Goal: Task Accomplishment & Management: Use online tool/utility

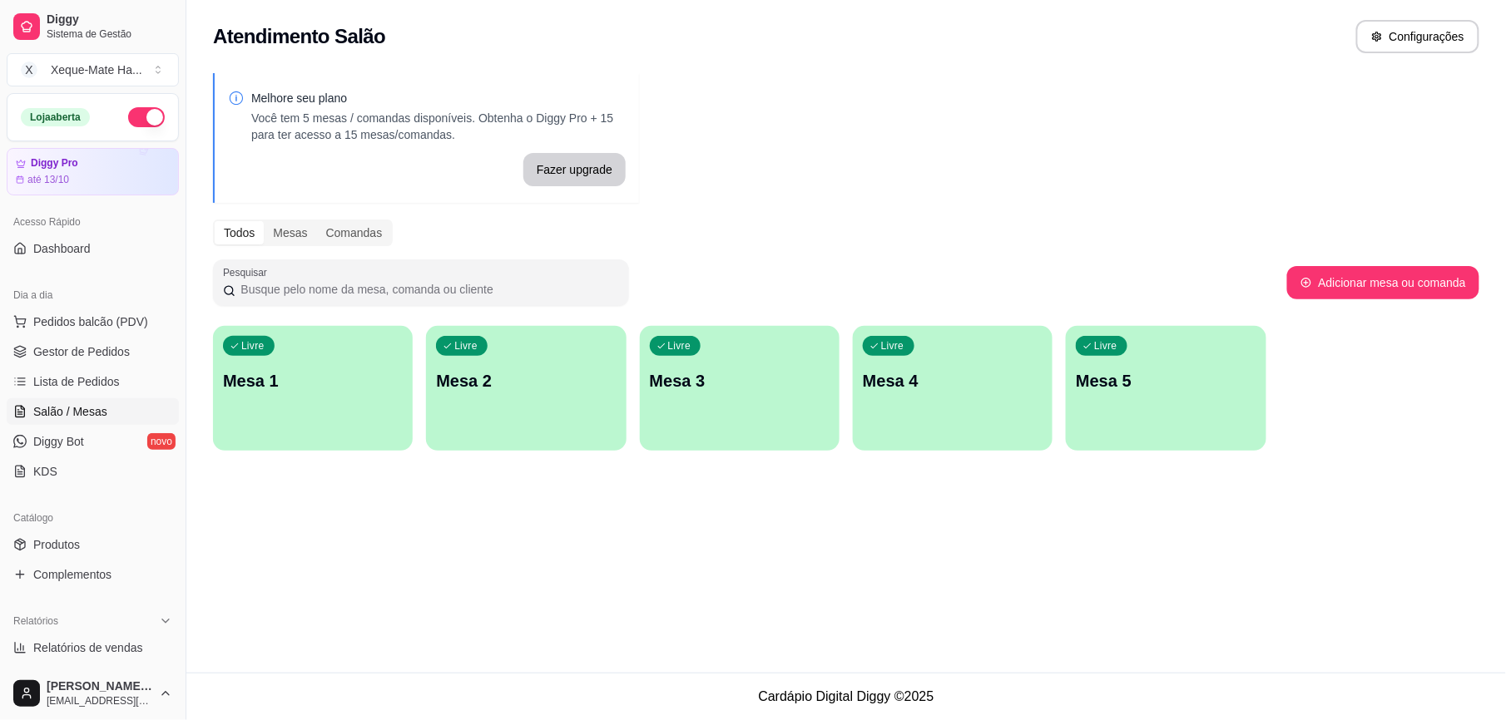
click at [1200, 389] on p "Mesa 5" at bounding box center [1166, 380] width 180 height 23
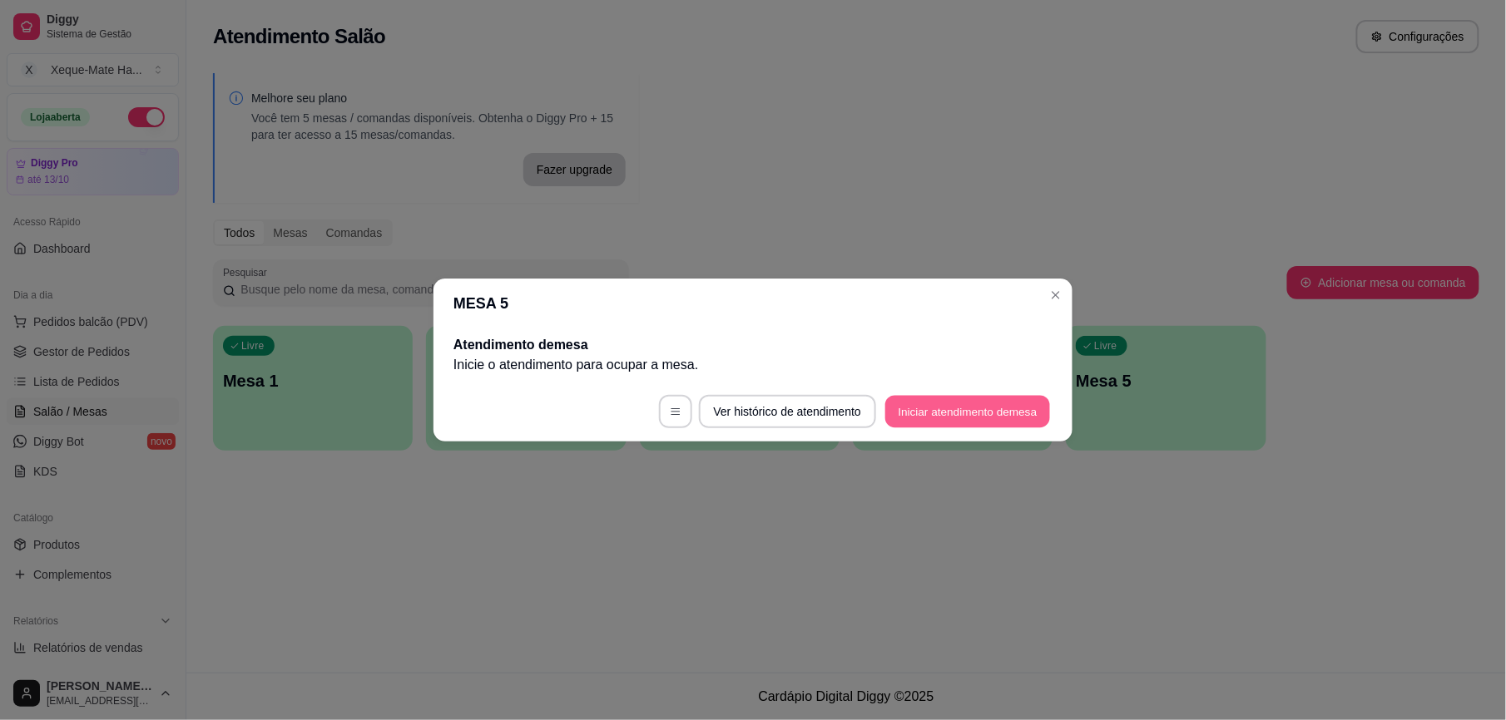
click at [959, 413] on button "Iniciar atendimento de mesa" at bounding box center [967, 412] width 165 height 32
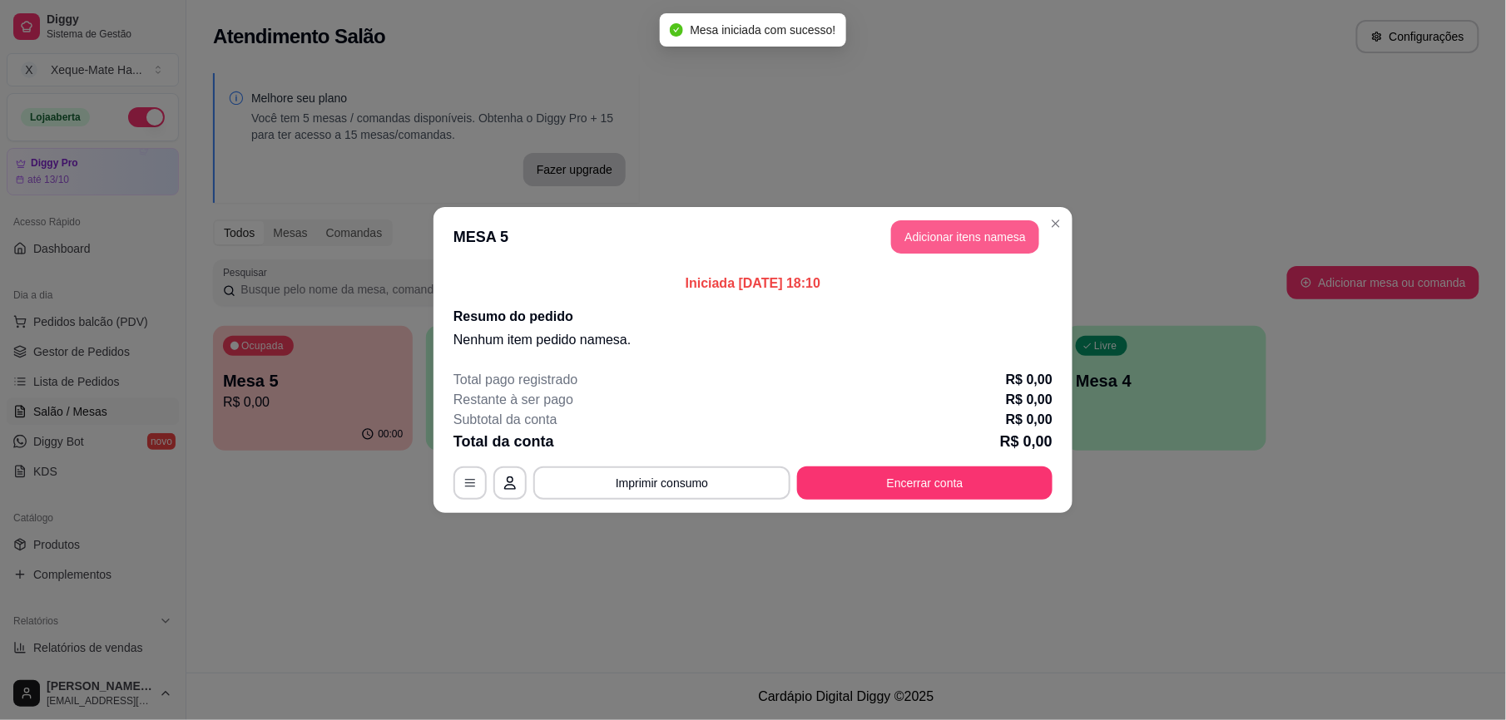
click at [960, 240] on button "Adicionar itens na mesa" at bounding box center [965, 236] width 148 height 33
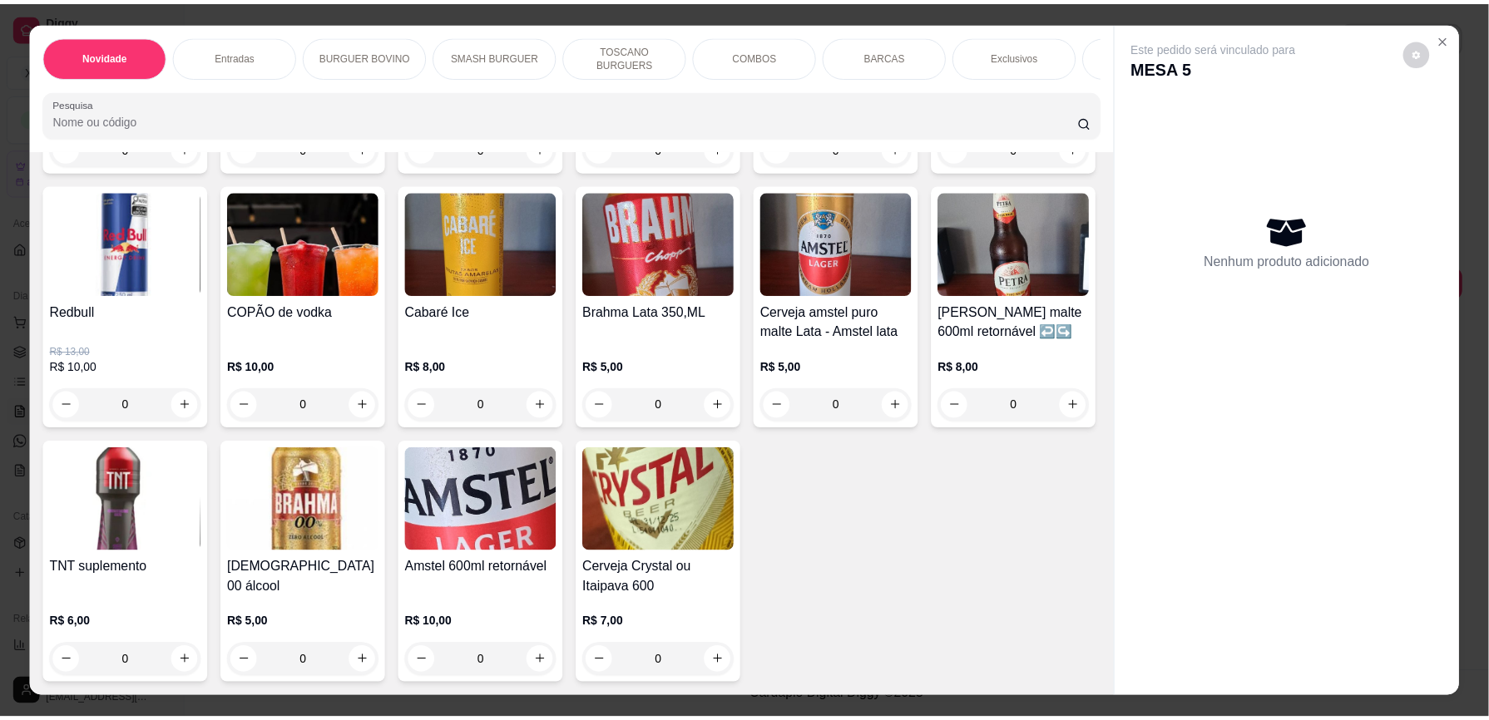
scroll to position [4731, 0]
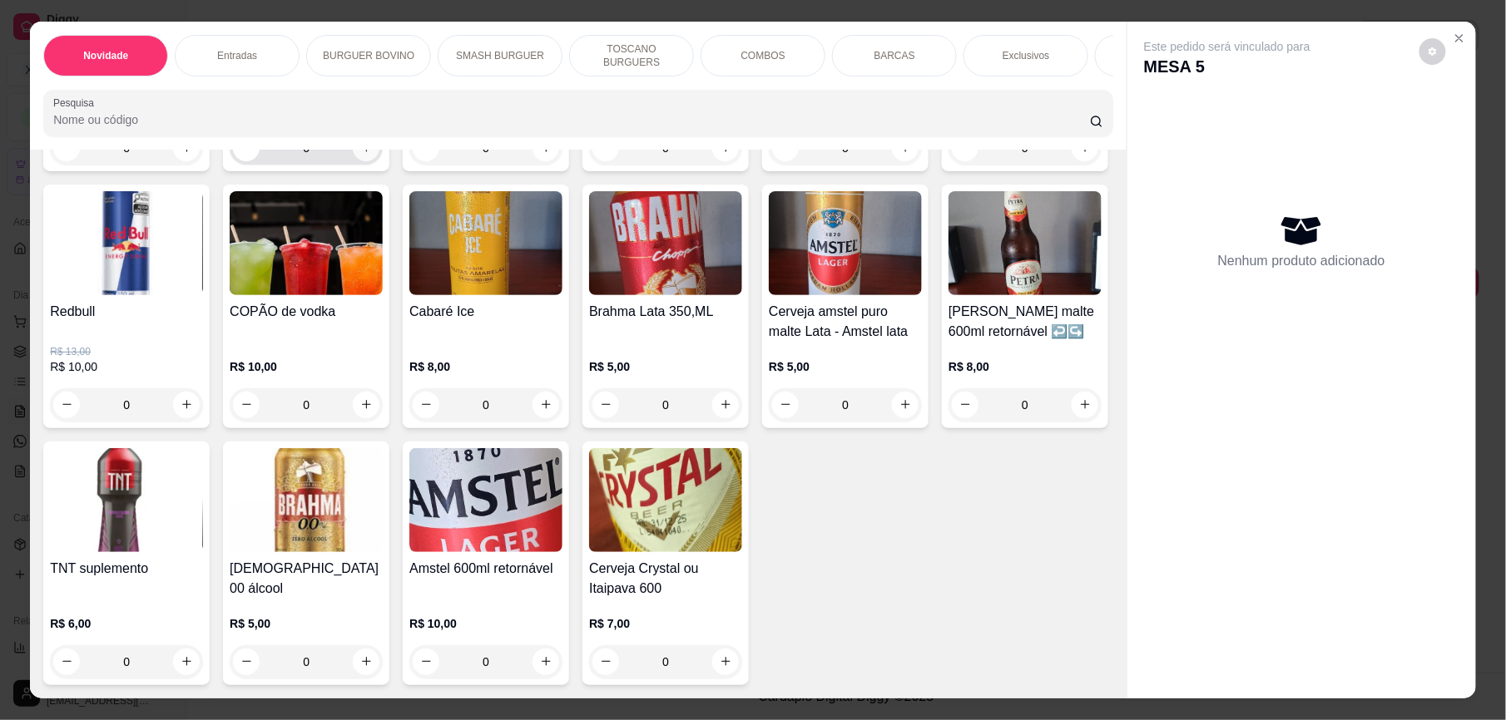
click at [360, 154] on icon "increase-product-quantity" at bounding box center [366, 147] width 12 height 12
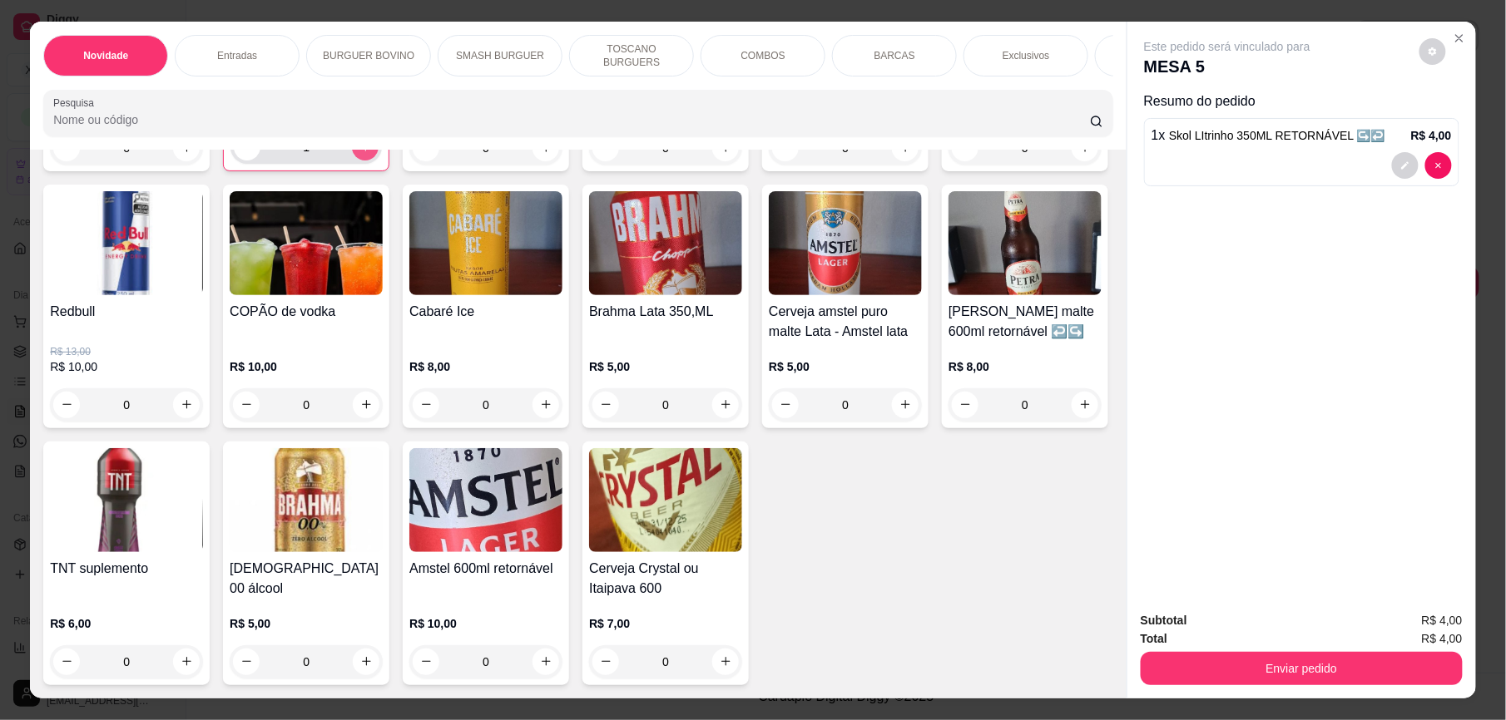
type input "1"
click at [1249, 667] on button "Enviar pedido" at bounding box center [1302, 668] width 322 height 33
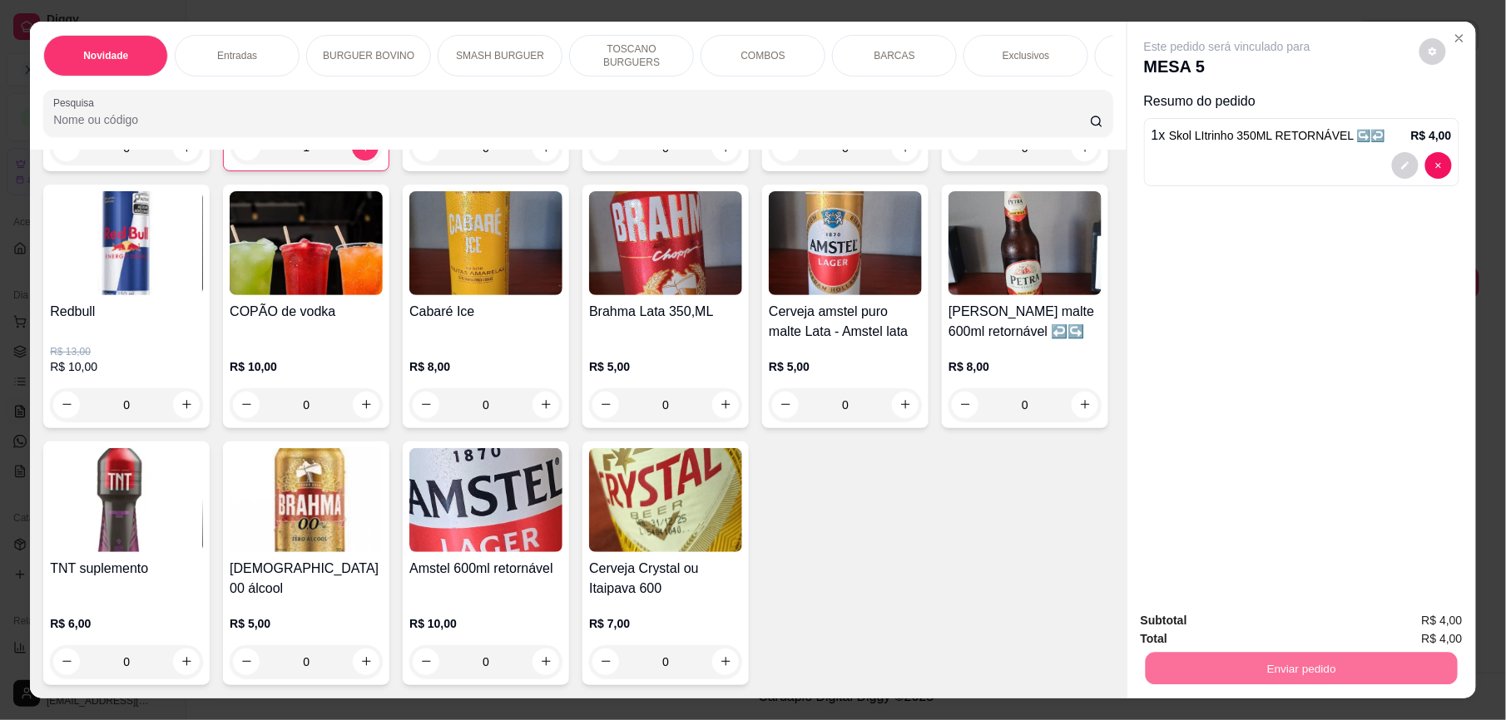
click at [1393, 620] on button "Enviar pedido" at bounding box center [1418, 627] width 92 height 31
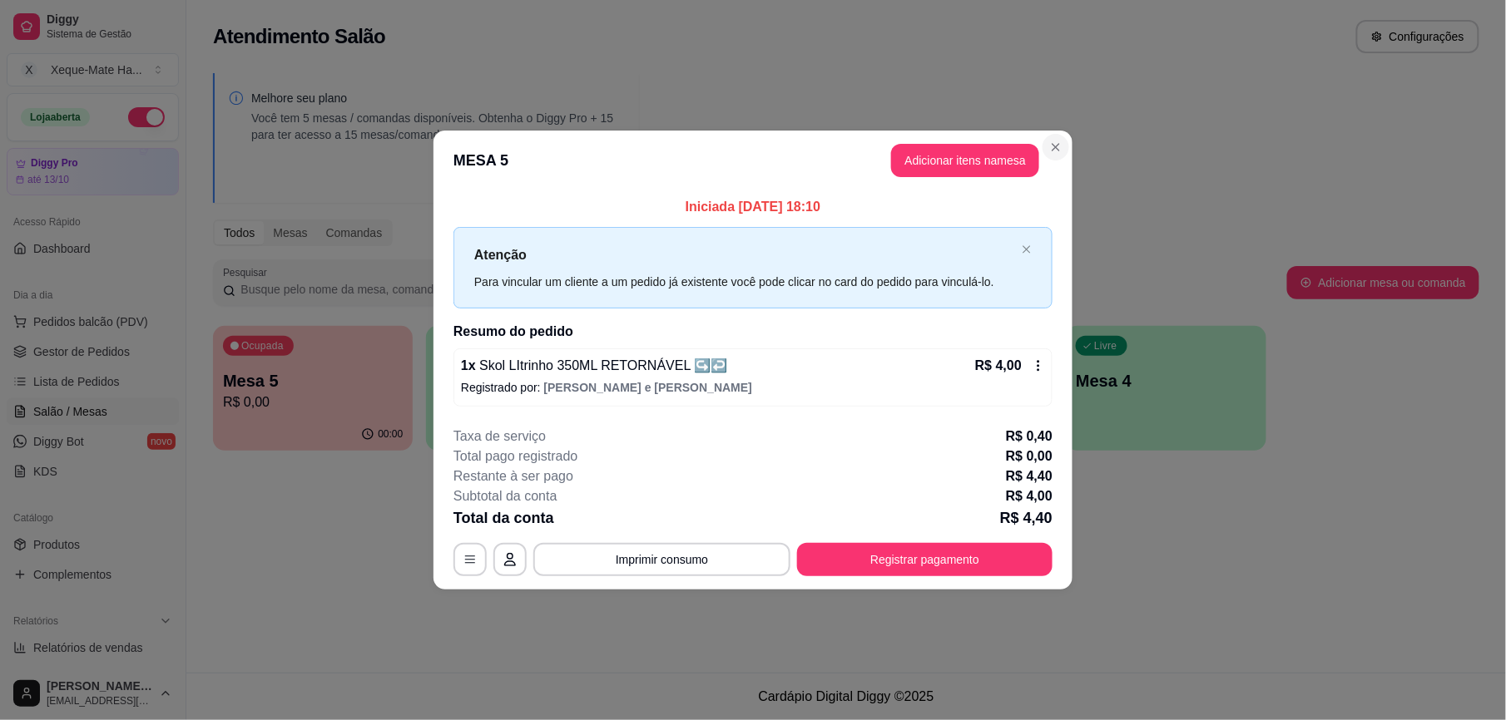
click at [1056, 145] on div "Melhore seu plano Você tem 5 mesas / comandas disponíveis. Obtenha o Diggy Pro …" at bounding box center [846, 267] width 1320 height 408
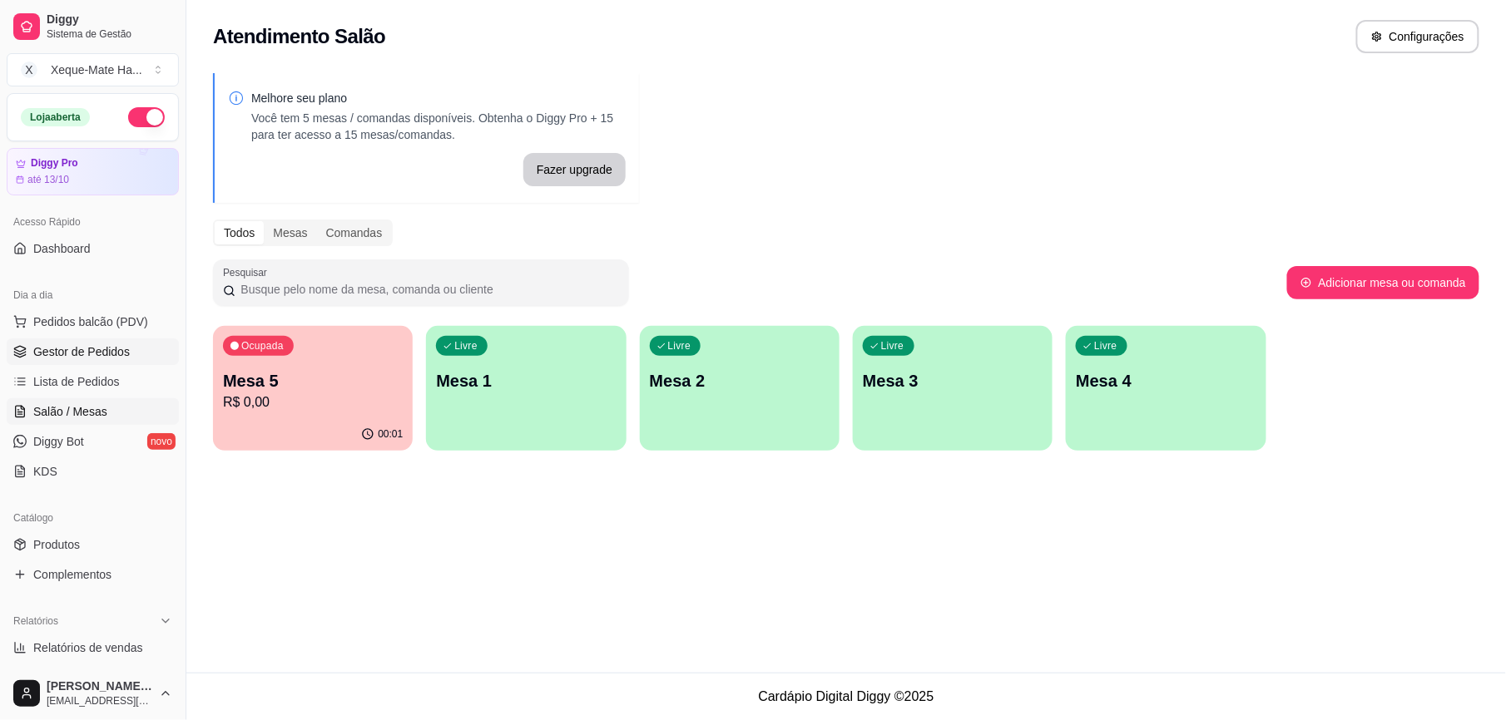
click at [117, 348] on span "Gestor de Pedidos" at bounding box center [81, 352] width 97 height 17
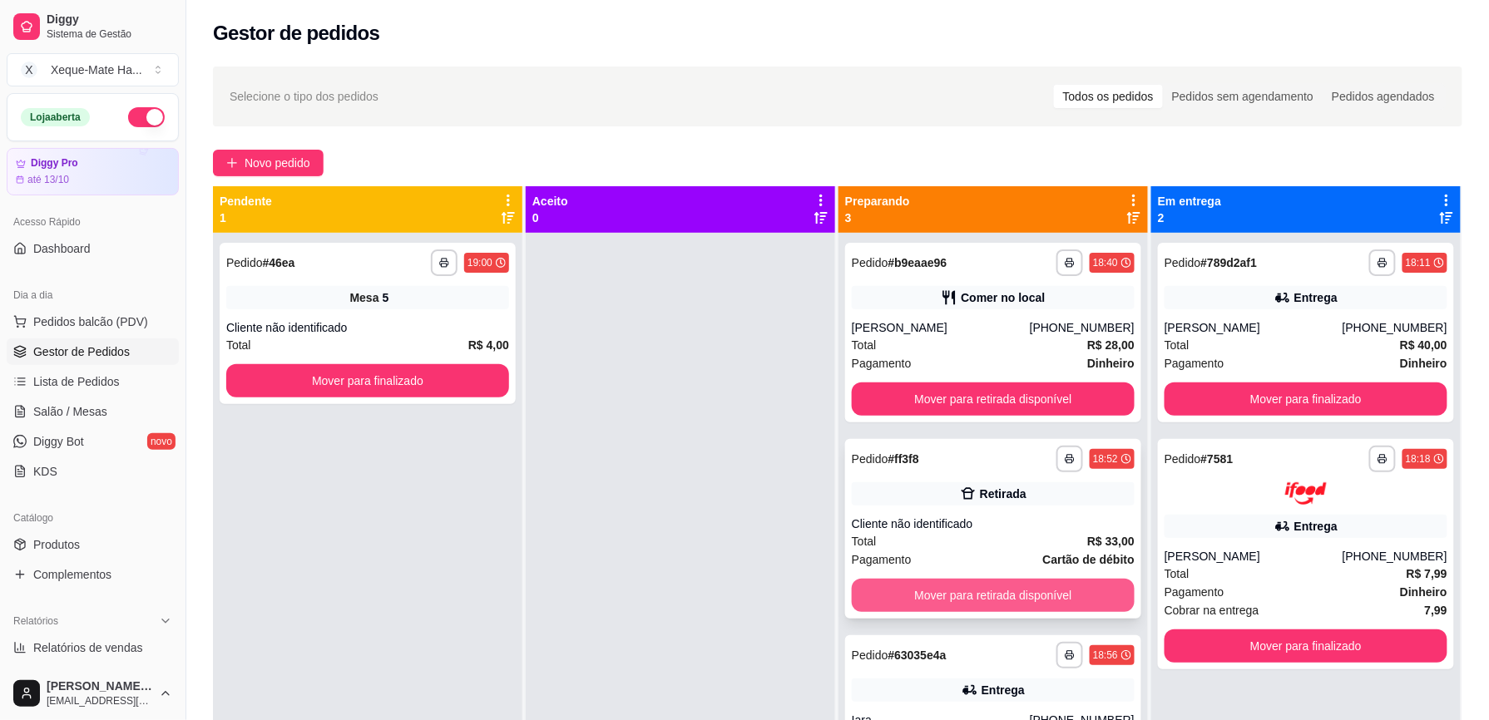
click at [1106, 593] on button "Mover para retirada disponível" at bounding box center [993, 595] width 283 height 33
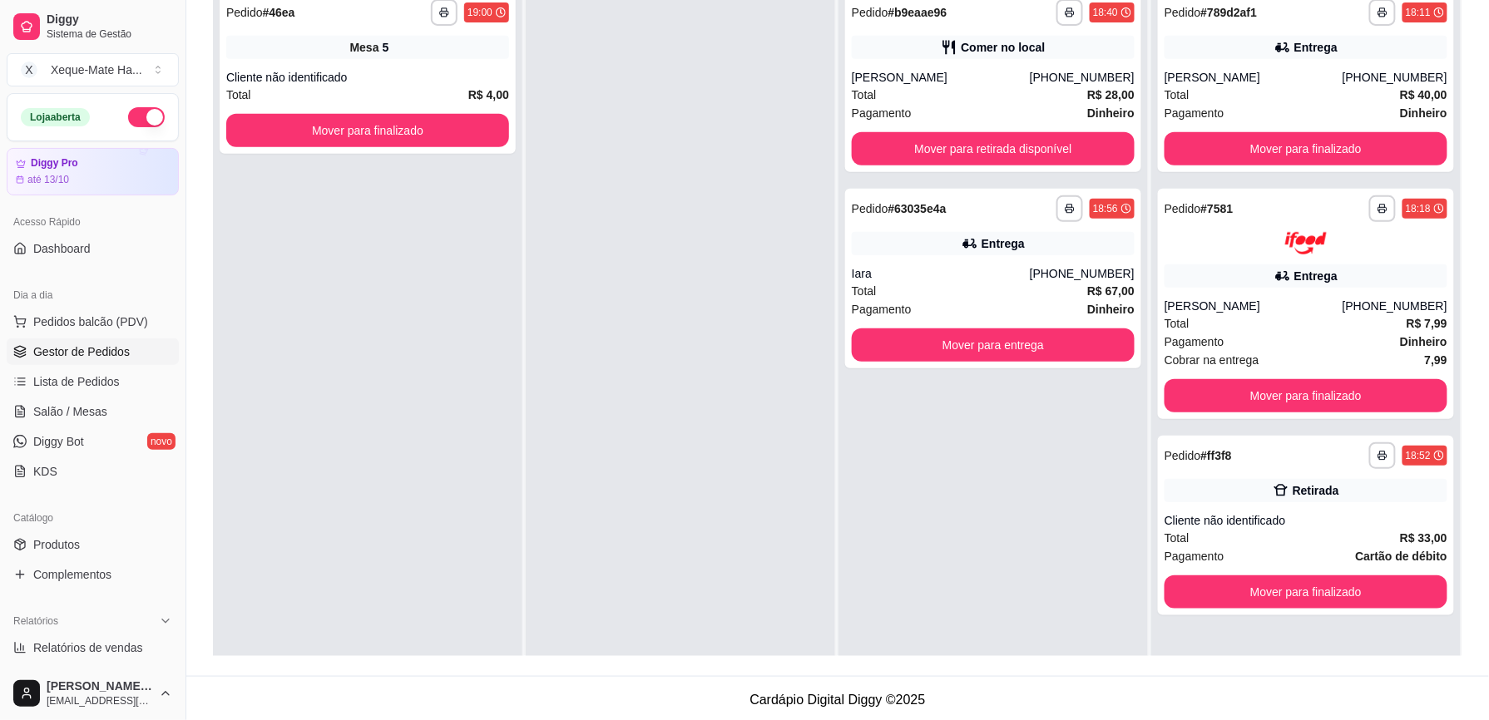
scroll to position [254, 0]
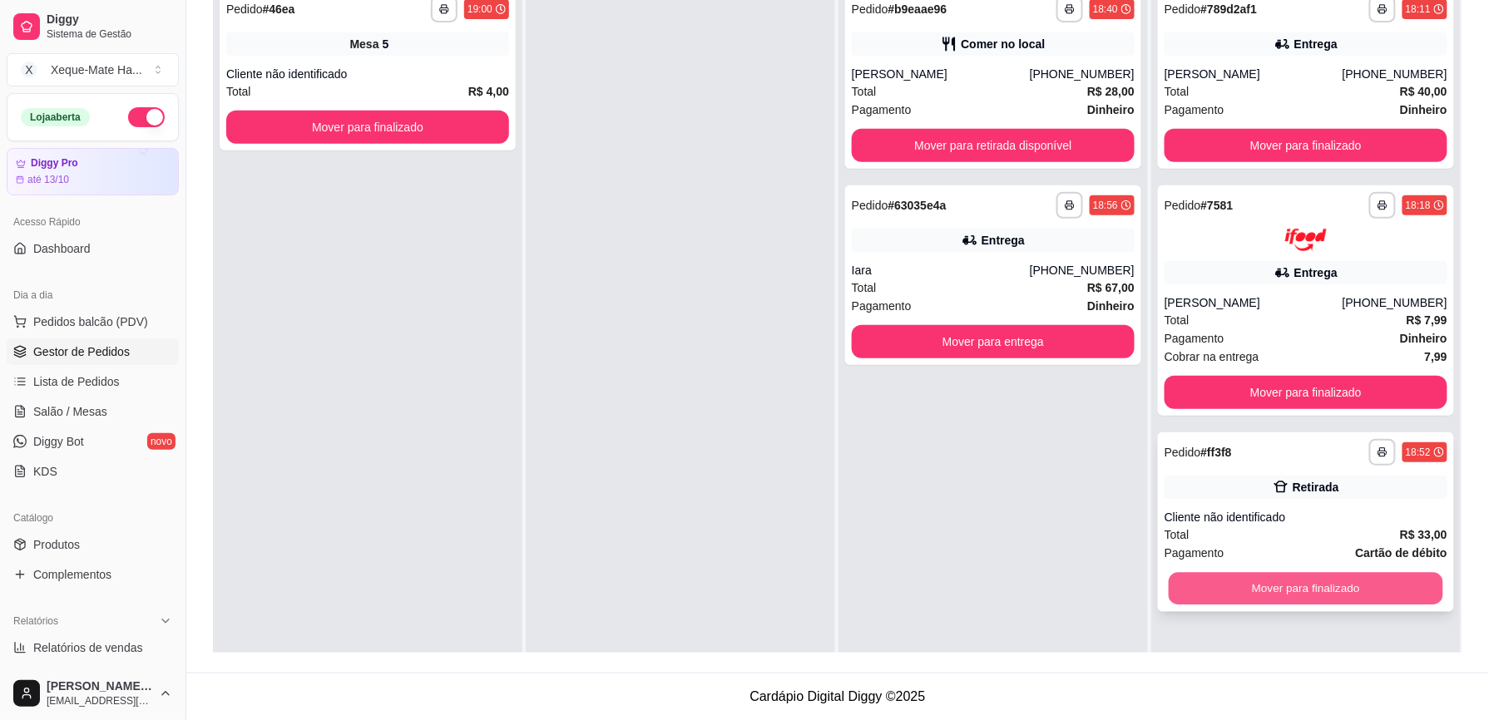
click at [1325, 590] on button "Mover para finalizado" at bounding box center [1306, 588] width 275 height 32
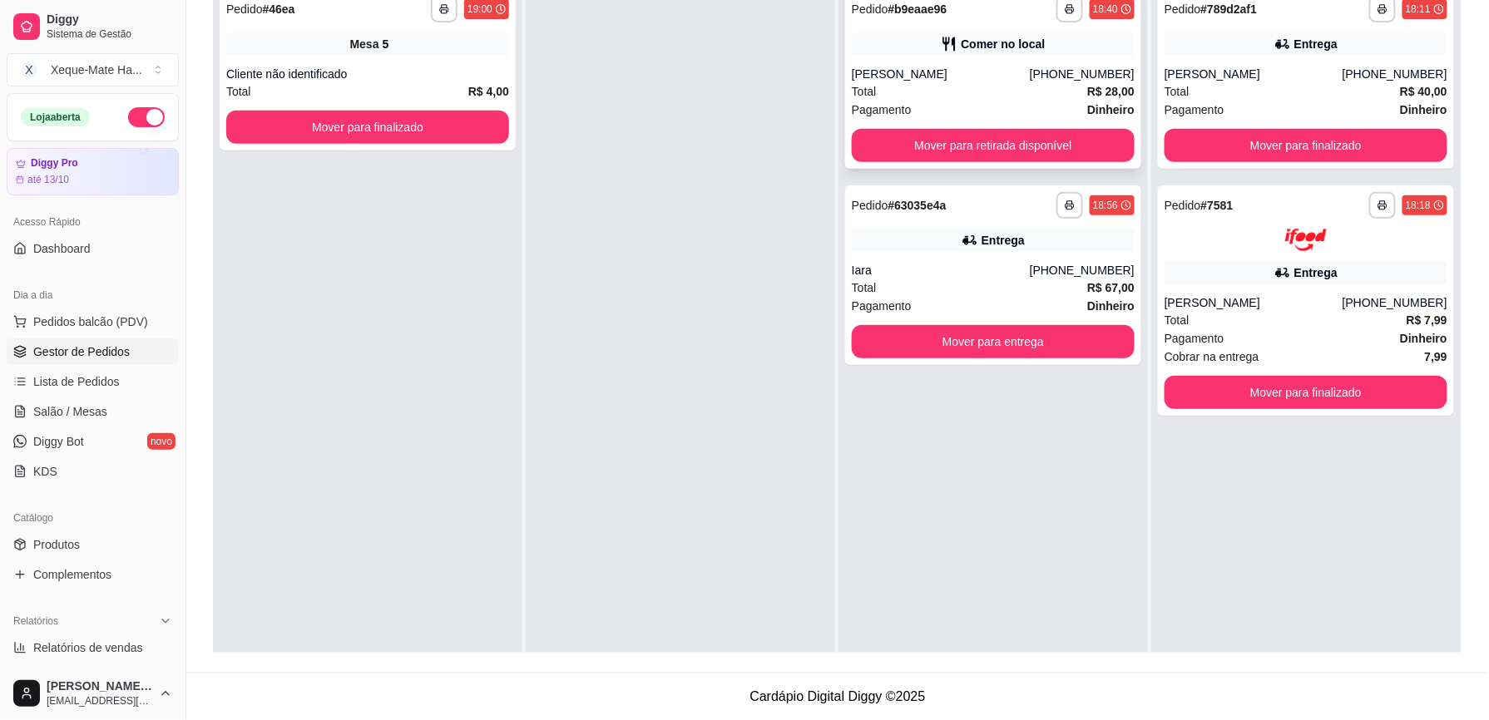
click at [1046, 82] on div "Total R$ 28,00" at bounding box center [993, 91] width 283 height 18
click at [1026, 141] on button "Mover para retirada disponível" at bounding box center [993, 146] width 275 height 32
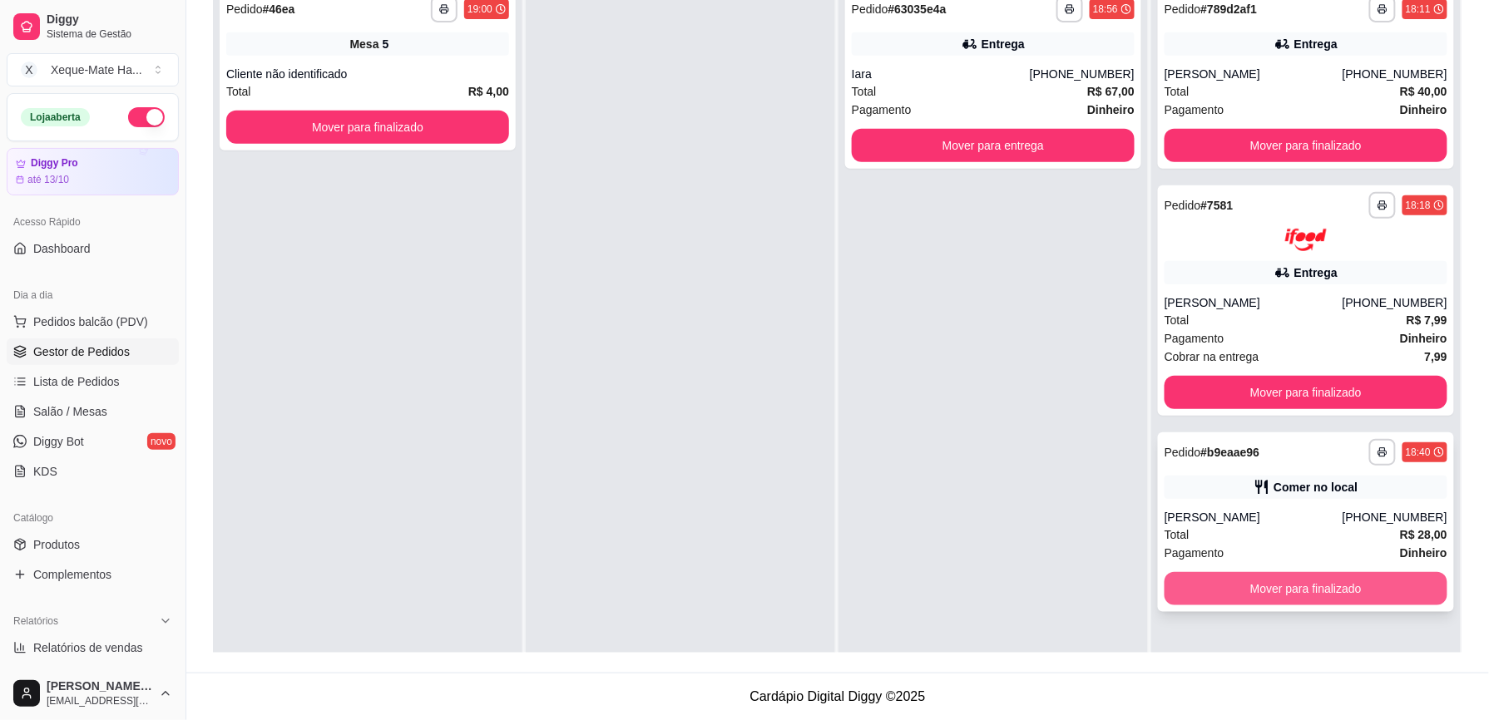
click at [1285, 593] on button "Mover para finalizado" at bounding box center [1306, 588] width 283 height 33
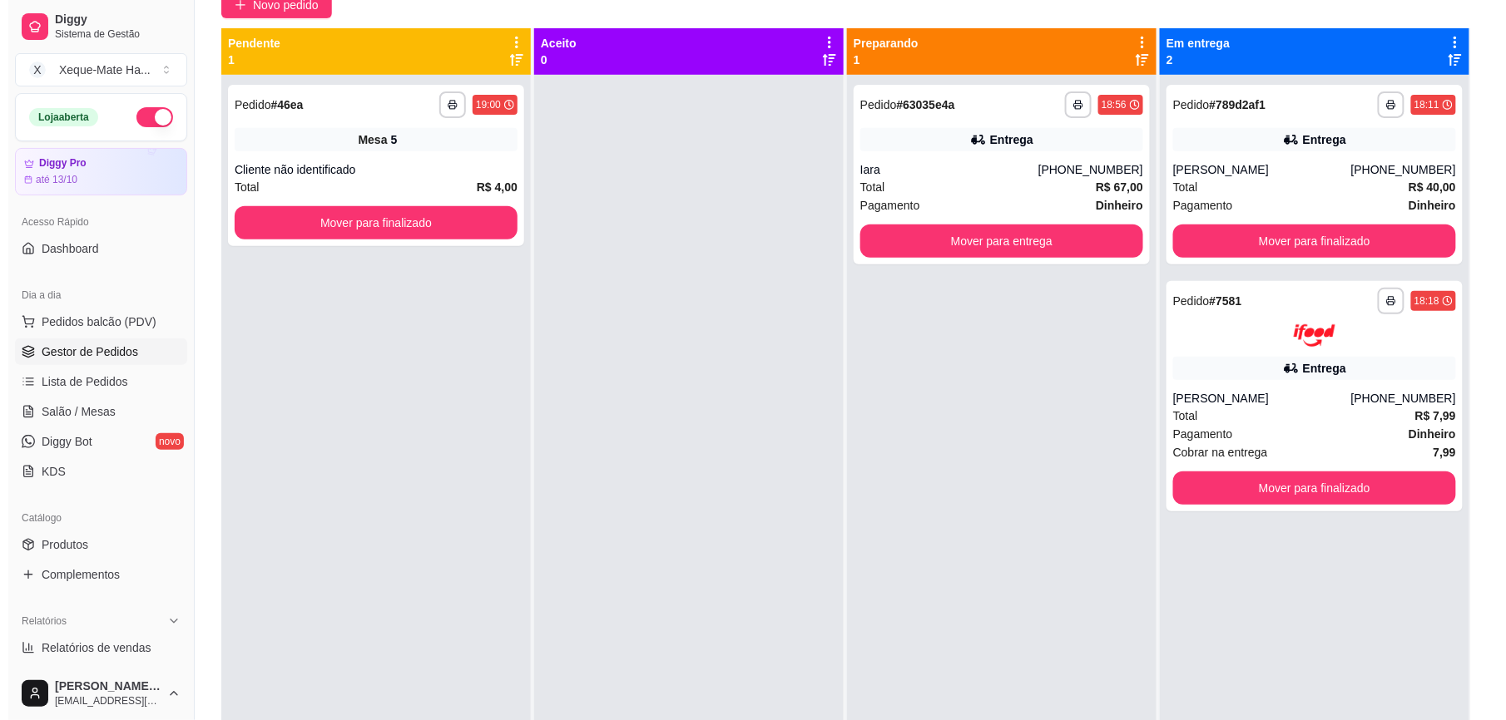
scroll to position [155, 0]
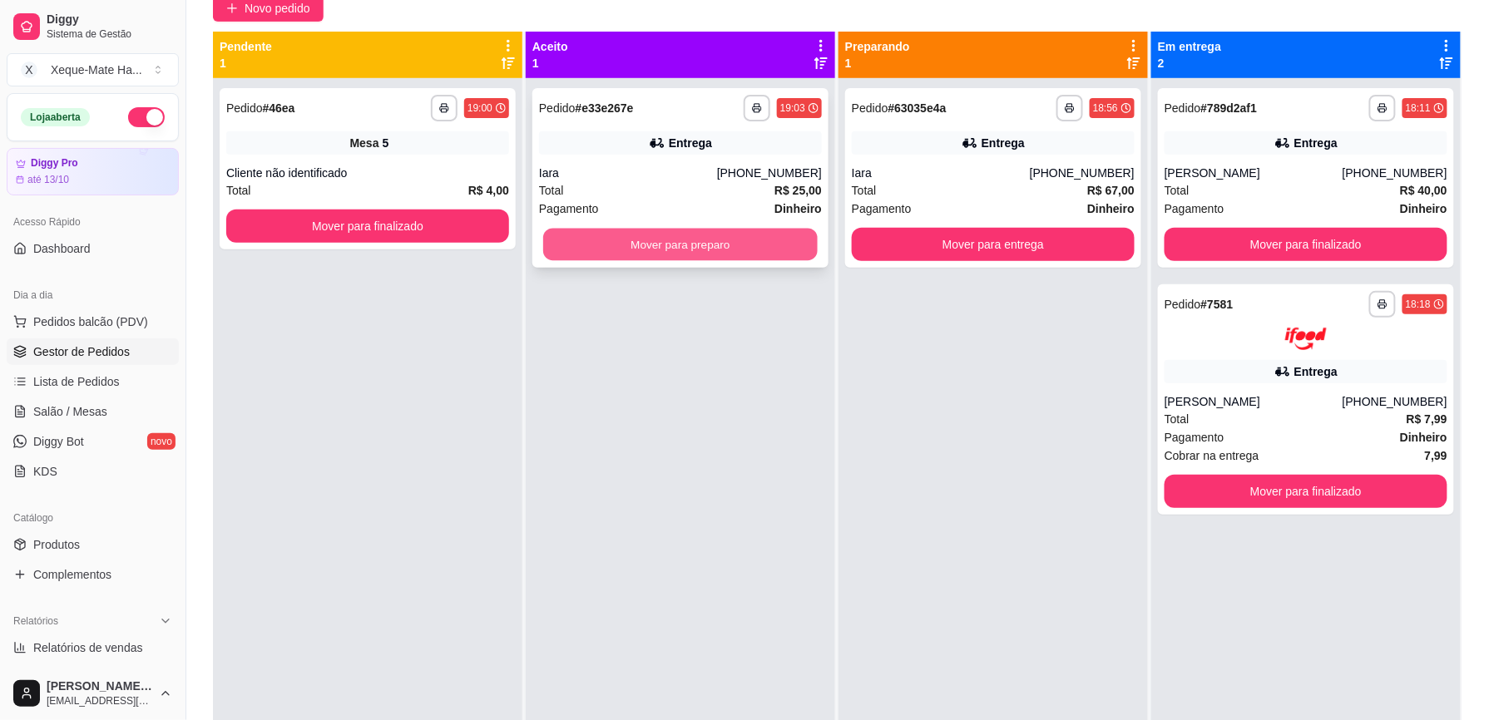
click at [750, 238] on button "Mover para preparo" at bounding box center [680, 245] width 275 height 32
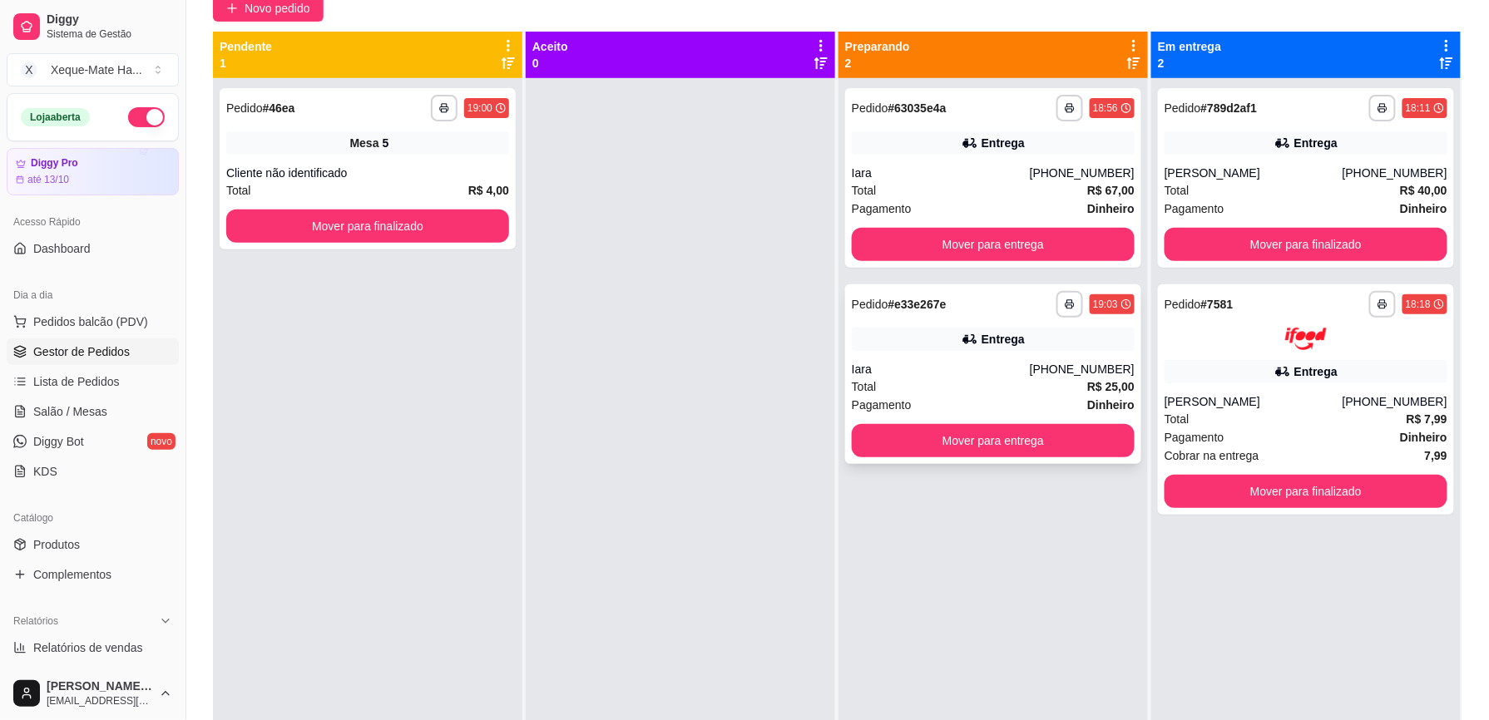
click at [1046, 384] on div "Total R$ 25,00" at bounding box center [993, 387] width 283 height 18
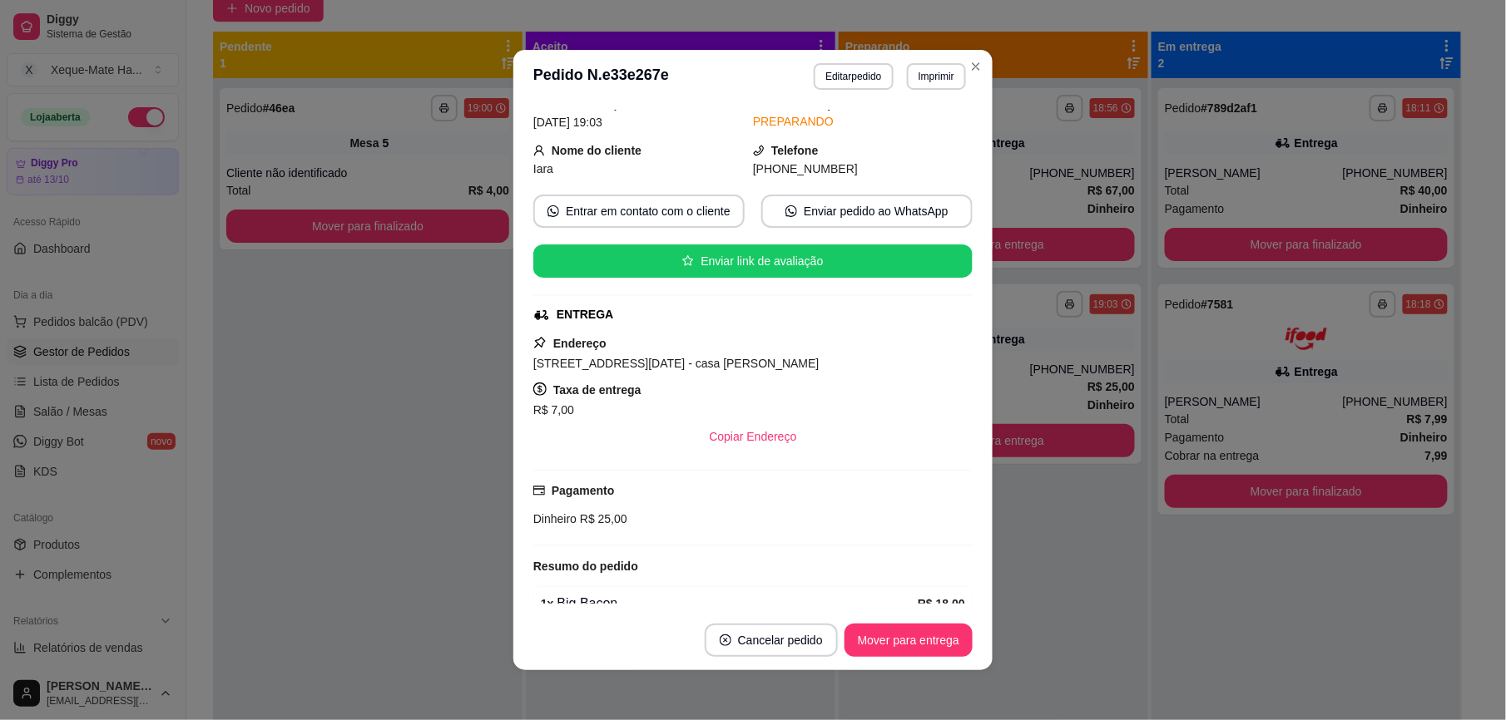
scroll to position [275, 0]
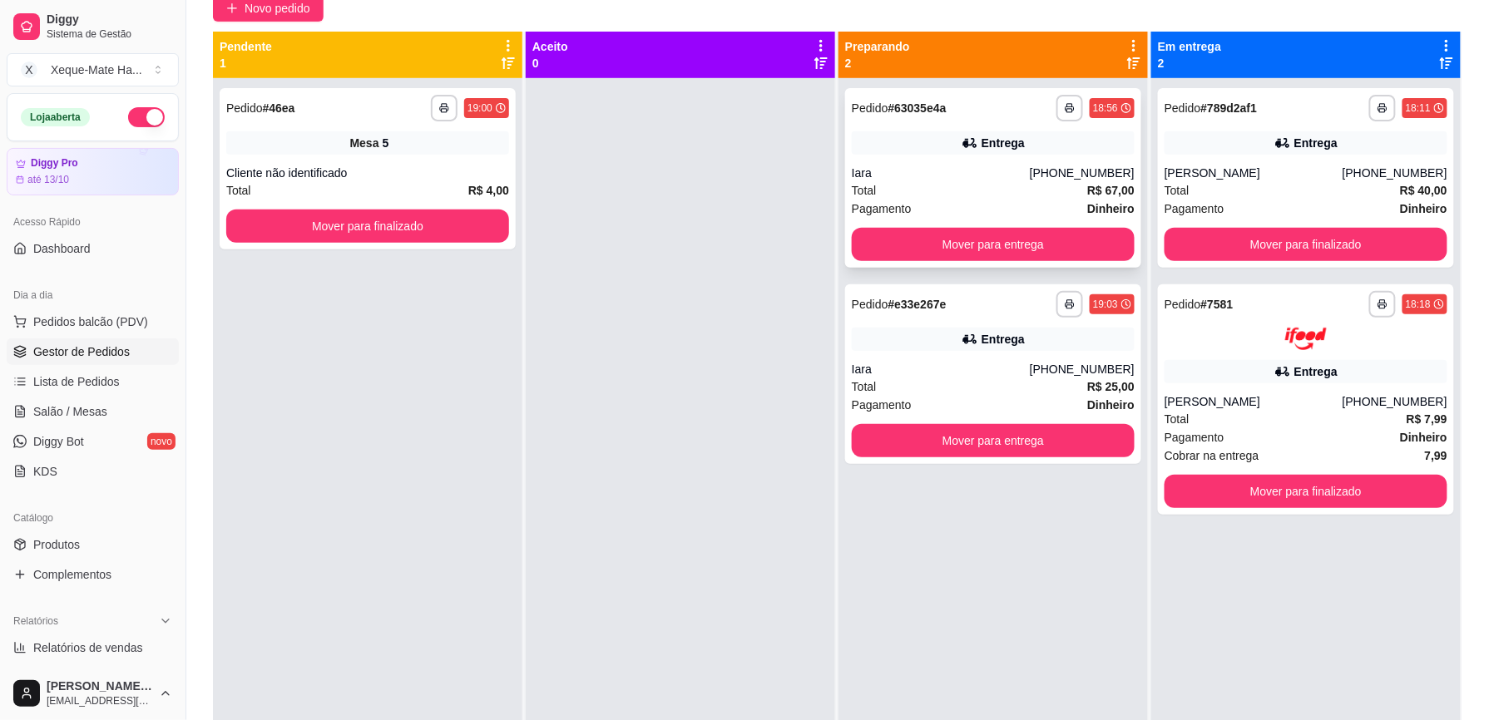
click at [1080, 165] on div "[PHONE_NUMBER]" at bounding box center [1082, 173] width 105 height 17
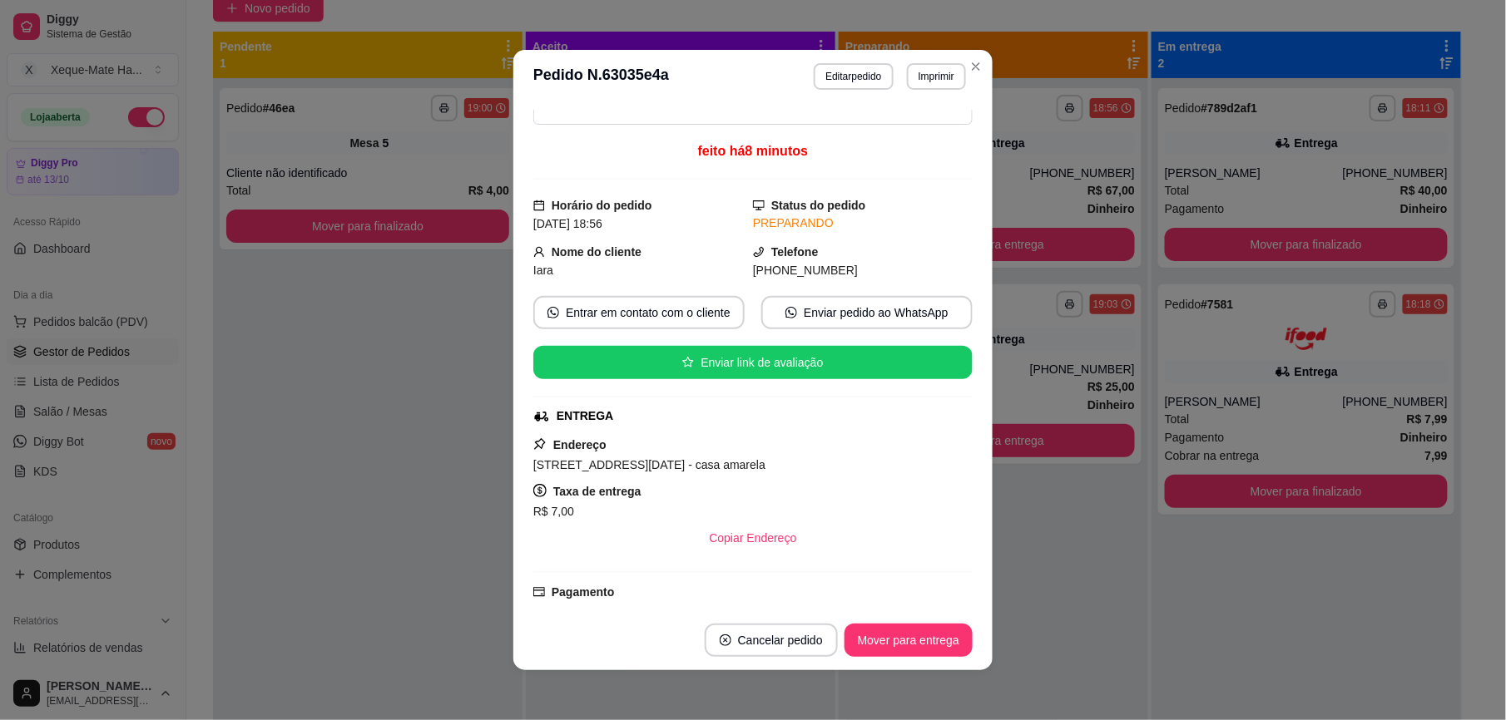
scroll to position [91, 0]
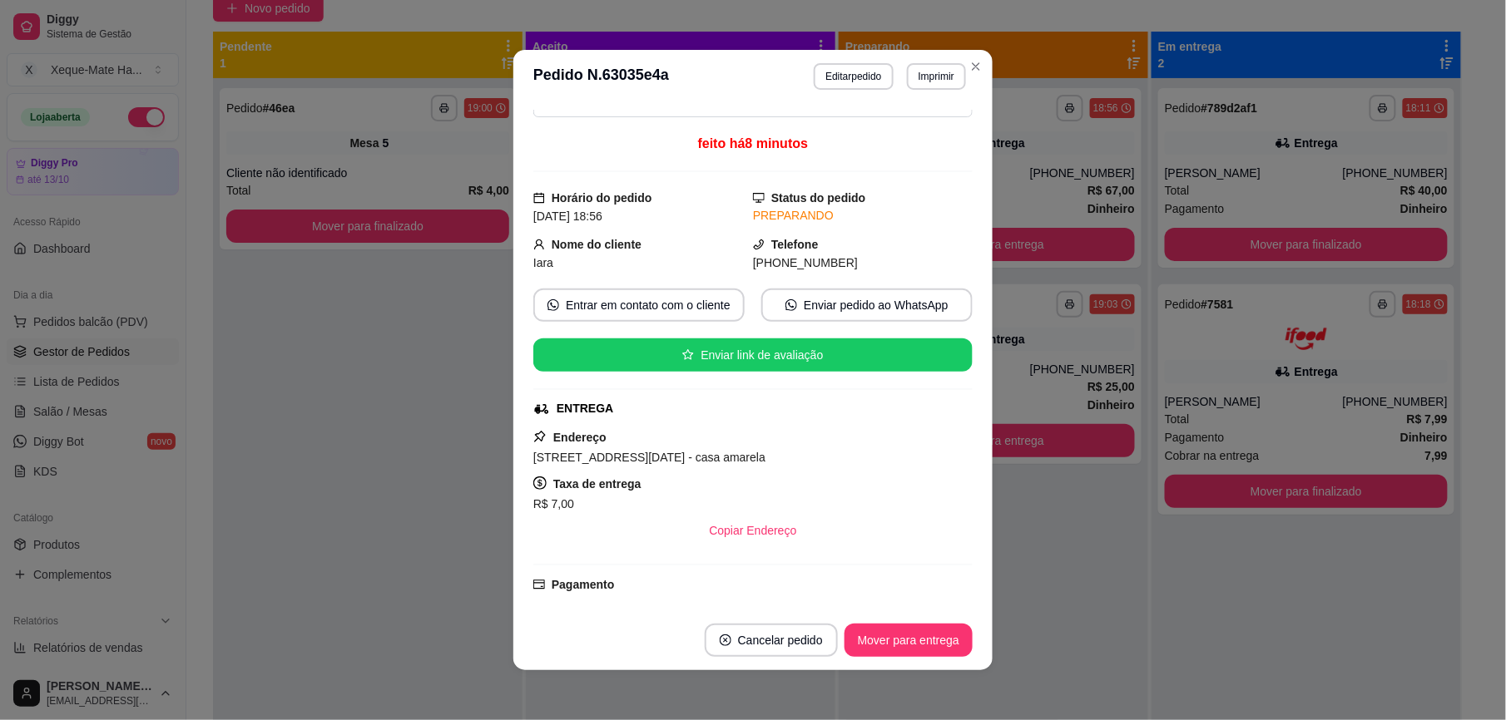
click at [669, 459] on span "rua 31 de março , 37 - casa amarela" at bounding box center [649, 457] width 232 height 13
drag, startPoint x: 669, startPoint y: 459, endPoint x: 656, endPoint y: 459, distance: 12.5
click at [656, 459] on span "rua 31 de março , 37 - casa amarela" at bounding box center [649, 457] width 232 height 13
copy span "rua 31 de março , 37 - casa amarela"
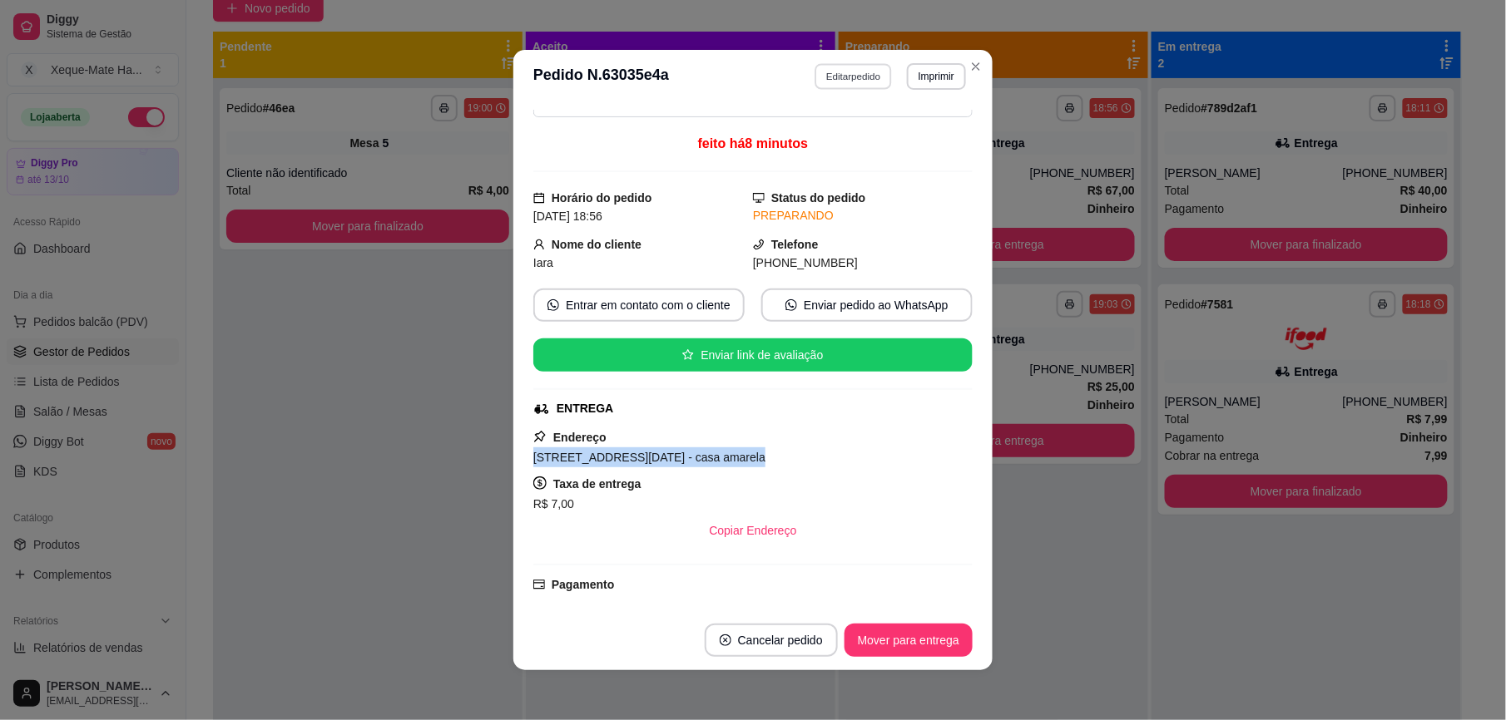
click at [855, 75] on button "Editar pedido" at bounding box center [853, 76] width 77 height 26
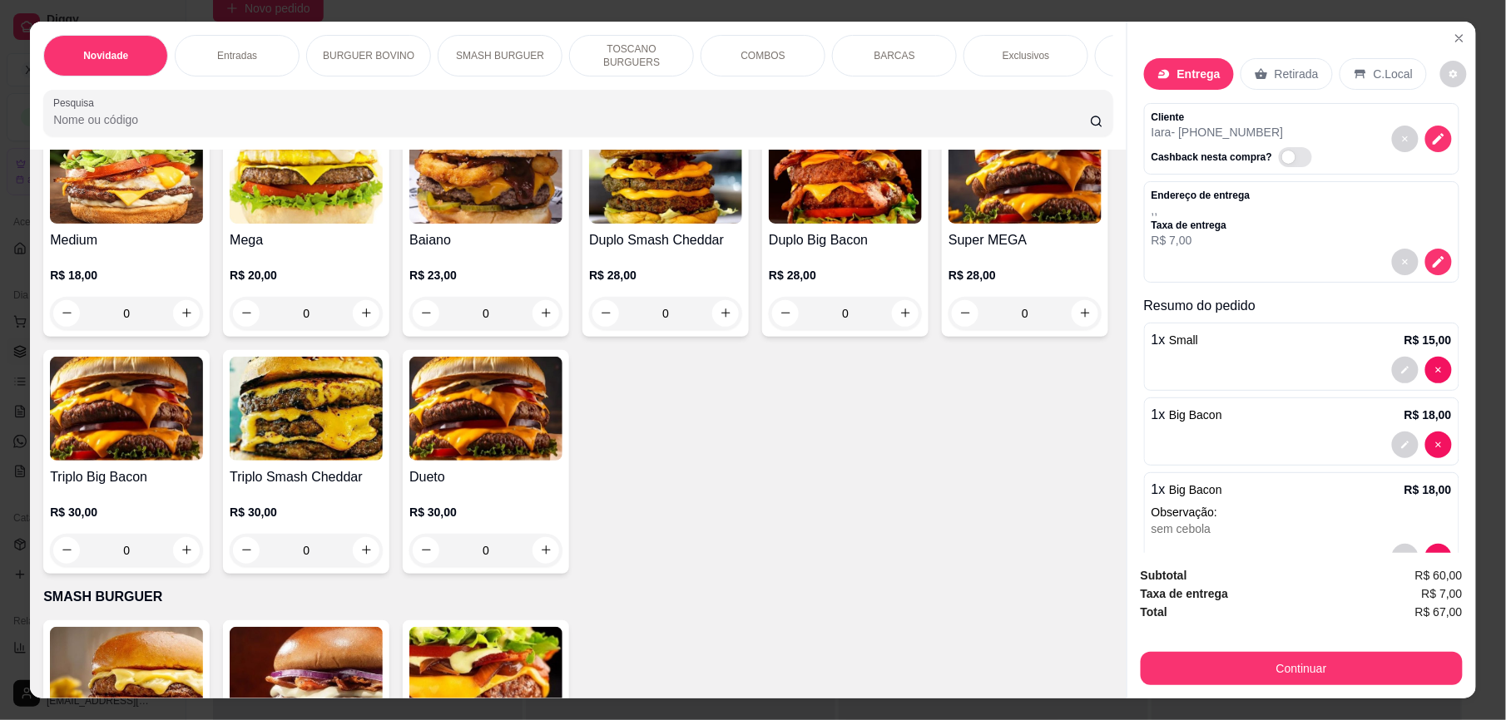
scroll to position [968, 0]
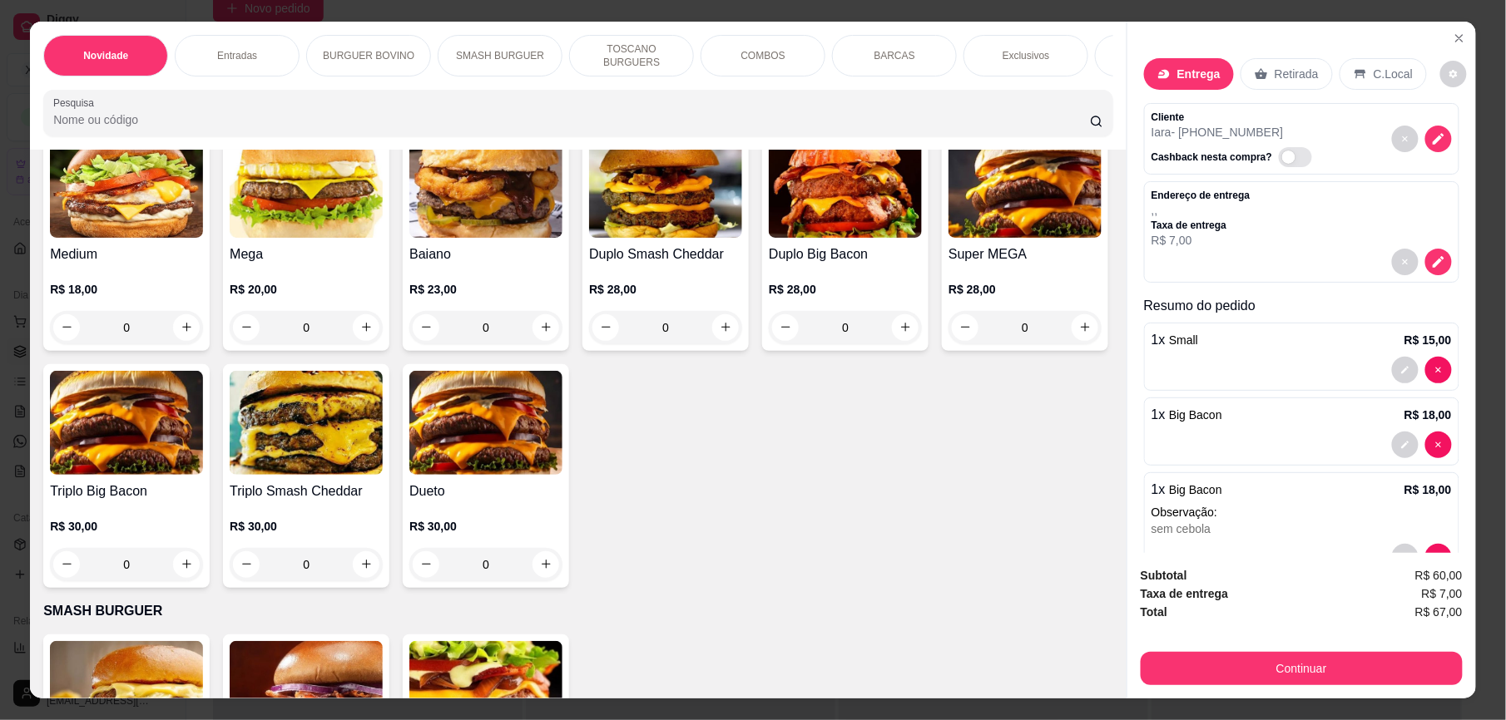
click at [1078, 96] on icon "increase-product-quantity" at bounding box center [1084, 89] width 12 height 12
type input "2"
click at [1205, 211] on p ", ," at bounding box center [1200, 210] width 99 height 17
click at [1431, 260] on icon "decrease-product-quantity" at bounding box center [1438, 262] width 15 height 15
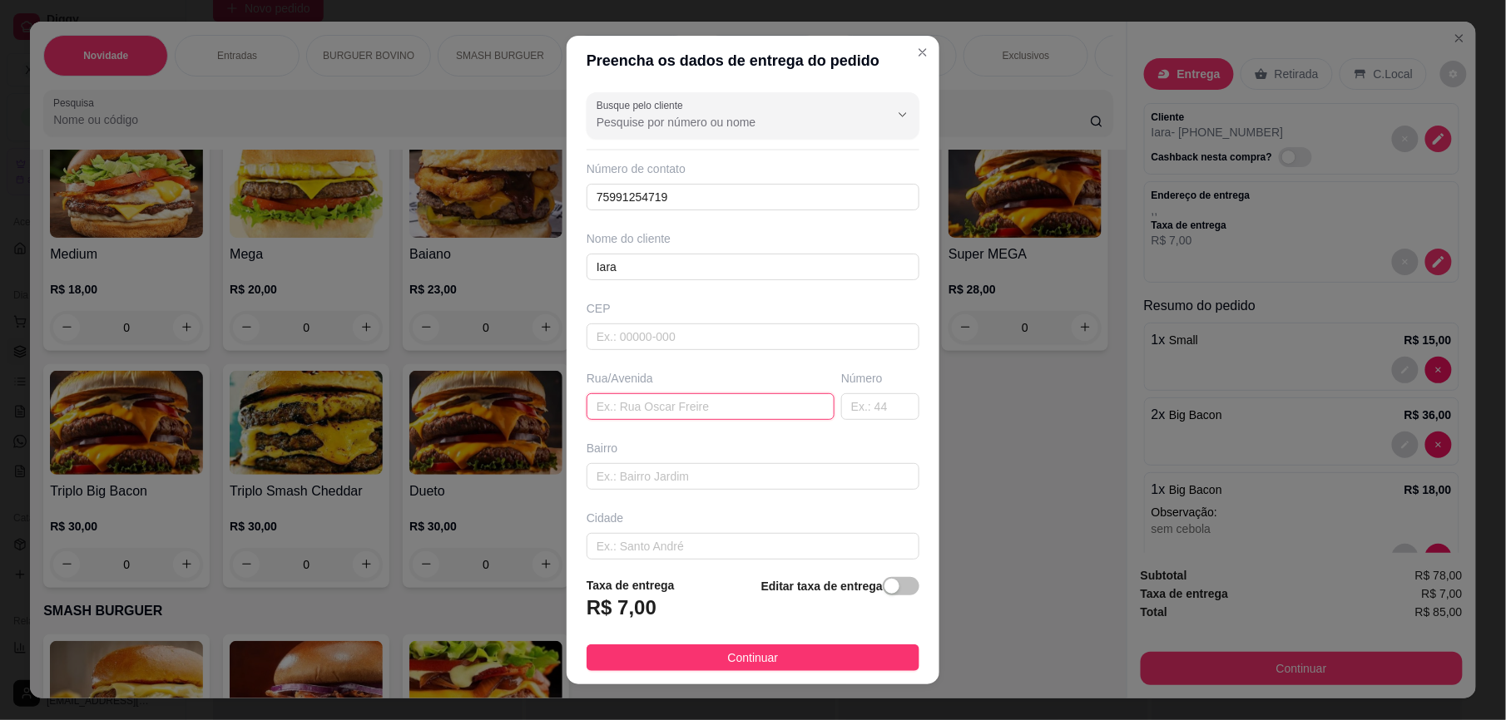
click at [689, 409] on input "text" at bounding box center [711, 407] width 248 height 27
type input "v"
paste input "[STREET_ADDRESS][DATE] - casa amarela"
type input "[STREET_ADDRESS][DATE] - casa amarela"
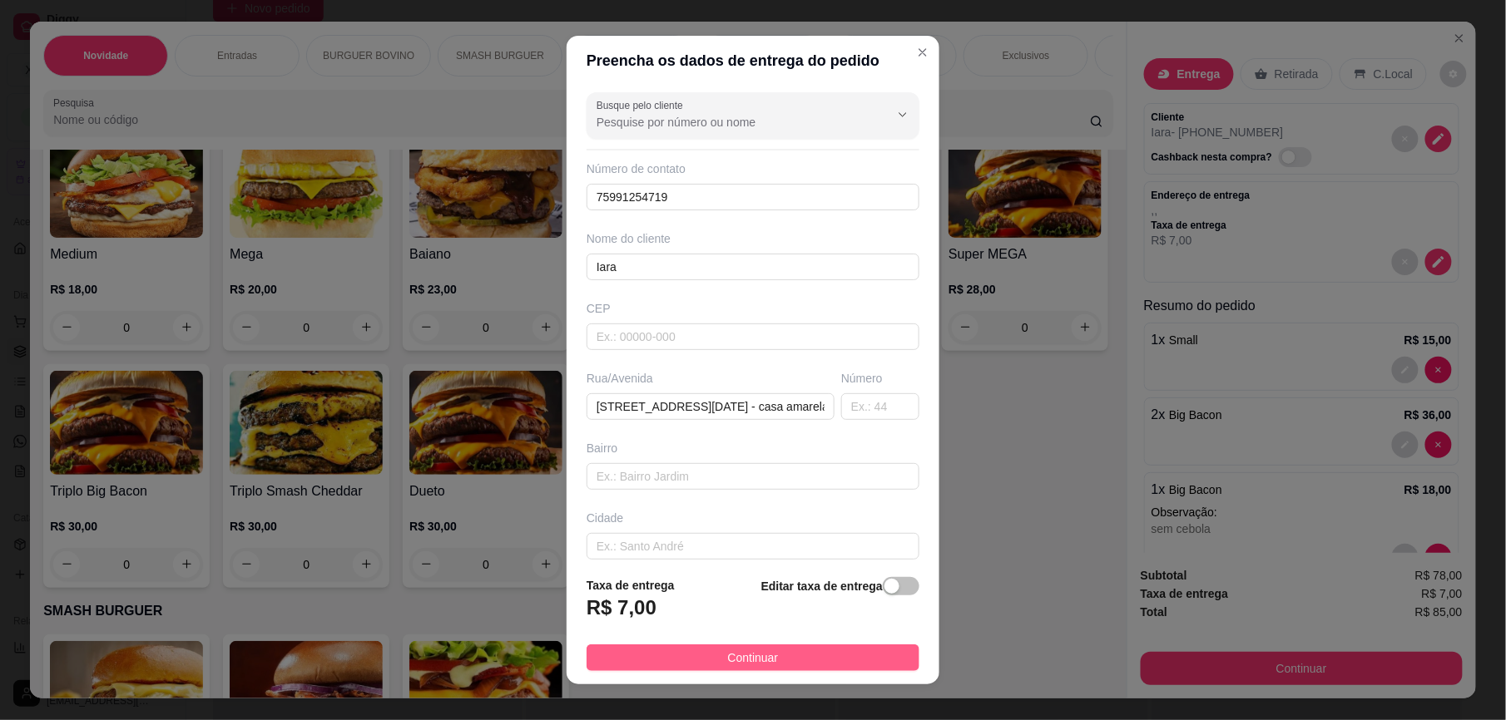
click at [728, 661] on span "Continuar" at bounding box center [753, 658] width 51 height 18
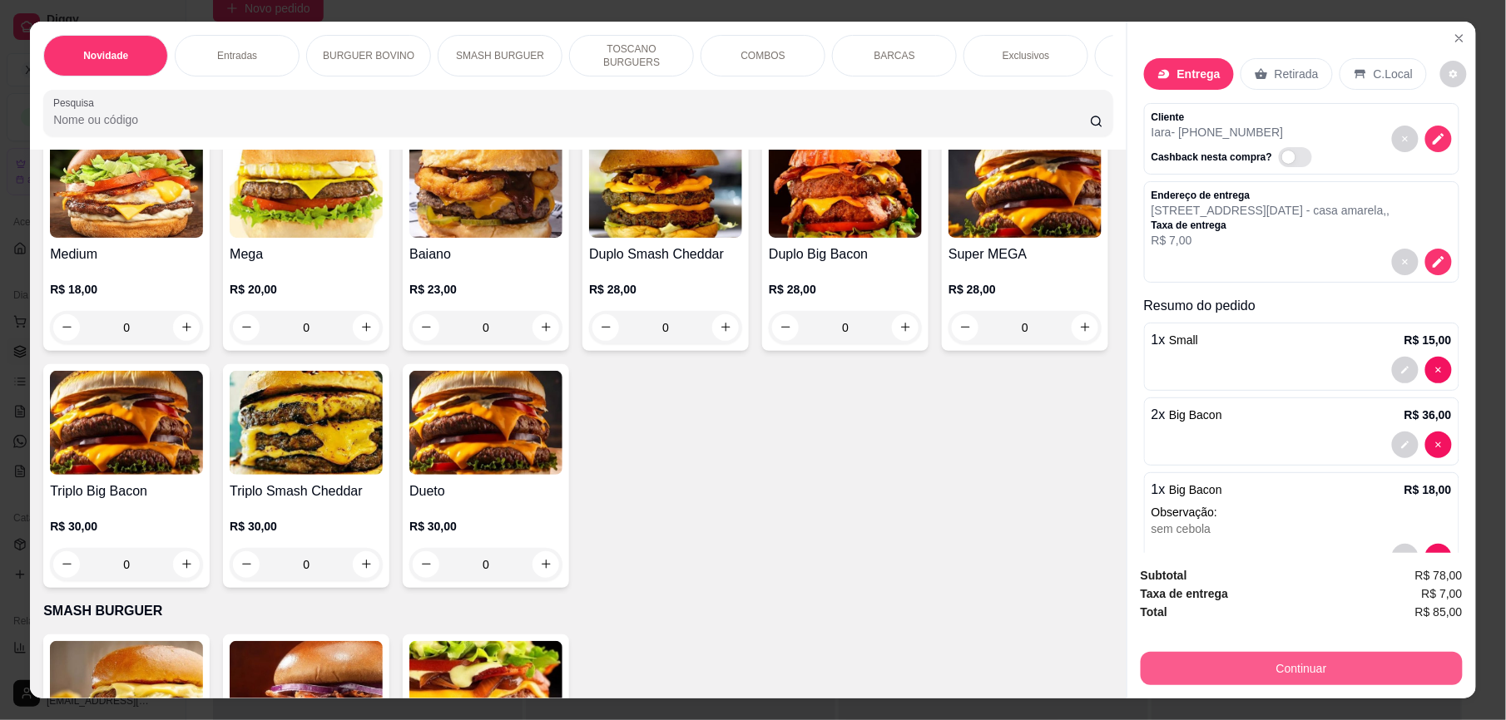
click at [1326, 676] on button "Continuar" at bounding box center [1302, 668] width 322 height 33
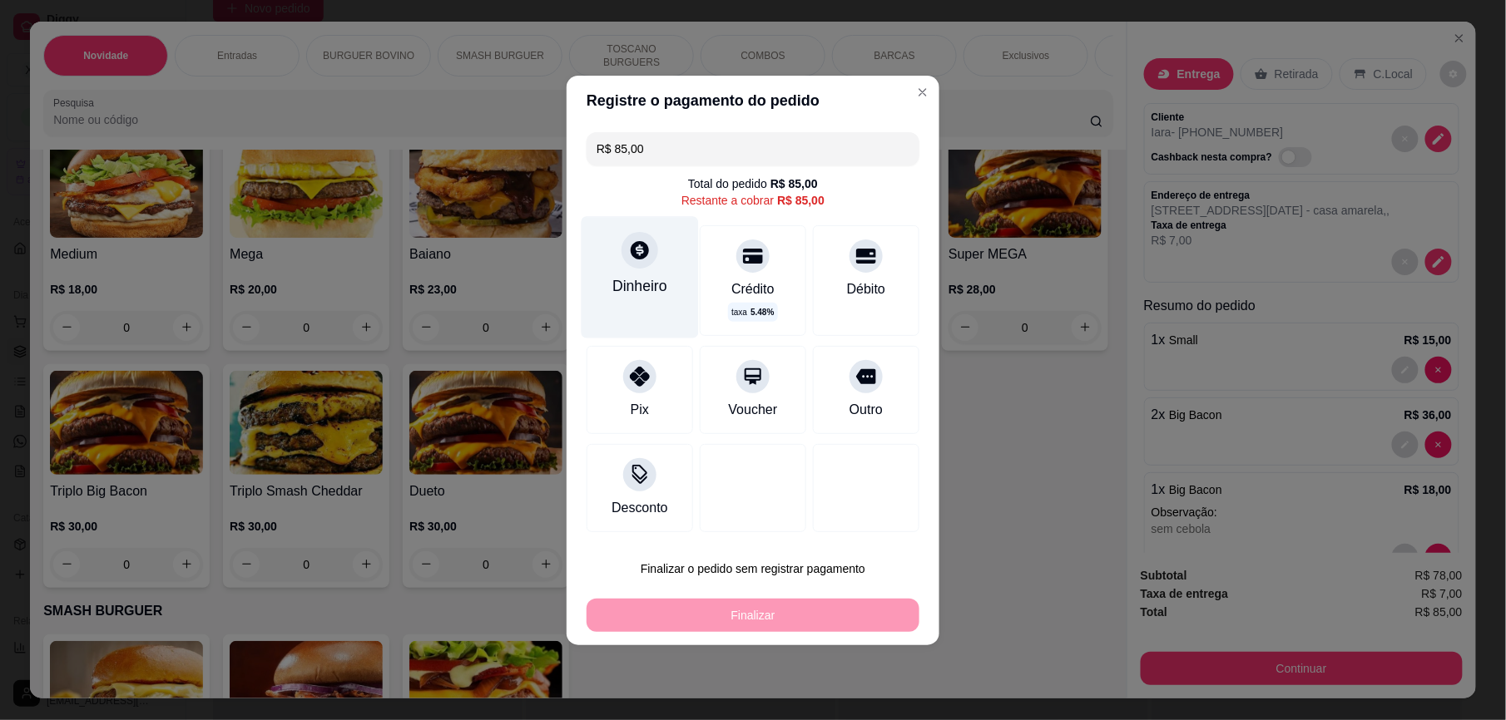
click at [636, 263] on div at bounding box center [639, 250] width 37 height 37
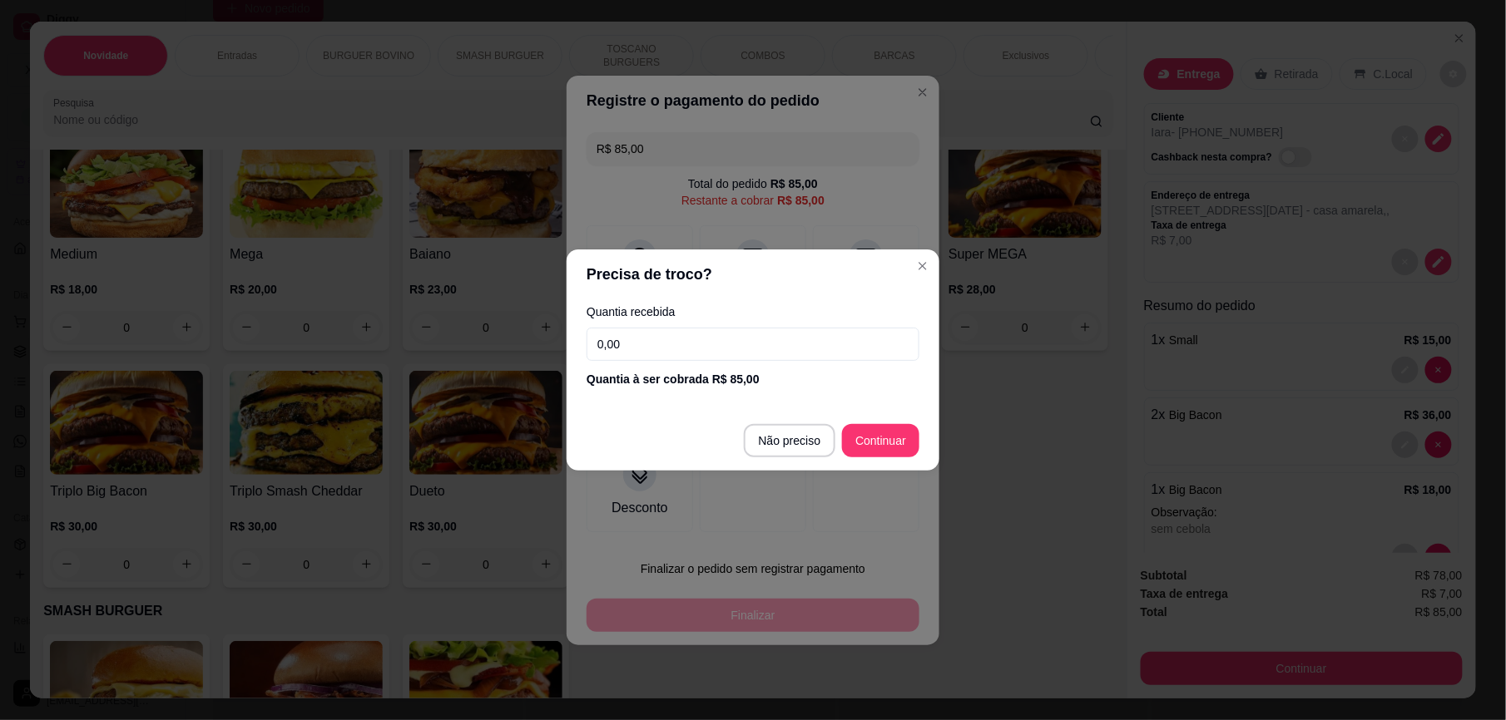
click at [714, 354] on input "0,00" at bounding box center [753, 344] width 333 height 33
type input "85,00"
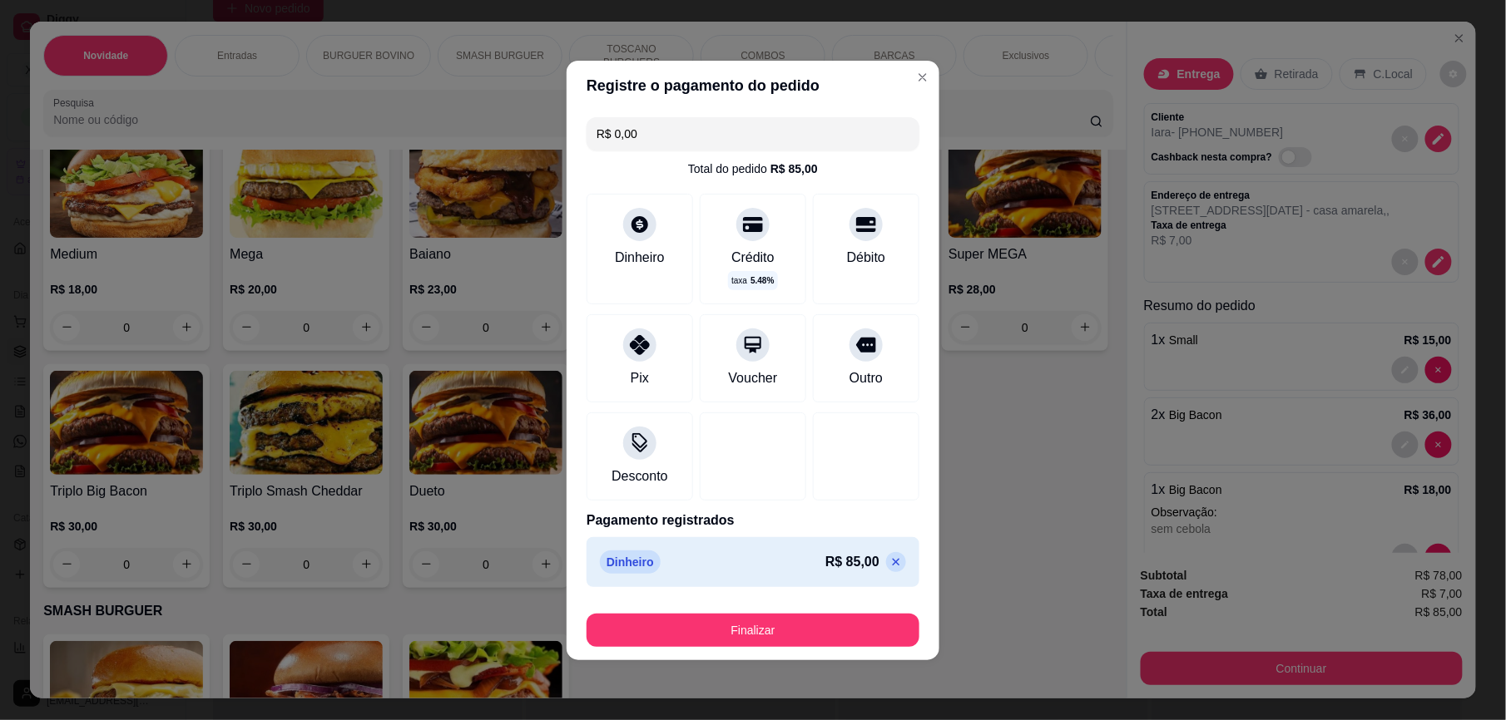
type input "R$ 0,00"
click at [669, 557] on div "Dinheiro R$ 85,00" at bounding box center [753, 562] width 306 height 23
click at [631, 224] on icon at bounding box center [640, 219] width 18 height 18
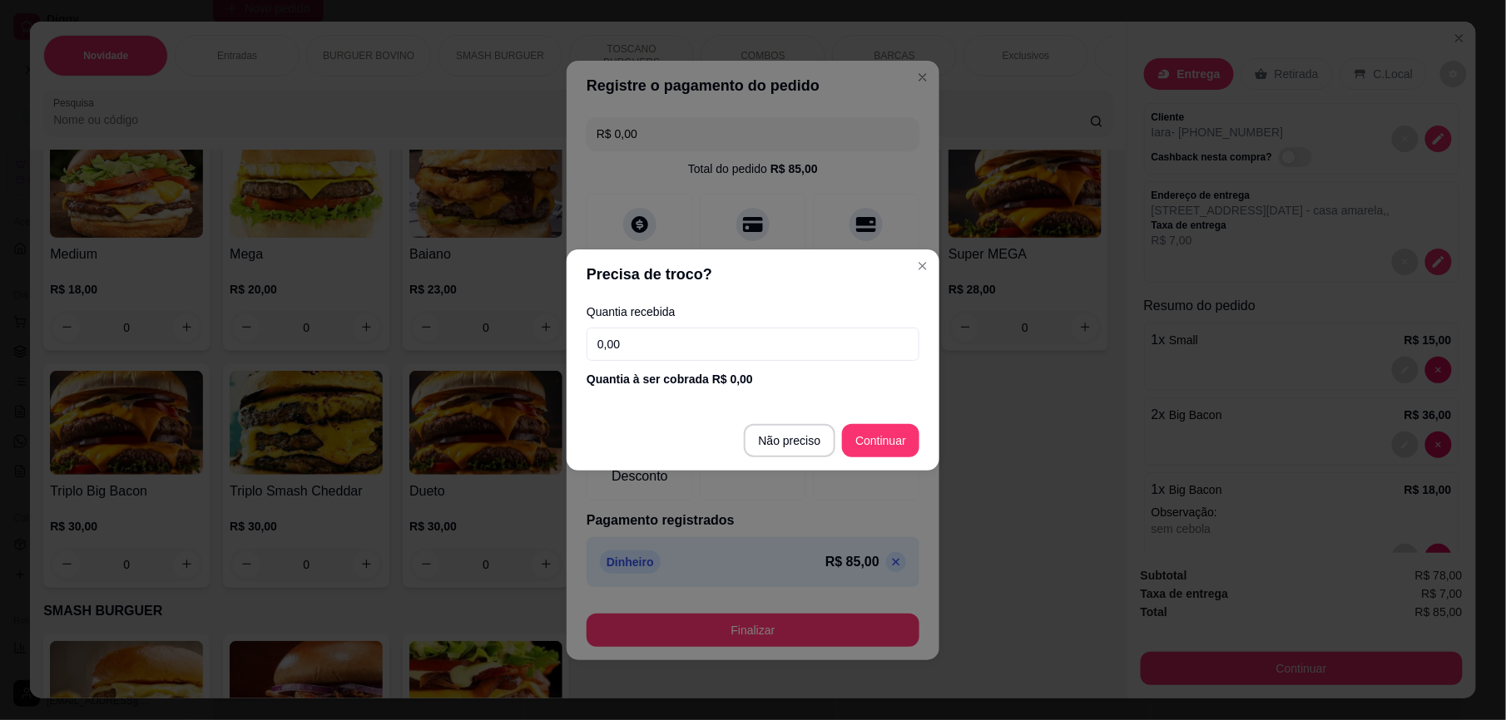
click at [656, 350] on input "0,00" at bounding box center [753, 344] width 333 height 33
type input "0,00"
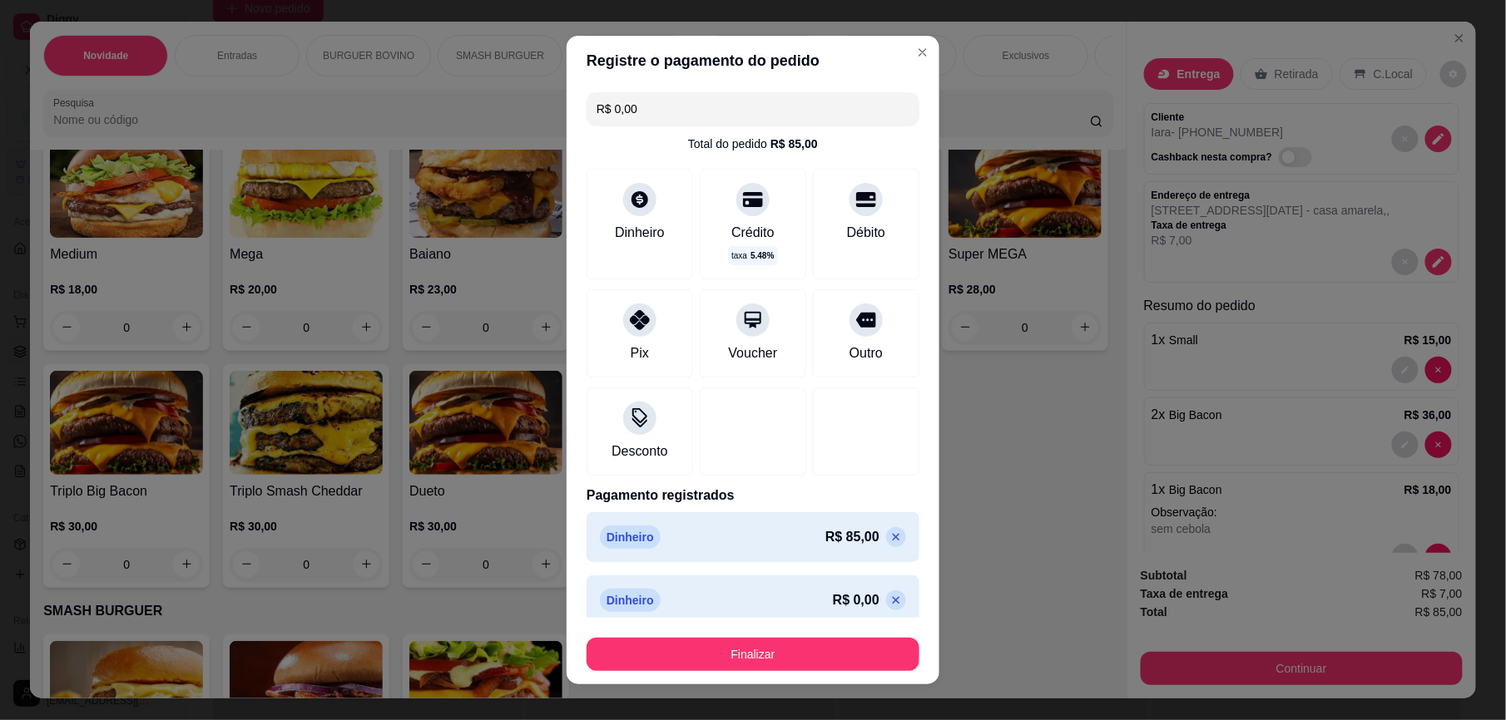
click at [893, 600] on icon at bounding box center [896, 600] width 7 height 7
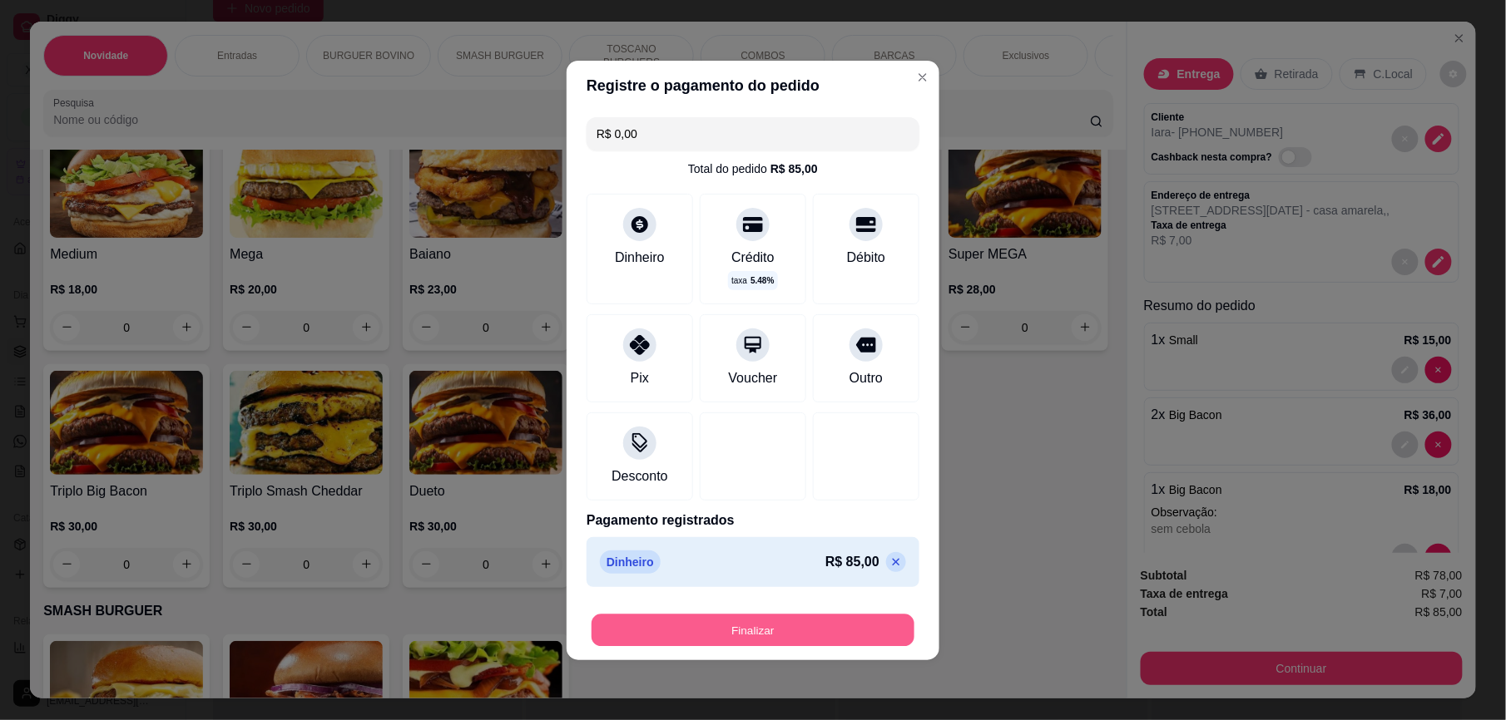
click at [824, 626] on button "Finalizar" at bounding box center [753, 630] width 323 height 32
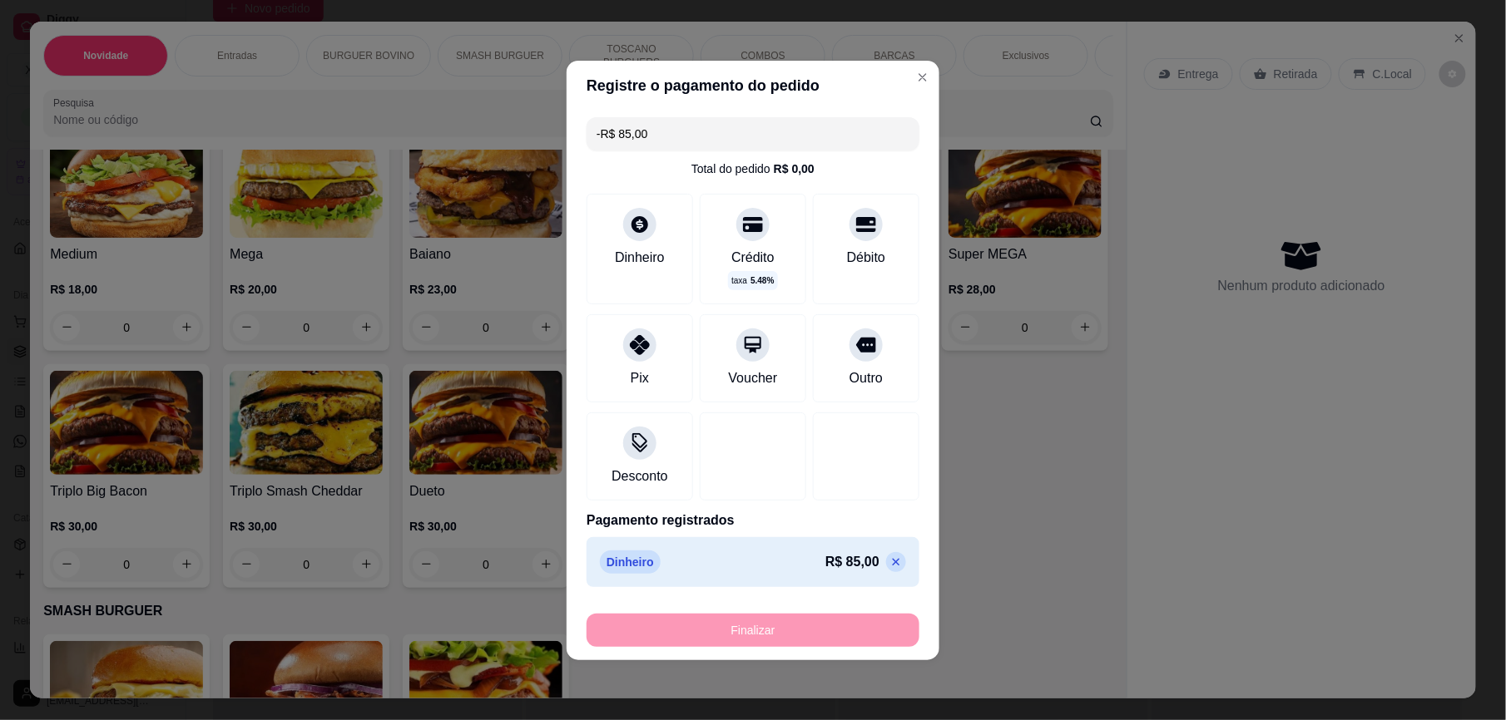
scroll to position [0, 0]
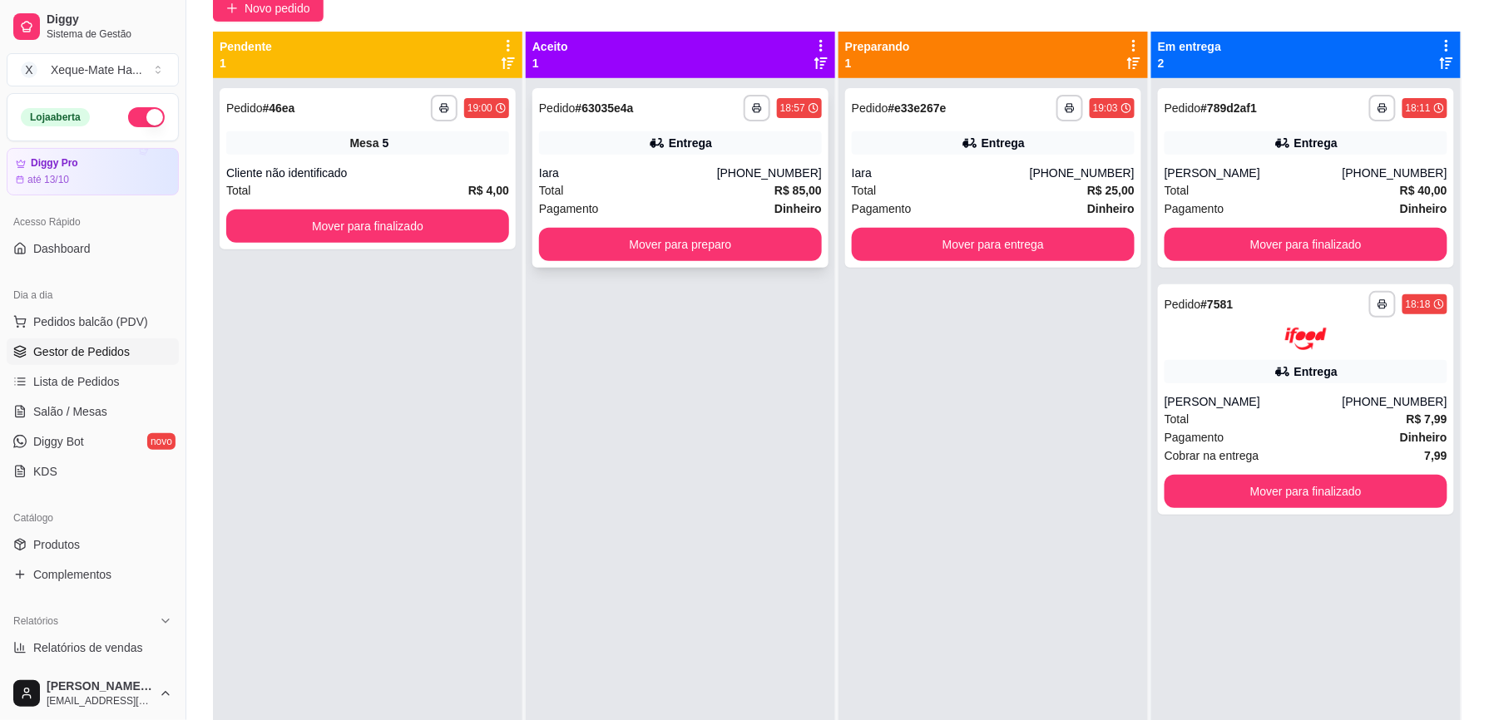
click at [681, 193] on div "Total R$ 85,00" at bounding box center [680, 190] width 283 height 18
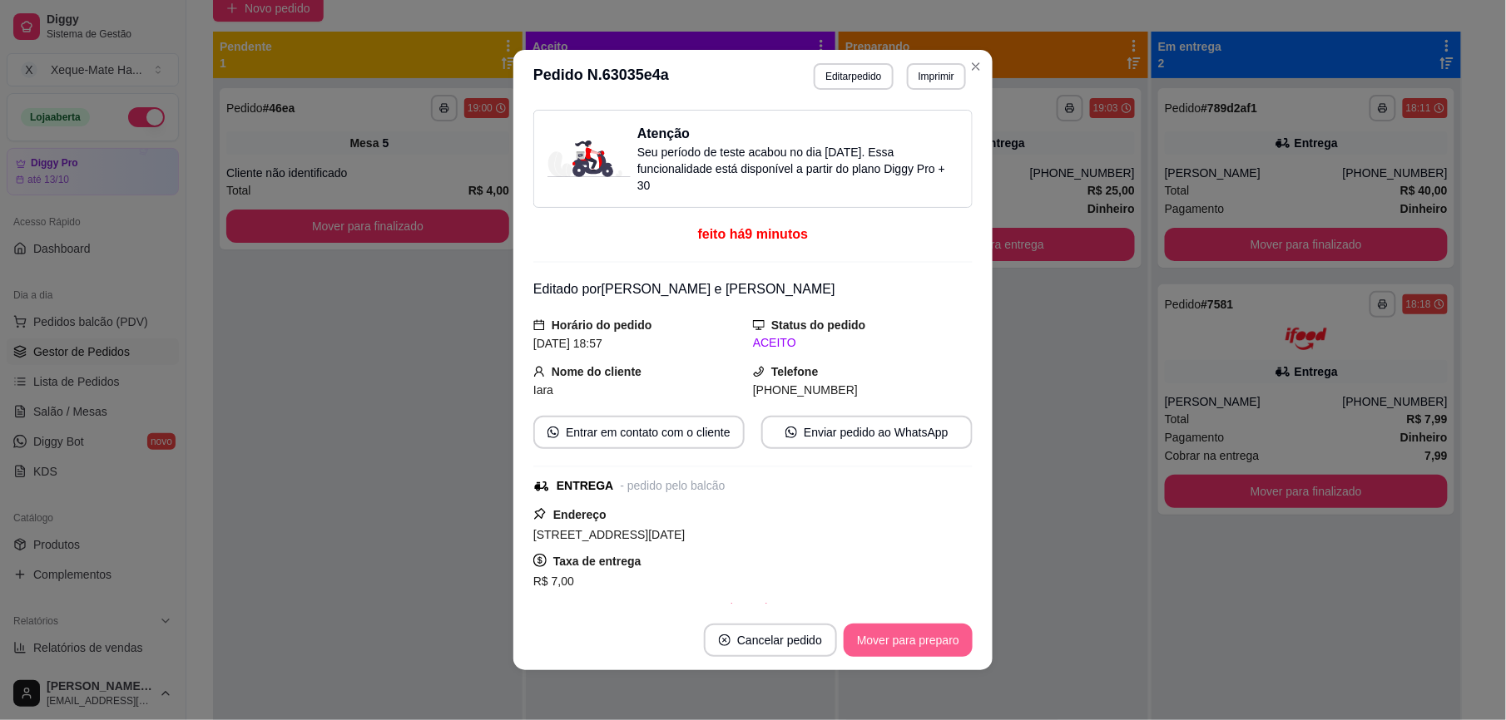
click at [913, 641] on button "Mover para preparo" at bounding box center [908, 640] width 129 height 33
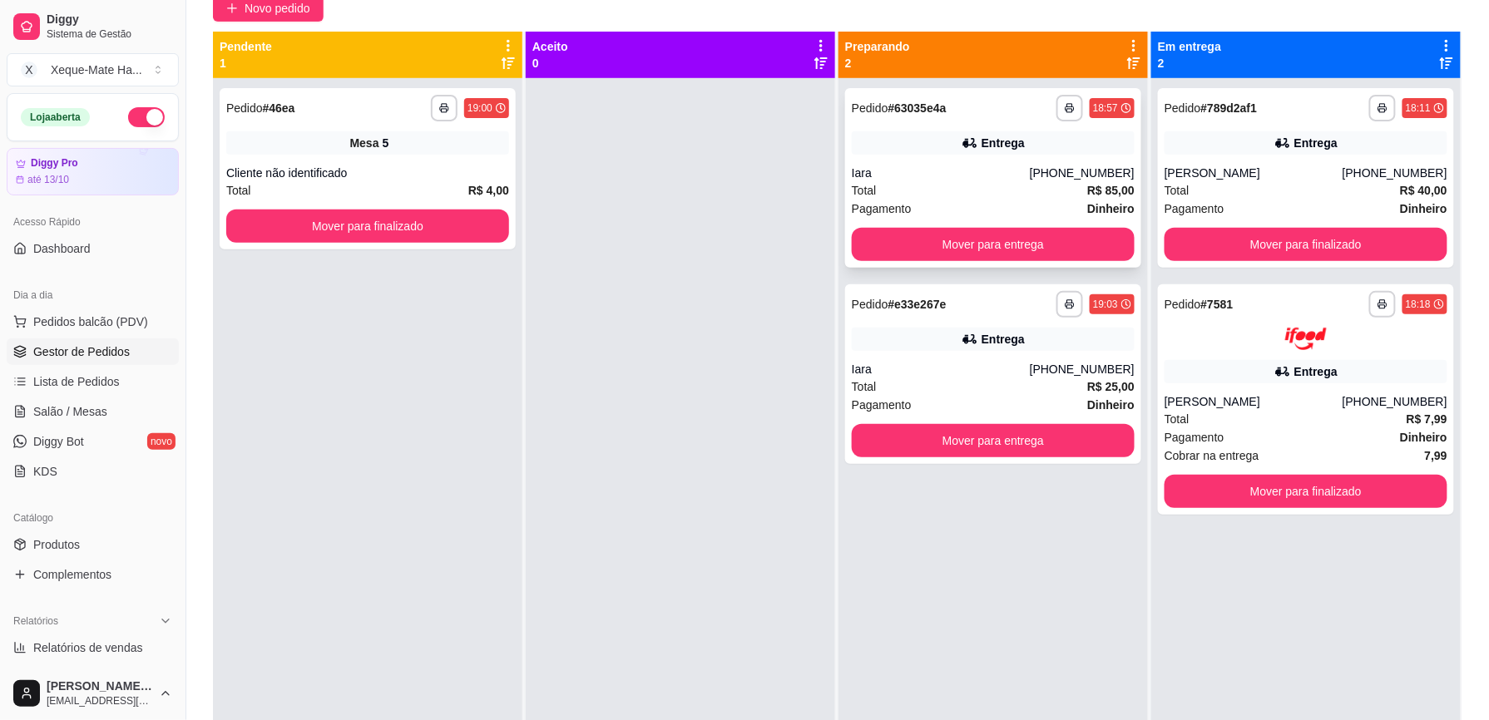
click at [1016, 155] on div "**********" at bounding box center [993, 178] width 296 height 180
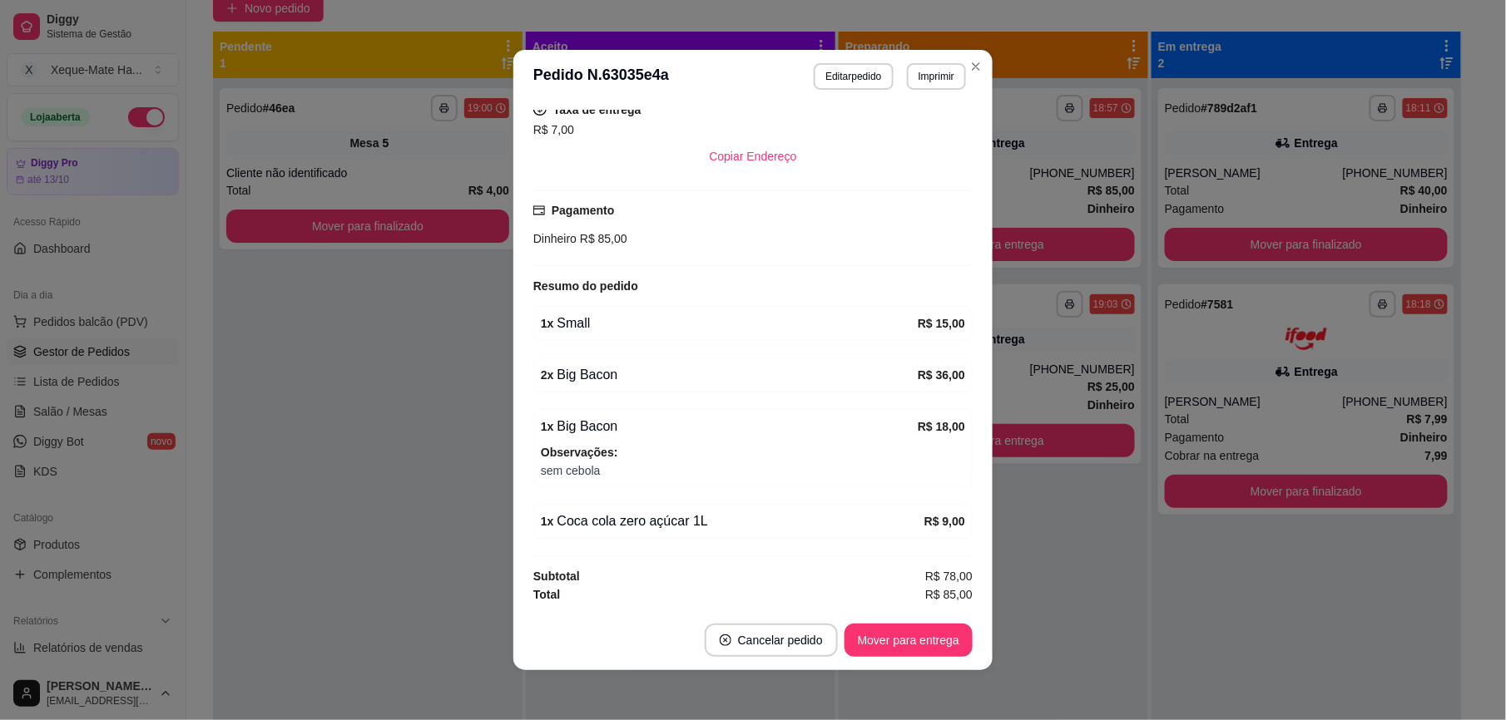
scroll to position [463, 0]
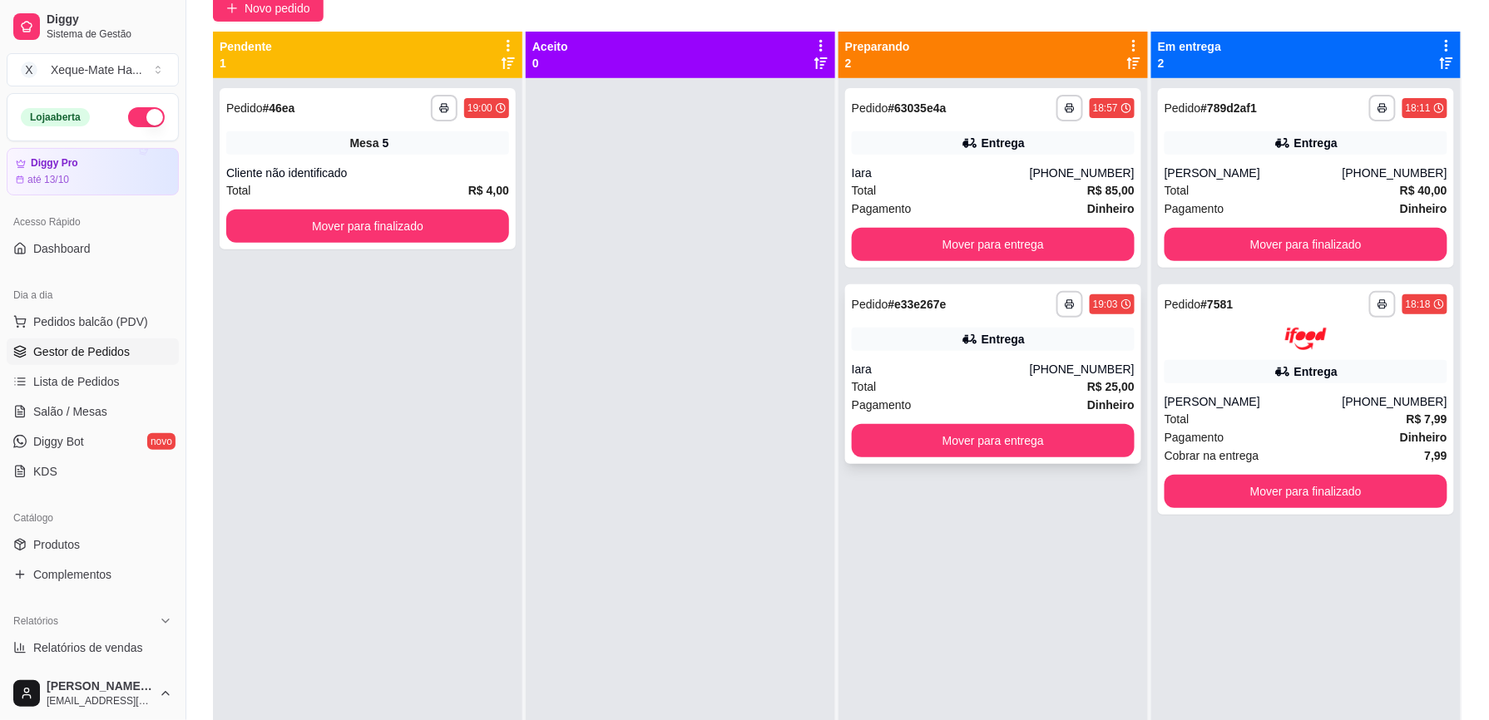
click at [1015, 399] on div "Pagamento Dinheiro" at bounding box center [993, 405] width 283 height 18
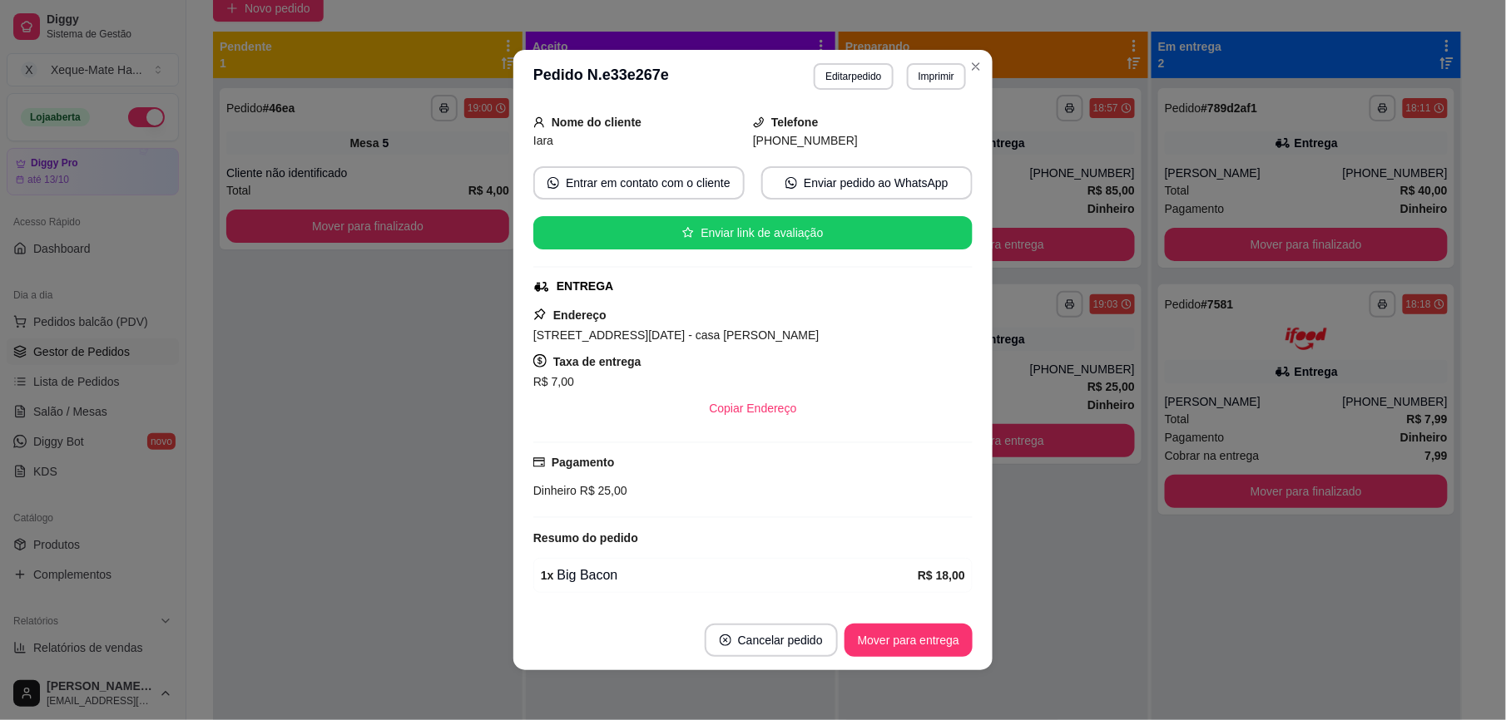
scroll to position [275, 0]
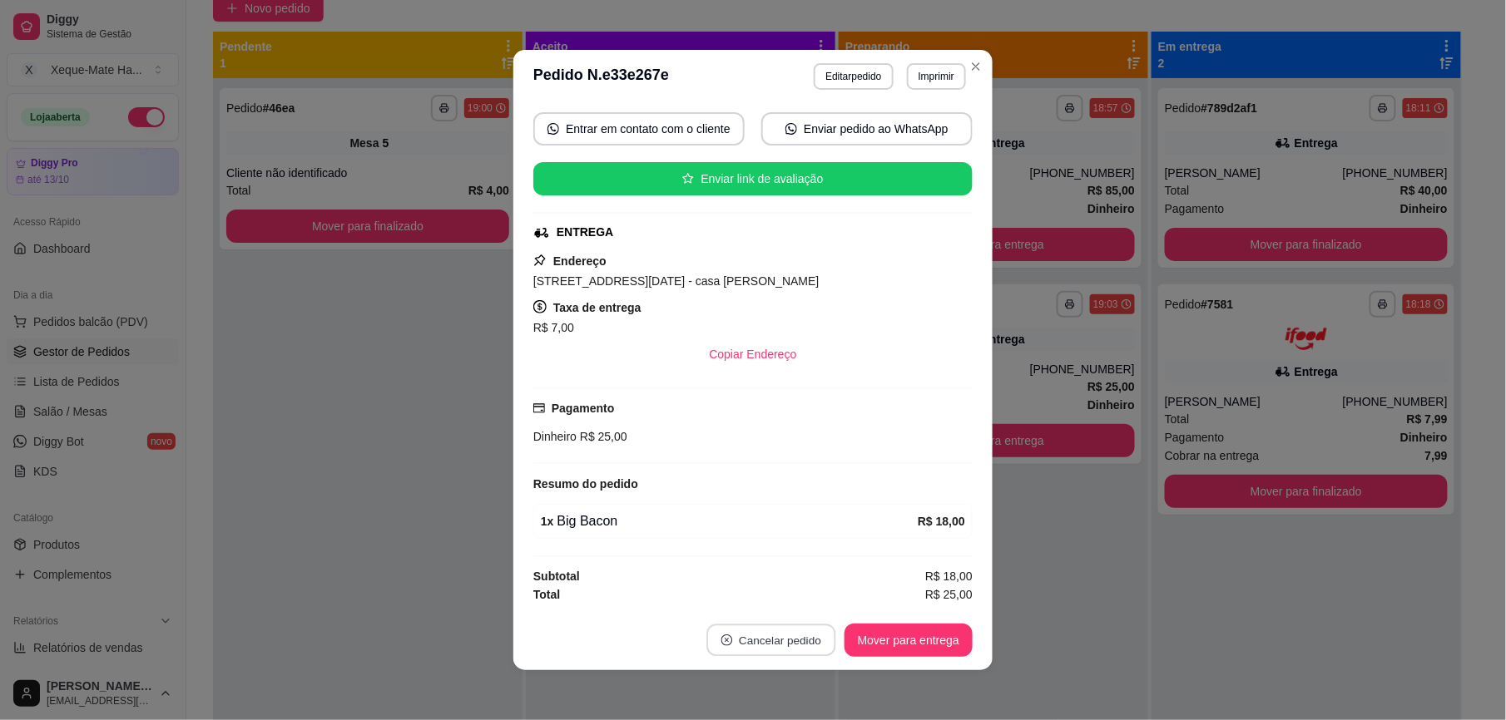
click at [774, 634] on button "Cancelar pedido" at bounding box center [770, 641] width 129 height 32
click at [804, 596] on button "Sim" at bounding box center [810, 599] width 67 height 33
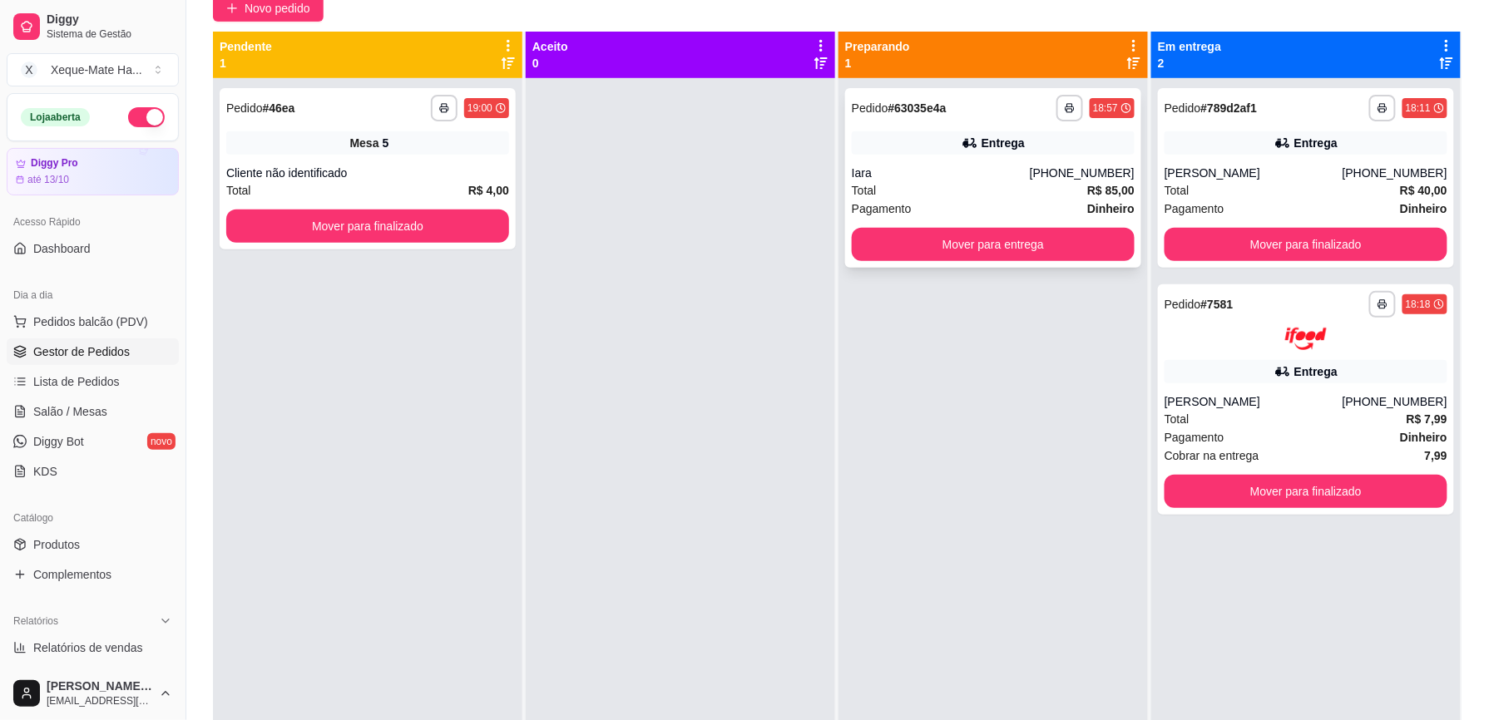
click at [1017, 188] on div "Total R$ 85,00" at bounding box center [993, 190] width 283 height 18
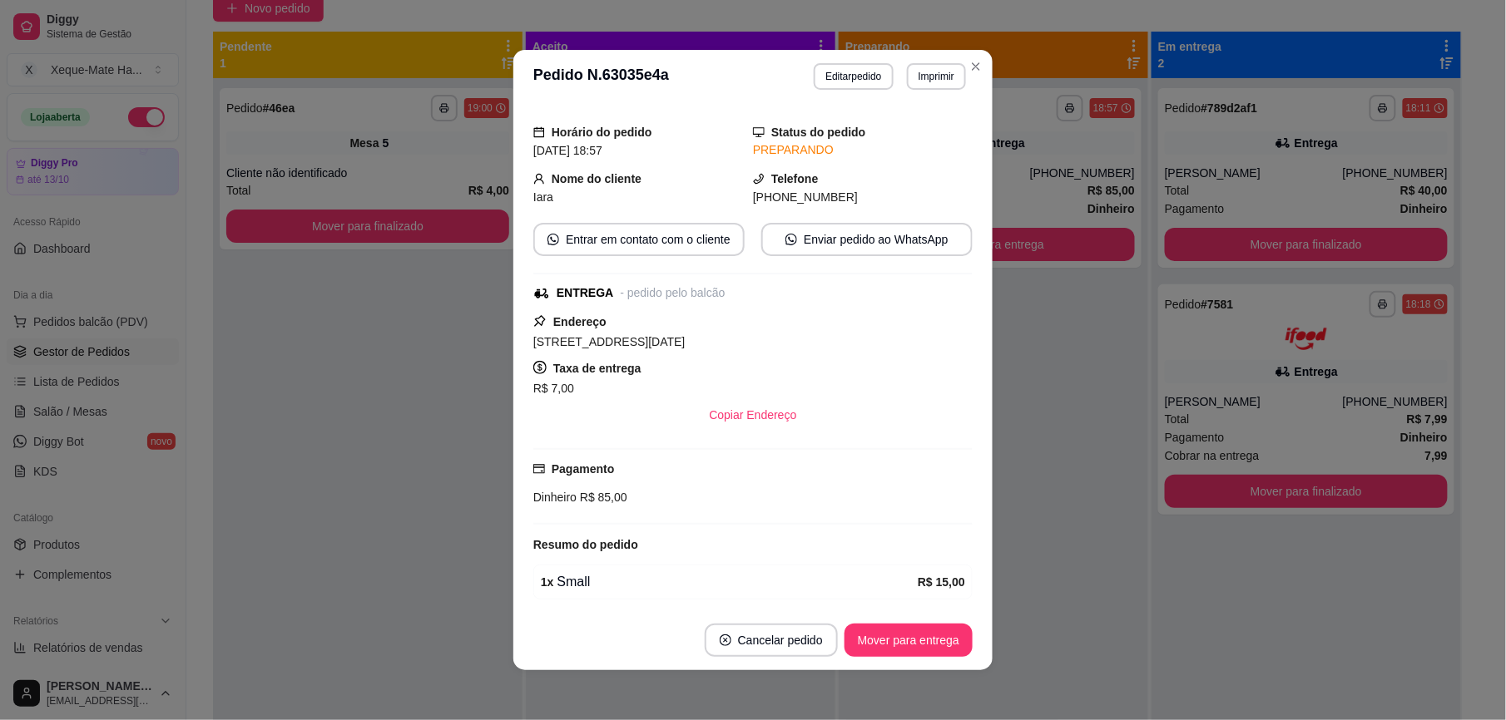
scroll to position [62, 0]
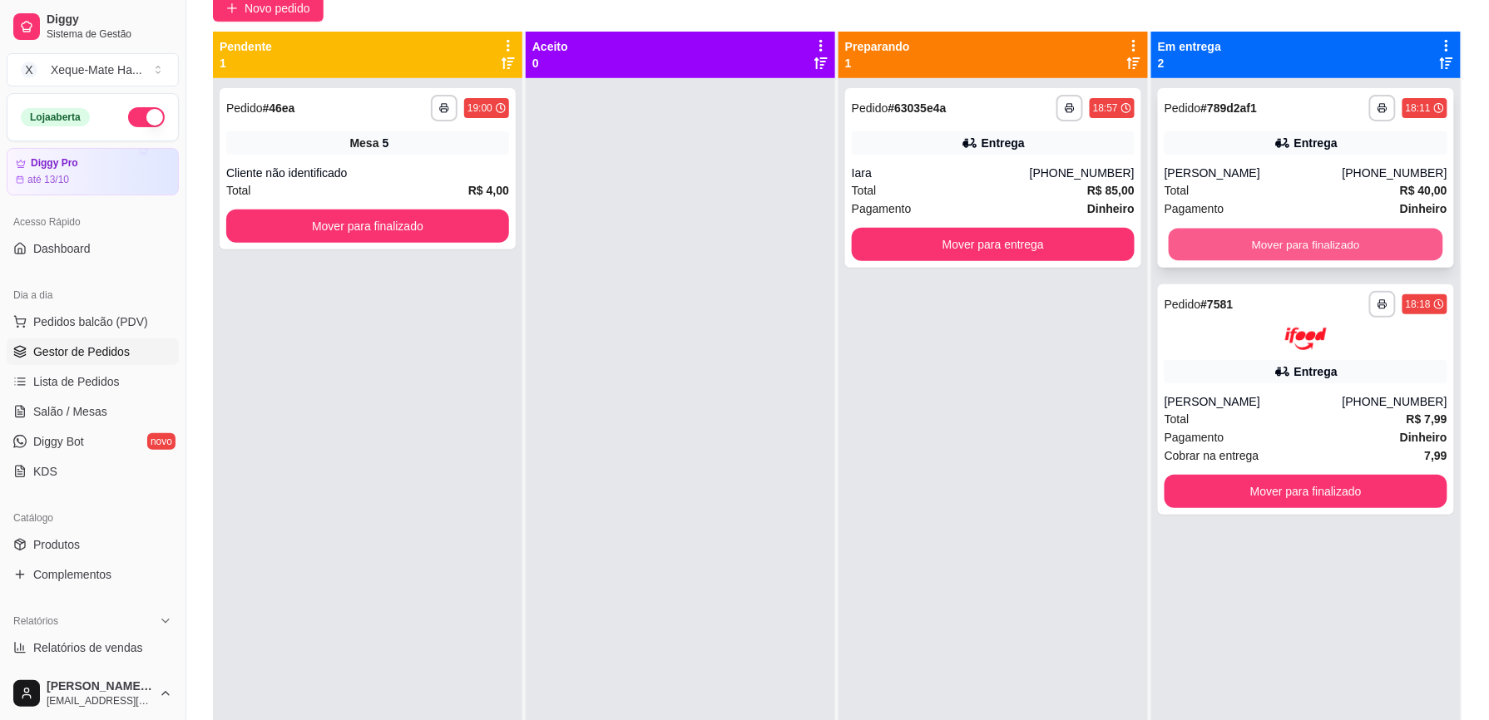
click at [1348, 240] on button "Mover para finalizado" at bounding box center [1306, 245] width 275 height 32
click at [1348, 240] on div "Mover para finalizado" at bounding box center [1306, 244] width 283 height 33
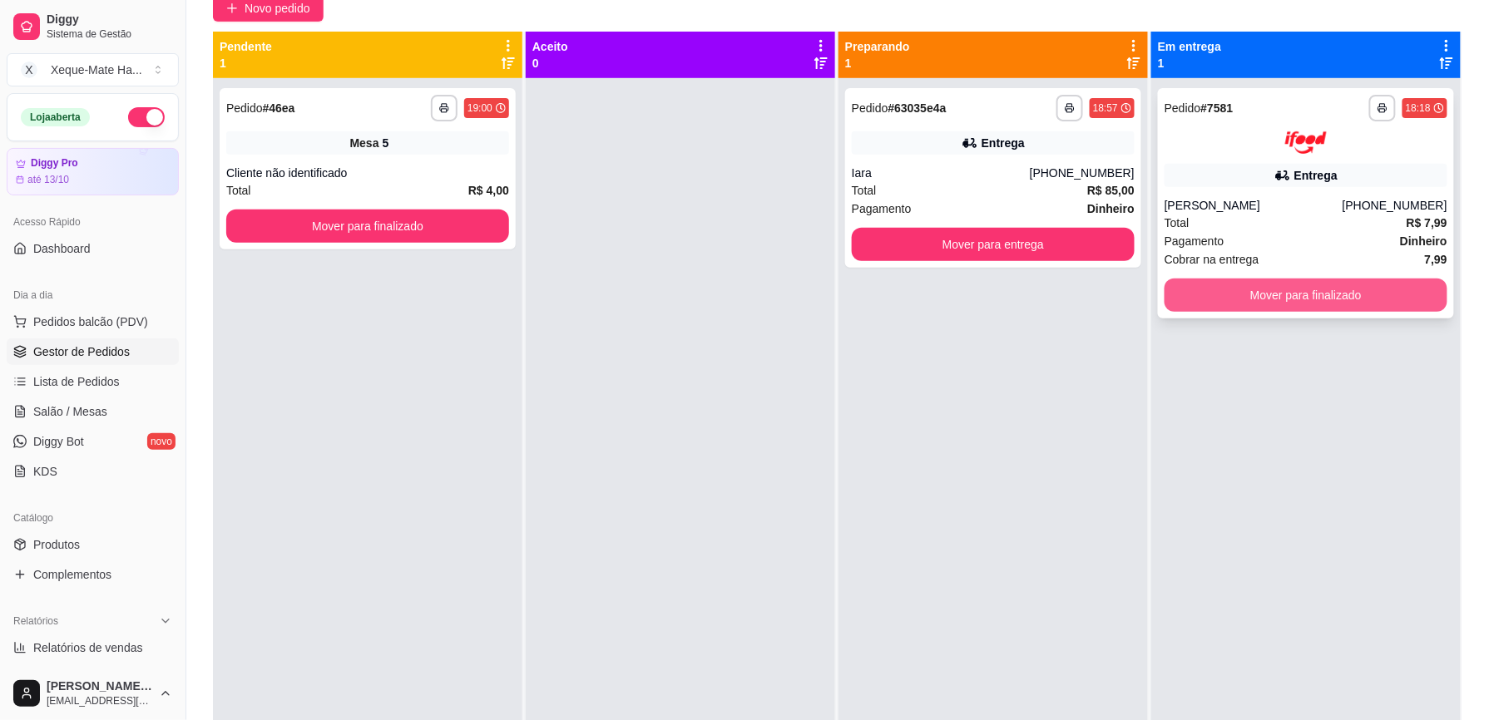
click at [1255, 290] on button "Mover para finalizado" at bounding box center [1306, 295] width 283 height 33
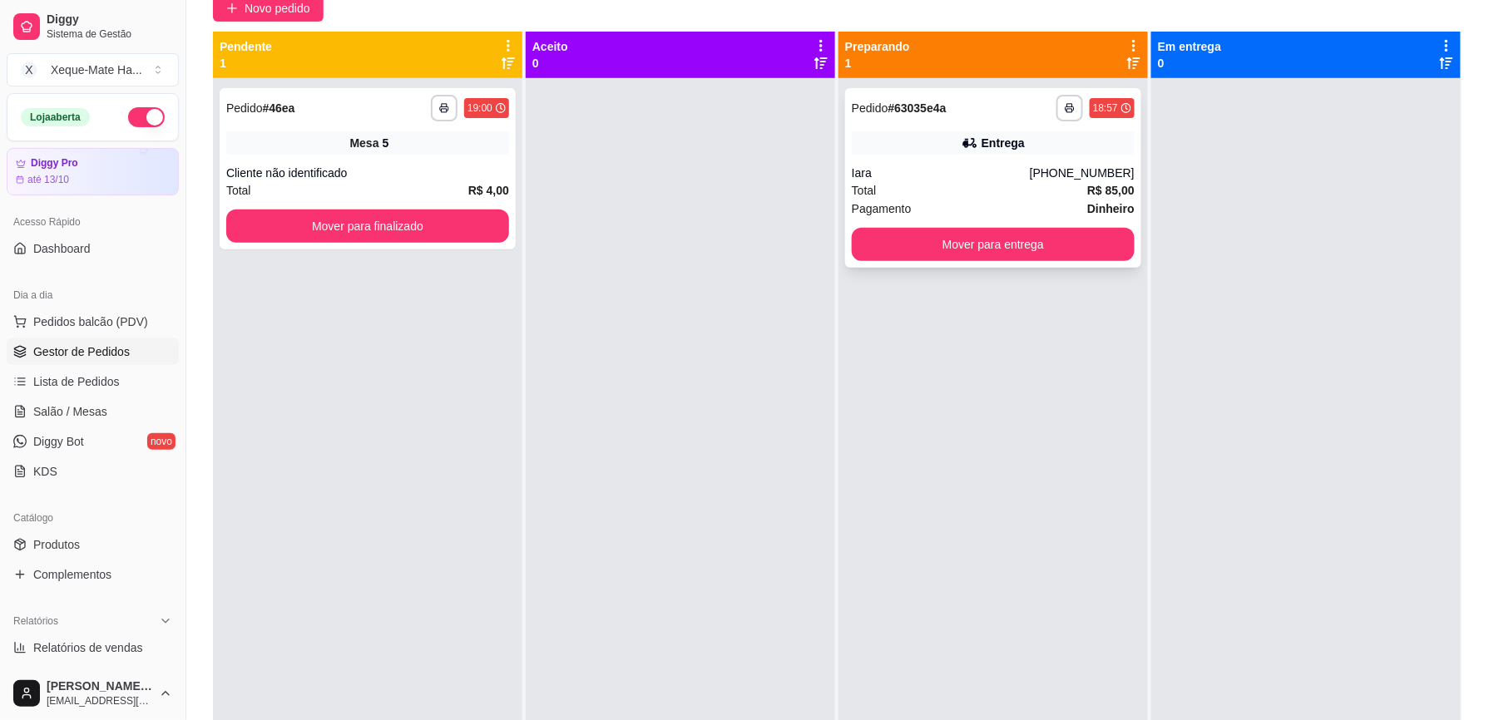
click at [996, 185] on div "Total R$ 85,00" at bounding box center [993, 190] width 283 height 18
click at [1006, 173] on div "Iara" at bounding box center [941, 173] width 178 height 17
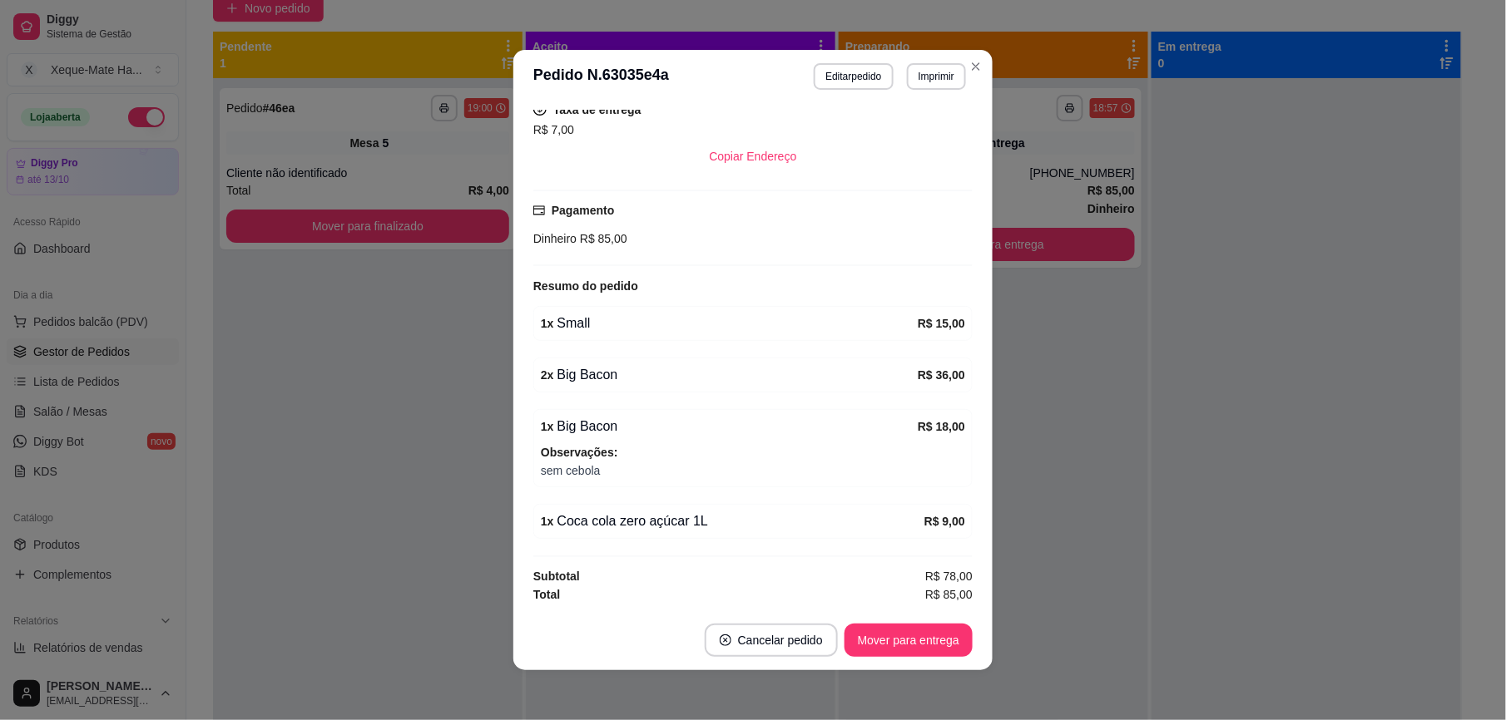
scroll to position [463, 0]
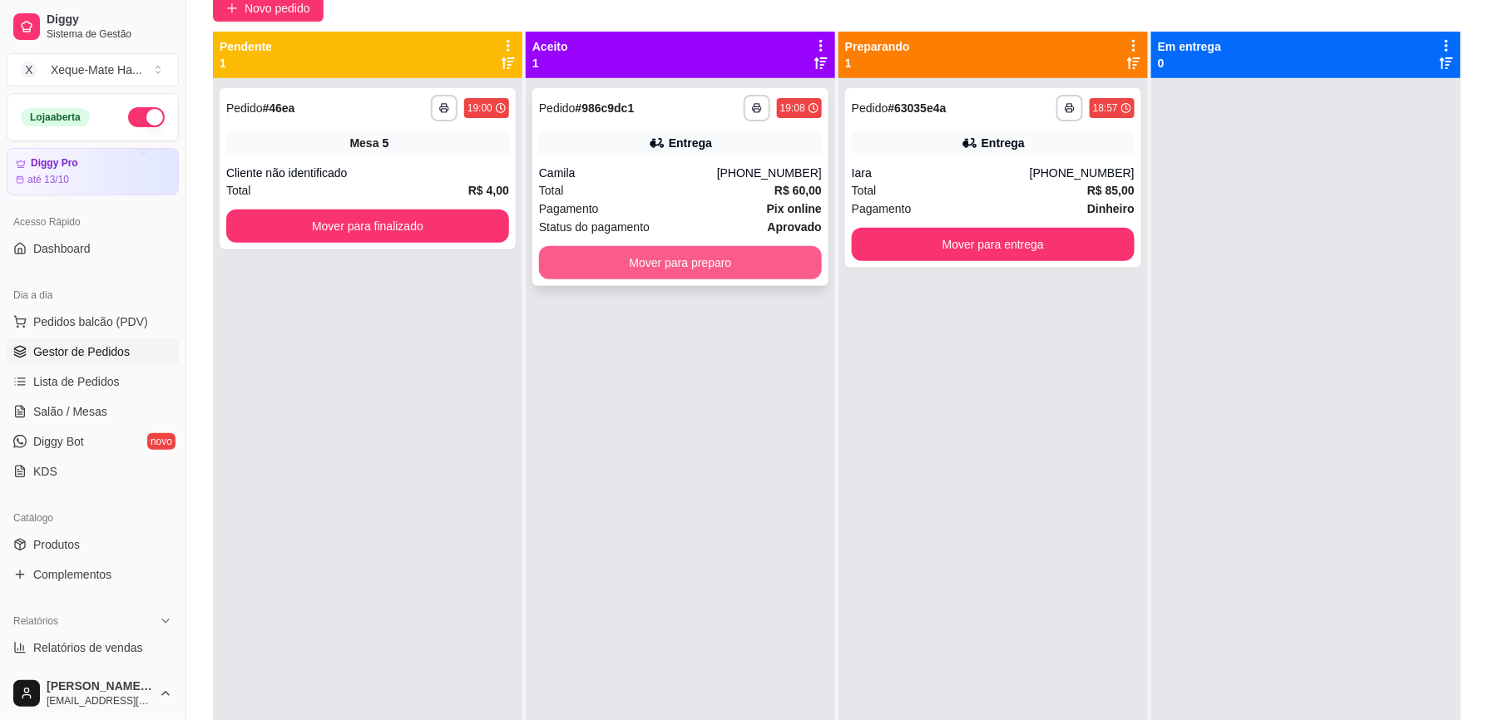
click at [690, 260] on button "Mover para preparo" at bounding box center [680, 262] width 283 height 33
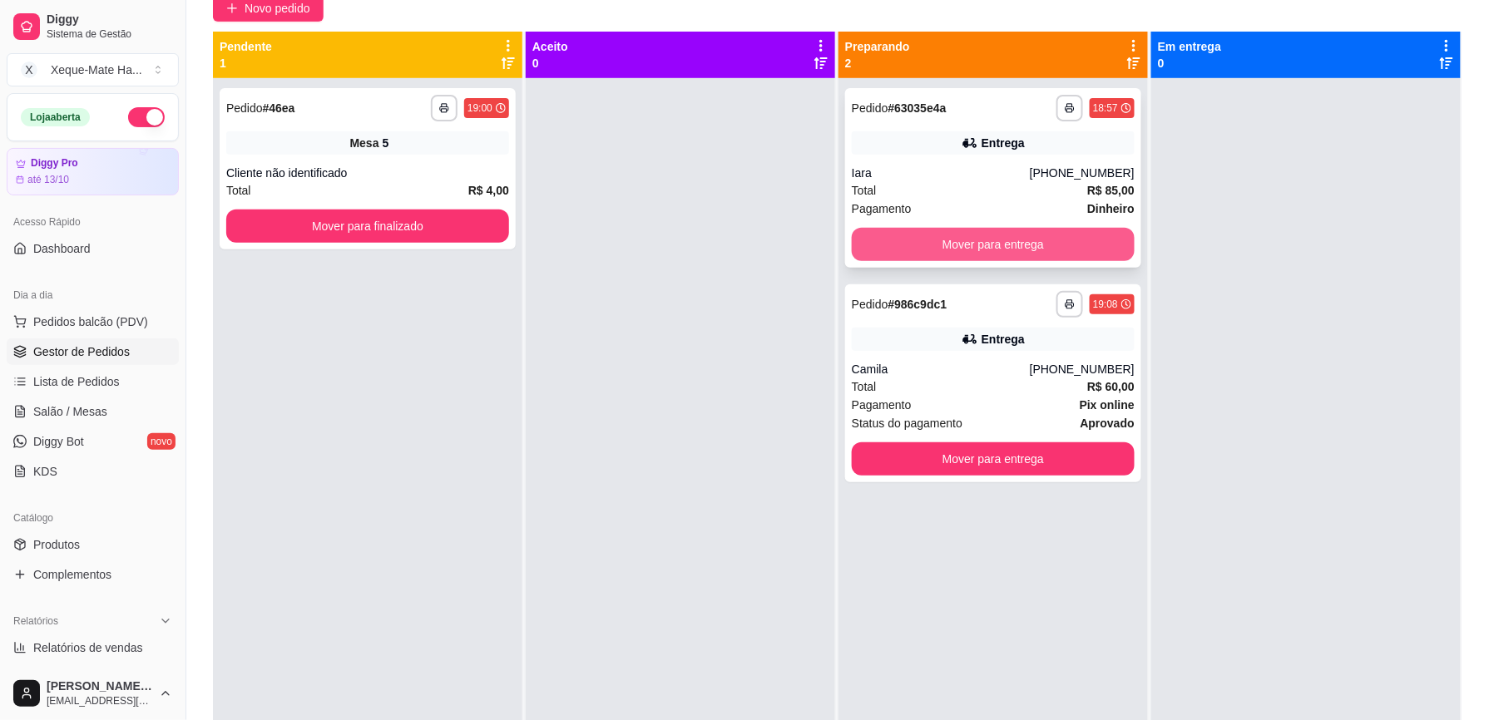
click at [998, 250] on button "Mover para entrega" at bounding box center [993, 244] width 283 height 33
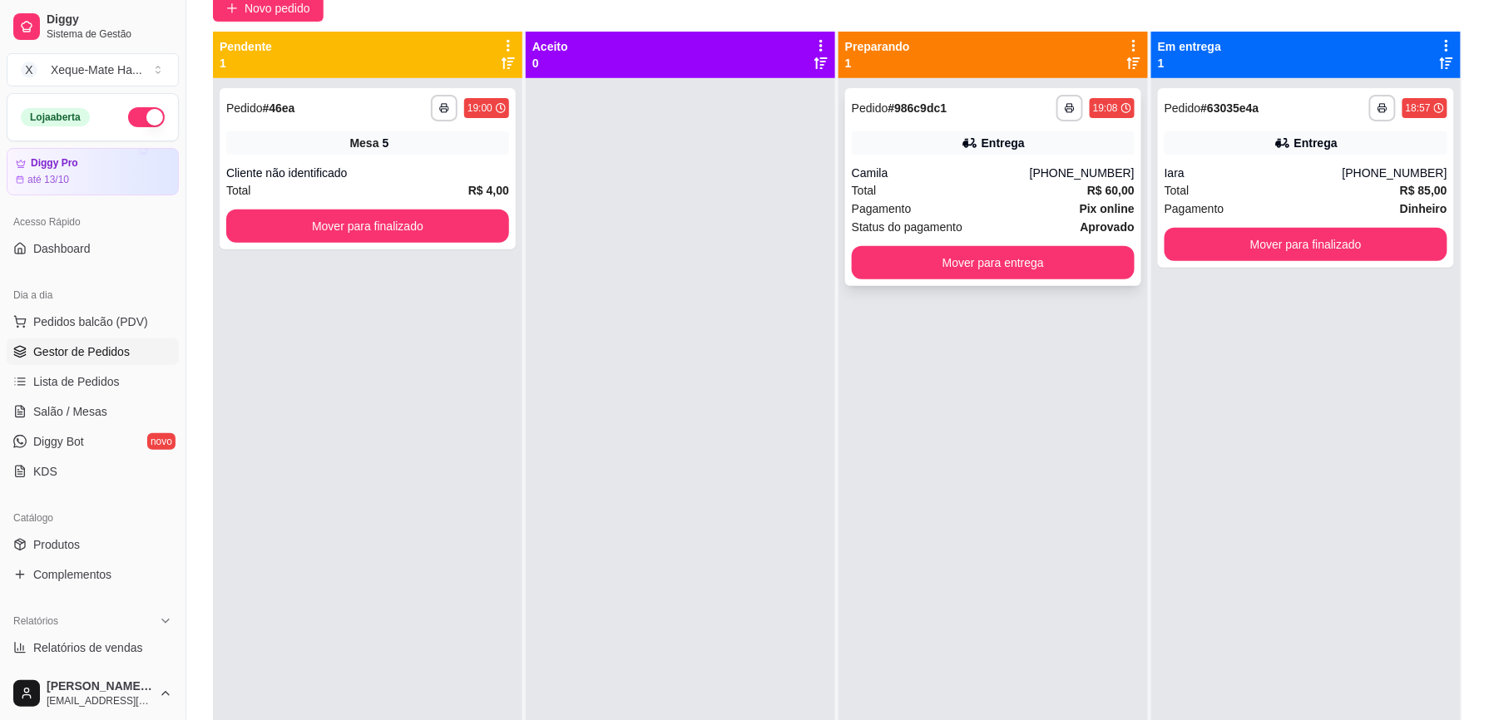
click at [963, 213] on div "Pagamento Pix online" at bounding box center [993, 209] width 283 height 18
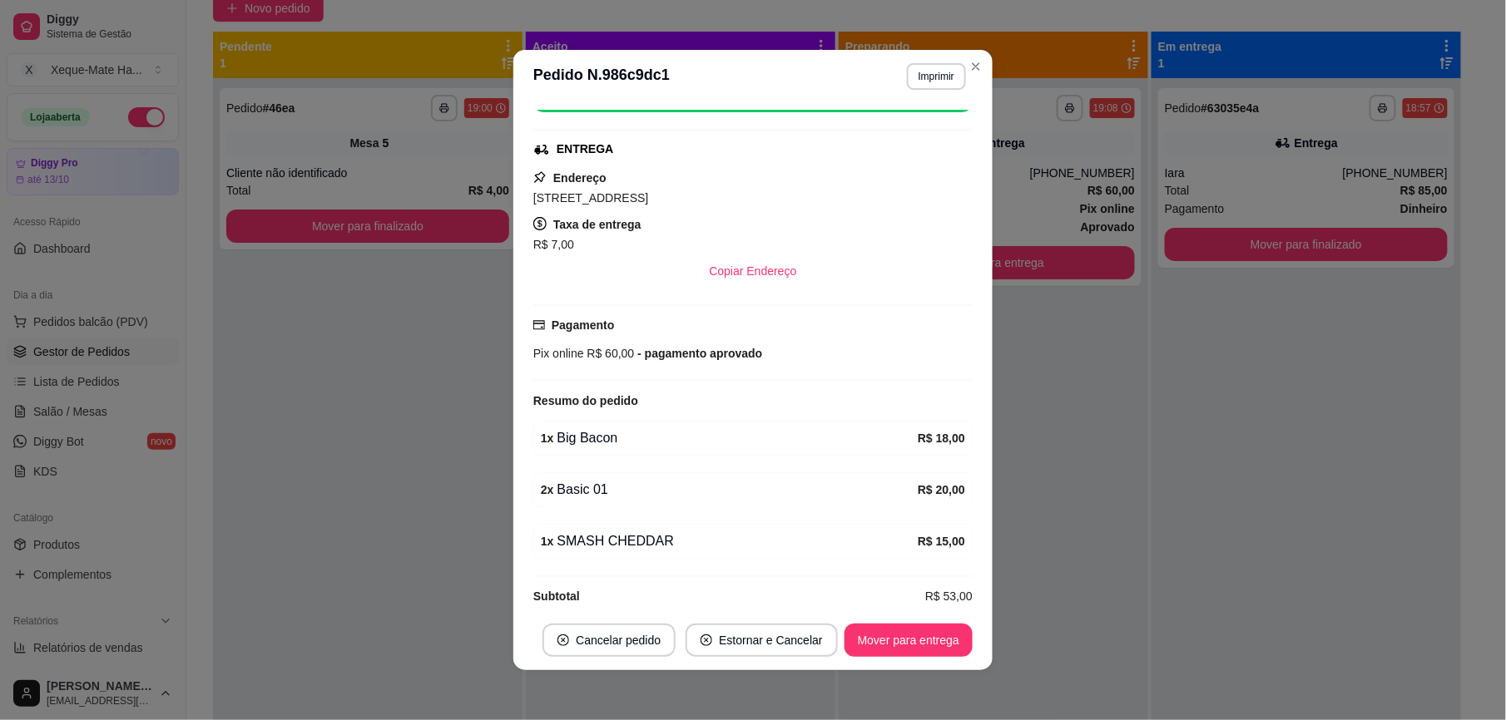
scroll to position [380, 0]
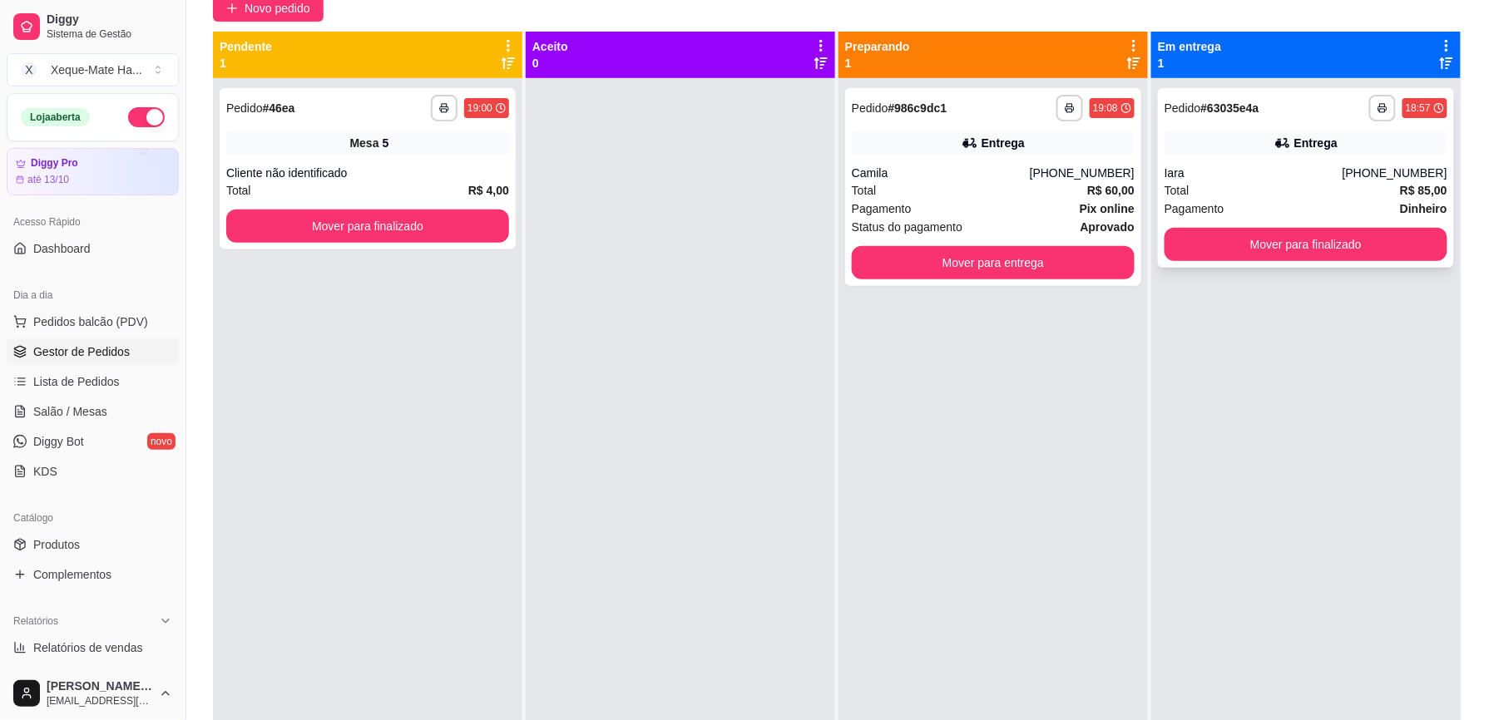
click at [1293, 201] on div "Pagamento Dinheiro" at bounding box center [1306, 209] width 283 height 18
click at [970, 258] on button "Mover para entrega" at bounding box center [993, 263] width 275 height 32
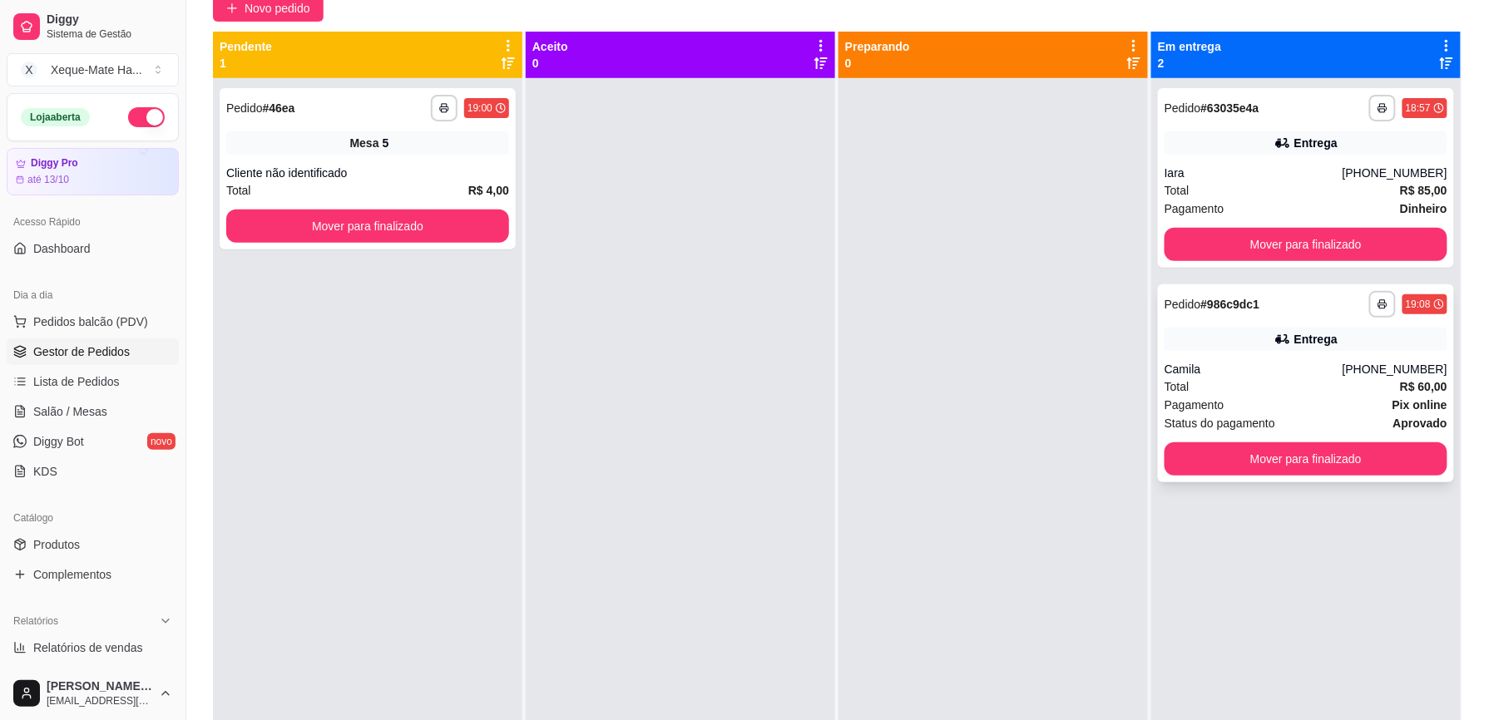
click at [1283, 378] on div "Total R$ 60,00" at bounding box center [1306, 387] width 283 height 18
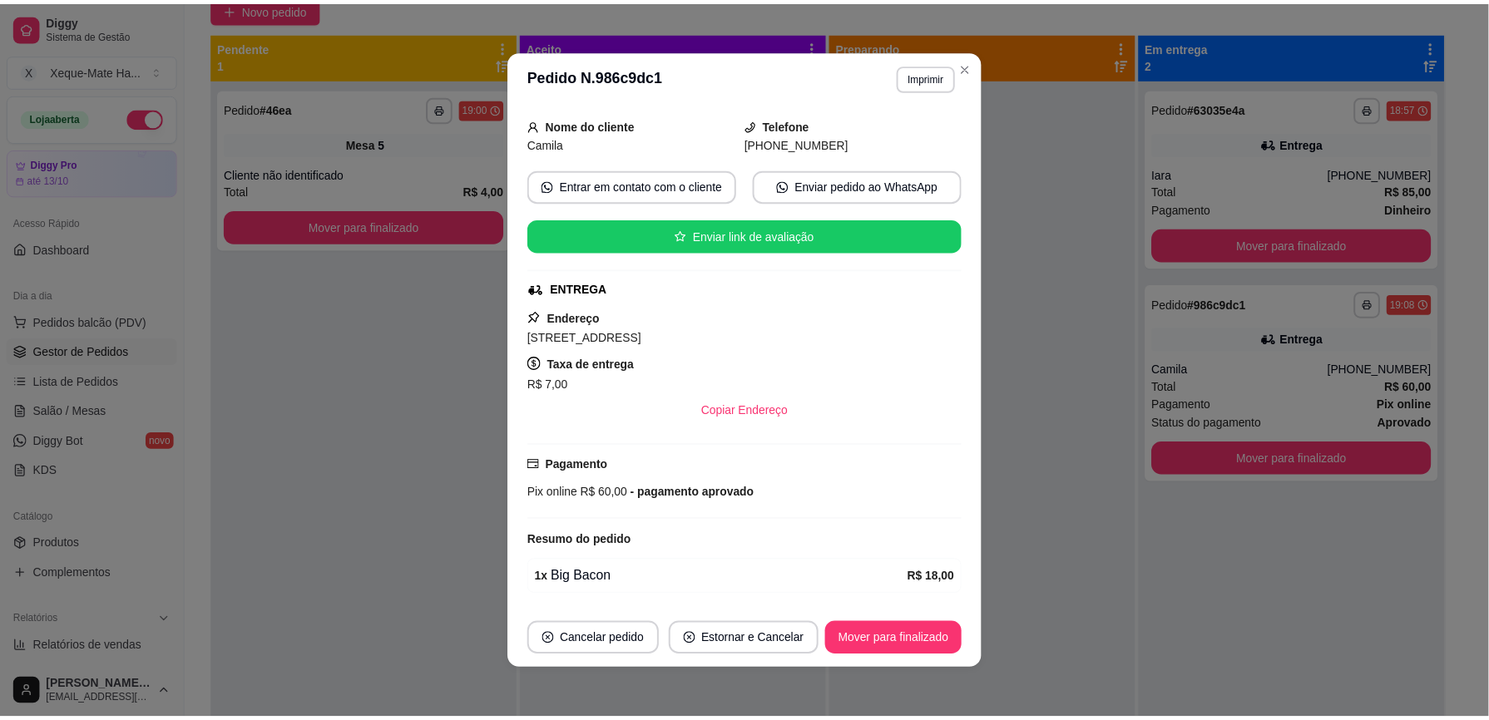
scroll to position [237, 0]
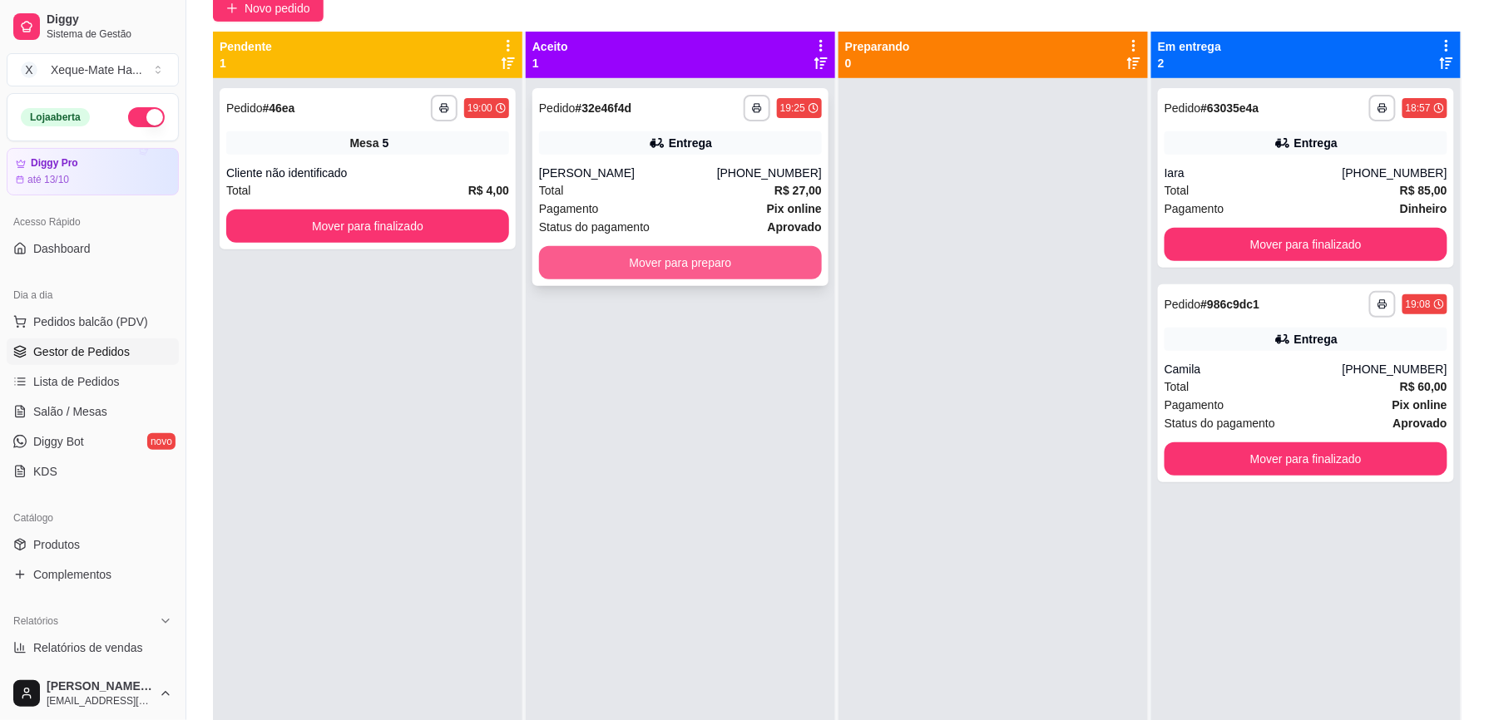
click at [755, 258] on button "Mover para preparo" at bounding box center [680, 262] width 283 height 33
click at [755, 258] on div "Mover para preparo" at bounding box center [680, 262] width 283 height 33
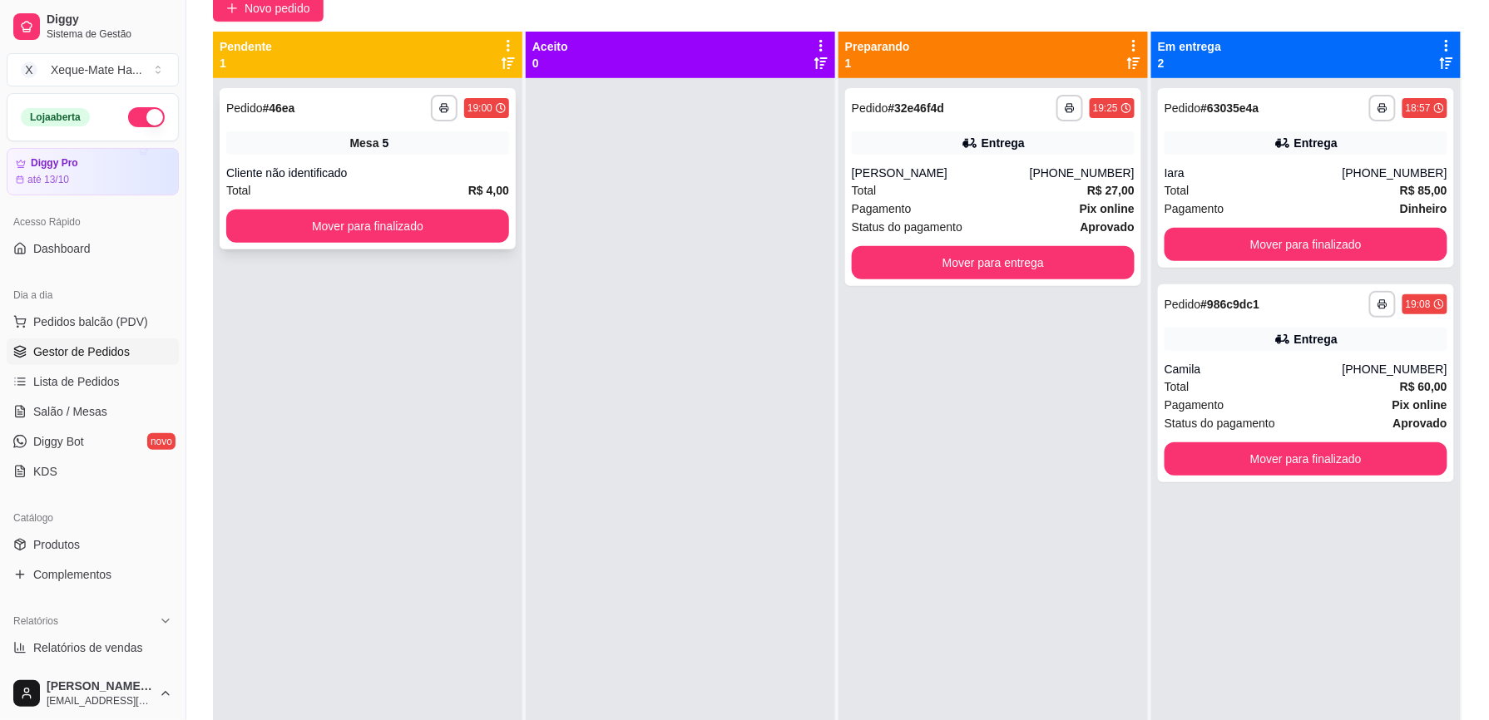
click at [434, 147] on div "Mesa 5" at bounding box center [367, 142] width 283 height 23
click at [120, 407] on link "Salão / Mesas" at bounding box center [93, 412] width 172 height 27
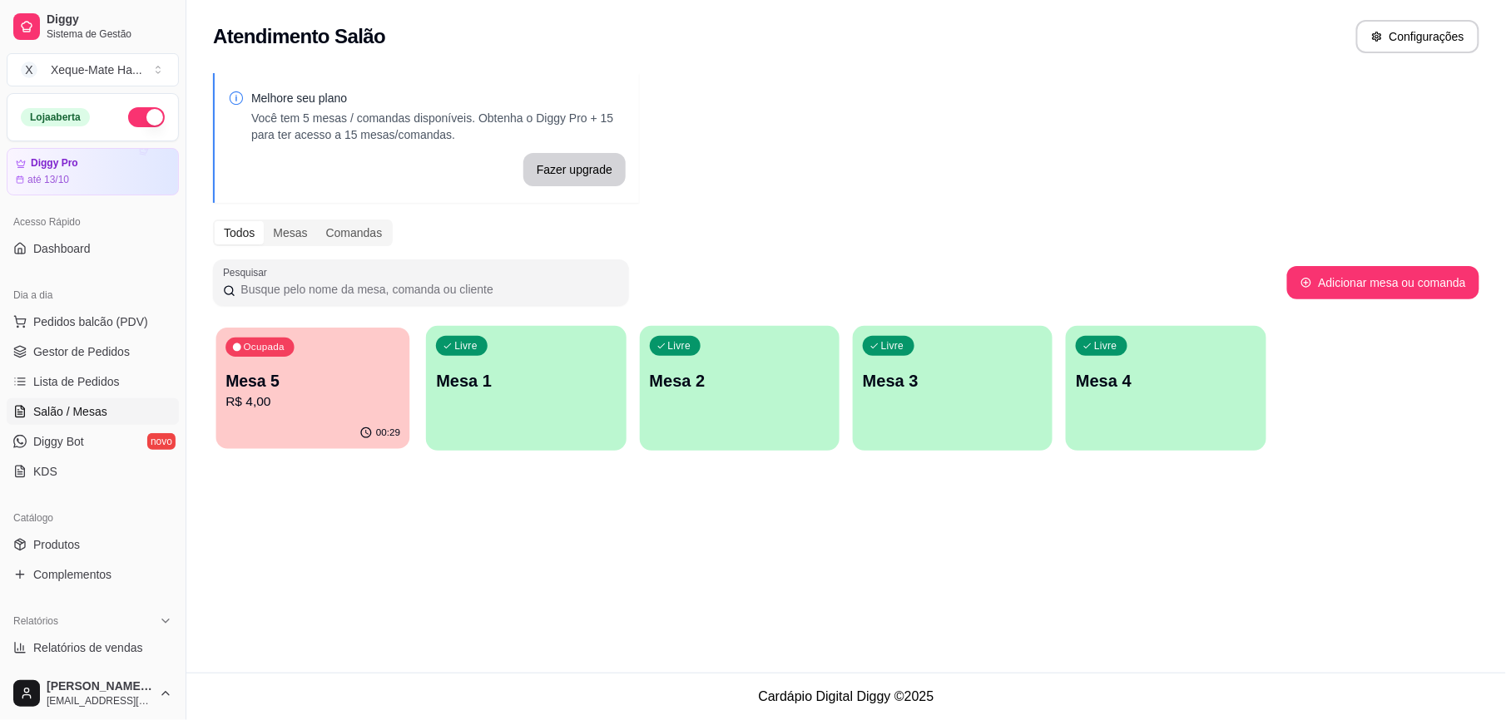
click at [307, 406] on p "R$ 4,00" at bounding box center [312, 402] width 175 height 19
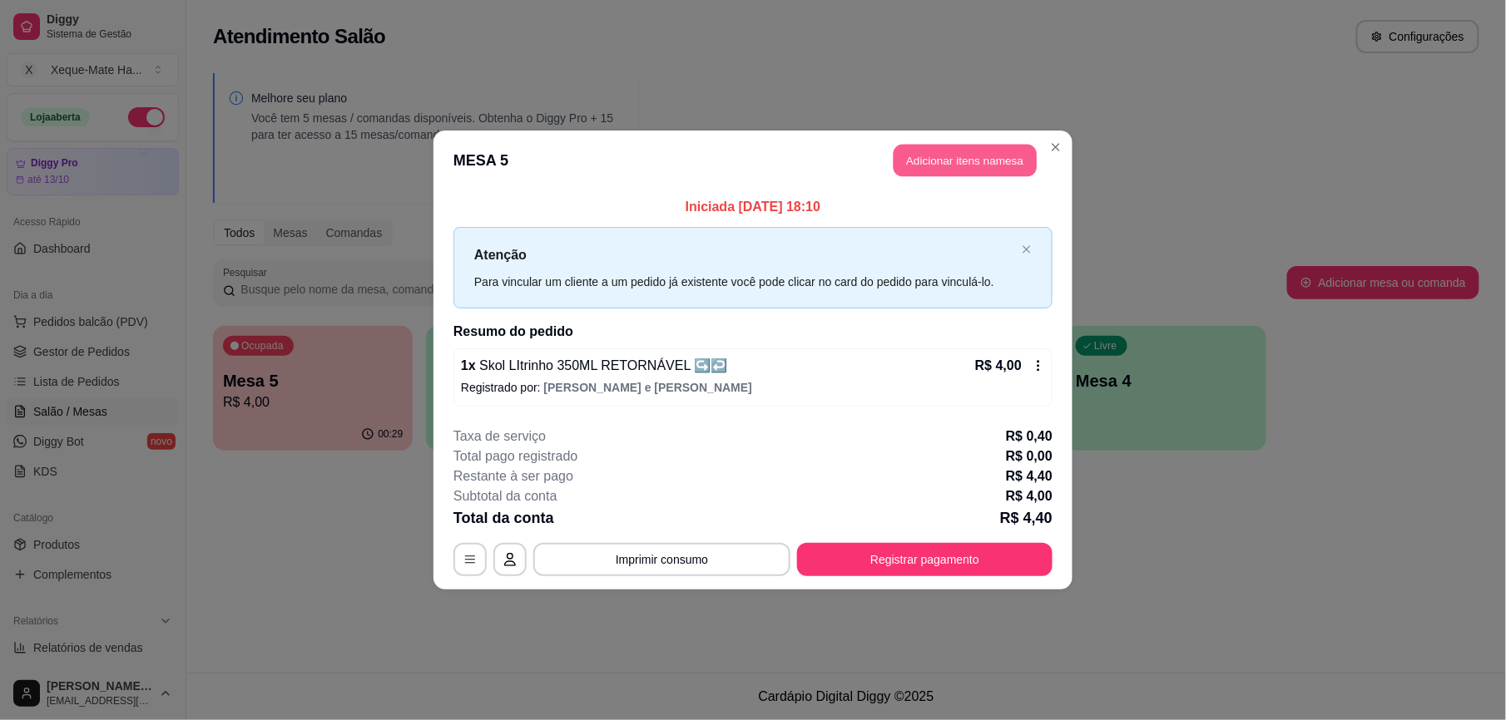
click at [973, 161] on button "Adicionar itens na mesa" at bounding box center [965, 161] width 143 height 32
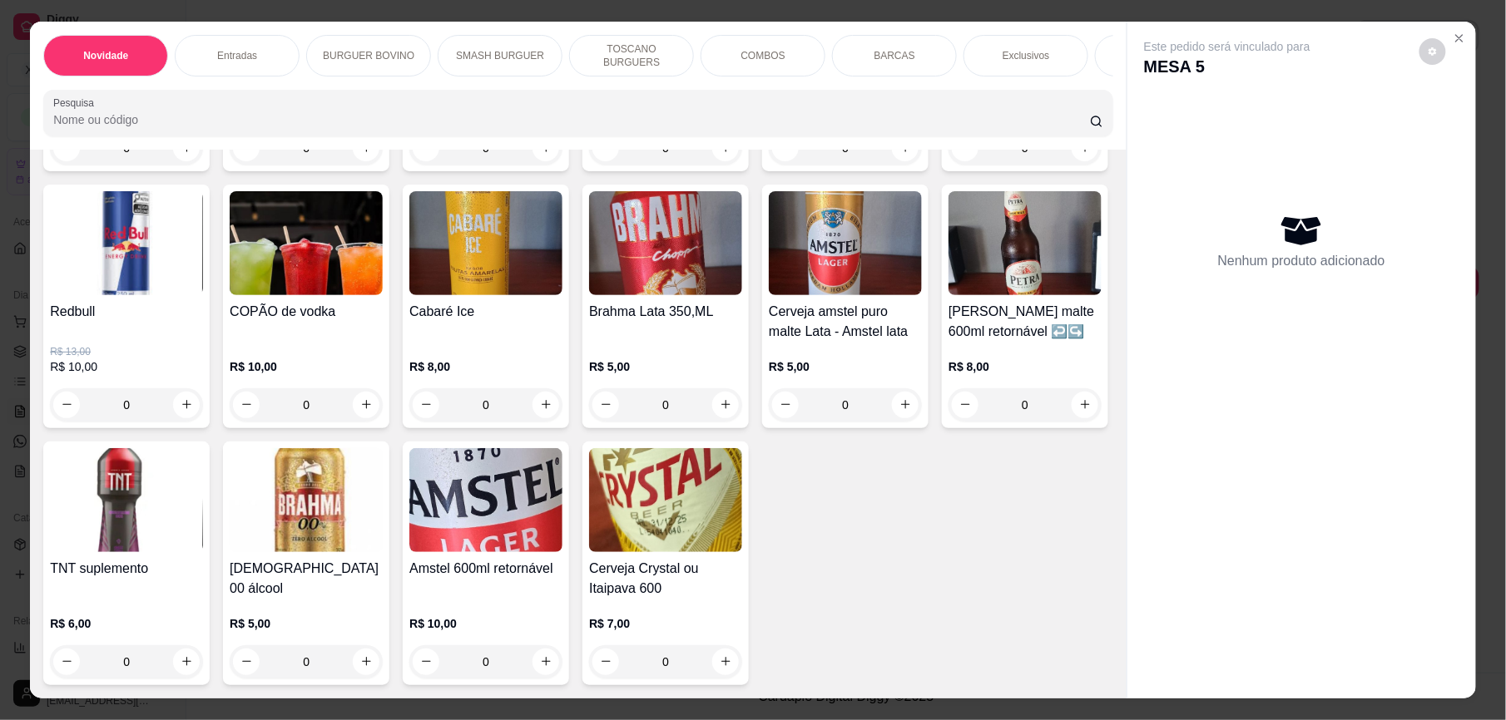
scroll to position [4894, 0]
click at [364, 154] on icon "increase-product-quantity" at bounding box center [366, 147] width 12 height 12
click at [364, 161] on button "increase-product-quantity" at bounding box center [366, 148] width 27 height 27
type input "2"
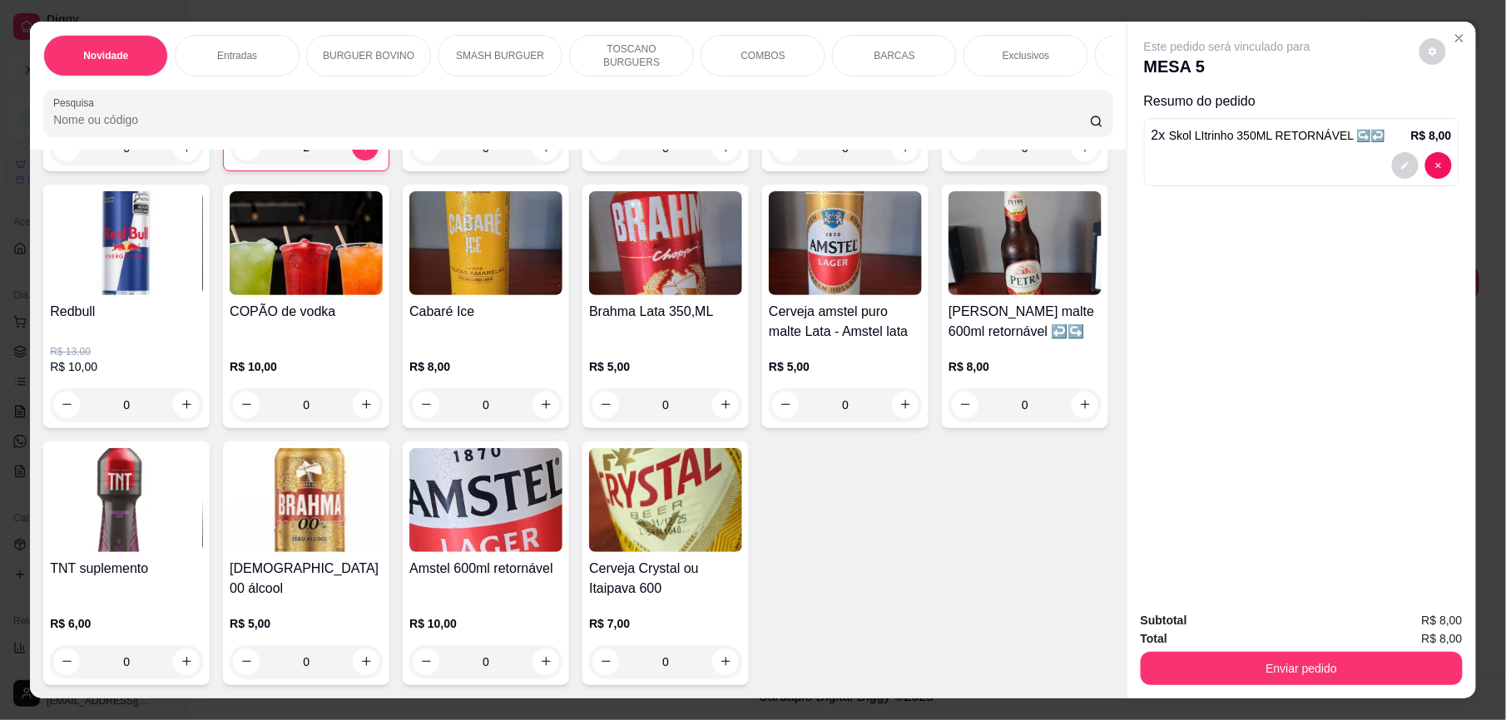
scroll to position [5386, 0]
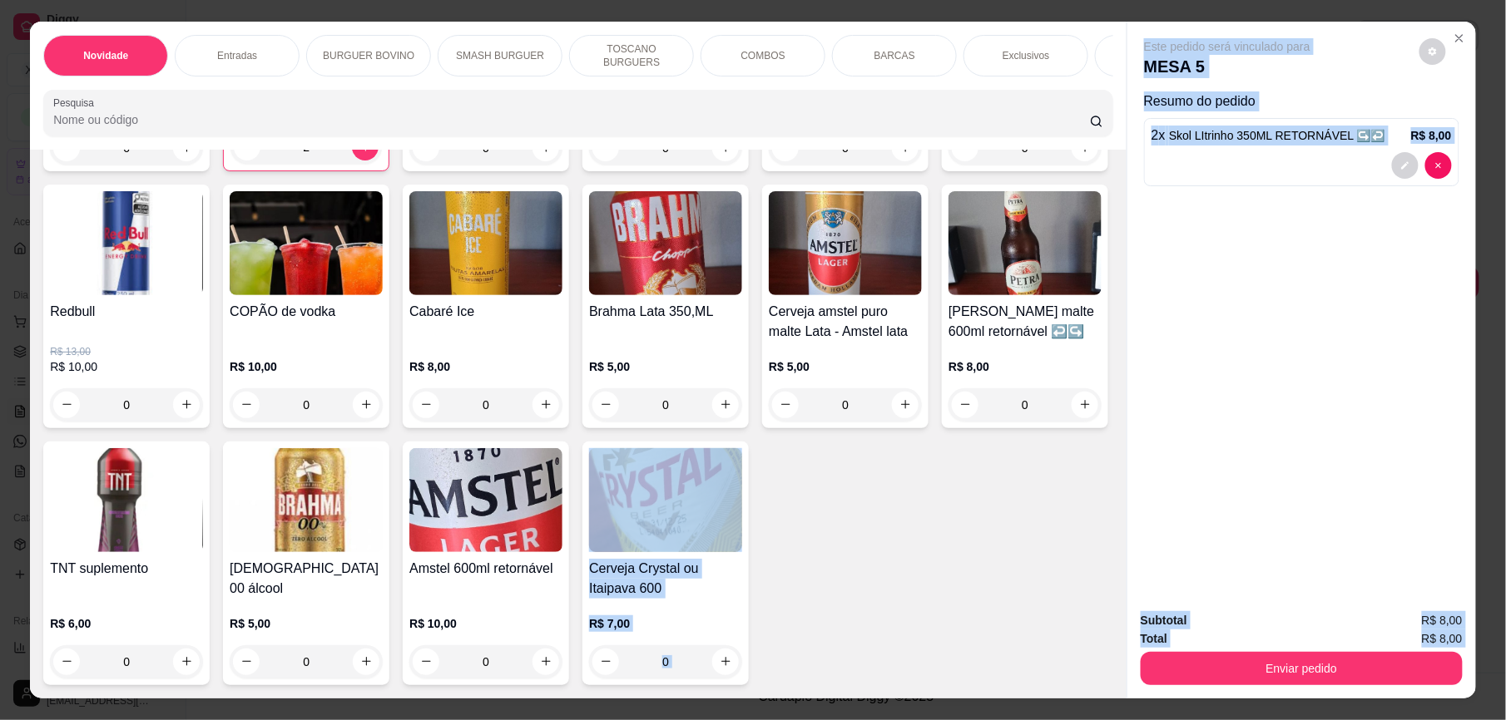
drag, startPoint x: 1116, startPoint y: 656, endPoint x: 1112, endPoint y: 631, distance: 25.2
click at [1112, 631] on div "Novidade Entradas BURGUER BOVINO SMASH BURGUER TOSCANO BURGUERS COMBOS BARCAS E…" at bounding box center [753, 360] width 1446 height 677
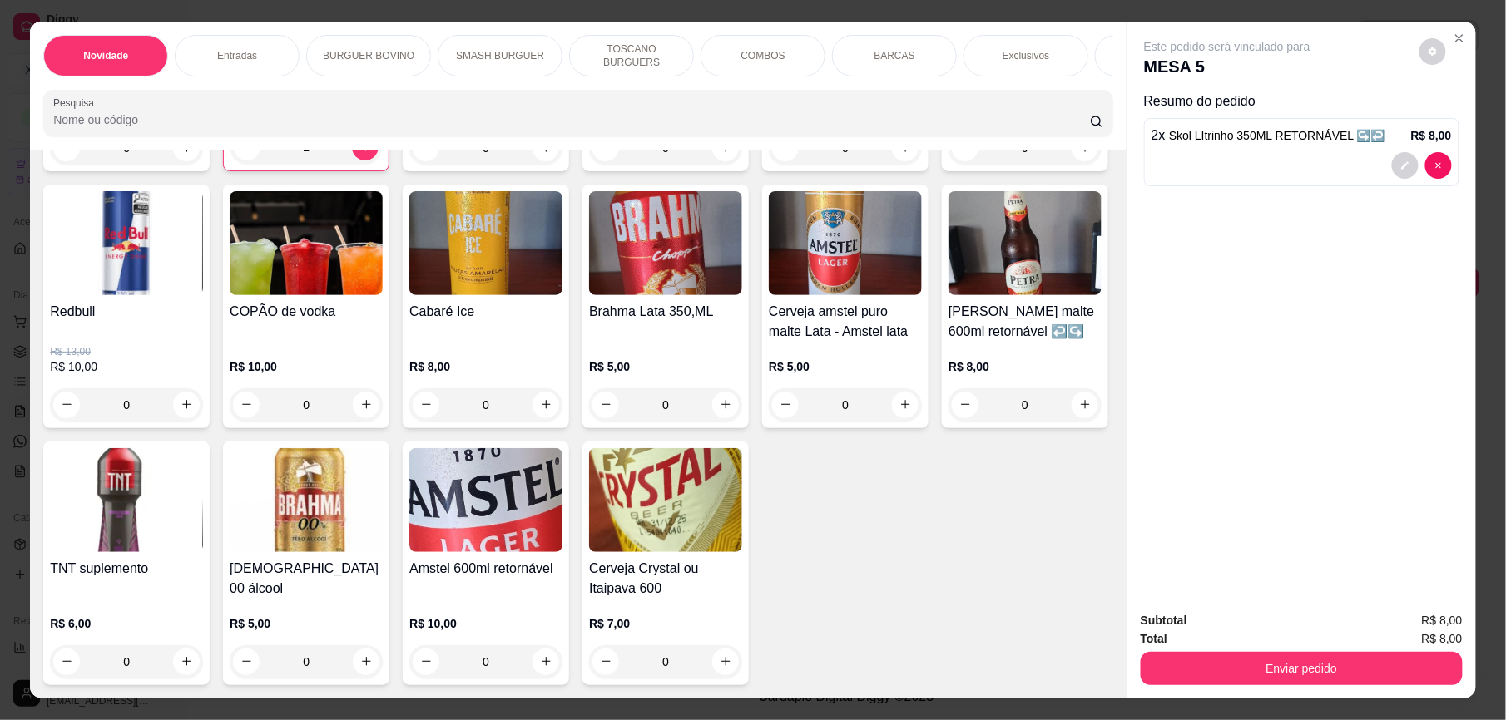
drag, startPoint x: 1112, startPoint y: 631, endPoint x: 1033, endPoint y: 589, distance: 89.3
click at [1033, 589] on div "Skol 600 Garrafa RETORNÁVEL ↪️↩️ R$ 9,00 0 Skol LItrinho 350ML RETORNÁVEL ↪️↩️ …" at bounding box center [578, 306] width 1070 height 760
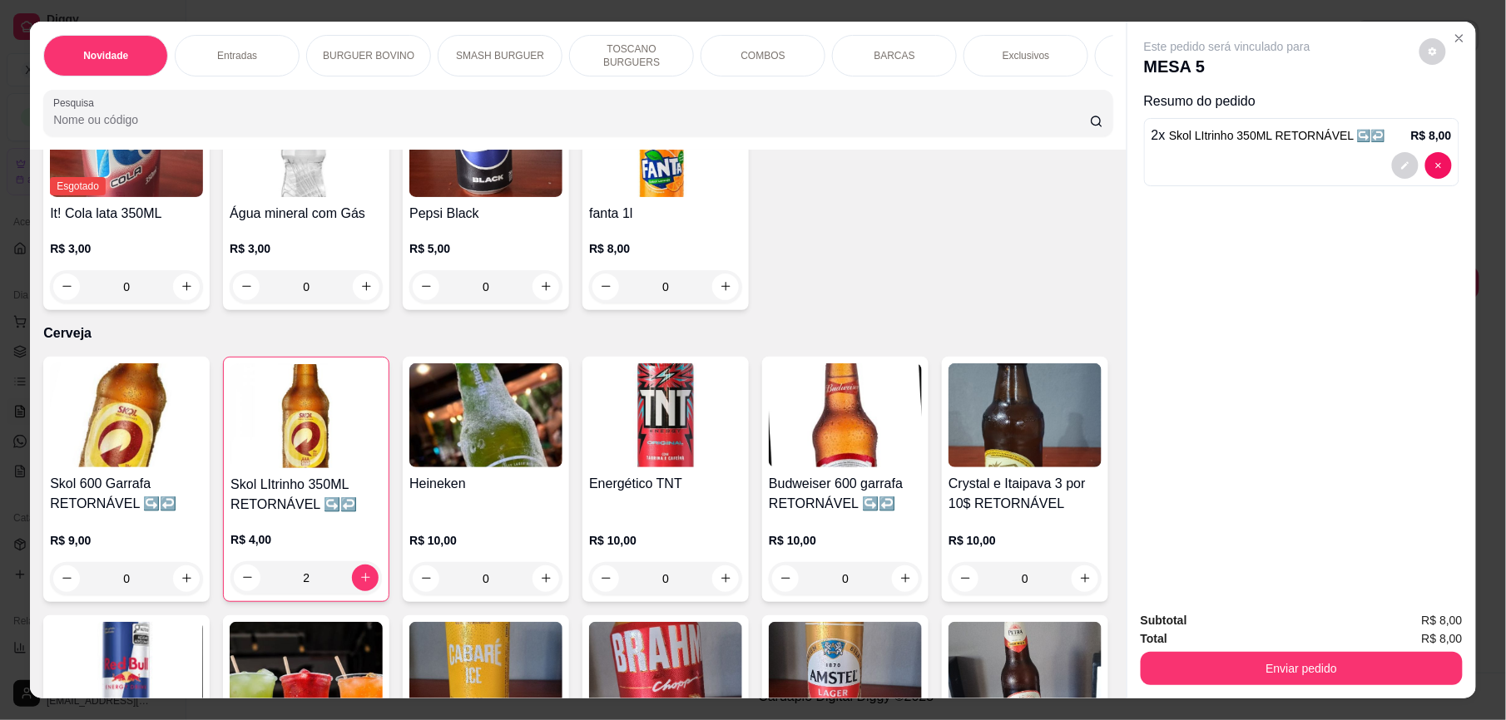
scroll to position [4173, 0]
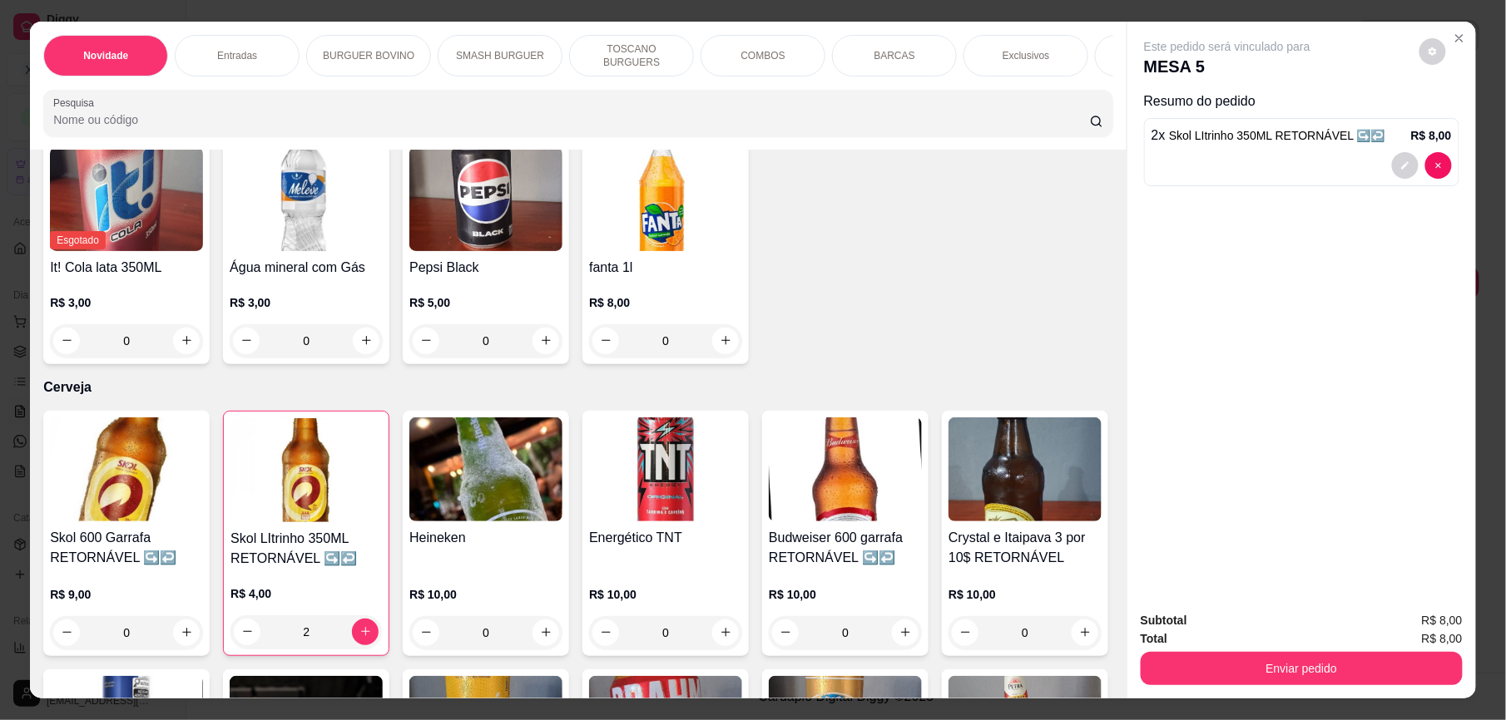
click at [1072, 116] on button "increase-product-quantity" at bounding box center [1085, 104] width 26 height 26
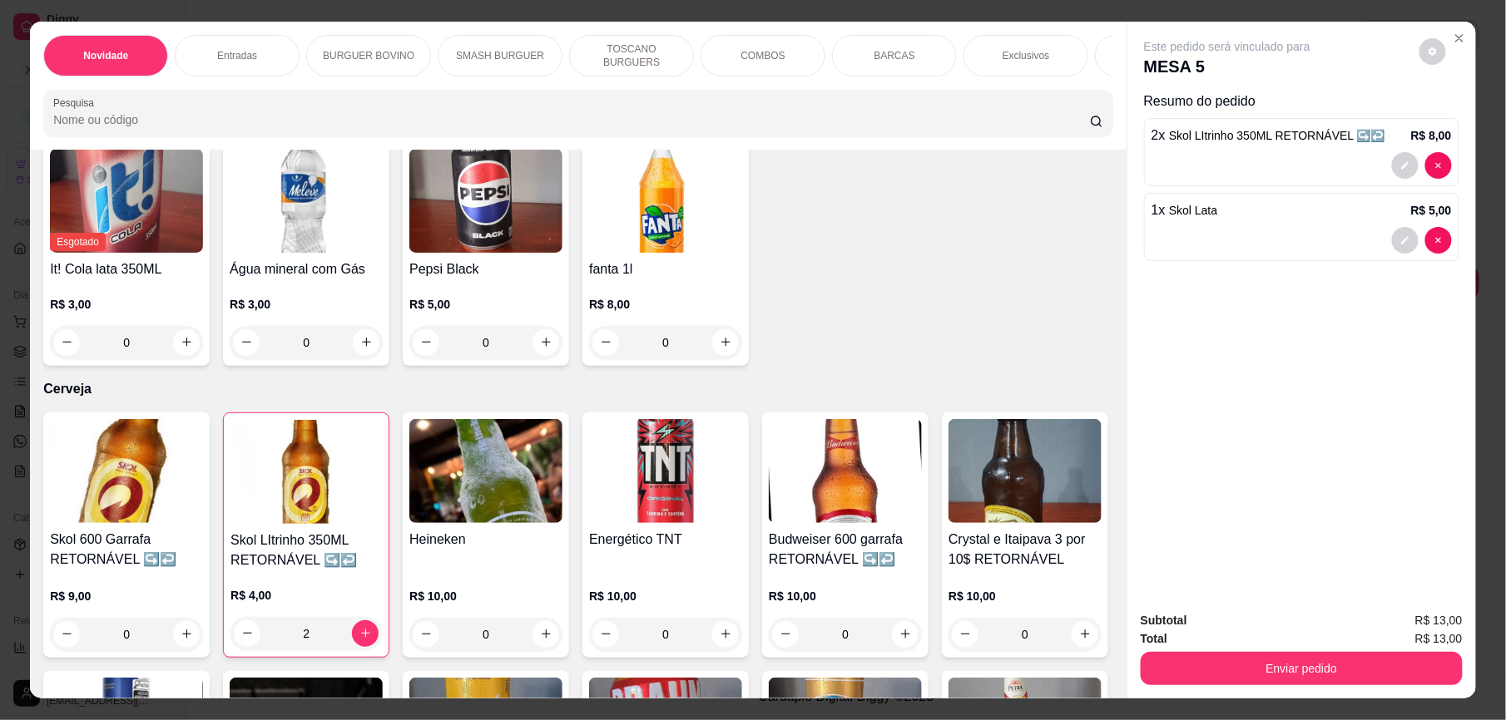
type input "1"
click at [1308, 664] on button "Enviar pedido" at bounding box center [1302, 668] width 322 height 33
click at [1424, 621] on button "Enviar pedido" at bounding box center [1418, 628] width 92 height 31
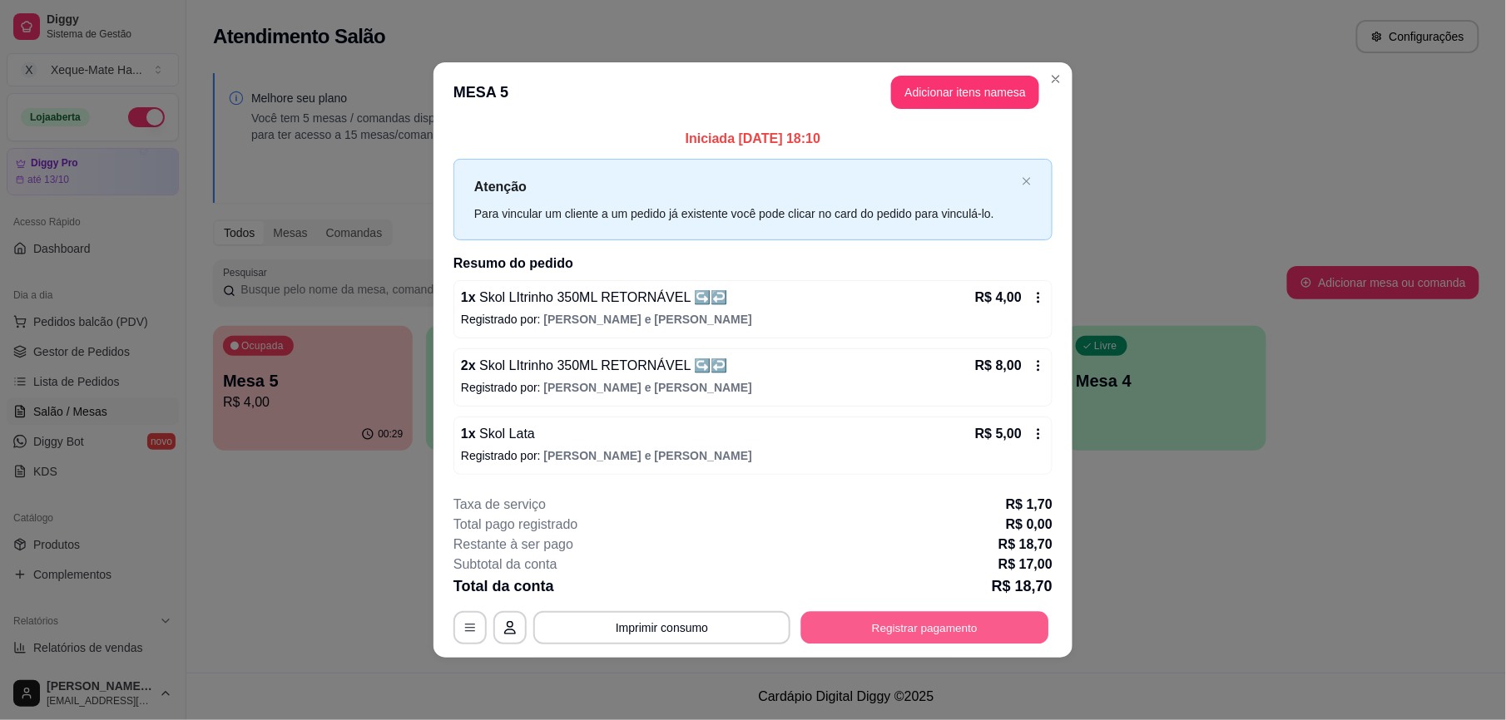
click at [1002, 620] on button "Registrar pagamento" at bounding box center [925, 628] width 248 height 32
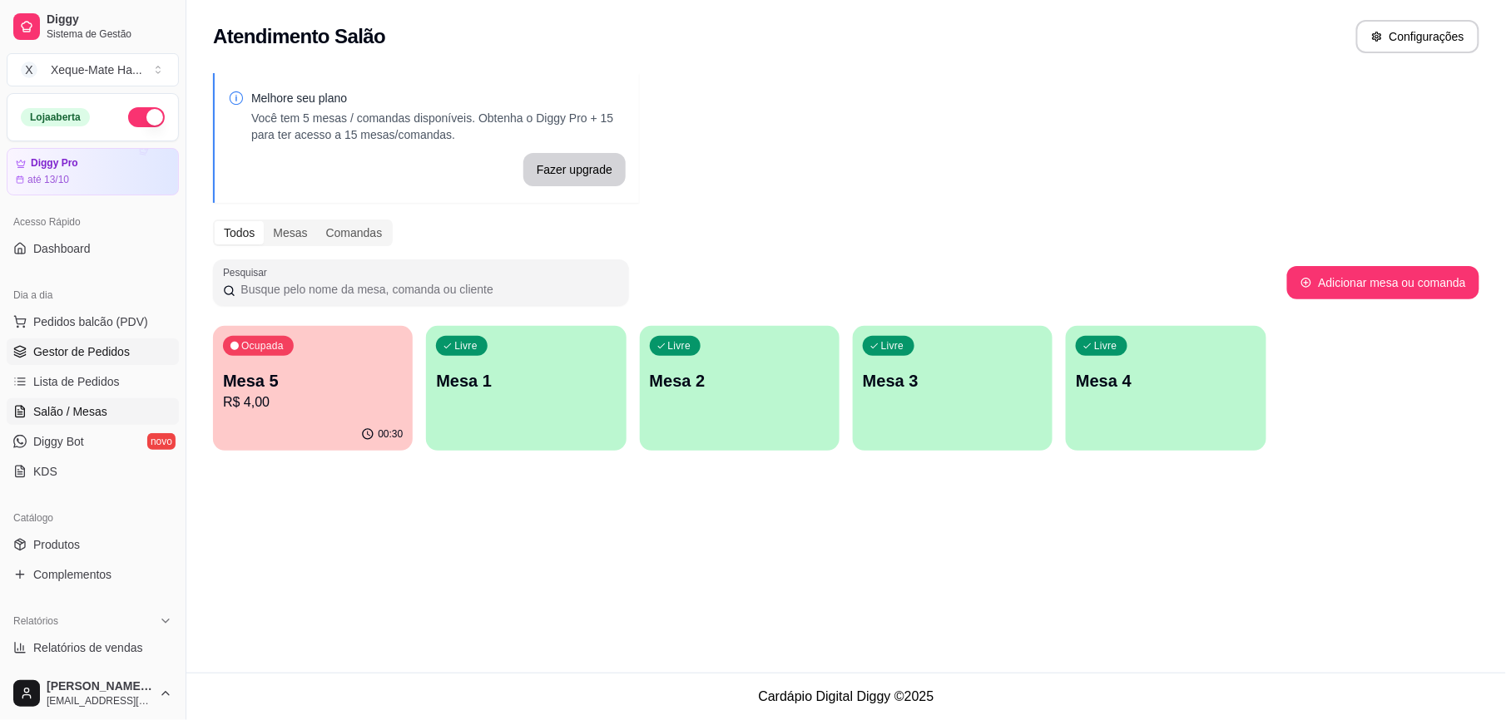
click at [114, 358] on span "Gestor de Pedidos" at bounding box center [81, 352] width 97 height 17
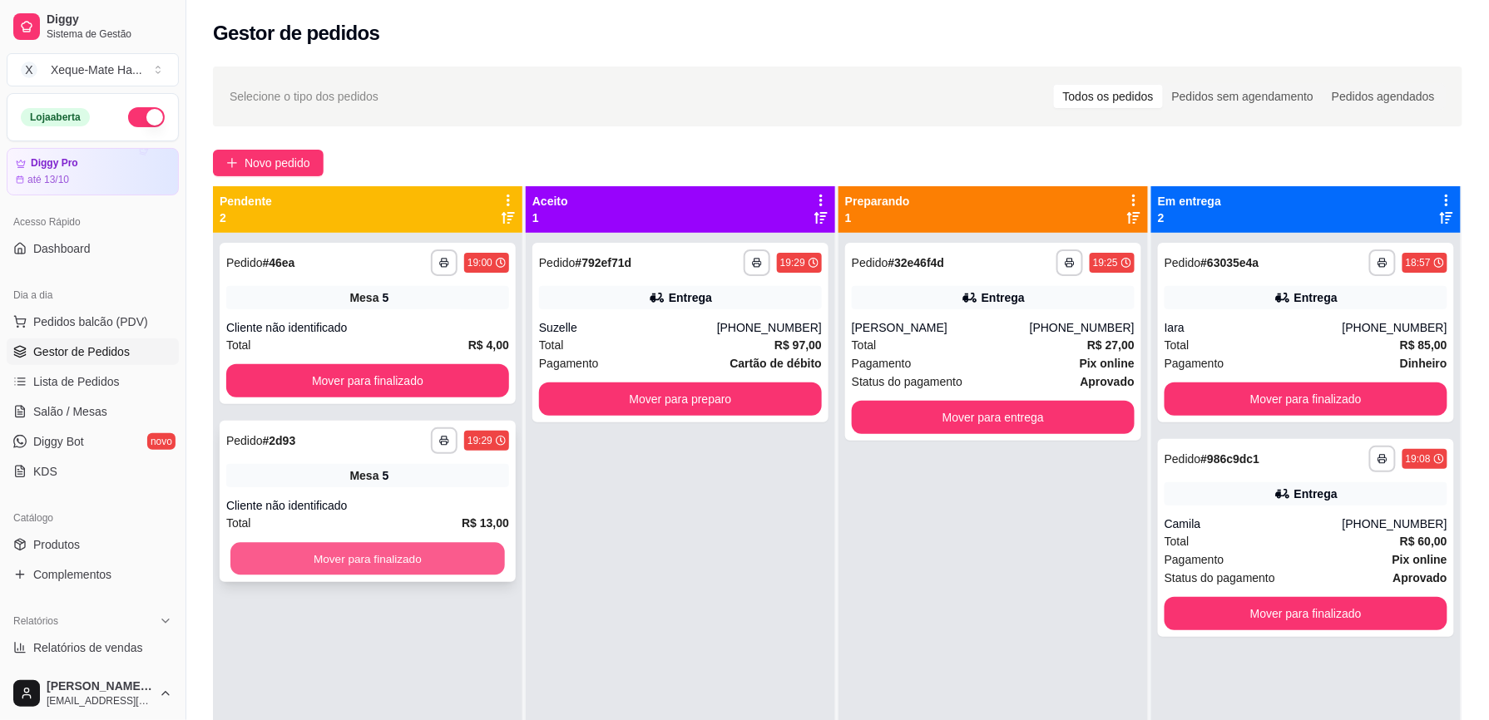
click at [457, 559] on button "Mover para finalizado" at bounding box center [367, 559] width 275 height 32
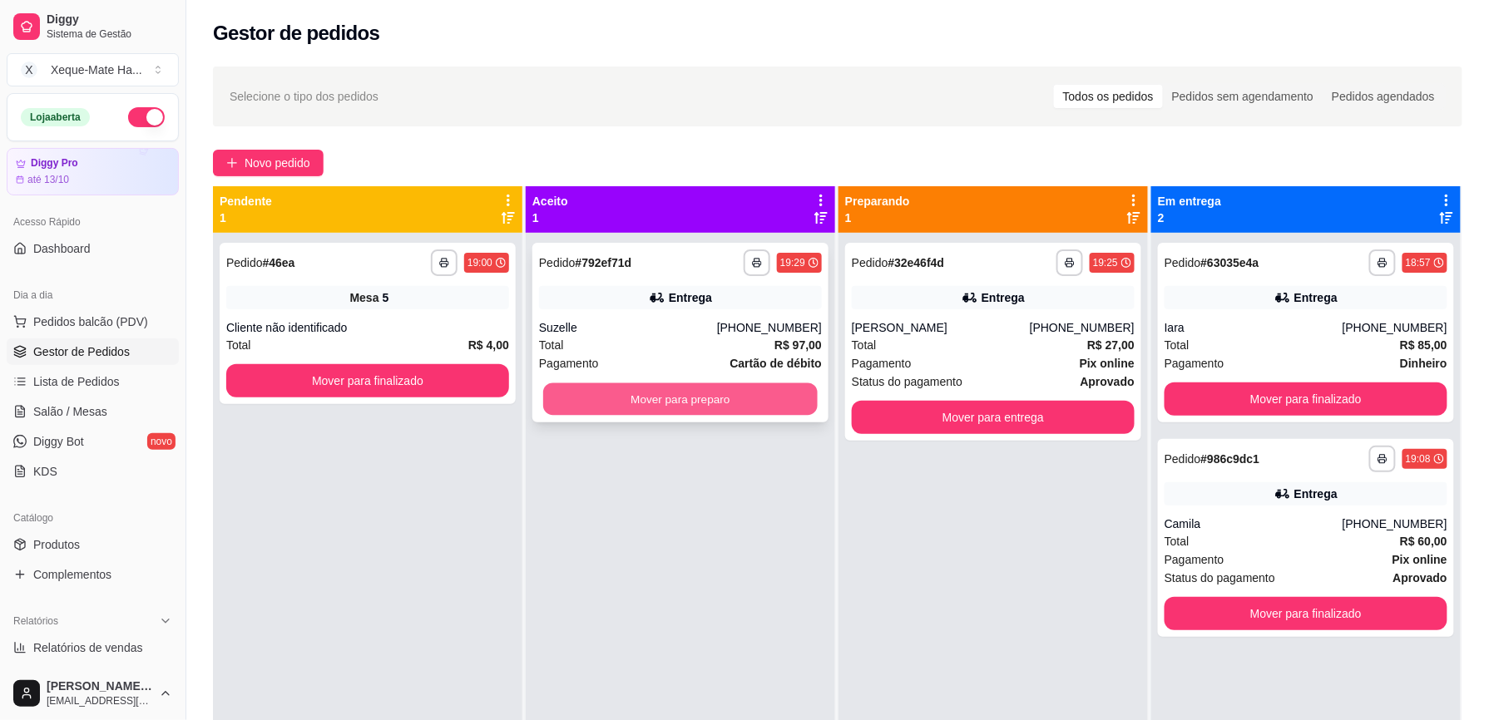
click at [716, 398] on button "Mover para preparo" at bounding box center [680, 400] width 275 height 32
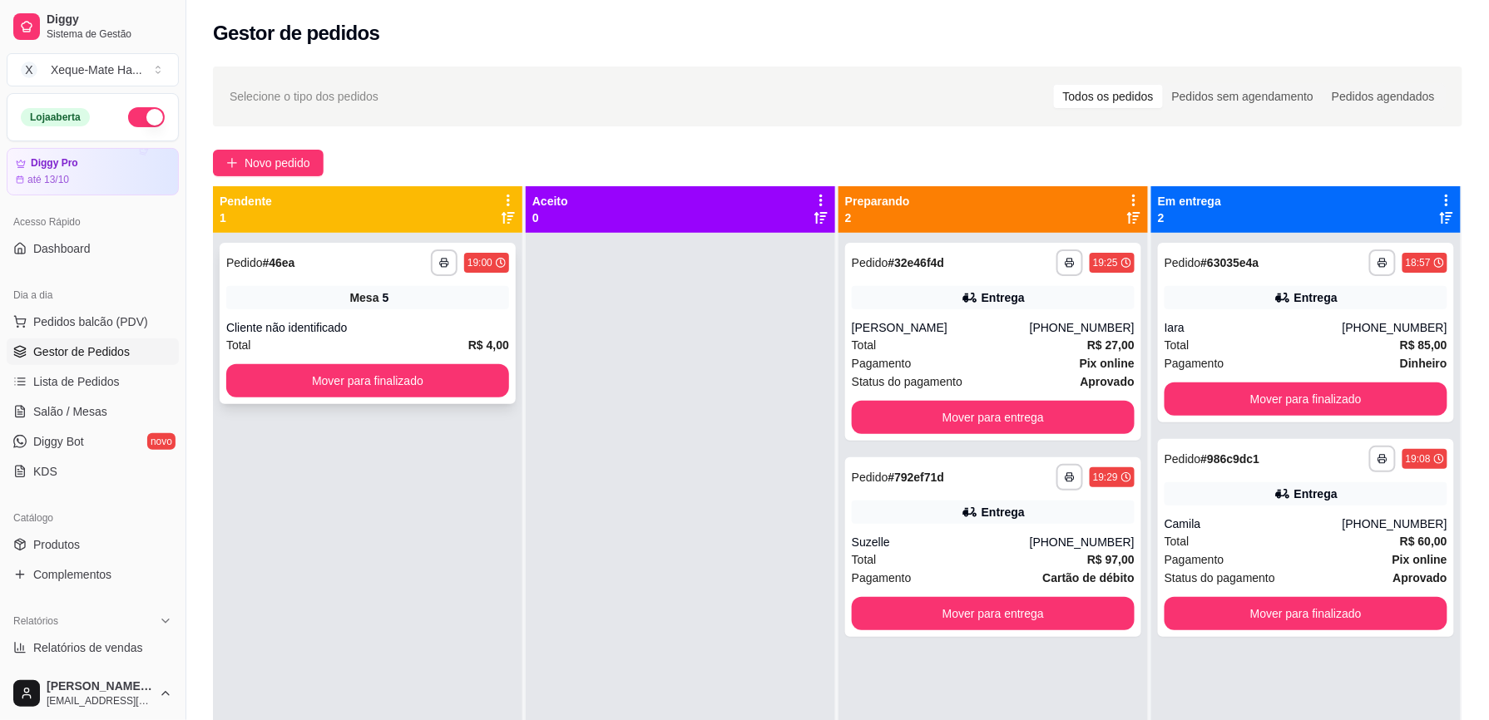
click at [433, 305] on div "Mesa 5" at bounding box center [367, 297] width 283 height 23
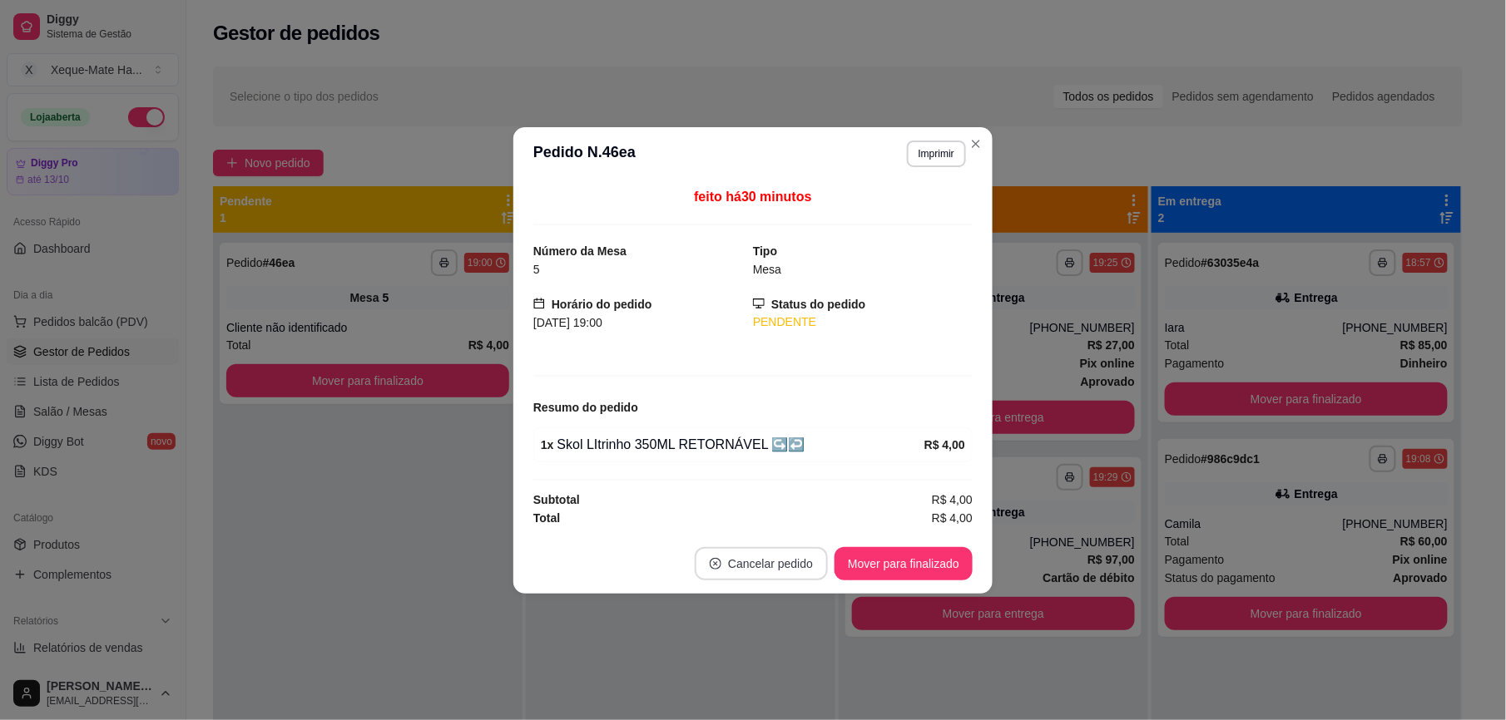
click at [796, 557] on button "Cancelar pedido" at bounding box center [761, 563] width 133 height 33
click at [770, 564] on button "Cancelar pedido" at bounding box center [761, 563] width 129 height 32
click at [800, 526] on button "Sim" at bounding box center [808, 525] width 65 height 32
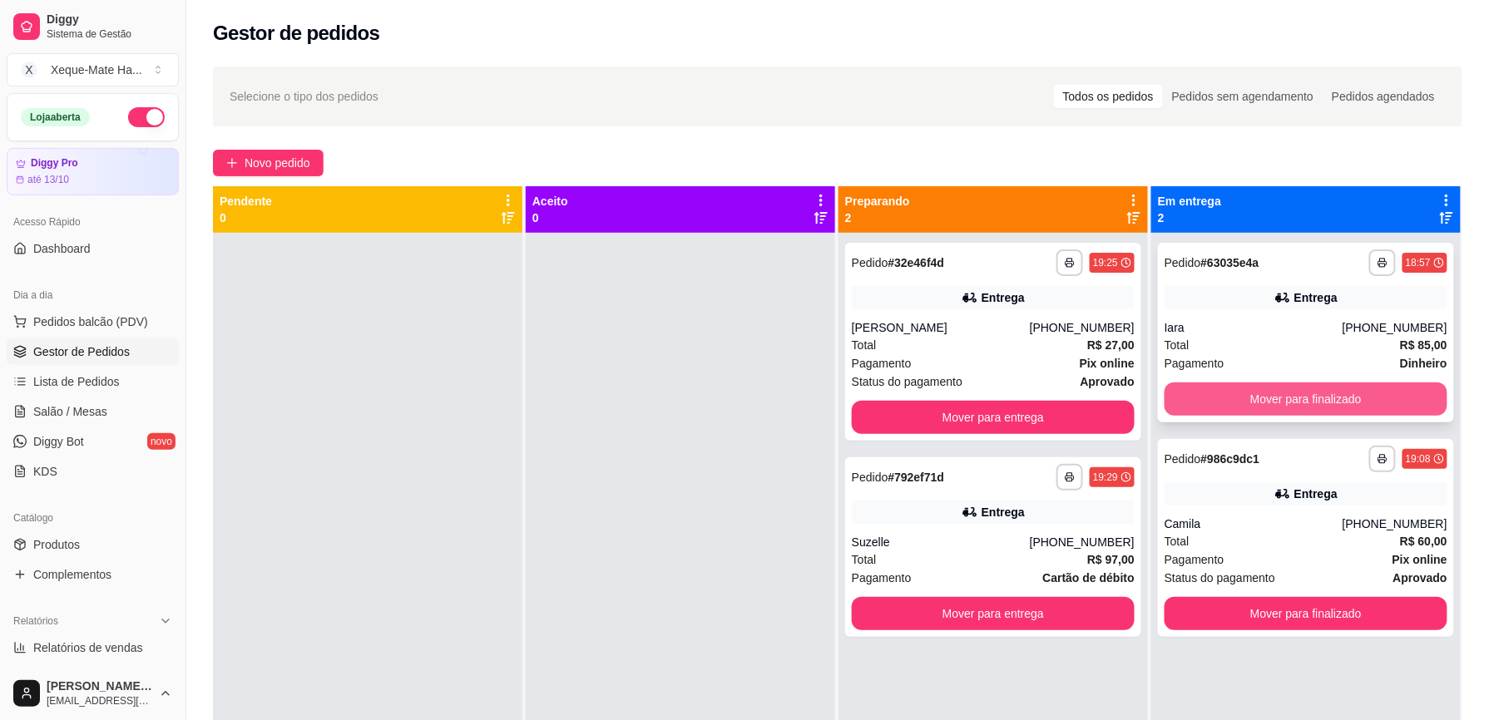
click at [1285, 393] on button "Mover para finalizado" at bounding box center [1306, 399] width 283 height 33
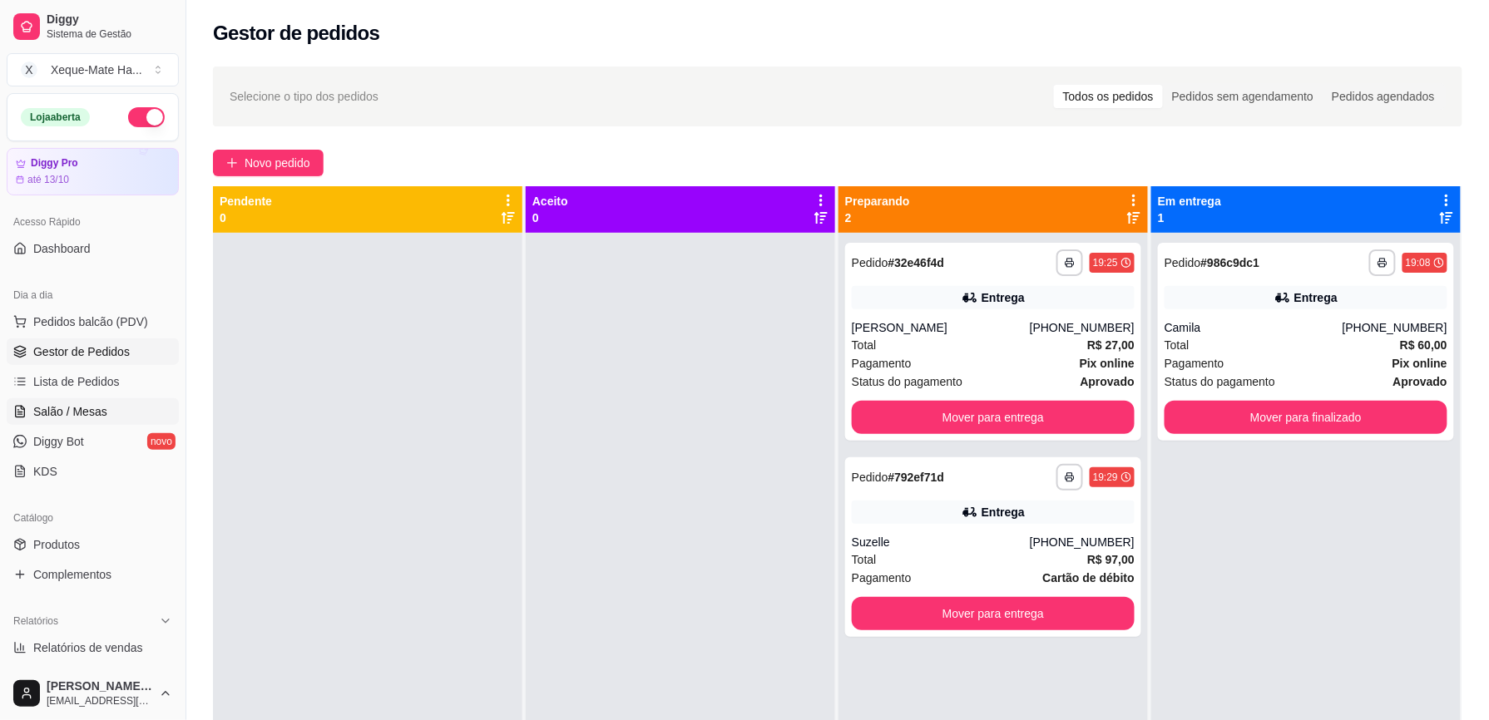
click at [111, 408] on link "Salão / Mesas" at bounding box center [93, 412] width 172 height 27
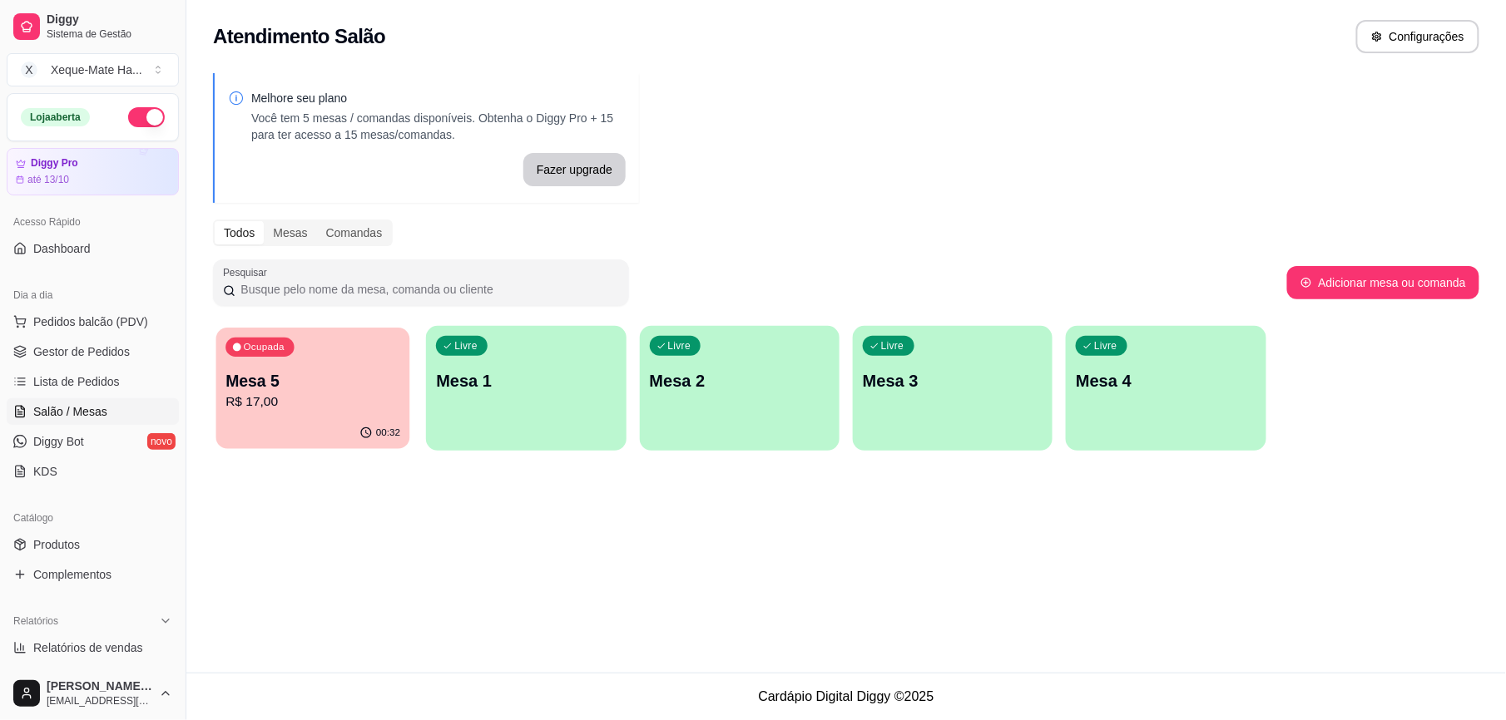
click at [319, 390] on p "Mesa 5" at bounding box center [312, 381] width 175 height 22
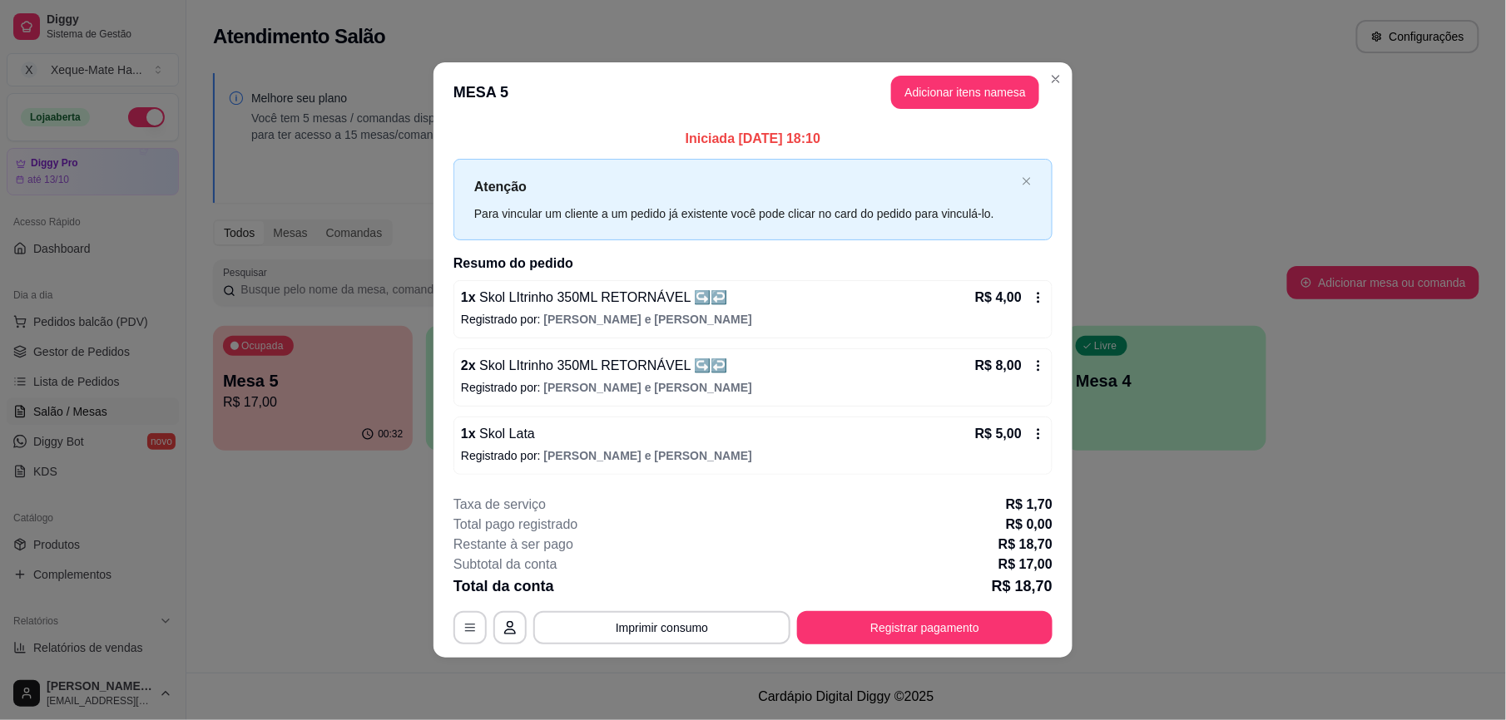
click at [1038, 430] on icon at bounding box center [1038, 433] width 2 height 11
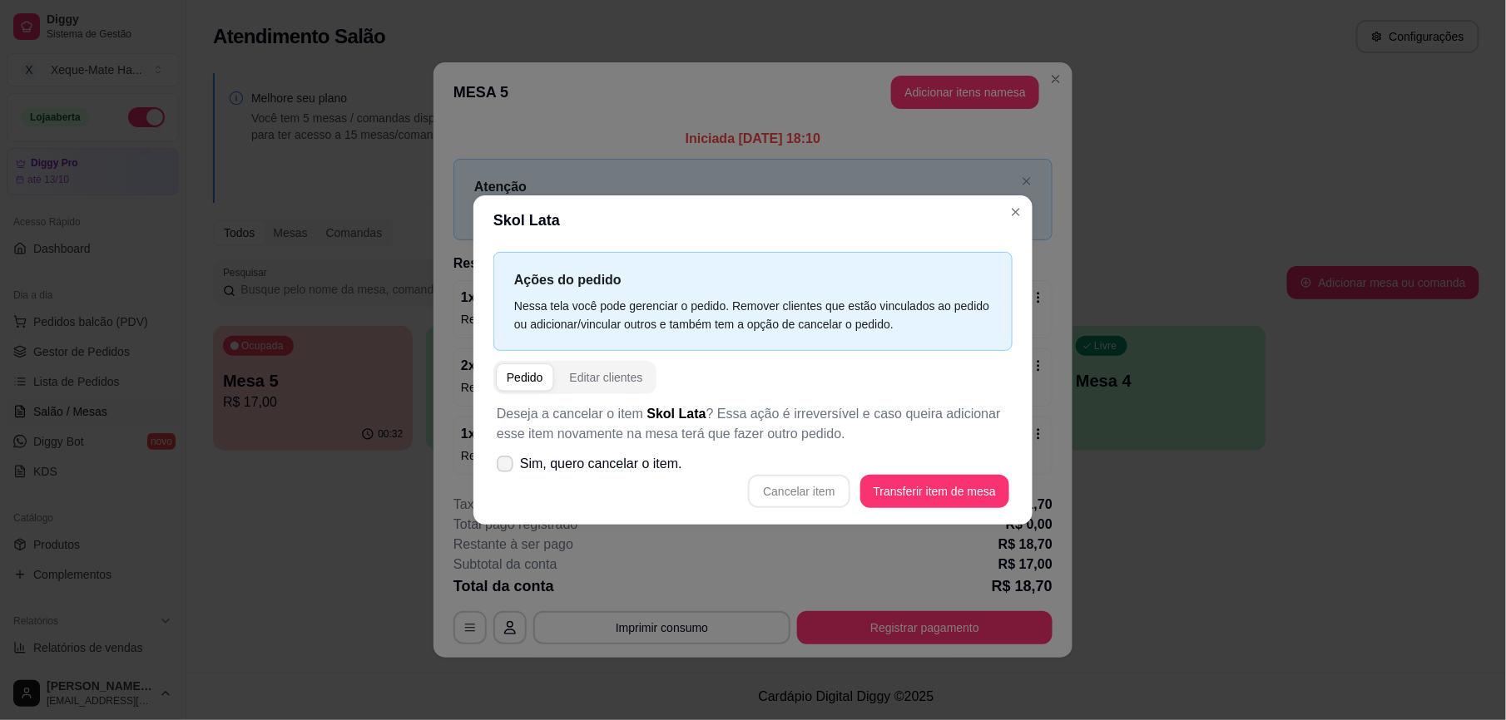
click at [500, 463] on icon at bounding box center [504, 464] width 13 height 10
click at [500, 468] on input "Sim, quero cancelar o item." at bounding box center [501, 473] width 11 height 11
checkbox input "true"
click at [822, 496] on button "Cancelar item" at bounding box center [799, 492] width 99 height 32
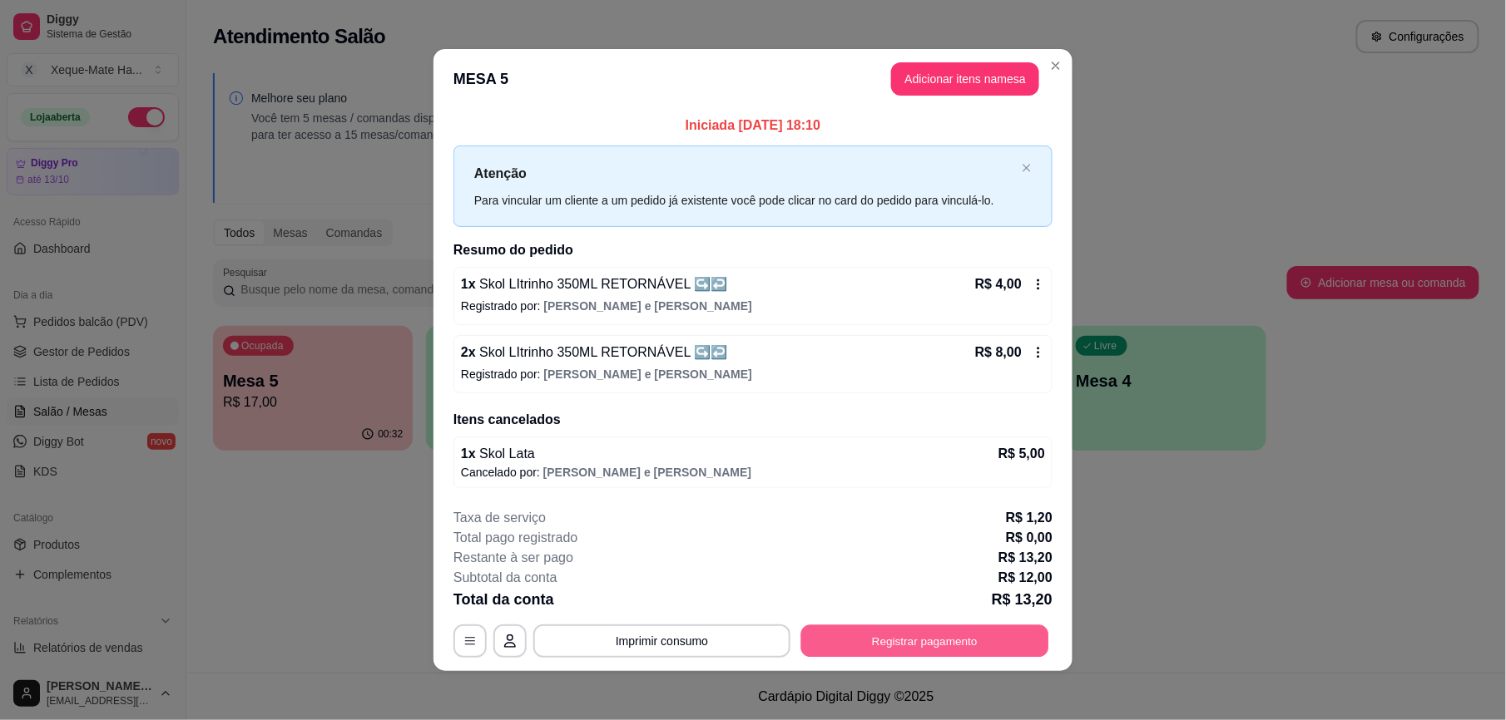
click at [922, 636] on button "Registrar pagamento" at bounding box center [925, 641] width 248 height 32
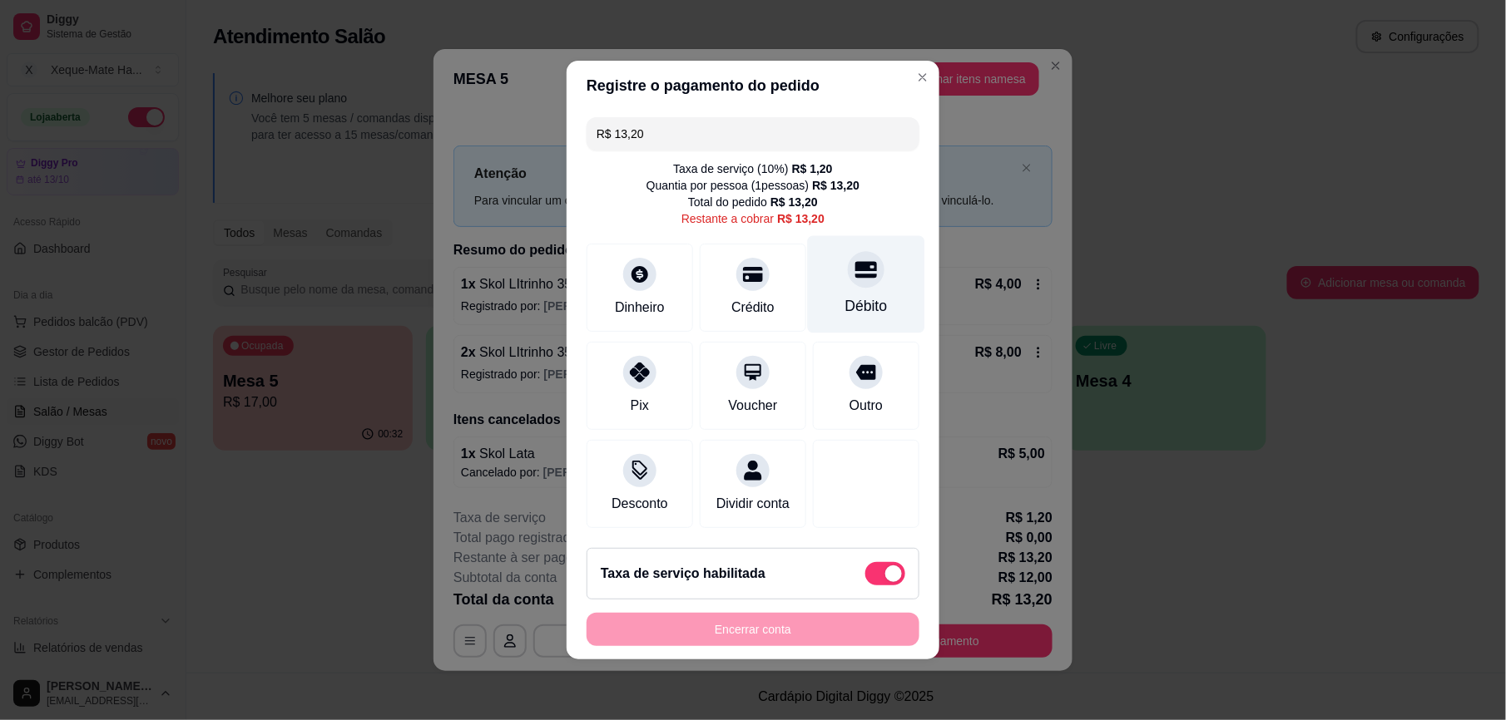
click at [849, 278] on div "Débito" at bounding box center [866, 284] width 117 height 97
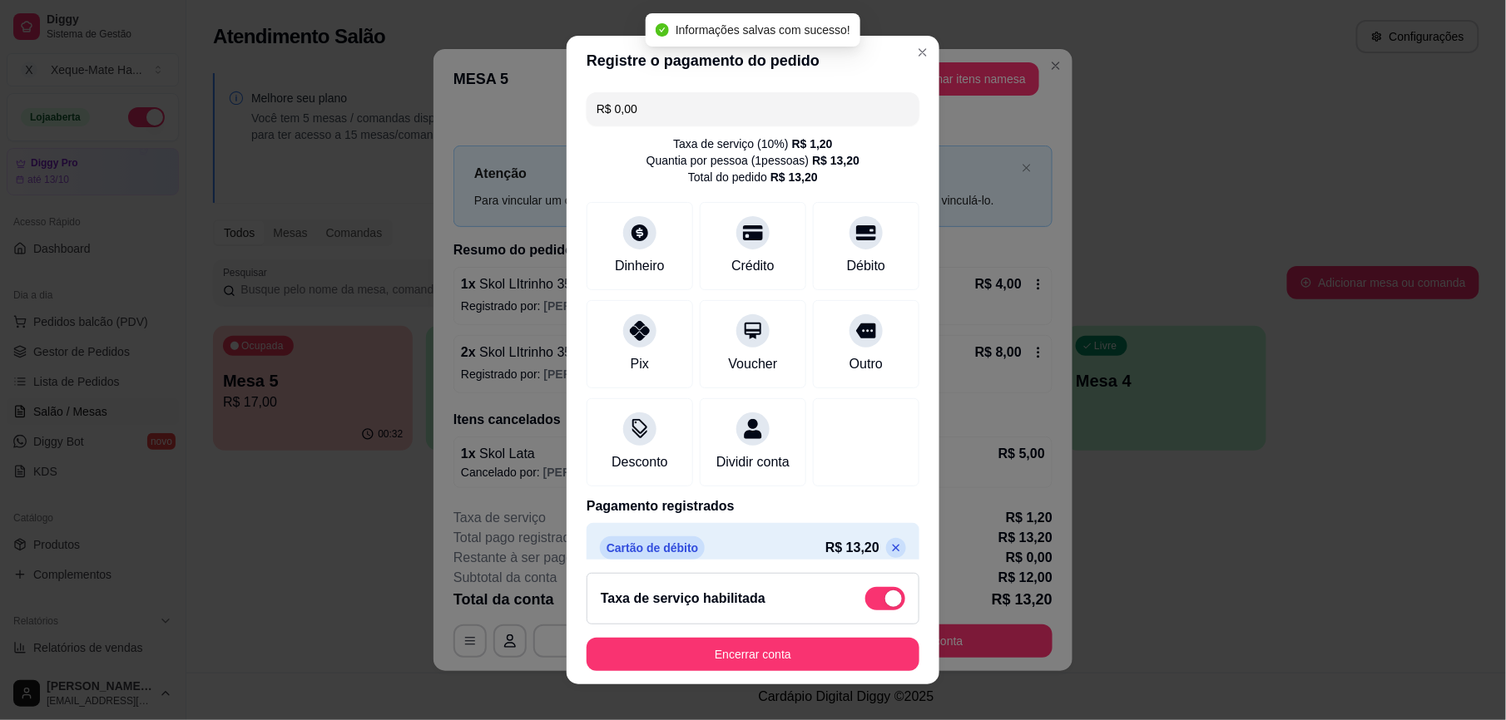
type input "R$ 0,00"
click at [793, 653] on button "Encerrar conta" at bounding box center [753, 654] width 323 height 32
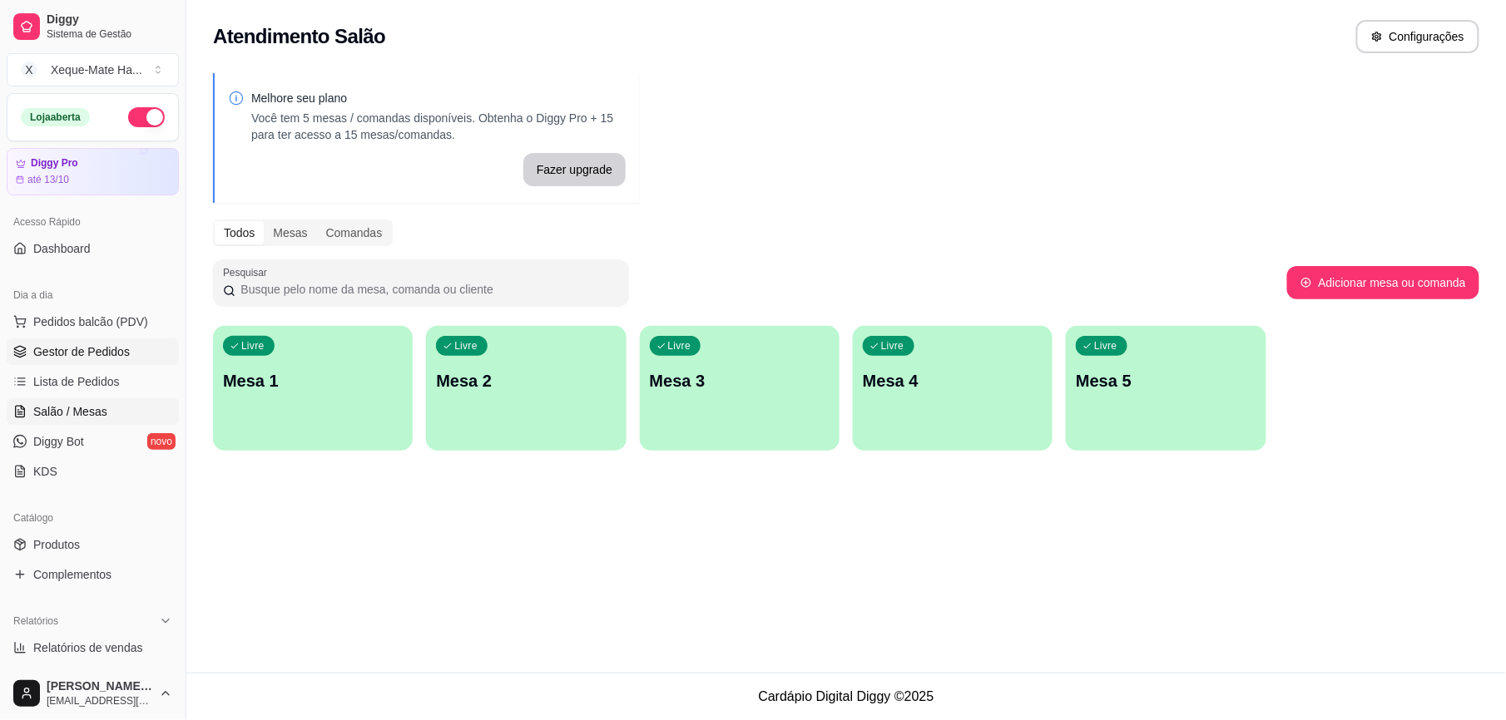
click at [113, 349] on span "Gestor de Pedidos" at bounding box center [81, 352] width 97 height 17
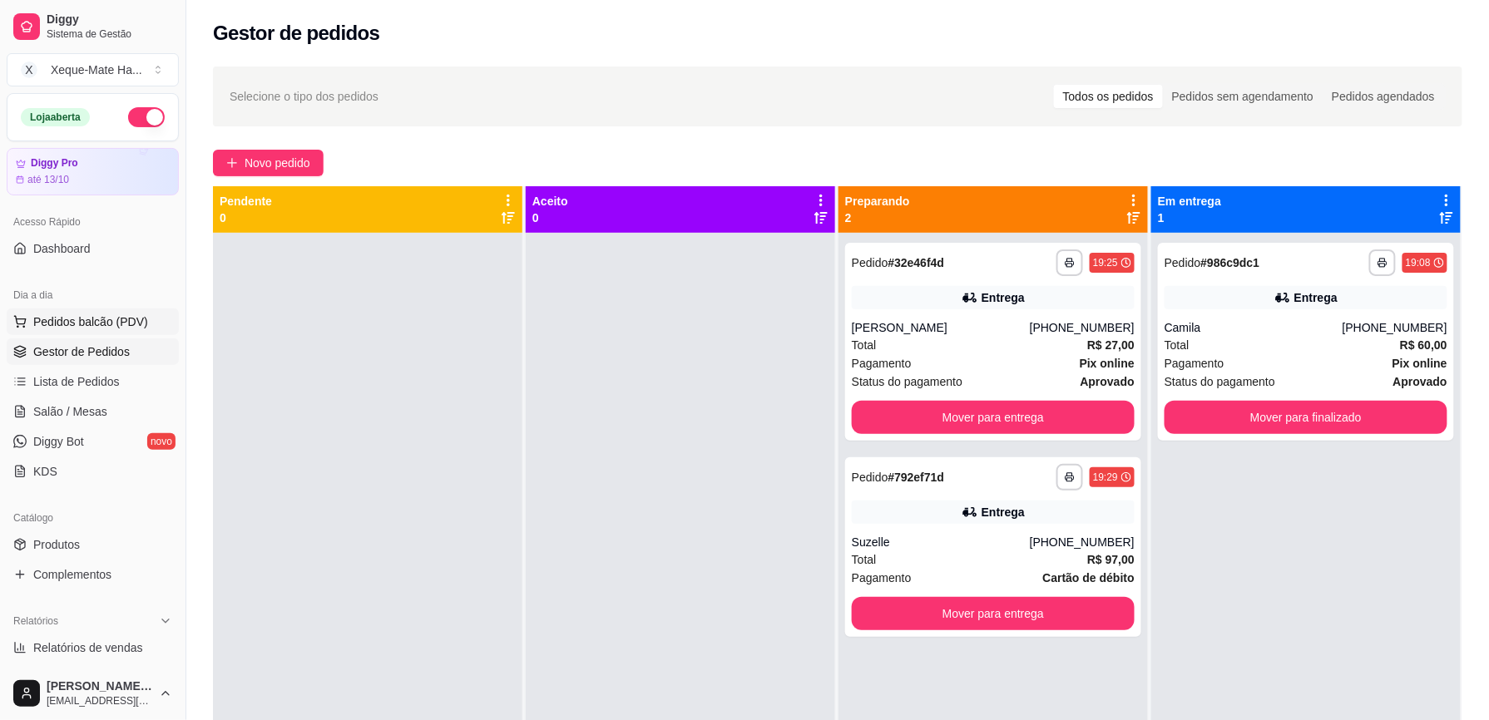
click at [111, 328] on span "Pedidos balcão (PDV)" at bounding box center [90, 322] width 115 height 17
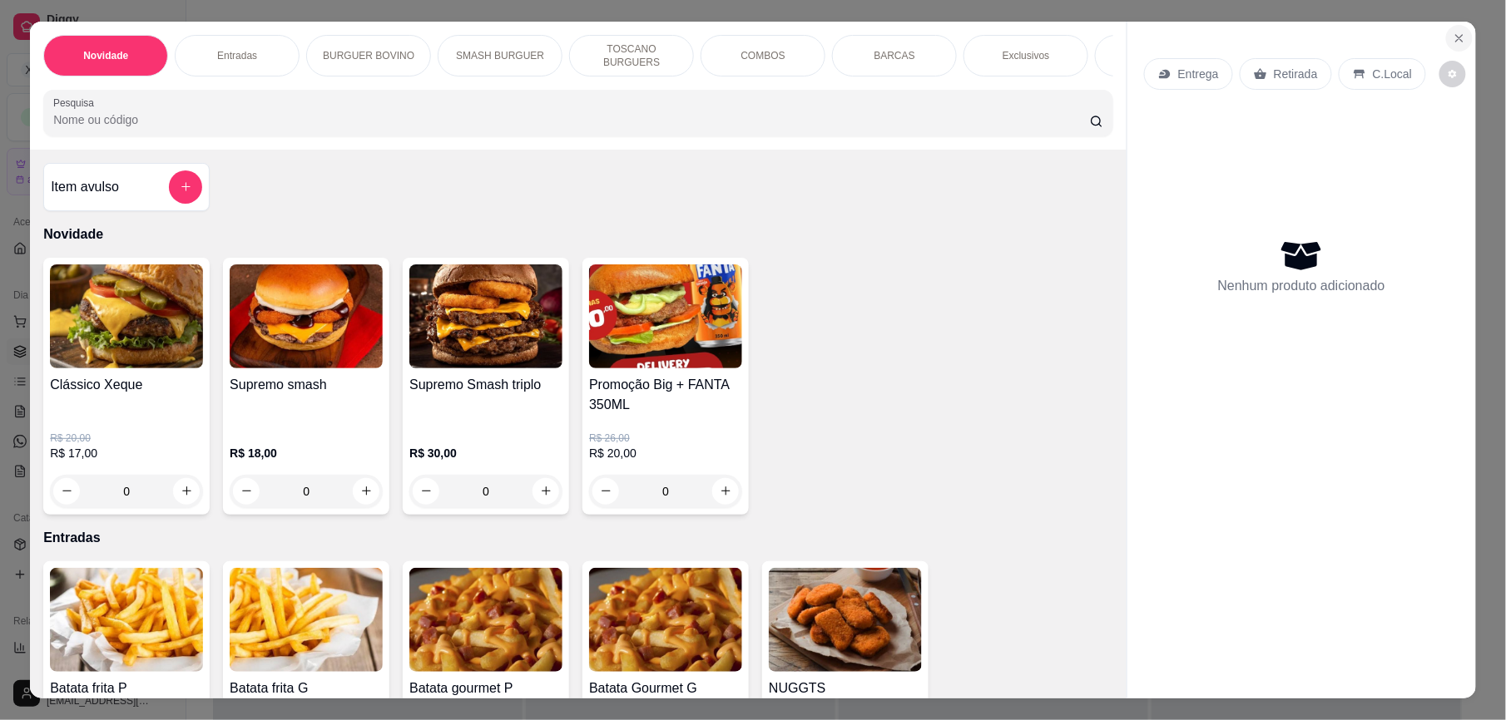
click at [1454, 37] on icon "Close" at bounding box center [1459, 38] width 13 height 13
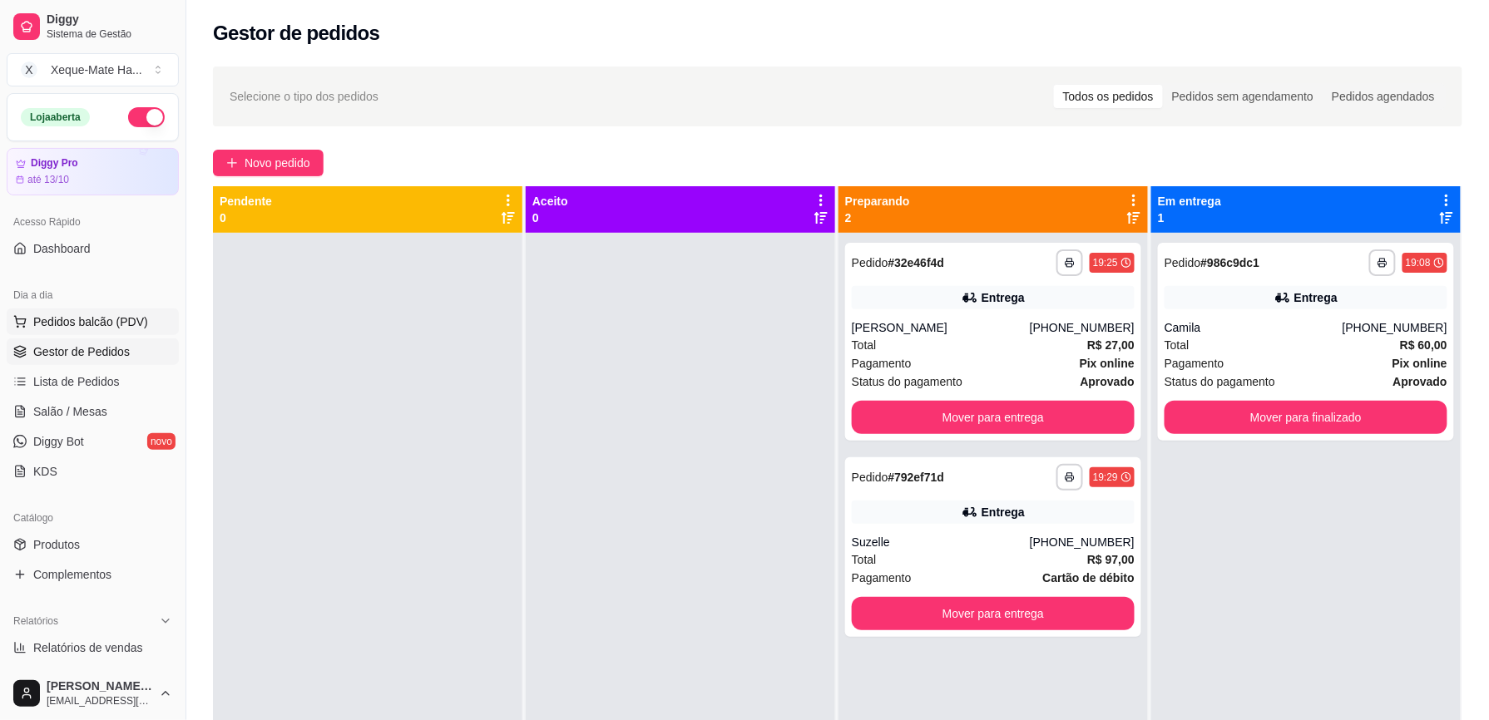
click at [134, 328] on span "Pedidos balcão (PDV)" at bounding box center [90, 322] width 115 height 17
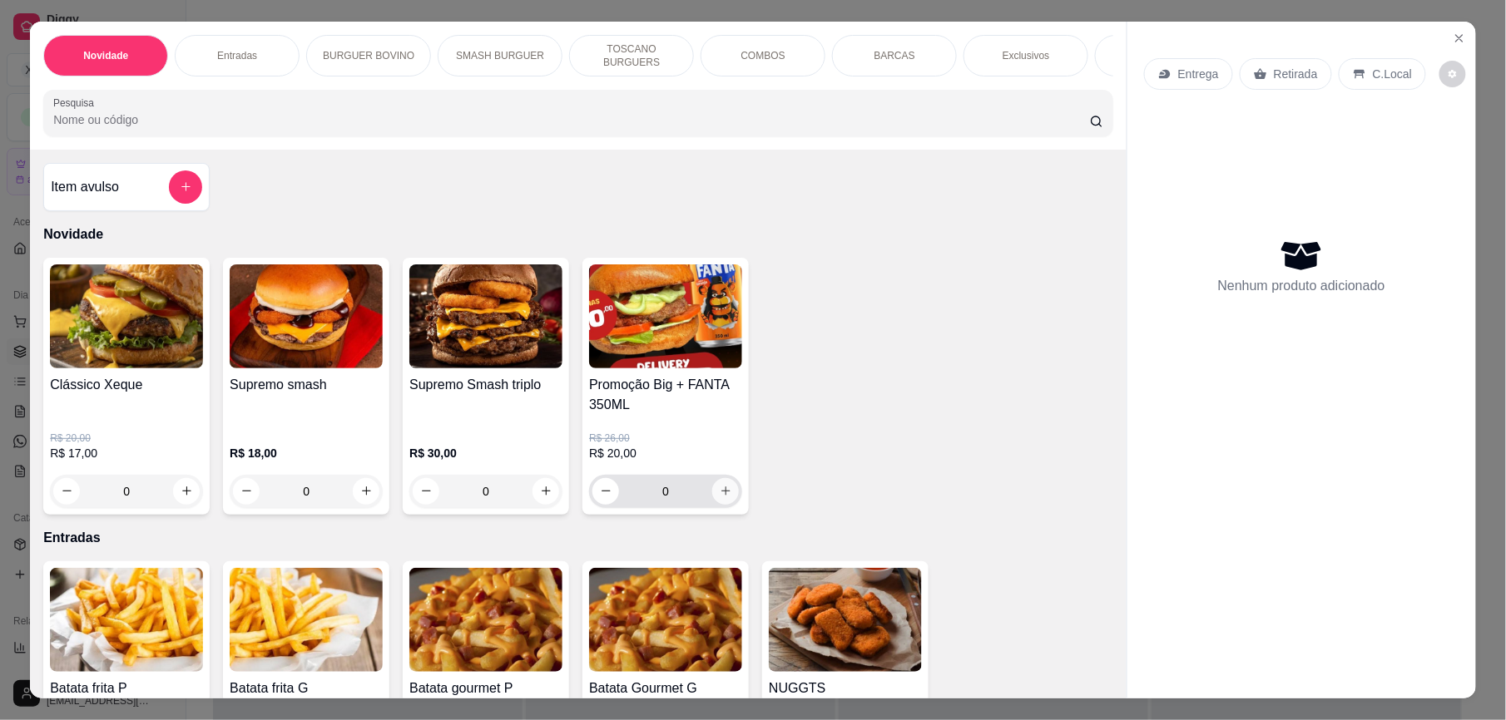
click at [721, 497] on icon "increase-product-quantity" at bounding box center [725, 492] width 9 height 9
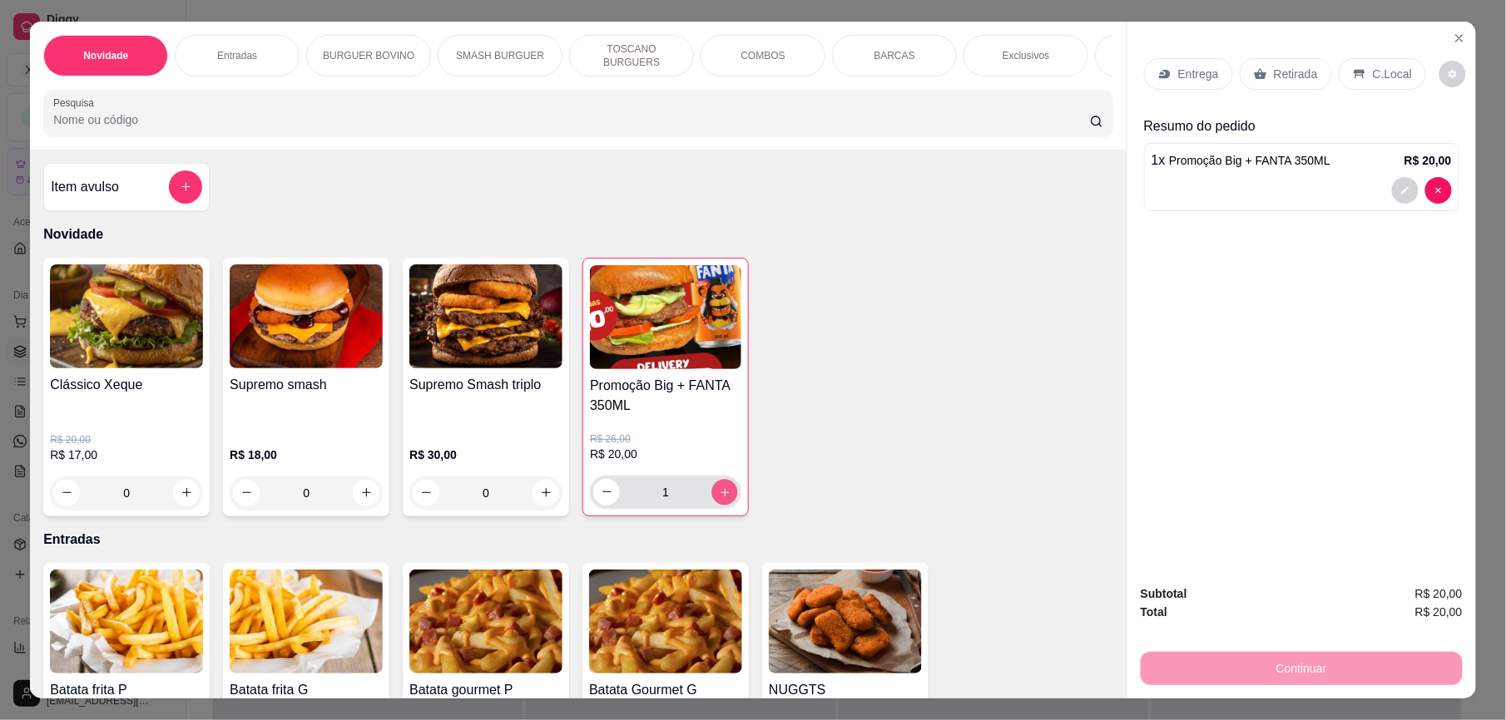
click at [720, 497] on icon "increase-product-quantity" at bounding box center [724, 492] width 8 height 8
type input "2"
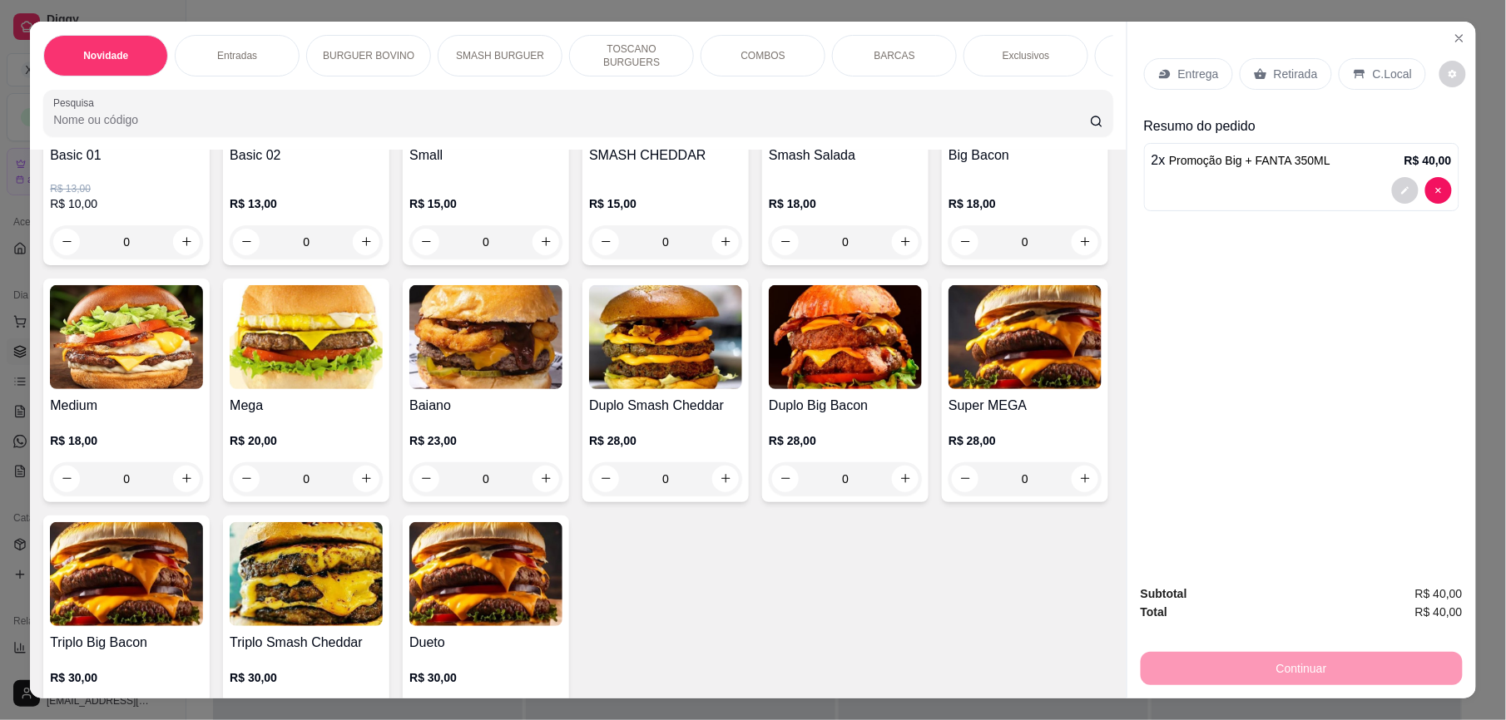
scroll to position [846, 0]
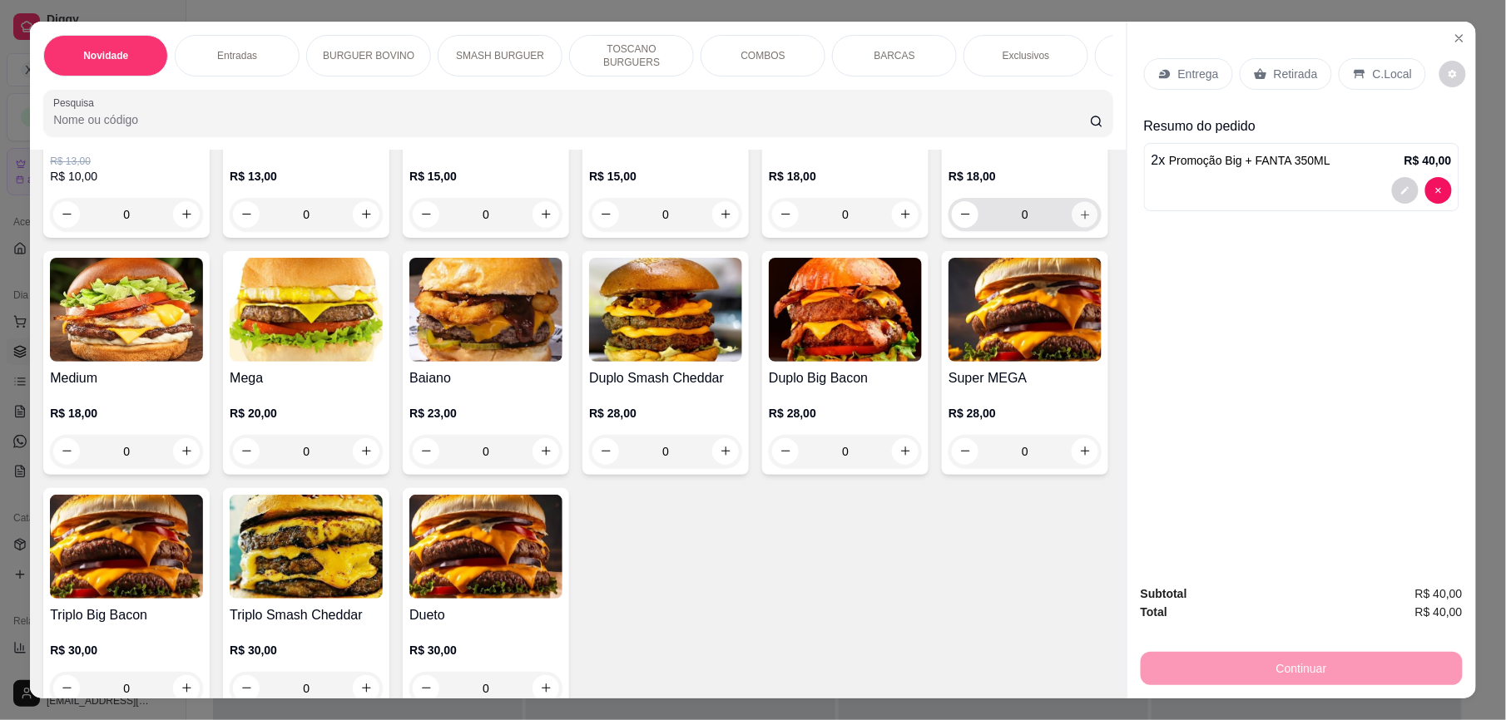
click at [1079, 221] on icon "increase-product-quantity" at bounding box center [1085, 215] width 12 height 12
click at [1078, 220] on icon "increase-product-quantity" at bounding box center [1084, 213] width 12 height 12
type input "2"
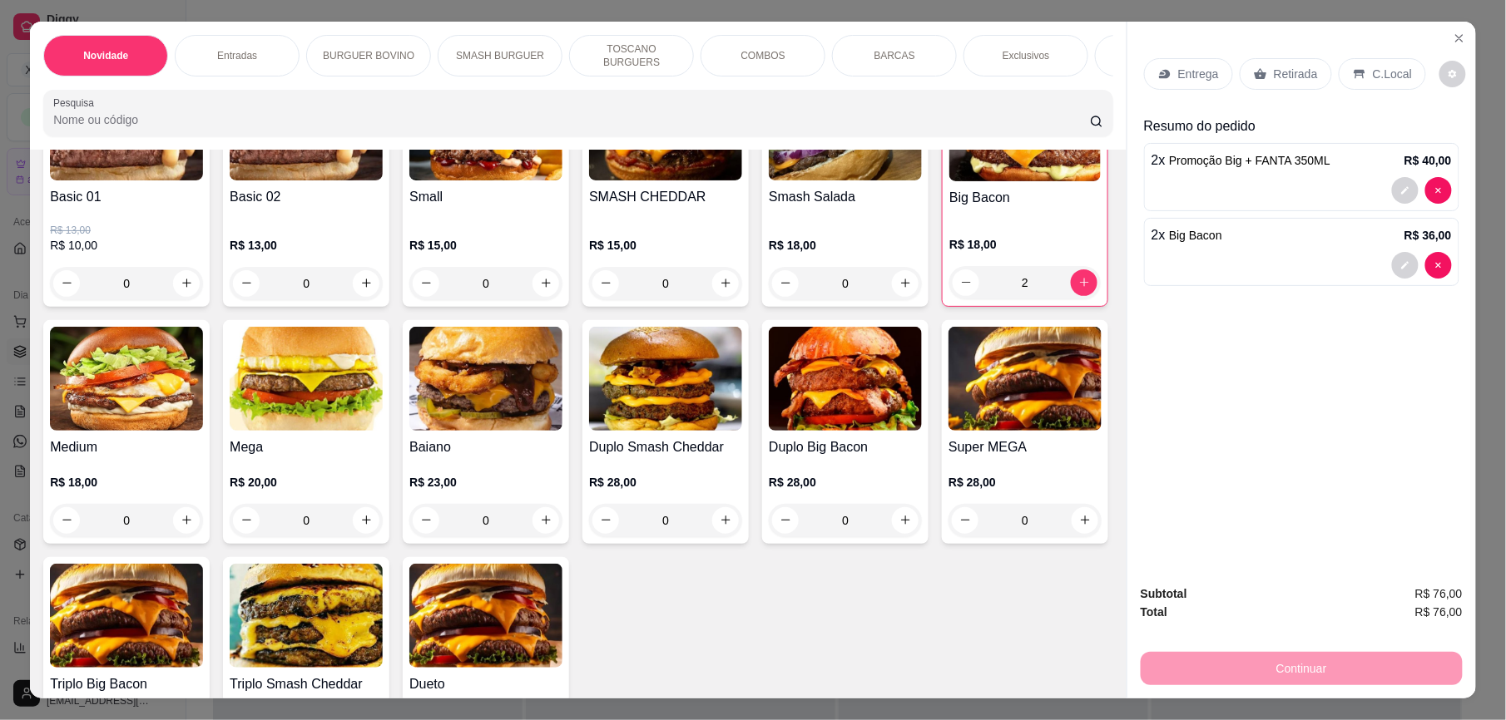
scroll to position [682, 0]
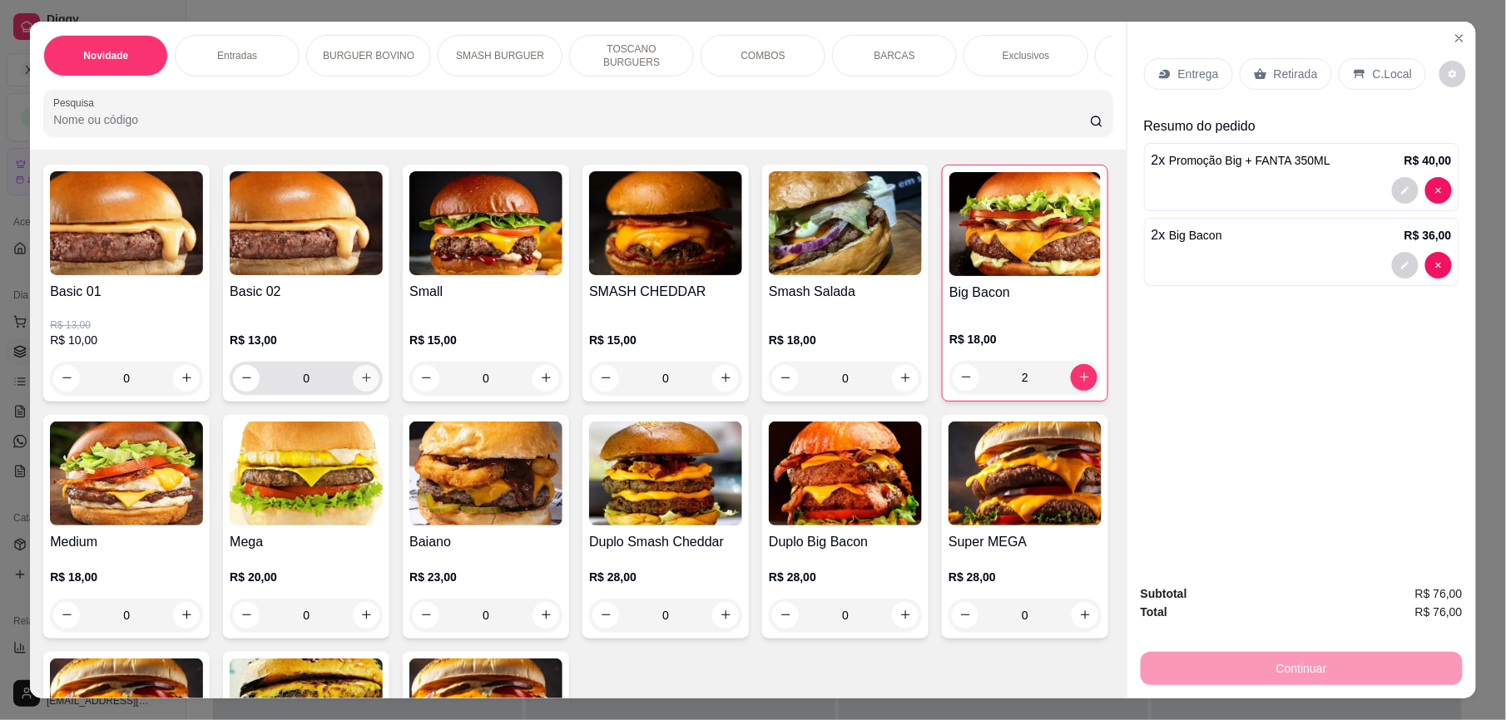
click at [362, 384] on icon "increase-product-quantity" at bounding box center [366, 378] width 9 height 9
type input "1"
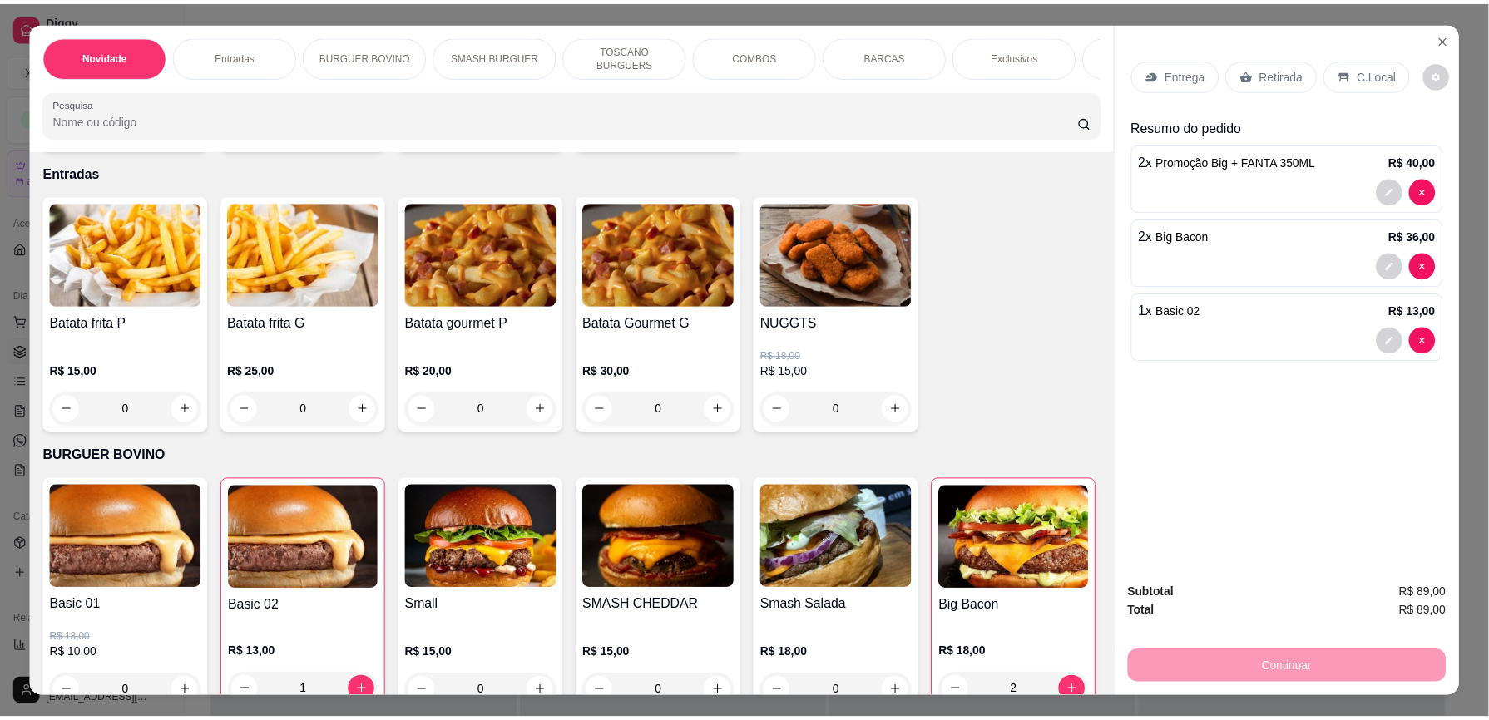
scroll to position [341, 0]
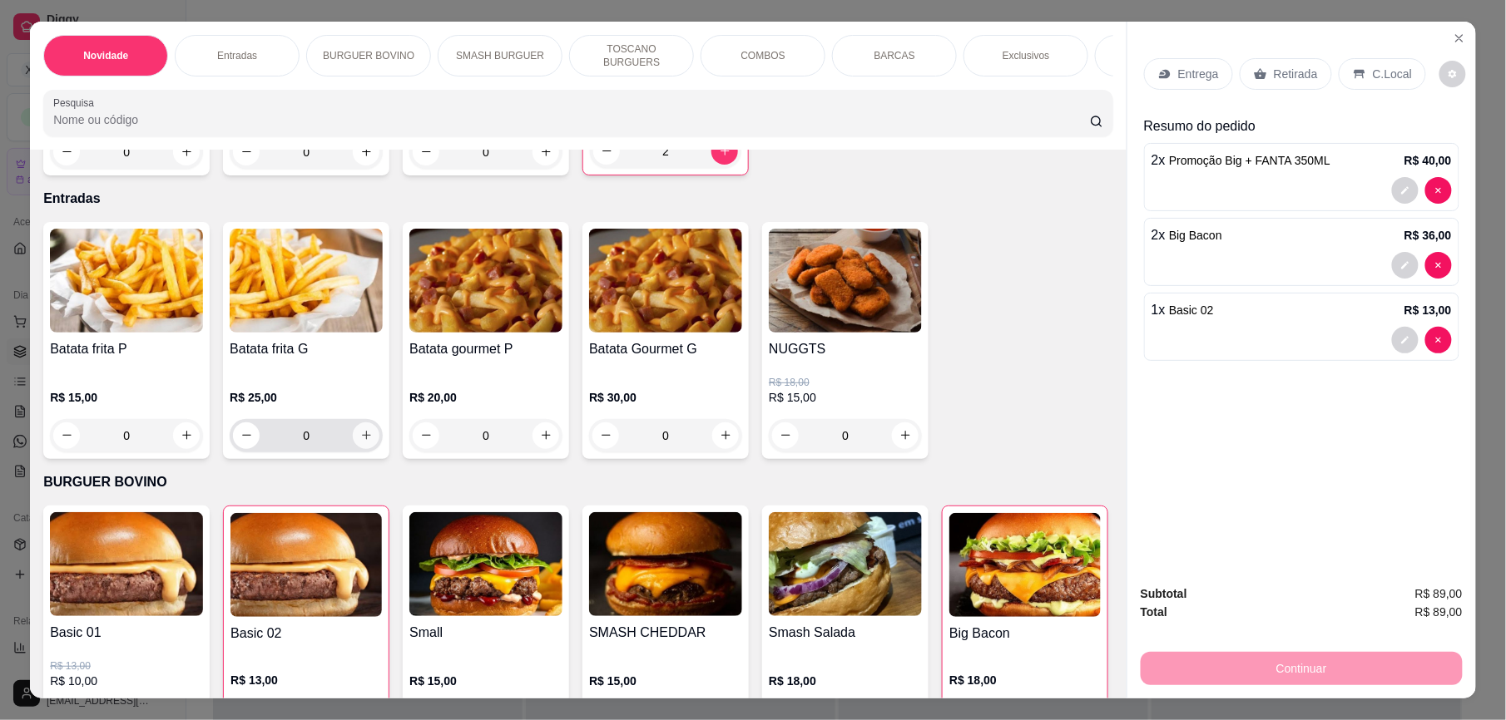
click at [360, 442] on icon "increase-product-quantity" at bounding box center [366, 435] width 12 height 12
click at [241, 442] on icon "decrease-product-quantity" at bounding box center [247, 435] width 12 height 12
type input "0"
click at [722, 442] on icon "increase-product-quantity" at bounding box center [726, 435] width 12 height 12
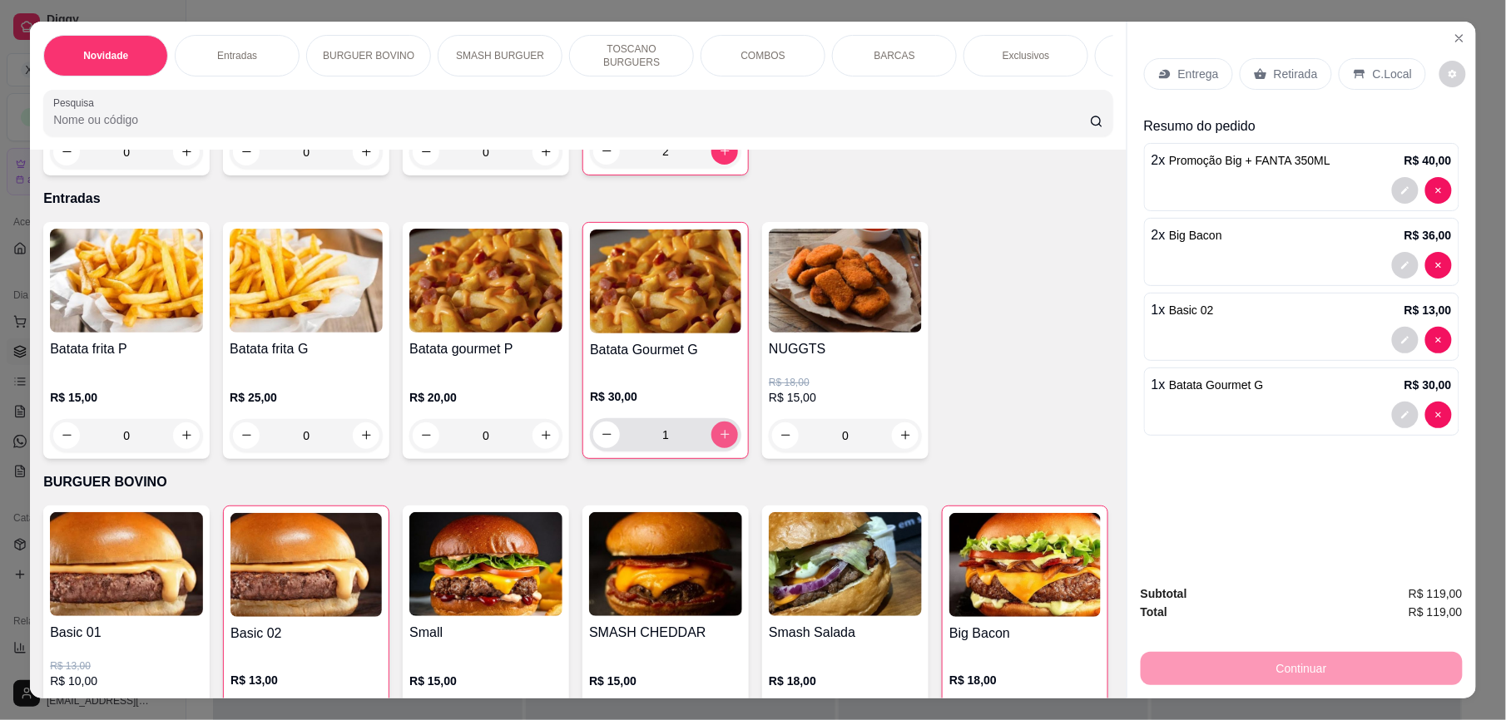
type input "1"
click at [1389, 73] on p "C.Local" at bounding box center [1392, 74] width 39 height 17
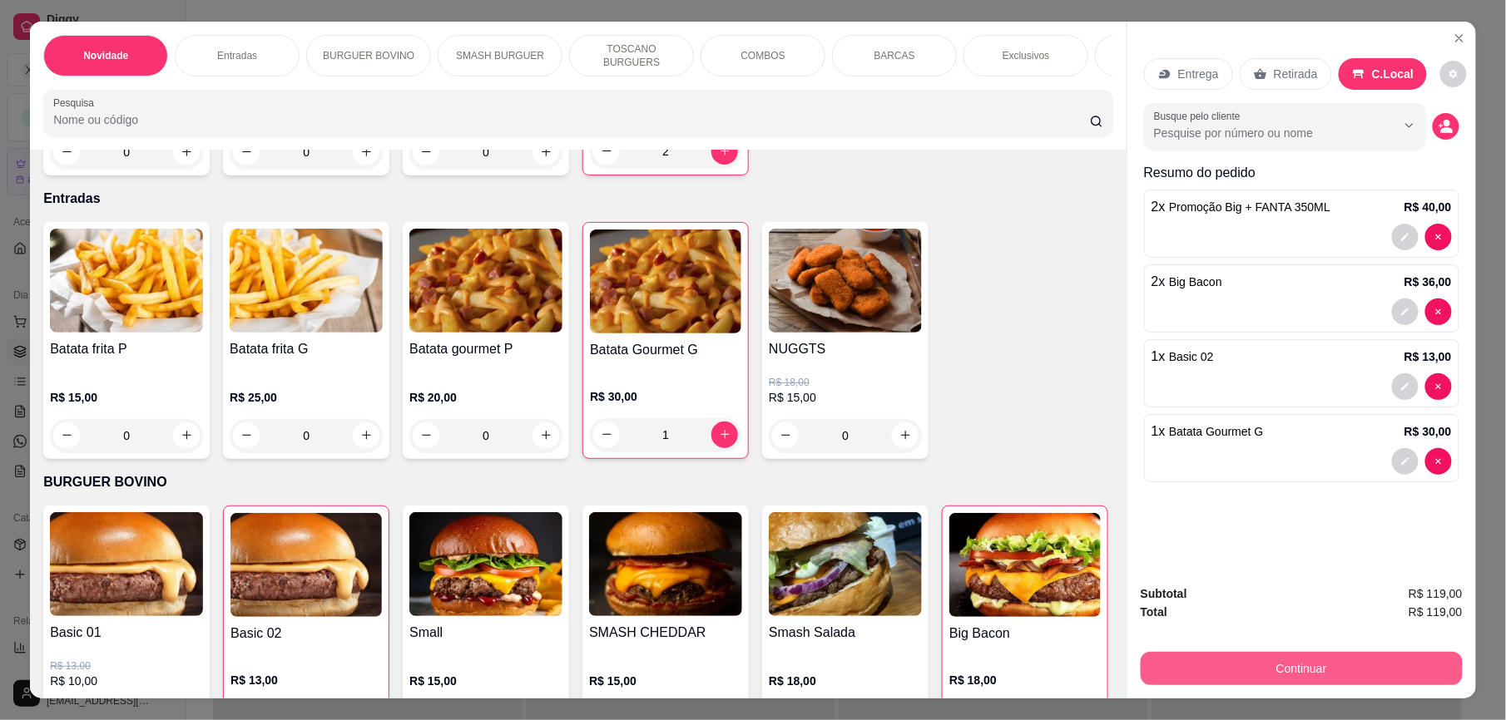
click at [1271, 657] on button "Continuar" at bounding box center [1302, 668] width 322 height 33
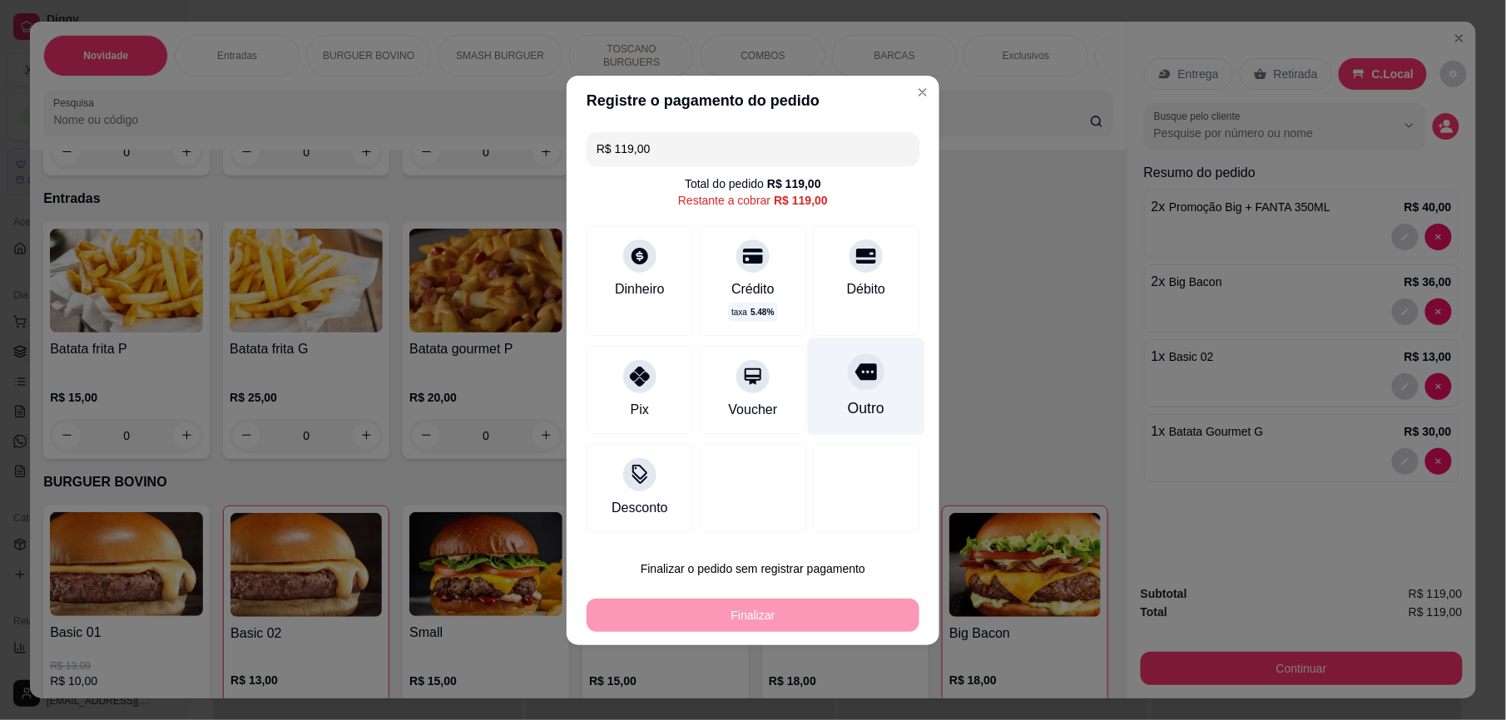
click at [855, 374] on icon at bounding box center [866, 372] width 22 height 17
type input "R$ 0,00"
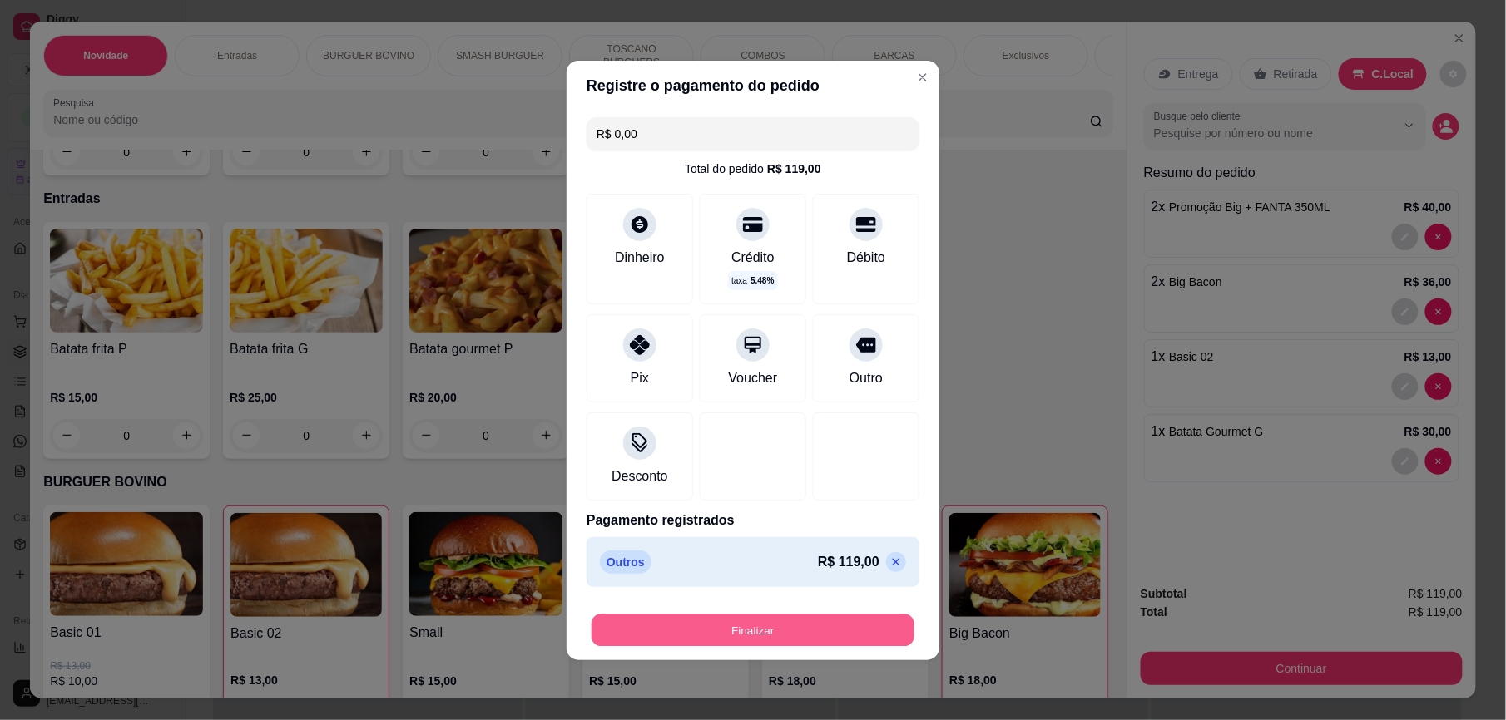
click at [757, 626] on button "Finalizar" at bounding box center [753, 630] width 323 height 32
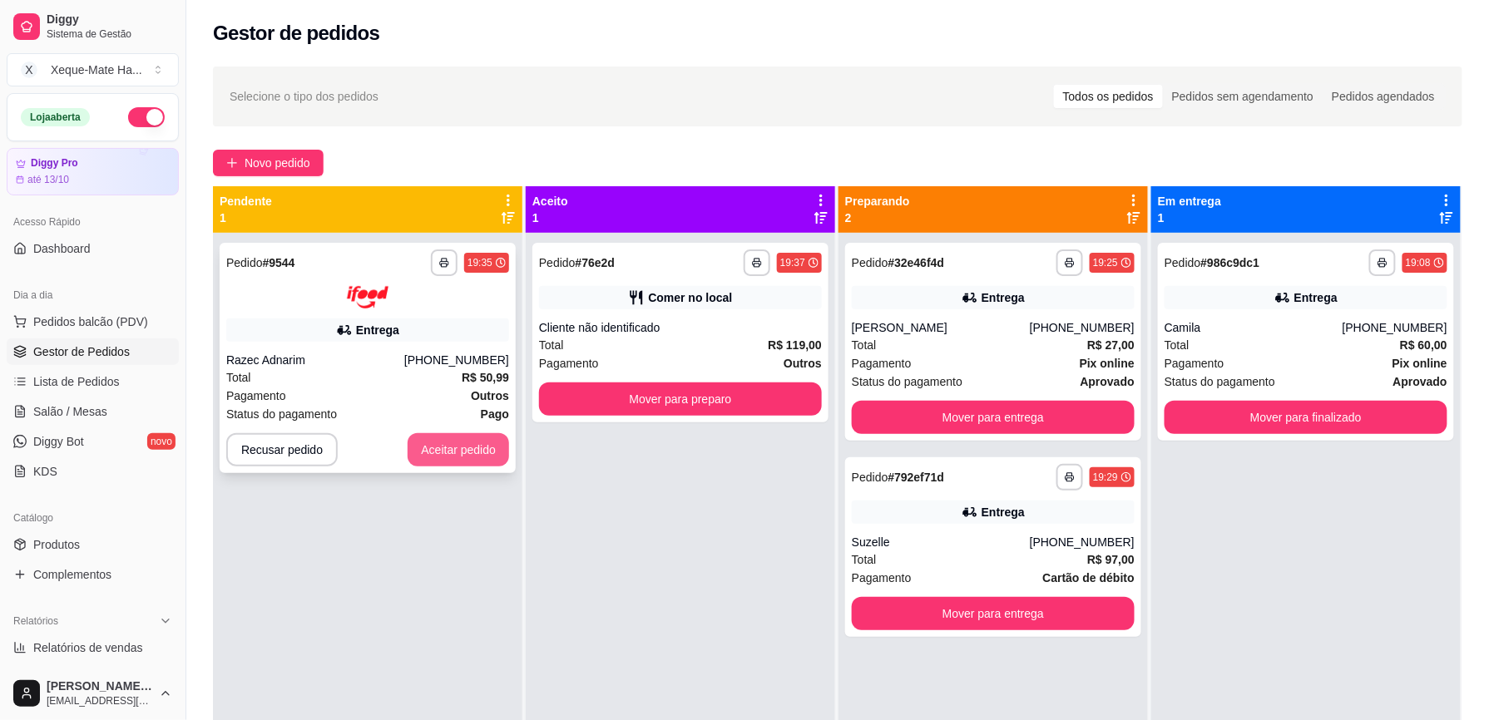
click at [443, 444] on button "Aceitar pedido" at bounding box center [459, 449] width 102 height 33
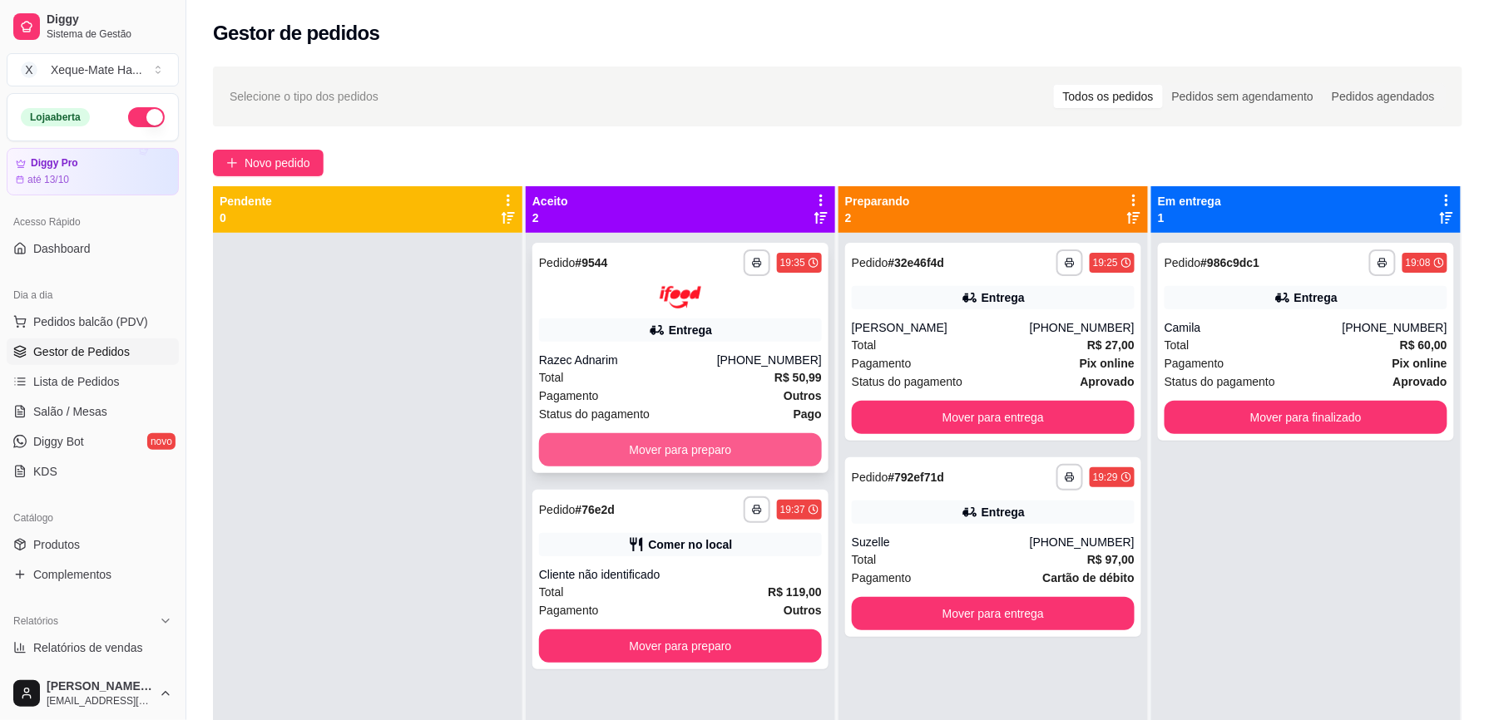
click at [759, 451] on button "Mover para preparo" at bounding box center [680, 449] width 283 height 33
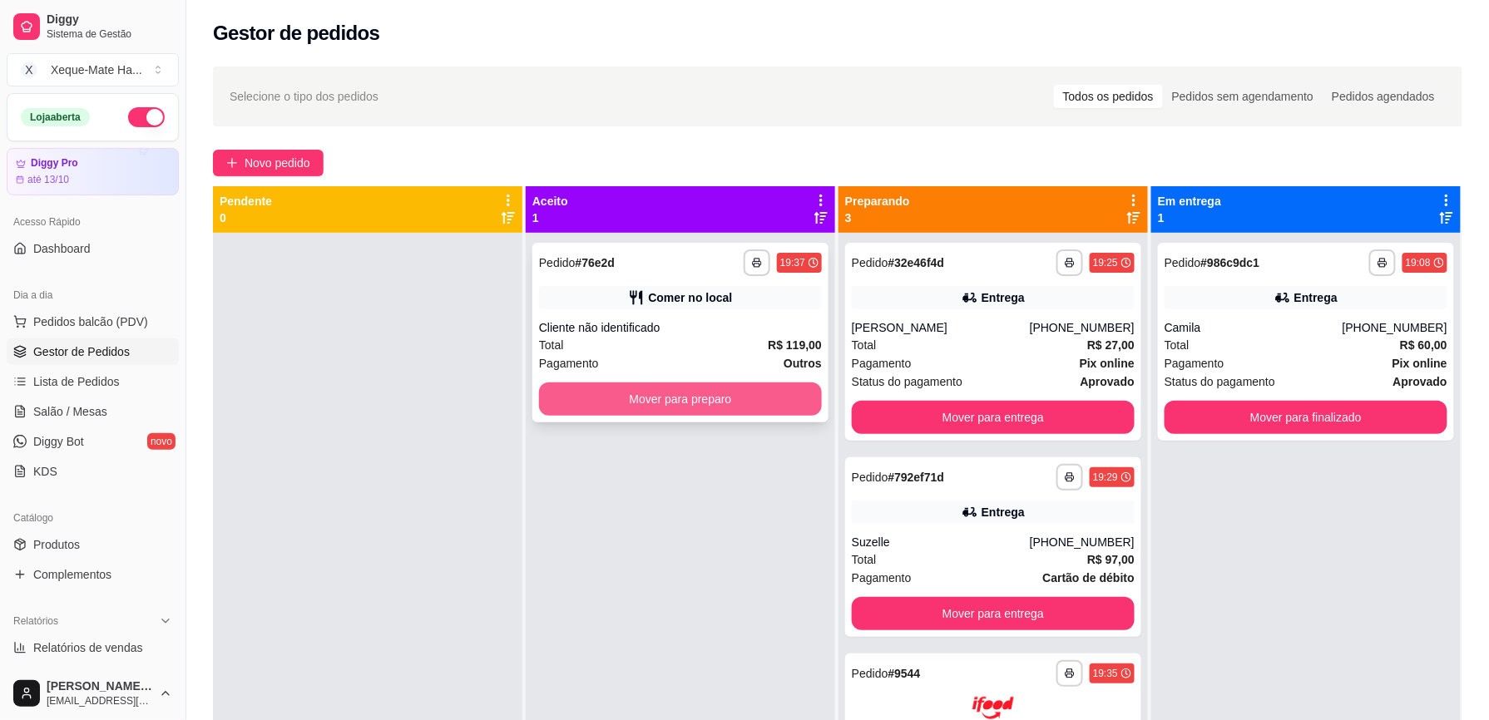
click at [750, 394] on button "Mover para preparo" at bounding box center [680, 399] width 283 height 33
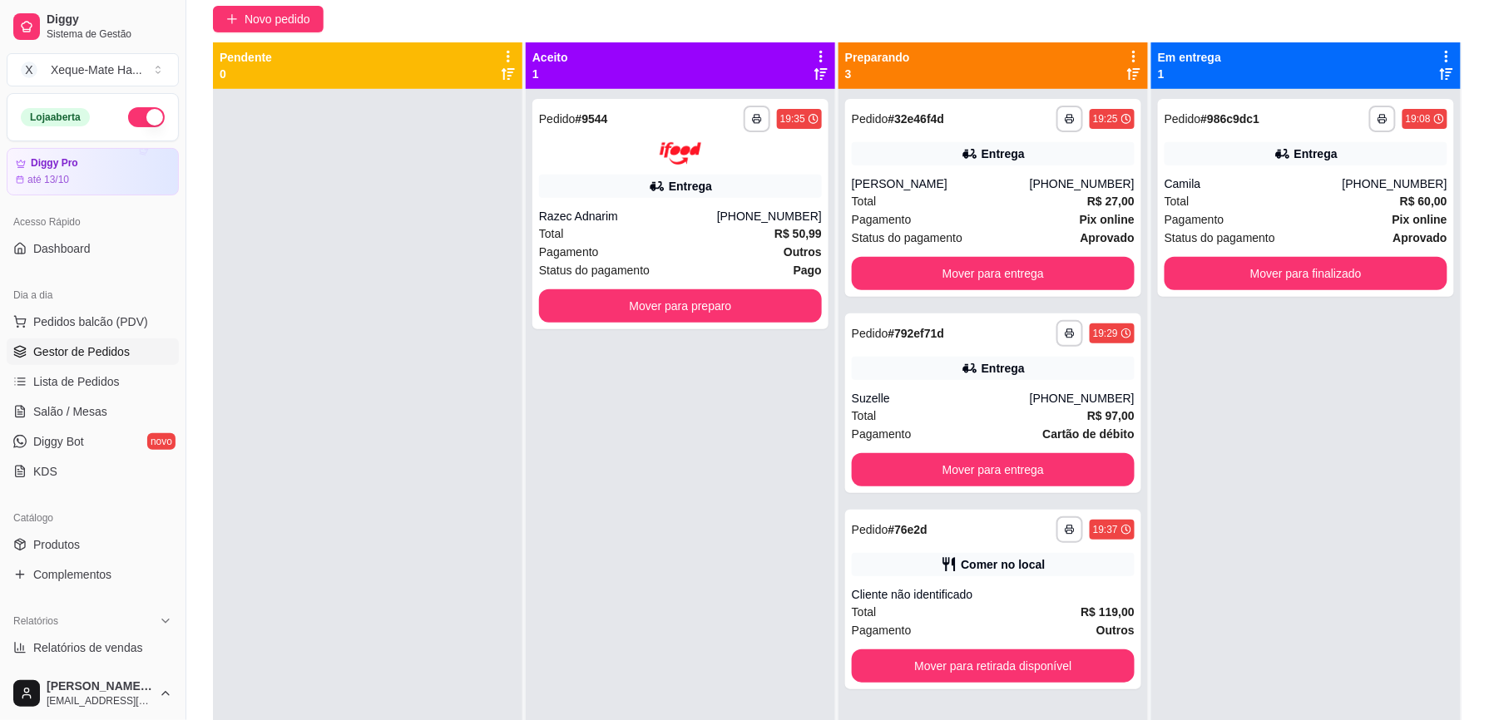
scroll to position [171, 0]
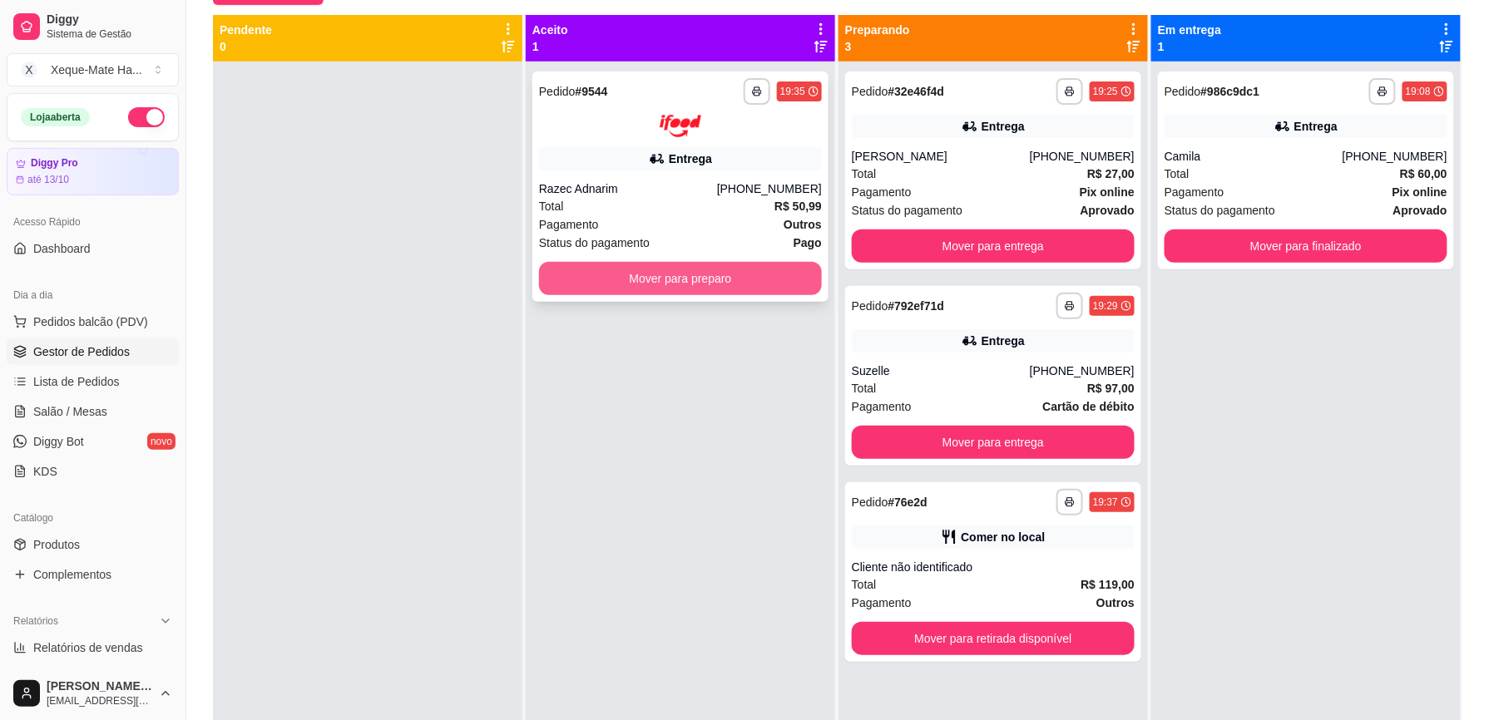
click at [613, 270] on button "Mover para preparo" at bounding box center [680, 278] width 283 height 33
click at [613, 270] on div "Mover para preparo" at bounding box center [680, 278] width 283 height 33
click at [686, 278] on button "Mover para preparo" at bounding box center [680, 278] width 275 height 32
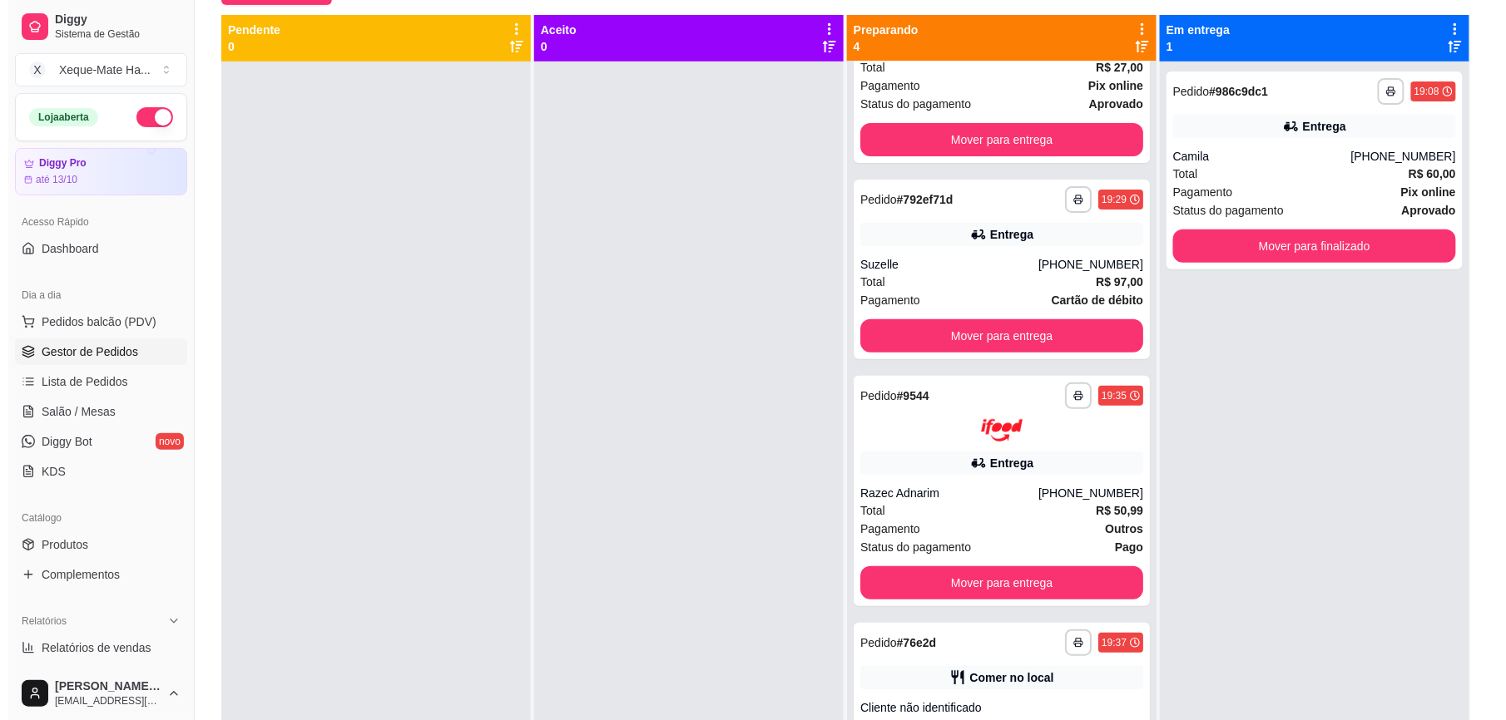
scroll to position [150, 0]
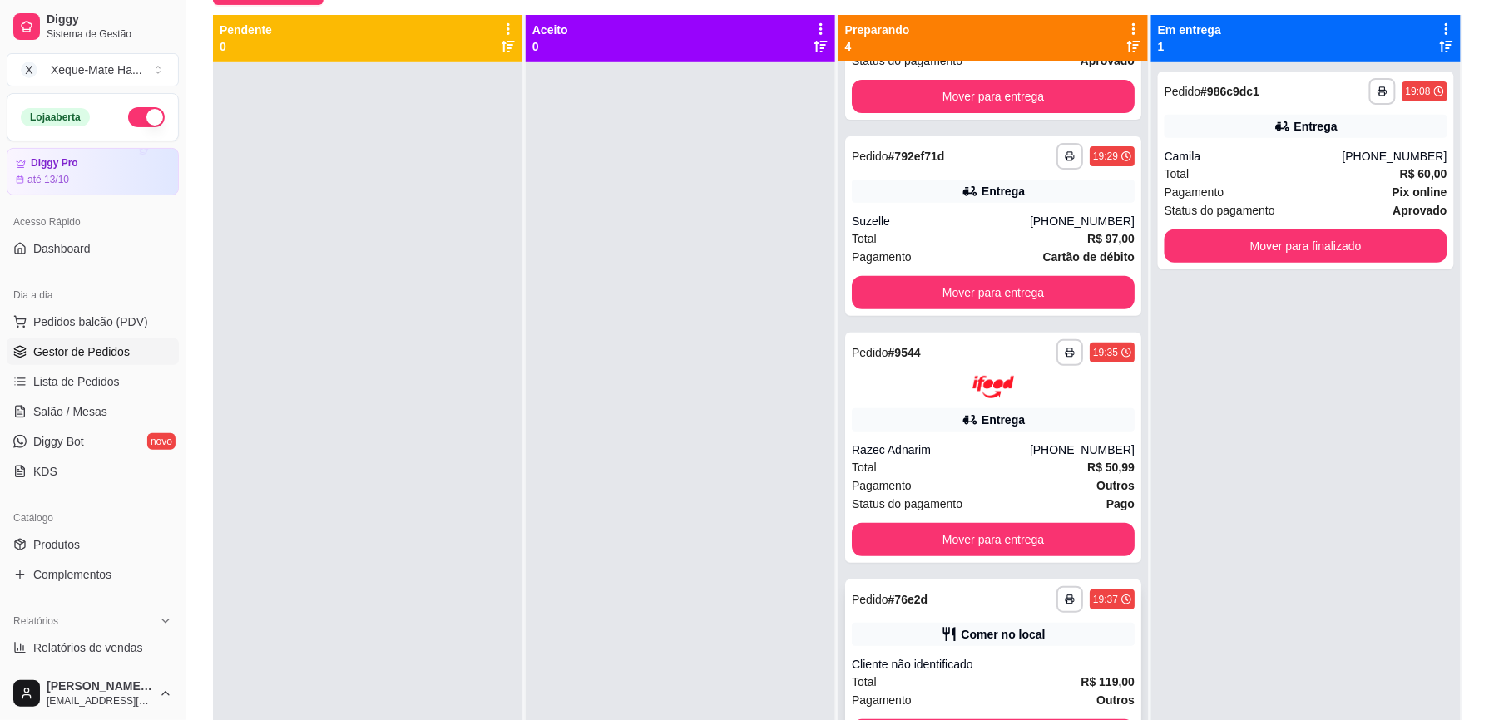
click at [939, 666] on div "Cliente não identificado" at bounding box center [993, 664] width 283 height 17
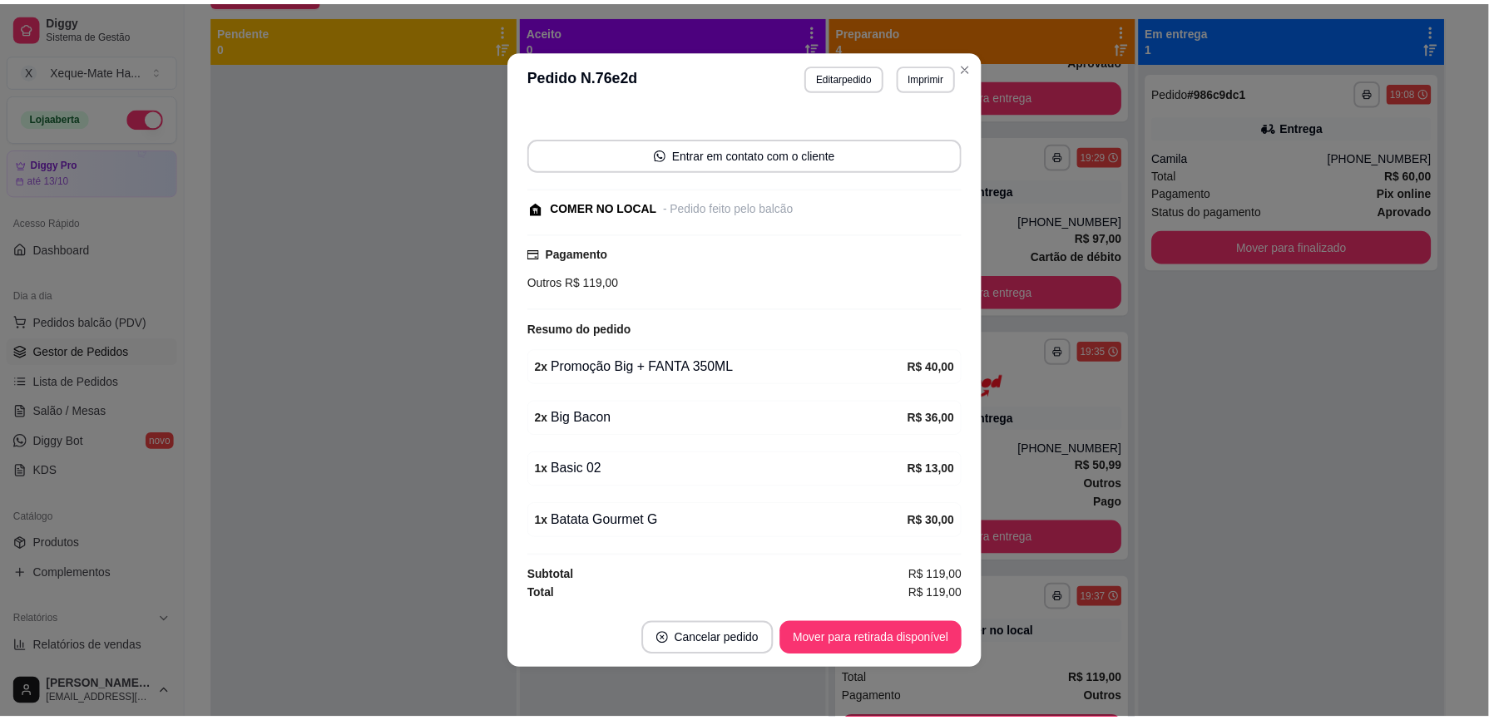
scroll to position [98, 0]
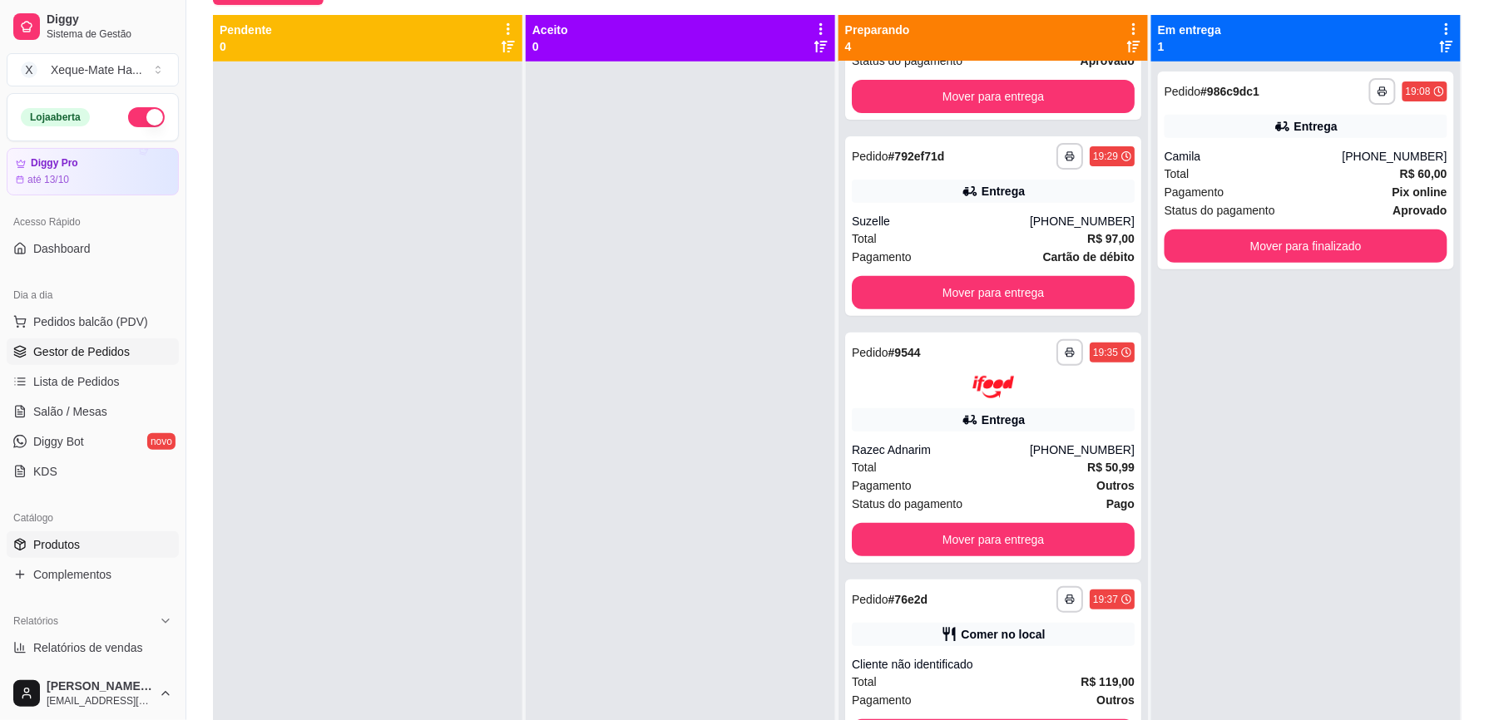
click at [84, 547] on link "Produtos" at bounding box center [93, 545] width 172 height 27
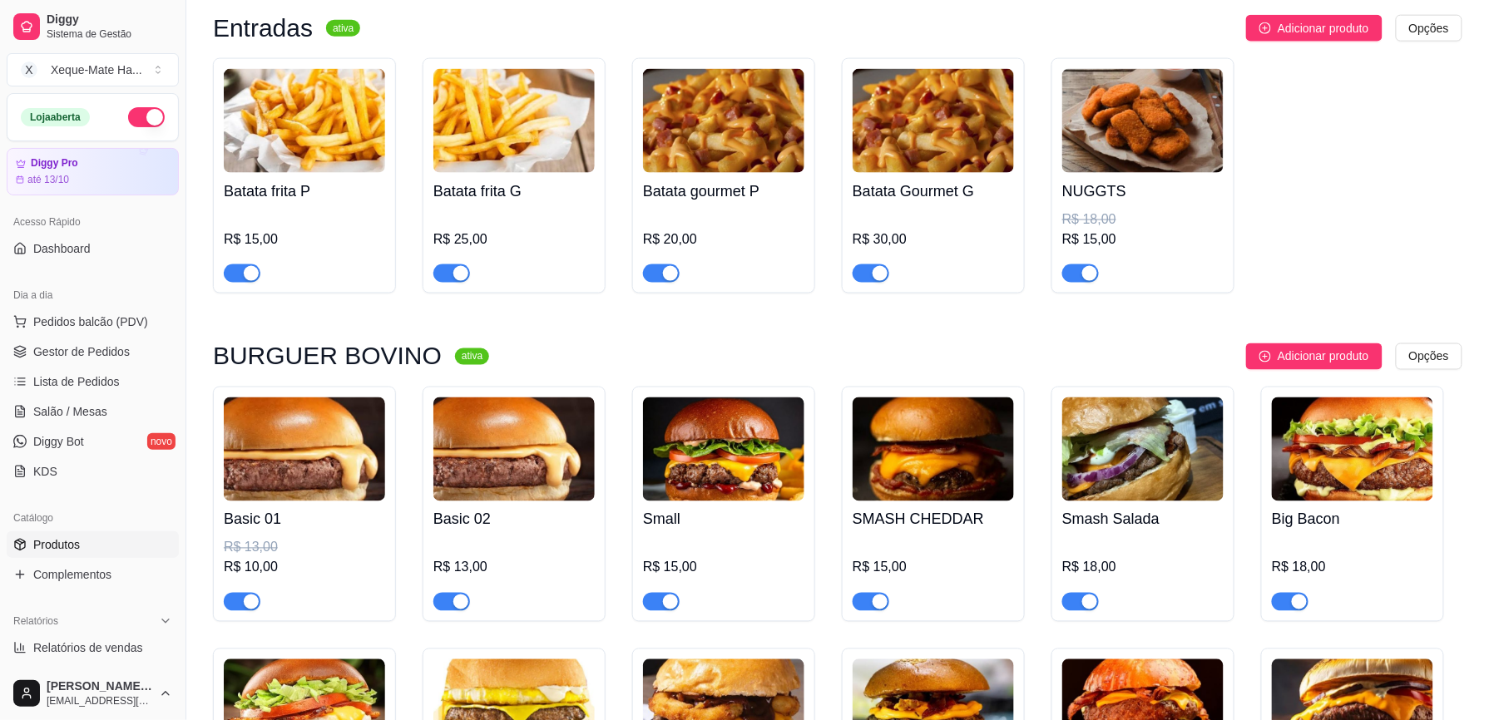
scroll to position [796, 0]
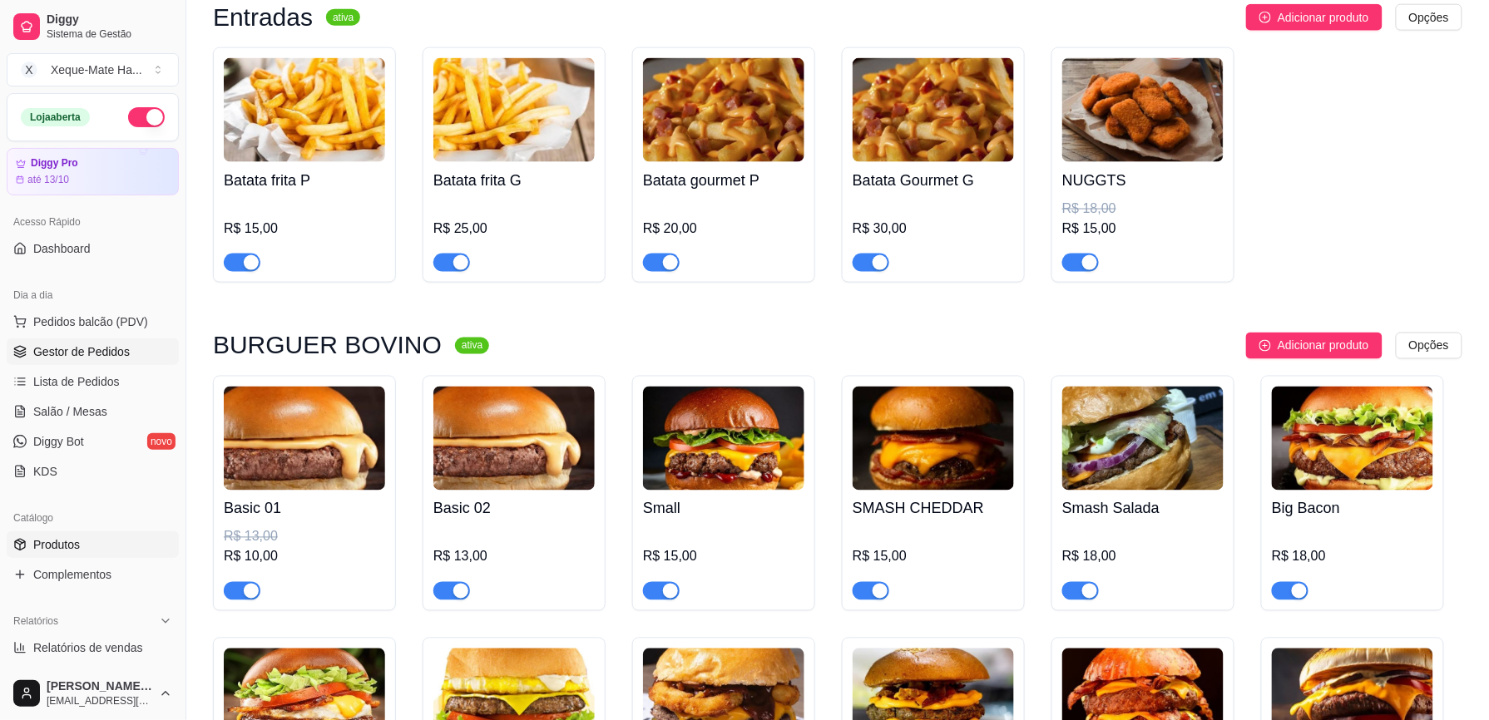
click at [127, 353] on link "Gestor de Pedidos" at bounding box center [93, 352] width 172 height 27
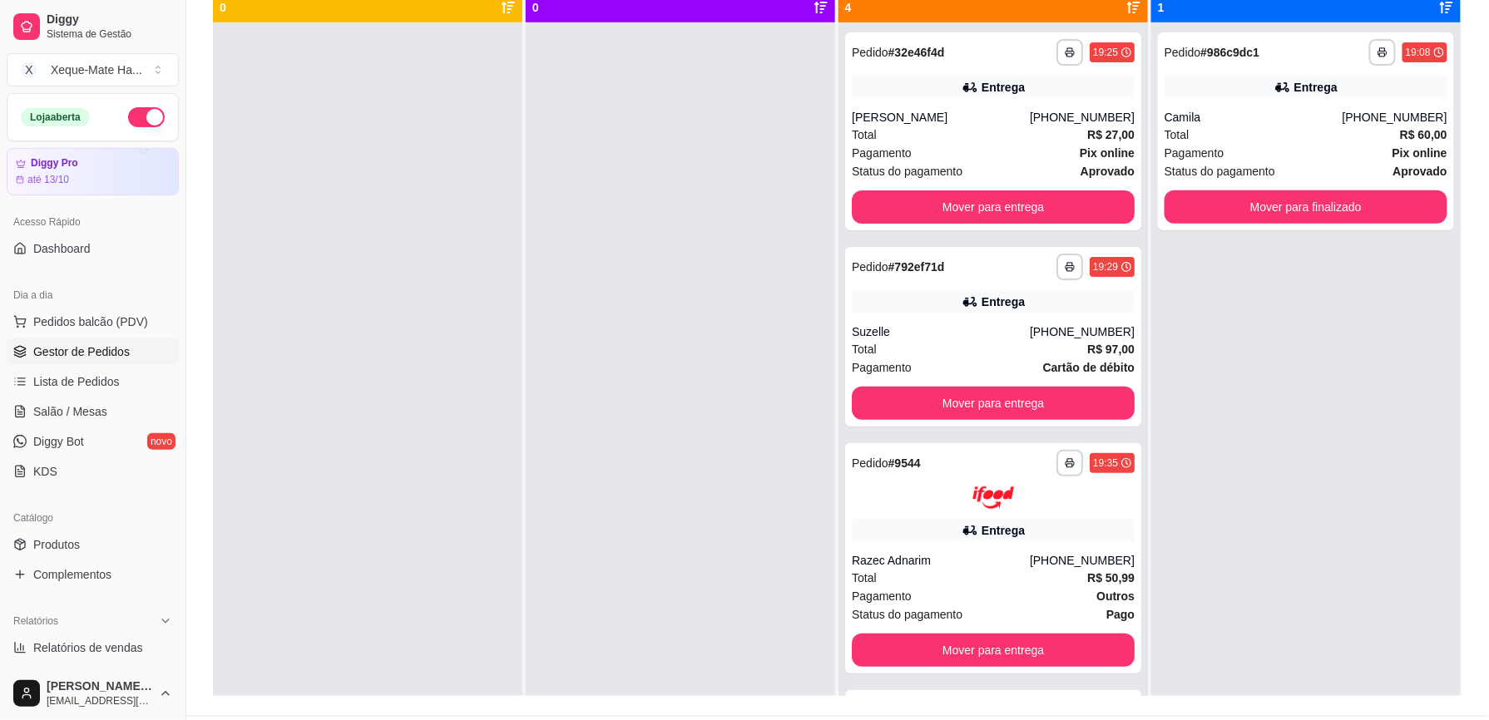
scroll to position [225, 0]
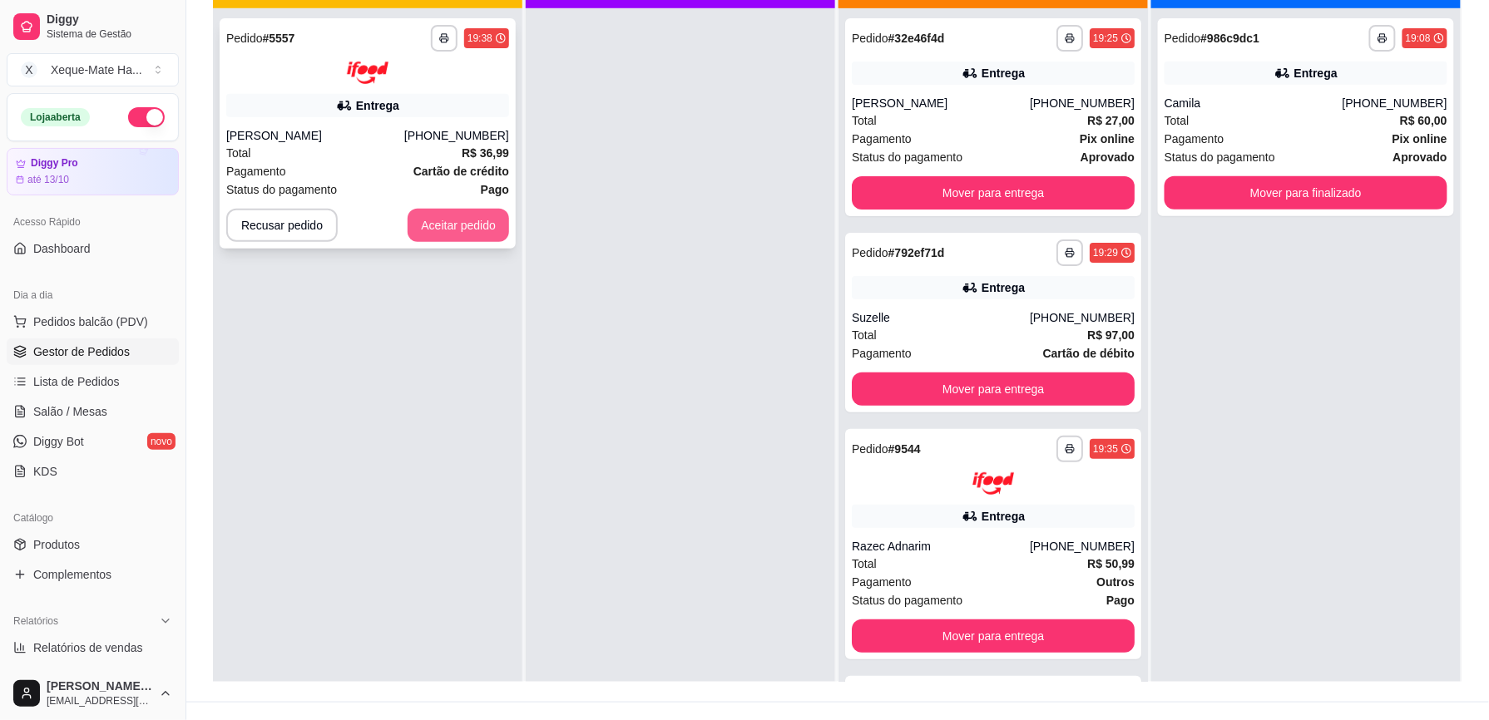
click at [473, 223] on button "Aceitar pedido" at bounding box center [459, 225] width 102 height 33
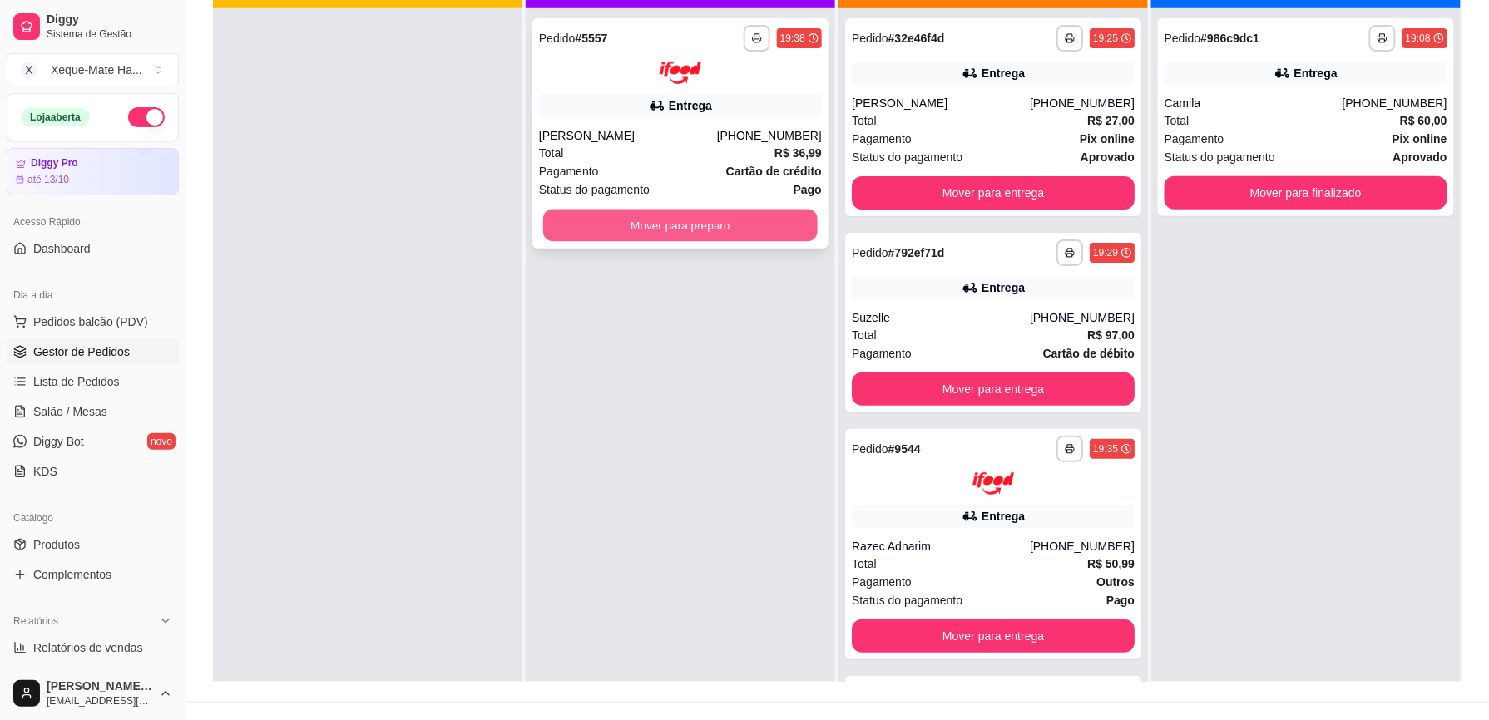
click at [743, 220] on button "Mover para preparo" at bounding box center [680, 225] width 275 height 32
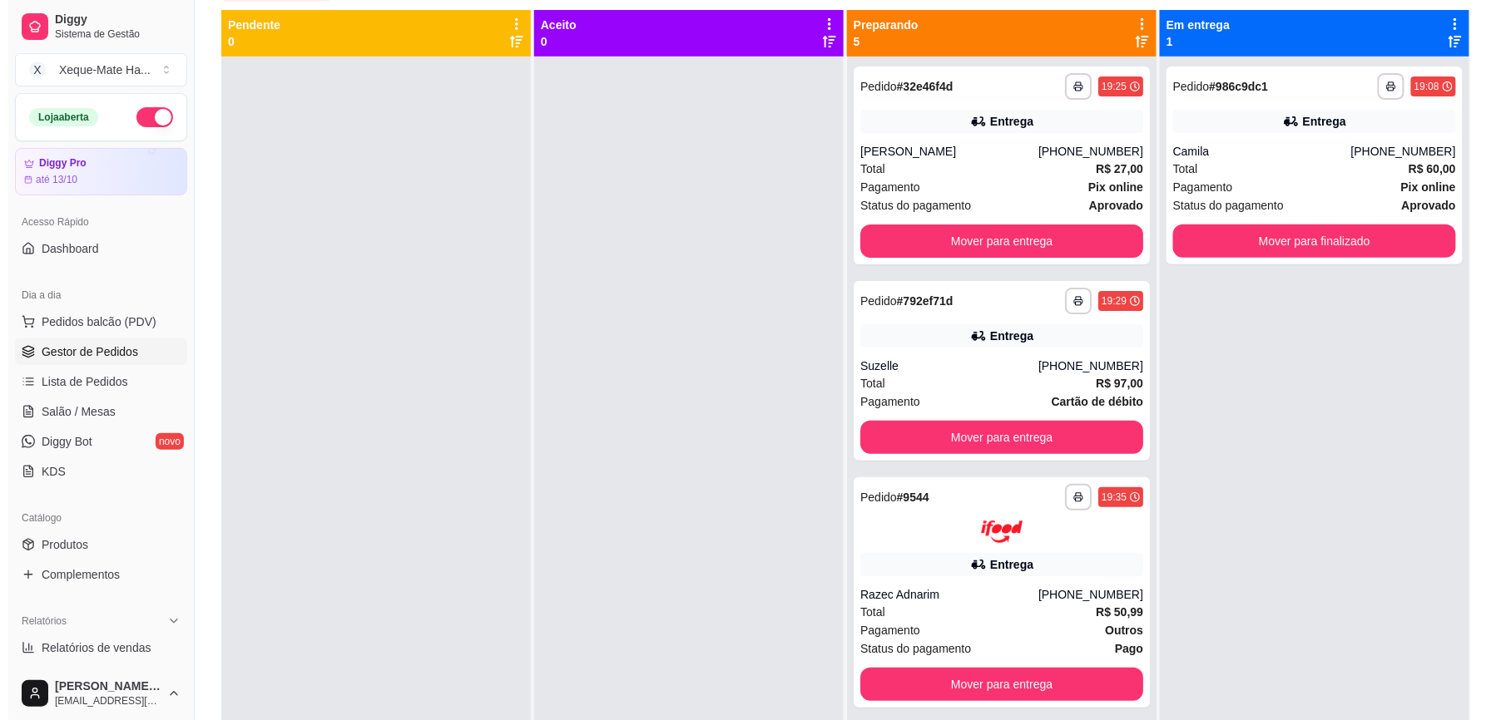
scroll to position [175, 0]
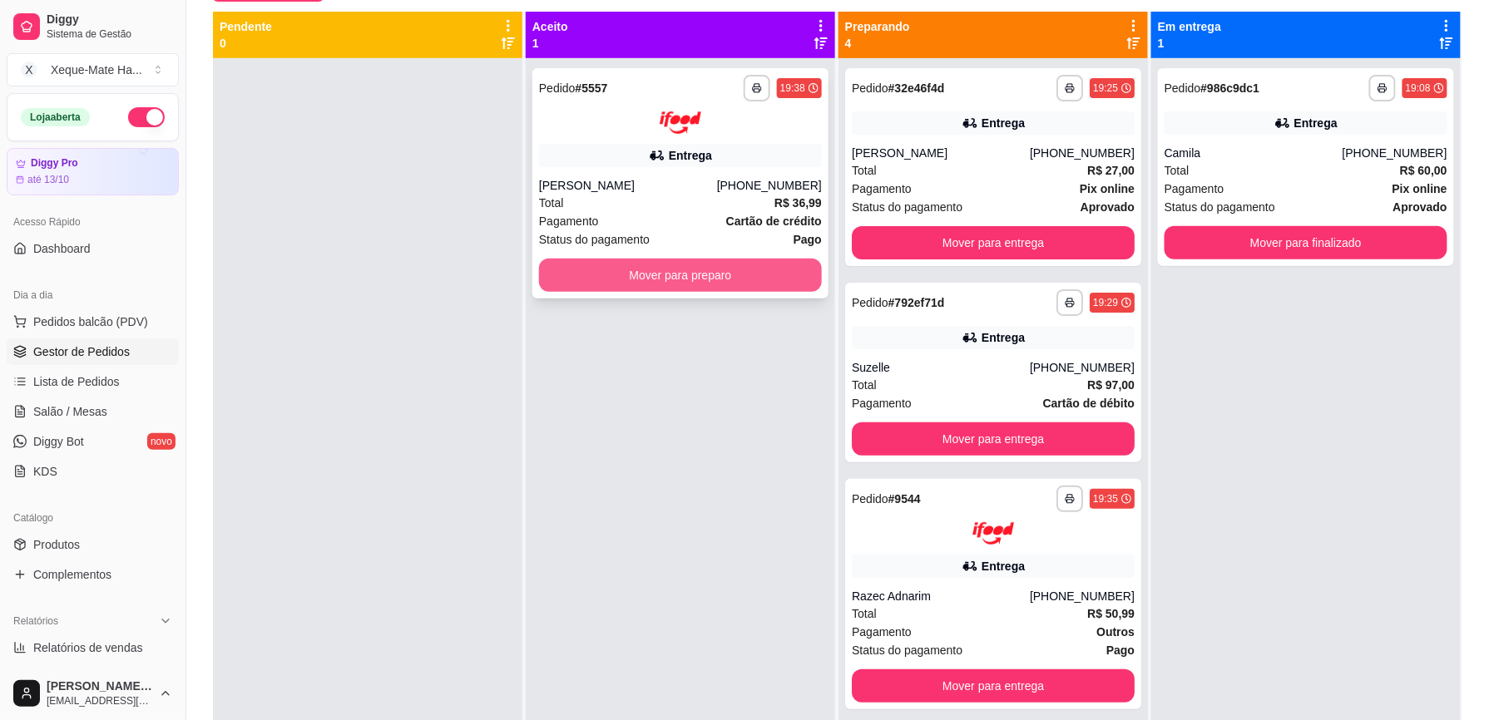
click at [754, 270] on button "Mover para preparo" at bounding box center [680, 275] width 283 height 33
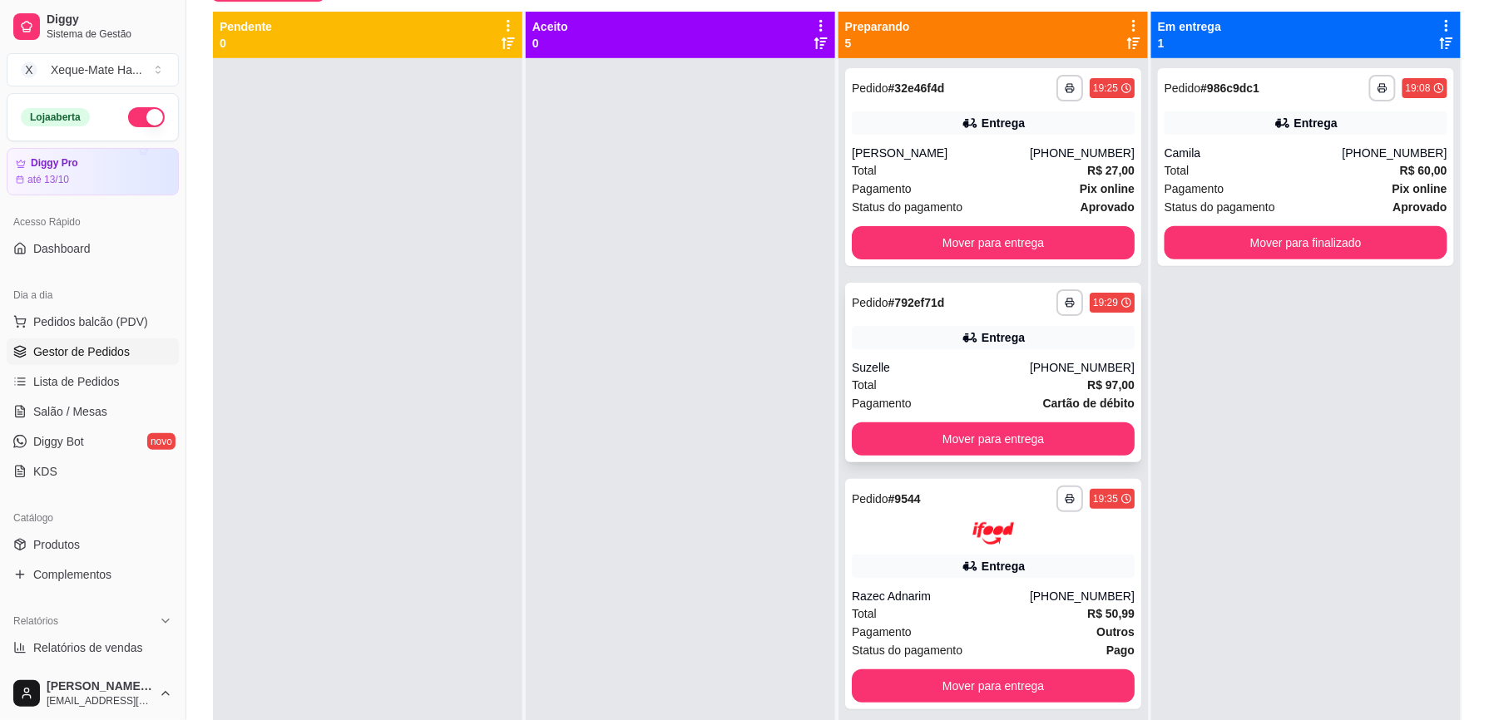
click at [1038, 384] on div "Total R$ 97,00" at bounding box center [993, 385] width 283 height 18
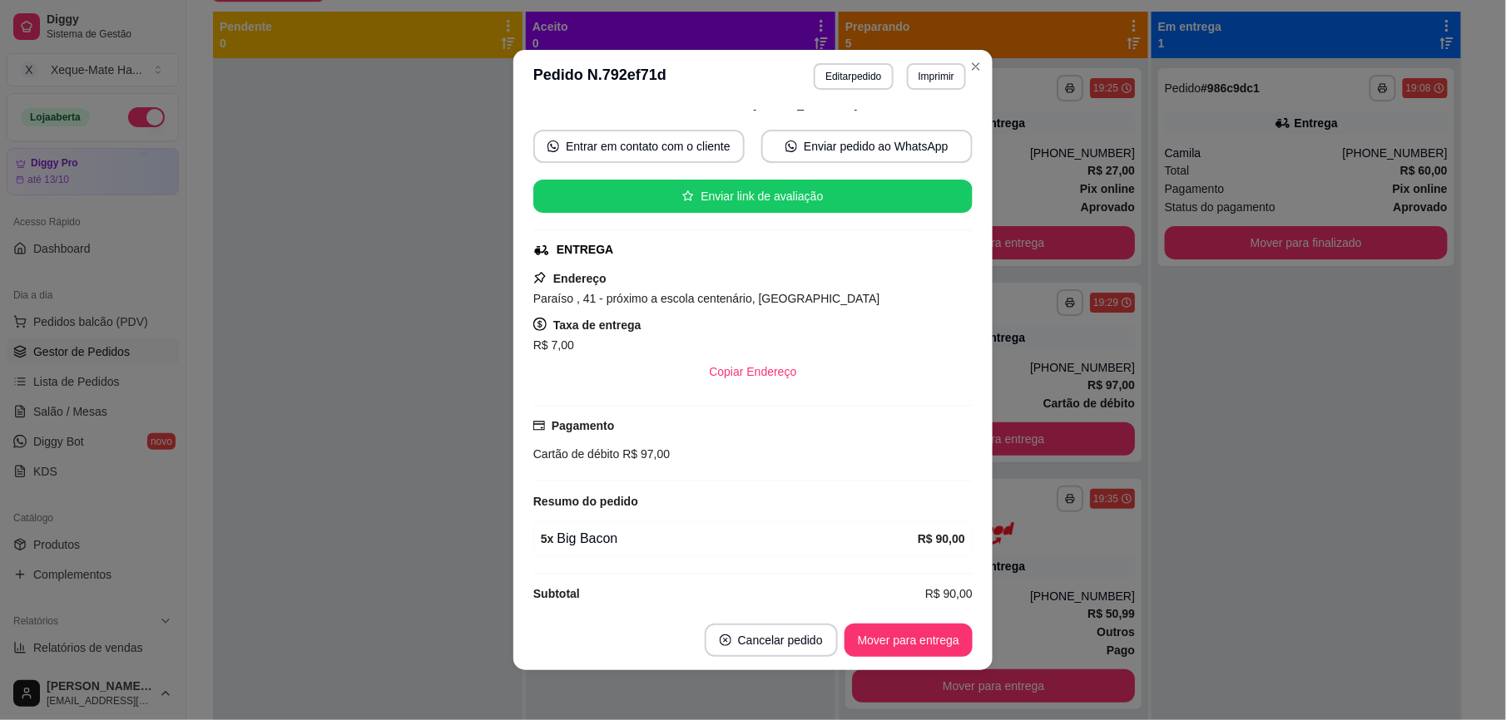
scroll to position [275, 0]
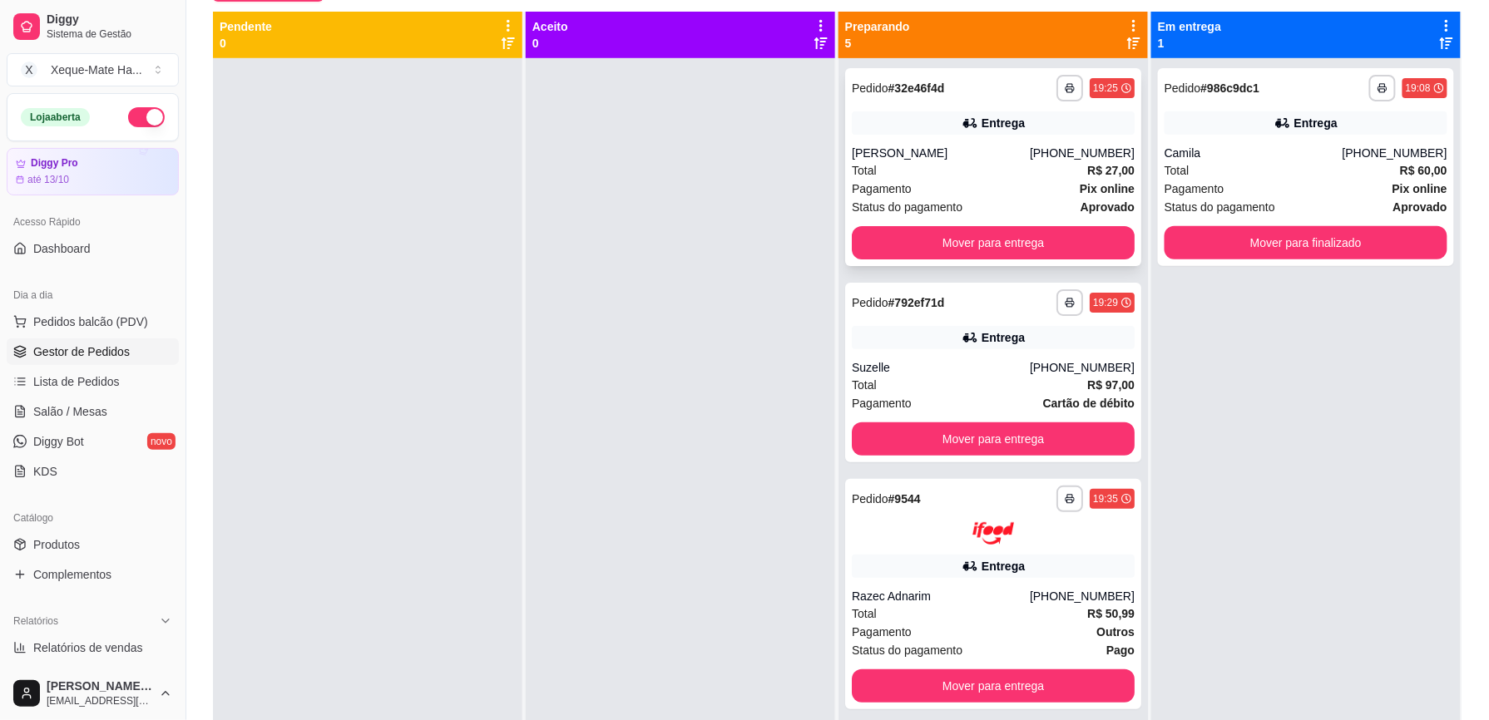
click at [985, 156] on div "[PERSON_NAME]" at bounding box center [941, 153] width 178 height 17
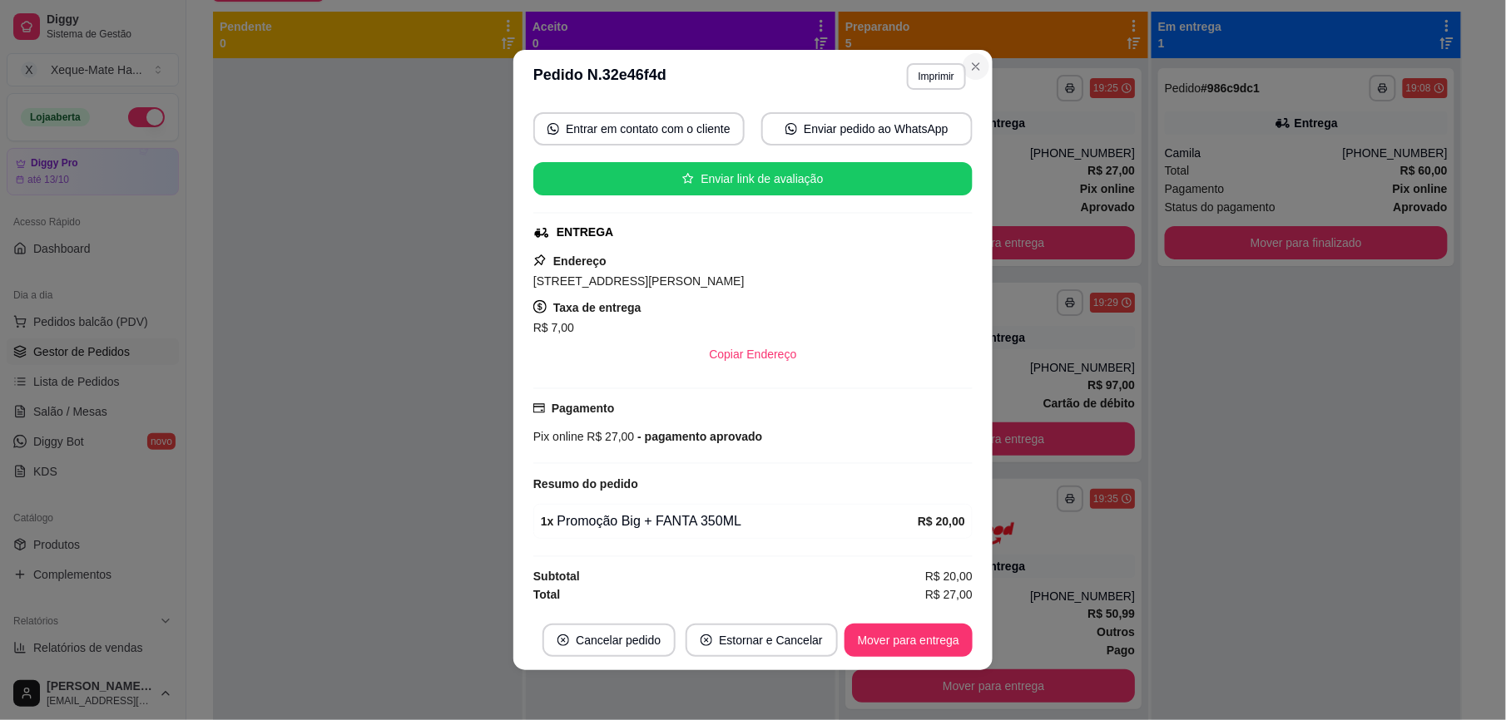
click at [975, 64] on div "**********" at bounding box center [993, 418] width 309 height 720
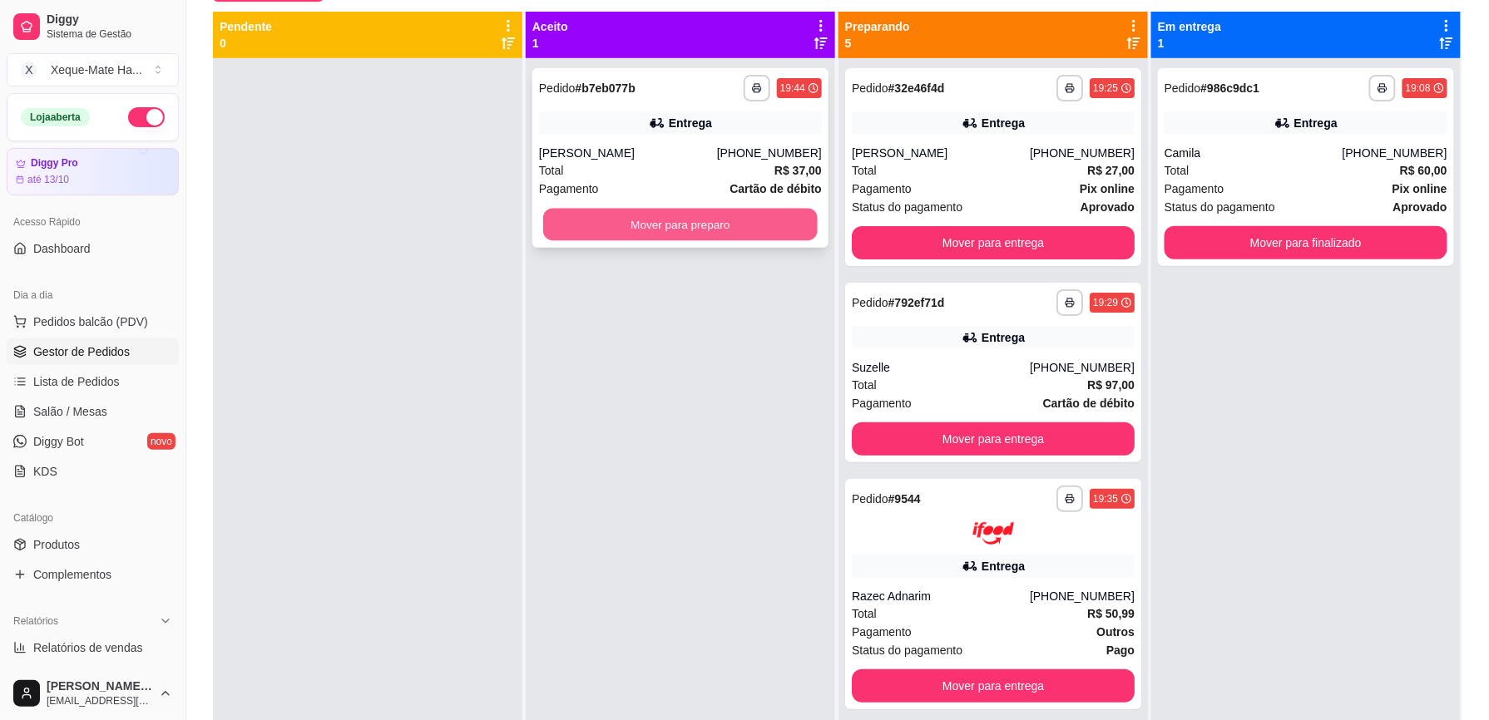
click at [734, 216] on button "Mover para preparo" at bounding box center [680, 225] width 275 height 32
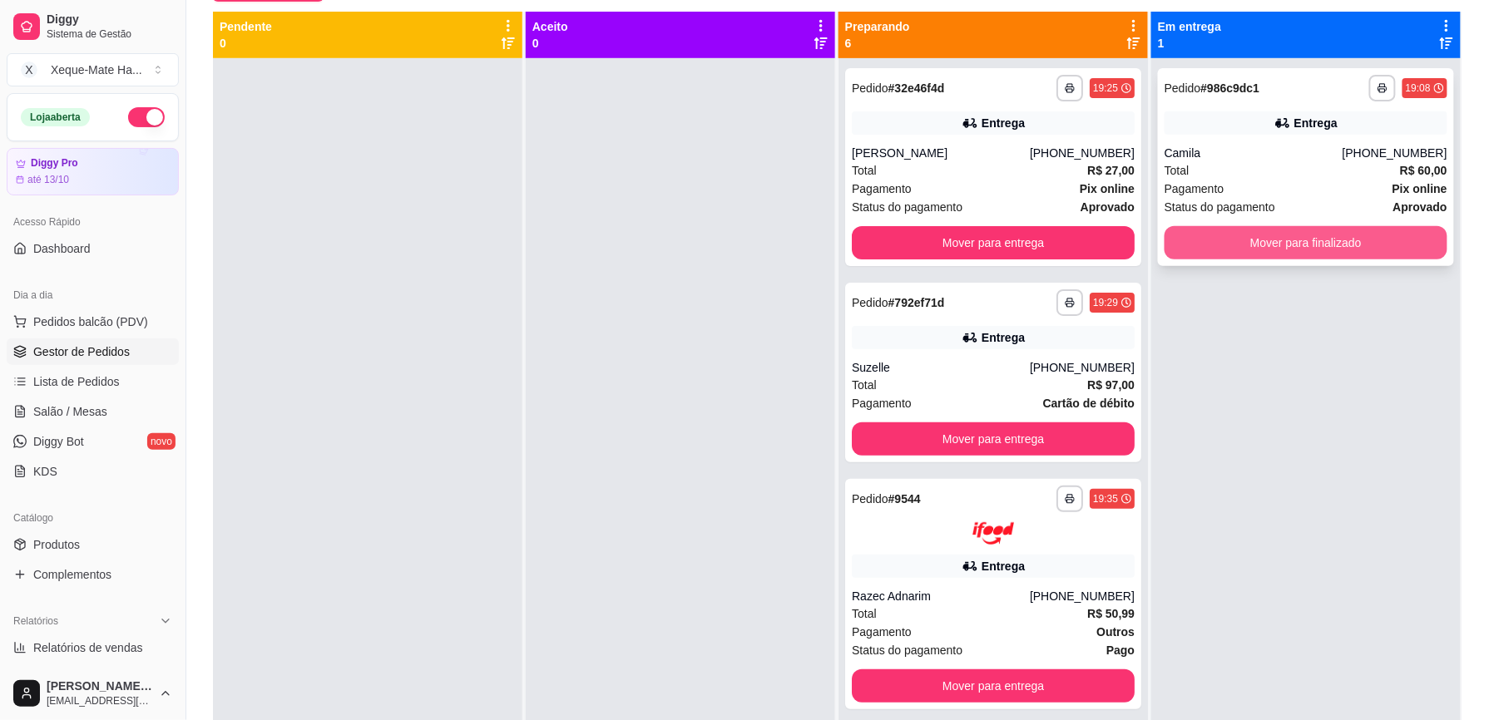
click at [1279, 238] on button "Mover para finalizado" at bounding box center [1306, 242] width 283 height 33
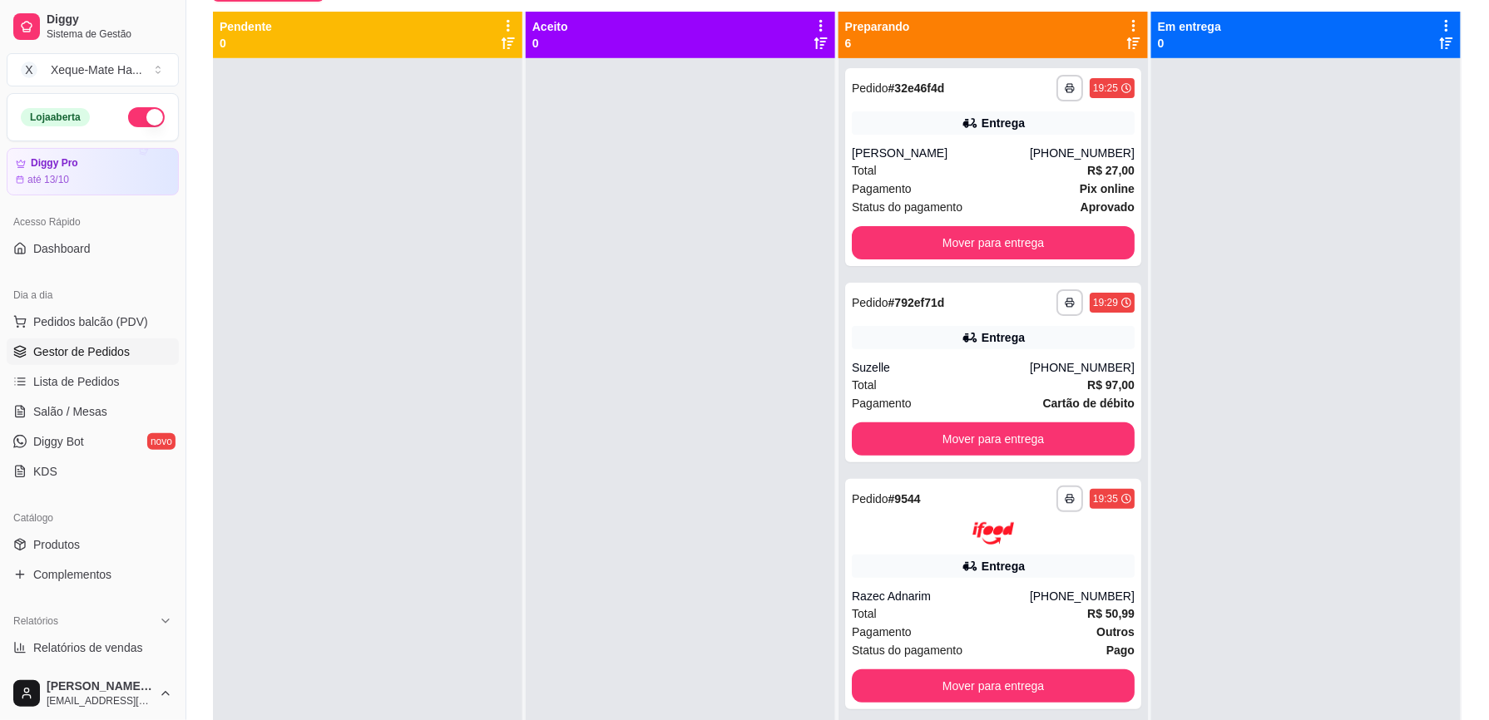
scroll to position [61, 0]
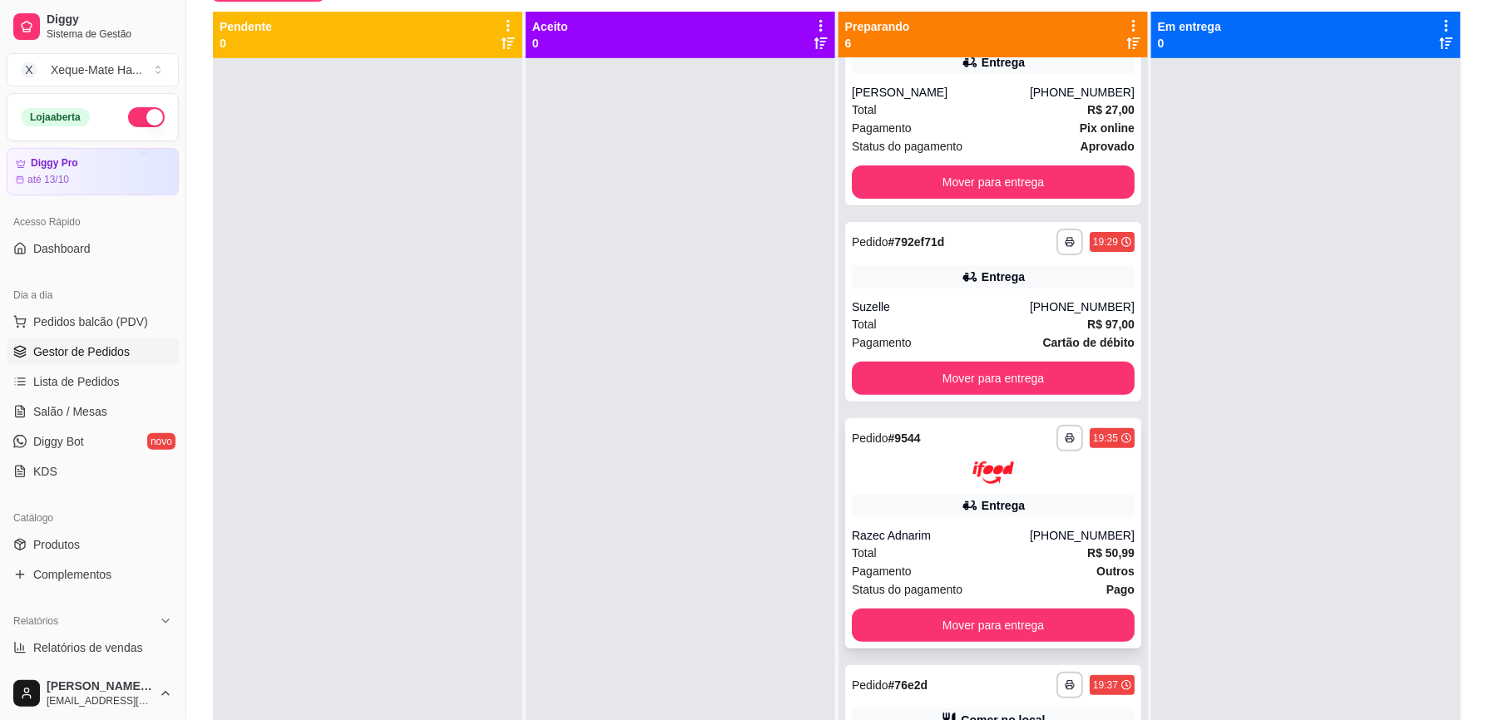
click at [1025, 523] on div "**********" at bounding box center [993, 533] width 296 height 230
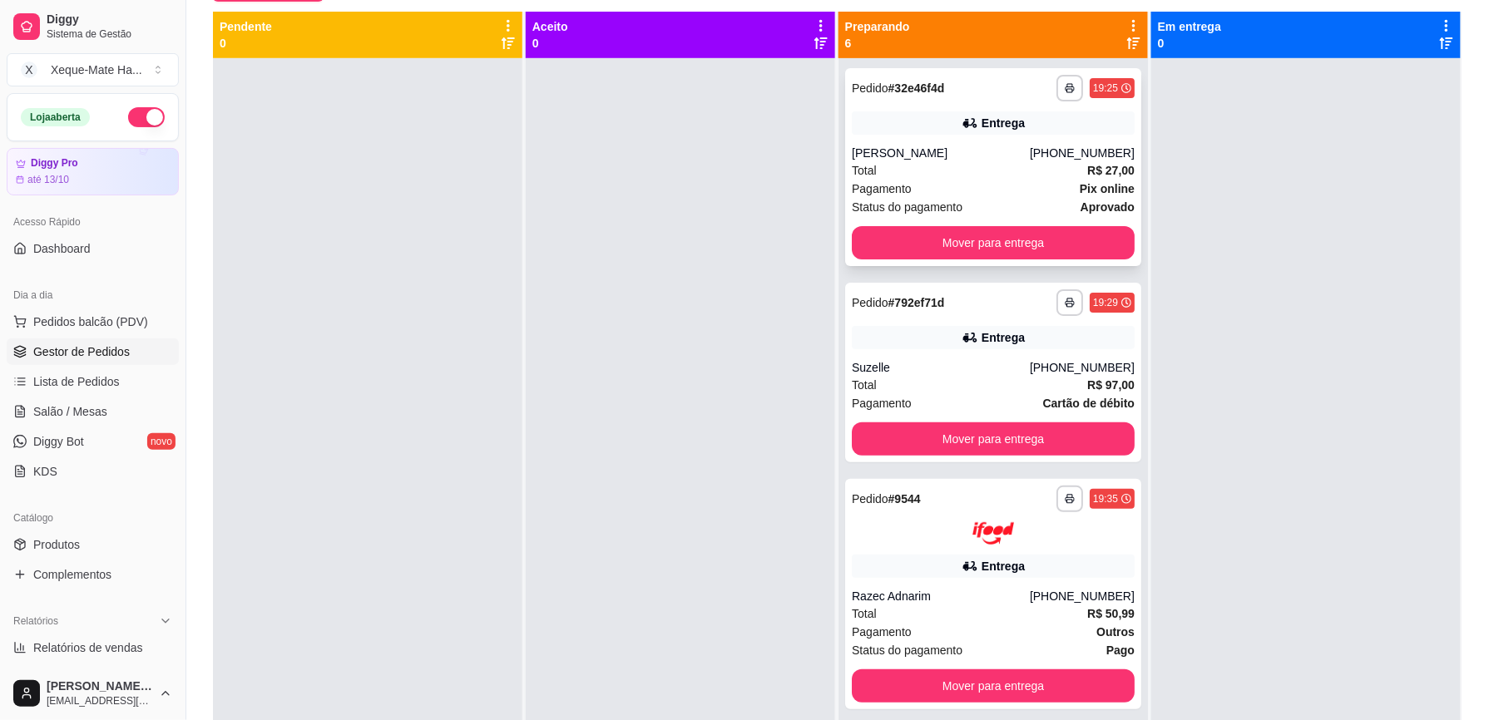
click at [1039, 174] on div "Total R$ 27,00" at bounding box center [993, 170] width 283 height 18
click at [989, 175] on div "Total R$ 27,00" at bounding box center [993, 170] width 283 height 18
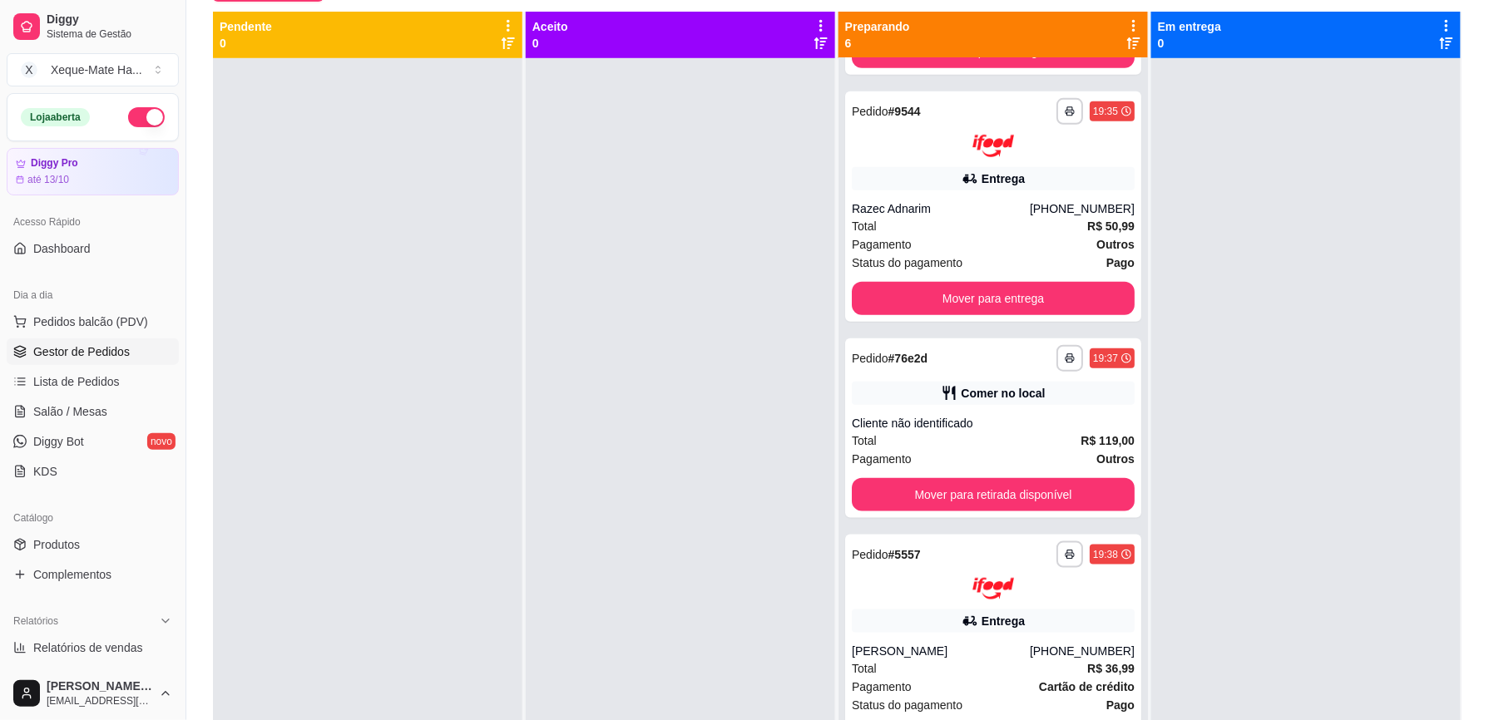
scroll to position [418, 0]
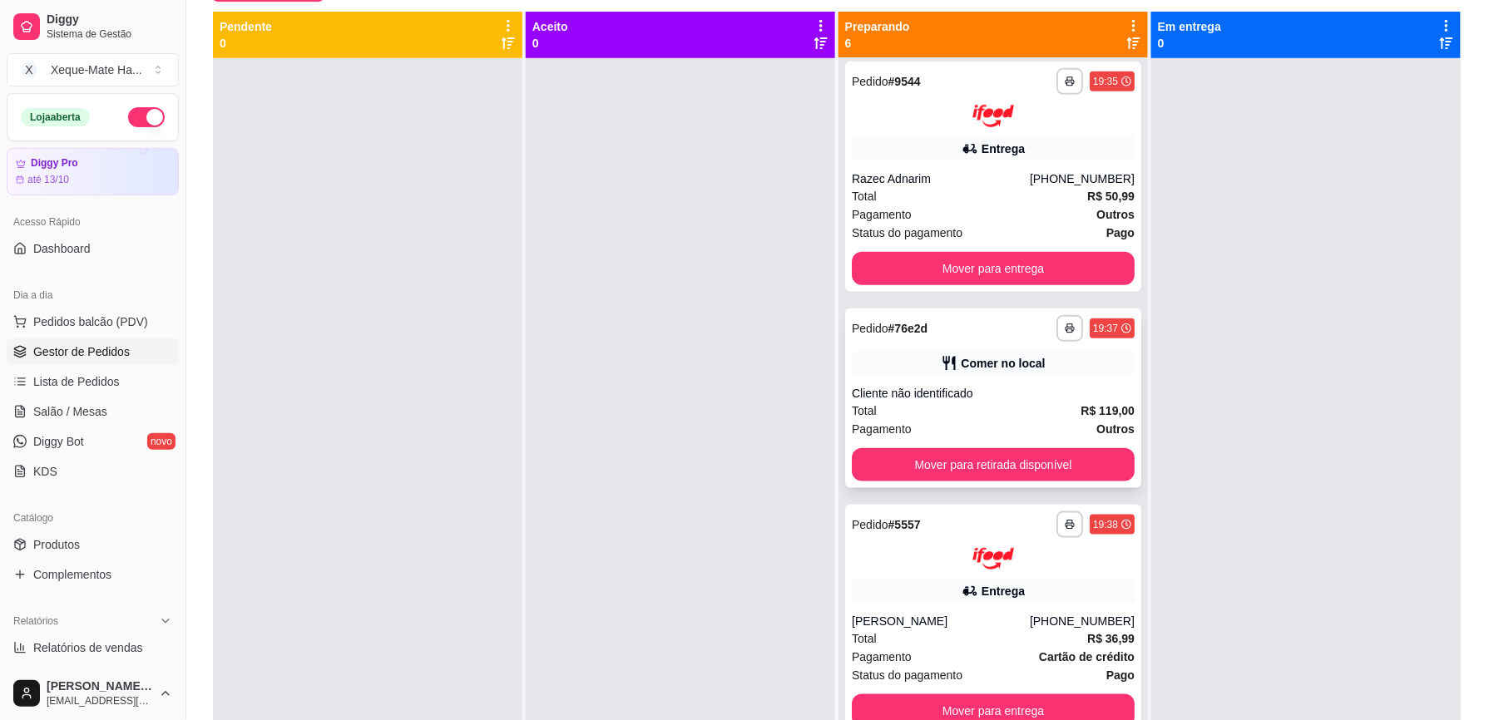
click at [1081, 404] on strong "R$ 119,00" at bounding box center [1108, 410] width 54 height 13
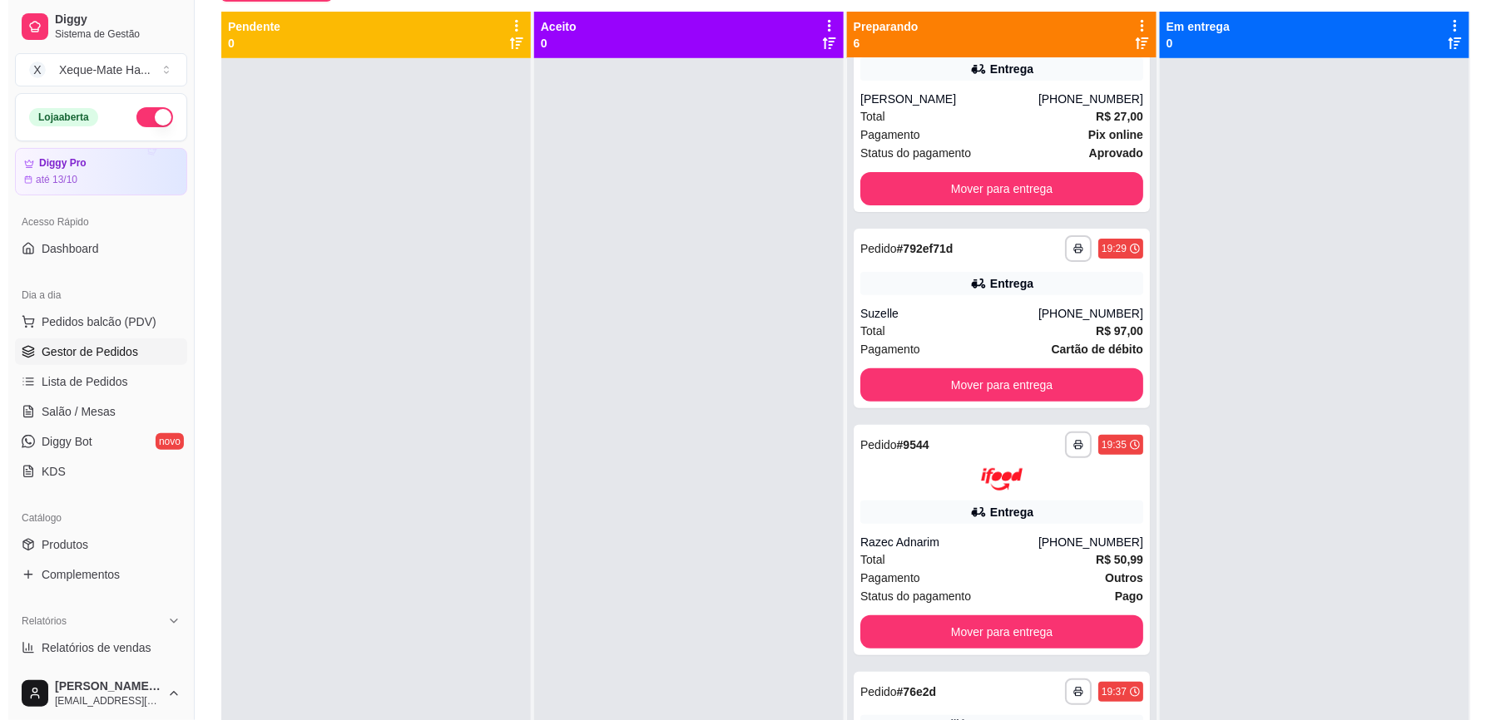
scroll to position [0, 0]
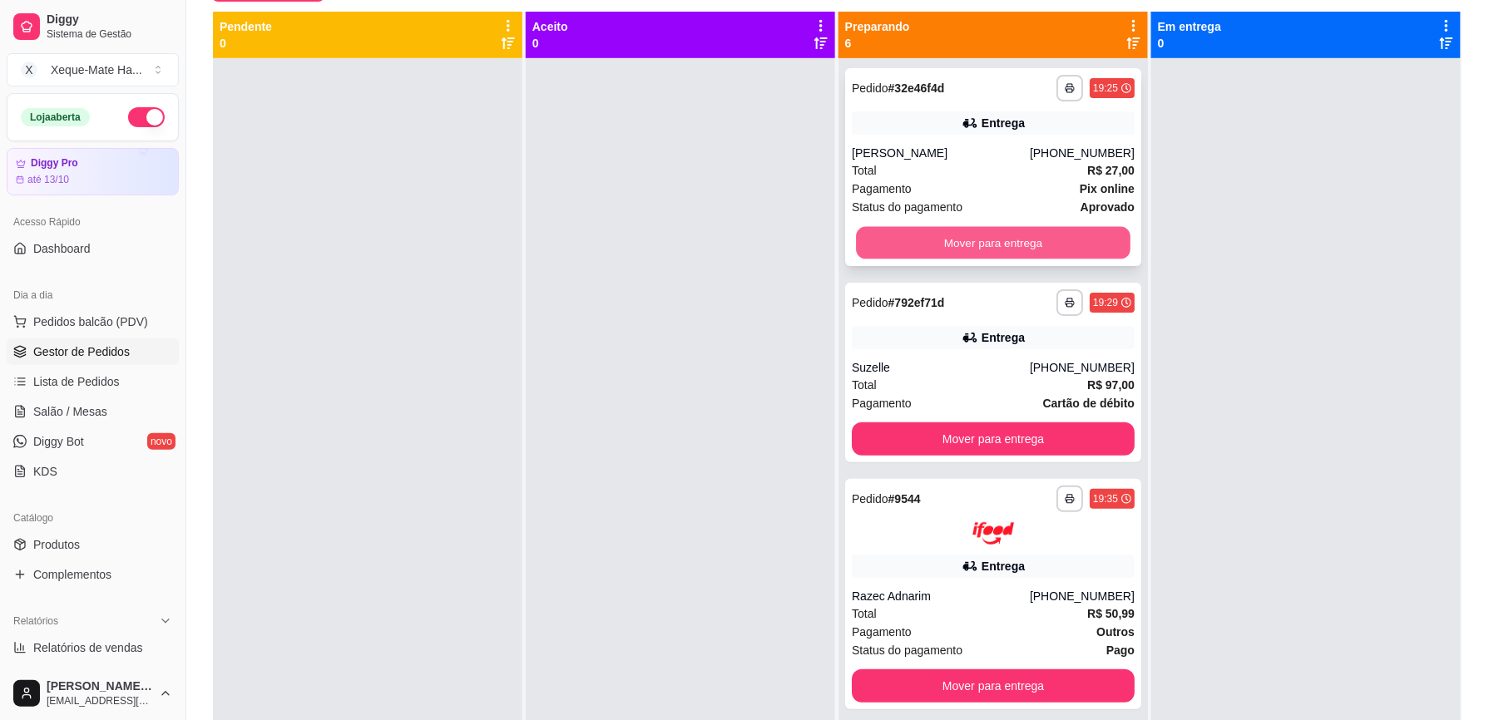
click at [953, 234] on button "Mover para entrega" at bounding box center [993, 243] width 275 height 32
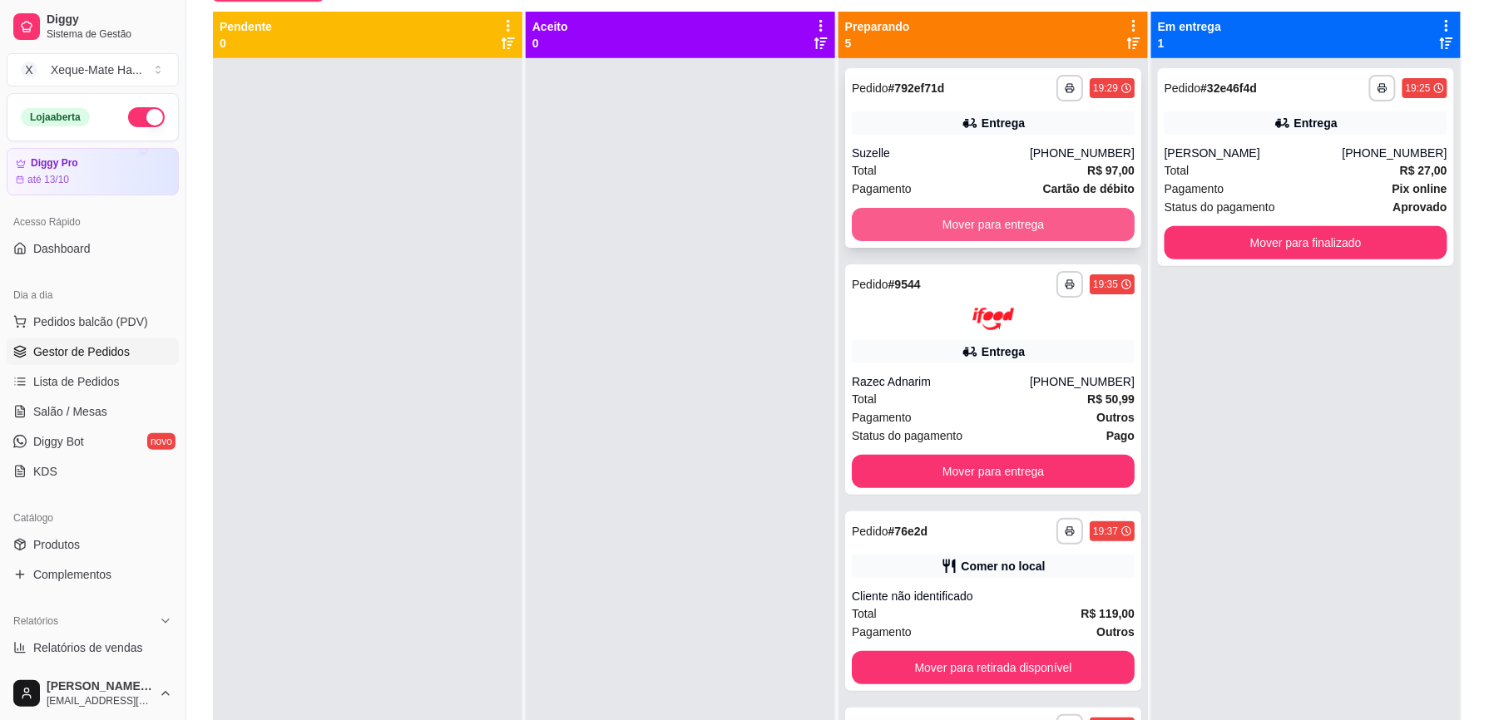
click at [976, 220] on button "Mover para entrega" at bounding box center [993, 224] width 283 height 33
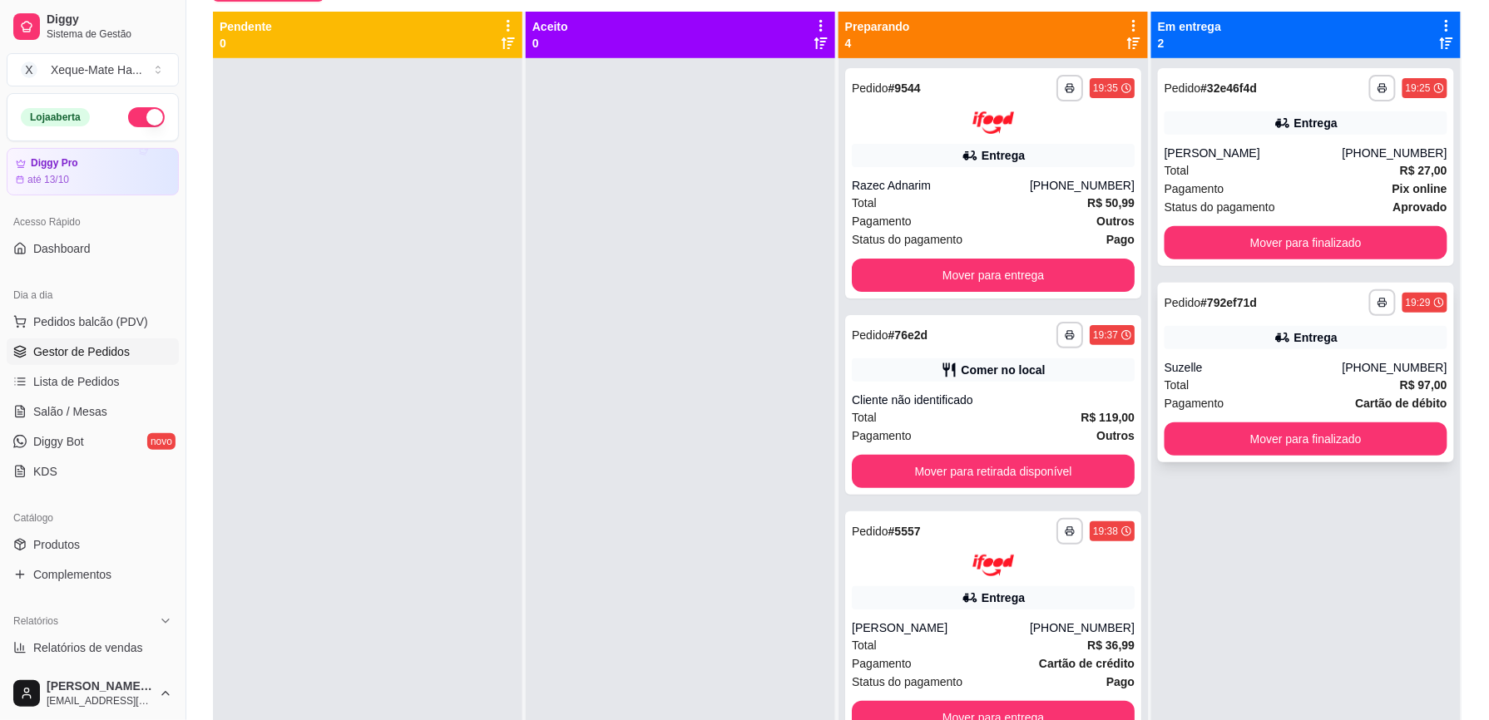
click at [1308, 374] on div "Suzelle" at bounding box center [1254, 367] width 178 height 17
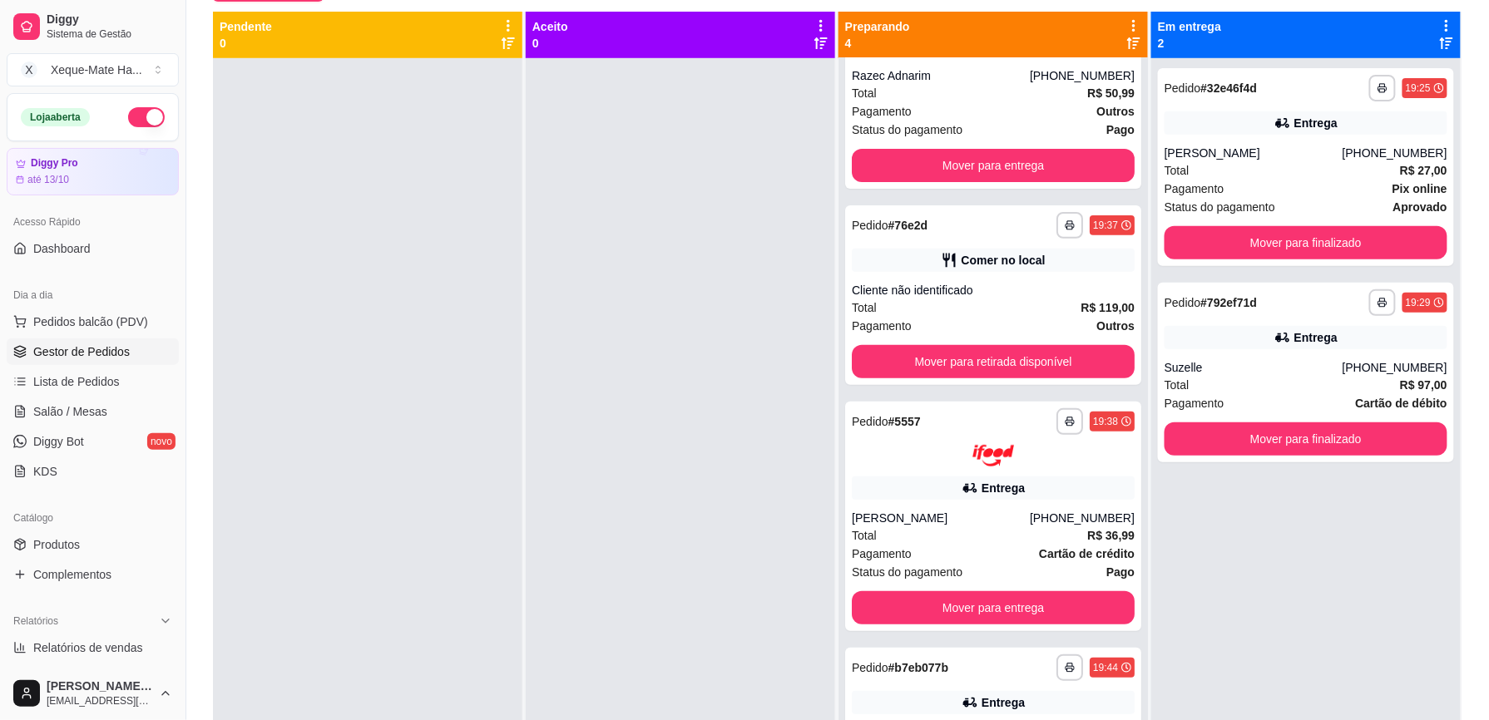
scroll to position [181, 0]
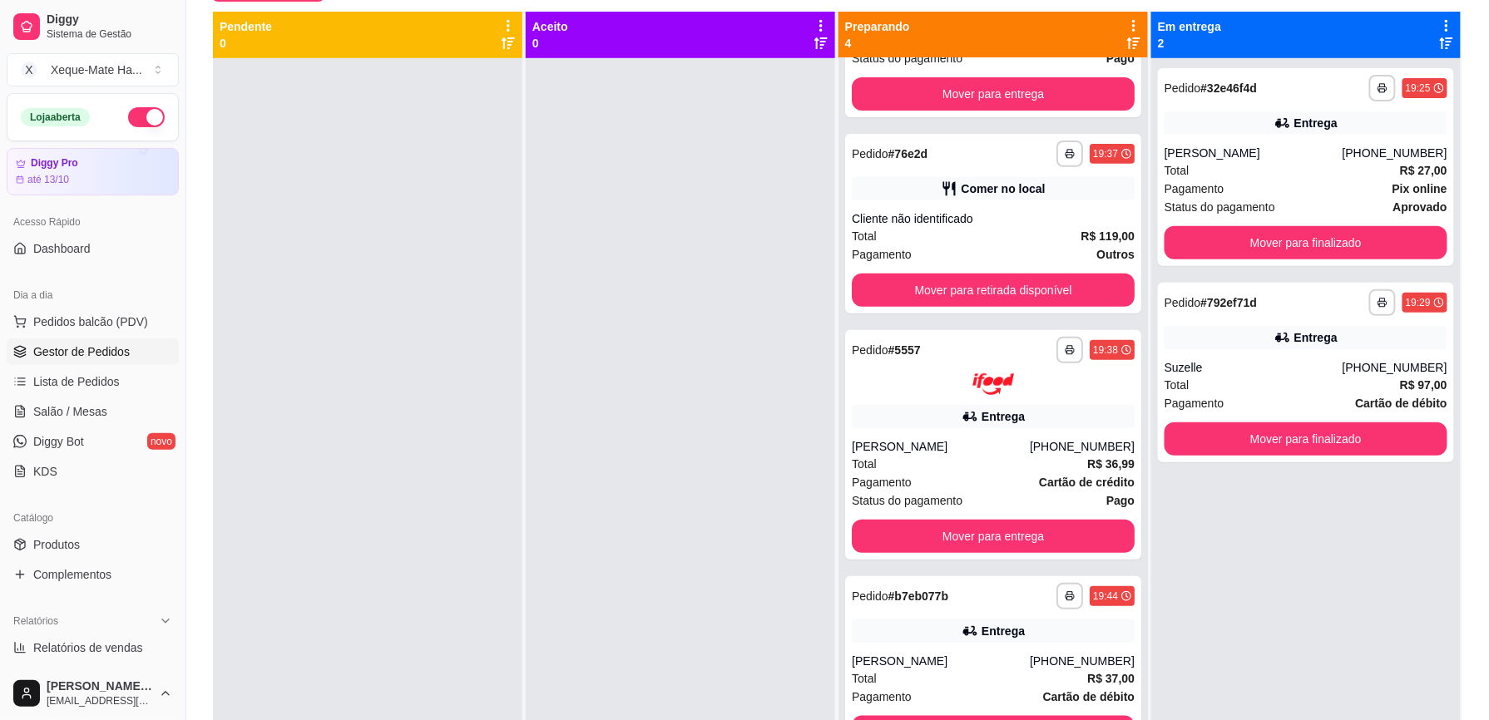
click at [1151, 691] on div "**********" at bounding box center [1305, 418] width 309 height 720
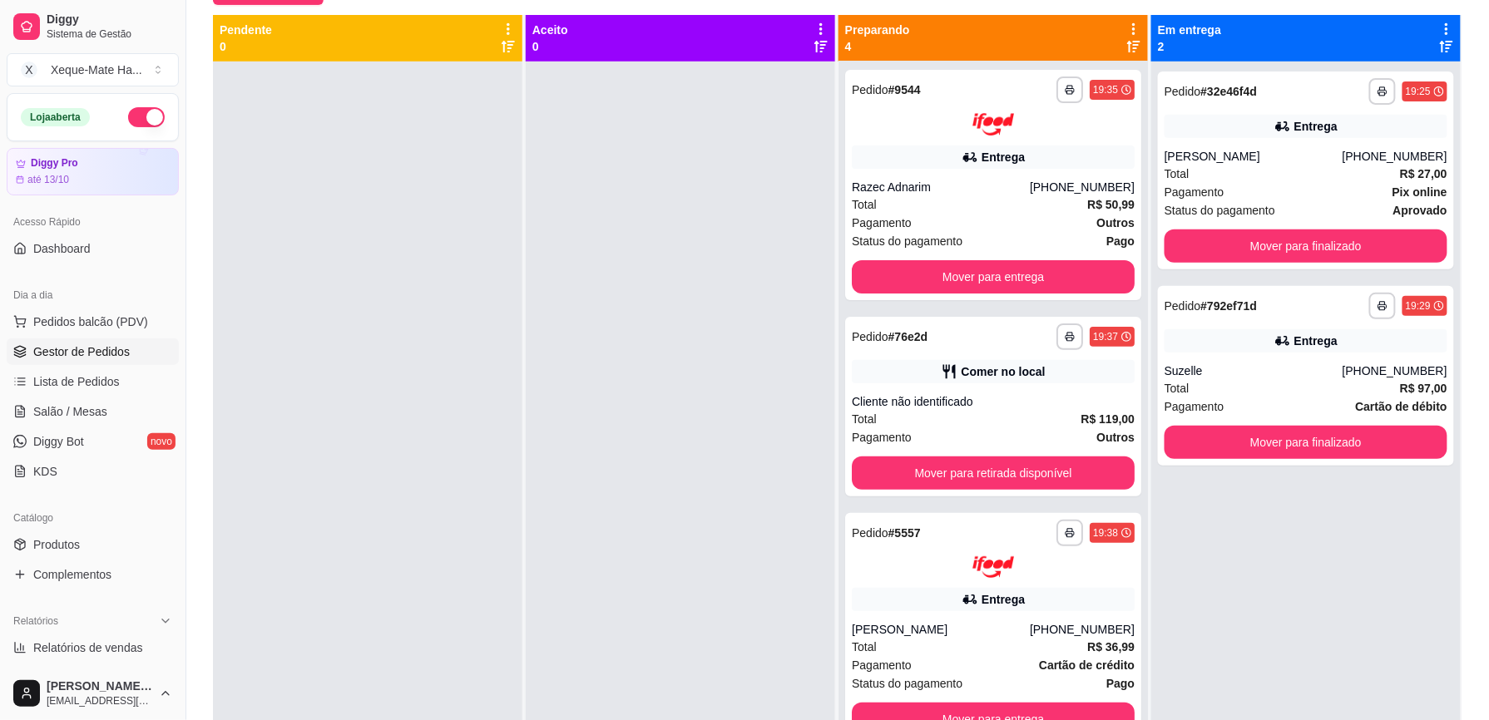
scroll to position [0, 0]
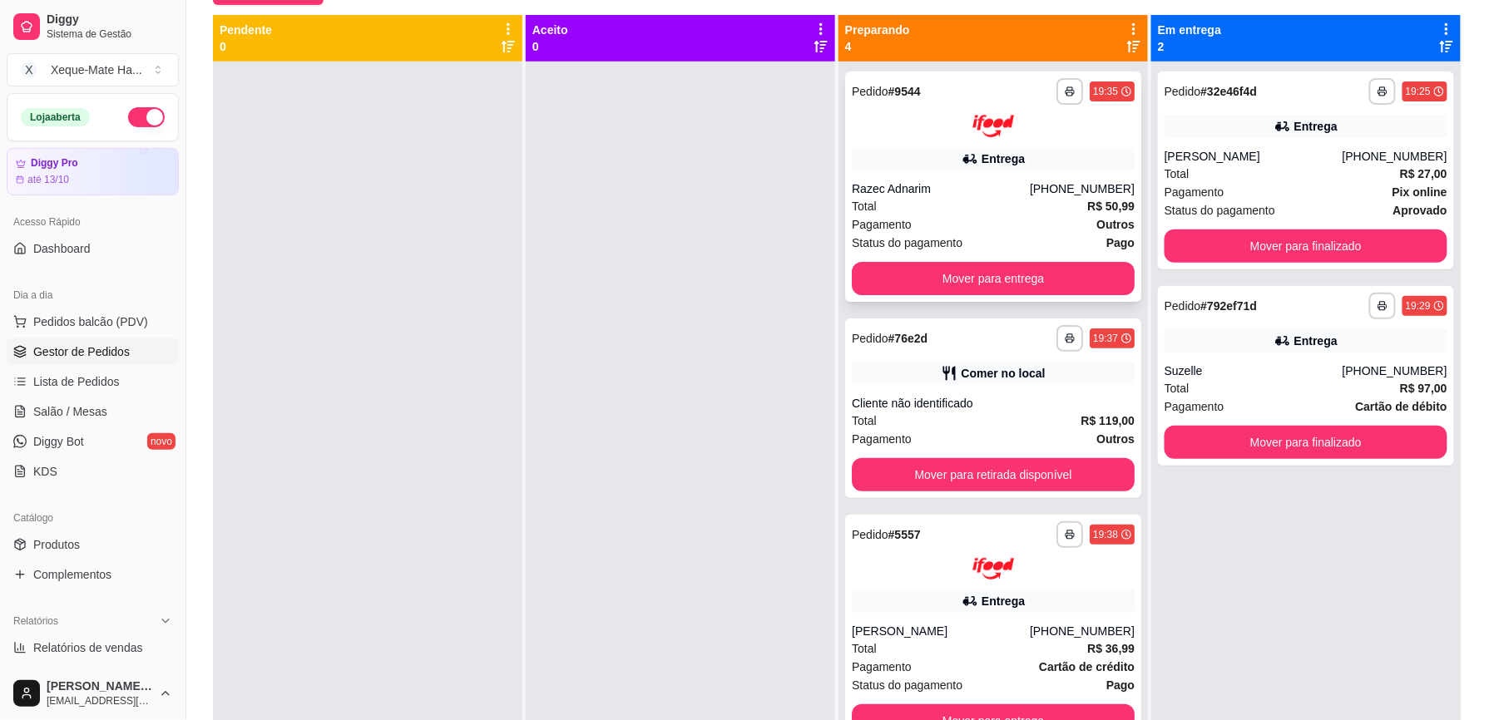
click at [978, 187] on div "Razec Adnarim" at bounding box center [941, 189] width 178 height 17
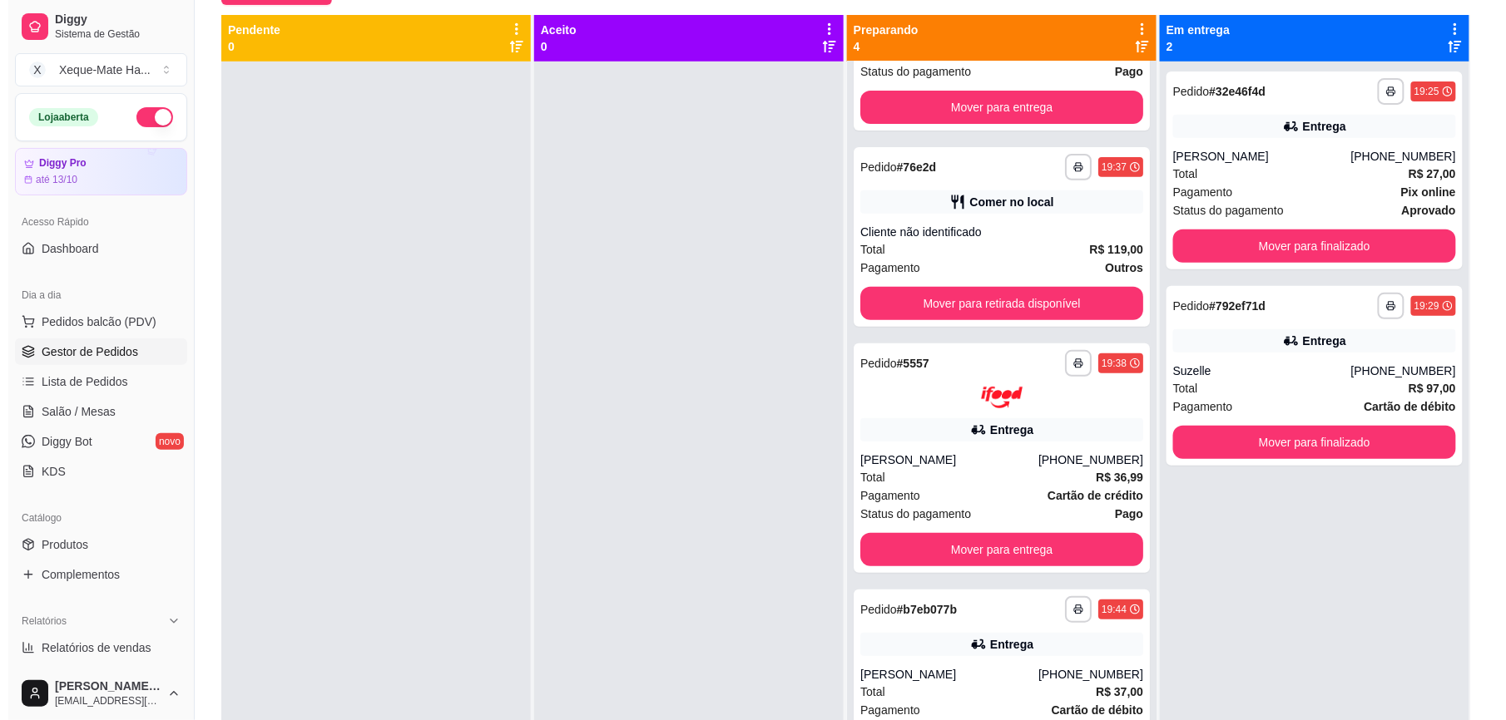
scroll to position [177, 0]
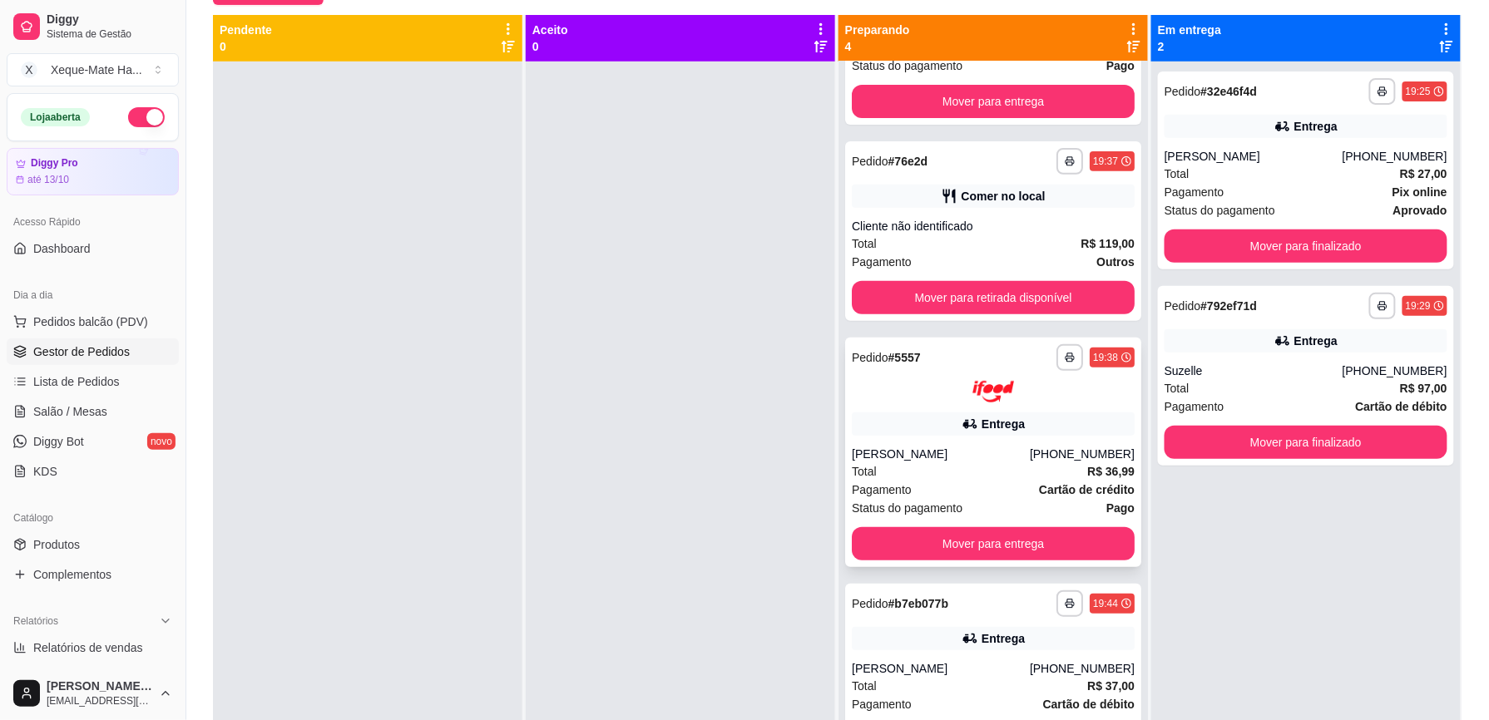
click at [1039, 490] on strong "Cartão de crédito" at bounding box center [1087, 489] width 96 height 13
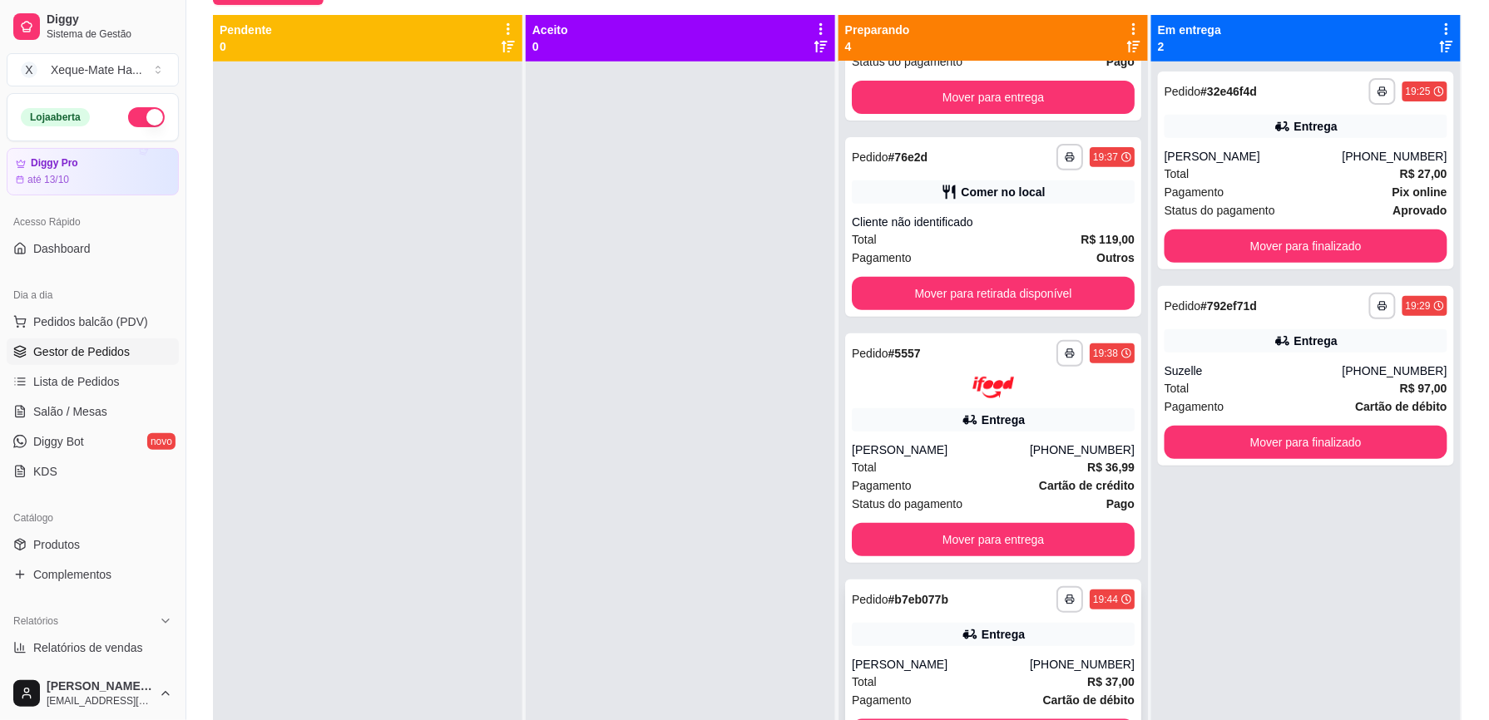
click at [922, 704] on div "Pagamento Cartão de débito" at bounding box center [993, 700] width 283 height 18
click at [1056, 300] on button "Mover para retirada disponível" at bounding box center [993, 293] width 283 height 33
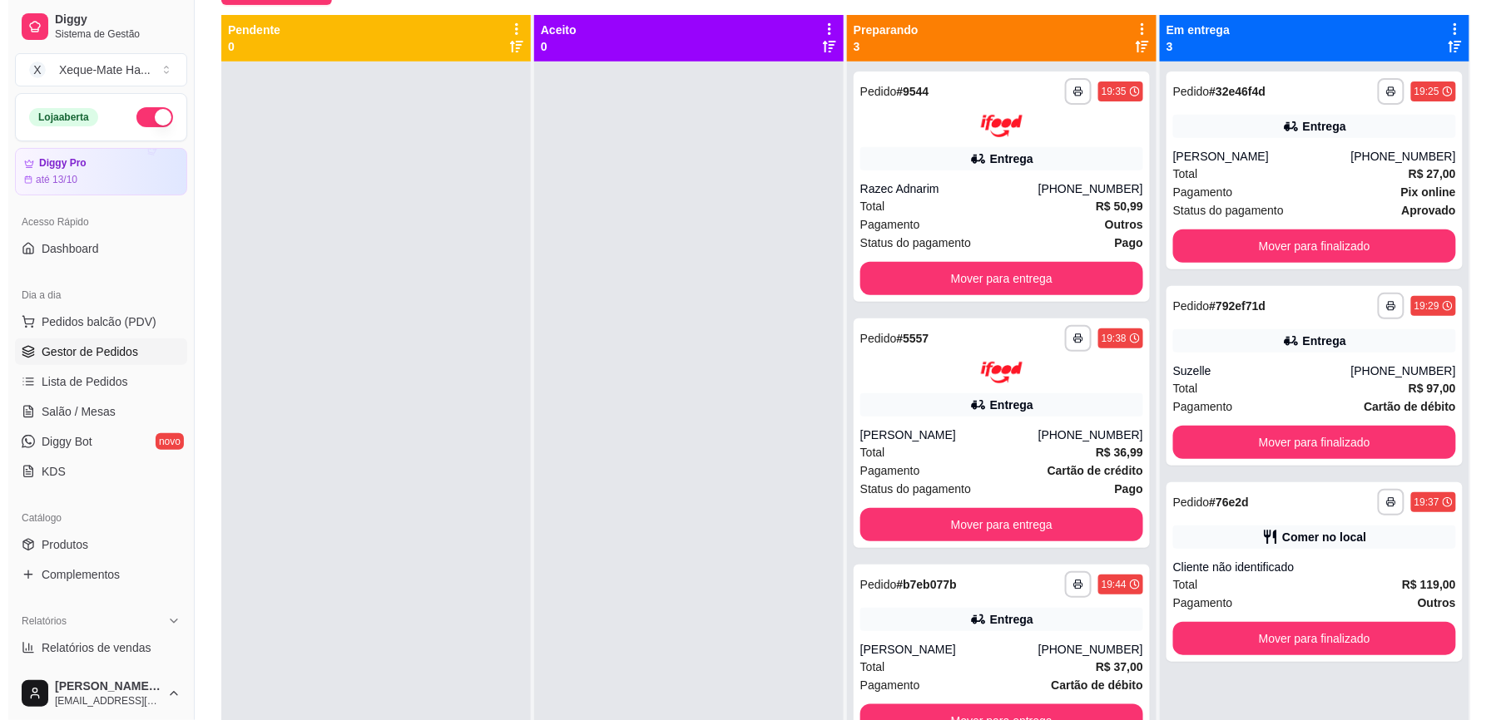
scroll to position [0, 0]
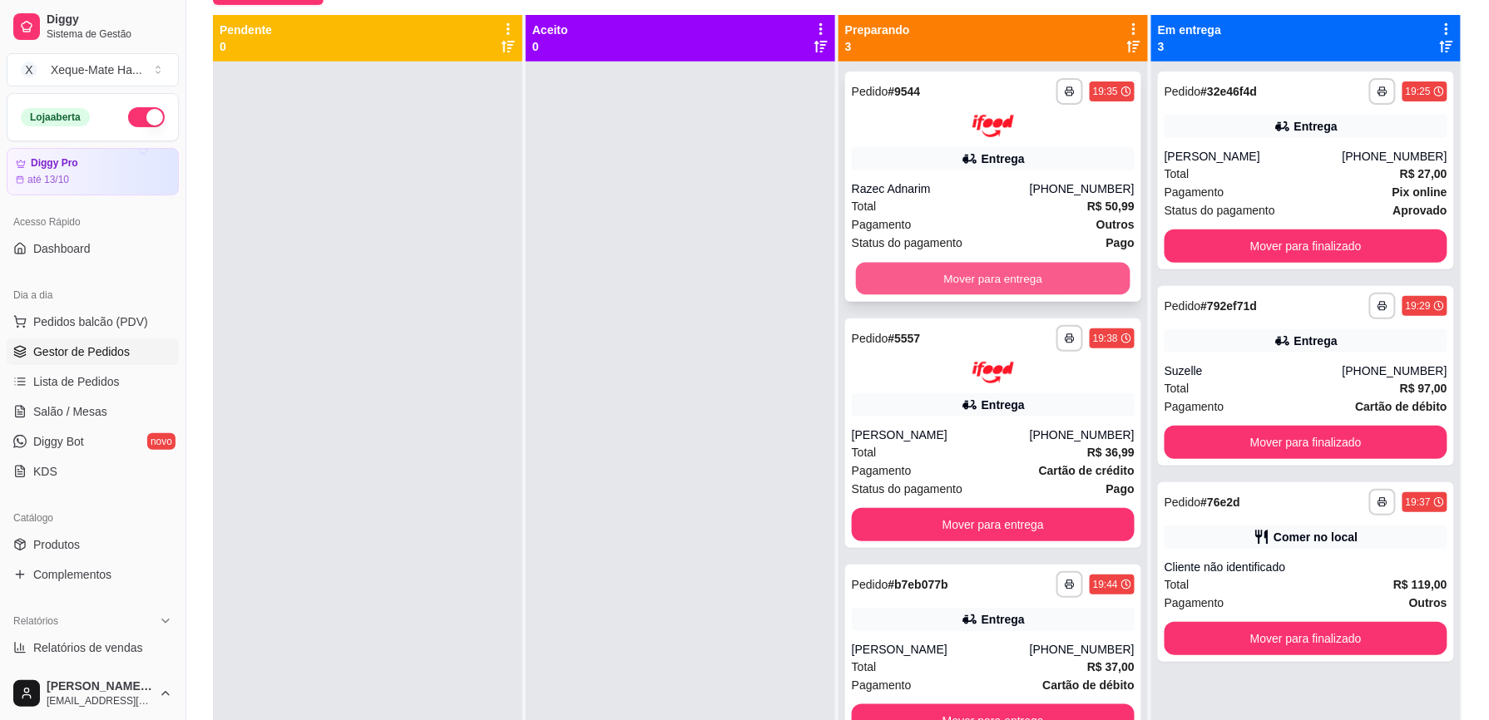
click at [1018, 268] on button "Mover para entrega" at bounding box center [993, 278] width 275 height 32
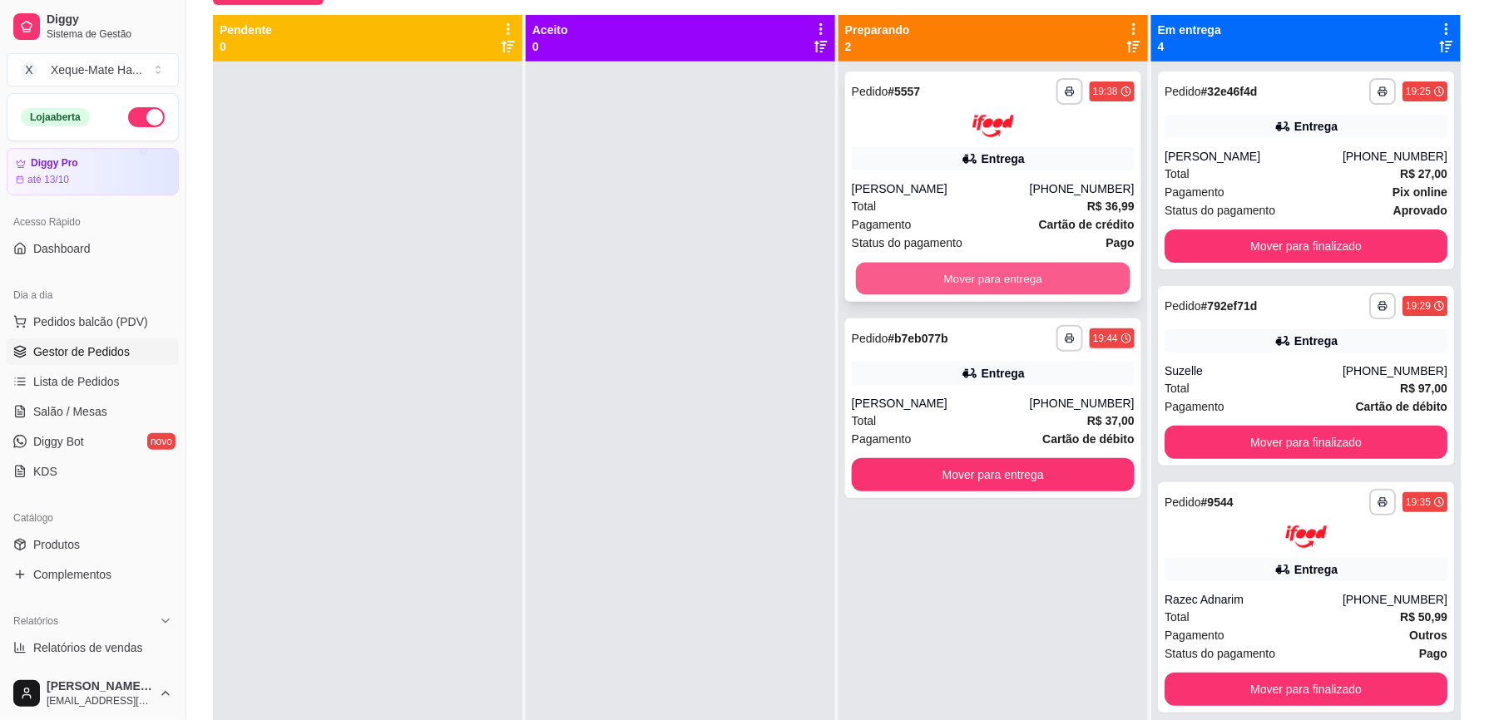
click at [1016, 275] on button "Mover para entrega" at bounding box center [993, 278] width 275 height 32
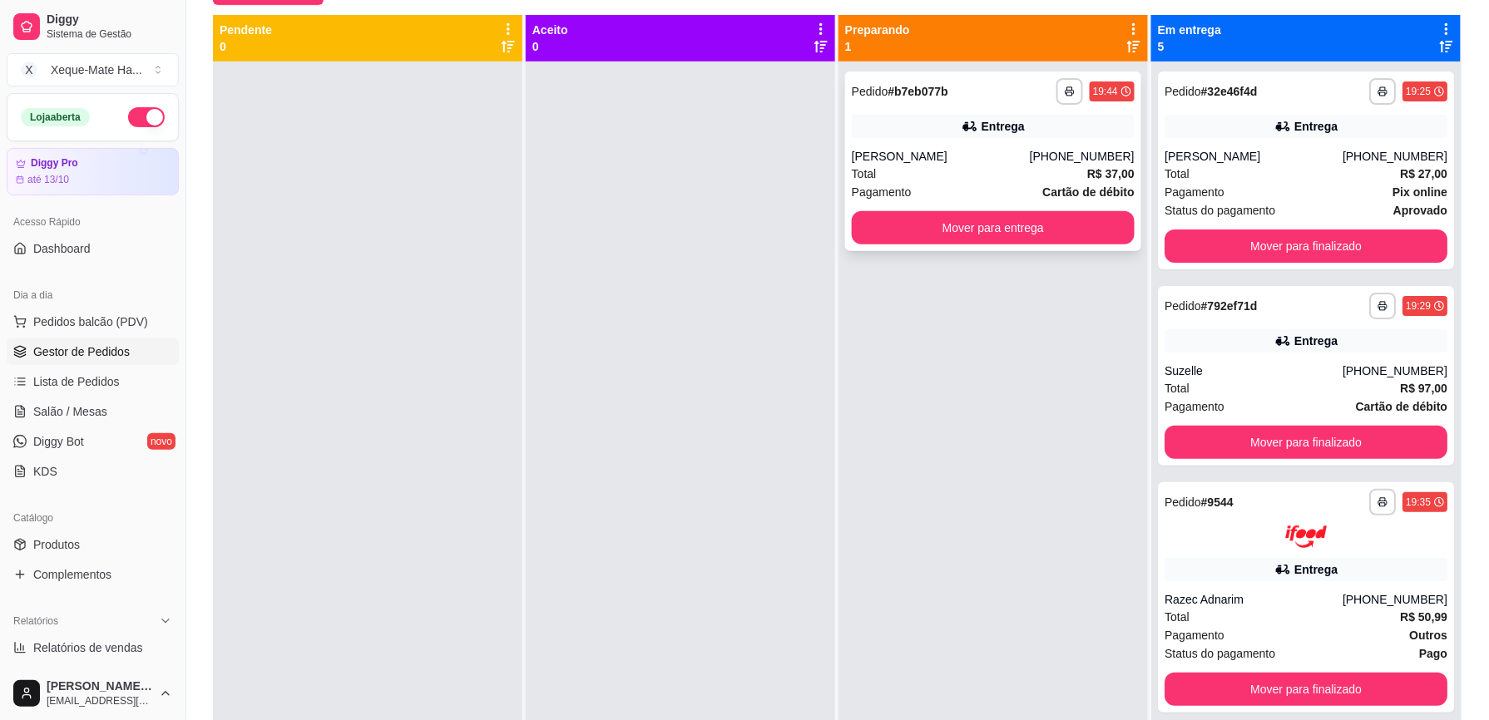
click at [952, 175] on div "Total R$ 37,00" at bounding box center [993, 174] width 283 height 18
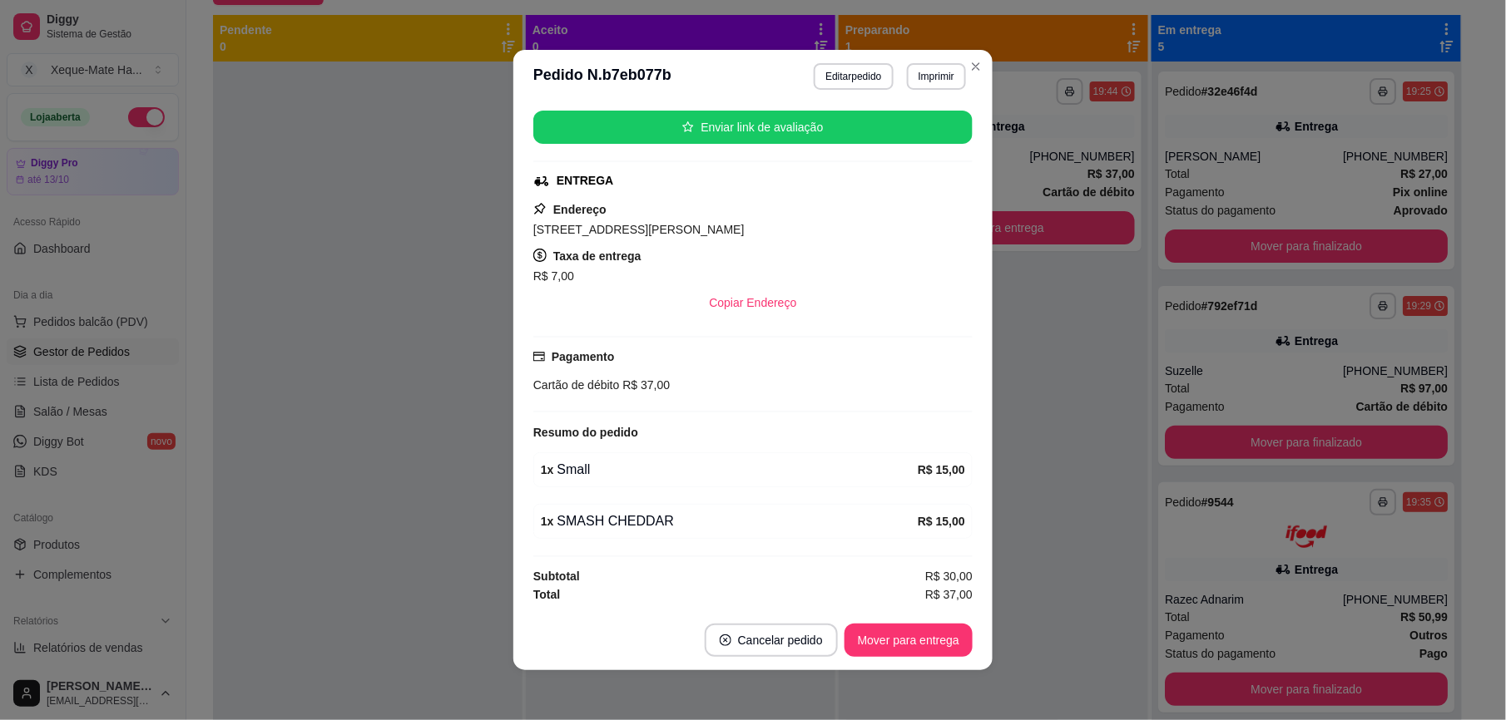
scroll to position [328, 0]
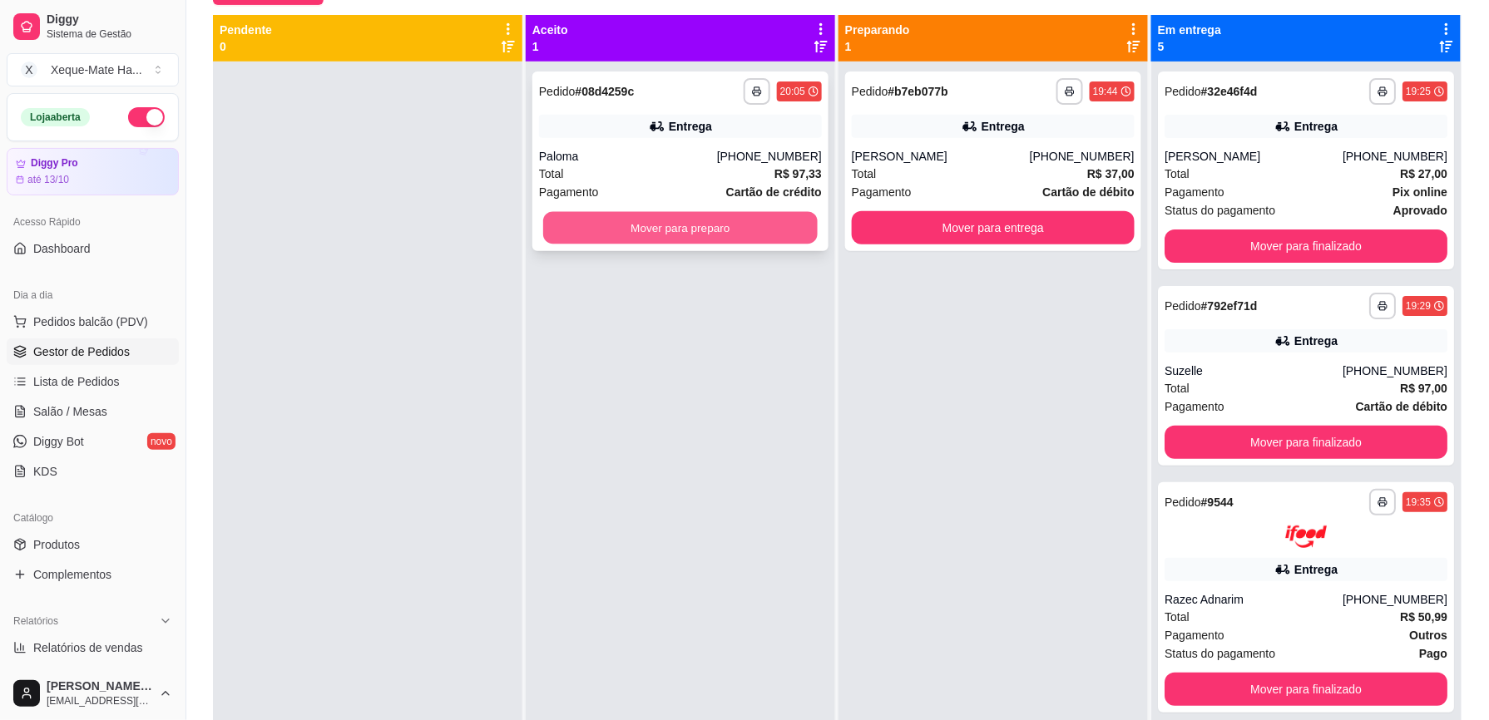
click at [800, 220] on button "Mover para preparo" at bounding box center [680, 228] width 275 height 32
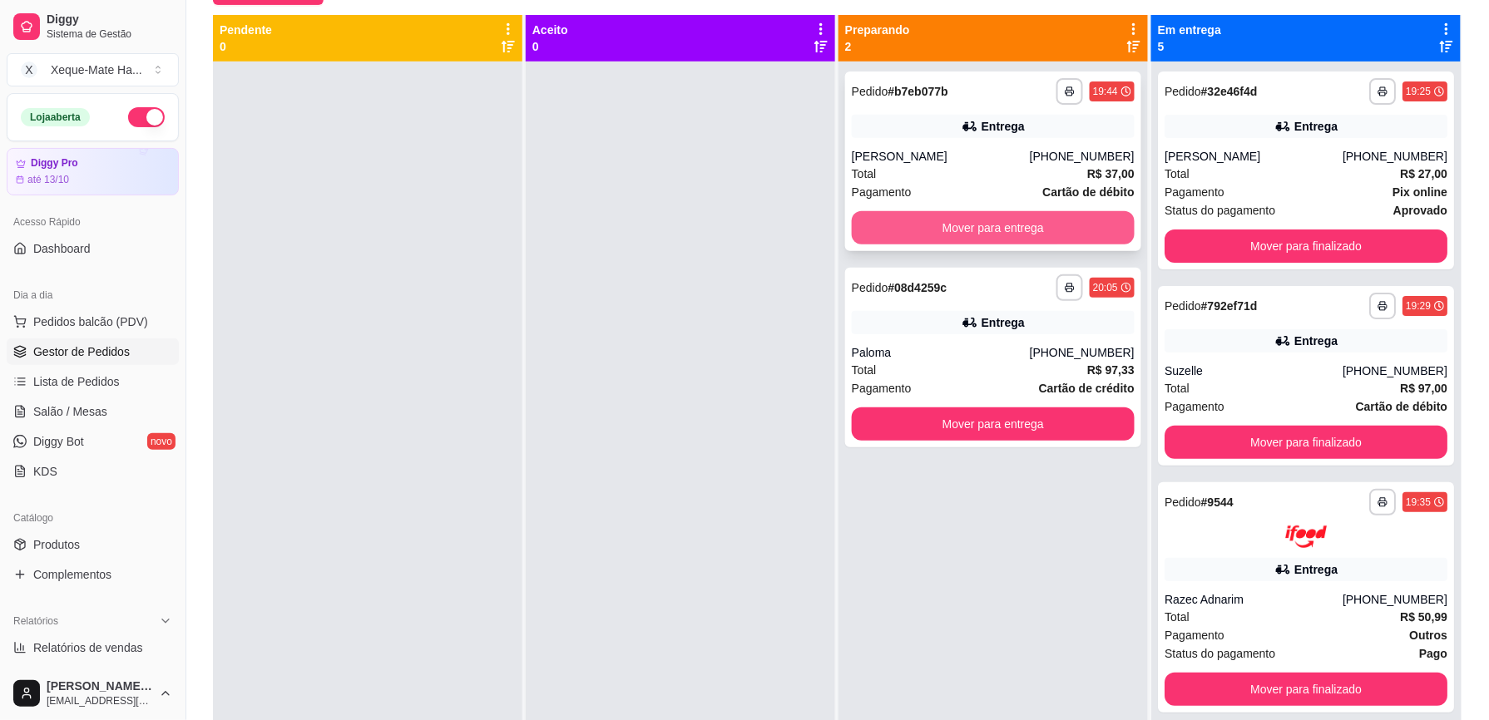
click at [1052, 223] on button "Mover para entrega" at bounding box center [993, 227] width 283 height 33
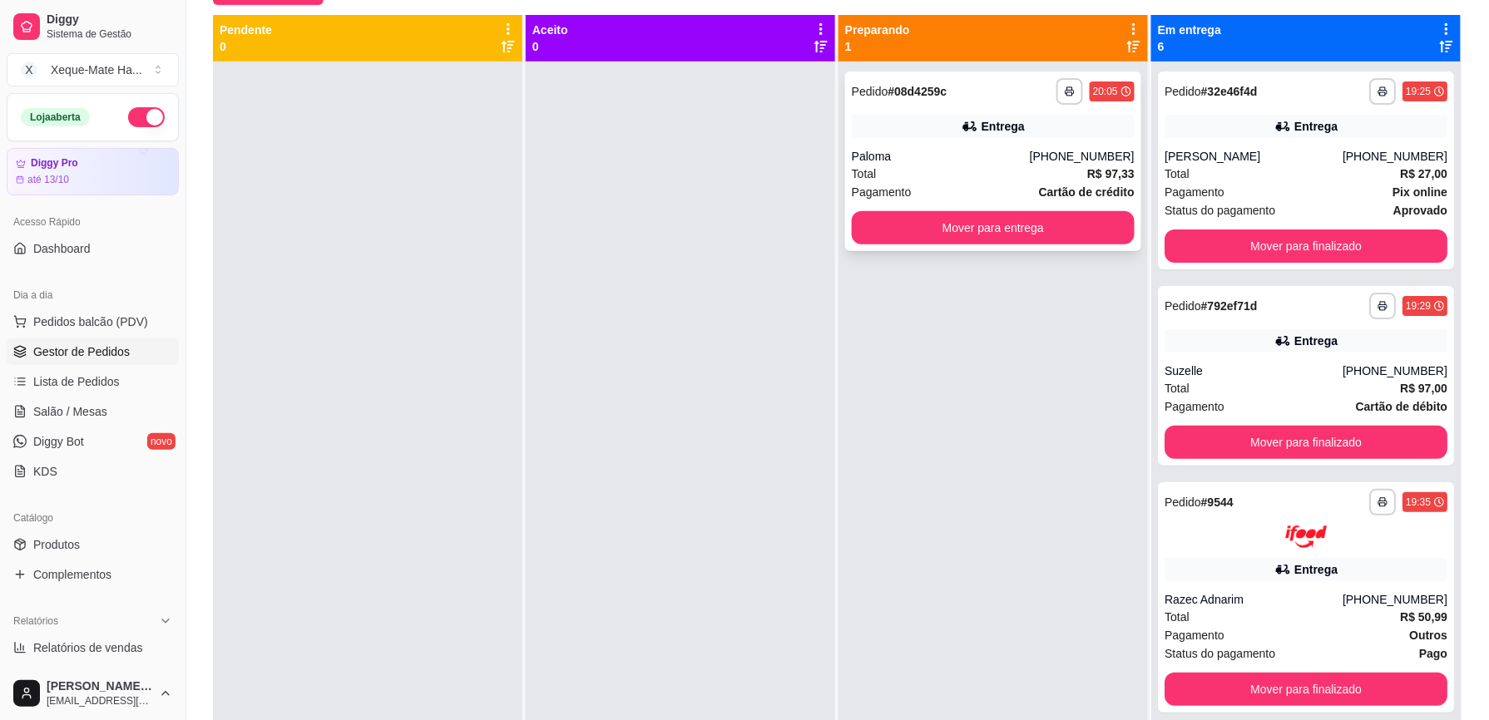
click at [957, 167] on div "Total R$ 97,33" at bounding box center [993, 174] width 283 height 18
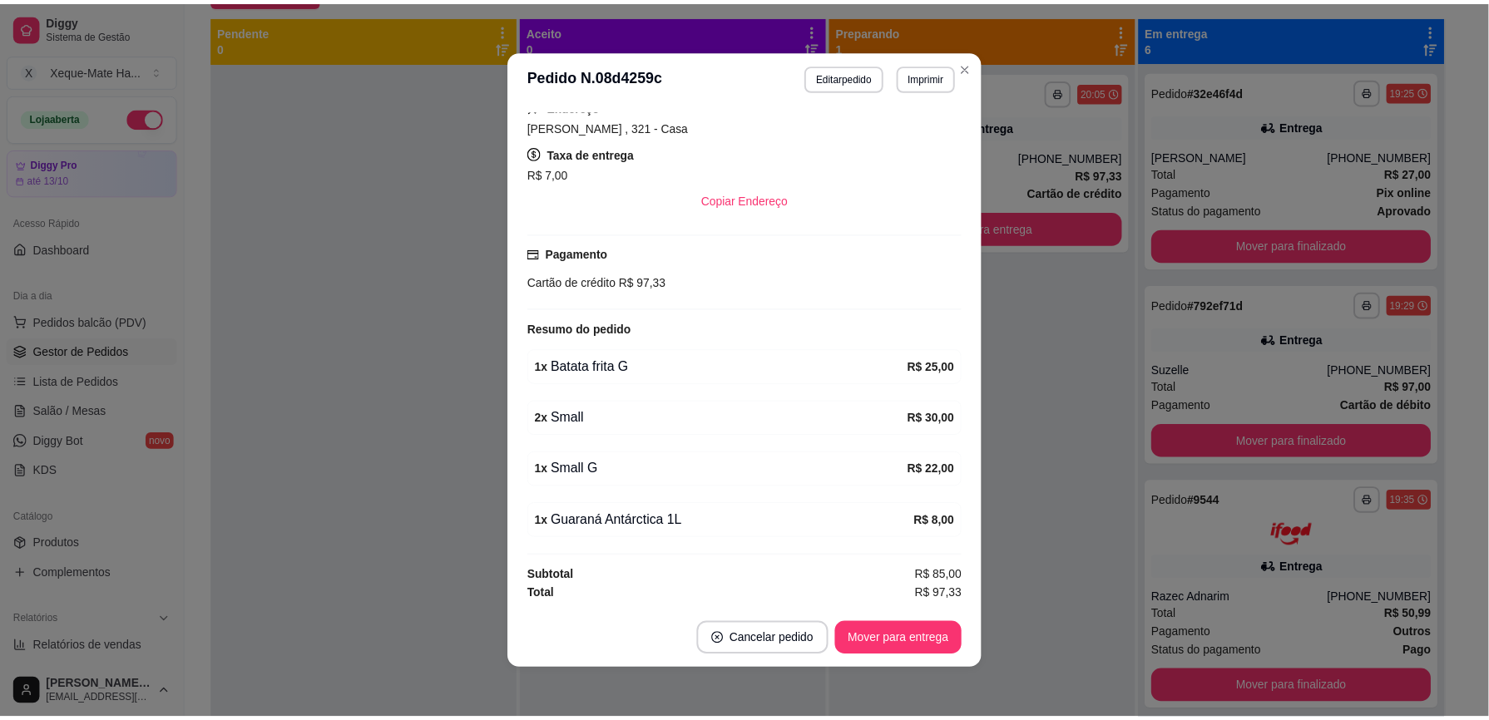
scroll to position [433, 0]
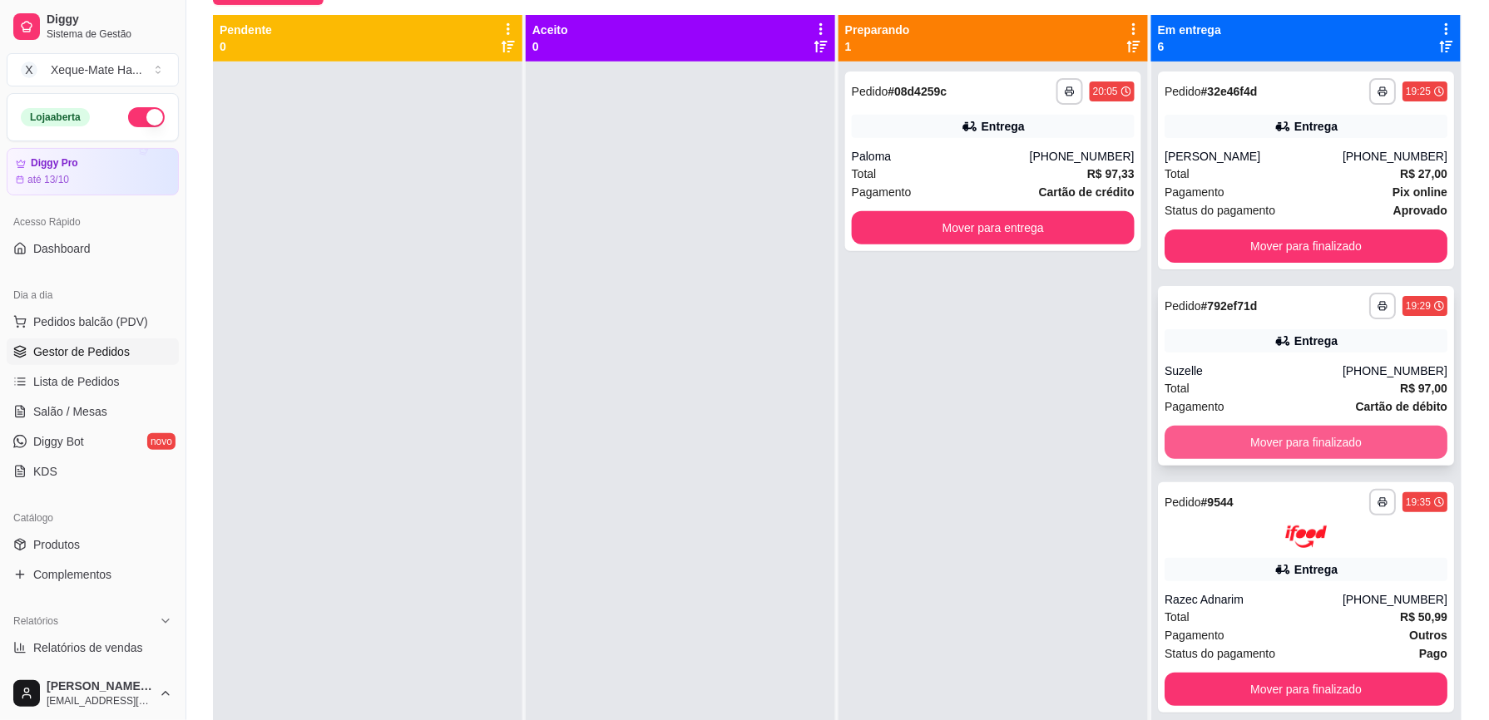
click at [1356, 441] on button "Mover para finalizado" at bounding box center [1306, 442] width 283 height 33
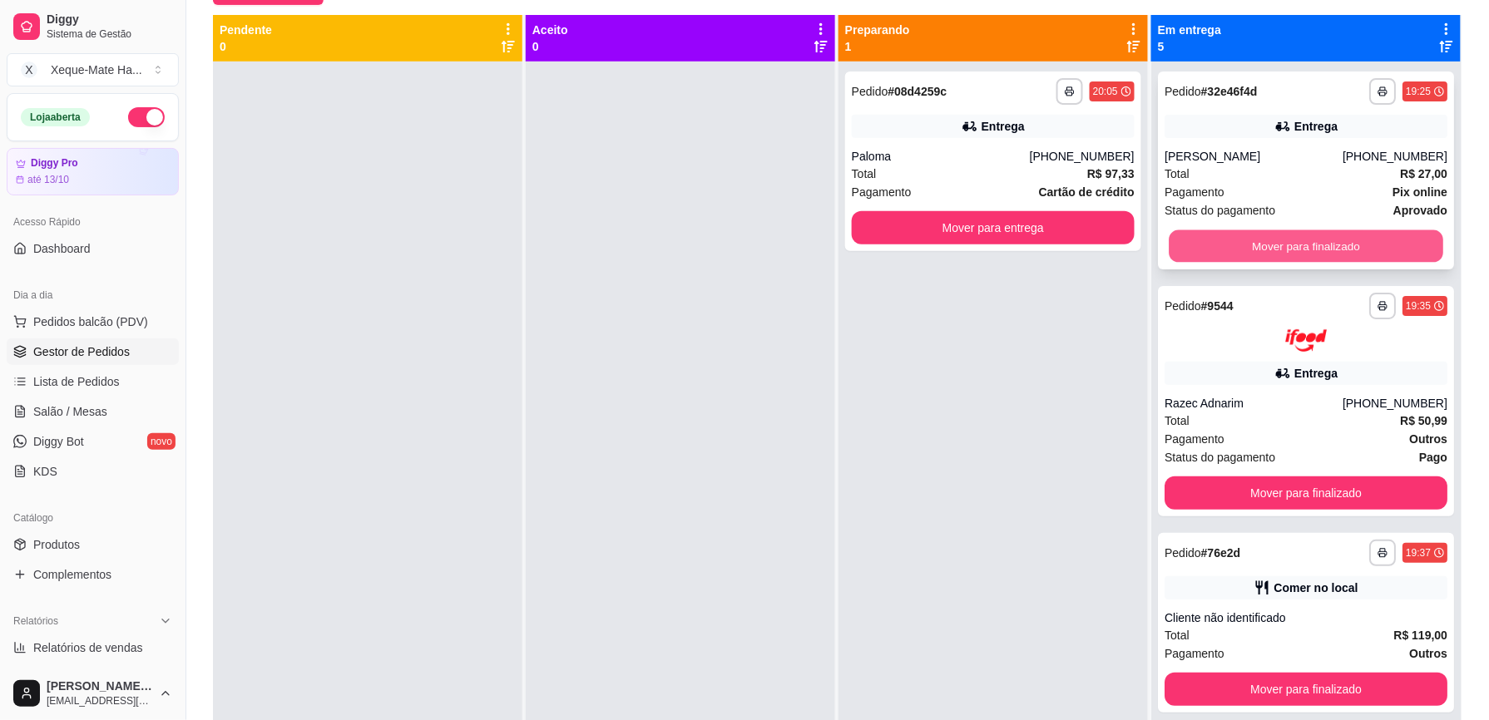
click at [1339, 250] on button "Mover para finalizado" at bounding box center [1306, 246] width 275 height 32
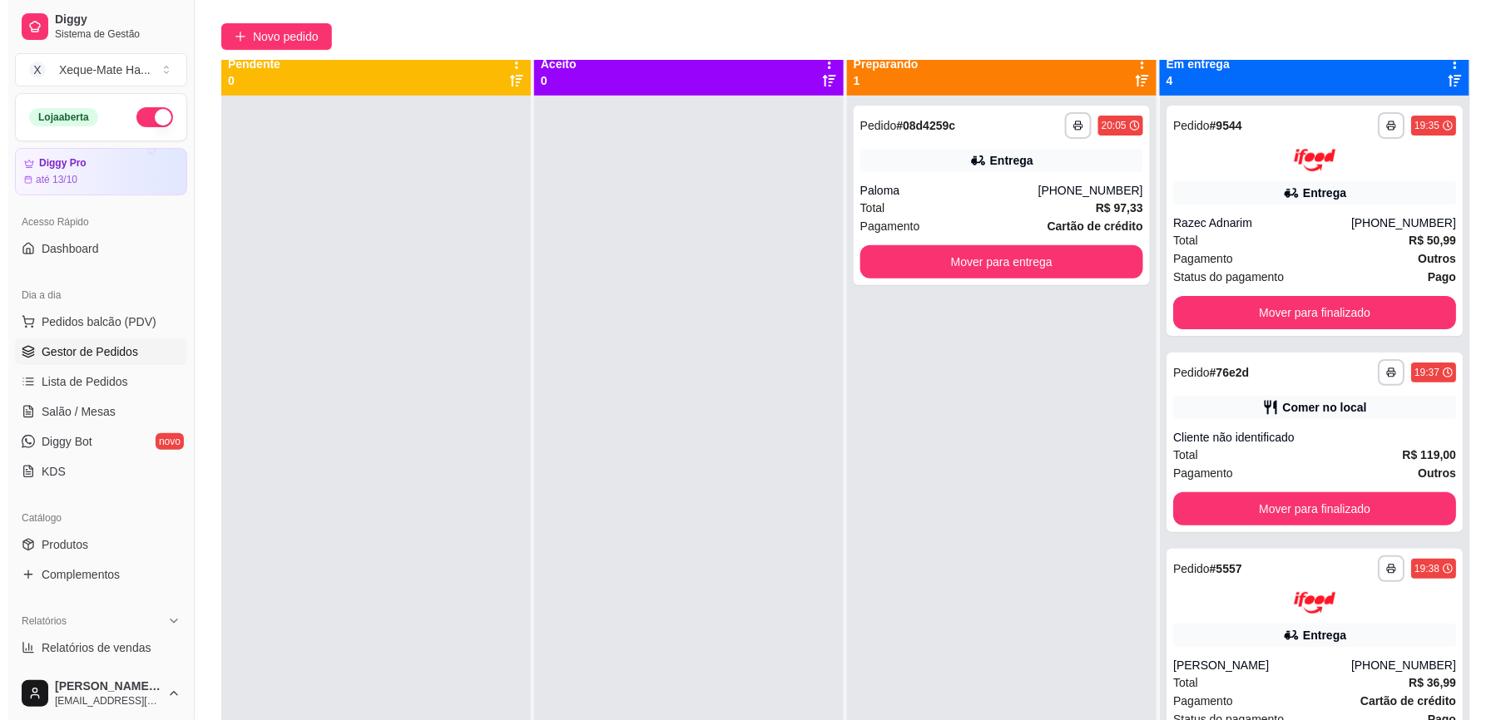
scroll to position [0, 0]
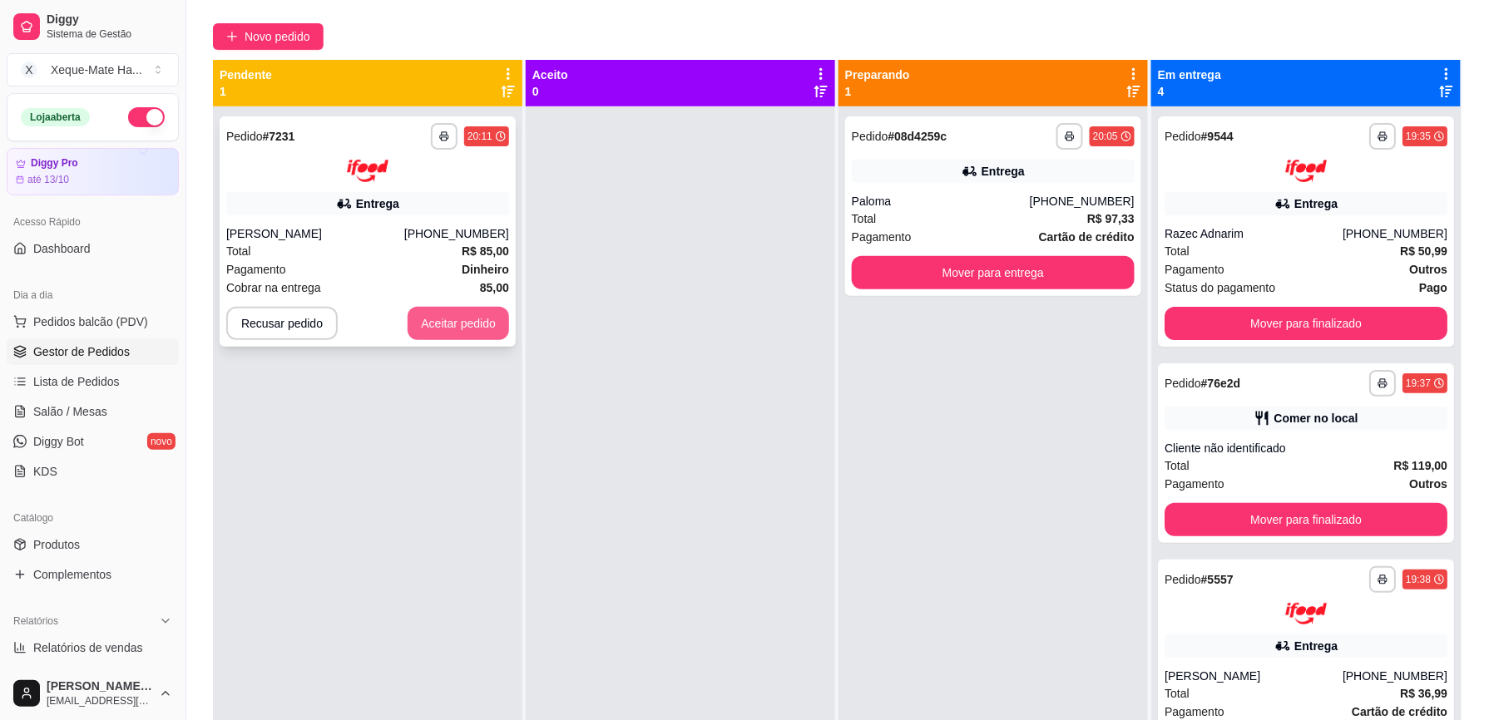
click at [473, 314] on button "Aceitar pedido" at bounding box center [459, 323] width 102 height 33
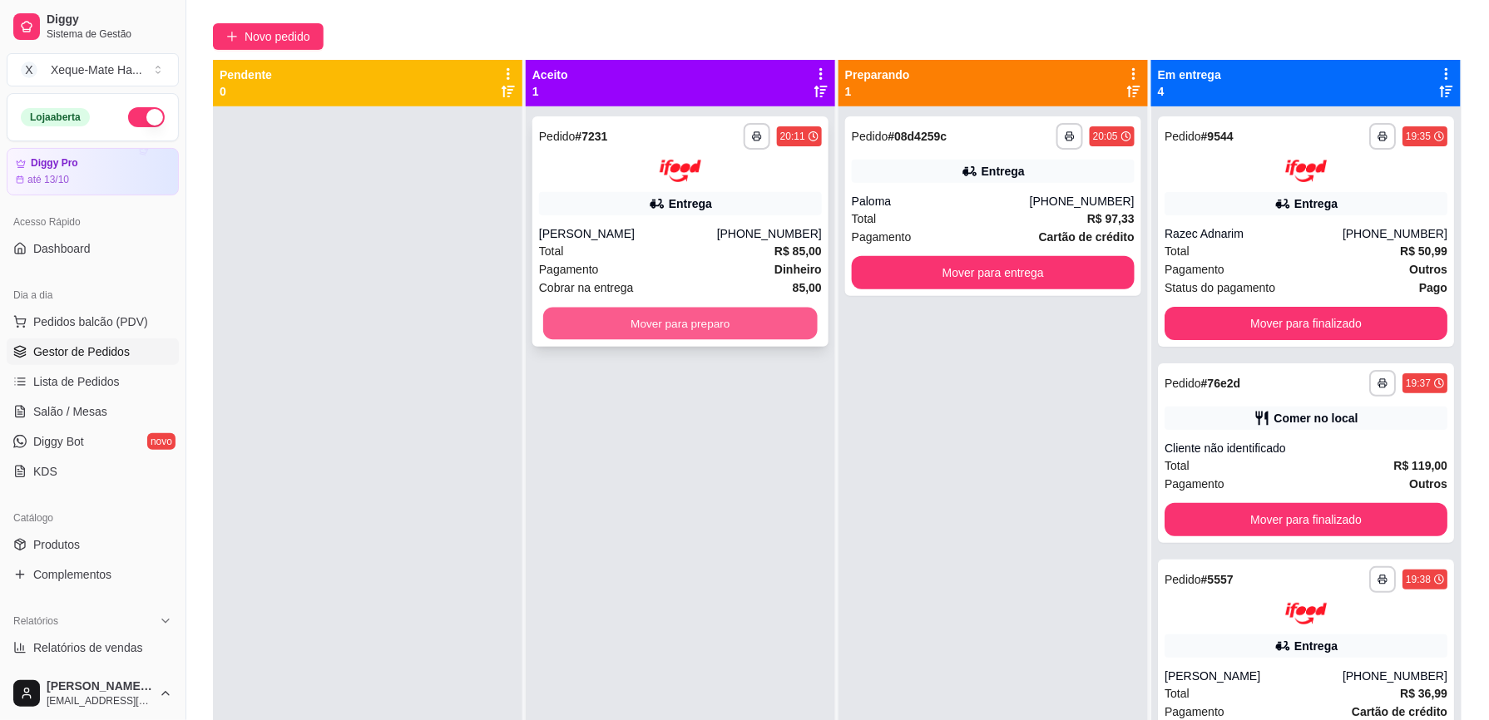
click at [796, 310] on button "Mover para preparo" at bounding box center [680, 323] width 275 height 32
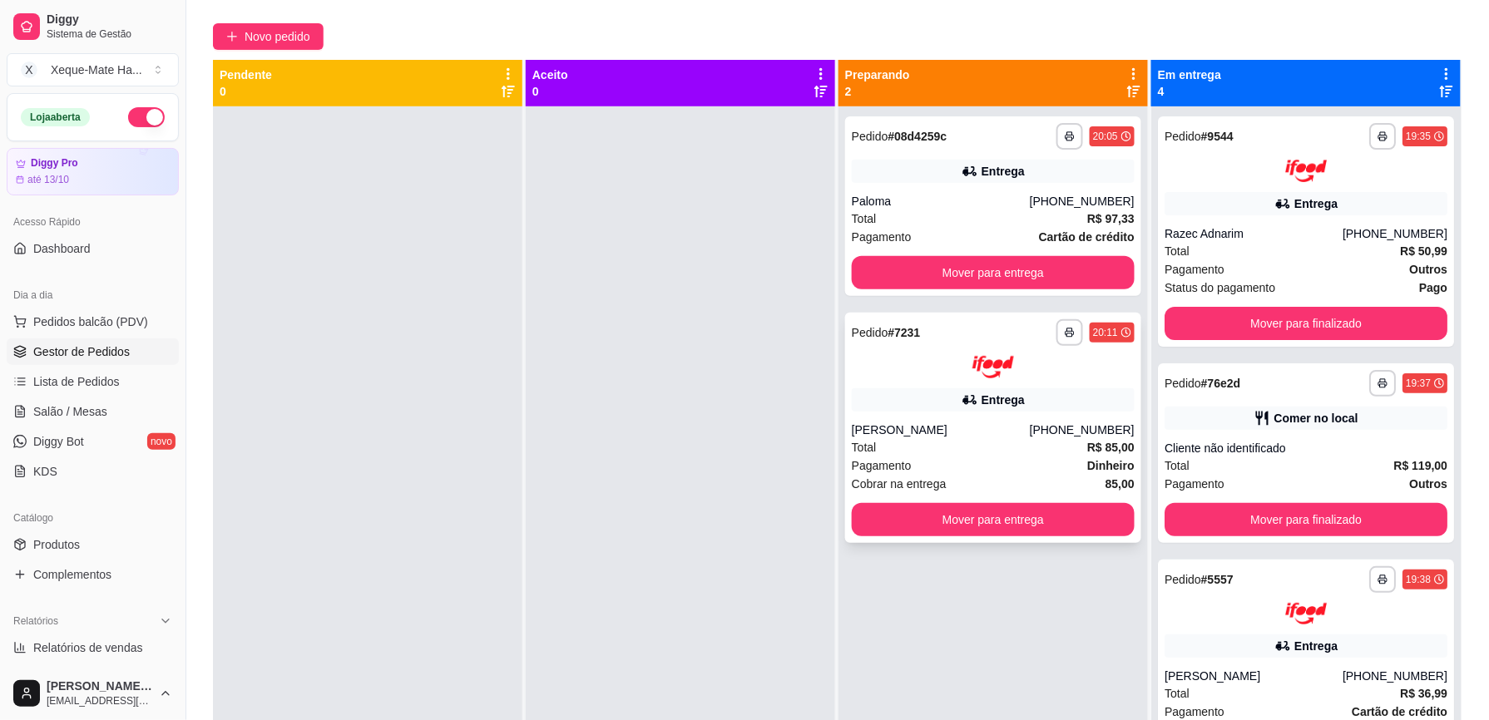
click at [1020, 440] on div "**********" at bounding box center [993, 428] width 296 height 230
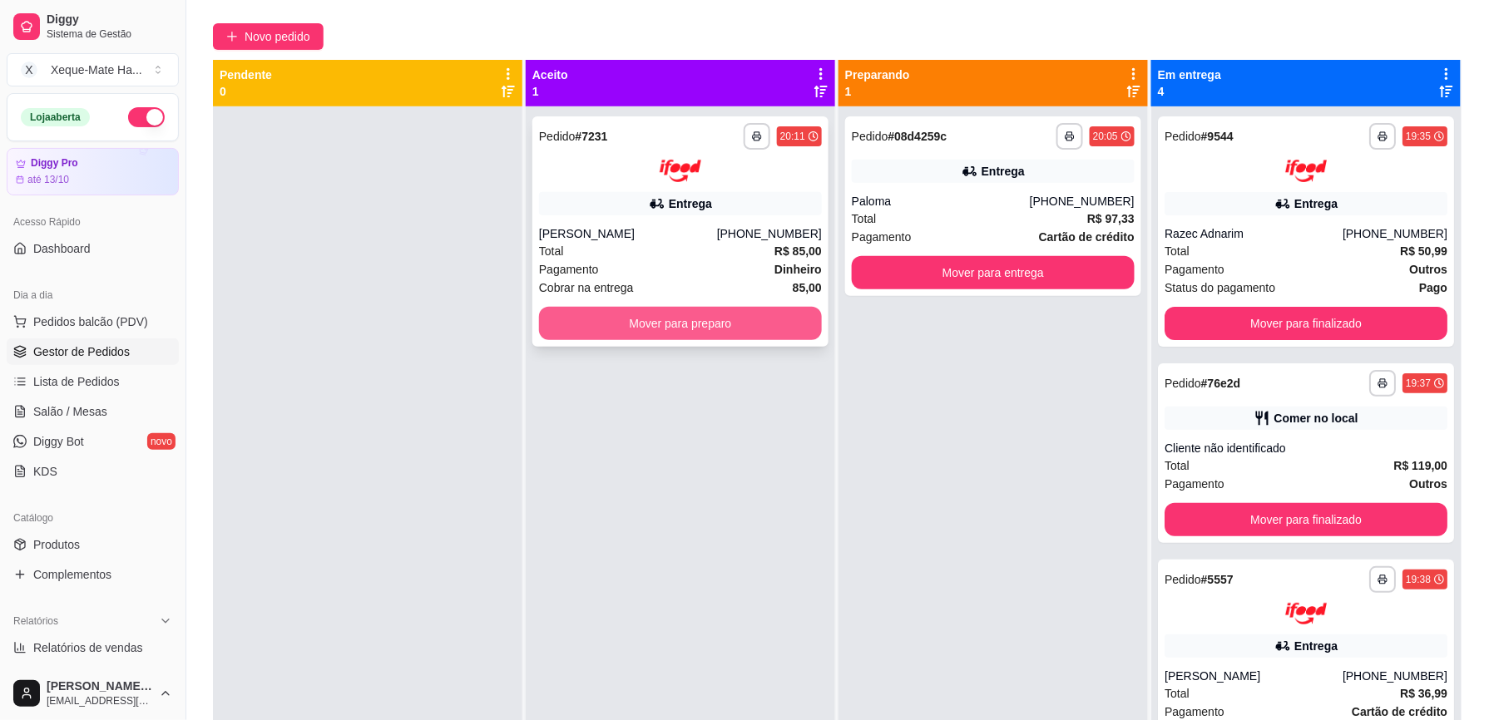
click at [739, 328] on button "Mover para preparo" at bounding box center [680, 323] width 283 height 33
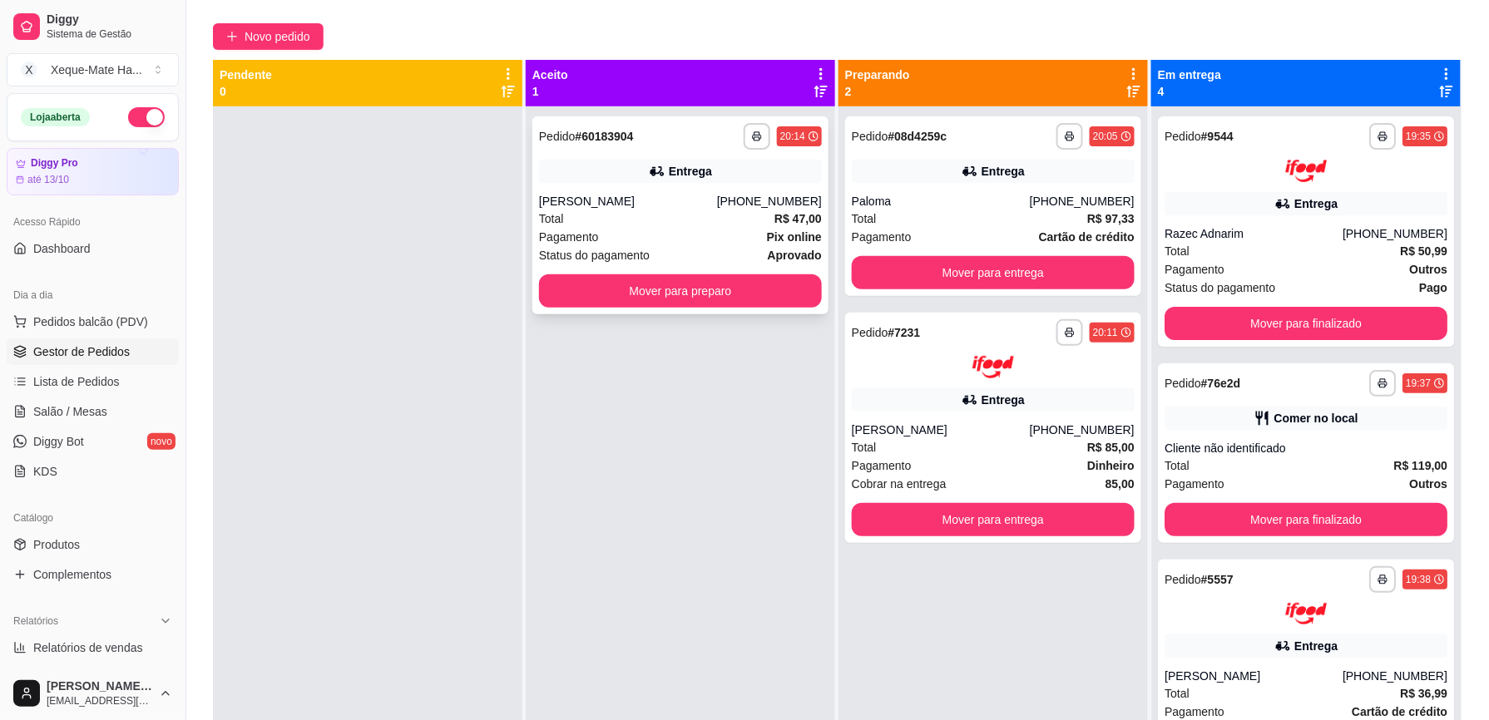
click at [725, 311] on div "**********" at bounding box center [680, 215] width 296 height 198
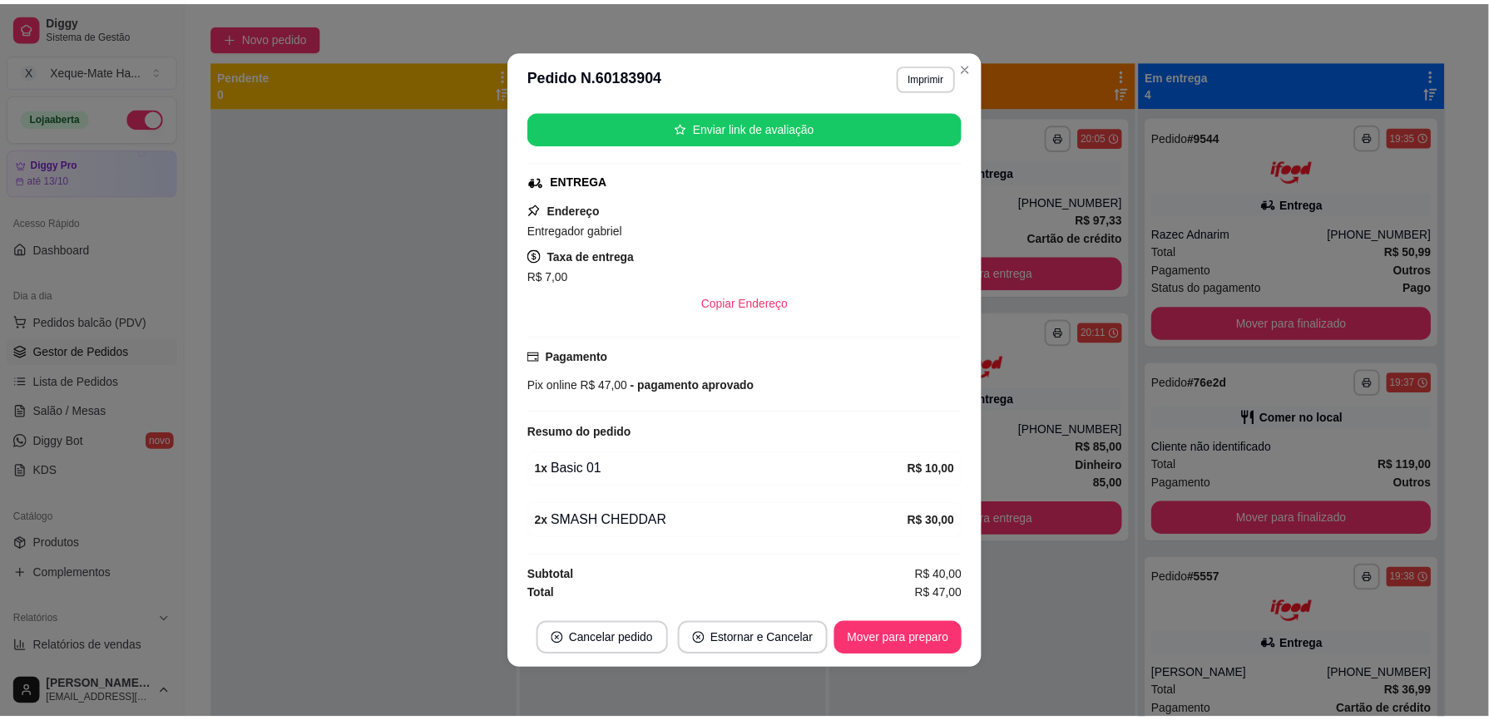
scroll to position [328, 0]
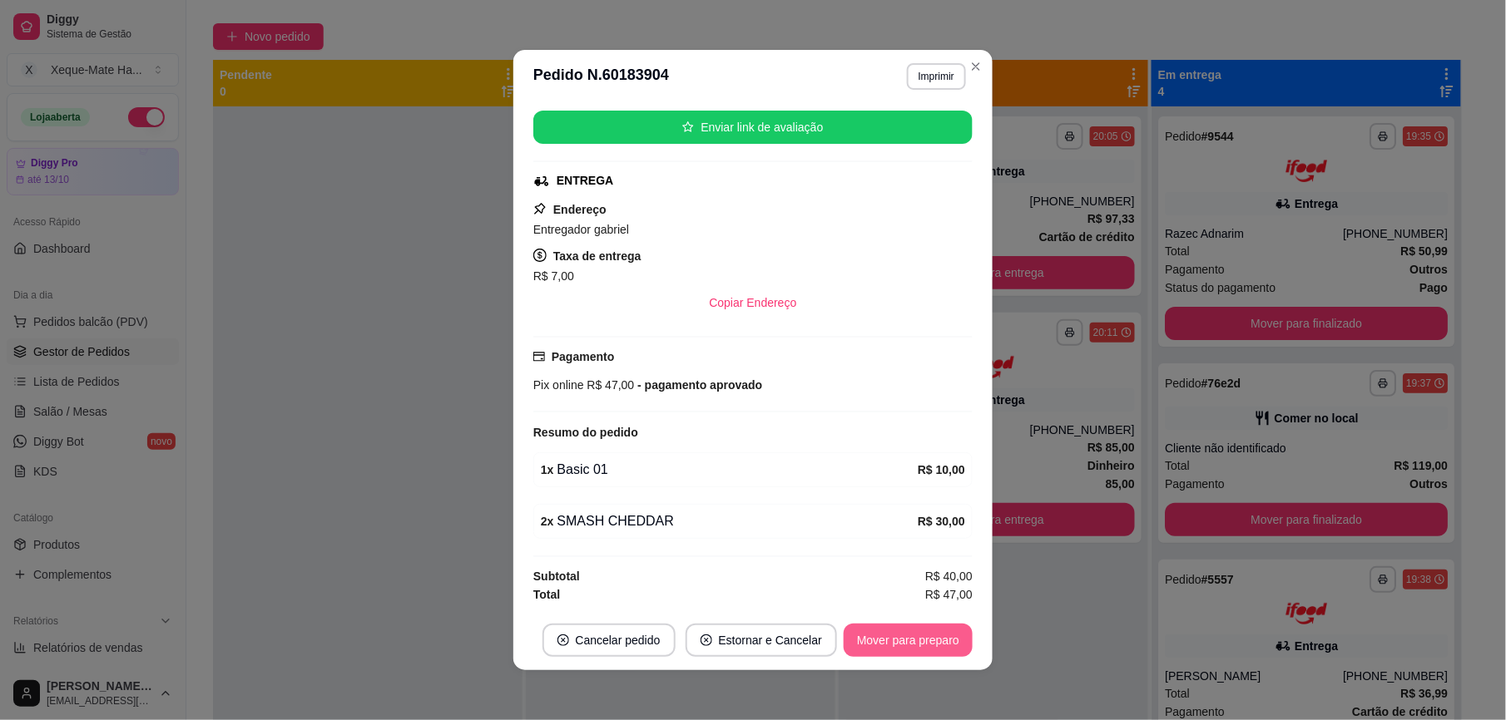
click at [905, 640] on button "Mover para preparo" at bounding box center [908, 640] width 129 height 33
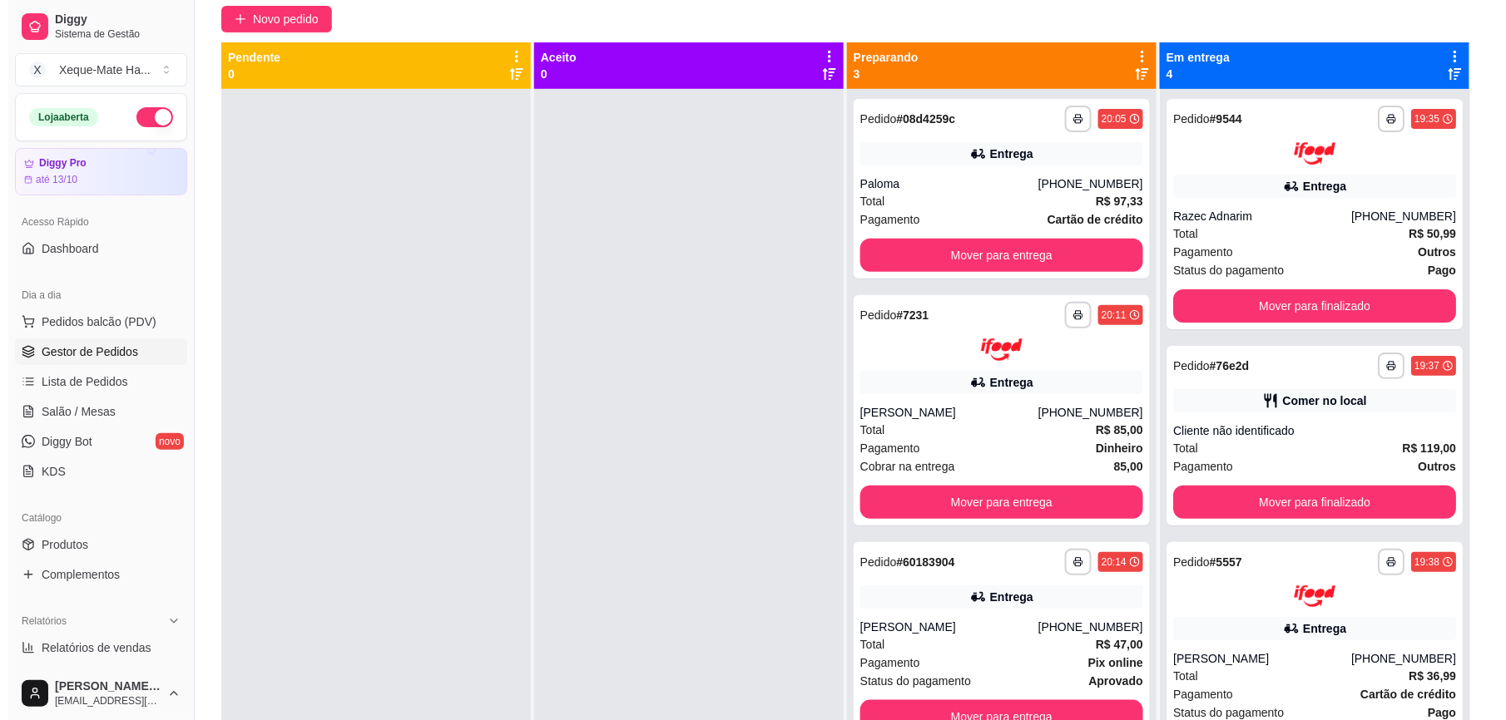
scroll to position [145, 0]
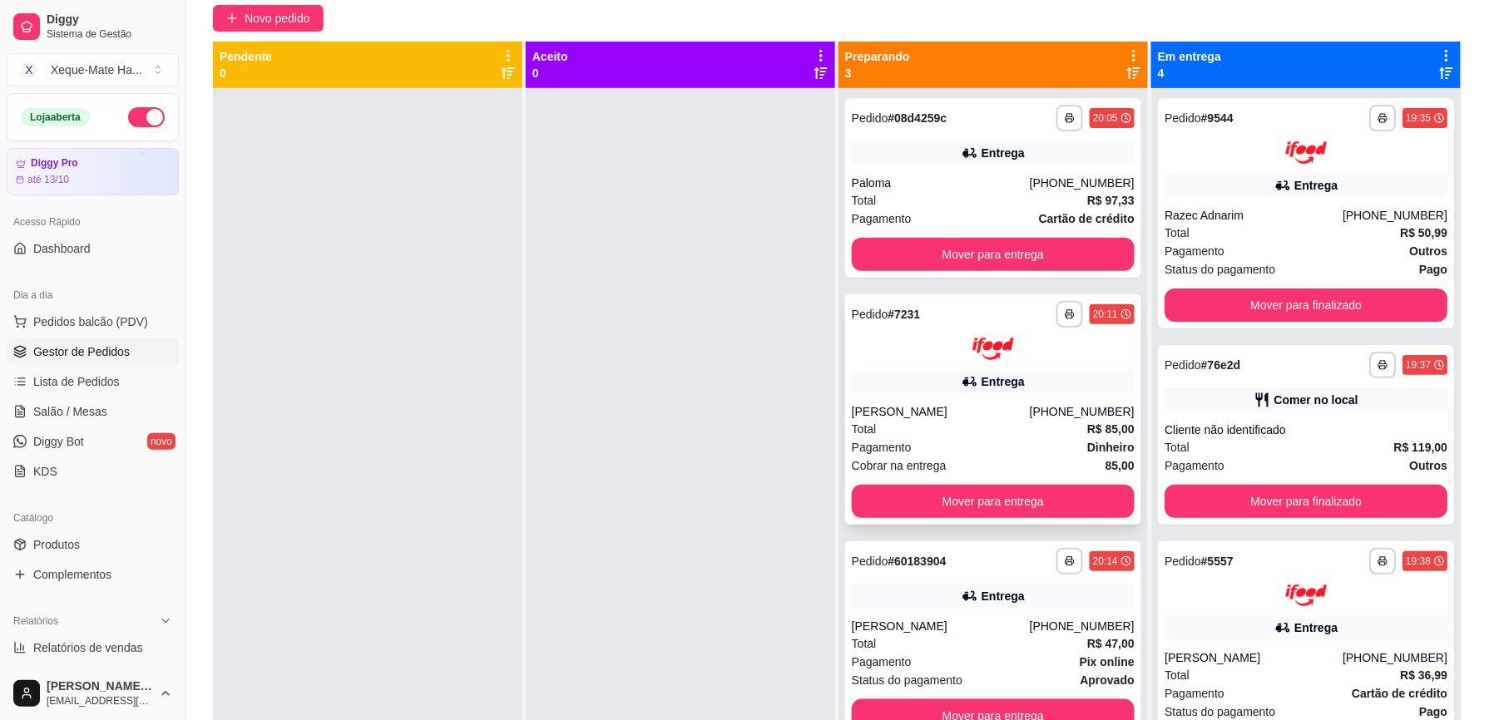
click at [1019, 428] on div "Total R$ 85,00" at bounding box center [993, 429] width 283 height 18
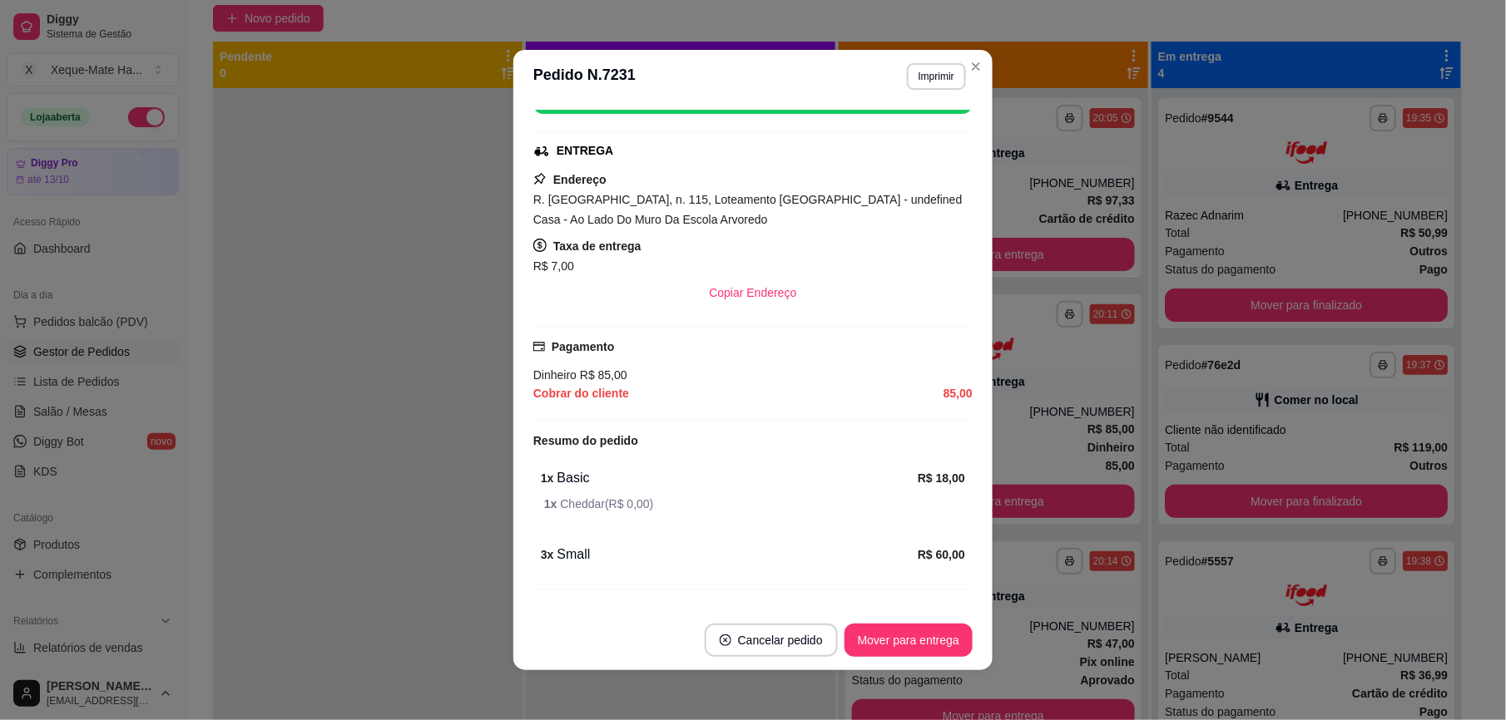
scroll to position [320, 0]
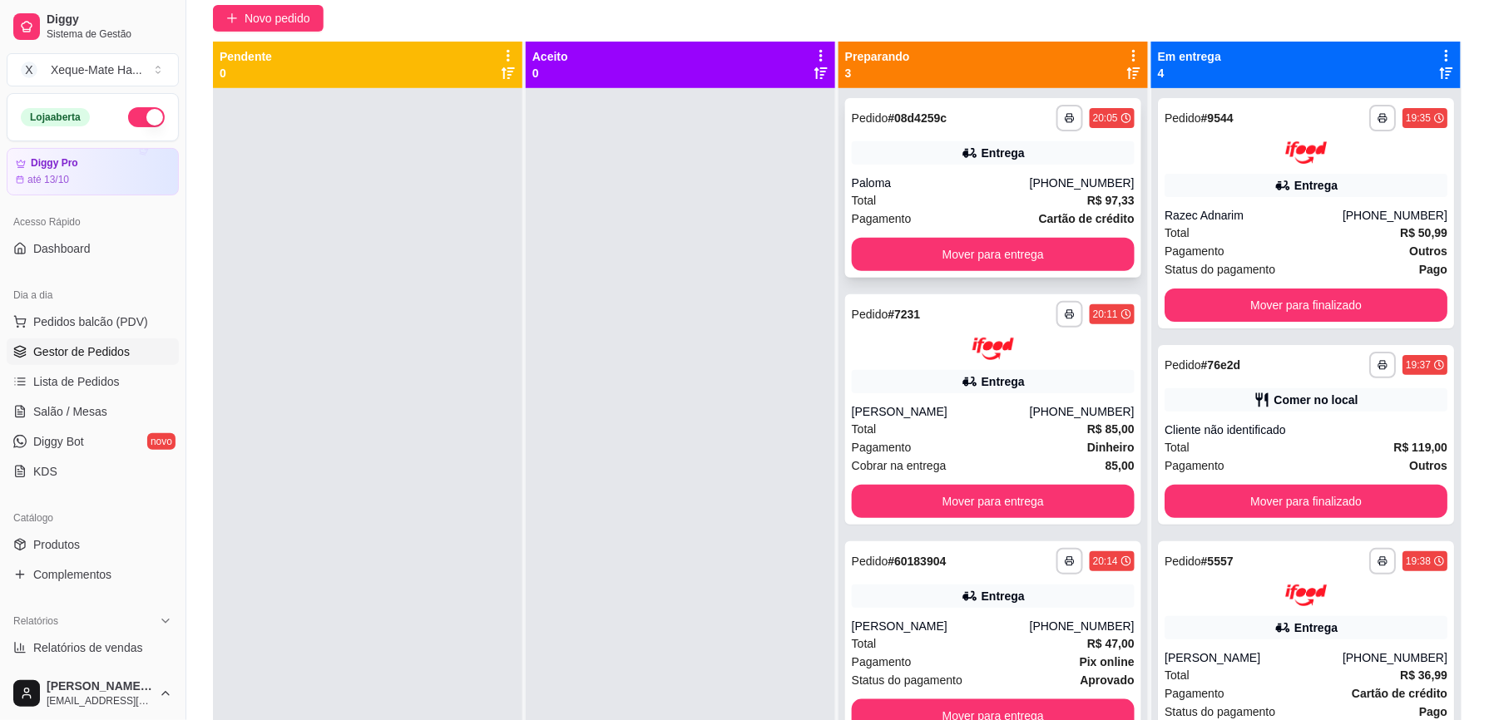
click at [989, 183] on div "Paloma" at bounding box center [941, 183] width 178 height 17
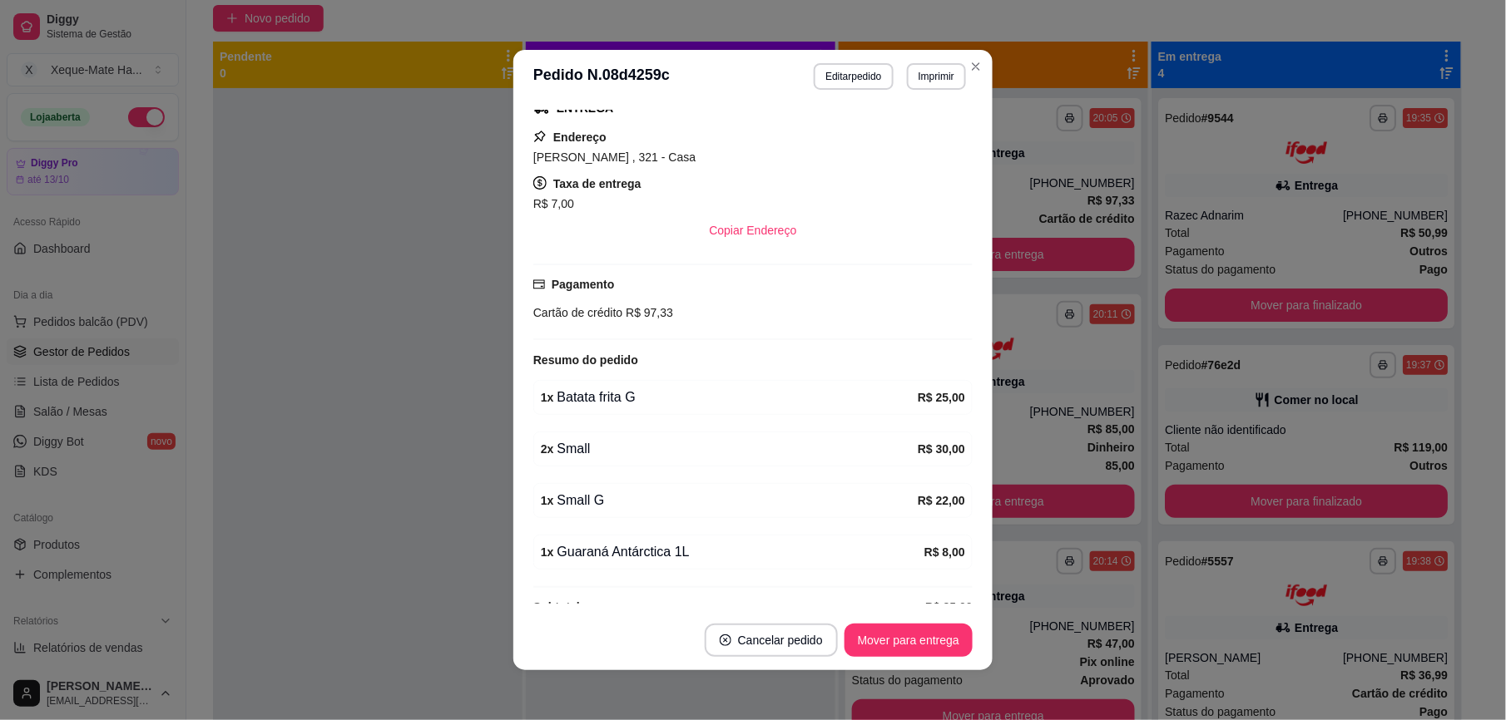
scroll to position [414, 0]
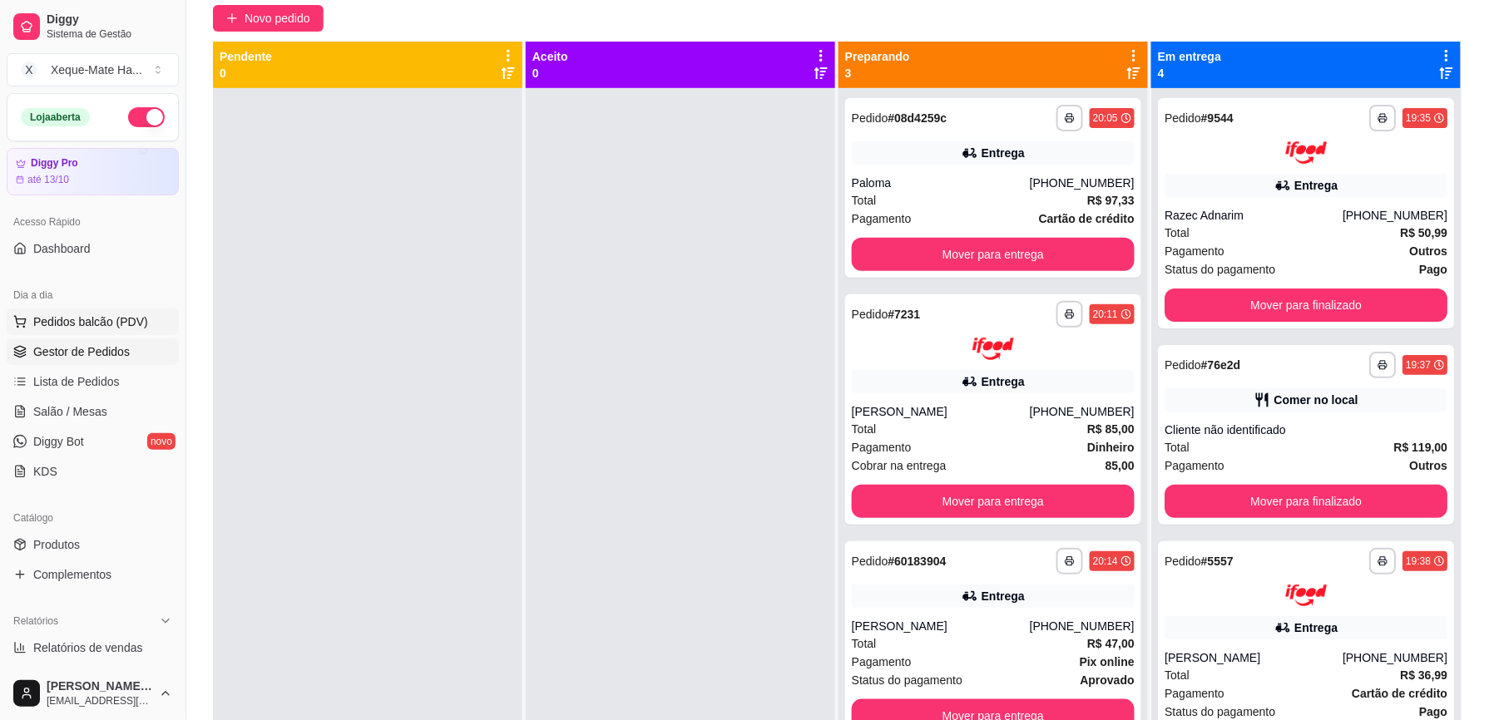
click at [105, 321] on span "Pedidos balcão (PDV)" at bounding box center [90, 322] width 115 height 17
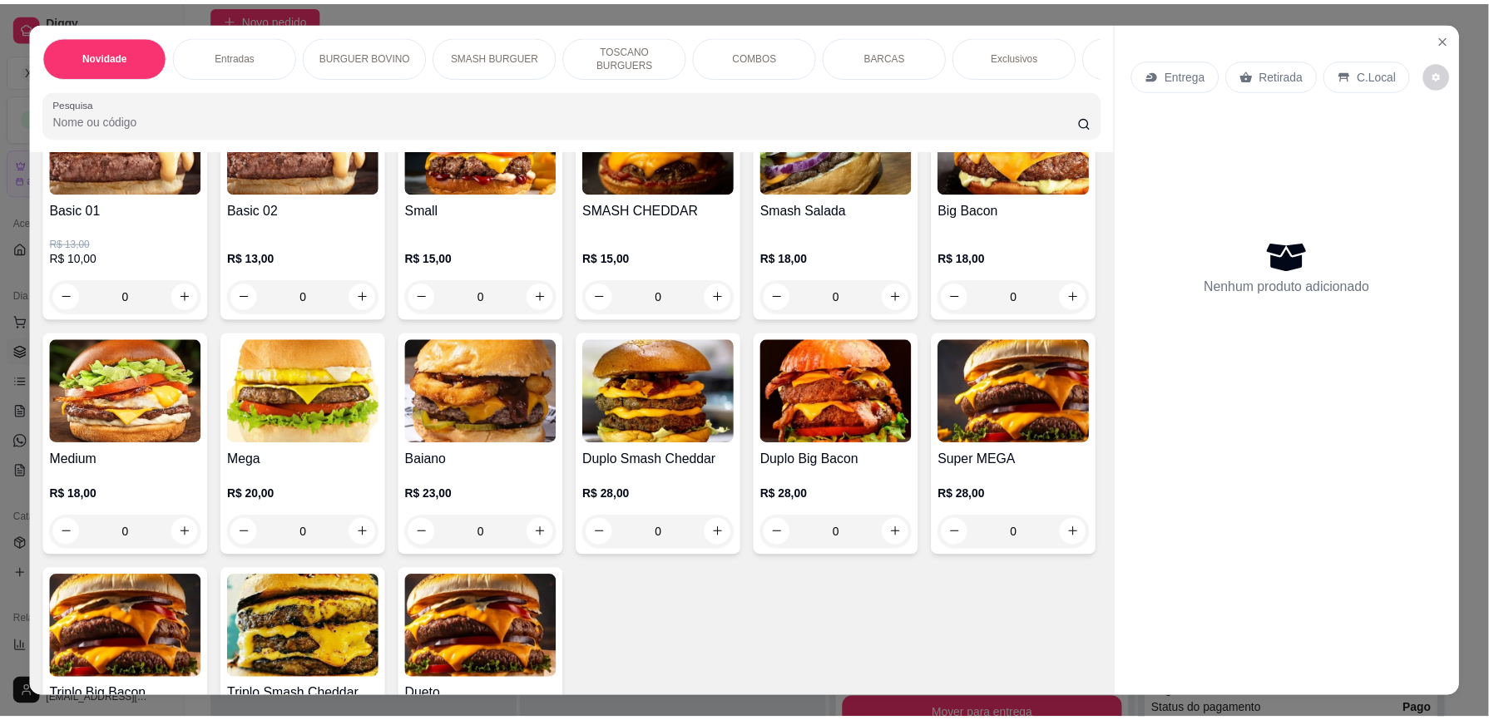
scroll to position [667, 0]
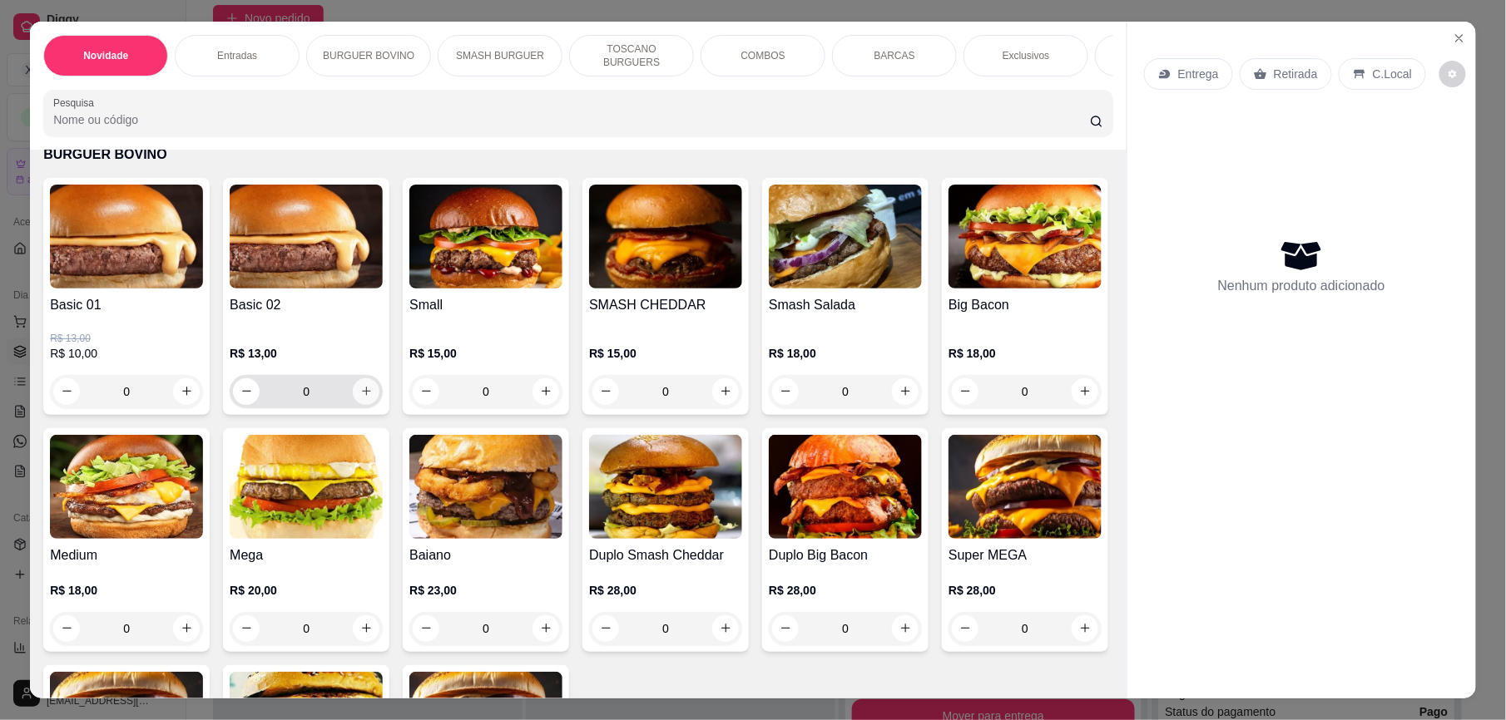
click at [360, 398] on icon "increase-product-quantity" at bounding box center [366, 391] width 12 height 12
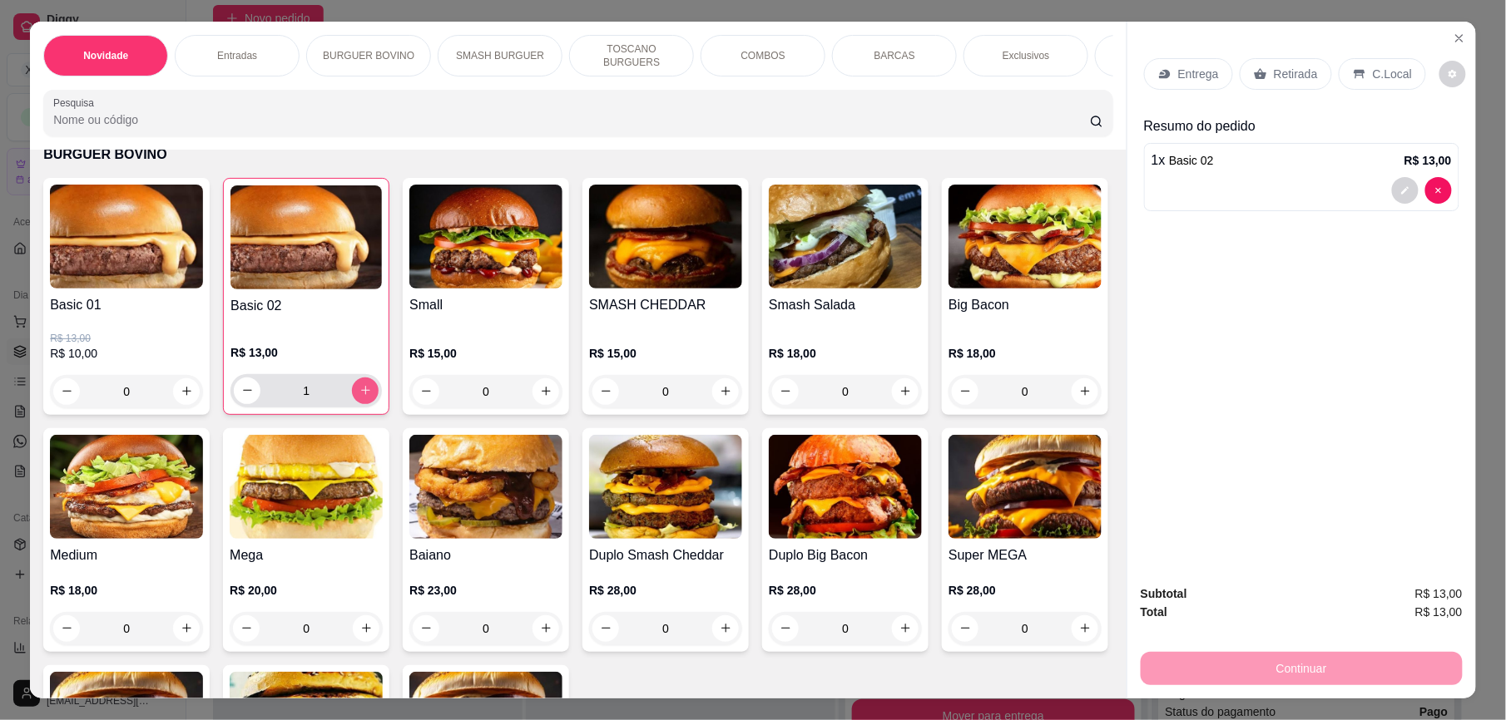
type input "1"
click at [1293, 77] on p "Retirada" at bounding box center [1296, 74] width 44 height 17
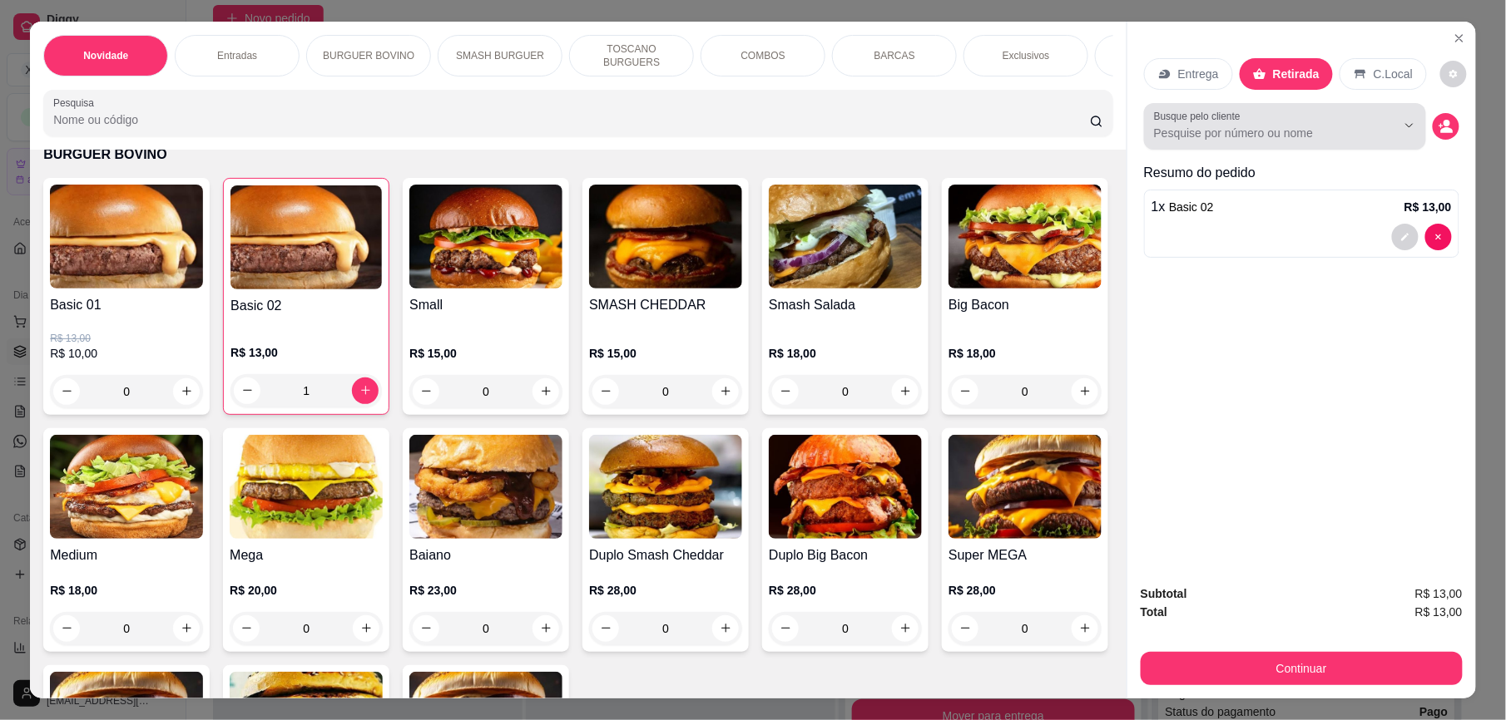
click at [1238, 137] on input "Busque pelo cliente" at bounding box center [1261, 133] width 215 height 17
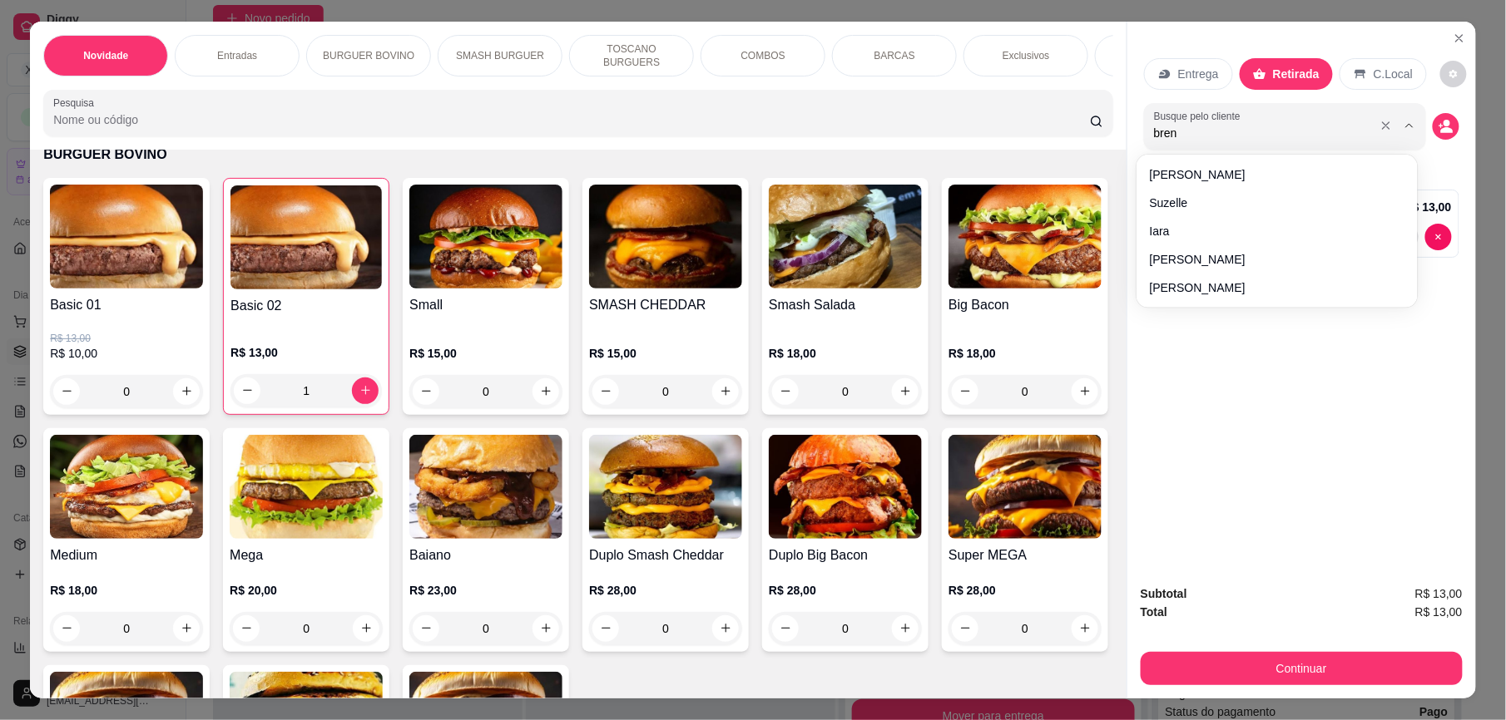
type input "breno"
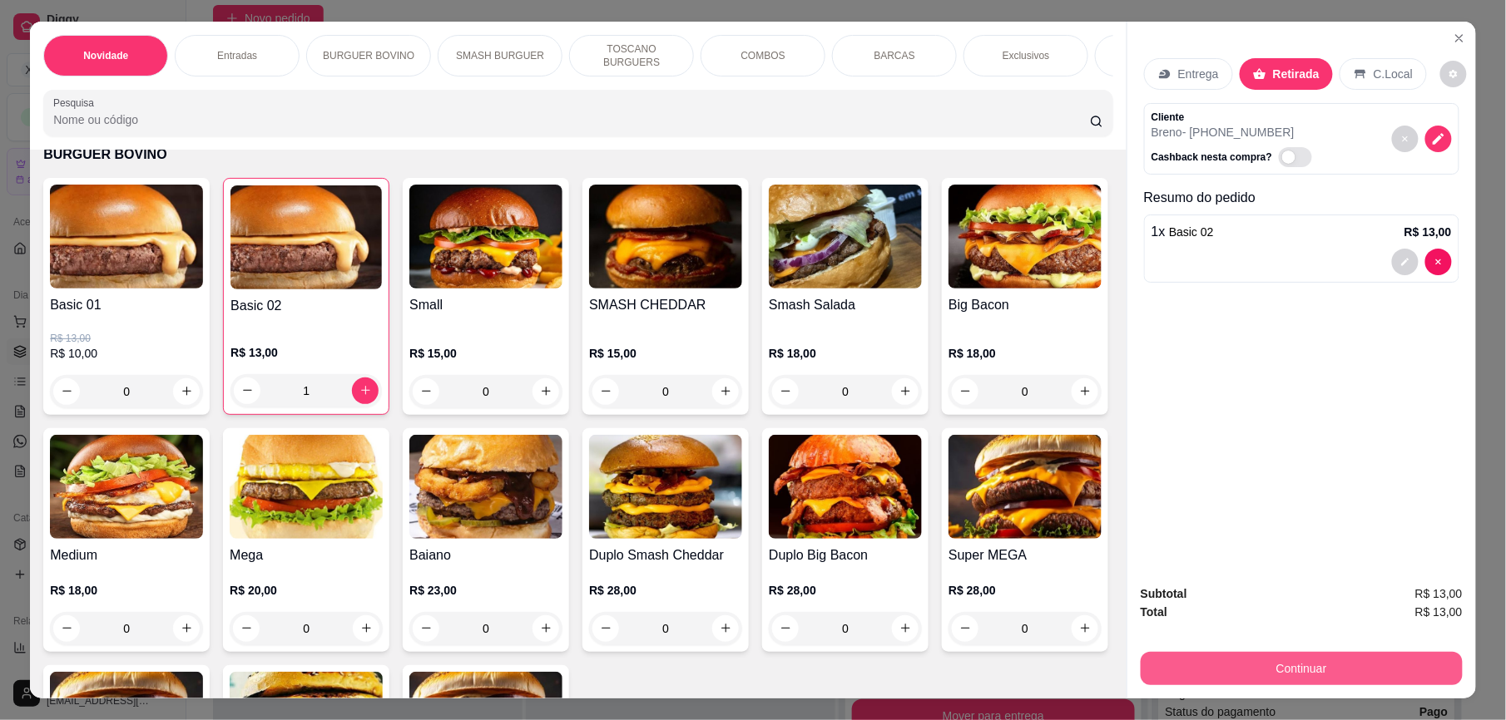
click at [1296, 671] on button "Continuar" at bounding box center [1302, 668] width 322 height 33
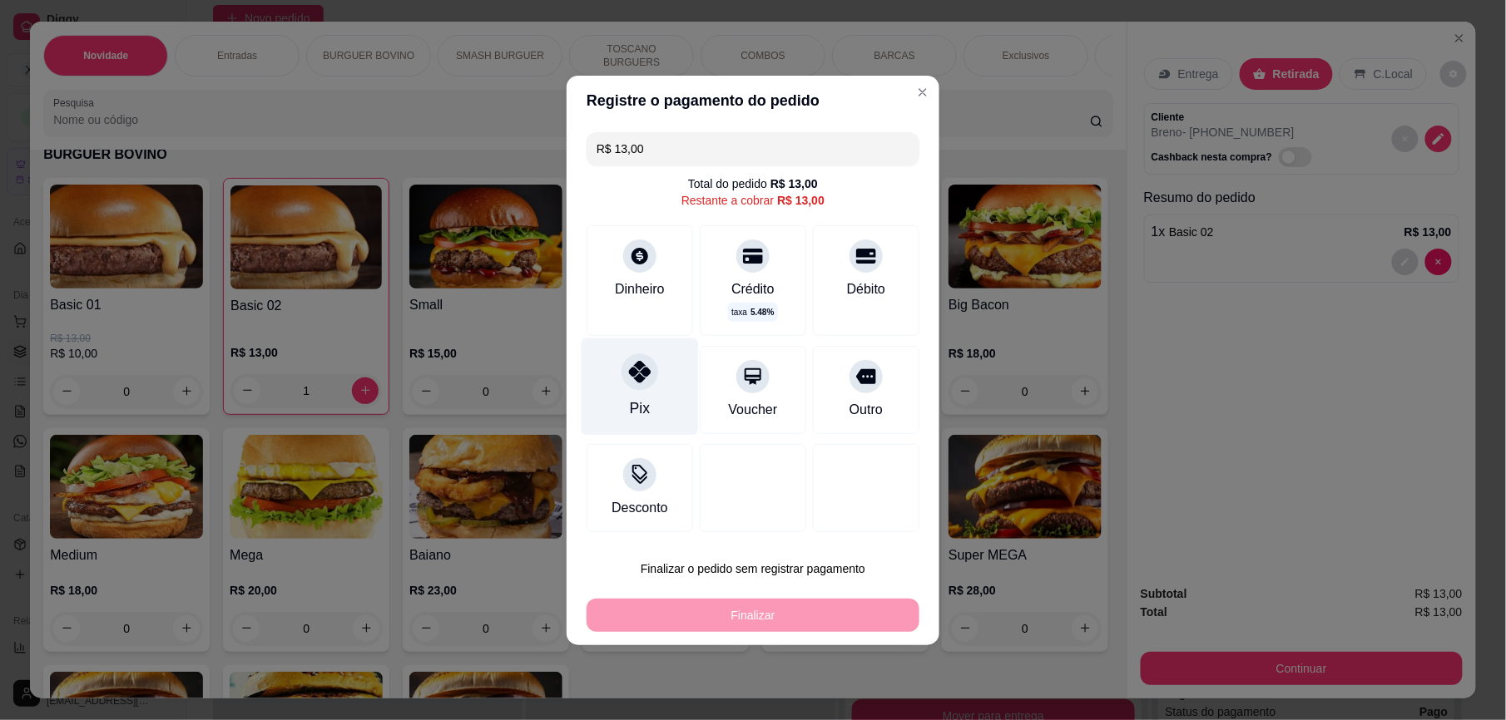
click at [650, 381] on div at bounding box center [639, 372] width 37 height 37
type input "R$ 0,00"
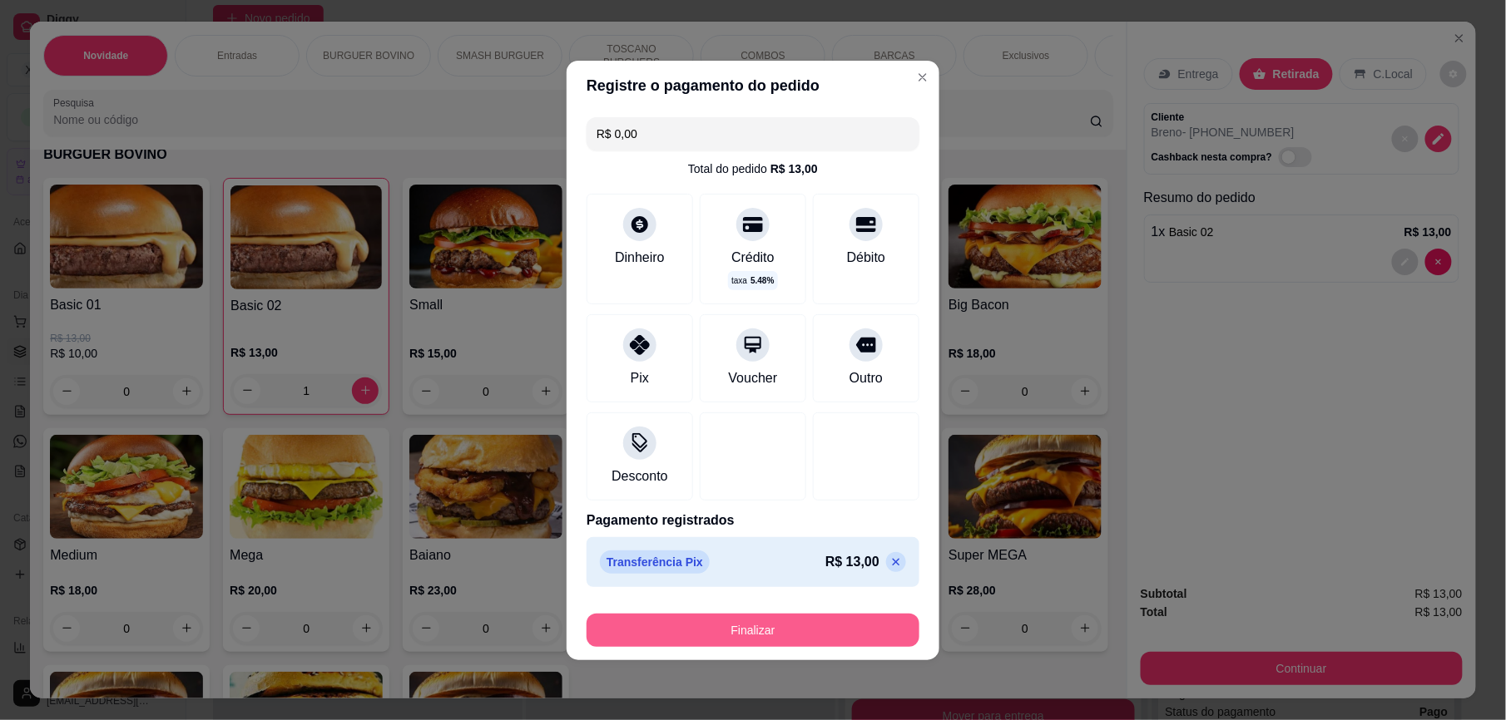
click at [845, 623] on button "Finalizar" at bounding box center [753, 630] width 333 height 33
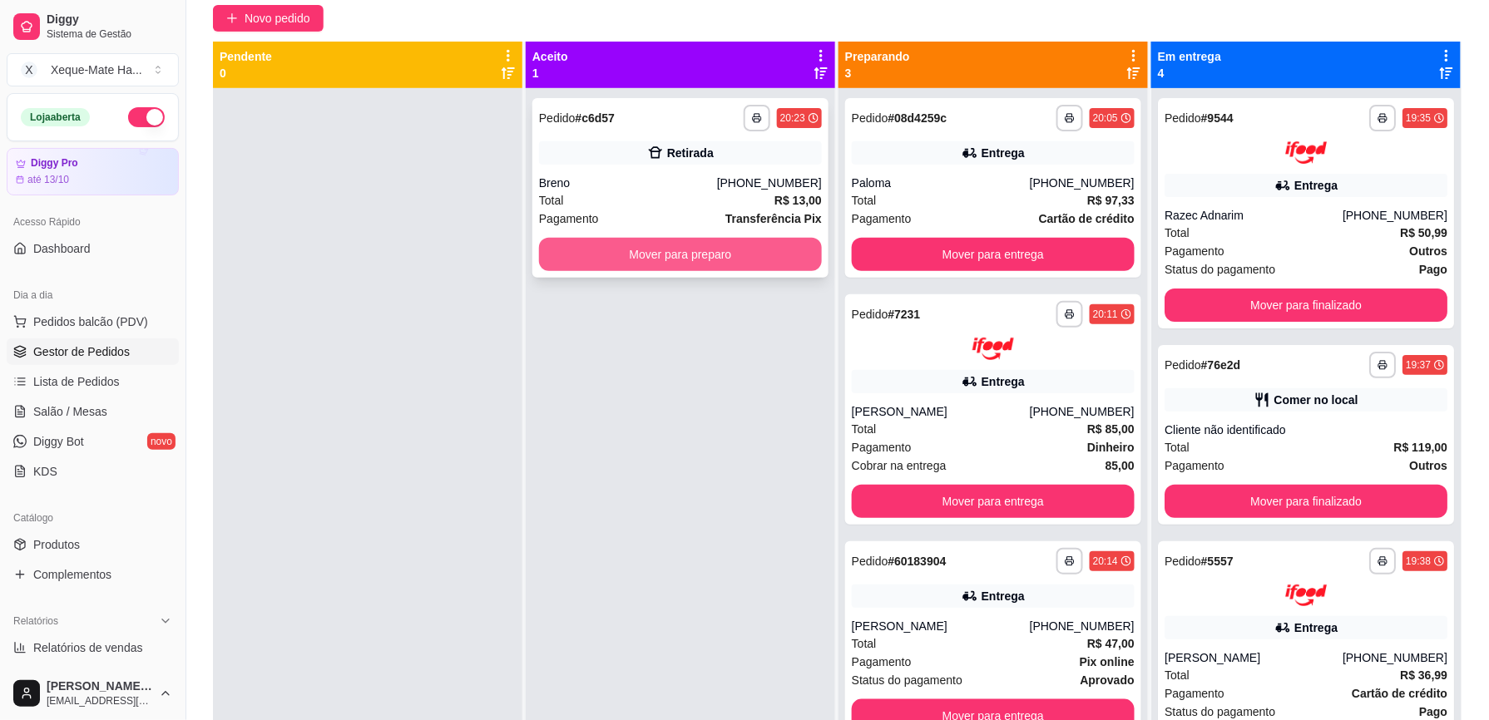
click at [757, 250] on button "Mover para preparo" at bounding box center [680, 254] width 283 height 33
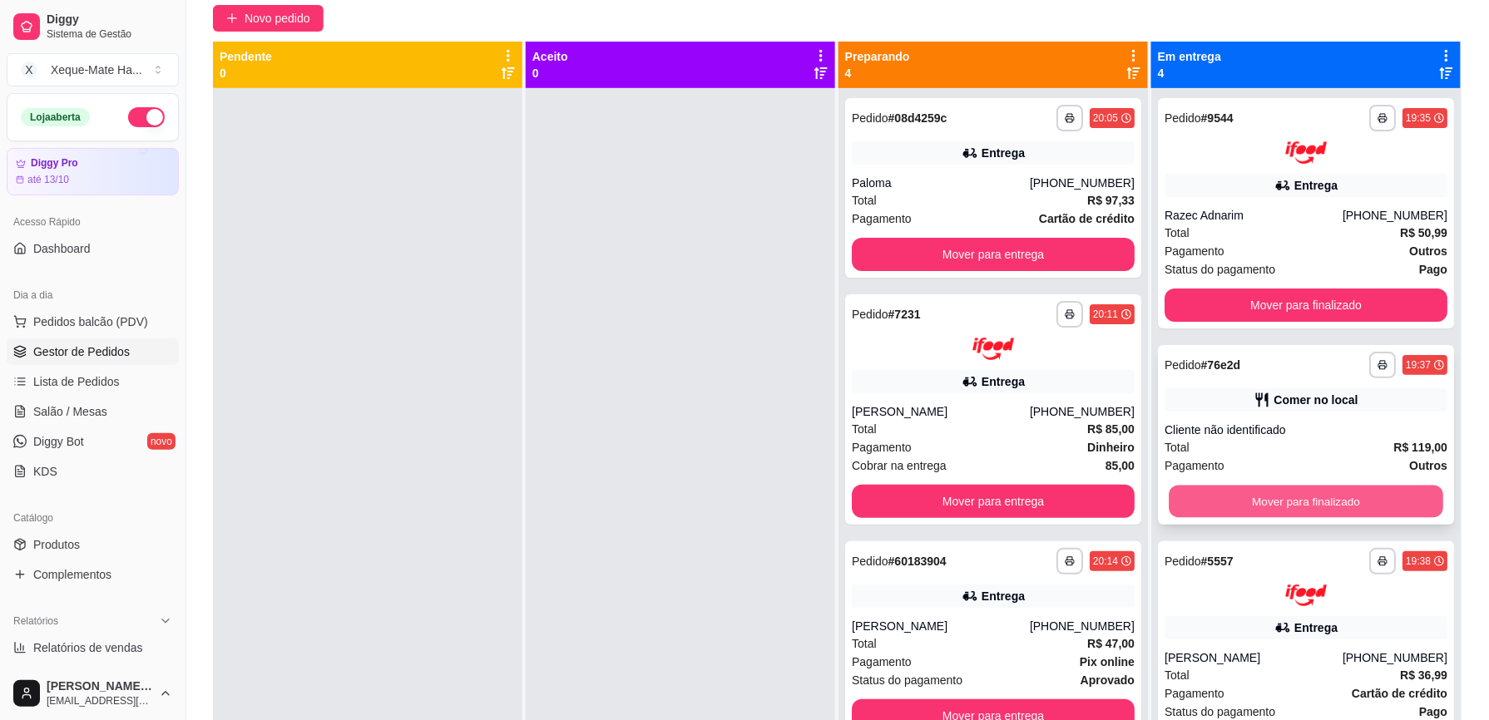
click at [1298, 500] on button "Mover para finalizado" at bounding box center [1306, 501] width 275 height 32
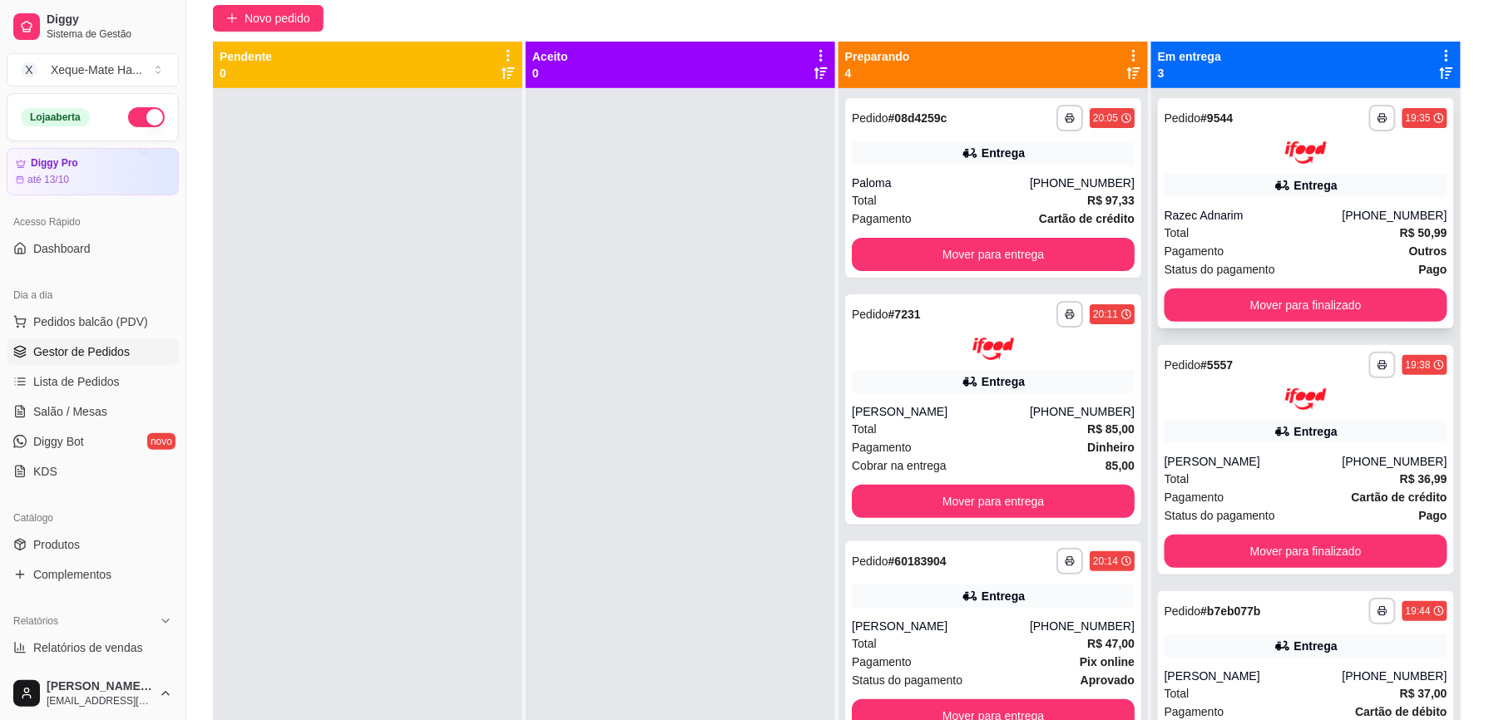
click at [1220, 210] on div "Razec Adnarim" at bounding box center [1254, 215] width 178 height 17
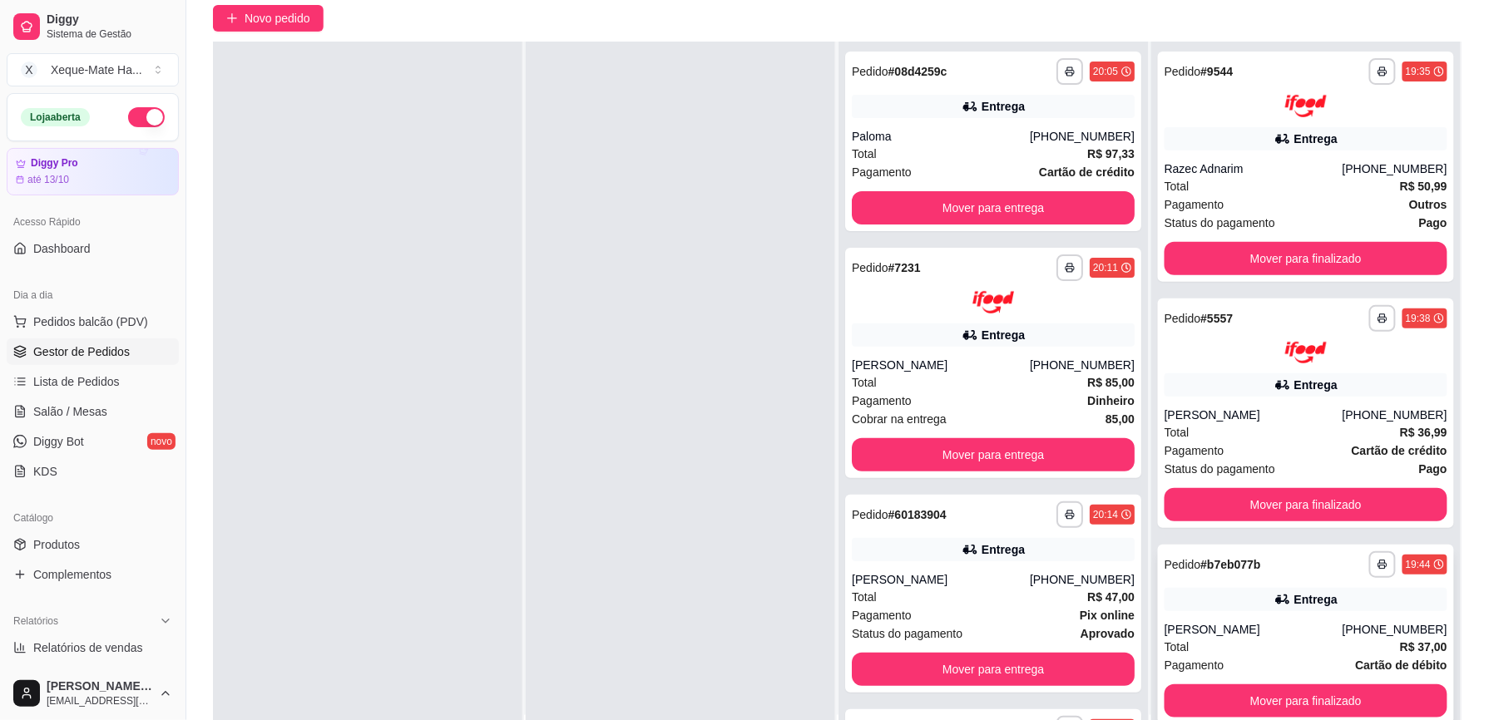
click at [1258, 651] on div "Total R$ 37,00" at bounding box center [1306, 647] width 283 height 18
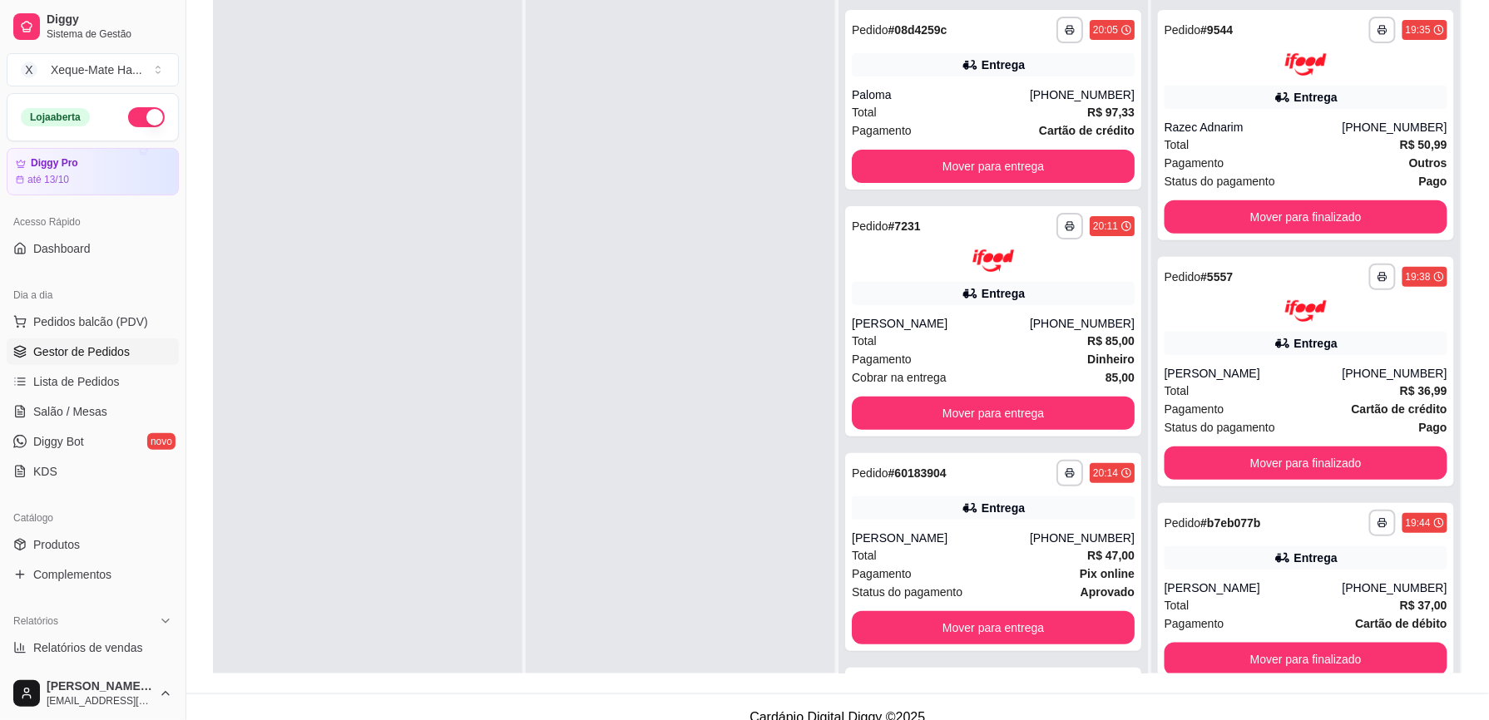
scroll to position [228, 0]
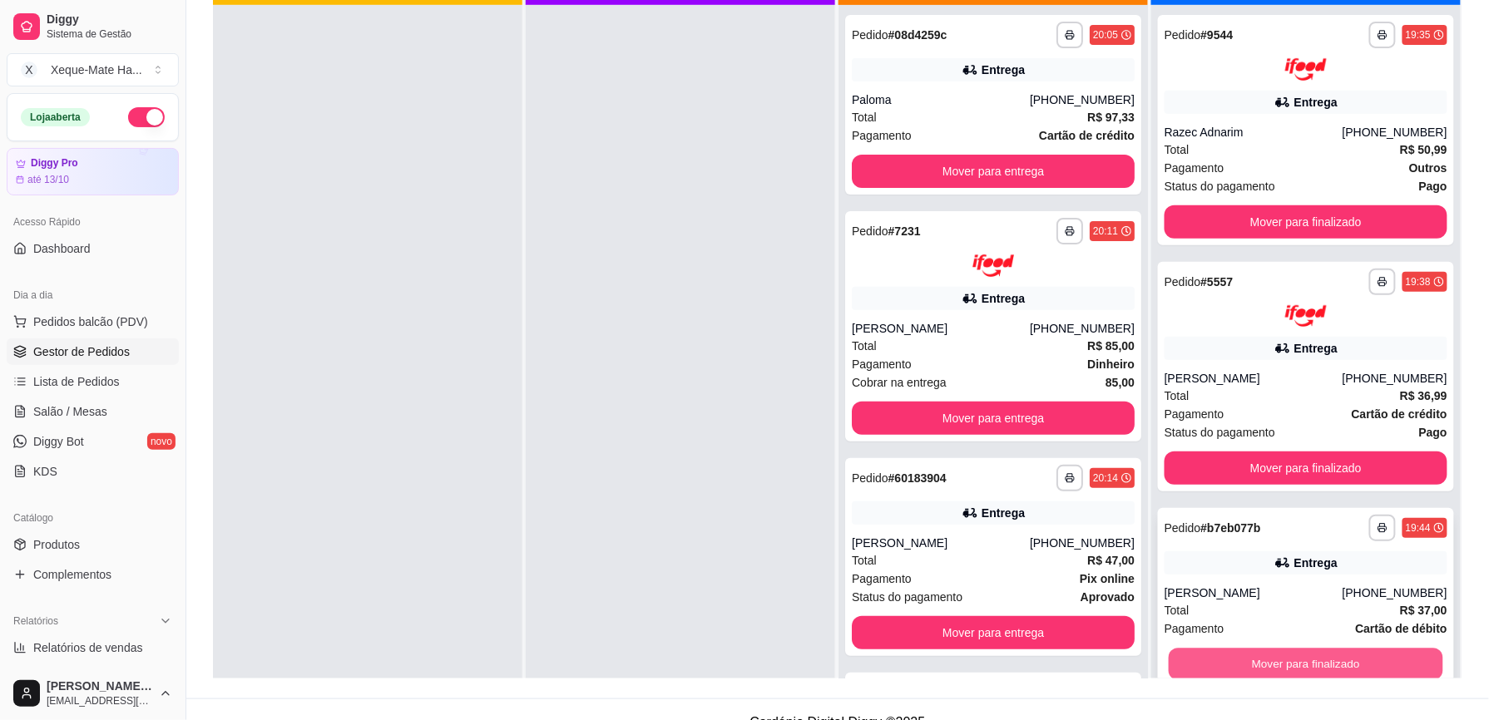
click at [1302, 677] on button "Mover para finalizado" at bounding box center [1306, 665] width 275 height 32
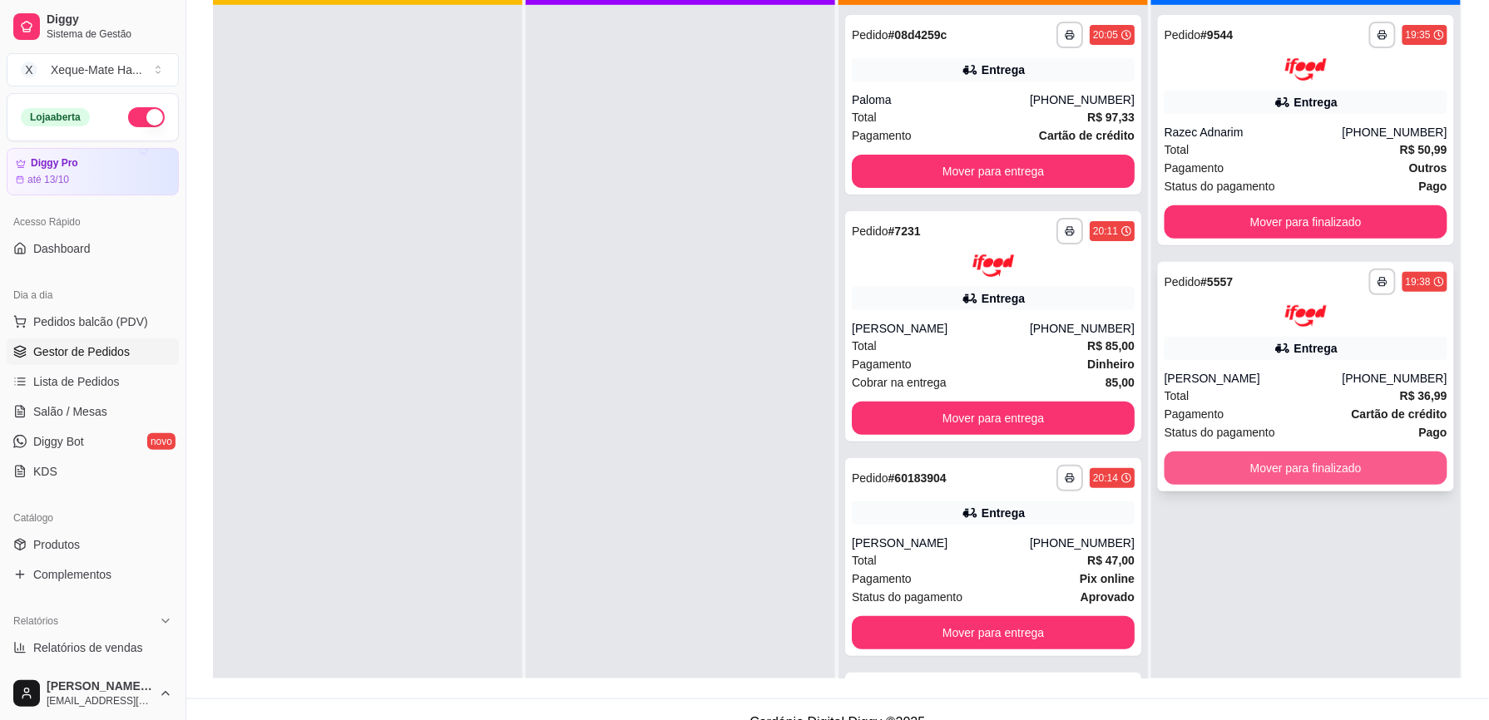
click at [1358, 470] on button "Mover para finalizado" at bounding box center [1306, 468] width 283 height 33
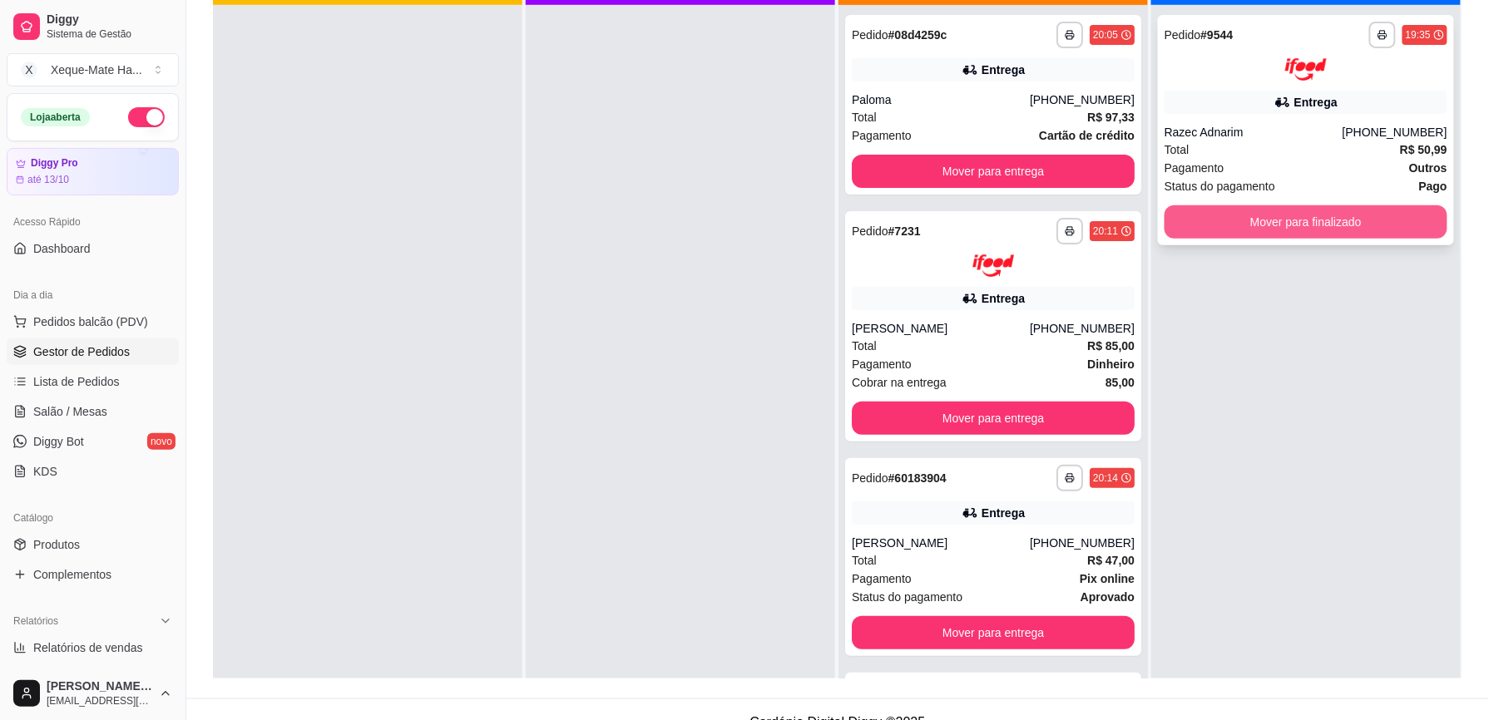
click at [1319, 216] on button "Mover para finalizado" at bounding box center [1306, 221] width 283 height 33
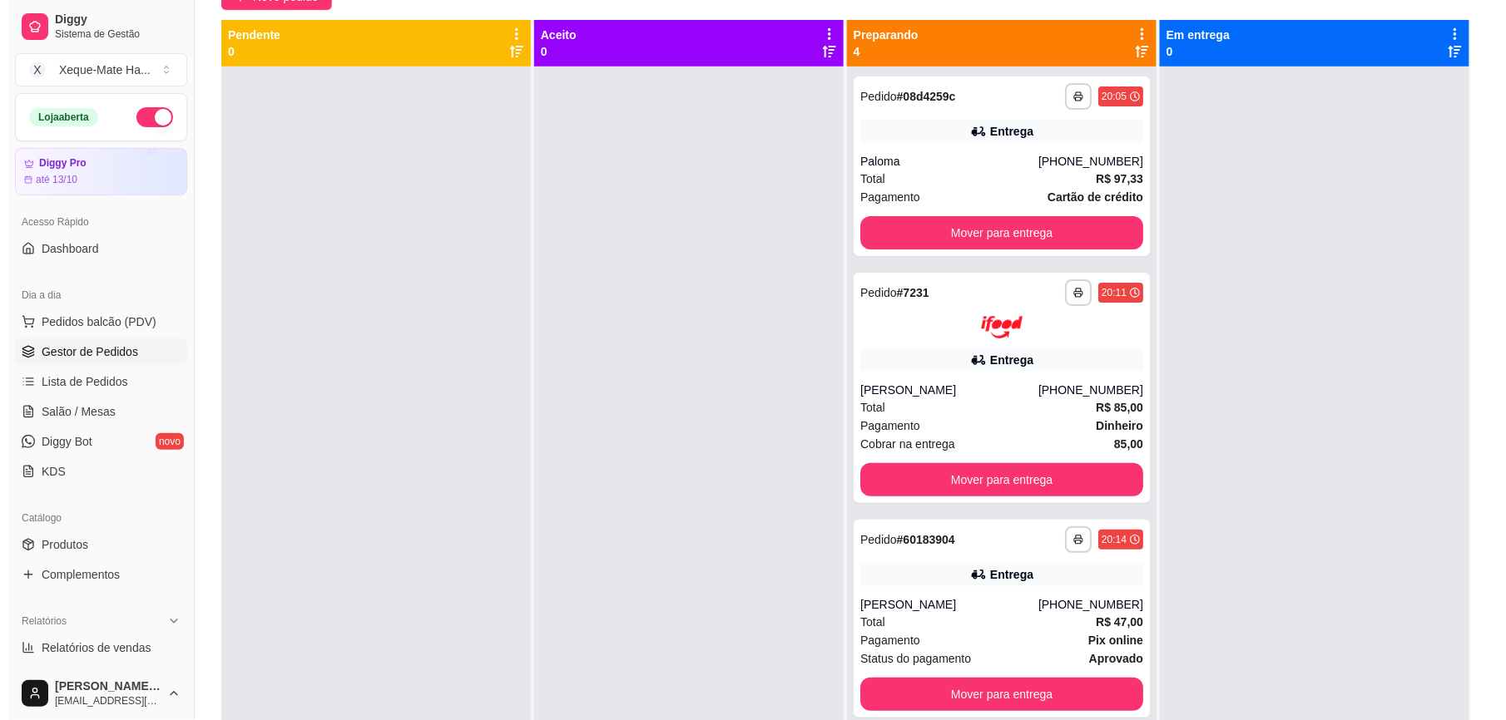
scroll to position [158, 0]
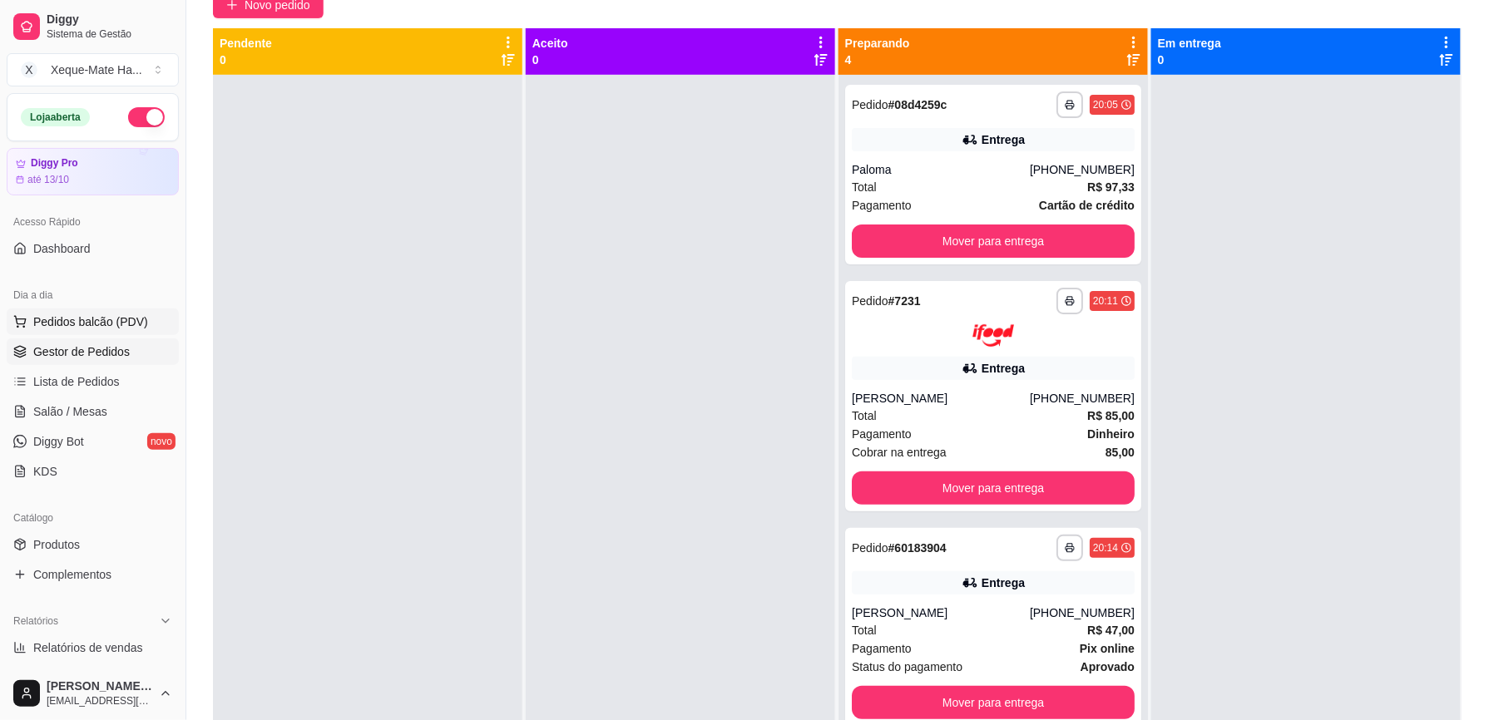
click at [102, 320] on span "Pedidos balcão (PDV)" at bounding box center [90, 322] width 115 height 17
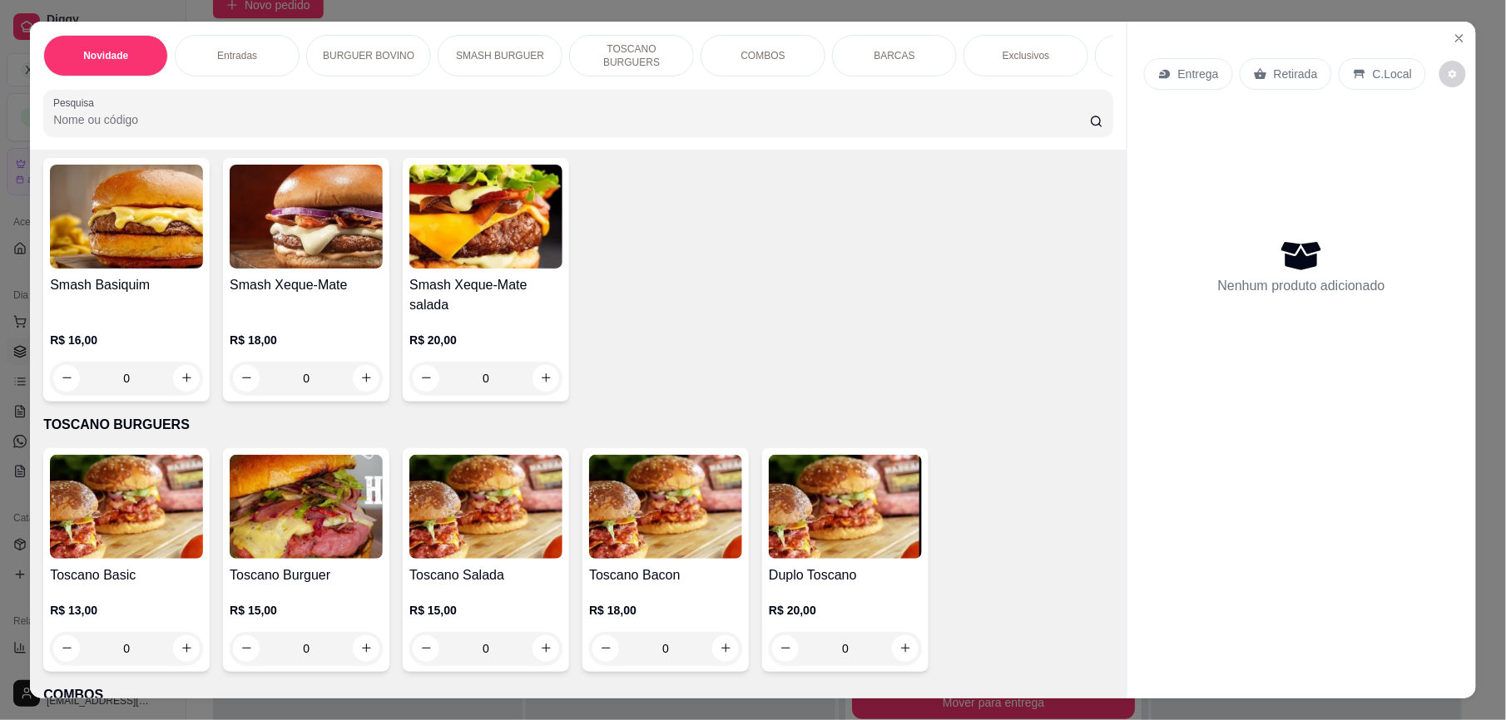
scroll to position [1486, 0]
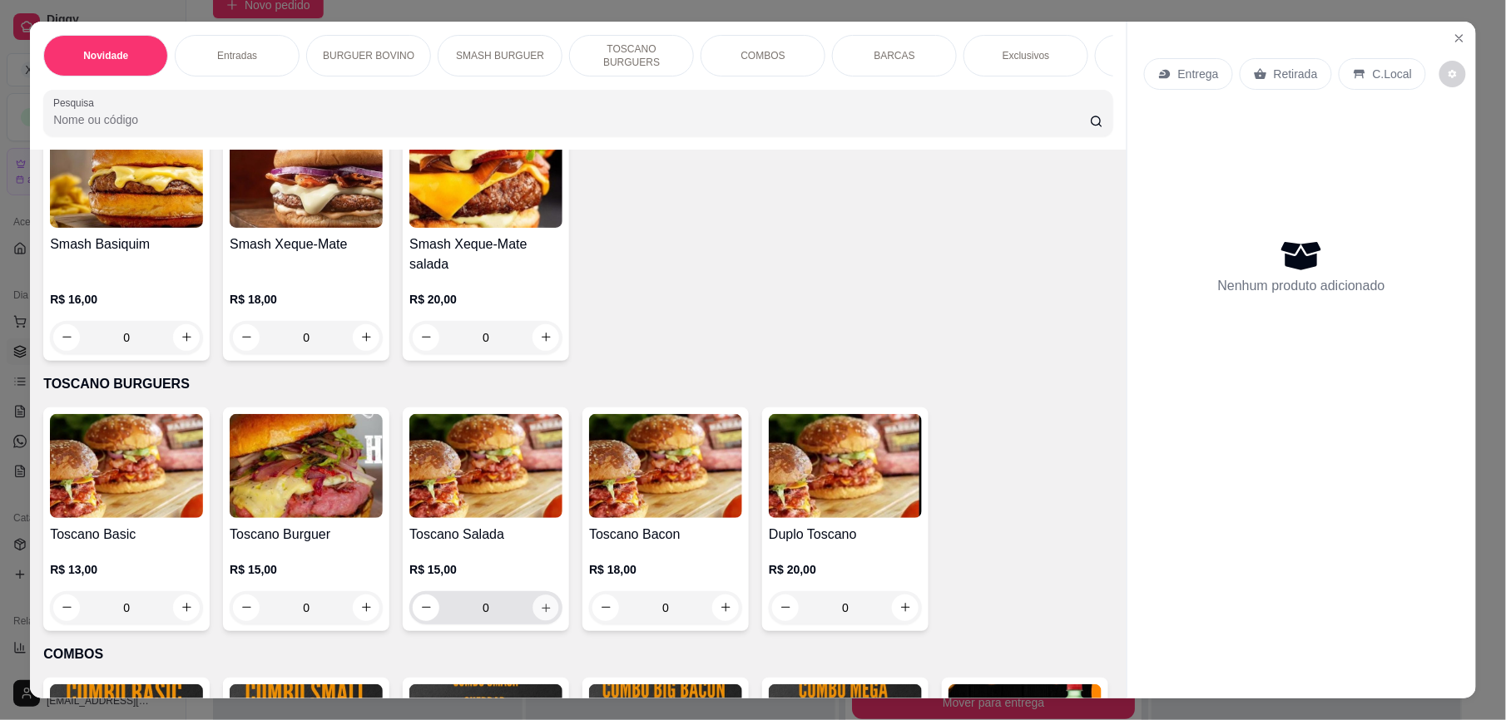
click at [540, 615] on icon "increase-product-quantity" at bounding box center [546, 608] width 12 height 12
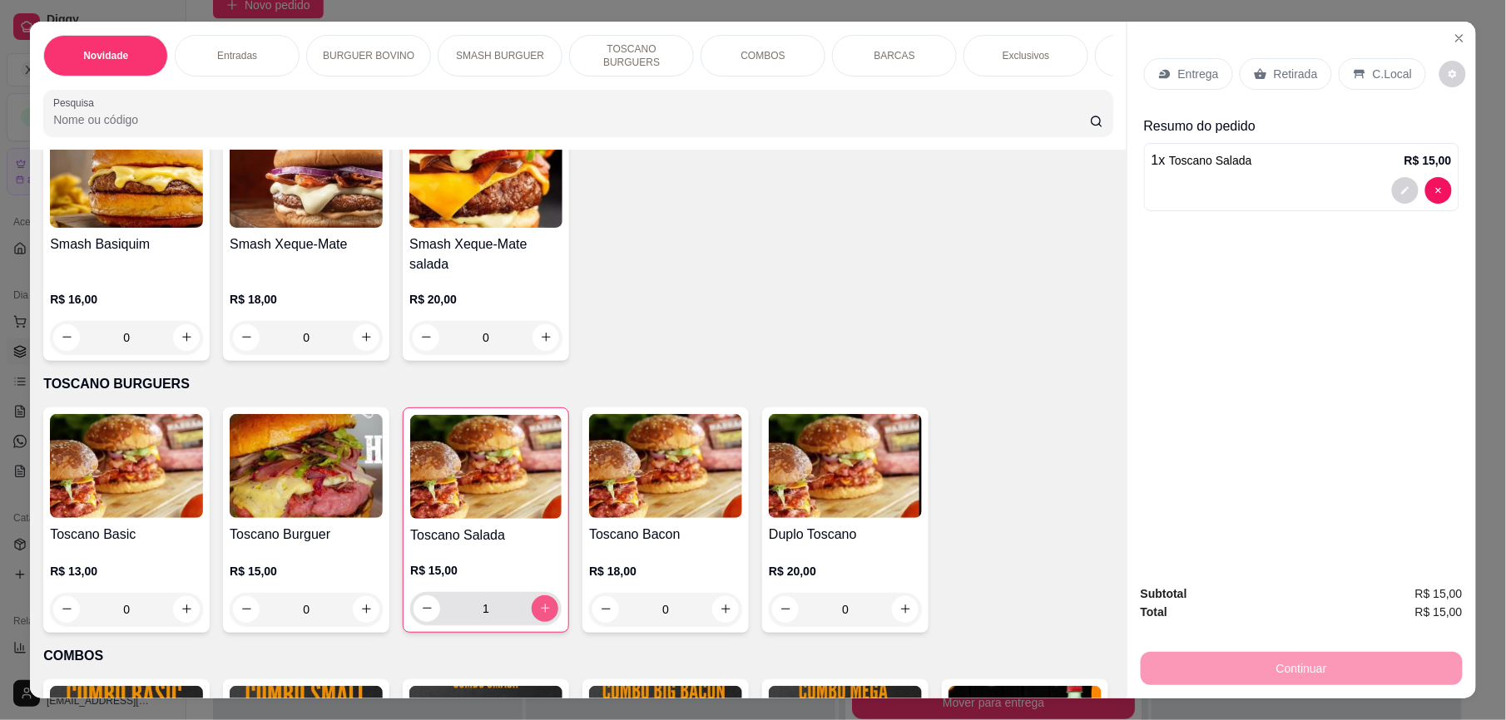
type input "1"
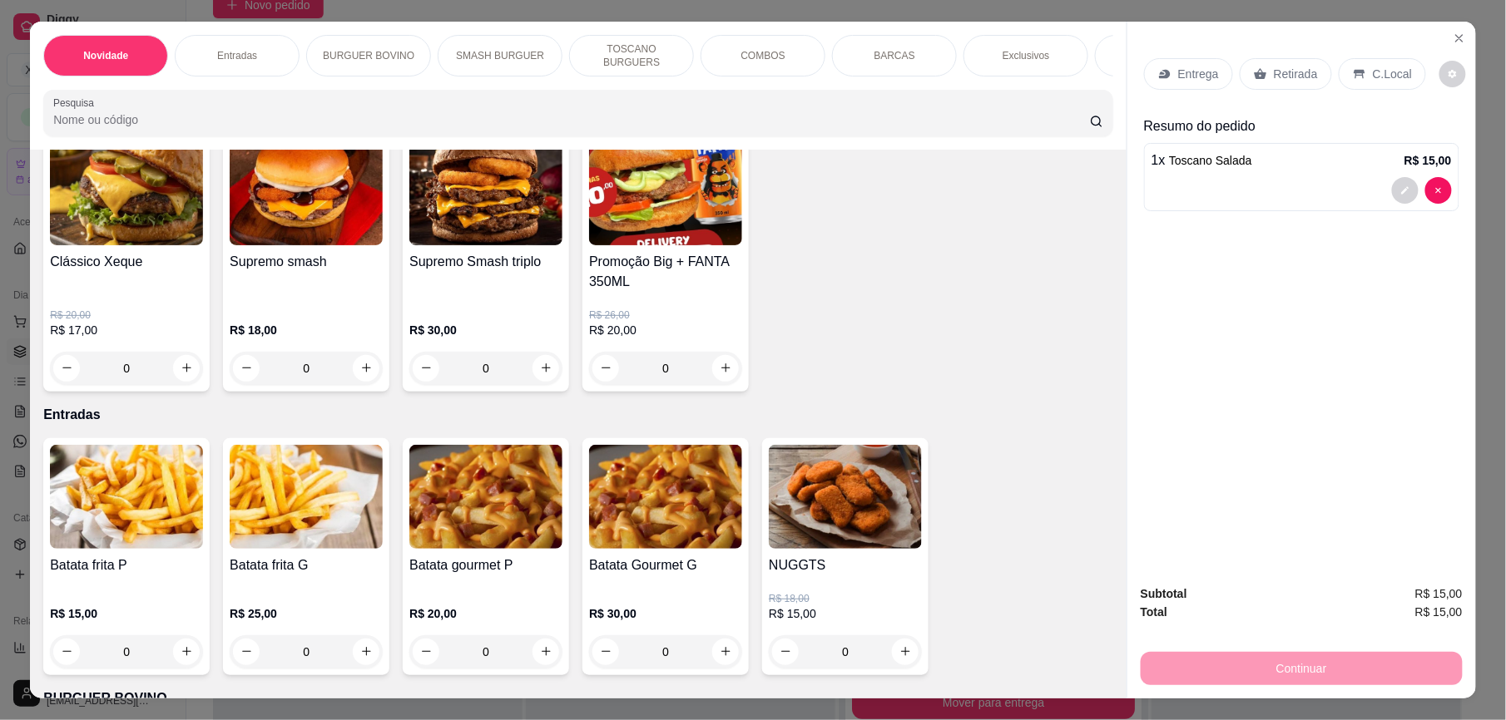
scroll to position [108, 0]
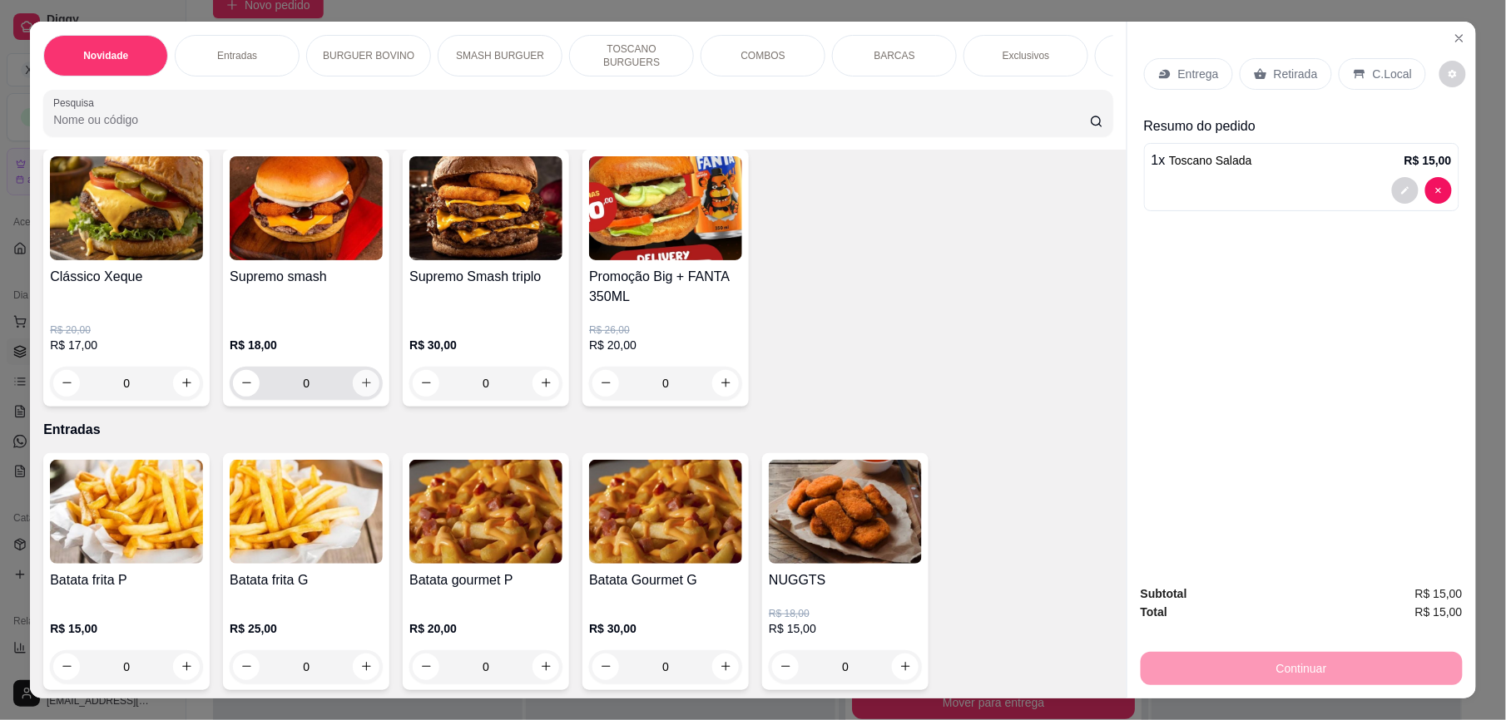
click at [360, 389] on icon "increase-product-quantity" at bounding box center [366, 383] width 12 height 12
type input "1"
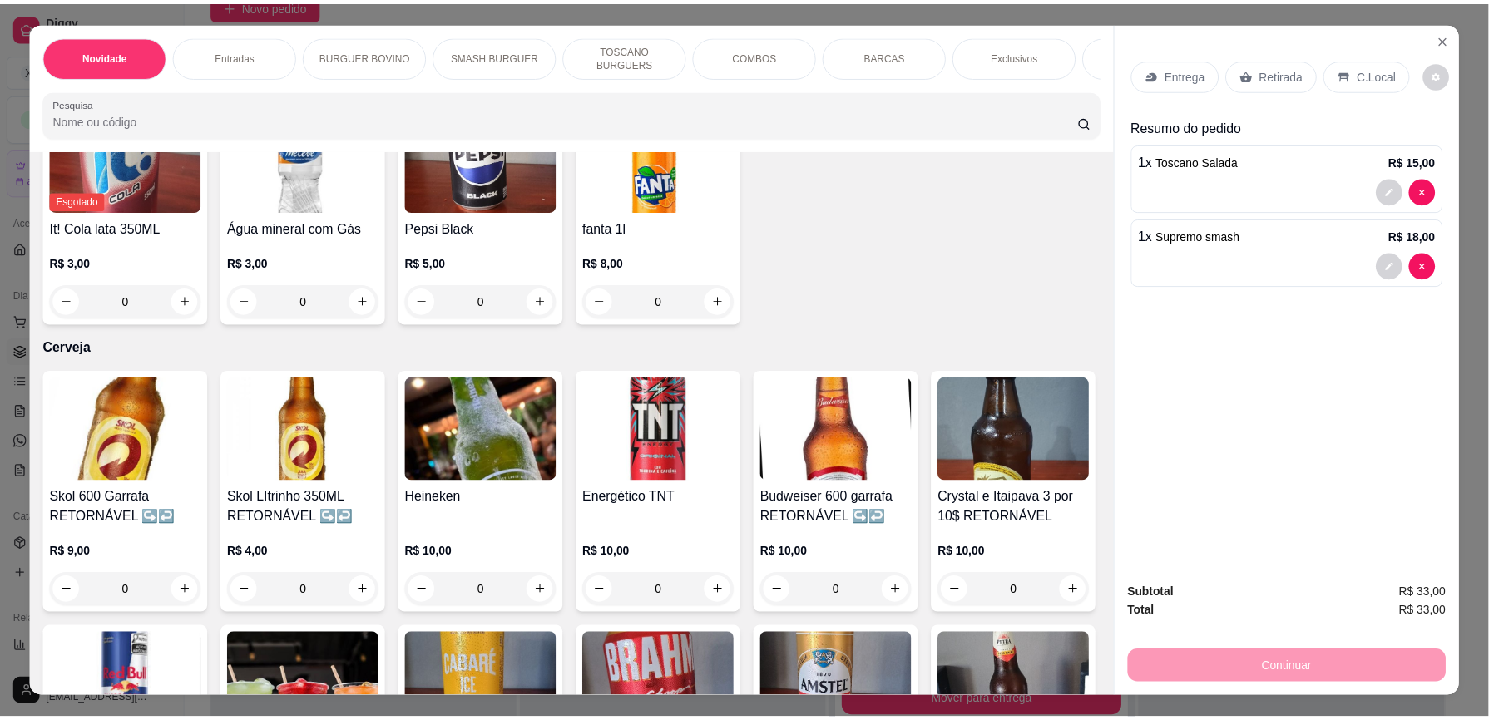
scroll to position [4064, 0]
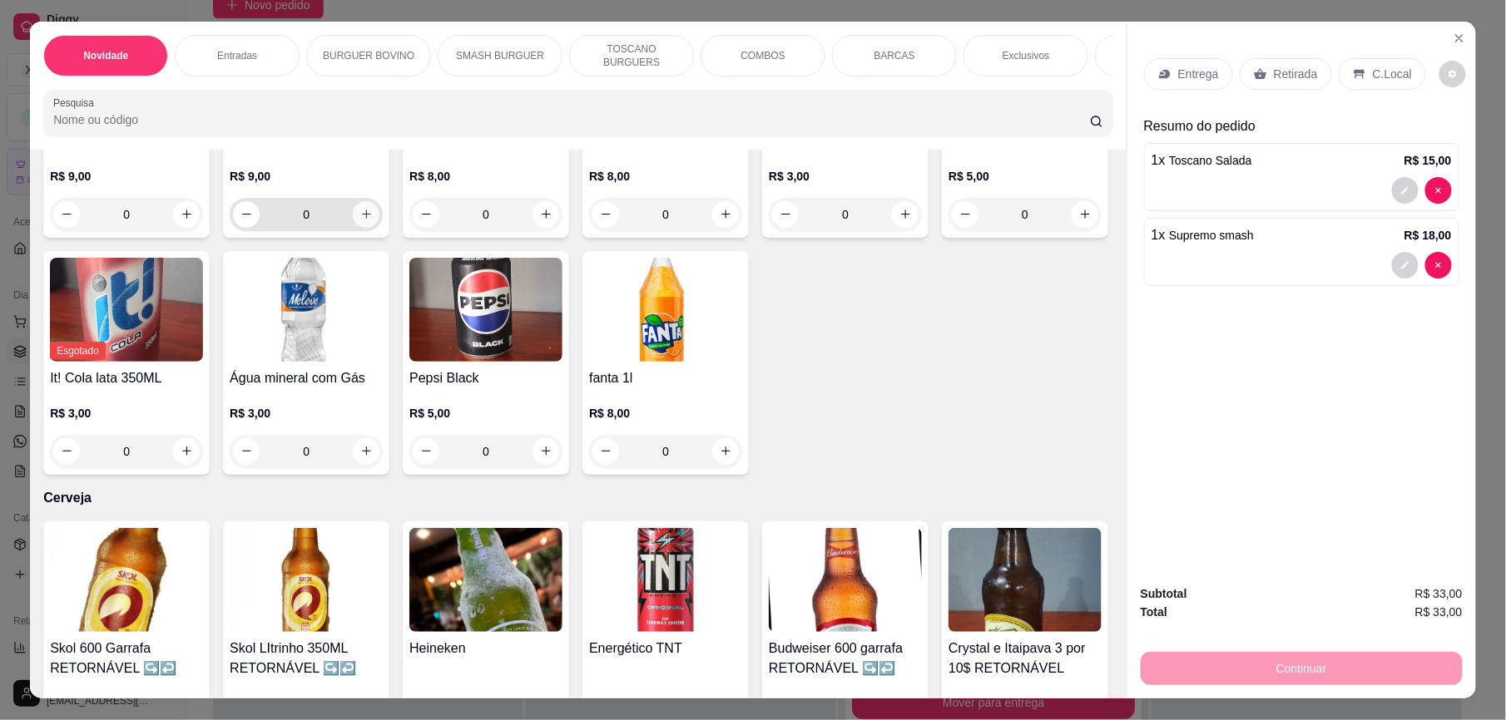
click at [371, 220] on icon "increase-product-quantity" at bounding box center [366, 214] width 9 height 9
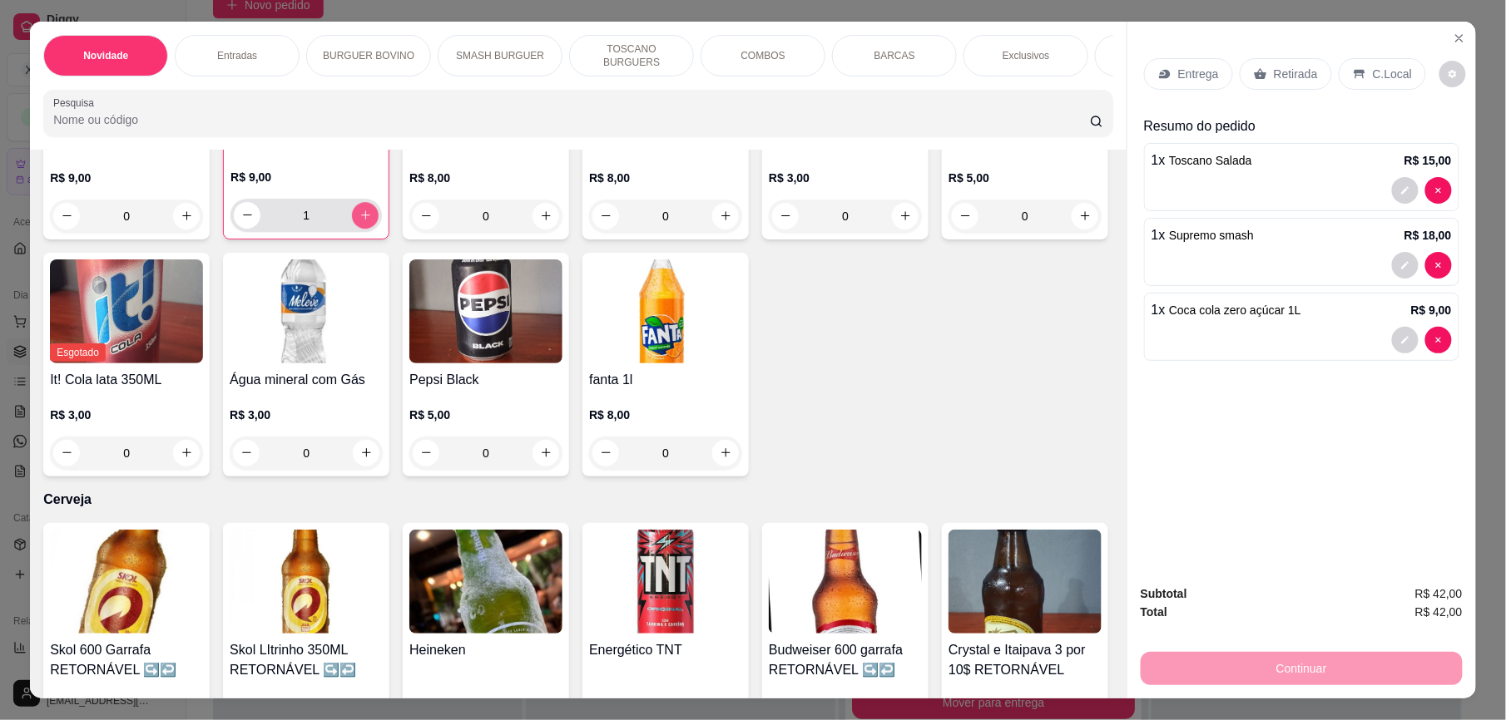
type input "1"
click at [1188, 73] on p "Entrega" at bounding box center [1198, 74] width 41 height 17
click at [1453, 38] on icon "Close" at bounding box center [1459, 38] width 13 height 13
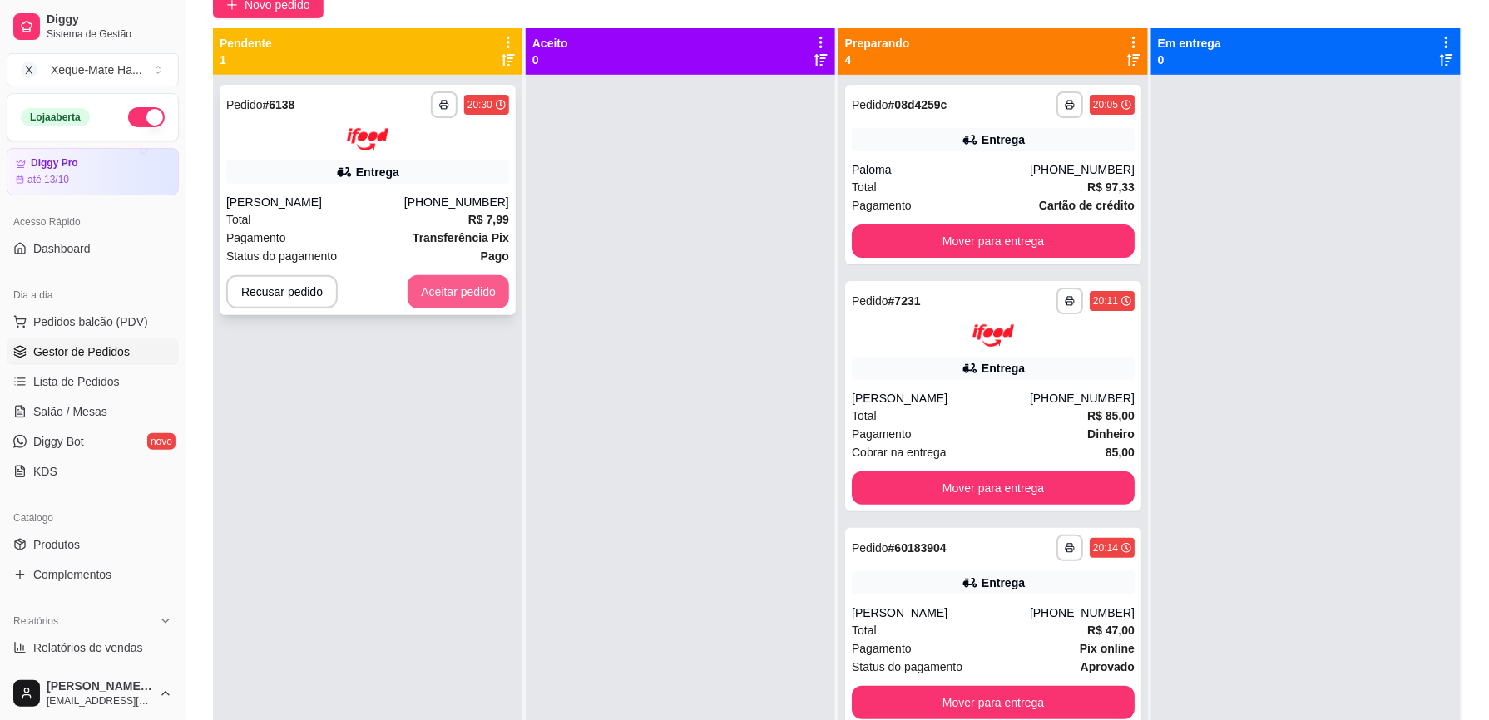
click at [478, 301] on button "Aceitar pedido" at bounding box center [459, 291] width 102 height 33
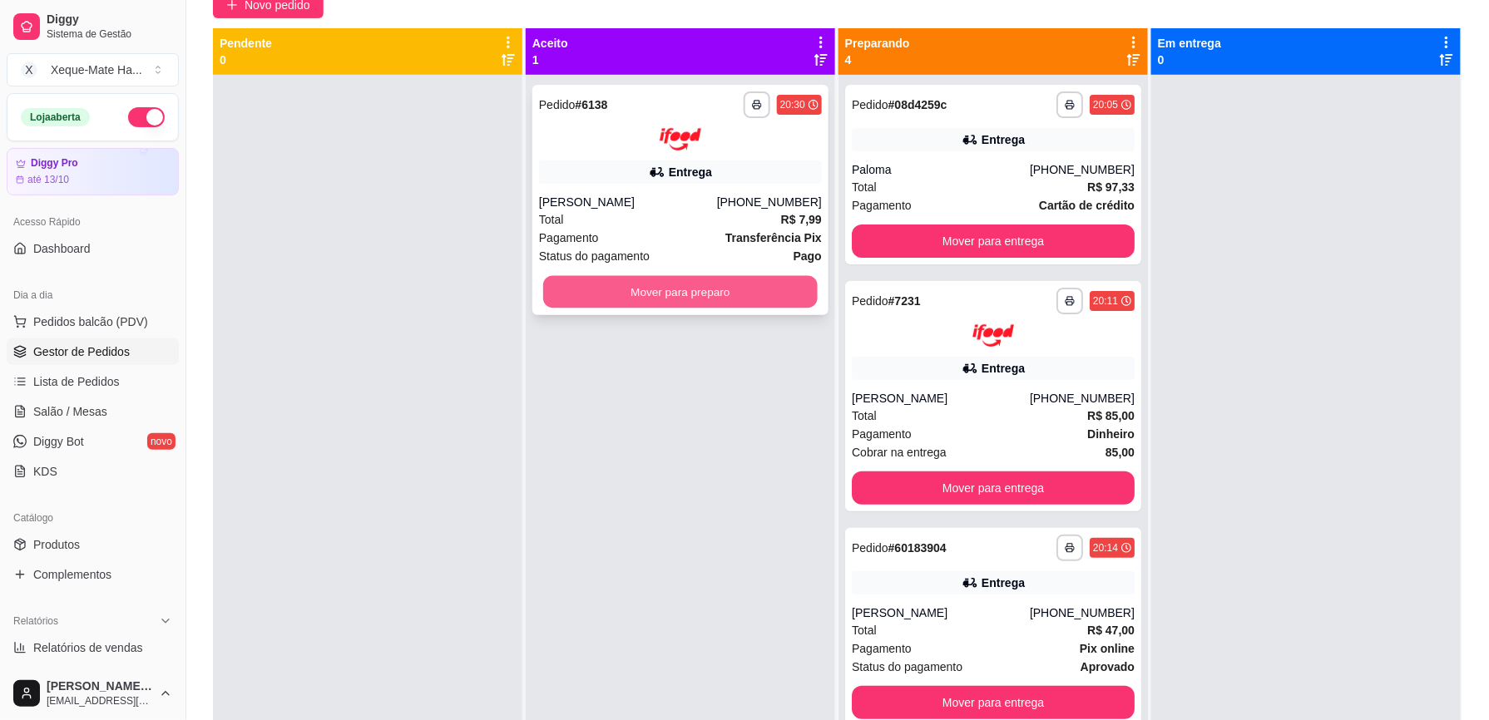
click at [621, 287] on button "Mover para preparo" at bounding box center [680, 291] width 275 height 32
click at [622, 287] on button "Mover para preparo" at bounding box center [680, 291] width 275 height 32
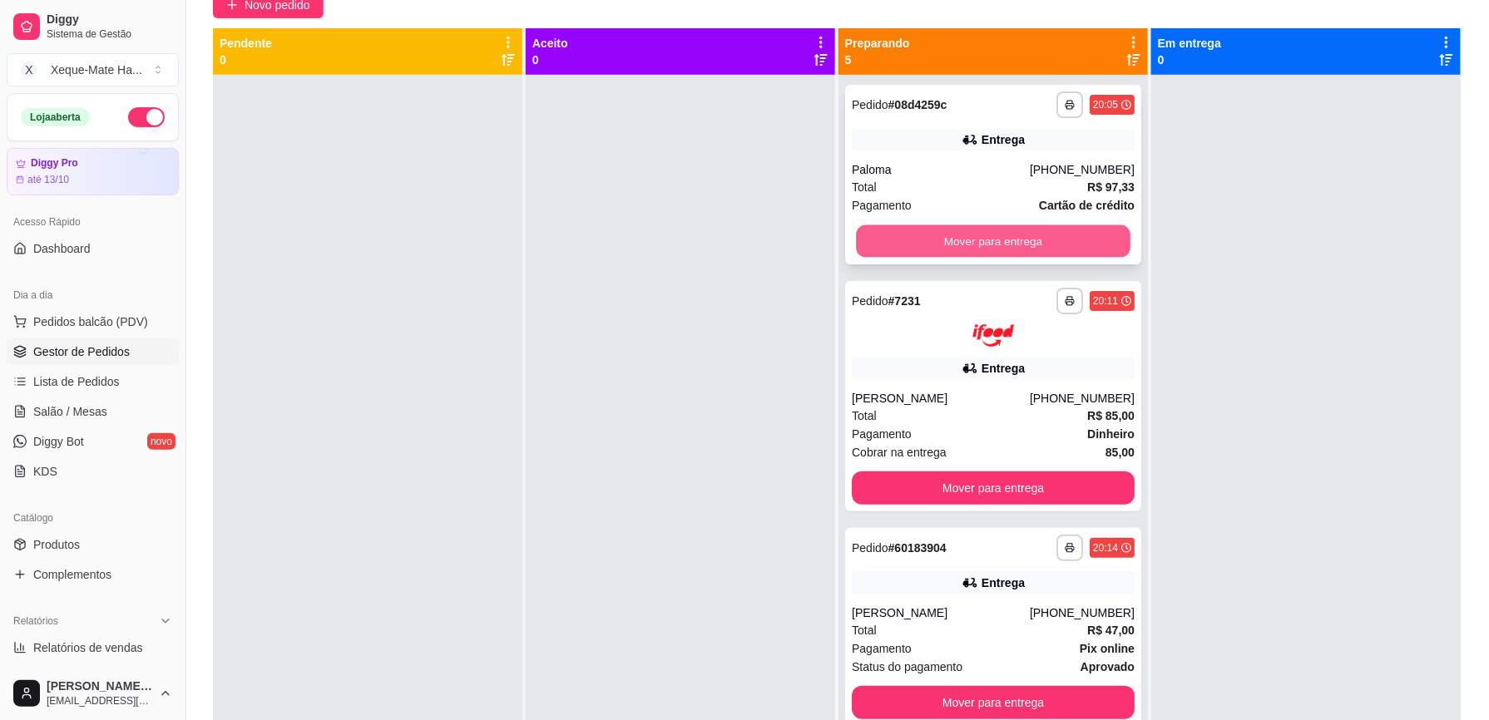
click at [1059, 228] on button "Mover para entrega" at bounding box center [993, 241] width 275 height 32
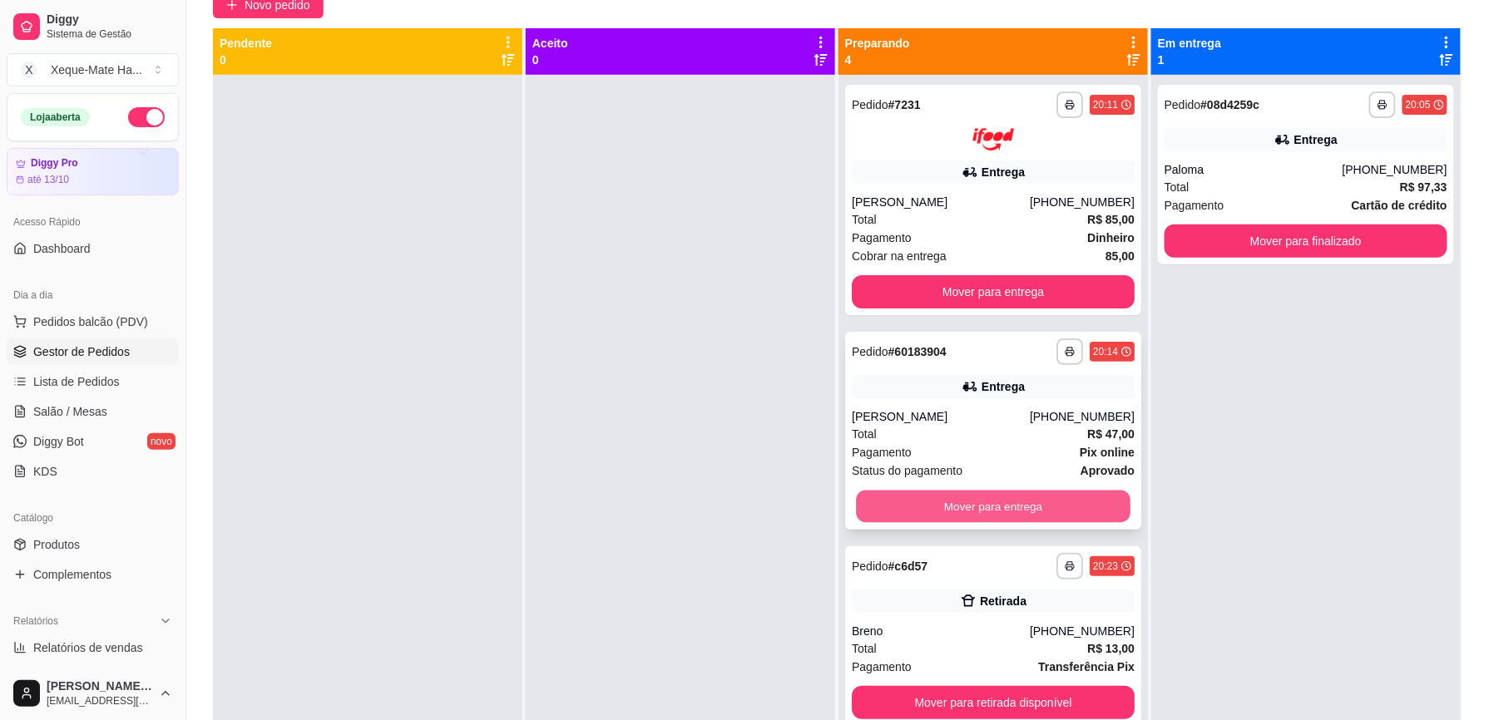
click at [1013, 503] on button "Mover para entrega" at bounding box center [993, 506] width 275 height 32
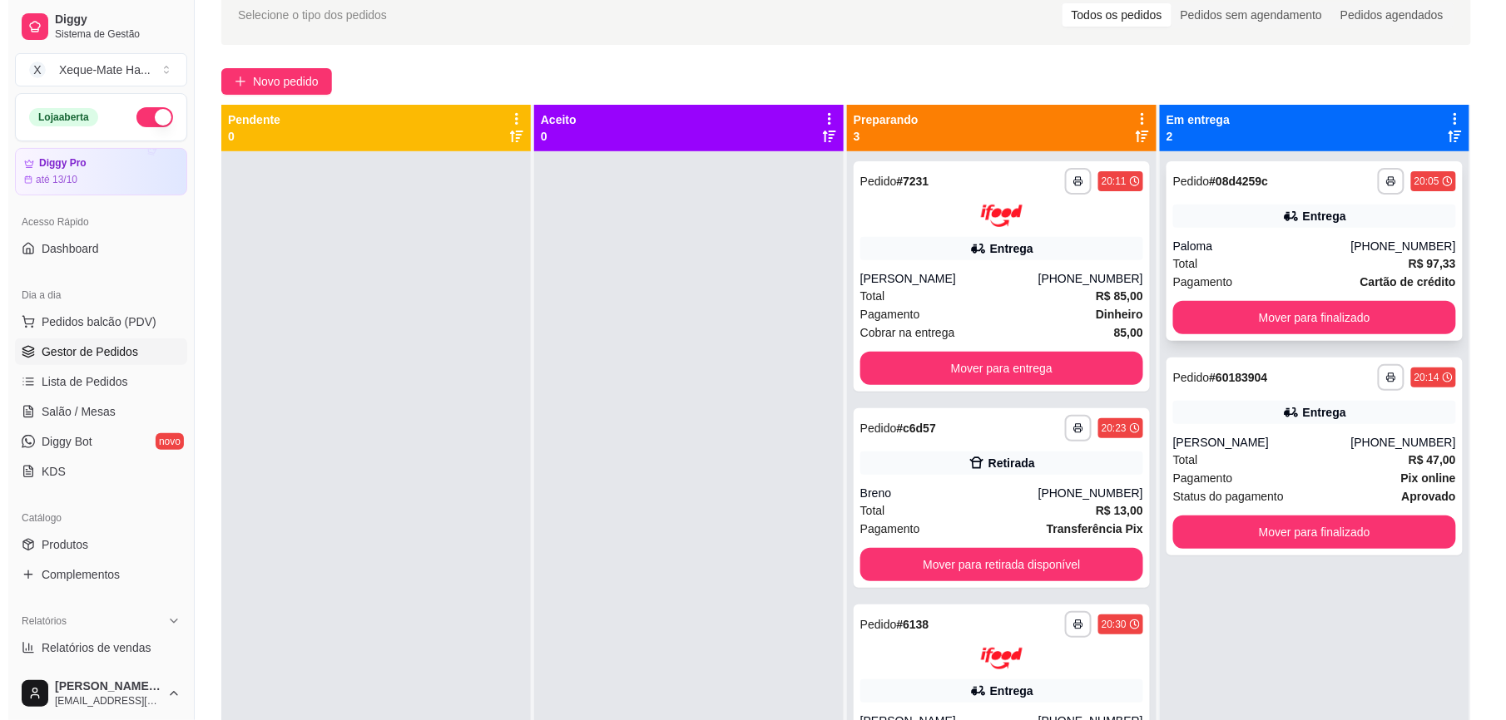
scroll to position [77, 0]
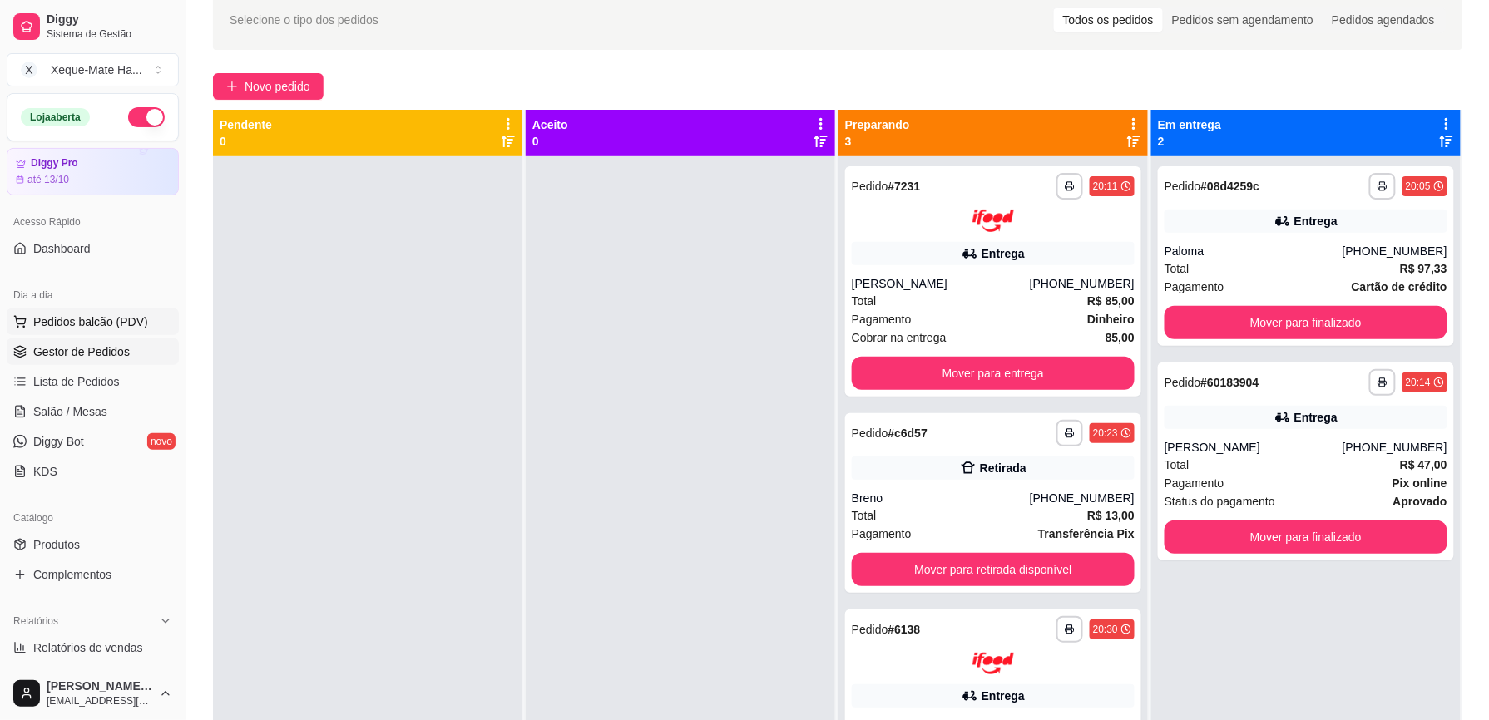
click at [87, 324] on span "Pedidos balcão (PDV)" at bounding box center [90, 322] width 115 height 17
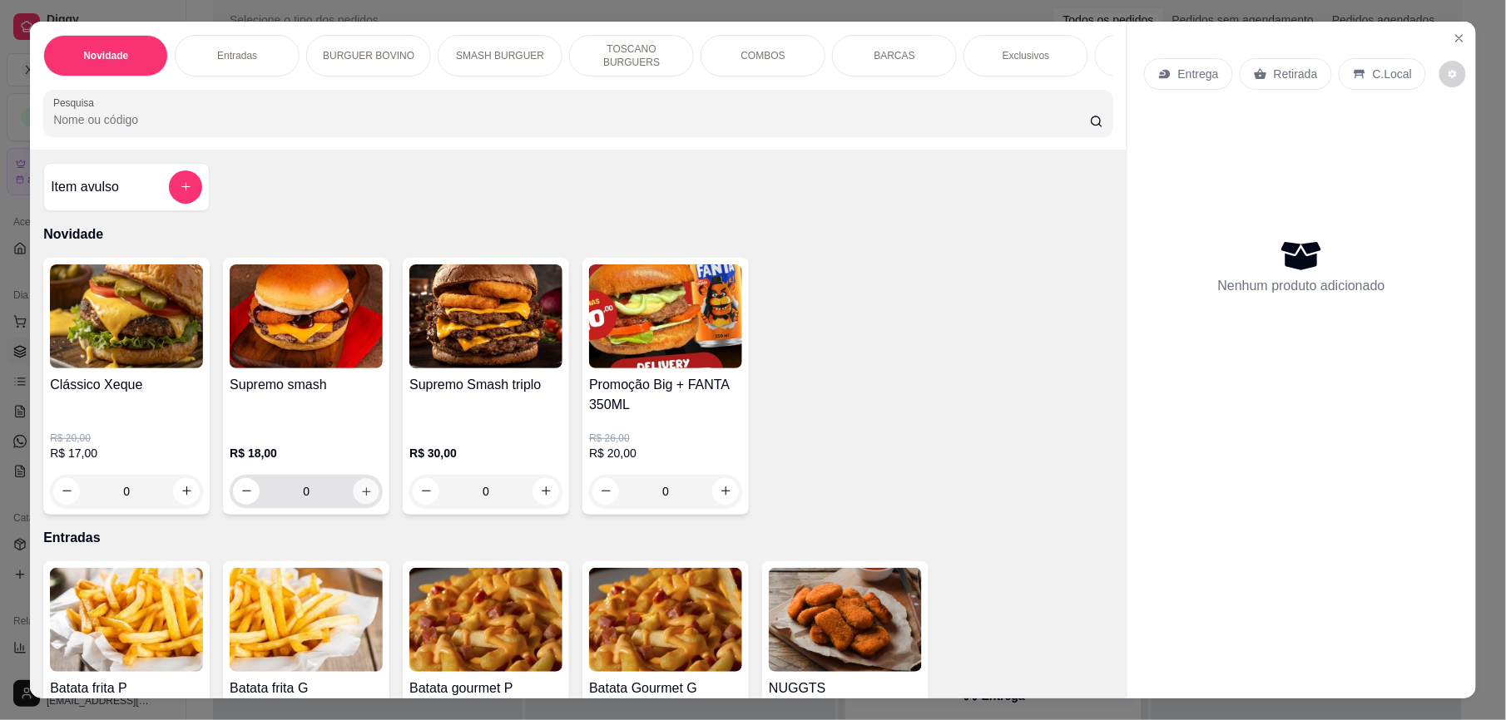
click at [360, 498] on icon "increase-product-quantity" at bounding box center [366, 492] width 12 height 12
type input "1"
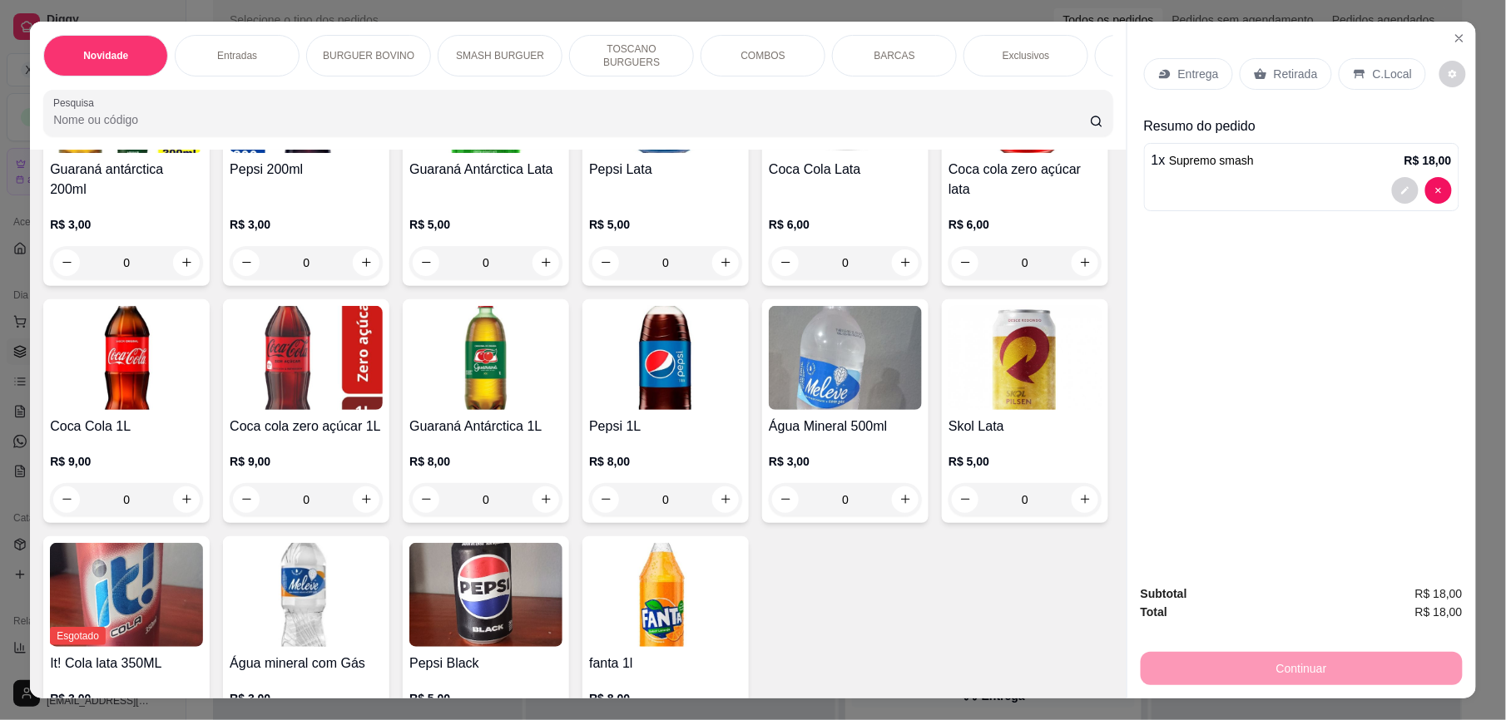
scroll to position [3872, 0]
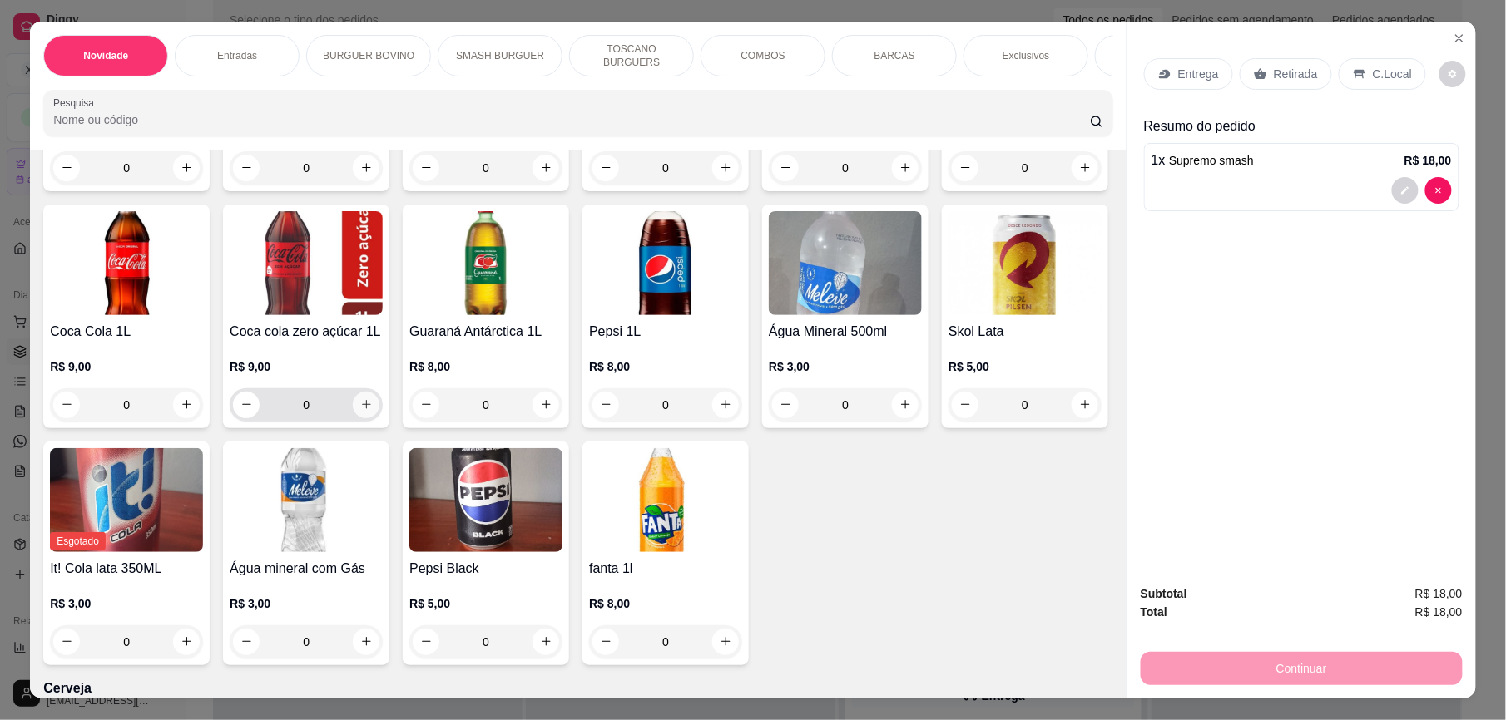
click at [379, 418] on button "increase-product-quantity" at bounding box center [366, 405] width 27 height 27
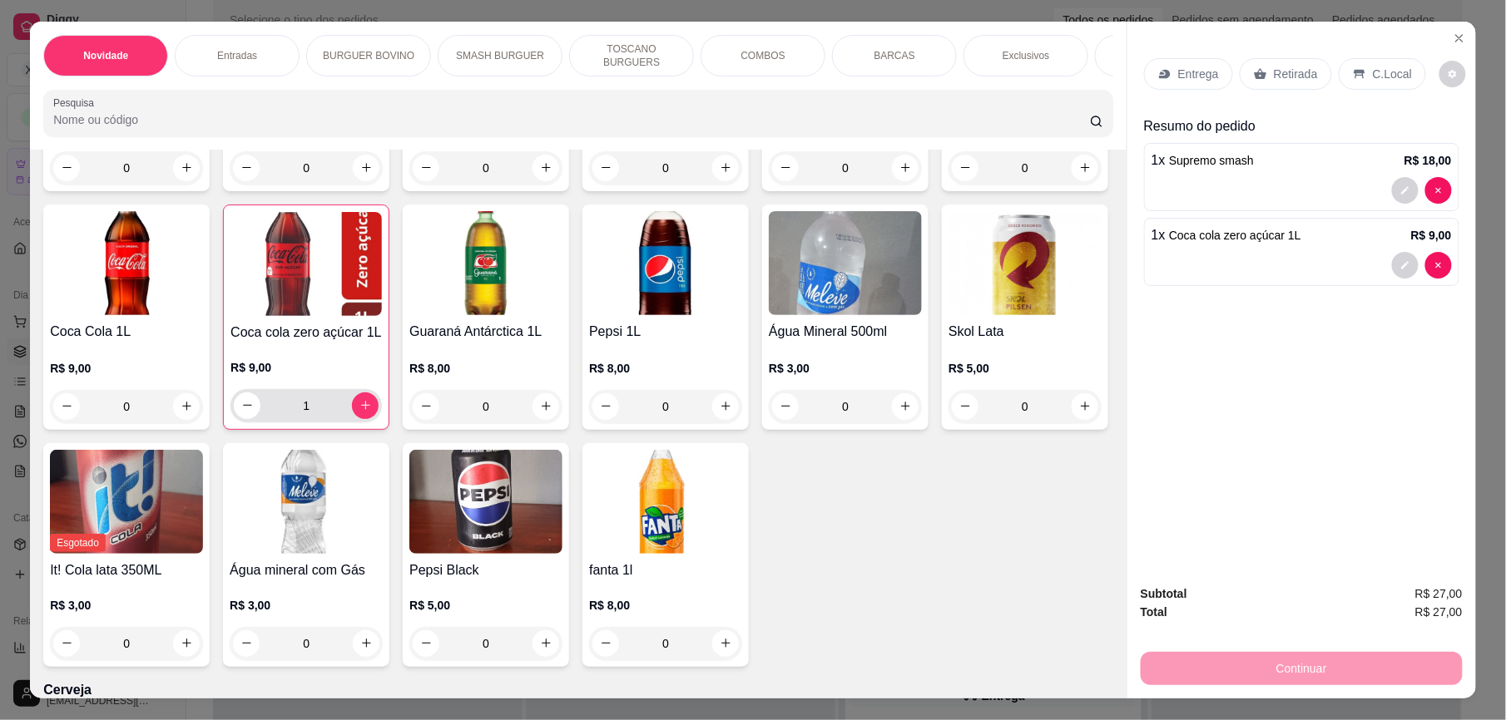
type input "1"
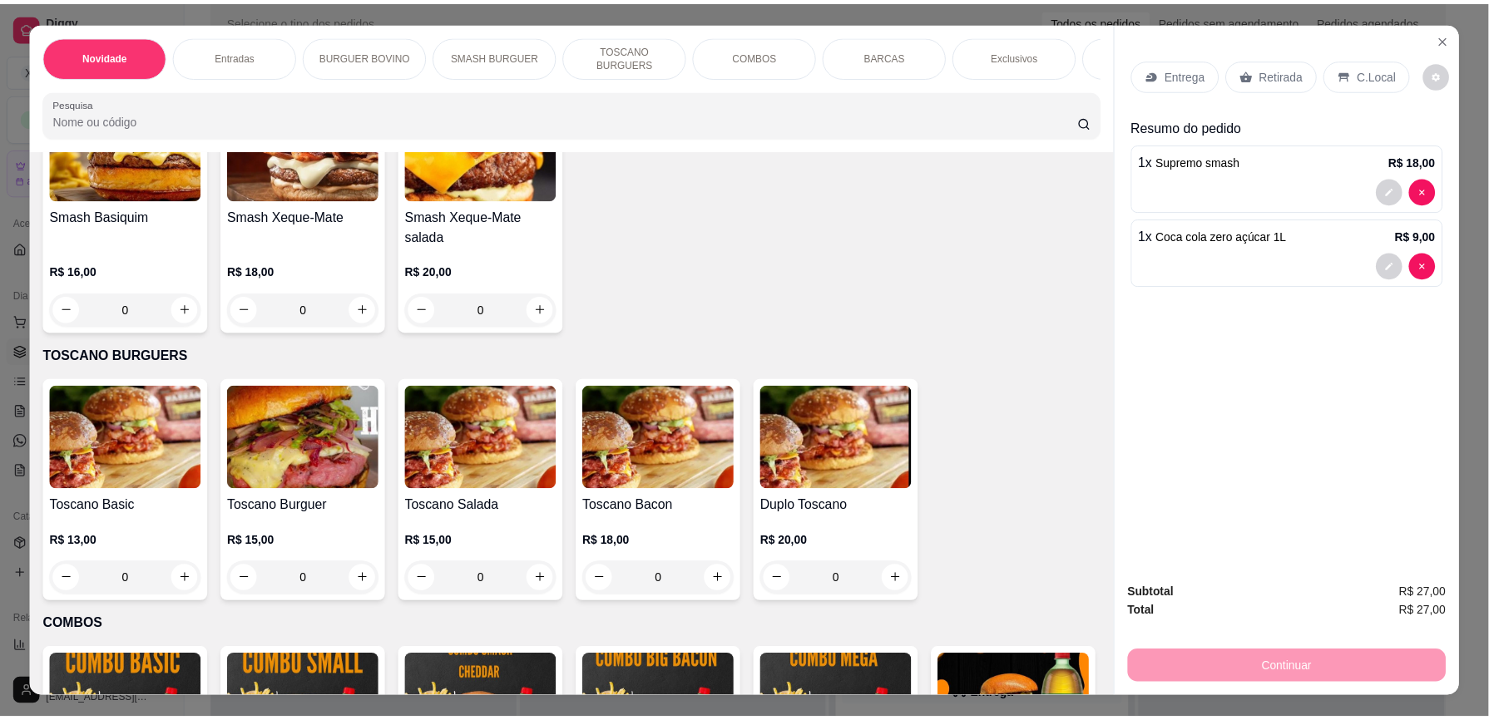
scroll to position [1458, 0]
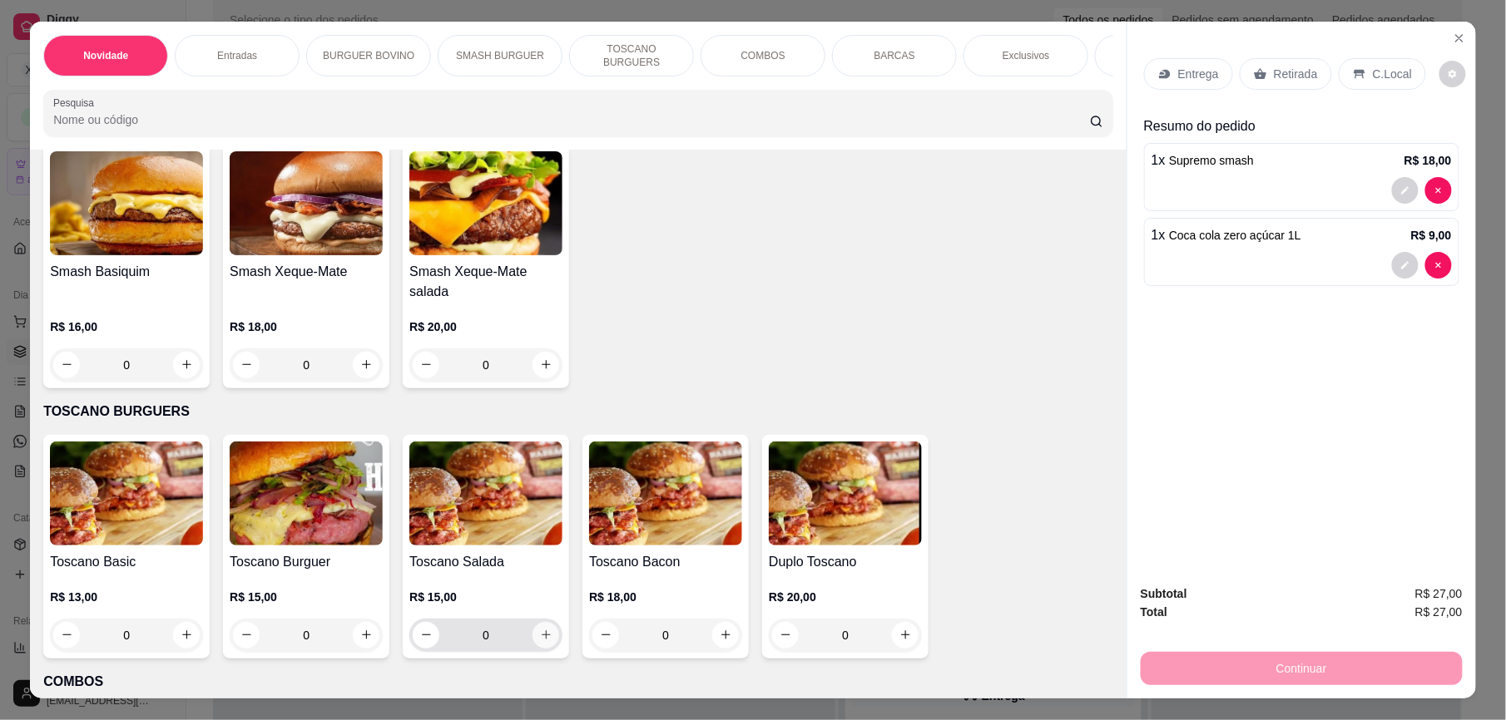
click at [541, 641] on icon "increase-product-quantity" at bounding box center [546, 635] width 12 height 12
type input "1"
click at [1169, 68] on div "Entrega" at bounding box center [1188, 74] width 89 height 32
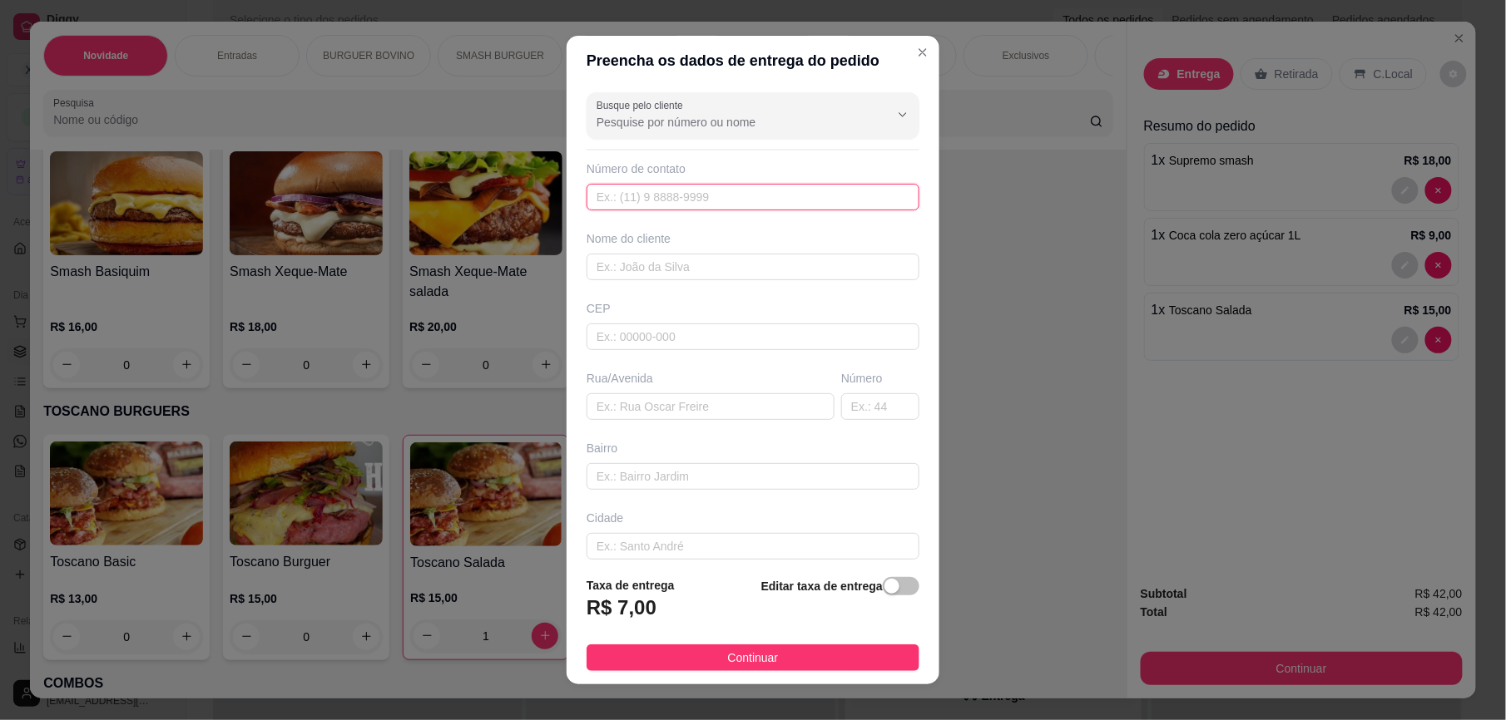
click at [756, 196] on input "text" at bounding box center [753, 197] width 333 height 27
type input "9"
type input "[PHONE_NUMBER]"
click at [669, 271] on input "text" at bounding box center [753, 267] width 333 height 27
click at [653, 408] on input "text" at bounding box center [711, 407] width 248 height 27
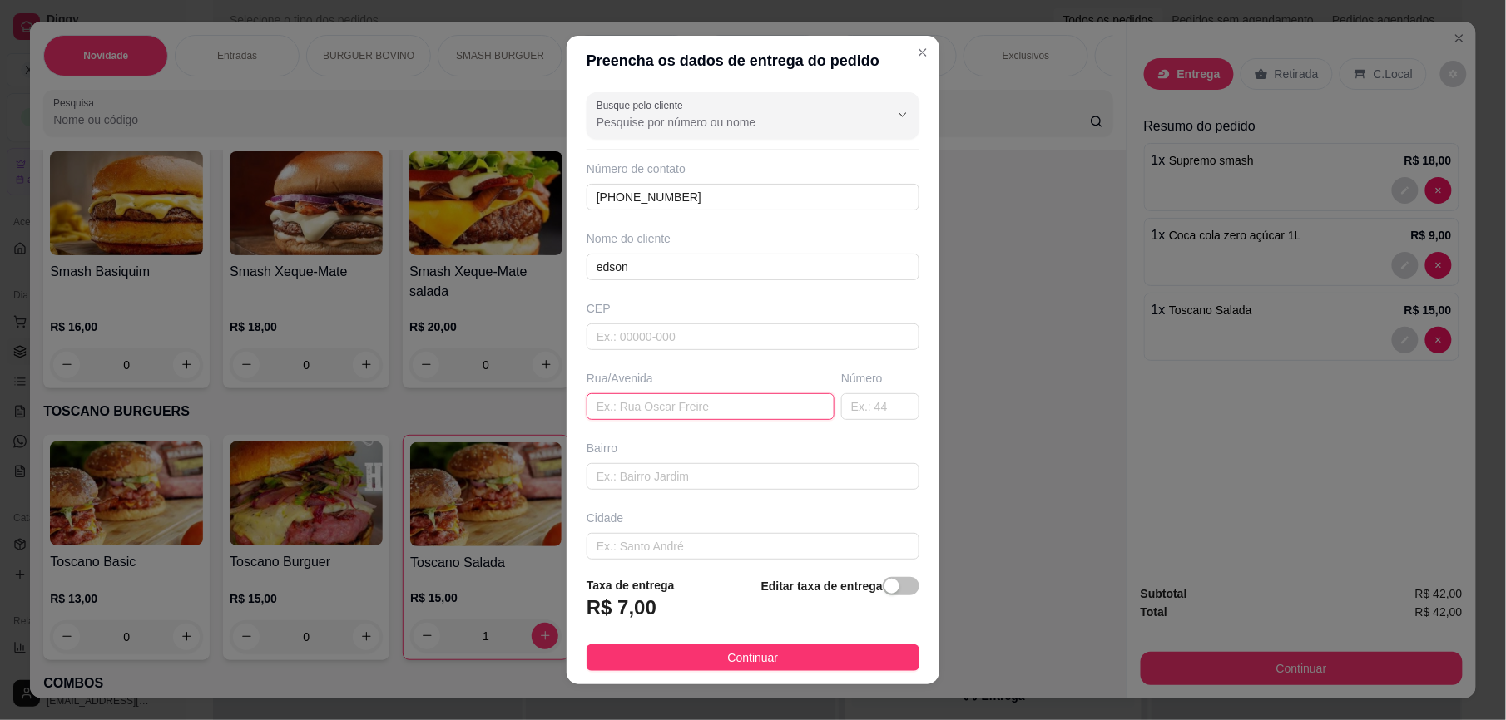
click at [666, 404] on input "text" at bounding box center [711, 407] width 248 height 27
click at [587, 267] on input "edson" at bounding box center [753, 267] width 333 height 27
type input "Sr. edson"
click at [653, 413] on input "text" at bounding box center [711, 407] width 248 height 27
paste input "a"
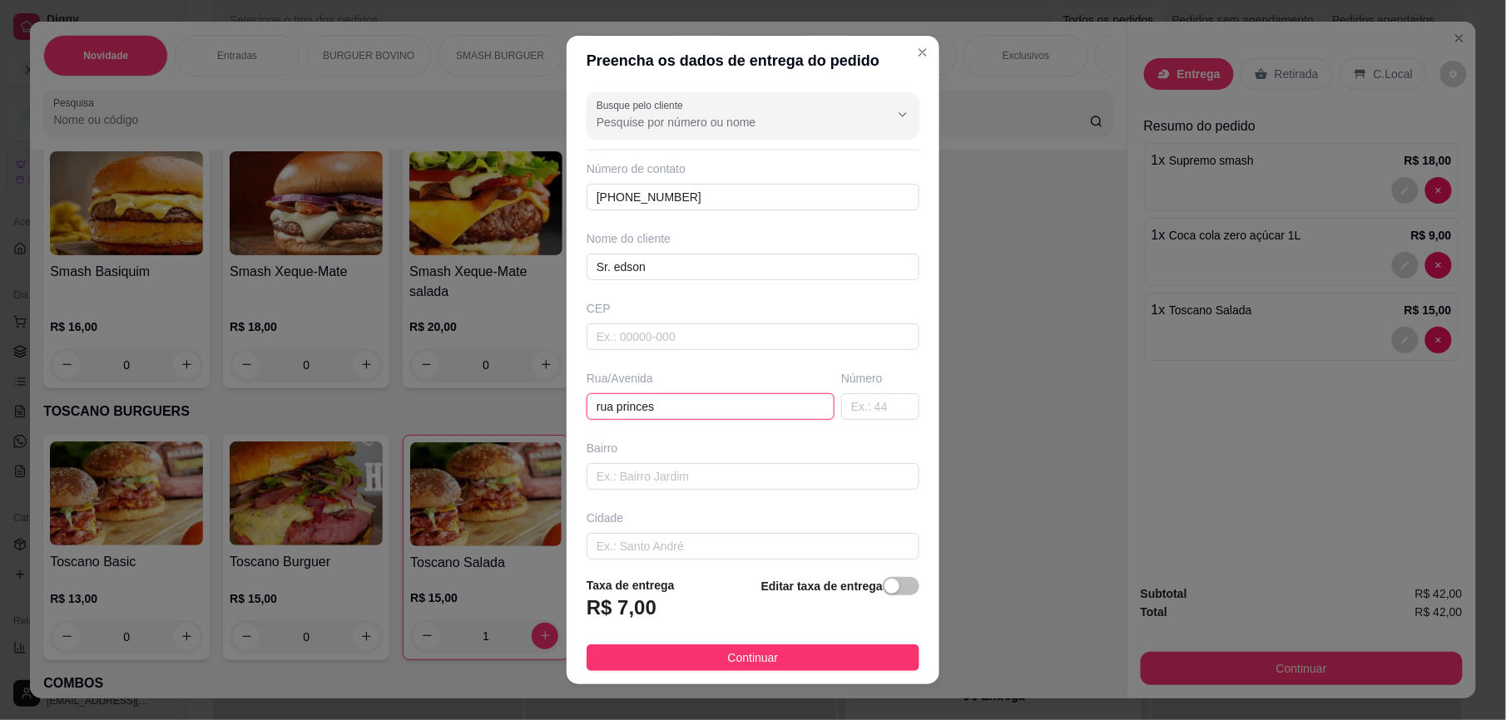
paste input "a"
type input "rua princesa [PERSON_NAME]"
click at [852, 410] on input "text" at bounding box center [880, 407] width 78 height 27
type input "220"
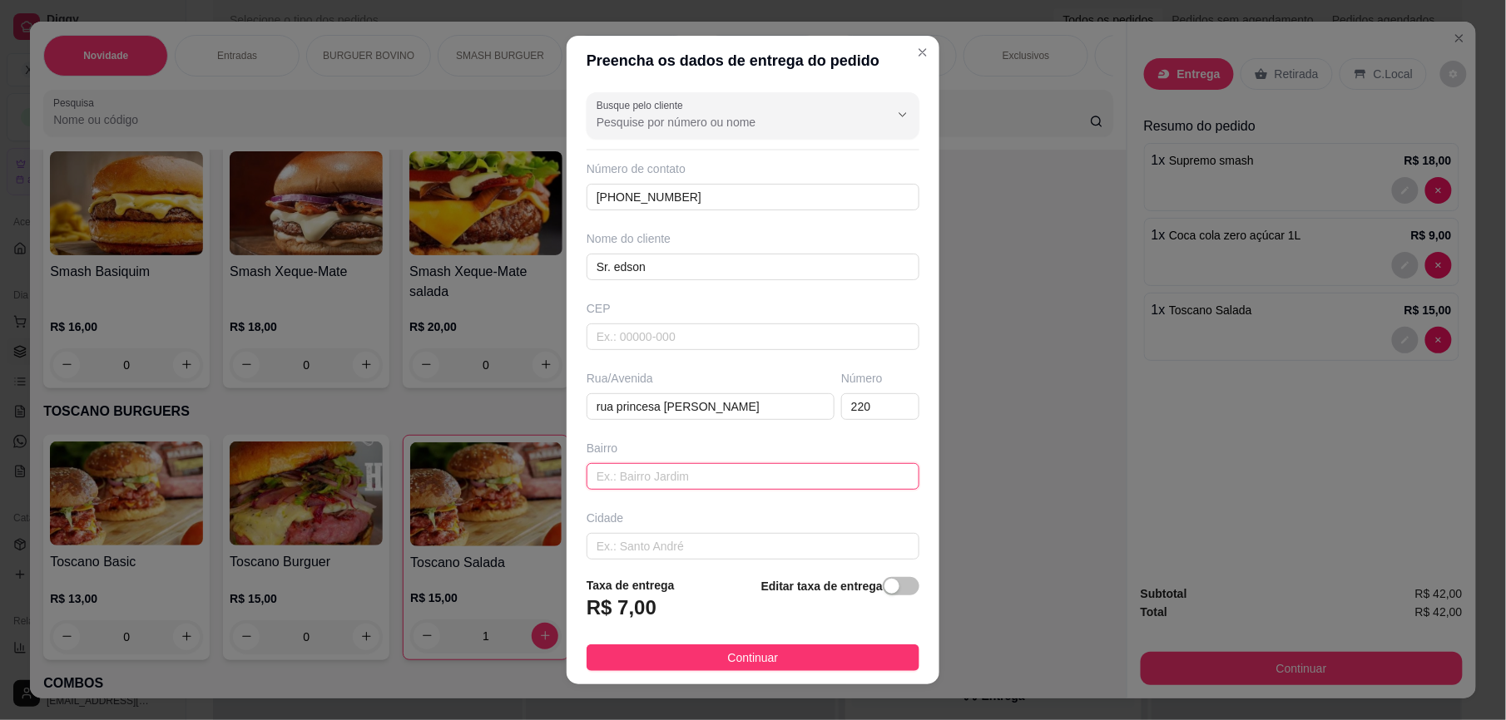
click at [672, 480] on input "text" at bounding box center [753, 476] width 333 height 27
type input "centro"
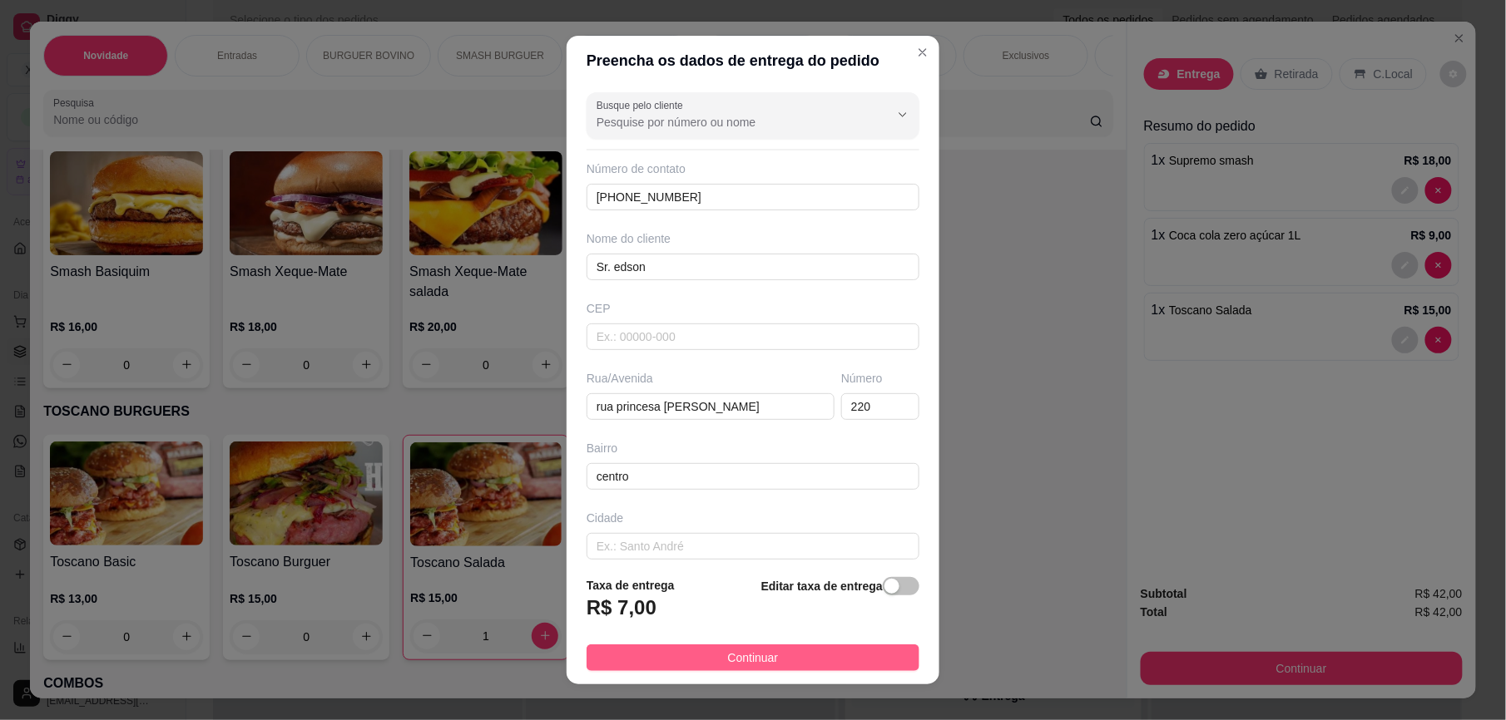
click at [729, 657] on span "Continuar" at bounding box center [753, 658] width 51 height 18
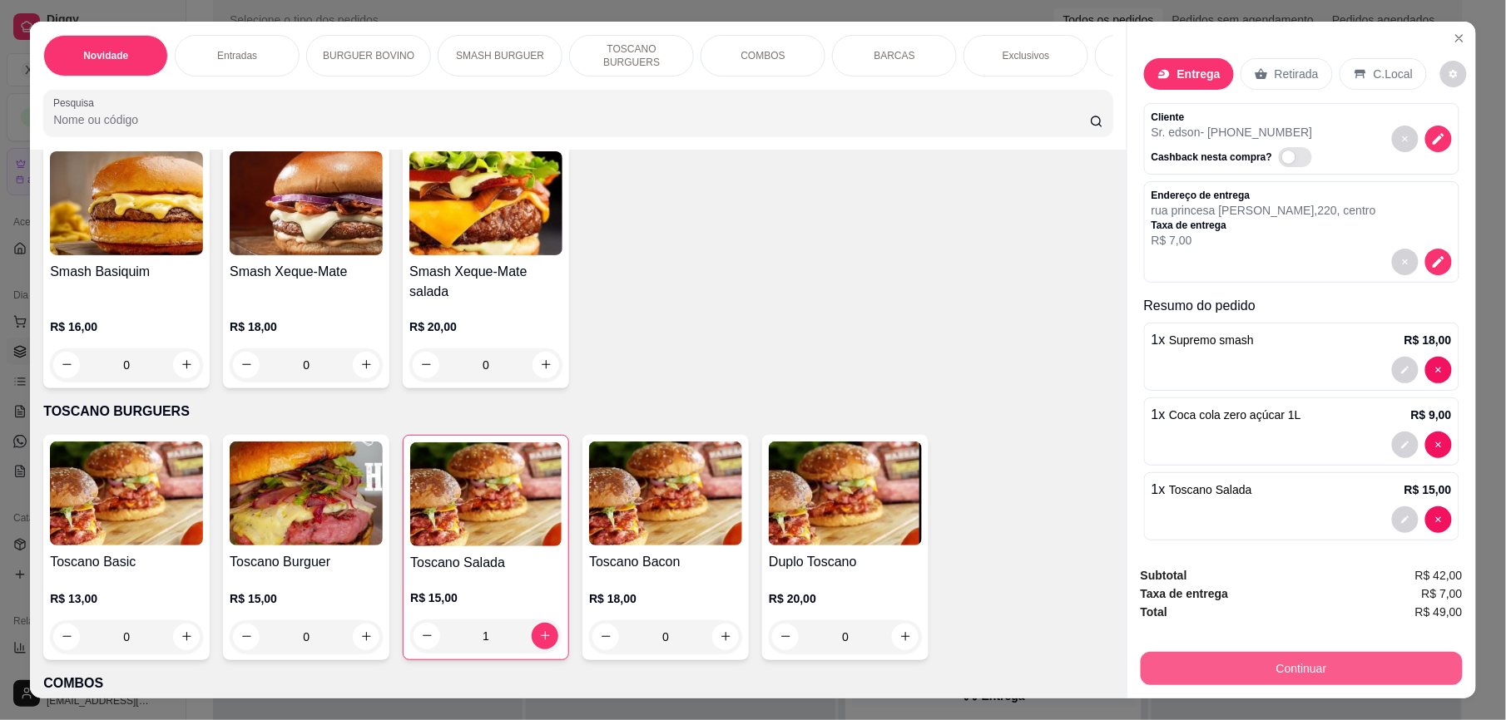
click at [1280, 669] on button "Continuar" at bounding box center [1302, 668] width 322 height 33
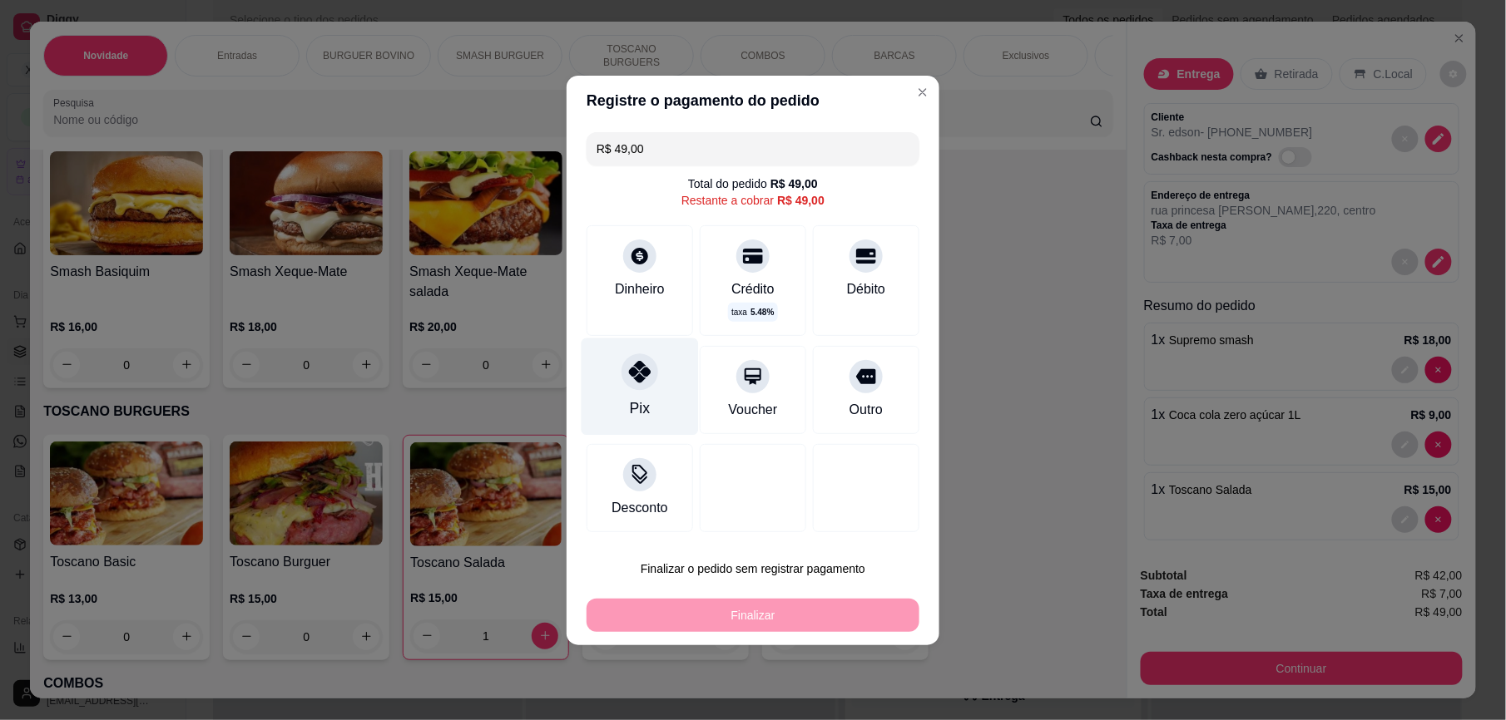
click at [637, 384] on div at bounding box center [639, 372] width 37 height 37
type input "R$ 0,00"
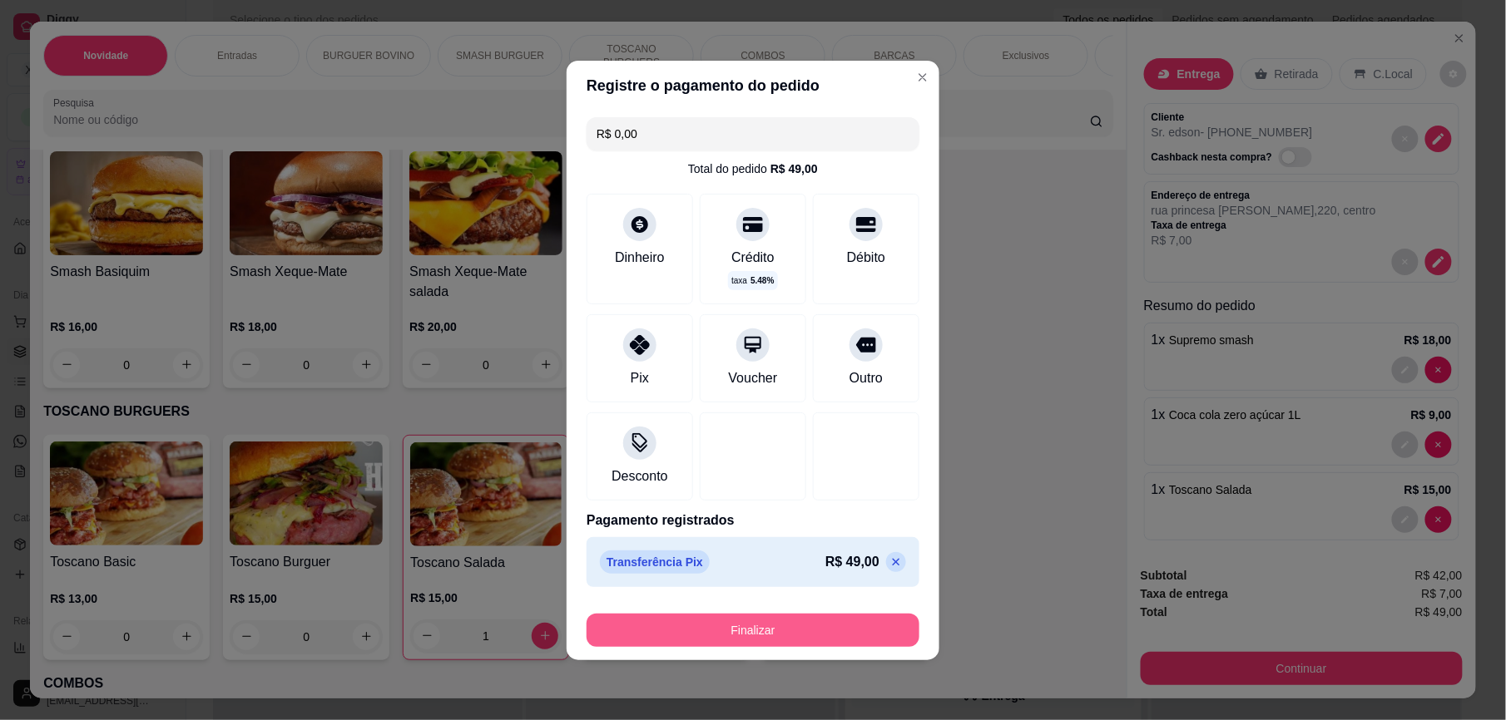
click at [780, 636] on button "Finalizar" at bounding box center [753, 630] width 333 height 33
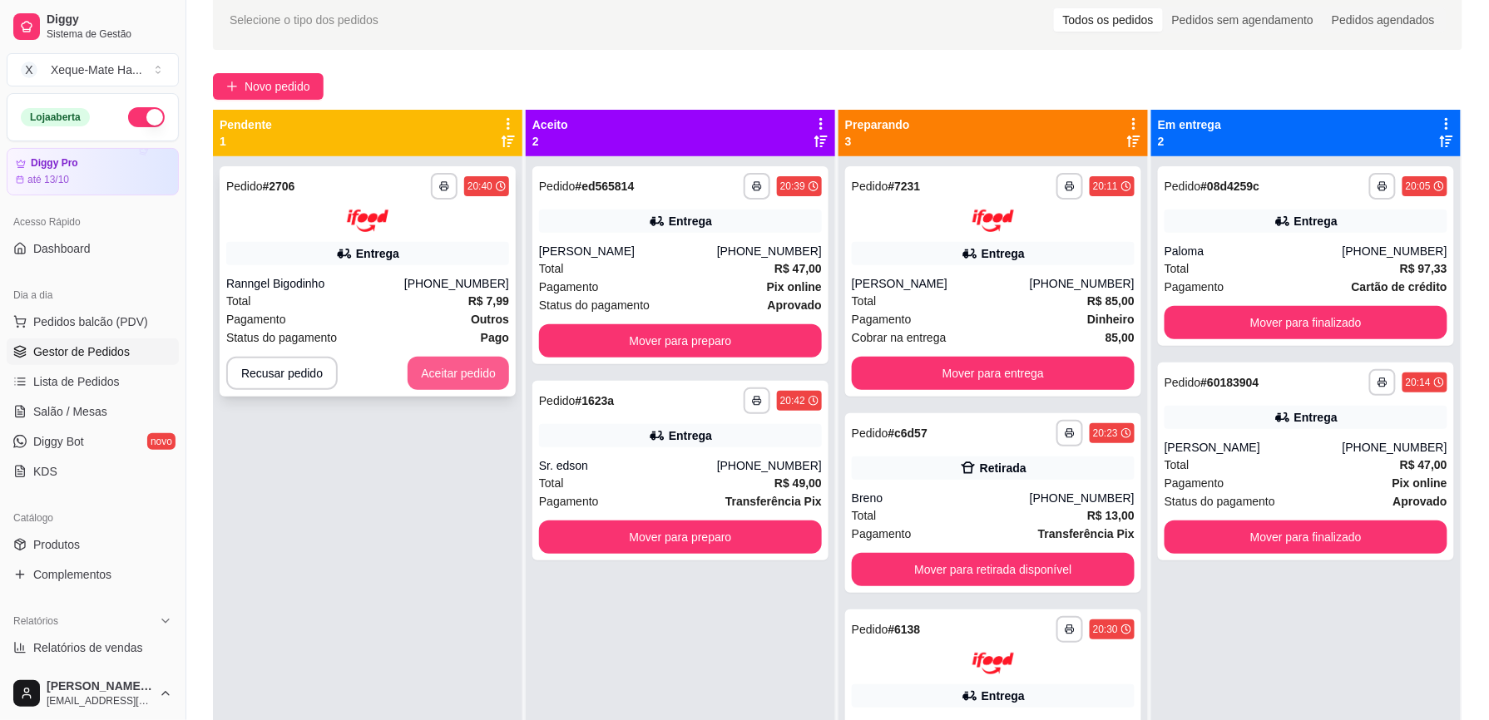
click at [437, 363] on button "Aceitar pedido" at bounding box center [459, 373] width 102 height 33
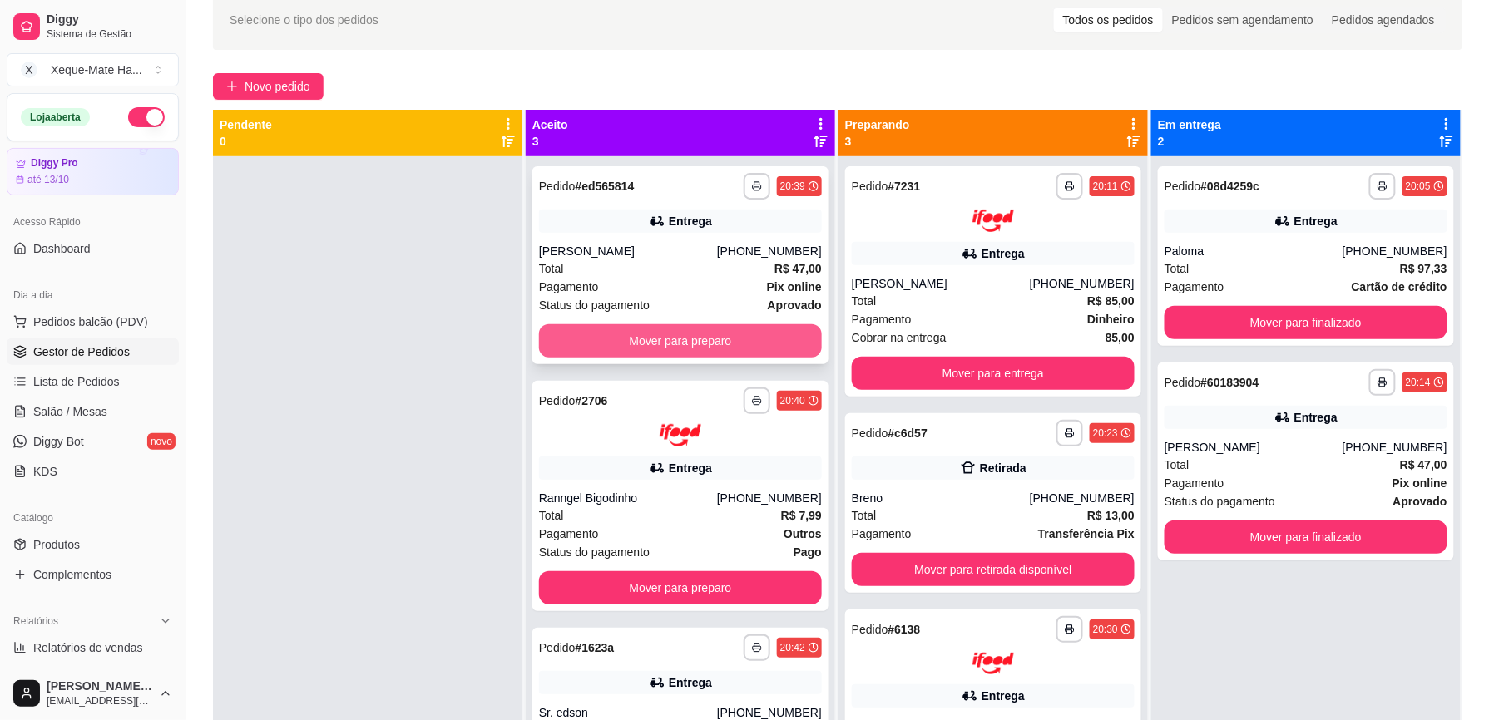
click at [707, 339] on button "Mover para preparo" at bounding box center [680, 340] width 283 height 33
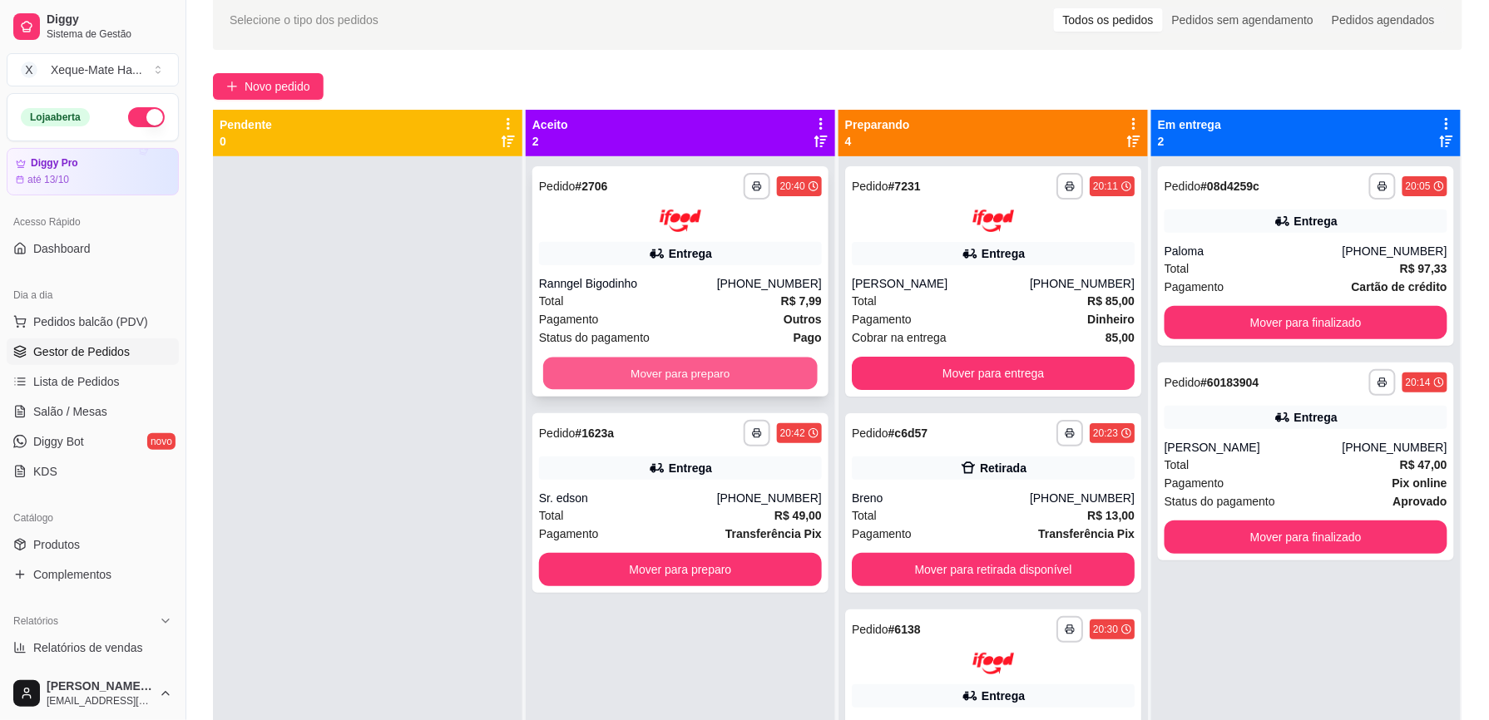
click at [714, 373] on button "Mover para preparo" at bounding box center [680, 373] width 275 height 32
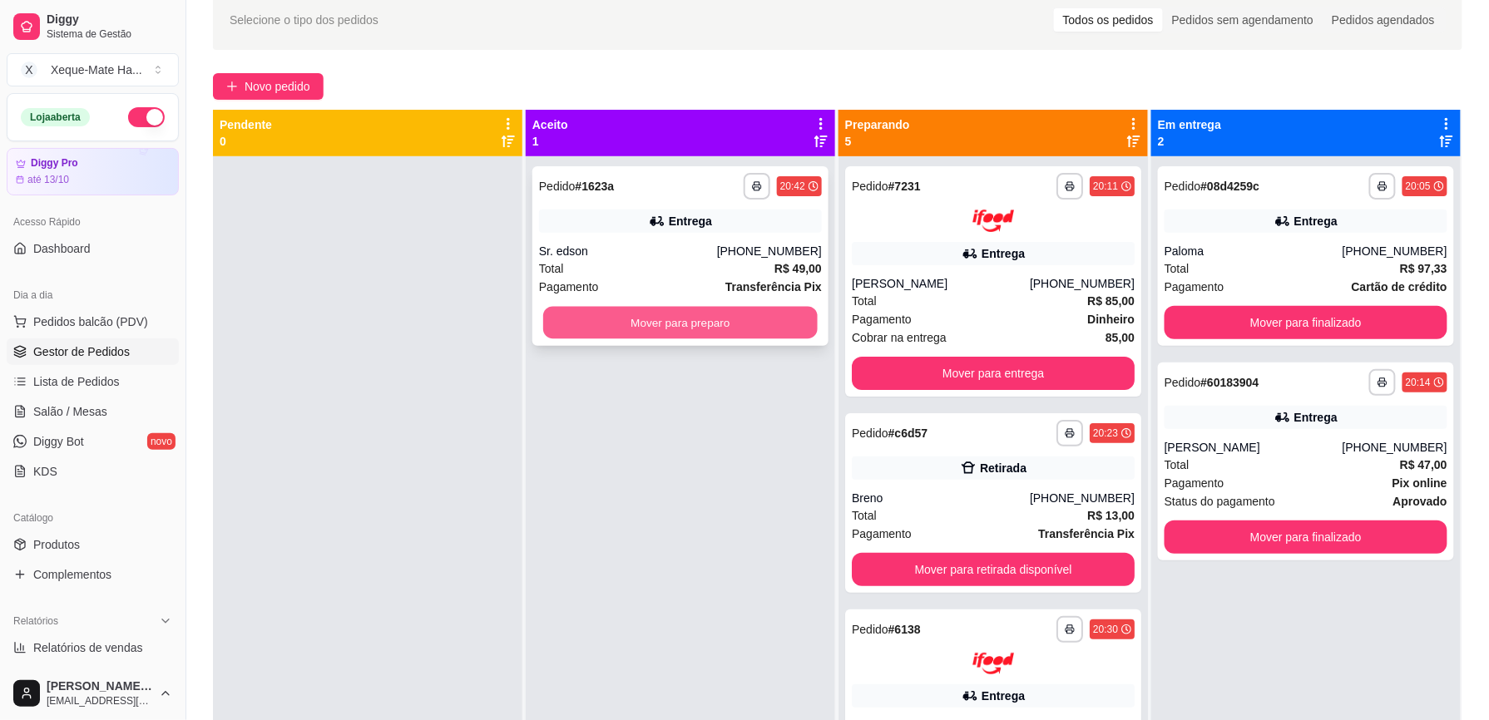
click at [723, 323] on button "Mover para preparo" at bounding box center [680, 323] width 275 height 32
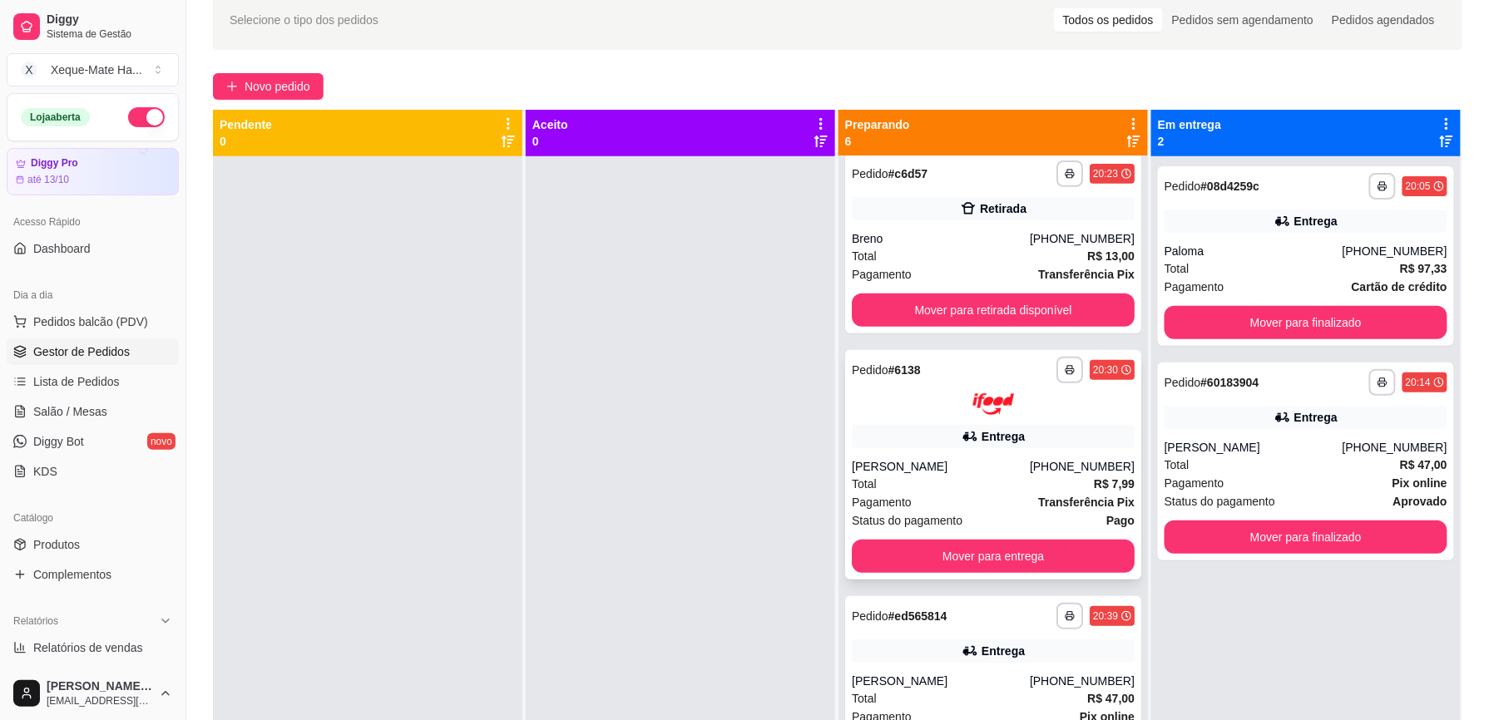
scroll to position [270, 0]
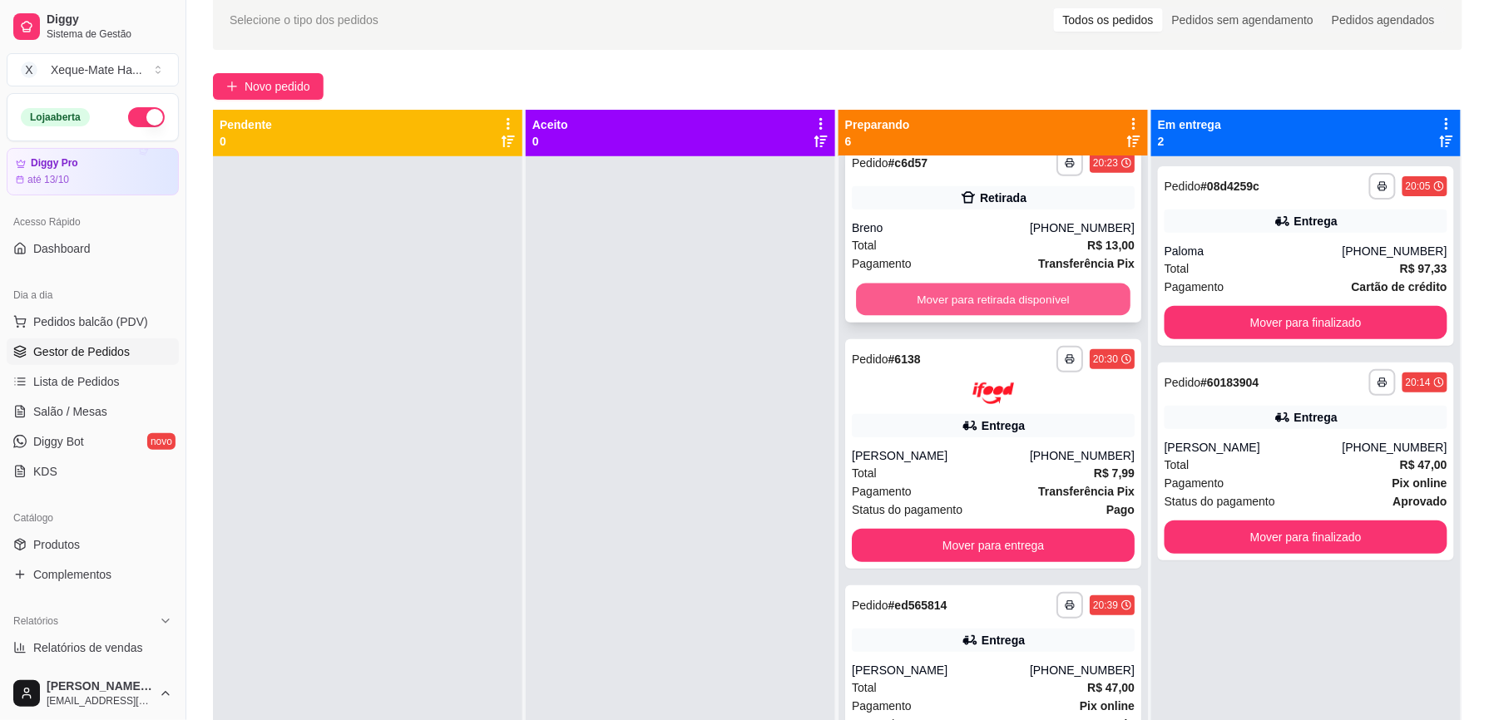
click at [1035, 300] on button "Mover para retirada disponível" at bounding box center [993, 299] width 275 height 32
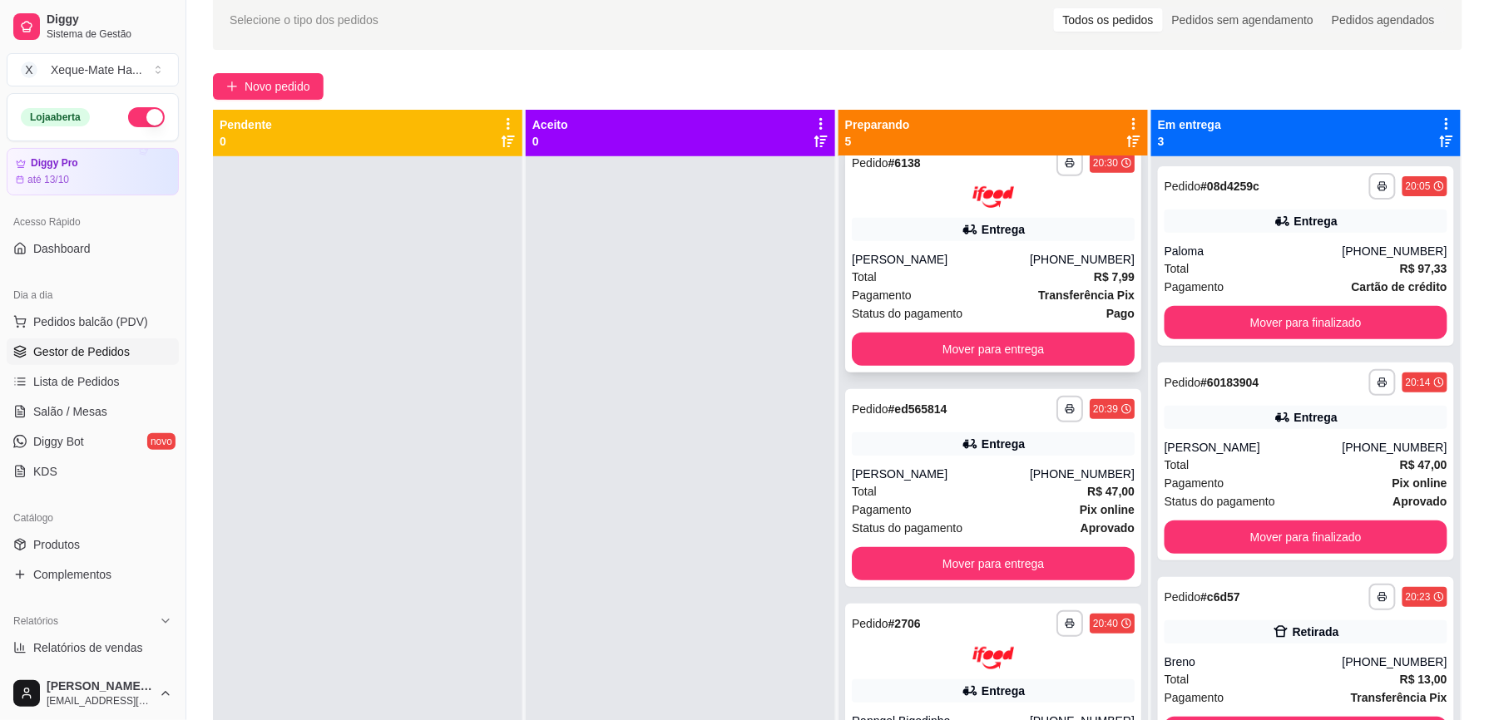
scroll to position [74, 0]
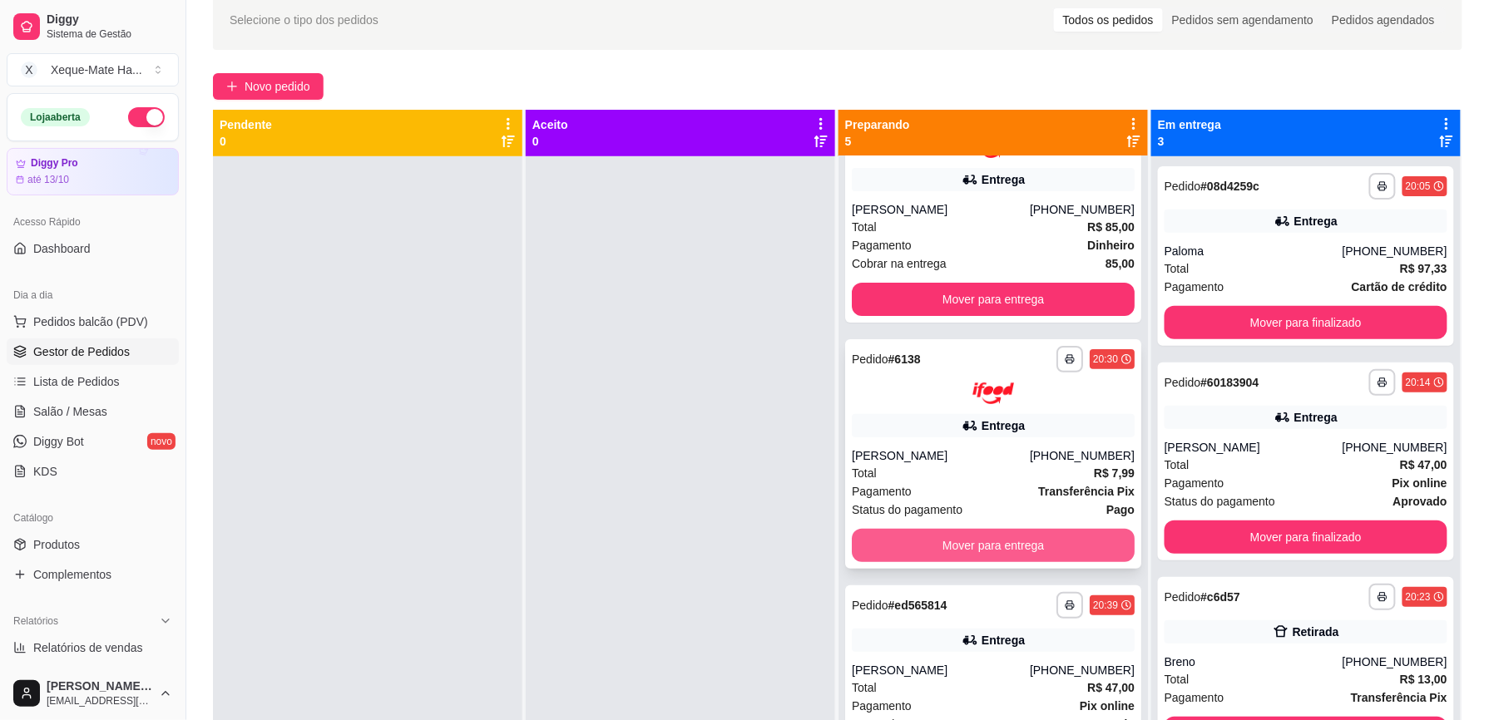
click at [993, 543] on button "Mover para entrega" at bounding box center [993, 545] width 283 height 33
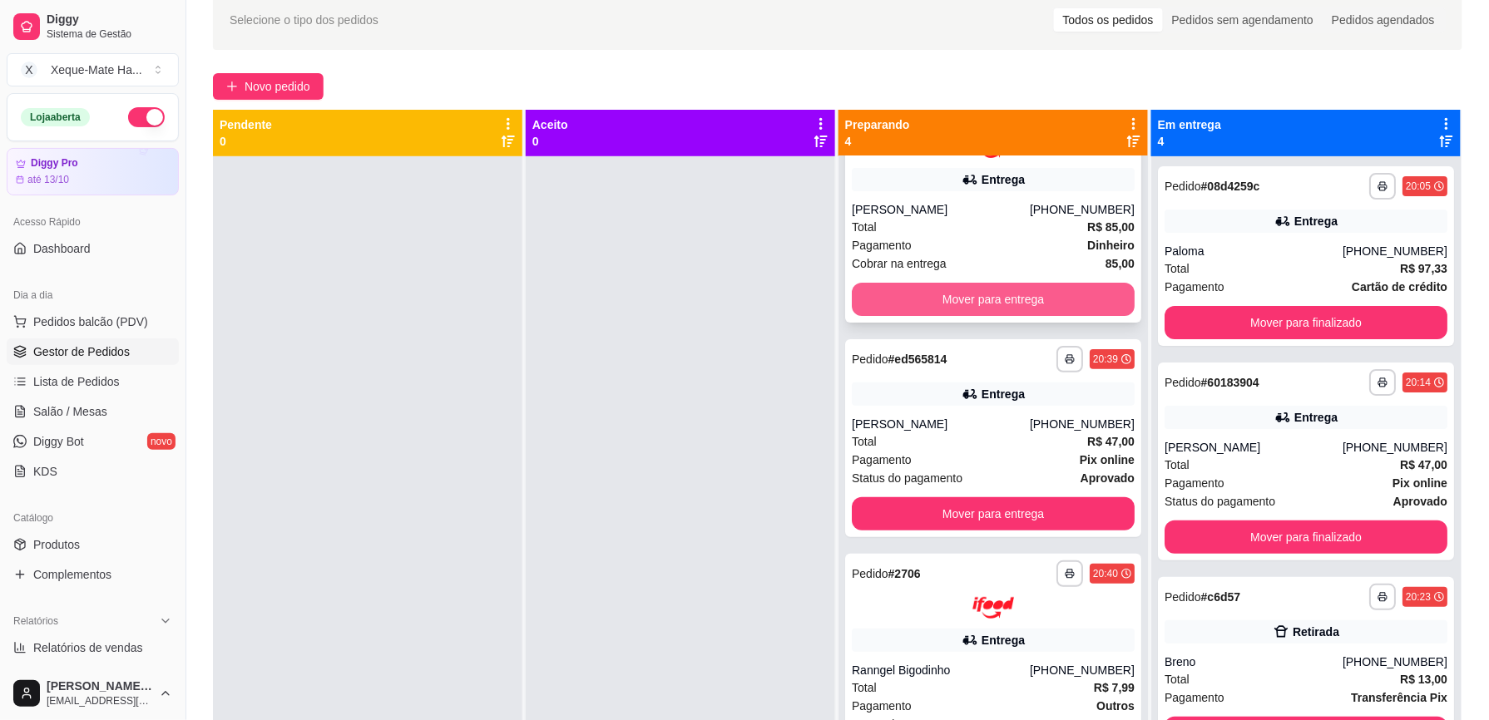
click at [939, 313] on button "Mover para entrega" at bounding box center [993, 299] width 283 height 33
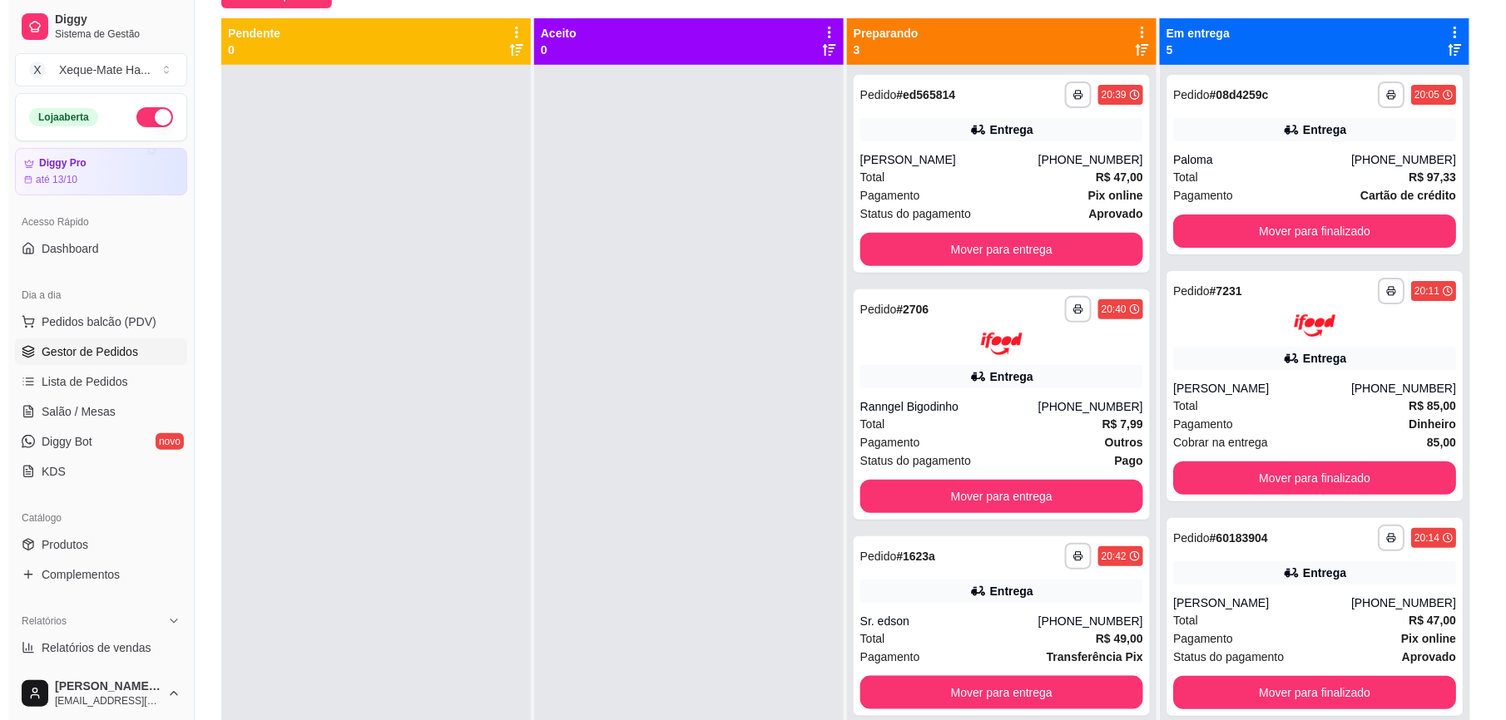
scroll to position [160, 0]
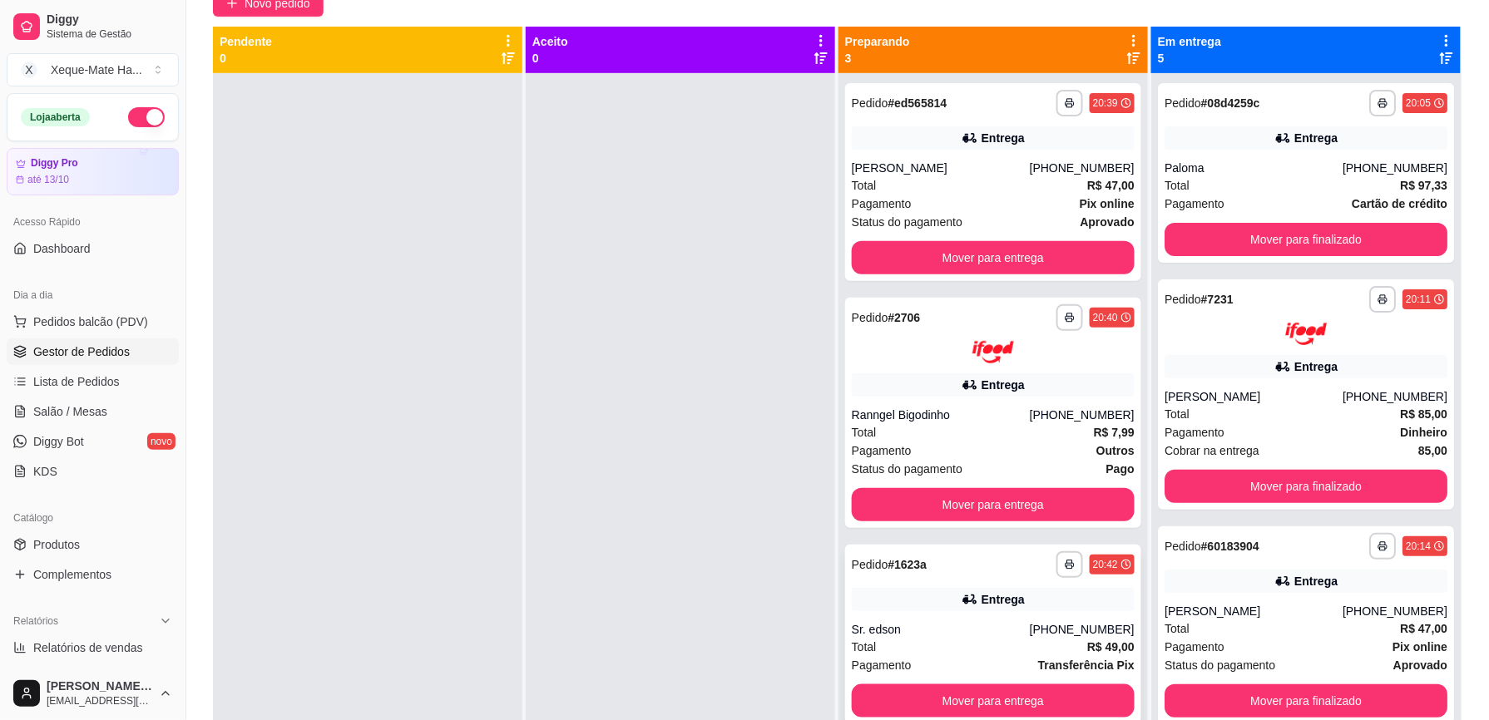
click at [926, 638] on div "Total R$ 49,00" at bounding box center [993, 647] width 283 height 18
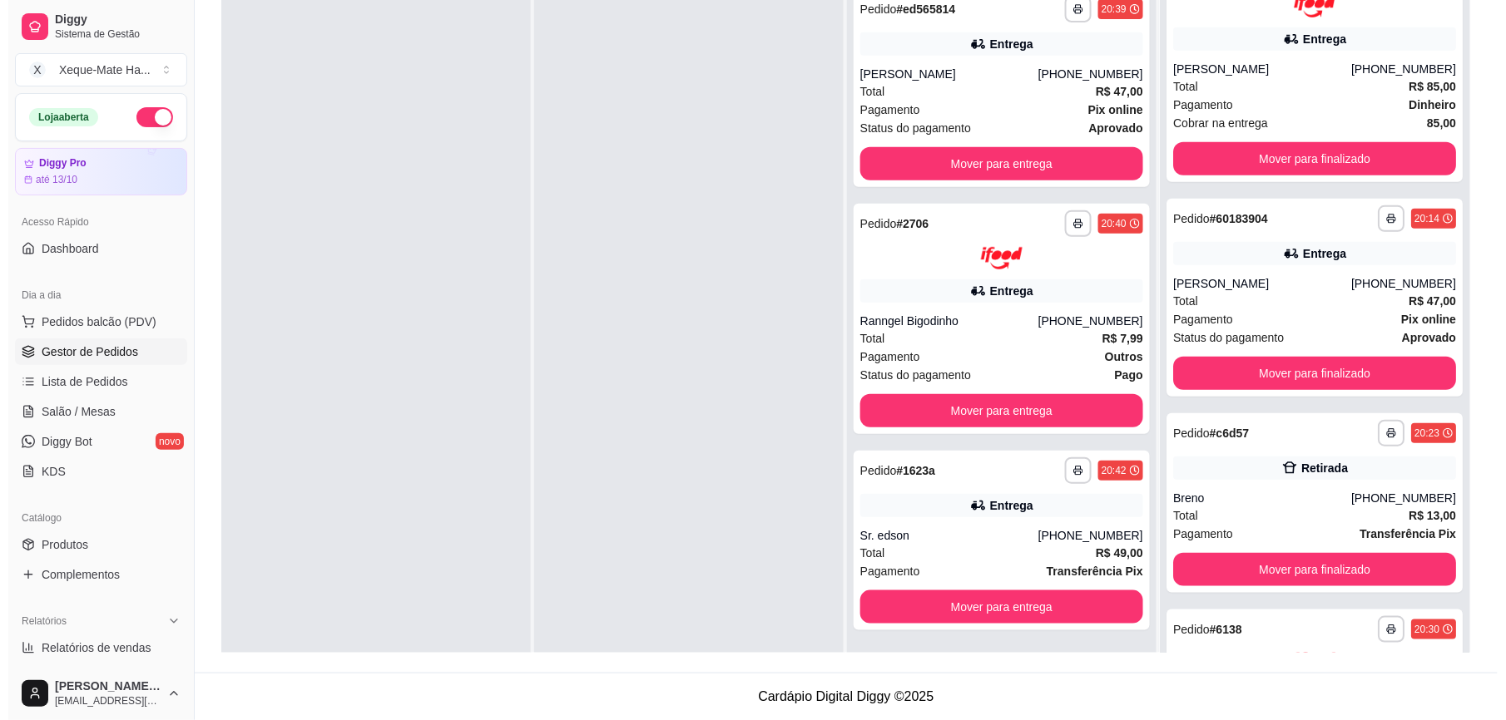
scroll to position [356, 0]
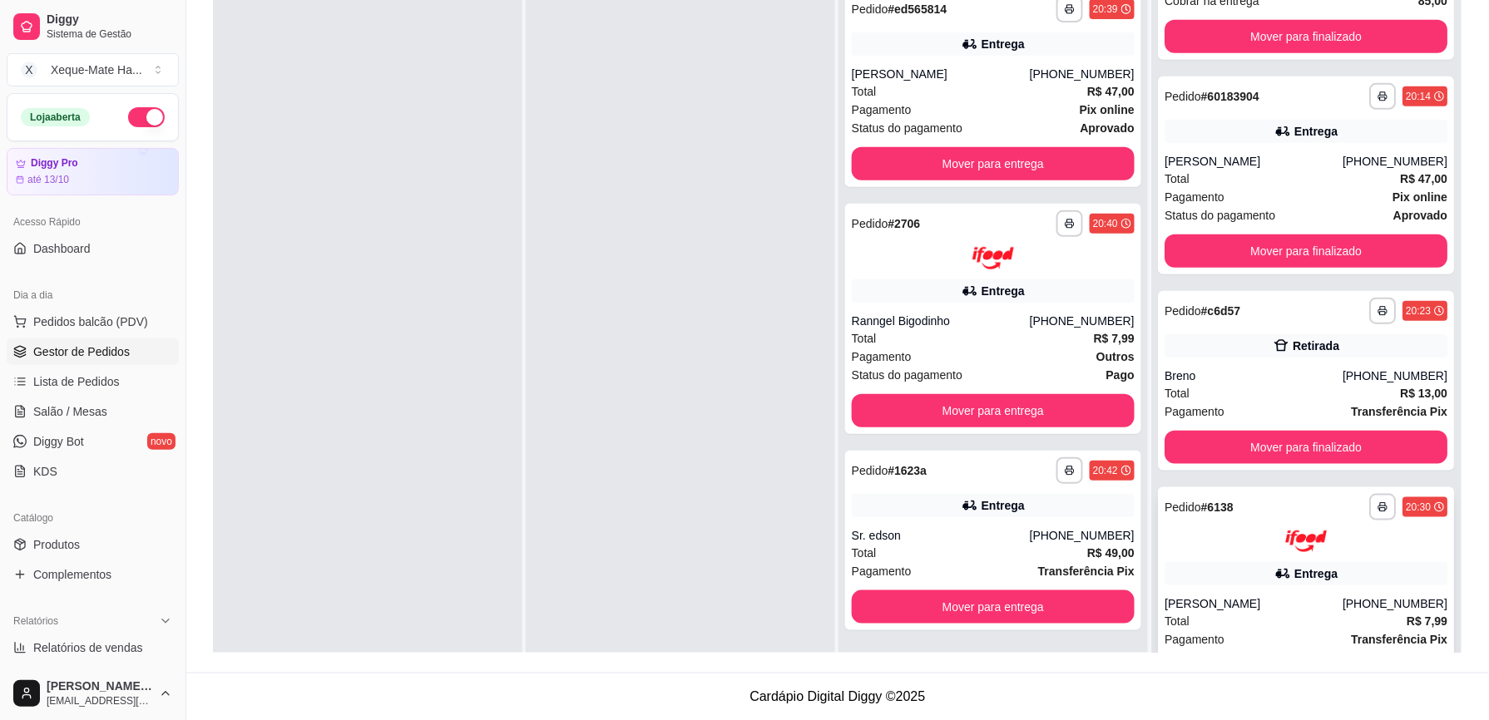
click at [1225, 620] on div "Total R$ 7,99" at bounding box center [1306, 621] width 283 height 18
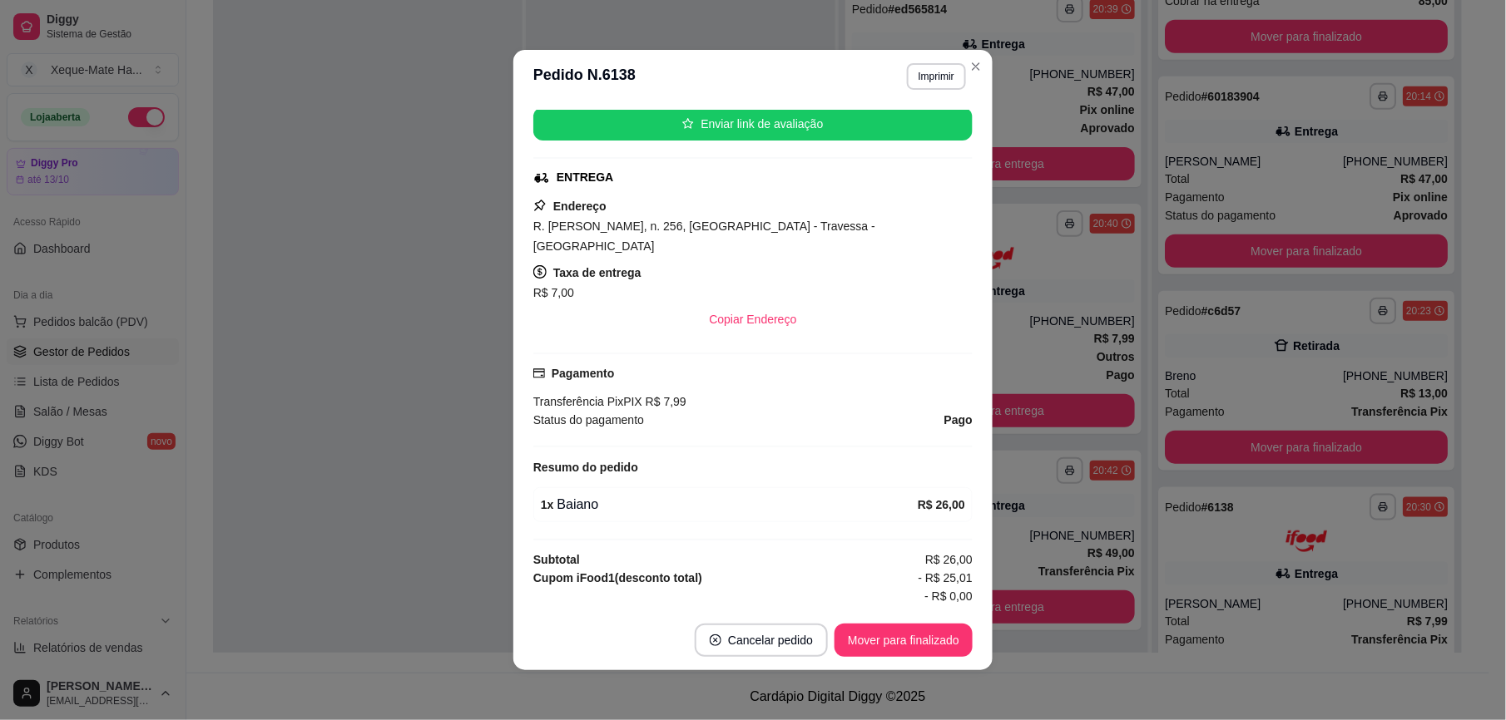
scroll to position [246, 0]
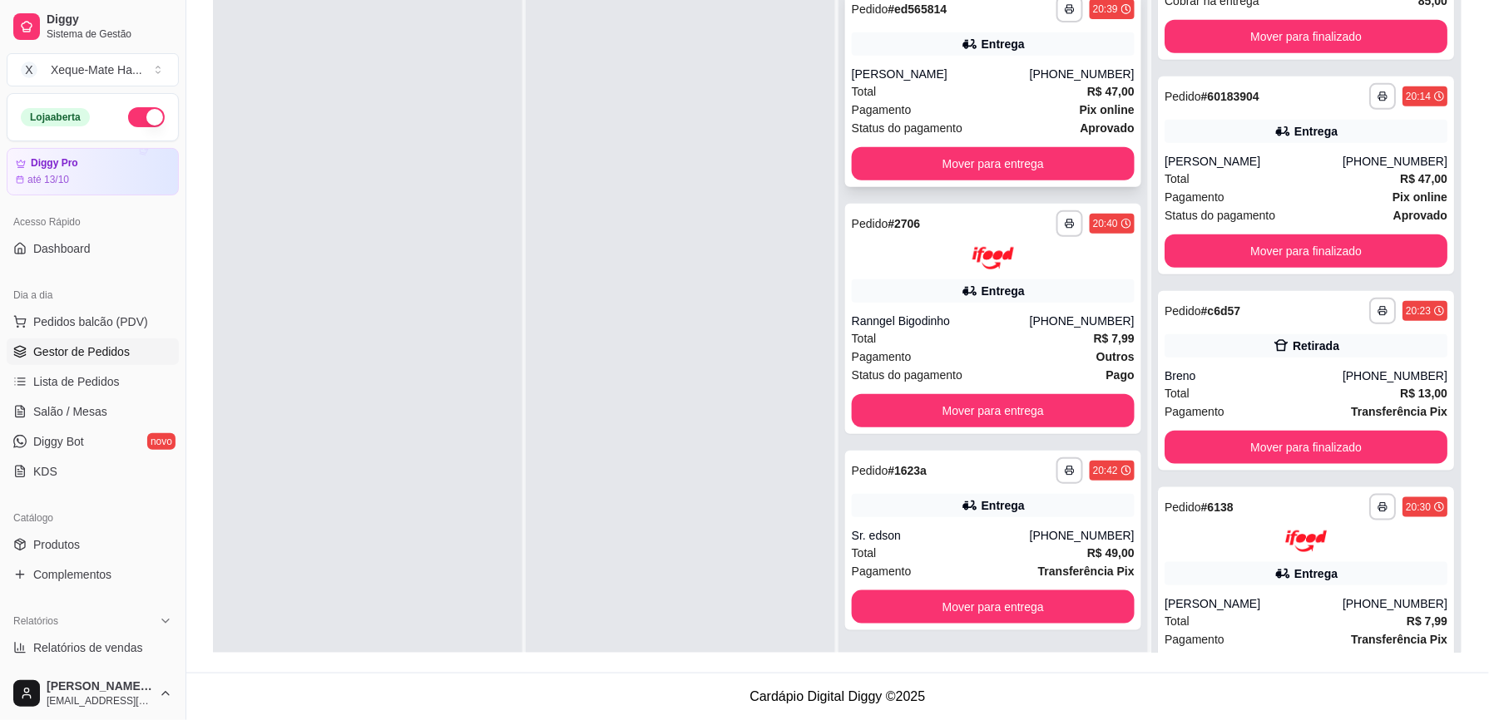
click at [1045, 101] on div "Pagamento Pix online" at bounding box center [993, 110] width 283 height 18
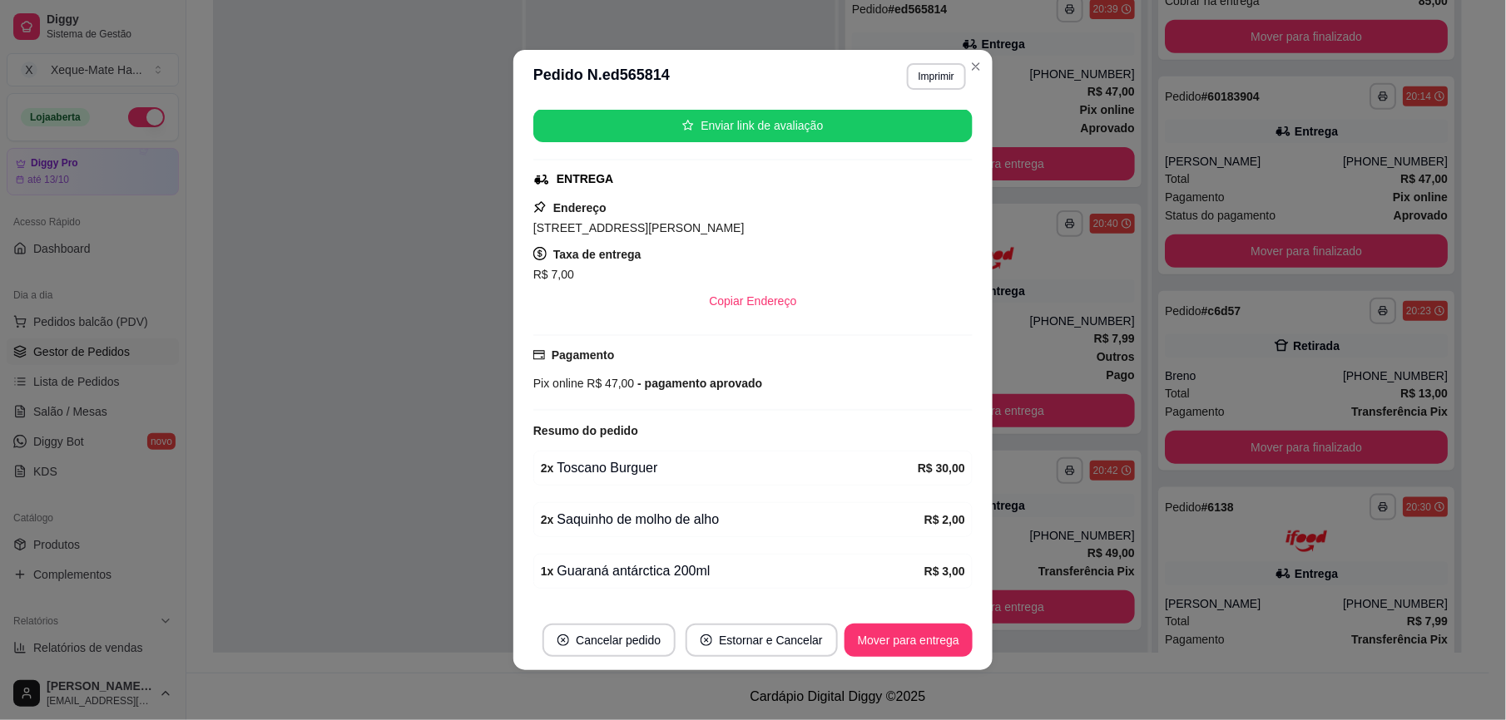
scroll to position [433, 0]
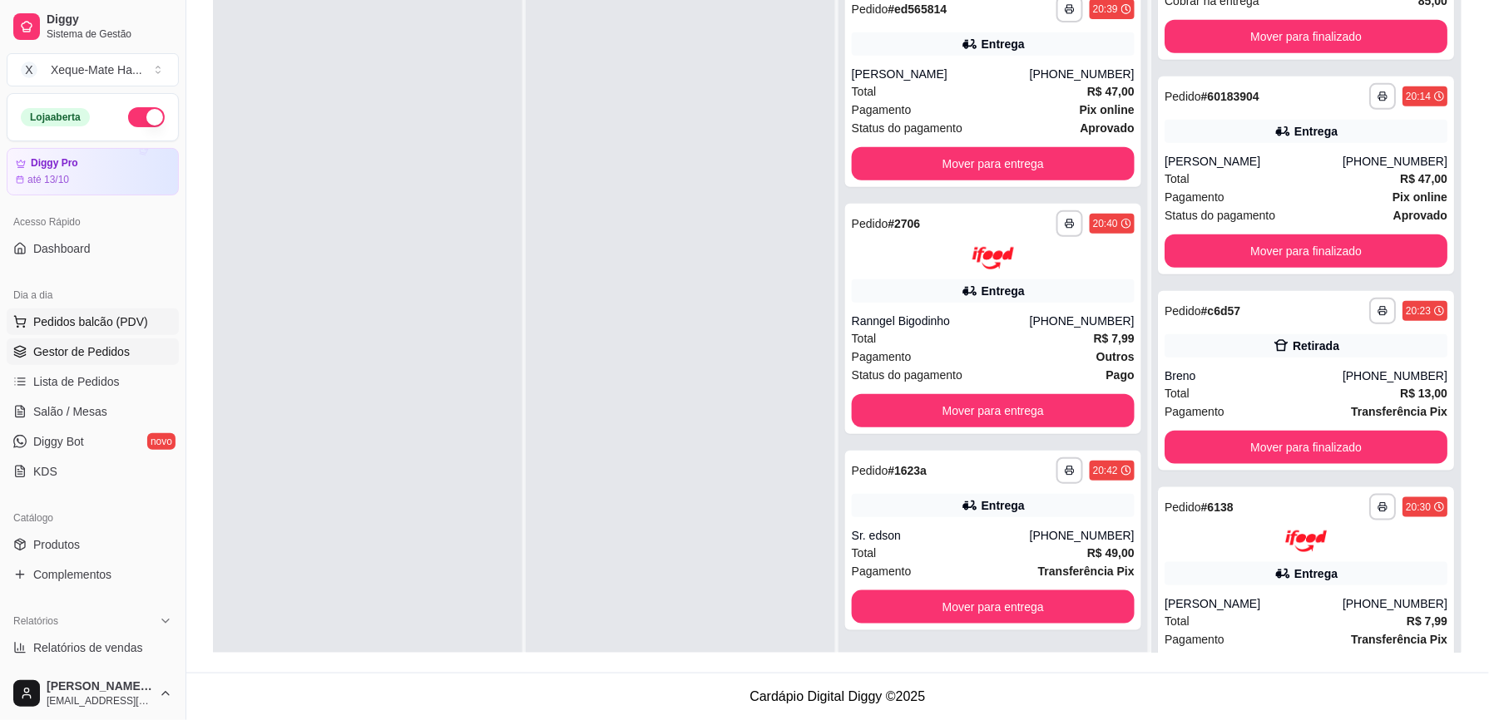
click at [131, 324] on span "Pedidos balcão (PDV)" at bounding box center [90, 322] width 115 height 17
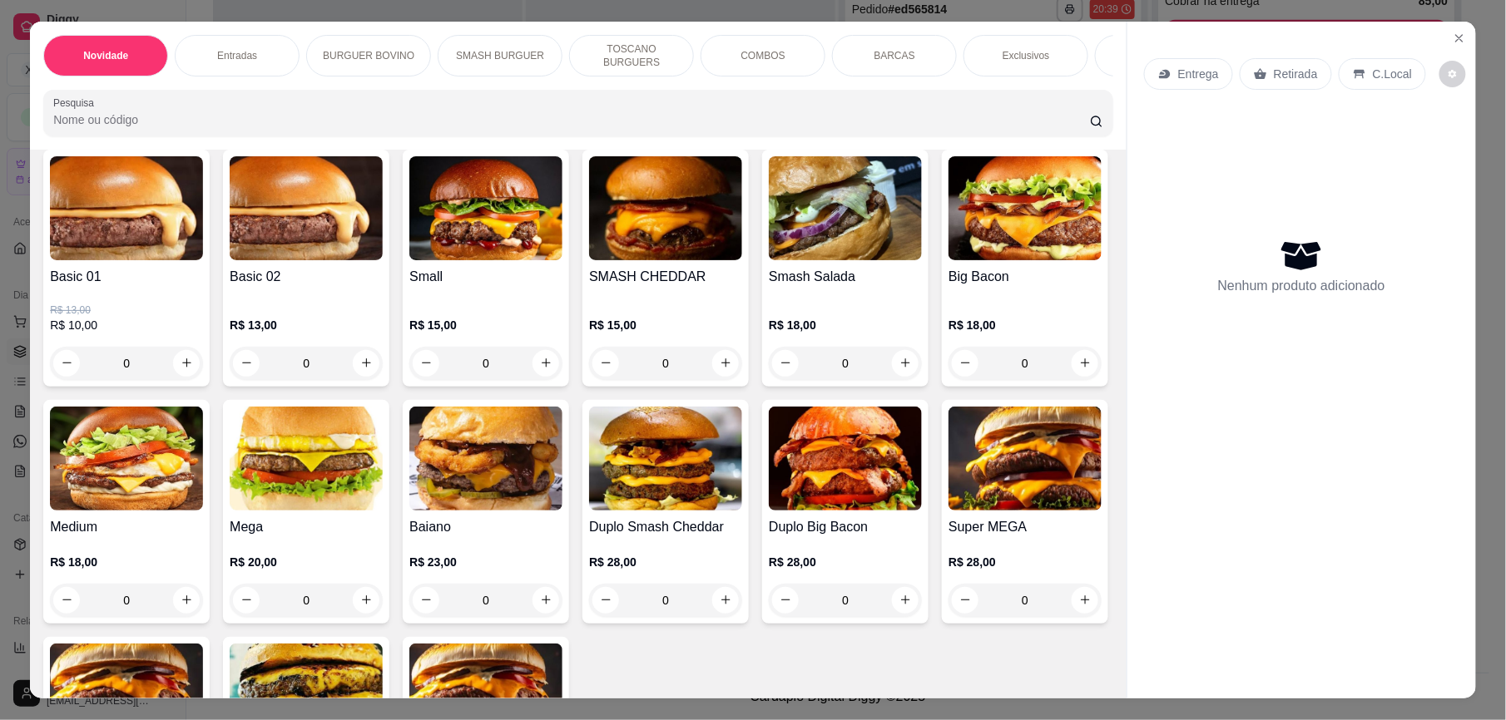
scroll to position [750, 0]
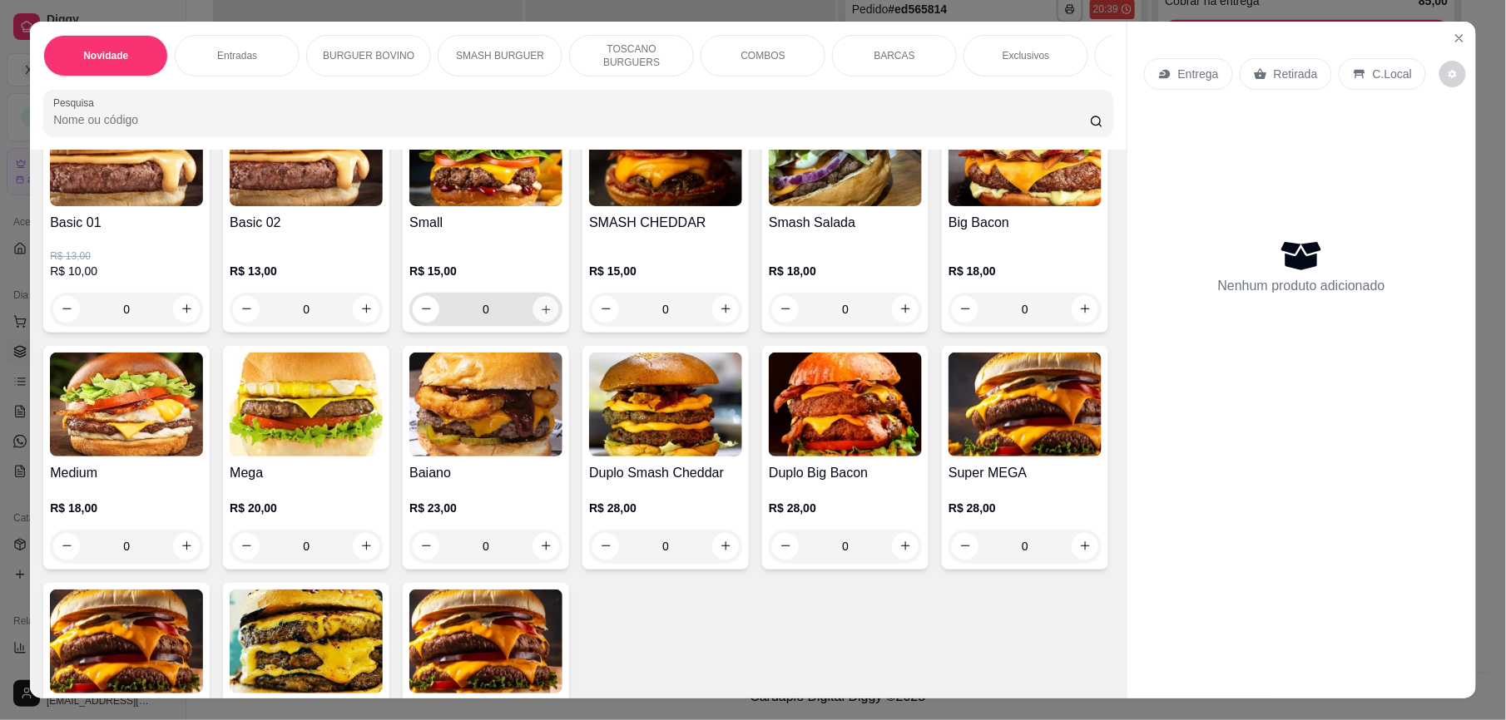
click at [541, 322] on button "increase-product-quantity" at bounding box center [546, 309] width 26 height 26
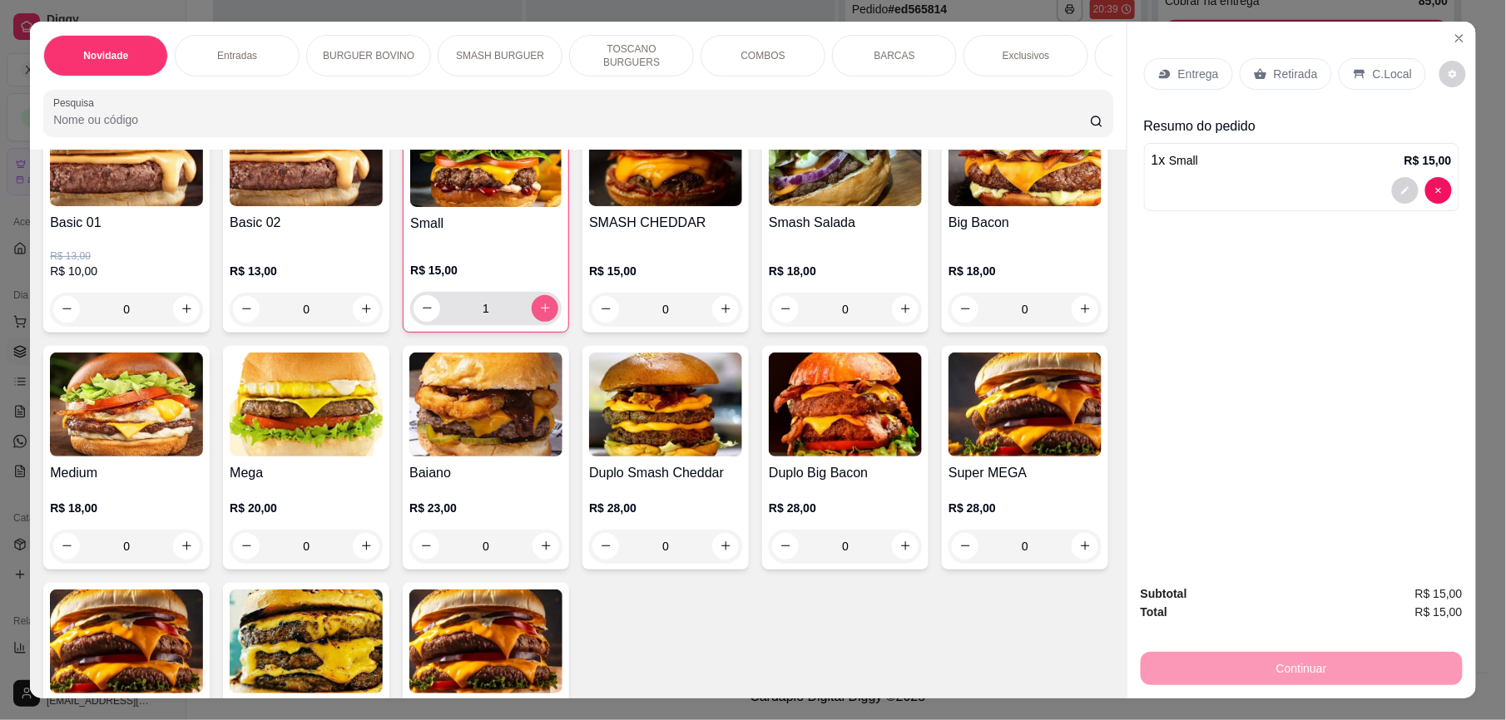
type input "1"
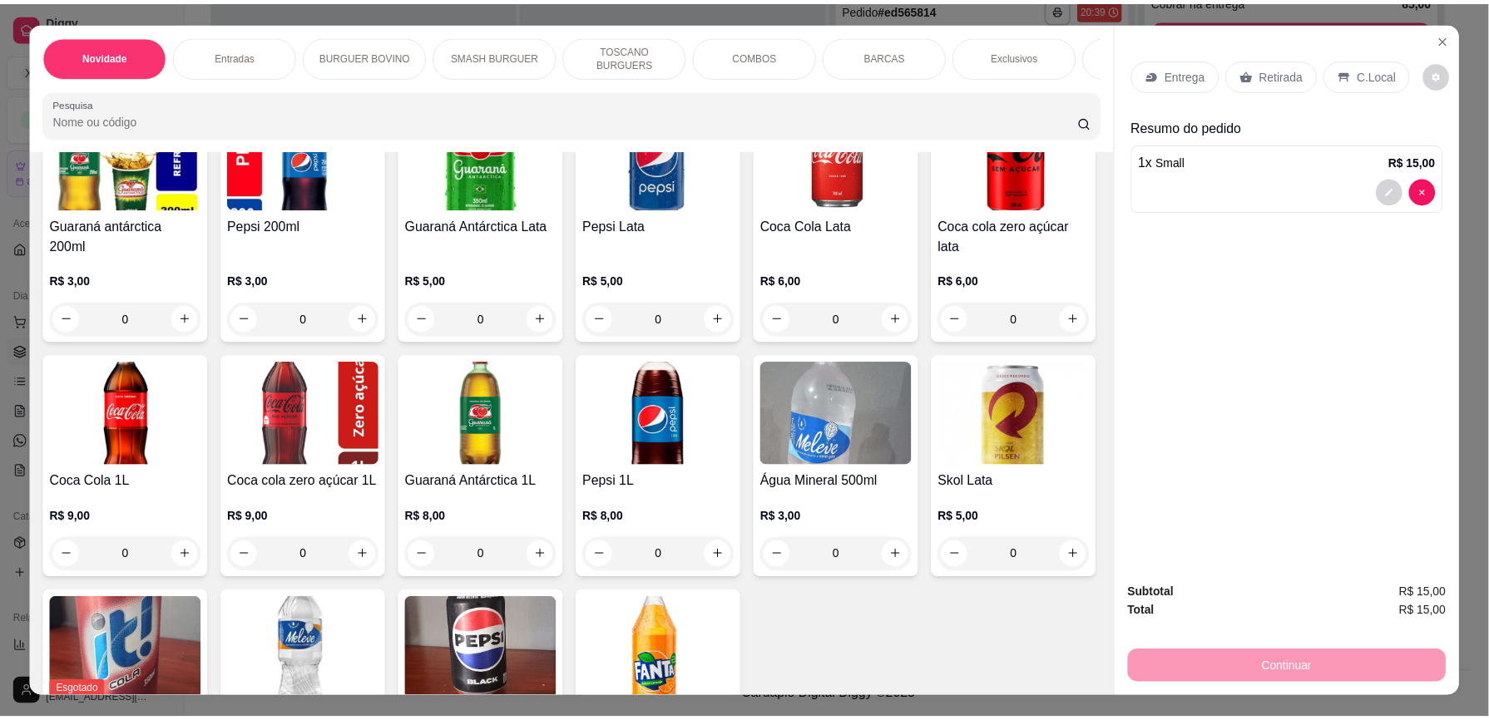
scroll to position [3762, 0]
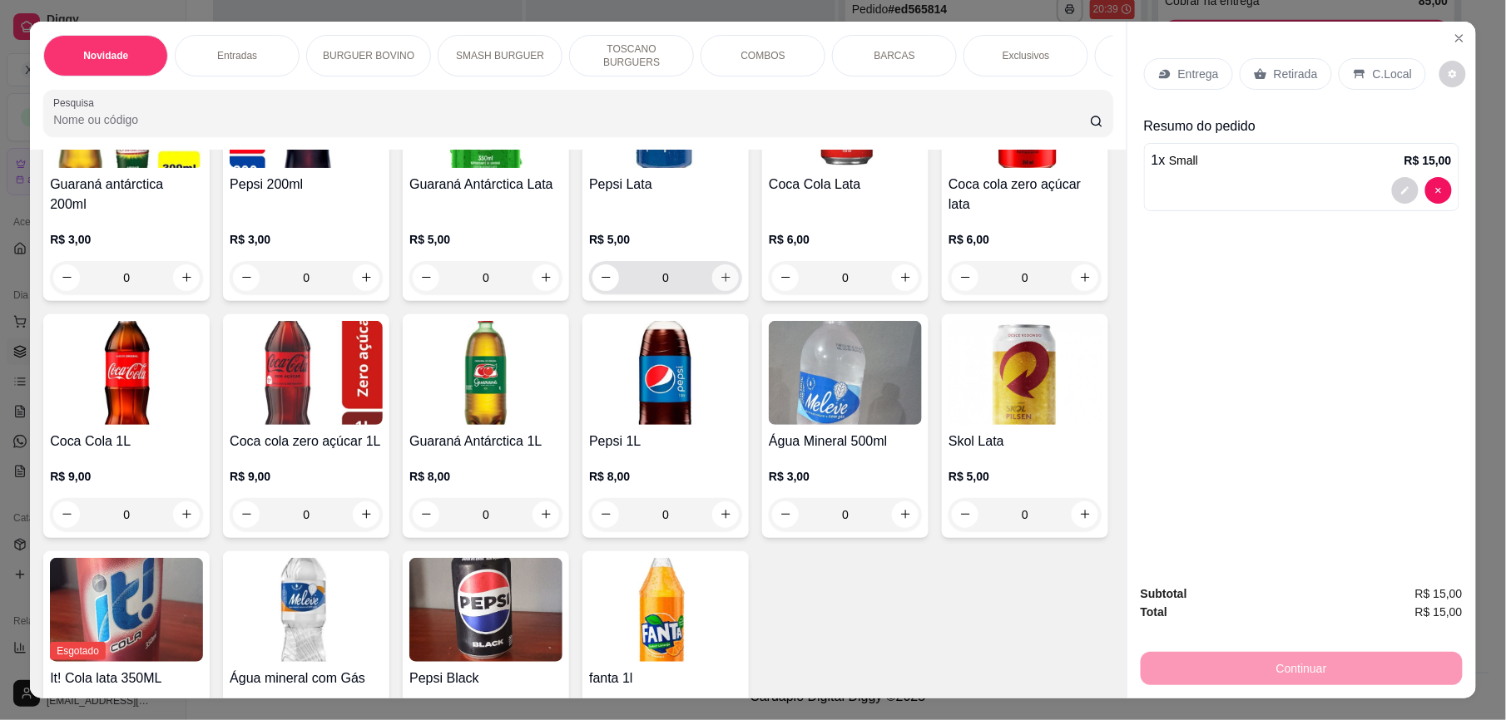
click at [721, 283] on icon "increase-product-quantity" at bounding box center [725, 278] width 9 height 9
click at [1282, 71] on p "Retirada" at bounding box center [1296, 74] width 44 height 17
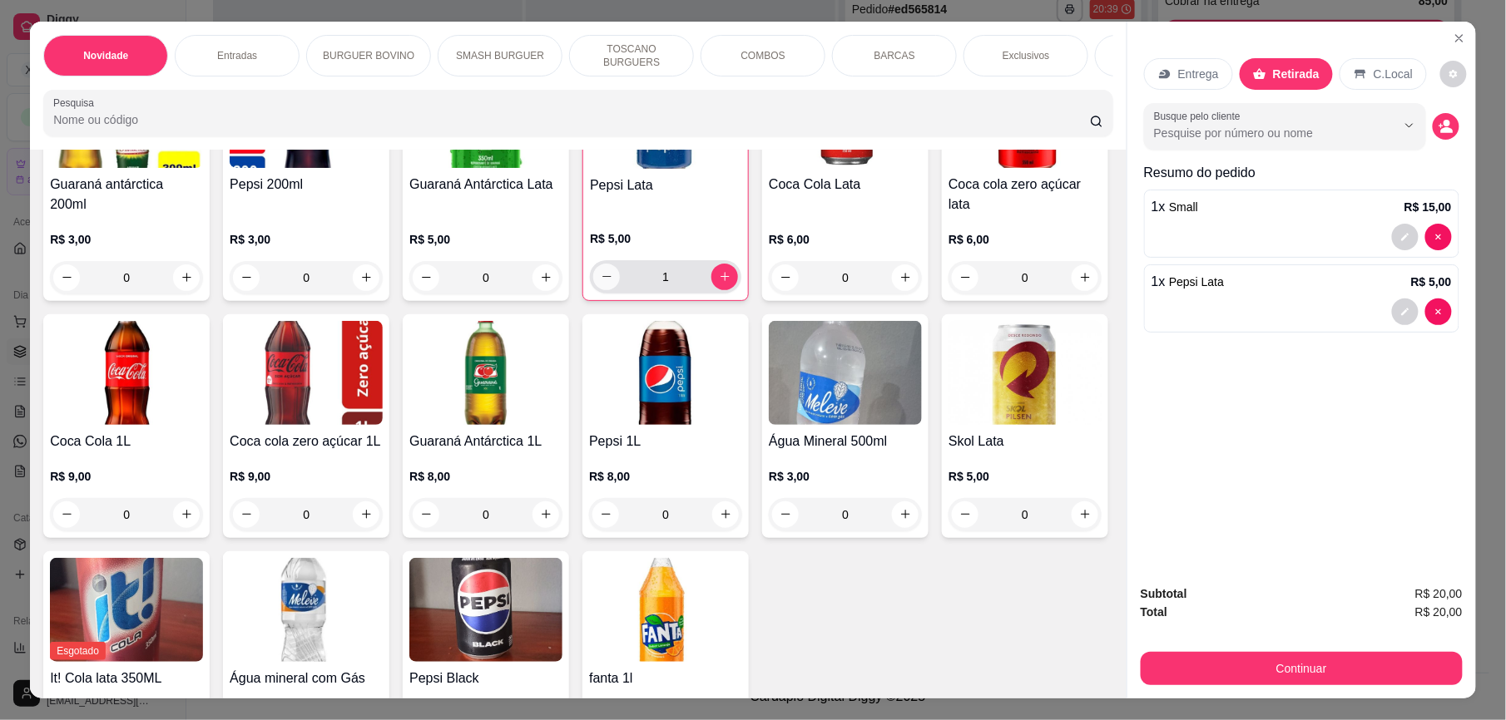
click at [601, 283] on icon "decrease-product-quantity" at bounding box center [607, 276] width 12 height 12
click at [715, 291] on button "increase-product-quantity" at bounding box center [725, 278] width 27 height 27
type input "1"
click at [1233, 134] on input "Busque pelo cliente" at bounding box center [1261, 133] width 215 height 17
paste input "a"
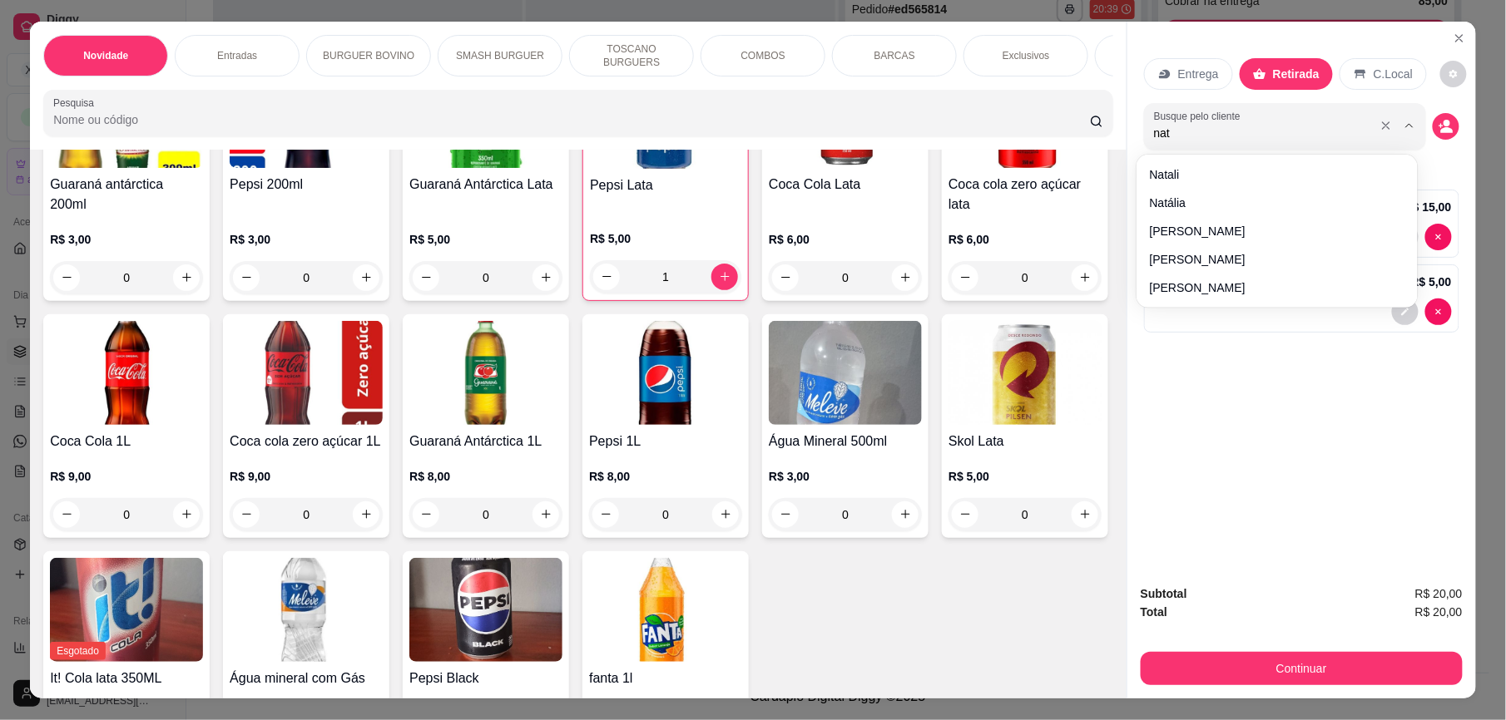
paste input "a"
type input "natan"
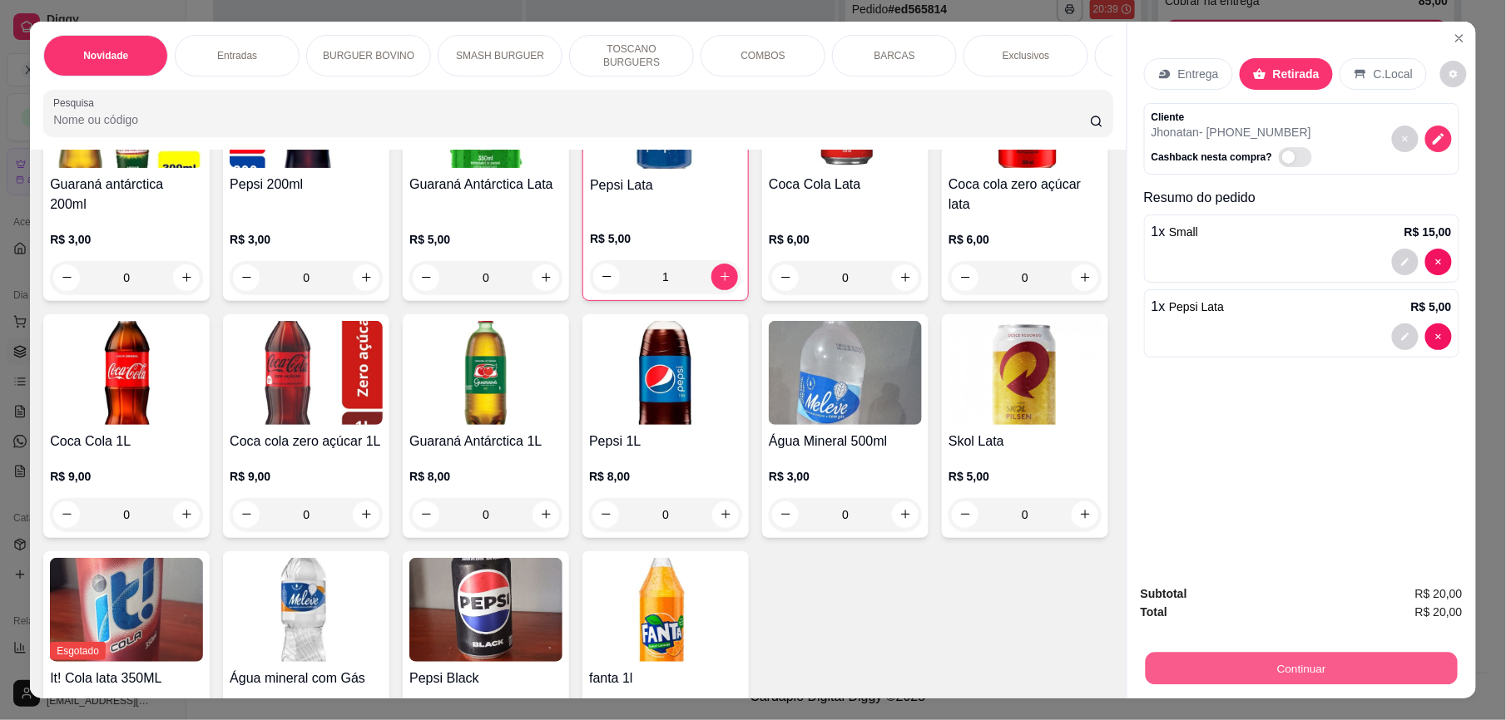
click at [1272, 670] on button "Continuar" at bounding box center [1302, 669] width 312 height 32
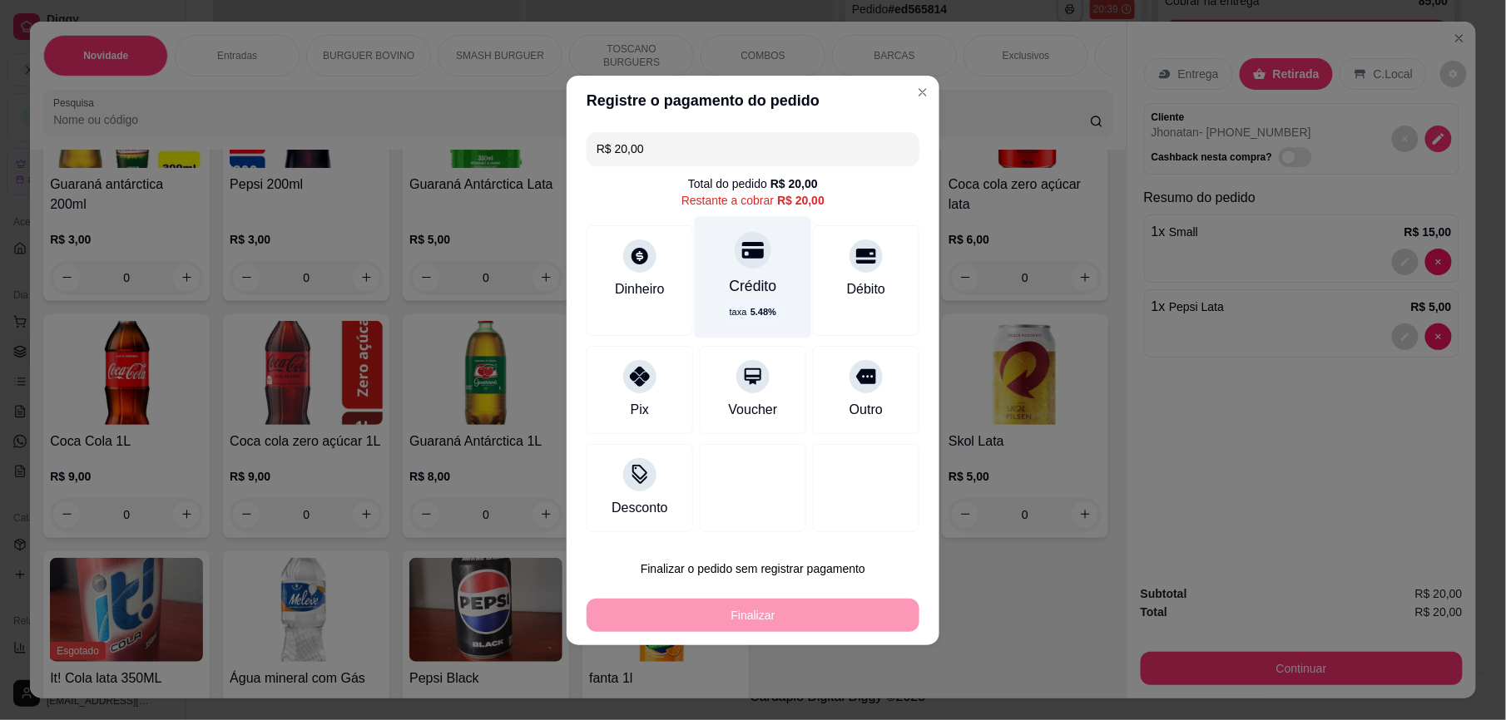
click at [752, 303] on div "taxa 5.48 %" at bounding box center [752, 311] width 54 height 21
type input "R$ 0,00"
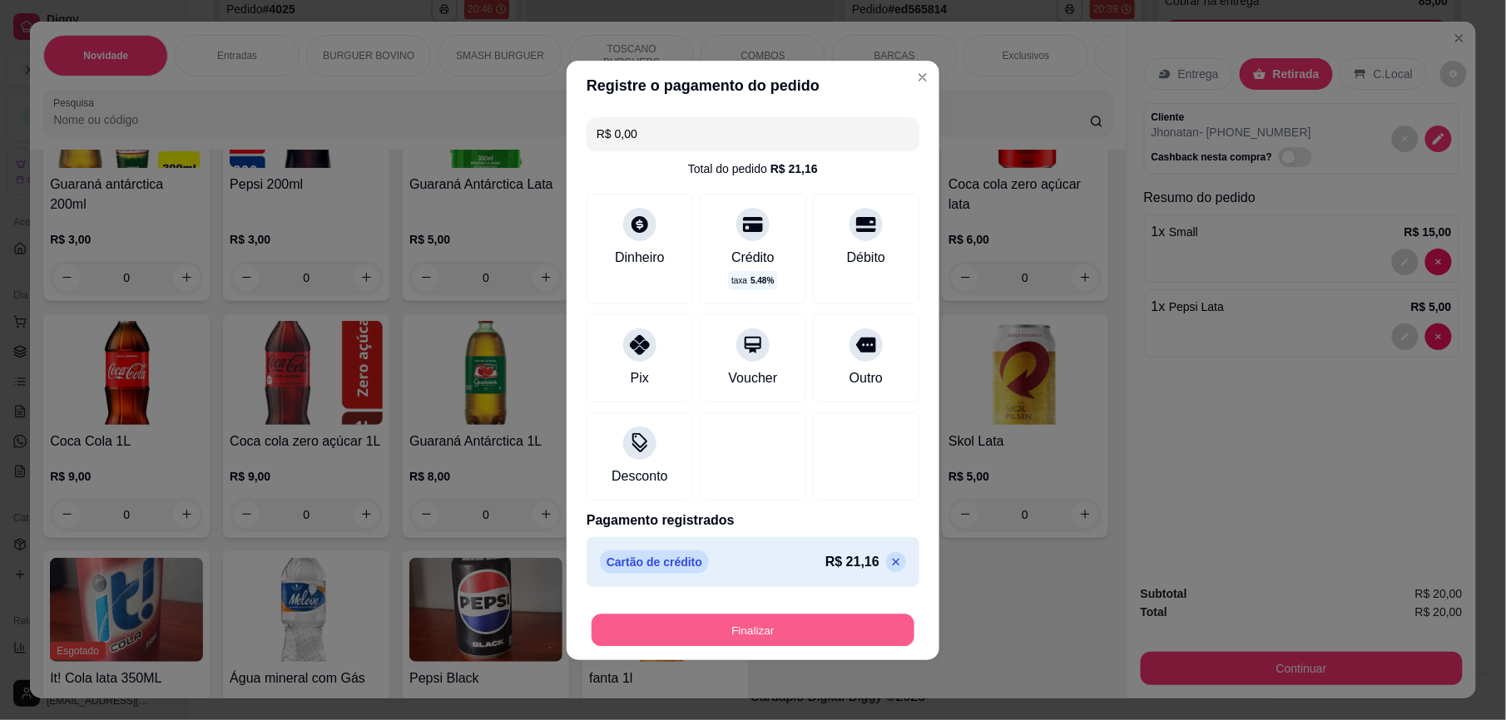
click at [842, 633] on button "Finalizar" at bounding box center [753, 630] width 323 height 32
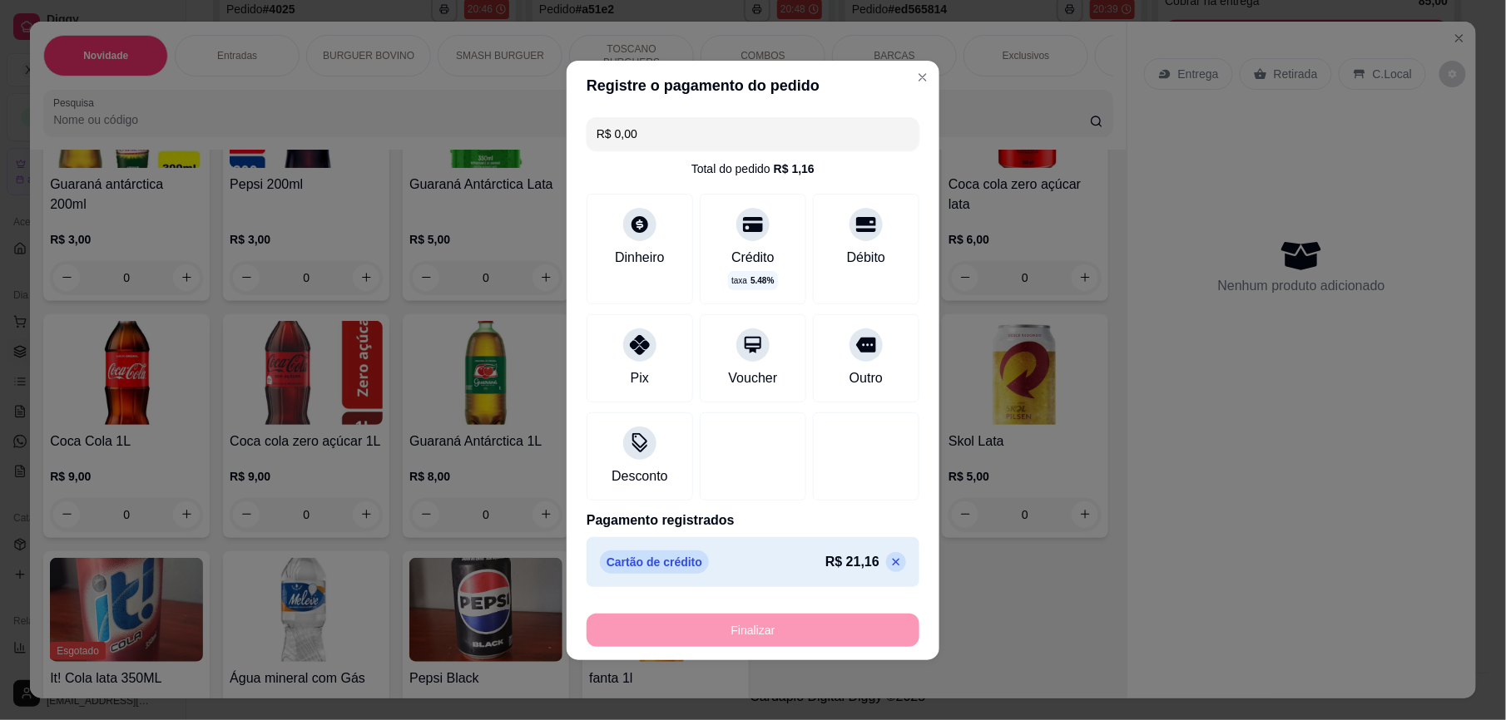
type input "0"
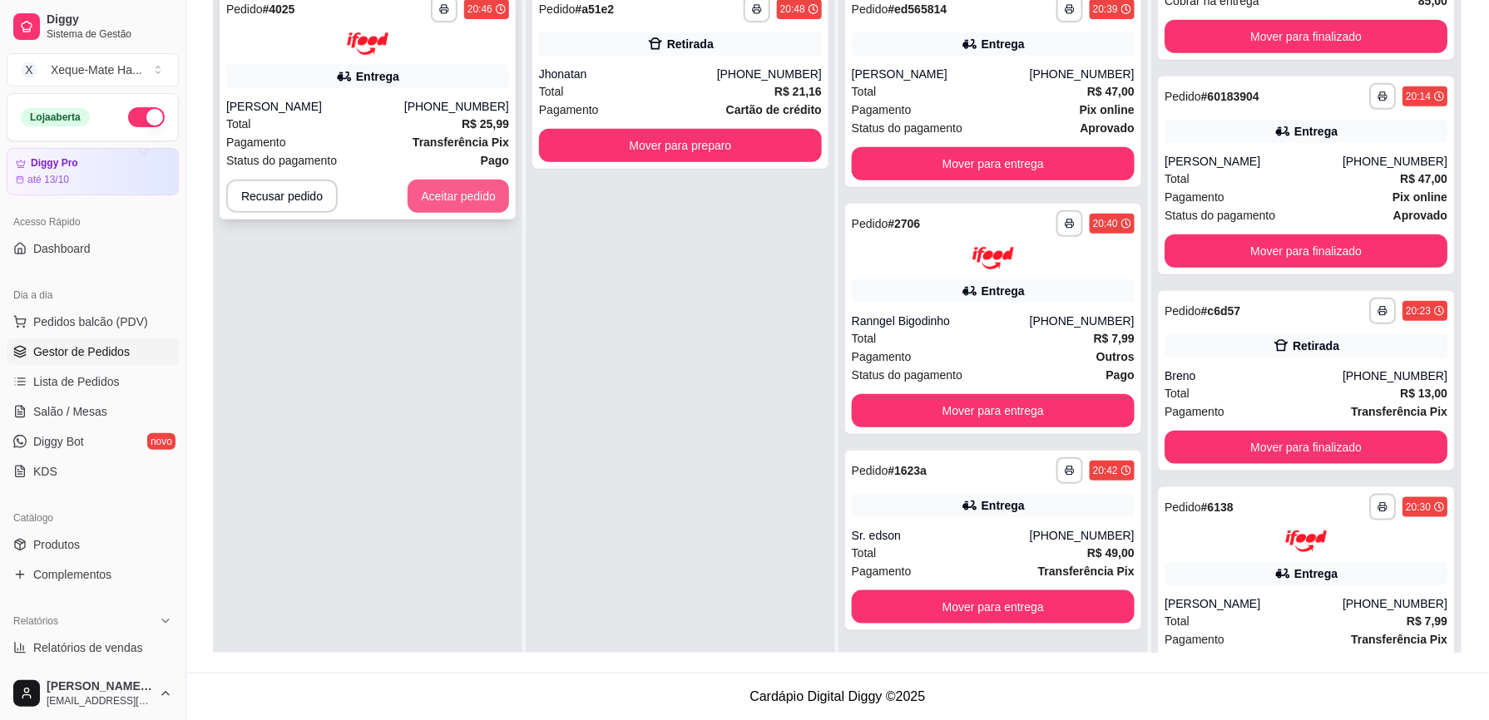
click at [471, 200] on button "Aceitar pedido" at bounding box center [459, 196] width 102 height 33
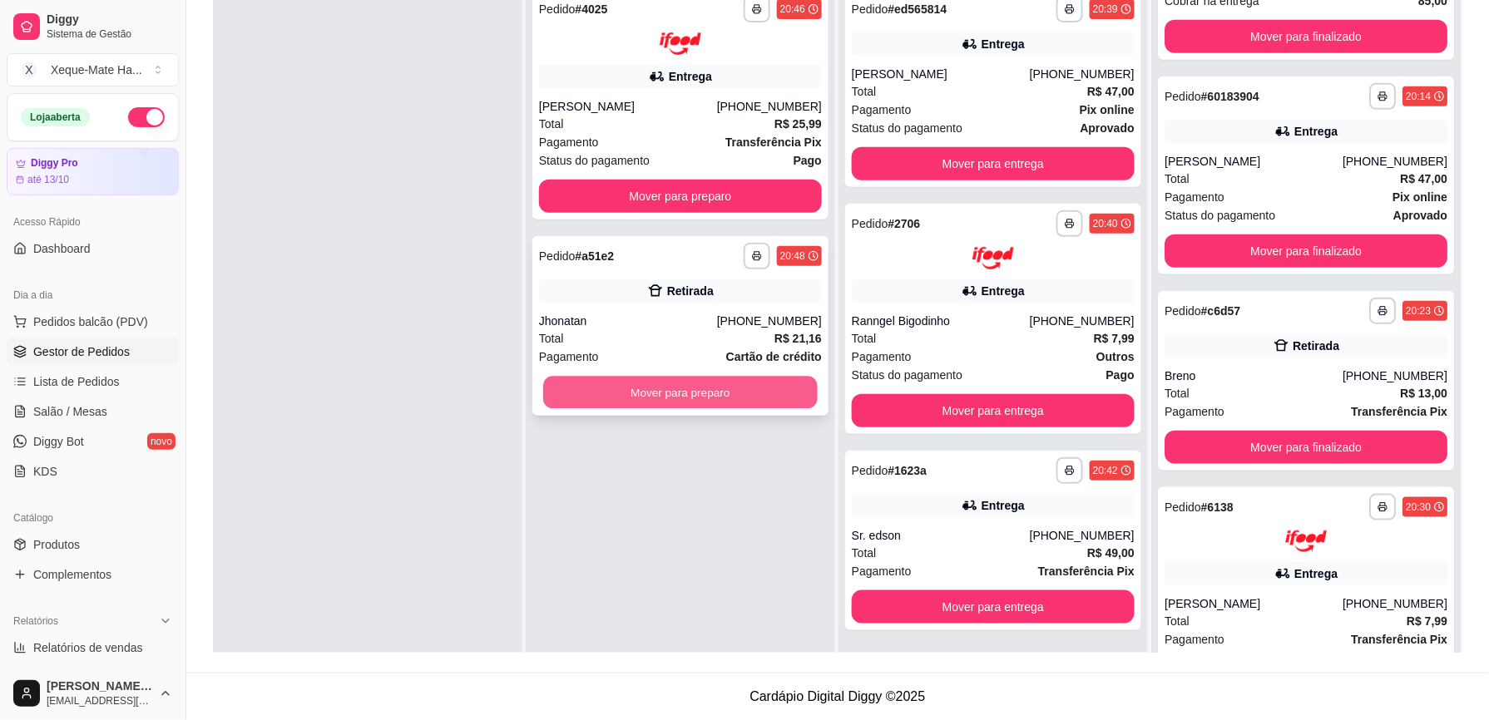
click at [724, 394] on button "Mover para preparo" at bounding box center [680, 392] width 275 height 32
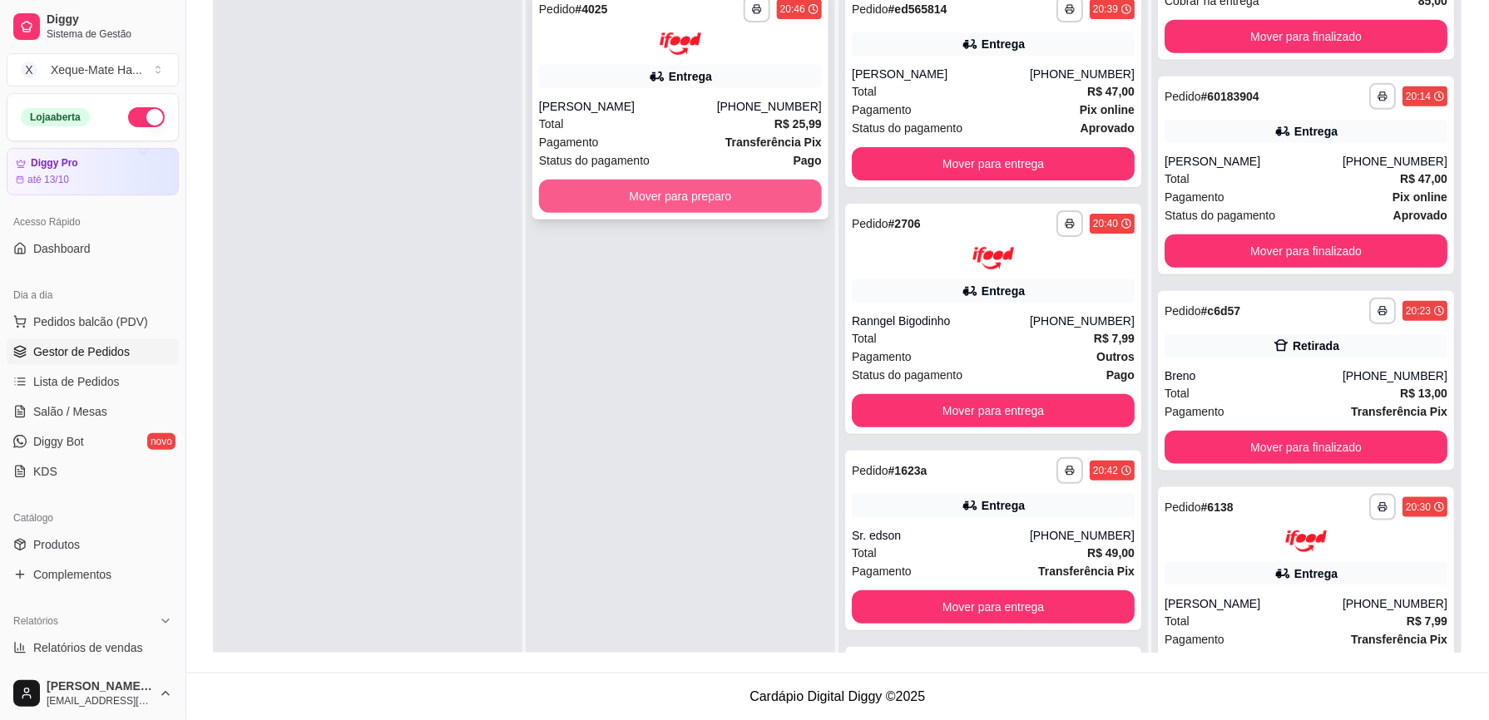
click at [719, 188] on button "Mover para preparo" at bounding box center [680, 196] width 283 height 33
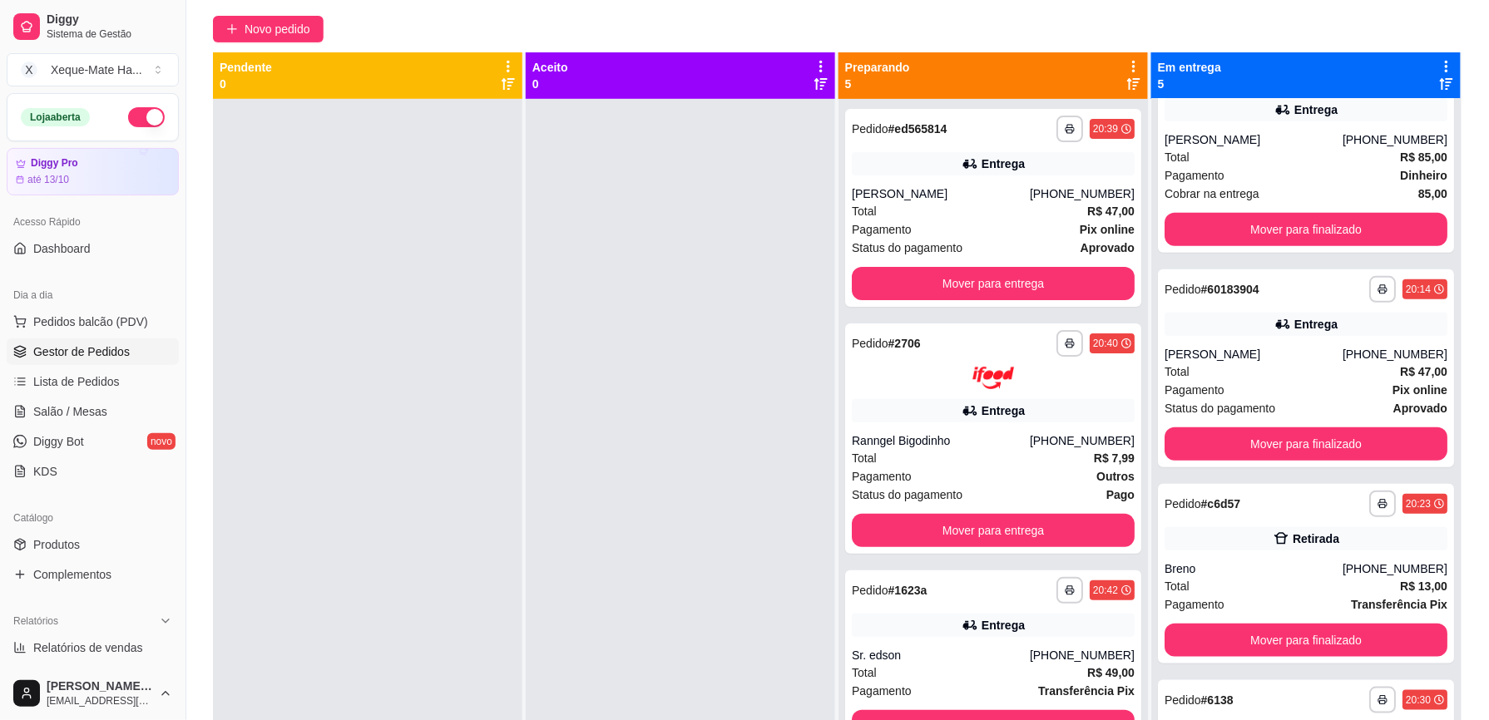
scroll to position [137, 0]
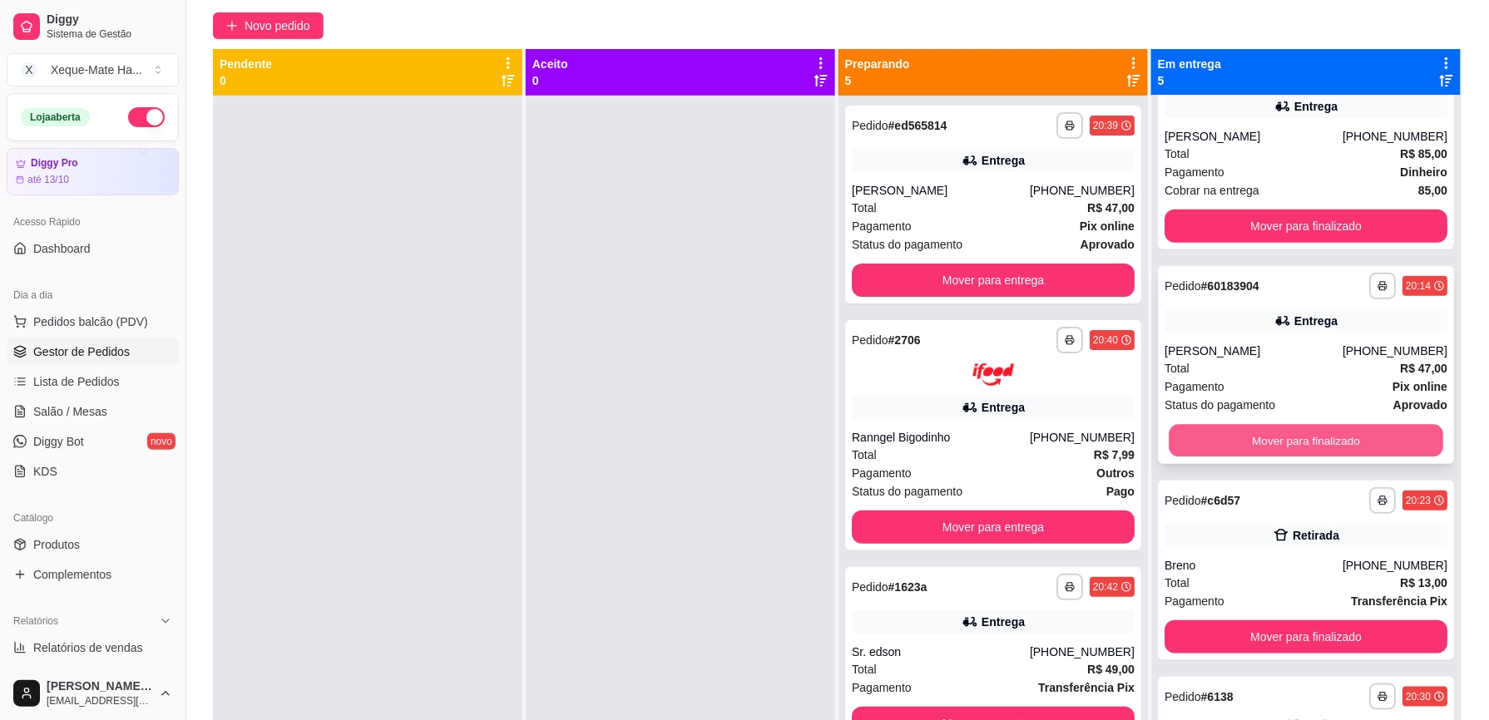
click at [1354, 438] on button "Mover para finalizado" at bounding box center [1306, 440] width 275 height 32
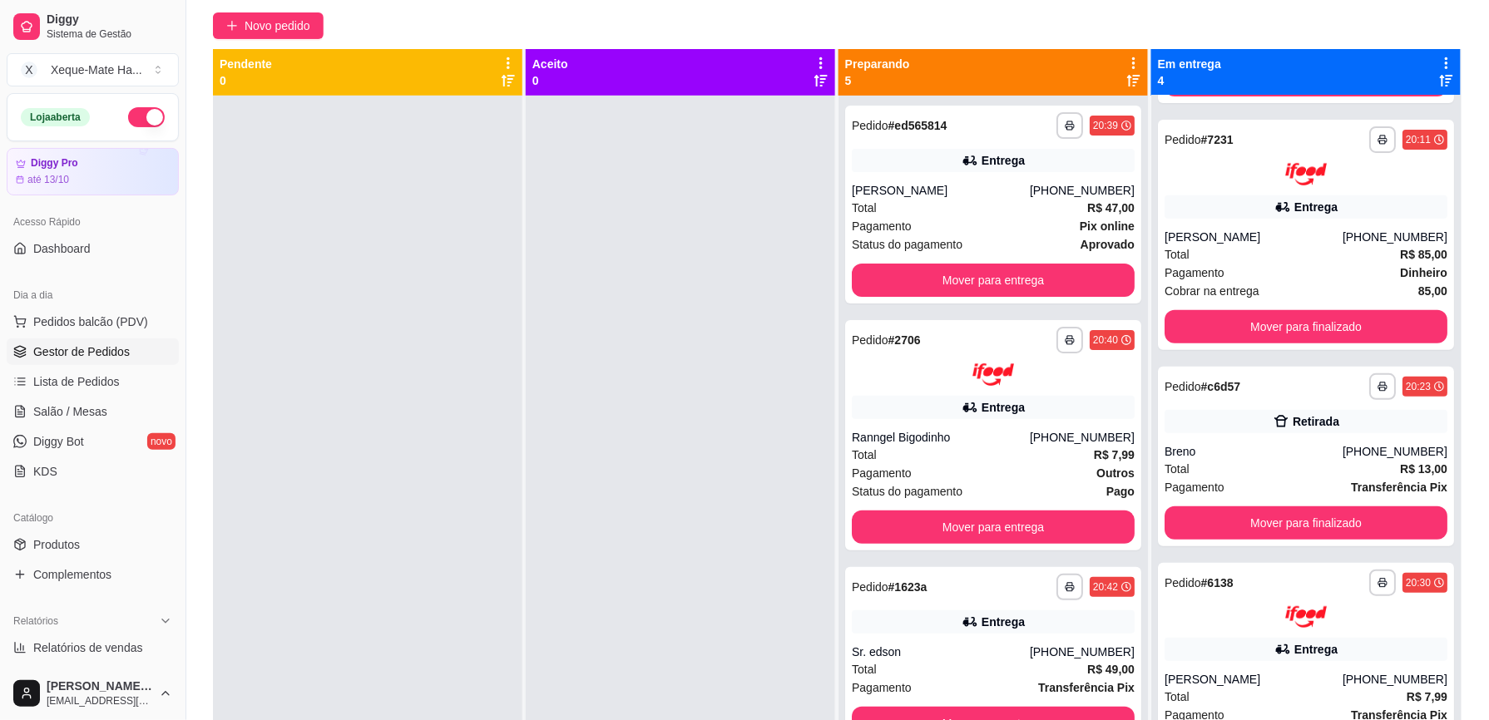
scroll to position [181, 0]
drag, startPoint x: 1425, startPoint y: 400, endPoint x: 1435, endPoint y: 324, distance: 76.4
click at [1435, 324] on div "**********" at bounding box center [1305, 456] width 309 height 720
click at [687, 488] on div at bounding box center [680, 456] width 309 height 720
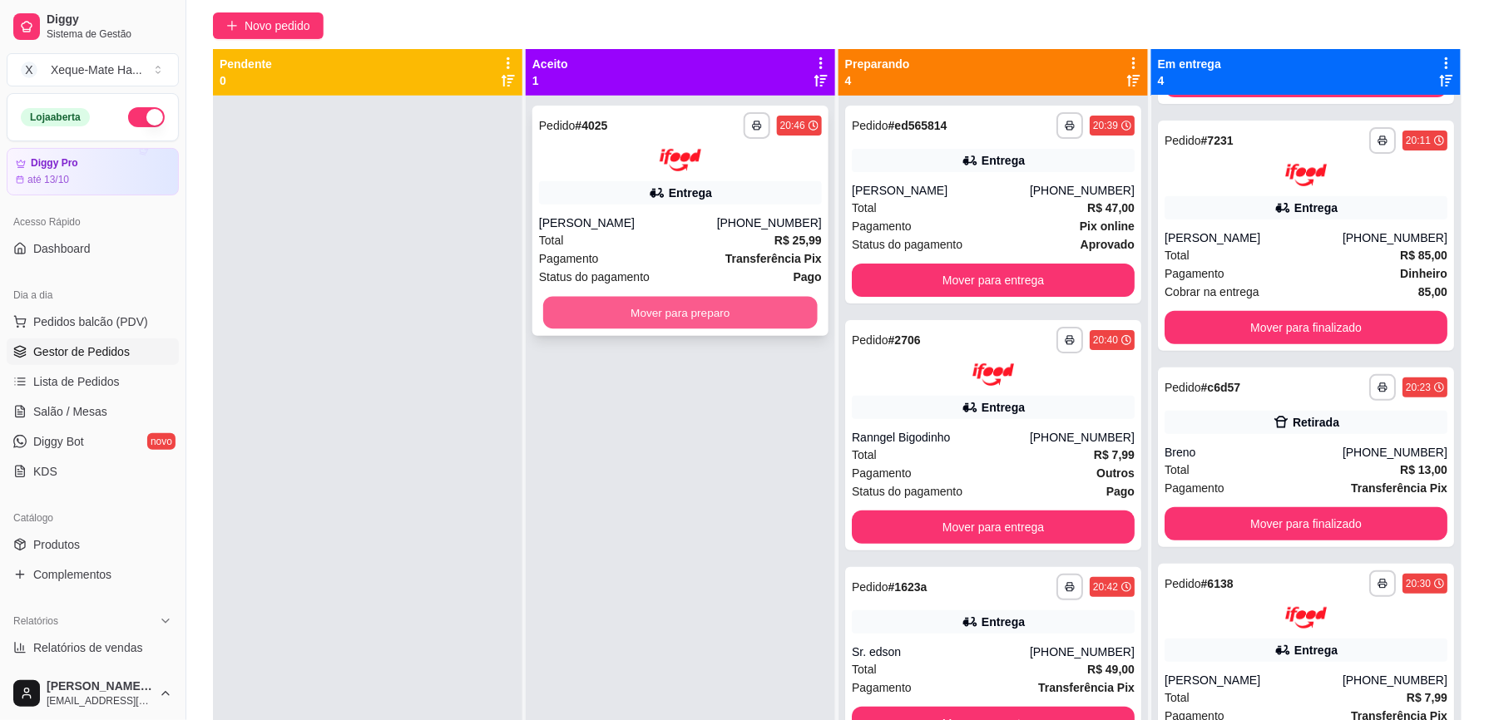
click at [707, 318] on button "Mover para preparo" at bounding box center [680, 312] width 275 height 32
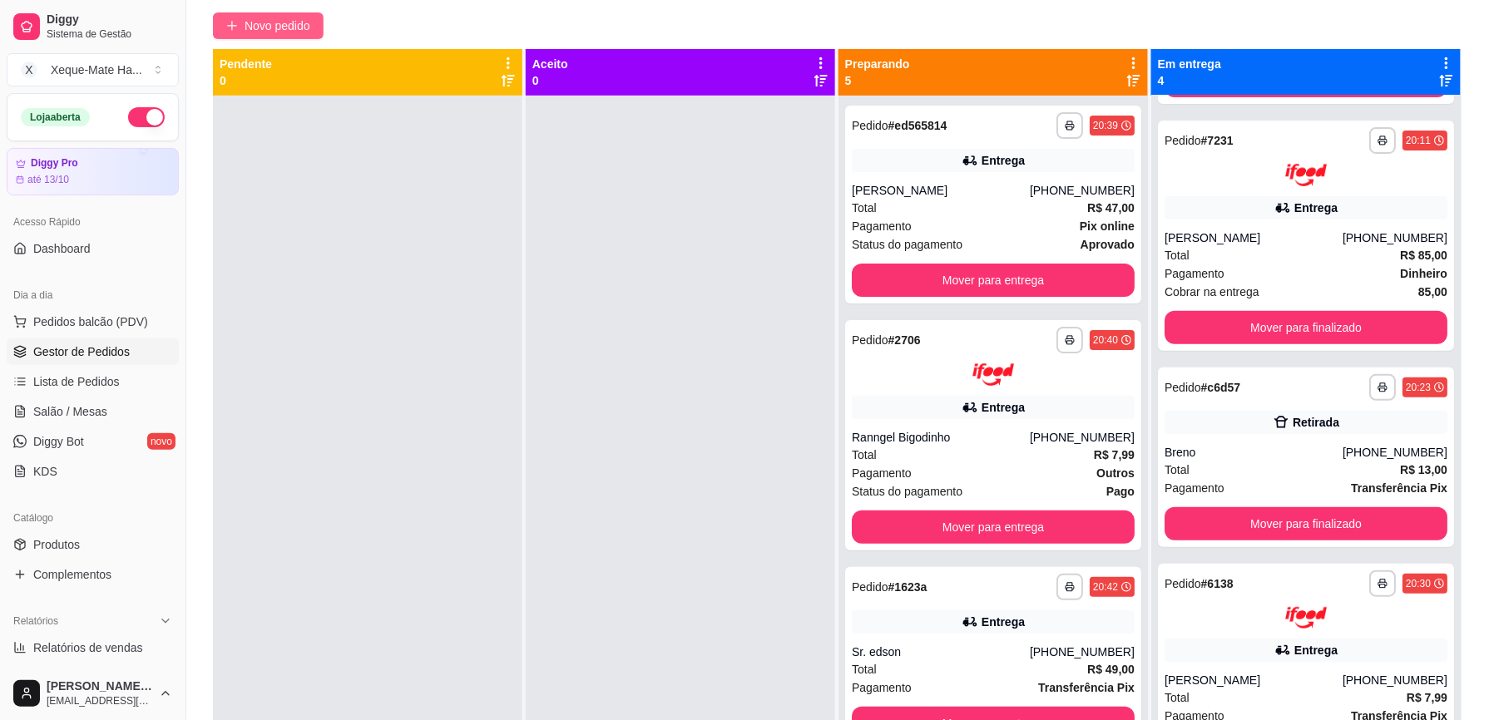
click at [300, 14] on button "Novo pedido" at bounding box center [268, 25] width 111 height 27
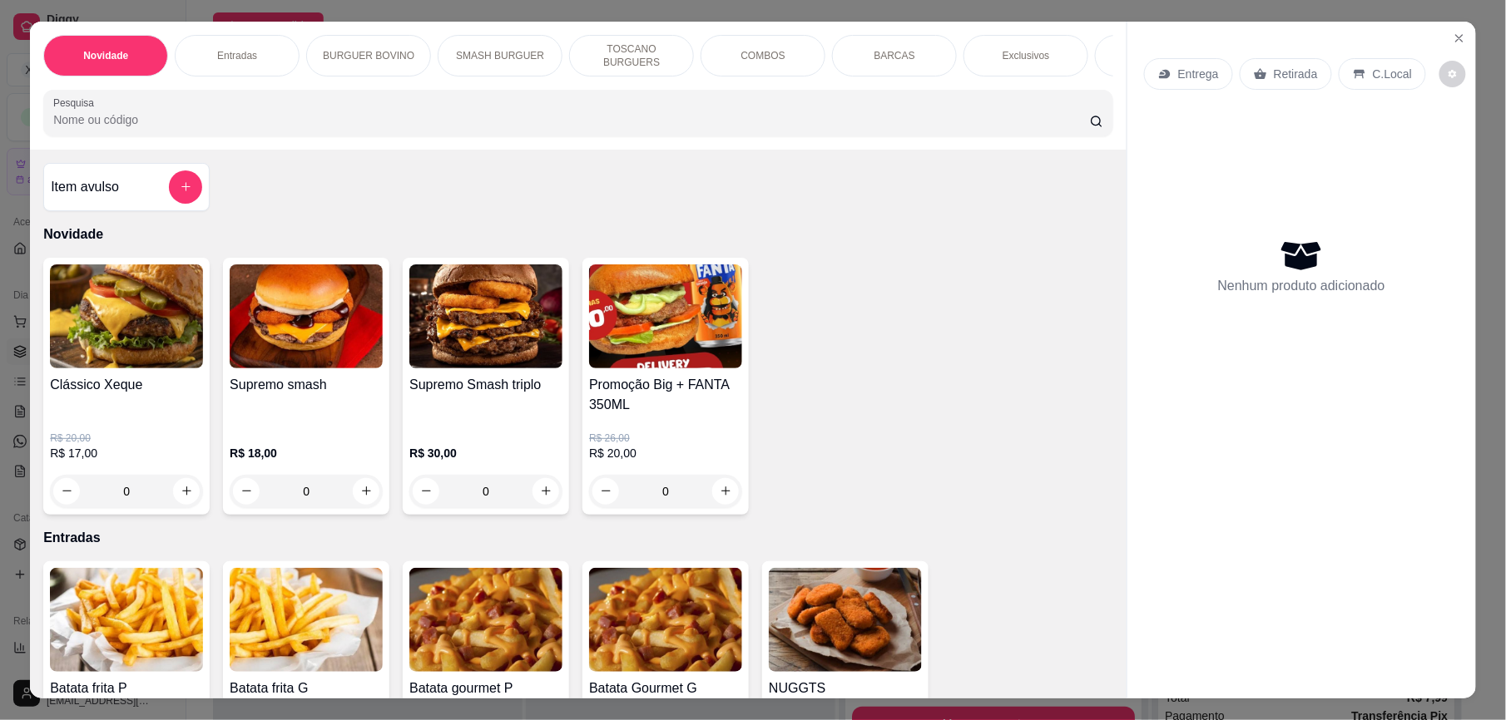
click at [94, 197] on h4 "Item avulso" at bounding box center [85, 187] width 68 height 20
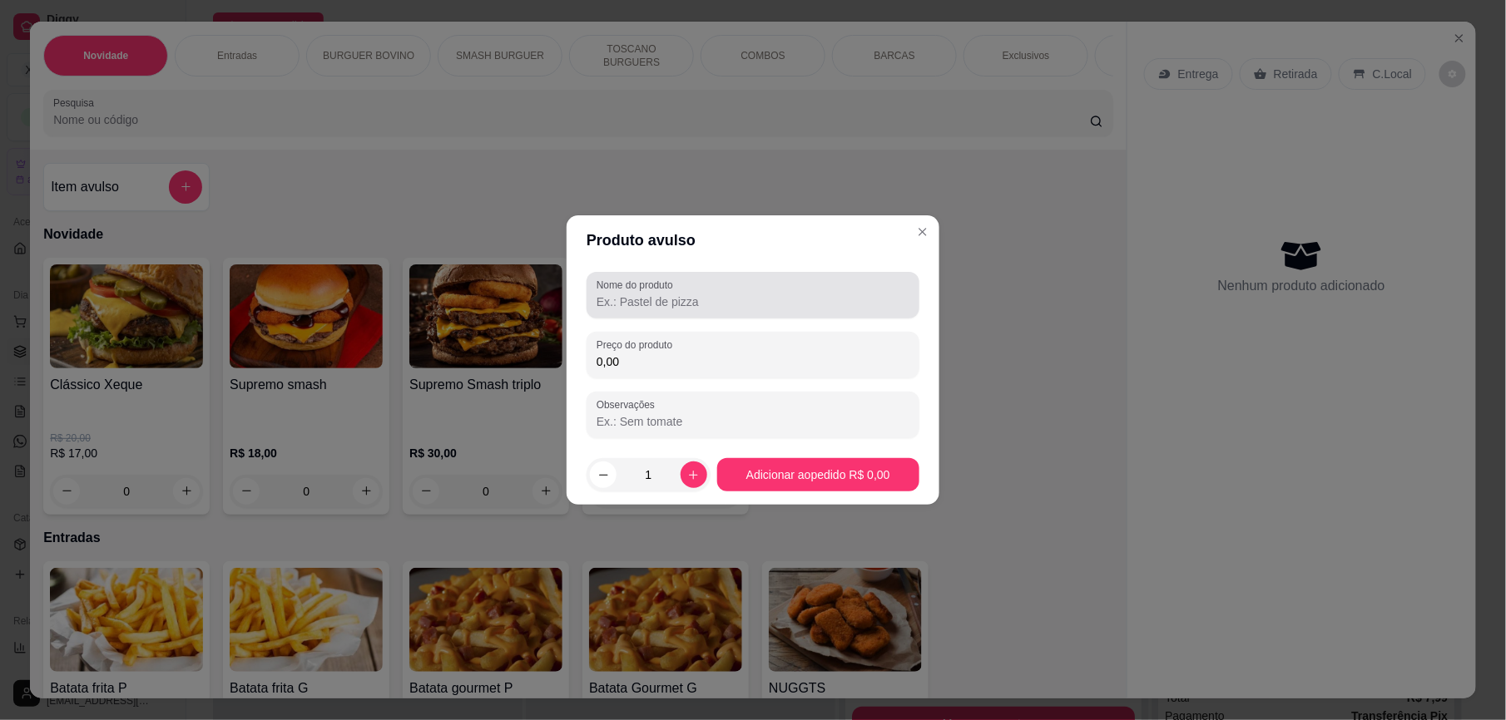
click at [732, 311] on div at bounding box center [753, 295] width 313 height 33
paste input "a"
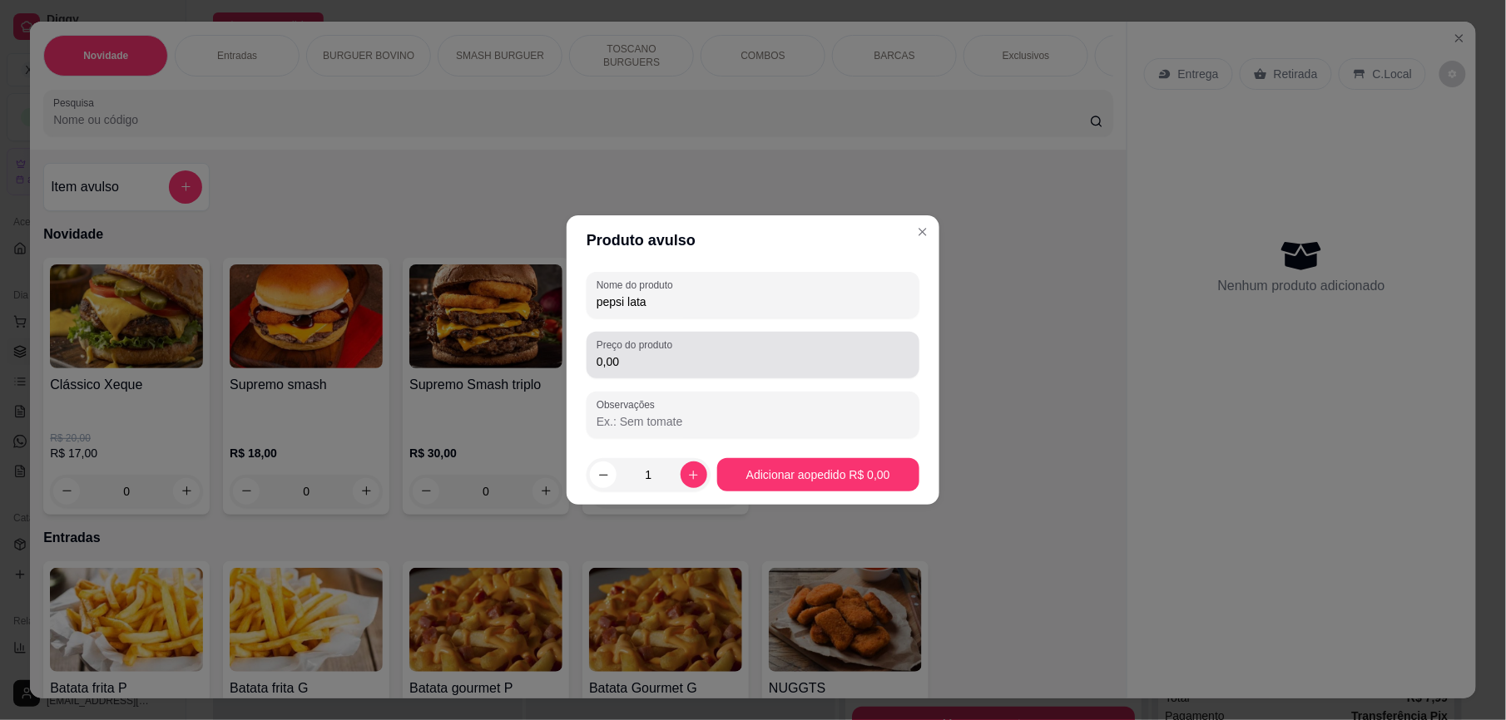
type input "pepsi lata"
click at [691, 367] on input "0,00" at bounding box center [753, 362] width 313 height 17
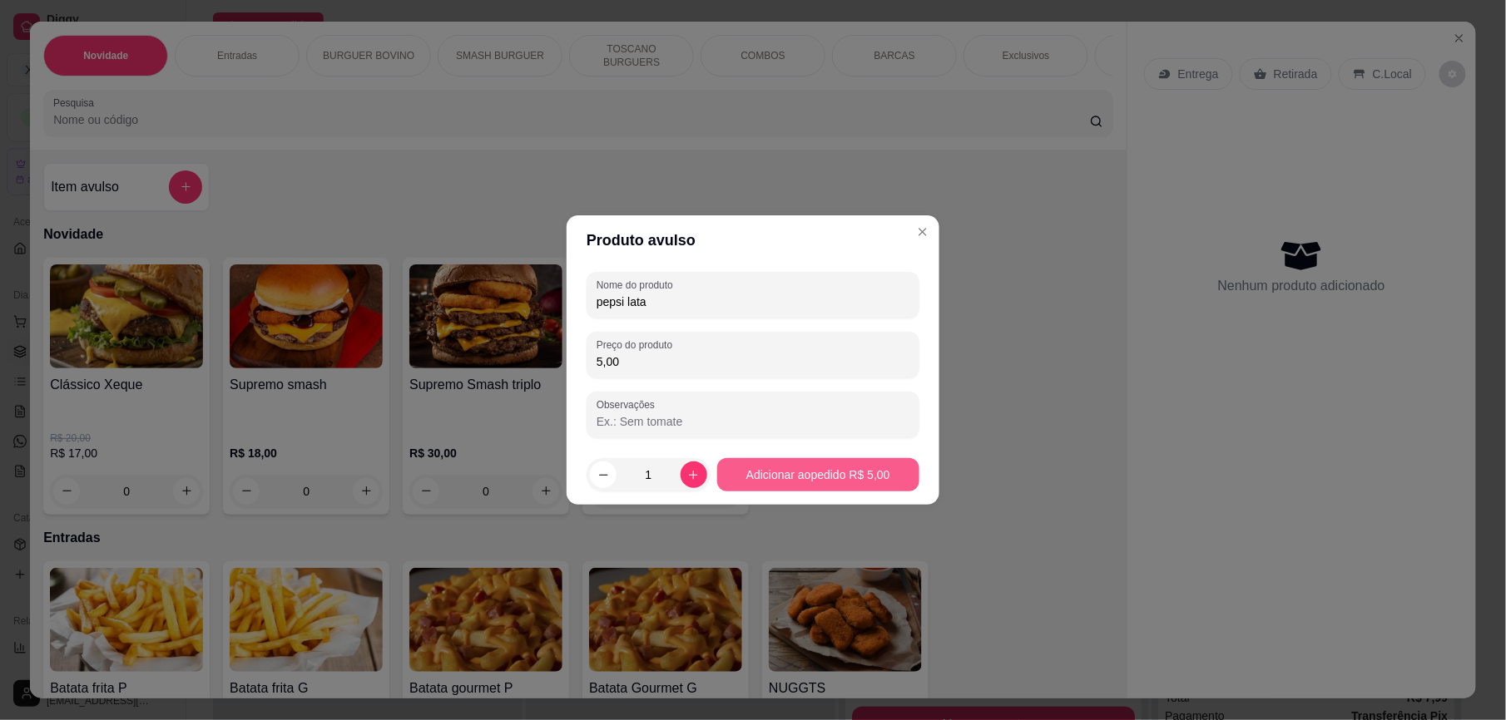
type input "5,00"
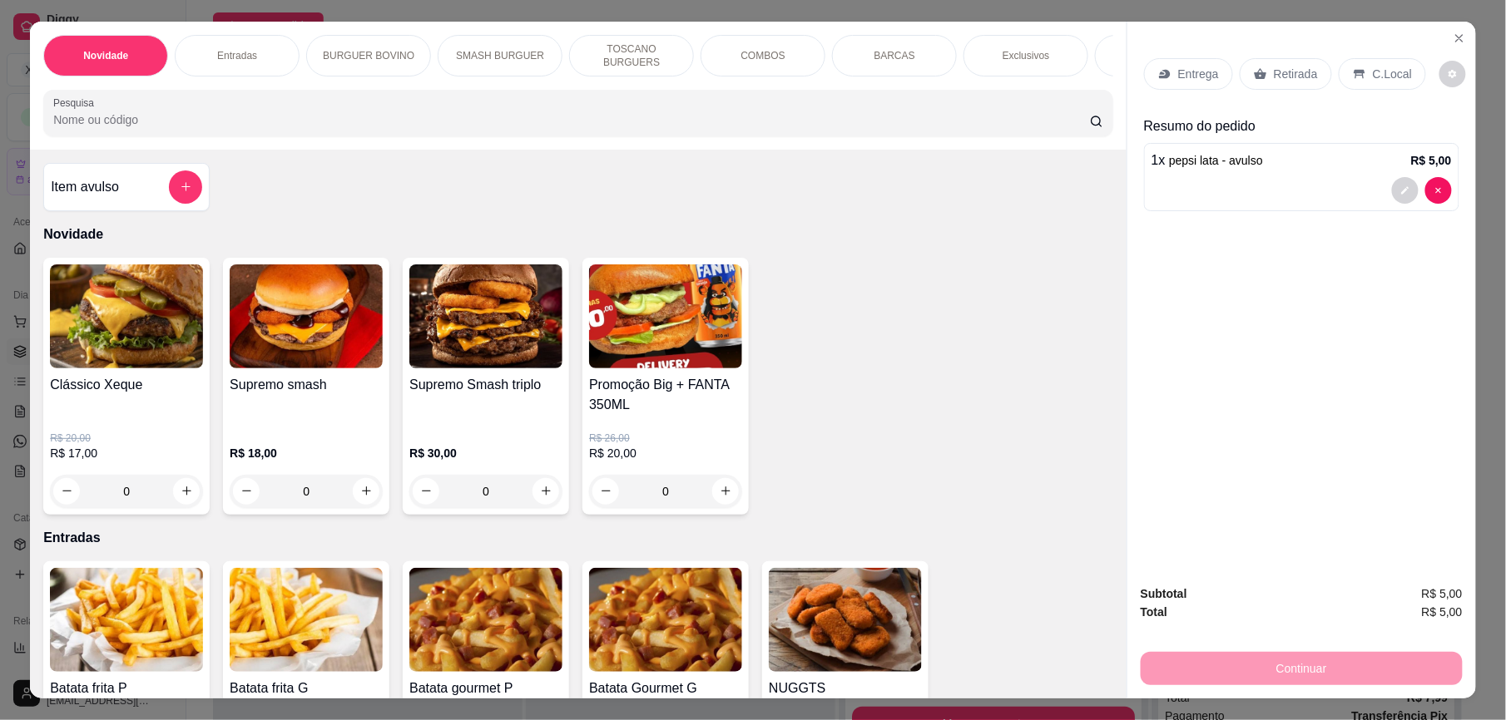
click at [1373, 66] on p "C.Local" at bounding box center [1392, 74] width 39 height 17
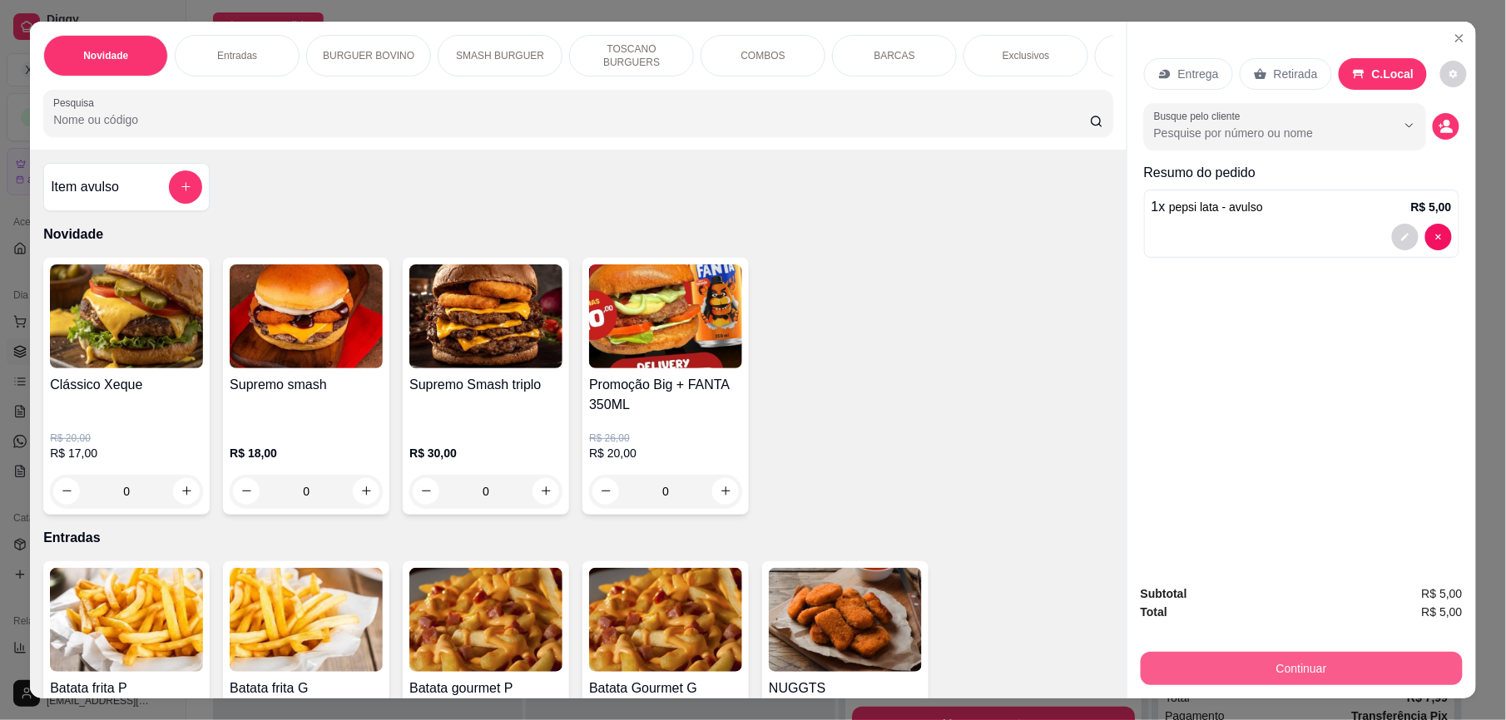
click at [1322, 667] on button "Continuar" at bounding box center [1302, 668] width 322 height 33
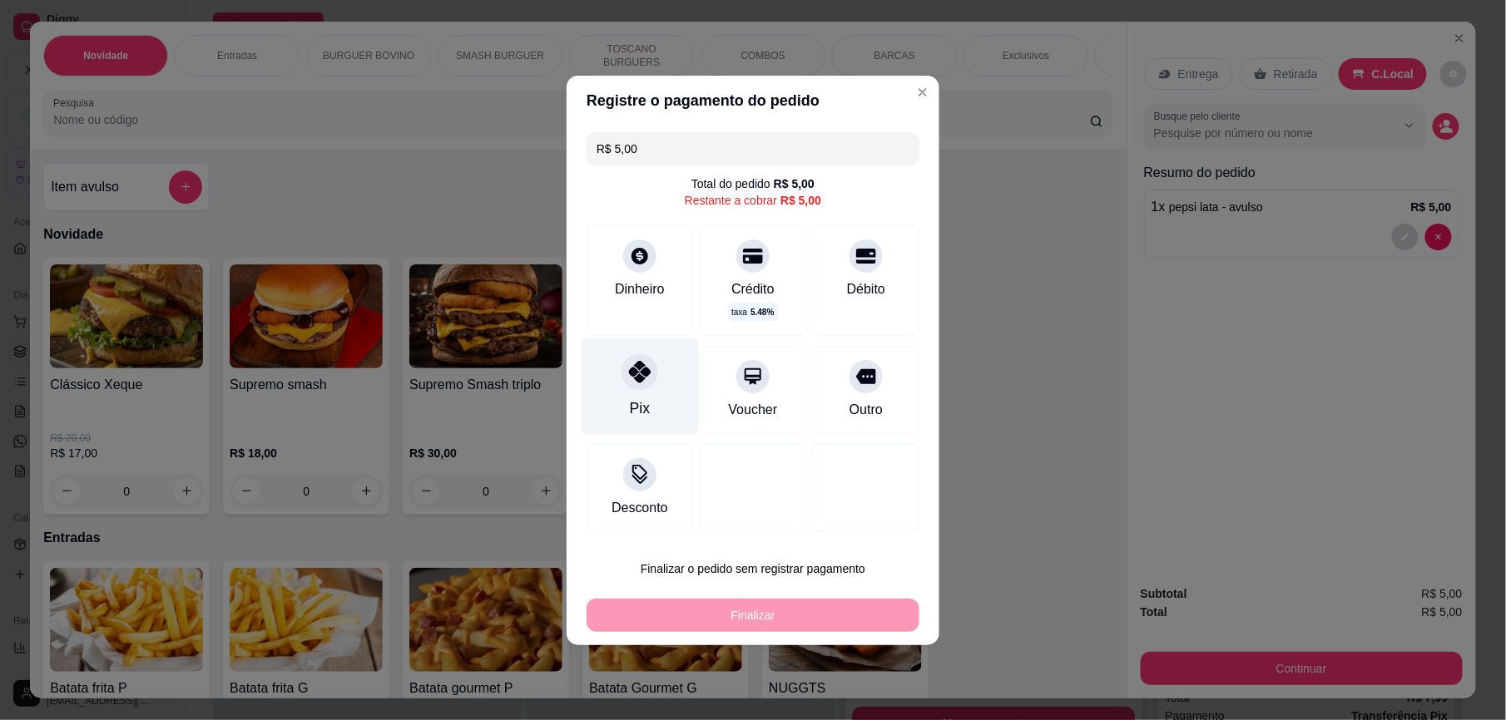
click at [647, 383] on icon at bounding box center [640, 372] width 22 height 22
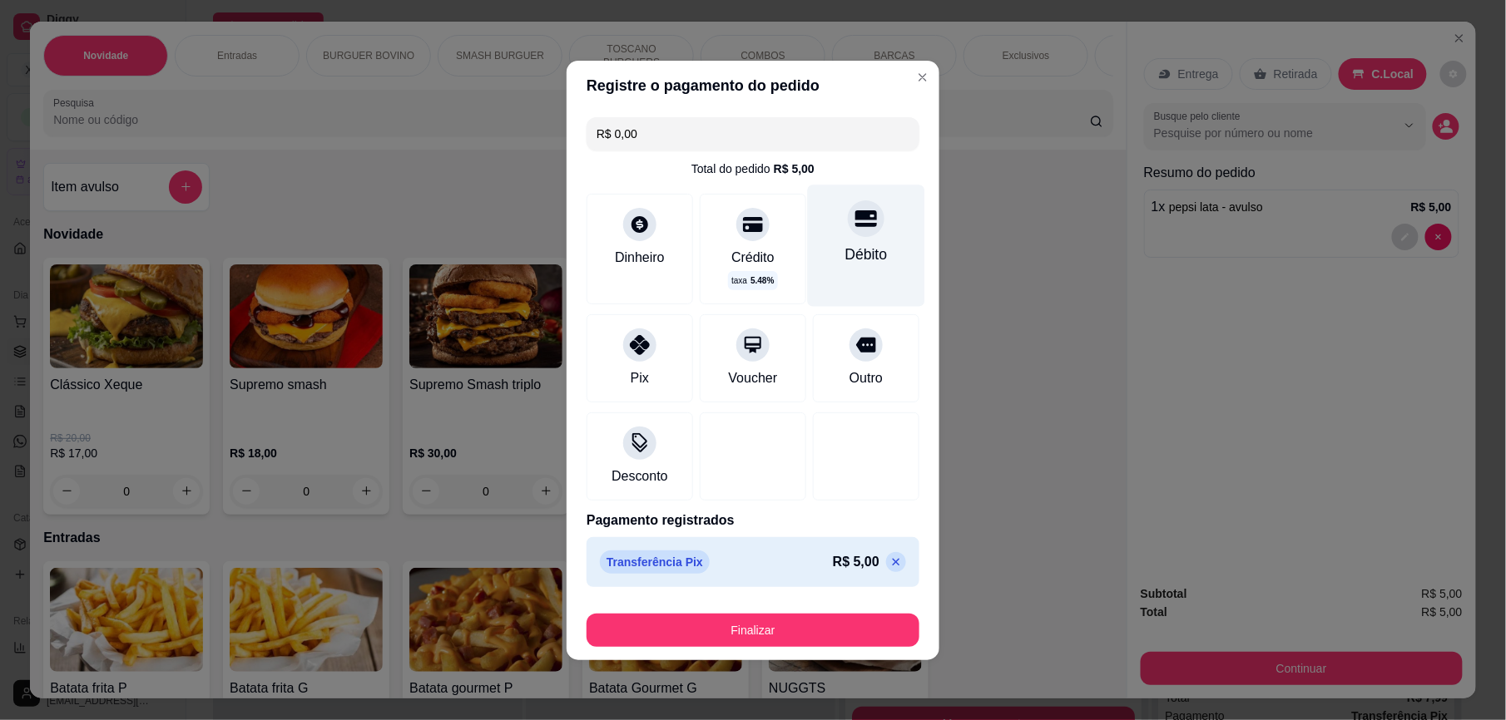
click at [852, 250] on div "Débito" at bounding box center [866, 255] width 42 height 22
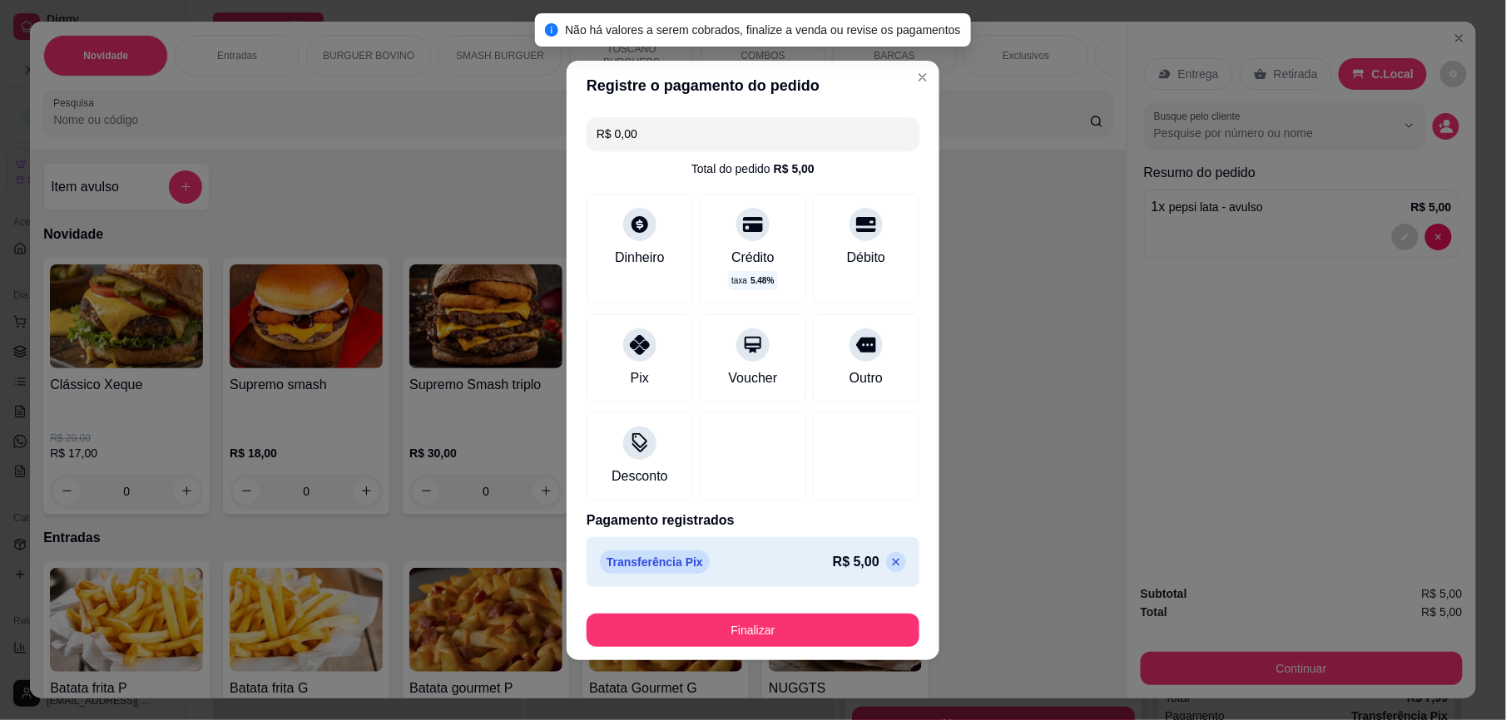
click at [893, 564] on icon at bounding box center [896, 561] width 7 height 7
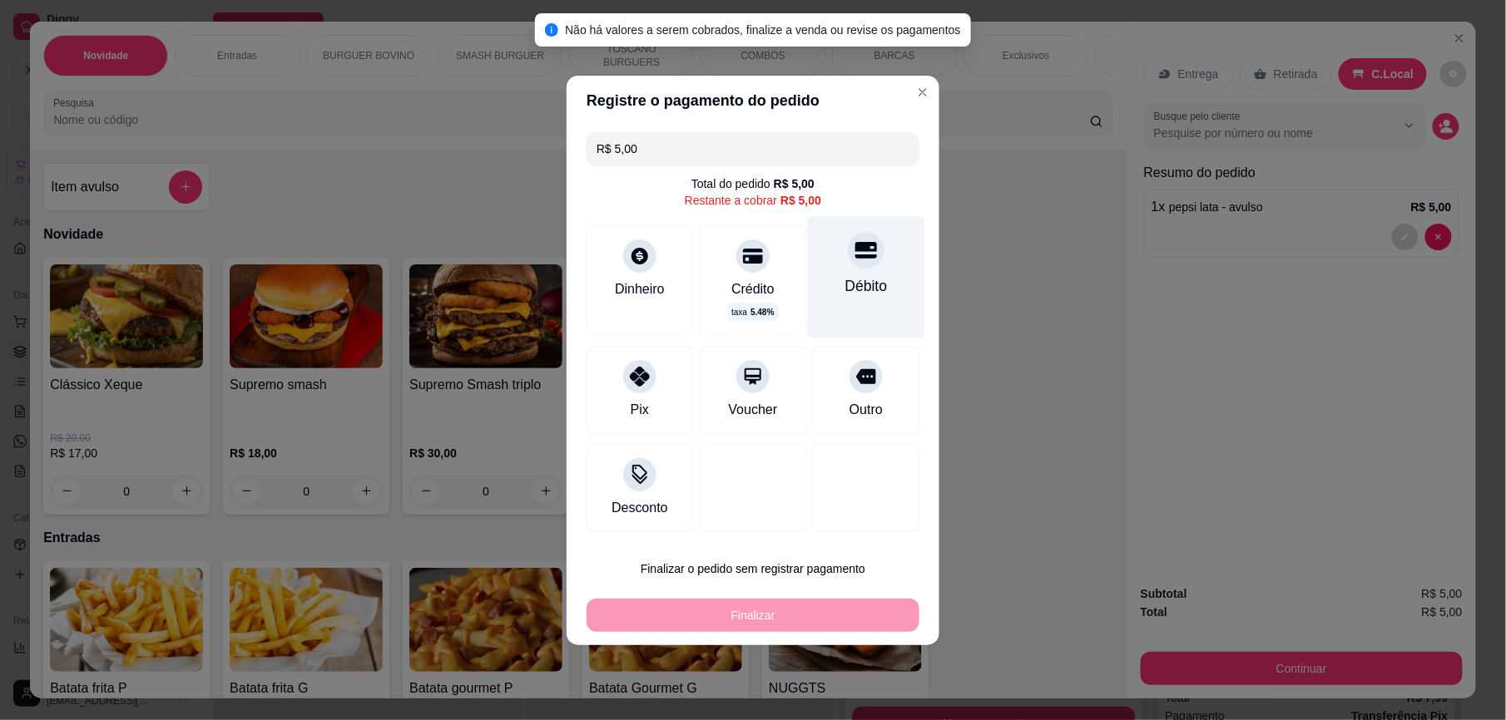
click at [860, 270] on div "Débito" at bounding box center [866, 276] width 117 height 121
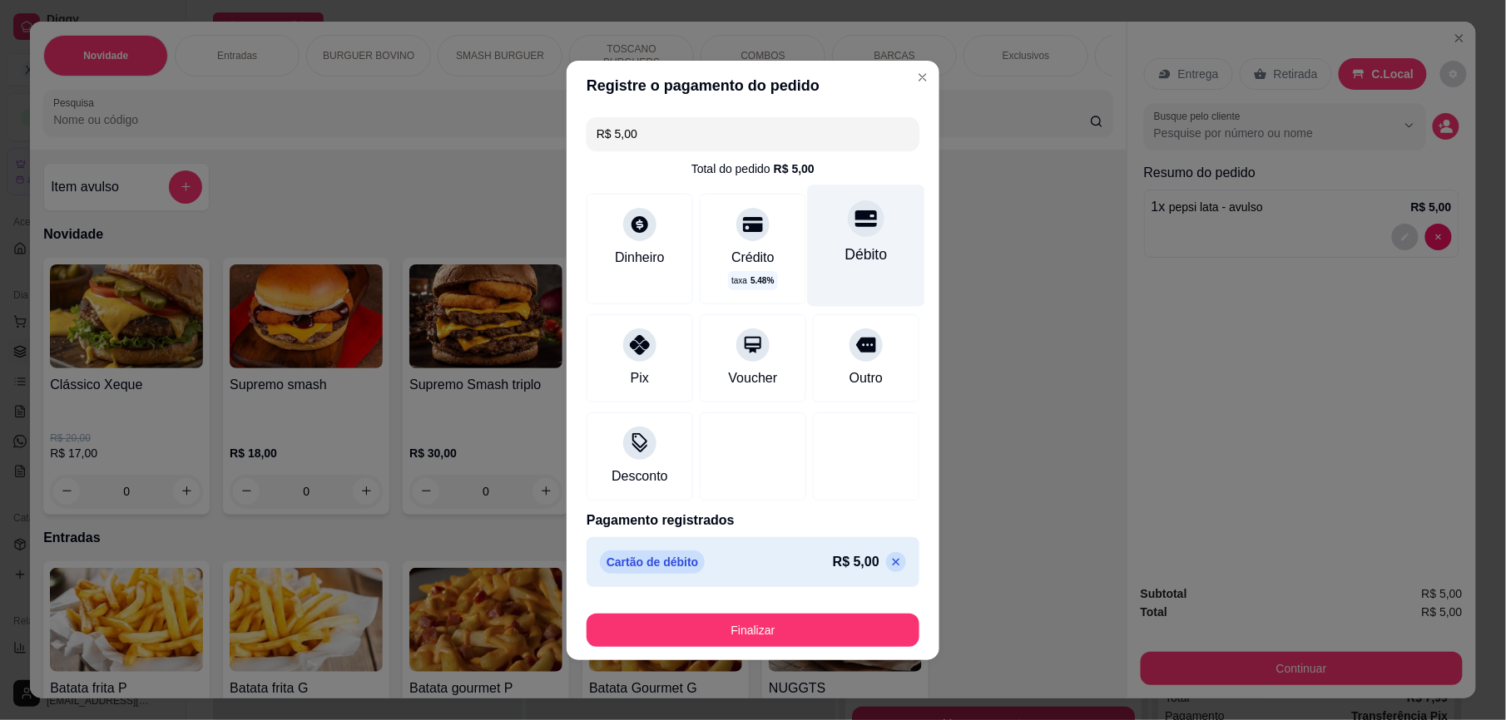
type input "R$ 0,00"
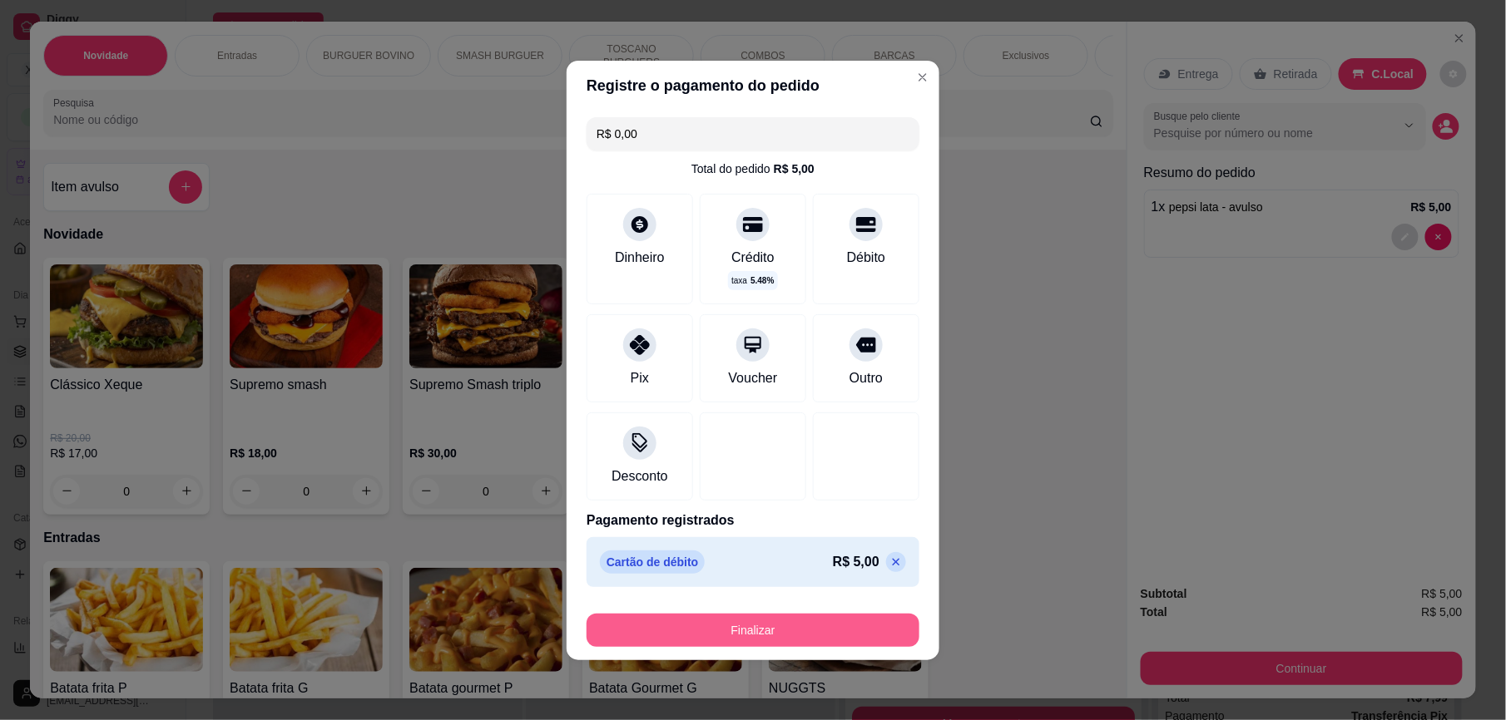
click at [770, 626] on button "Finalizar" at bounding box center [753, 630] width 333 height 33
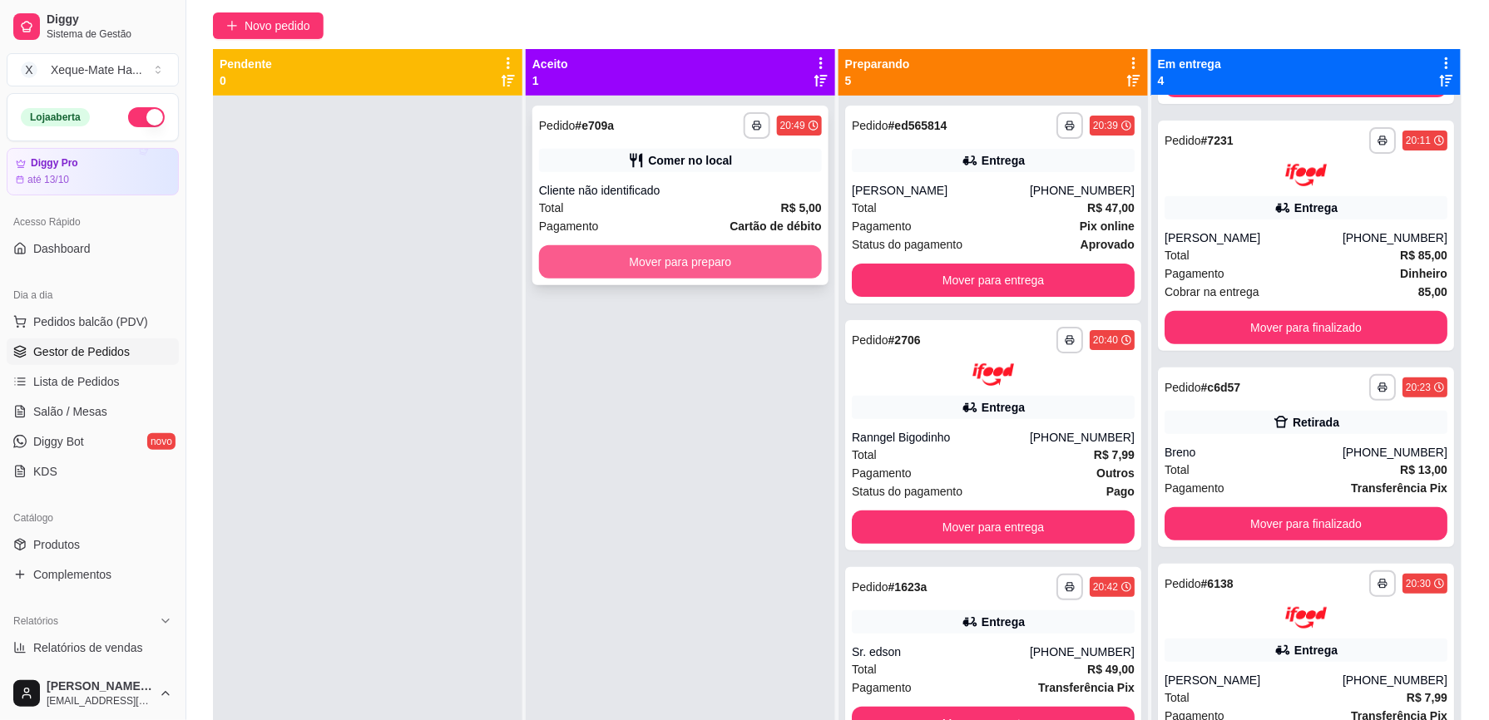
click at [692, 261] on button "Mover para preparo" at bounding box center [680, 261] width 283 height 33
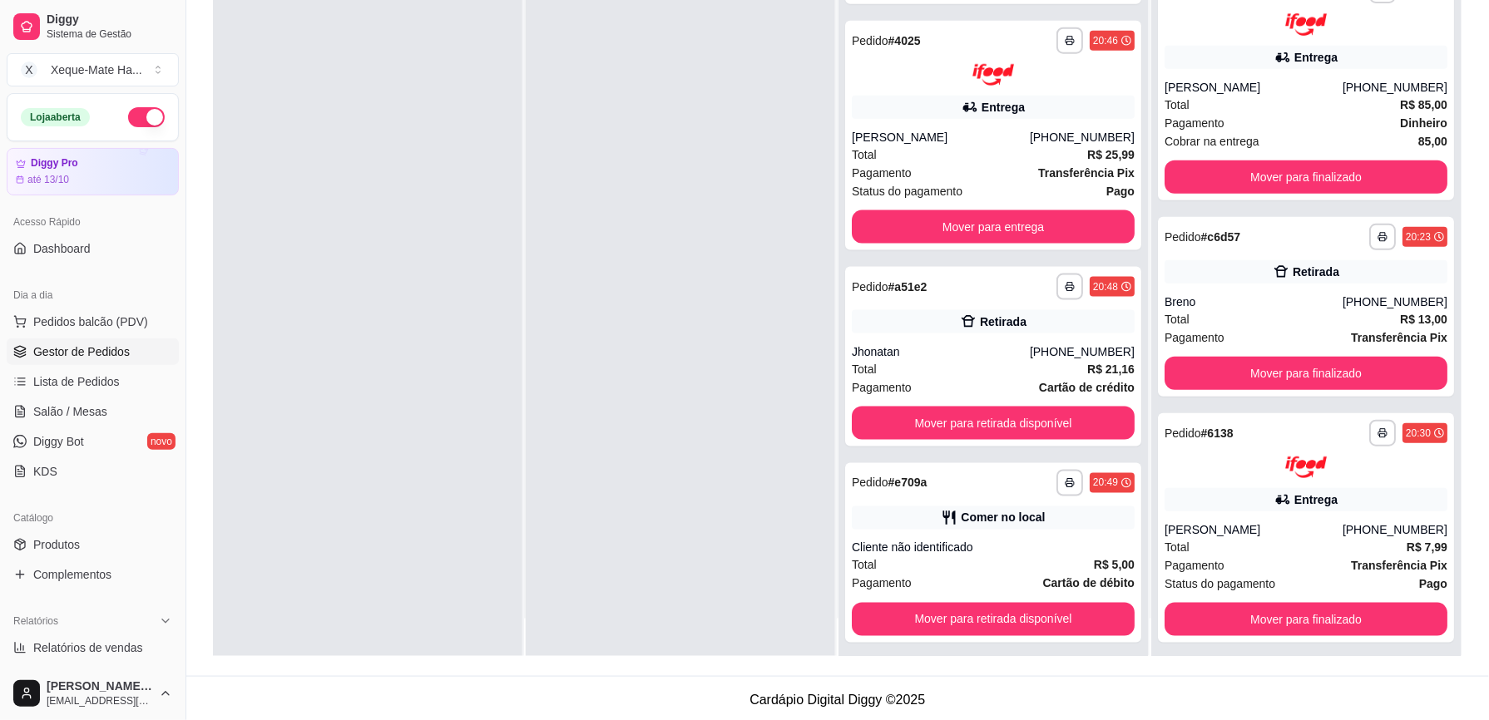
scroll to position [47, 0]
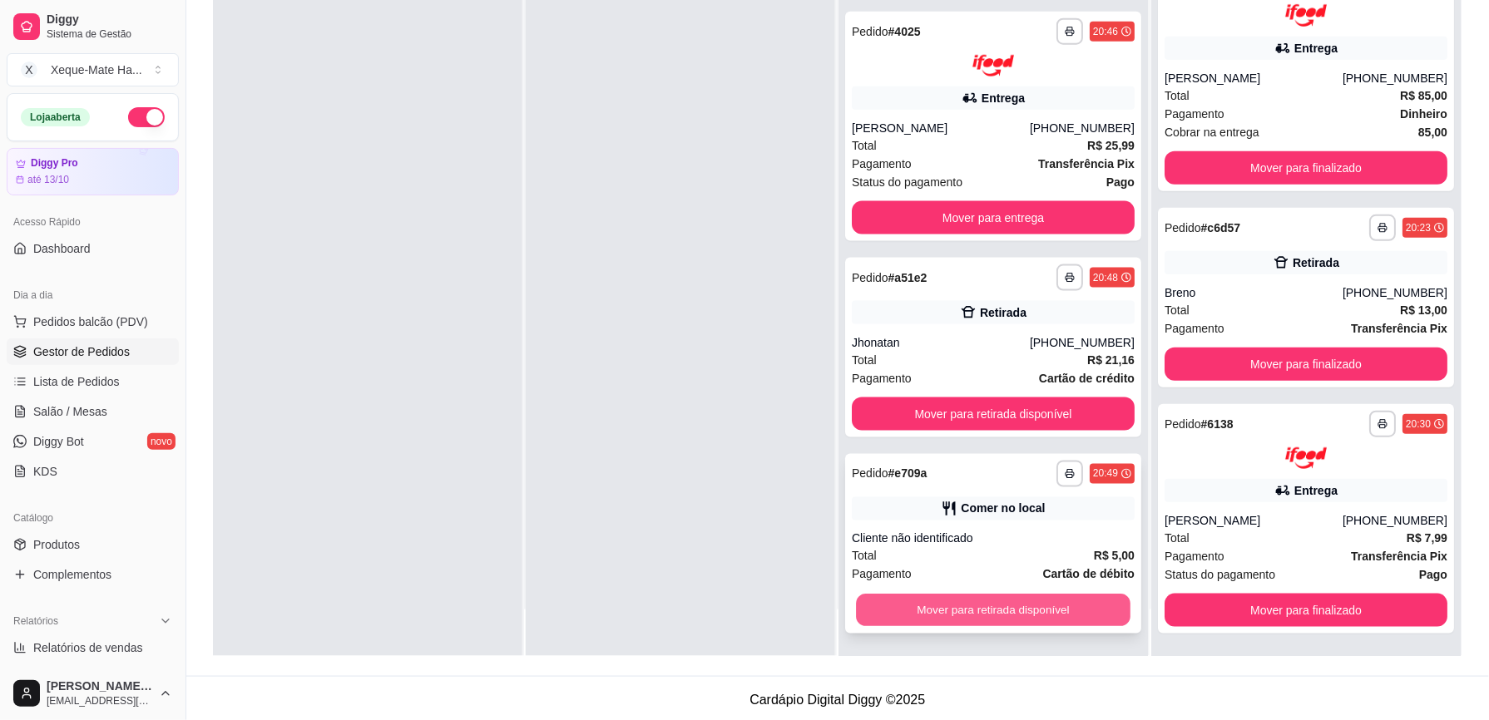
click at [966, 620] on button "Mover para retirada disponível" at bounding box center [993, 611] width 275 height 32
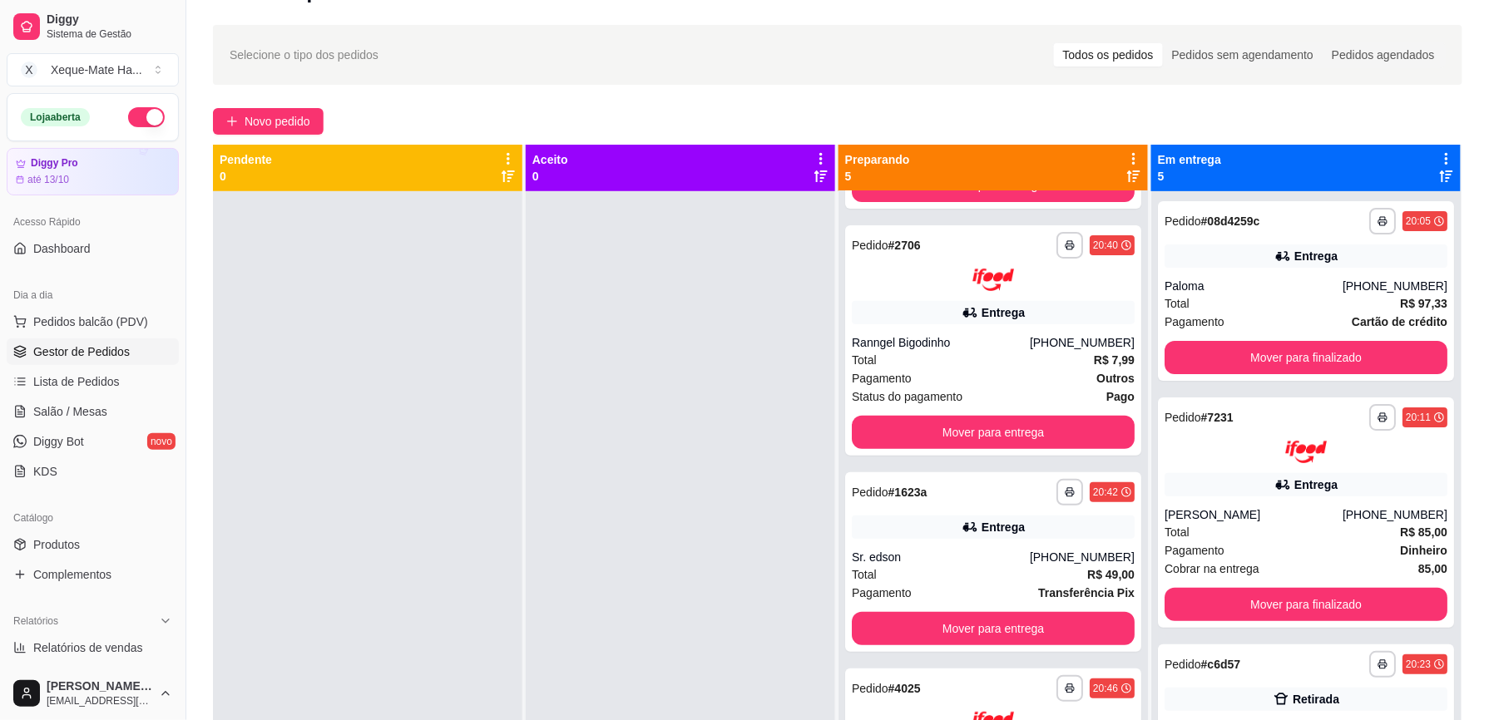
scroll to position [2, 0]
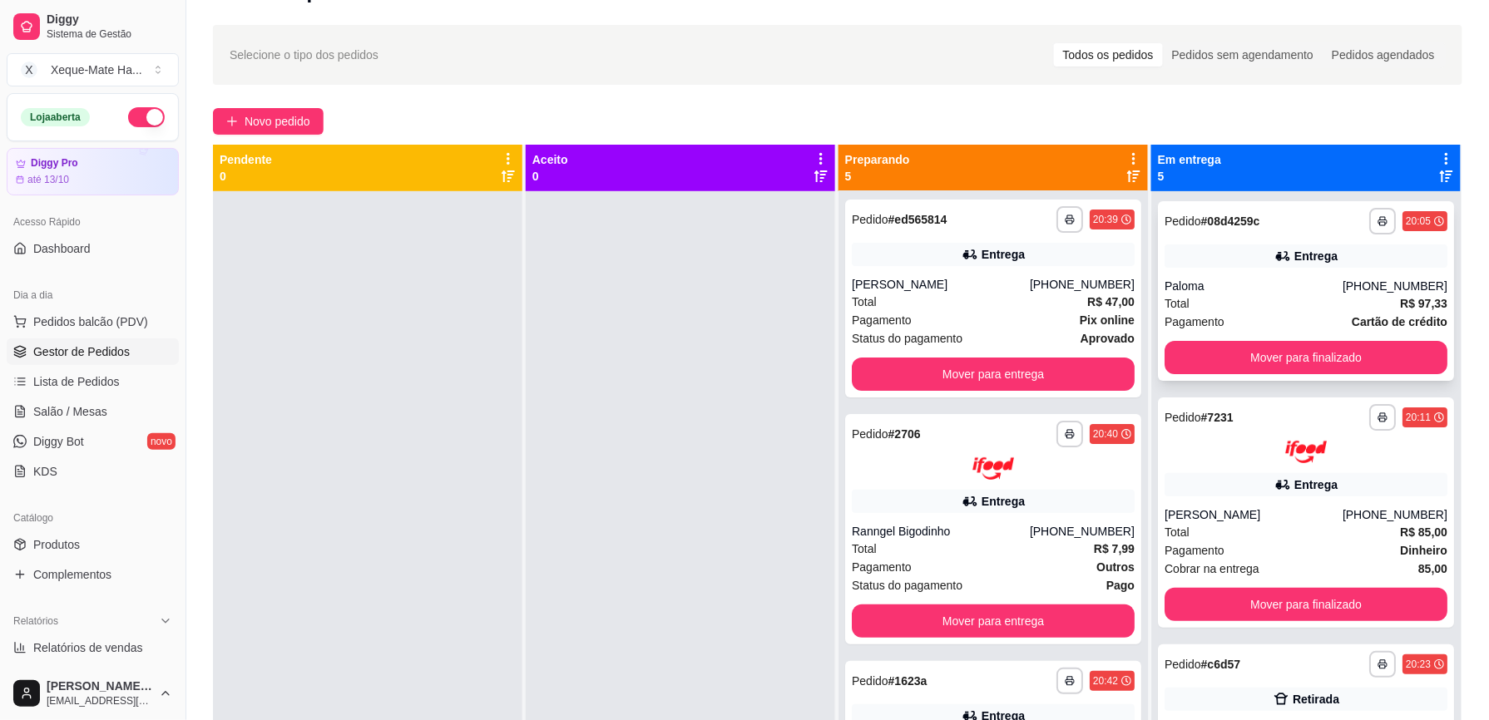
click at [1188, 220] on div "Pedido # 08d4259c" at bounding box center [1212, 221] width 95 height 20
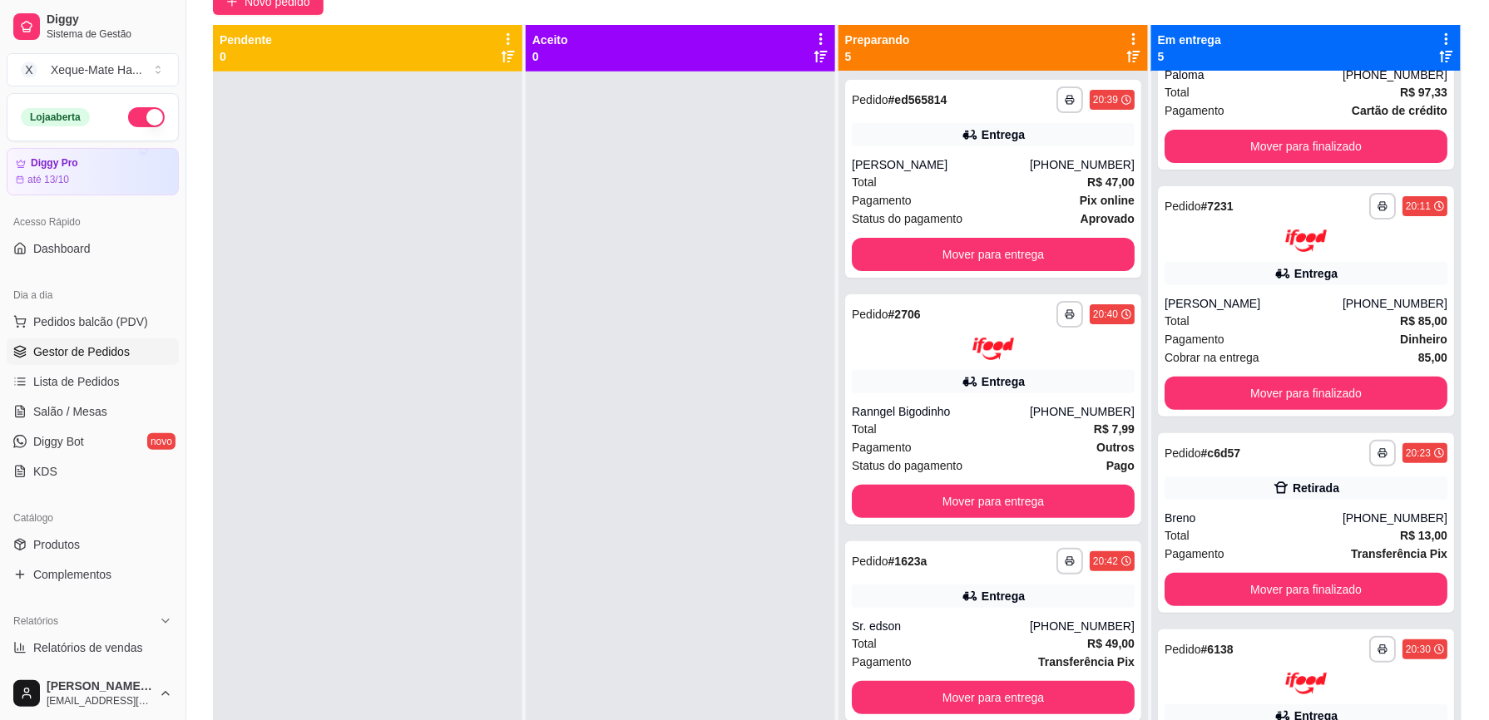
scroll to position [0, 0]
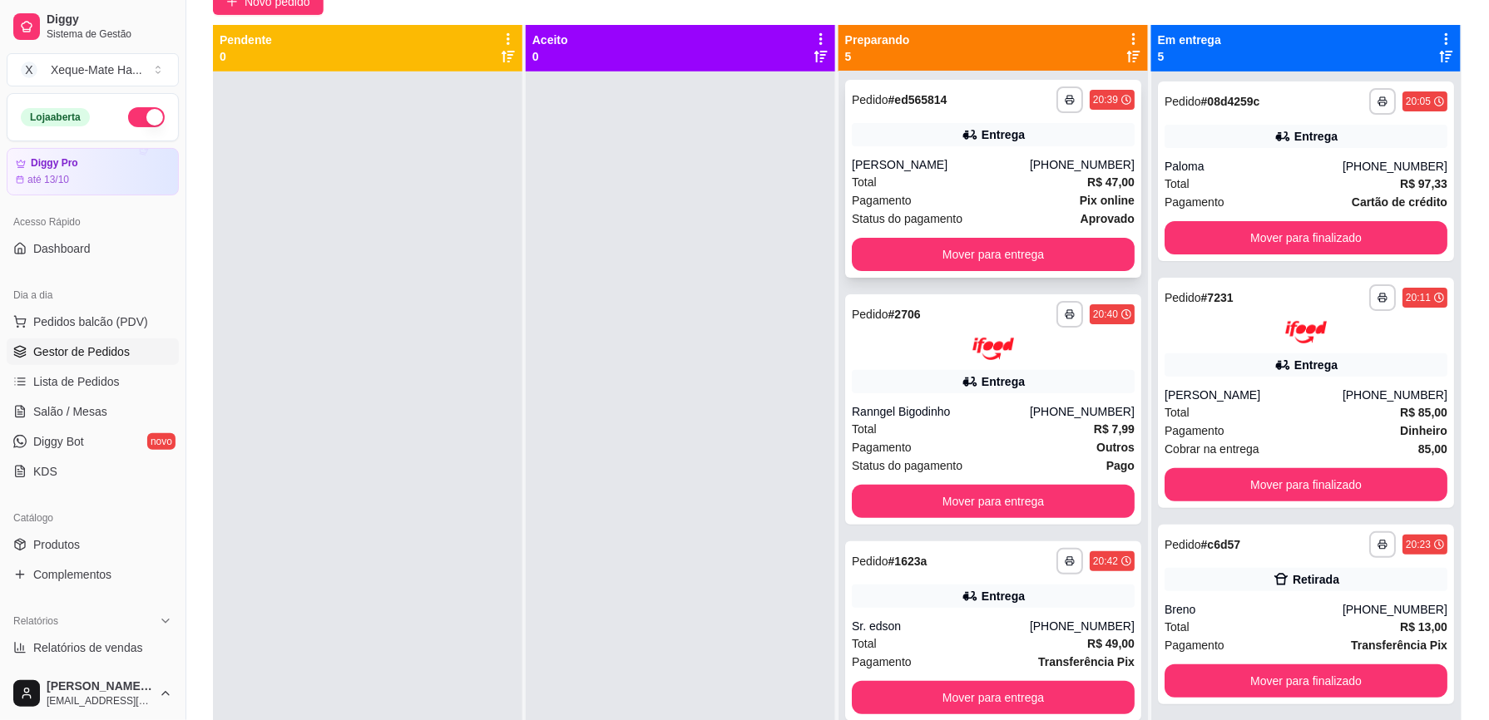
click at [916, 177] on div "Total R$ 47,00" at bounding box center [993, 182] width 283 height 18
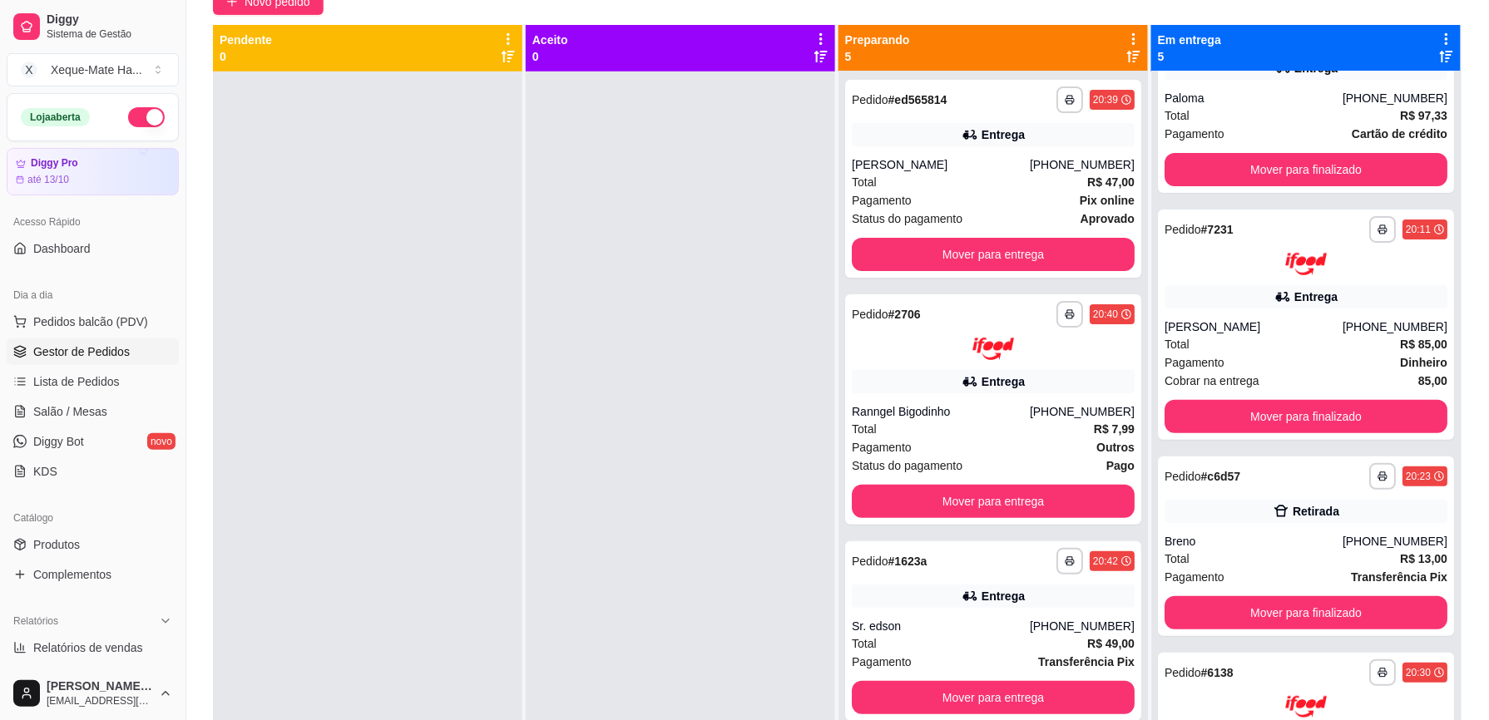
scroll to position [114, 0]
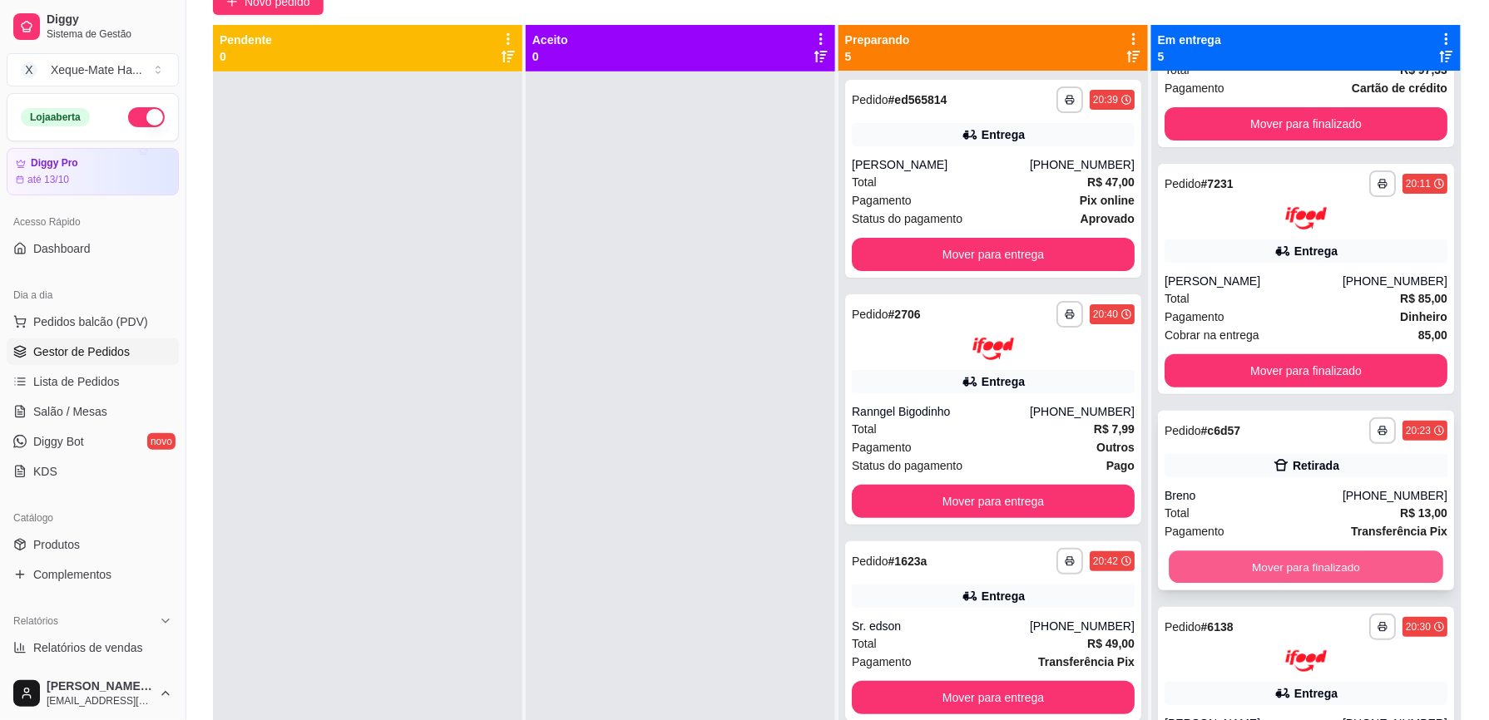
click at [1333, 563] on button "Mover para finalizado" at bounding box center [1306, 567] width 275 height 32
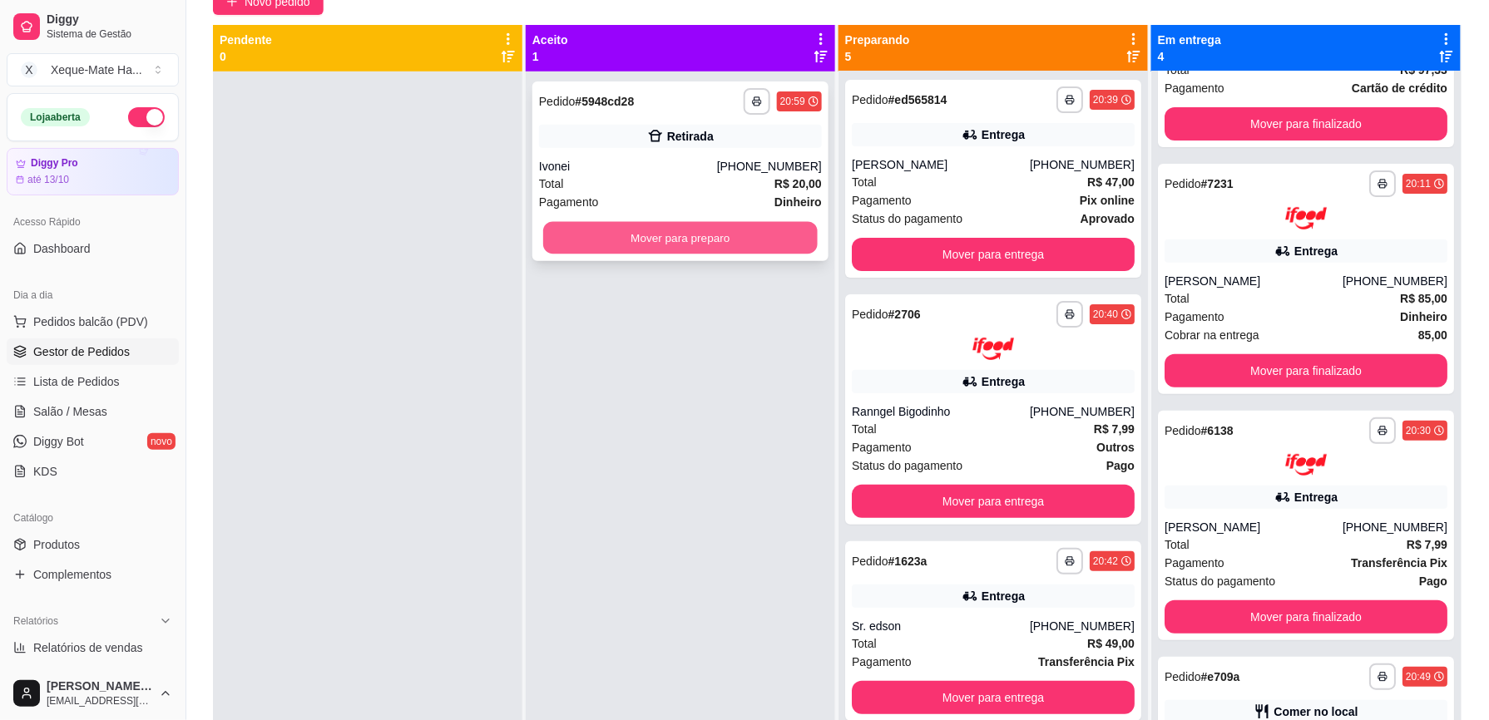
click at [706, 237] on button "Mover para preparo" at bounding box center [680, 238] width 275 height 32
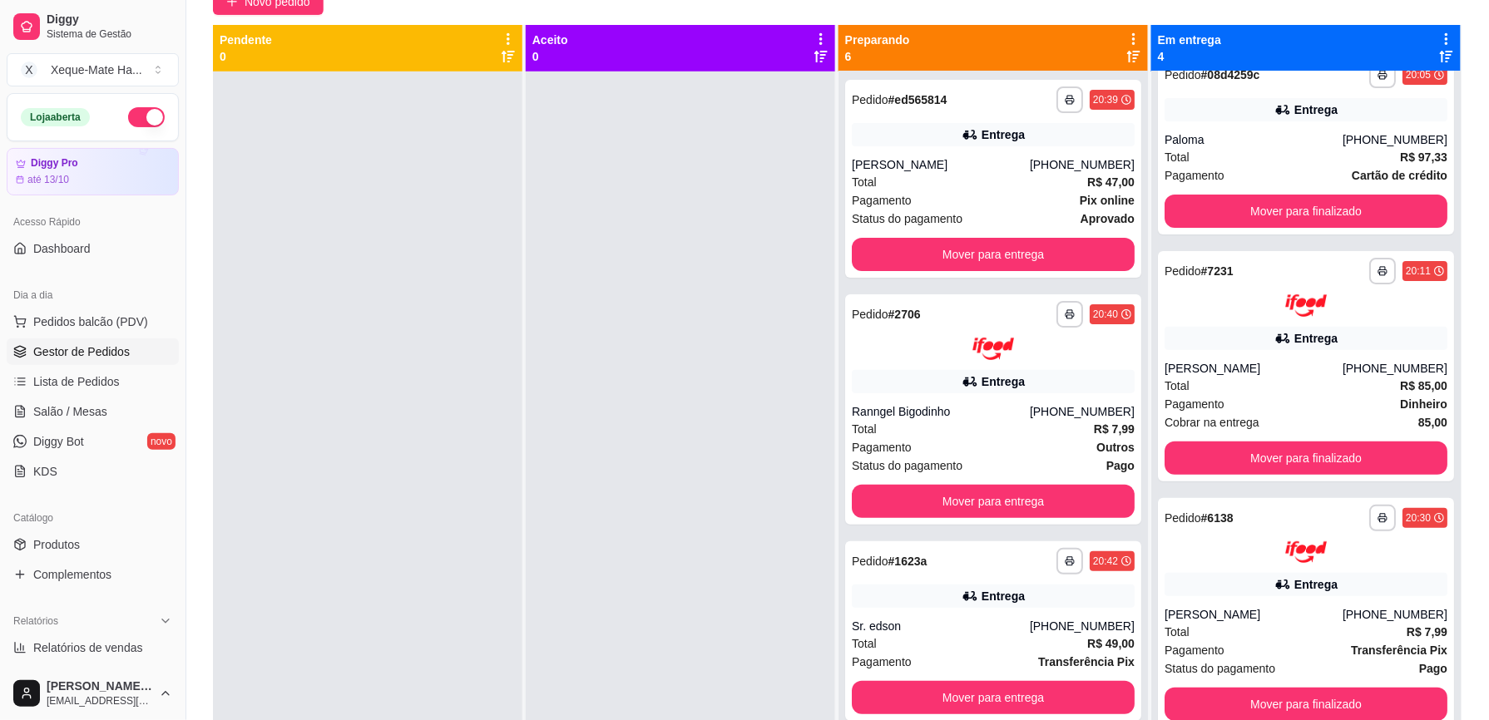
scroll to position [0, 0]
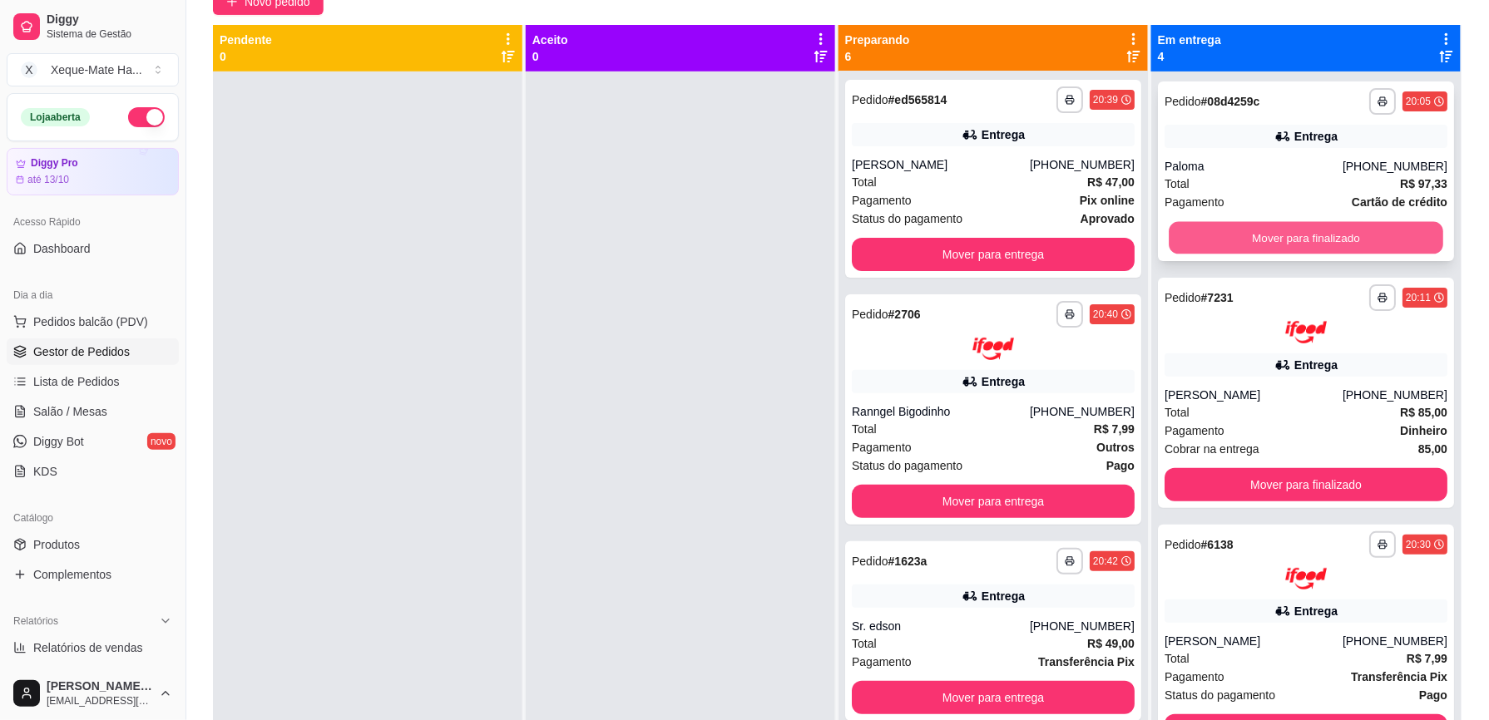
click at [1329, 237] on button "Mover para finalizado" at bounding box center [1306, 238] width 275 height 32
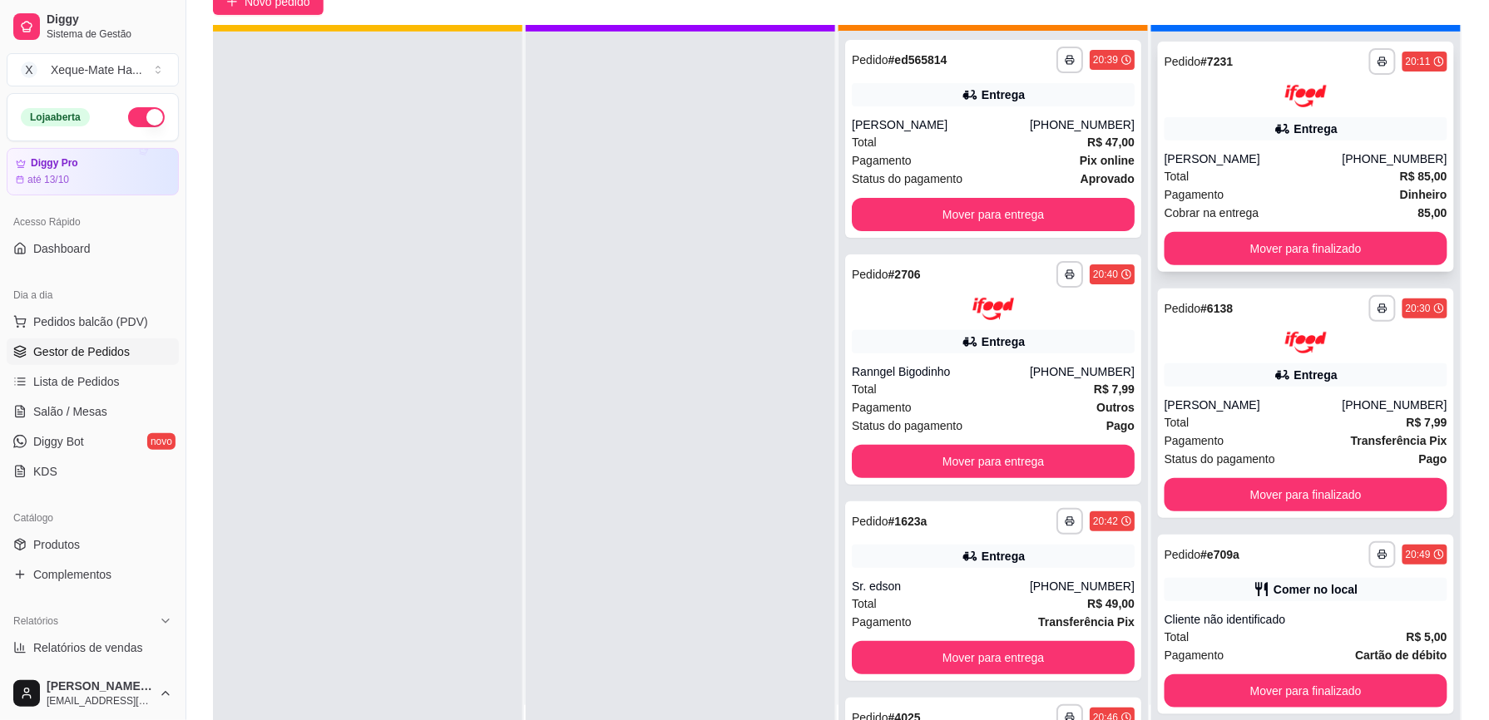
scroll to position [47, 0]
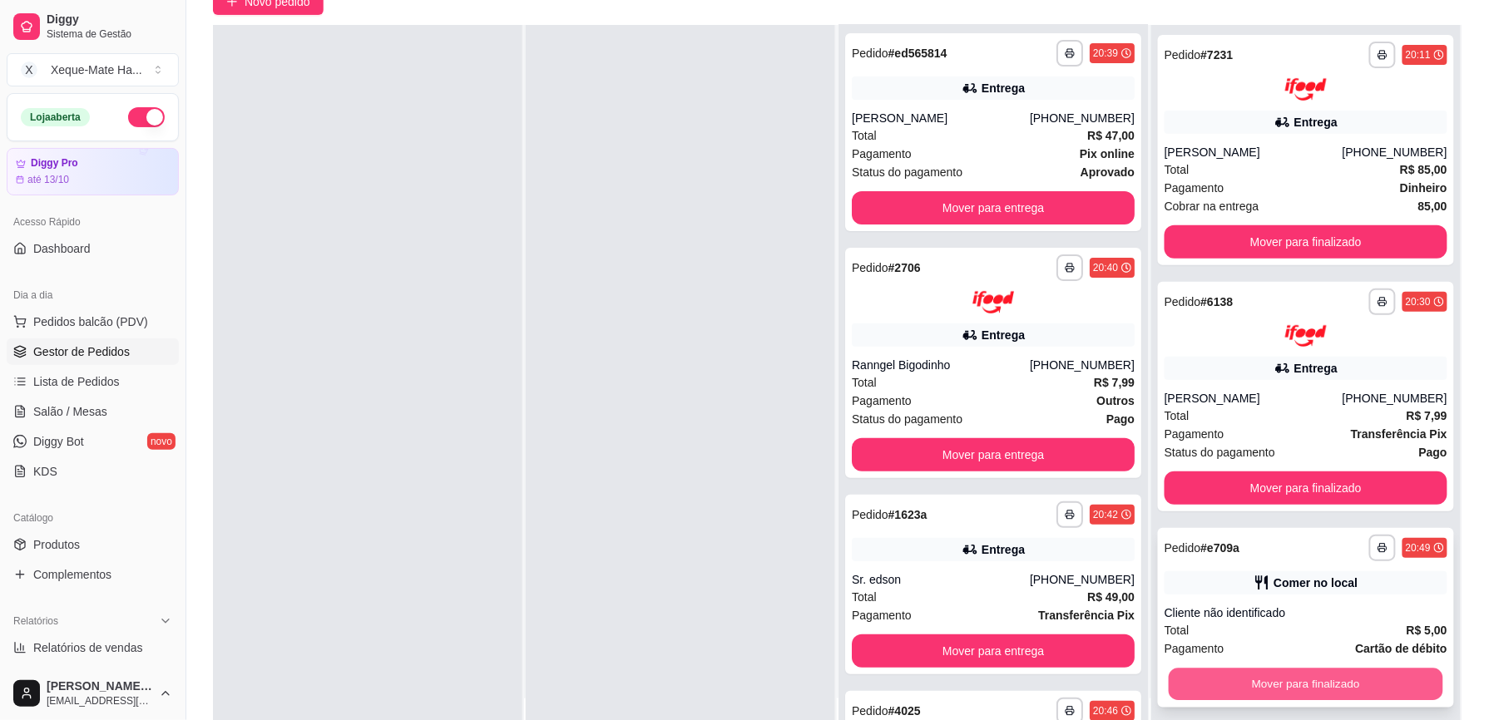
click at [1269, 676] on button "Mover para finalizado" at bounding box center [1306, 685] width 275 height 32
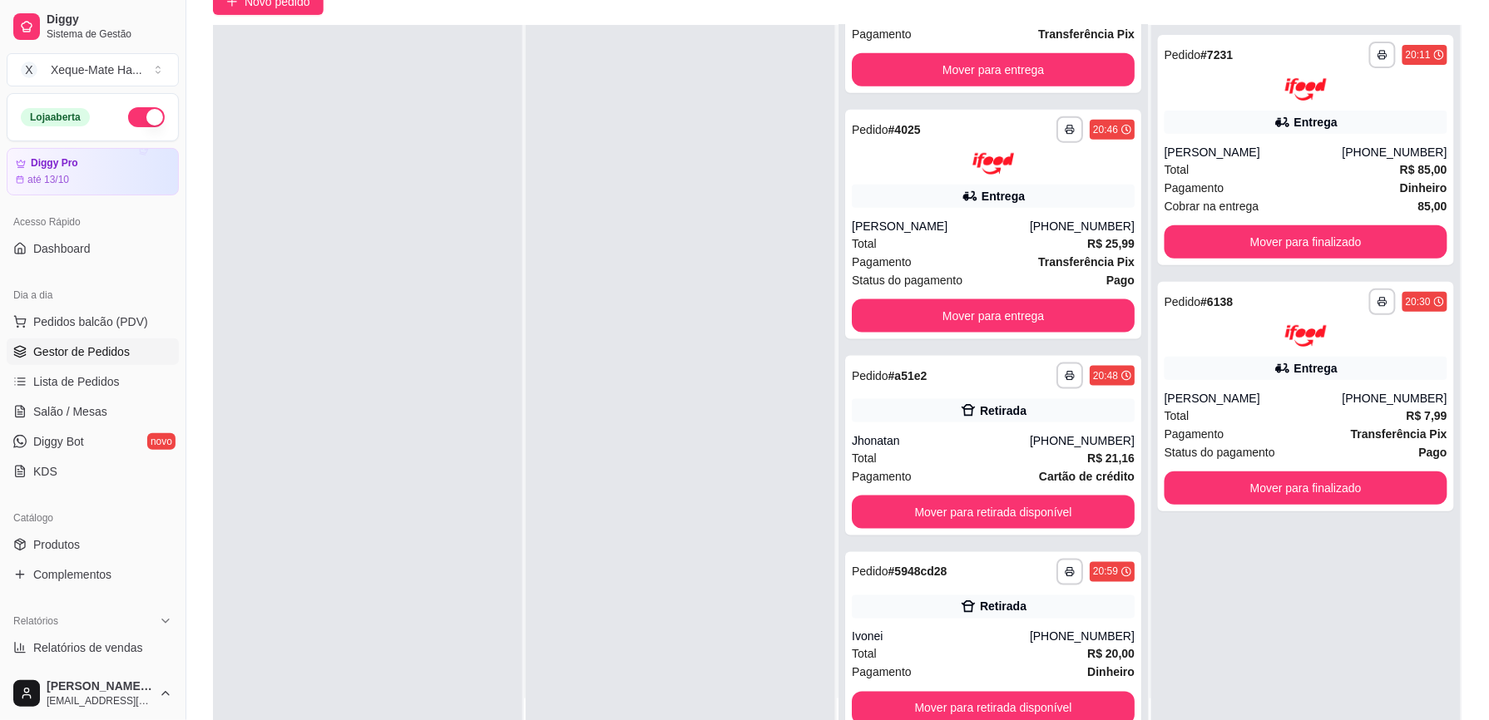
scroll to position [592, 0]
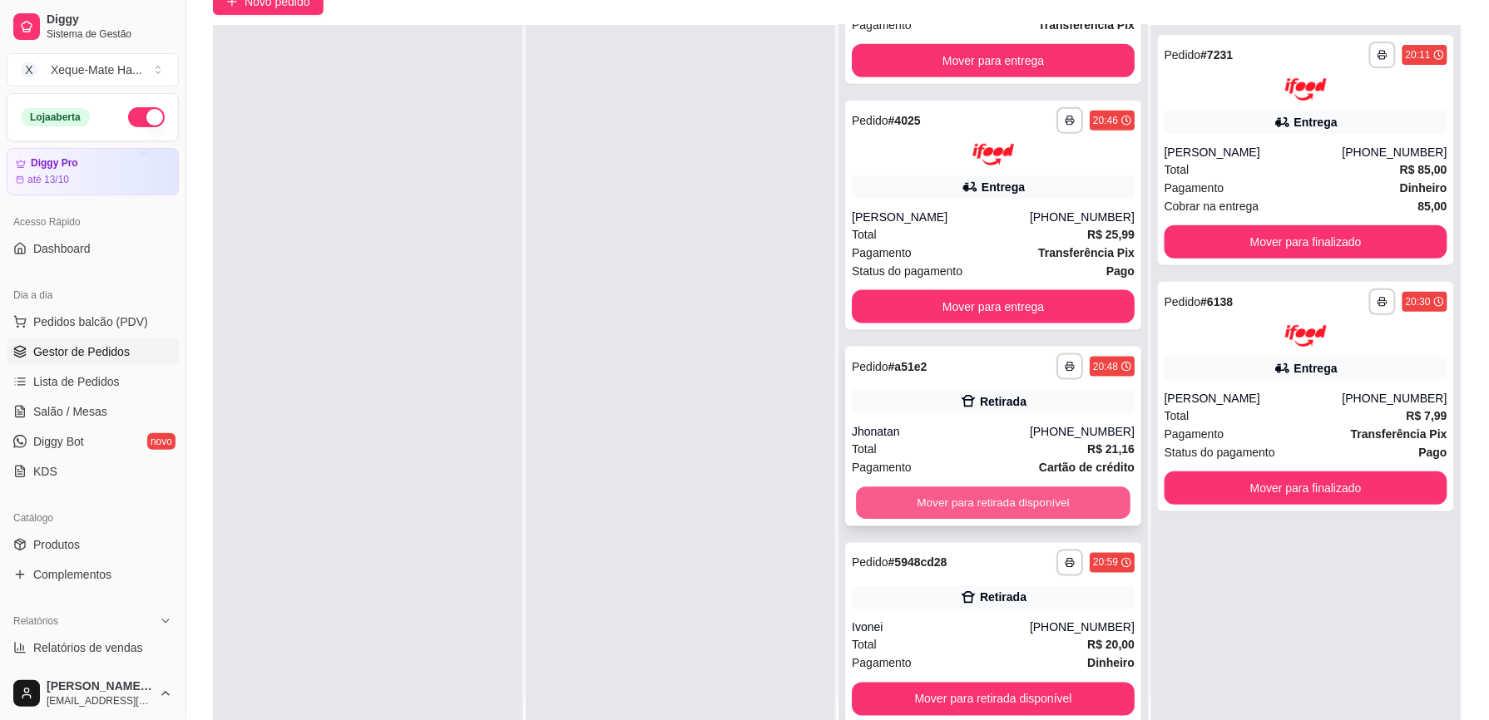
click at [1056, 499] on button "Mover para retirada disponível" at bounding box center [993, 504] width 275 height 32
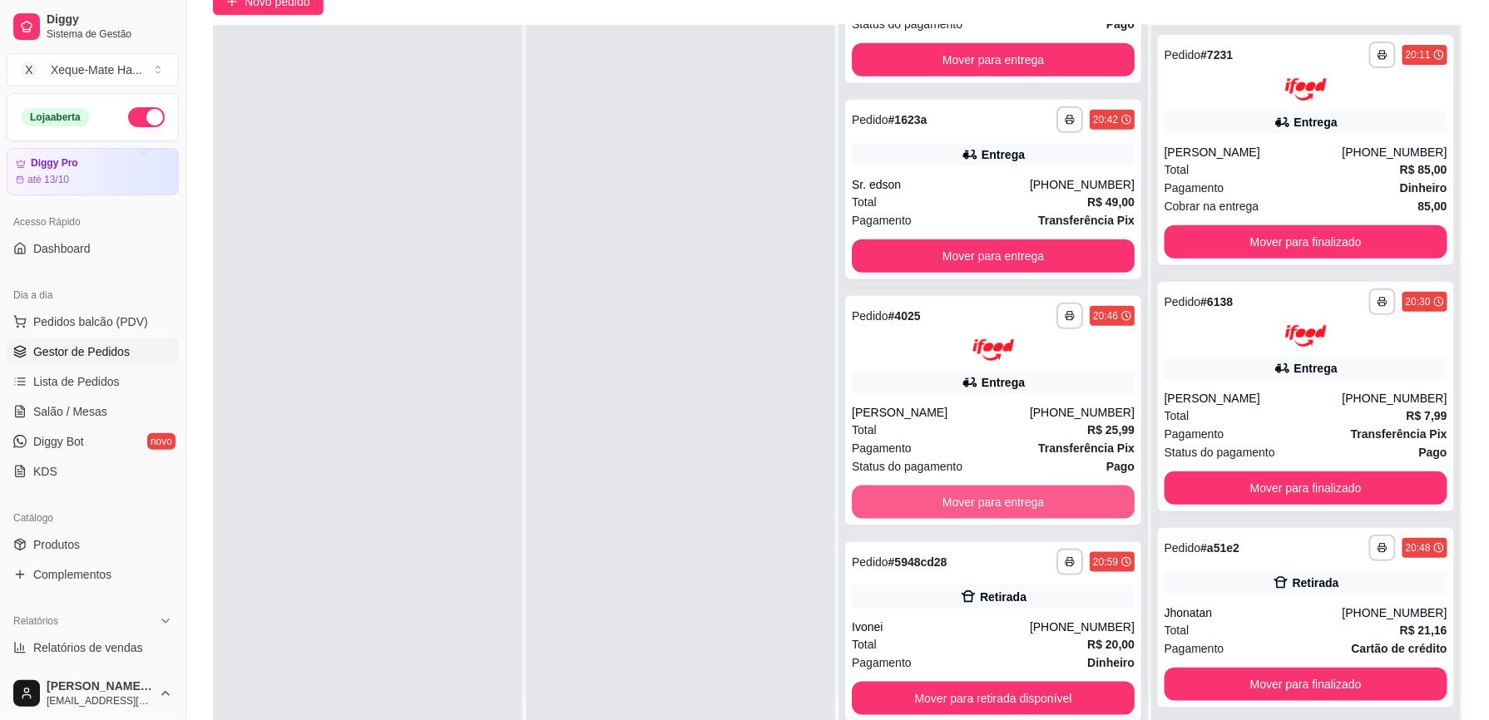
scroll to position [396, 0]
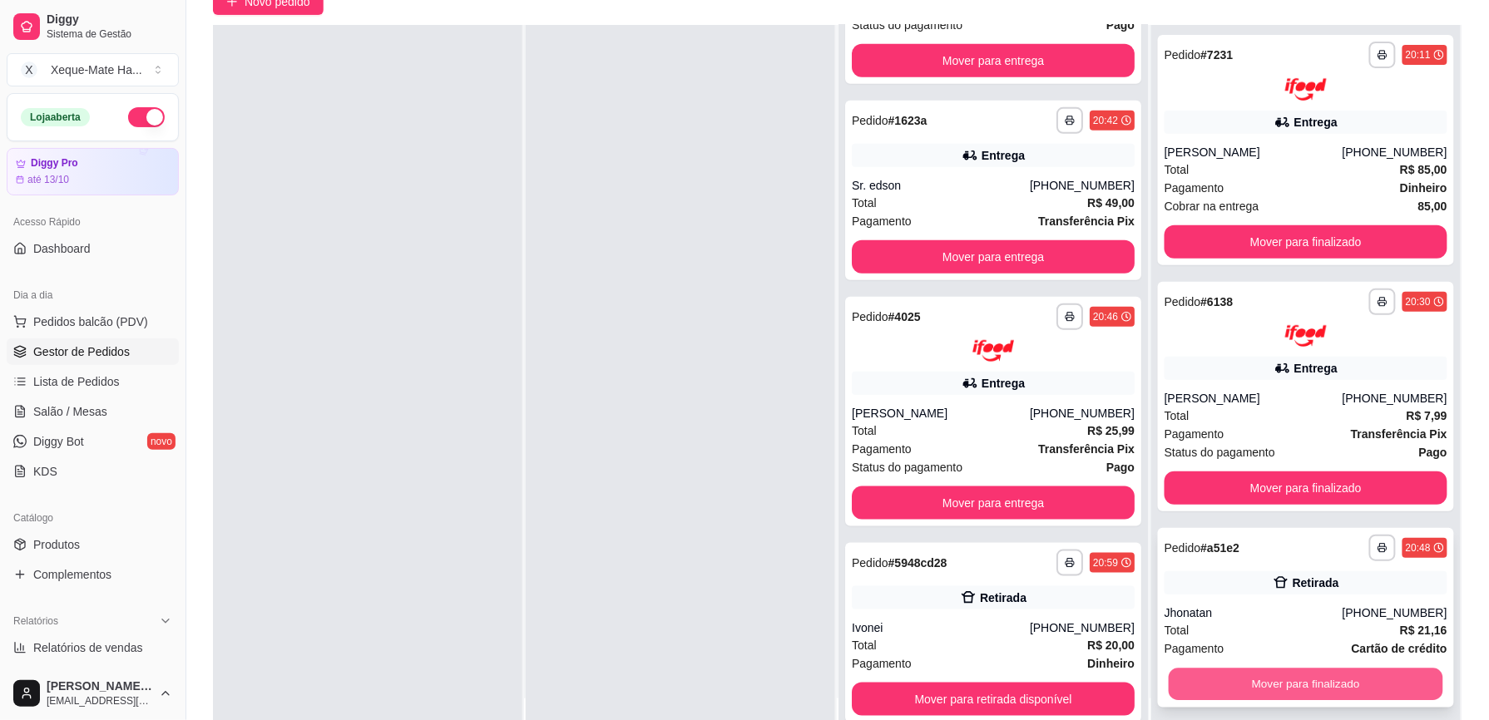
click at [1268, 684] on button "Mover para finalizado" at bounding box center [1306, 685] width 275 height 32
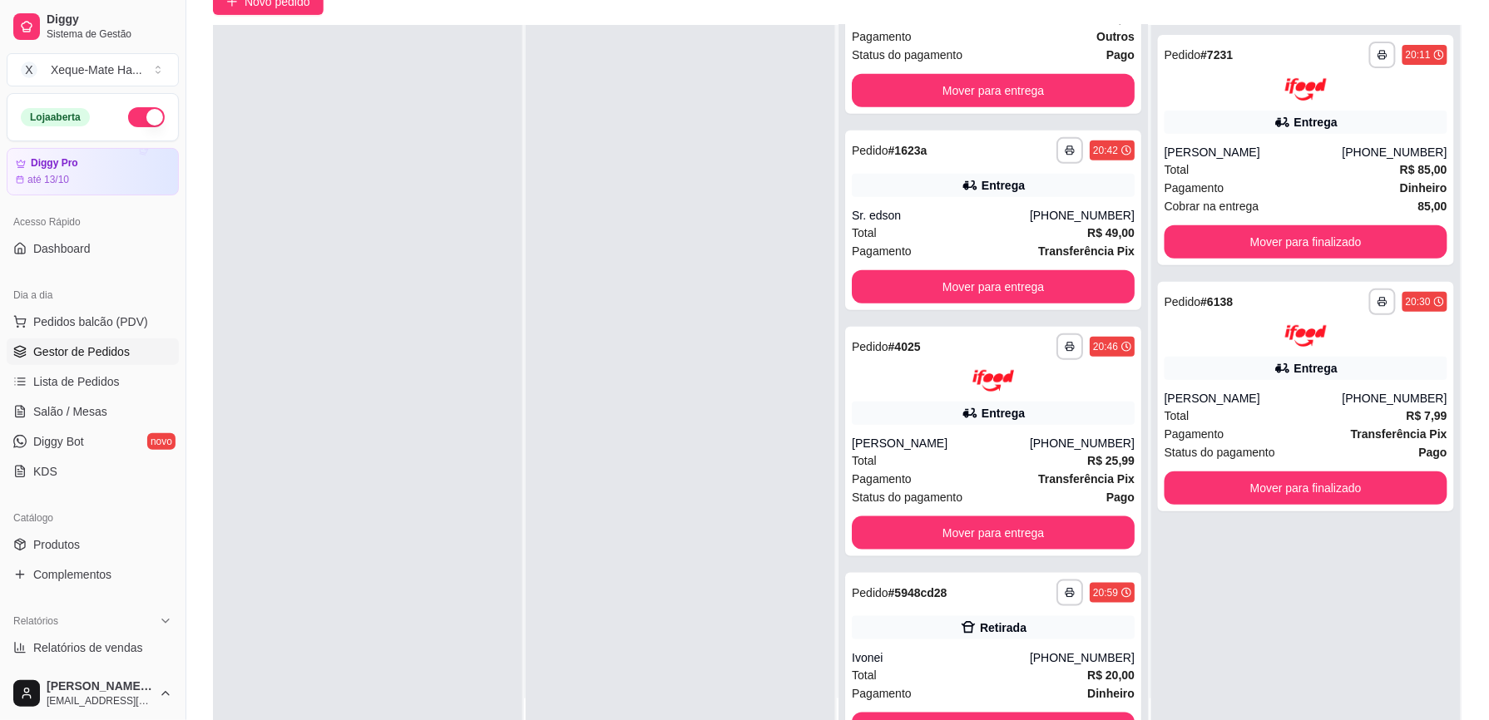
scroll to position [0, 0]
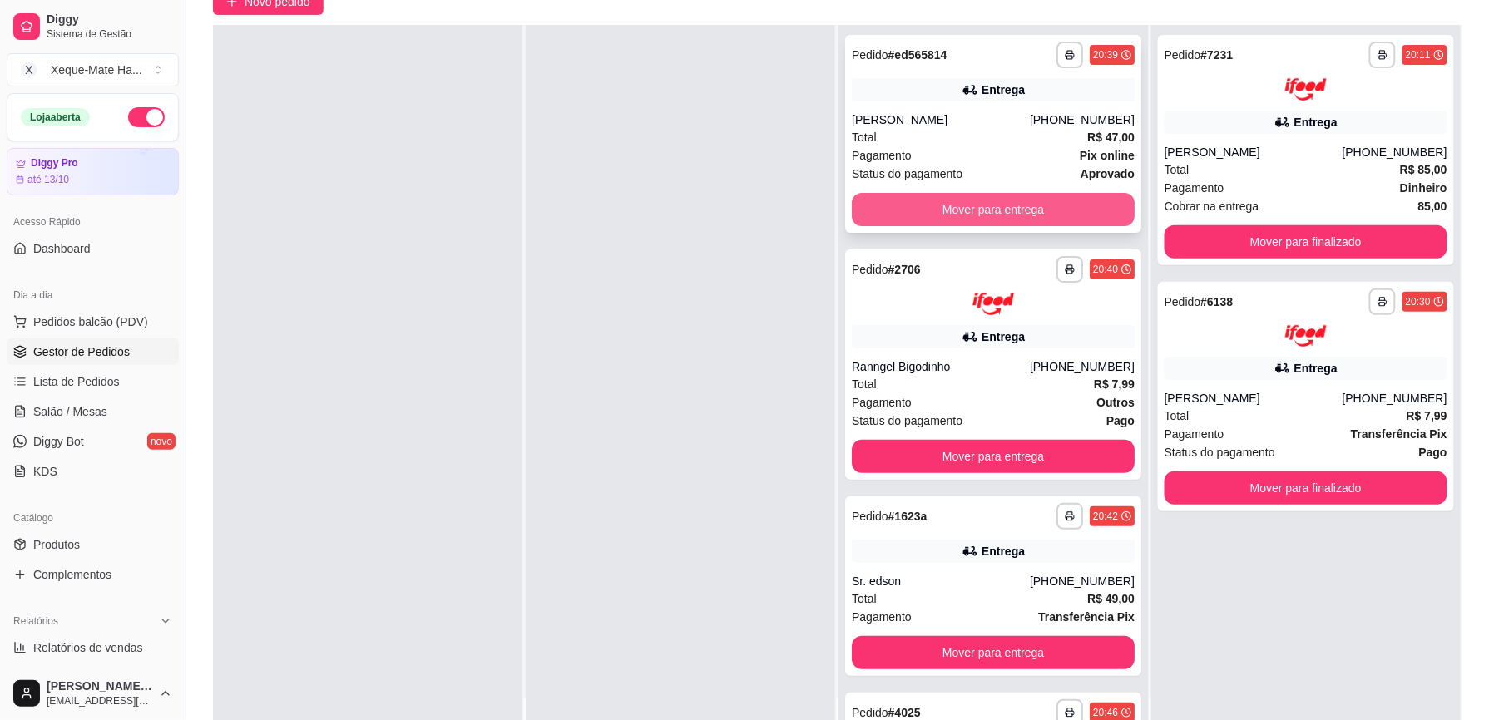
click at [1015, 205] on button "Mover para entrega" at bounding box center [993, 209] width 283 height 33
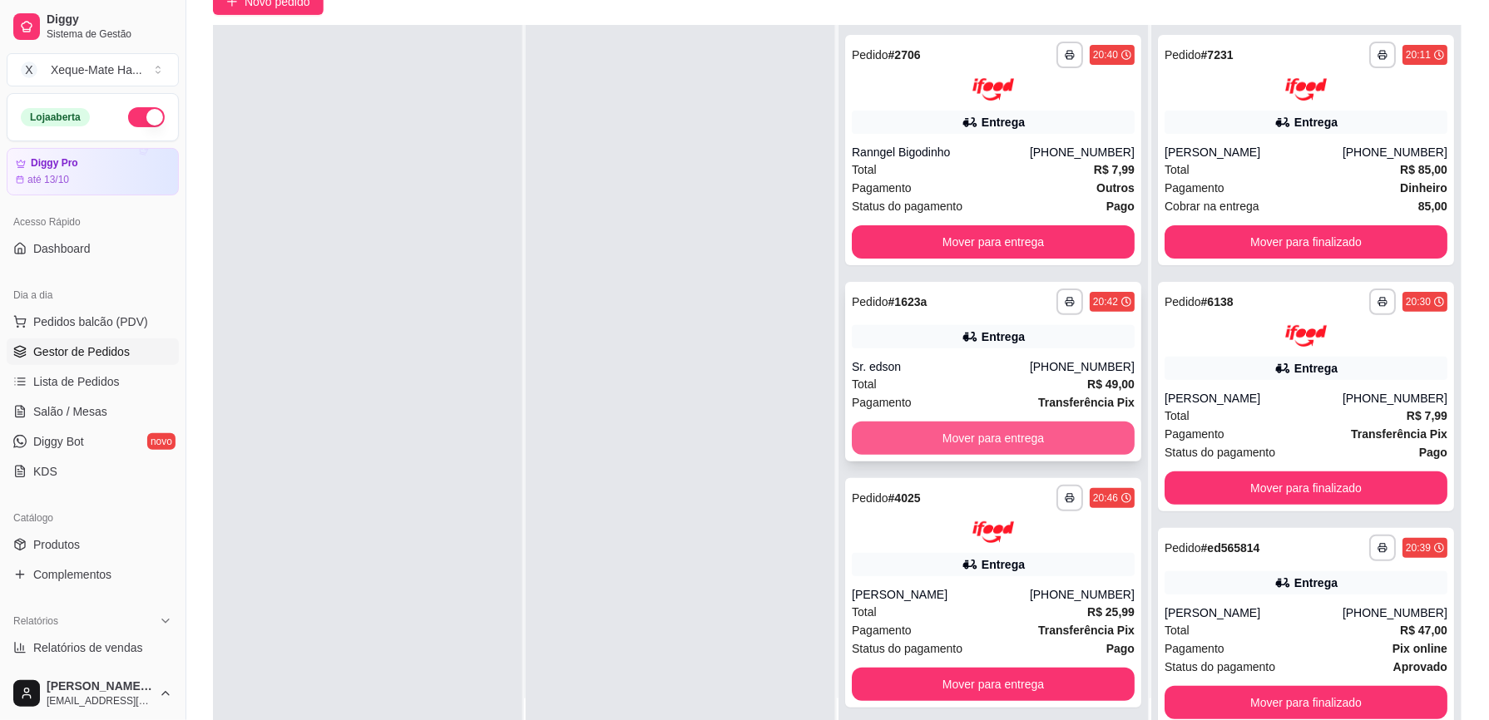
click at [990, 438] on button "Mover para entrega" at bounding box center [993, 438] width 283 height 33
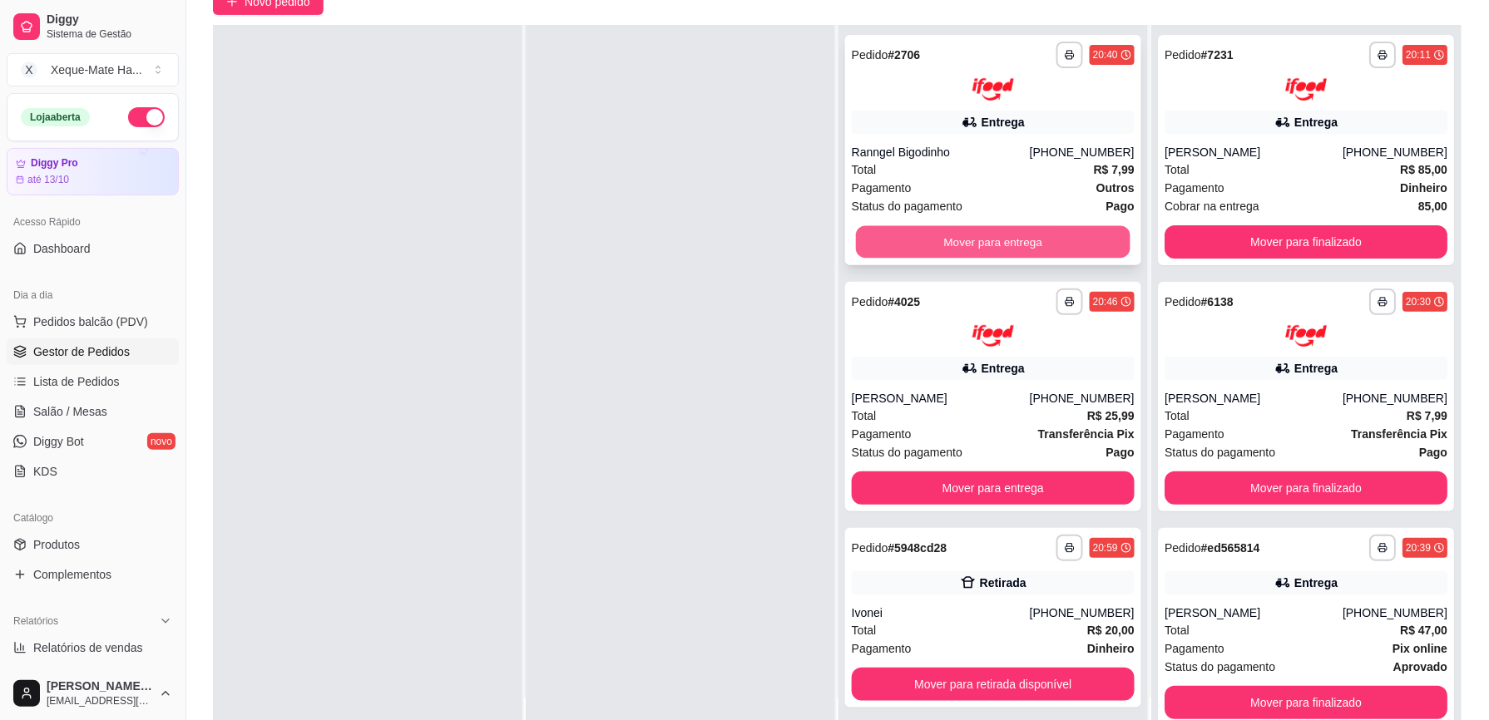
click at [1003, 245] on button "Mover para entrega" at bounding box center [993, 241] width 275 height 32
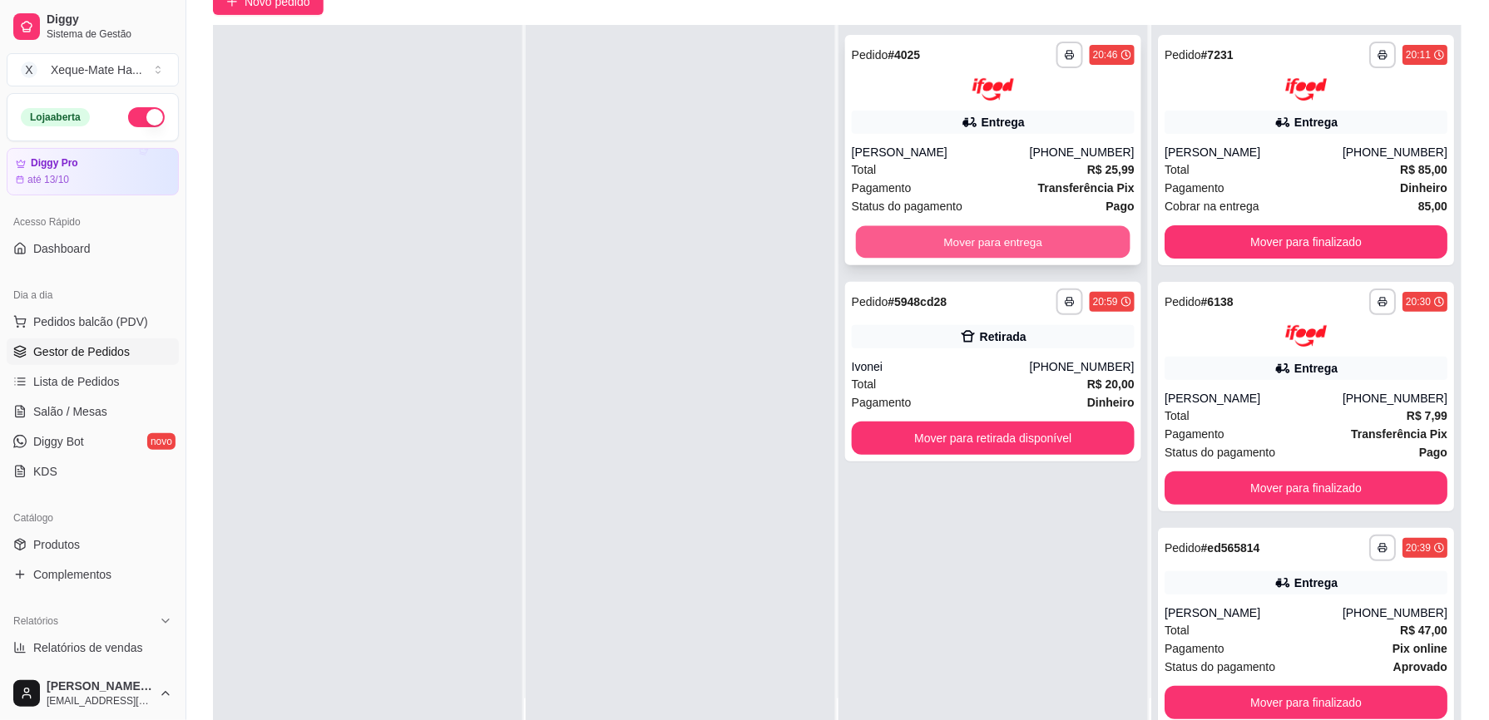
click at [999, 250] on button "Mover para entrega" at bounding box center [993, 241] width 275 height 32
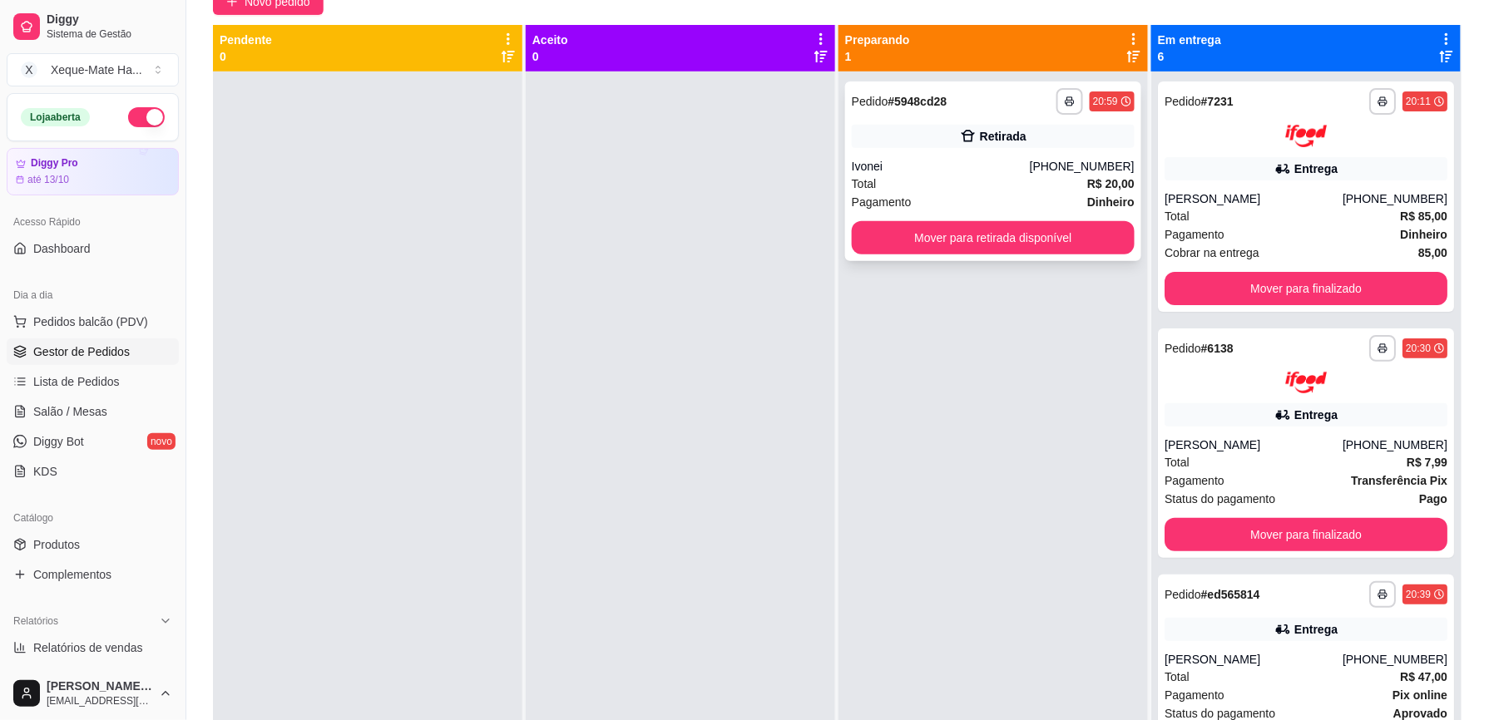
click at [1005, 180] on div "Total R$ 20,00" at bounding box center [993, 184] width 283 height 18
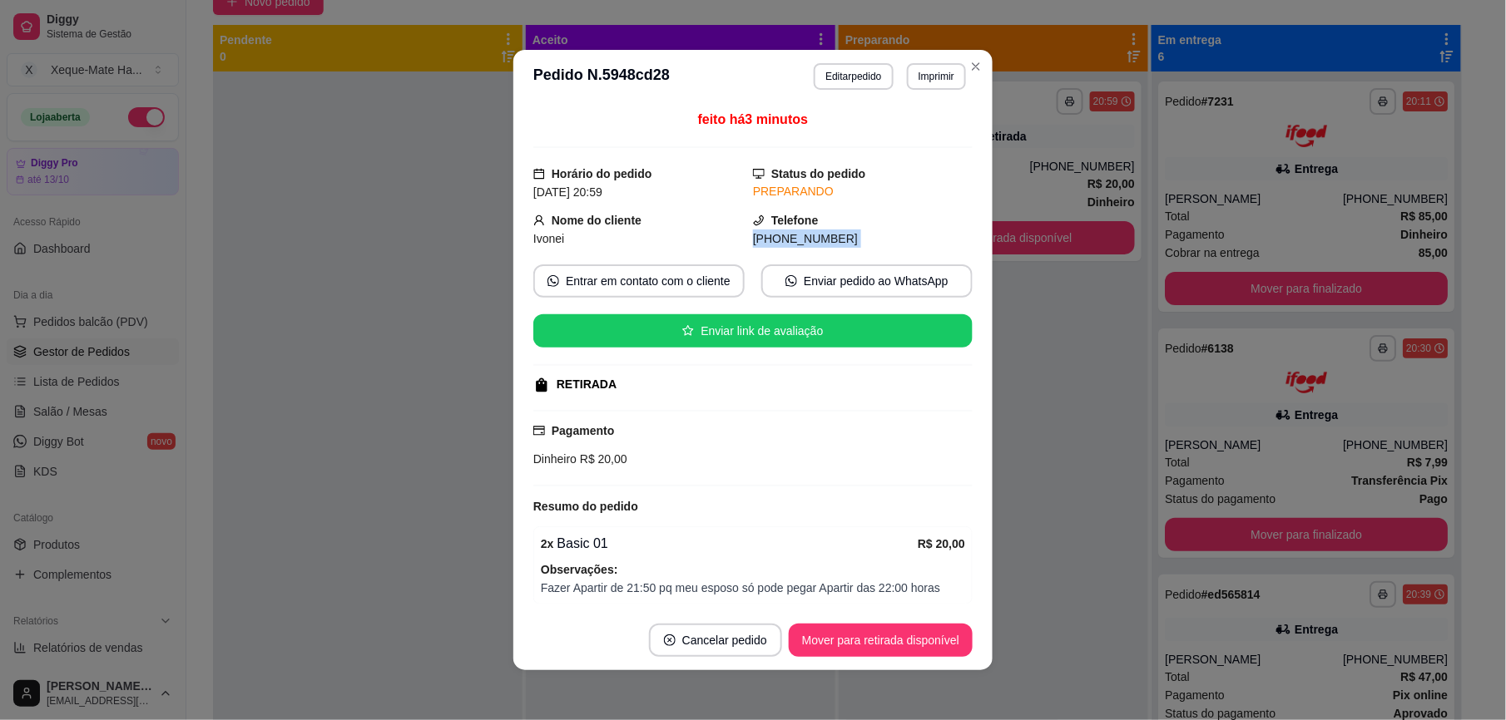
drag, startPoint x: 968, startPoint y: 230, endPoint x: 973, endPoint y: 307, distance: 76.7
click at [973, 307] on div "feito há 3 minutos Horário do pedido [DATE] 20:59 Status do pedido PREPARANDO N…" at bounding box center [752, 357] width 479 height 508
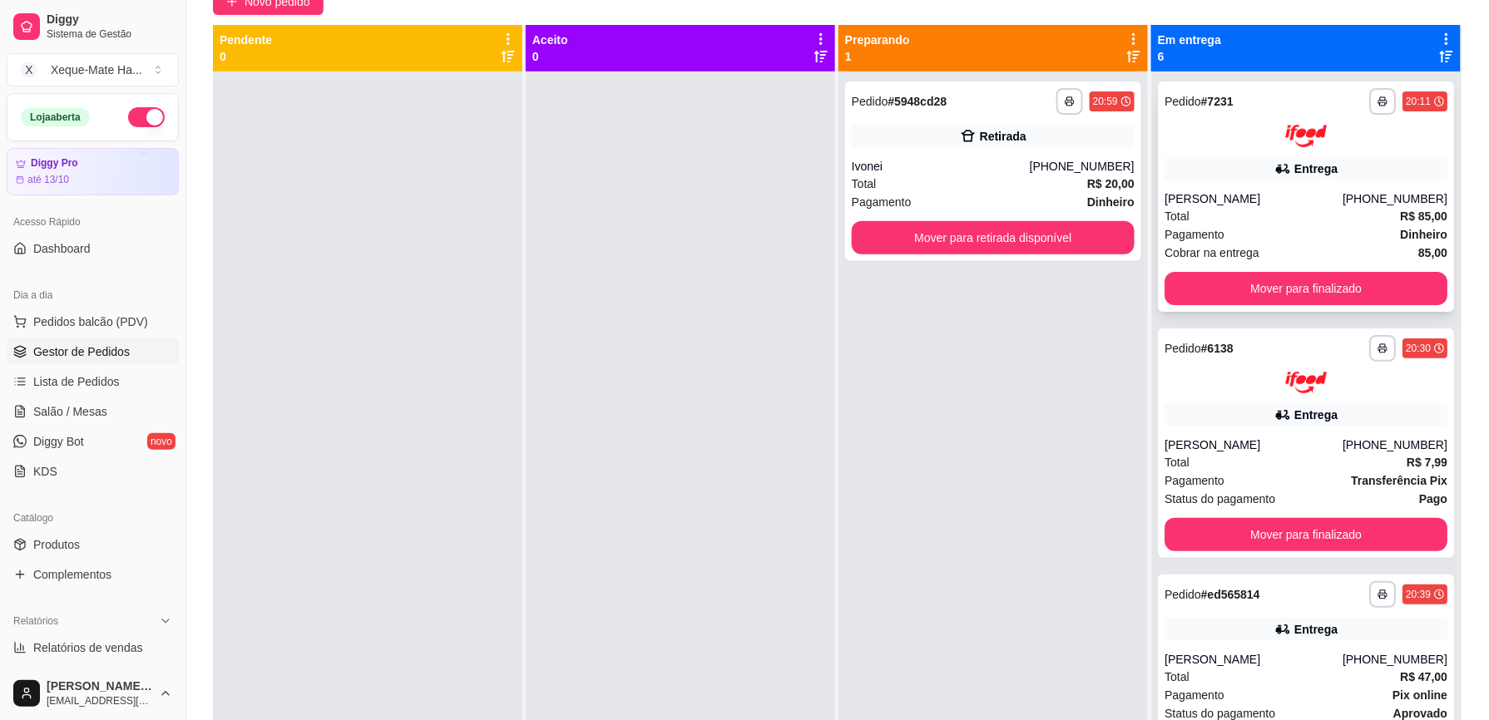
click at [1285, 213] on div "Total R$ 85,00" at bounding box center [1306, 216] width 283 height 18
click at [1263, 443] on div "[PERSON_NAME]" at bounding box center [1254, 445] width 178 height 17
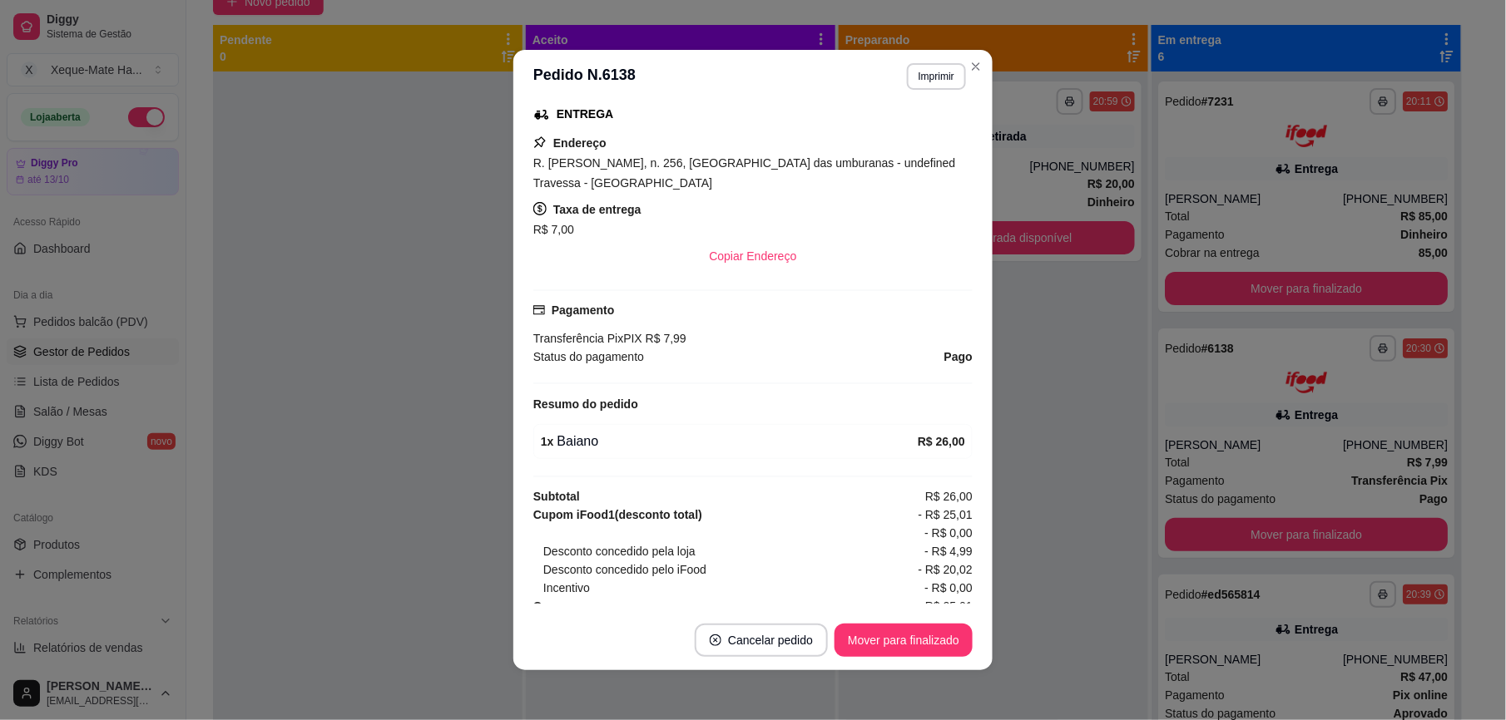
scroll to position [353, 0]
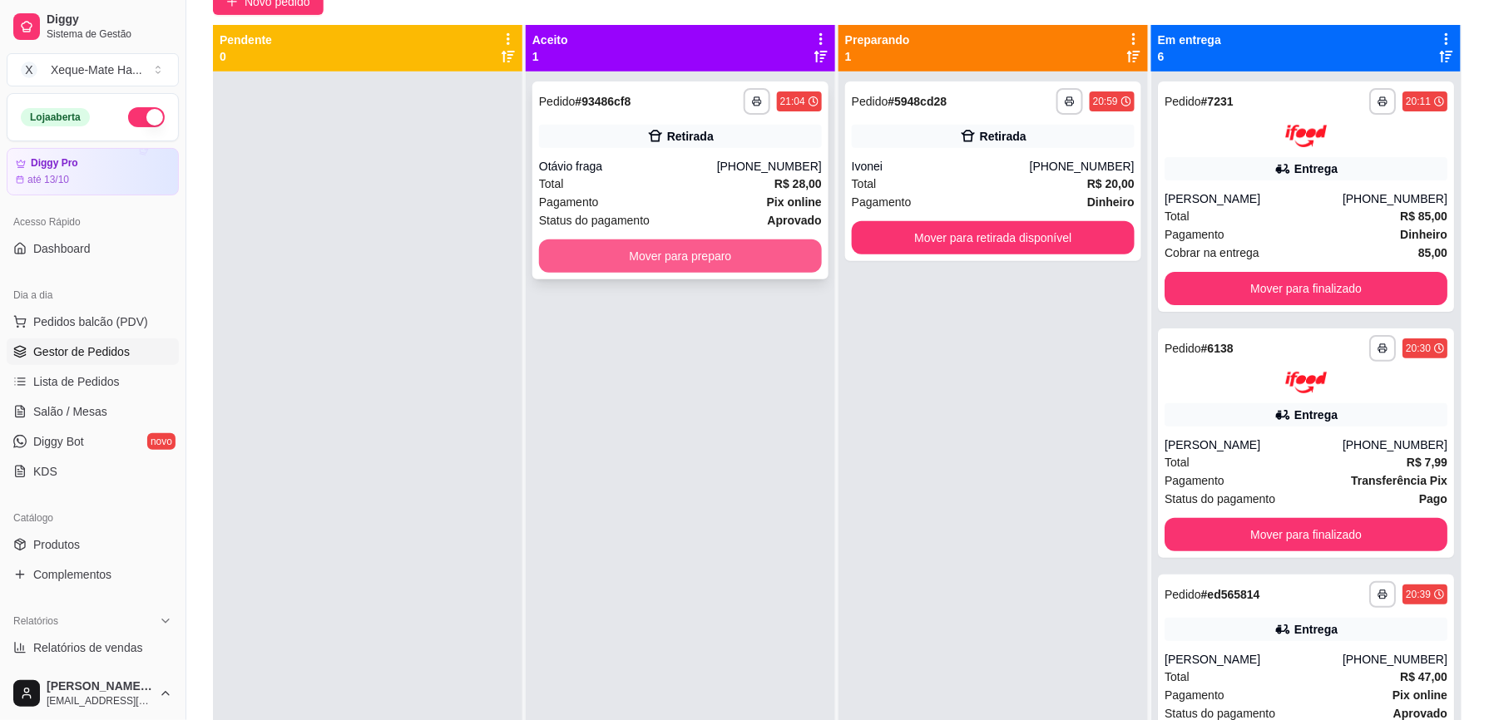
click at [779, 256] on button "Mover para preparo" at bounding box center [680, 256] width 283 height 33
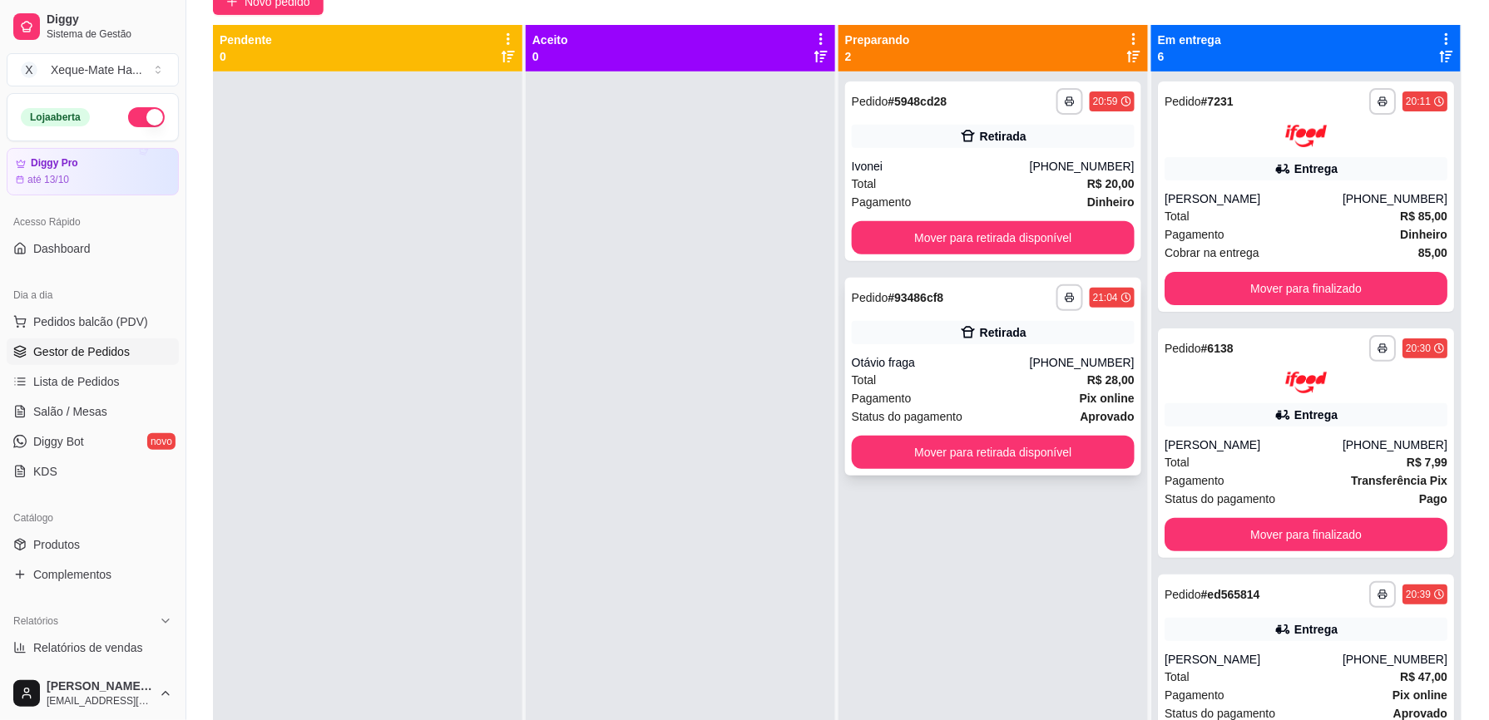
click at [989, 371] on div "Total R$ 28,00" at bounding box center [993, 380] width 283 height 18
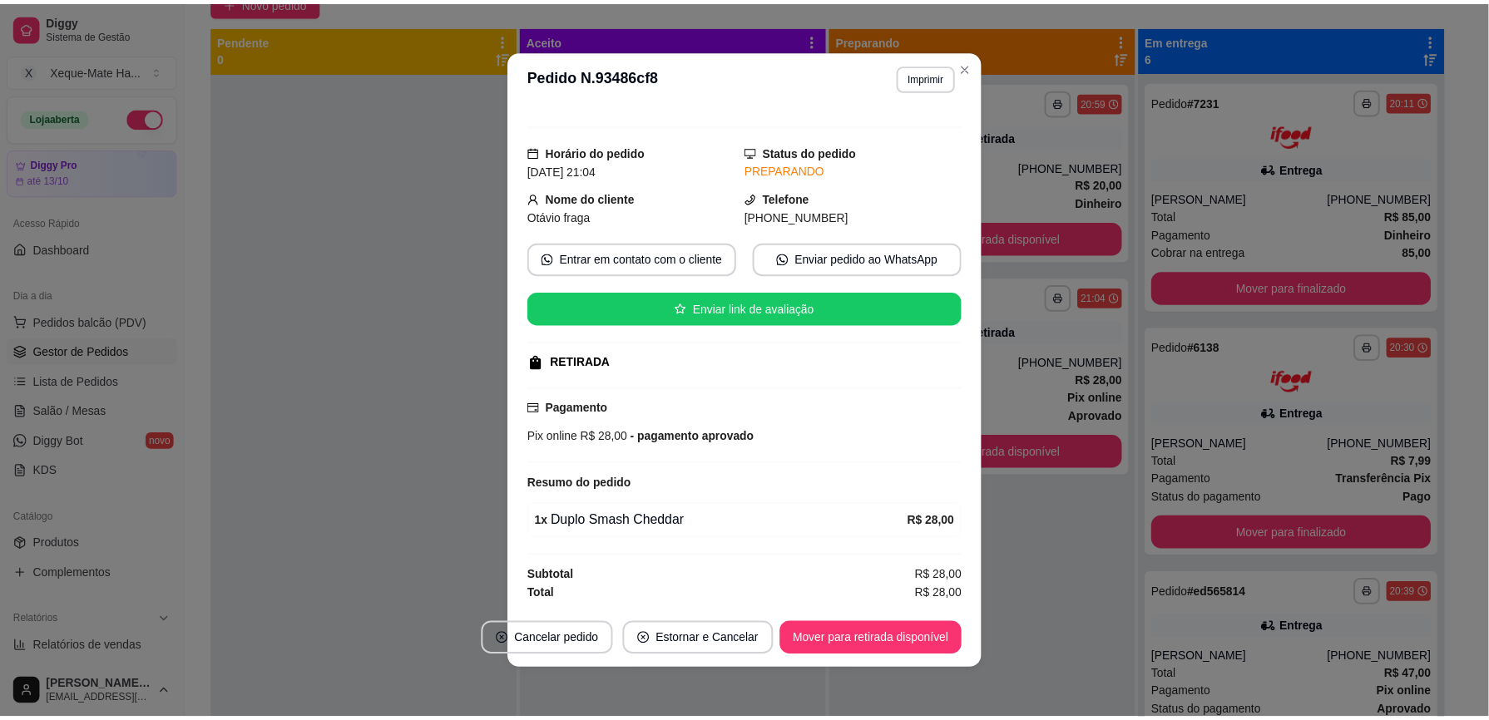
scroll to position [27, 0]
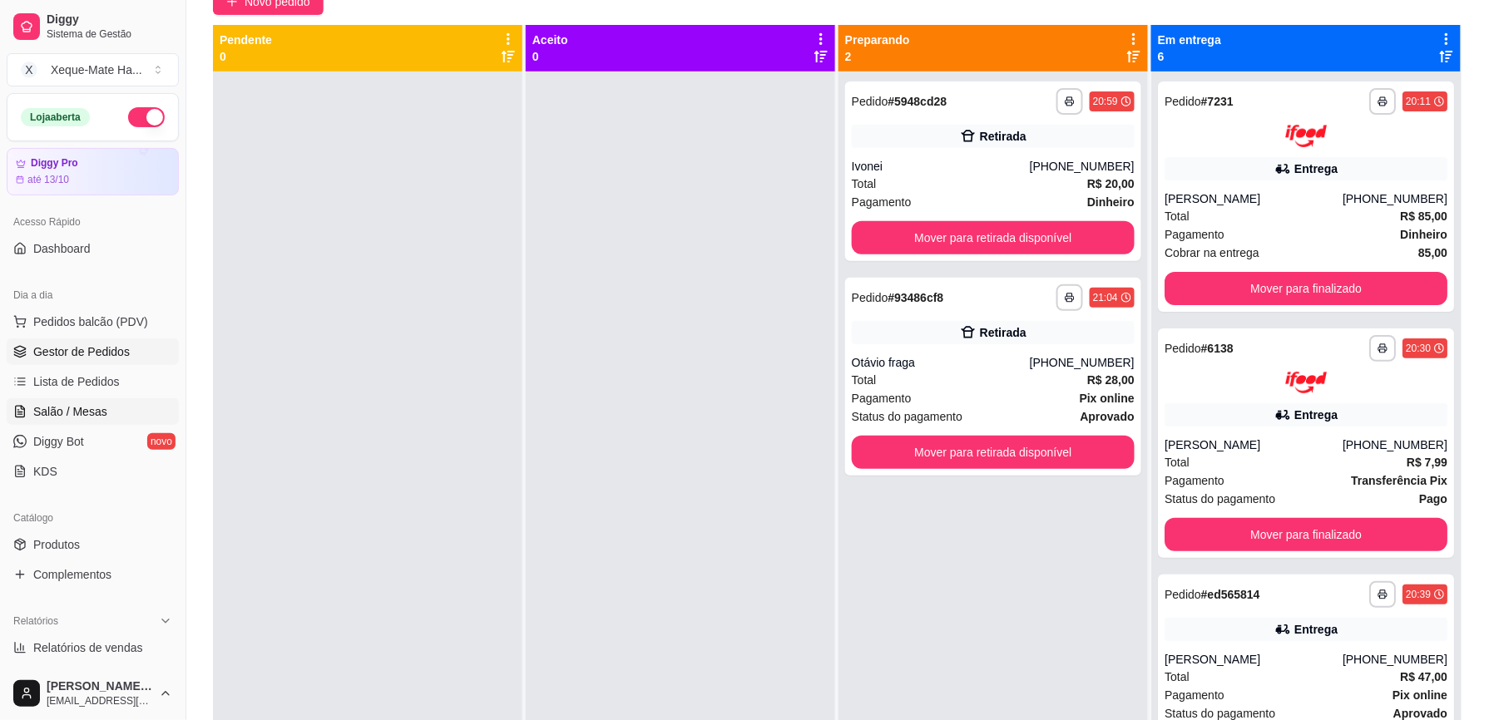
click at [128, 409] on link "Salão / Mesas" at bounding box center [93, 412] width 172 height 27
click at [128, 408] on link "Salão / Mesas" at bounding box center [93, 412] width 172 height 27
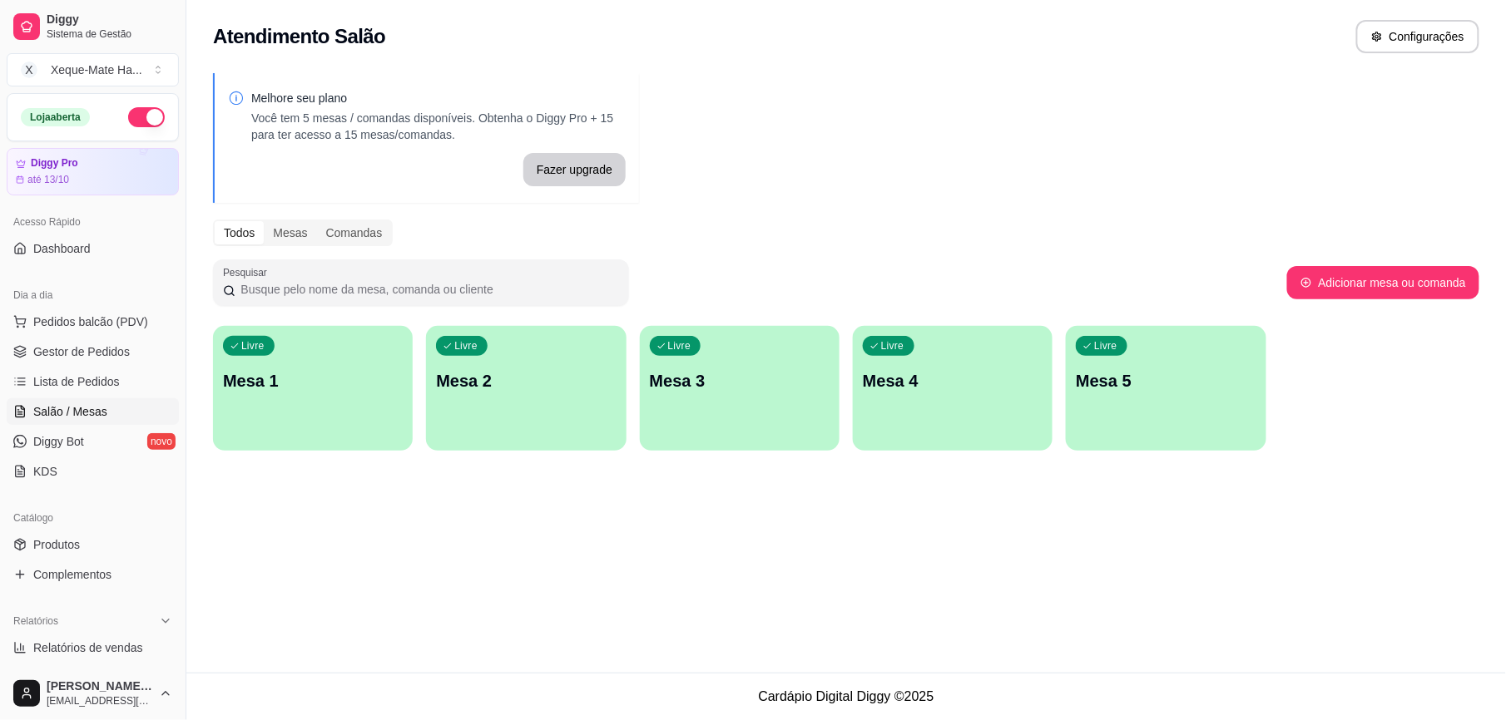
click at [600, 394] on div "Livre Mesa 2" at bounding box center [526, 378] width 200 height 105
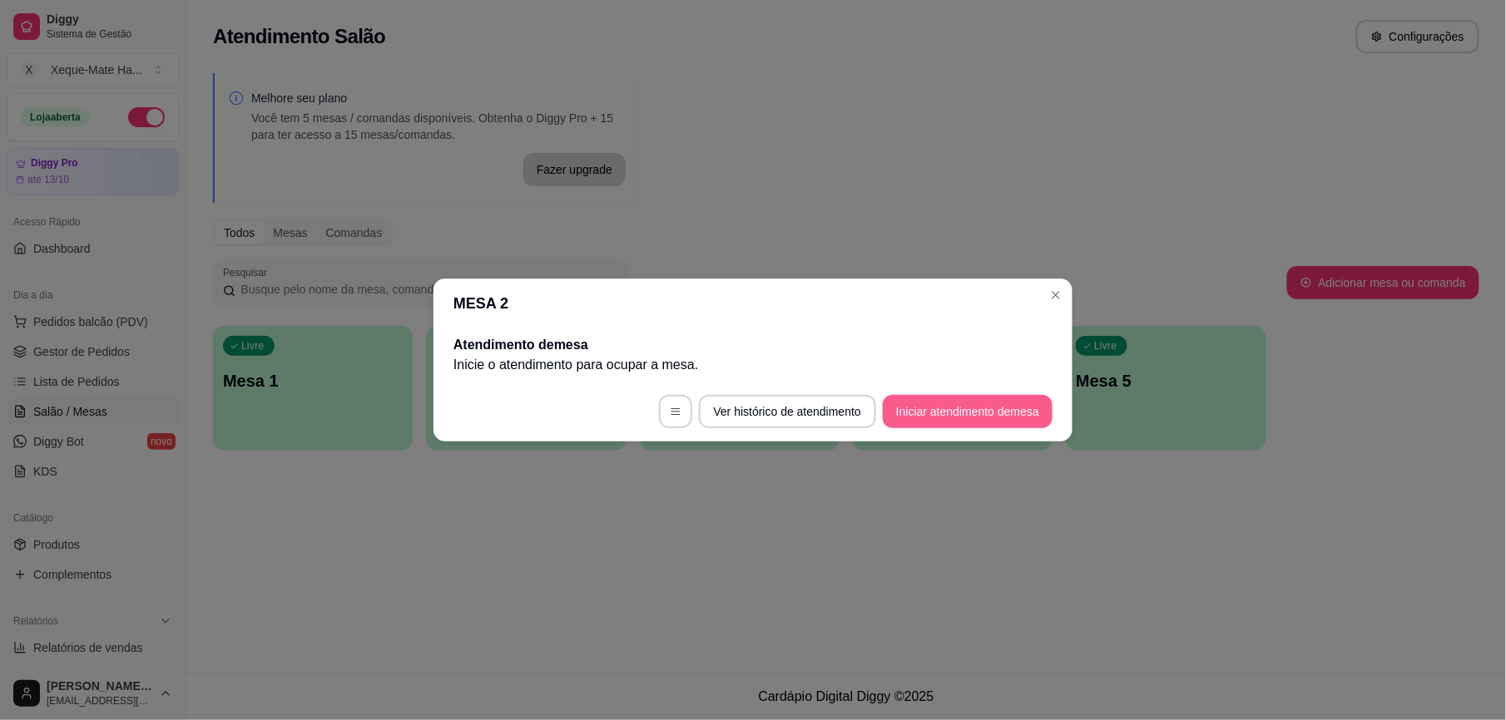
click at [975, 409] on button "Iniciar atendimento de mesa" at bounding box center [968, 411] width 170 height 33
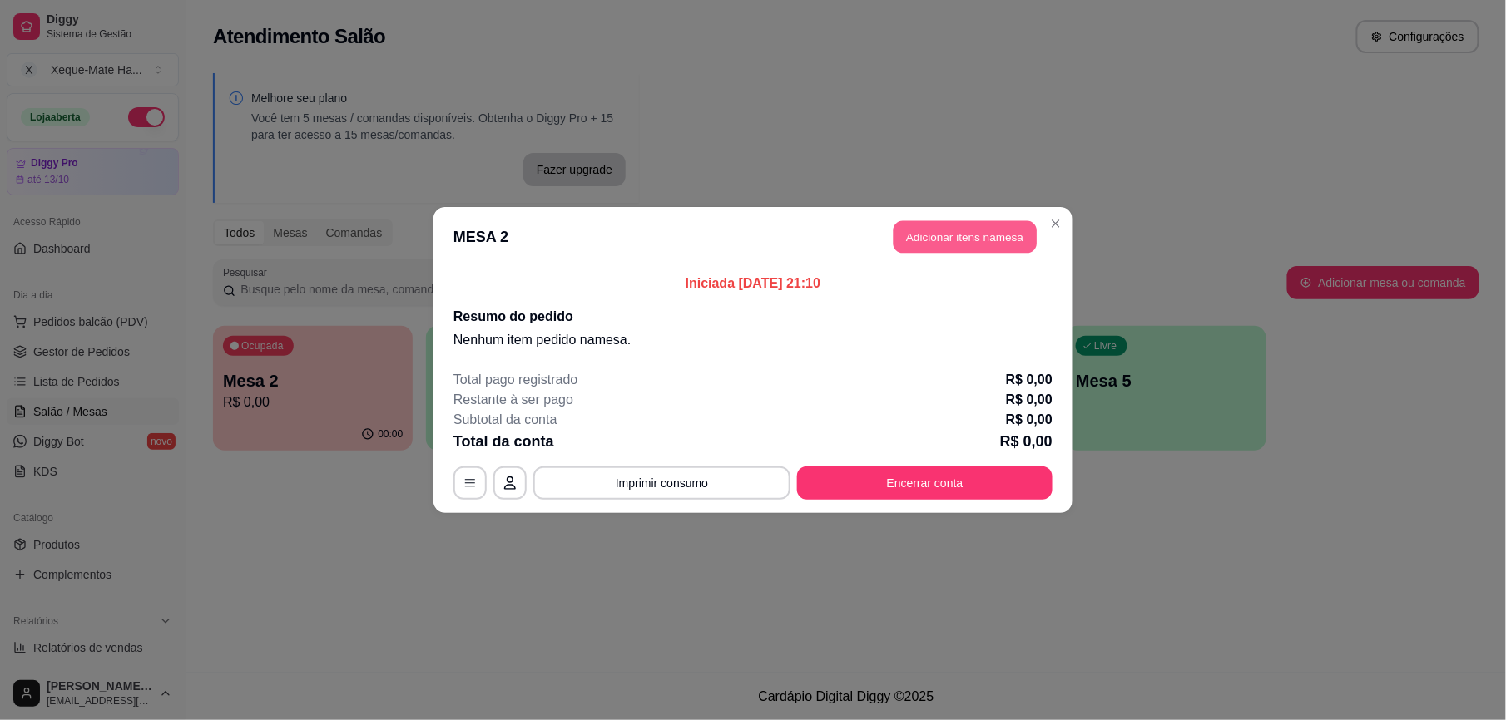
click at [949, 240] on button "Adicionar itens na mesa" at bounding box center [965, 237] width 143 height 32
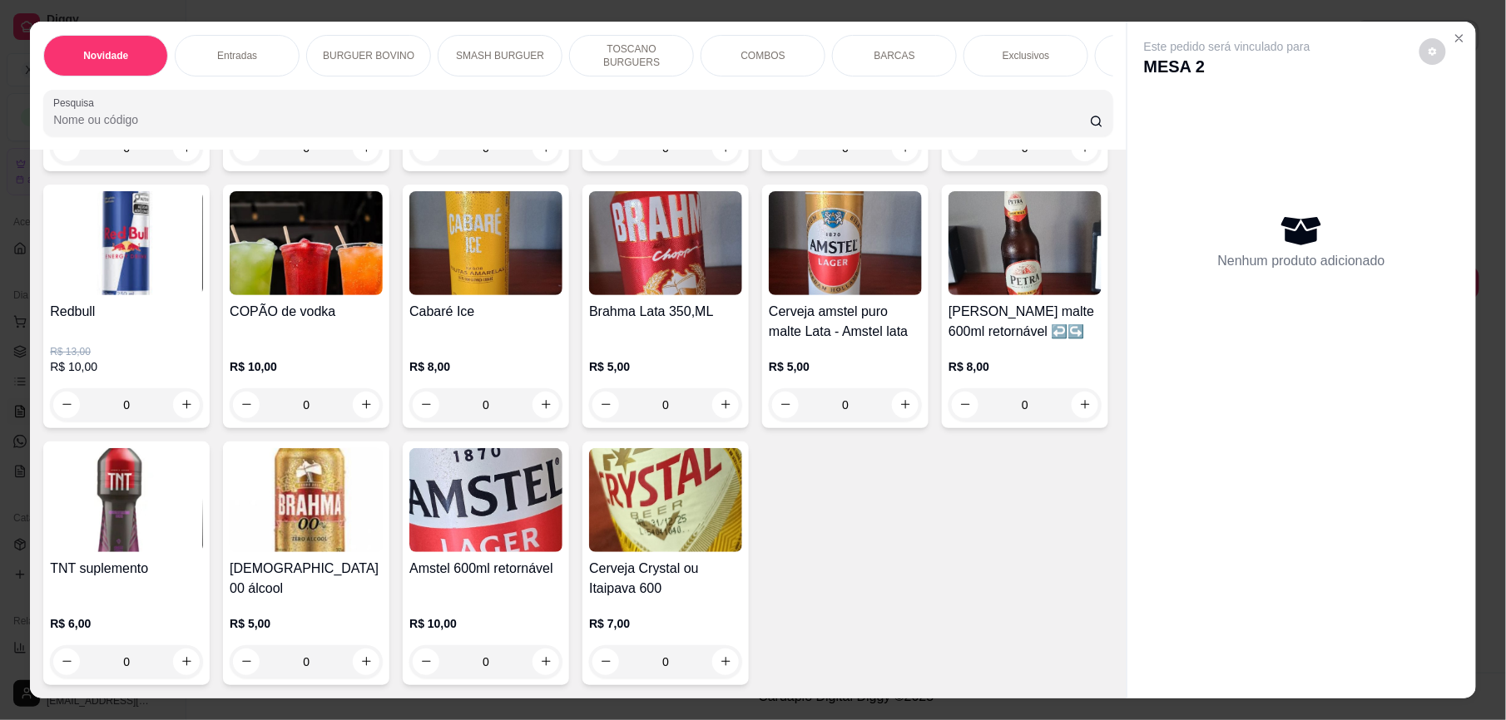
scroll to position [4799, 0]
drag, startPoint x: 1125, startPoint y: 612, endPoint x: 1117, endPoint y: 617, distance: 9.7
click at [1127, 642] on div "Este pedido será vinculado para MESA 2 Nenhum produto adicionado" at bounding box center [1301, 347] width 349 height 651
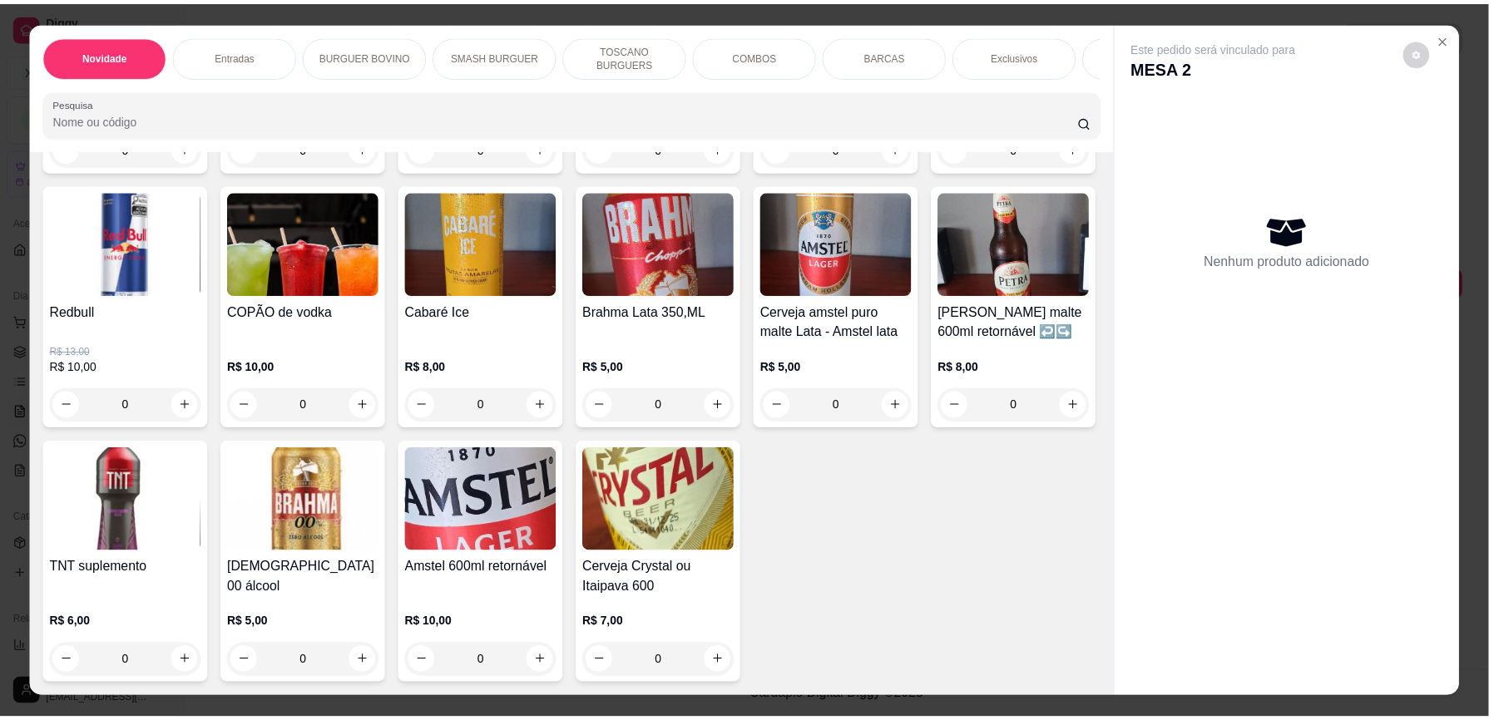
scroll to position [5385, 0]
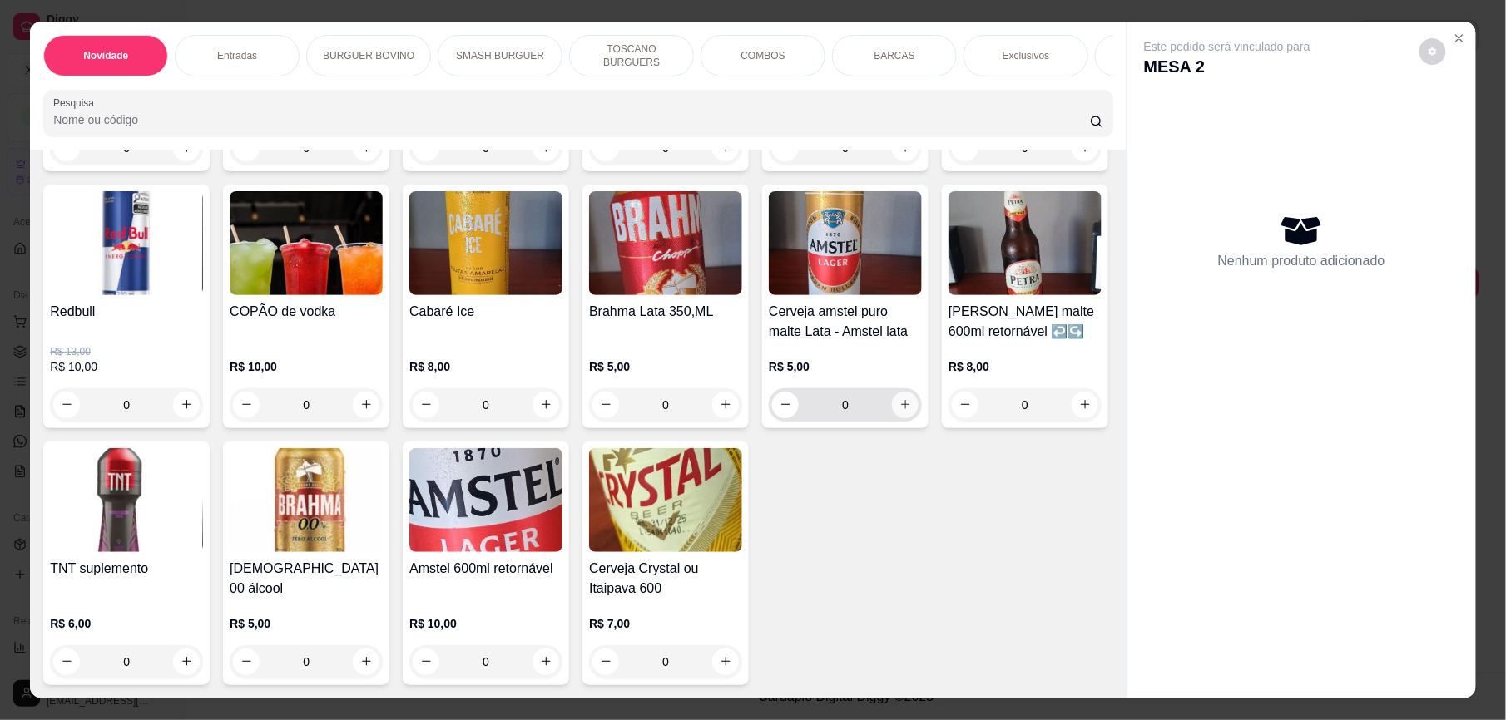
click at [899, 399] on icon "increase-product-quantity" at bounding box center [905, 405] width 12 height 12
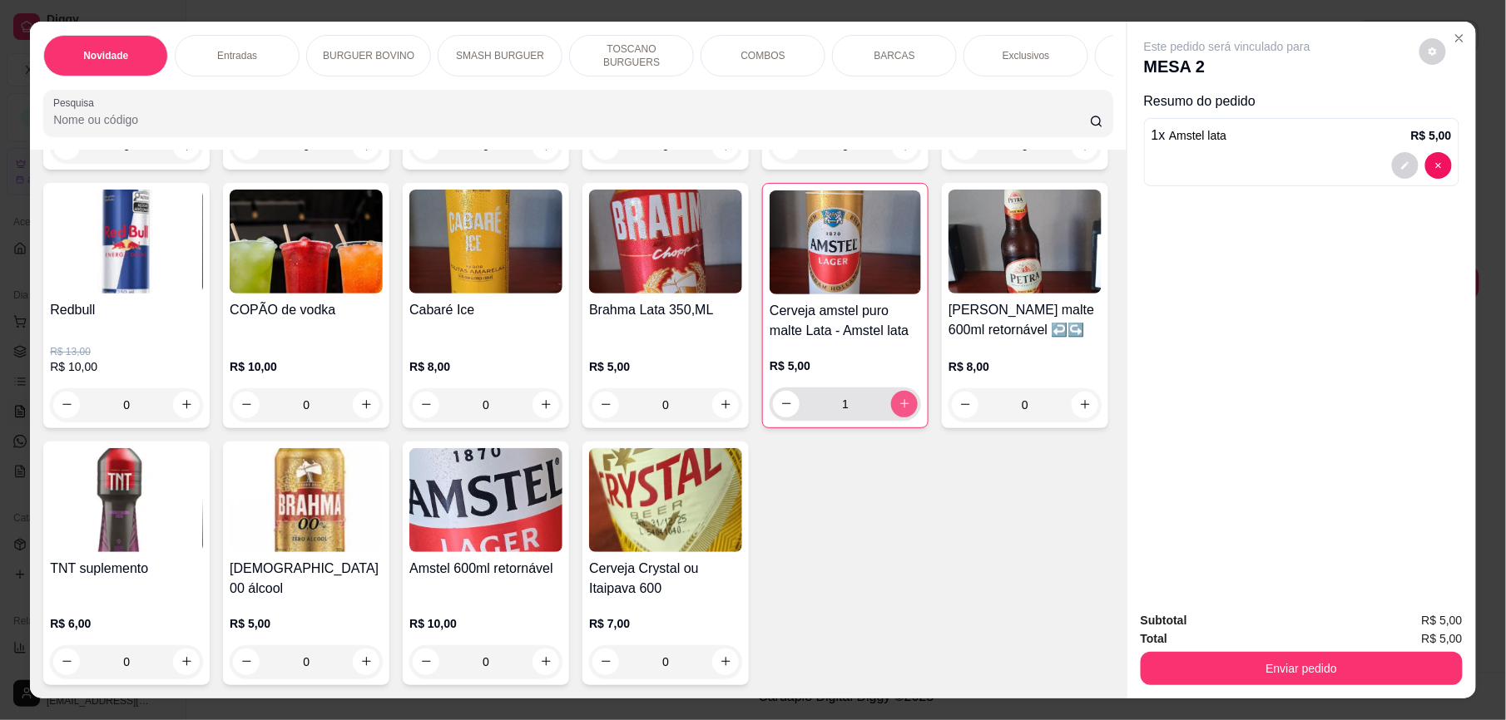
type input "1"
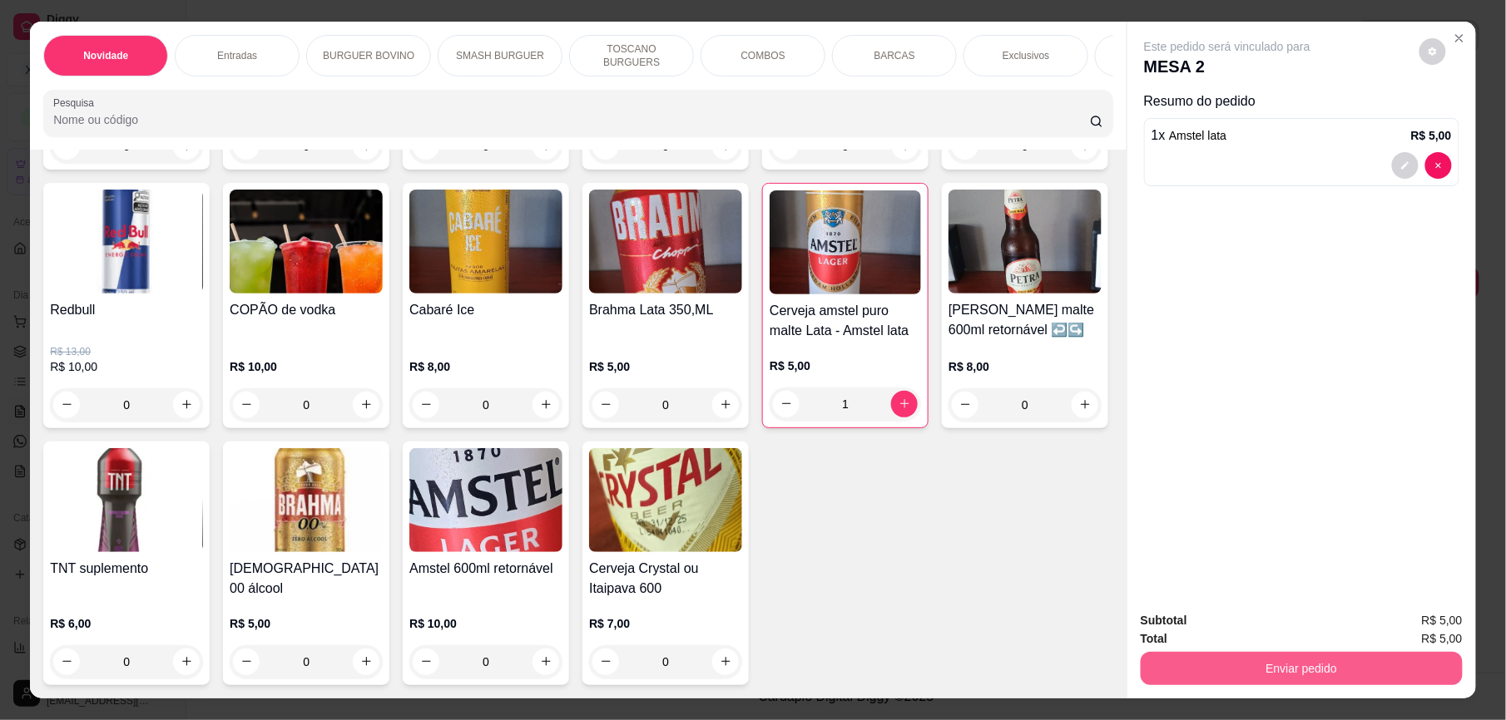
click at [1305, 662] on button "Enviar pedido" at bounding box center [1302, 668] width 322 height 33
click at [1424, 622] on button "Enviar pedido" at bounding box center [1418, 628] width 92 height 31
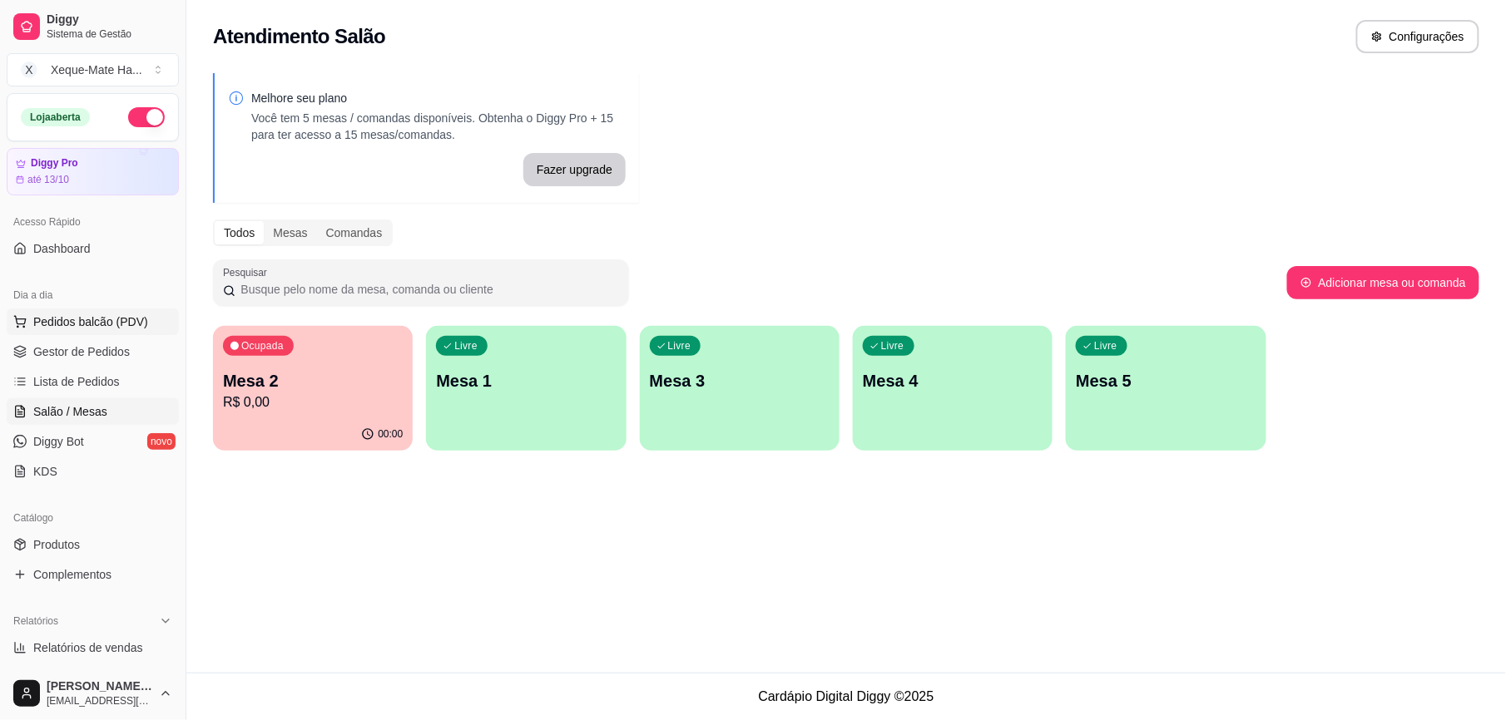
click at [128, 327] on span "Pedidos balcão (PDV)" at bounding box center [90, 322] width 115 height 17
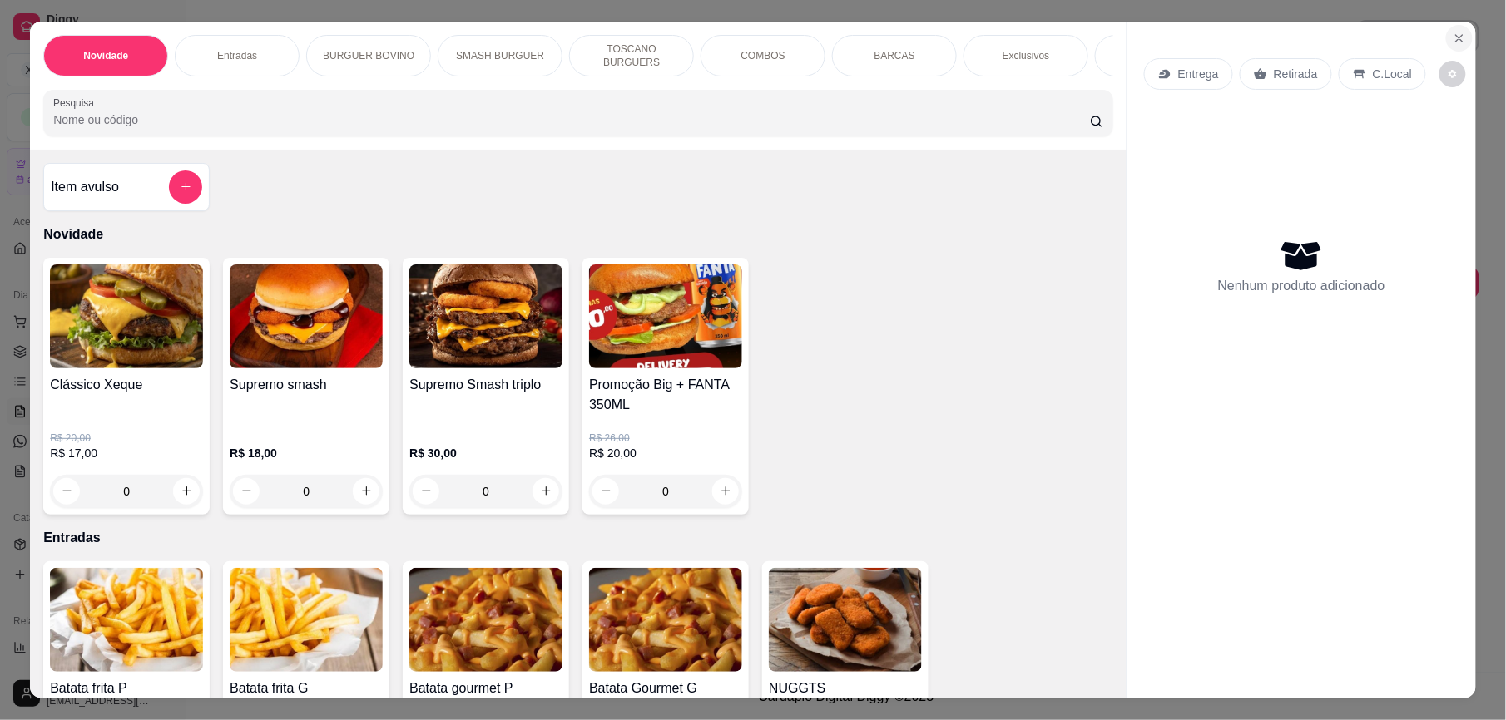
click at [1456, 40] on icon "Close" at bounding box center [1459, 38] width 7 height 7
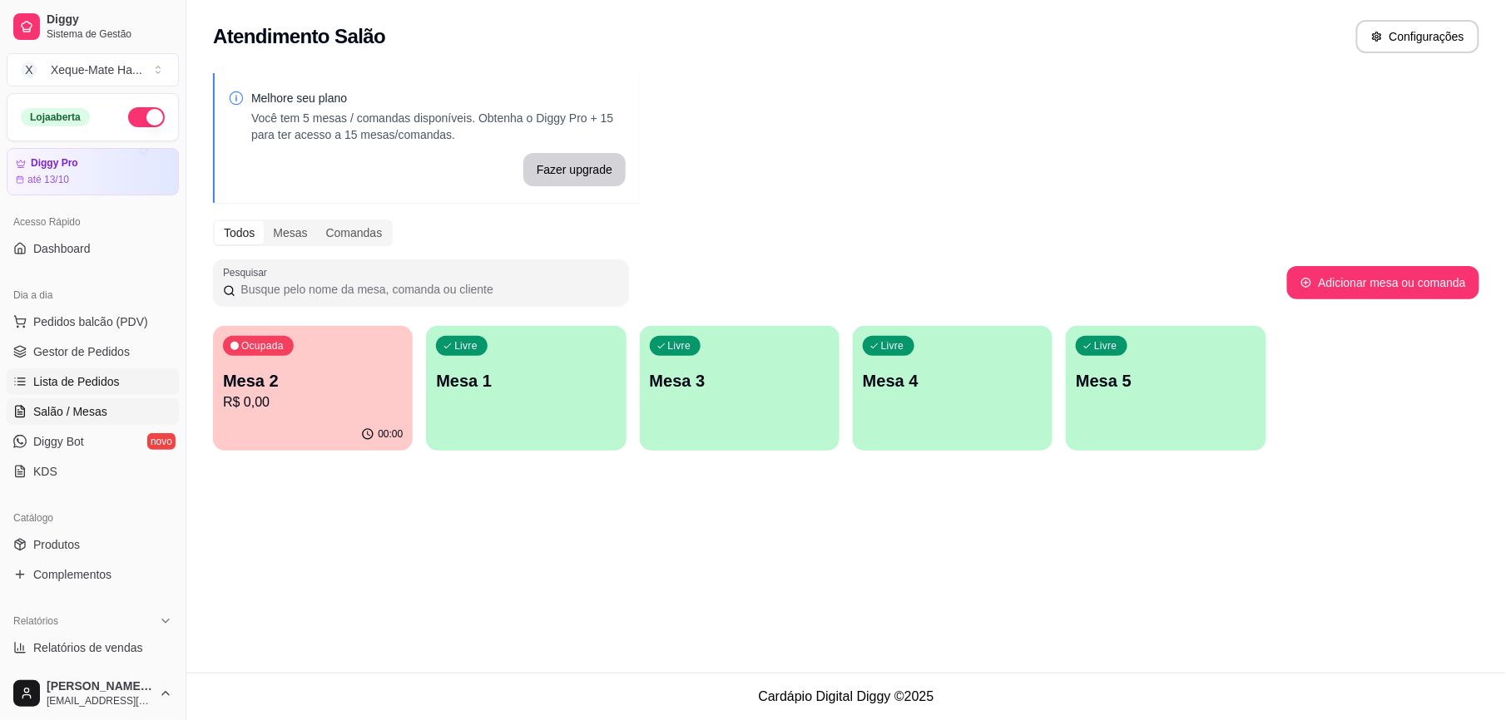
click at [118, 378] on link "Lista de Pedidos" at bounding box center [93, 382] width 172 height 27
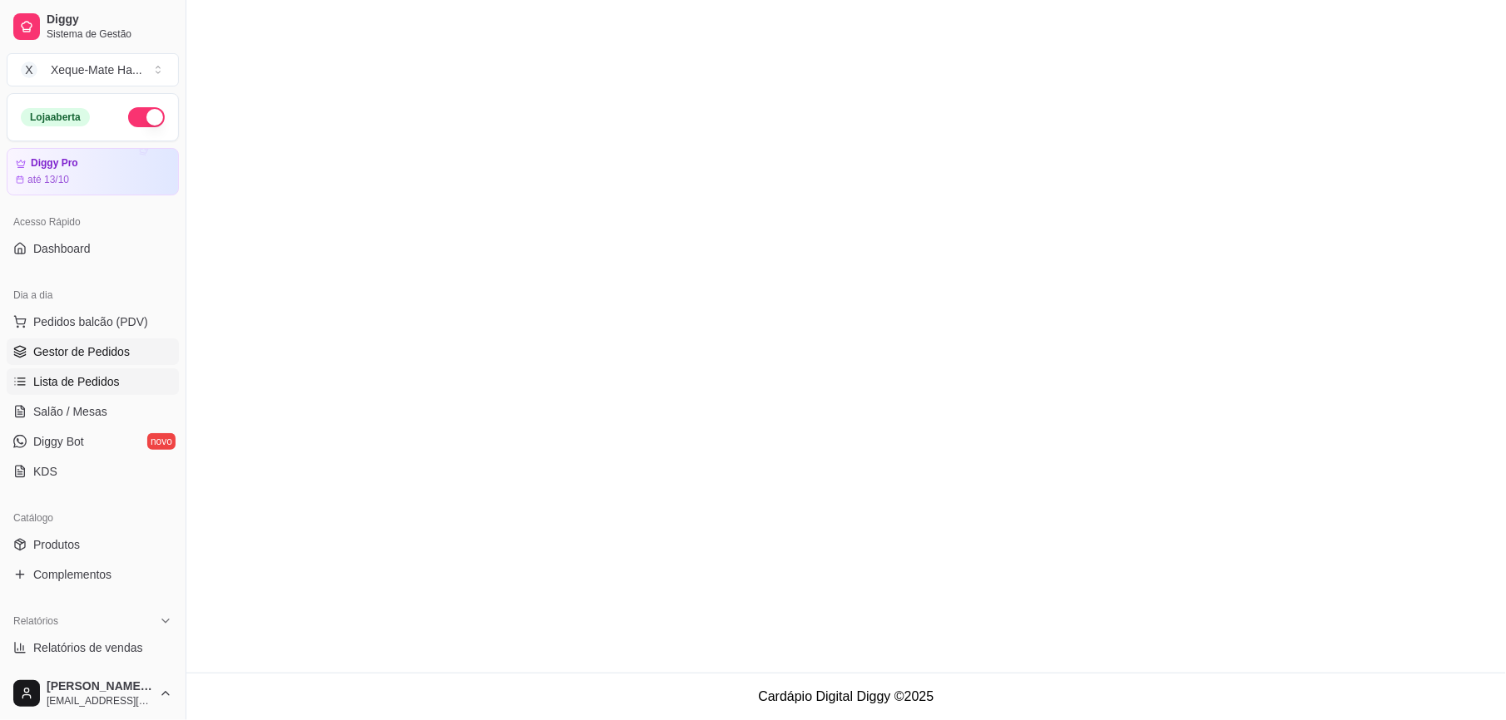
click at [124, 350] on span "Gestor de Pedidos" at bounding box center [81, 352] width 97 height 17
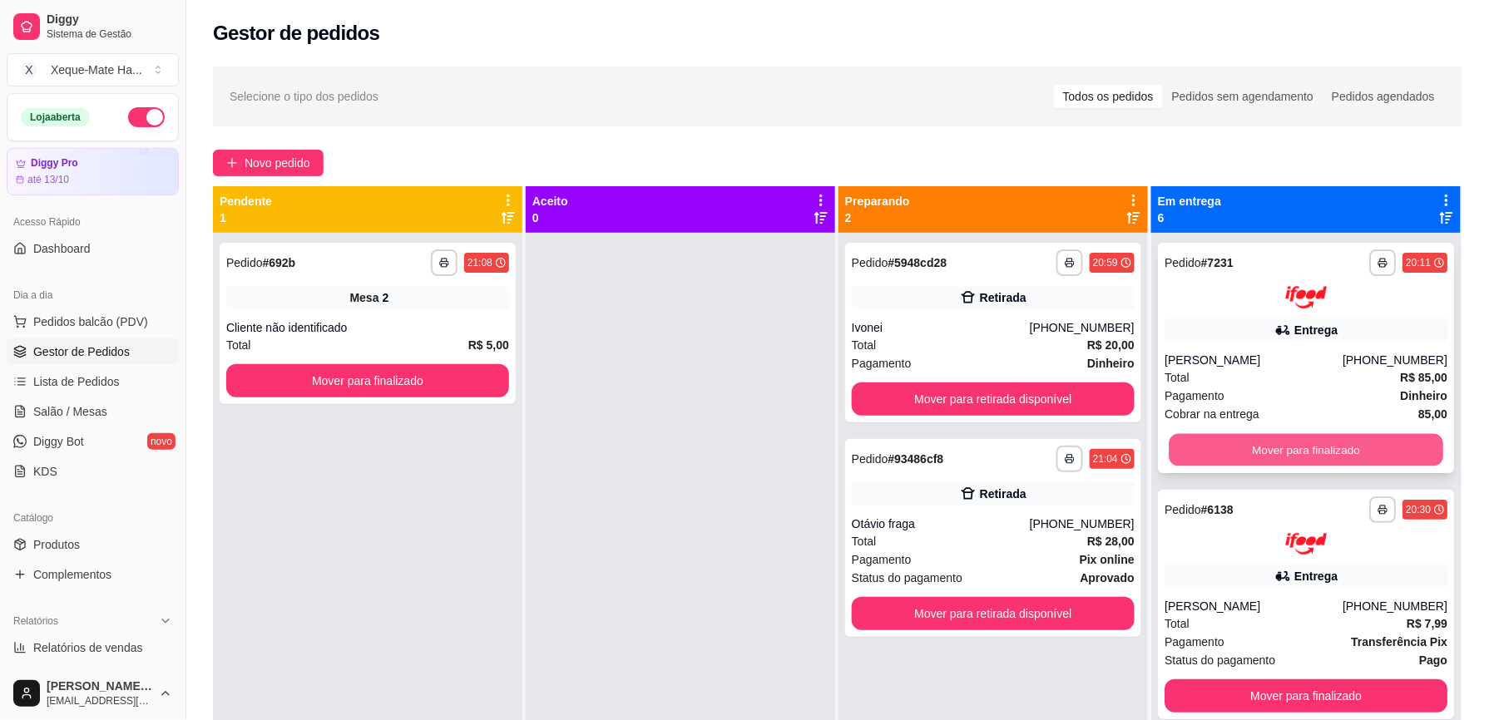
click at [1276, 443] on button "Mover para finalizado" at bounding box center [1306, 449] width 275 height 32
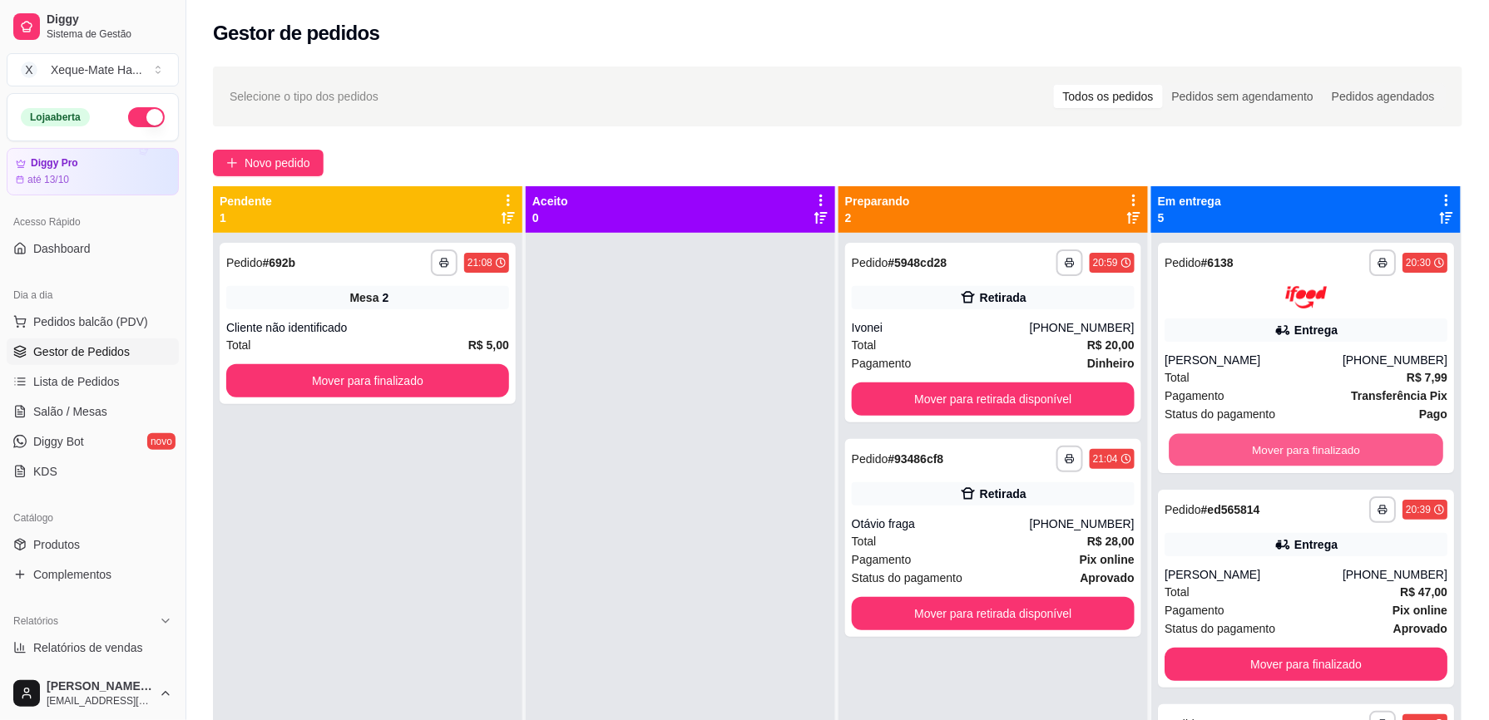
click at [1276, 443] on button "Mover para finalizado" at bounding box center [1306, 449] width 275 height 32
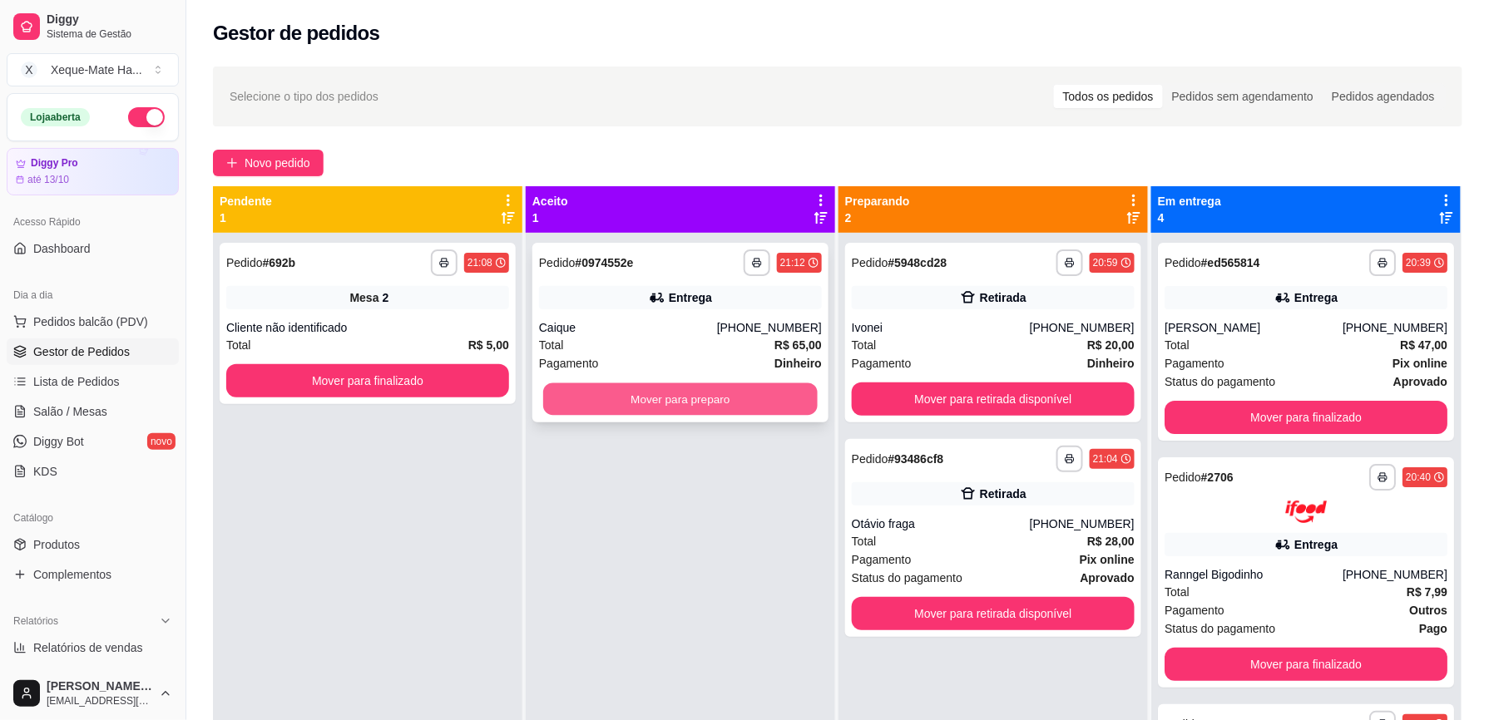
click at [706, 389] on button "Mover para preparo" at bounding box center [680, 400] width 275 height 32
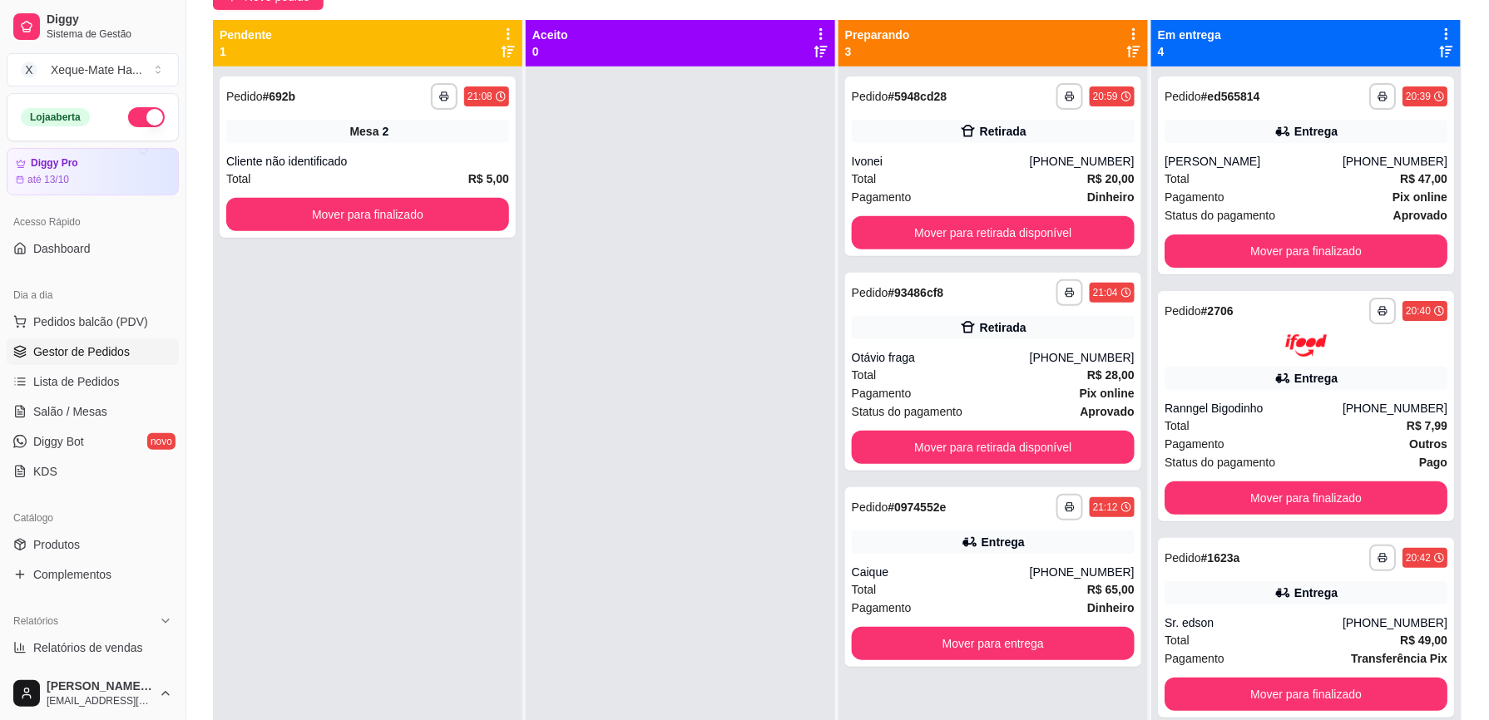
scroll to position [170, 0]
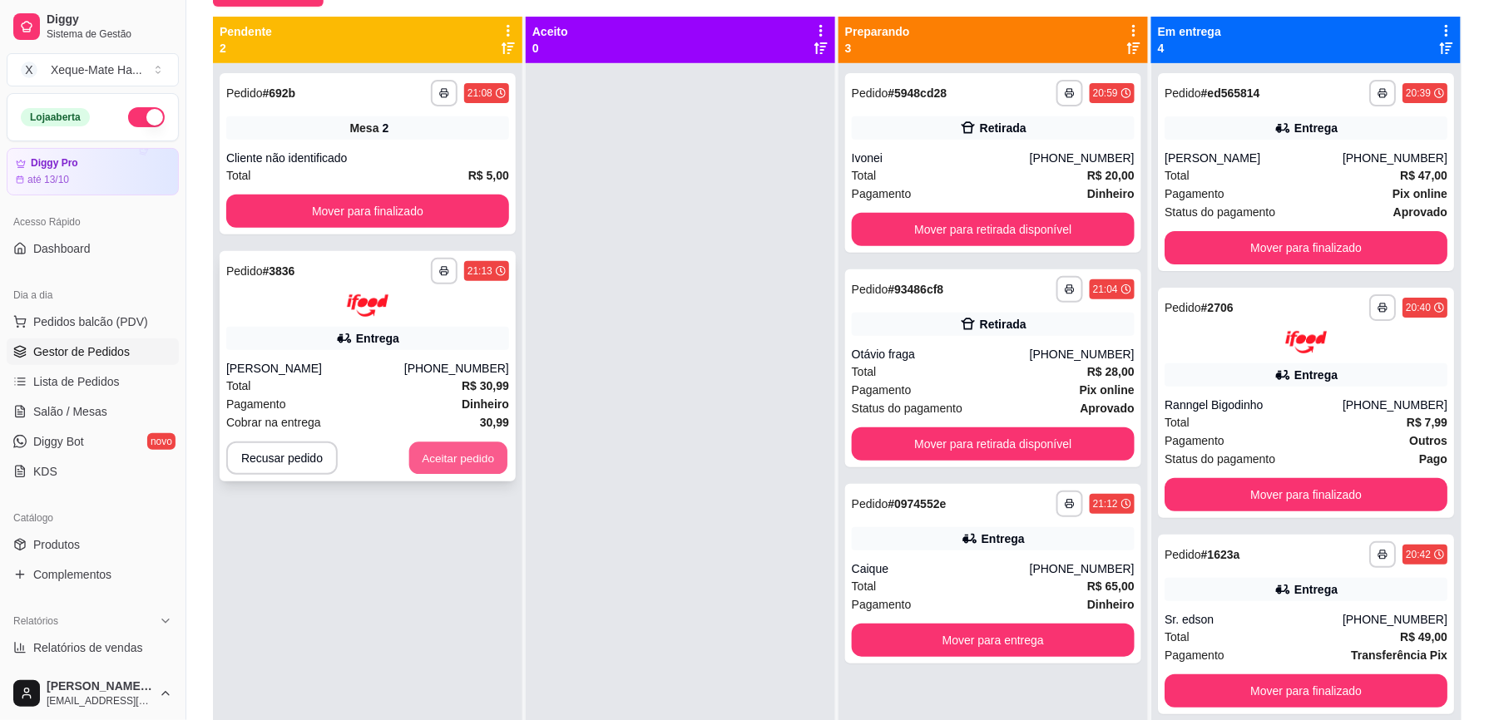
click at [453, 453] on button "Aceitar pedido" at bounding box center [458, 458] width 98 height 32
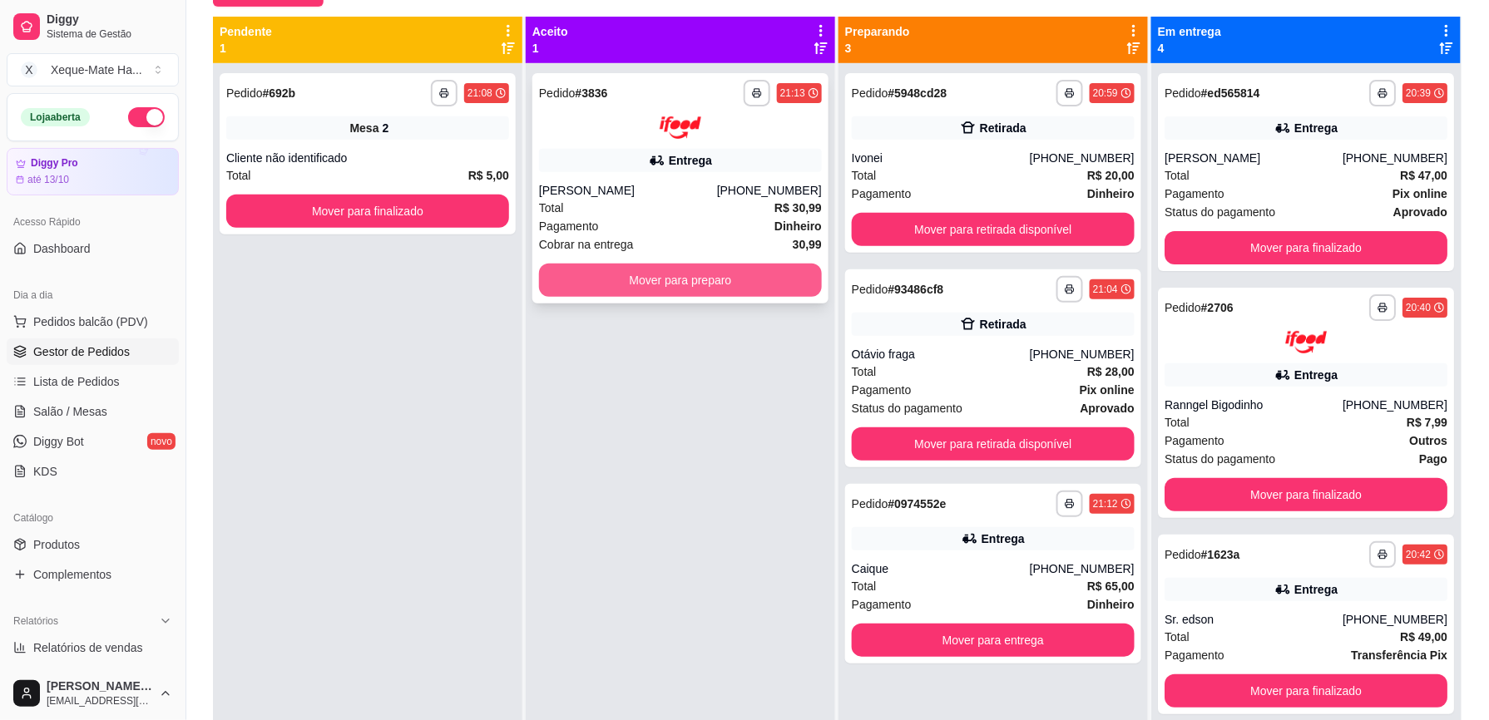
click at [737, 284] on button "Mover para preparo" at bounding box center [680, 280] width 283 height 33
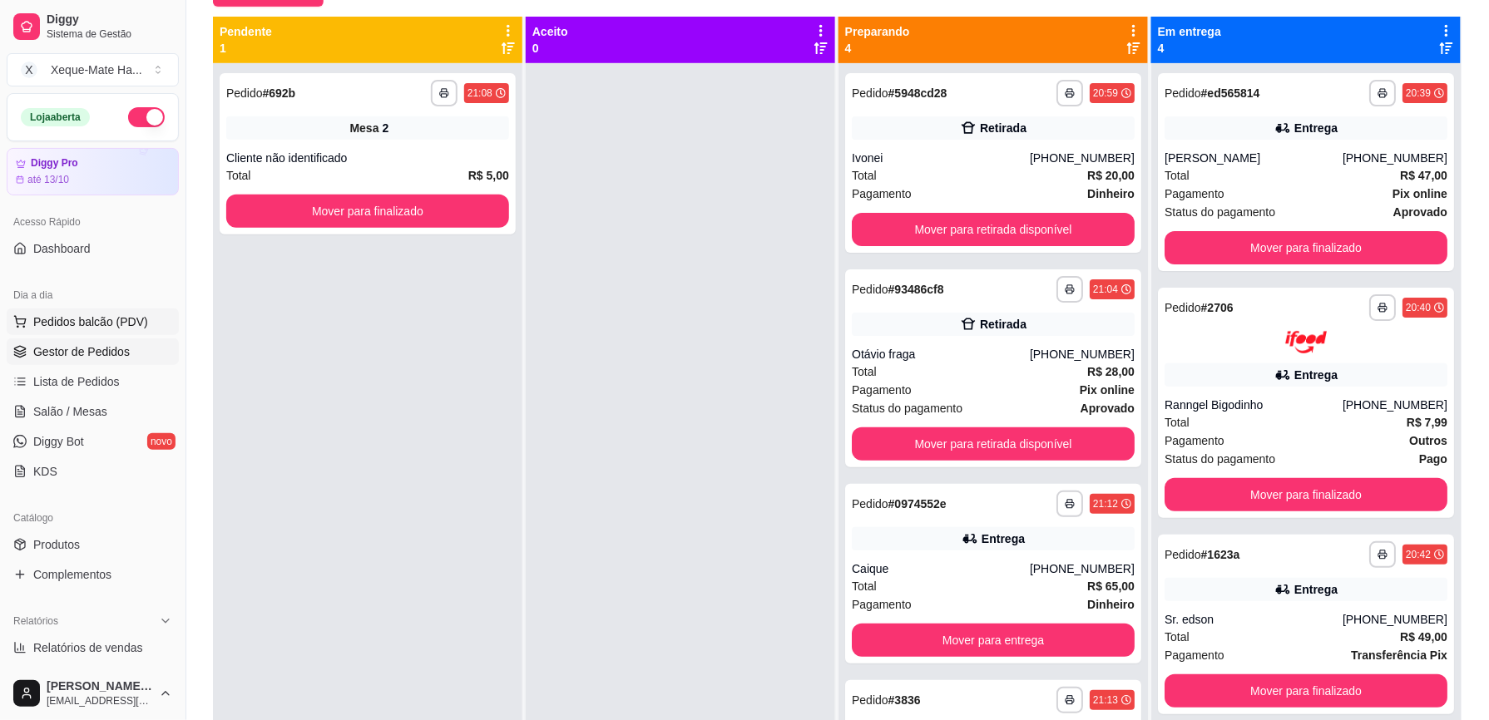
click at [118, 323] on span "Pedidos balcão (PDV)" at bounding box center [90, 322] width 115 height 17
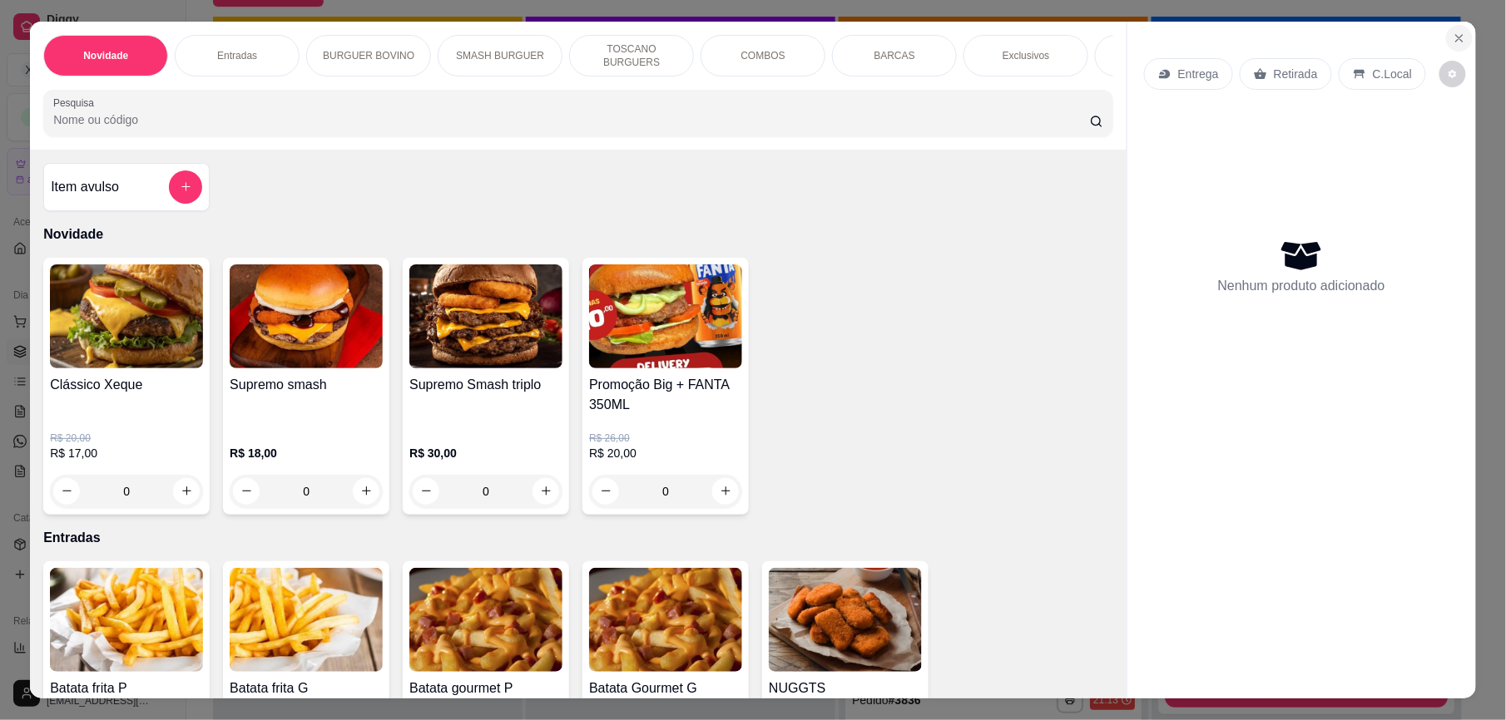
click at [1454, 37] on icon "Close" at bounding box center [1459, 38] width 13 height 13
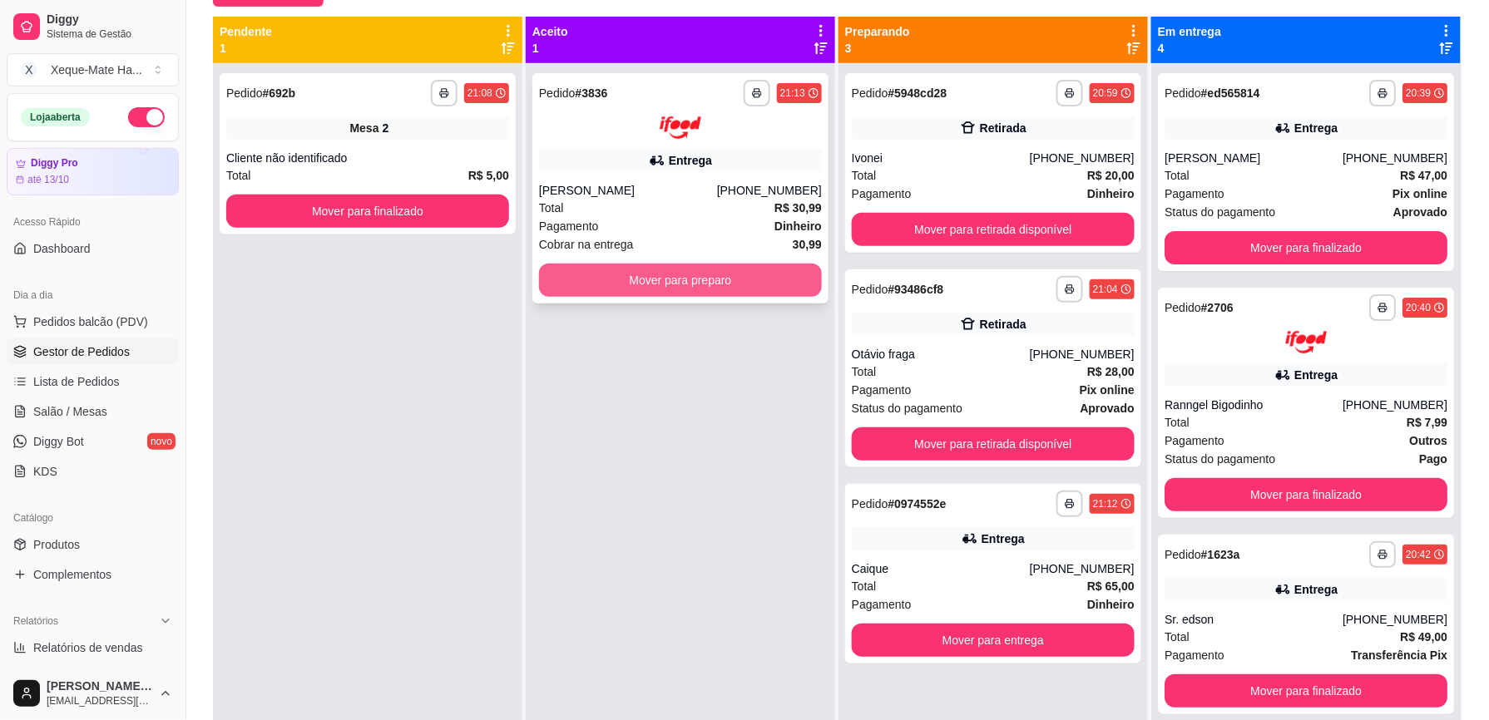
click at [616, 281] on button "Mover para preparo" at bounding box center [680, 280] width 283 height 33
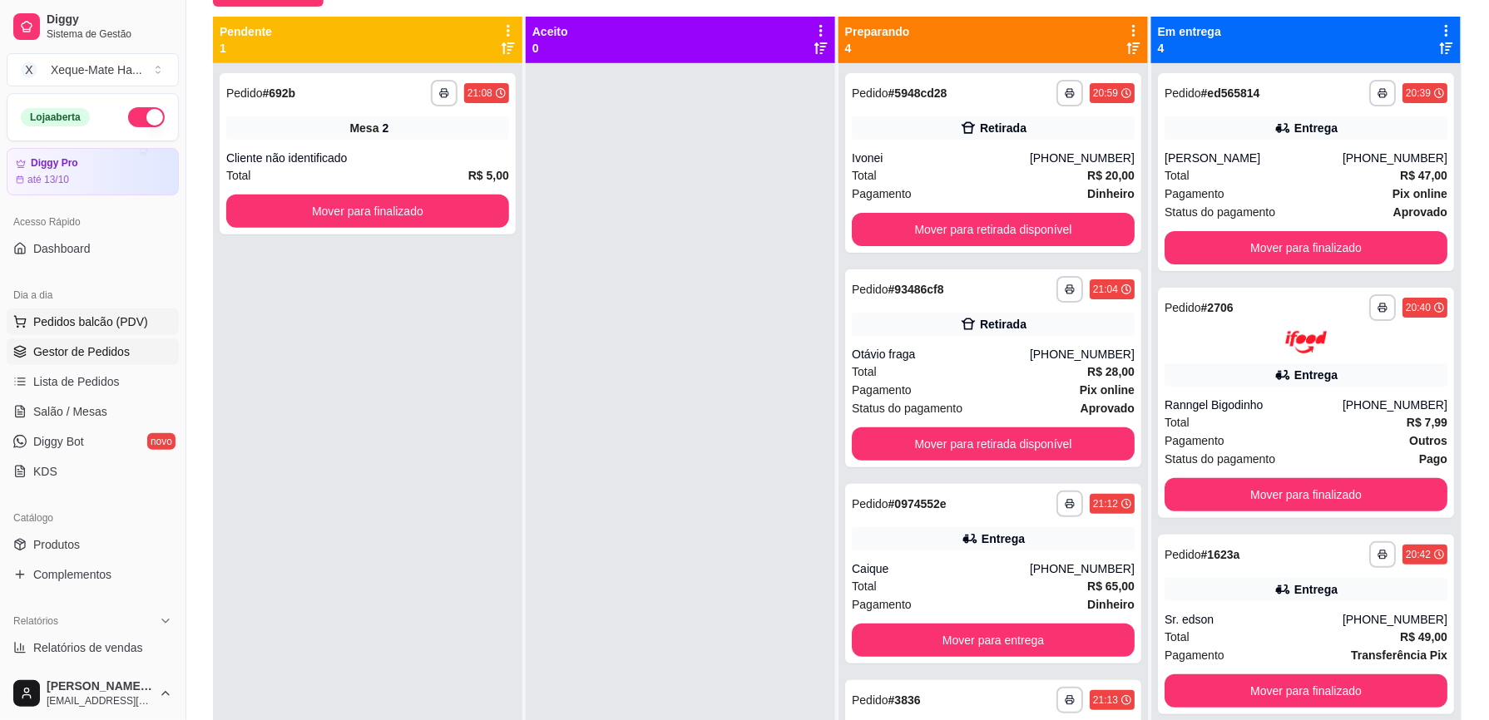
click at [130, 324] on span "Pedidos balcão (PDV)" at bounding box center [90, 322] width 115 height 17
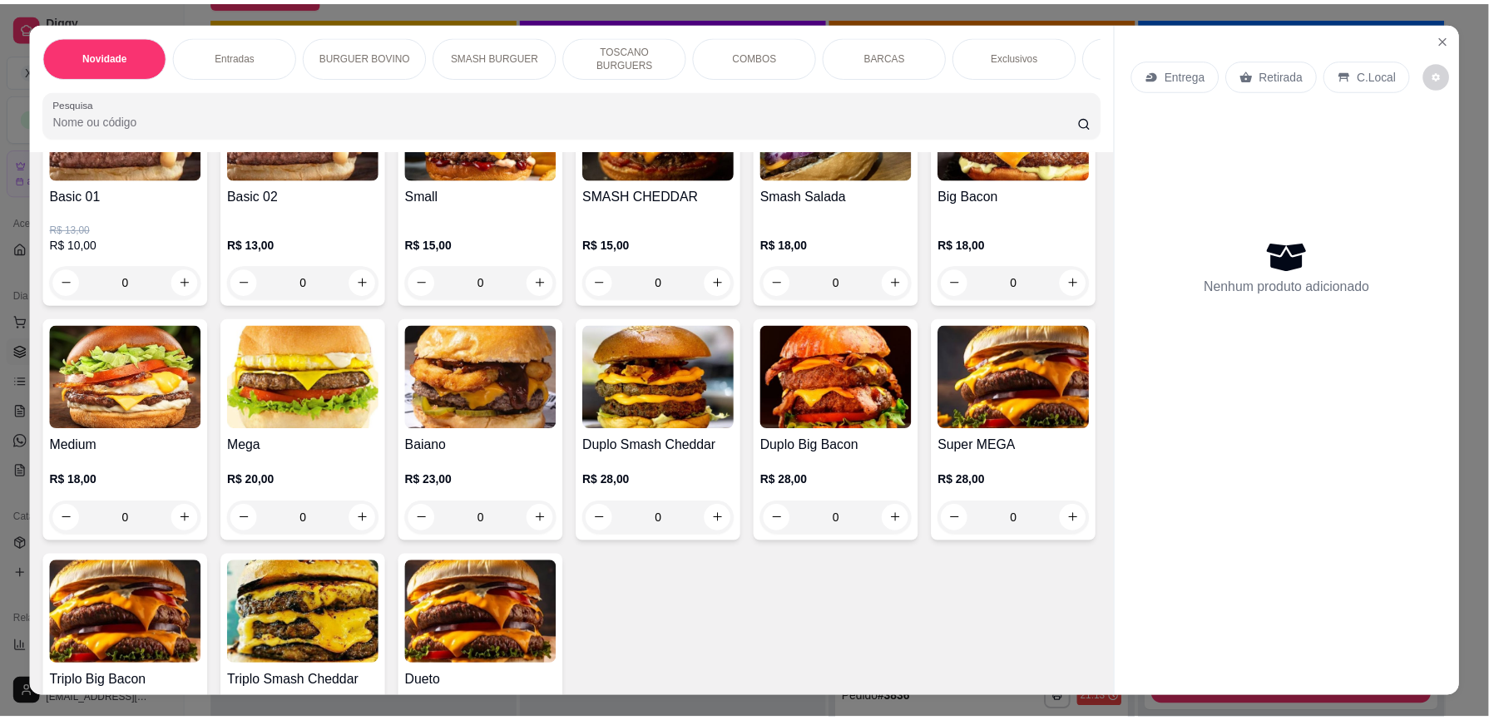
scroll to position [790, 0]
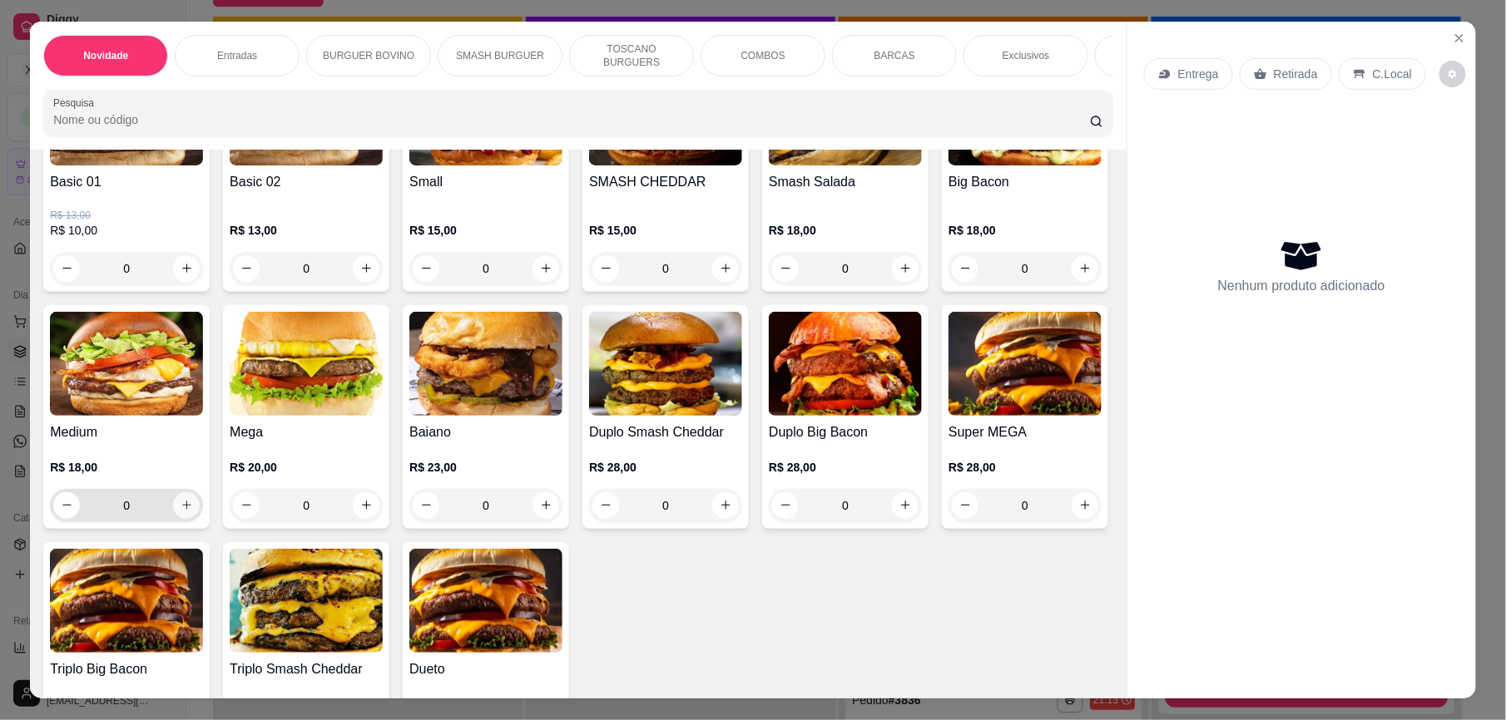
click at [191, 511] on icon "increase-product-quantity" at bounding box center [186, 506] width 9 height 9
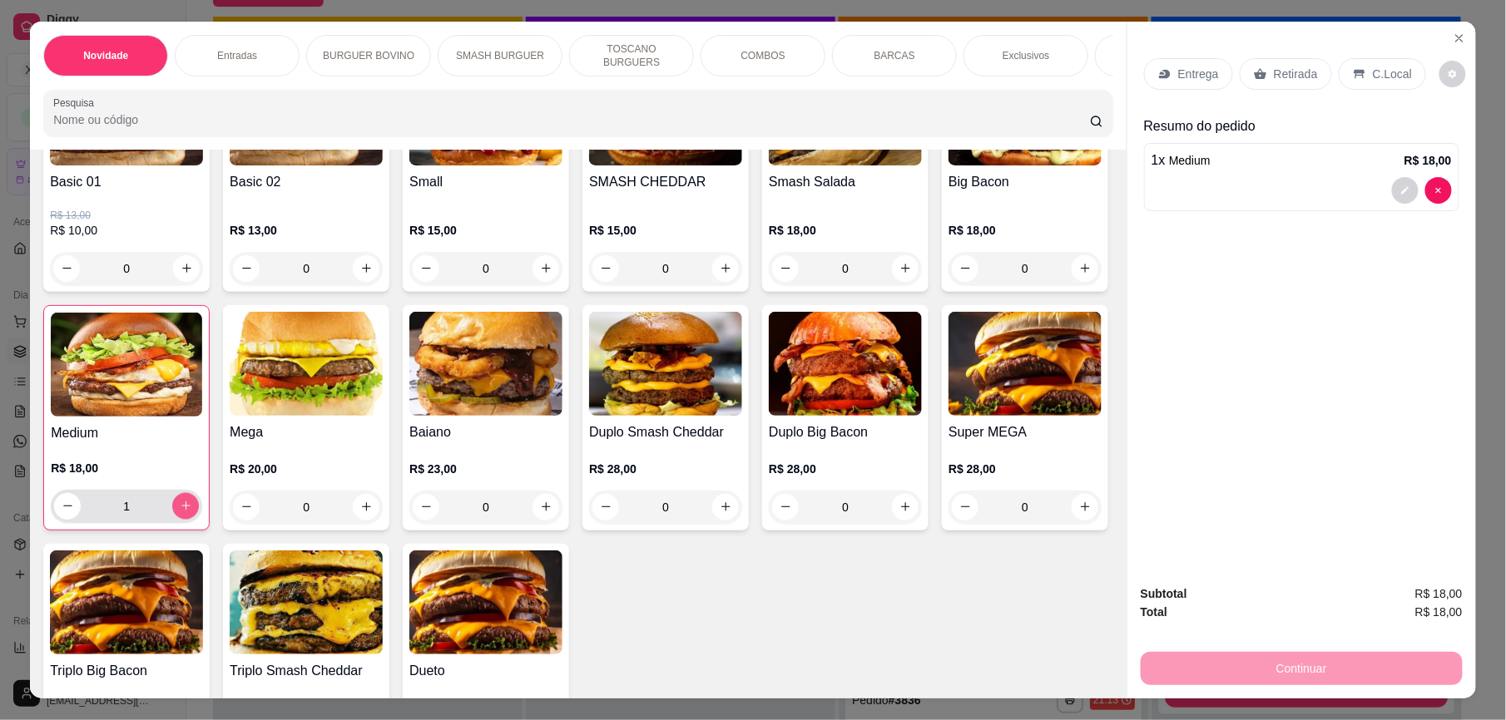
type input "1"
click at [1384, 71] on p "C.Local" at bounding box center [1392, 74] width 39 height 17
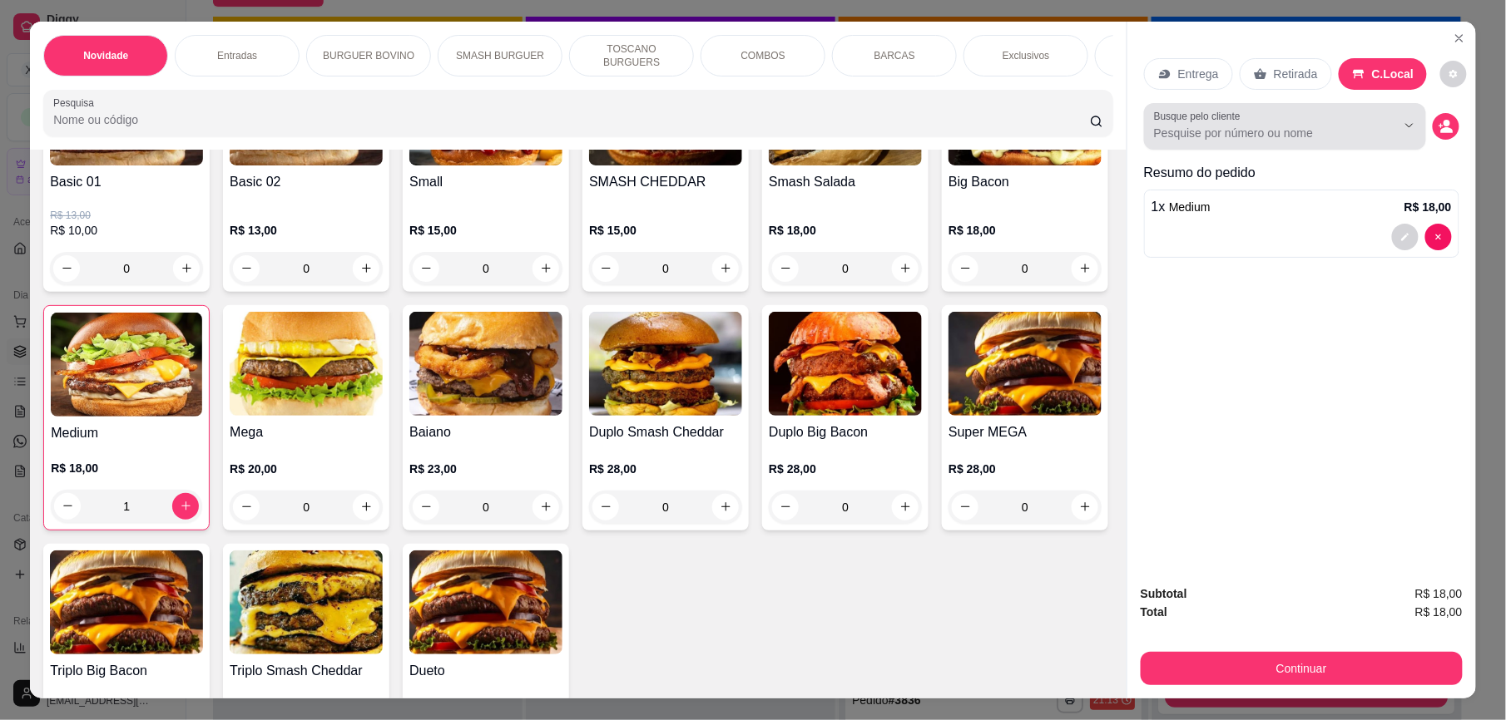
click at [1265, 131] on input "Busque pelo cliente" at bounding box center [1261, 133] width 215 height 17
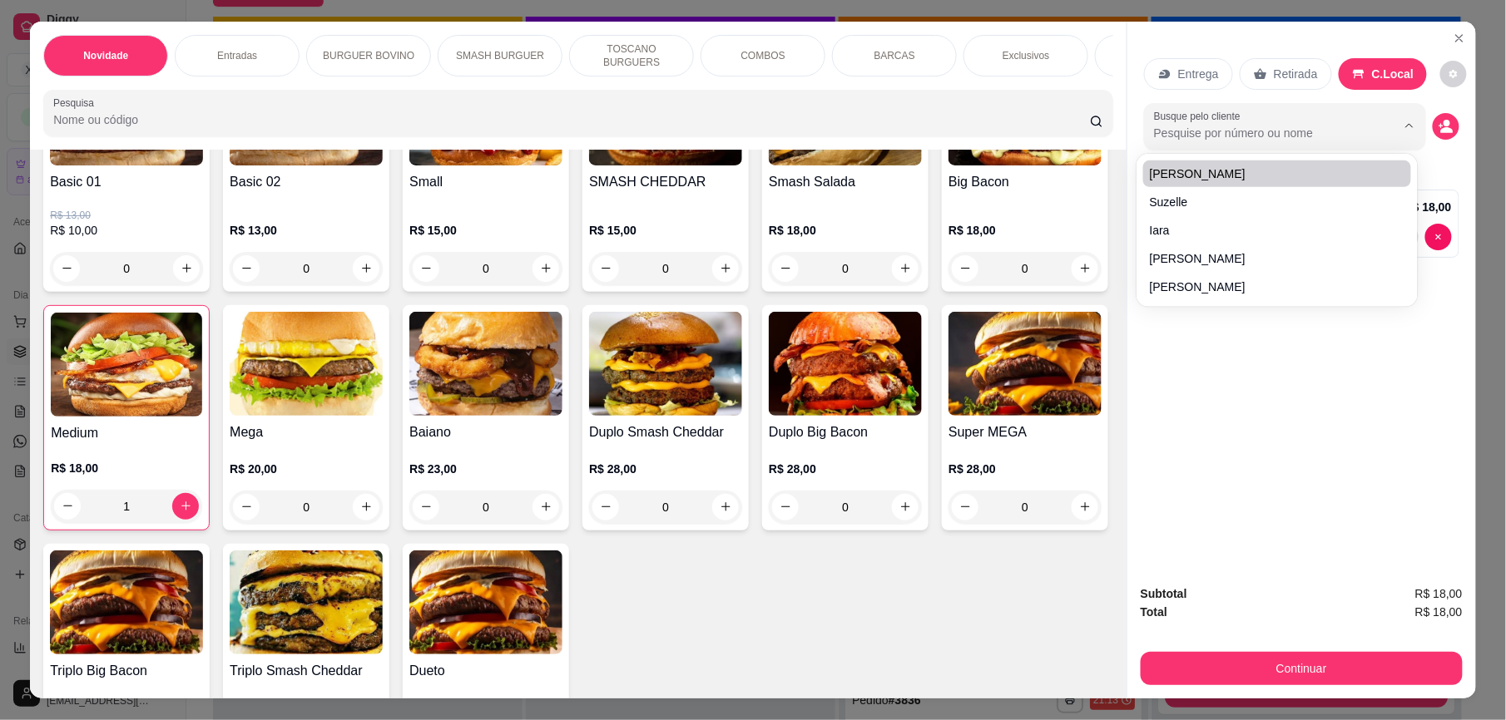
click at [1373, 130] on button "Show suggestions" at bounding box center [1386, 125] width 27 height 27
paste input "a"
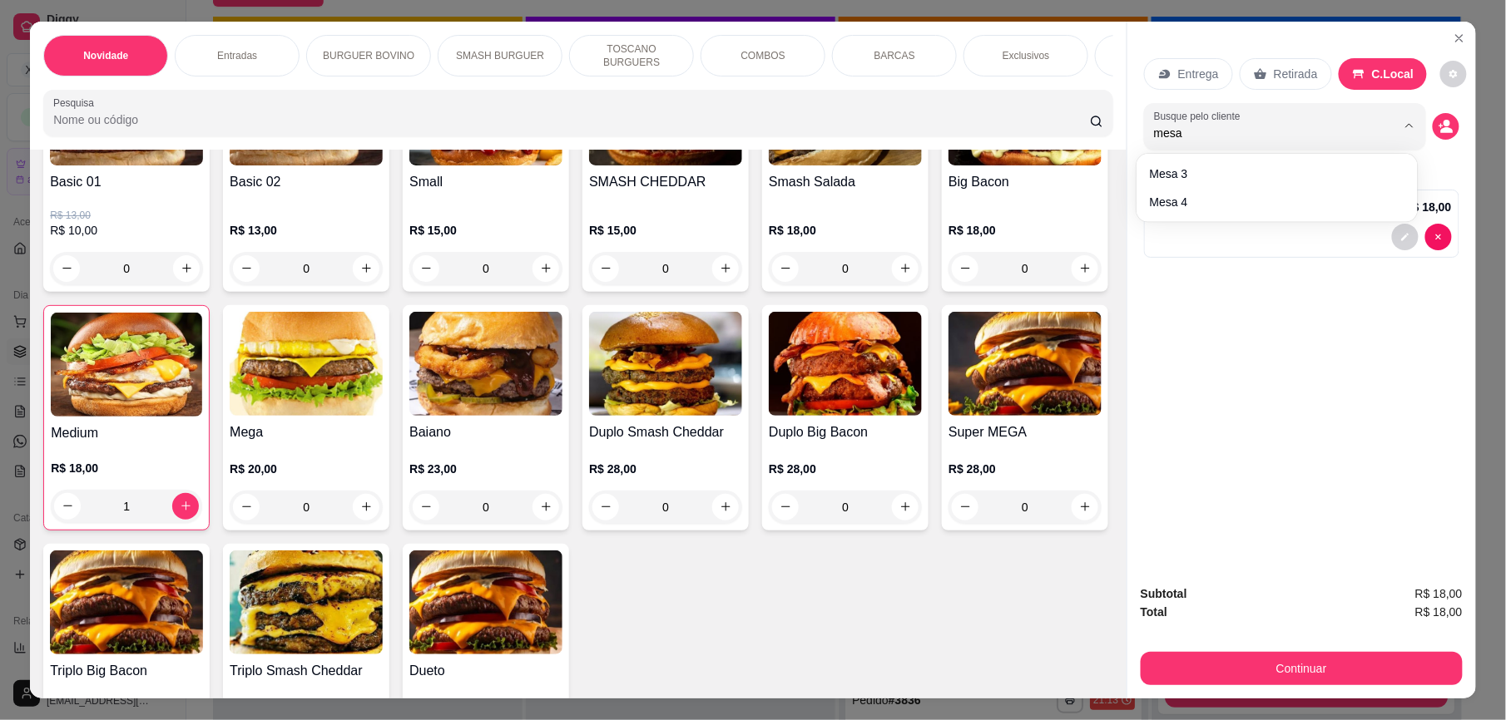
type input "mesa"
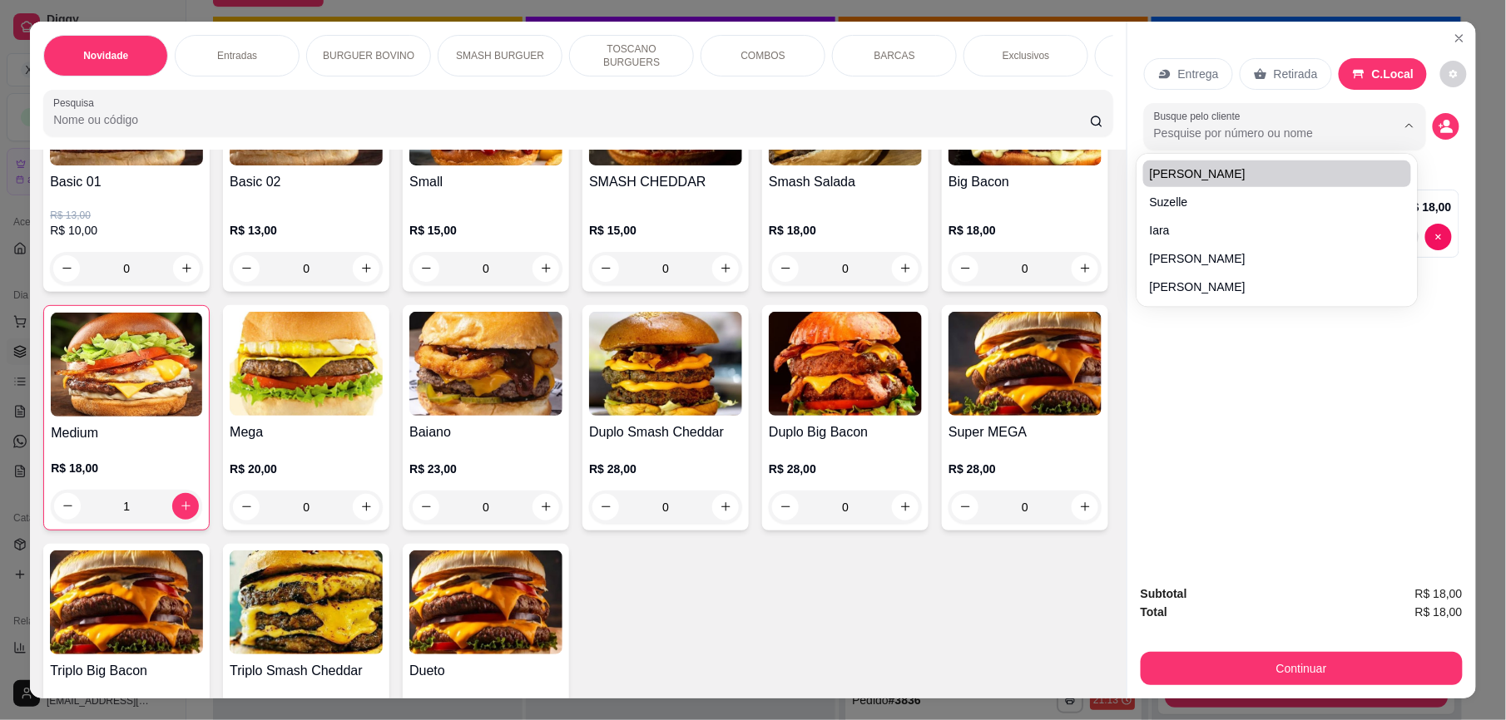
click at [1262, 131] on input "Busque pelo cliente" at bounding box center [1261, 133] width 215 height 17
type input "v"
paste input "1"
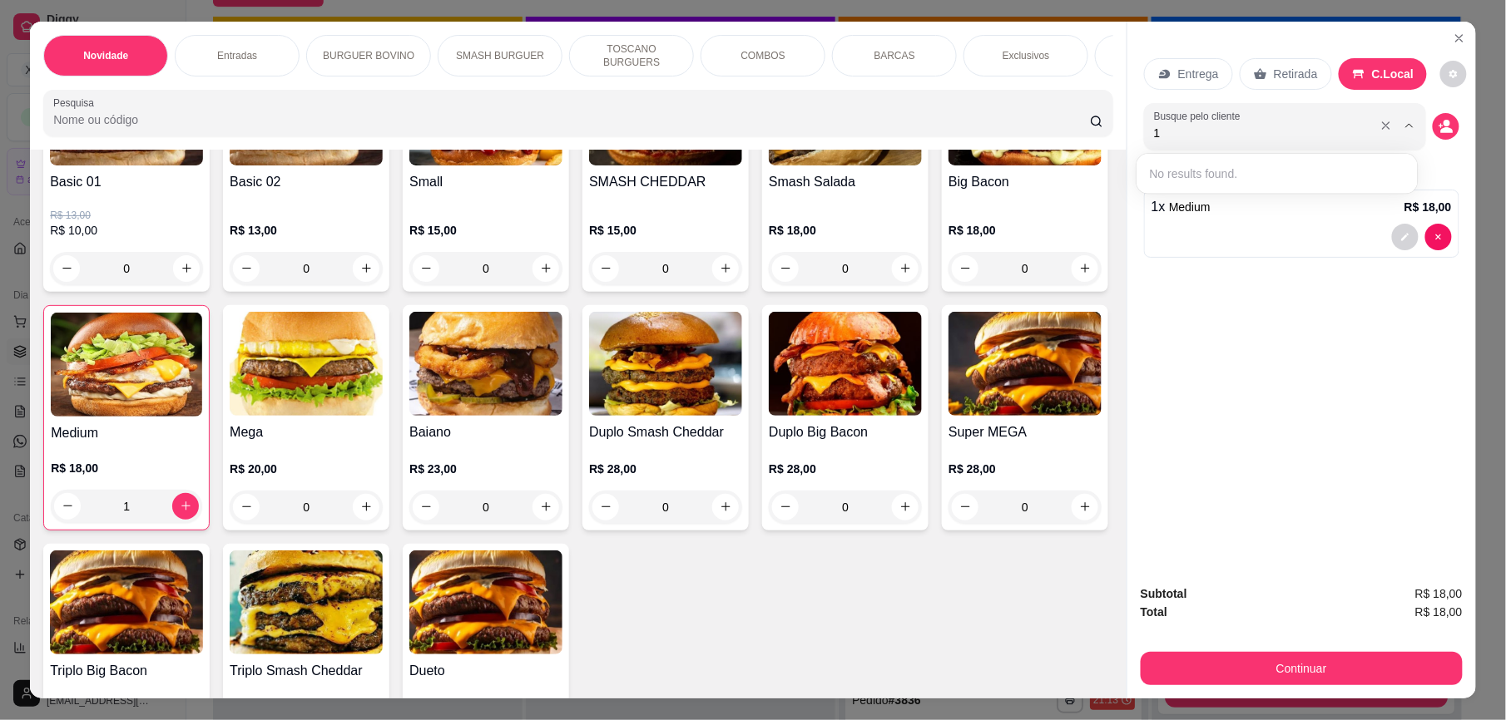
type input "1"
click at [1144, 130] on div "Busque pelo cliente" at bounding box center [1285, 126] width 282 height 47
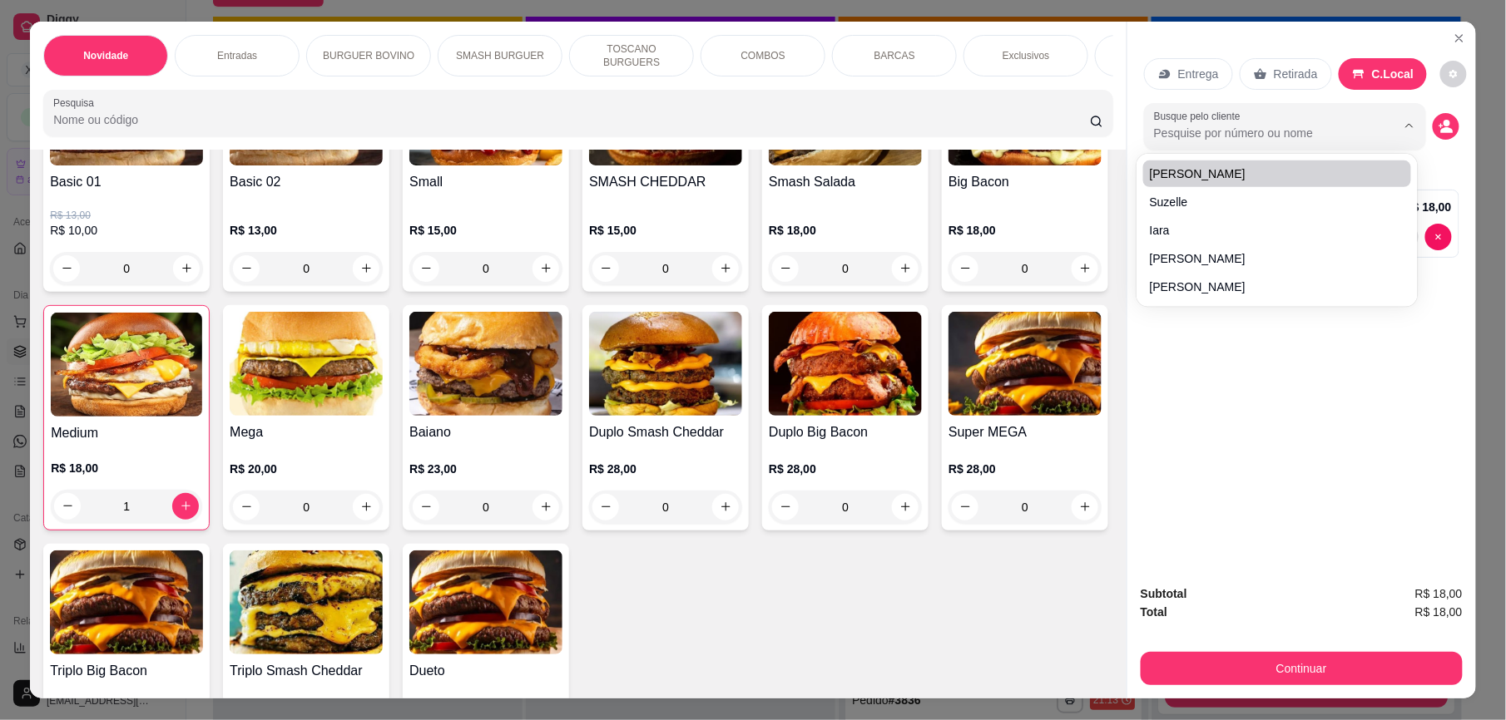
click at [1229, 138] on input "Busque pelo cliente" at bounding box center [1261, 133] width 215 height 17
paste input "1"
type input "mes1"
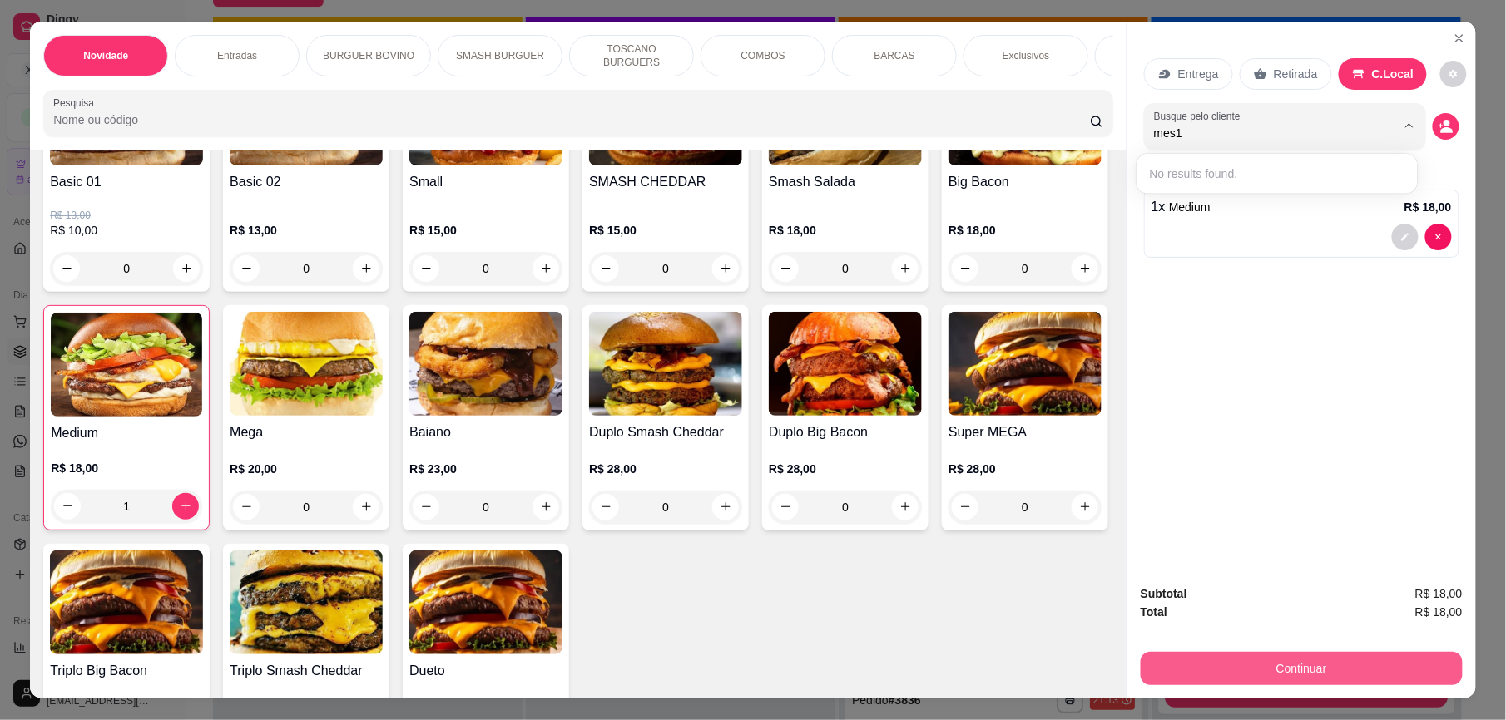
click at [1309, 664] on button "Continuar" at bounding box center [1302, 668] width 322 height 33
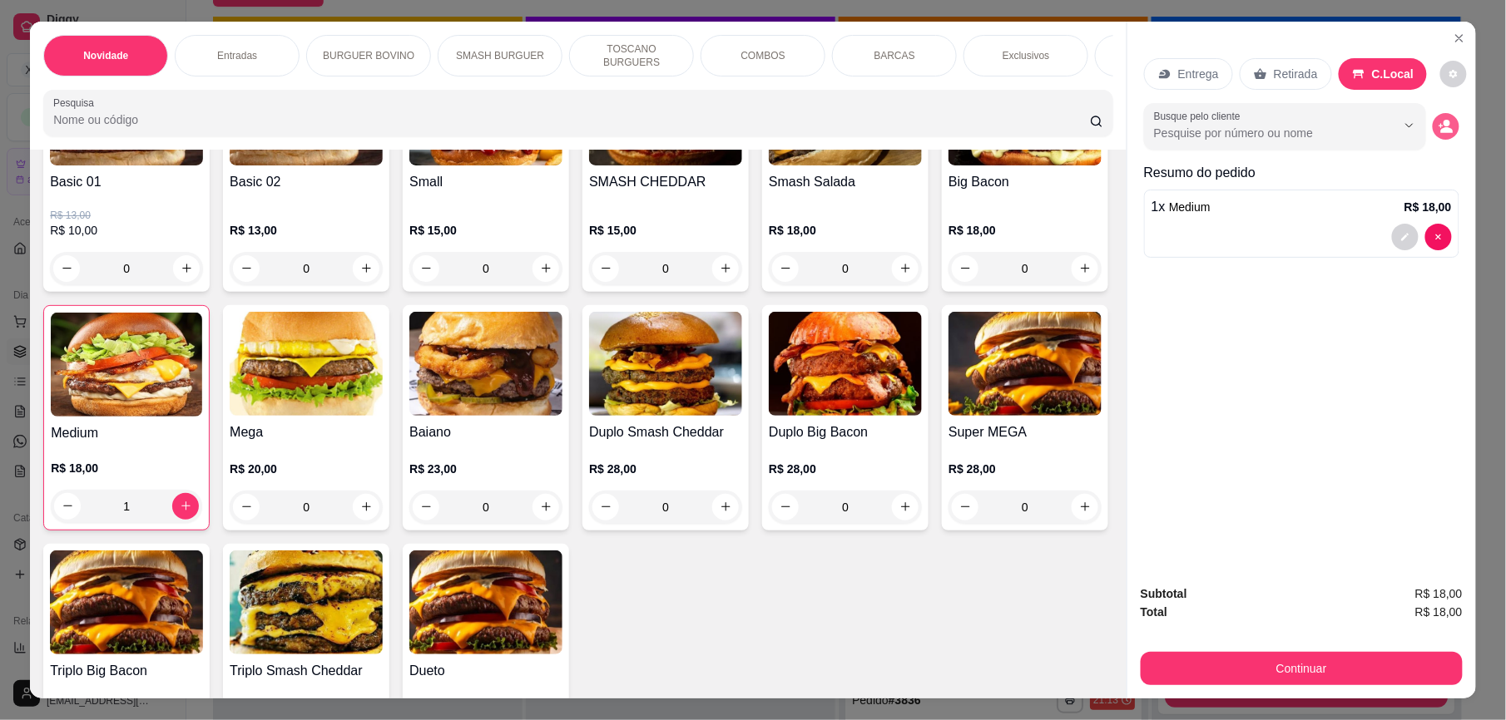
click at [1441, 130] on icon "decrease-product-quantity" at bounding box center [1447, 130] width 12 height 6
click at [1263, 666] on button "Continuar" at bounding box center [1302, 668] width 322 height 33
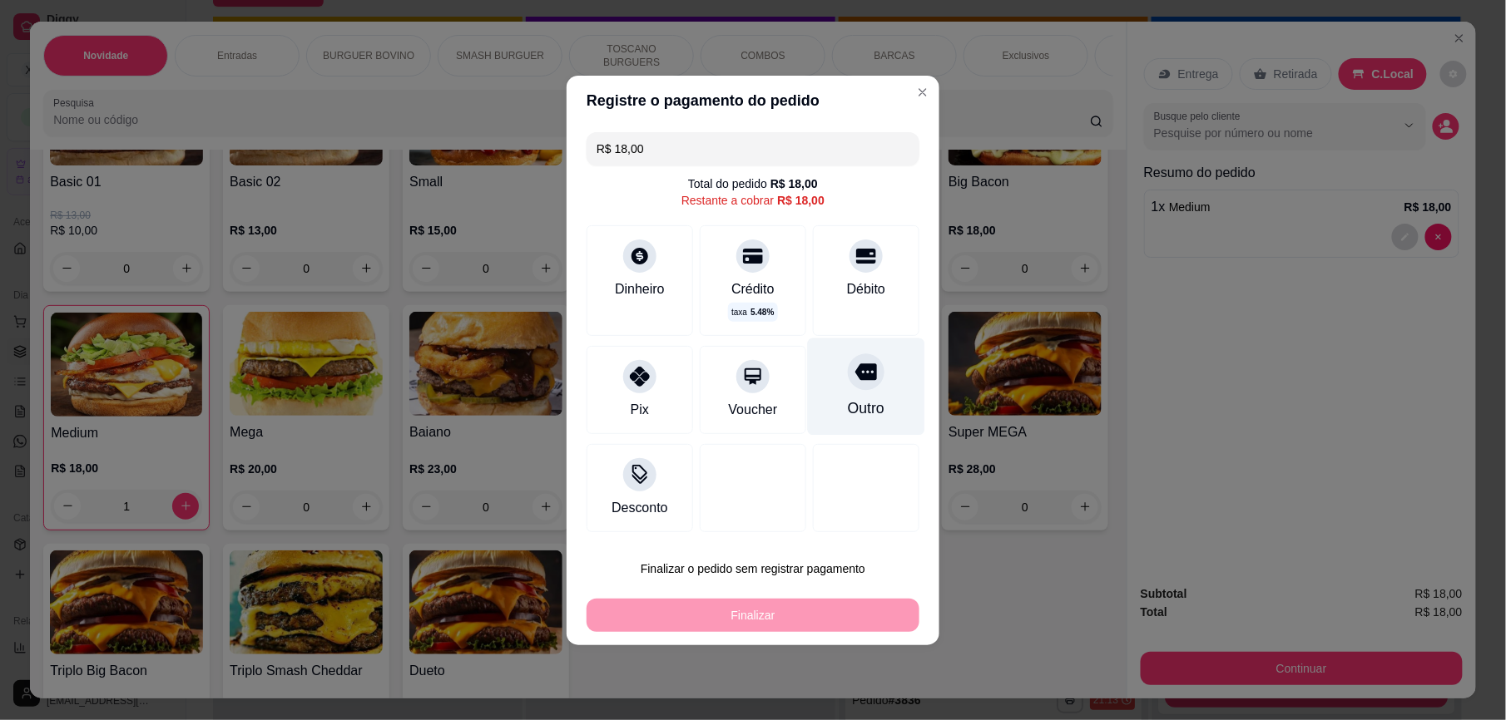
click at [867, 403] on div "Outro" at bounding box center [866, 409] width 37 height 22
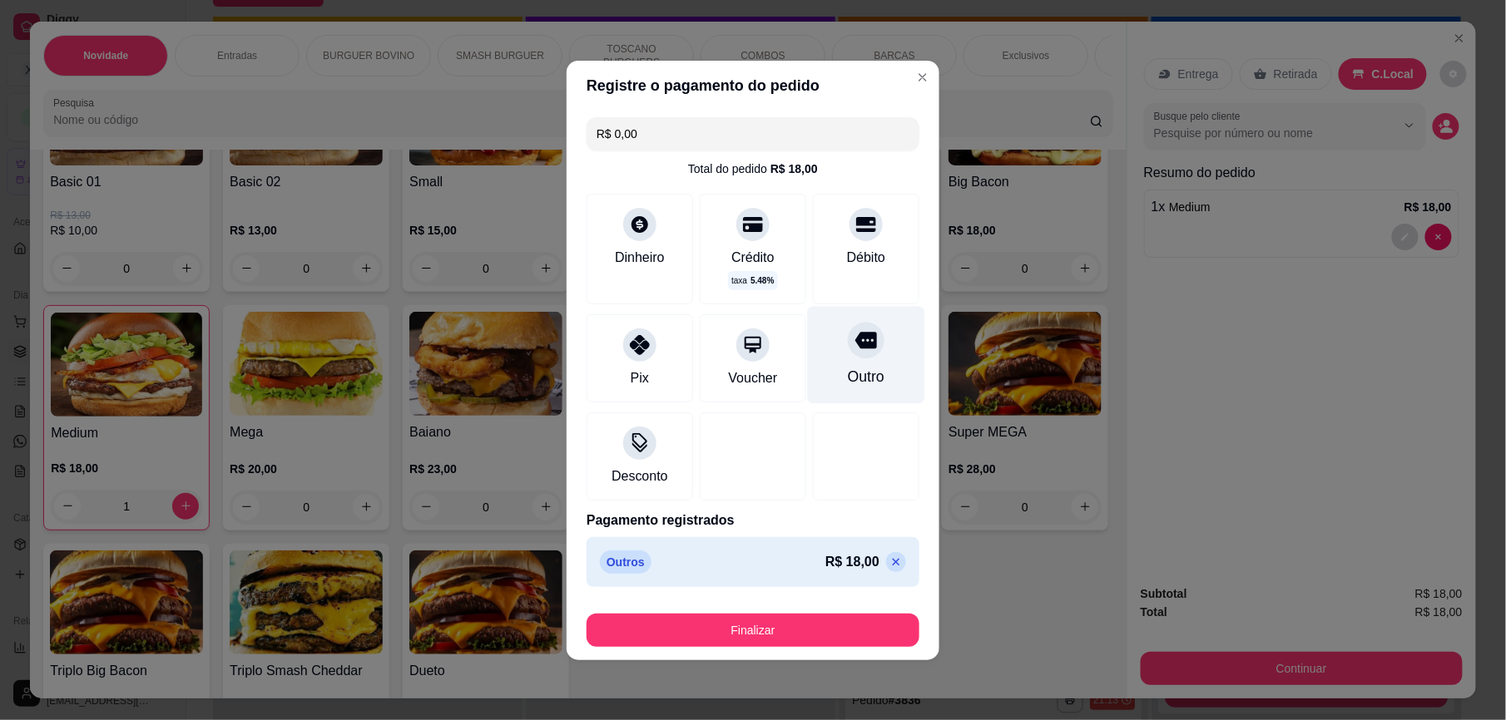
type input "R$ 0,00"
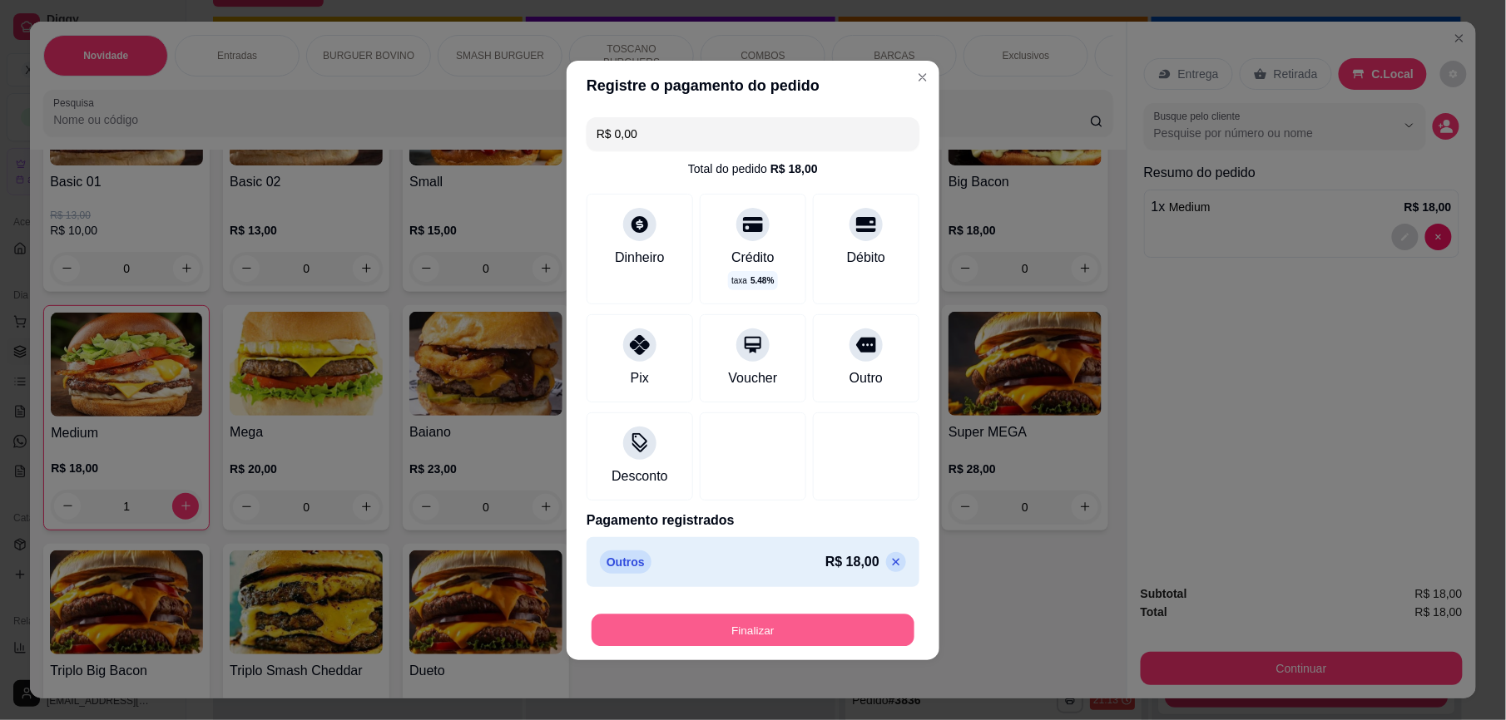
click at [765, 634] on button "Finalizar" at bounding box center [753, 630] width 323 height 32
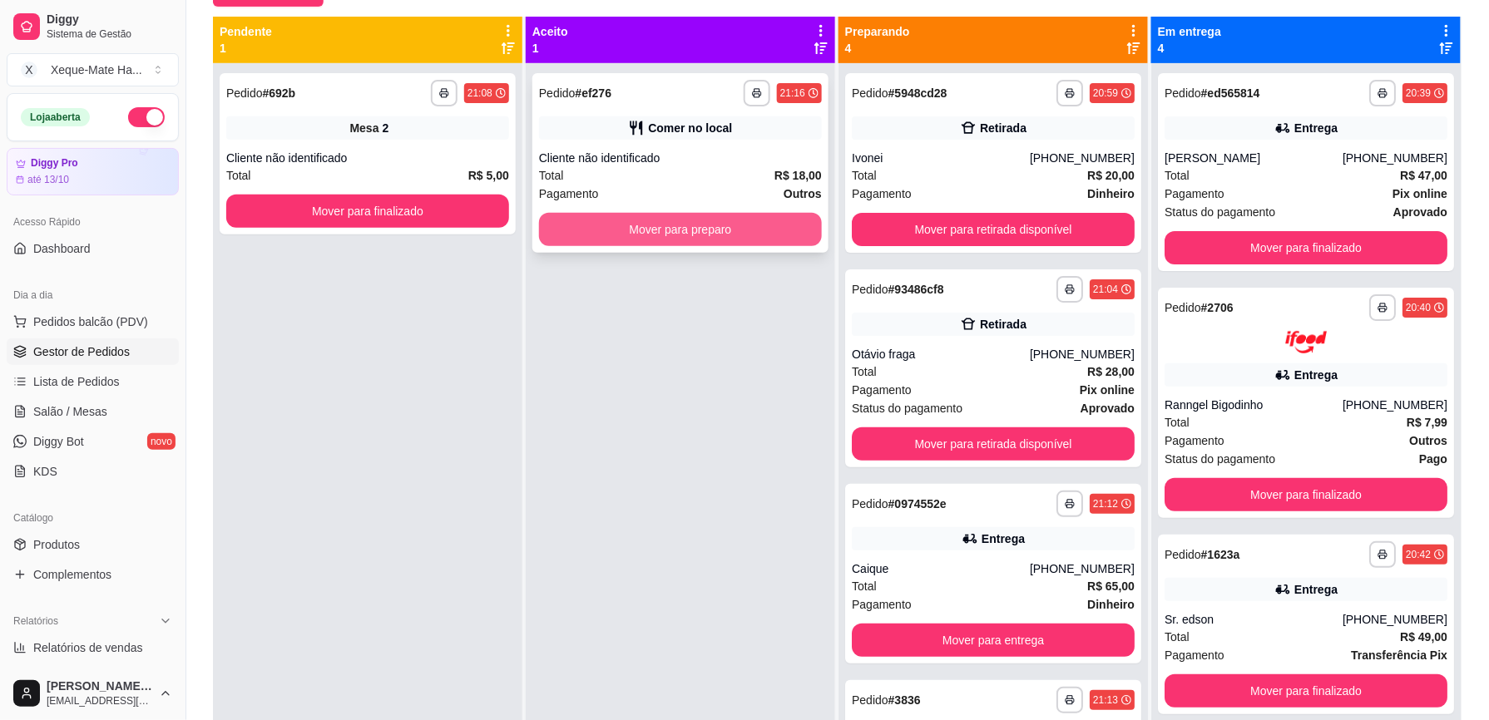
click at [750, 223] on button "Mover para preparo" at bounding box center [680, 229] width 283 height 33
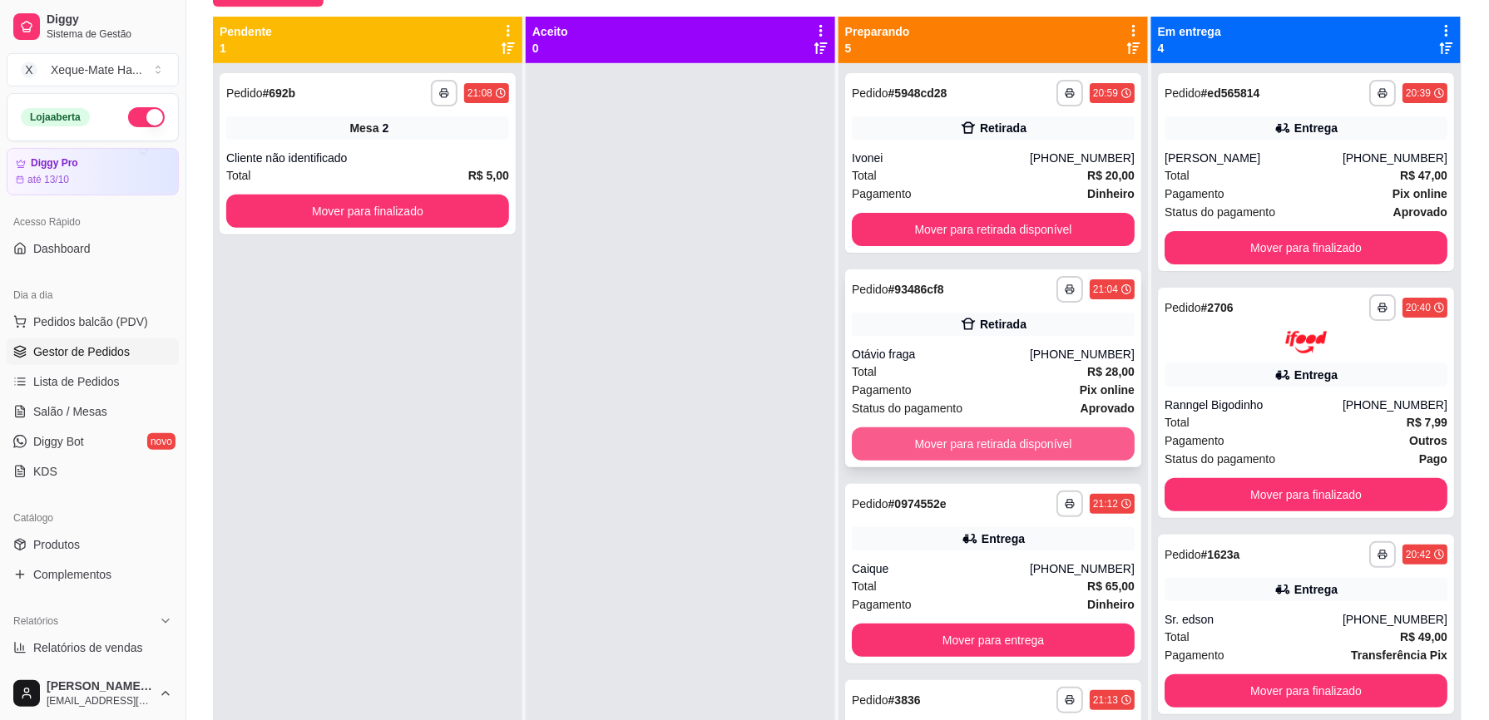
click at [1006, 450] on button "Mover para retirada disponível" at bounding box center [993, 444] width 283 height 33
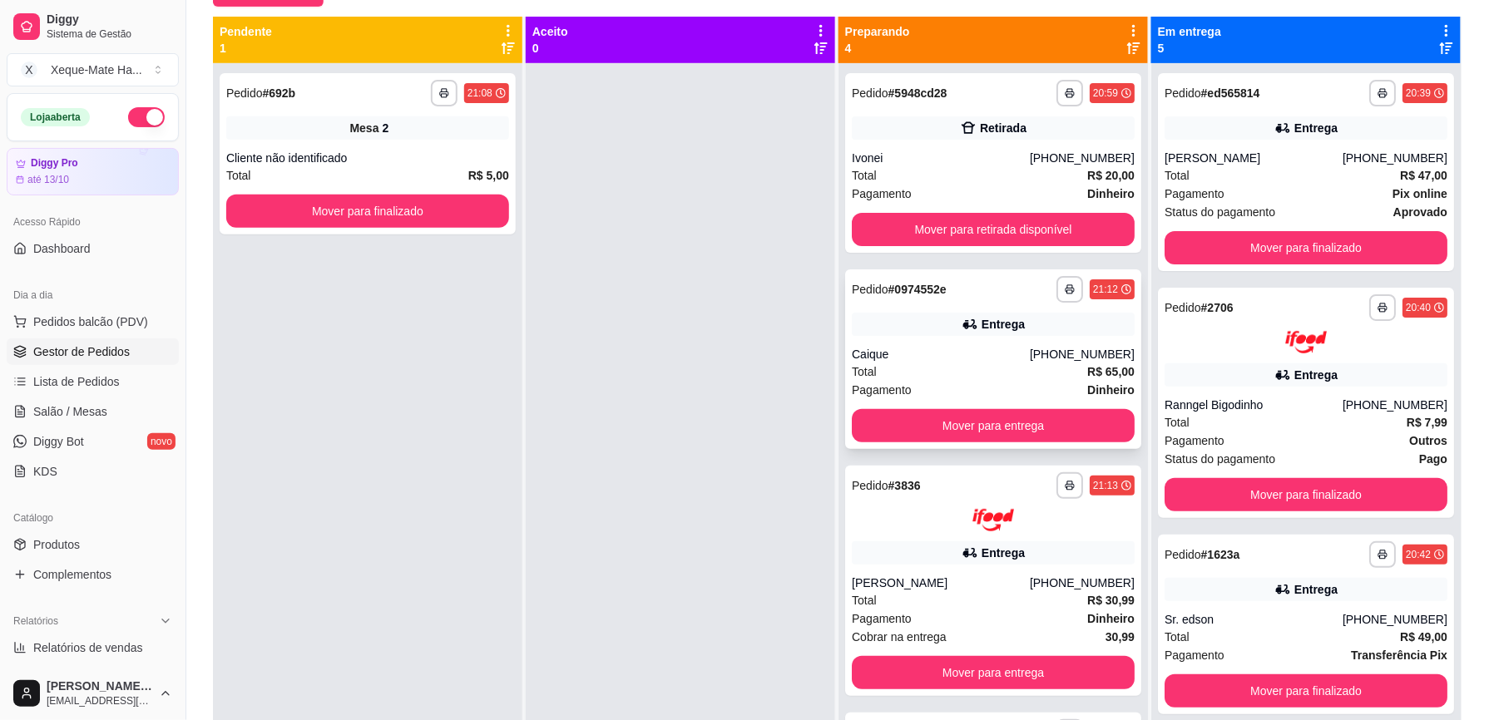
click at [980, 364] on div "Total R$ 65,00" at bounding box center [993, 372] width 283 height 18
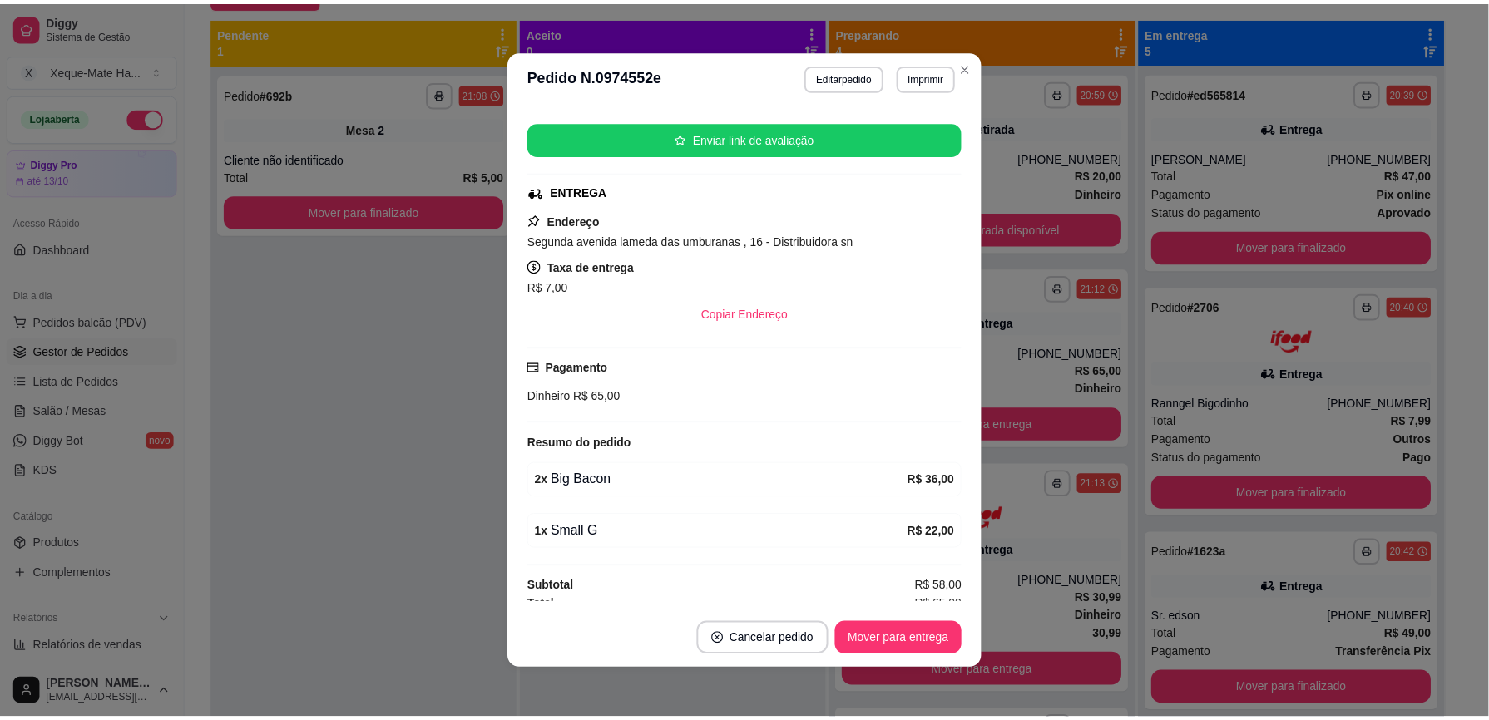
scroll to position [328, 0]
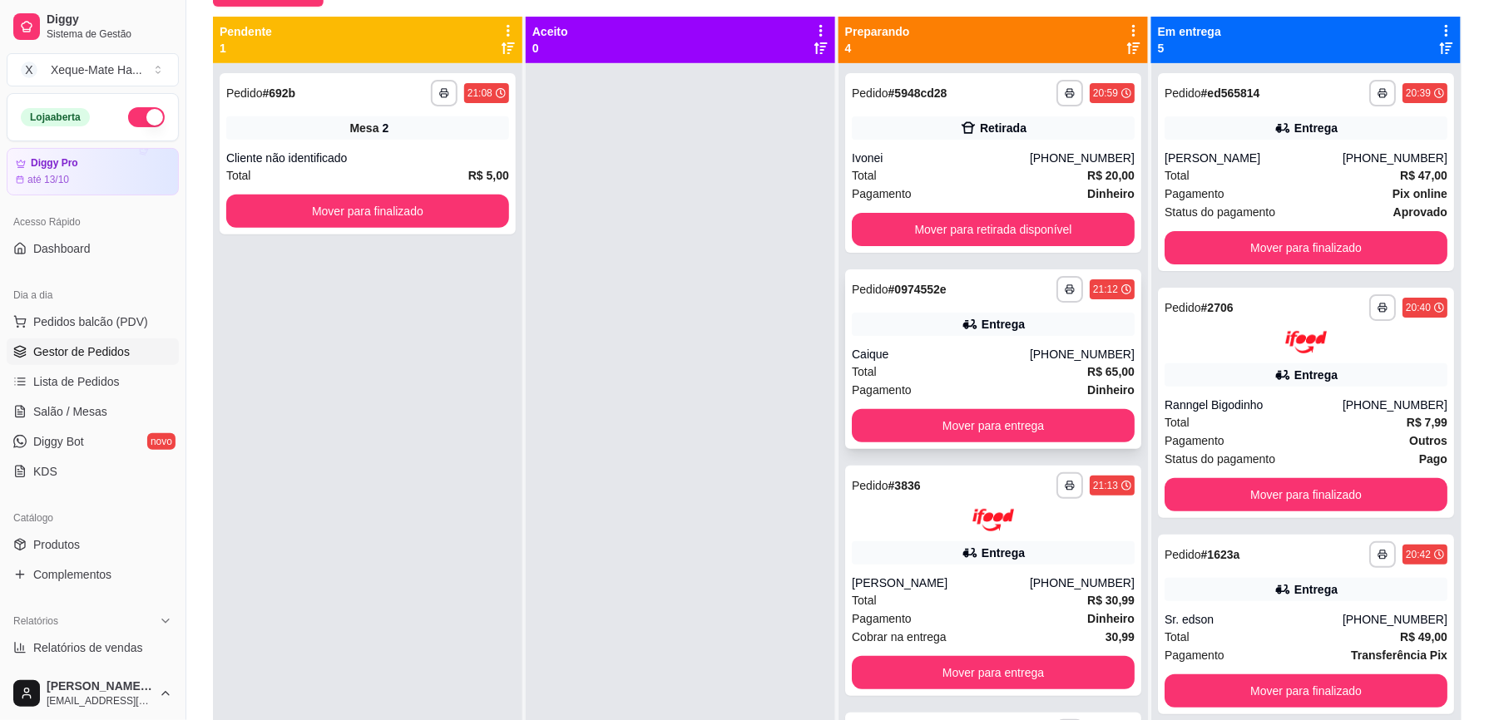
click at [1040, 368] on div "Total R$ 65,00" at bounding box center [993, 372] width 283 height 18
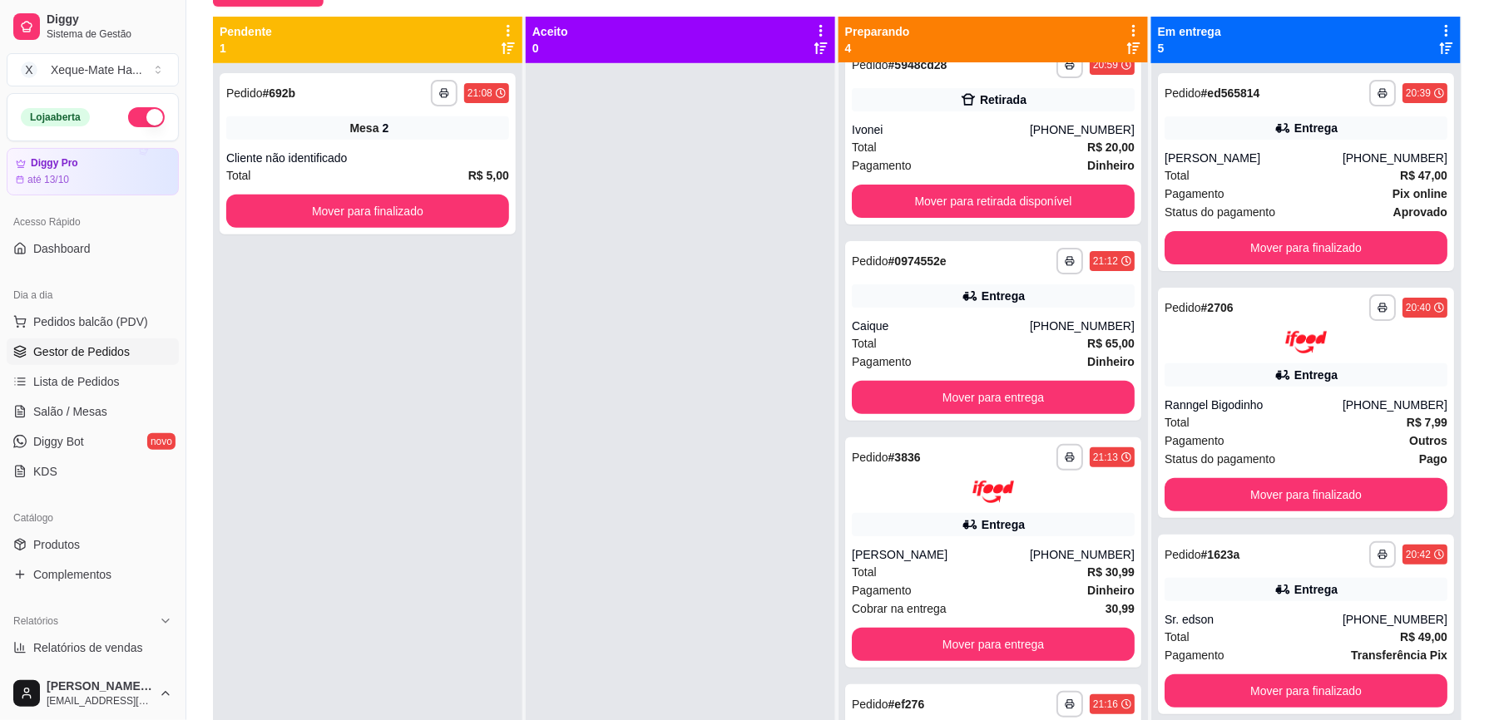
scroll to position [0, 0]
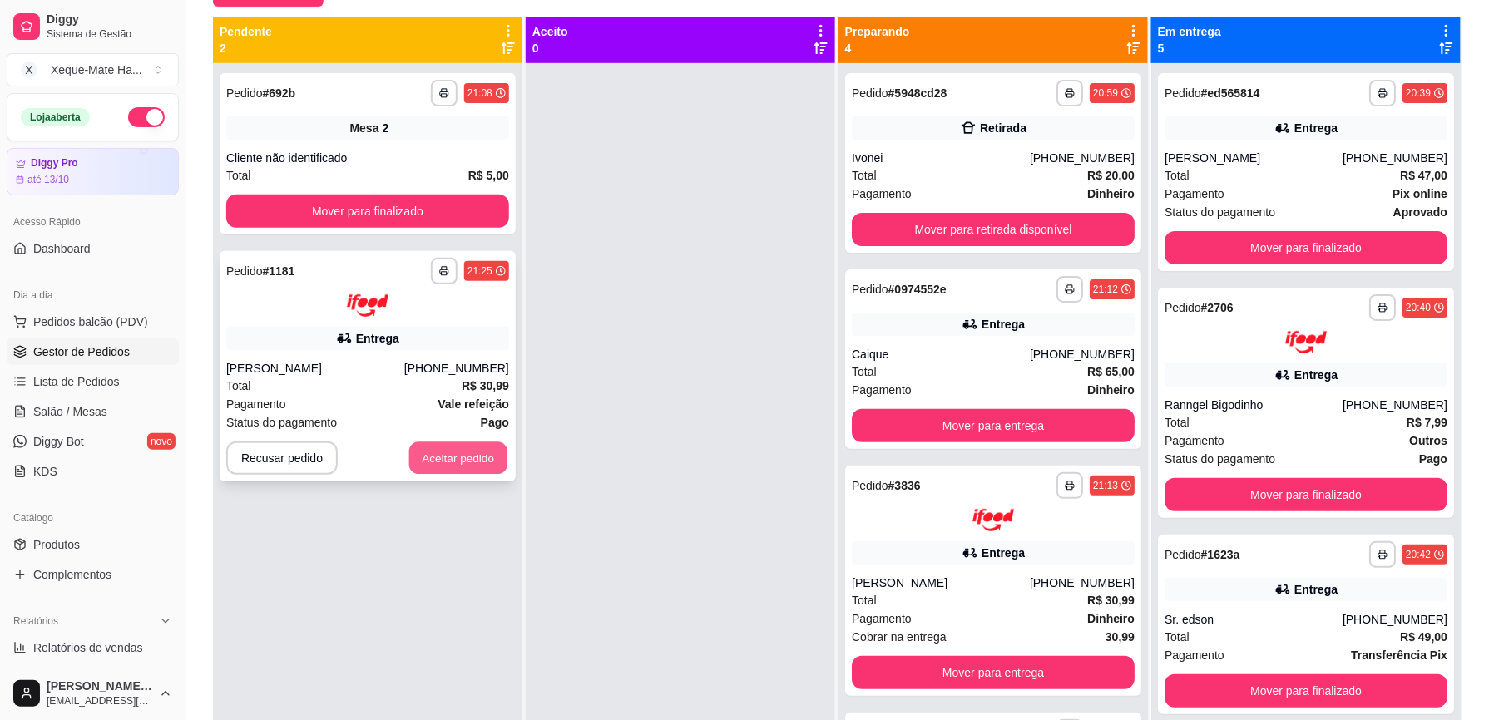
click at [444, 458] on button "Aceitar pedido" at bounding box center [458, 458] width 98 height 32
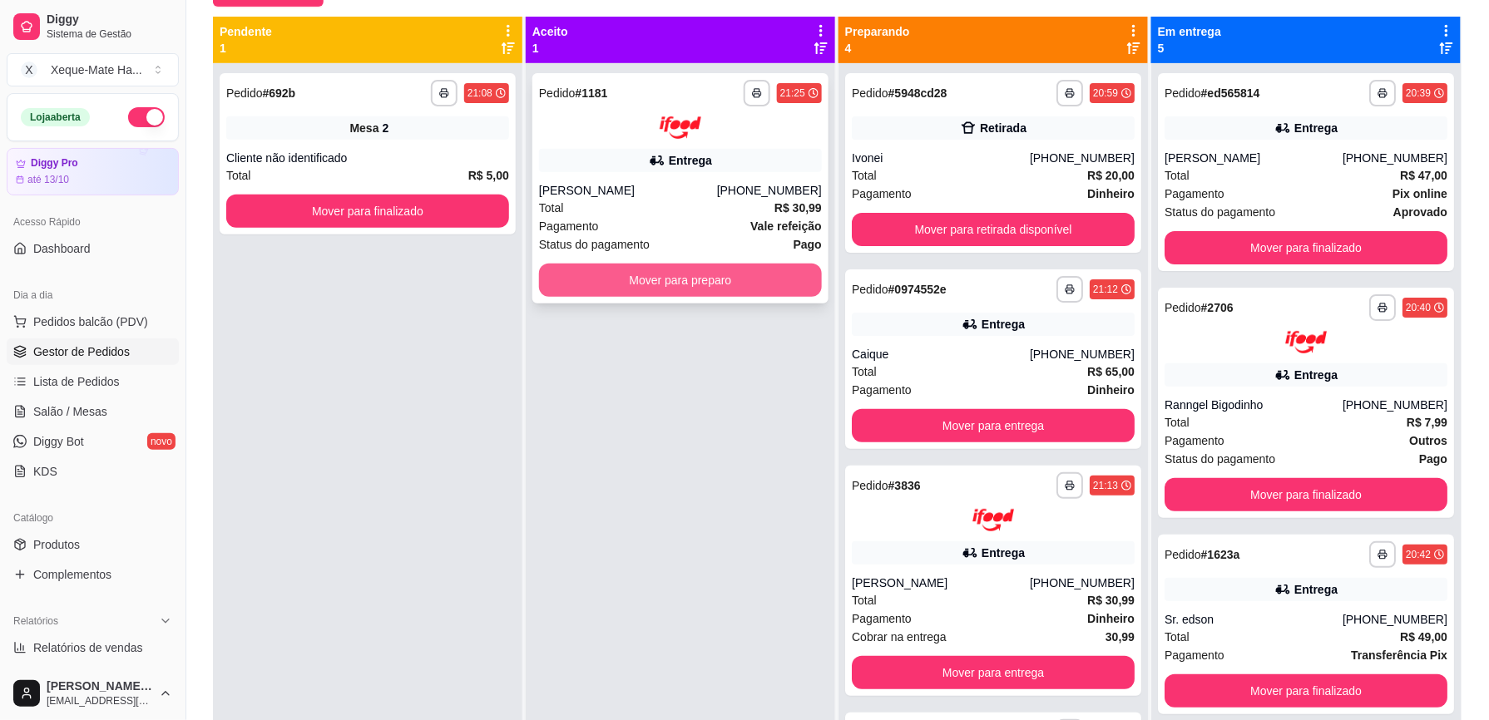
click at [734, 287] on button "Mover para preparo" at bounding box center [680, 280] width 283 height 33
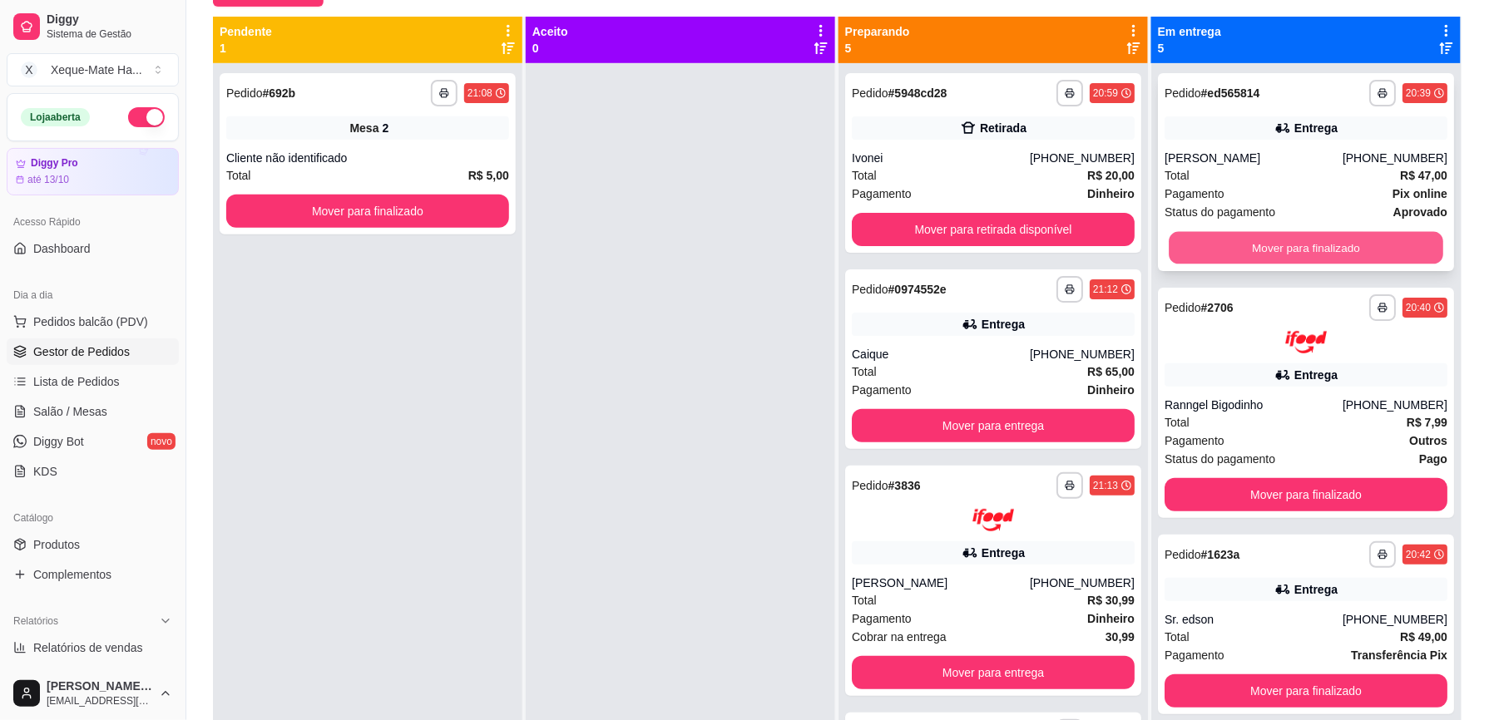
click at [1281, 247] on button "Mover para finalizado" at bounding box center [1306, 248] width 275 height 32
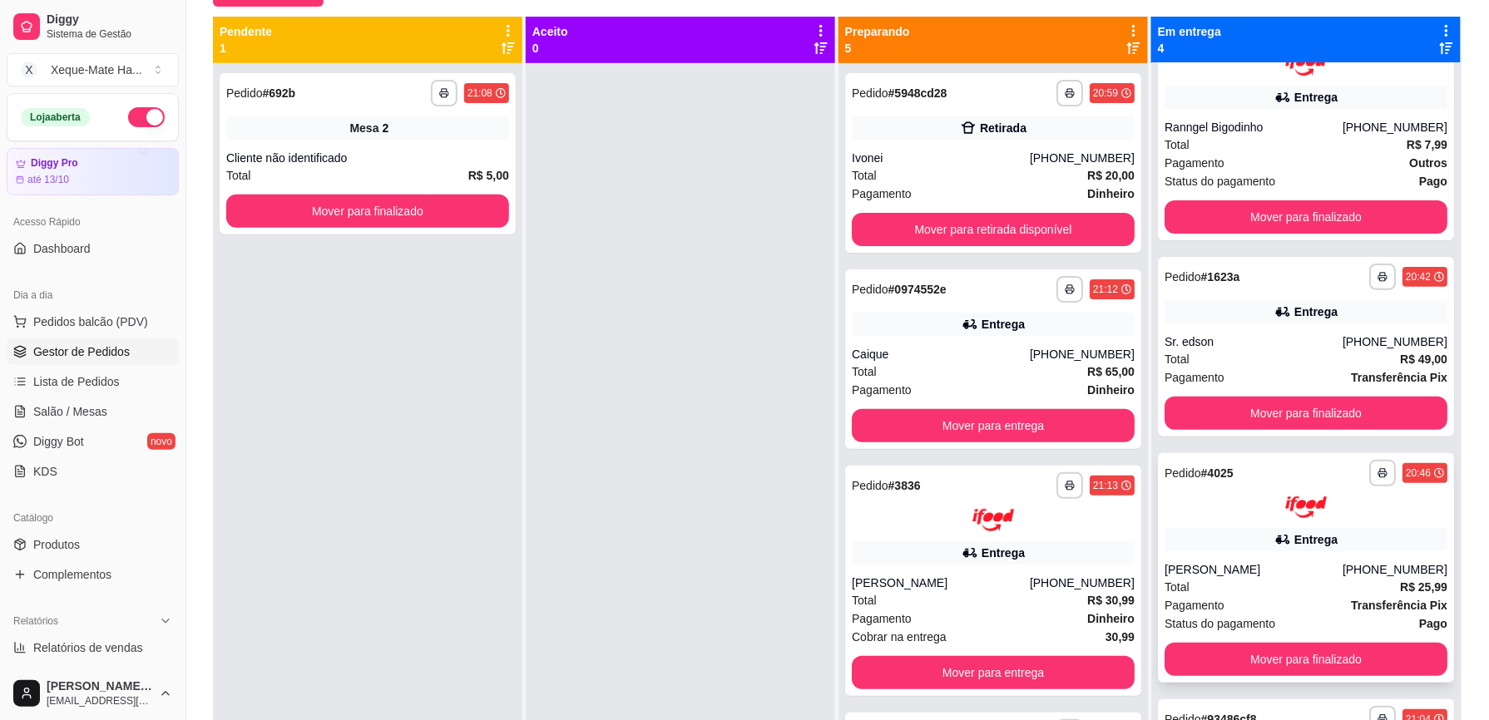
scroll to position [75, 0]
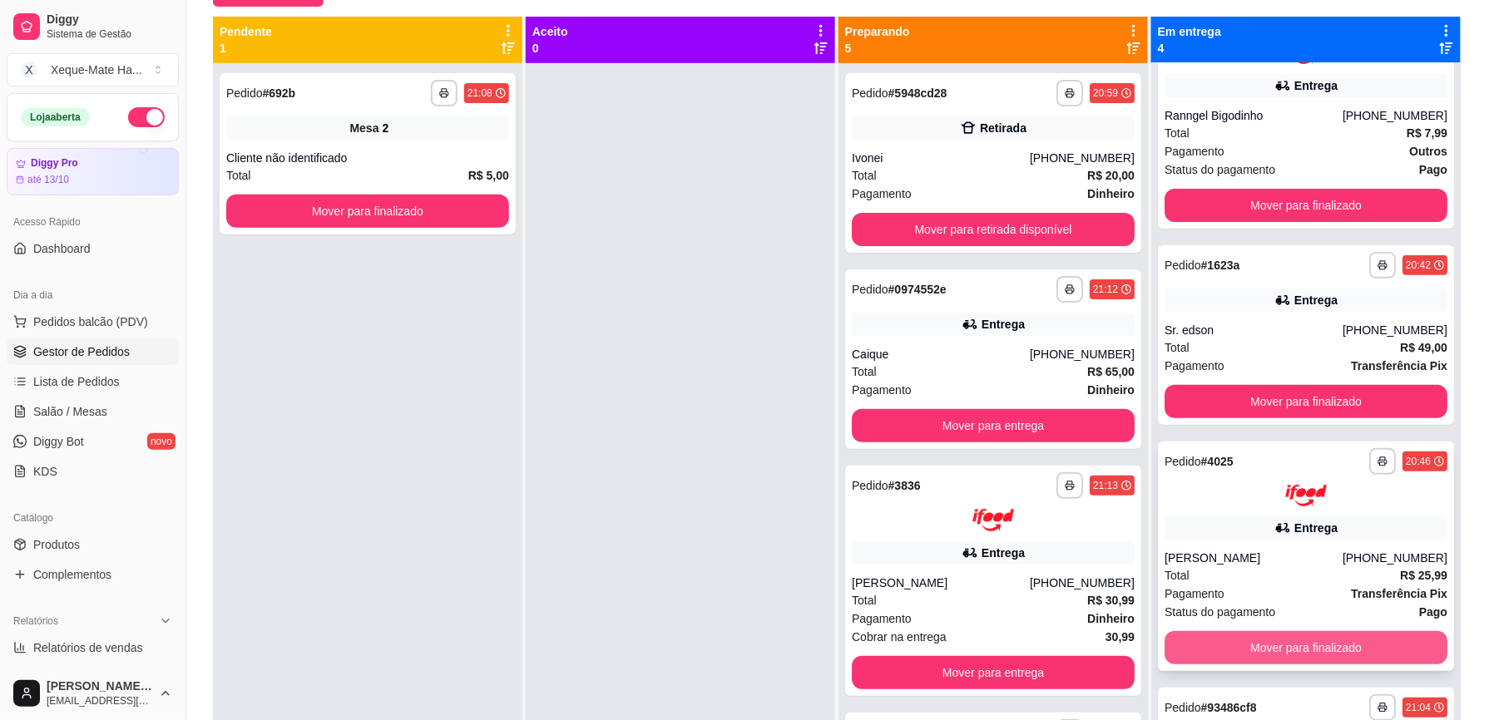
click at [1334, 642] on button "Mover para finalizado" at bounding box center [1306, 647] width 283 height 33
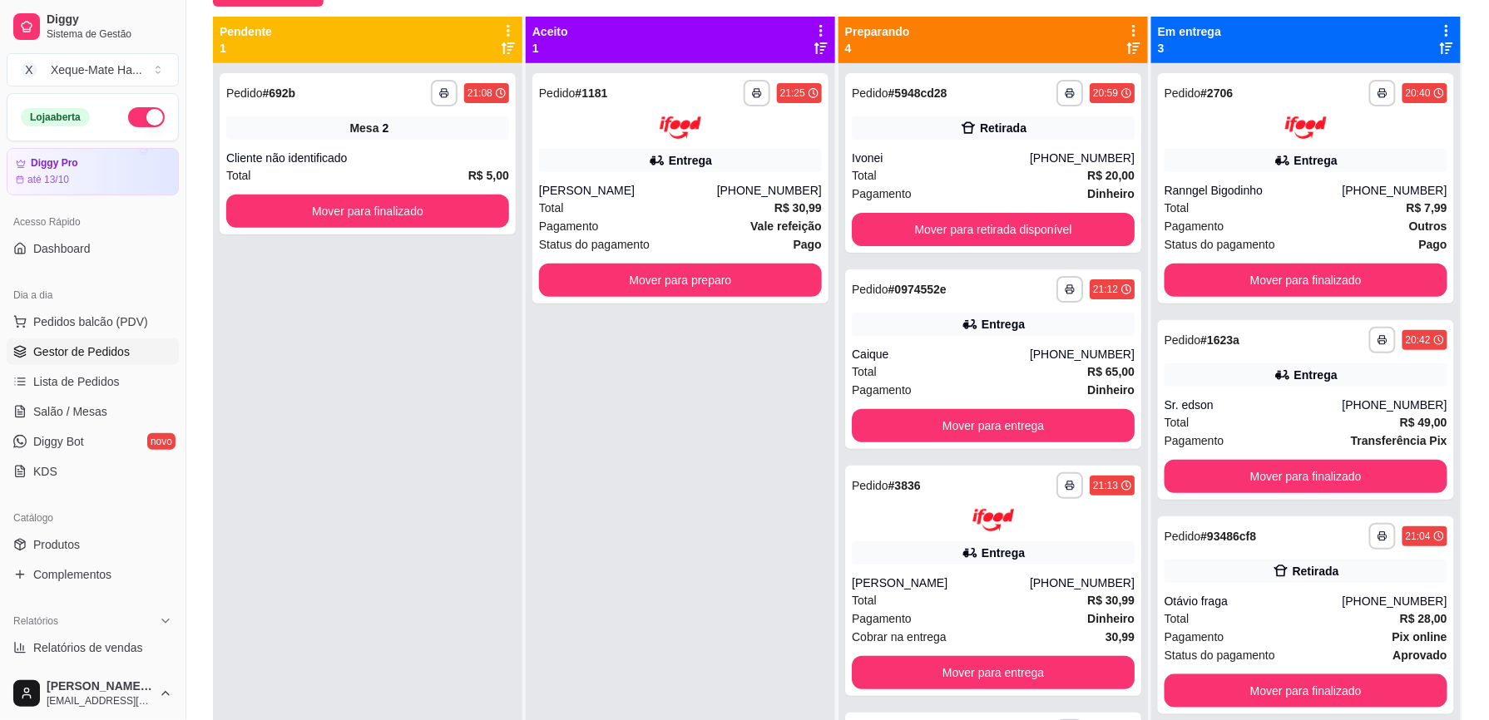
scroll to position [0, 0]
click at [723, 276] on button "Mover para preparo" at bounding box center [680, 280] width 275 height 32
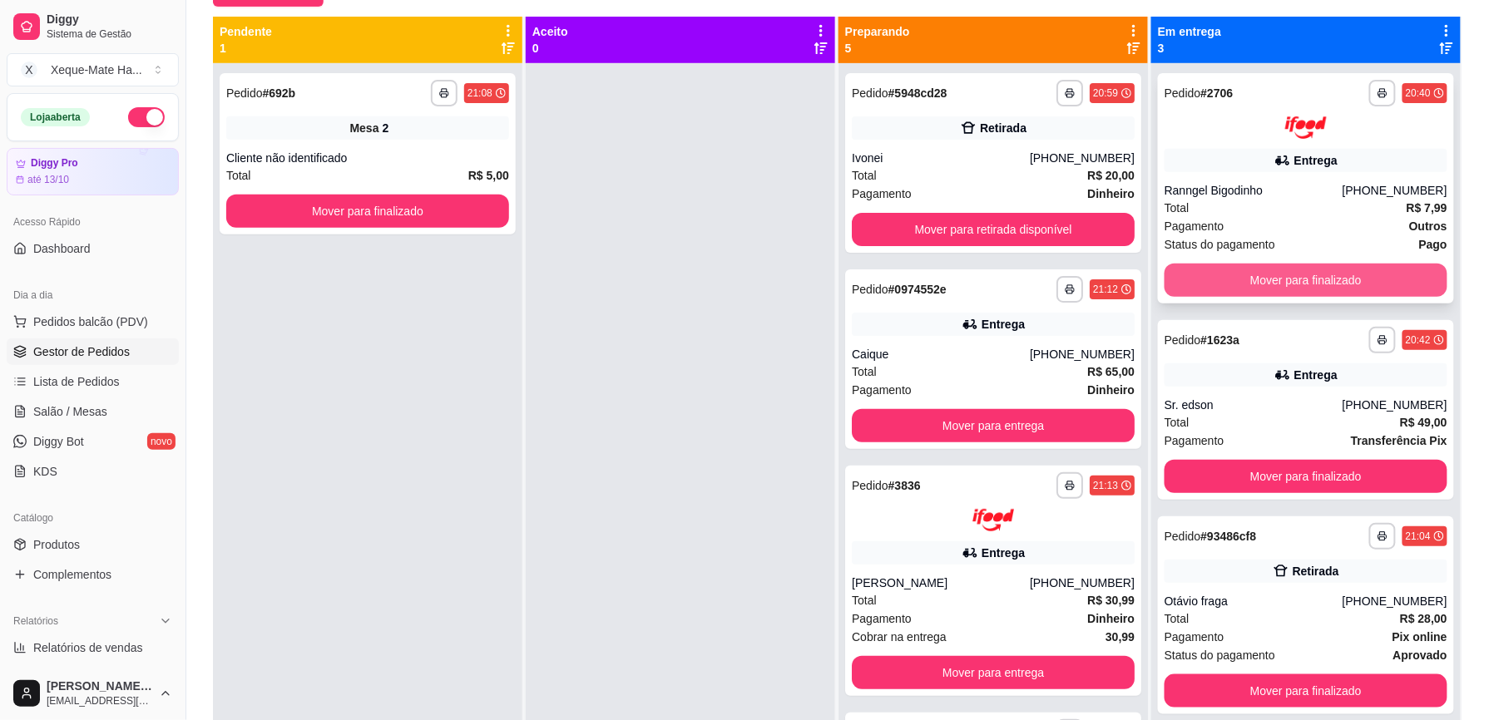
click at [1305, 275] on button "Mover para finalizado" at bounding box center [1306, 280] width 283 height 33
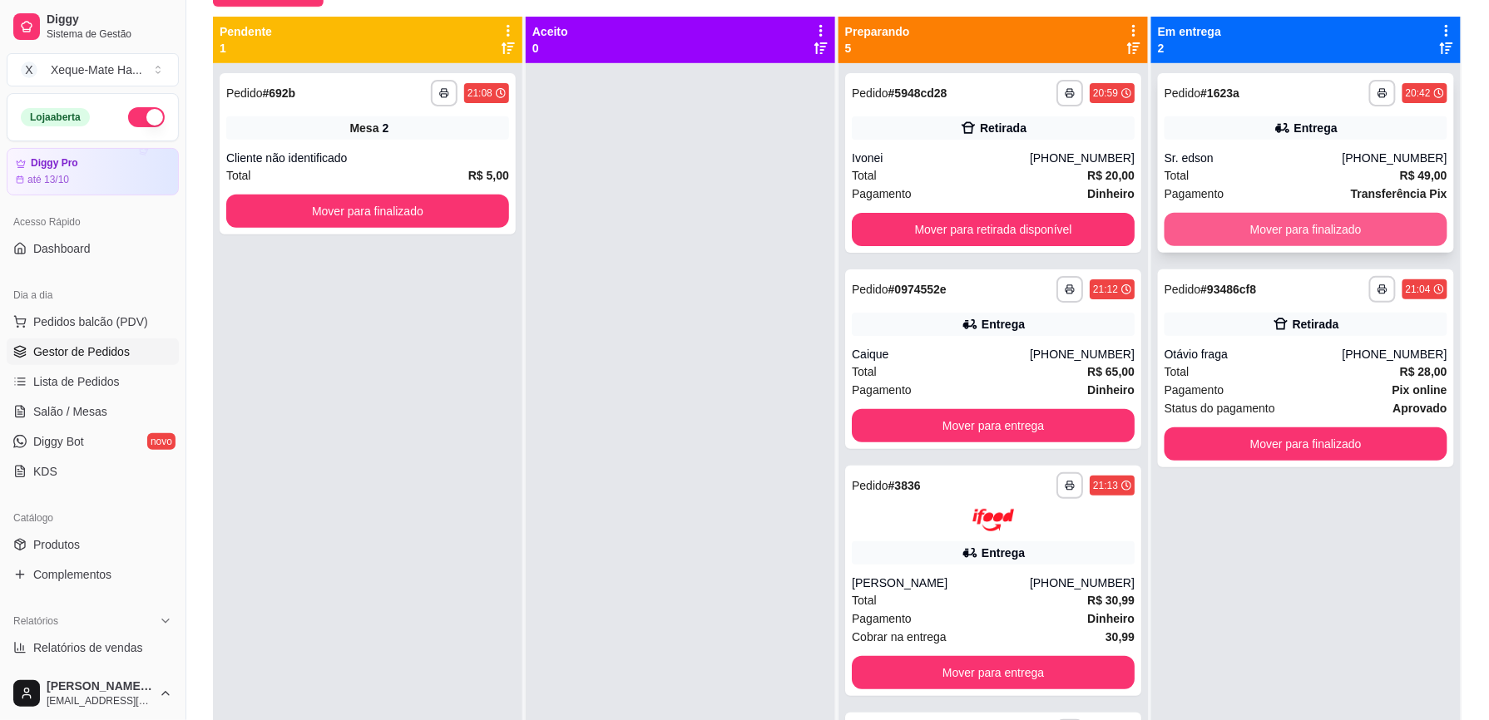
click at [1338, 235] on button "Mover para finalizado" at bounding box center [1306, 229] width 283 height 33
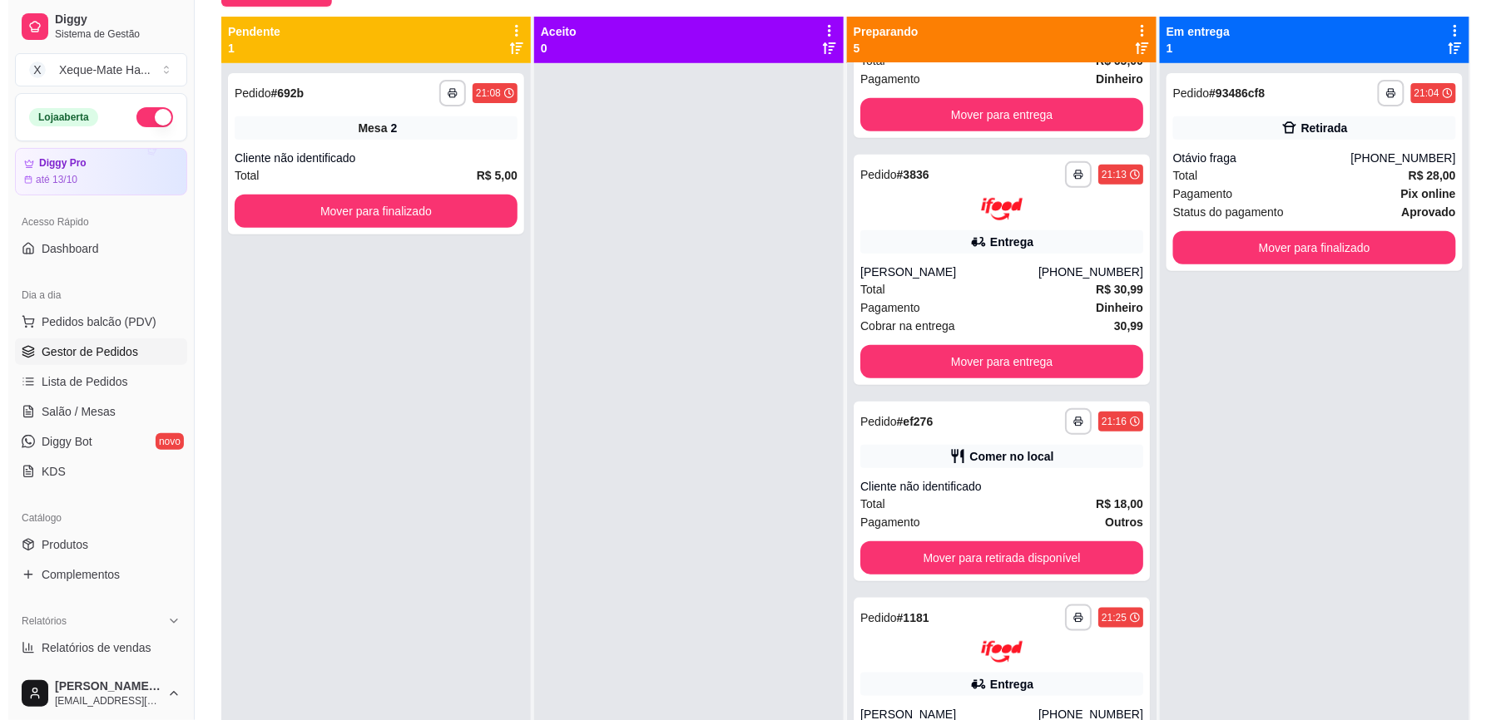
scroll to position [378, 0]
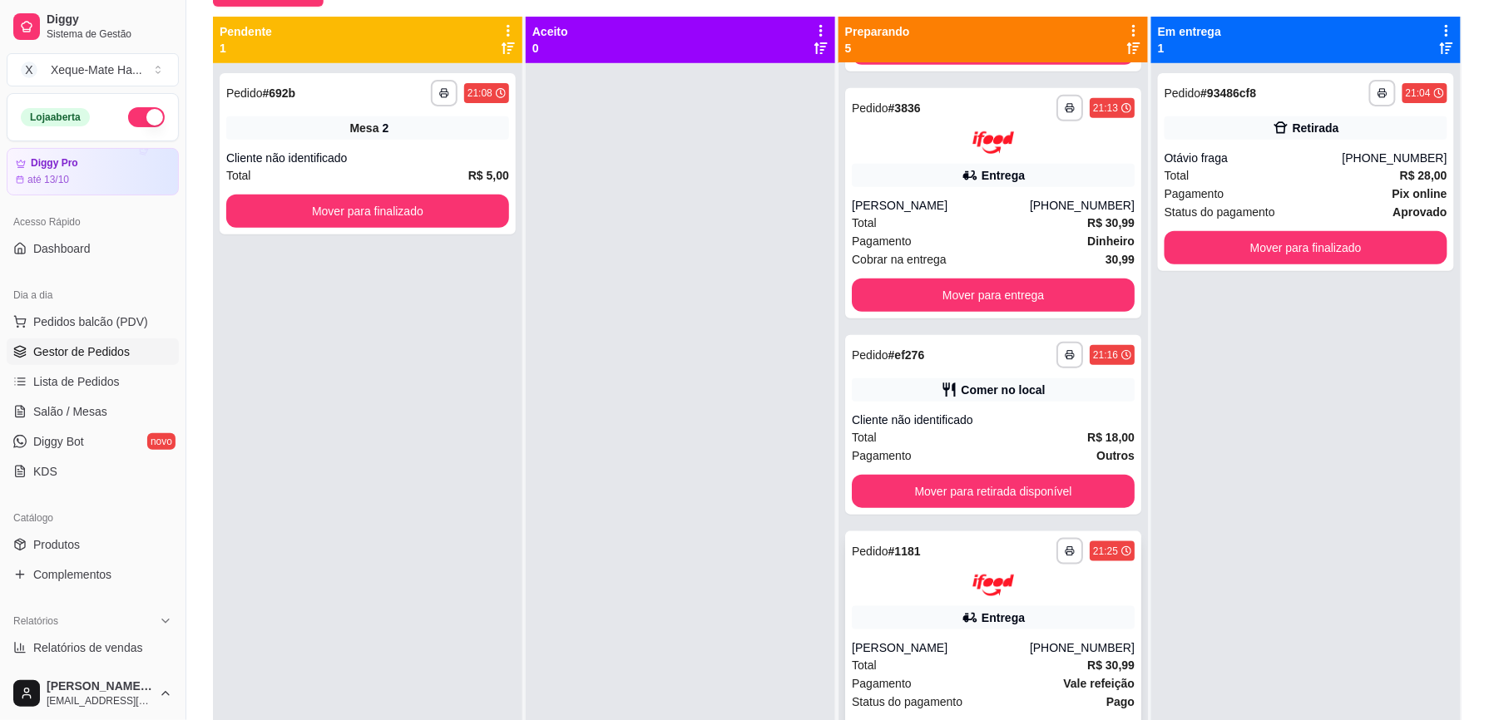
click at [879, 623] on div "Entrega" at bounding box center [993, 618] width 283 height 23
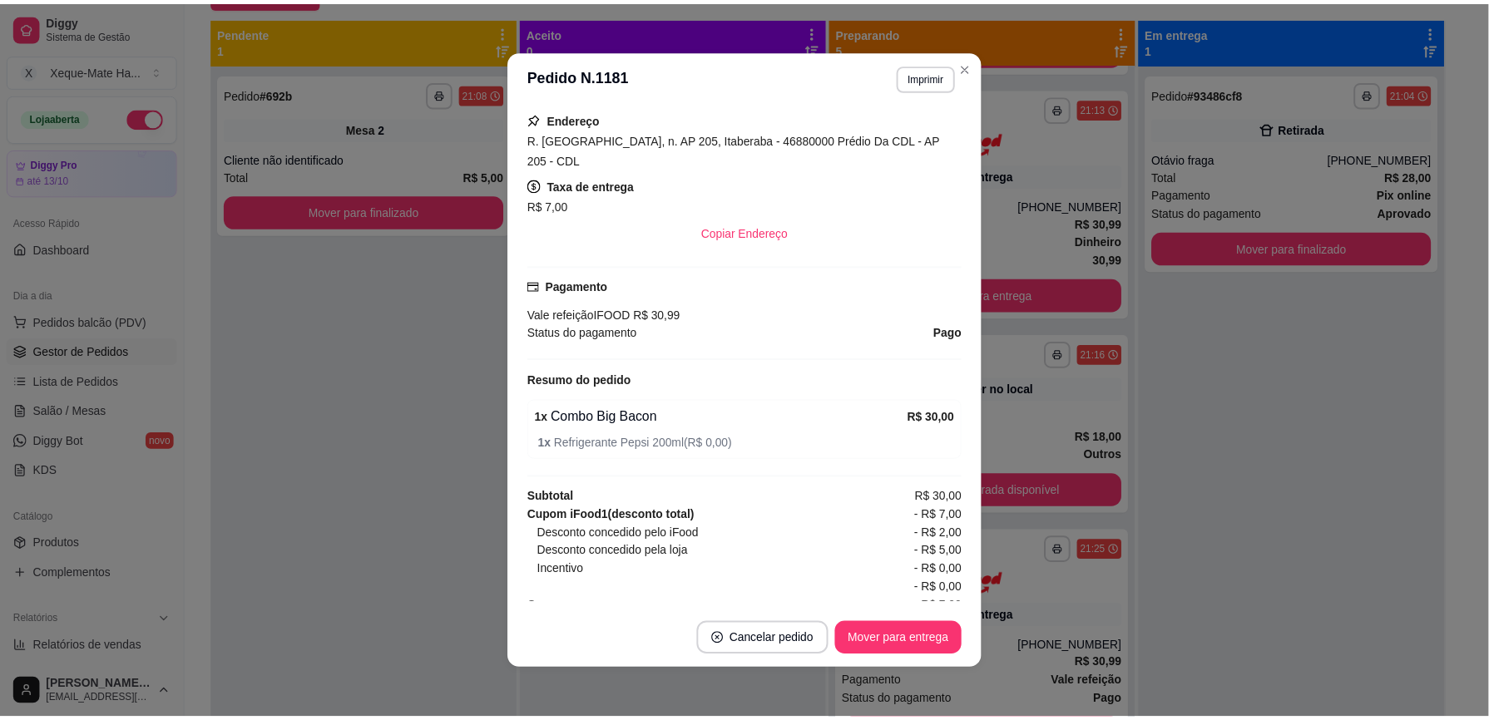
scroll to position [357, 0]
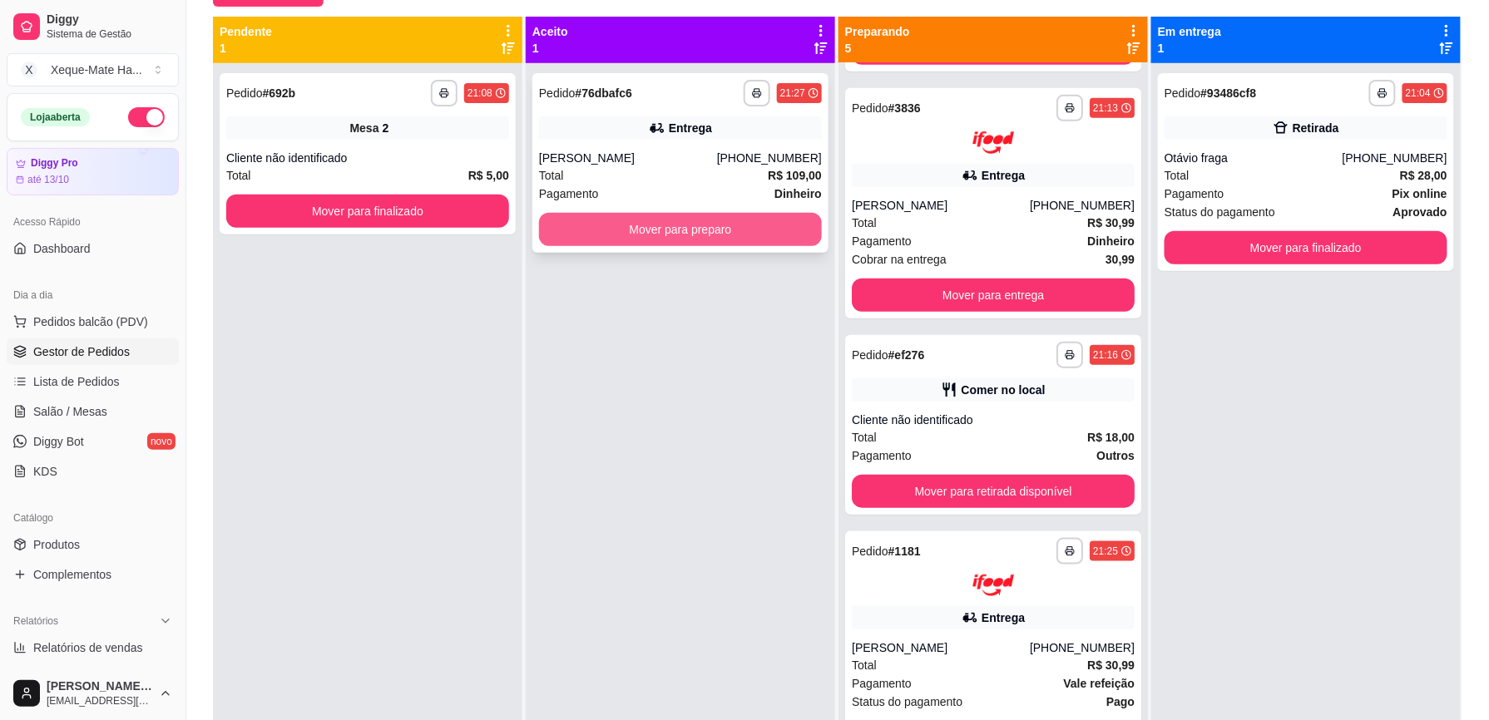
click at [710, 228] on button "Mover para preparo" at bounding box center [680, 229] width 283 height 33
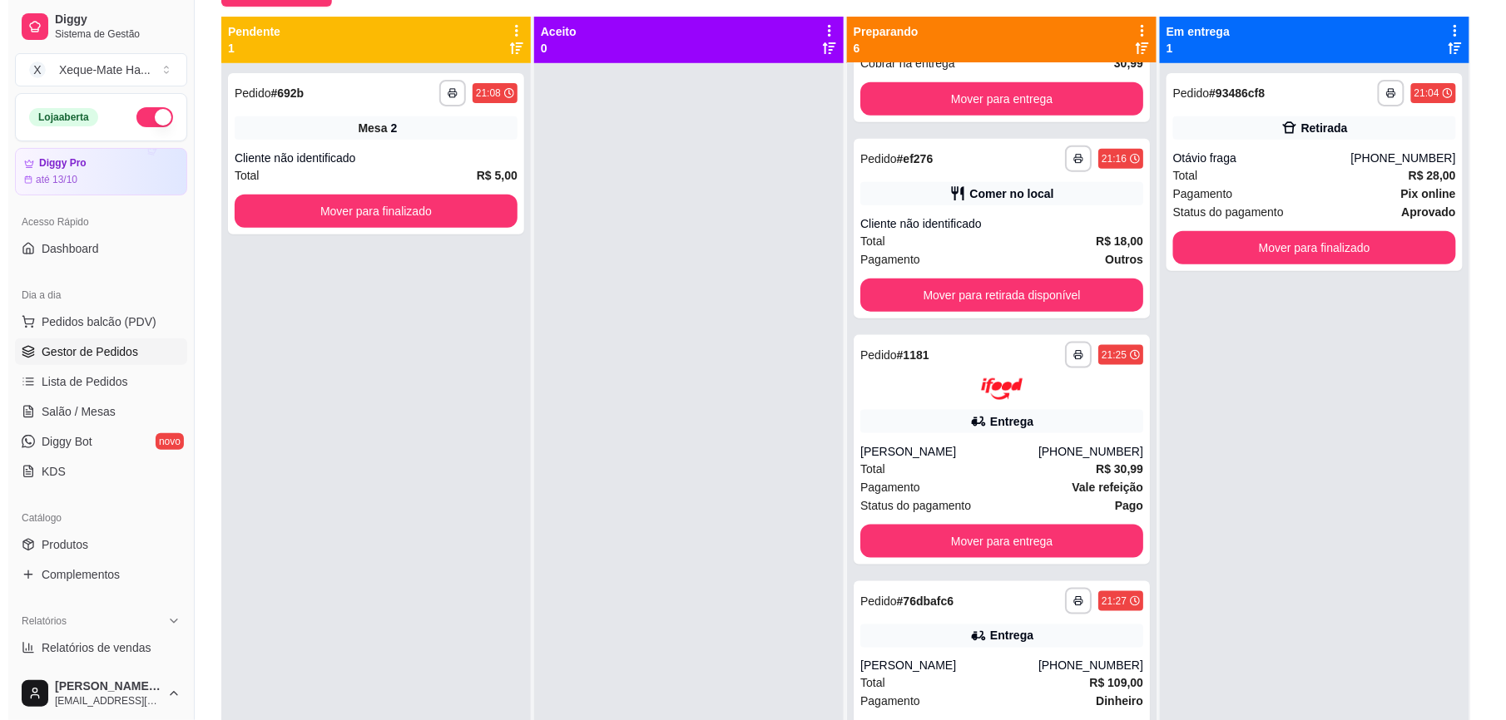
scroll to position [47, 0]
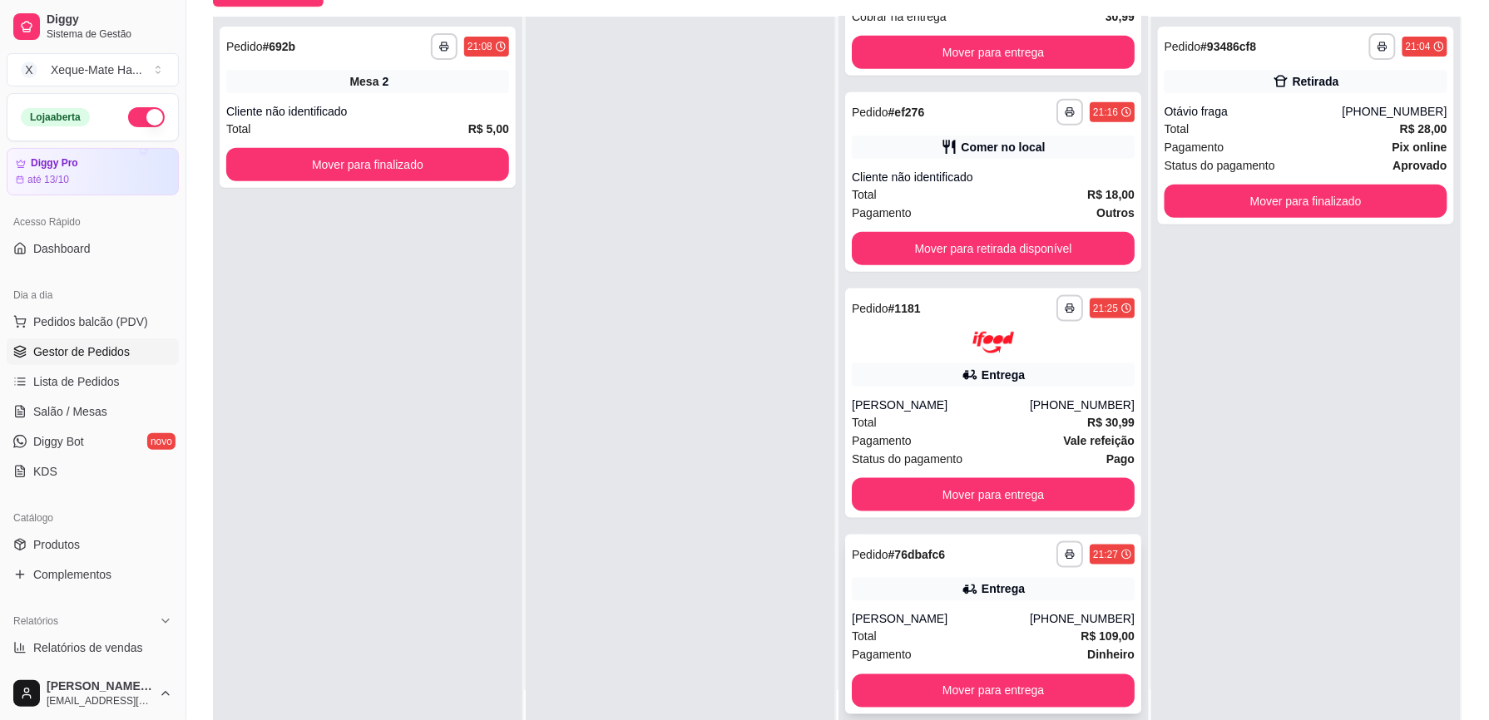
click at [930, 629] on div "Total R$ 109,00" at bounding box center [993, 637] width 283 height 18
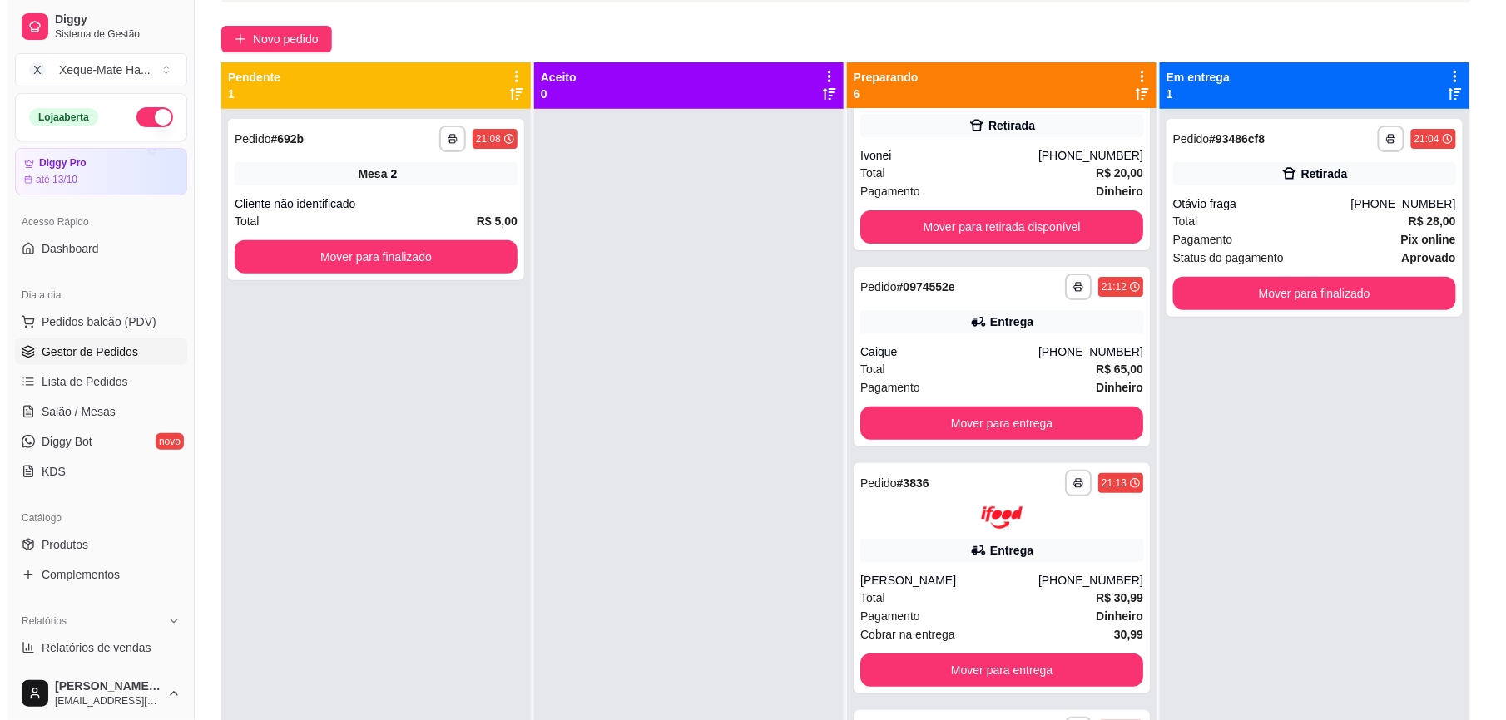
scroll to position [0, 0]
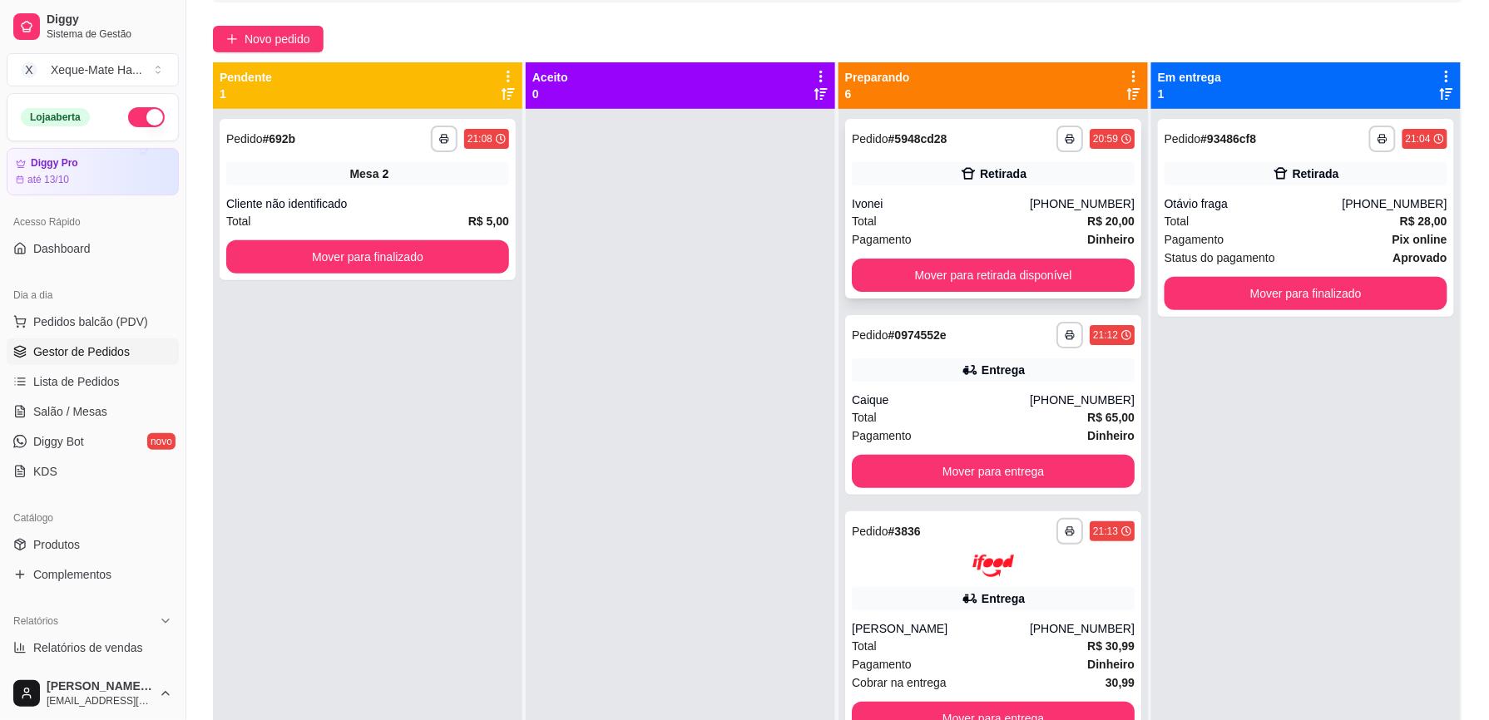
click at [925, 207] on div "Ivonei" at bounding box center [941, 204] width 178 height 17
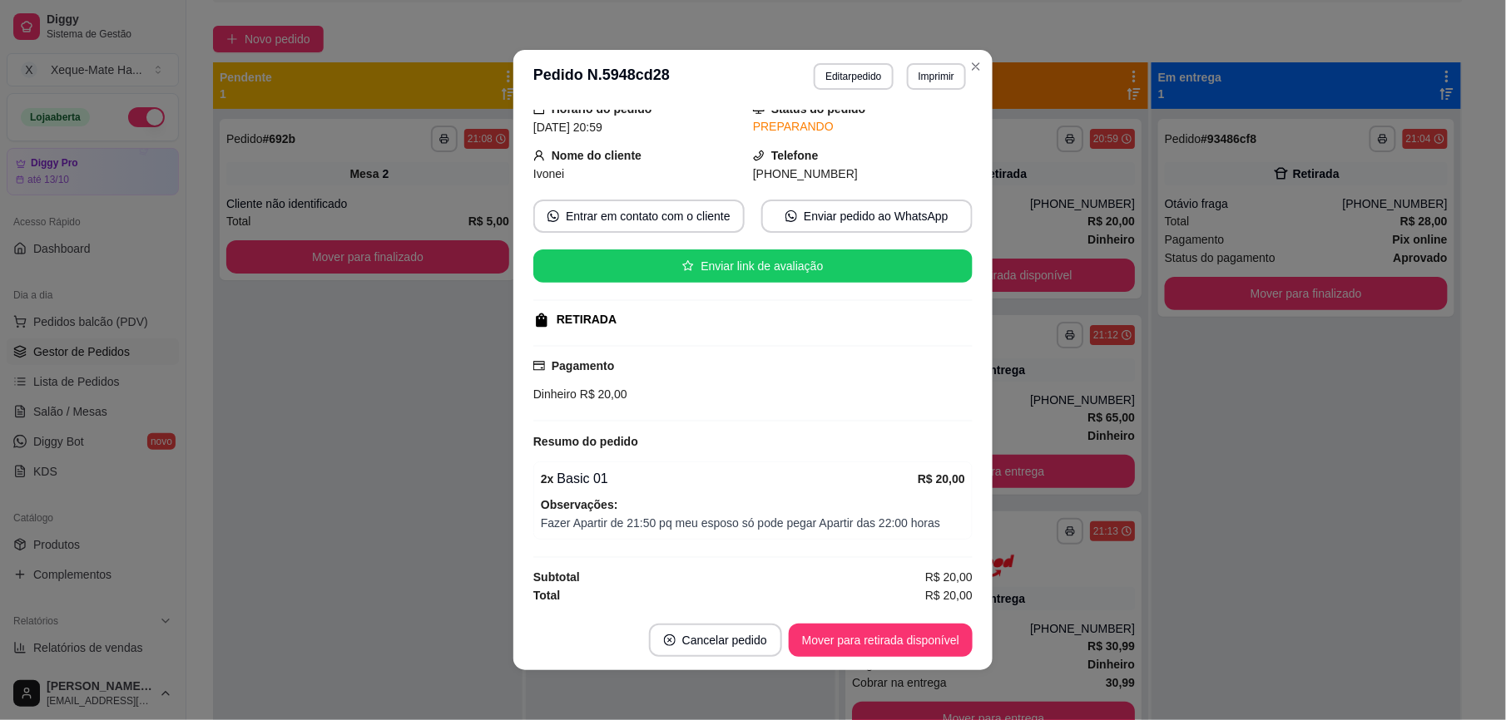
scroll to position [71, 0]
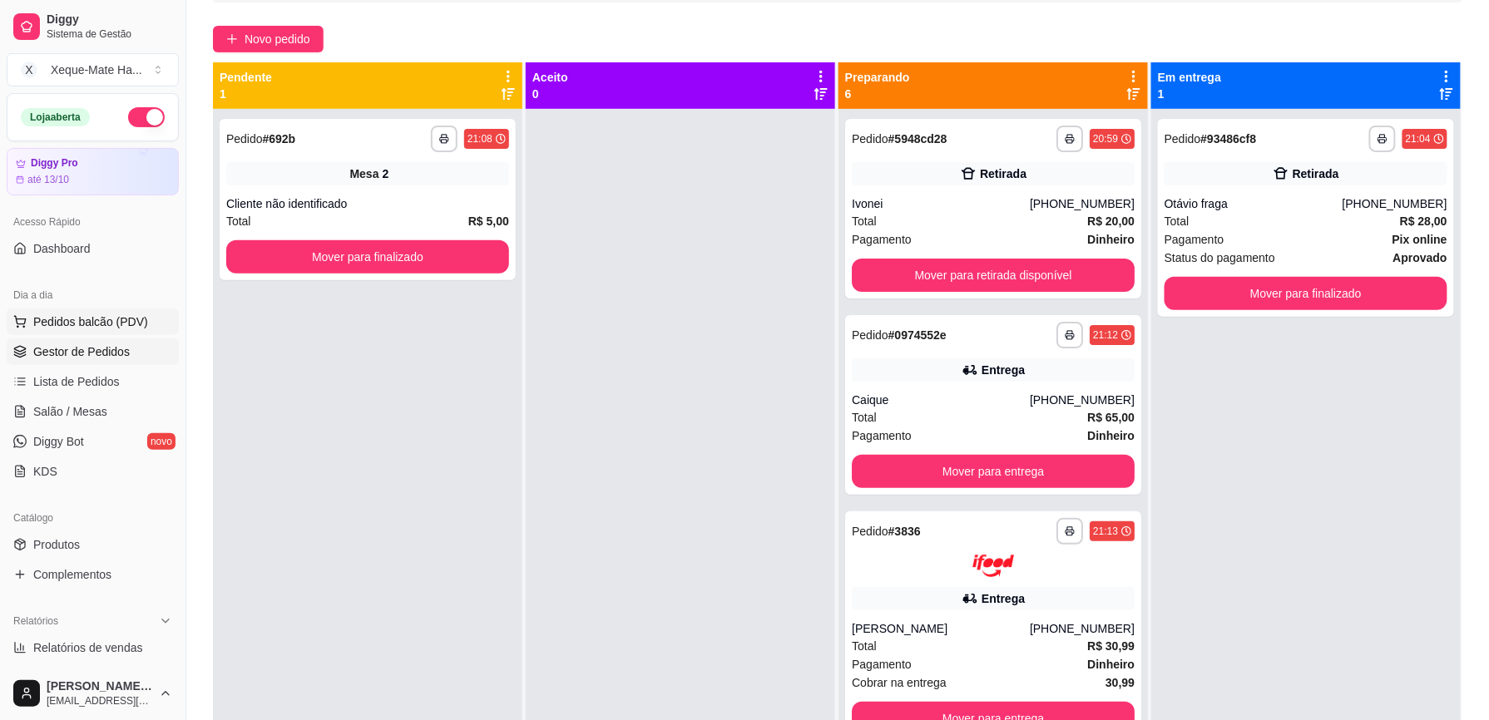
click at [117, 320] on span "Pedidos balcão (PDV)" at bounding box center [90, 322] width 115 height 17
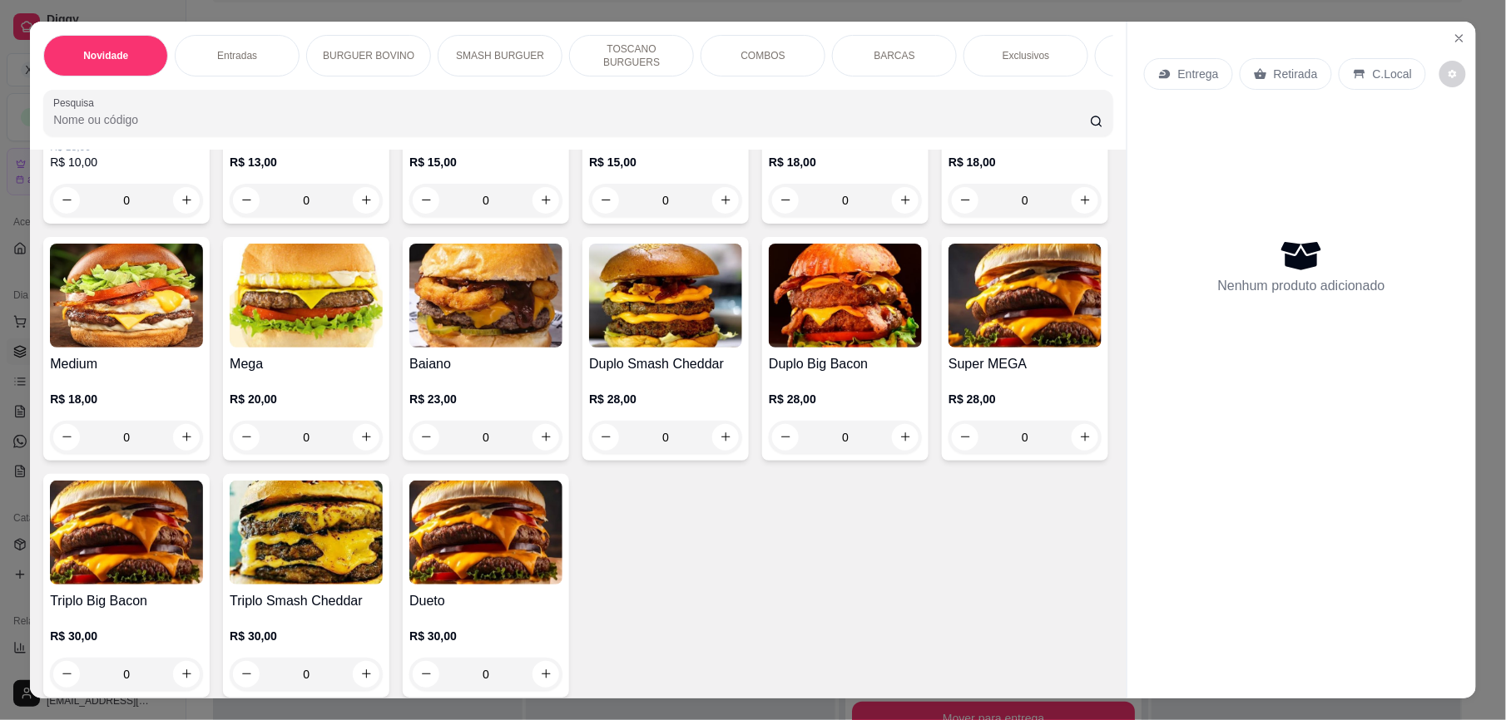
scroll to position [1036, 0]
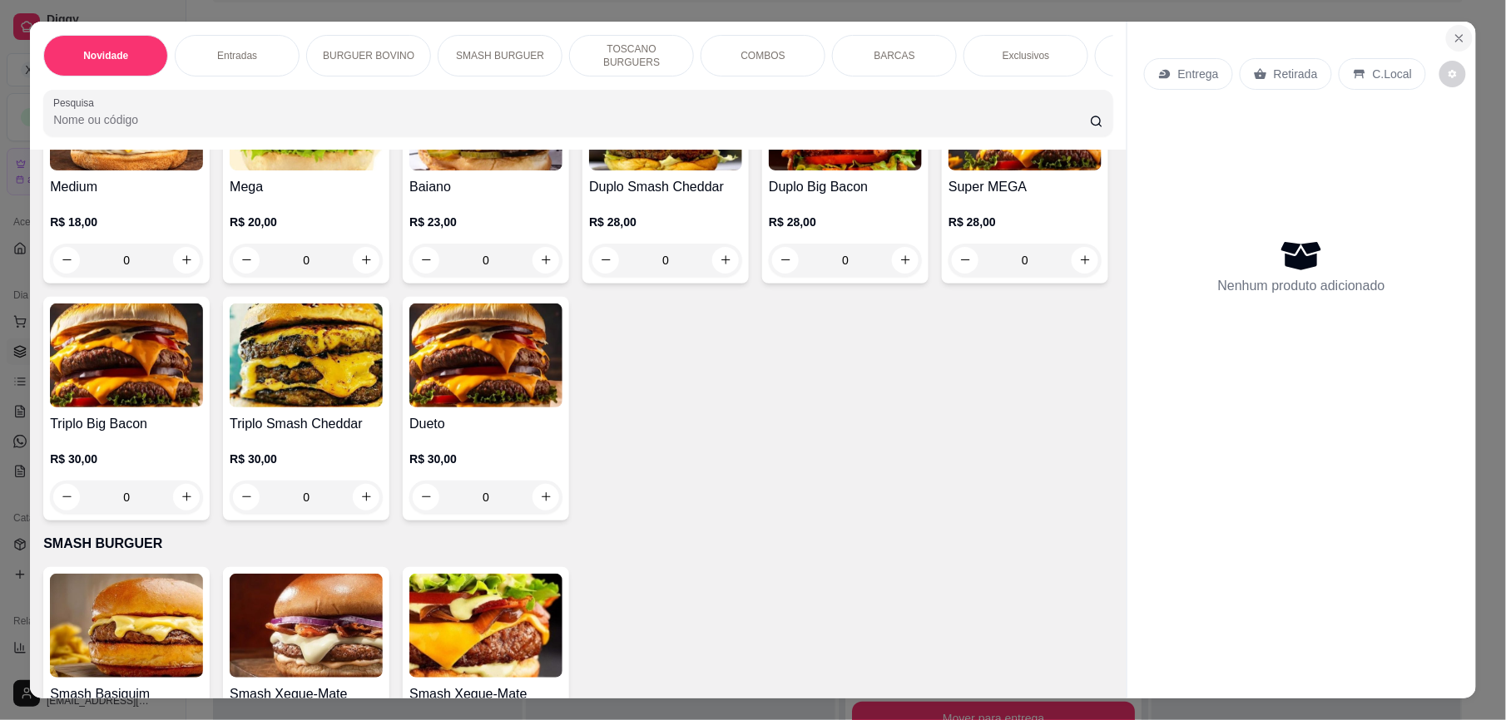
click at [1456, 32] on icon "Close" at bounding box center [1459, 38] width 13 height 13
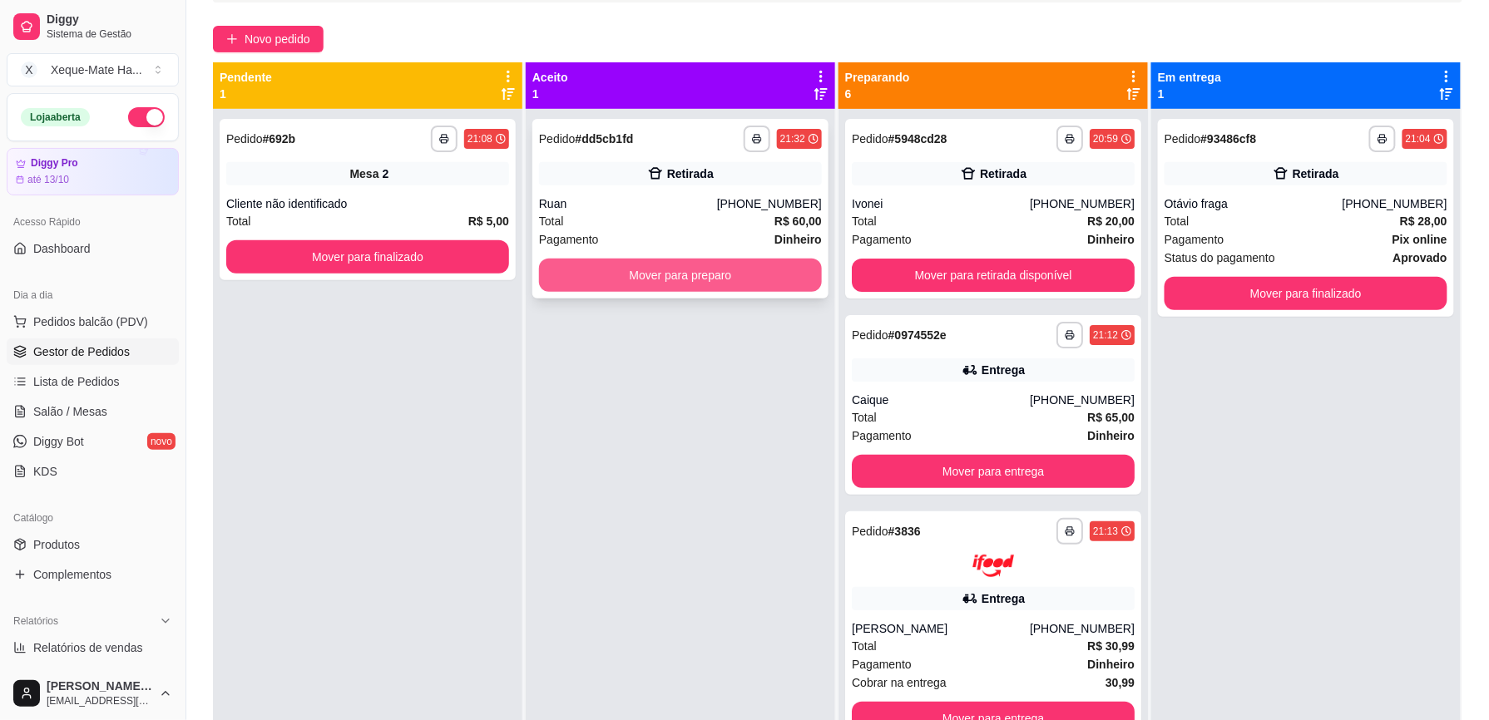
click at [680, 274] on button "Mover para preparo" at bounding box center [680, 275] width 283 height 33
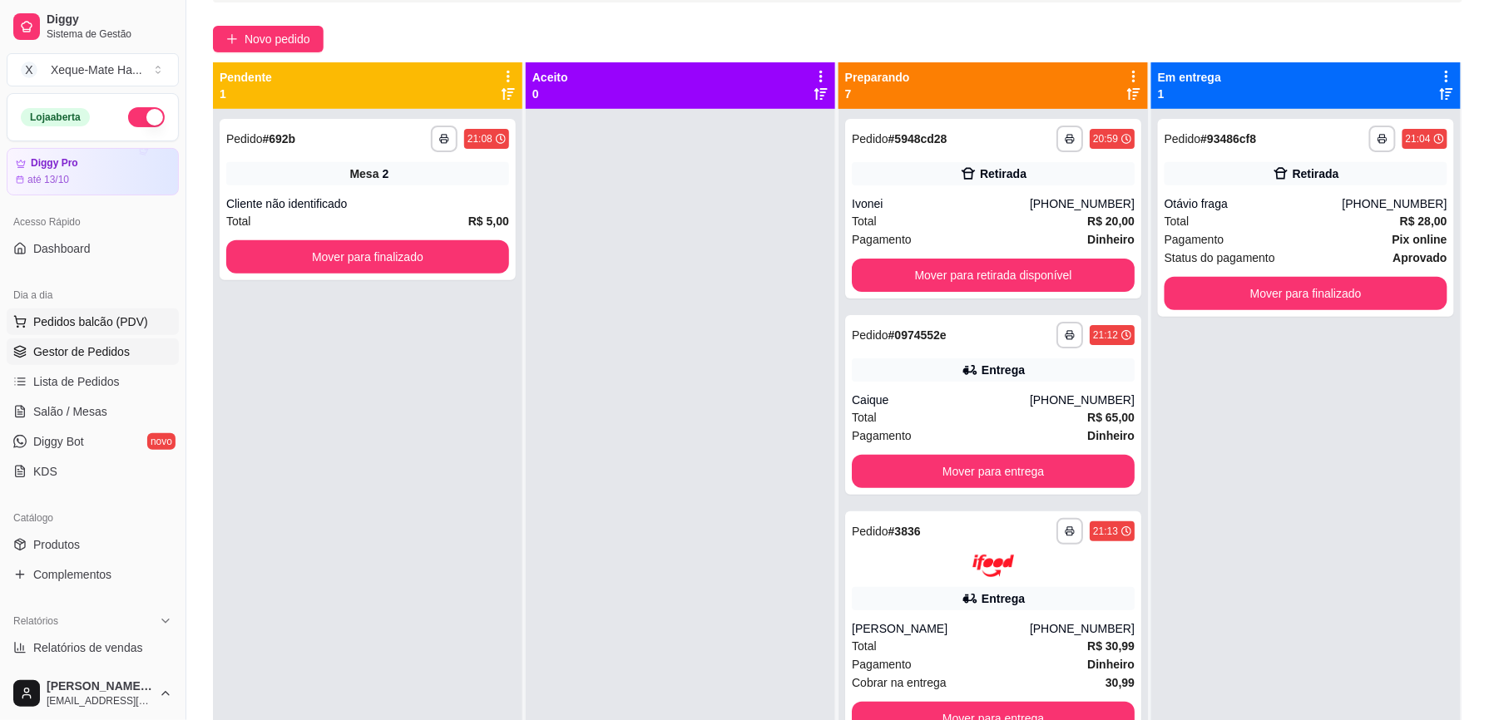
click at [104, 328] on span "Pedidos balcão (PDV)" at bounding box center [90, 322] width 115 height 17
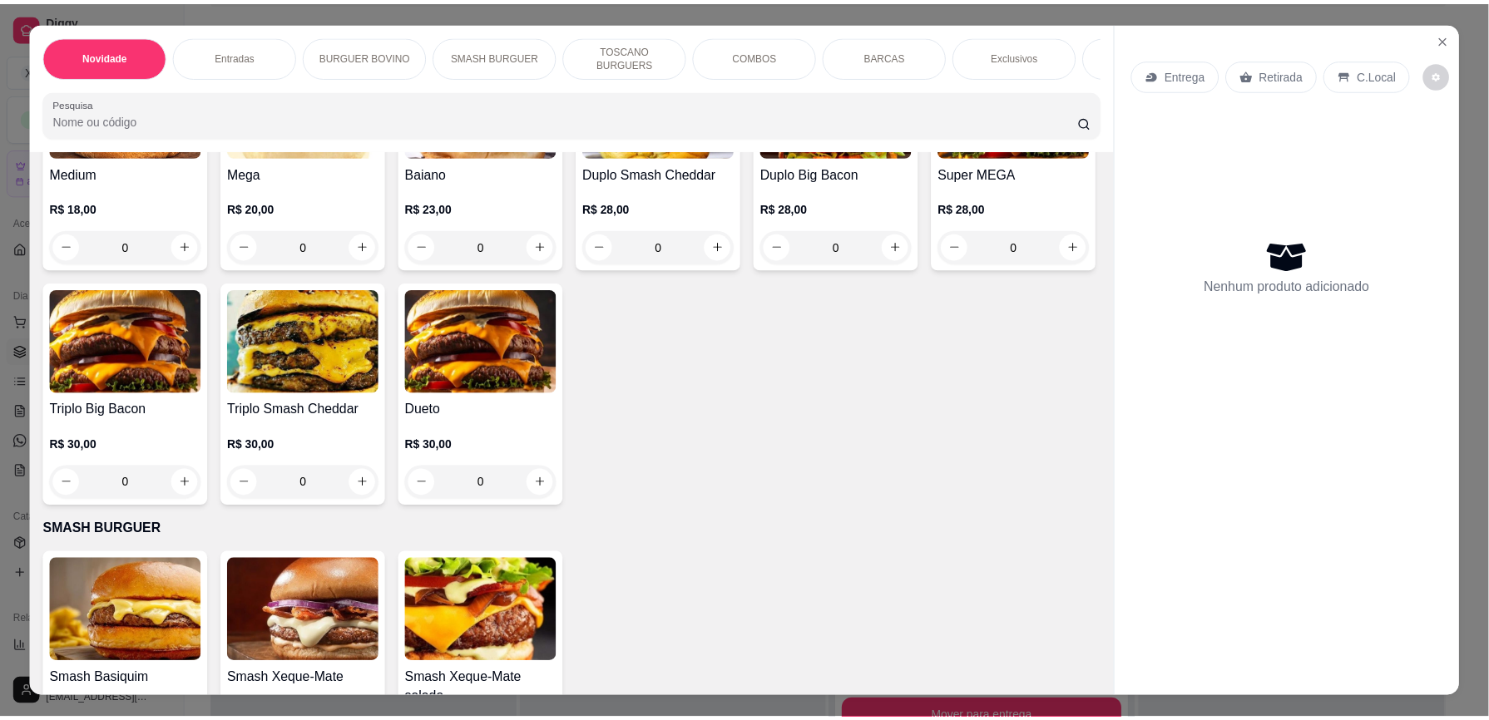
scroll to position [1077, 0]
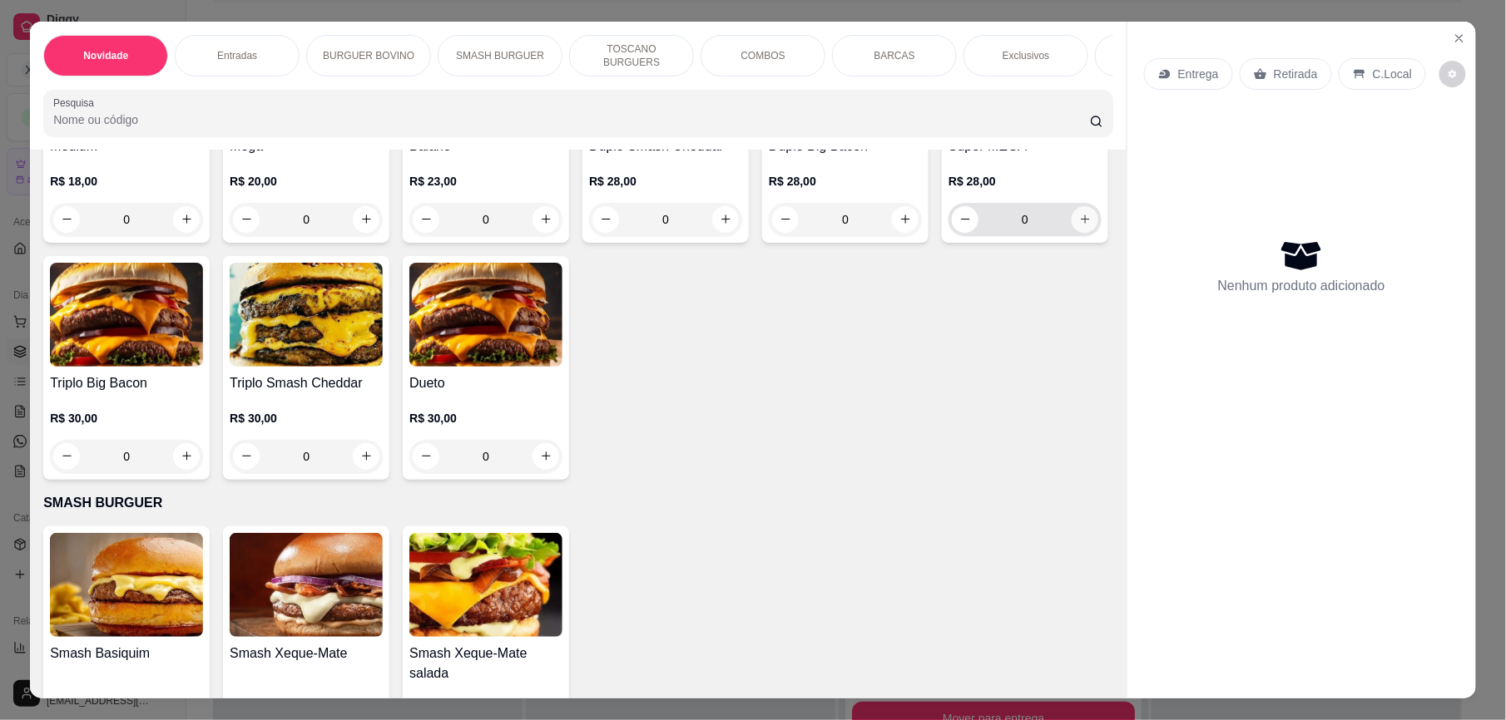
click at [1081, 225] on icon "increase-product-quantity" at bounding box center [1085, 219] width 9 height 9
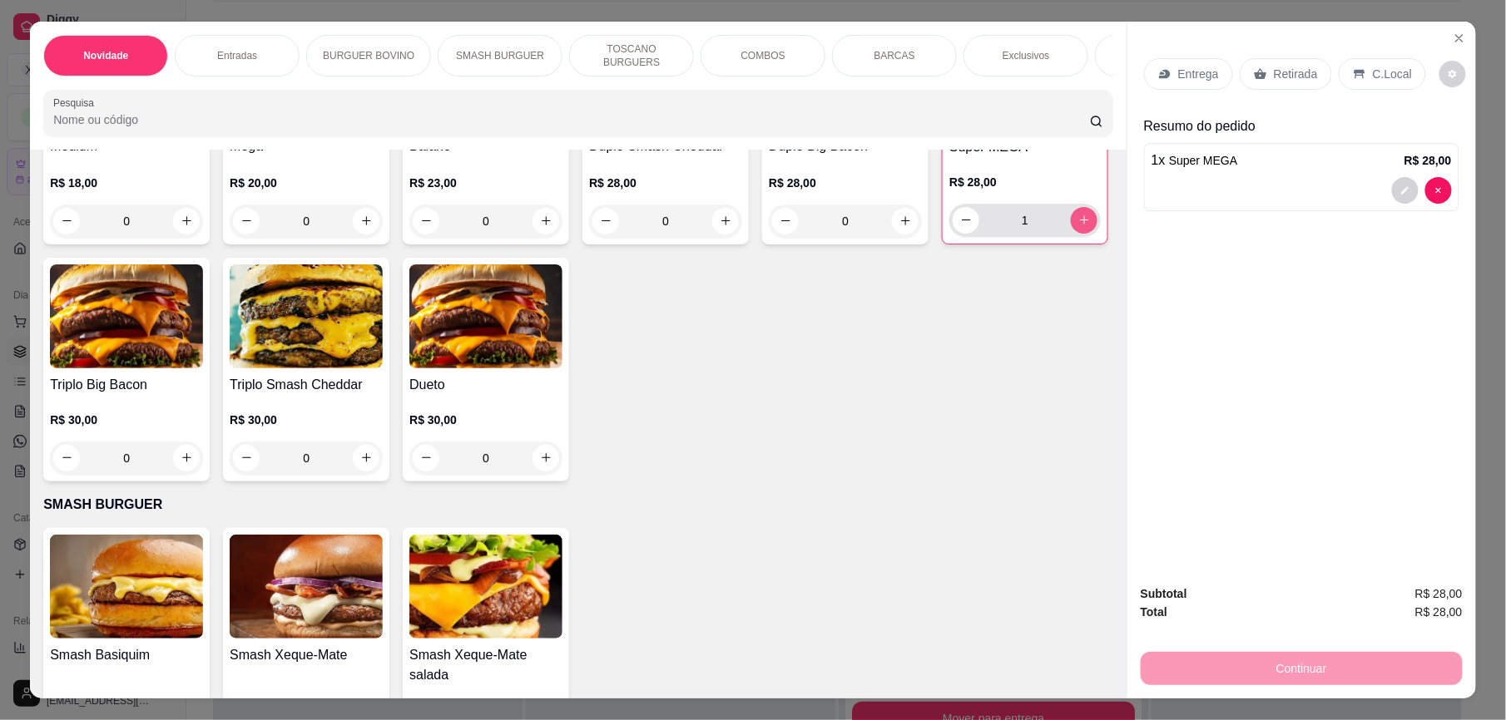
type input "1"
click at [1311, 74] on div "Retirada" at bounding box center [1286, 74] width 92 height 32
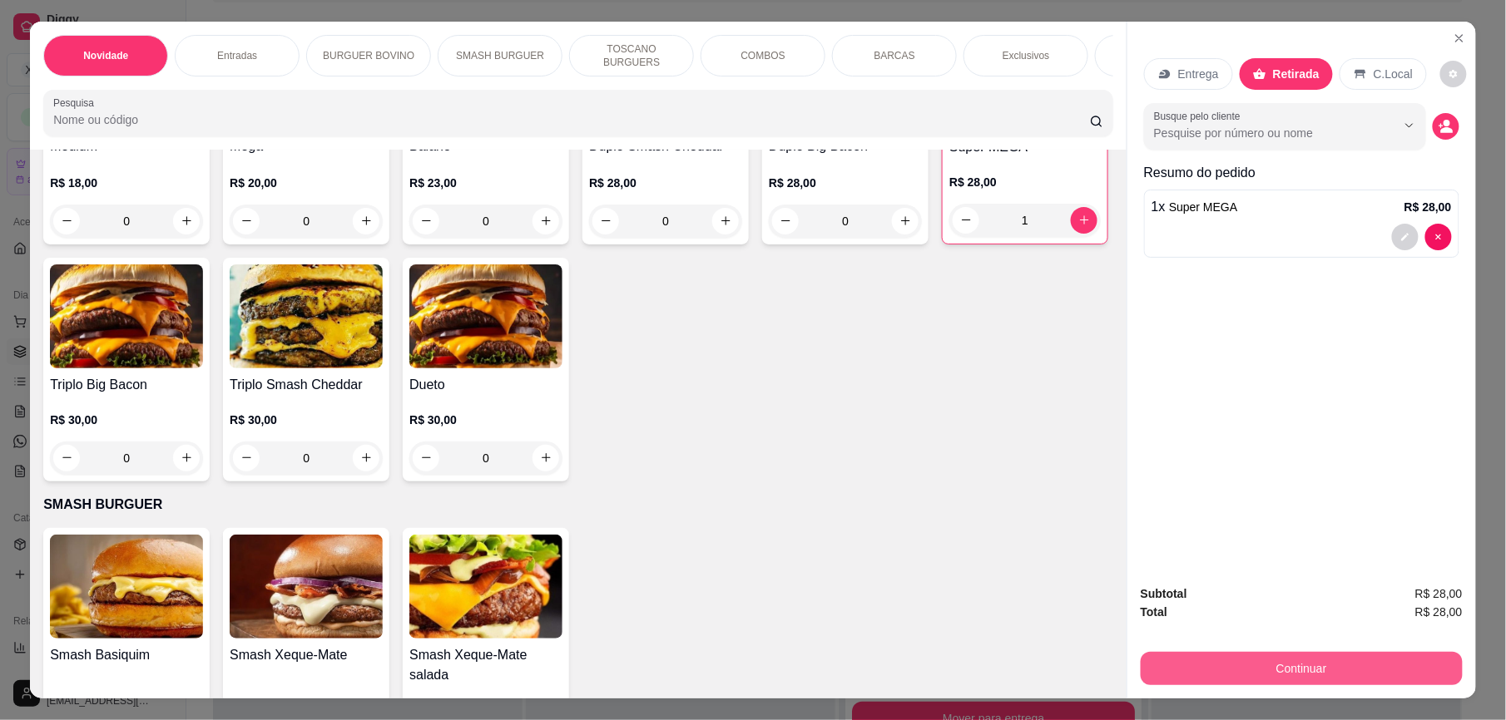
click at [1275, 671] on button "Continuar" at bounding box center [1302, 668] width 322 height 33
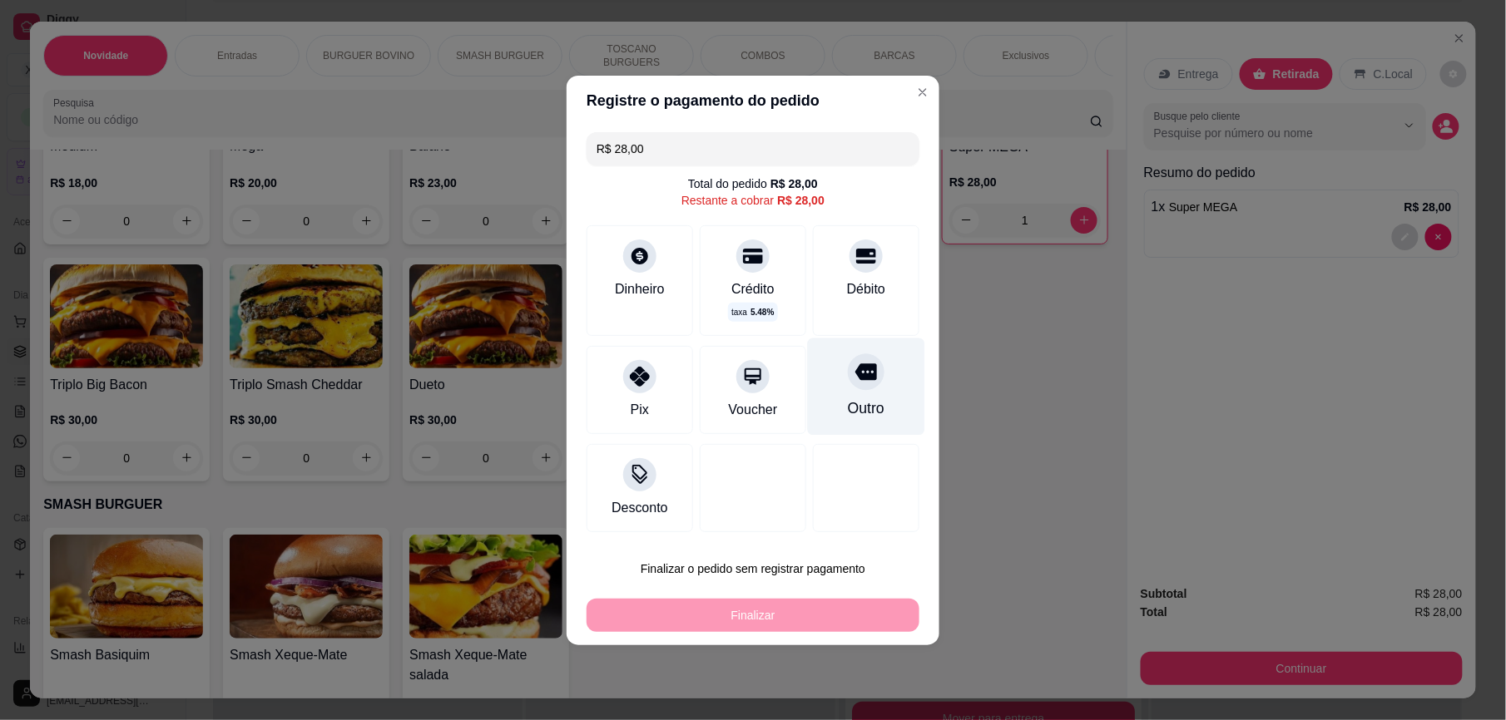
click at [860, 393] on div "Outro" at bounding box center [866, 386] width 117 height 97
type input "R$ 0,00"
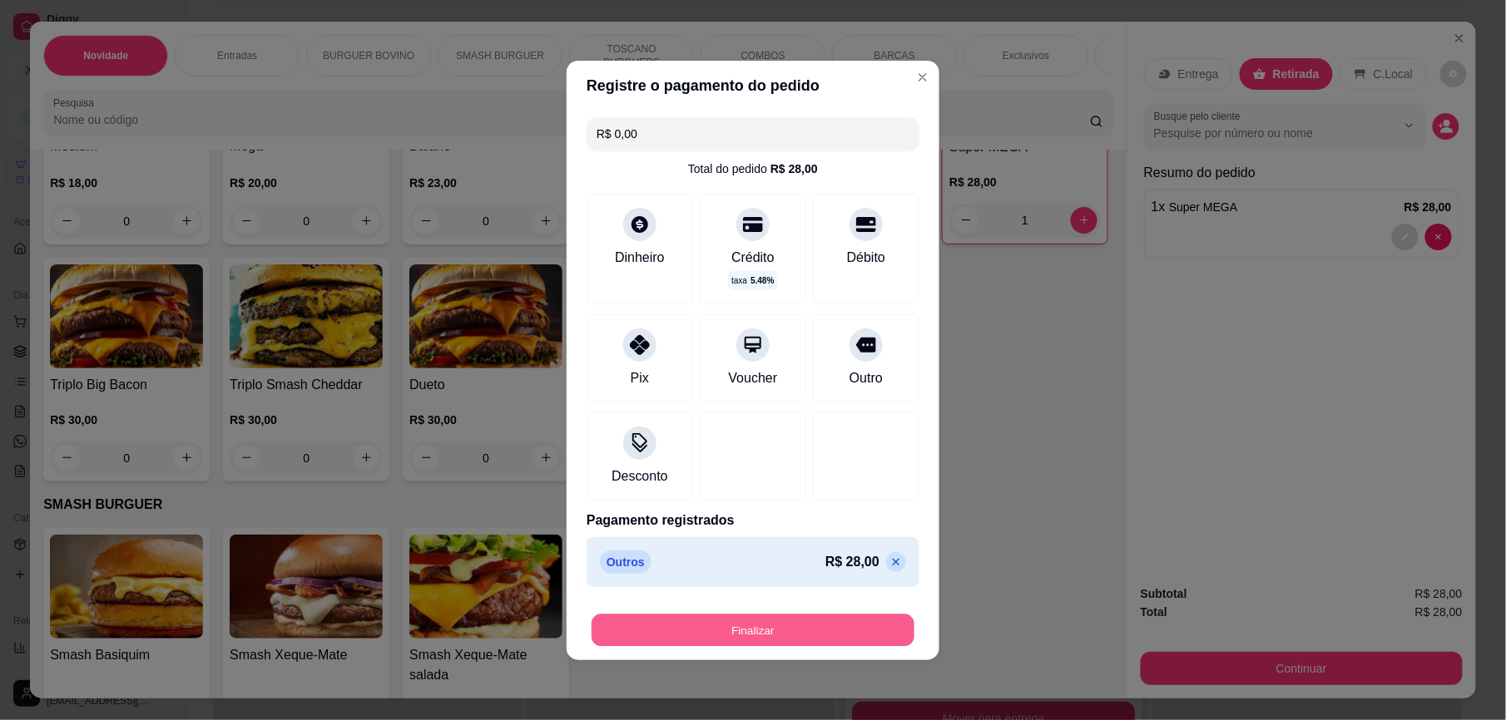
click at [776, 624] on button "Finalizar" at bounding box center [753, 630] width 323 height 32
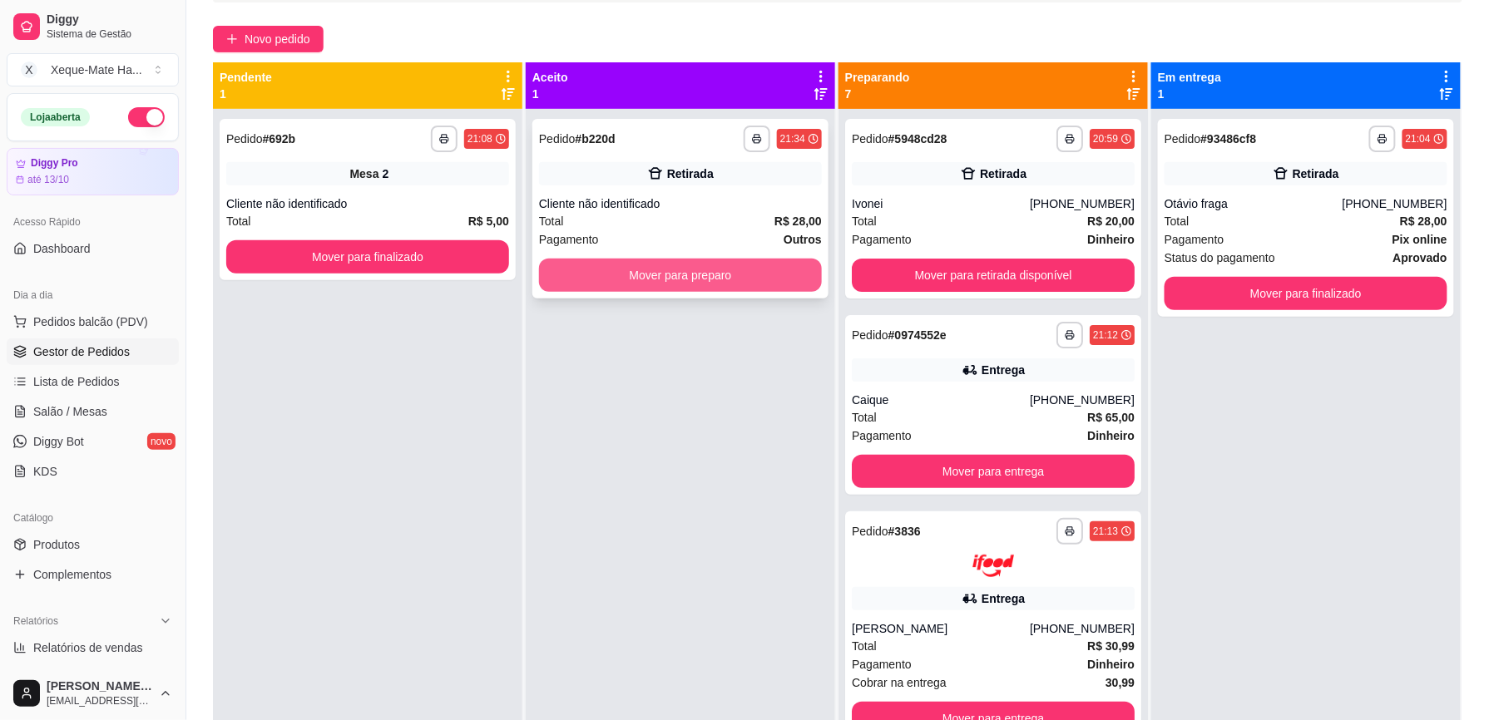
click at [723, 284] on button "Mover para preparo" at bounding box center [680, 275] width 283 height 33
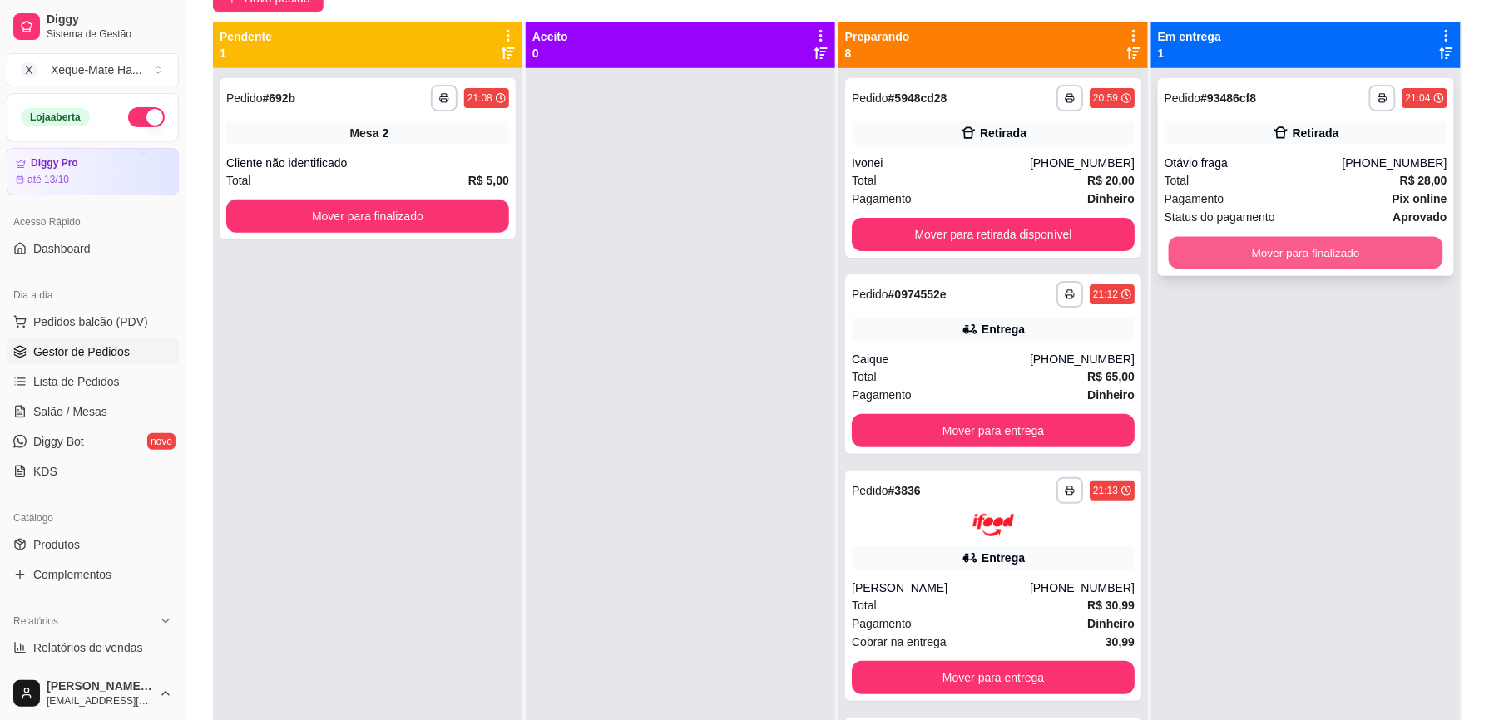
click at [1339, 250] on button "Mover para finalizado" at bounding box center [1306, 253] width 275 height 32
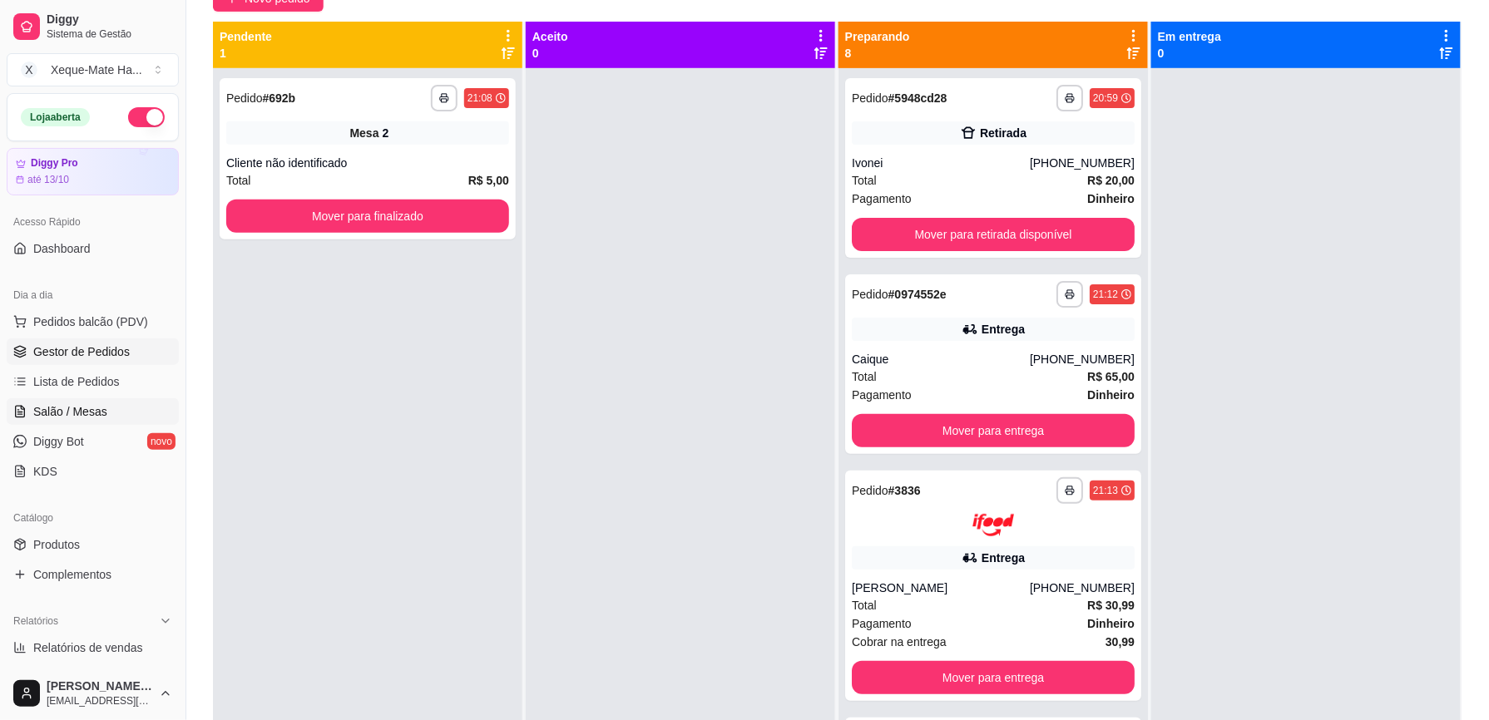
click at [104, 411] on link "Salão / Mesas" at bounding box center [93, 412] width 172 height 27
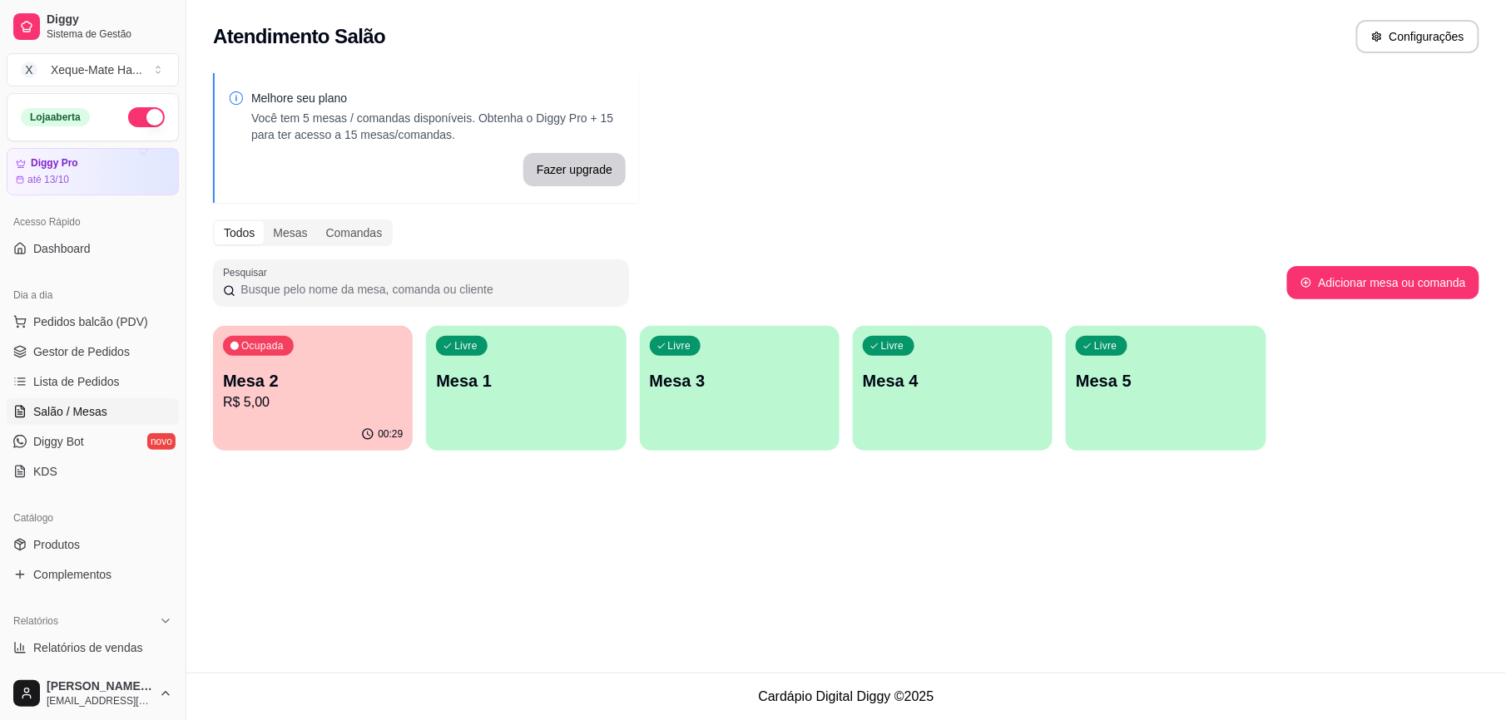
click at [727, 368] on div "Livre Mesa 3" at bounding box center [740, 378] width 200 height 105
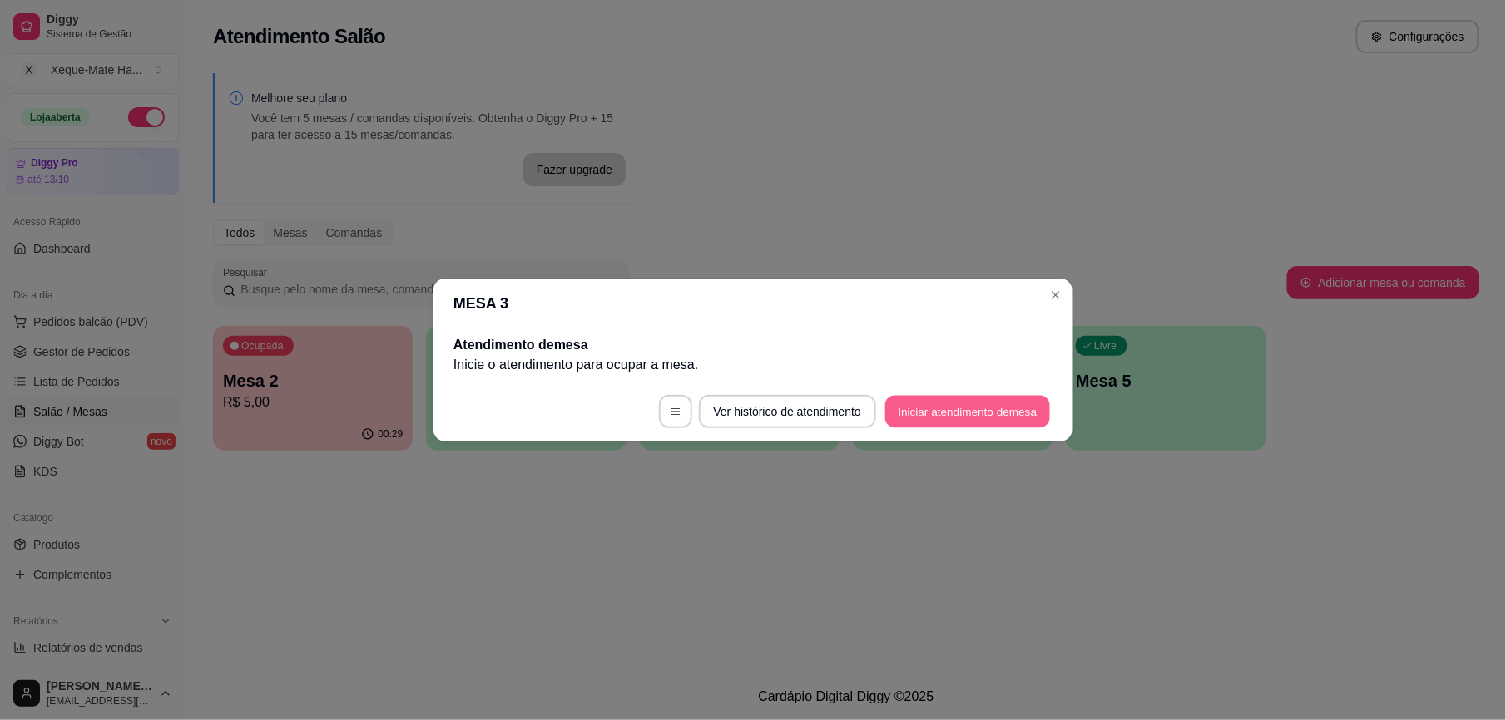
click at [965, 410] on button "Iniciar atendimento de mesa" at bounding box center [967, 412] width 165 height 32
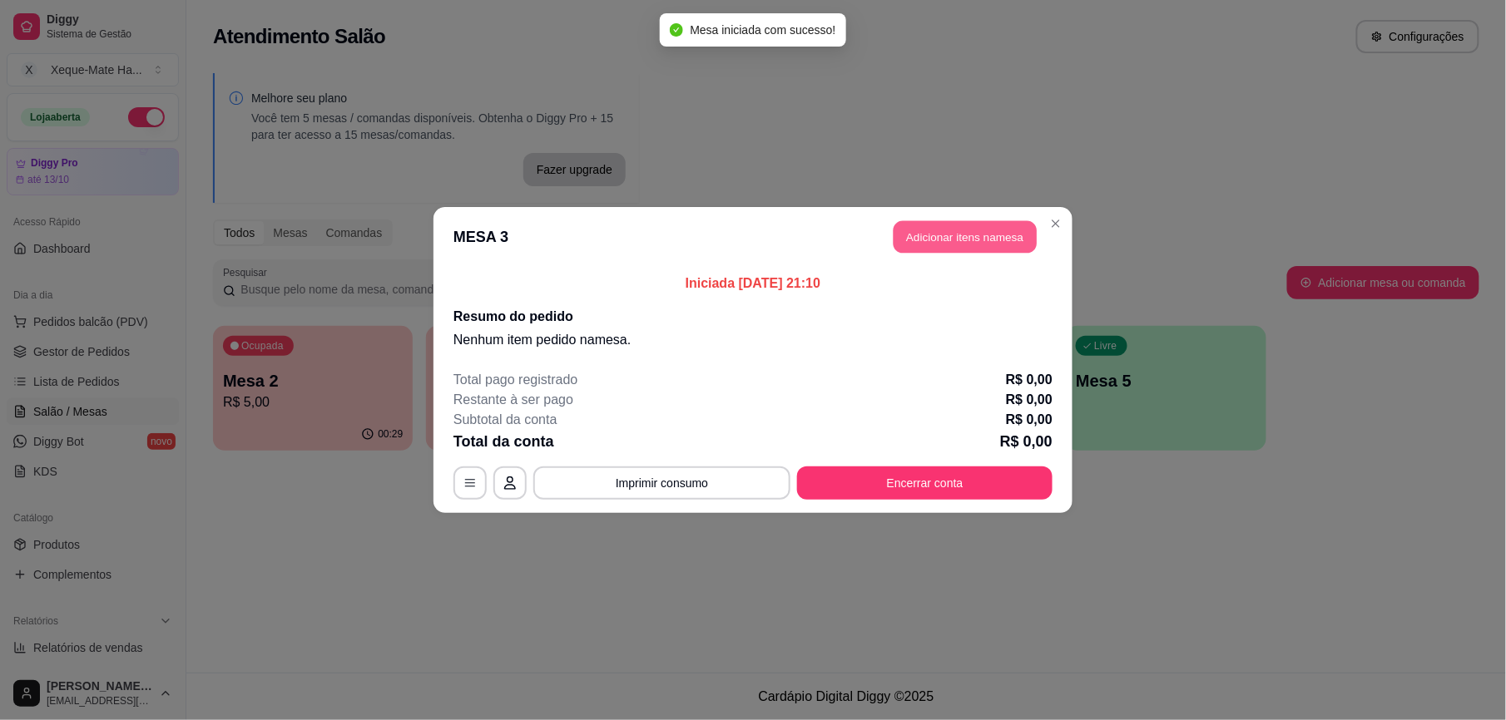
click at [946, 240] on button "Adicionar itens na mesa" at bounding box center [965, 237] width 143 height 32
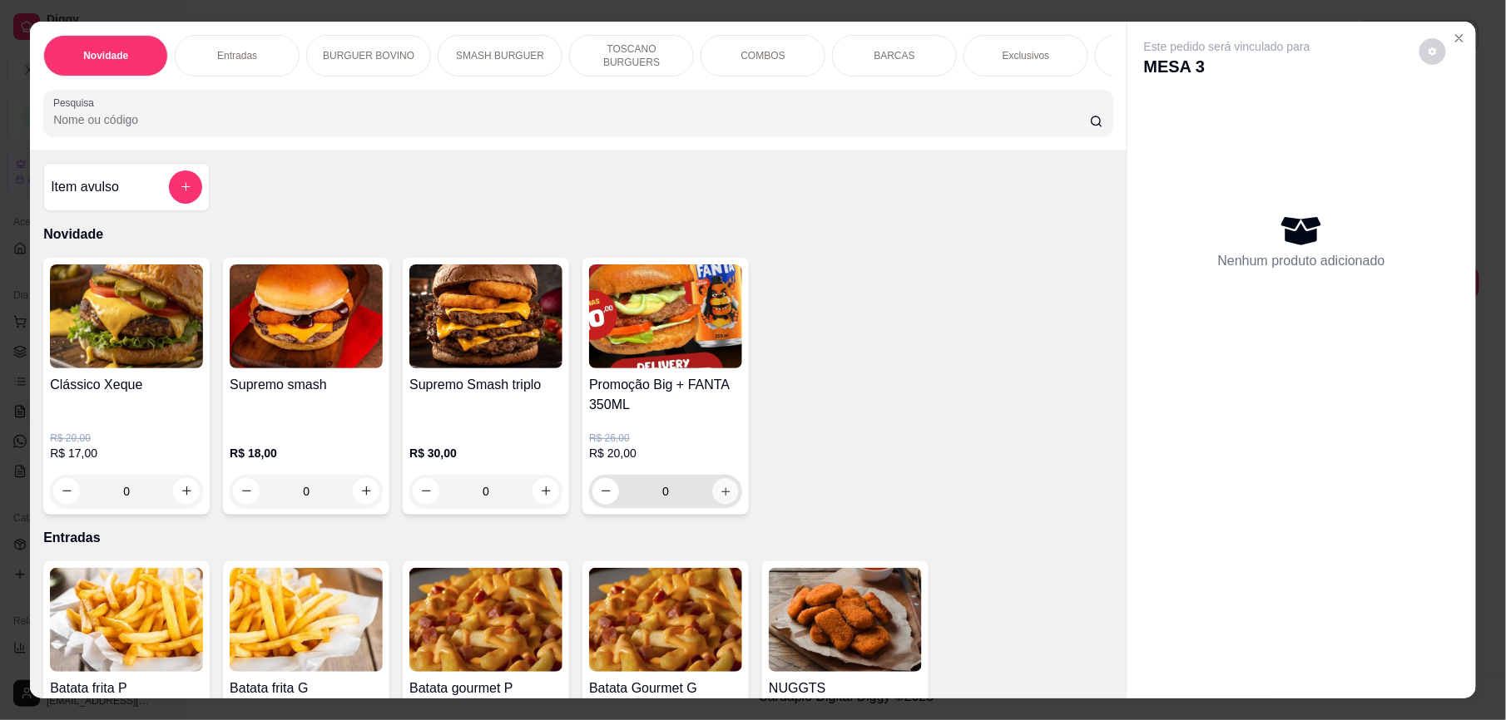
click at [720, 498] on icon "increase-product-quantity" at bounding box center [726, 492] width 12 height 12
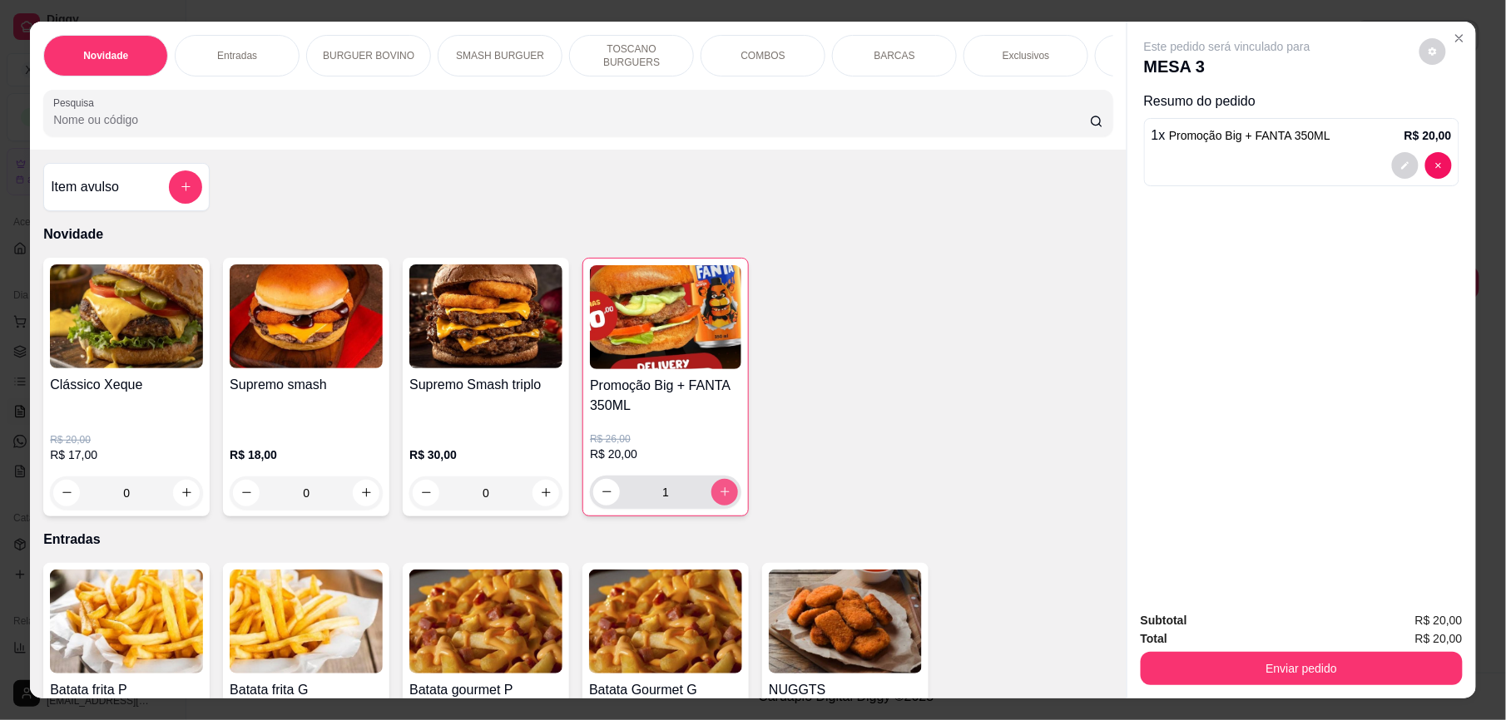
type input "1"
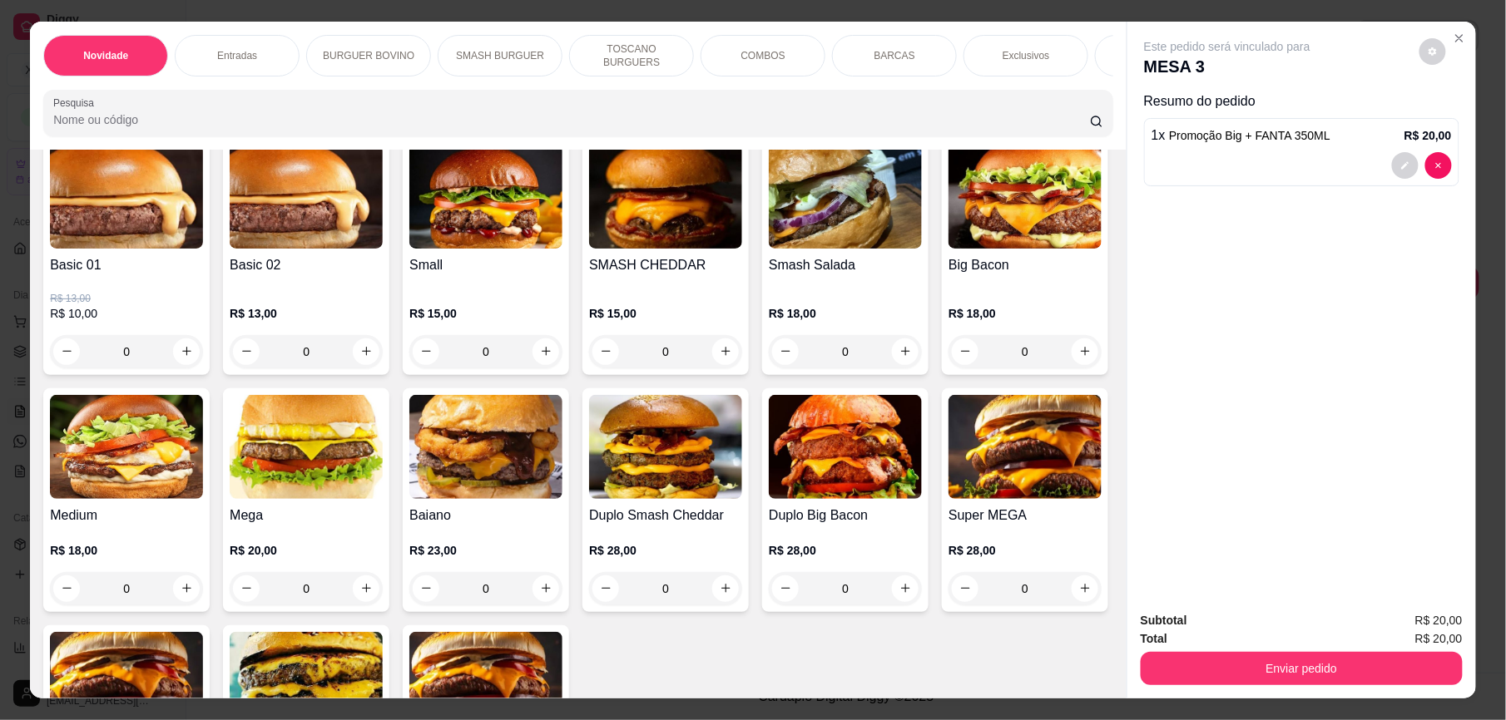
scroll to position [723, 0]
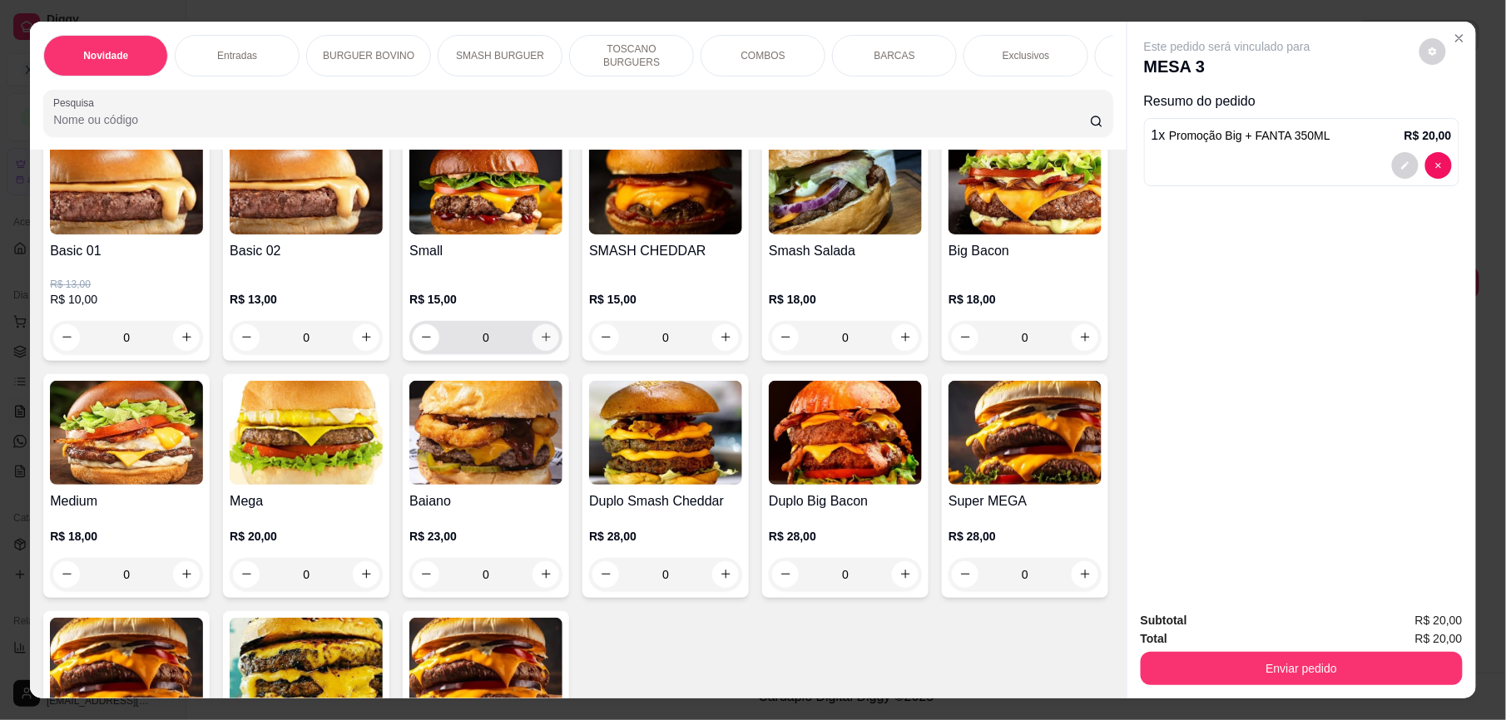
click at [540, 344] on icon "increase-product-quantity" at bounding box center [546, 337] width 12 height 12
type input "1"
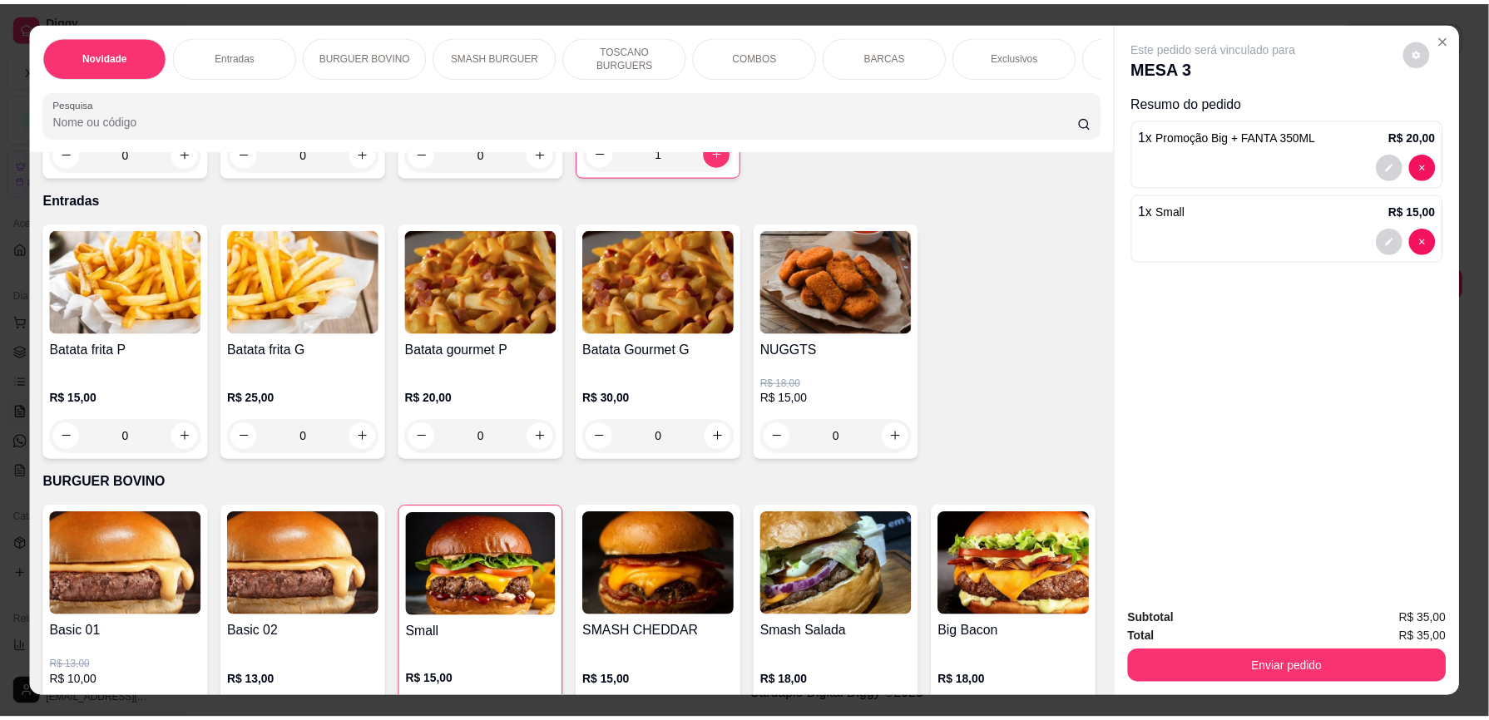
scroll to position [314, 0]
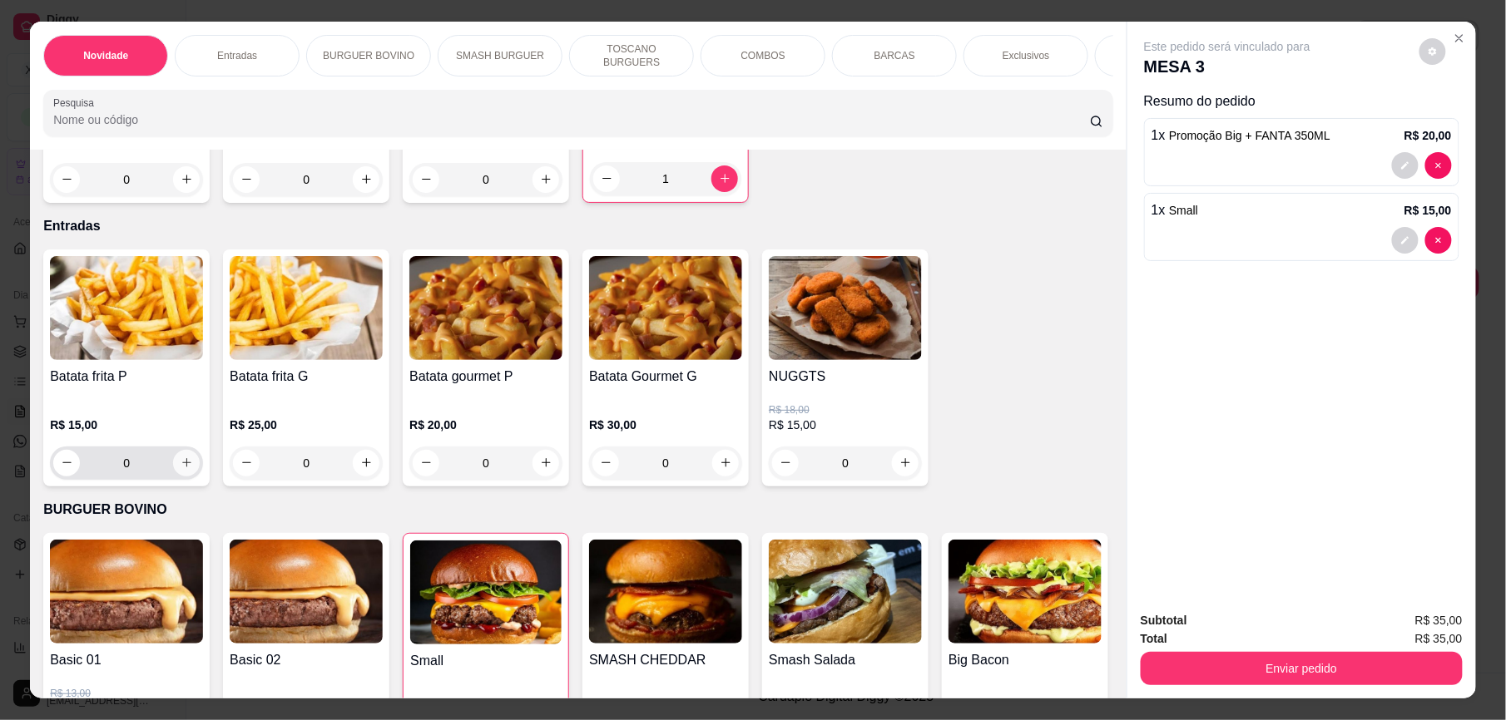
click at [182, 468] on icon "increase-product-quantity" at bounding box center [186, 463] width 9 height 9
type input "1"
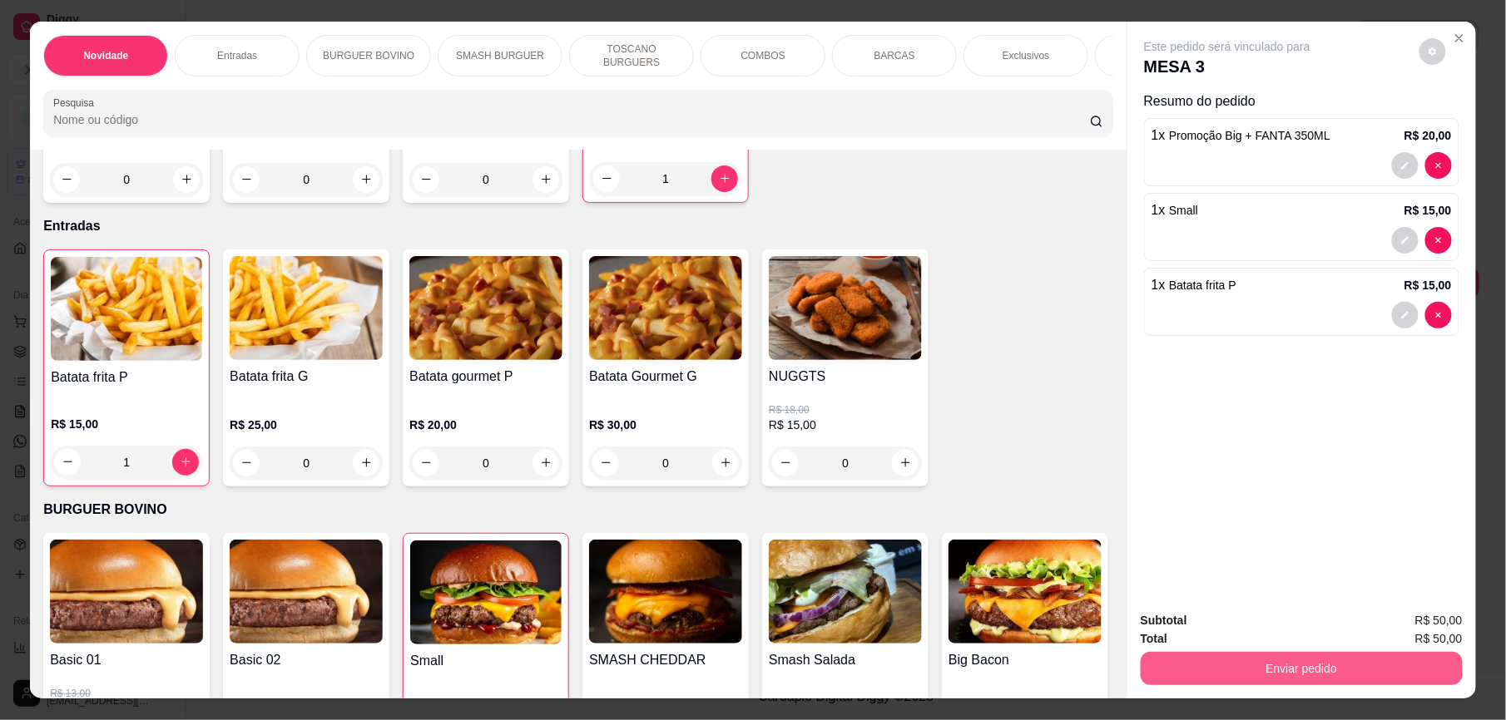
click at [1303, 667] on button "Enviar pedido" at bounding box center [1302, 668] width 322 height 33
click at [1435, 624] on button "Enviar pedido" at bounding box center [1418, 628] width 92 height 31
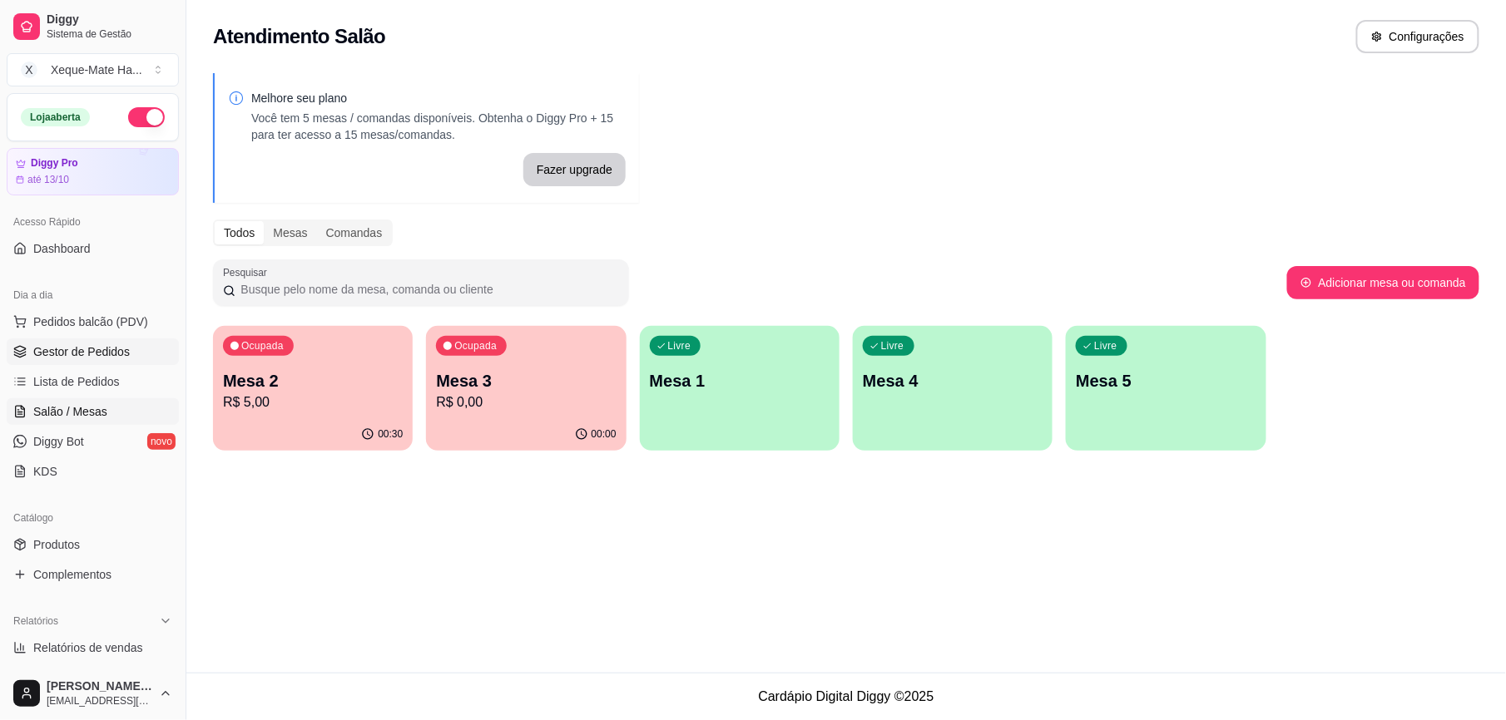
click at [97, 353] on span "Gestor de Pedidos" at bounding box center [81, 352] width 97 height 17
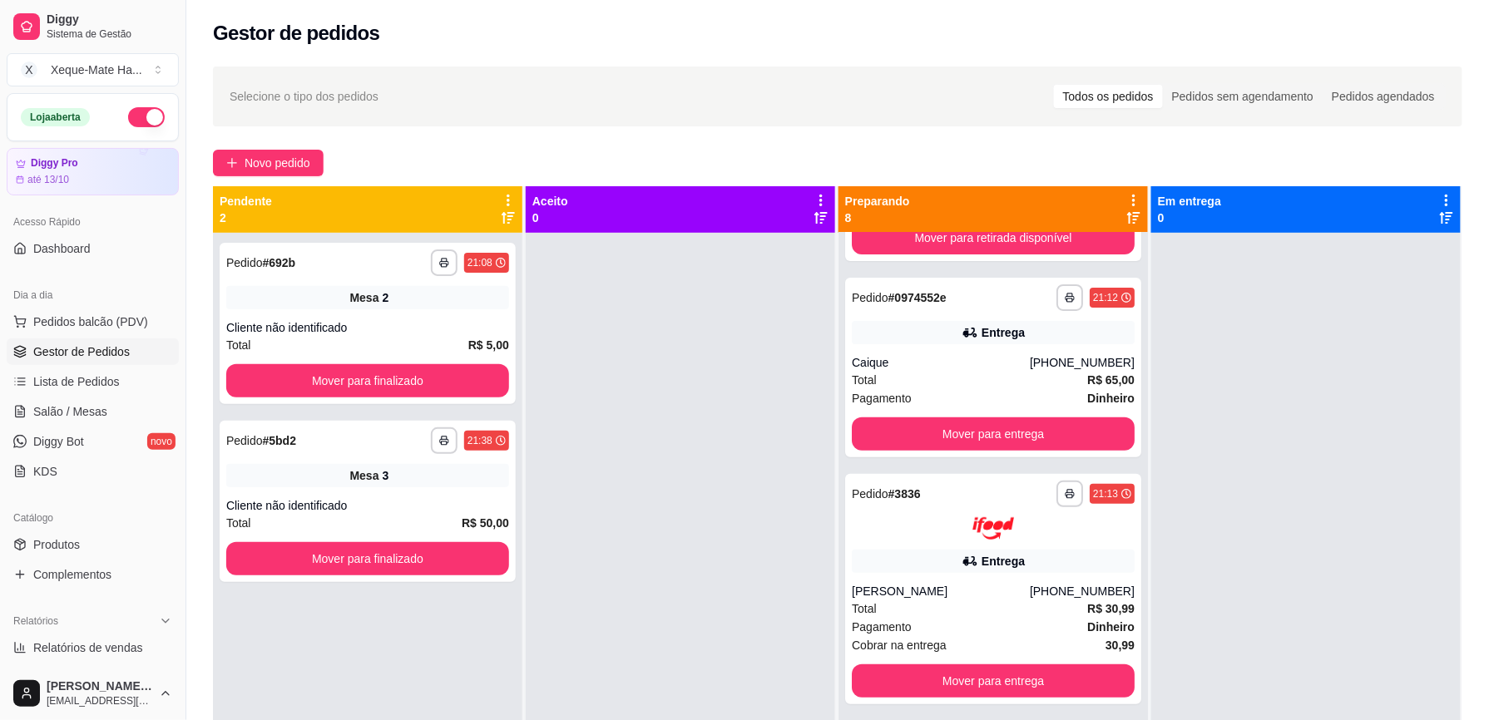
scroll to position [165, 0]
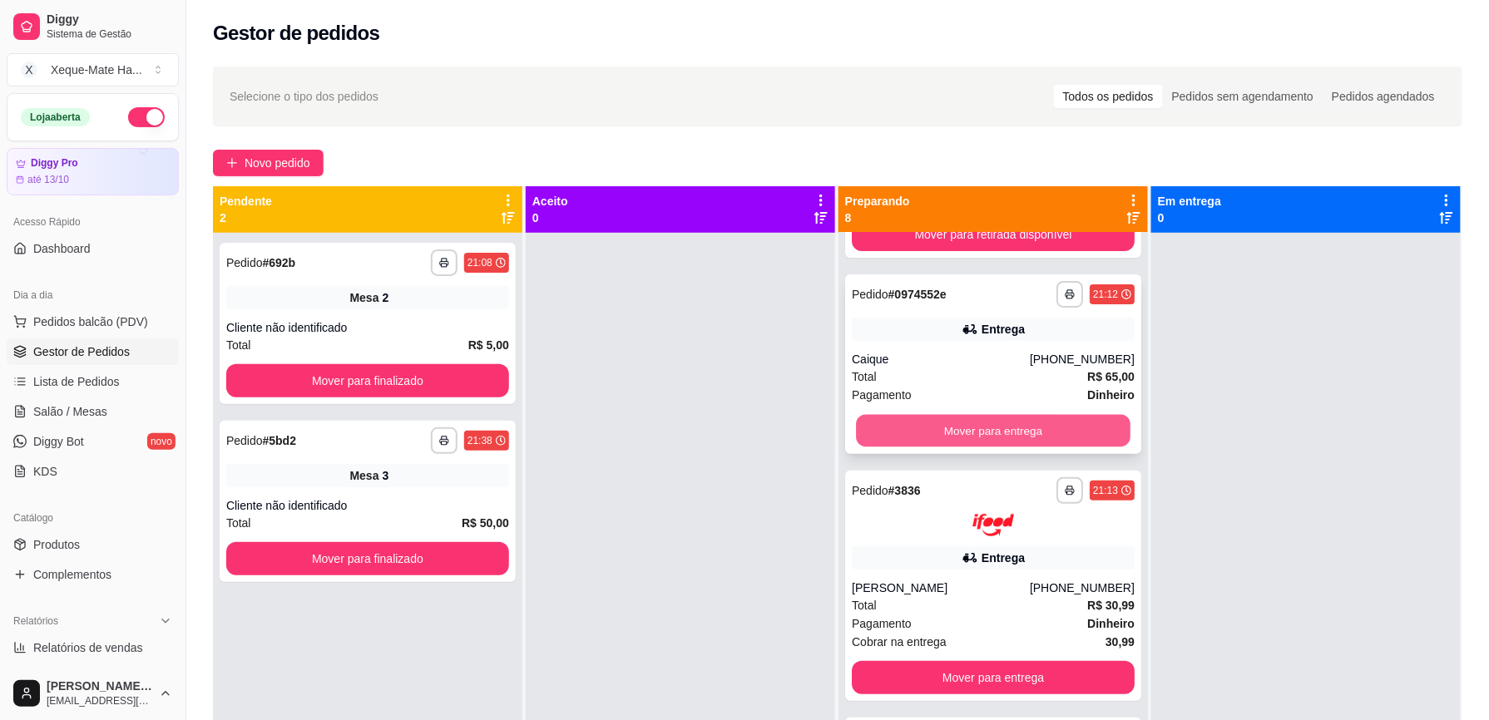
click at [1059, 433] on button "Mover para entrega" at bounding box center [993, 431] width 275 height 32
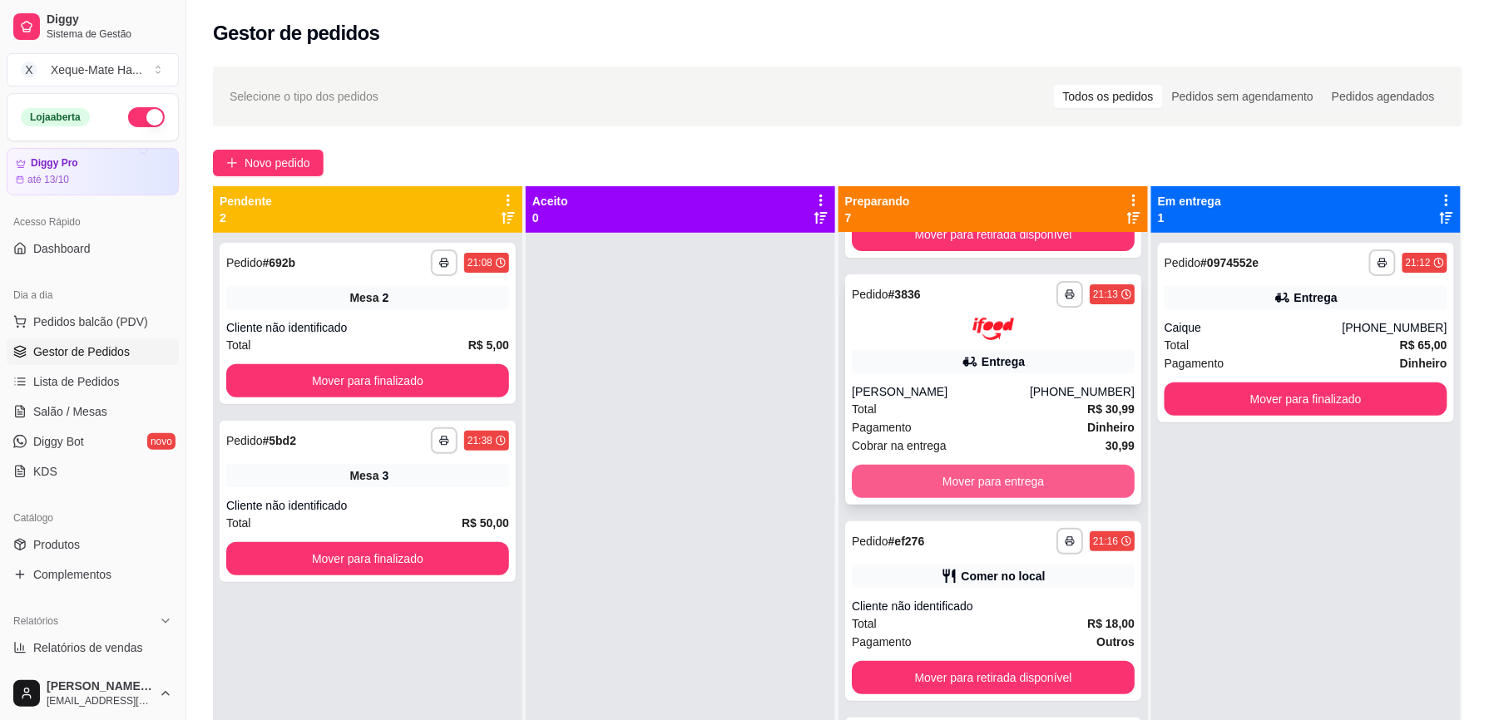
click at [972, 481] on button "Mover para entrega" at bounding box center [993, 481] width 283 height 33
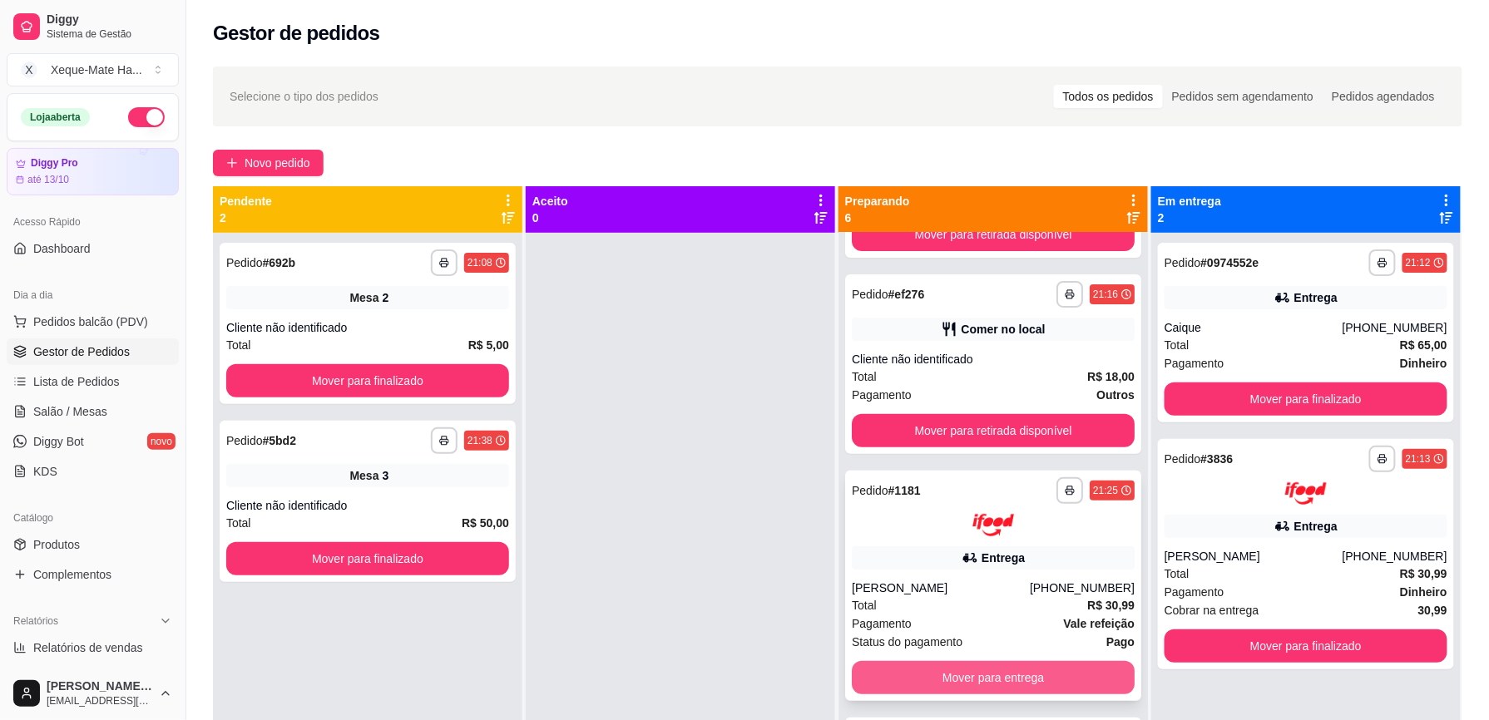
click at [1037, 681] on button "Mover para entrega" at bounding box center [993, 677] width 283 height 33
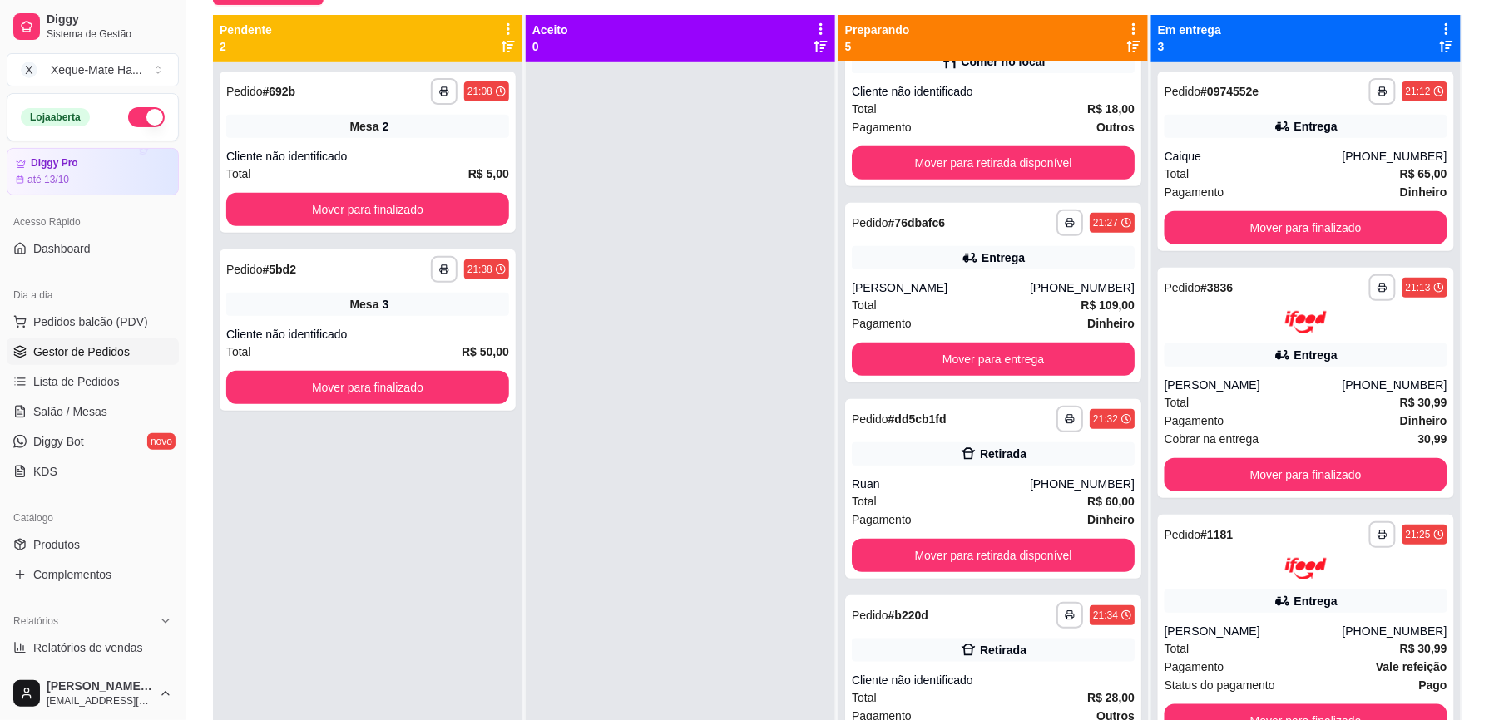
scroll to position [247, 0]
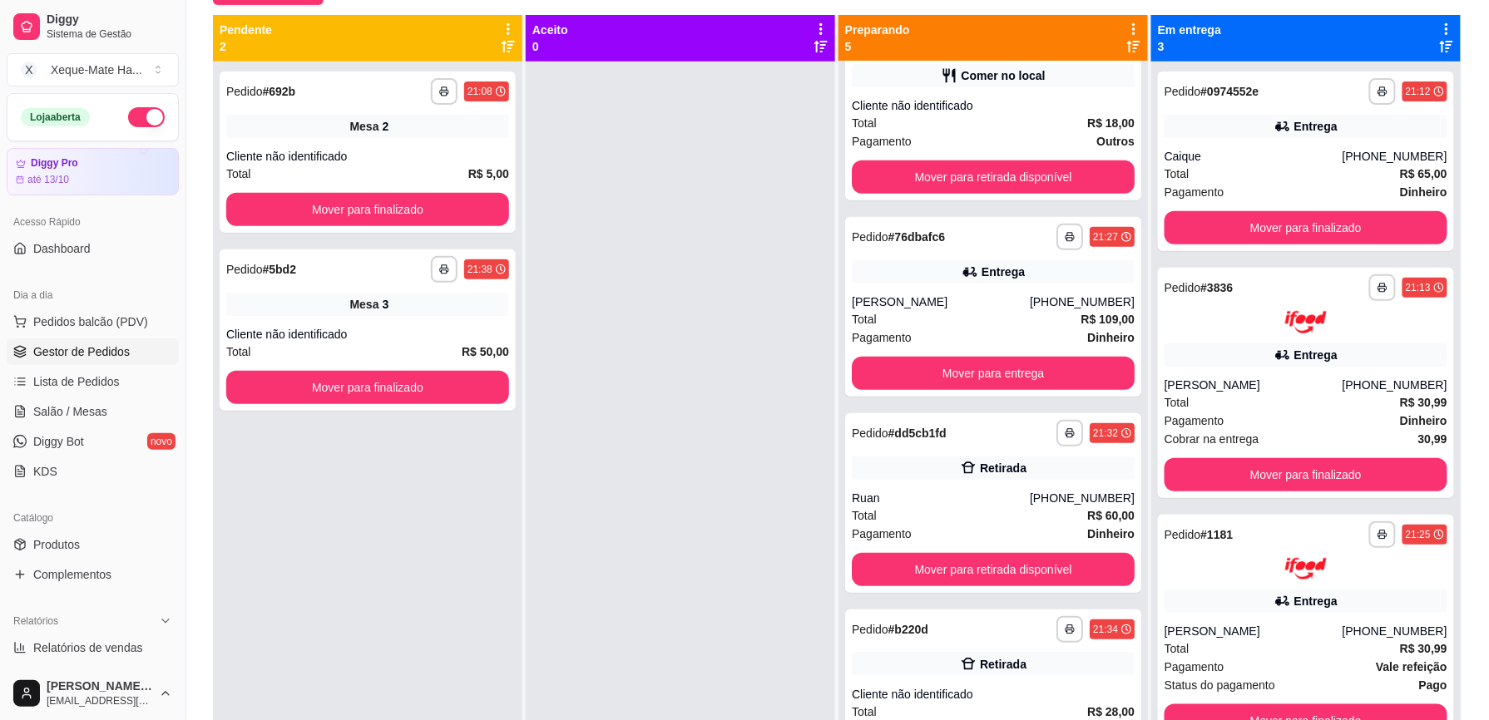
click at [1136, 319] on div "**********" at bounding box center [994, 398] width 311 height 767
drag, startPoint x: 1140, startPoint y: 301, endPoint x: 1145, endPoint y: 266, distance: 35.3
click at [1151, 270] on div "**********" at bounding box center [1305, 422] width 309 height 720
click at [1078, 181] on button "Mover para retirada disponível" at bounding box center [993, 177] width 275 height 32
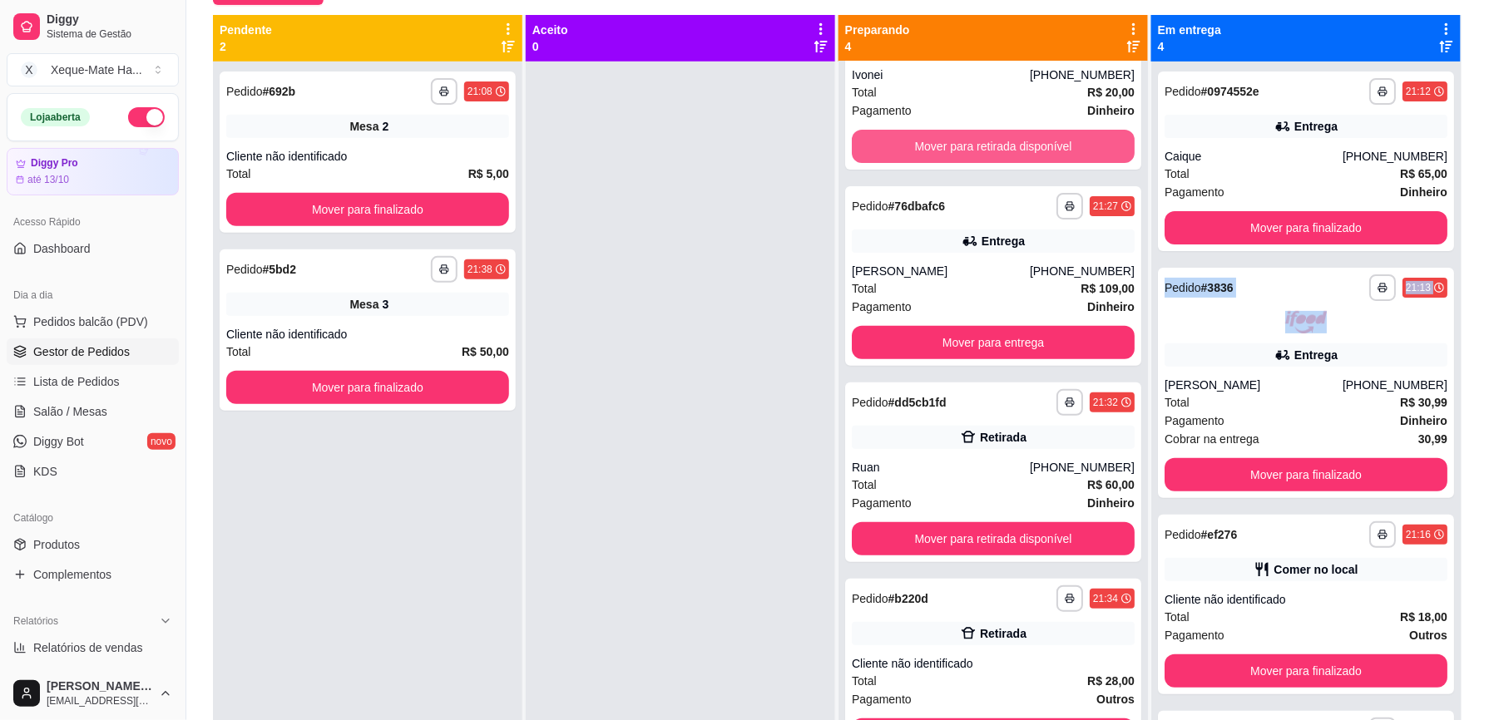
scroll to position [51, 0]
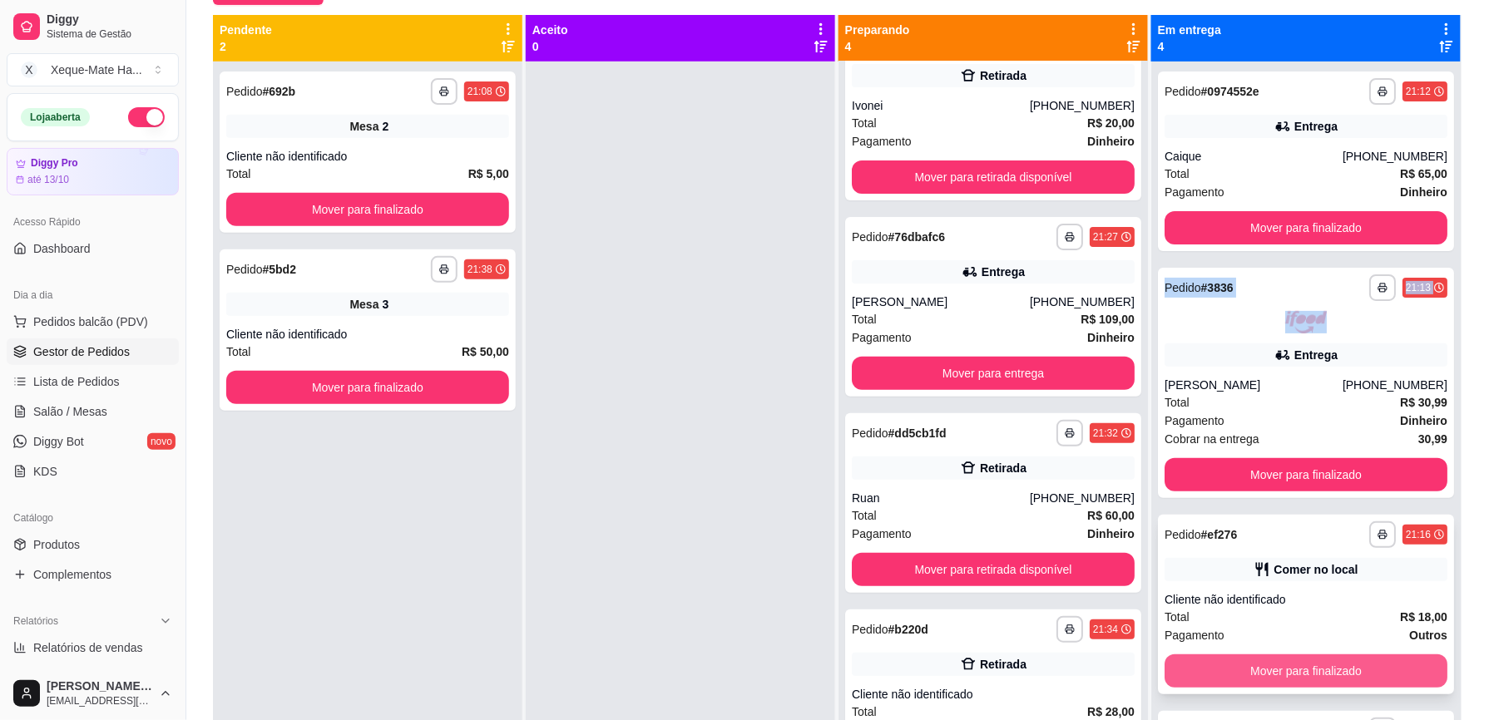
click at [1331, 671] on button "Mover para finalizado" at bounding box center [1306, 671] width 283 height 33
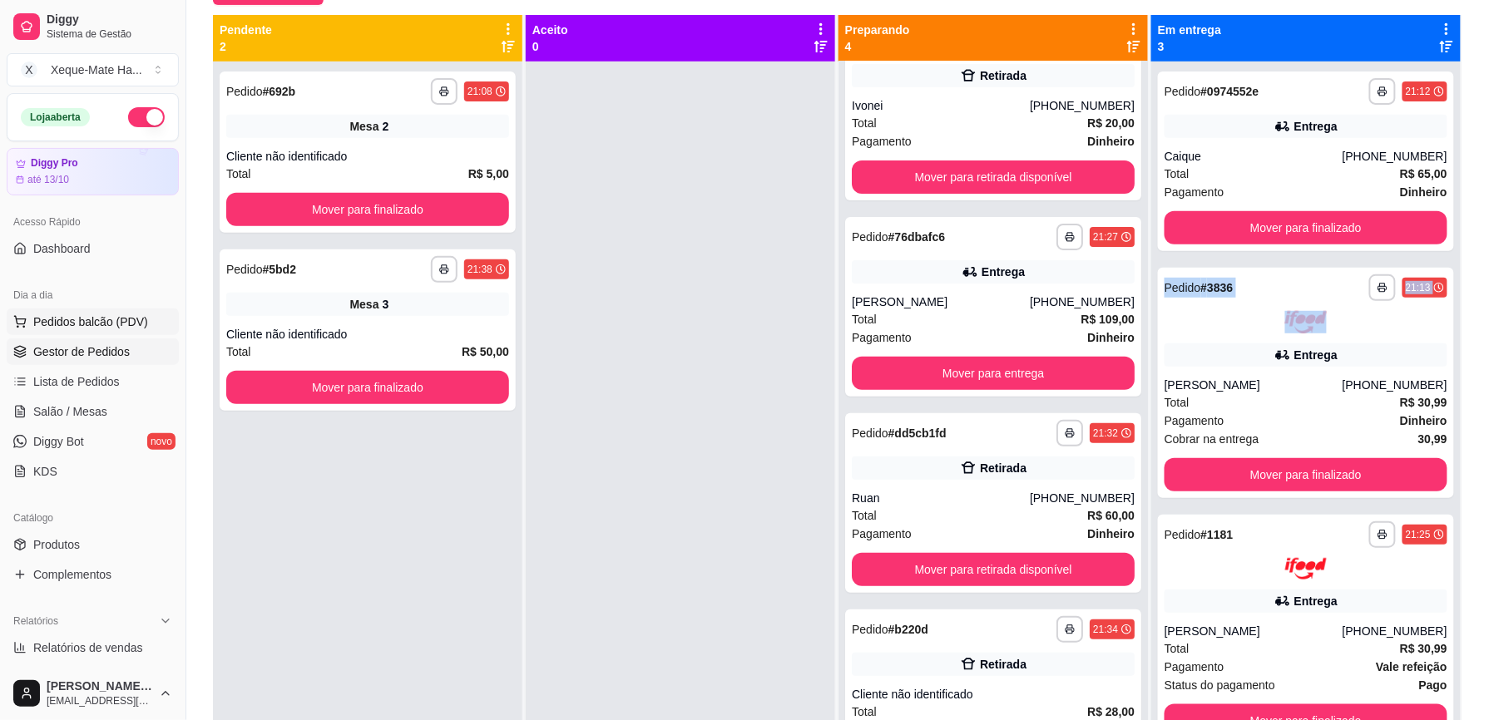
click at [130, 321] on span "Pedidos balcão (PDV)" at bounding box center [90, 322] width 115 height 17
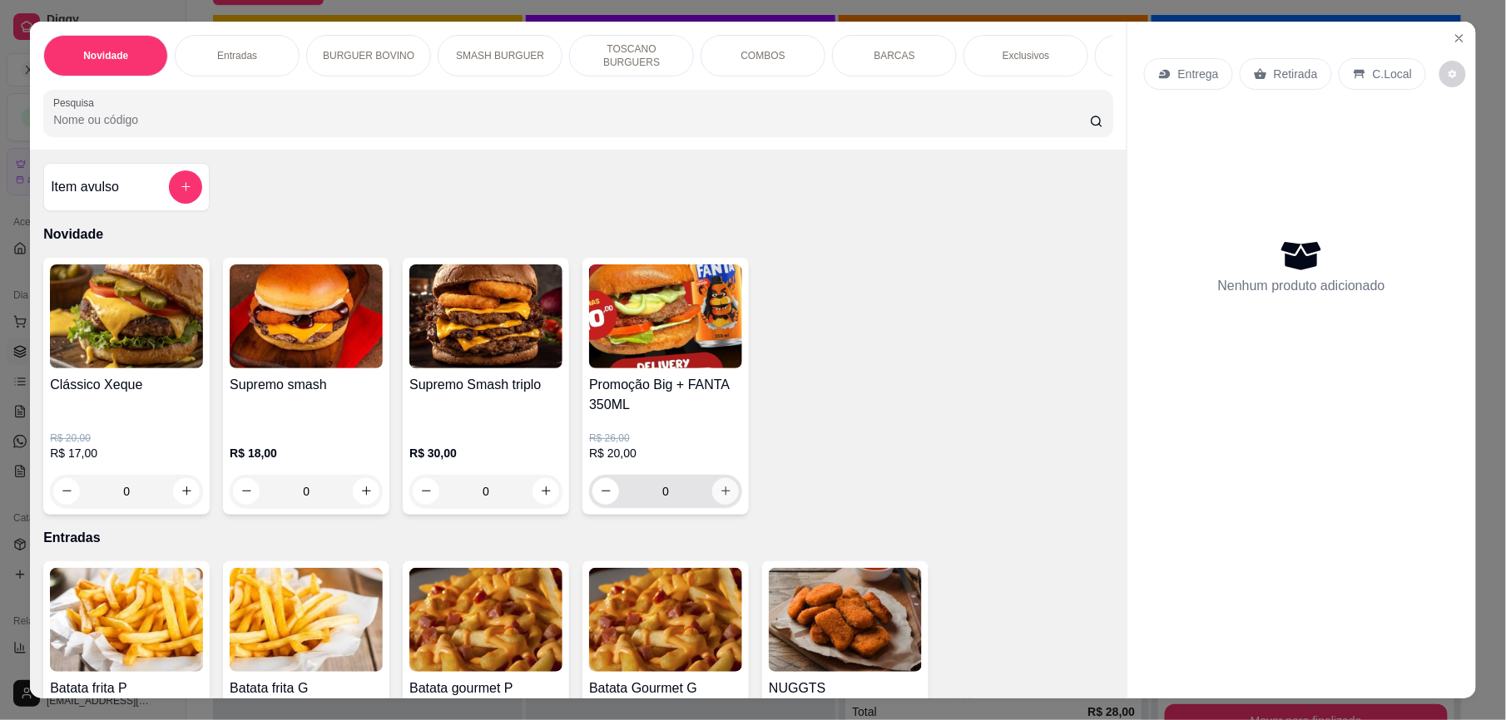
click at [720, 498] on icon "increase-product-quantity" at bounding box center [726, 491] width 12 height 12
type input "1"
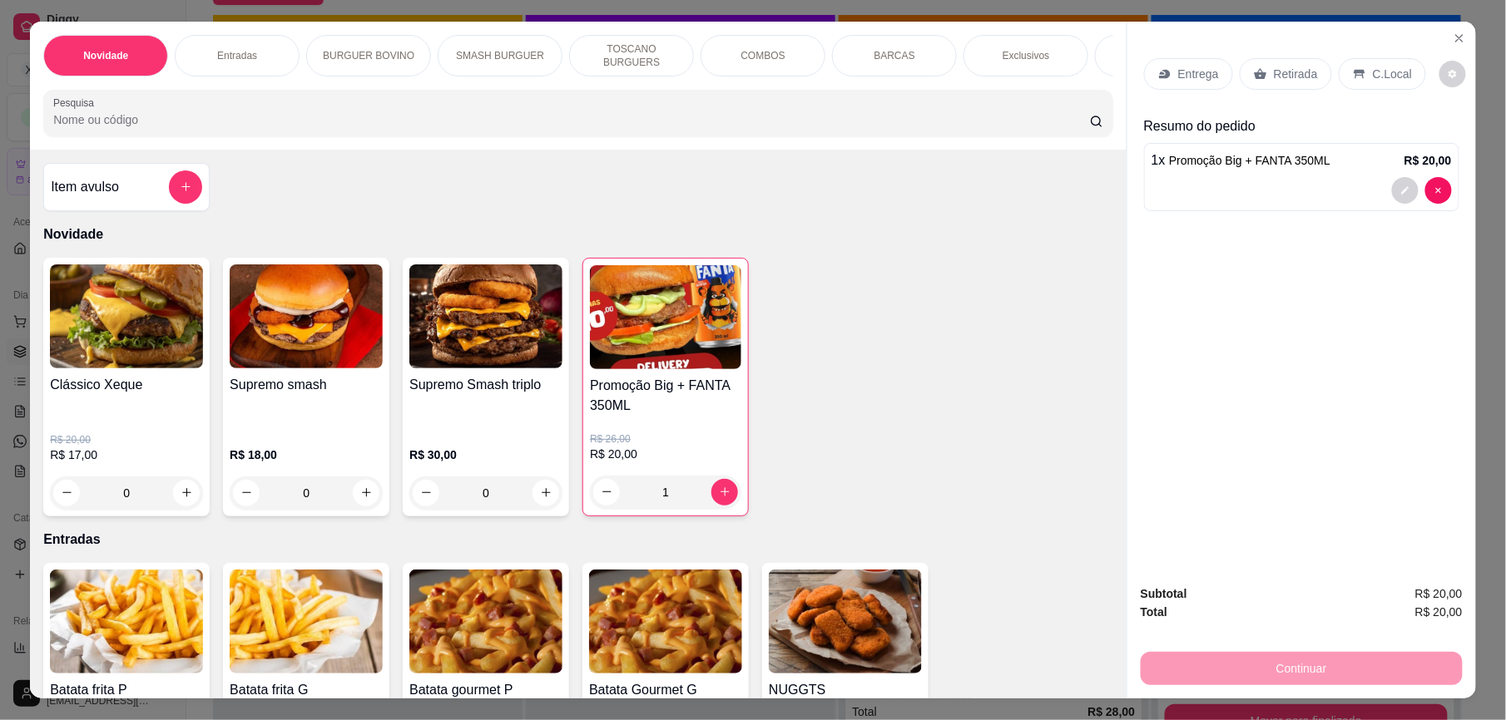
click at [1374, 77] on p "C.Local" at bounding box center [1392, 74] width 39 height 17
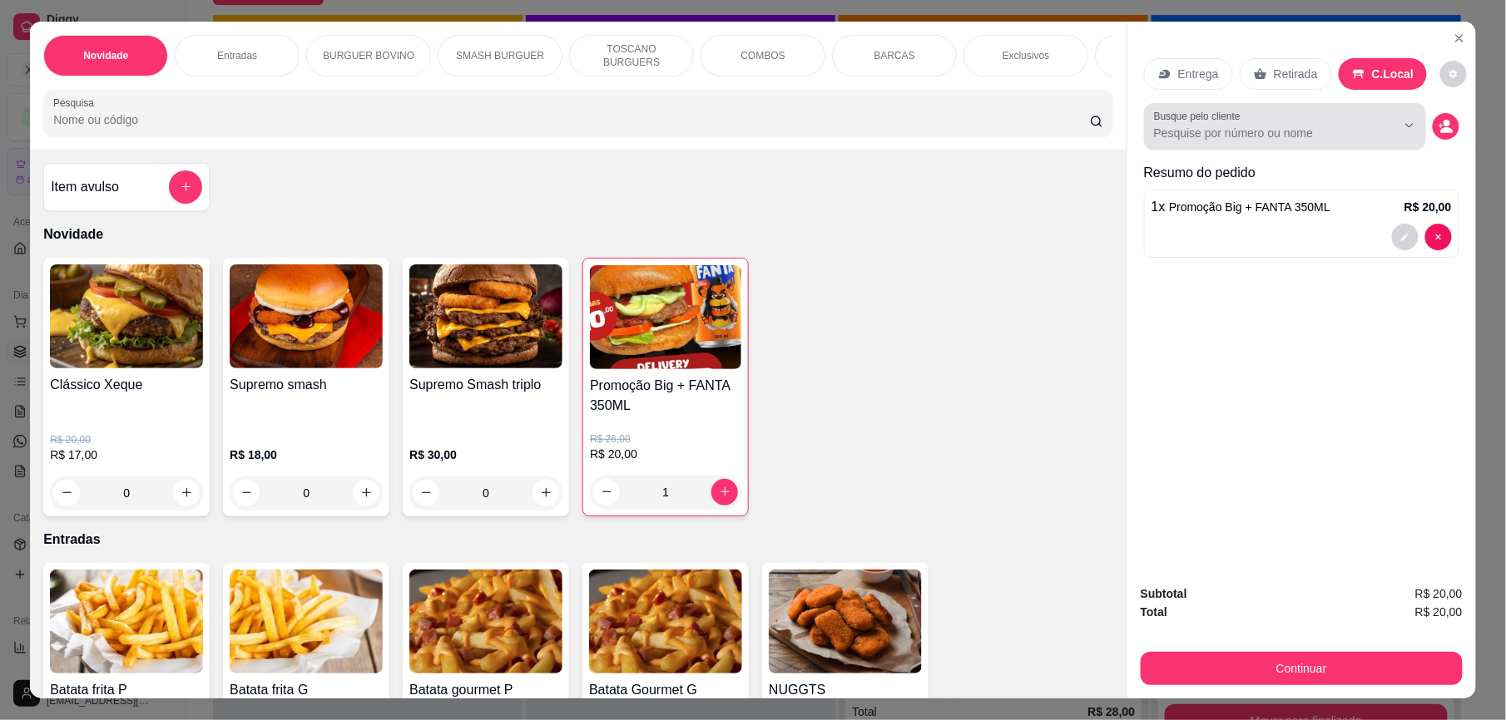
click at [1265, 137] on input "Busque pelo cliente" at bounding box center [1261, 133] width 215 height 17
paste input "1"
type input "mes2"
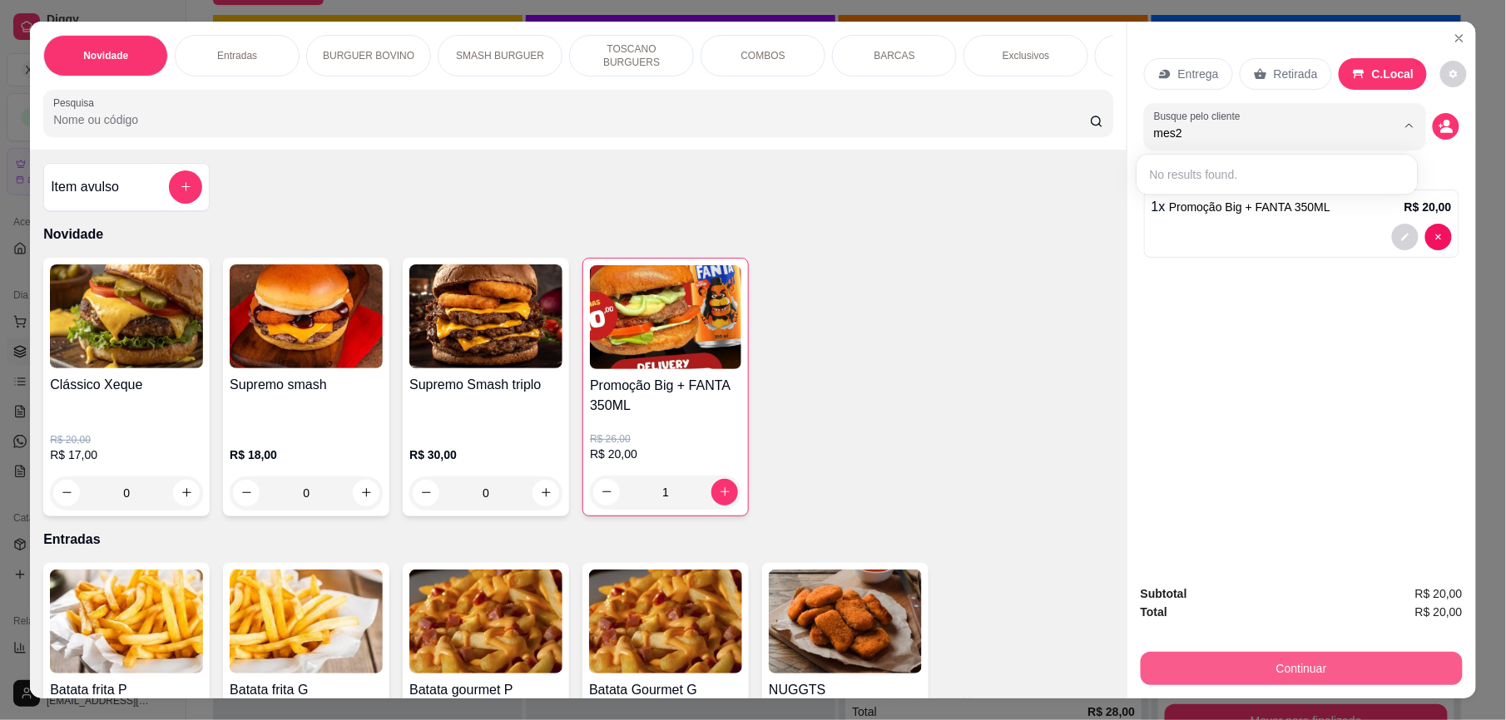
click at [1255, 659] on button "Continuar" at bounding box center [1302, 668] width 322 height 33
click at [1338, 666] on button "Continuar" at bounding box center [1302, 668] width 322 height 33
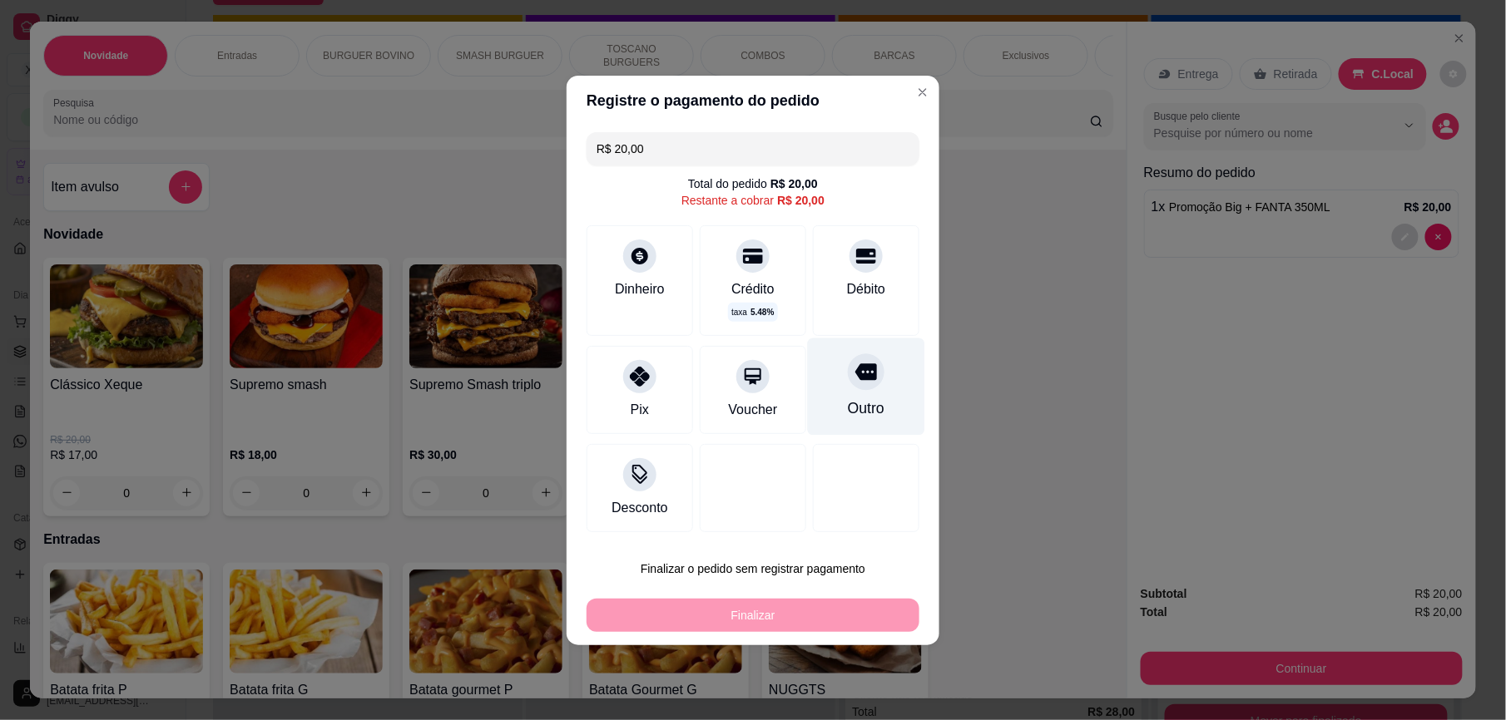
click at [857, 384] on div at bounding box center [866, 372] width 37 height 37
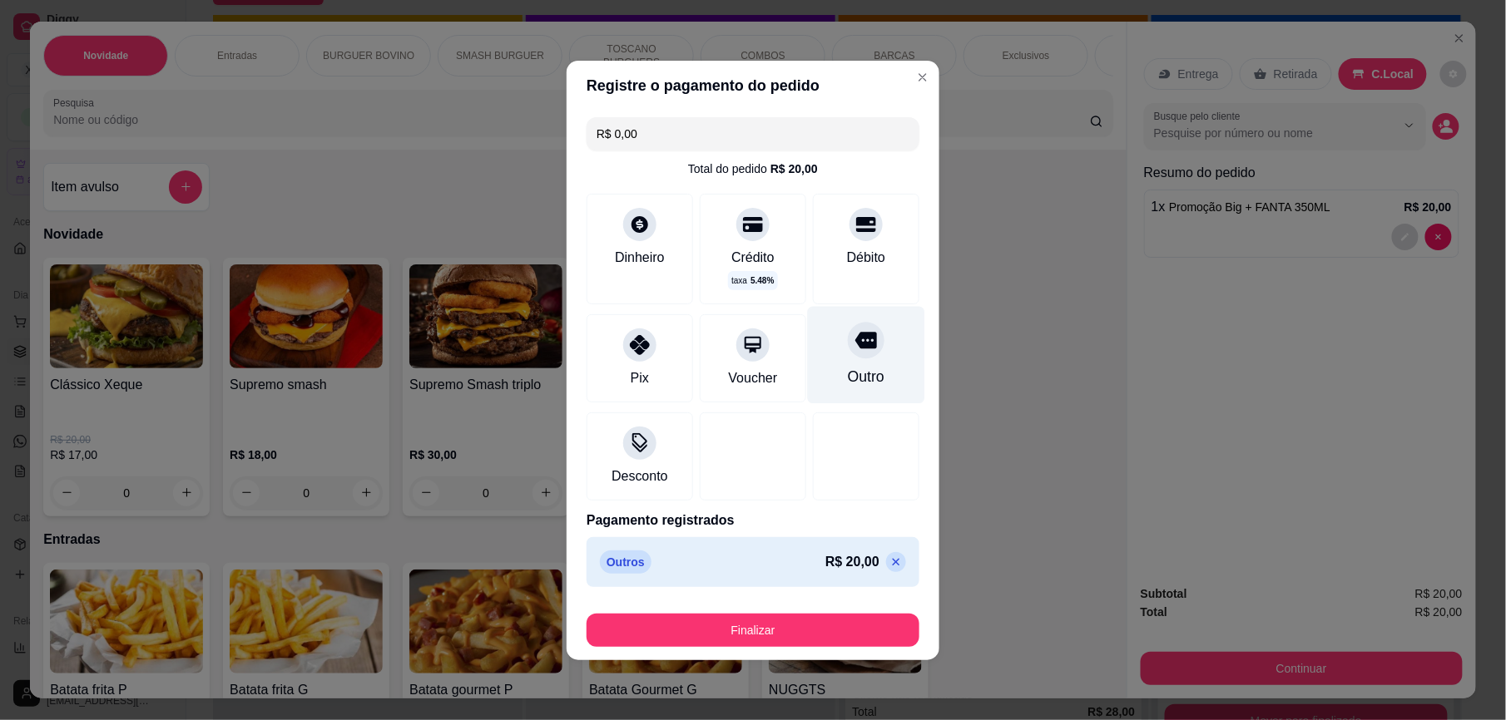
type input "R$ 0,00"
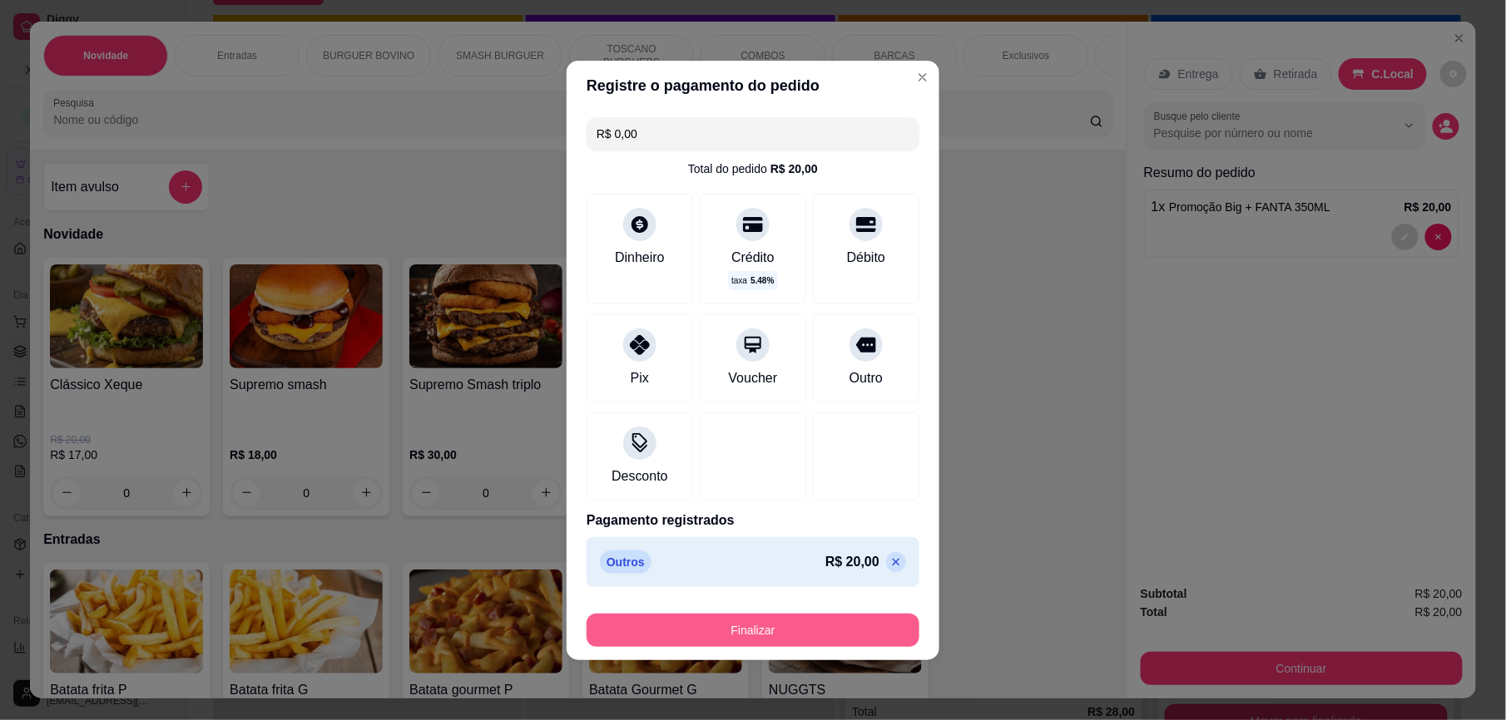
click at [770, 626] on button "Finalizar" at bounding box center [753, 630] width 333 height 33
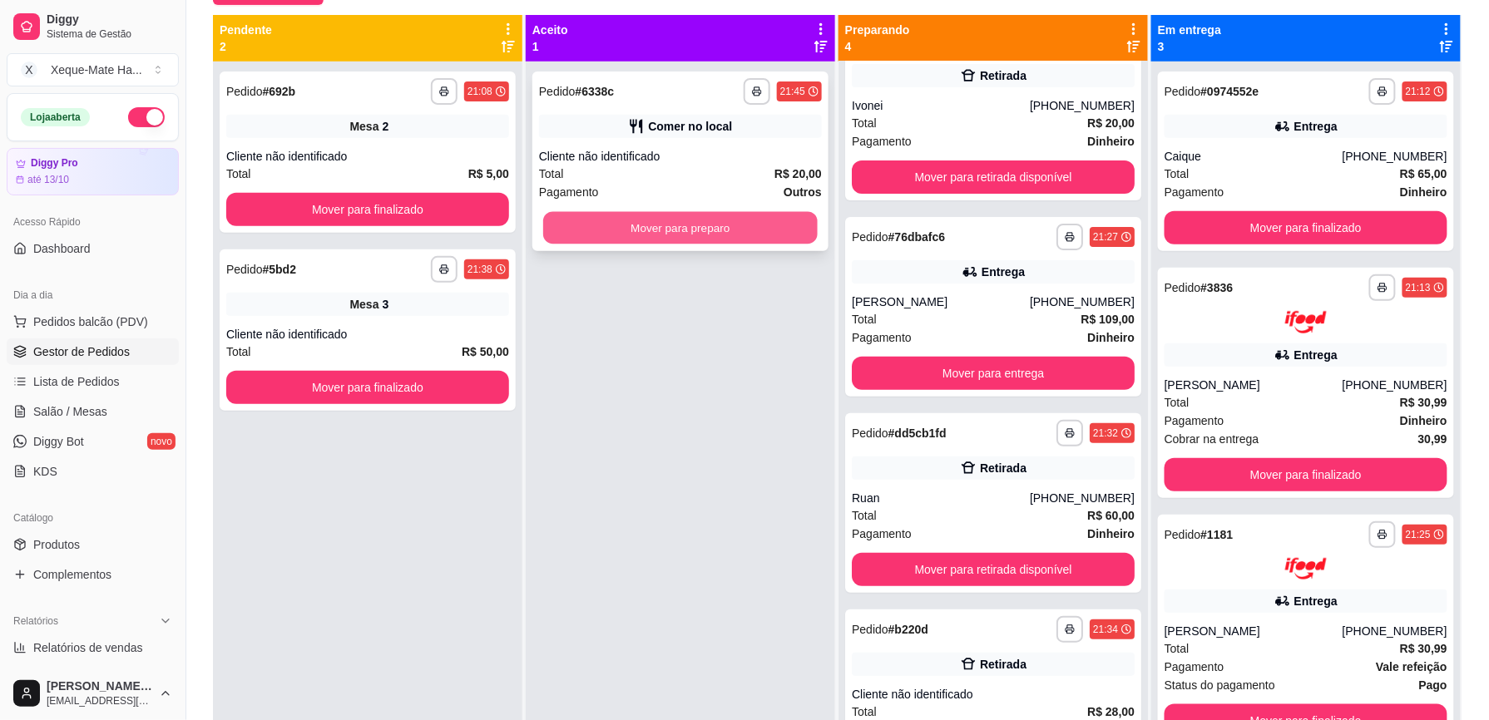
click at [714, 225] on button "Mover para preparo" at bounding box center [680, 228] width 275 height 32
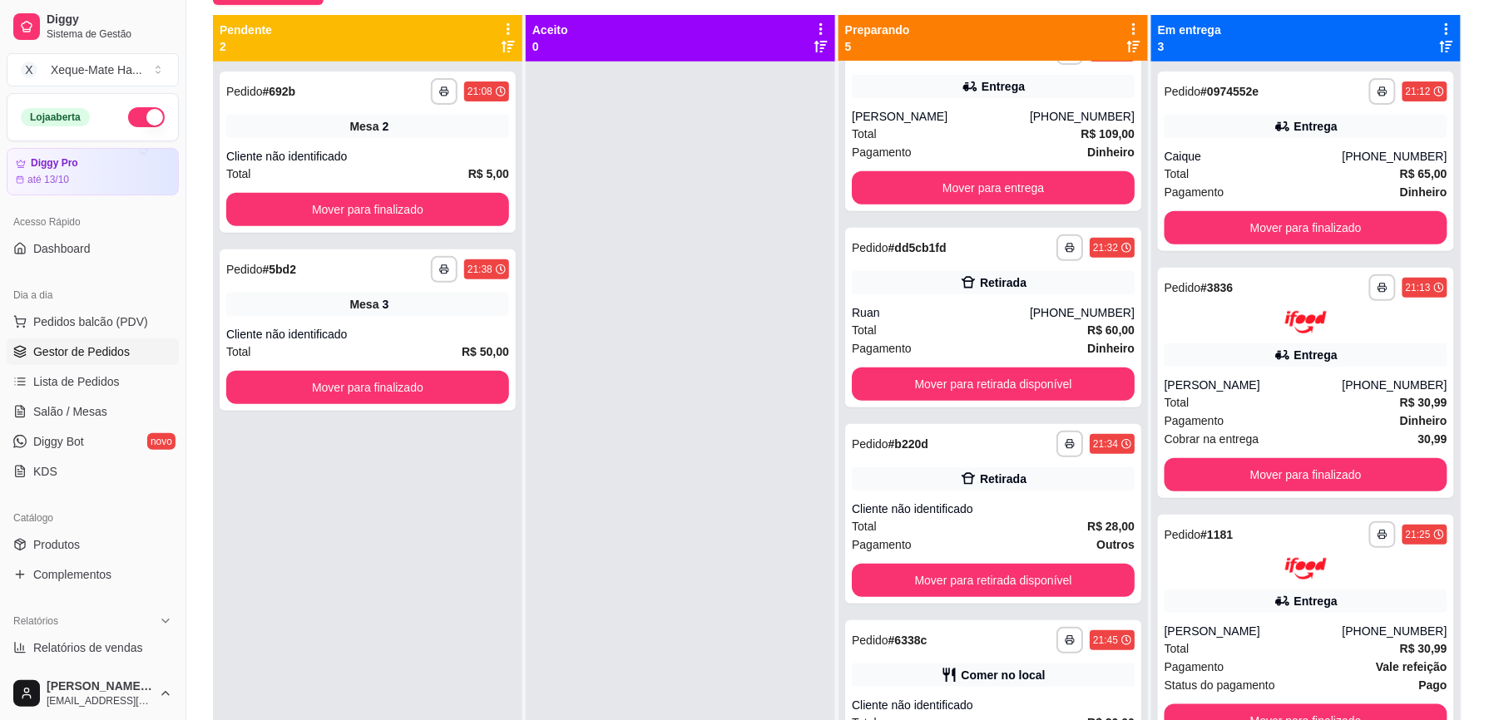
scroll to position [277, 0]
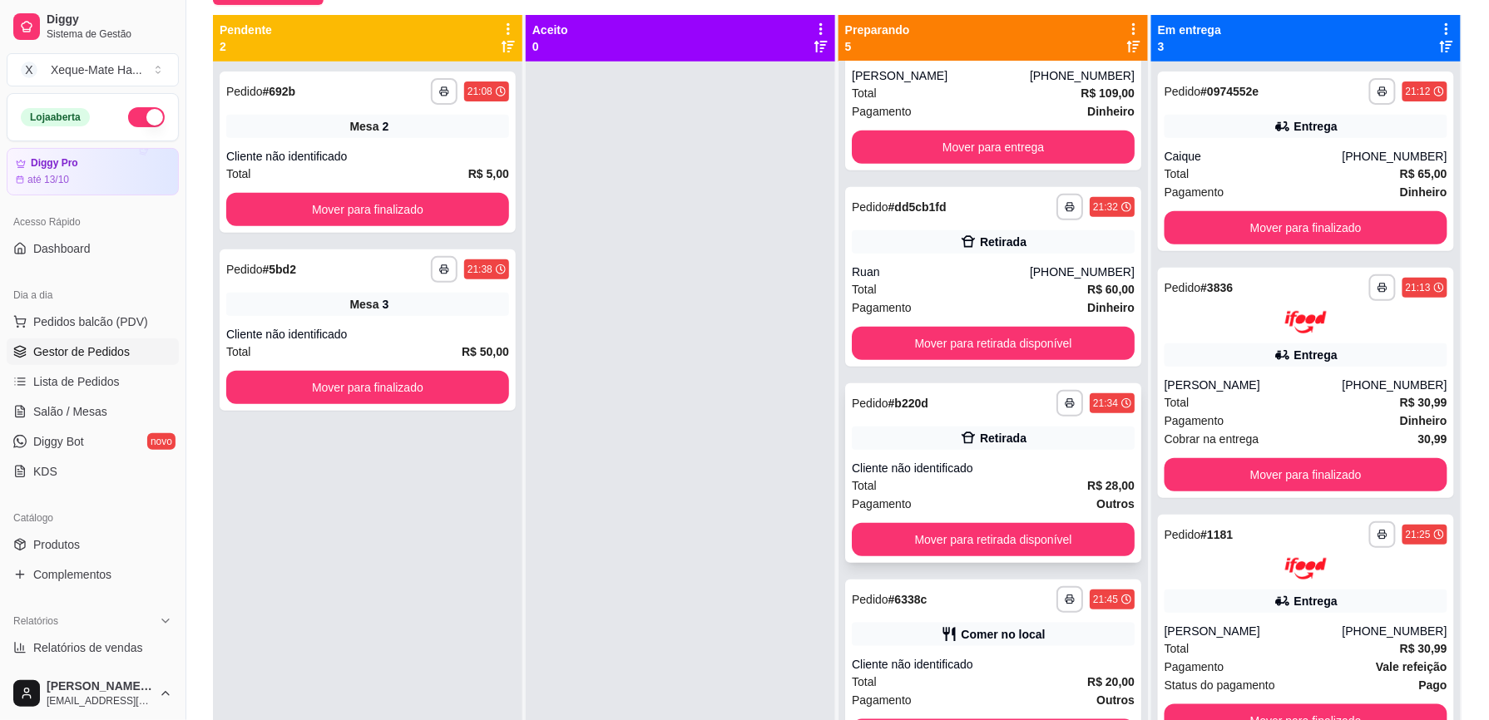
click at [957, 473] on div "Cliente não identificado" at bounding box center [993, 468] width 283 height 17
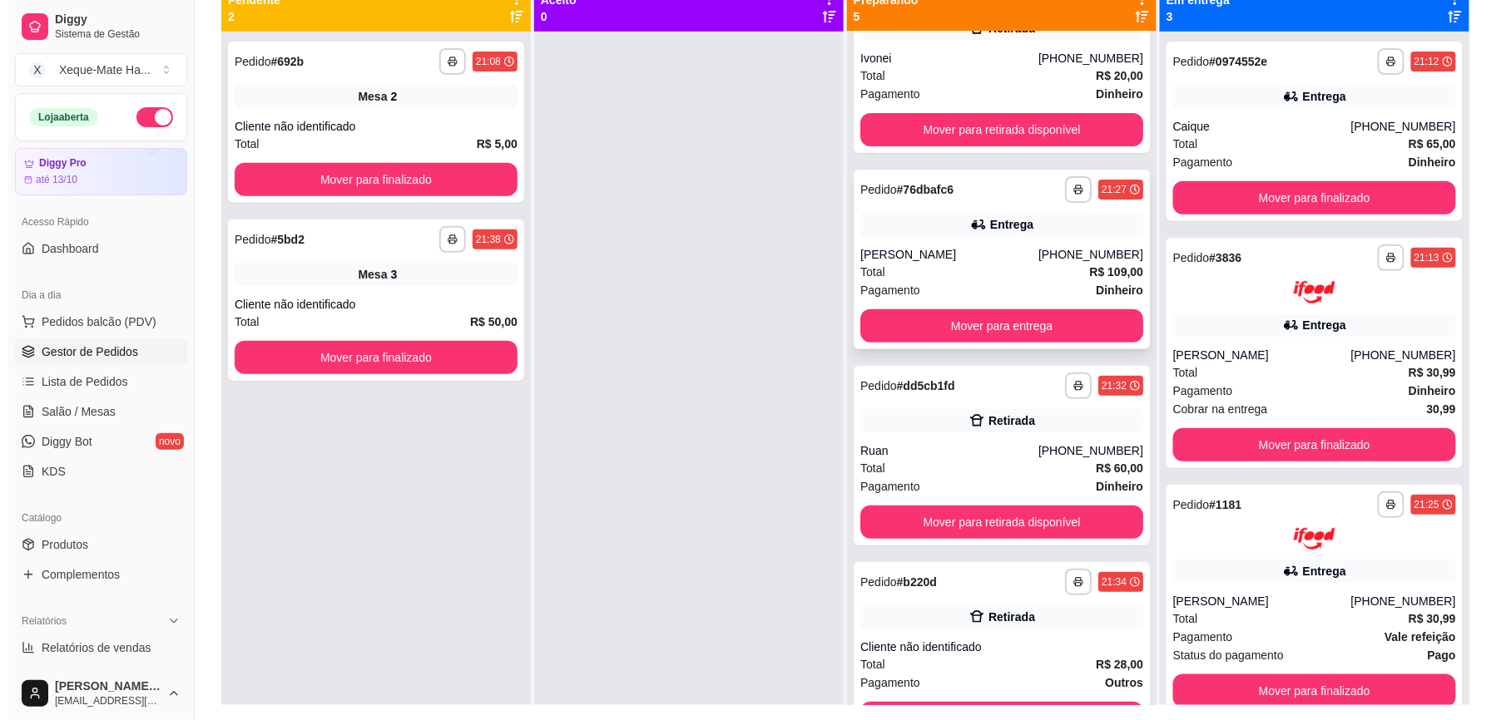
scroll to position [71, 0]
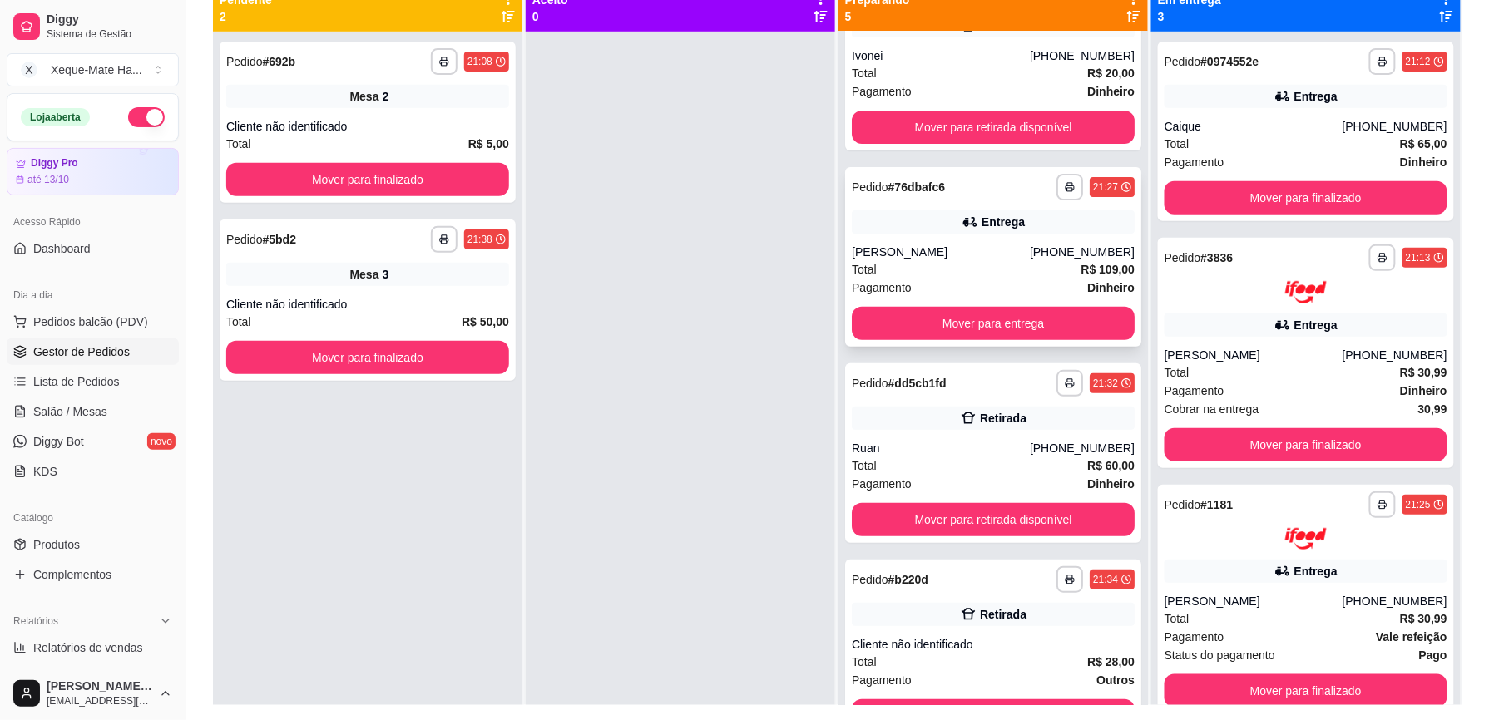
click at [948, 275] on div "Total R$ 109,00" at bounding box center [993, 269] width 283 height 18
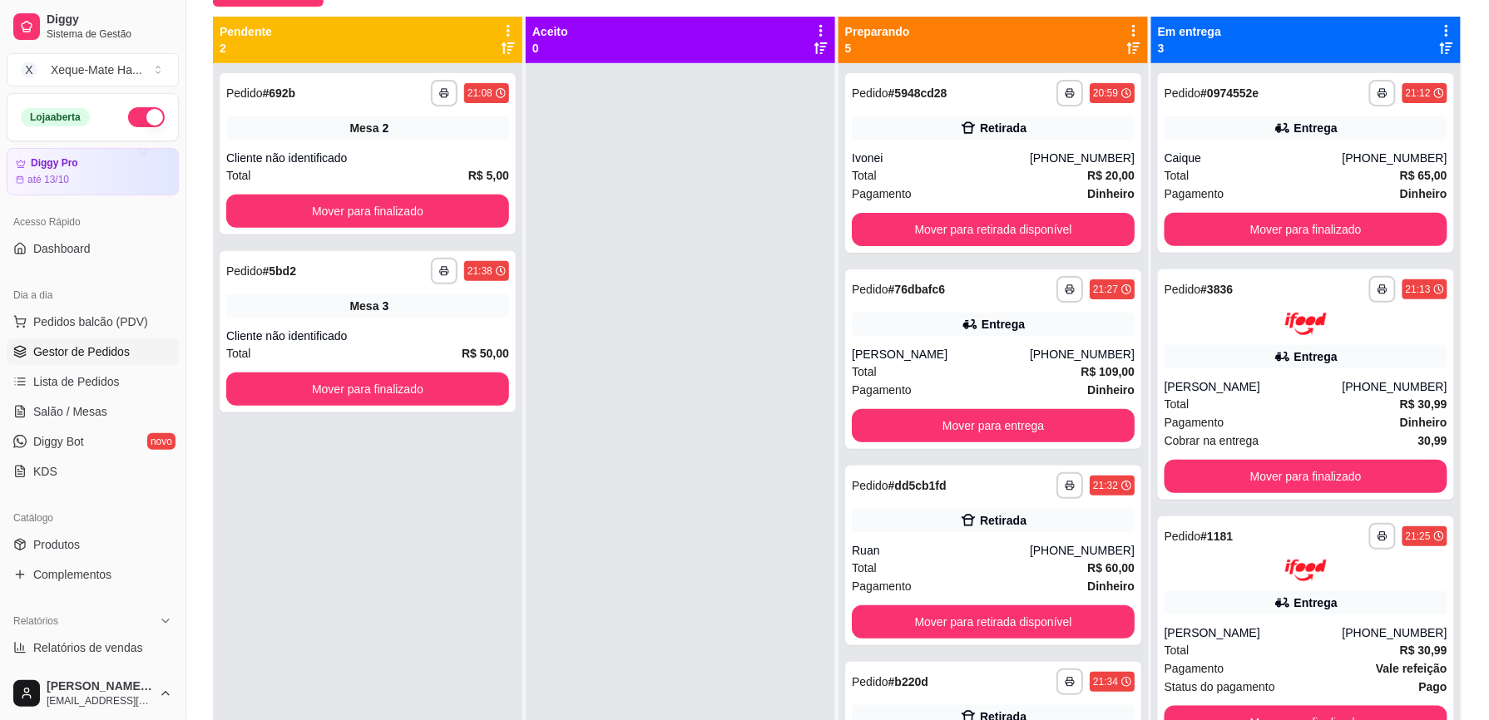
scroll to position [168, 0]
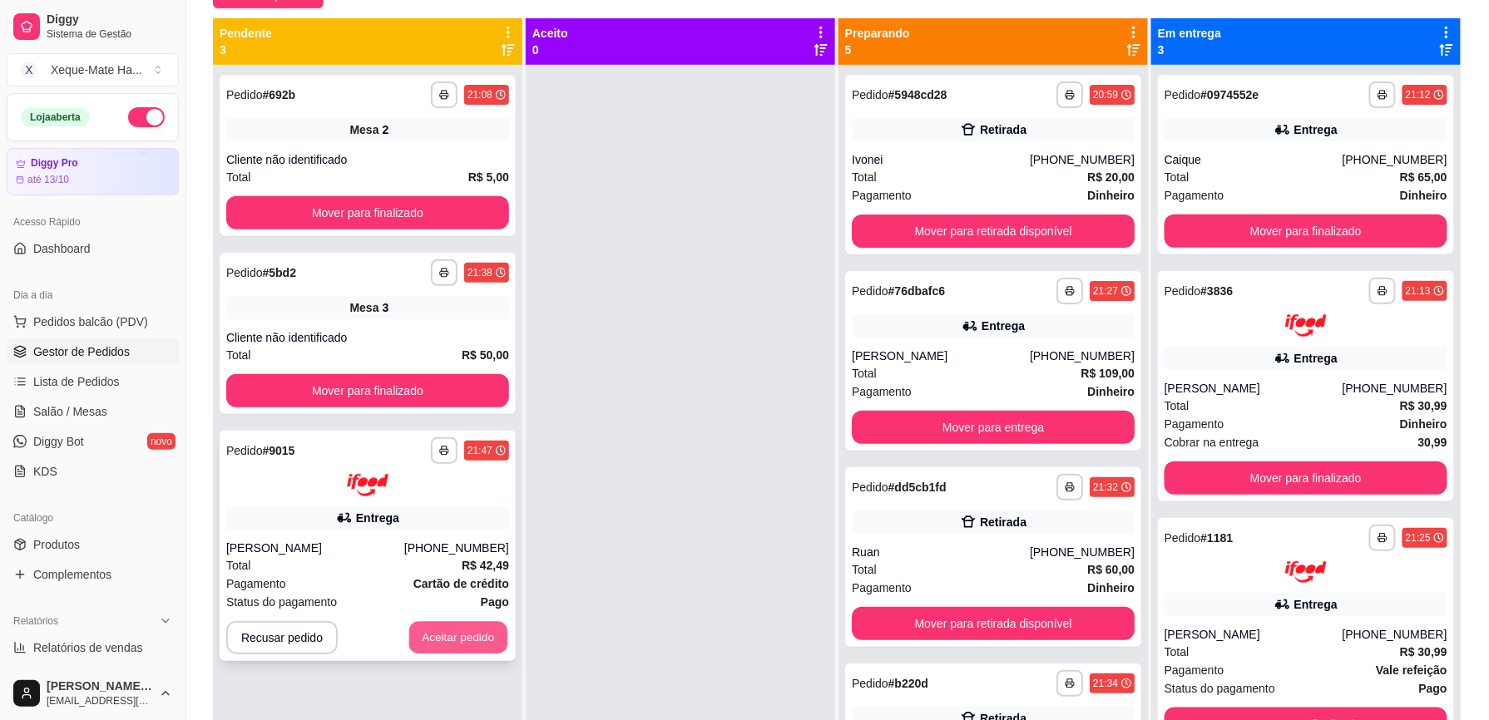
click at [471, 636] on button "Aceitar pedido" at bounding box center [458, 637] width 98 height 32
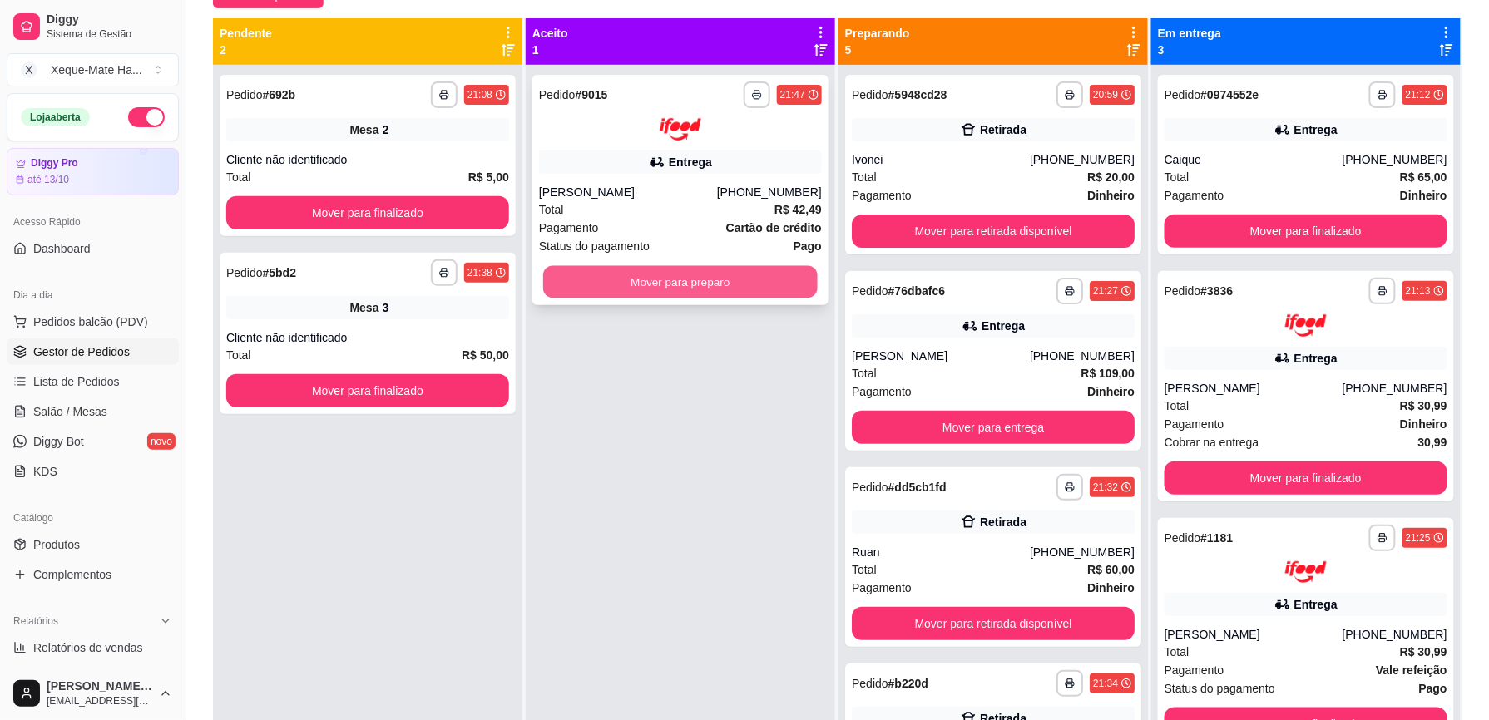
click at [704, 281] on button "Mover para preparo" at bounding box center [680, 281] width 275 height 32
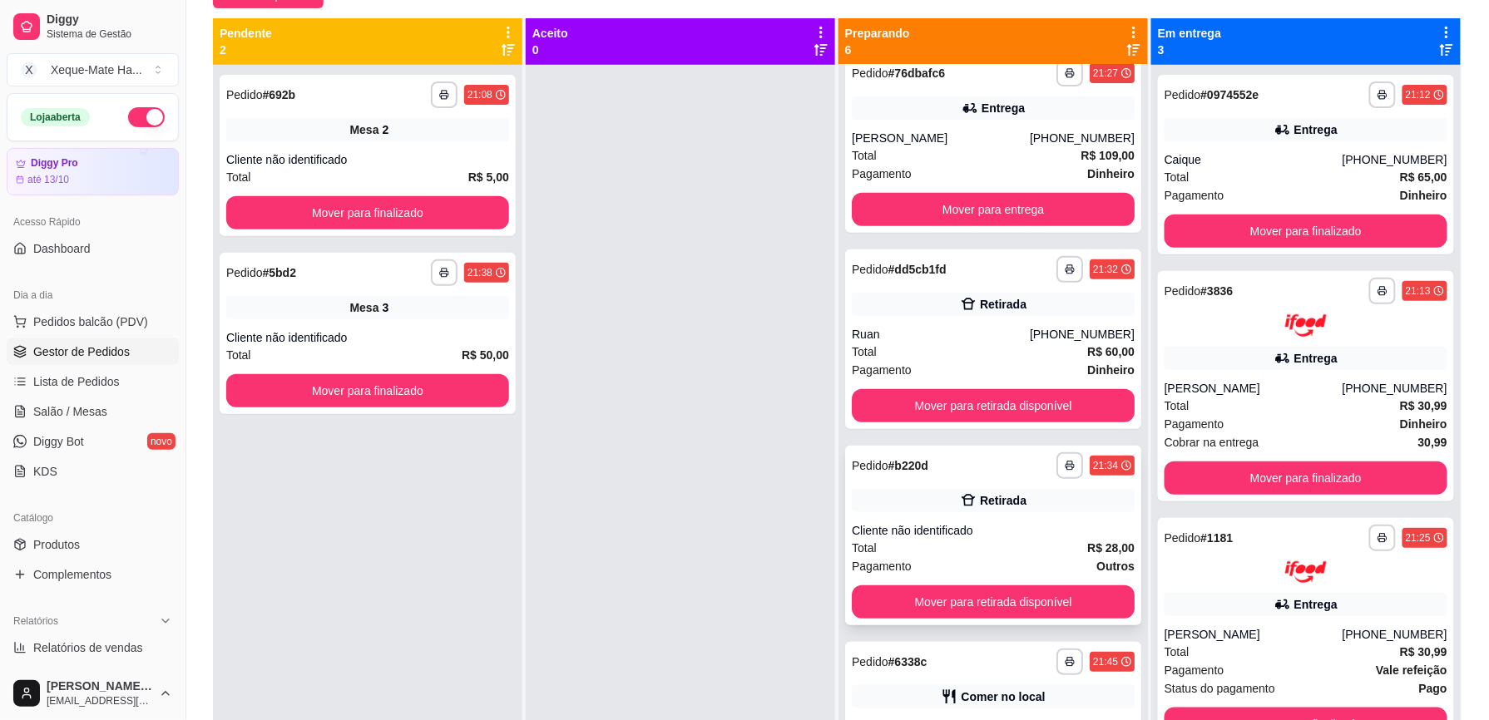
scroll to position [276, 0]
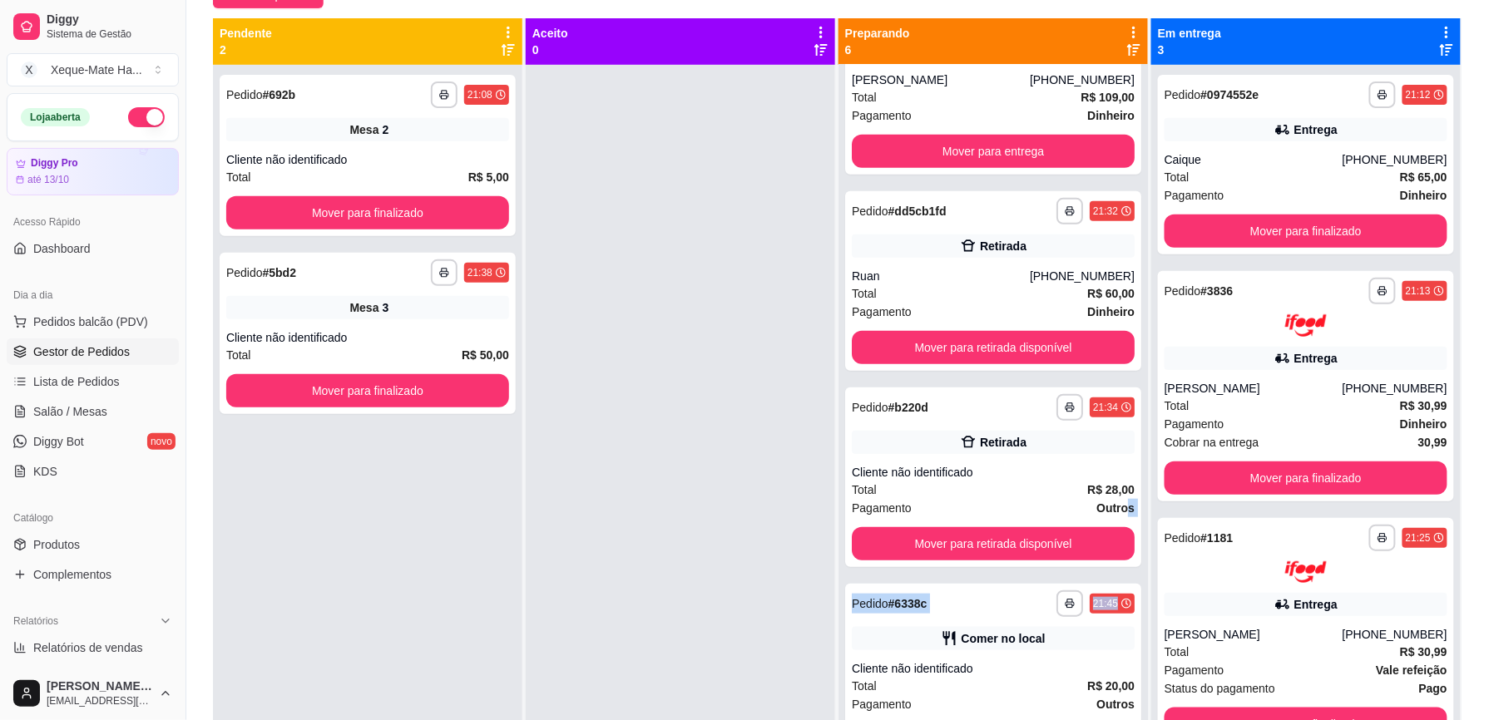
drag, startPoint x: 1102, startPoint y: 507, endPoint x: 1093, endPoint y: 576, distance: 69.6
click at [1093, 576] on div "**********" at bounding box center [993, 425] width 309 height 720
click at [634, 484] on div at bounding box center [680, 425] width 309 height 720
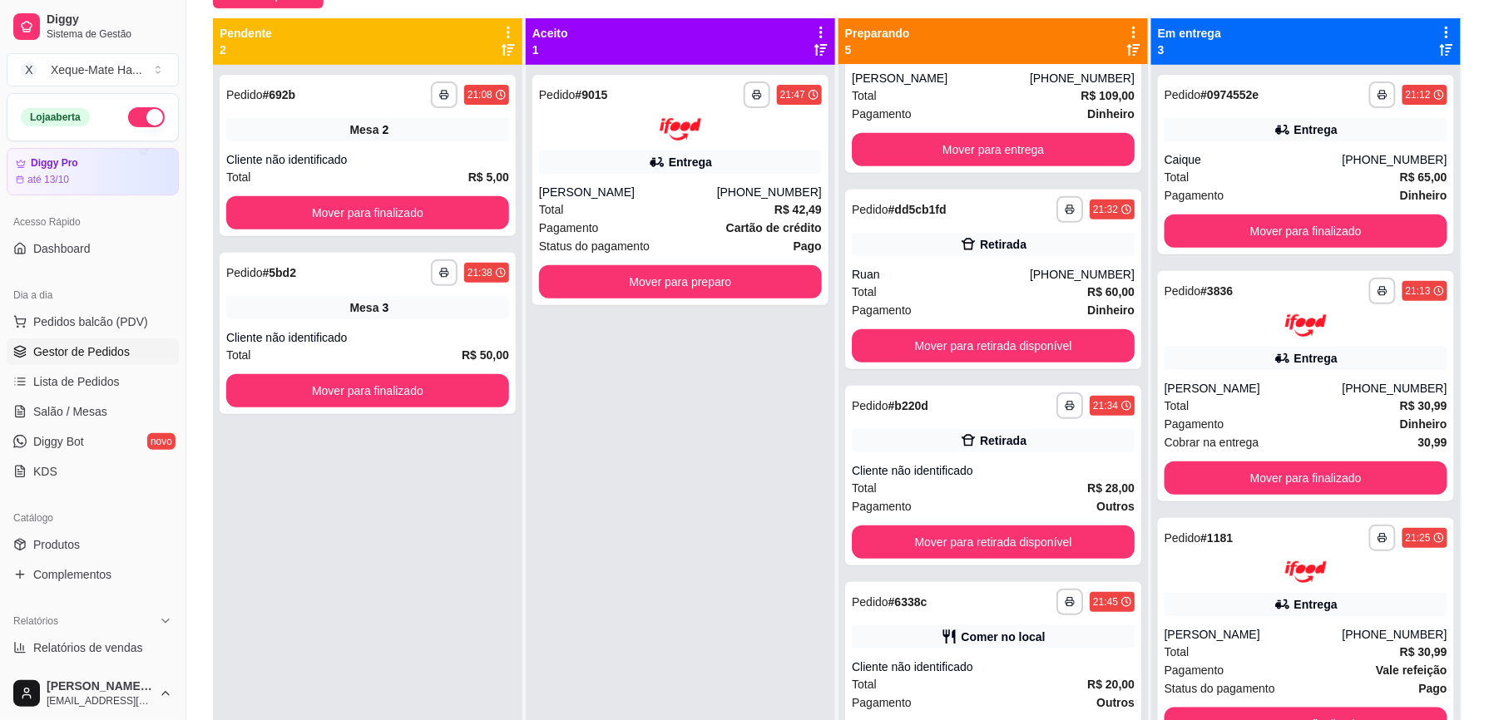
scroll to position [277, 0]
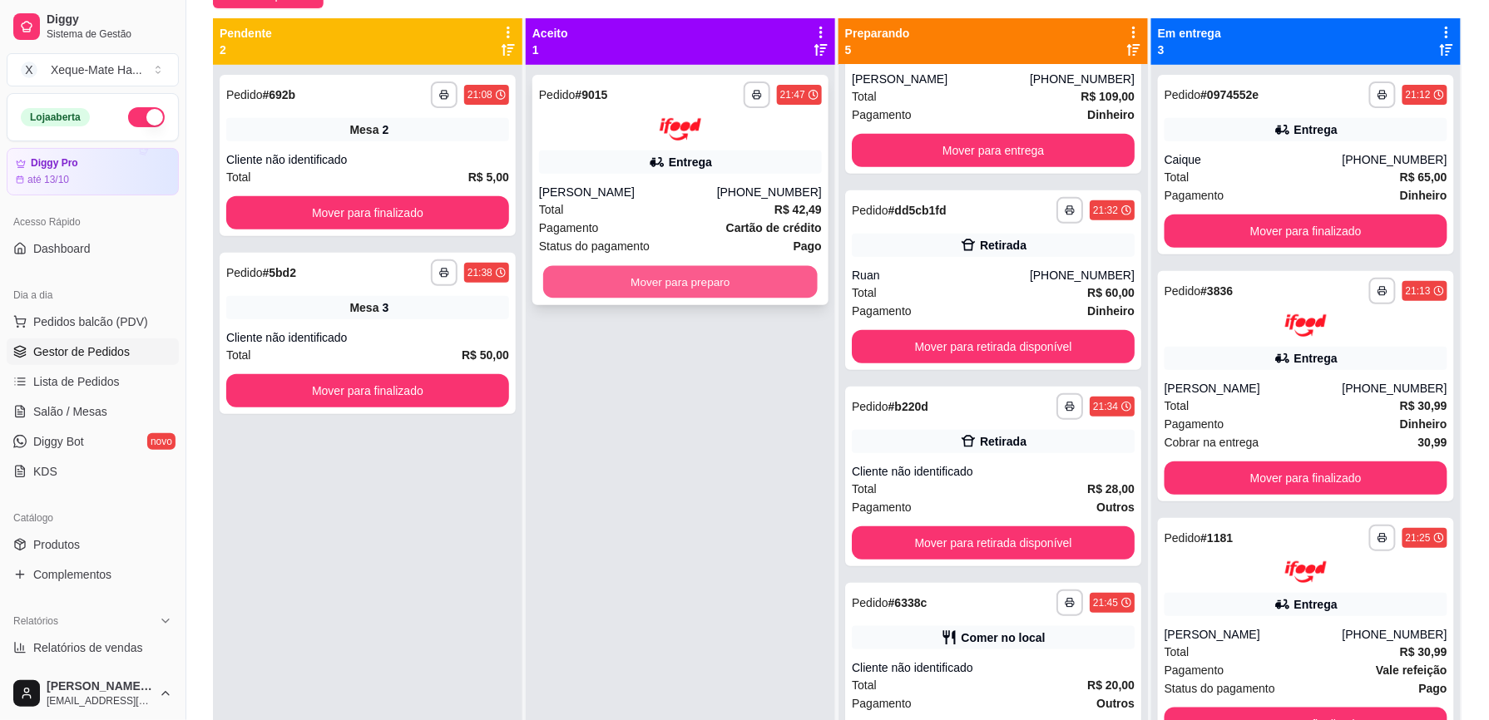
click at [711, 270] on button "Mover para preparo" at bounding box center [680, 281] width 275 height 32
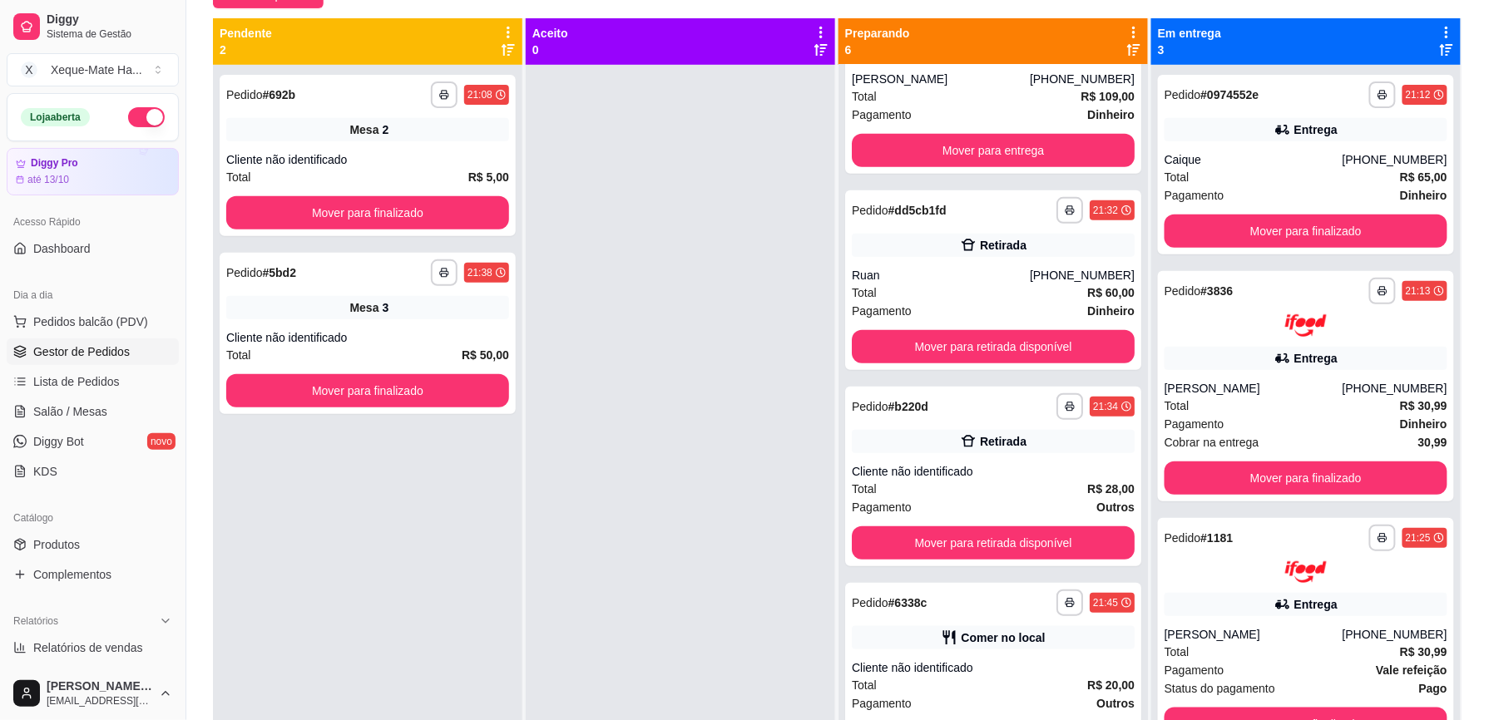
scroll to position [520, 0]
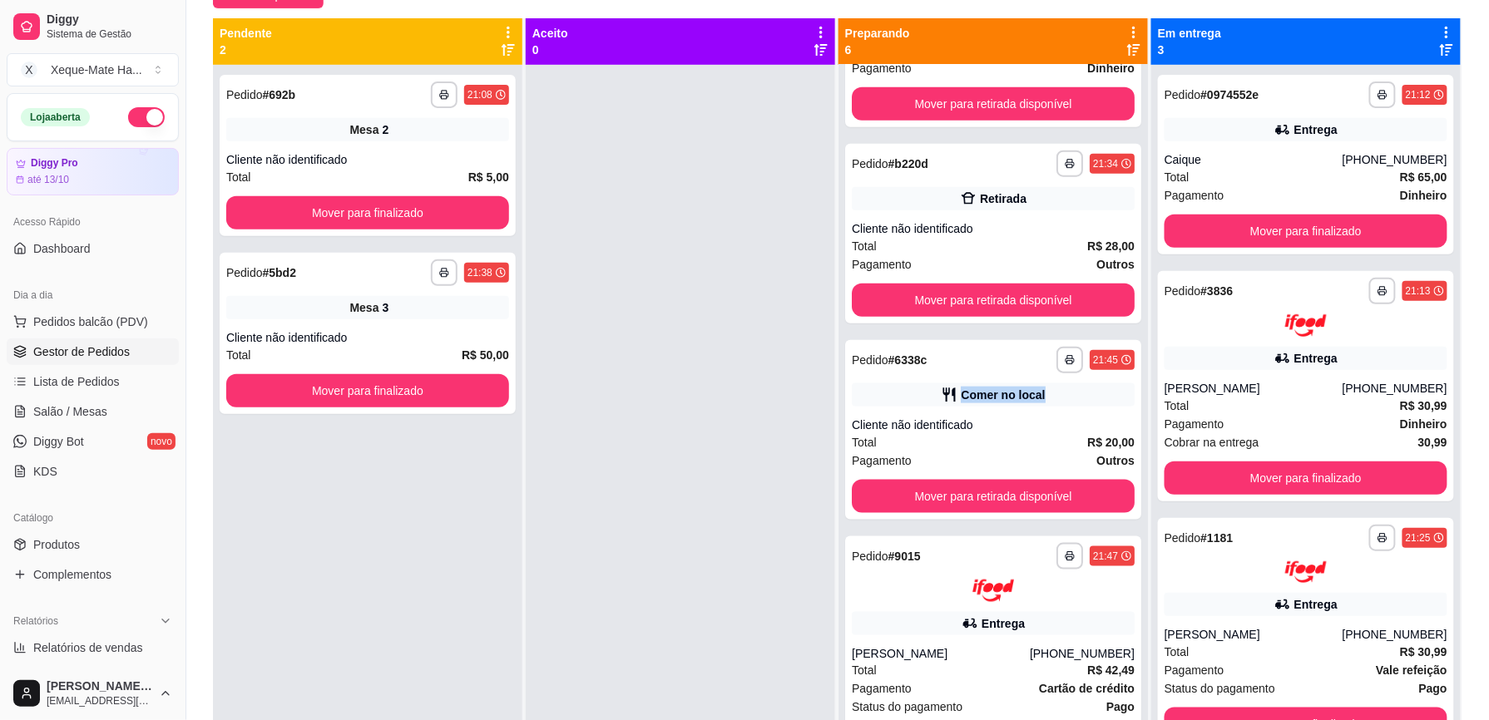
drag, startPoint x: 1136, startPoint y: 399, endPoint x: 1126, endPoint y: 364, distance: 36.1
click at [1126, 364] on div "**********" at bounding box center [993, 425] width 309 height 720
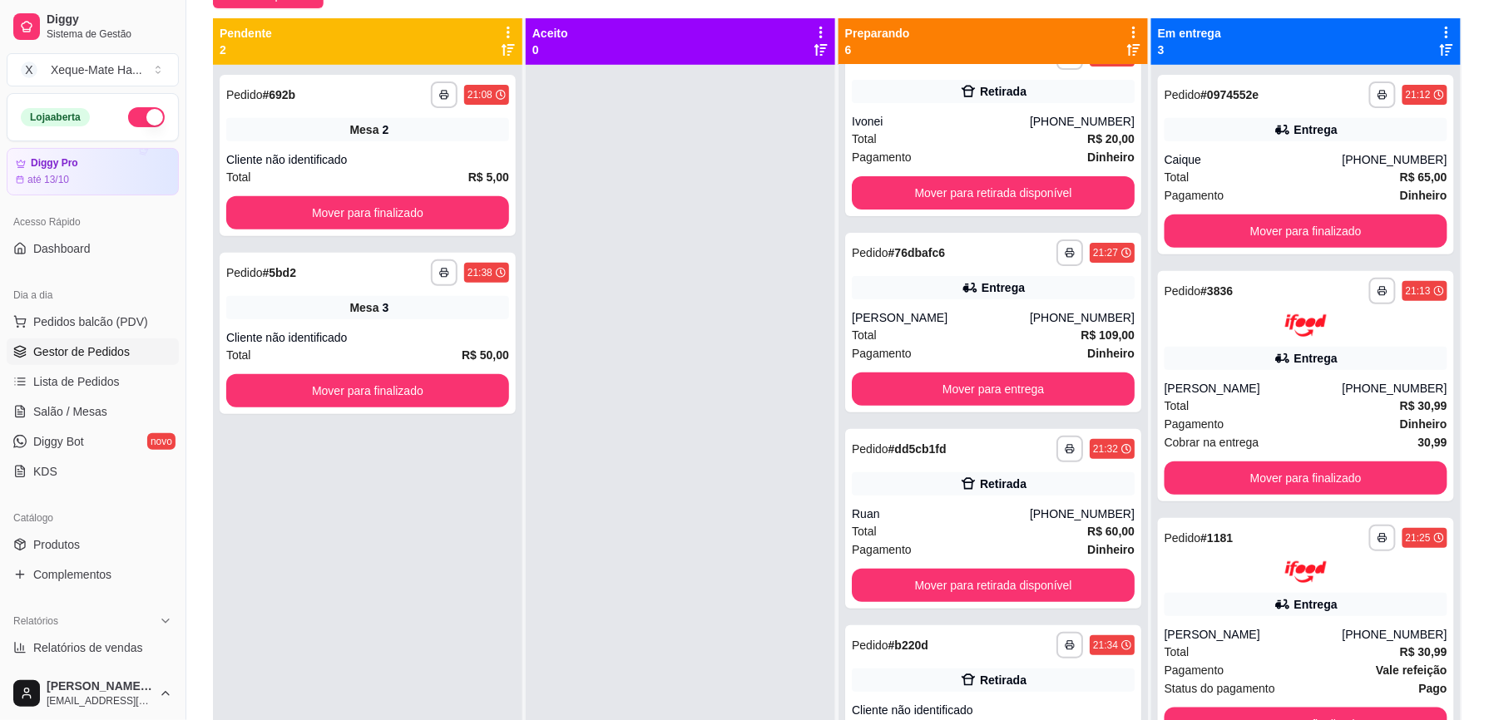
scroll to position [0, 0]
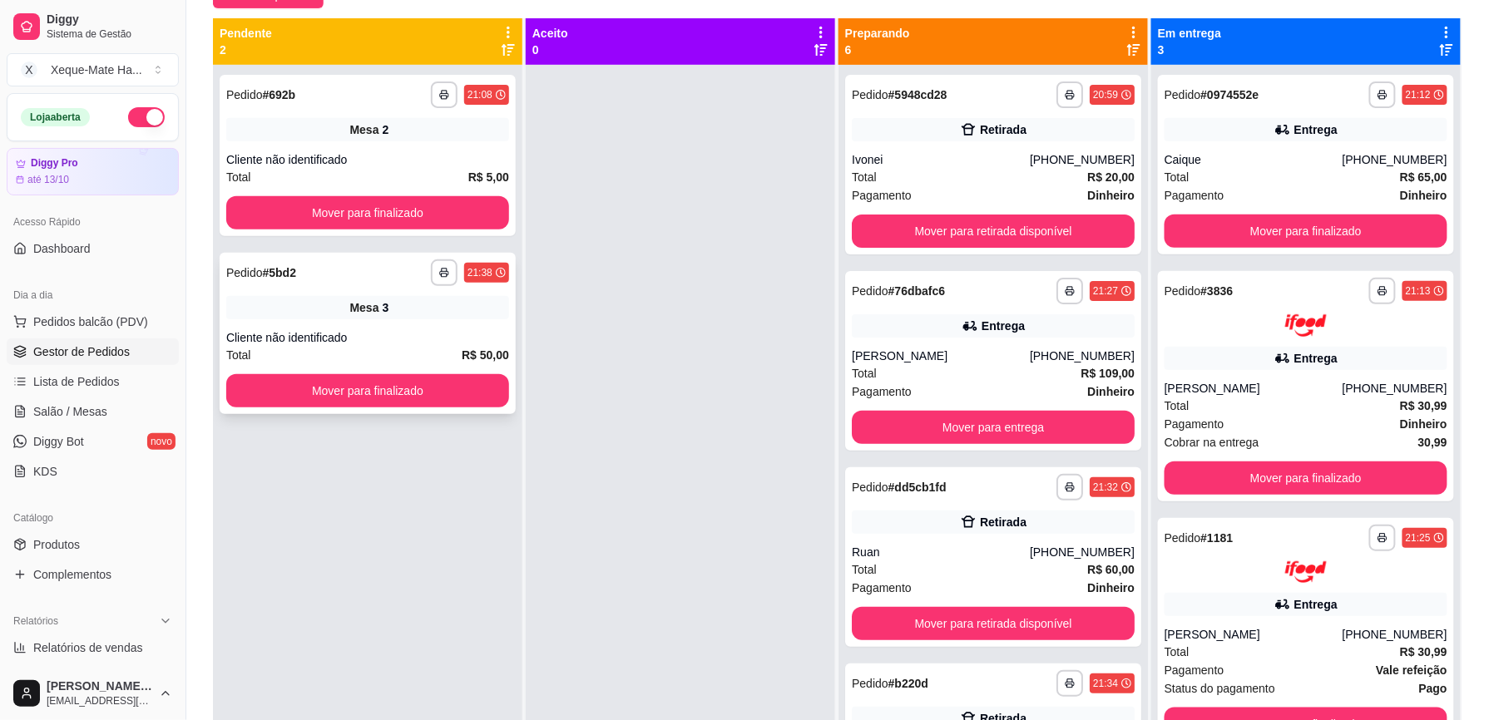
click at [330, 323] on div "**********" at bounding box center [368, 333] width 296 height 161
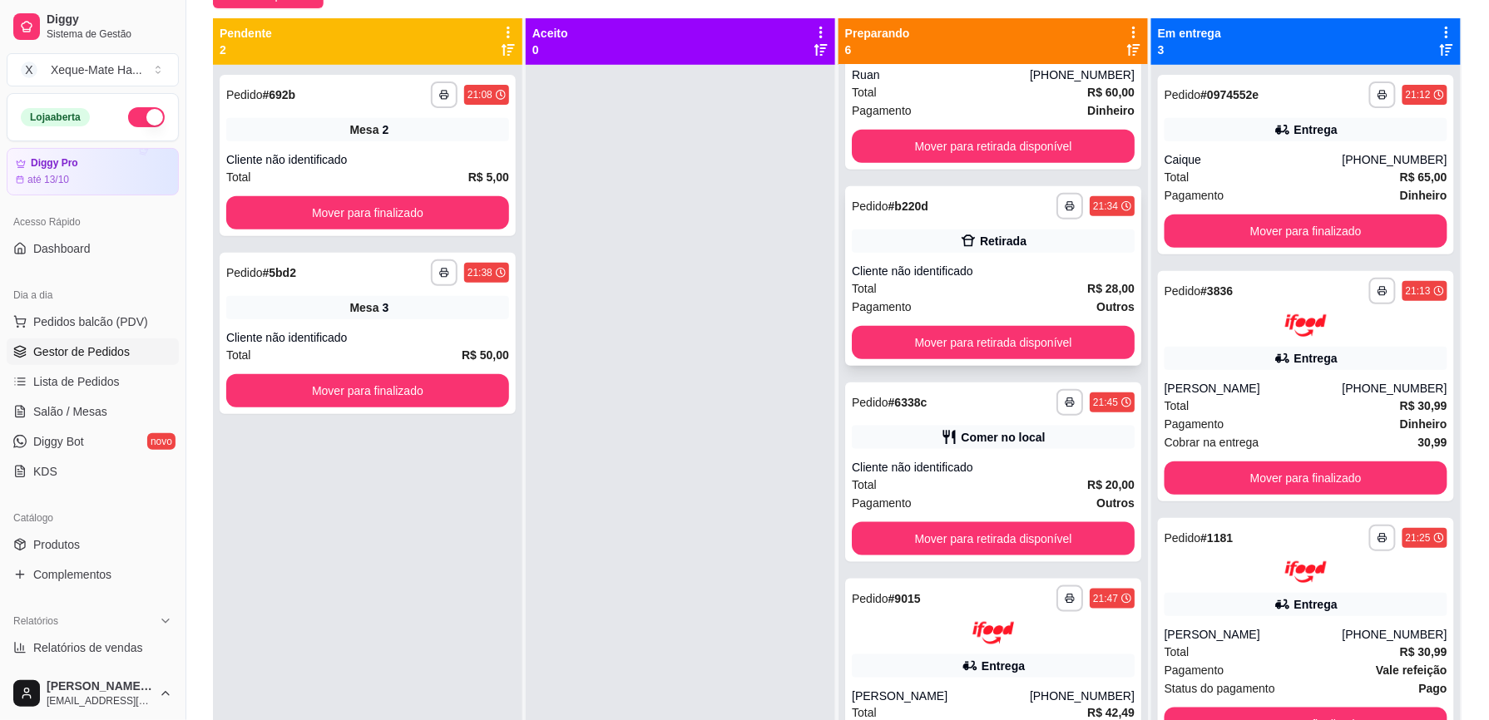
scroll to position [449, 0]
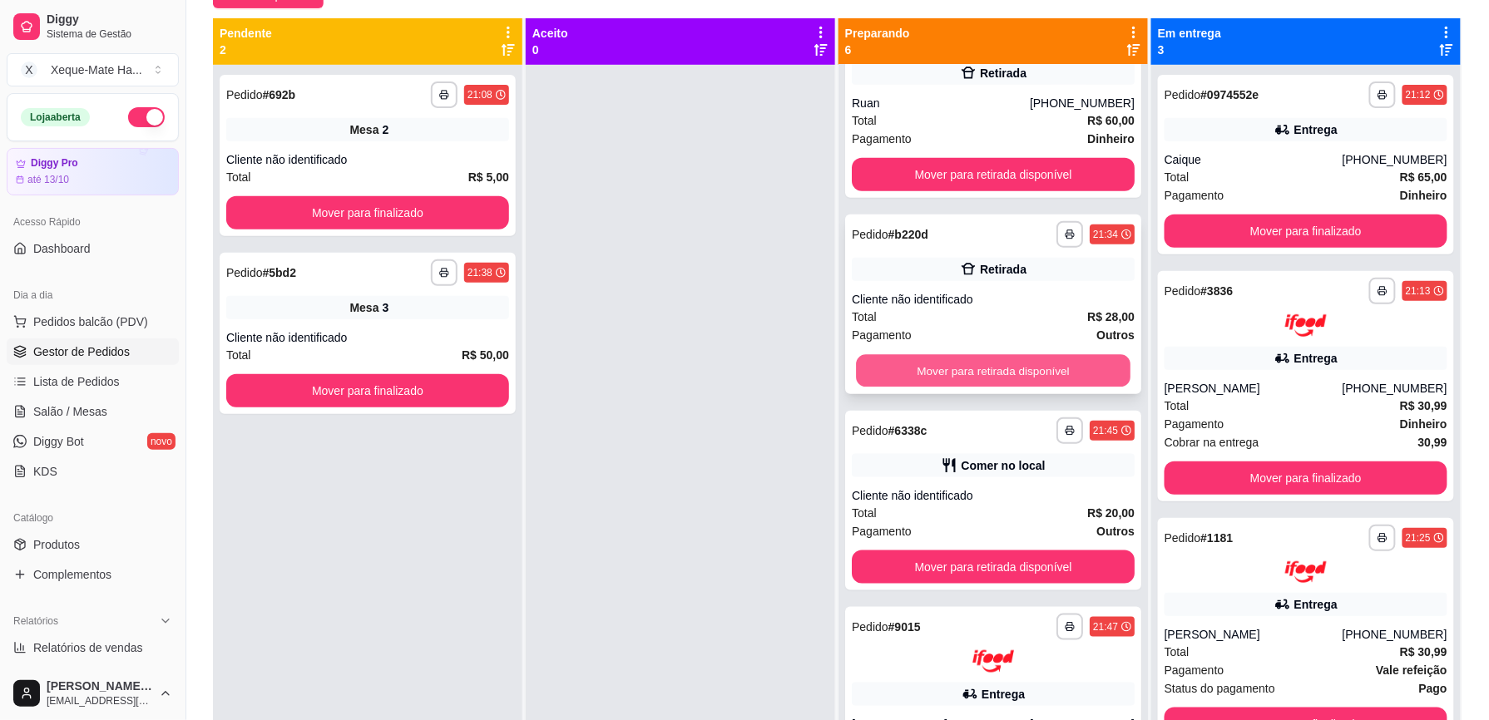
click at [1072, 379] on button "Mover para retirada disponível" at bounding box center [993, 371] width 275 height 32
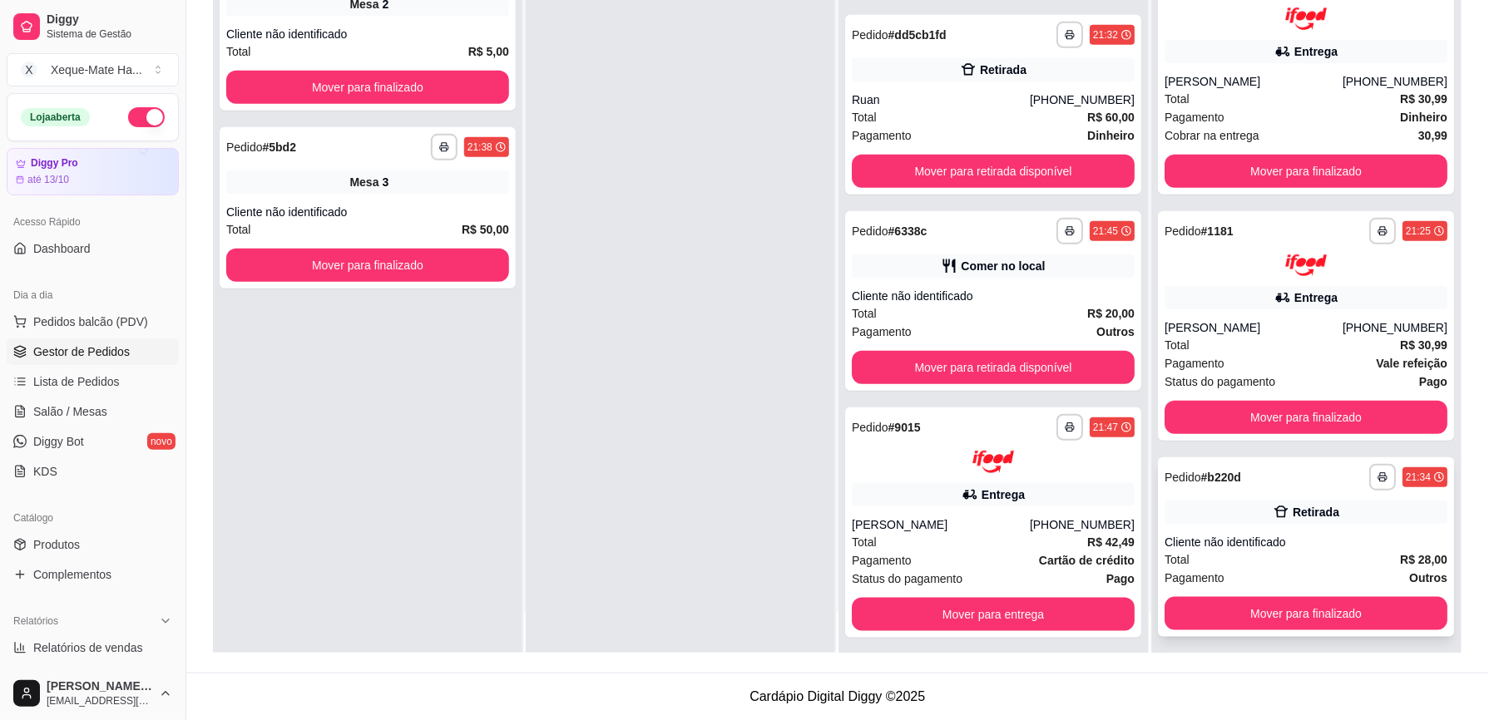
scroll to position [43, 0]
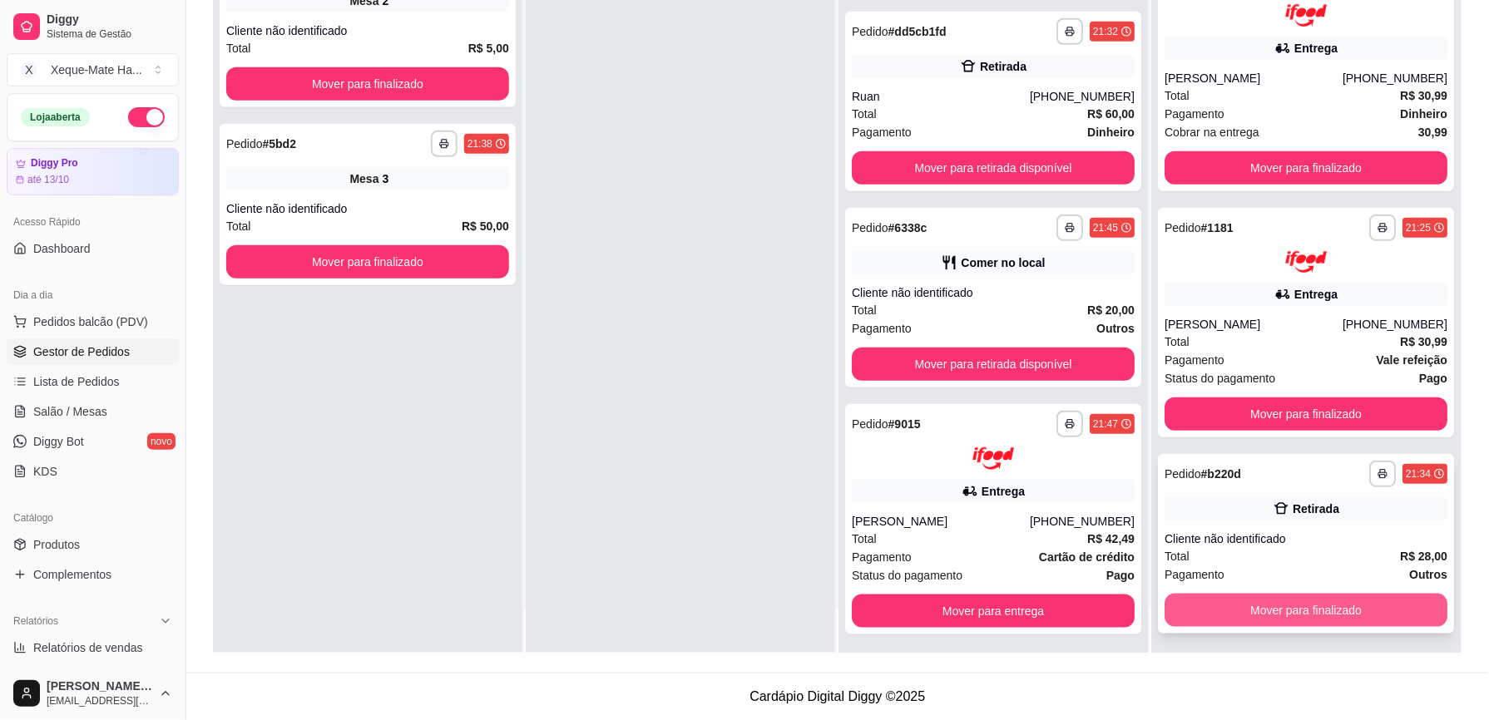
click at [1349, 607] on button "Mover para finalizado" at bounding box center [1306, 610] width 283 height 33
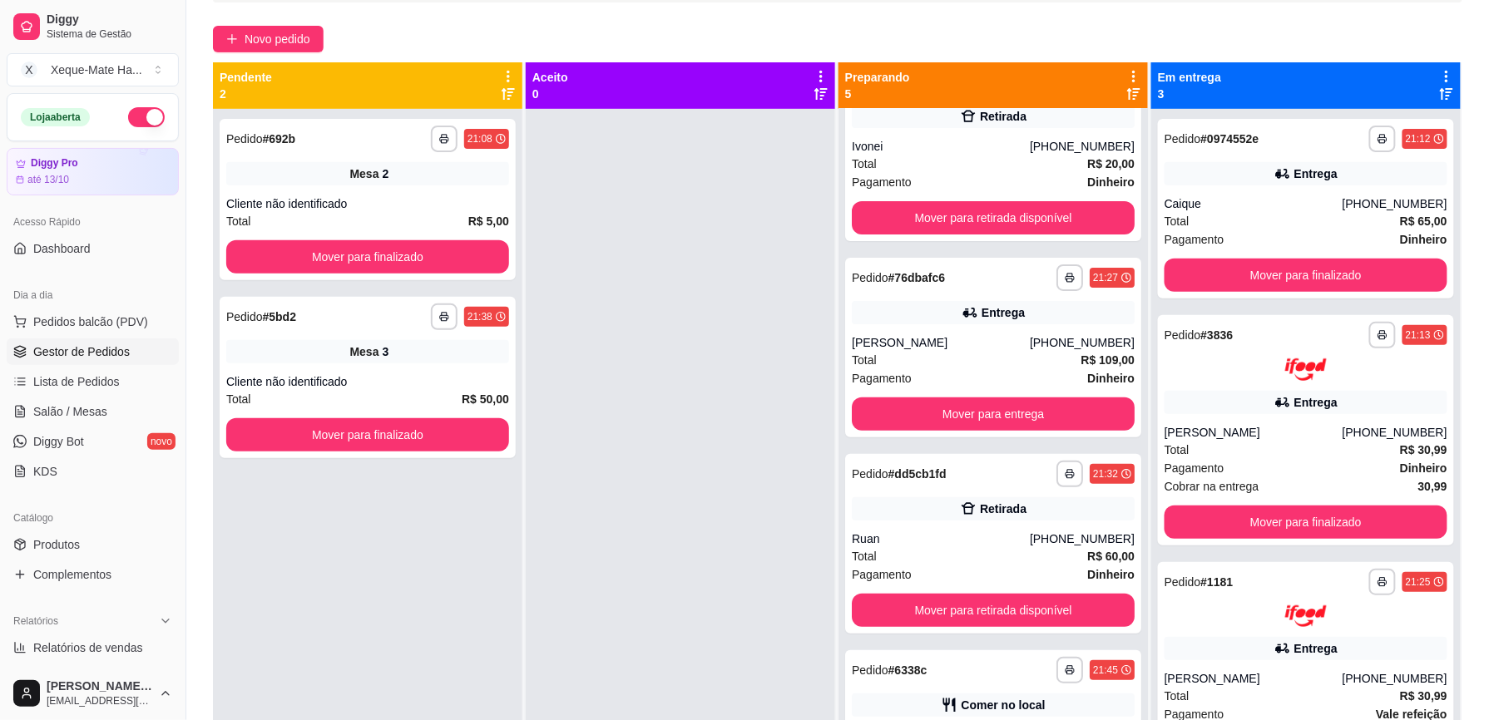
scroll to position [0, 0]
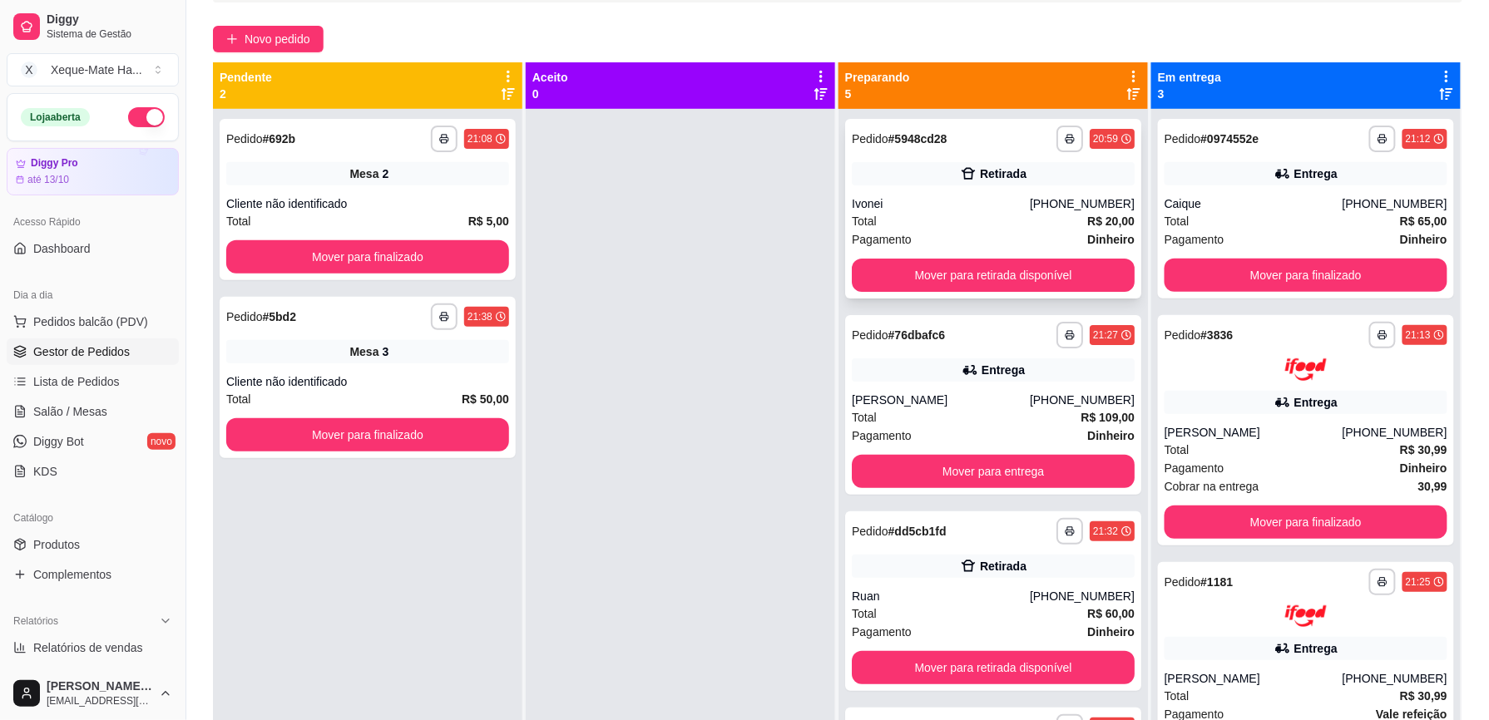
click at [997, 207] on div "Ivonei" at bounding box center [941, 204] width 178 height 17
click at [1042, 414] on div "Total R$ 109,00" at bounding box center [993, 417] width 283 height 18
click at [276, 32] on span "Novo pedido" at bounding box center [278, 39] width 66 height 18
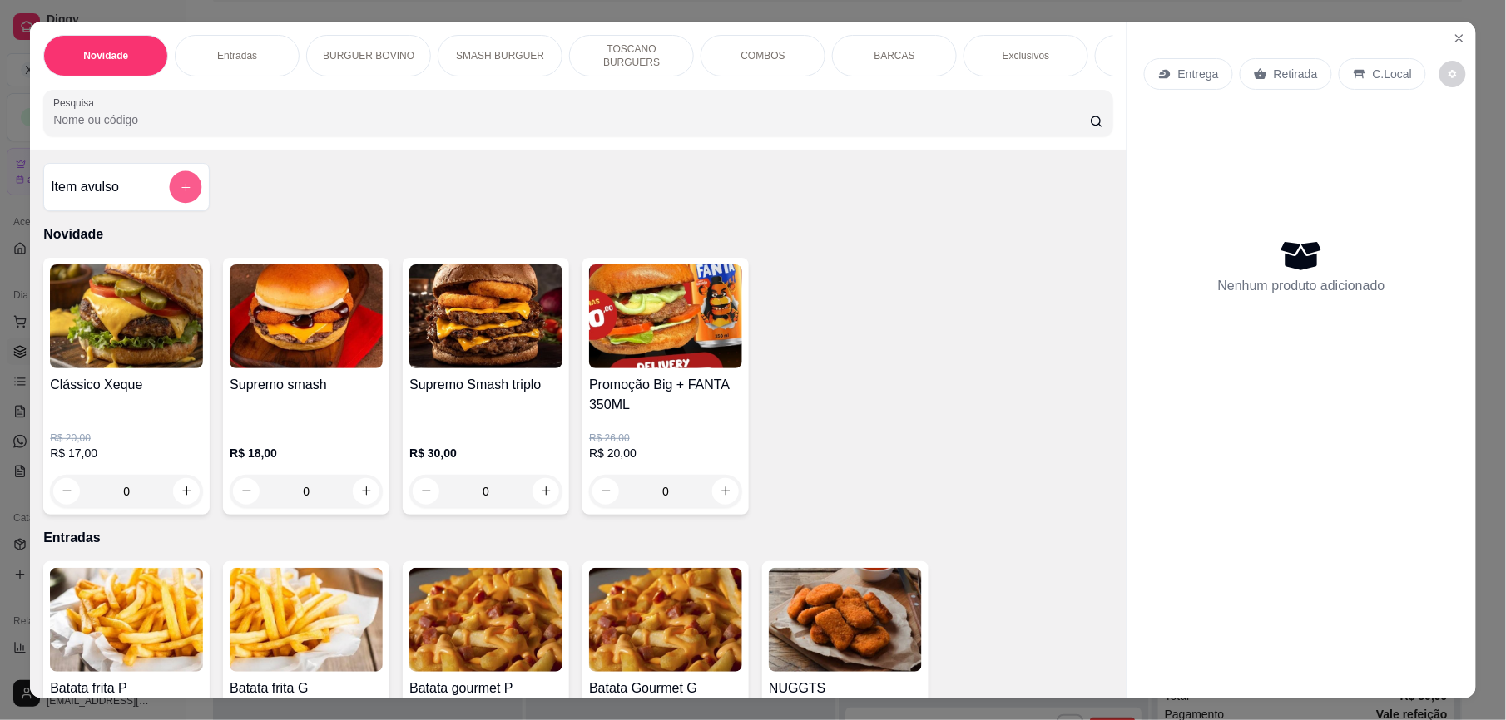
click at [178, 204] on button "add-separate-item" at bounding box center [186, 187] width 32 height 32
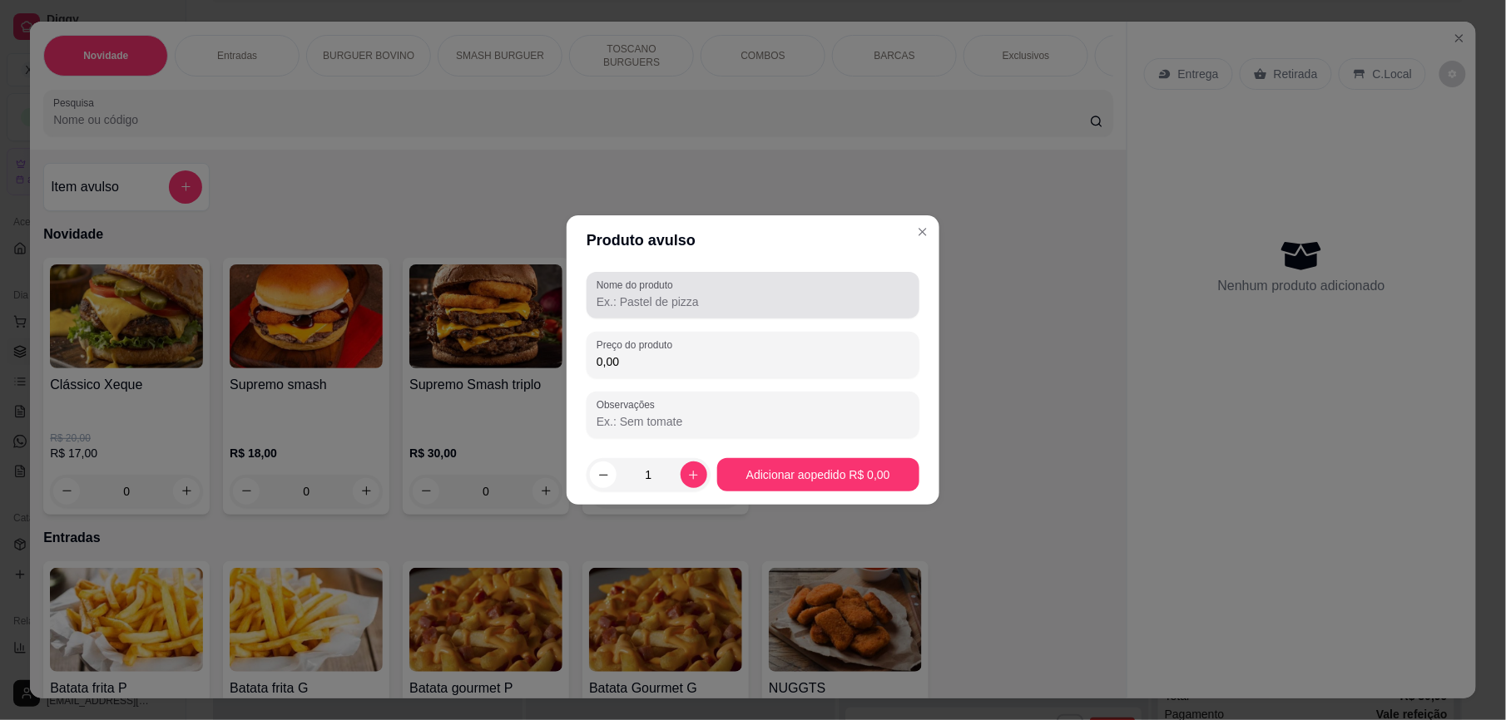
click at [680, 306] on input "Nome do produto" at bounding box center [753, 302] width 313 height 17
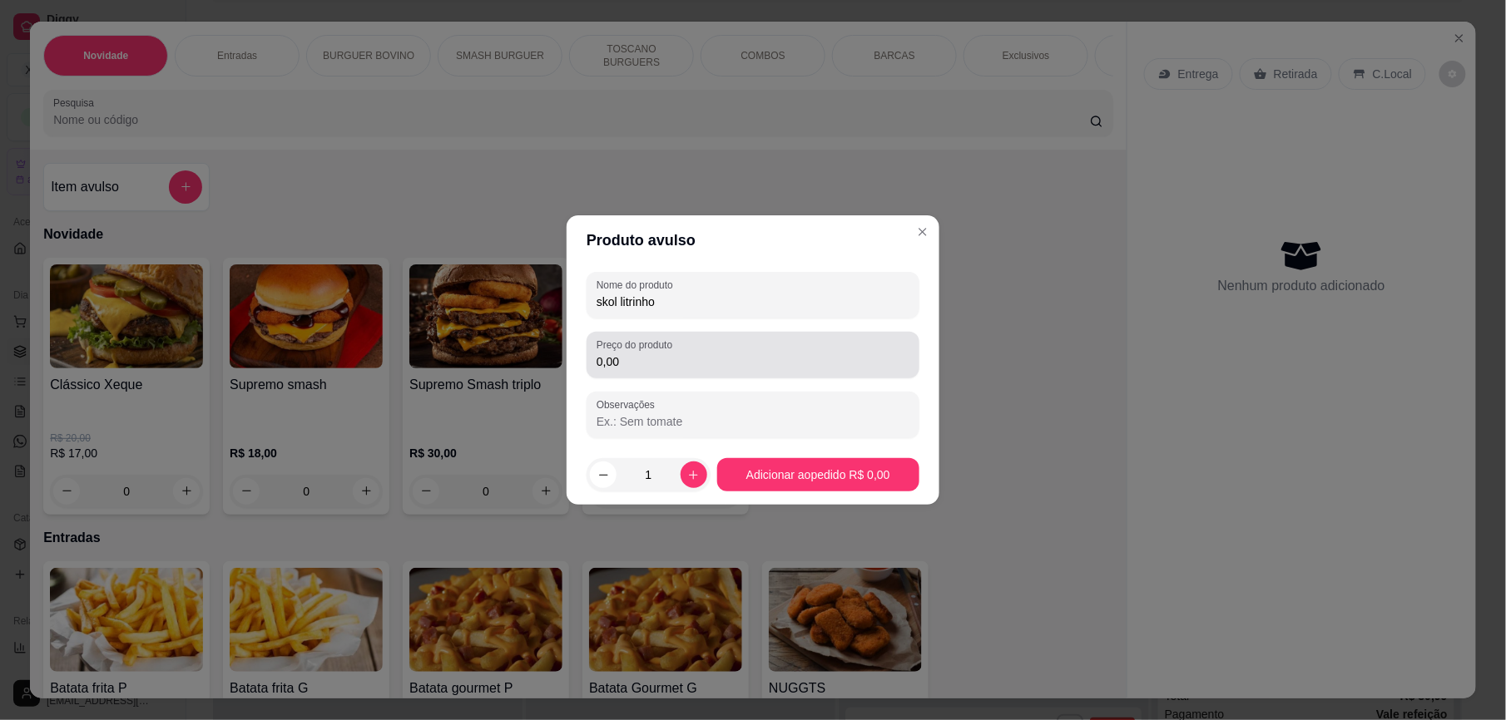
type input "skol litrinho"
click at [676, 364] on input "0,00" at bounding box center [753, 362] width 313 height 17
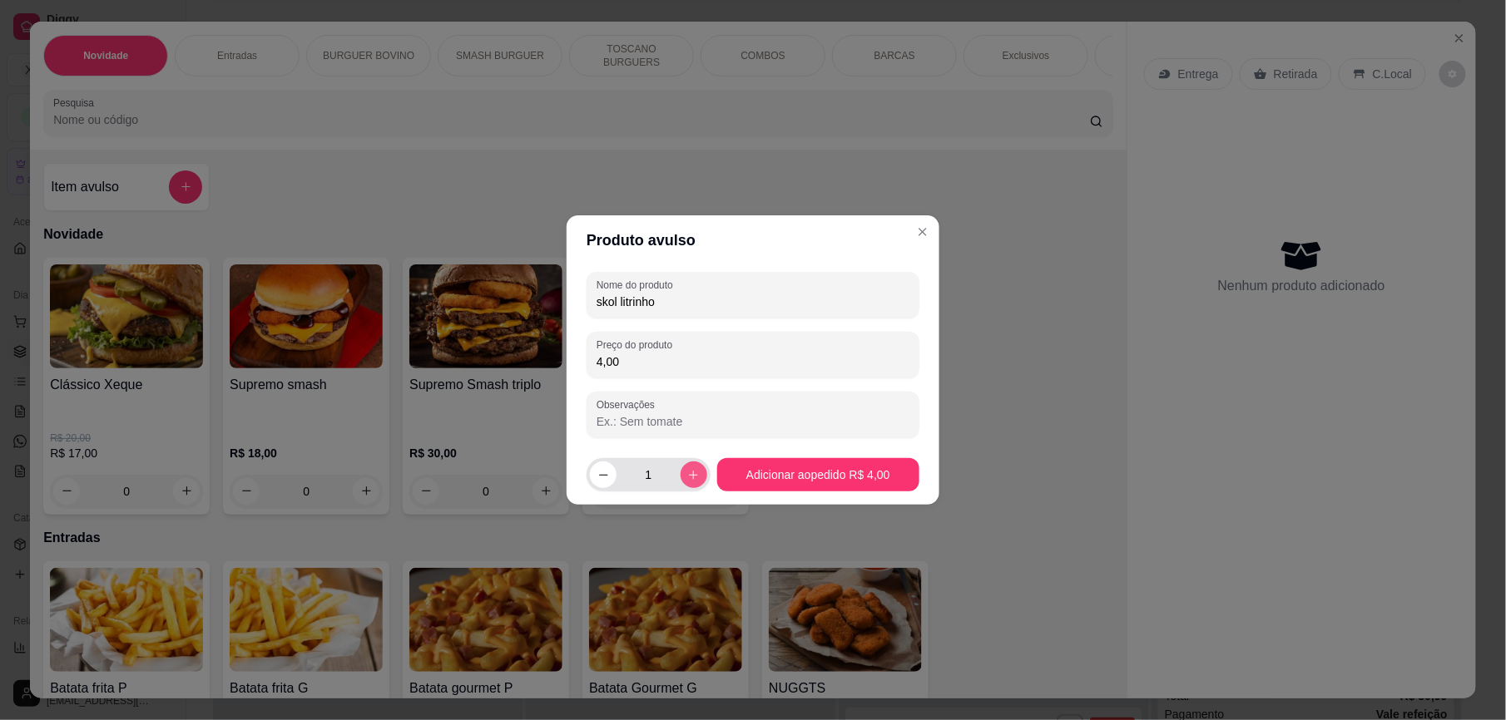
type input "4,00"
click at [689, 476] on icon "increase-product-quantity" at bounding box center [693, 475] width 9 height 9
type input "2"
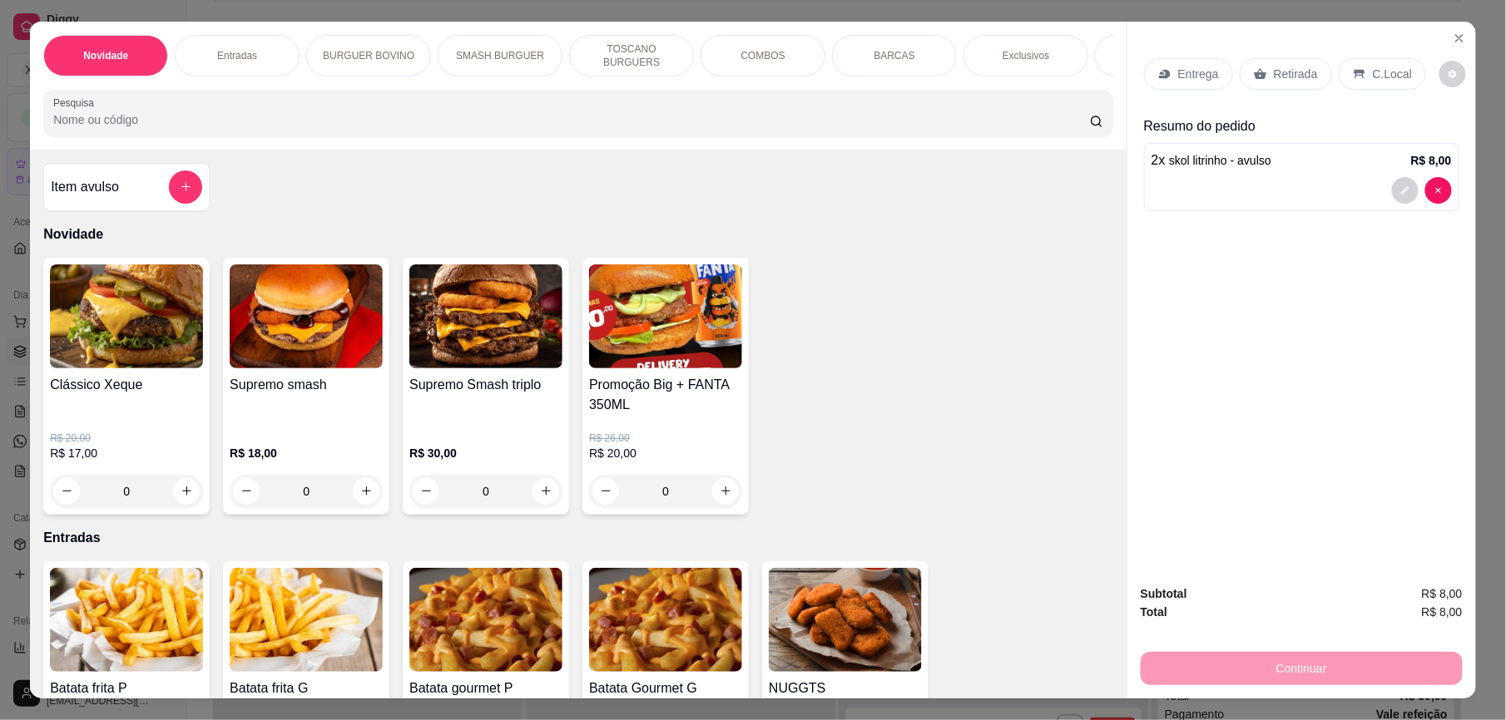
click at [1389, 71] on p "C.Local" at bounding box center [1392, 74] width 39 height 17
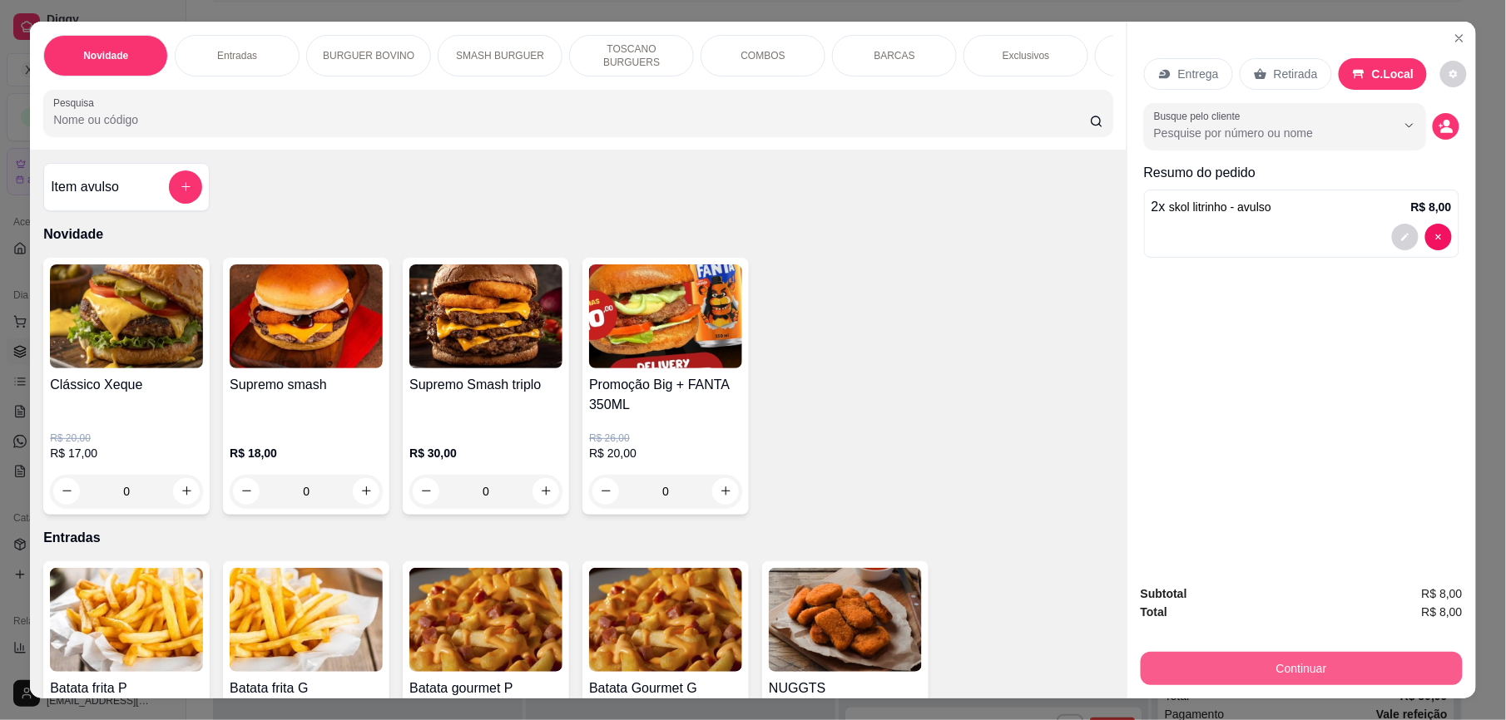
click at [1391, 657] on button "Continuar" at bounding box center [1302, 668] width 322 height 33
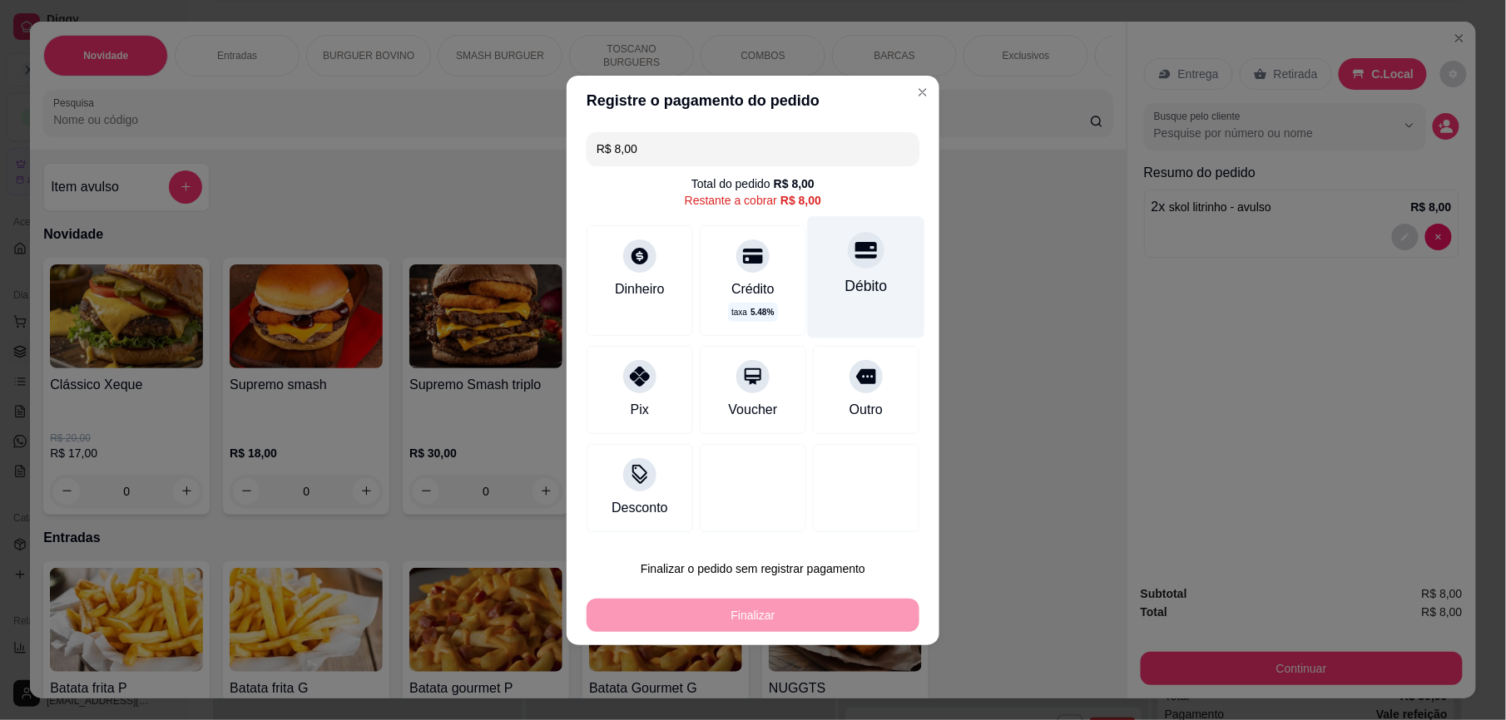
click at [864, 281] on div "Débito" at bounding box center [866, 286] width 42 height 22
type input "R$ 0,00"
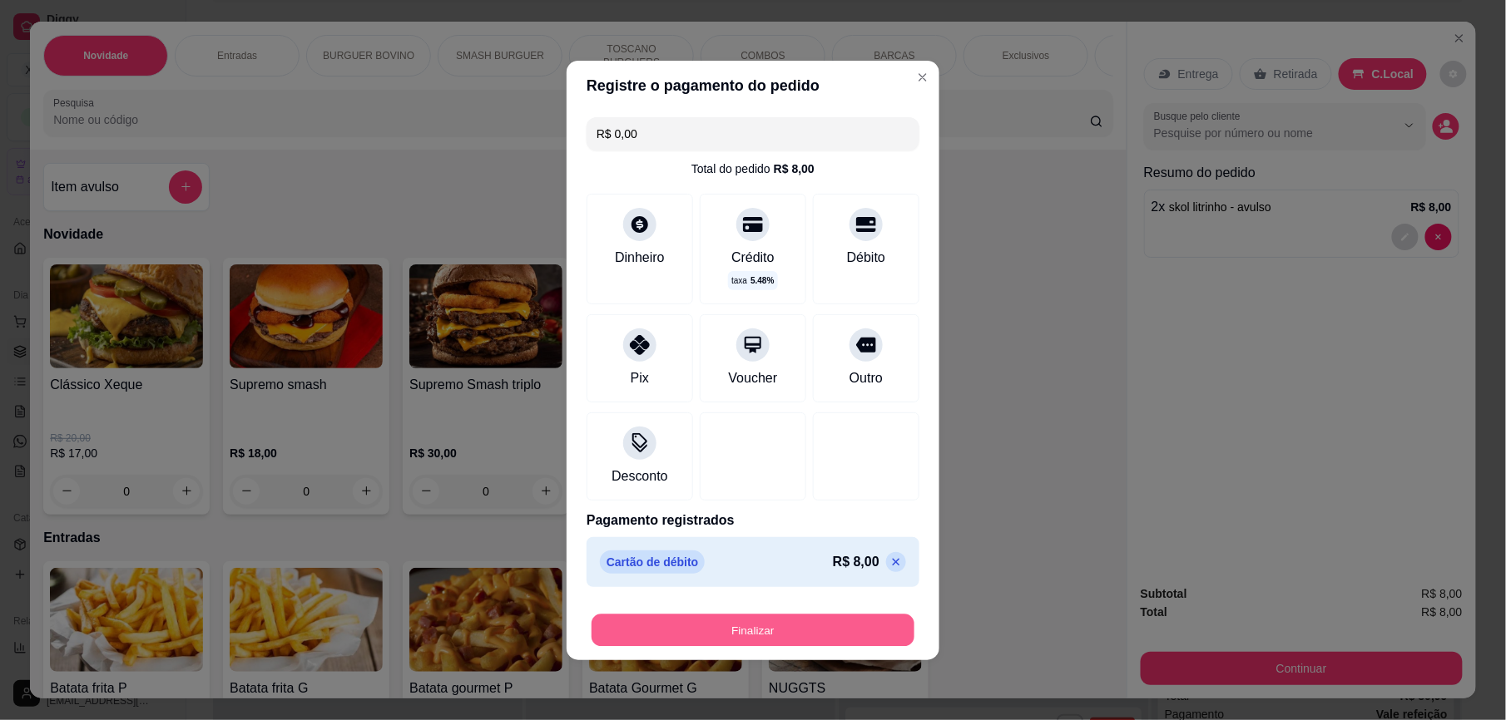
click at [833, 624] on button "Finalizar" at bounding box center [753, 630] width 323 height 32
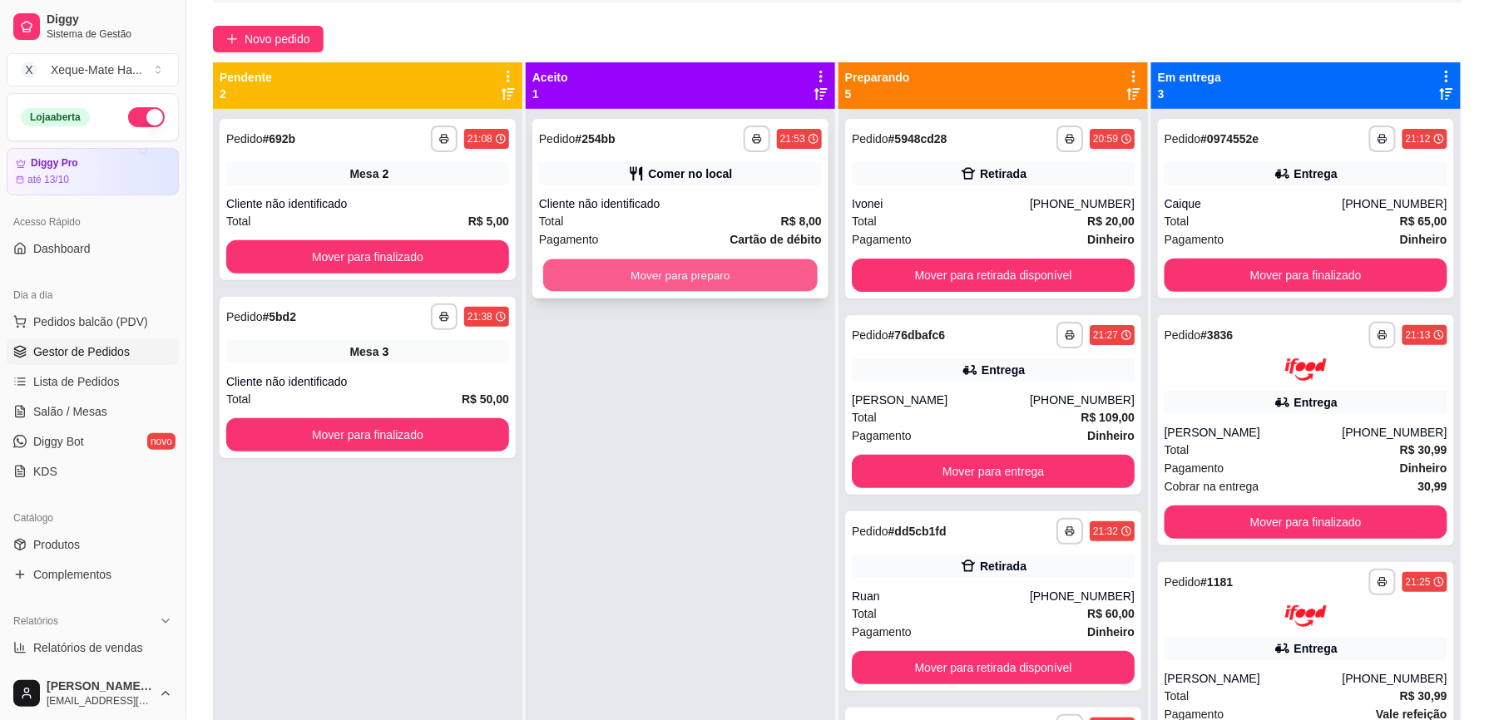
click at [777, 285] on button "Mover para preparo" at bounding box center [680, 276] width 275 height 32
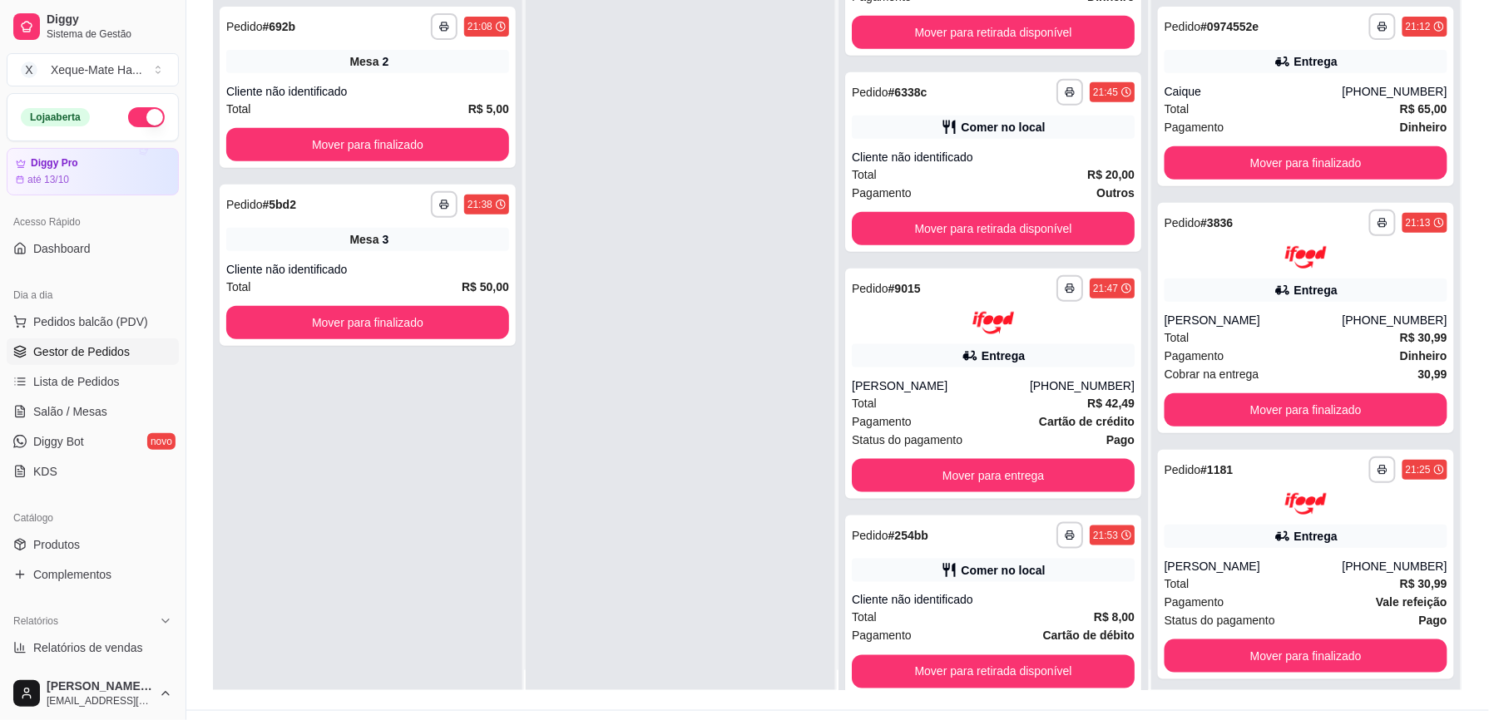
scroll to position [47, 0]
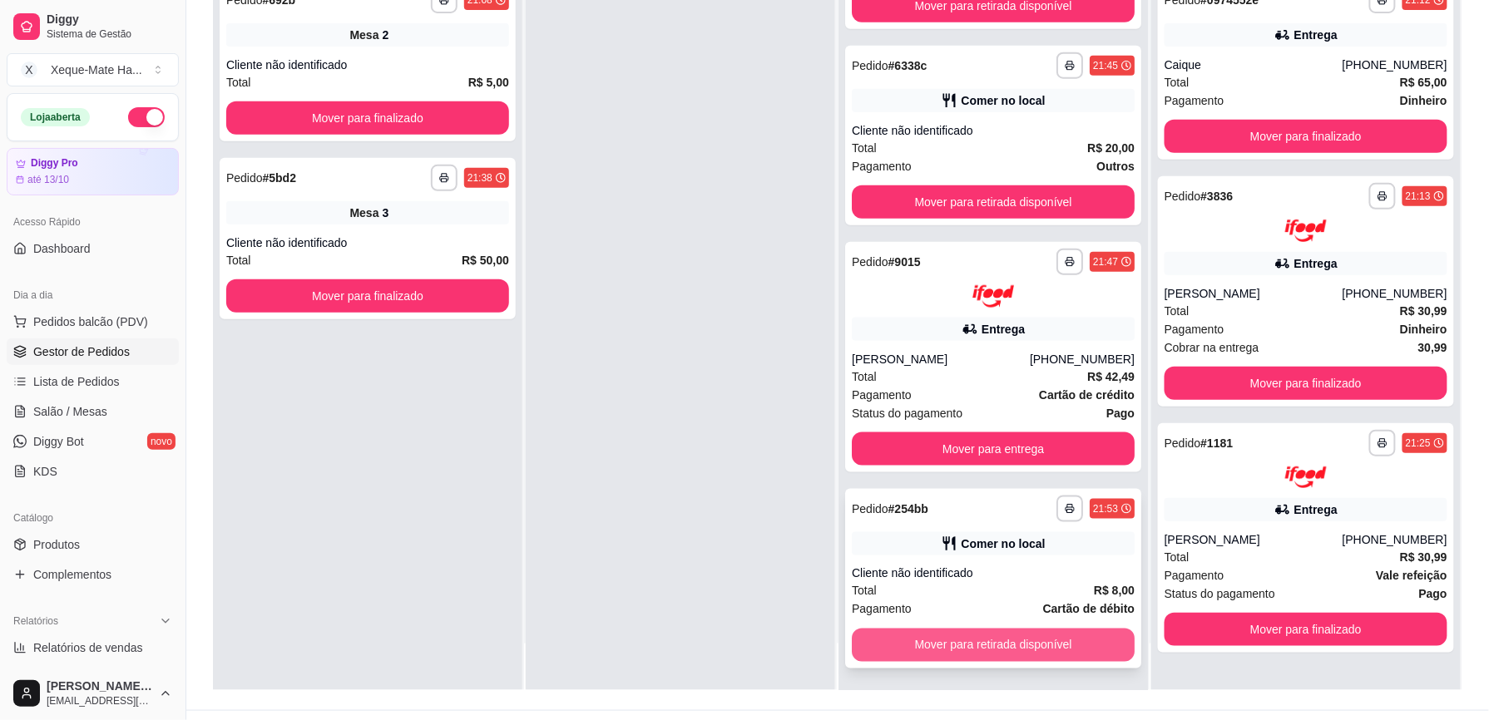
click at [1050, 641] on button "Mover para retirada disponível" at bounding box center [993, 645] width 283 height 33
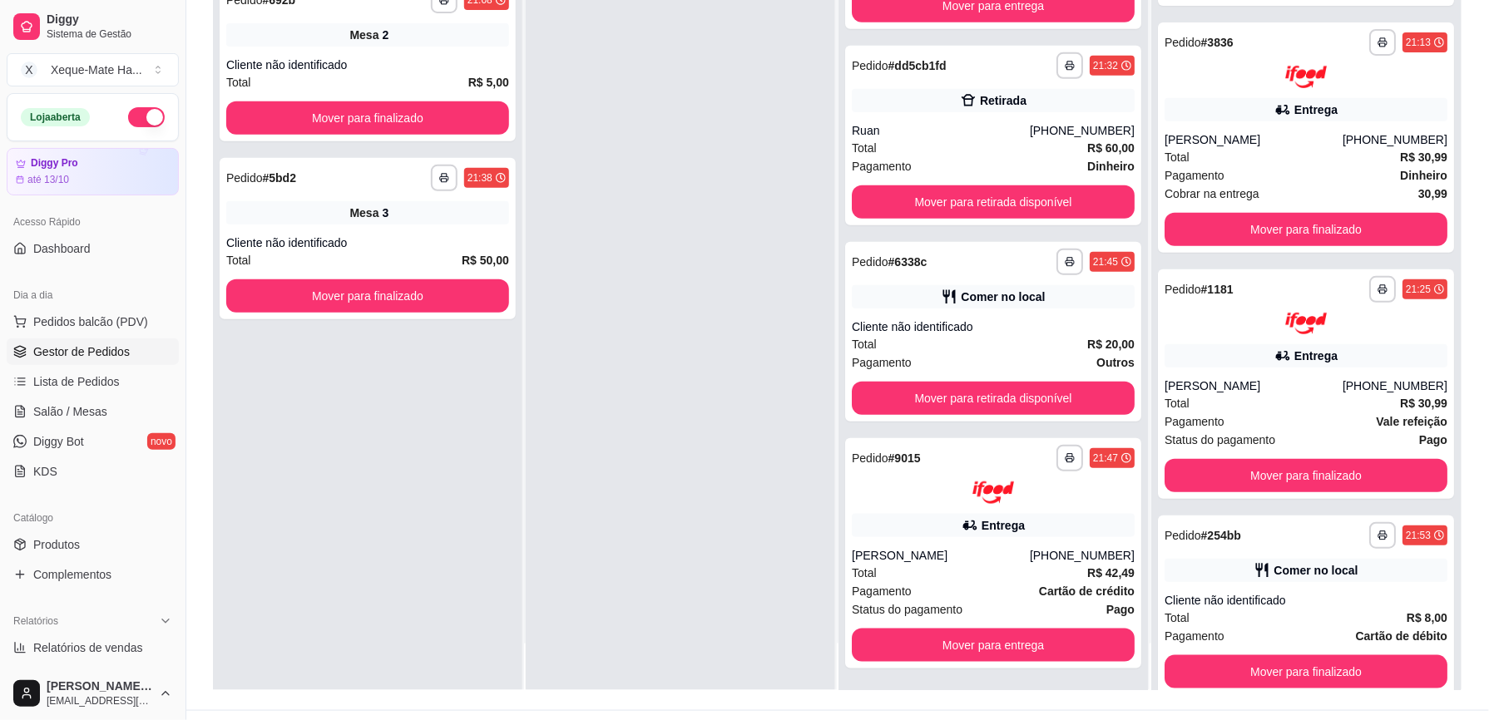
scroll to position [181, 0]
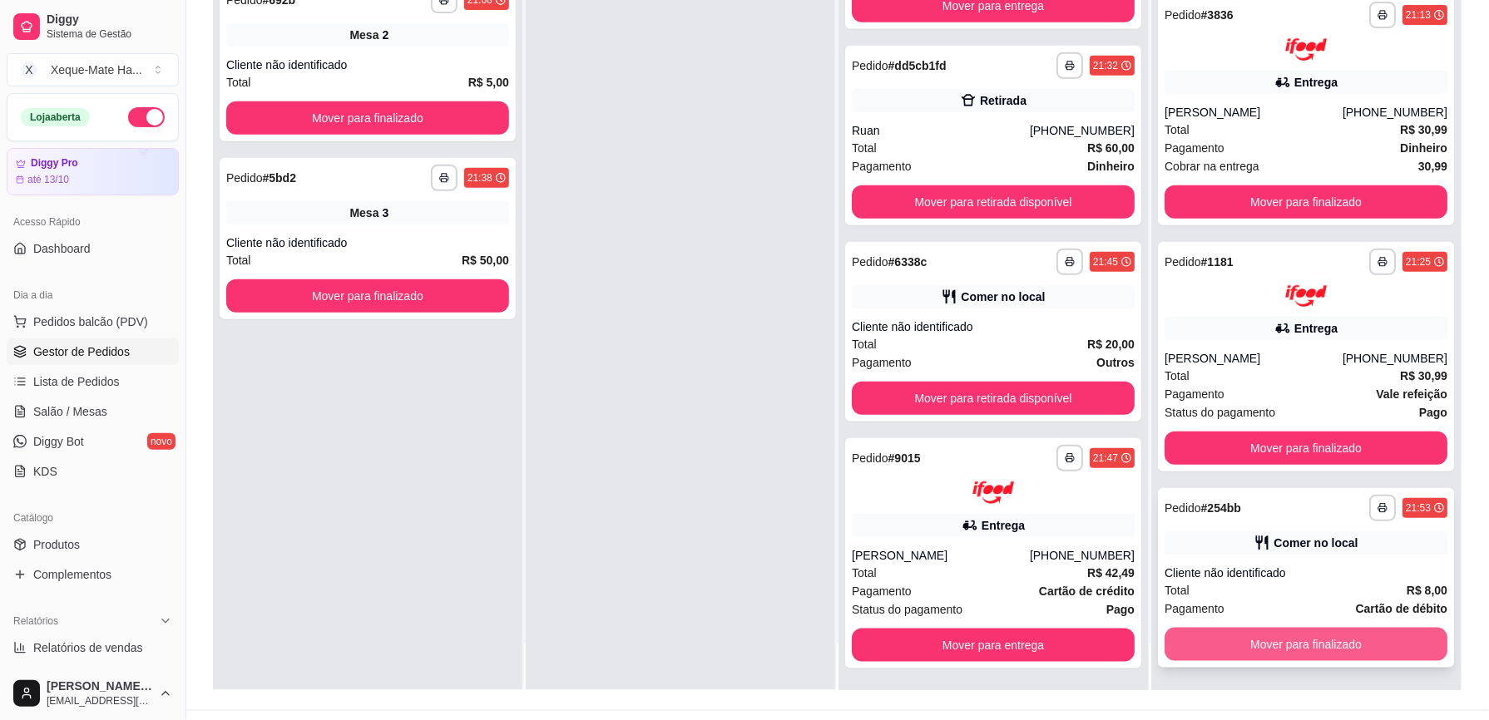
click at [1345, 636] on button "Mover para finalizado" at bounding box center [1306, 644] width 283 height 33
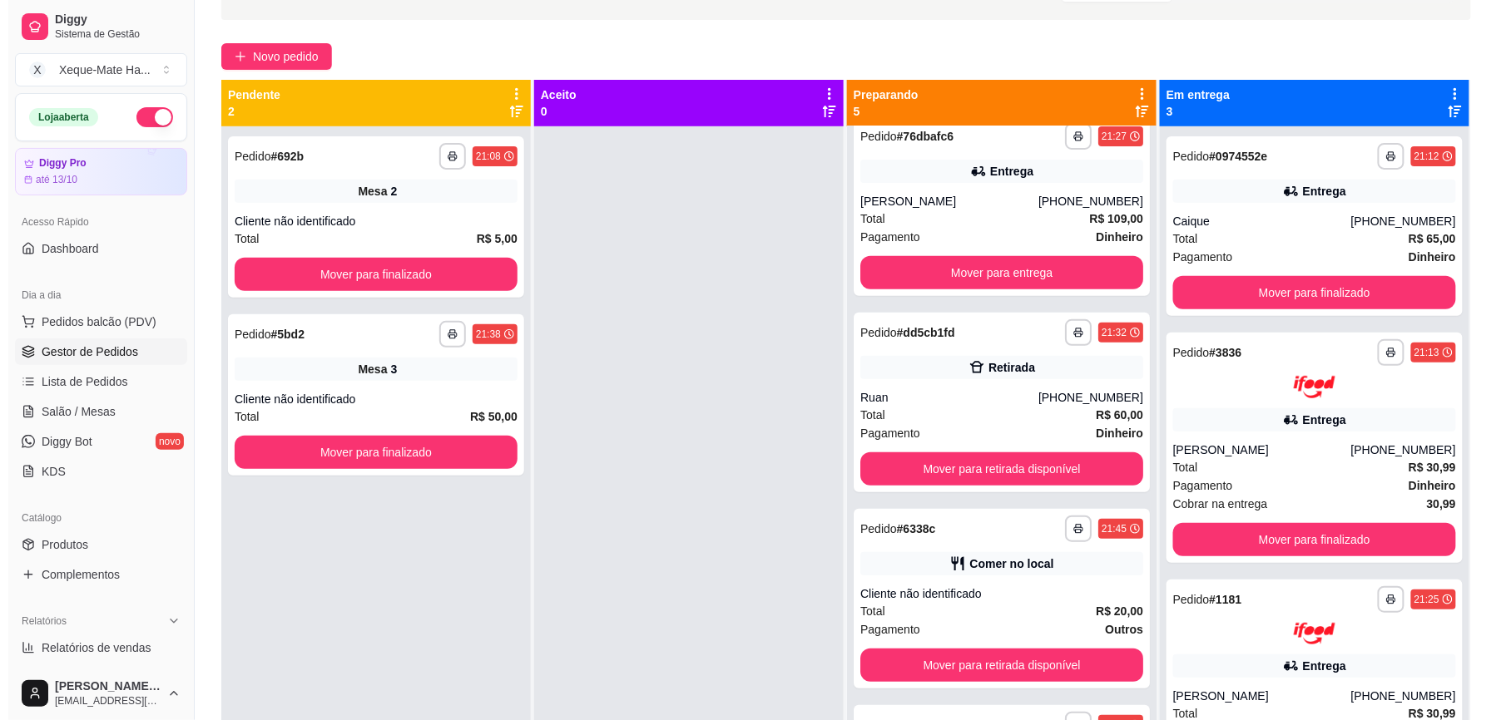
scroll to position [0, 0]
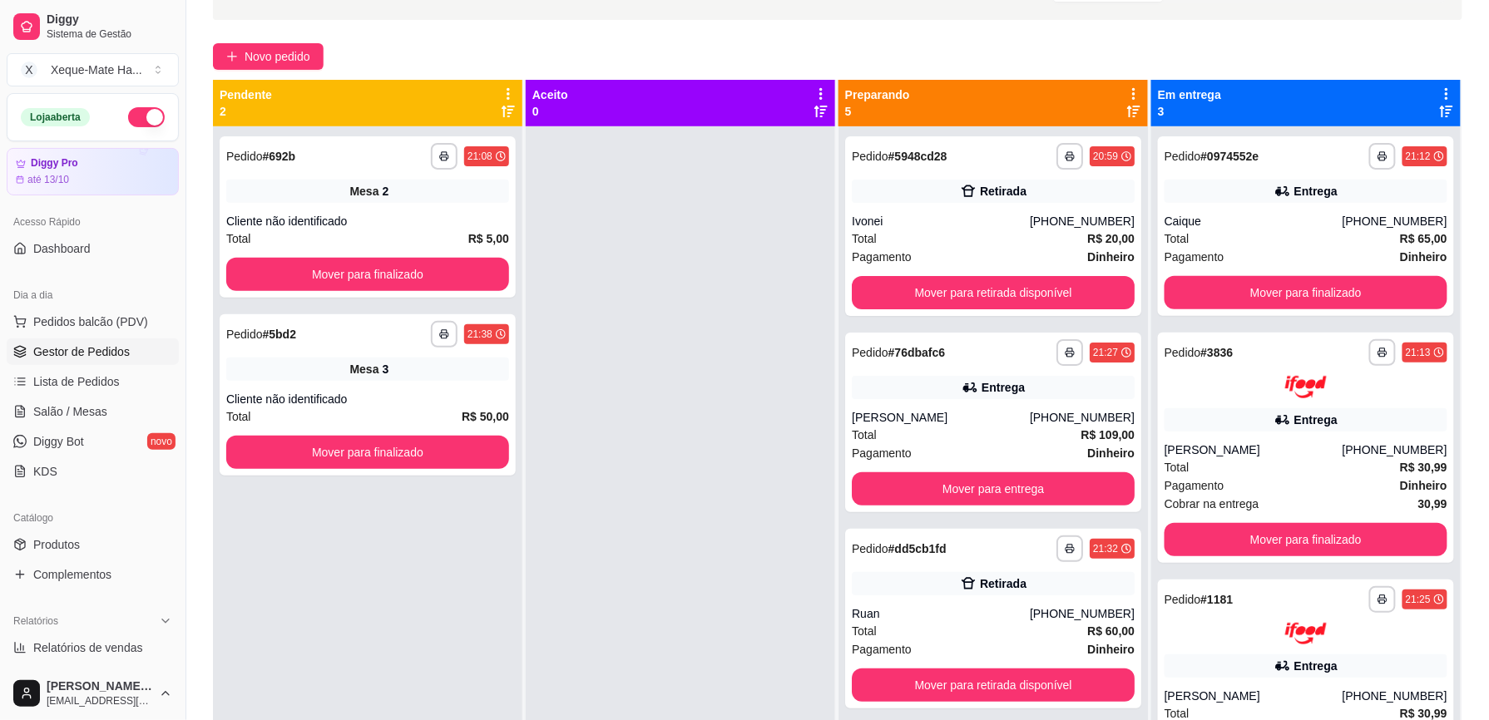
click at [1136, 301] on div "**********" at bounding box center [994, 463] width 311 height 767
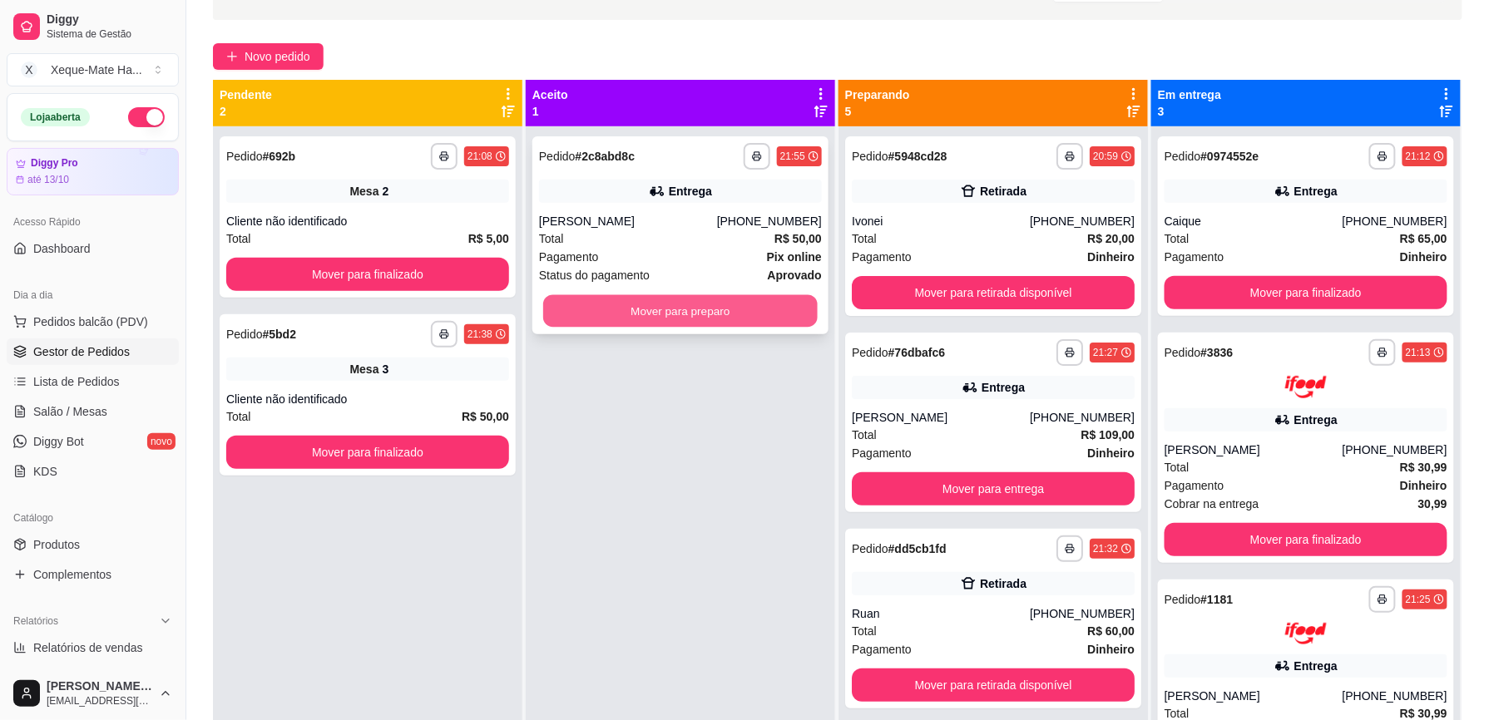
click at [766, 316] on button "Mover para preparo" at bounding box center [680, 311] width 275 height 32
click at [772, 310] on button "Mover para preparo" at bounding box center [680, 311] width 283 height 33
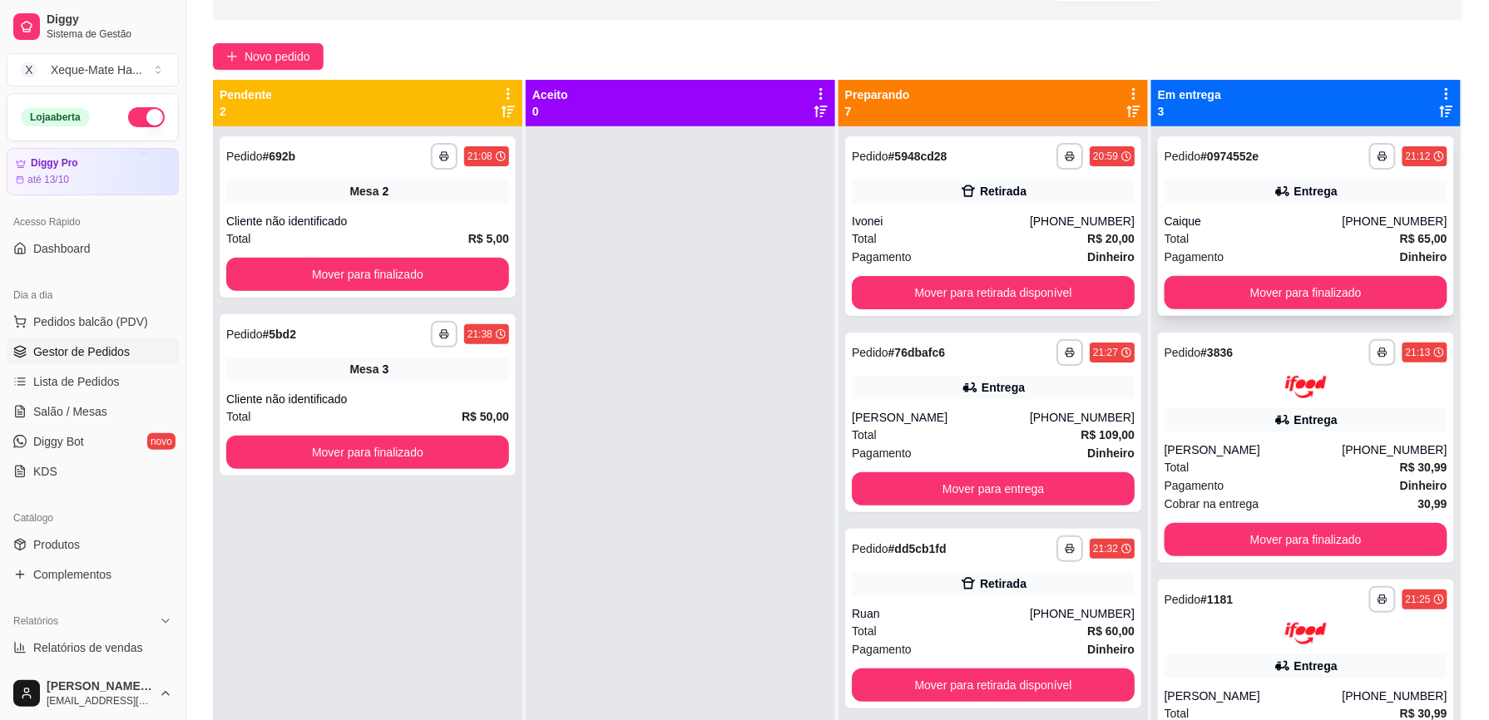
click at [1303, 241] on div "Total R$ 65,00" at bounding box center [1306, 239] width 283 height 18
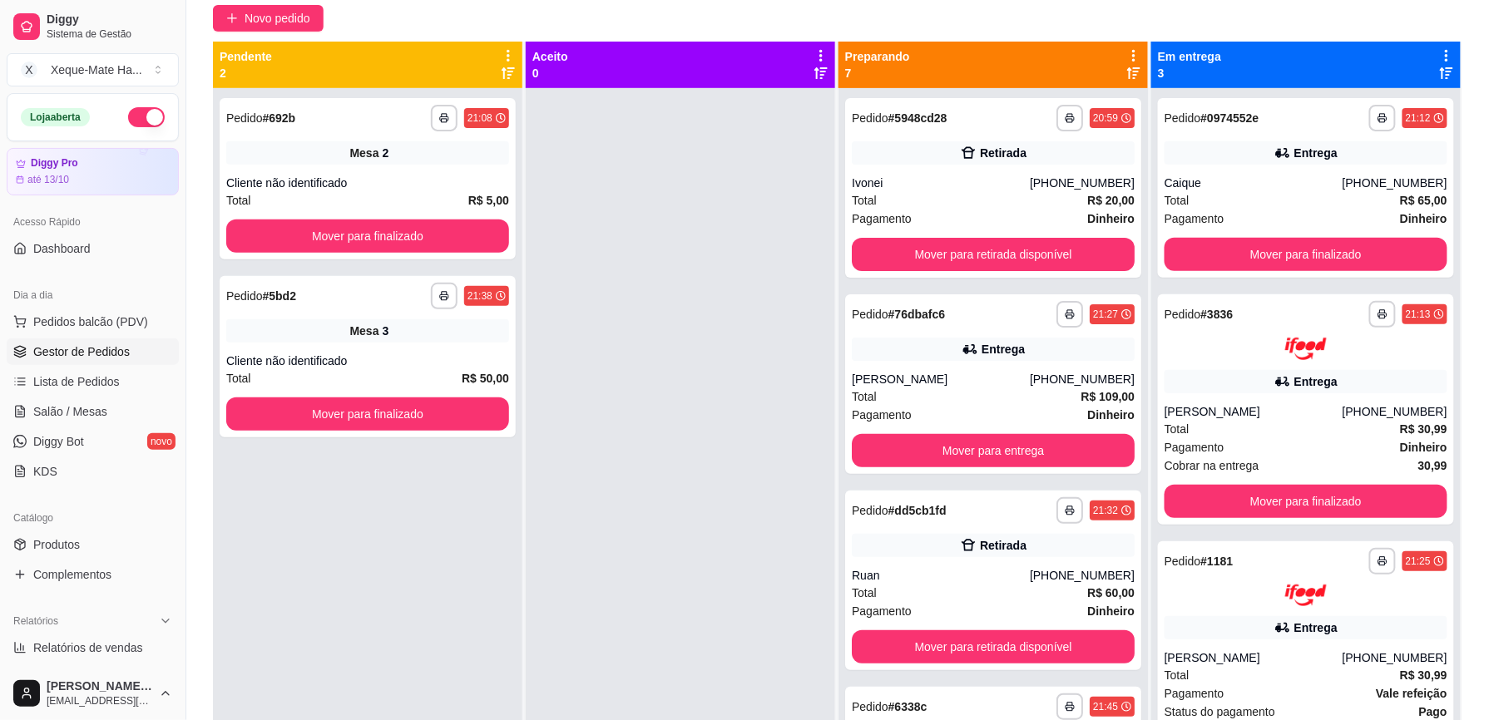
scroll to position [137, 0]
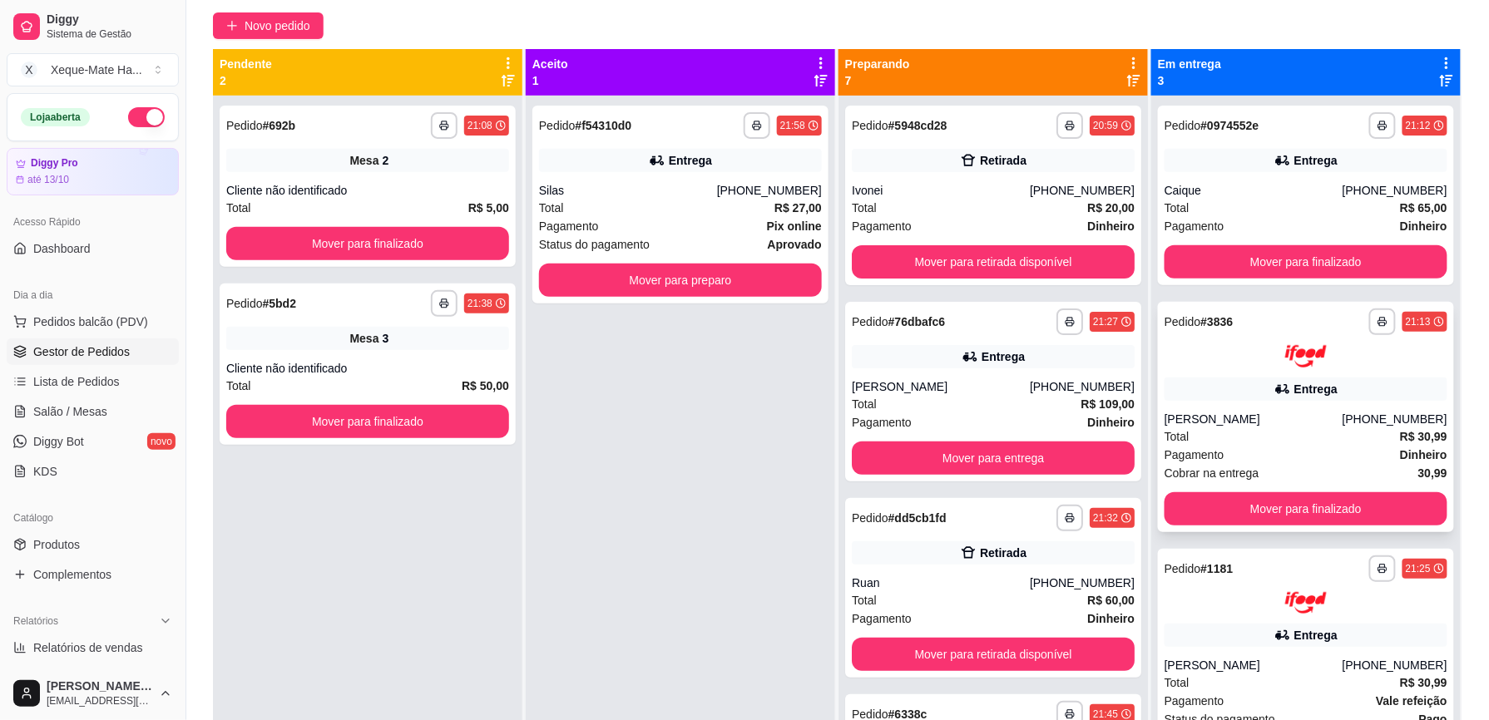
click at [1279, 428] on div "Total R$ 30,99" at bounding box center [1306, 437] width 283 height 18
click at [643, 277] on button "Mover para preparo" at bounding box center [680, 280] width 283 height 33
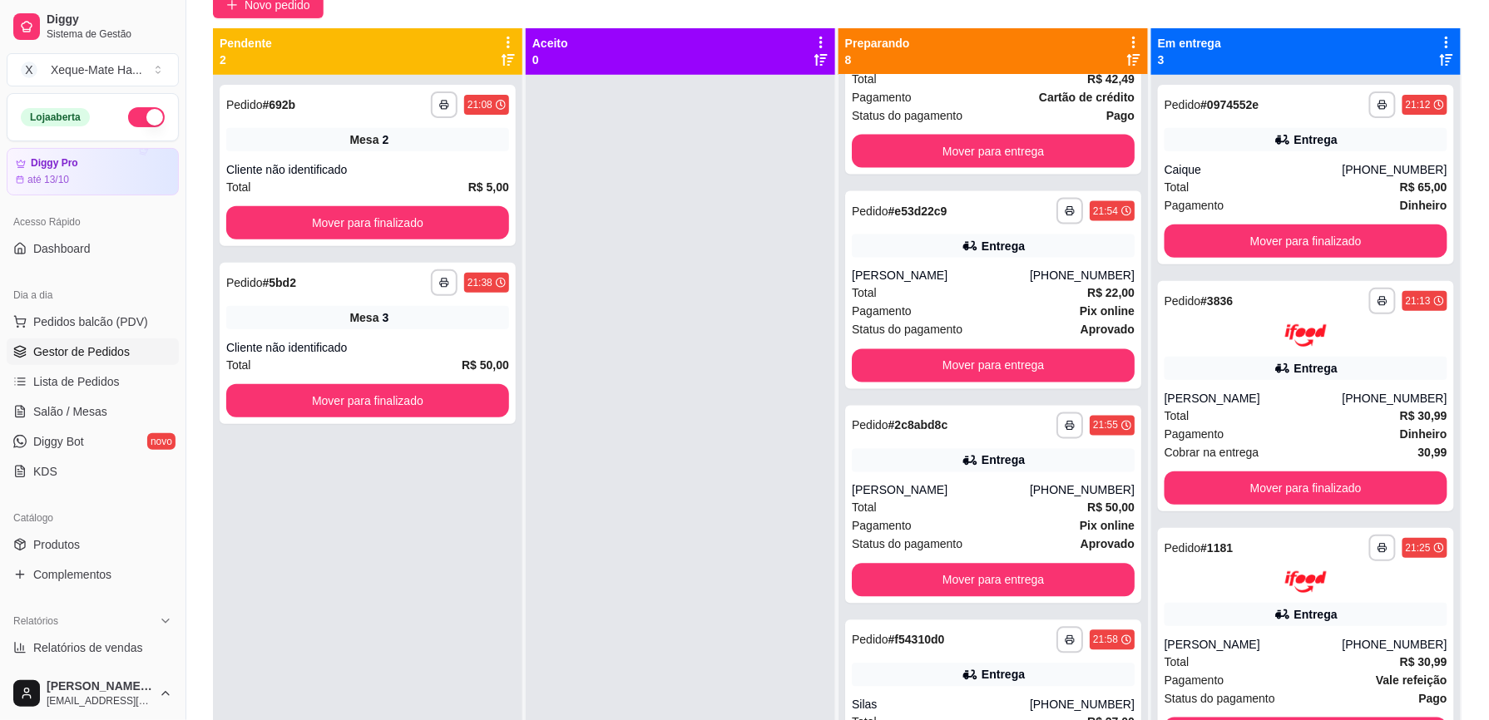
scroll to position [161, 0]
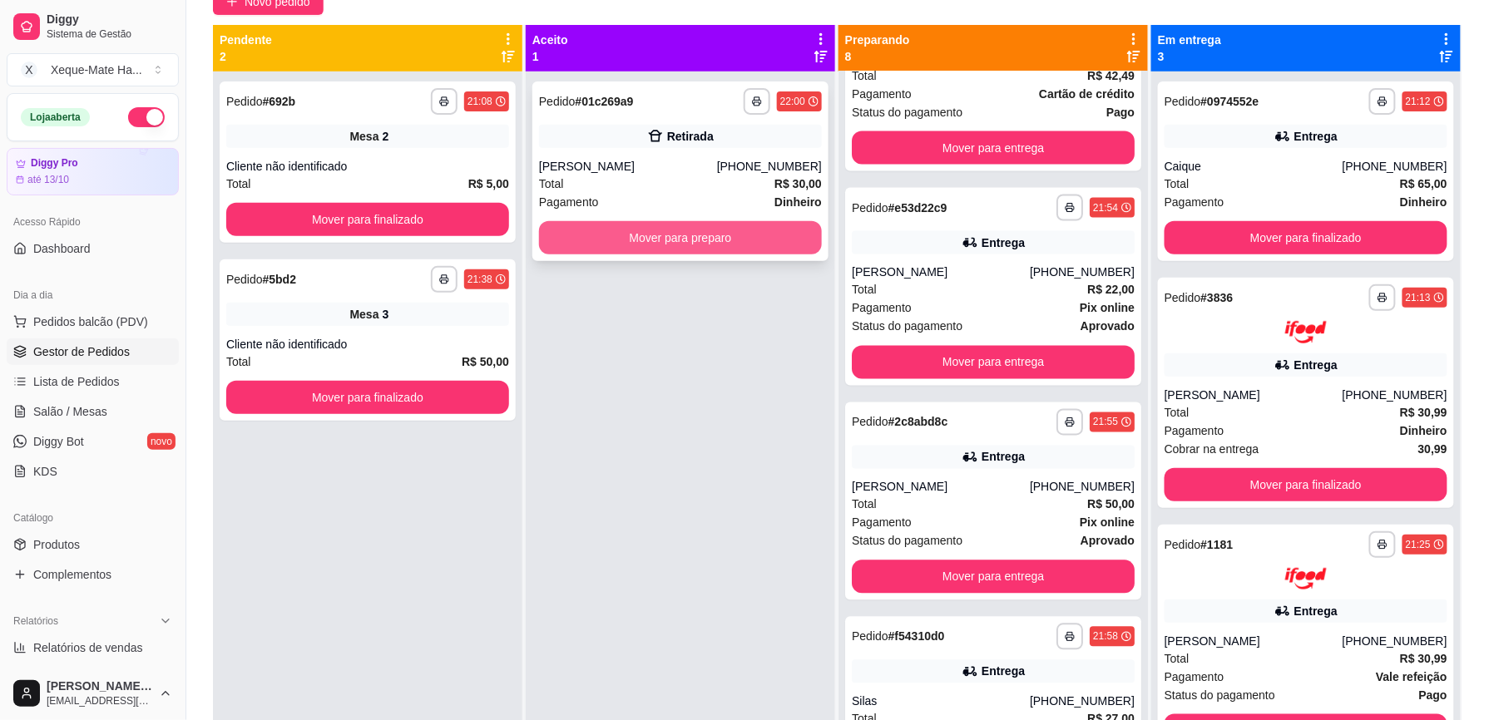
click at [669, 244] on button "Mover para preparo" at bounding box center [680, 237] width 283 height 33
click at [669, 244] on div "Mover para preparo" at bounding box center [680, 237] width 283 height 33
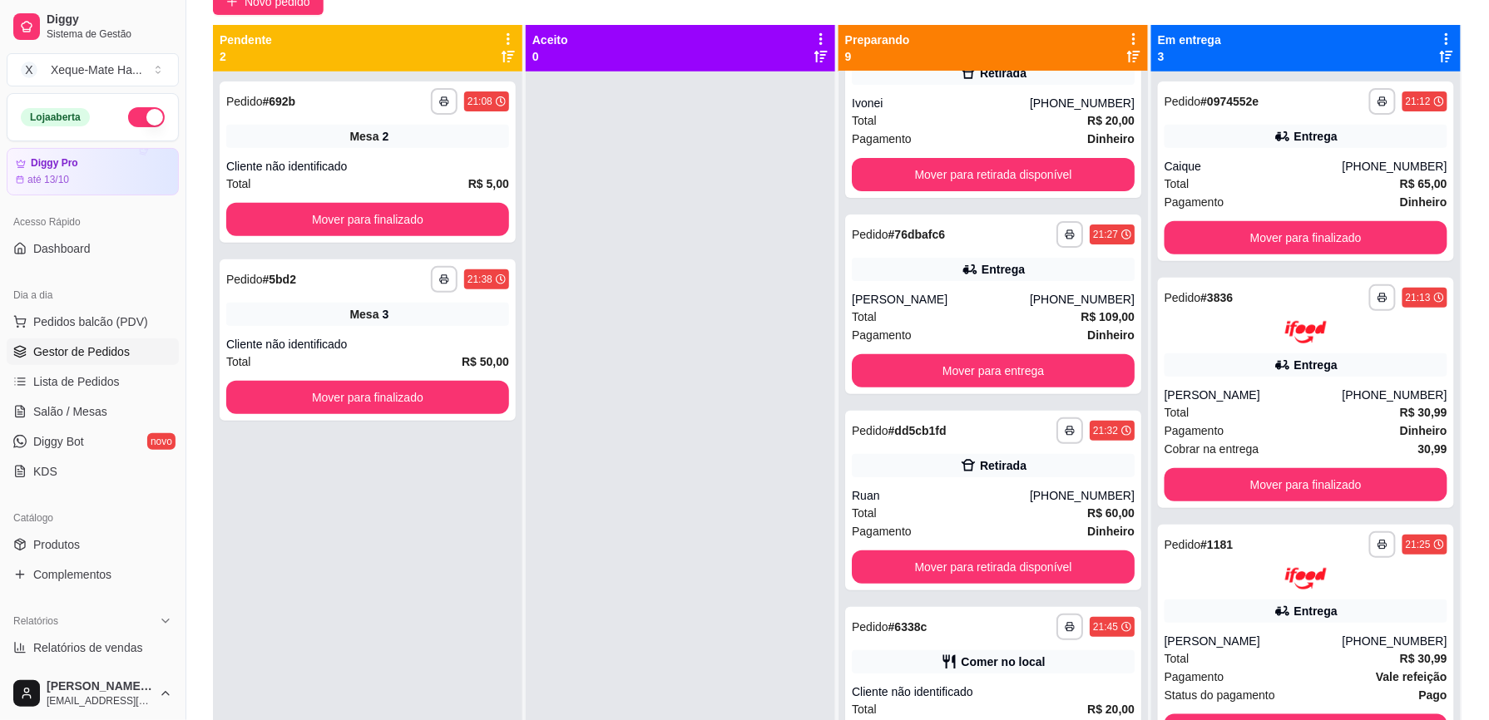
scroll to position [0, 0]
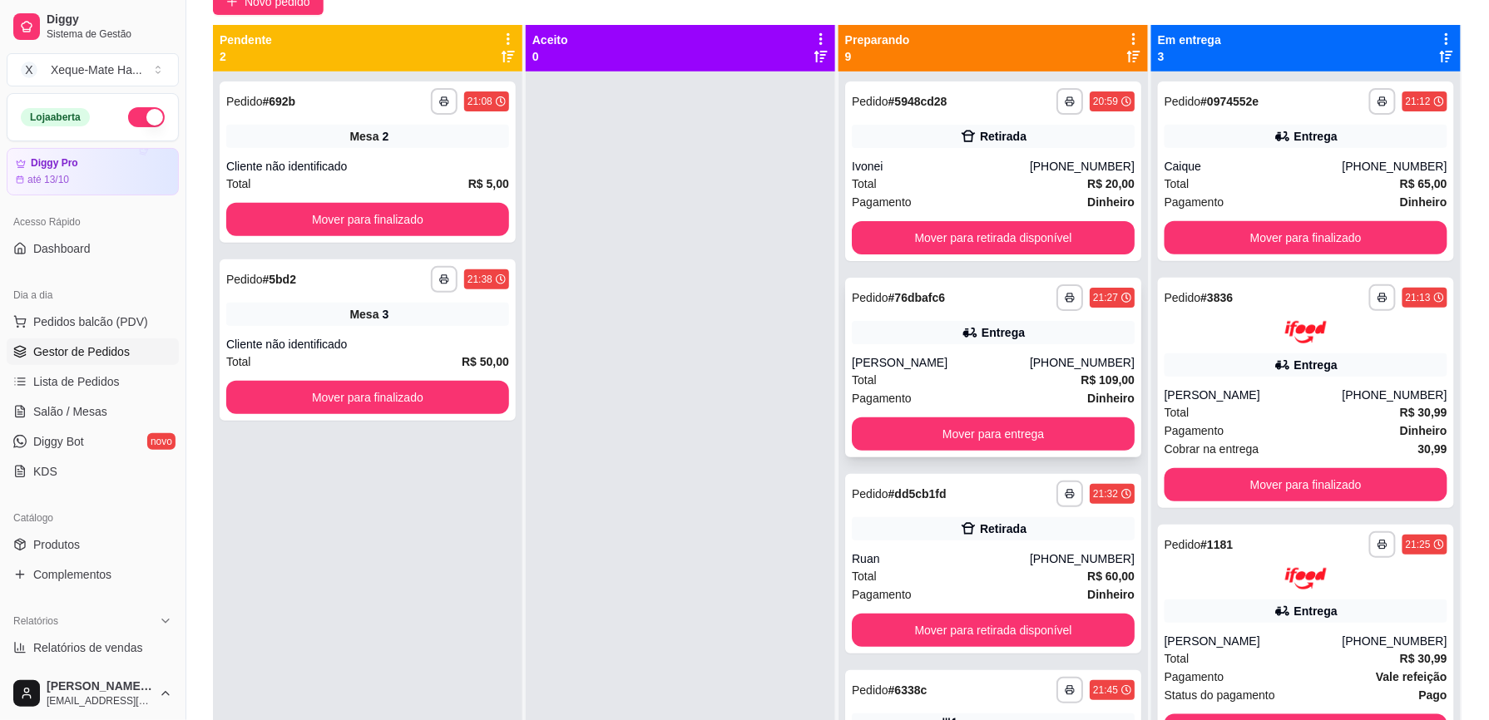
click at [1003, 357] on div "Erica" at bounding box center [941, 362] width 178 height 17
click at [950, 433] on button "Mover para entrega" at bounding box center [993, 434] width 275 height 32
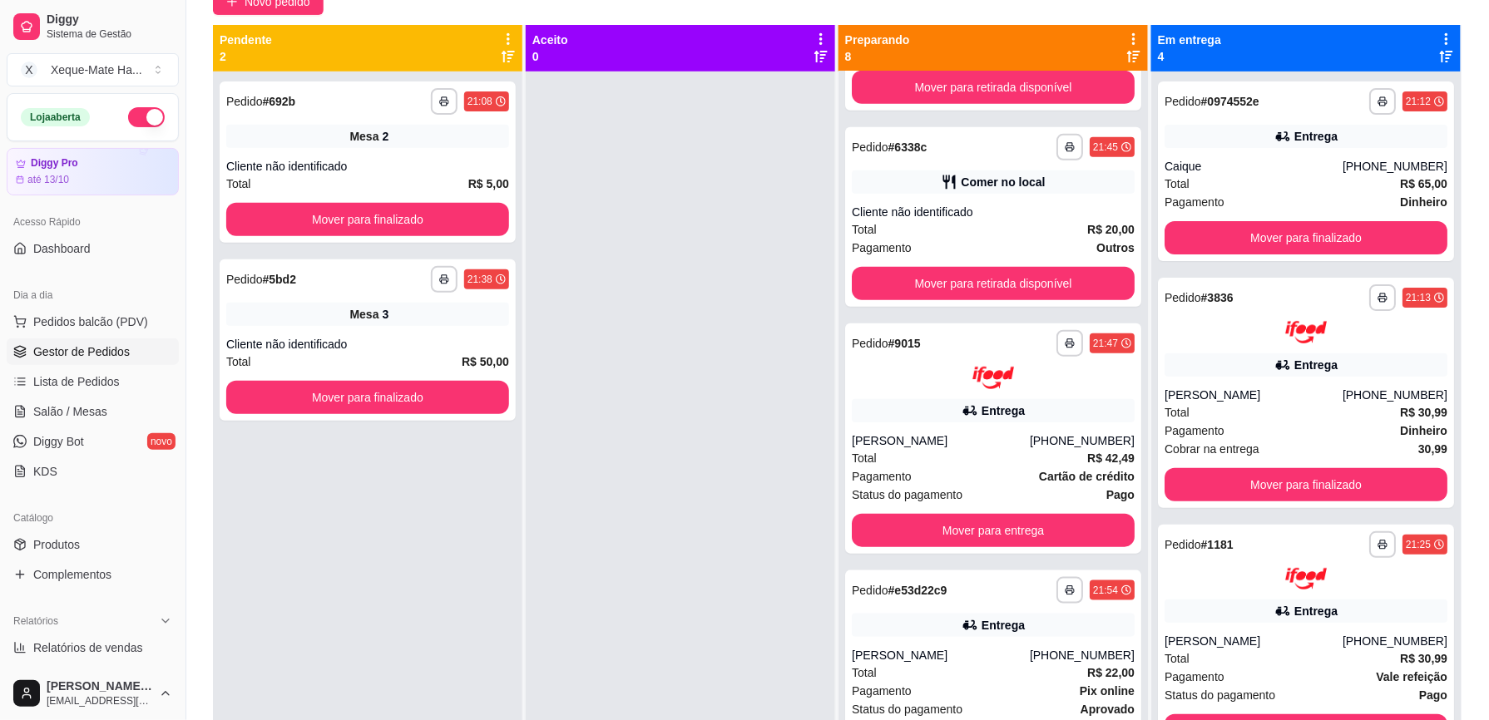
scroll to position [354, 0]
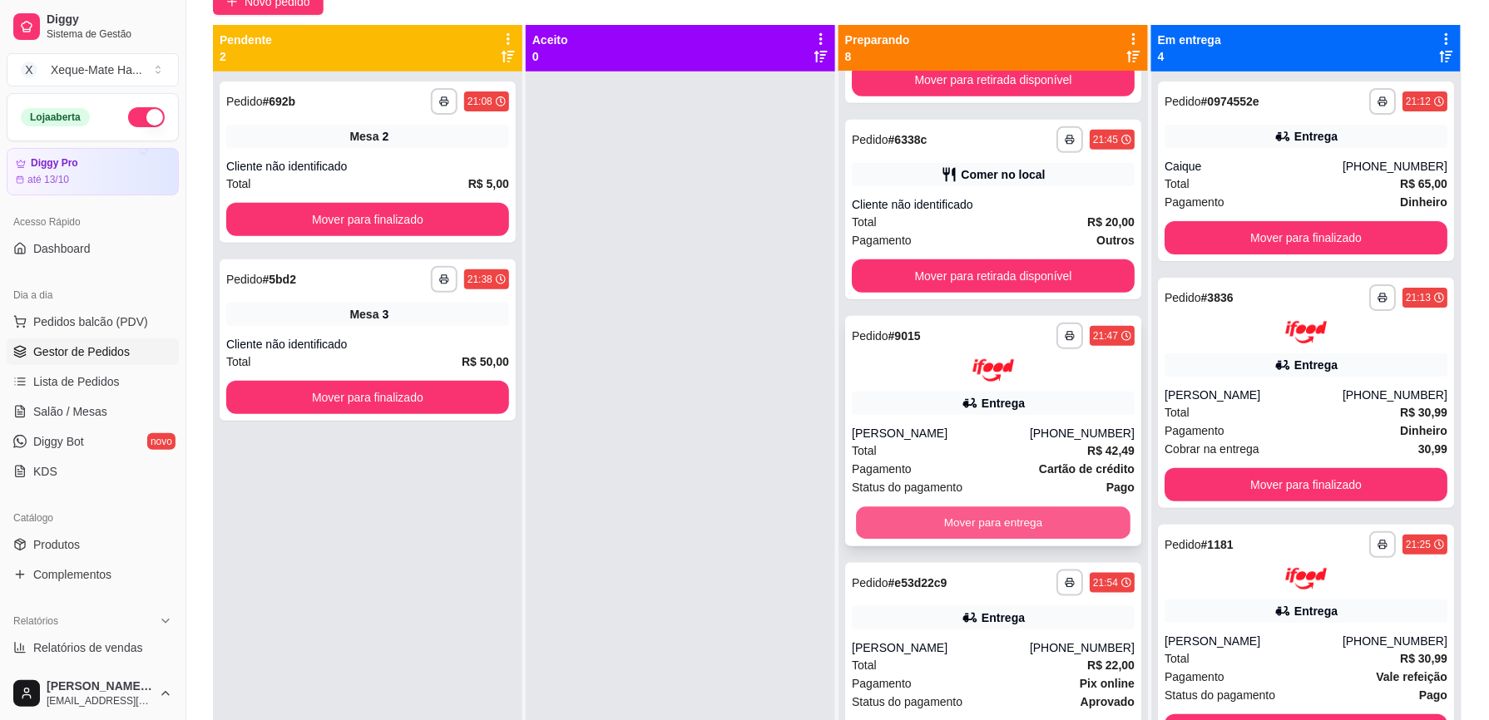
click at [1056, 526] on button "Mover para entrega" at bounding box center [993, 523] width 275 height 32
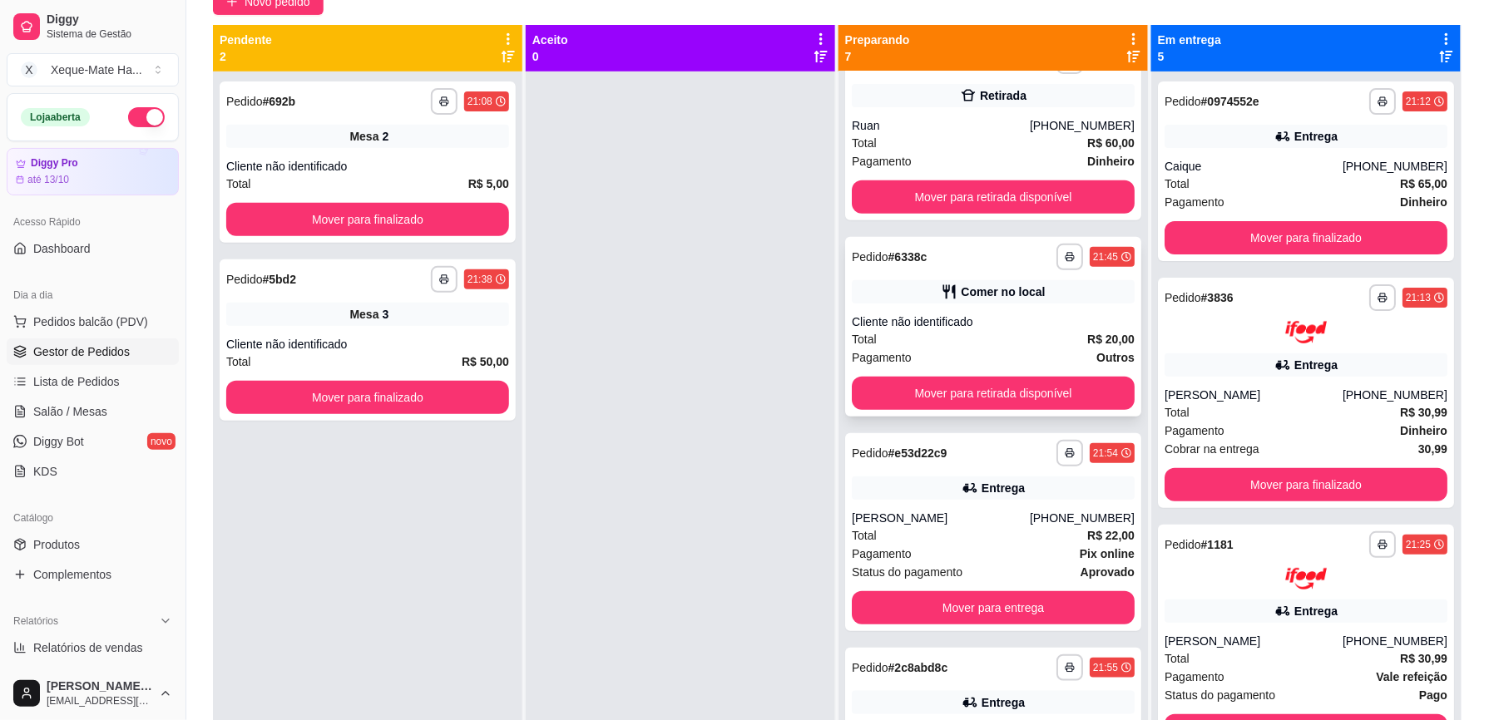
scroll to position [234, 0]
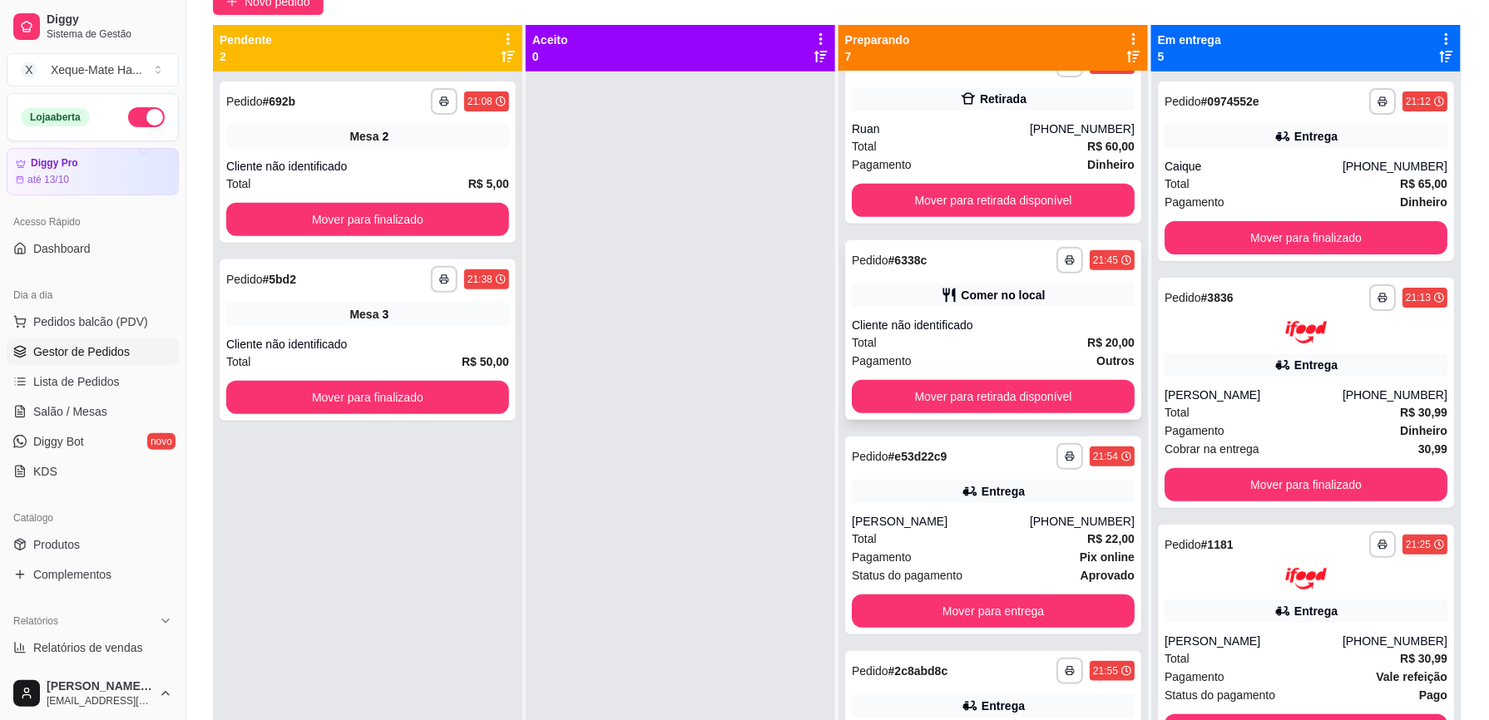
click at [985, 306] on div "**********" at bounding box center [993, 330] width 296 height 180
click at [1030, 406] on button "Mover para retirada disponível" at bounding box center [993, 397] width 275 height 32
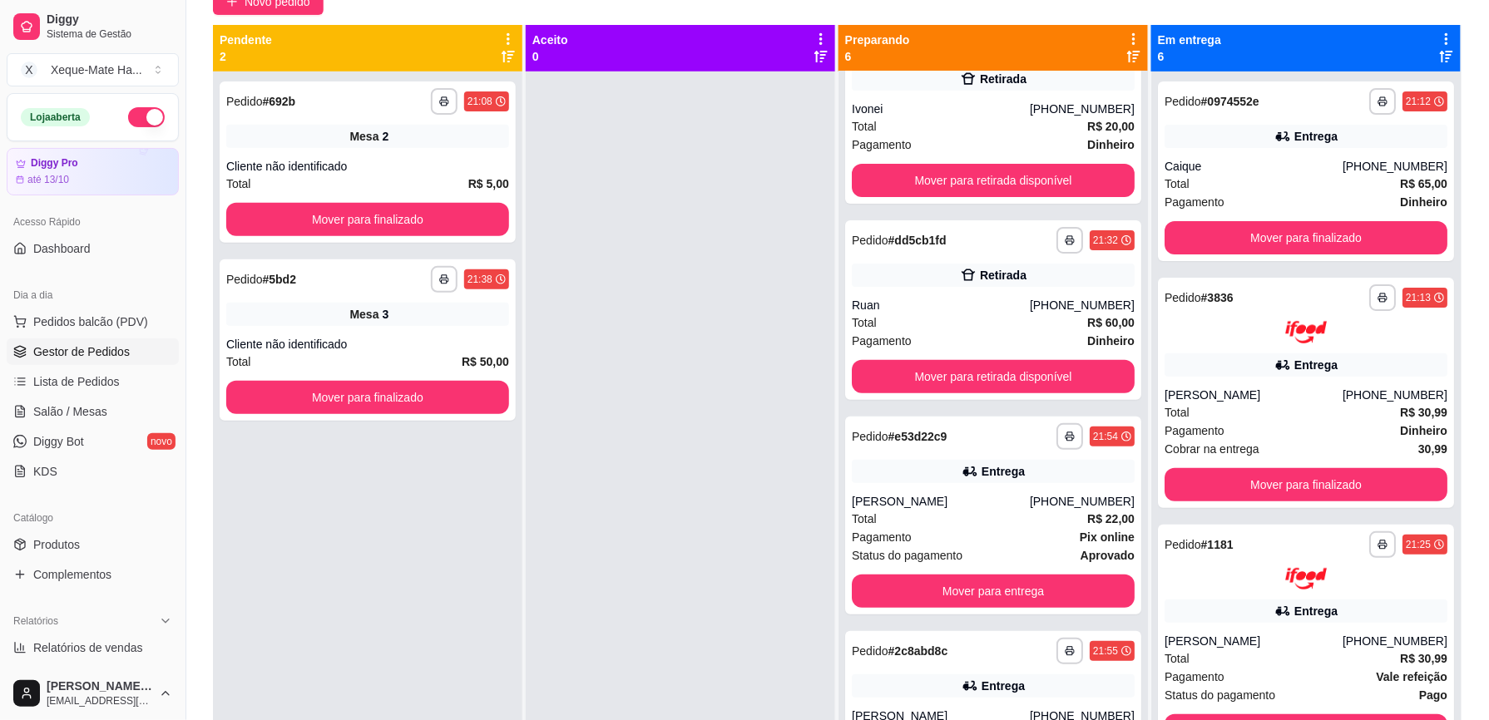
scroll to position [10, 0]
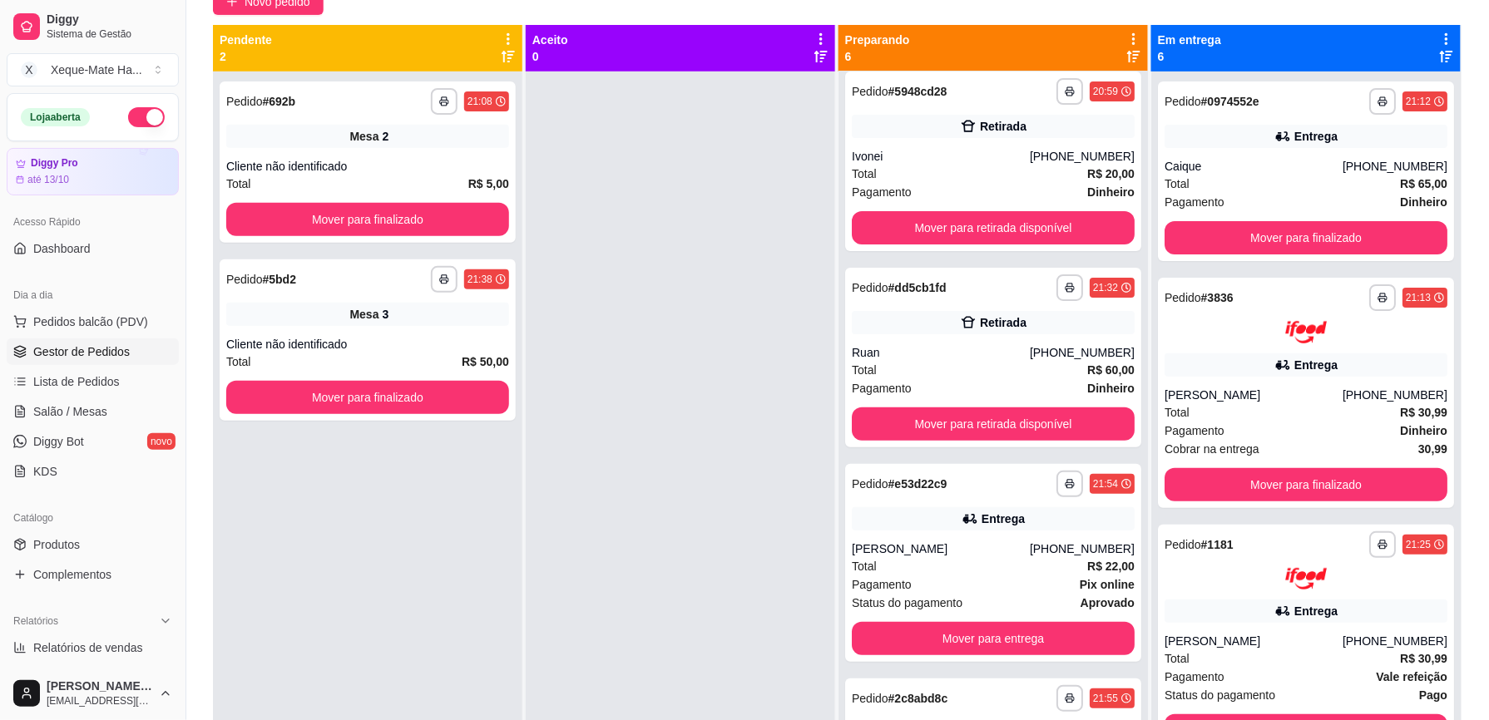
drag, startPoint x: 1136, startPoint y: 157, endPoint x: 1141, endPoint y: 114, distance: 43.7
click at [1141, 114] on div "**********" at bounding box center [838, 385] width 1250 height 720
click at [686, 391] on div at bounding box center [680, 432] width 309 height 720
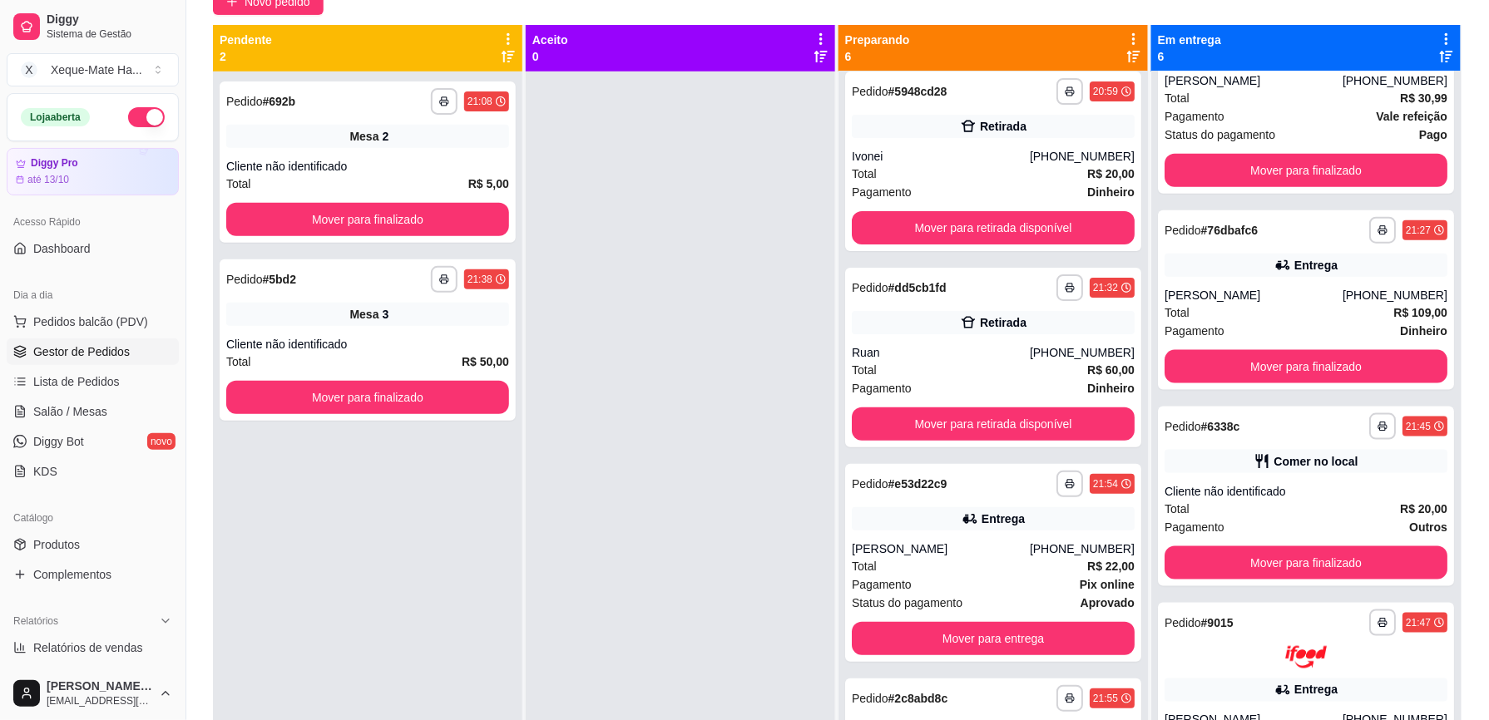
scroll to position [624, 0]
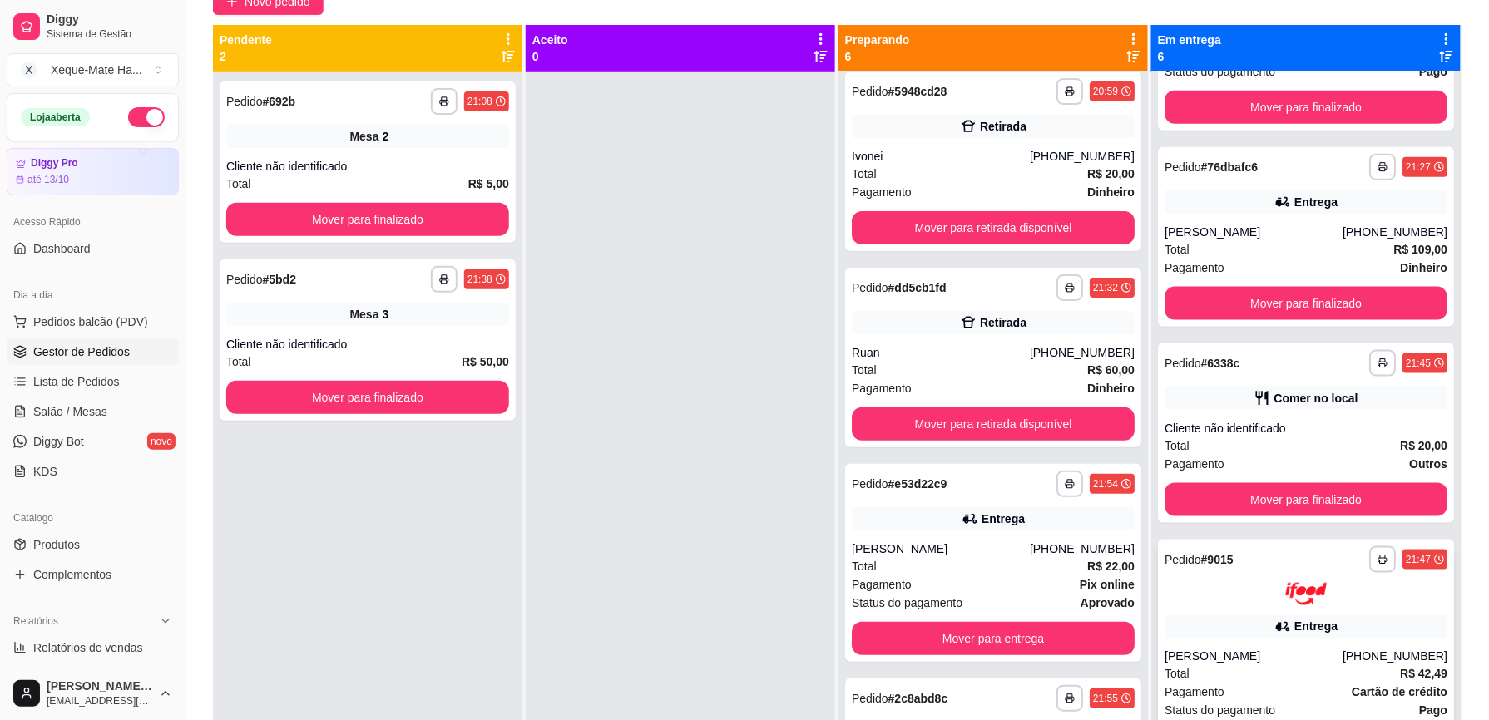
click at [1305, 611] on div "**********" at bounding box center [1306, 655] width 296 height 230
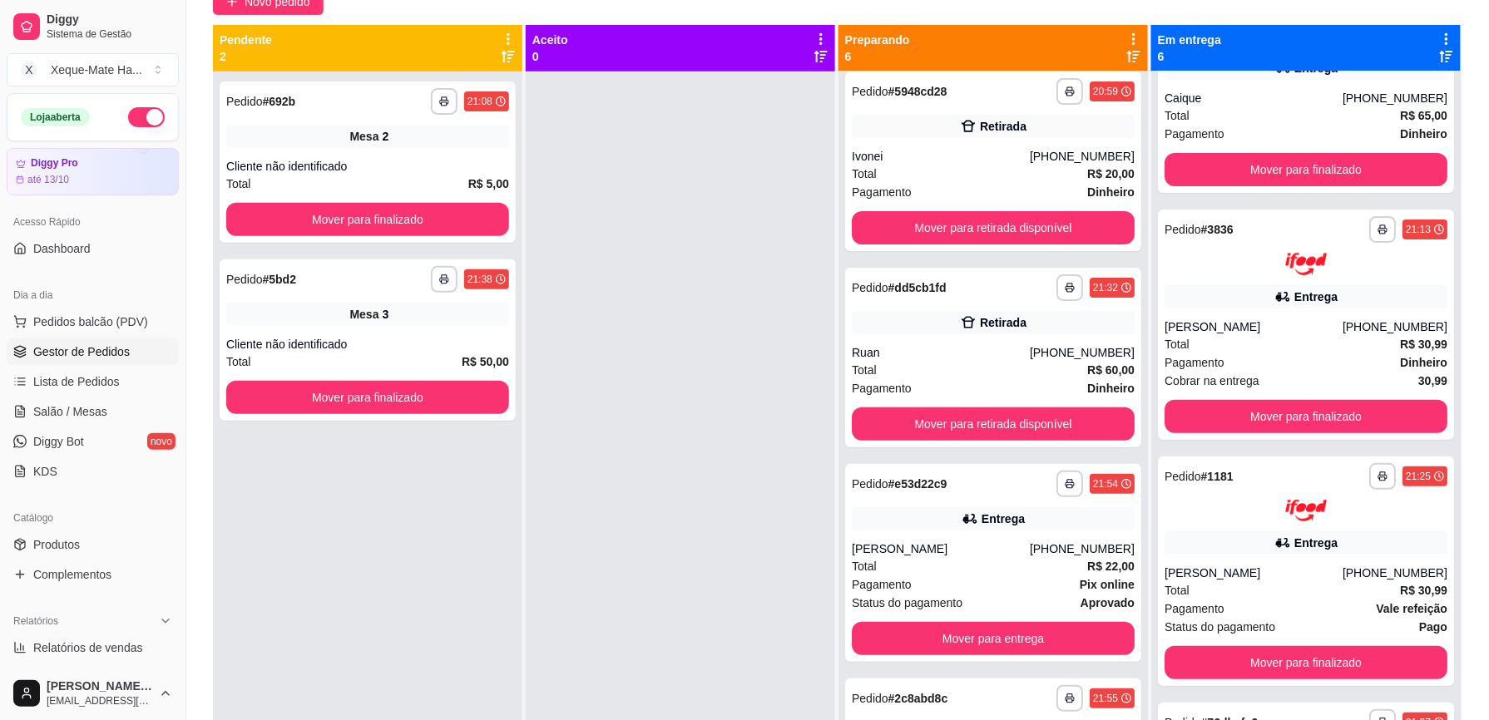
scroll to position [0, 0]
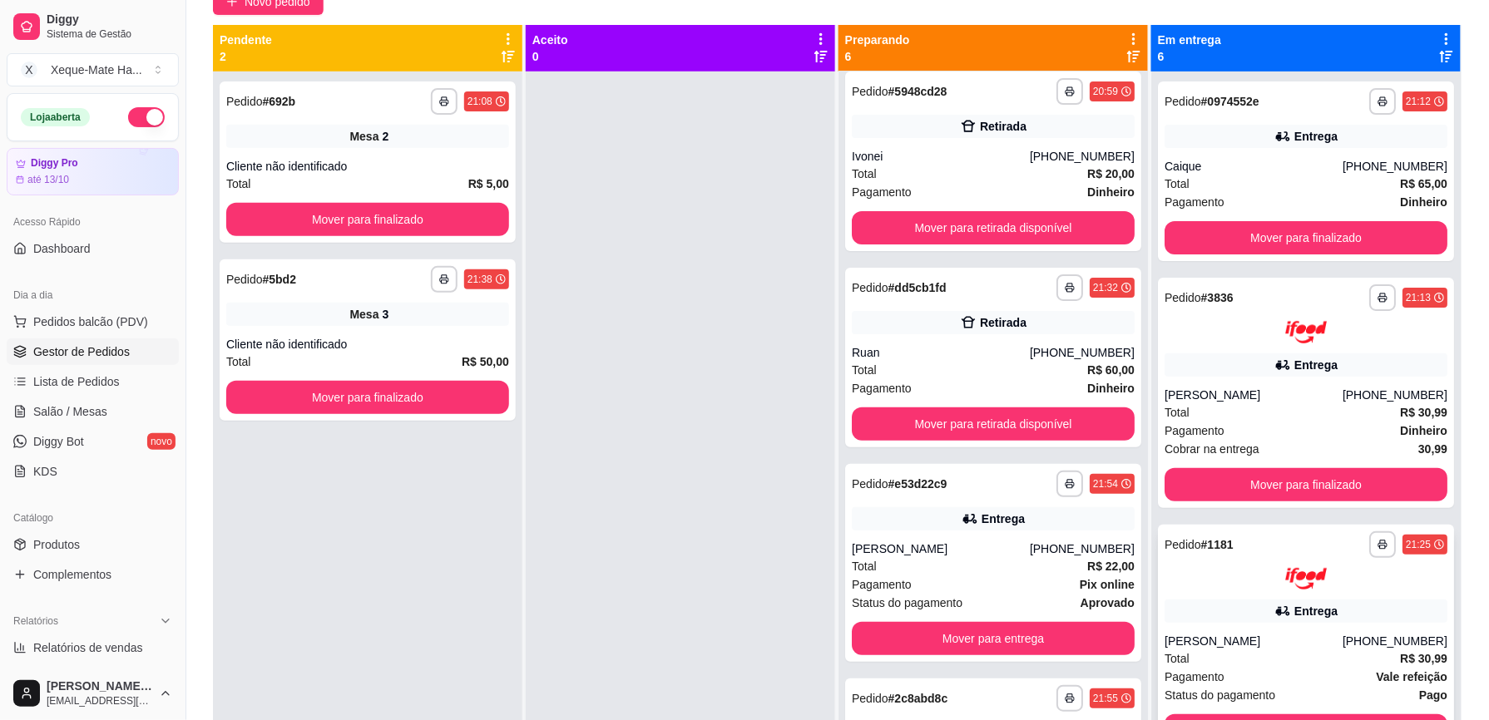
click at [1285, 640] on div "marcus vinicius" at bounding box center [1254, 641] width 178 height 17
click at [1472, 243] on div "**********" at bounding box center [837, 330] width 1303 height 870
click at [1003, 363] on div "Total R$ 60,00" at bounding box center [993, 370] width 283 height 18
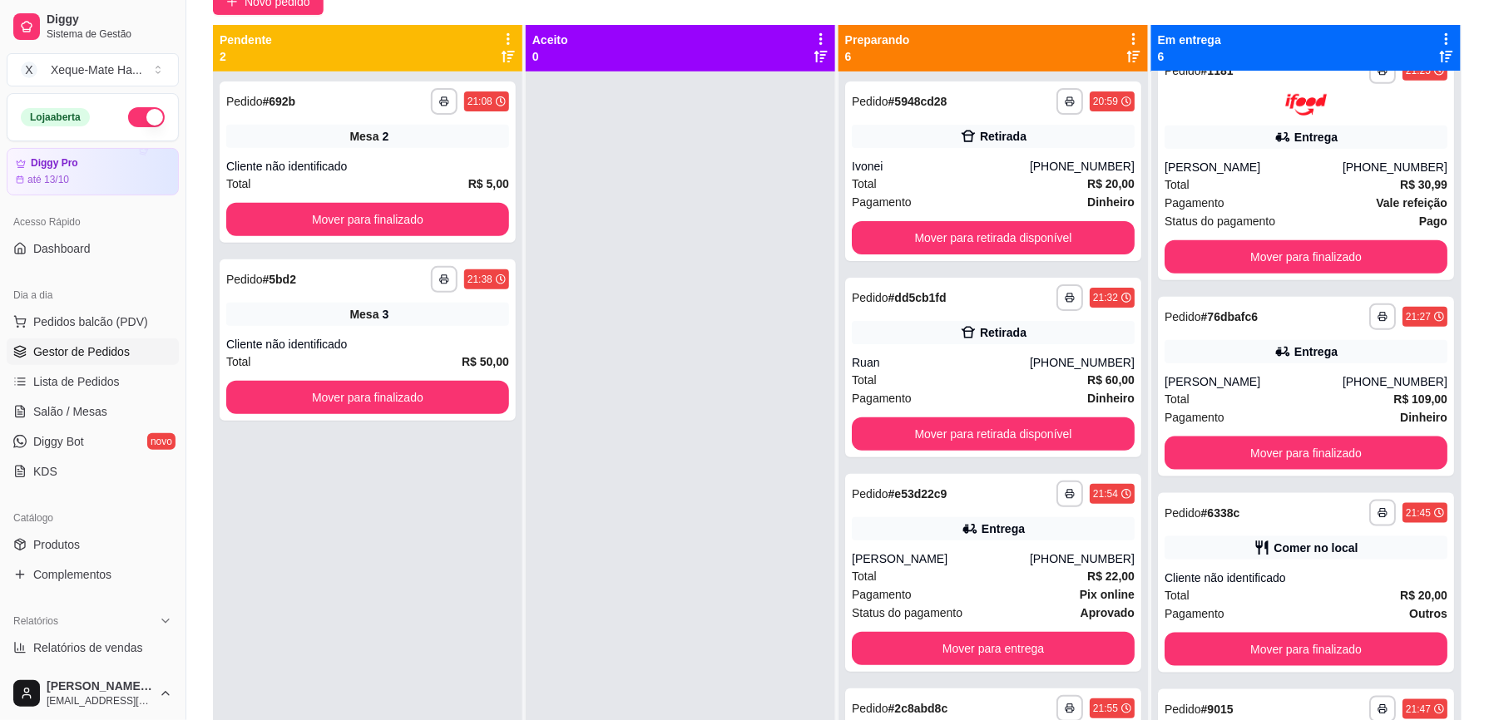
scroll to position [428, 0]
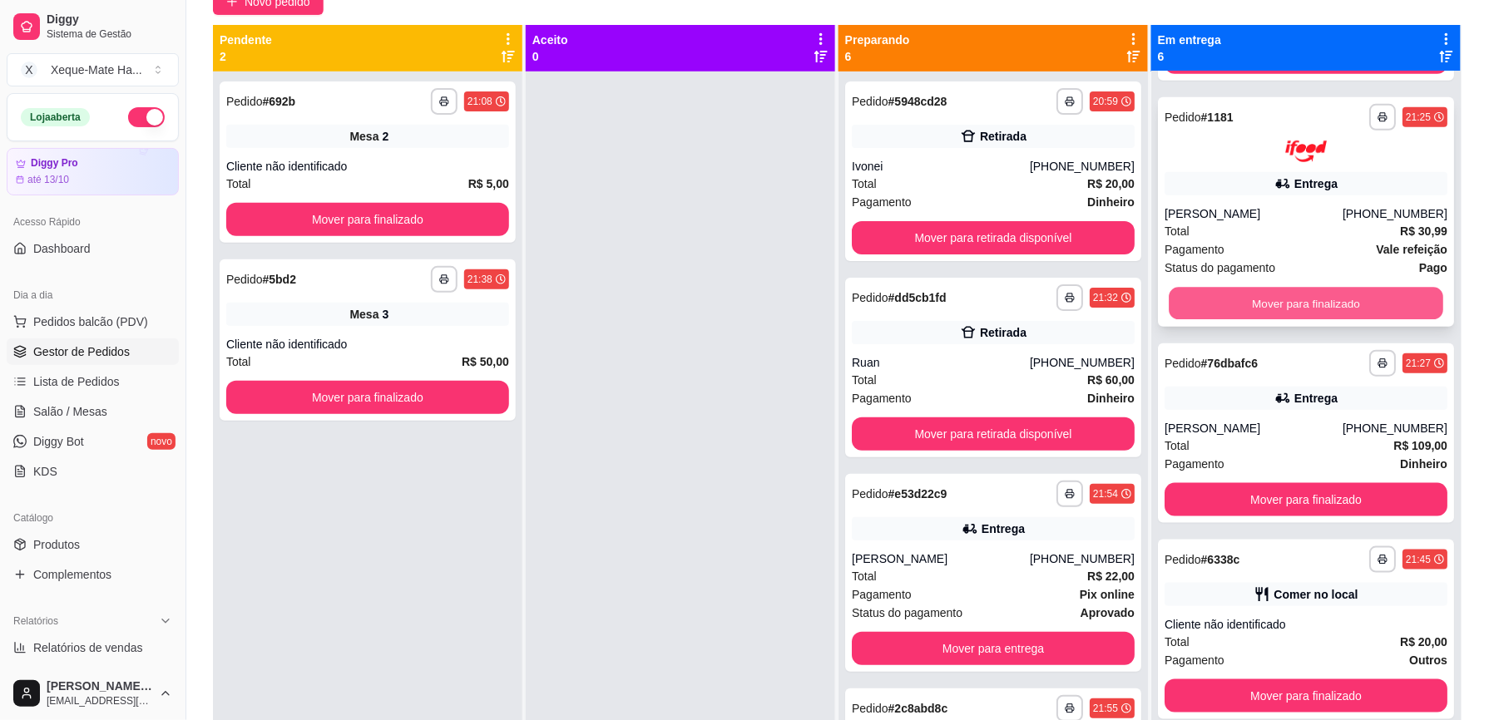
click at [1383, 304] on button "Mover para finalizado" at bounding box center [1306, 304] width 275 height 32
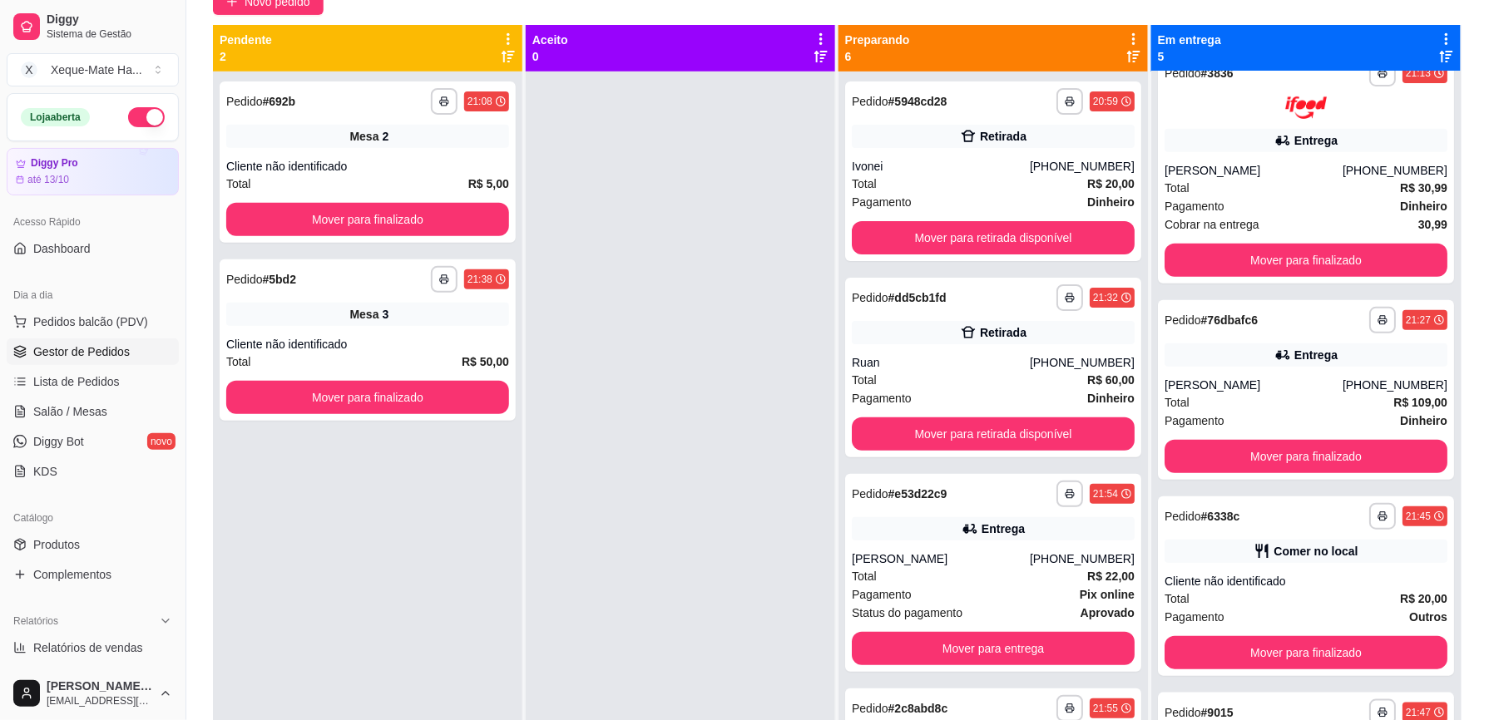
scroll to position [221, 0]
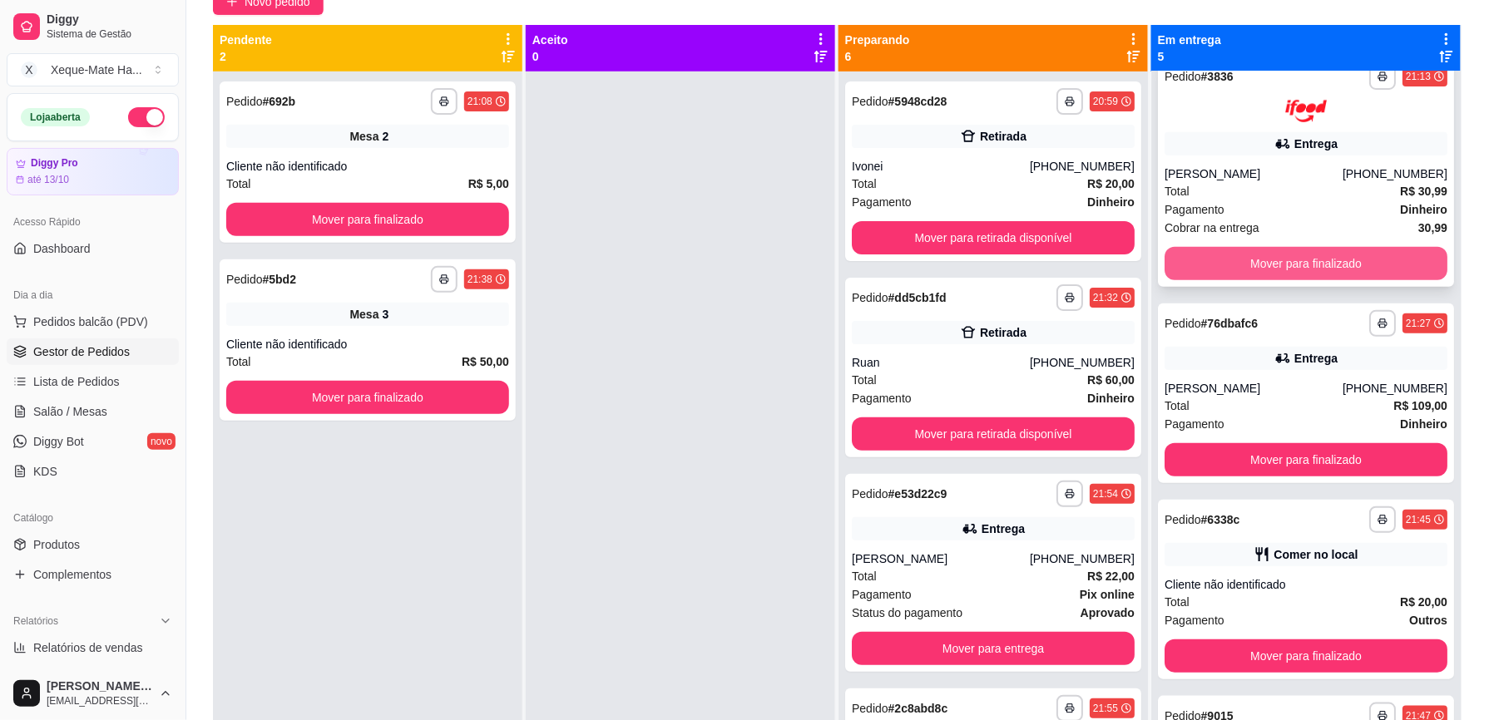
click at [1368, 257] on button "Mover para finalizado" at bounding box center [1306, 263] width 283 height 33
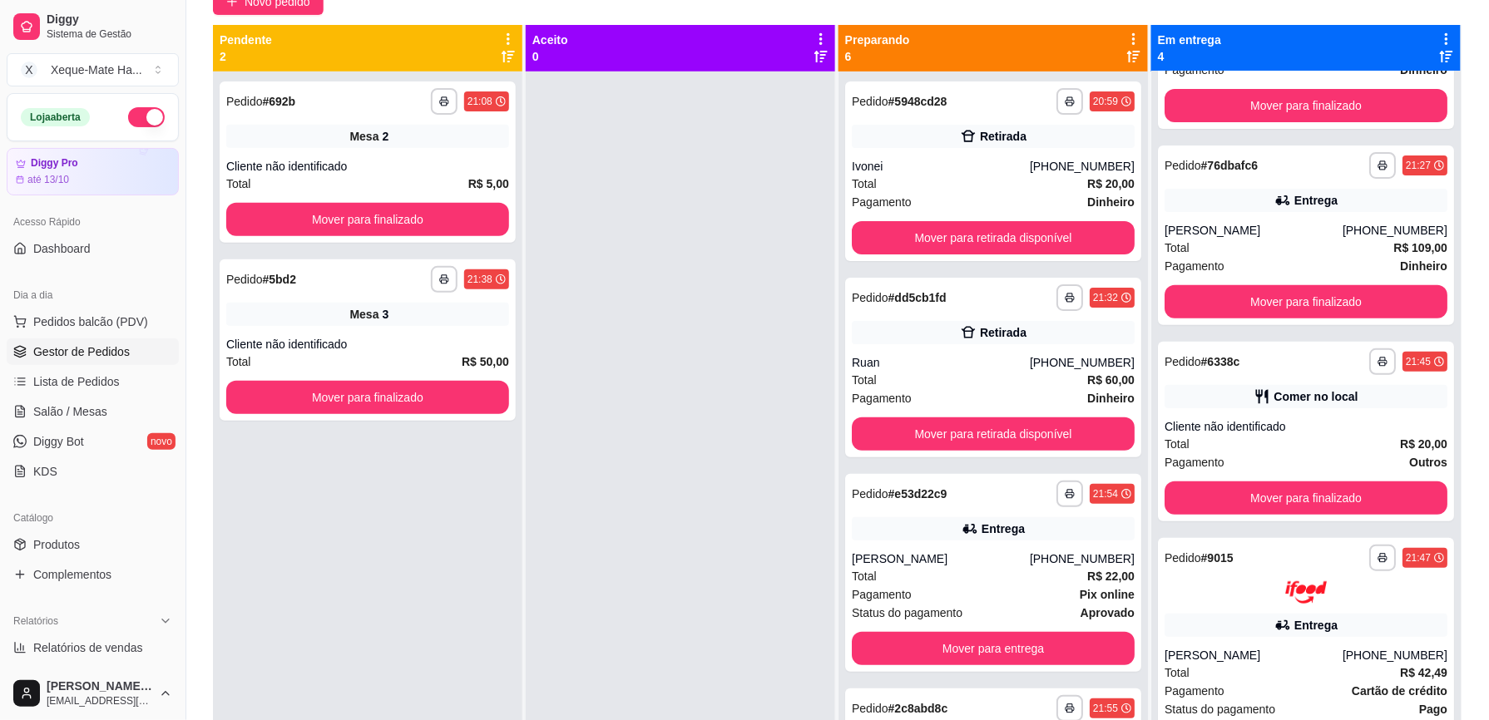
scroll to position [0, 0]
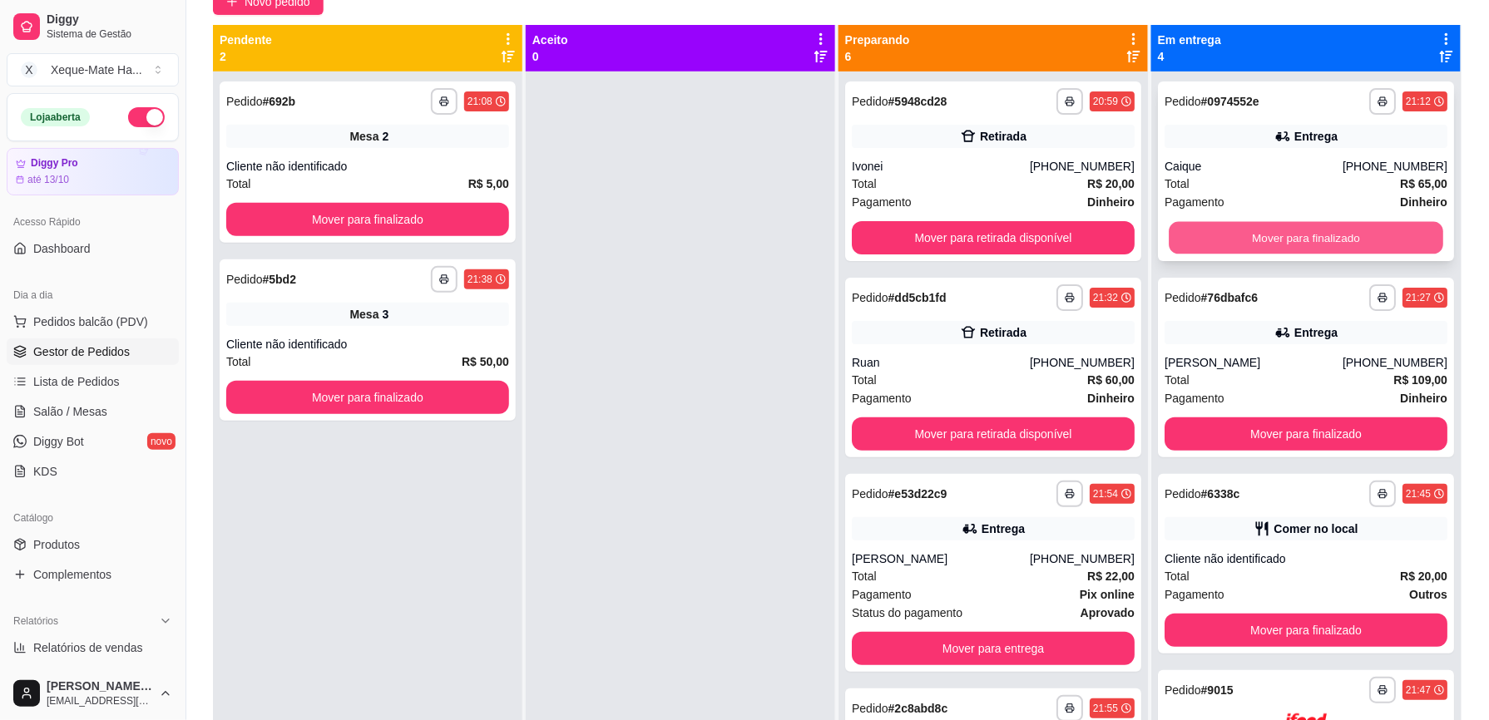
click at [1369, 241] on button "Mover para finalizado" at bounding box center [1306, 238] width 275 height 32
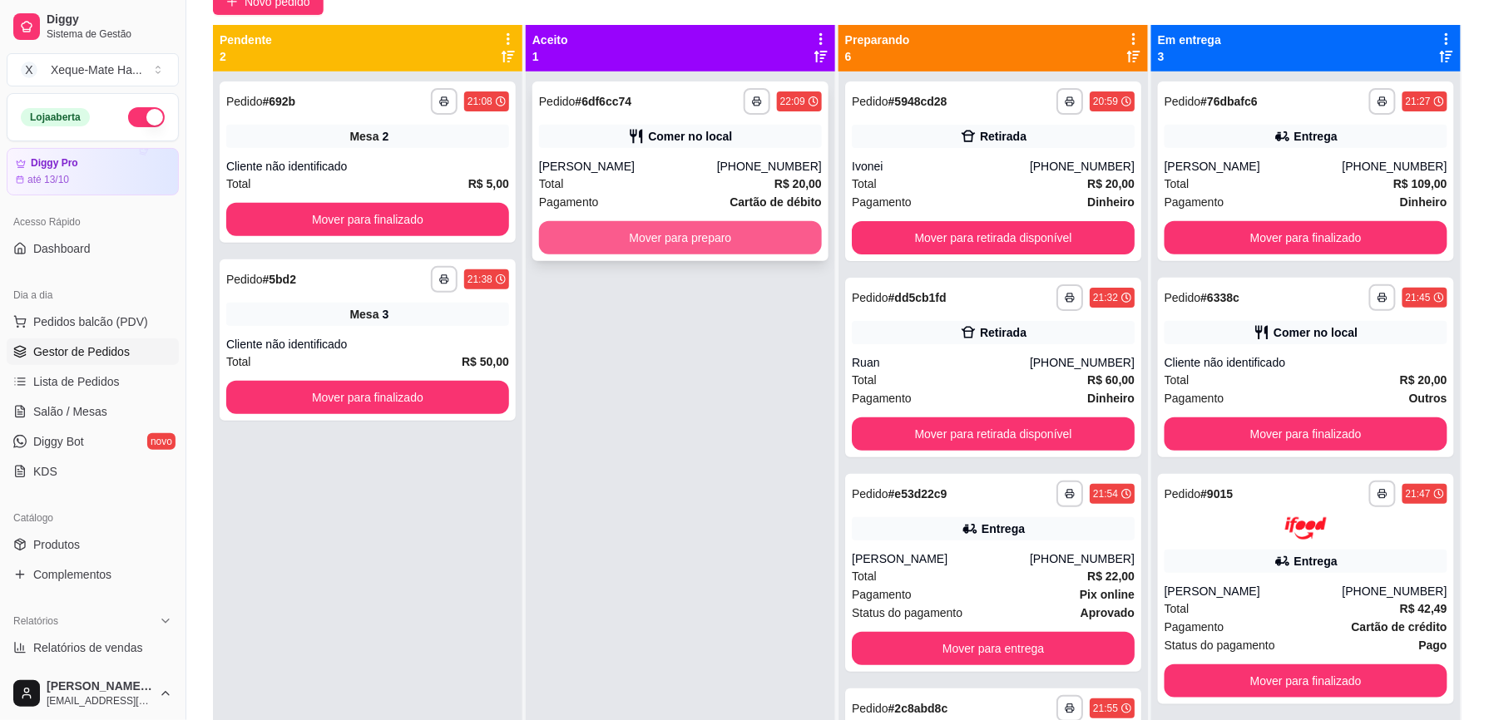
click at [664, 236] on button "Mover para preparo" at bounding box center [680, 237] width 283 height 33
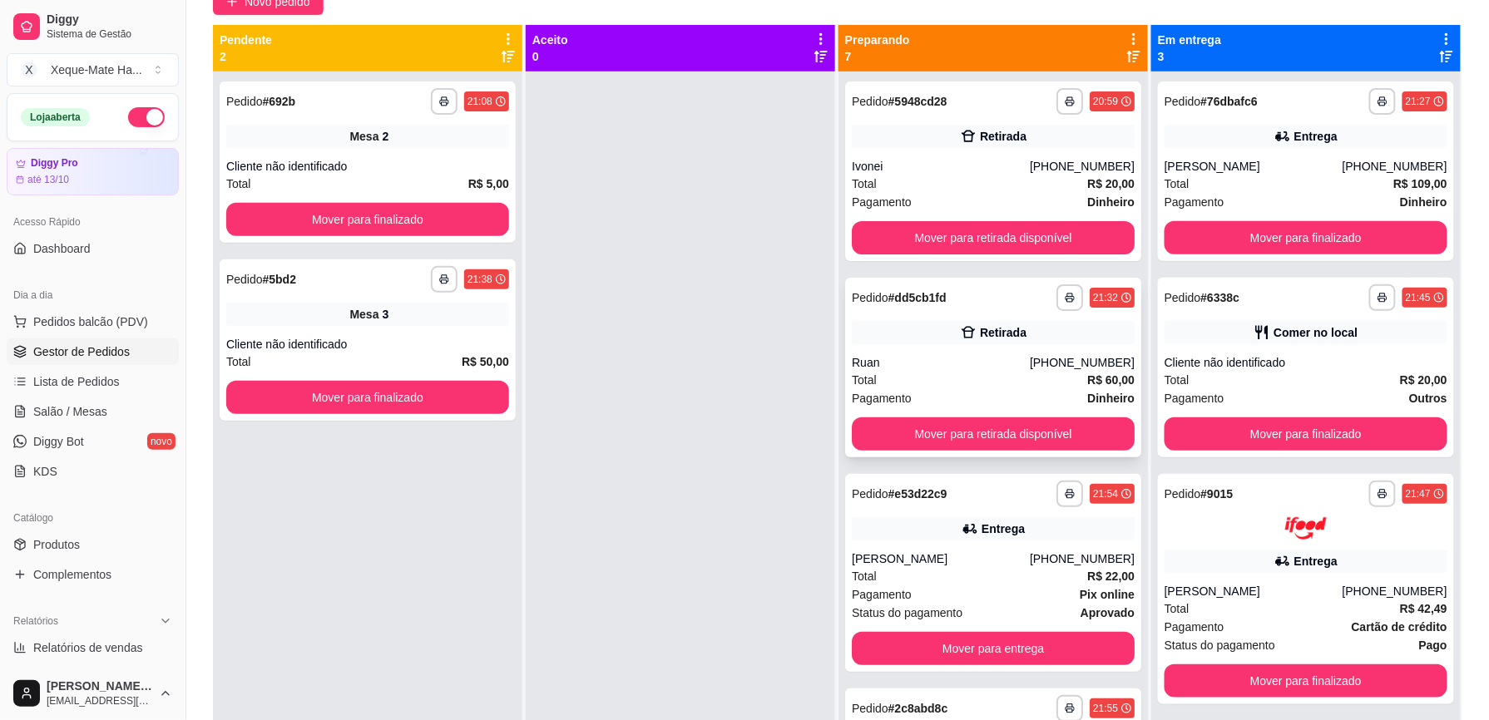
click at [982, 346] on div "**********" at bounding box center [993, 368] width 296 height 180
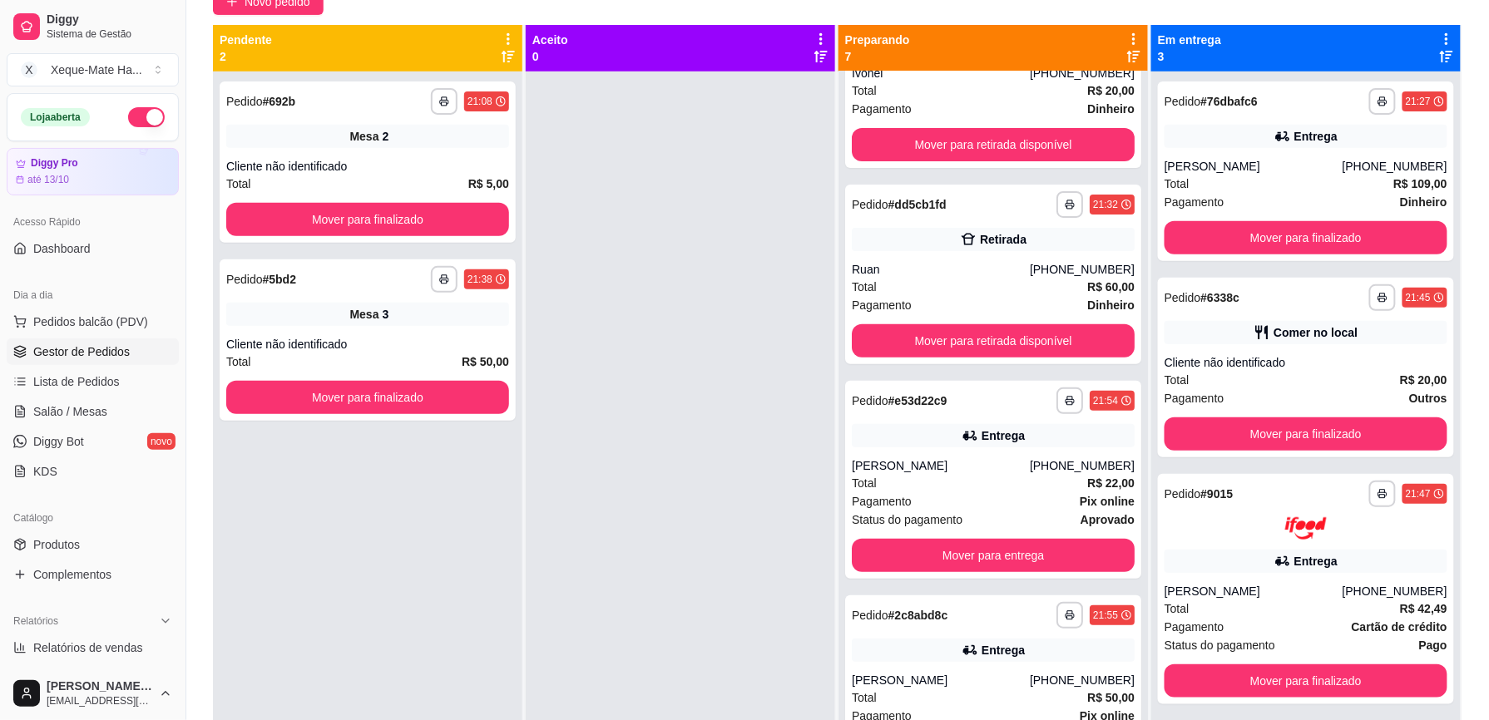
scroll to position [144, 0]
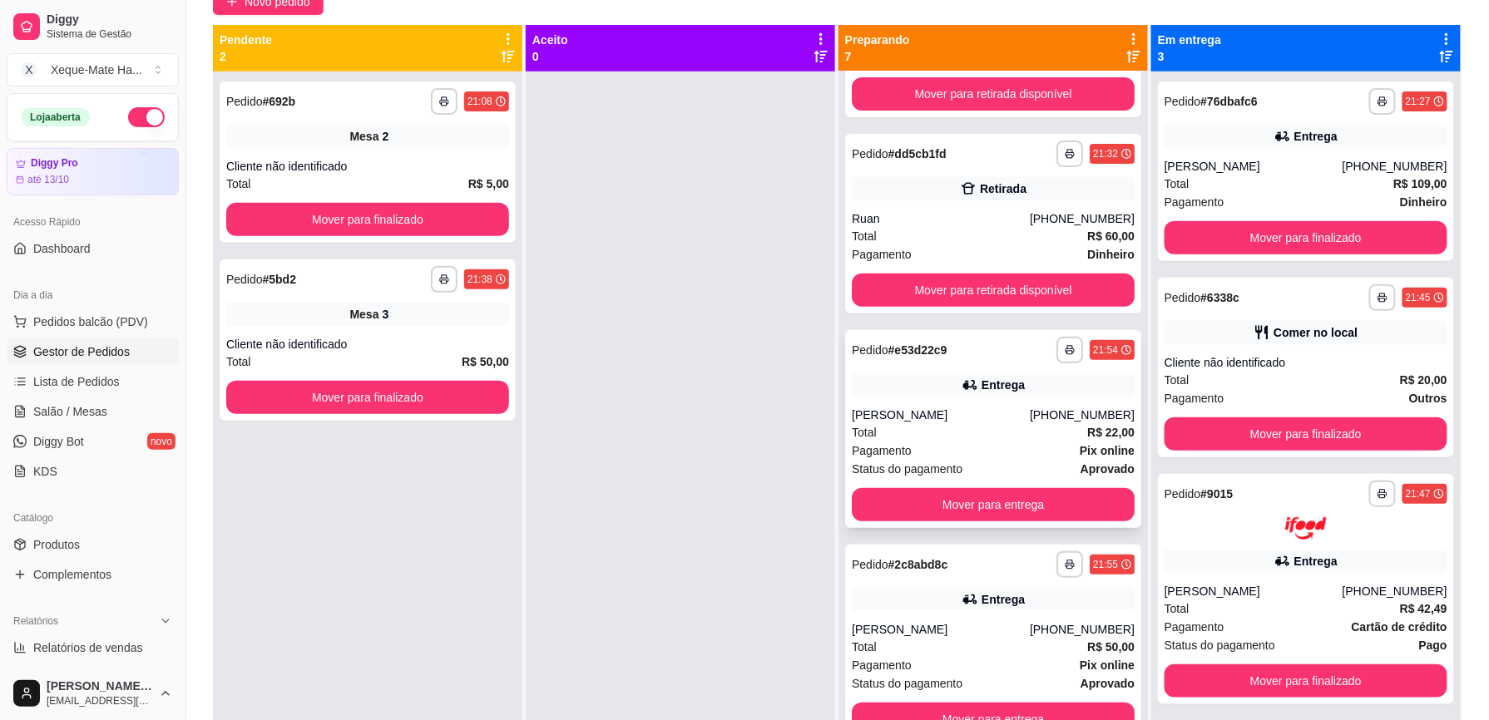
click at [1015, 433] on div "Total R$ 22,00" at bounding box center [993, 432] width 283 height 18
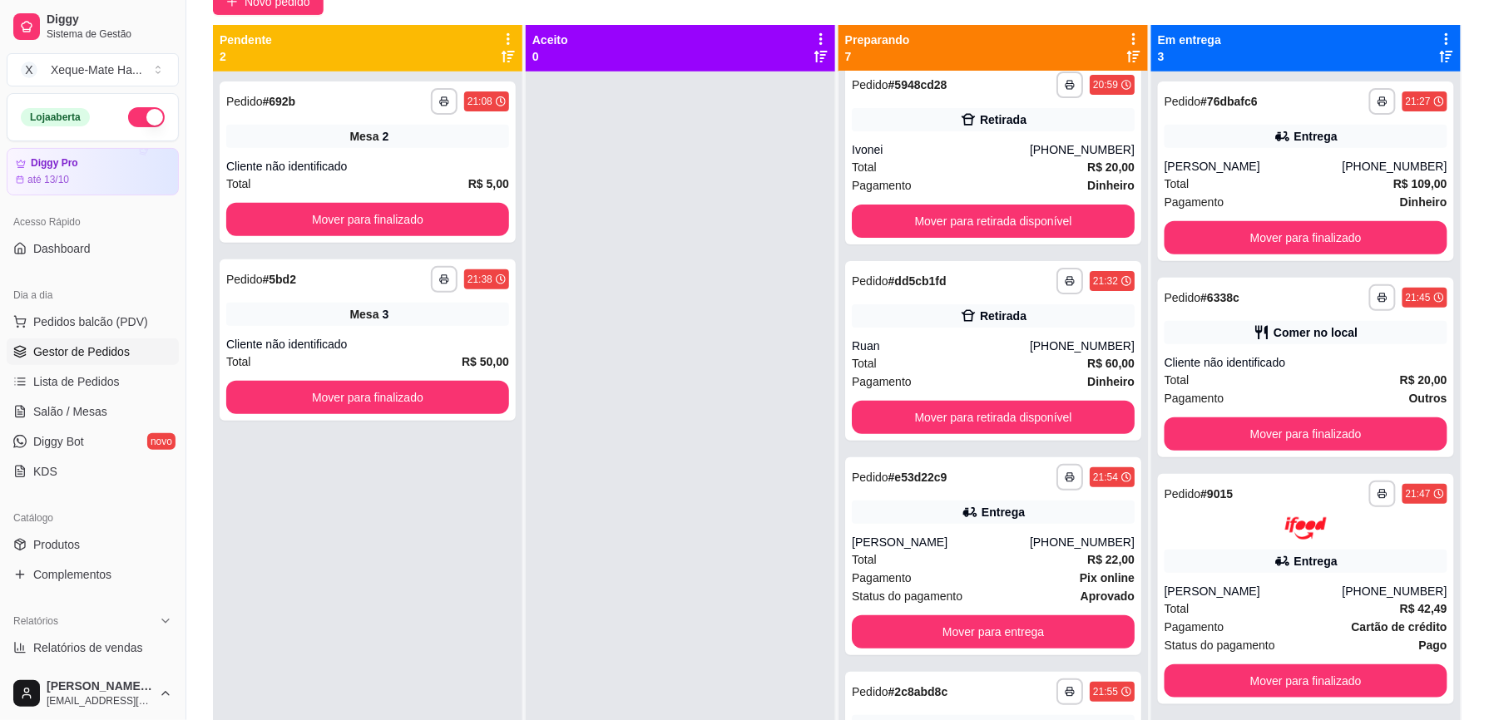
scroll to position [0, 0]
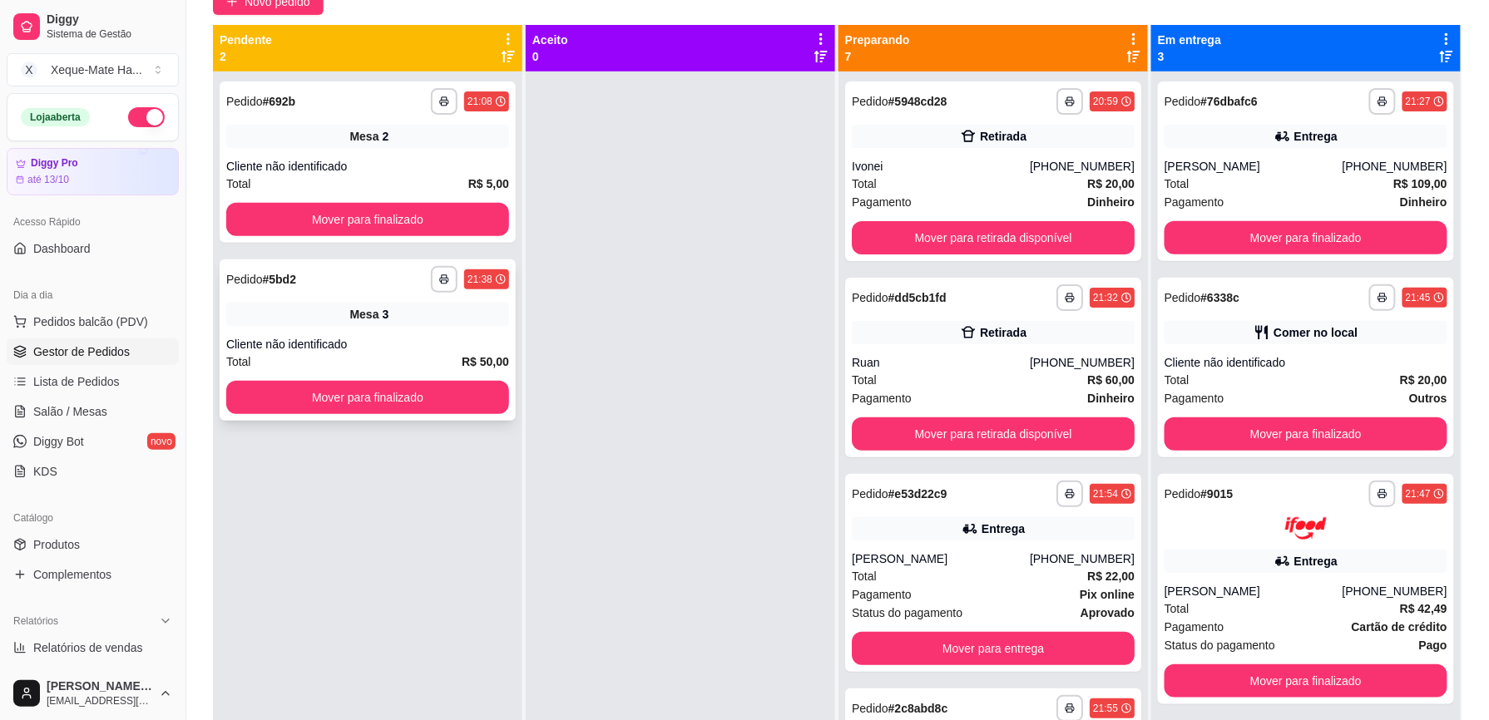
click at [377, 333] on div "**********" at bounding box center [368, 340] width 296 height 161
click at [84, 413] on span "Salão / Mesas" at bounding box center [70, 412] width 74 height 17
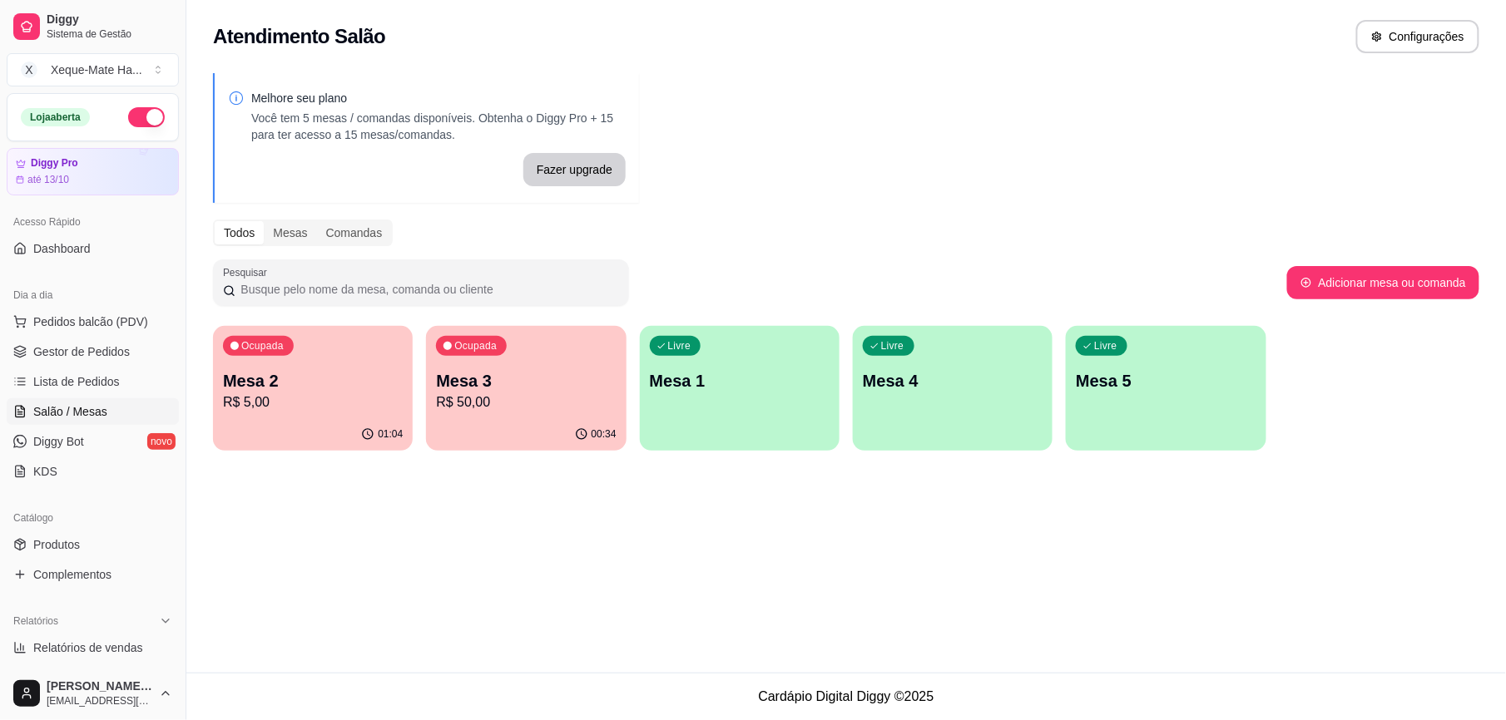
click at [542, 408] on p "R$ 50,00" at bounding box center [526, 403] width 180 height 20
click at [83, 549] on link "Produtos" at bounding box center [93, 545] width 172 height 27
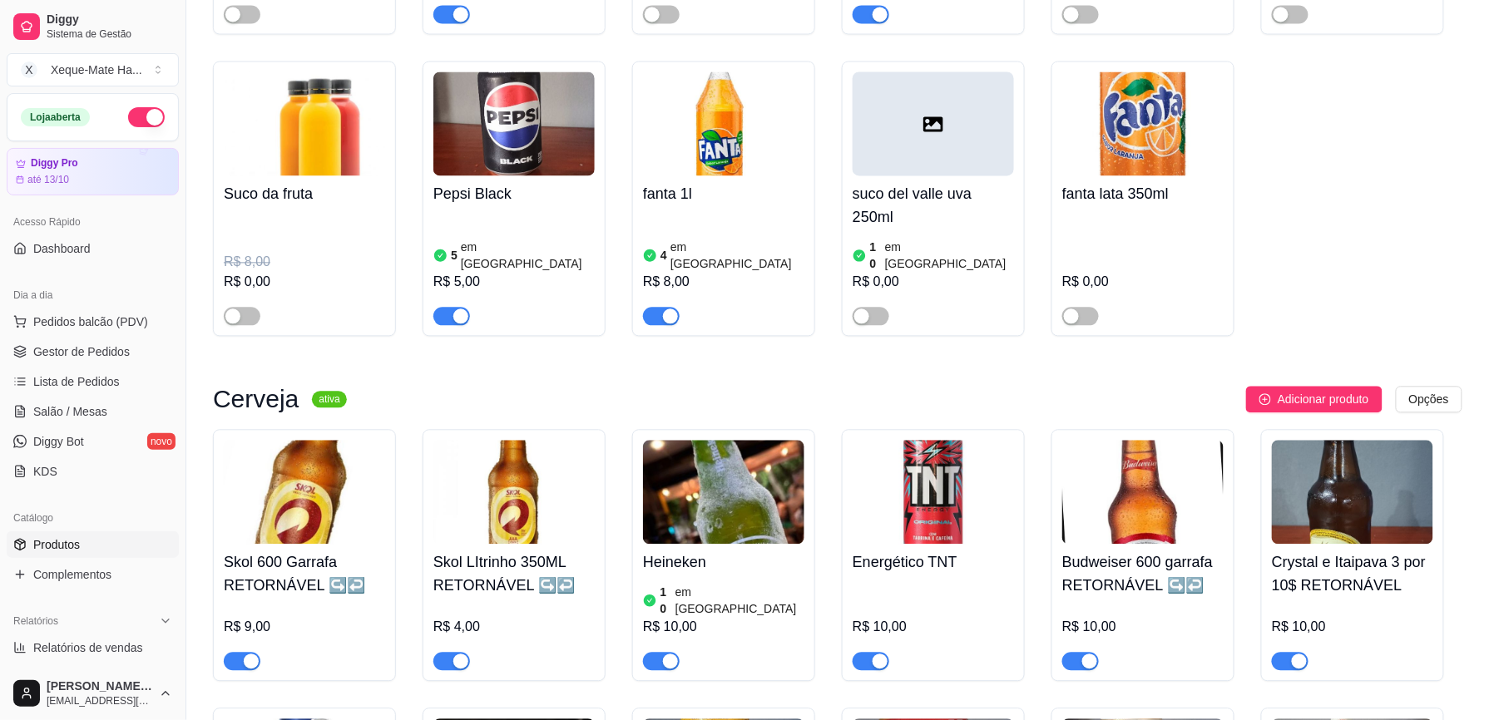
scroll to position [5632, 0]
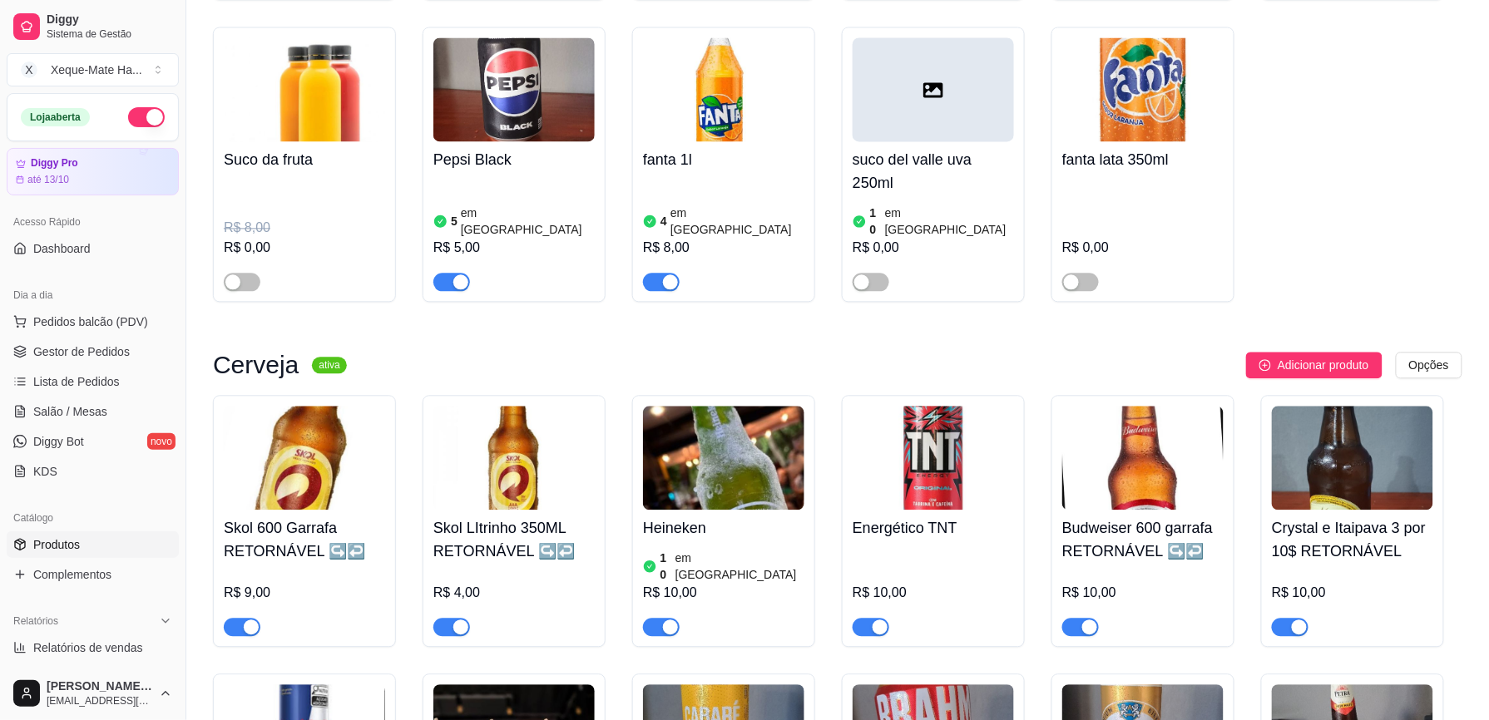
click at [956, 177] on h4 "suco del valle uva 250ml" at bounding box center [933, 171] width 161 height 47
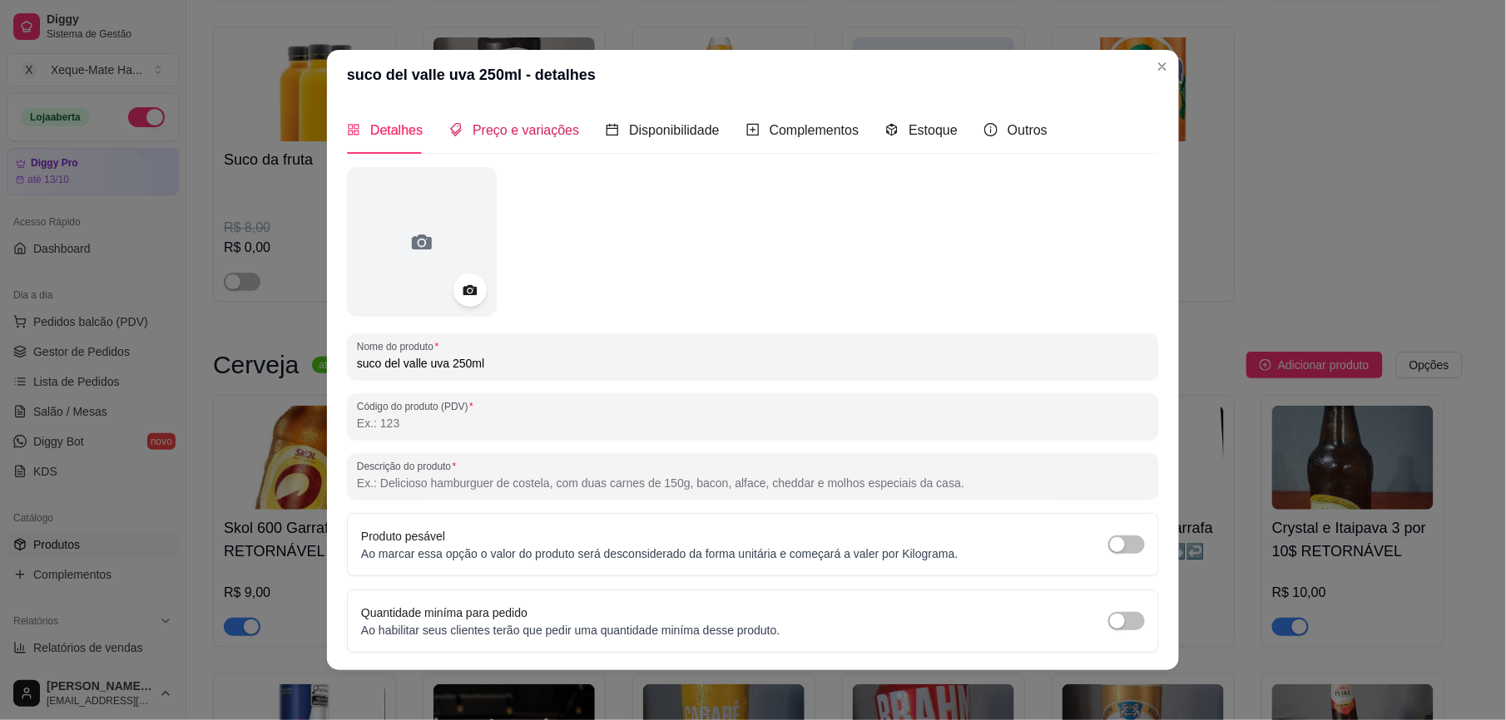
click at [521, 131] on span "Preço e variações" at bounding box center [526, 130] width 106 height 14
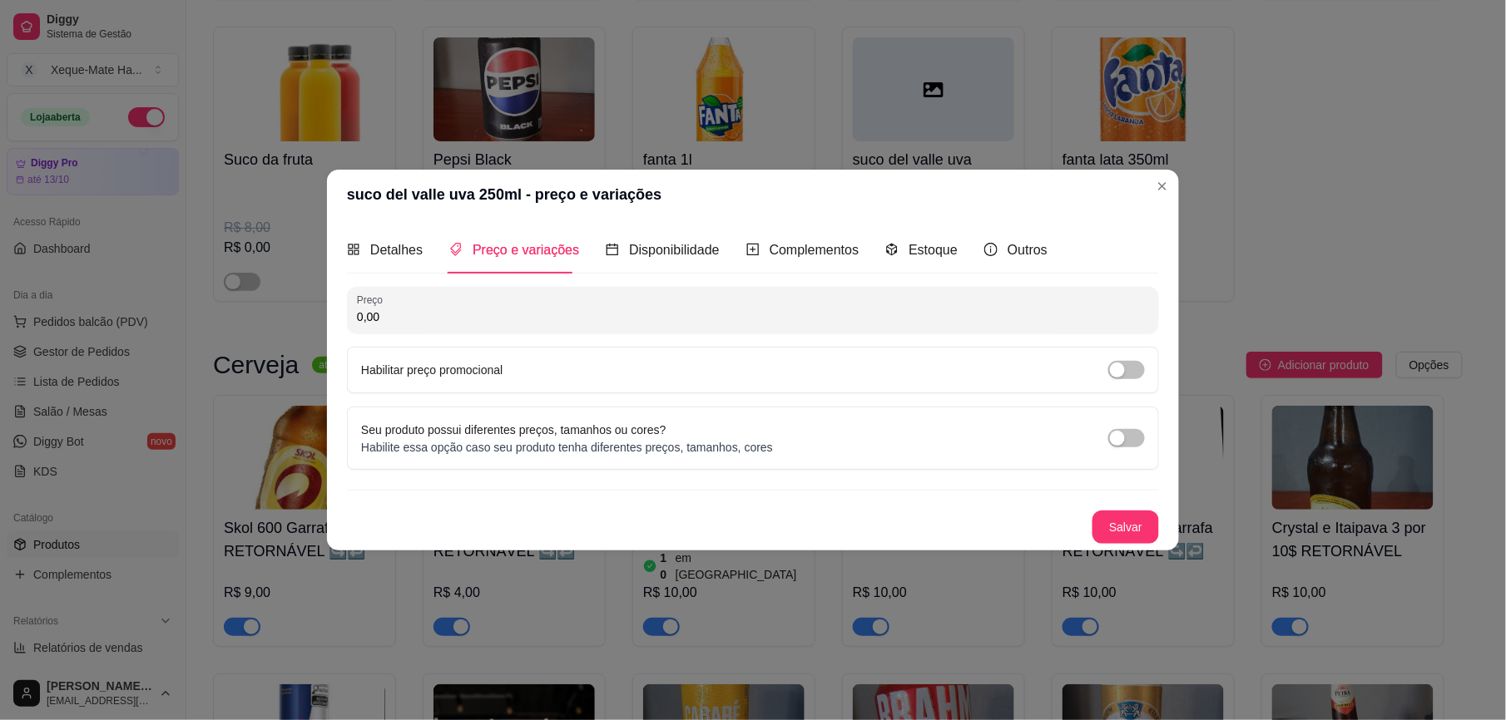
click at [610, 320] on input "0,00" at bounding box center [753, 317] width 792 height 17
type input "4,00"
click at [1140, 527] on button "Salvar" at bounding box center [1125, 527] width 67 height 33
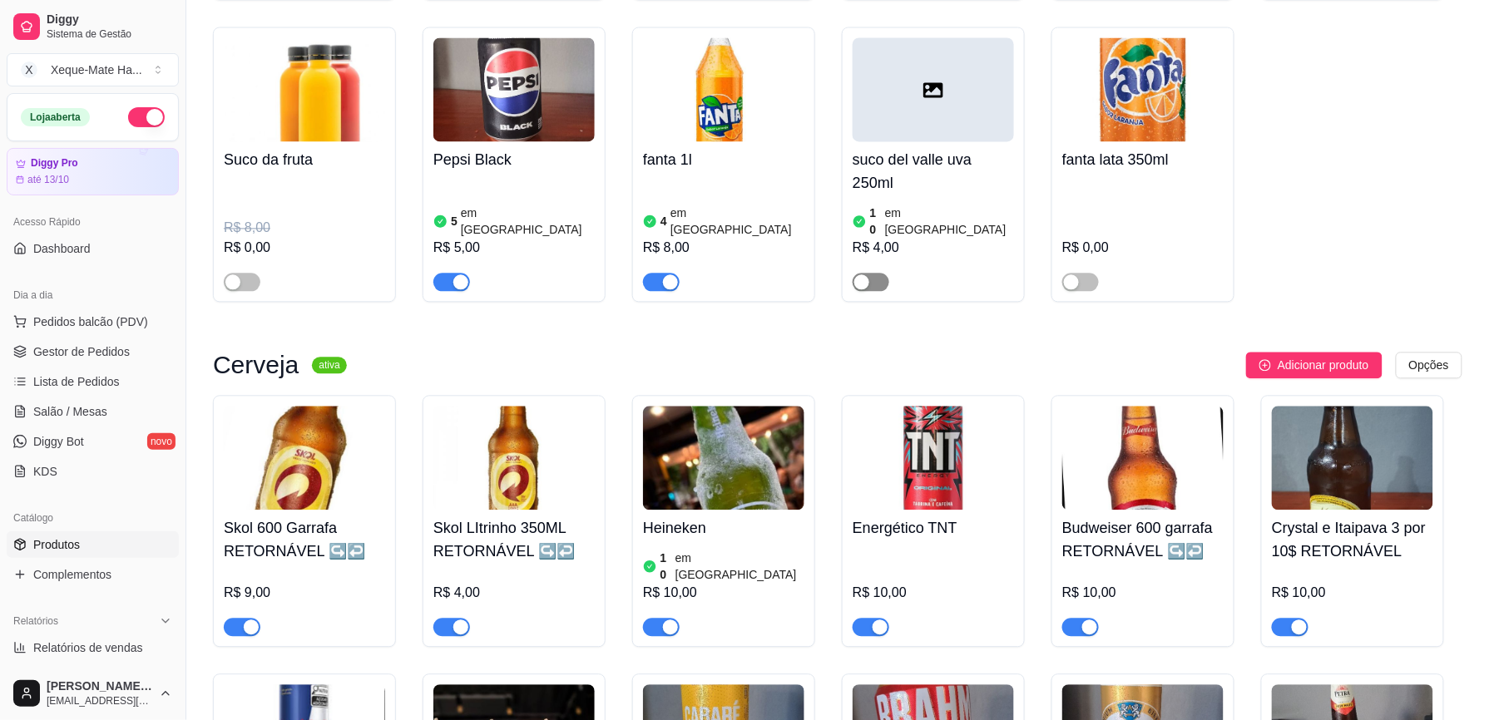
click at [883, 273] on span "button" at bounding box center [871, 282] width 37 height 18
click at [111, 419] on link "Salão / Mesas" at bounding box center [93, 412] width 172 height 27
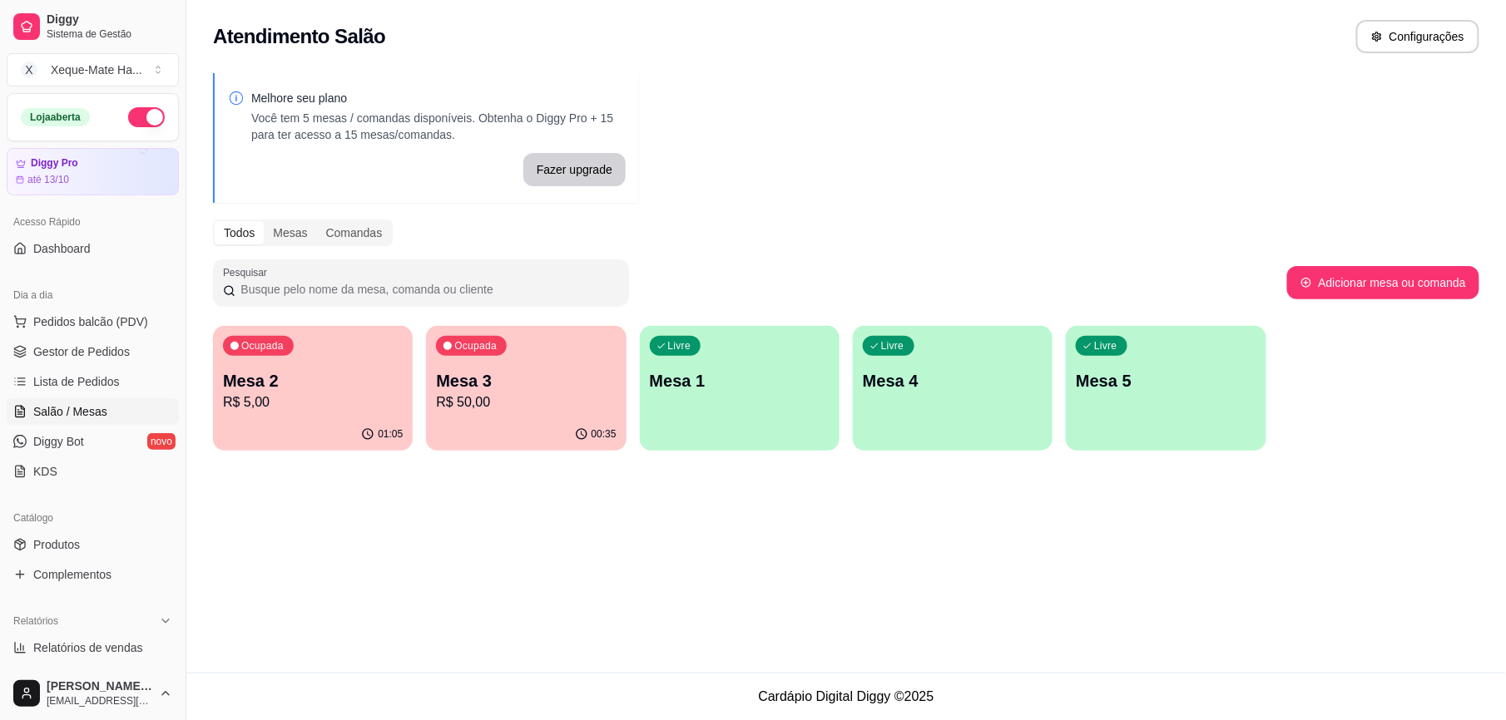
click at [464, 418] on button "Ocupada Mesa 3 R$ 50,00 00:35" at bounding box center [526, 388] width 200 height 125
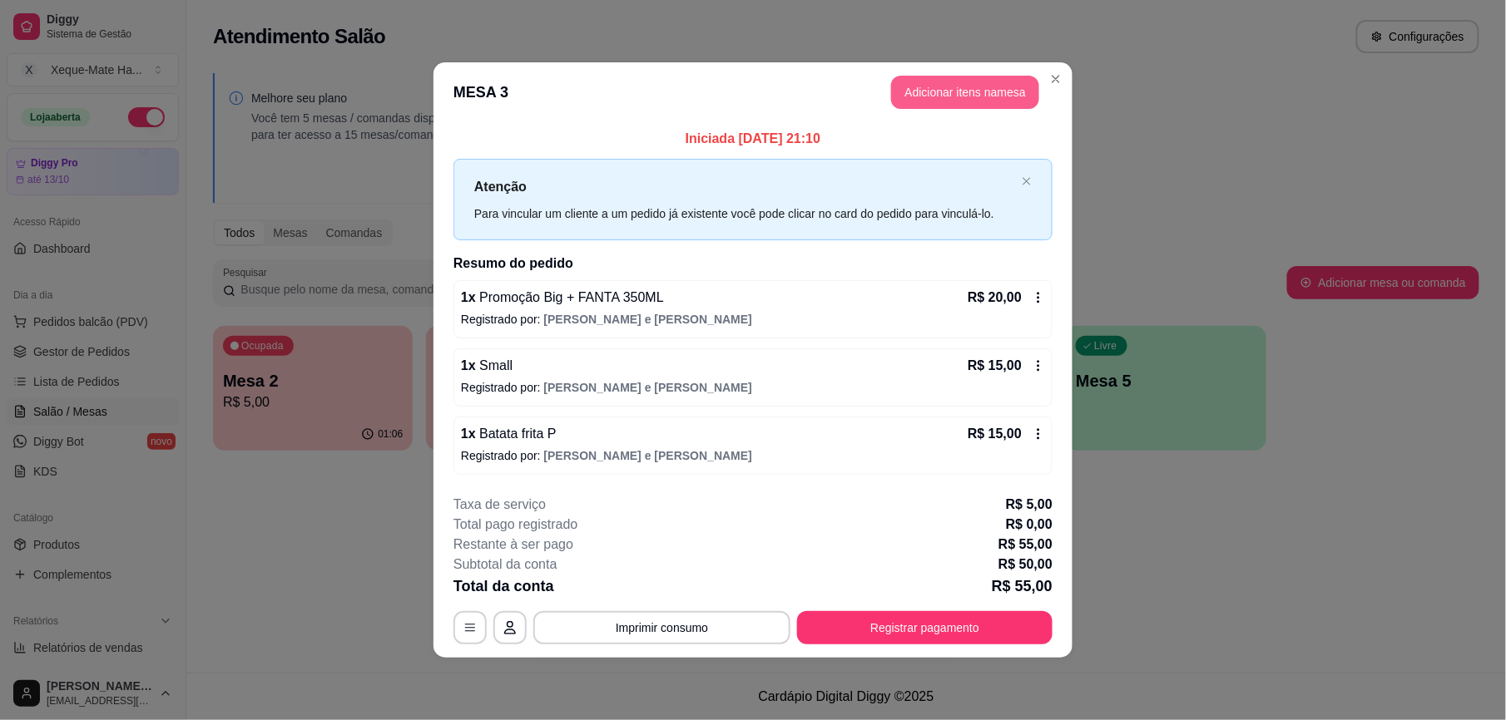
click at [986, 88] on button "Adicionar itens na mesa" at bounding box center [965, 92] width 148 height 33
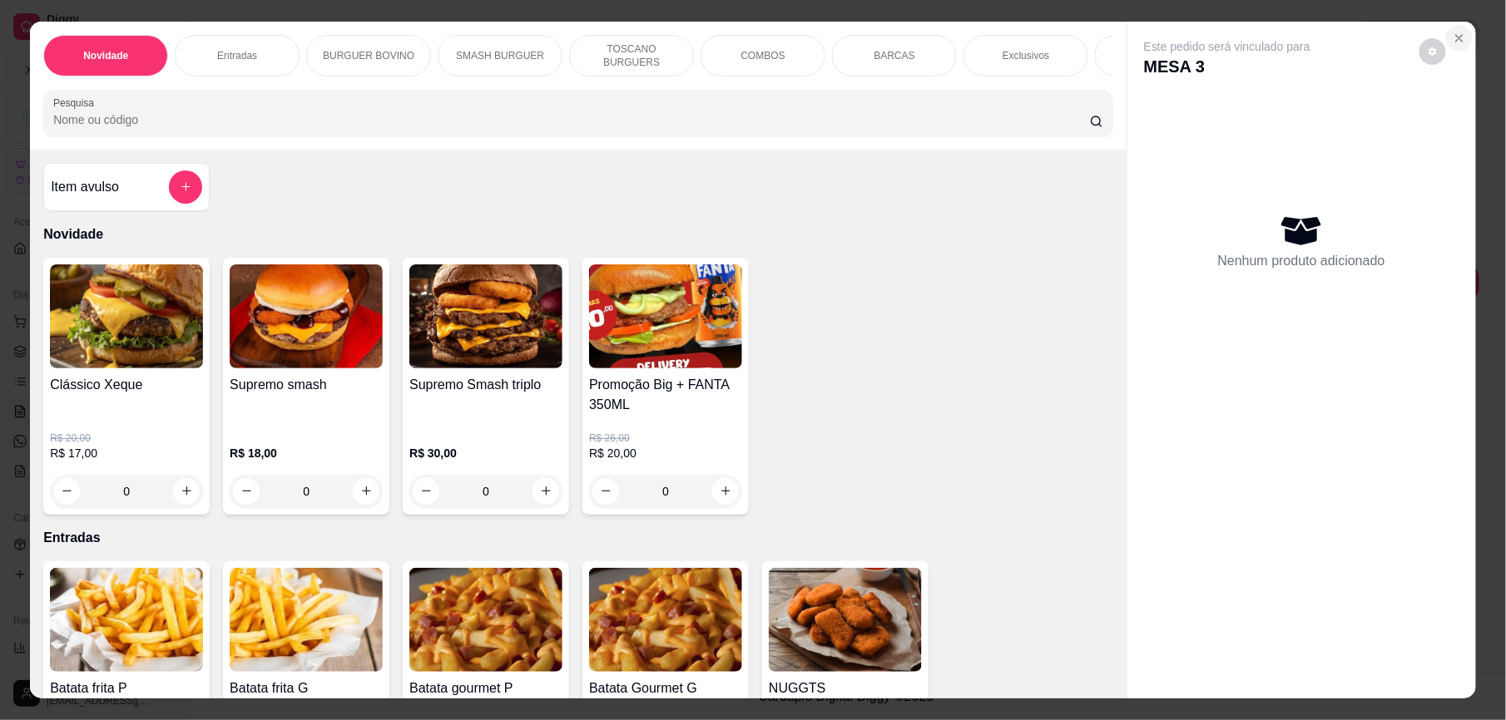
click at [1453, 37] on icon "Close" at bounding box center [1459, 38] width 13 height 13
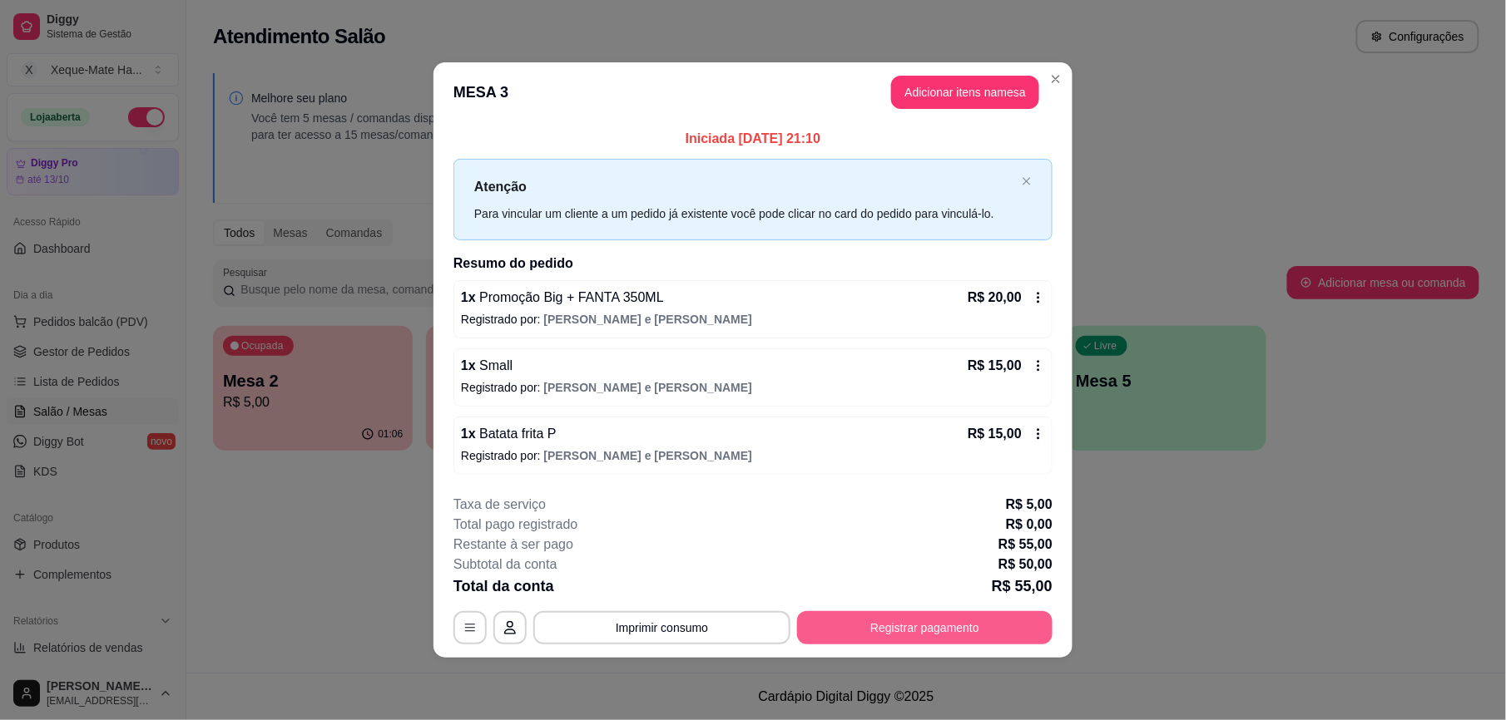
click at [933, 620] on button "Registrar pagamento" at bounding box center [924, 628] width 255 height 33
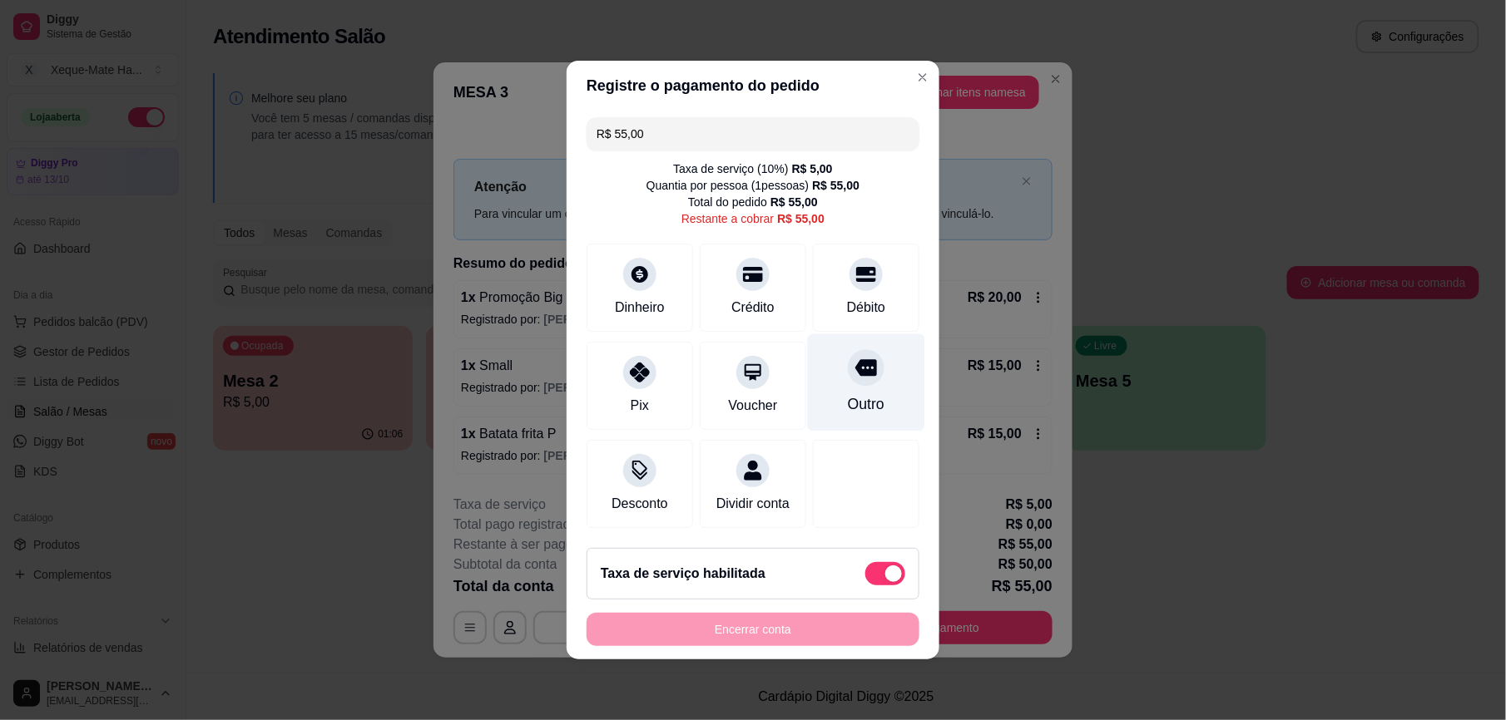
click at [848, 376] on div at bounding box center [866, 367] width 37 height 37
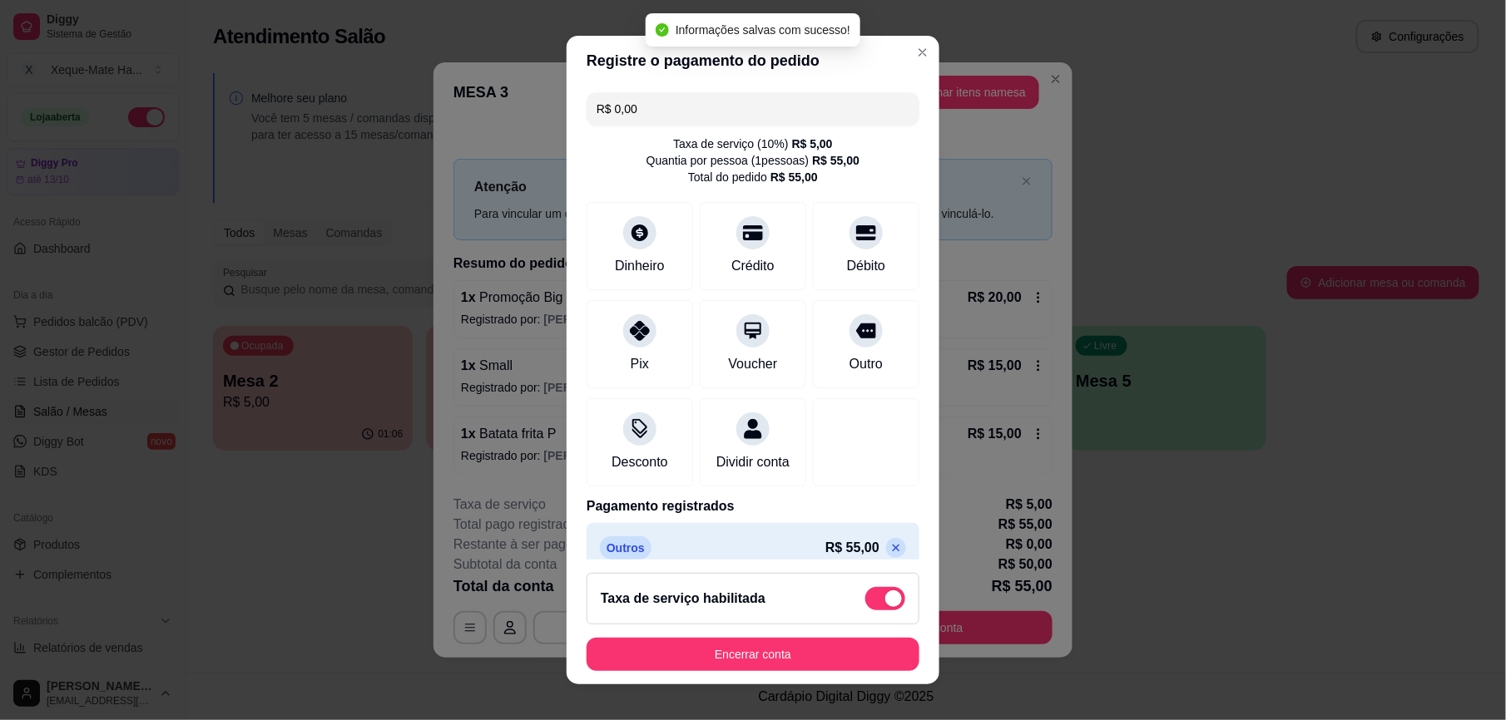
type input "R$ 0,00"
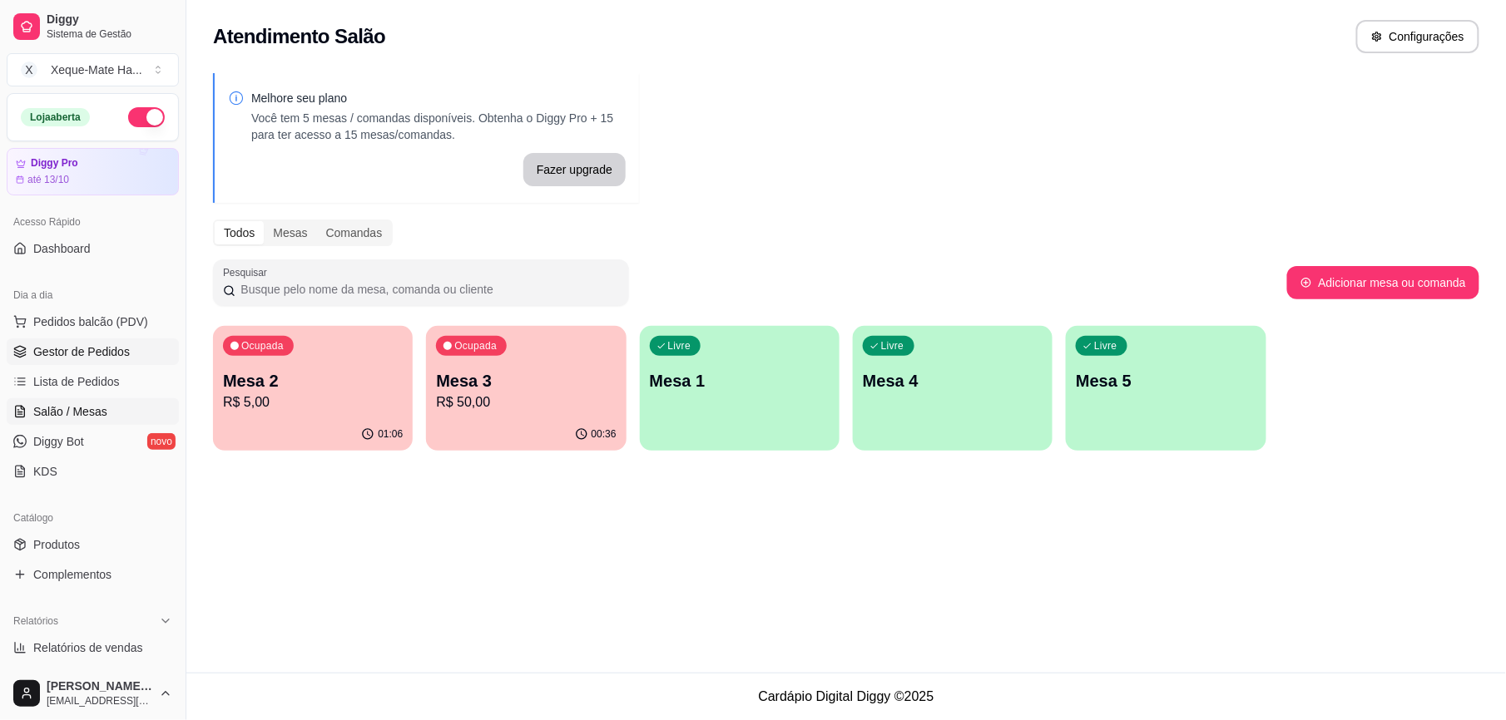
click at [107, 357] on span "Gestor de Pedidos" at bounding box center [81, 352] width 97 height 17
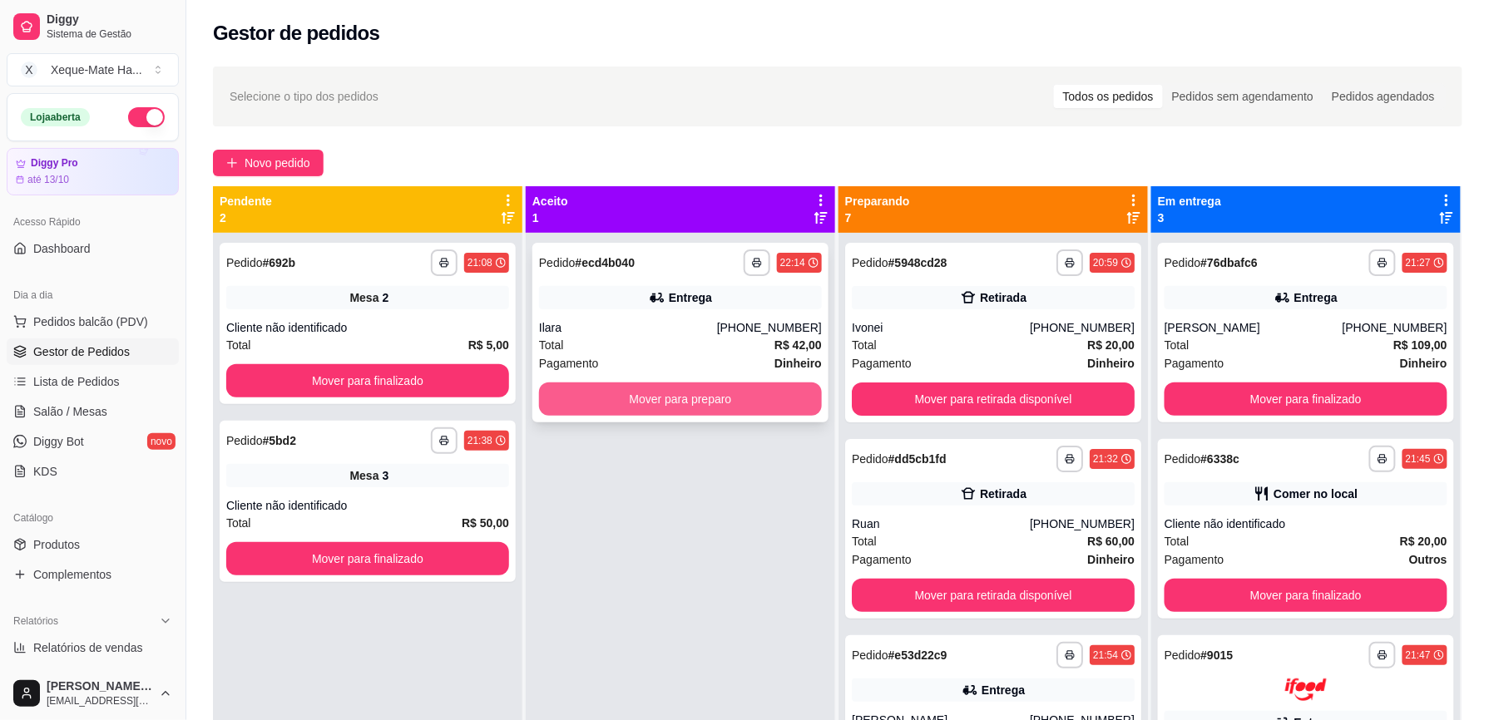
click at [642, 397] on button "Mover para preparo" at bounding box center [680, 399] width 283 height 33
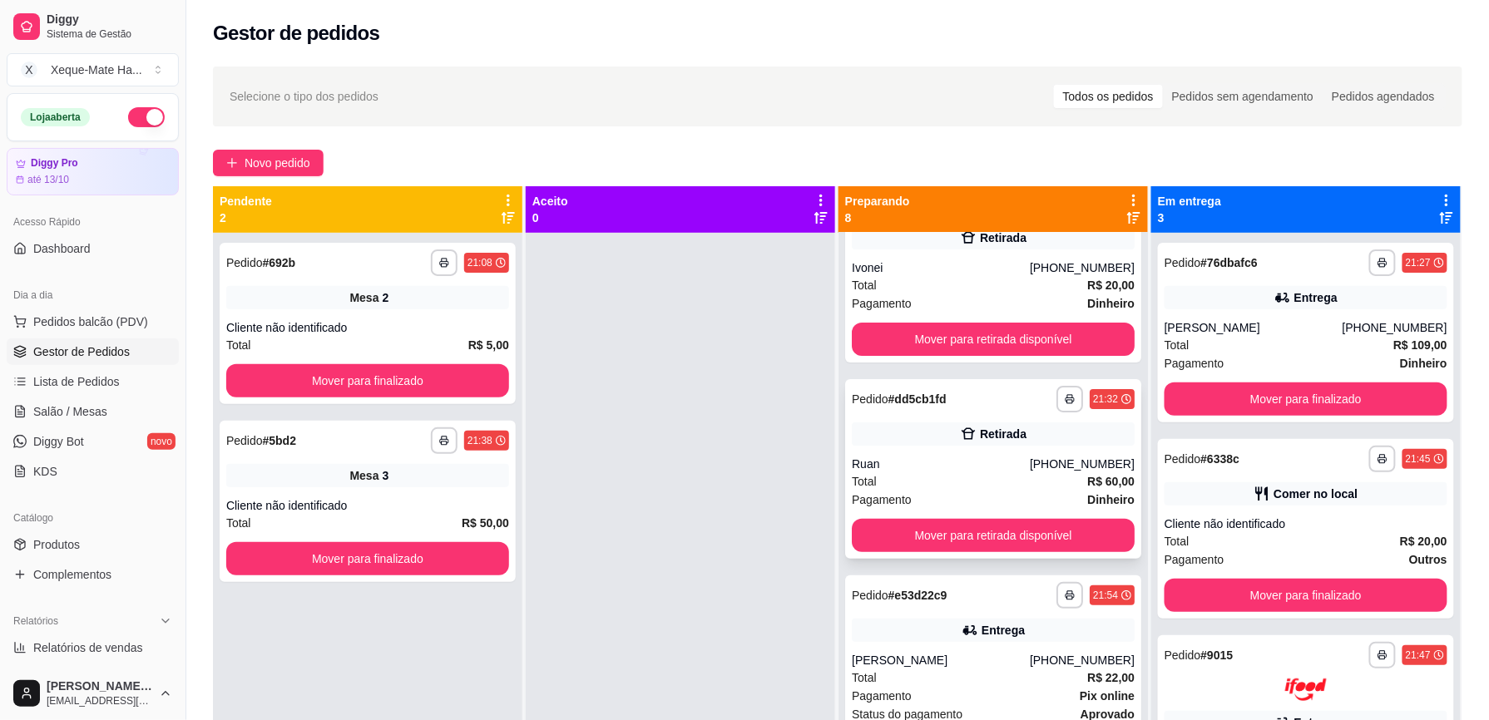
scroll to position [62, 0]
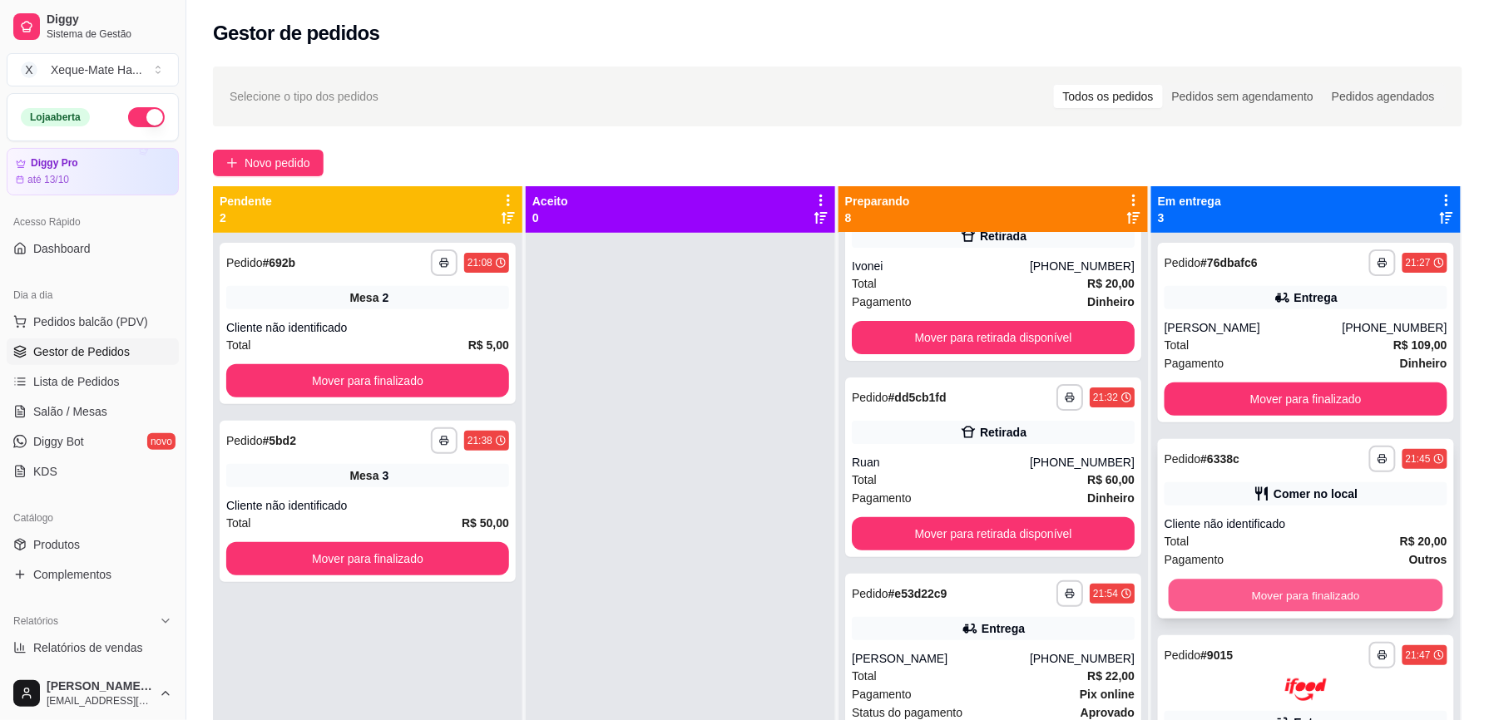
click at [1251, 597] on button "Mover para finalizado" at bounding box center [1306, 596] width 275 height 32
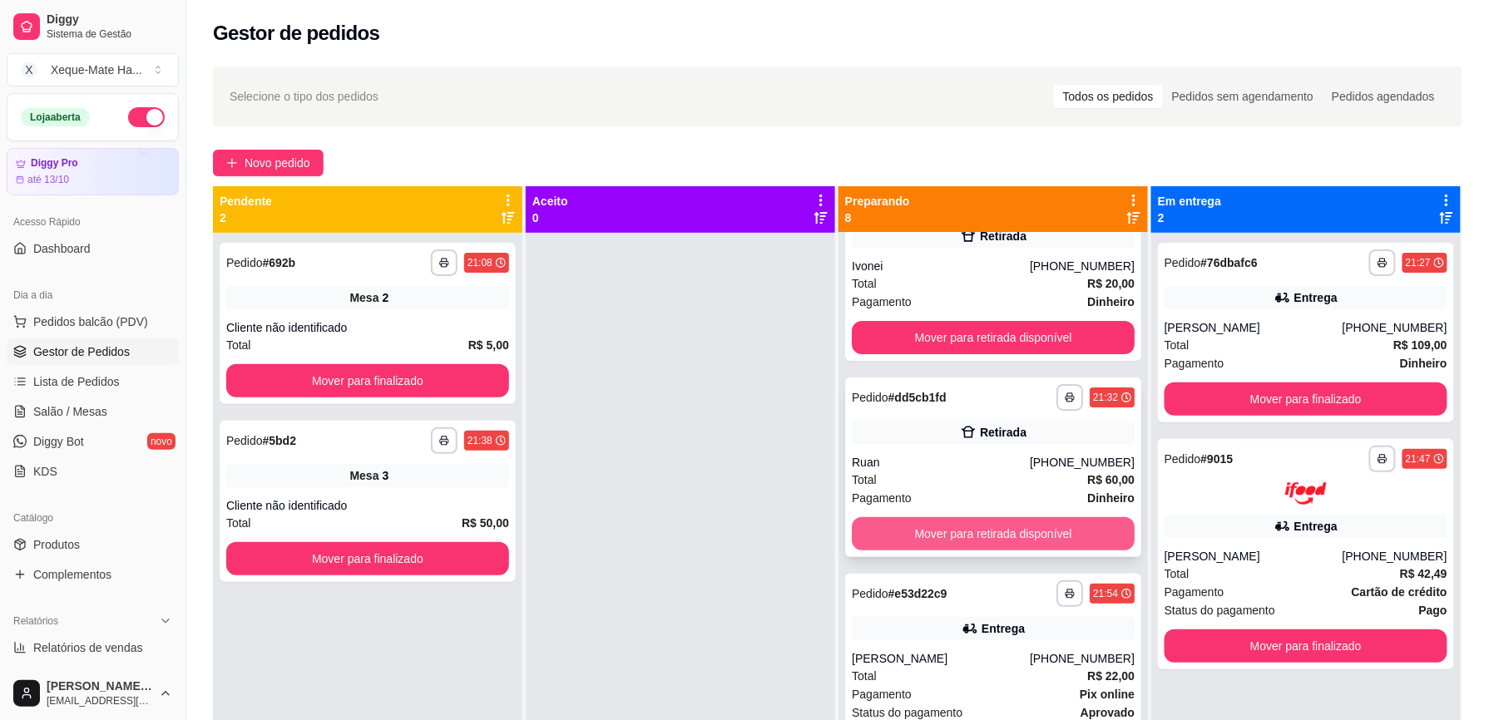
click at [1066, 536] on button "Mover para retirada disponível" at bounding box center [993, 533] width 283 height 33
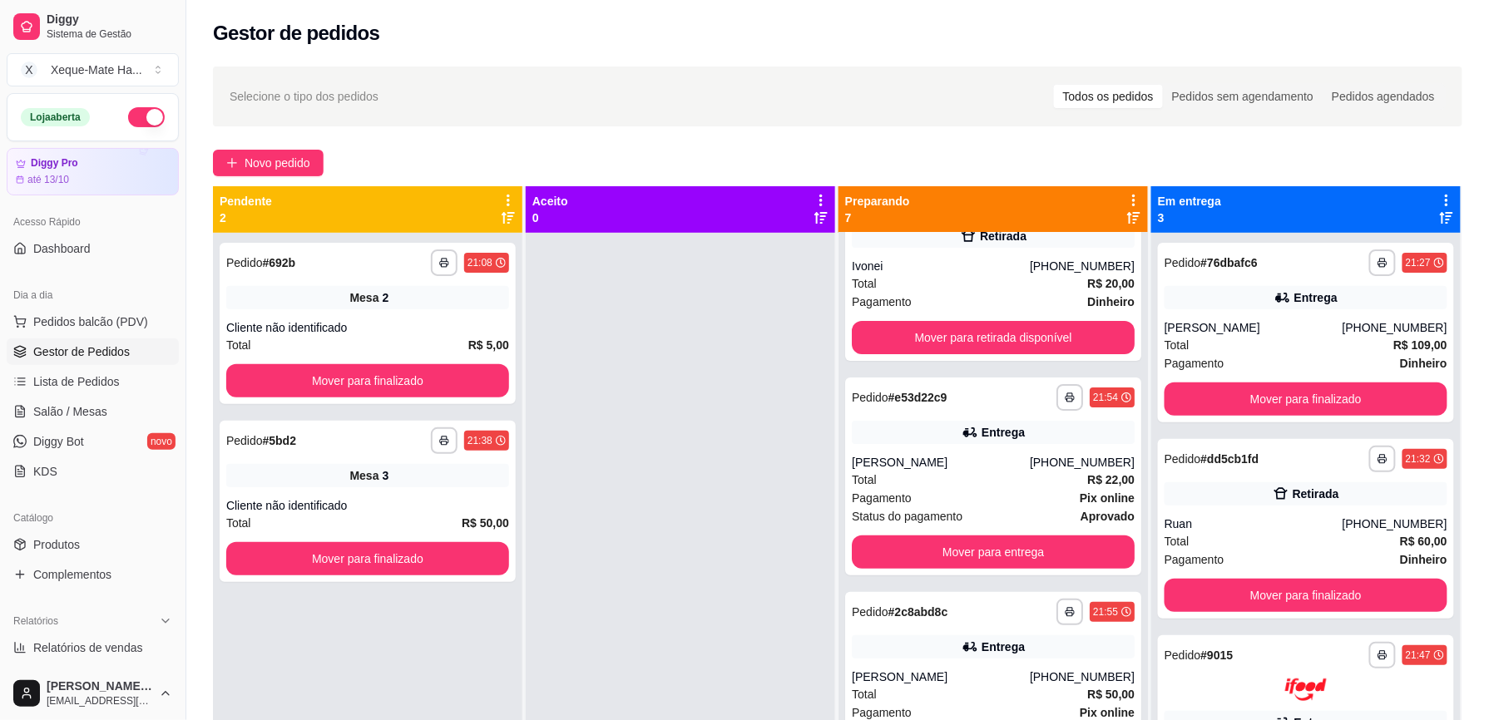
drag, startPoint x: 1117, startPoint y: 529, endPoint x: 712, endPoint y: 397, distance: 425.4
click at [712, 397] on div at bounding box center [680, 593] width 309 height 720
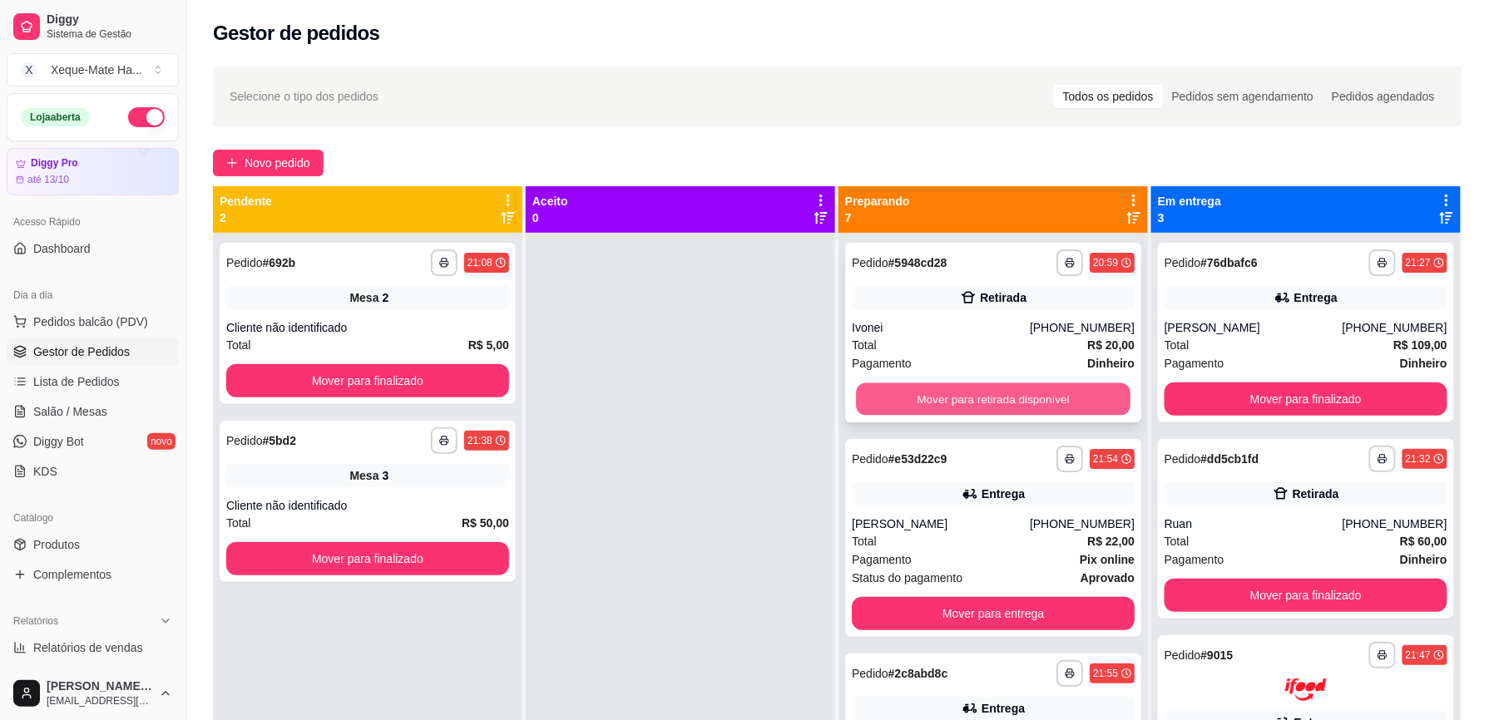
click at [1050, 399] on button "Mover para retirada disponível" at bounding box center [993, 400] width 275 height 32
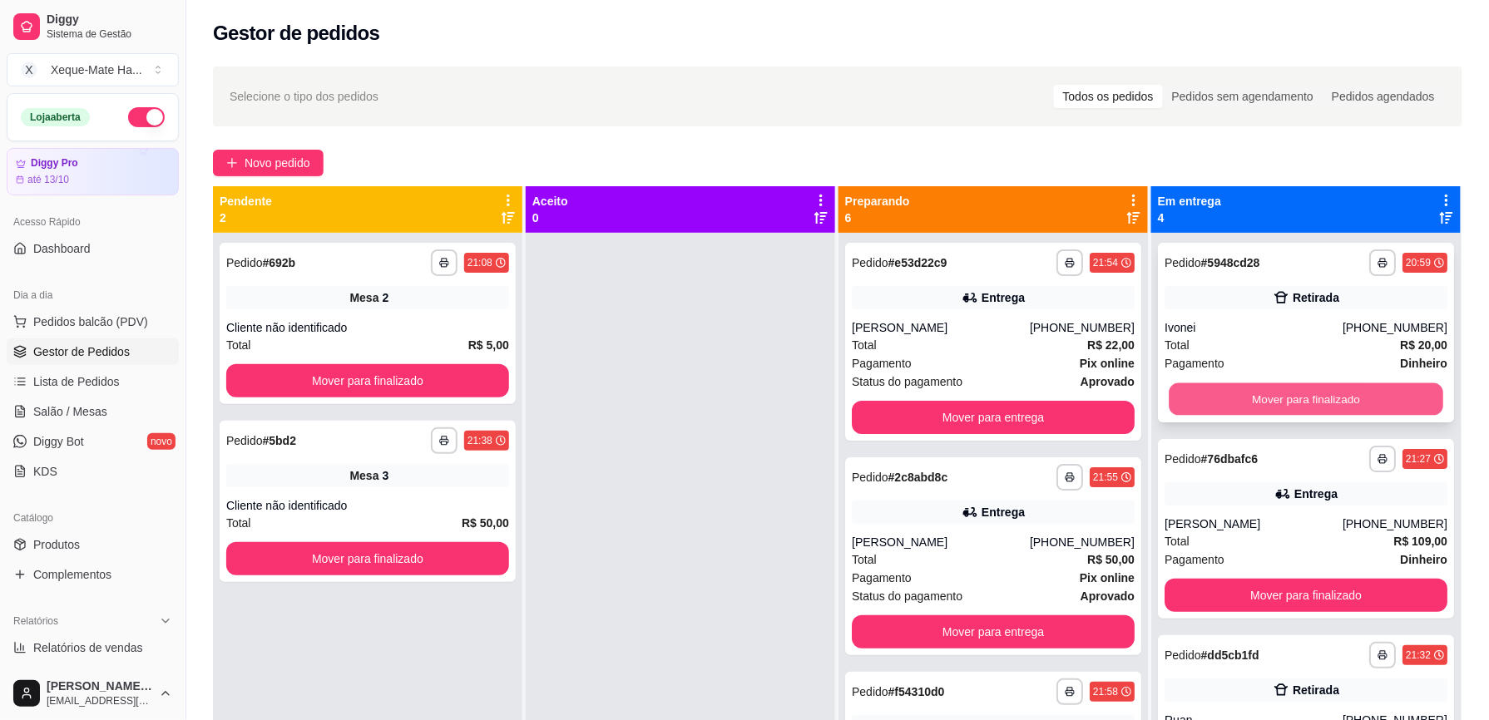
click at [1363, 400] on button "Mover para finalizado" at bounding box center [1306, 400] width 275 height 32
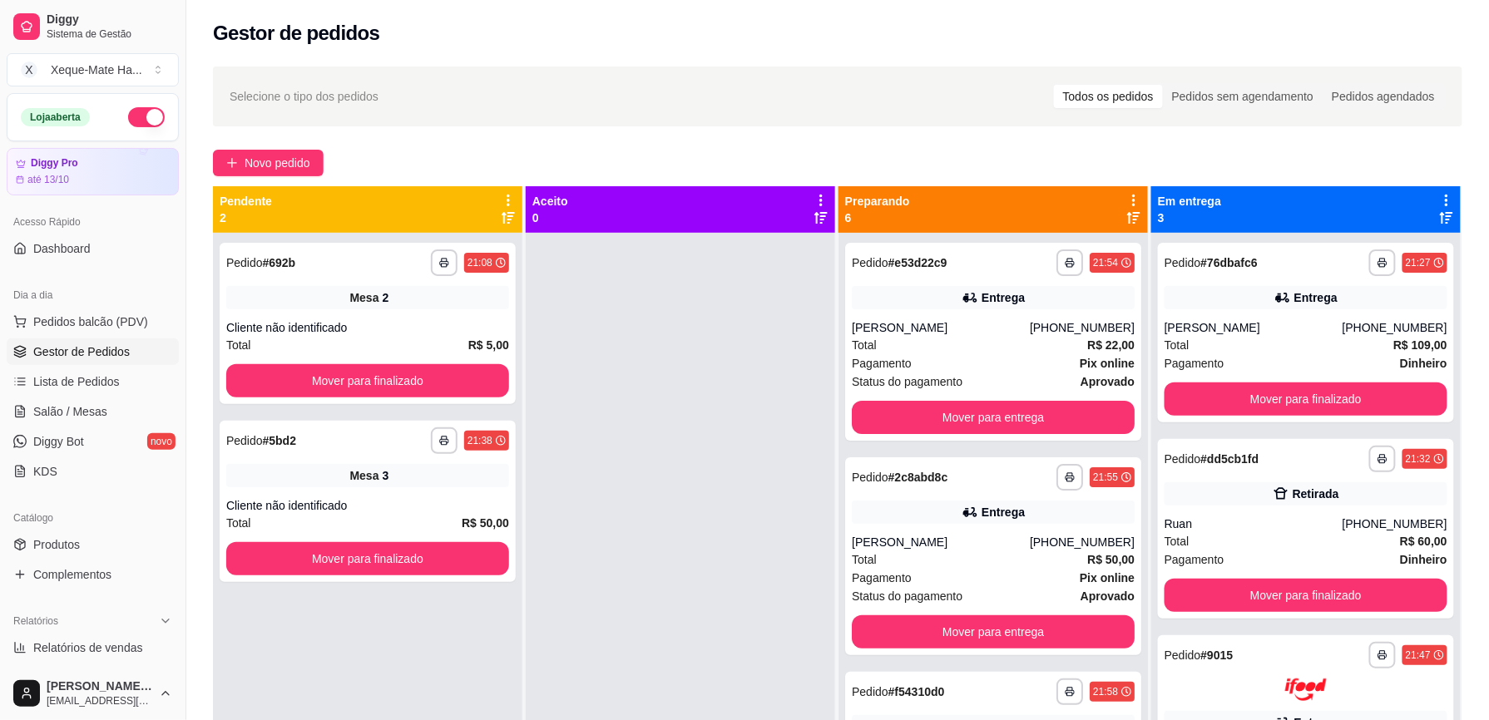
scroll to position [47, 0]
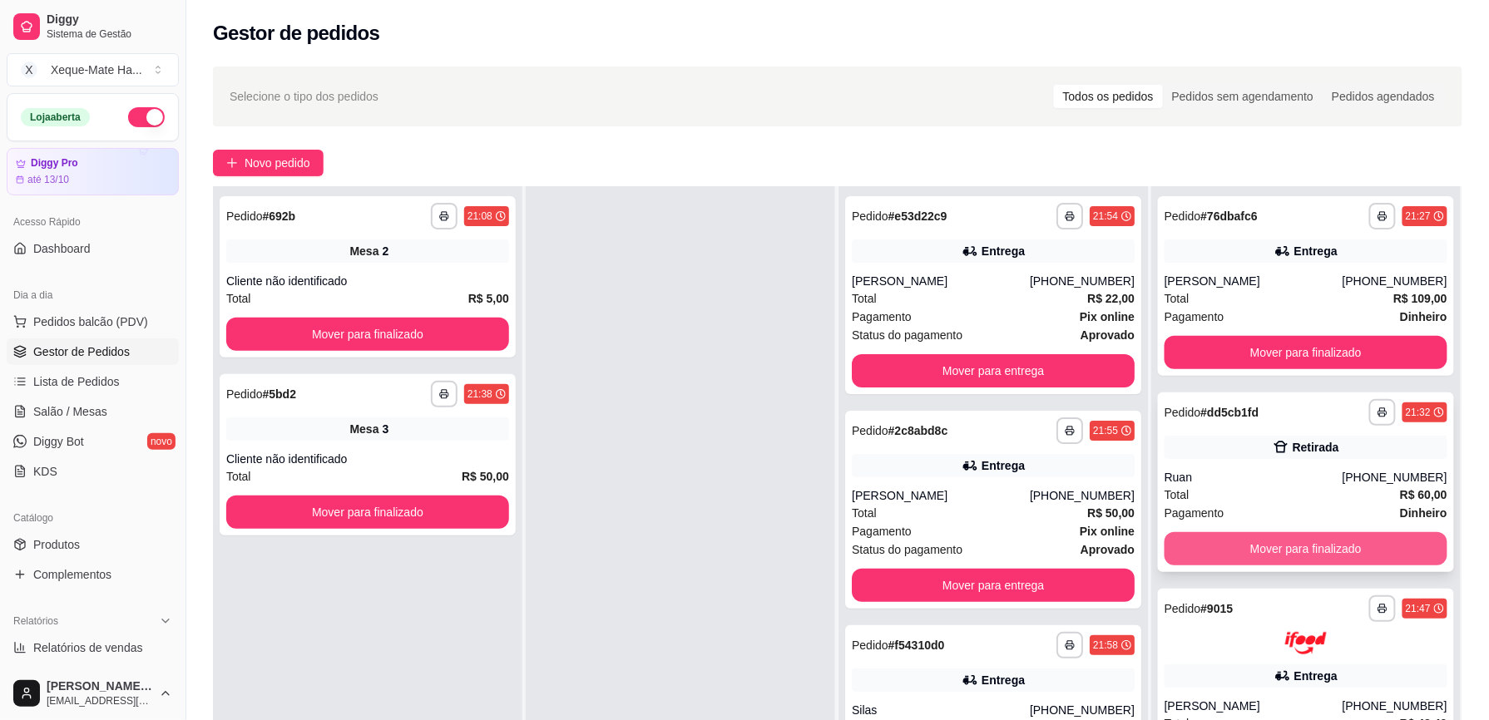
click at [1356, 549] on button "Mover para finalizado" at bounding box center [1306, 548] width 283 height 33
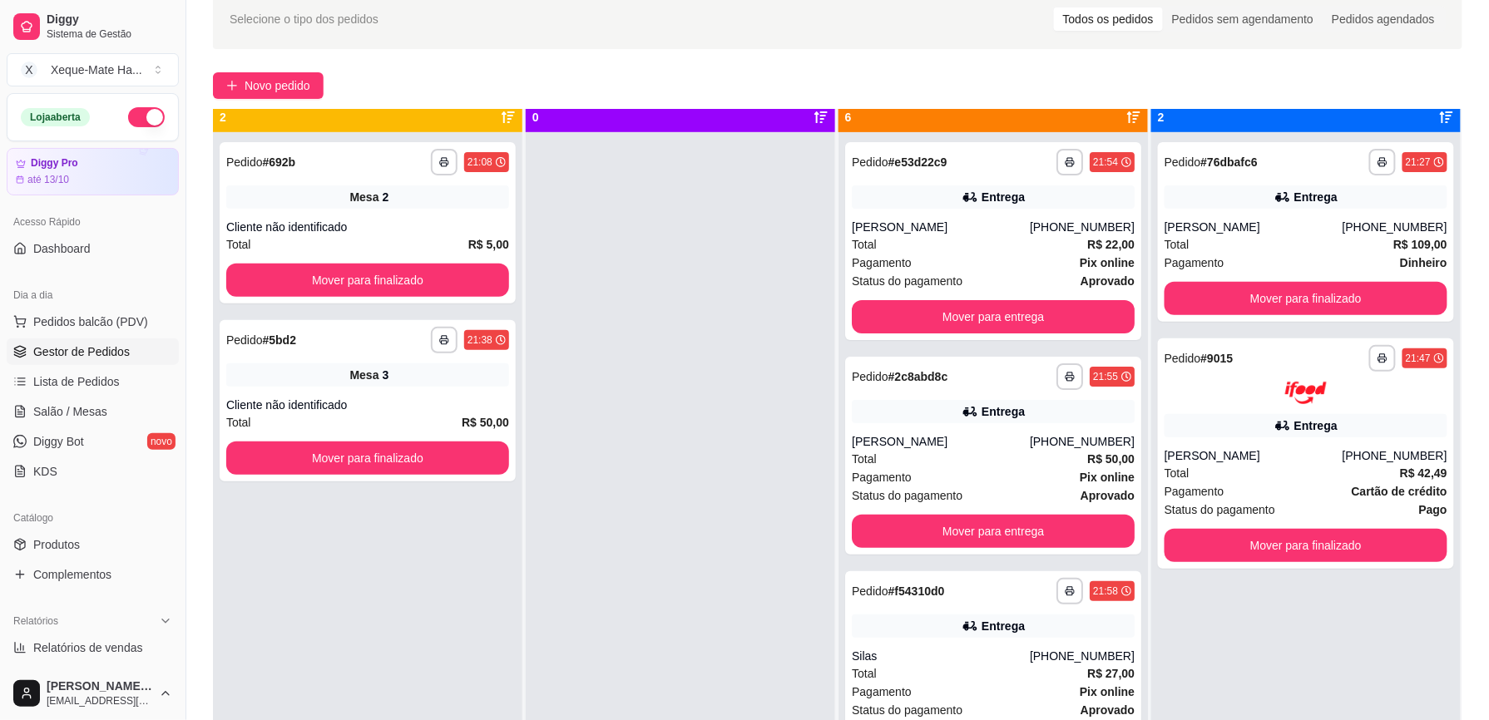
scroll to position [7, 0]
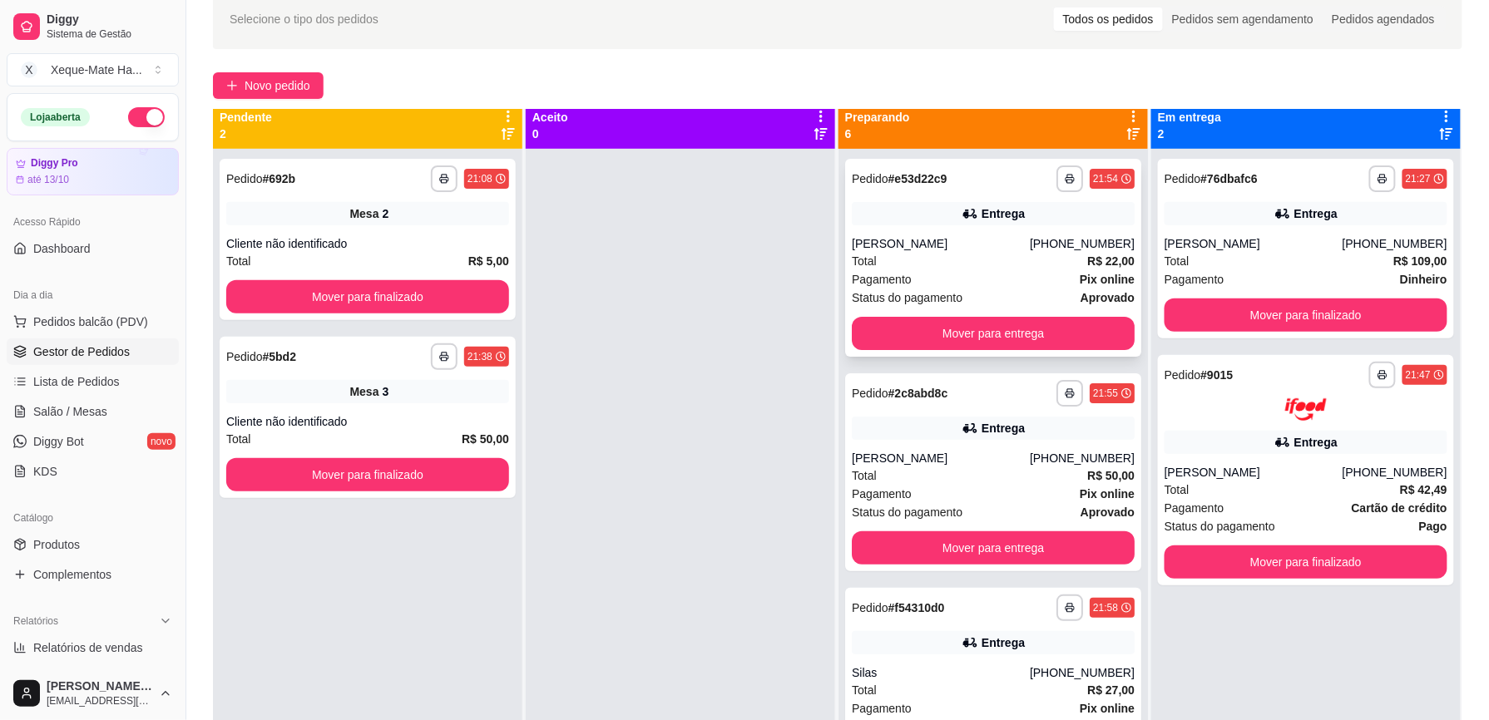
click at [903, 353] on div "**********" at bounding box center [993, 258] width 296 height 198
click at [1007, 333] on button "Mover para entrega" at bounding box center [993, 333] width 283 height 33
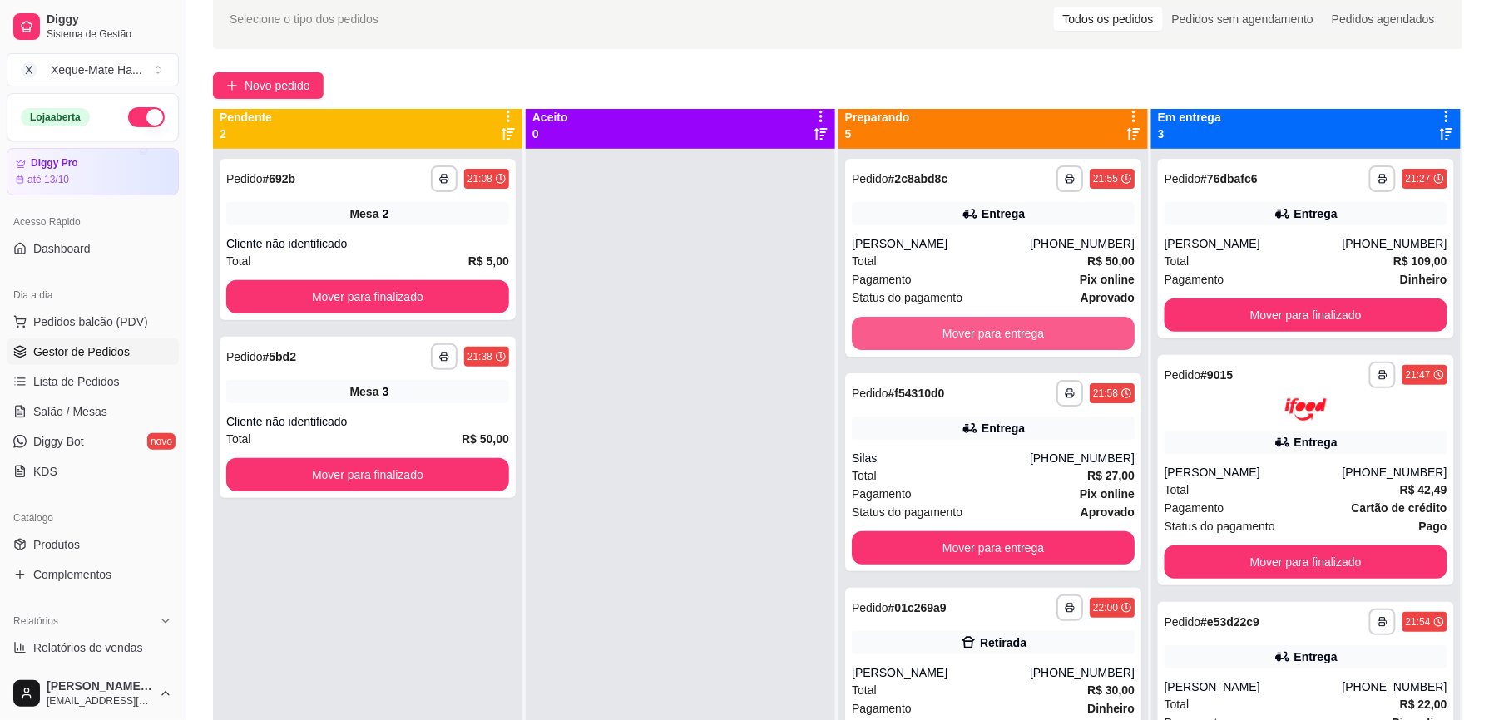
click at [1007, 333] on button "Mover para entrega" at bounding box center [993, 333] width 283 height 33
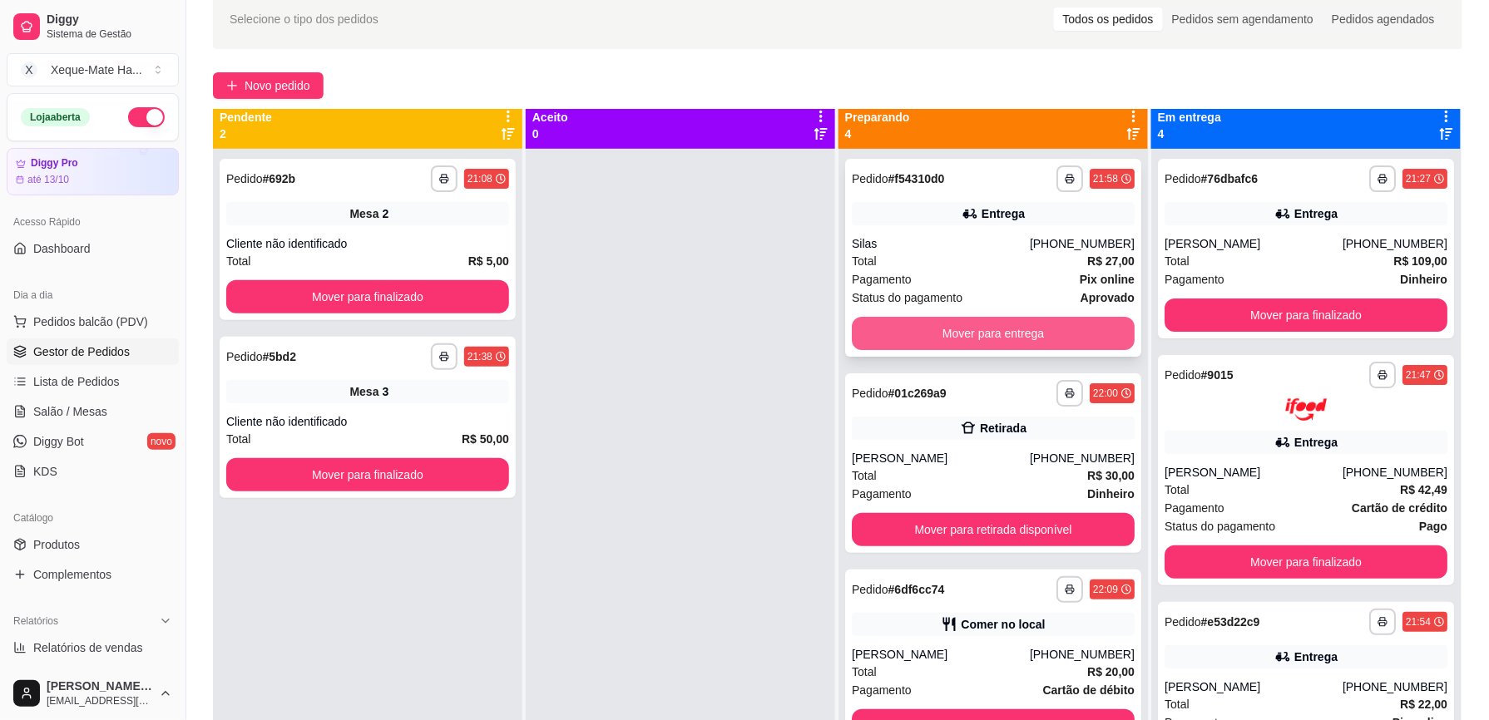
click at [982, 338] on button "Mover para entrega" at bounding box center [993, 333] width 283 height 33
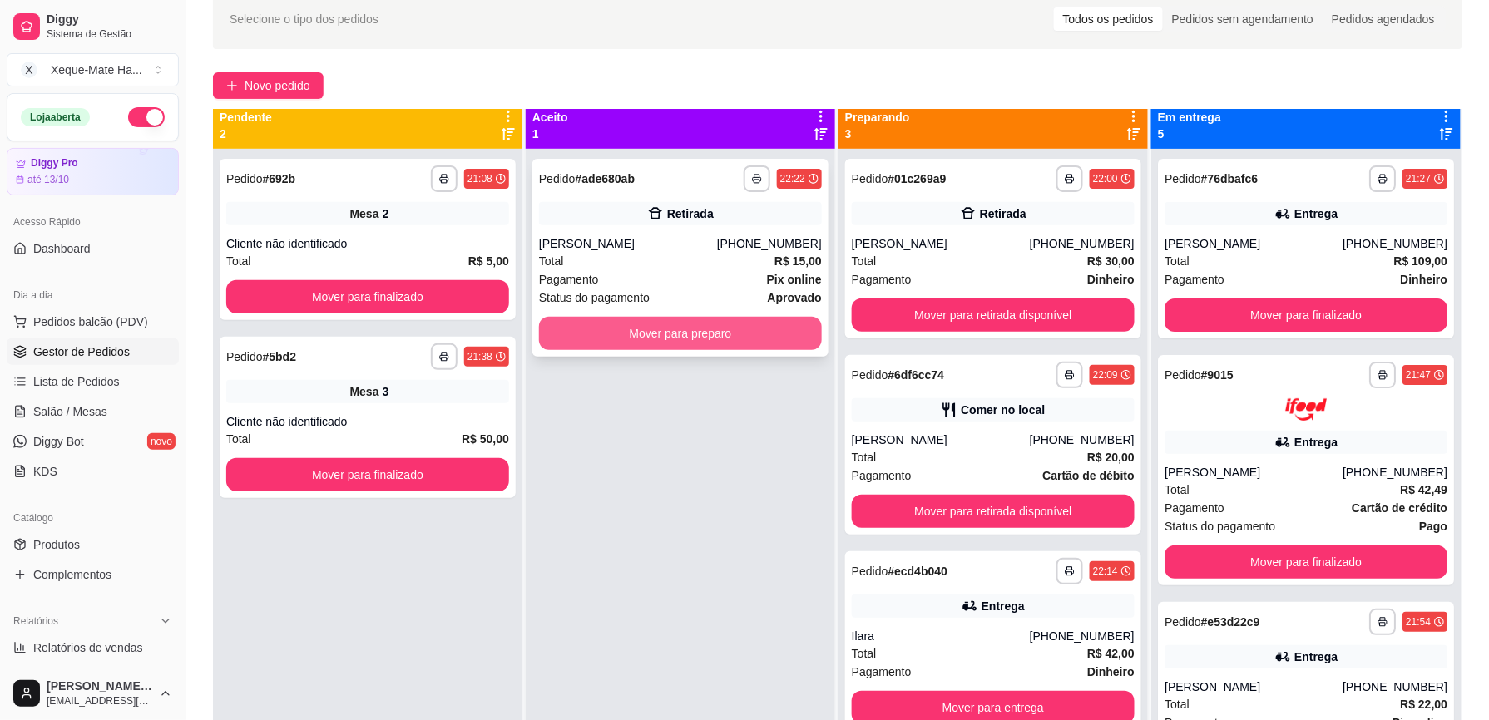
click at [732, 341] on button "Mover para preparo" at bounding box center [680, 333] width 283 height 33
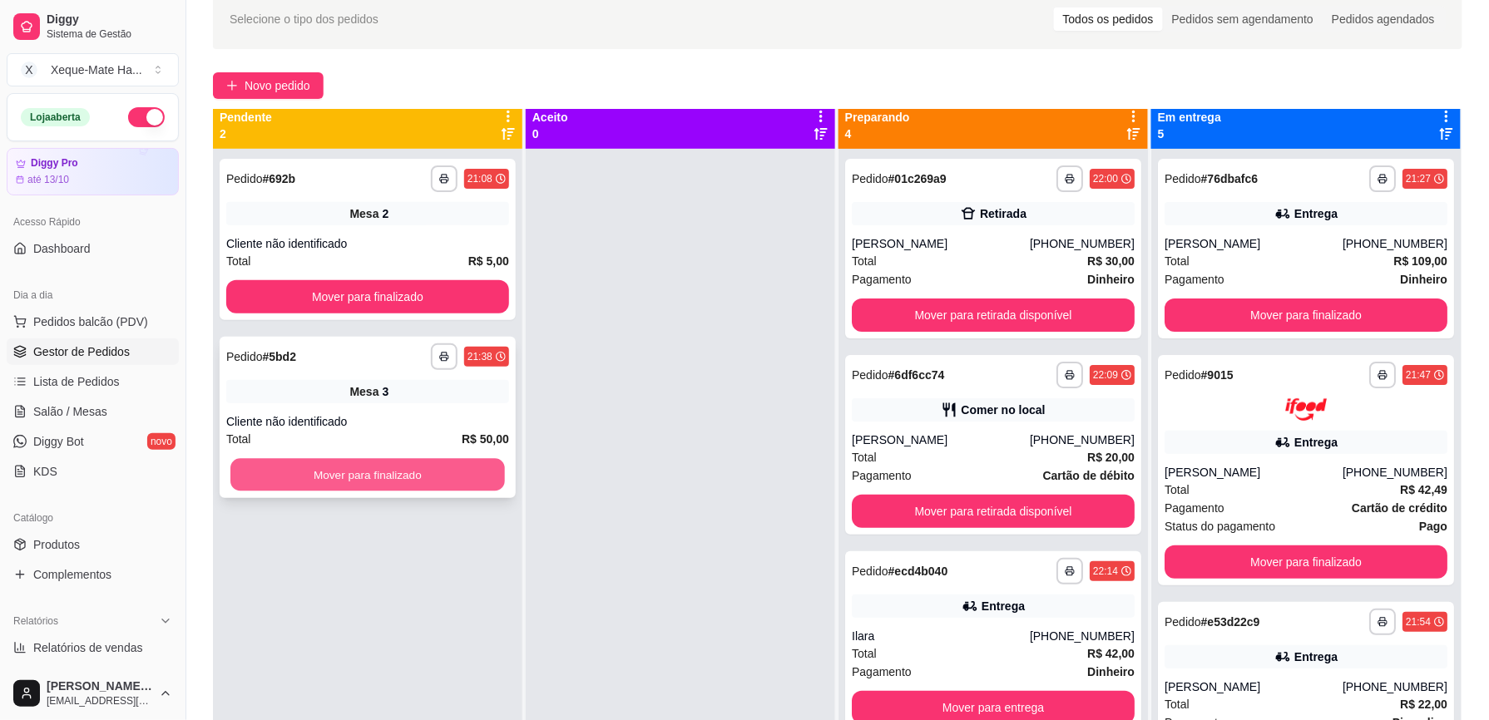
click at [421, 477] on button "Mover para finalizado" at bounding box center [367, 475] width 275 height 32
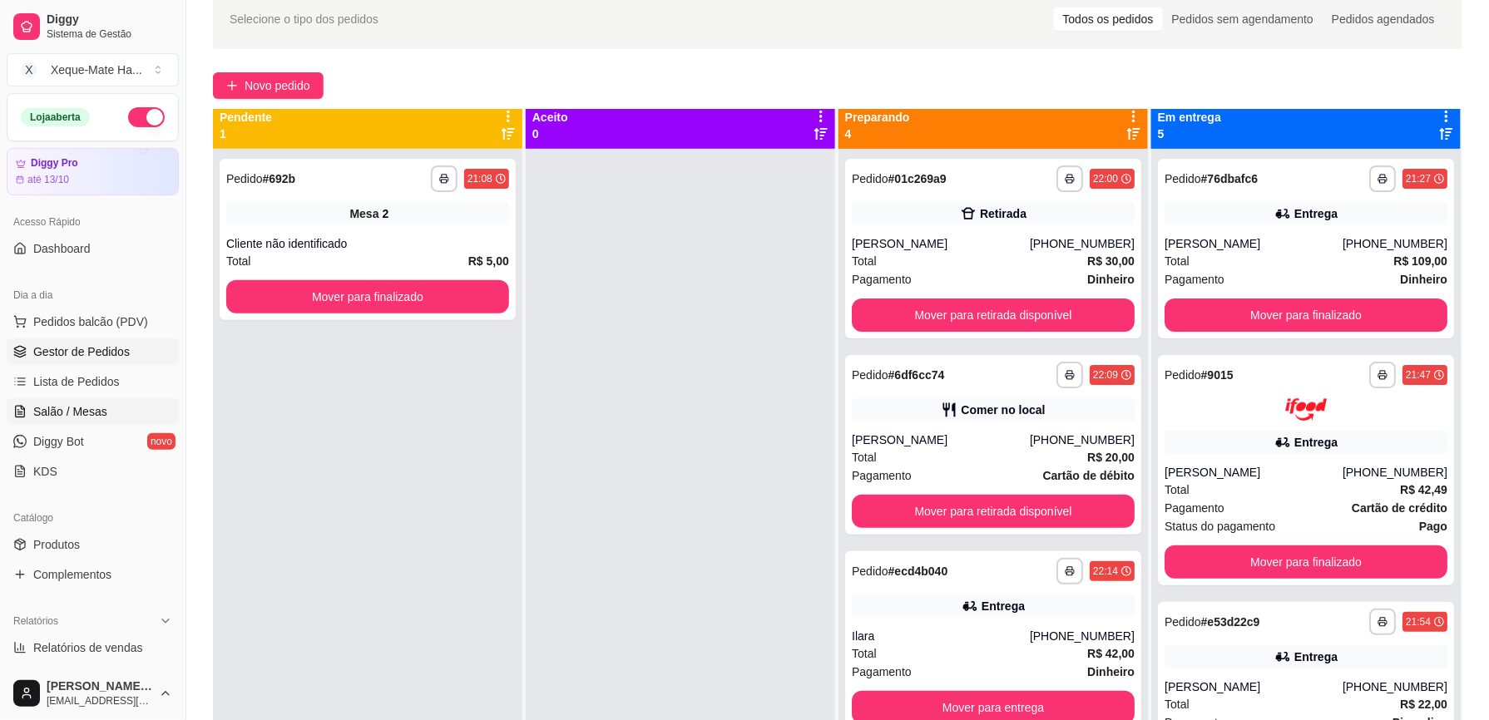
click at [101, 413] on span "Salão / Mesas" at bounding box center [70, 412] width 74 height 17
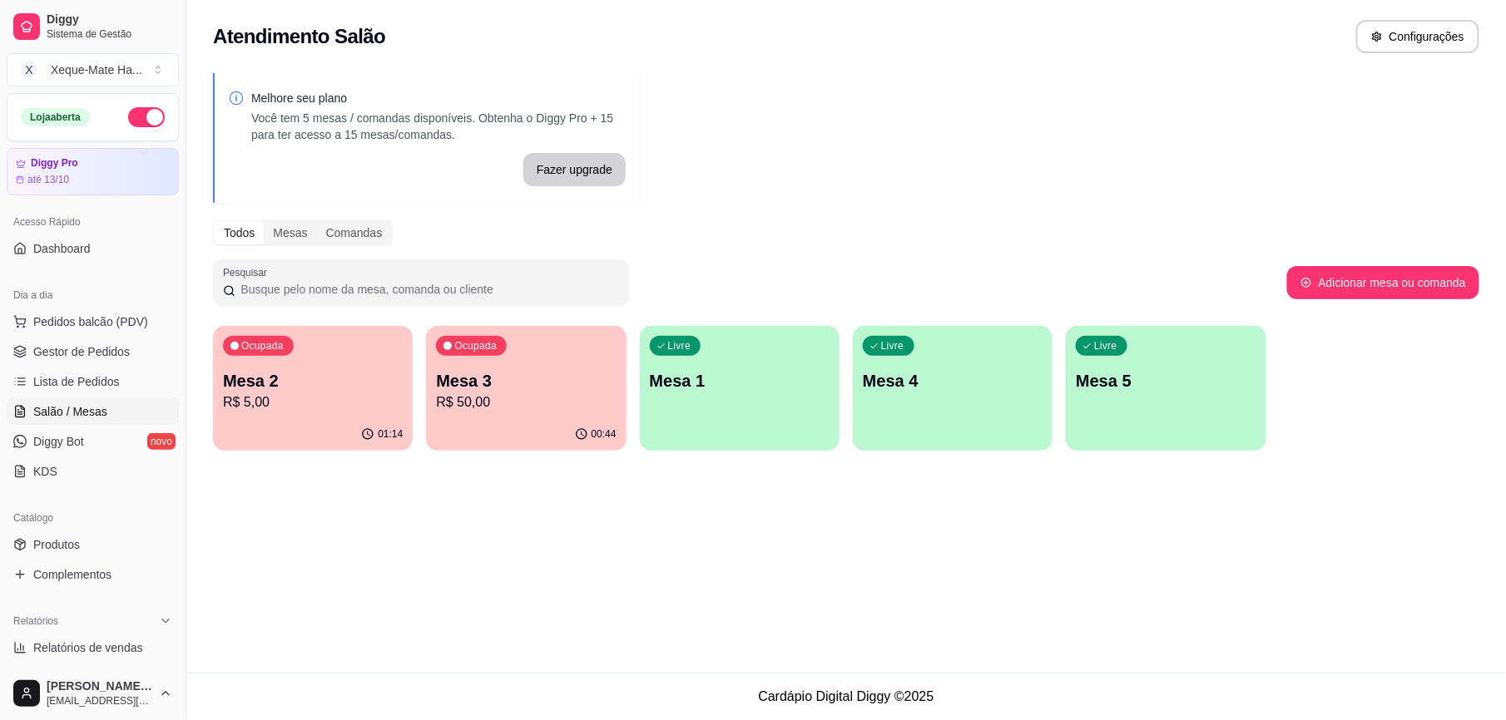
click at [541, 421] on div "00:44" at bounding box center [526, 434] width 200 height 32
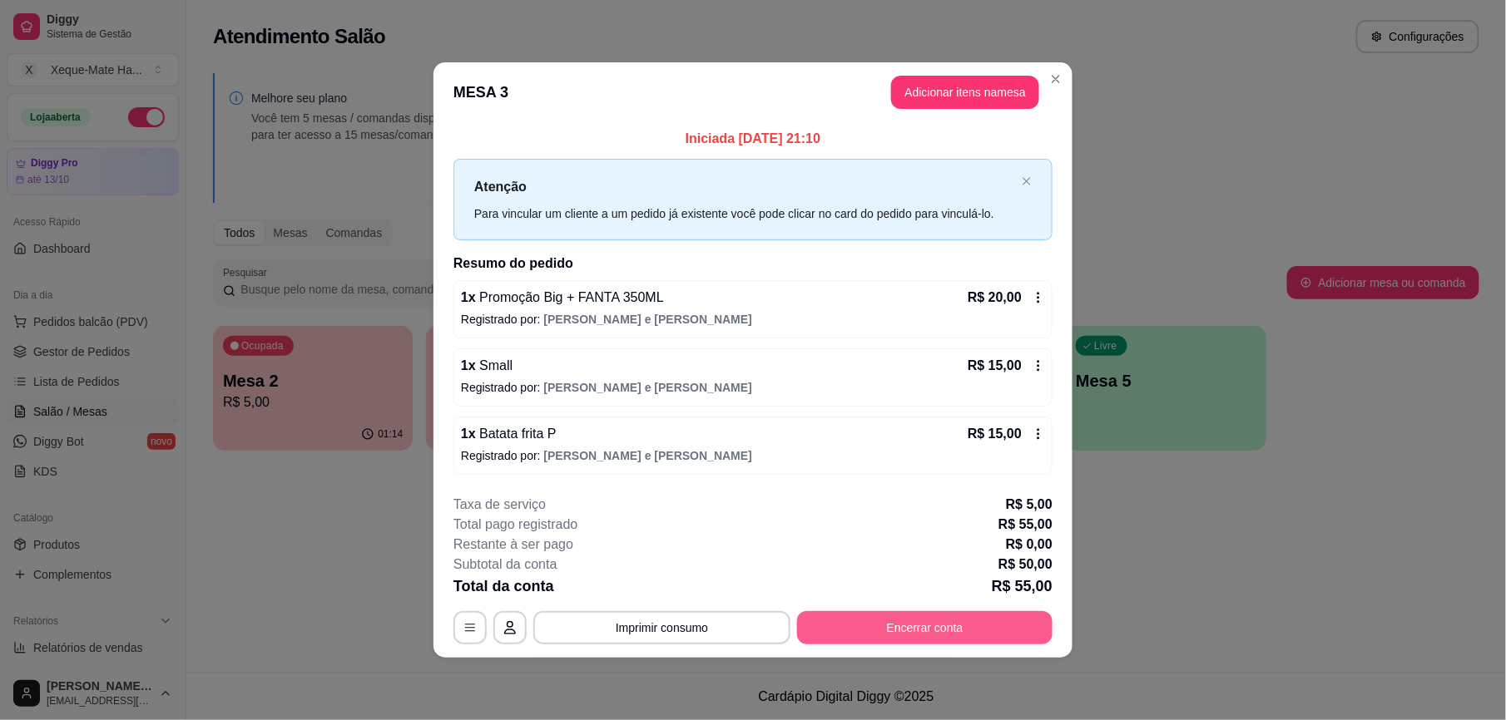
click at [895, 623] on button "Encerrar conta" at bounding box center [924, 628] width 255 height 33
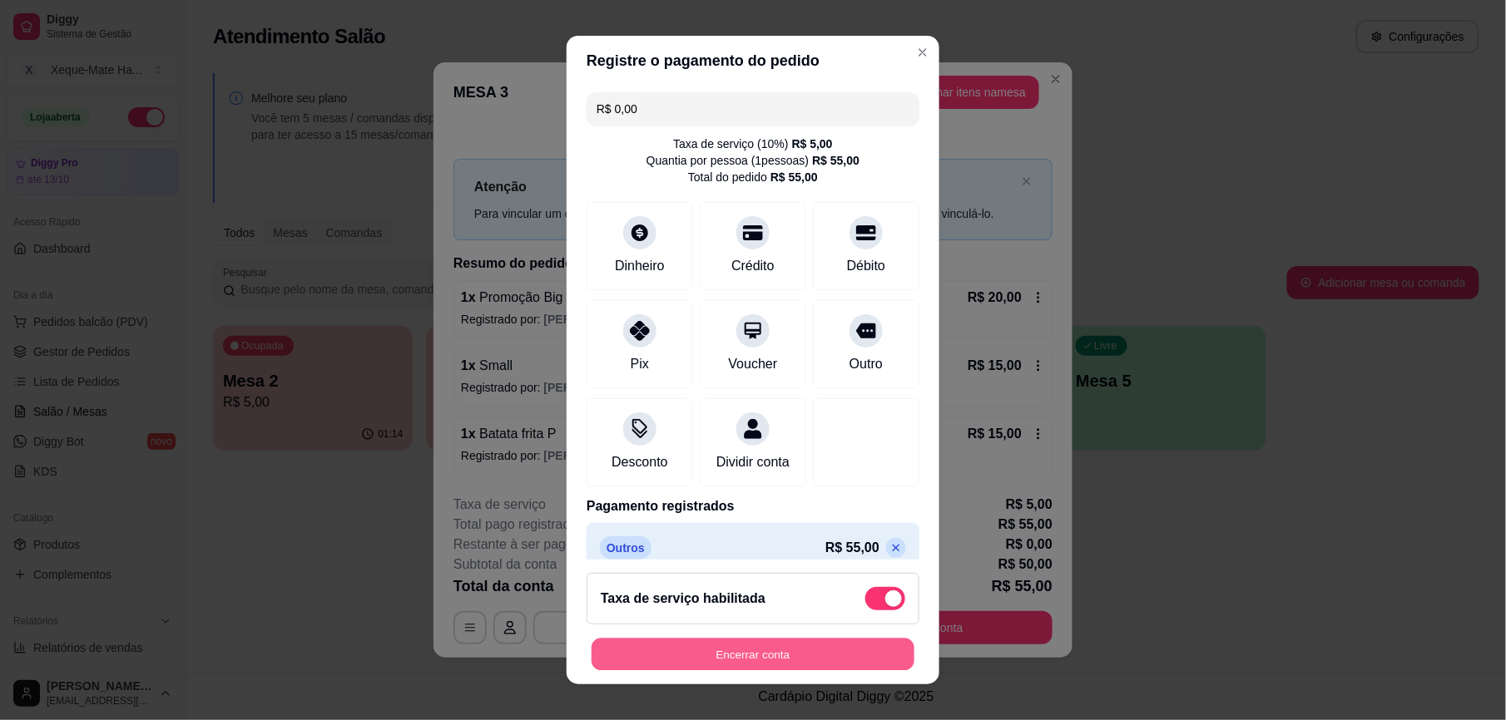
click at [750, 656] on button "Encerrar conta" at bounding box center [753, 654] width 323 height 32
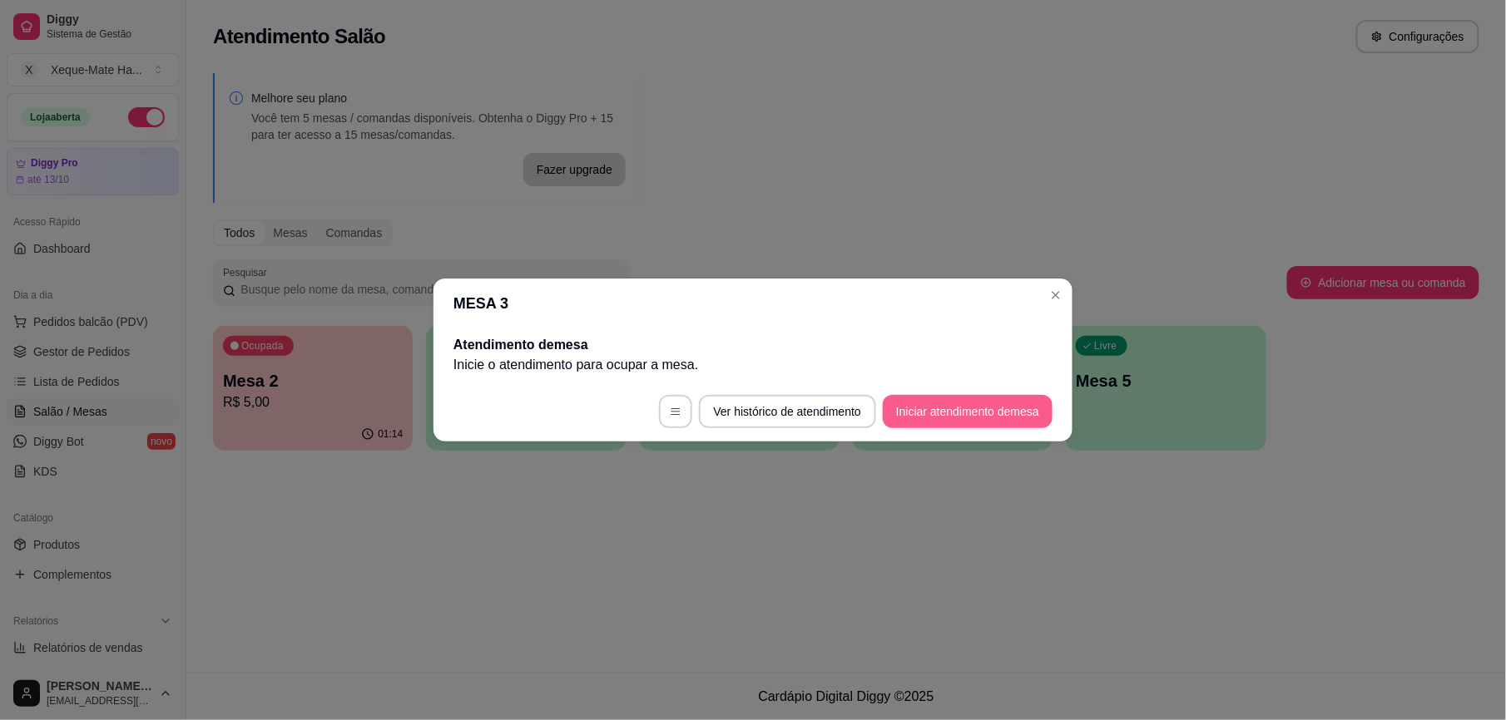
click at [973, 400] on button "Iniciar atendimento de mesa" at bounding box center [968, 411] width 170 height 33
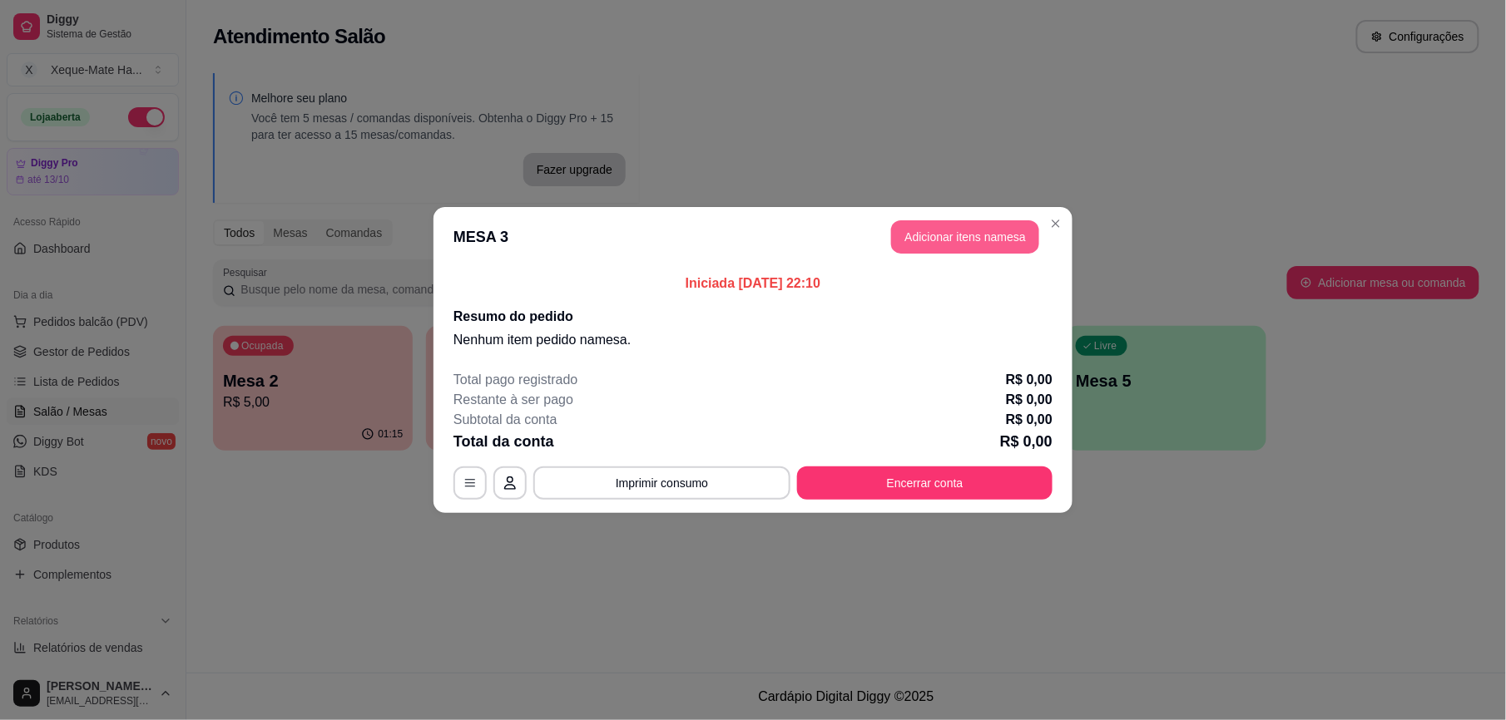
click at [943, 236] on button "Adicionar itens na mesa" at bounding box center [965, 236] width 148 height 33
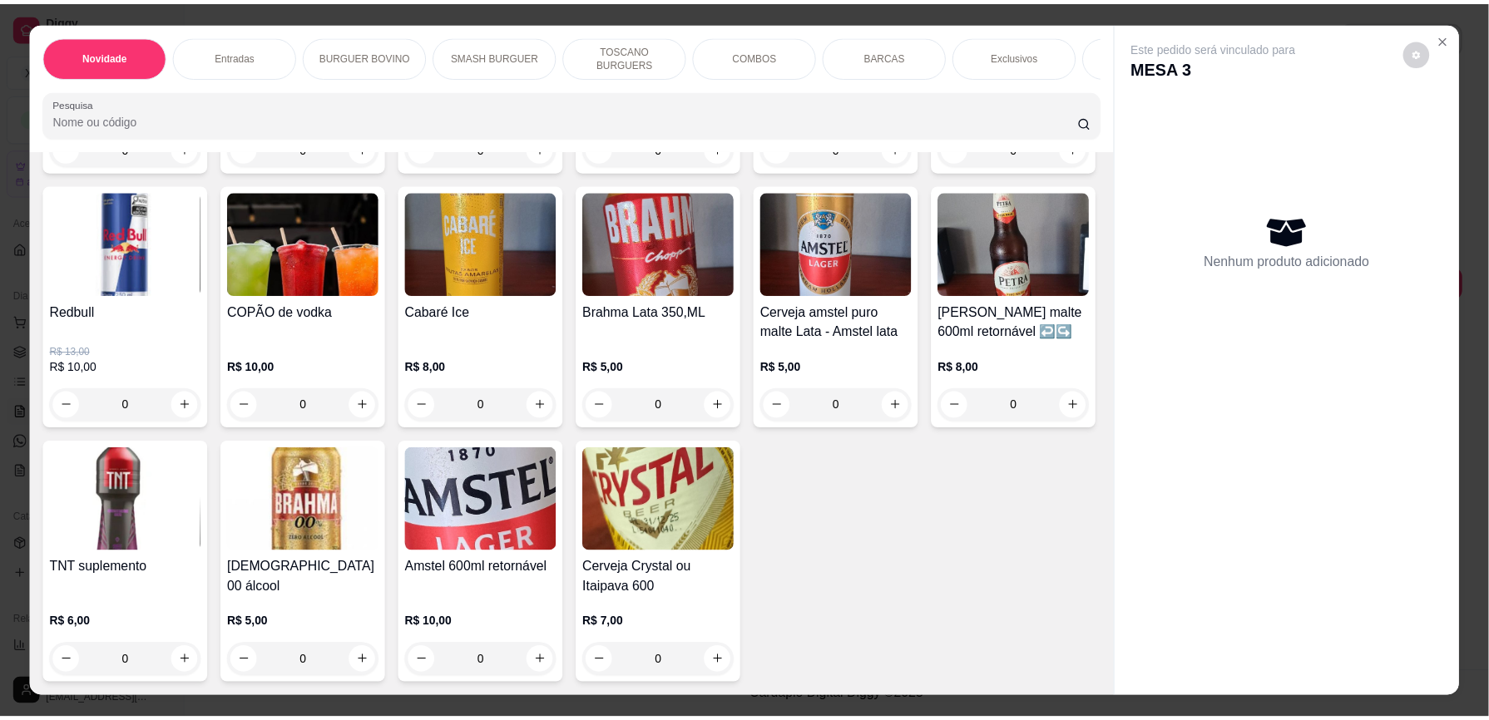
scroll to position [4949, 0]
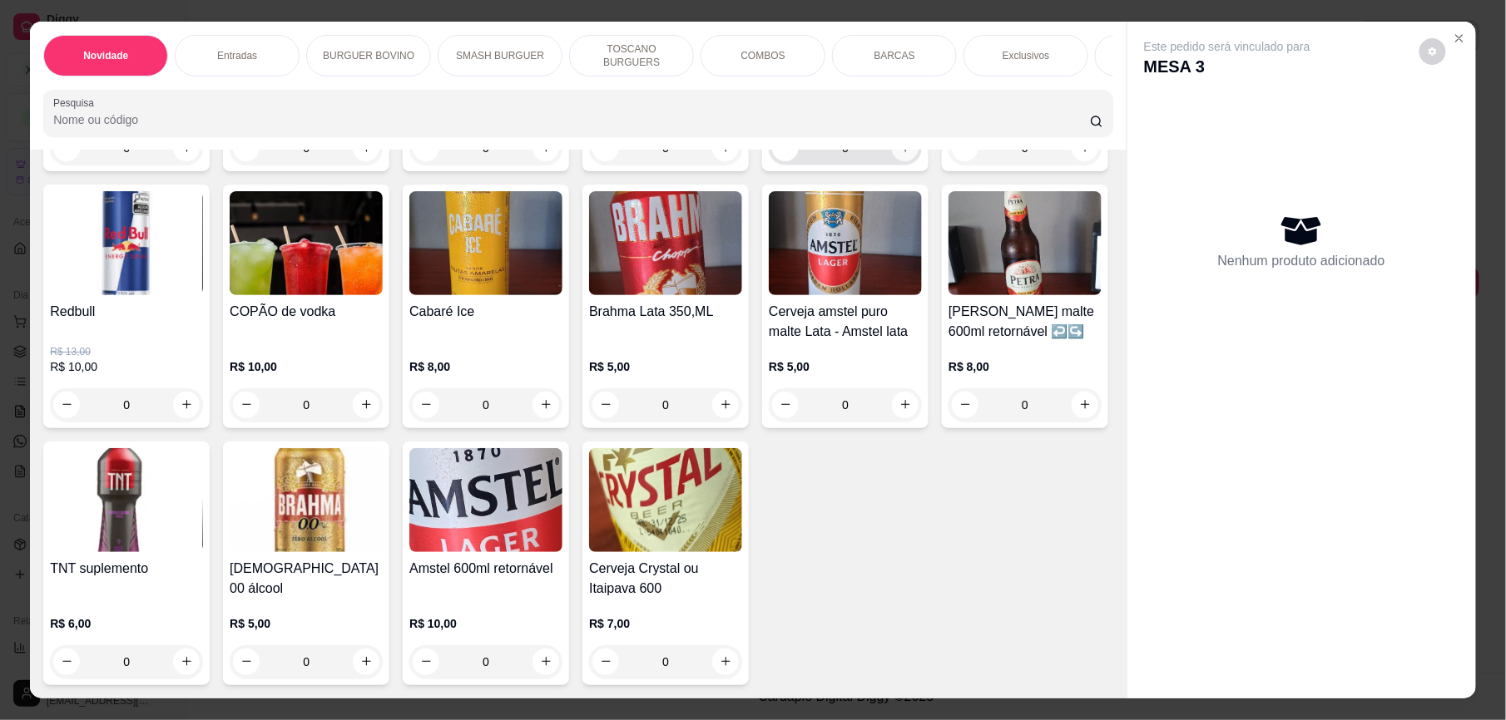
click at [899, 154] on icon "increase-product-quantity" at bounding box center [905, 147] width 12 height 12
type input "2"
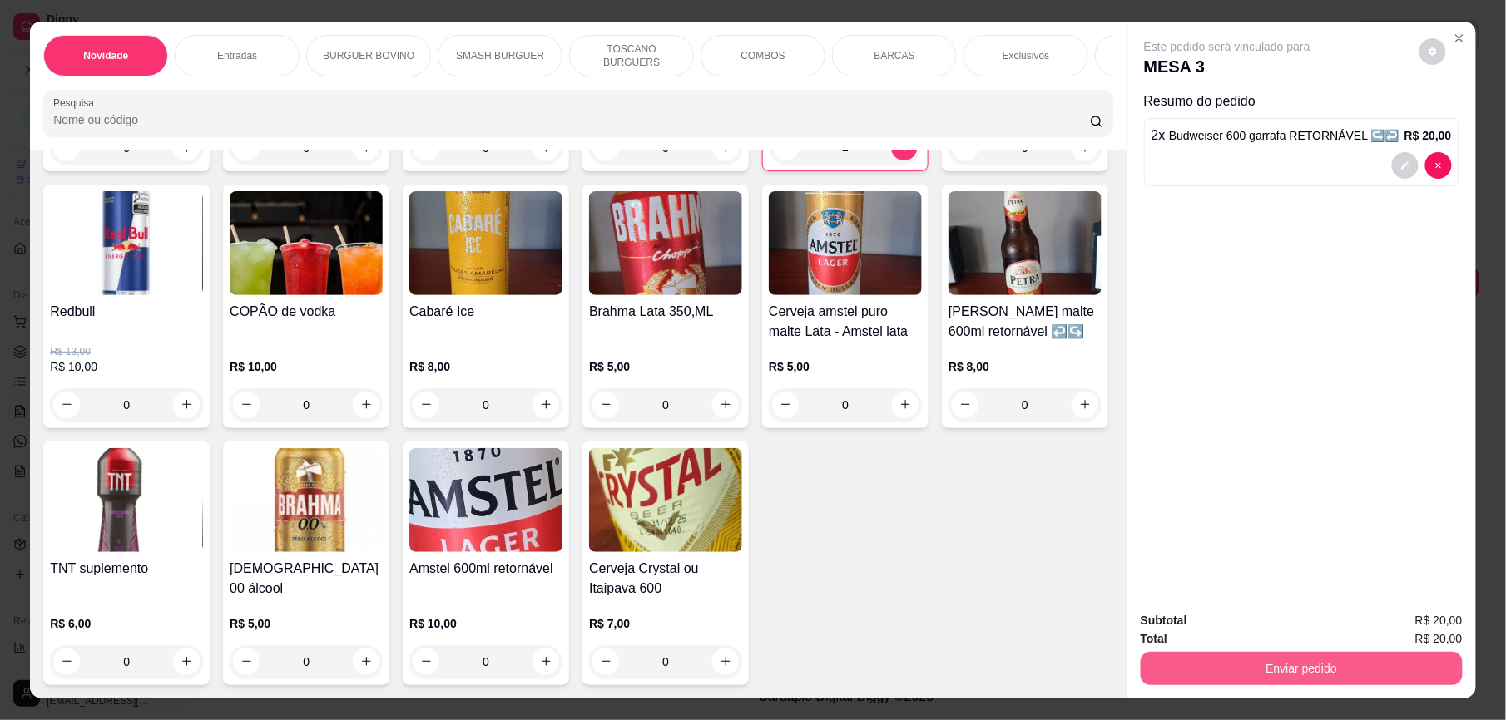
click at [1295, 672] on button "Enviar pedido" at bounding box center [1302, 668] width 322 height 33
click at [1419, 626] on button "Enviar pedido" at bounding box center [1418, 629] width 94 height 32
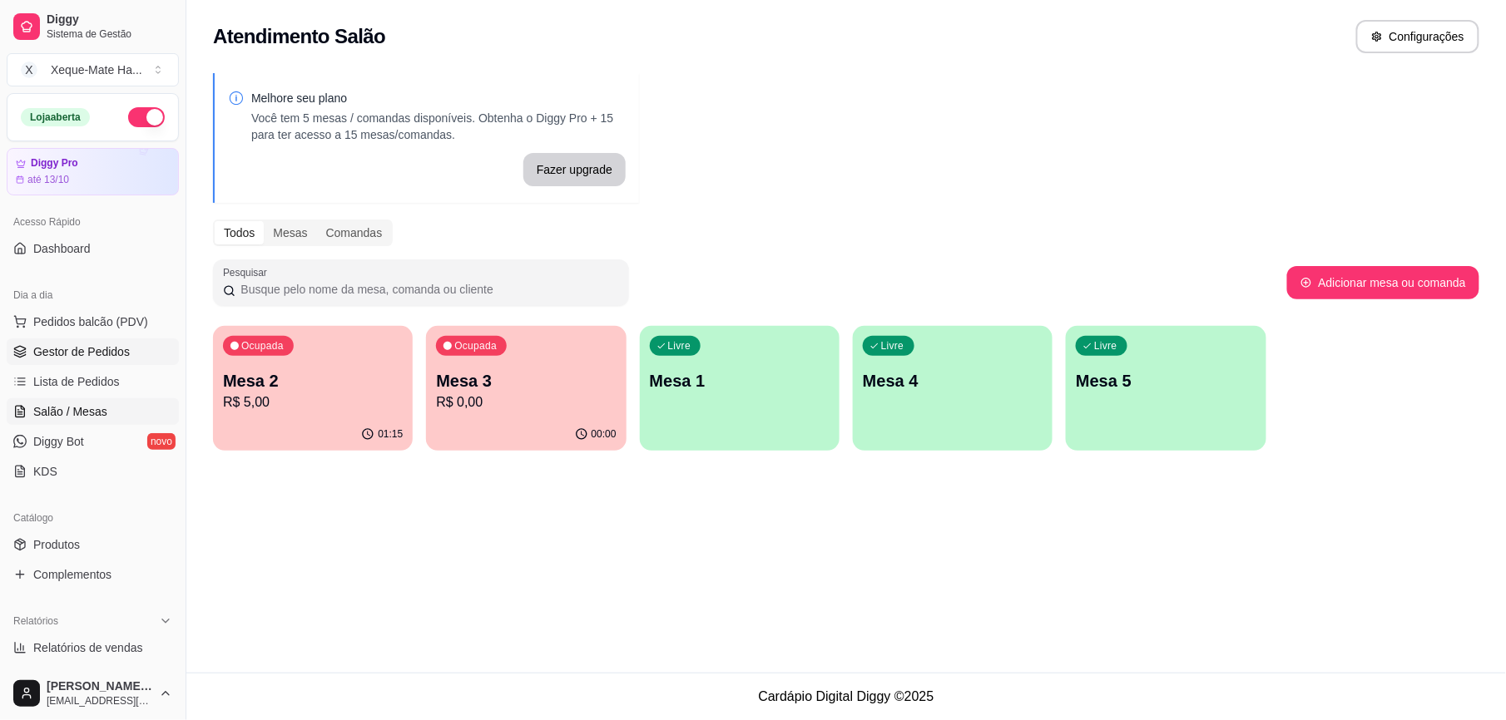
click at [114, 348] on span "Gestor de Pedidos" at bounding box center [81, 352] width 97 height 17
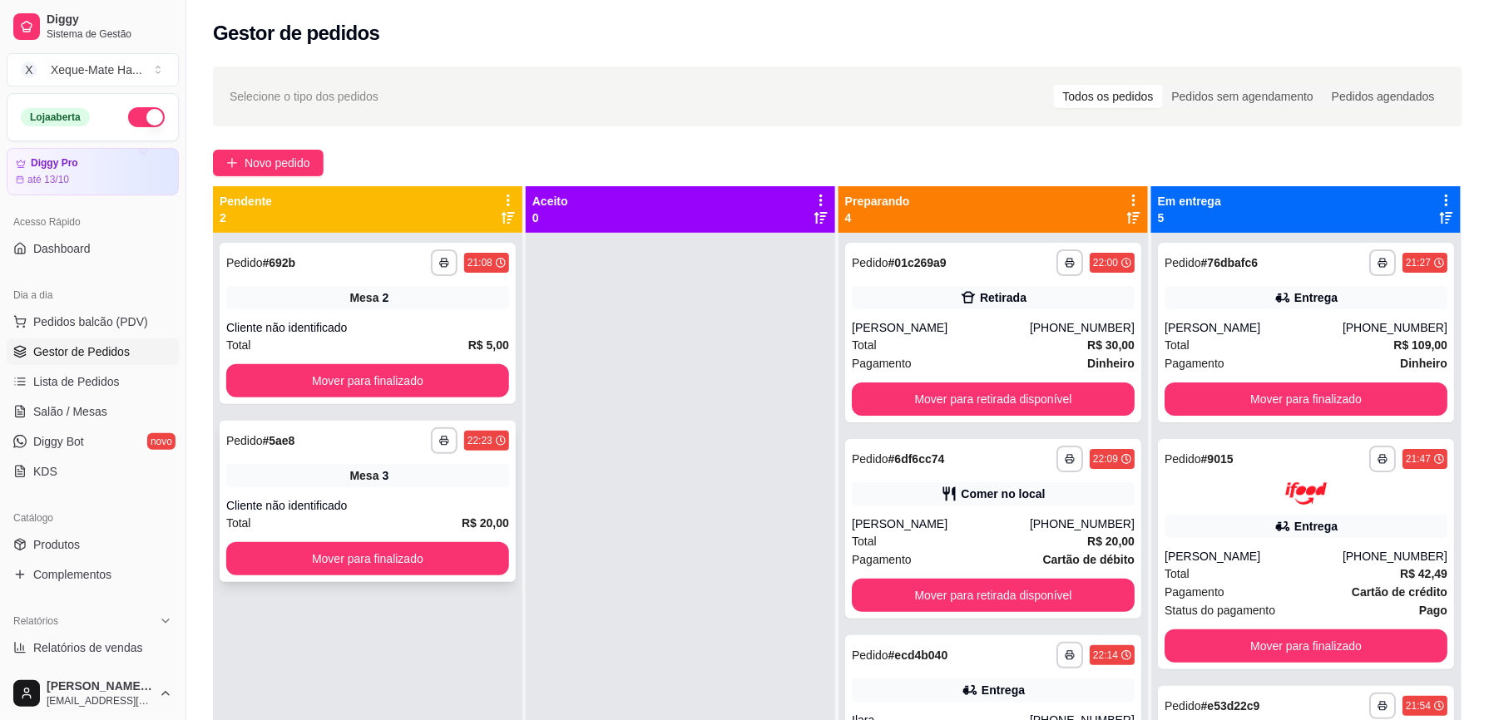
click at [326, 494] on div "**********" at bounding box center [368, 501] width 296 height 161
drag, startPoint x: 498, startPoint y: 544, endPoint x: 491, endPoint y: 550, distance: 8.8
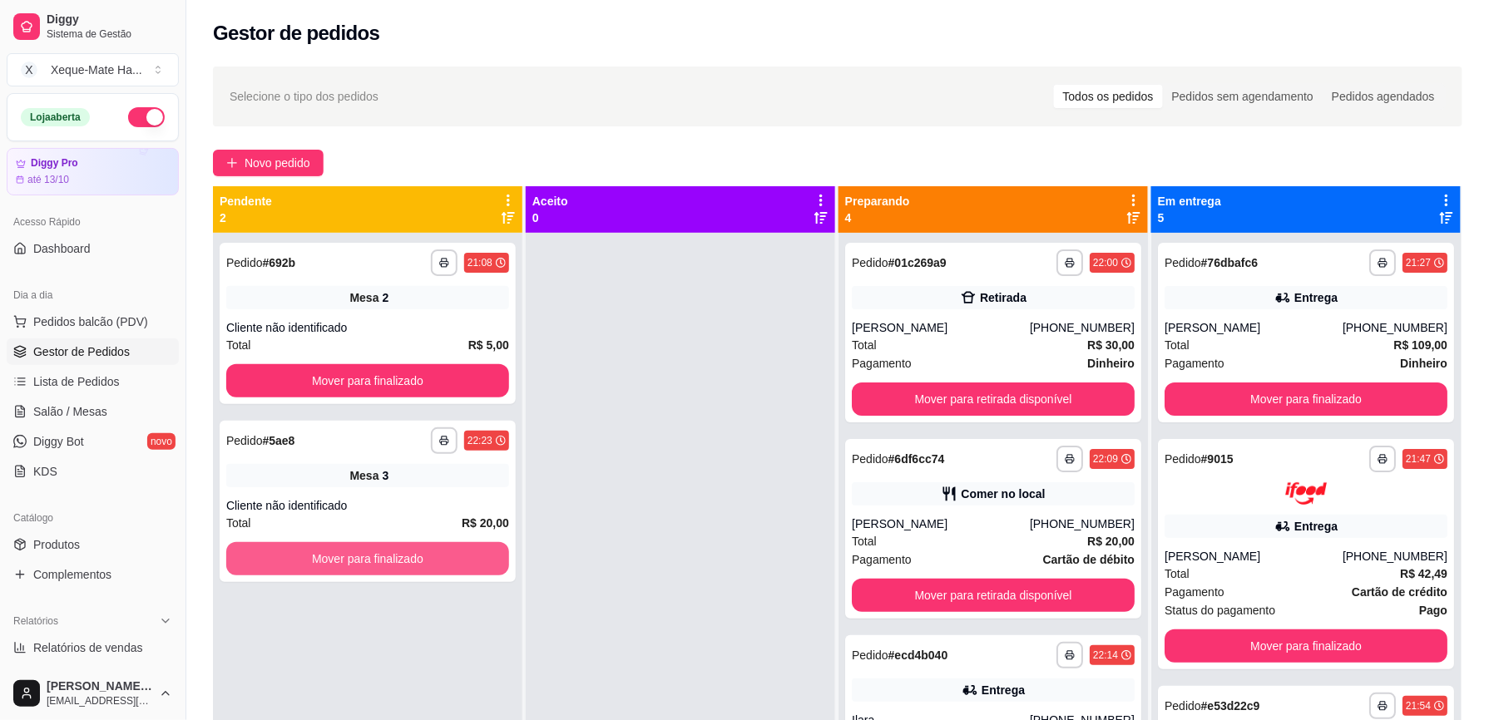
drag, startPoint x: 491, startPoint y: 550, endPoint x: 659, endPoint y: 656, distance: 198.5
click at [662, 641] on div at bounding box center [680, 593] width 309 height 720
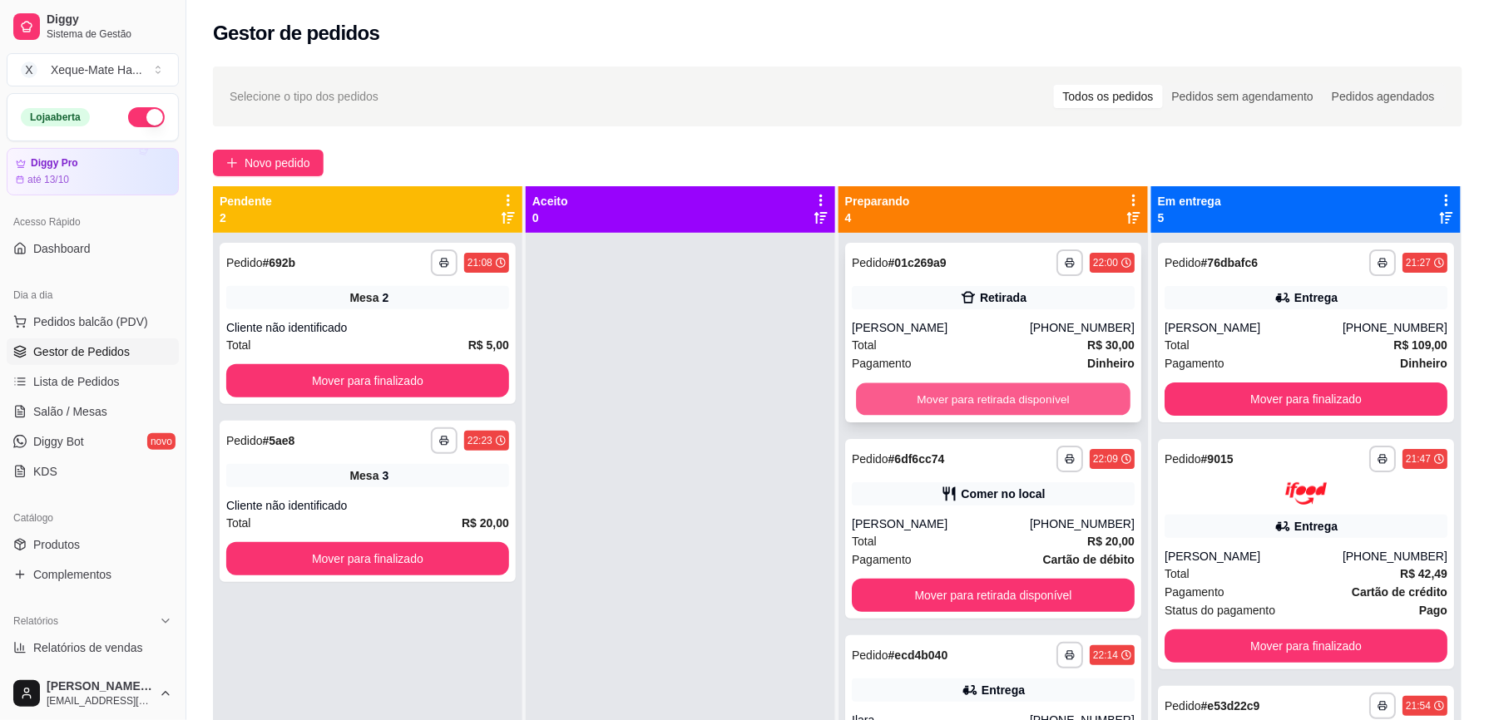
click at [1045, 399] on button "Mover para retirada disponível" at bounding box center [993, 400] width 275 height 32
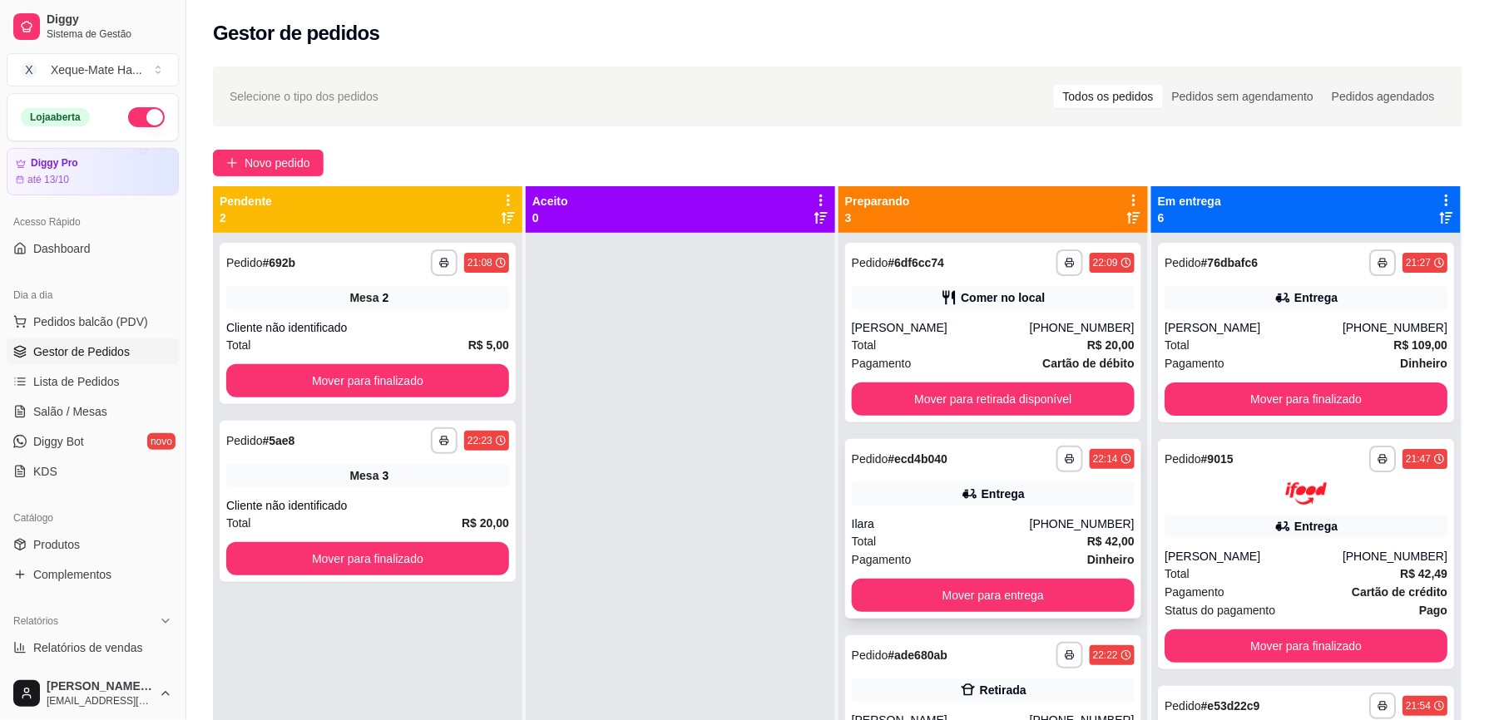
click at [1019, 542] on div "Total R$ 42,00" at bounding box center [993, 541] width 283 height 18
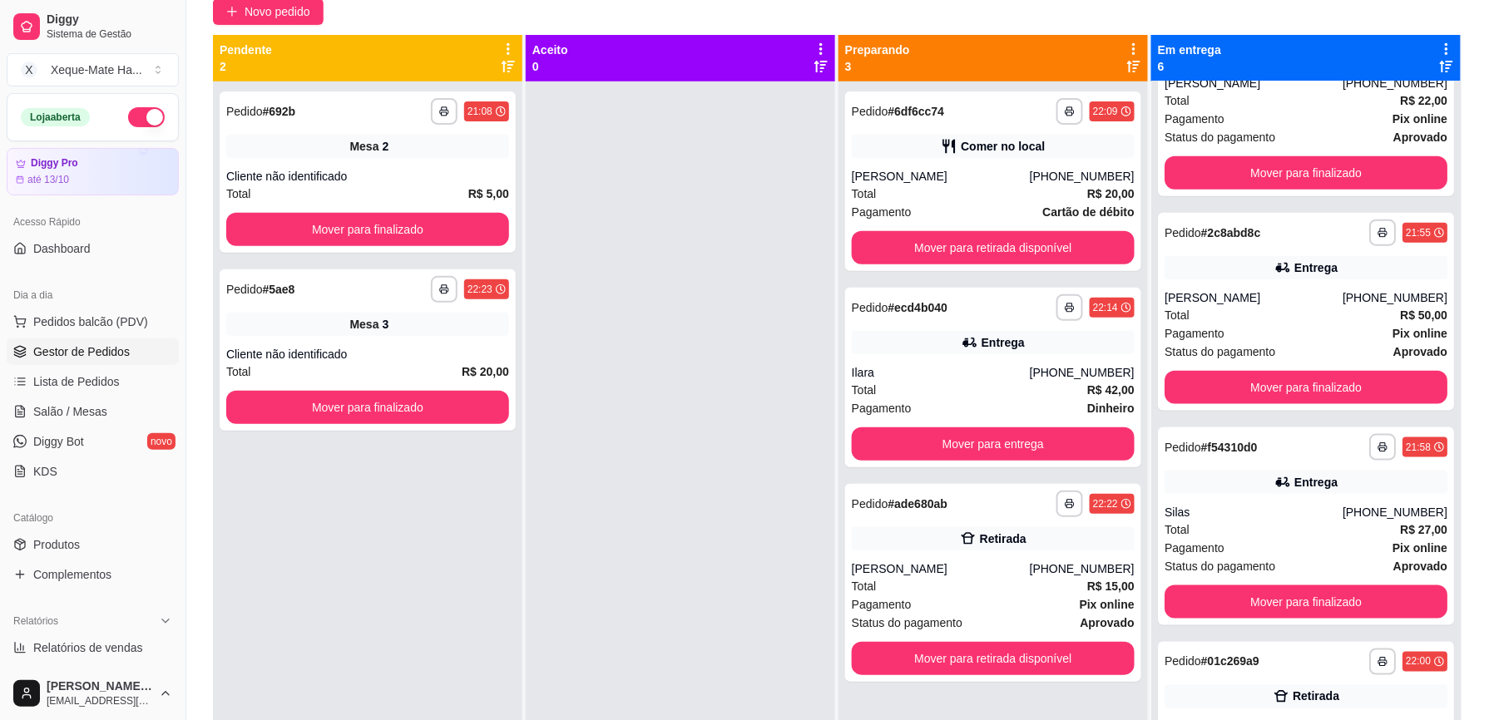
scroll to position [579, 0]
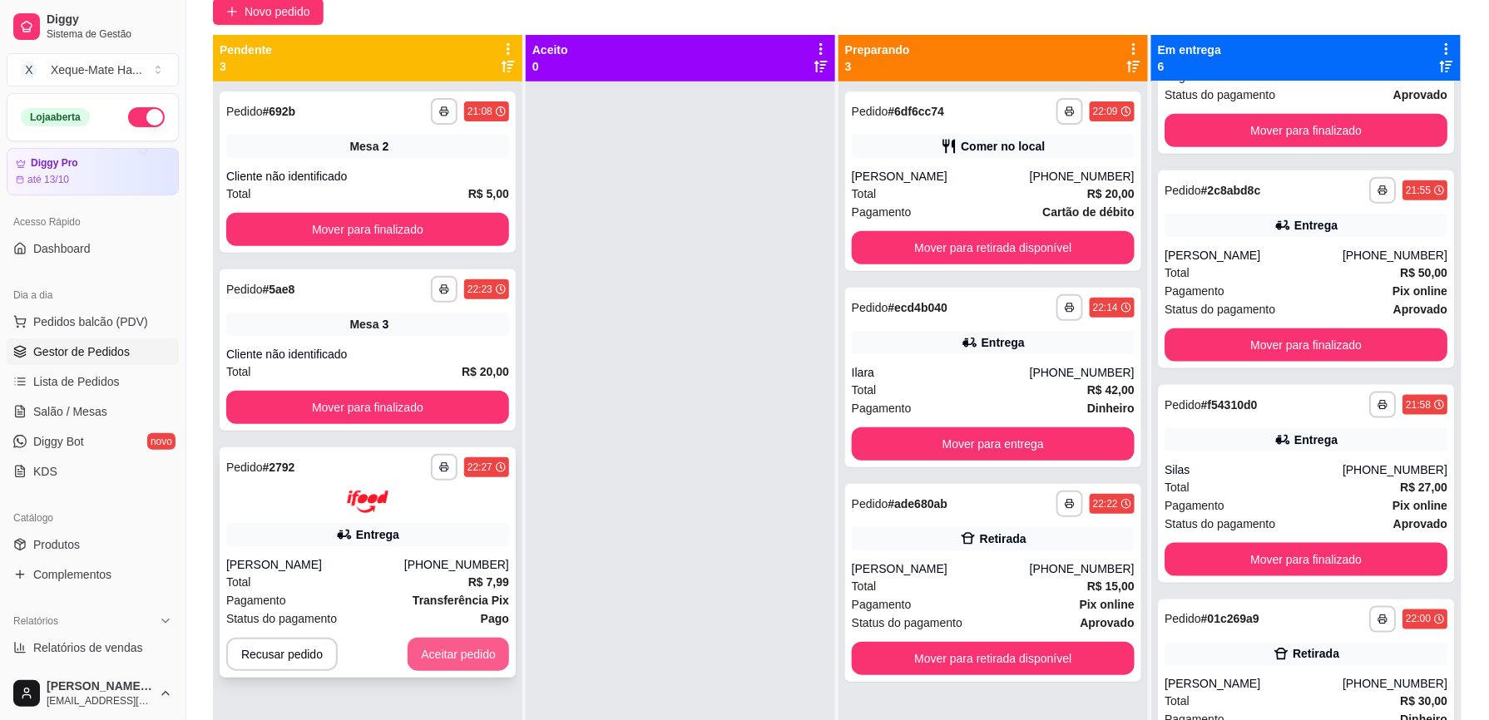
click at [460, 649] on button "Aceitar pedido" at bounding box center [459, 654] width 102 height 33
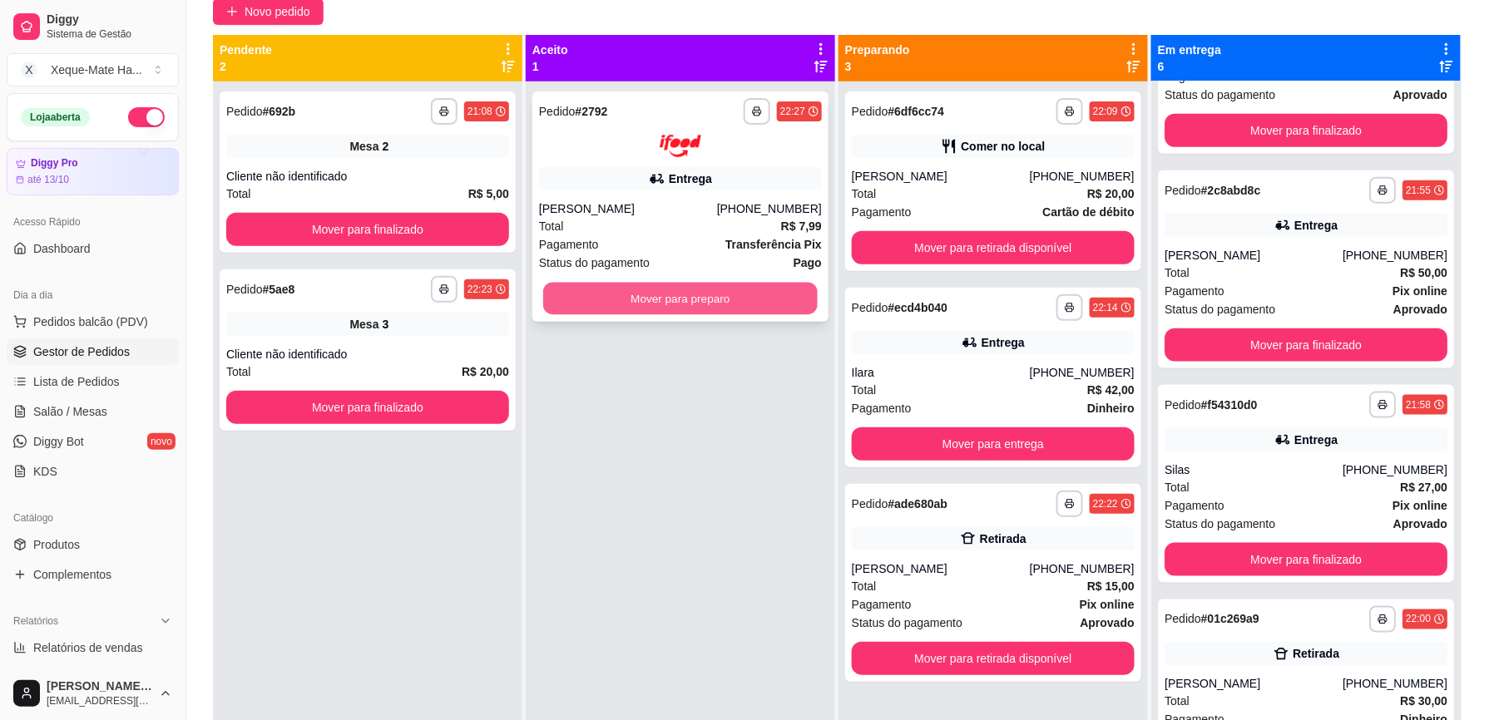
click at [720, 291] on button "Mover para preparo" at bounding box center [680, 298] width 275 height 32
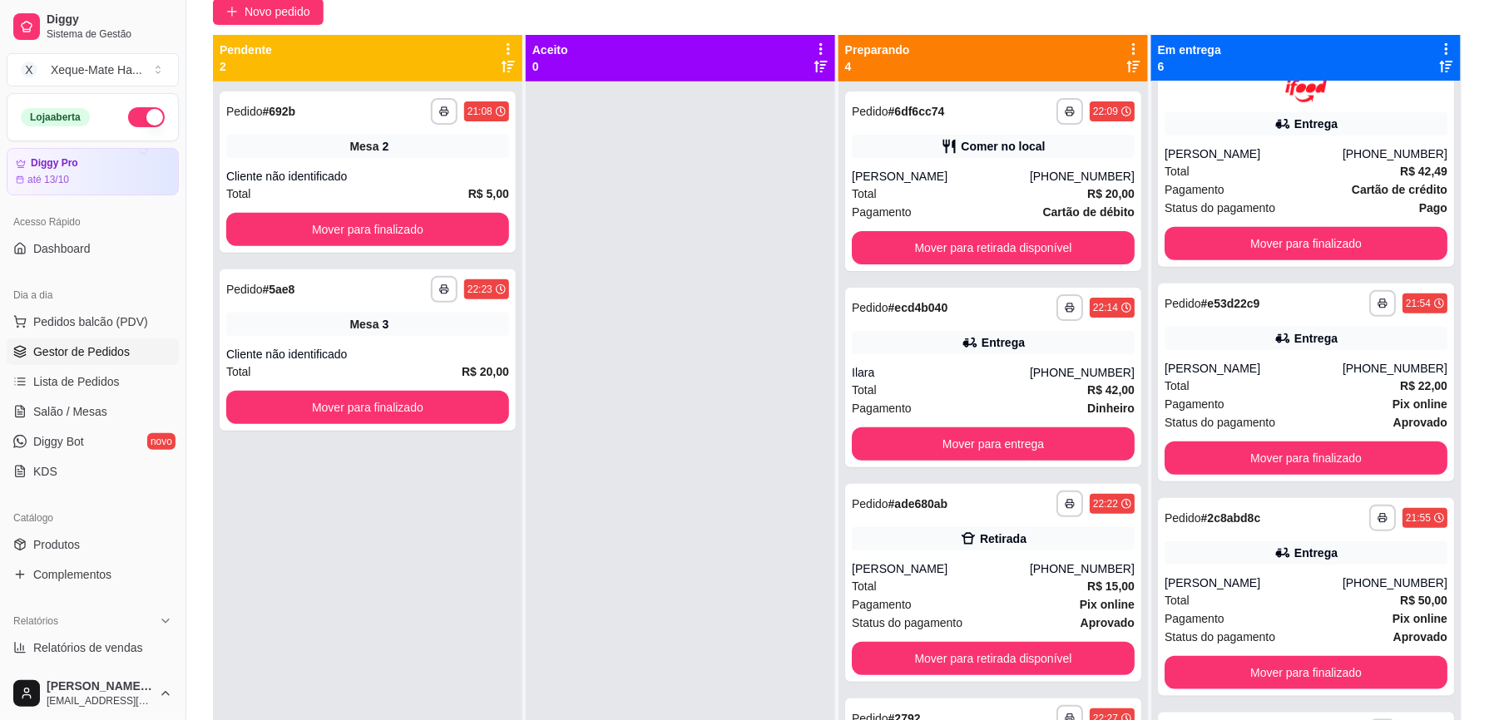
scroll to position [0, 0]
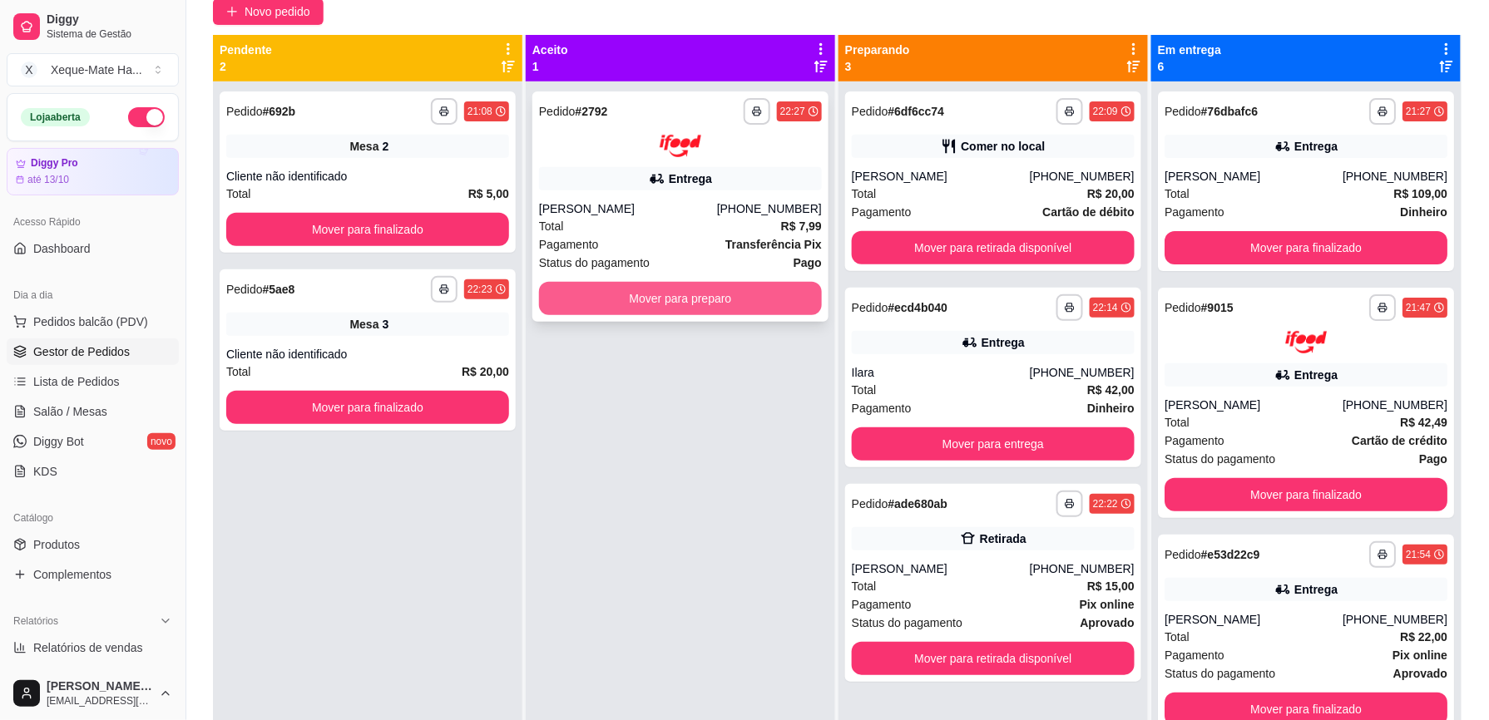
click at [746, 307] on button "Mover para preparo" at bounding box center [680, 298] width 283 height 33
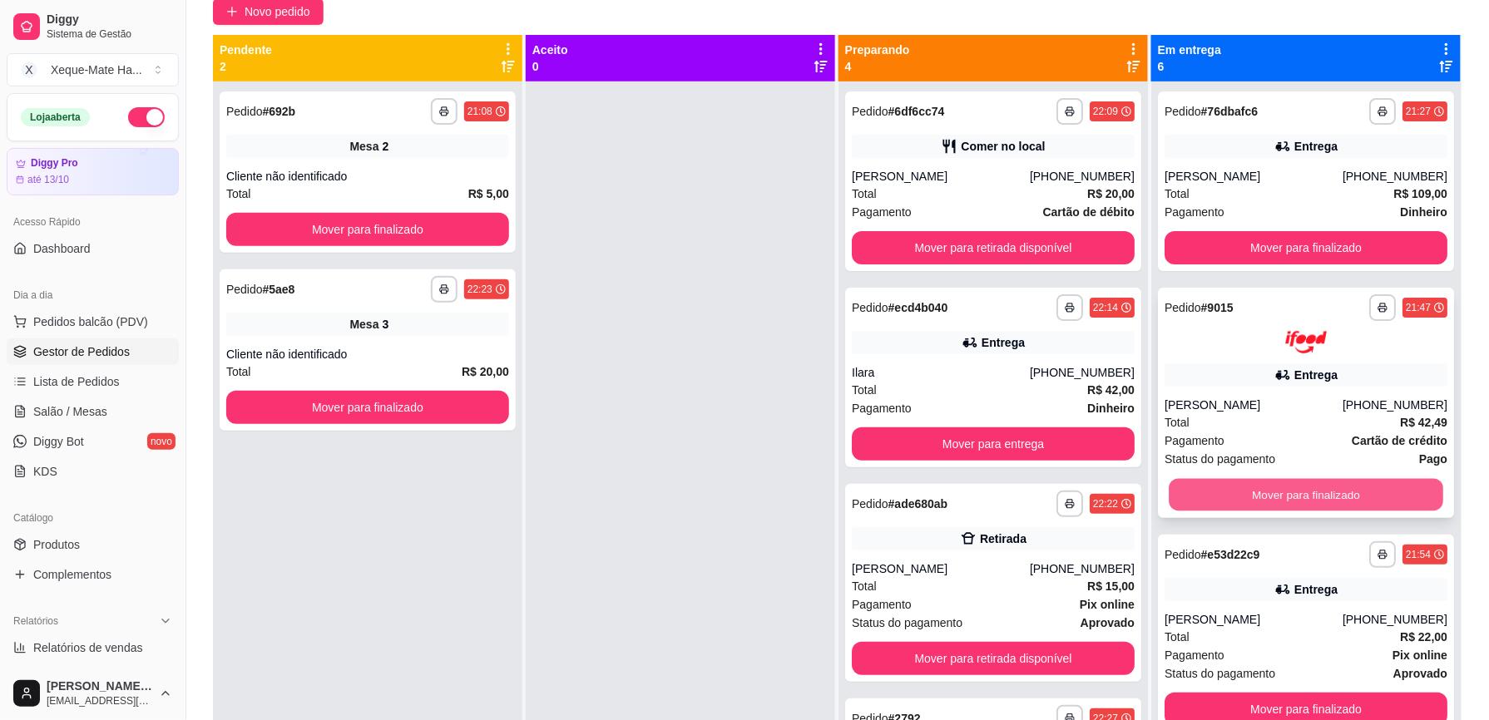
click at [1315, 488] on button "Mover para finalizado" at bounding box center [1306, 494] width 275 height 32
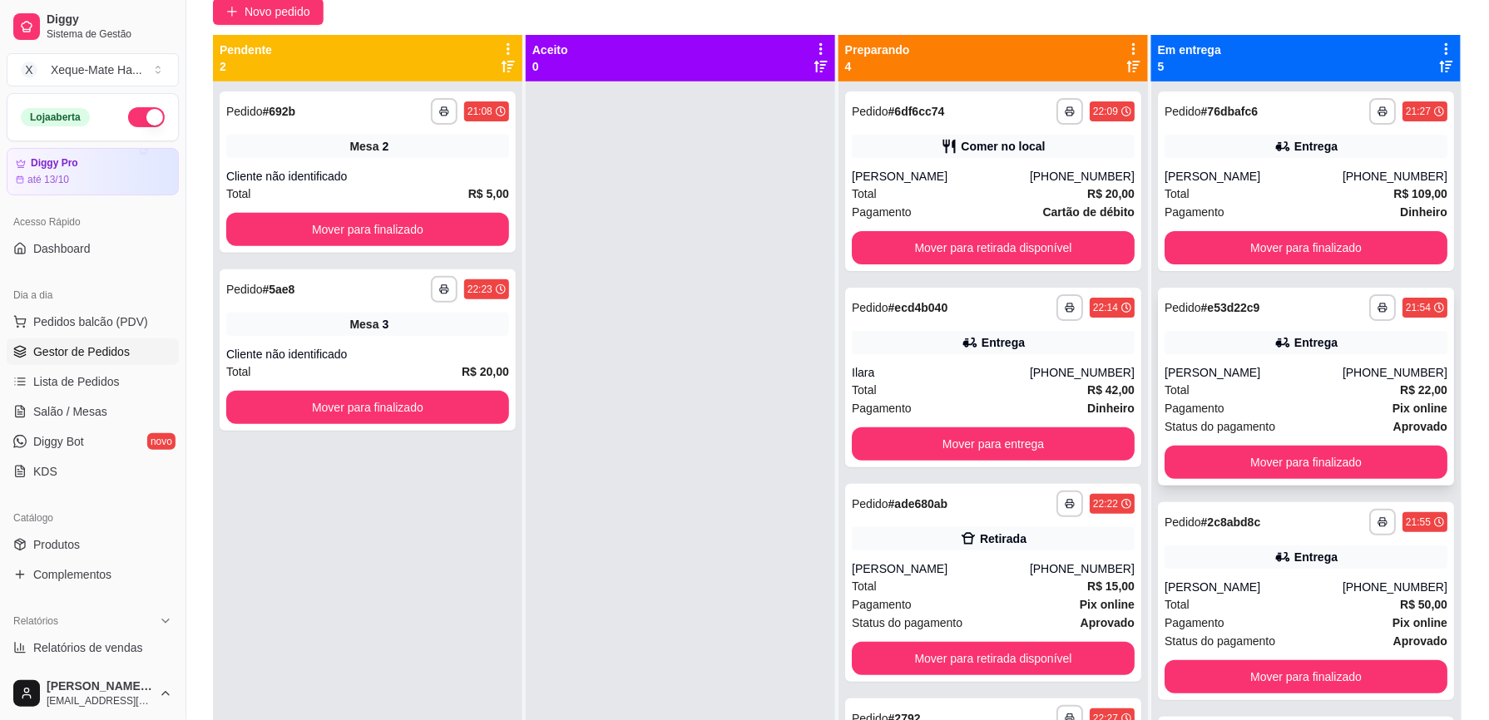
drag, startPoint x: 1315, startPoint y: 484, endPoint x: 1329, endPoint y: 479, distance: 15.8
click at [1329, 479] on div "**********" at bounding box center [1306, 387] width 296 height 198
click at [1223, 247] on button "Mover para finalizado" at bounding box center [1306, 248] width 275 height 32
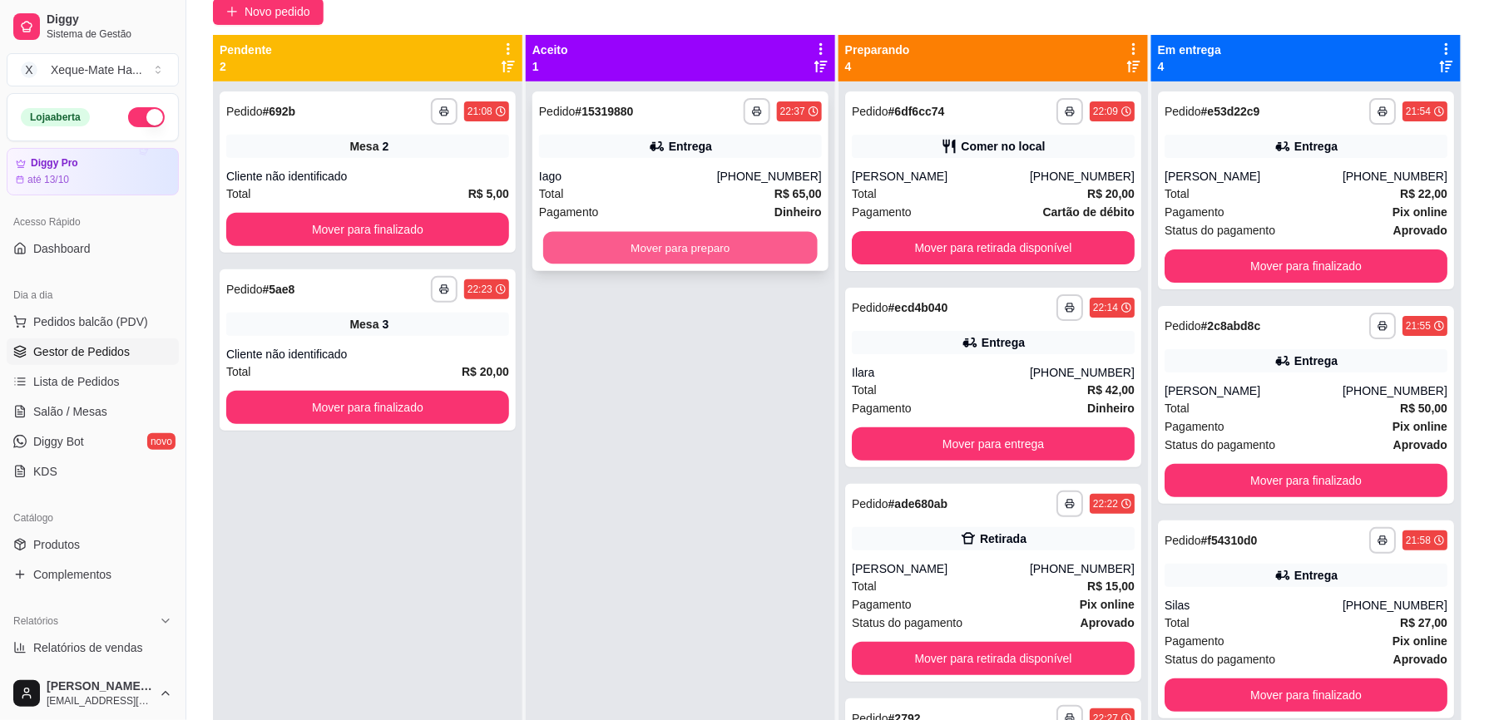
click at [640, 240] on button "Mover para preparo" at bounding box center [680, 248] width 275 height 32
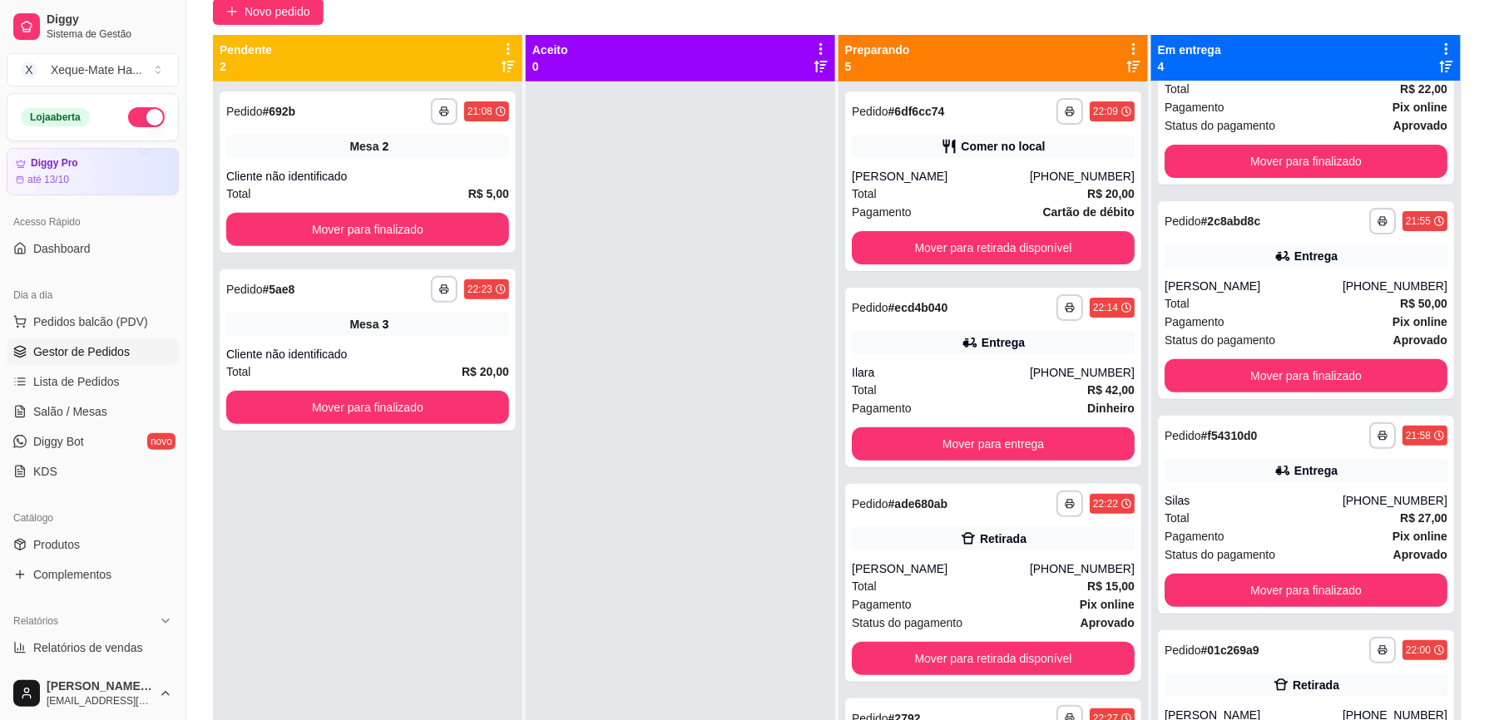
scroll to position [136, 0]
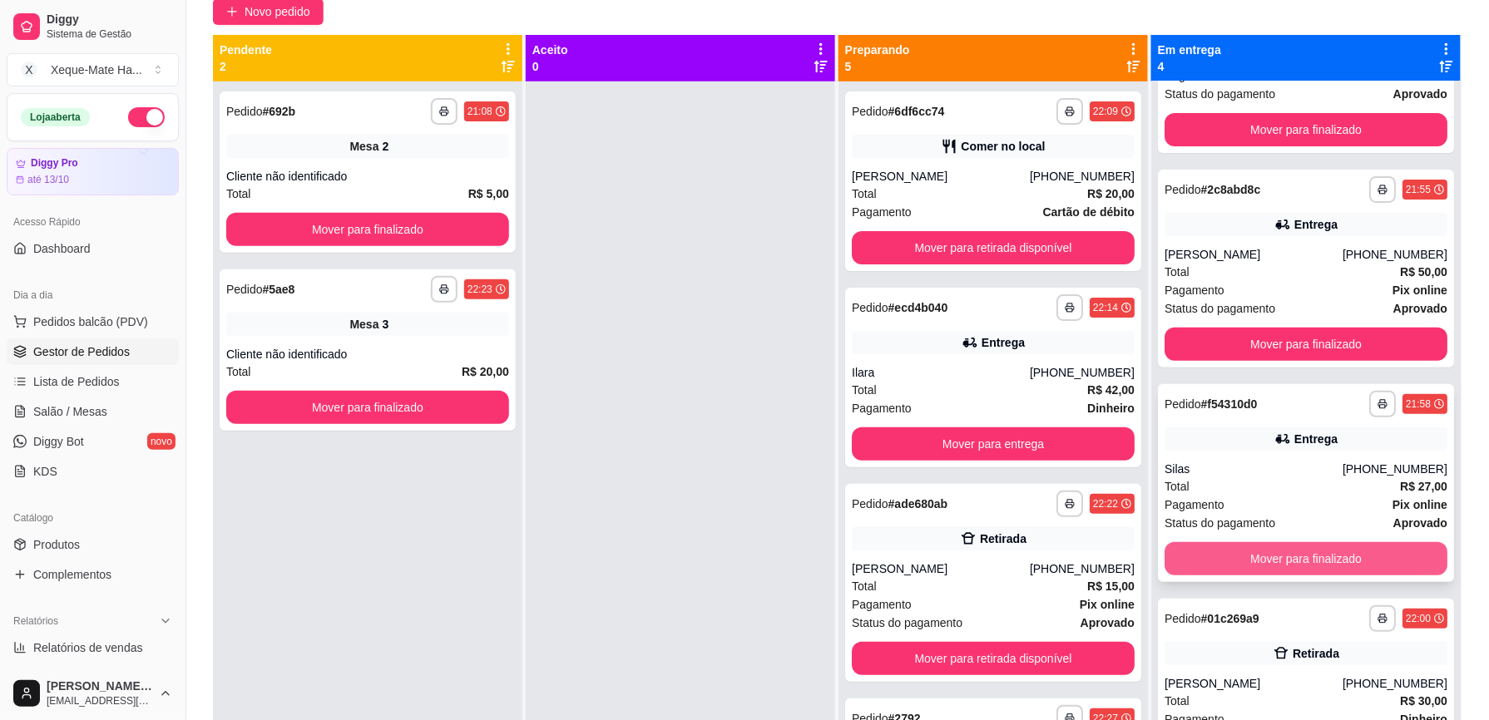
click at [1365, 556] on button "Mover para finalizado" at bounding box center [1306, 558] width 283 height 33
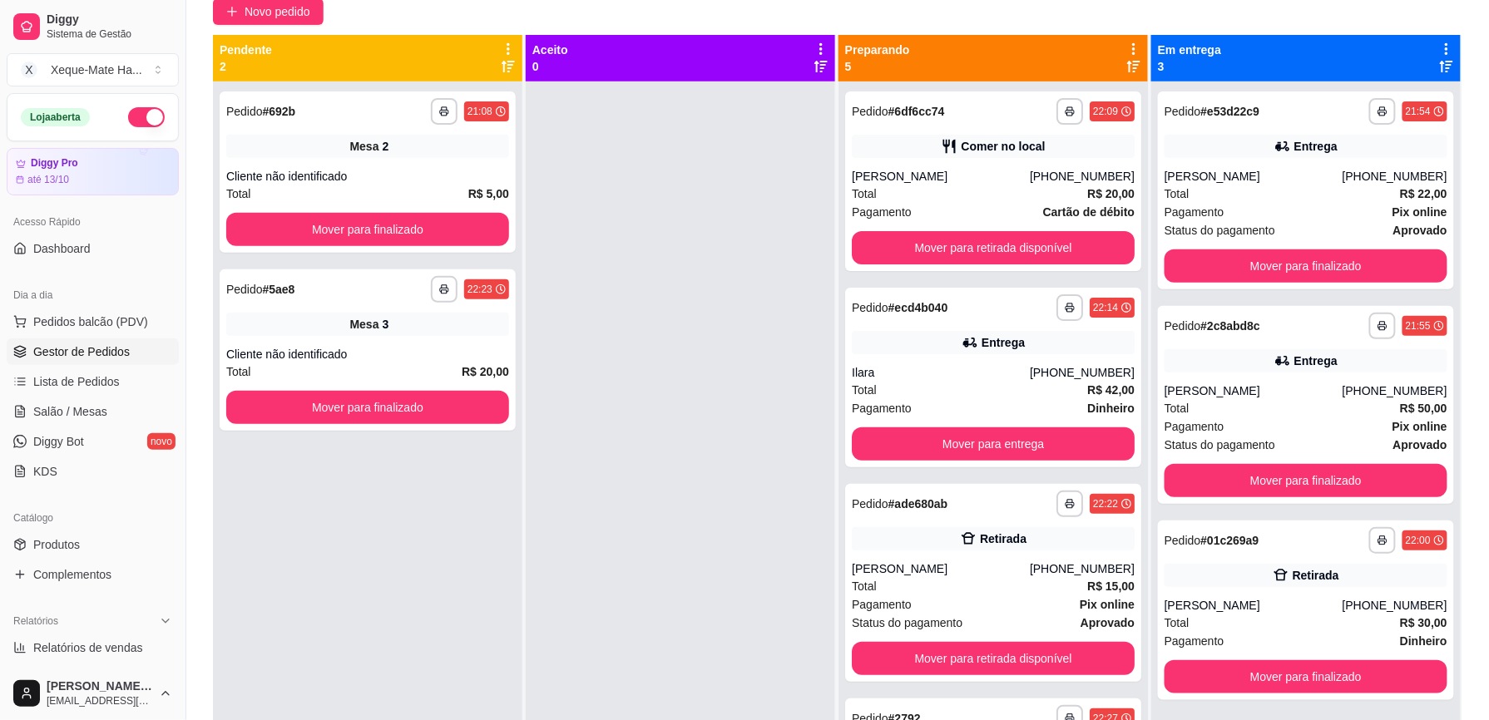
scroll to position [0, 0]
click at [1216, 266] on button "Mover para finalizado" at bounding box center [1306, 266] width 283 height 33
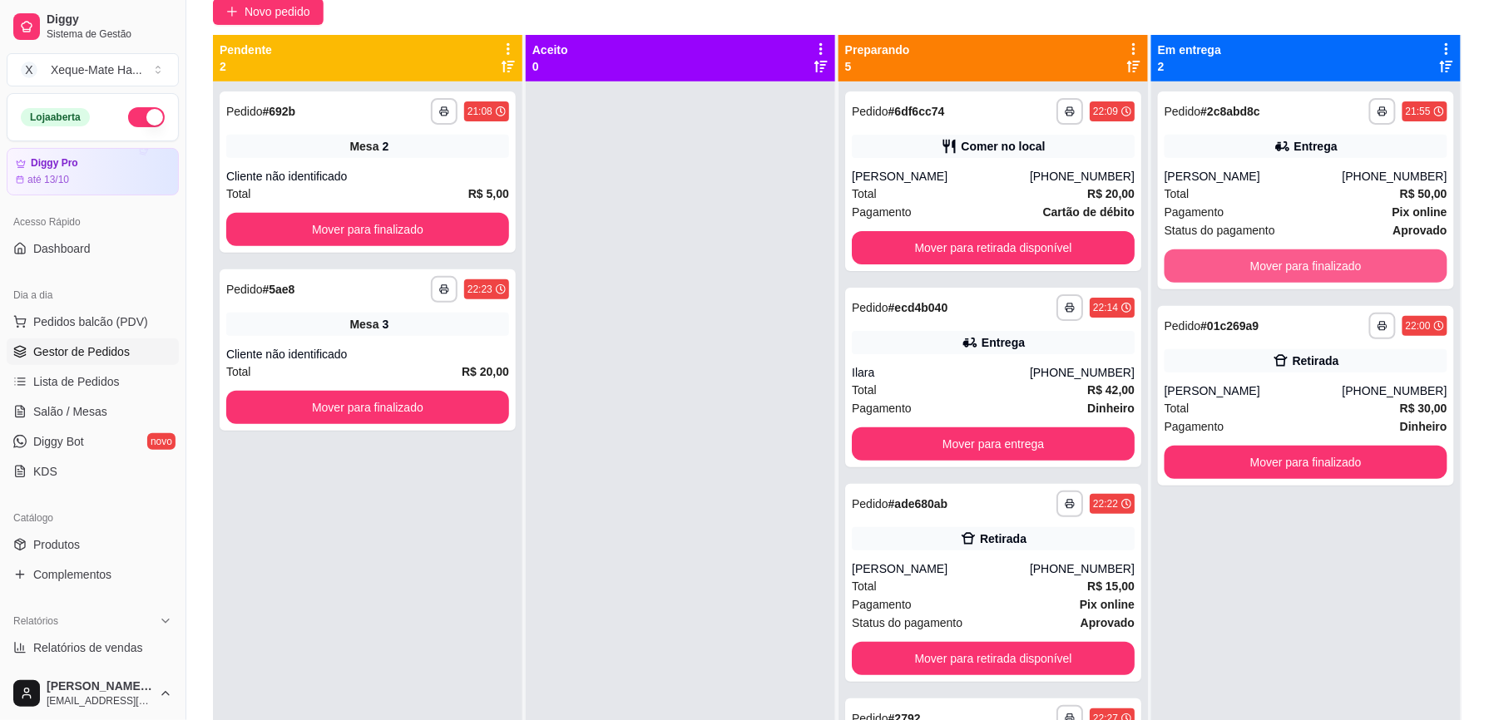
click at [1216, 266] on button "Mover para finalizado" at bounding box center [1306, 266] width 283 height 33
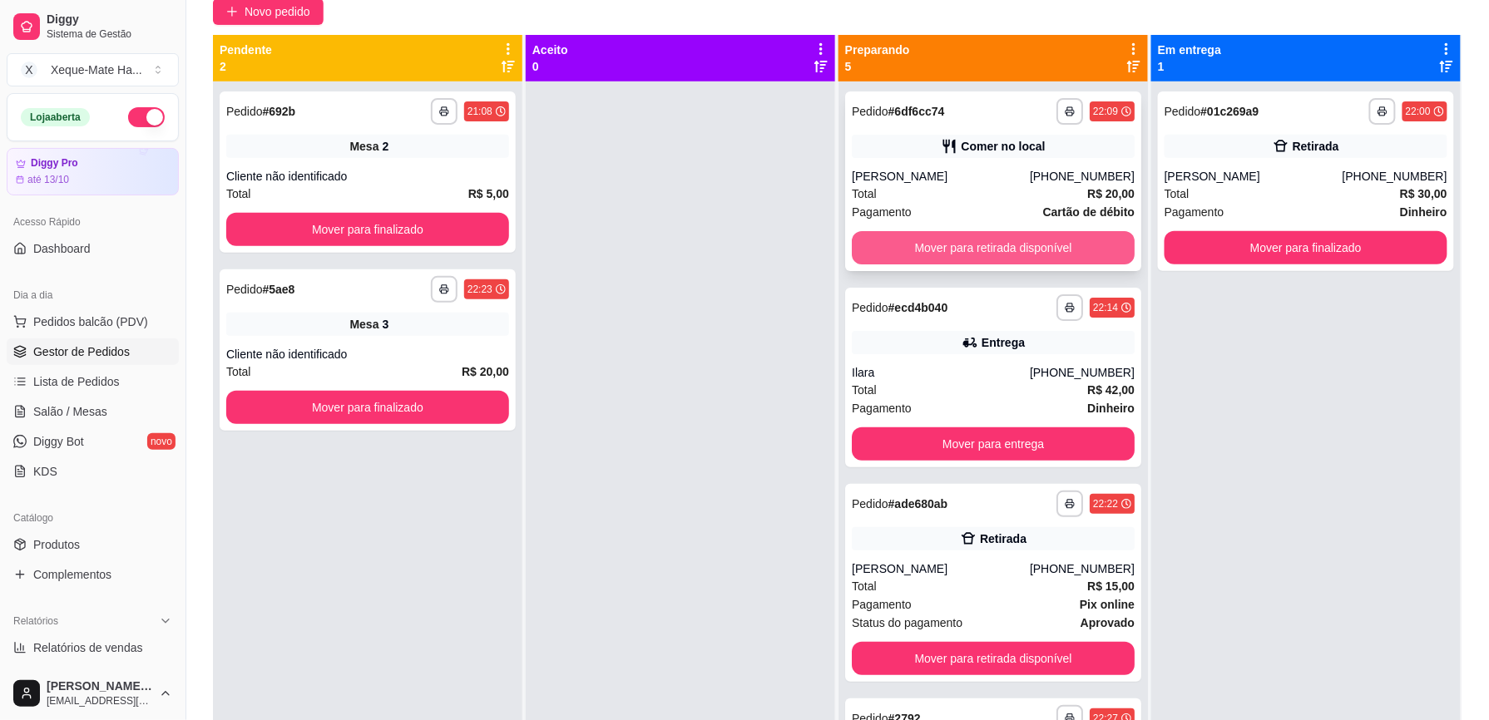
click at [1066, 254] on button "Mover para retirada disponível" at bounding box center [993, 247] width 283 height 33
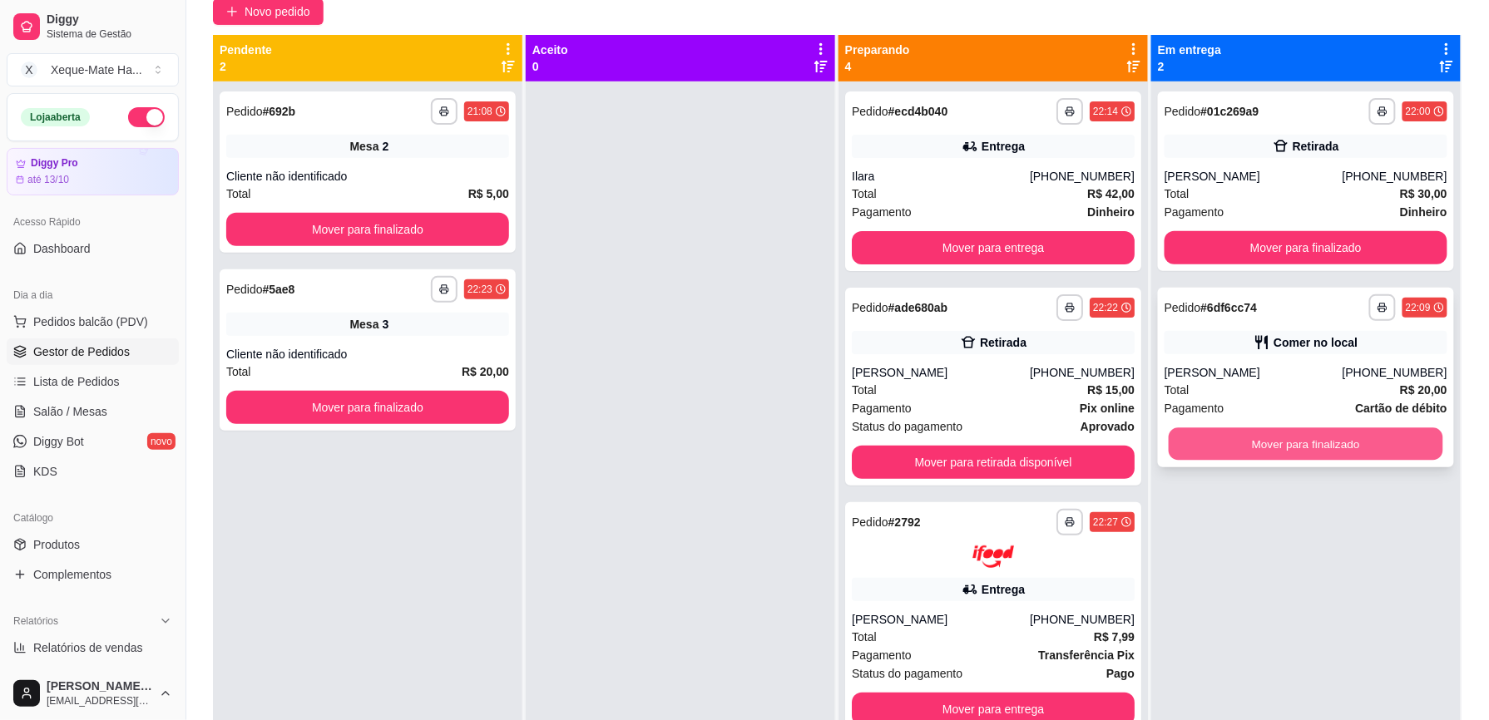
click at [1308, 439] on button "Mover para finalizado" at bounding box center [1306, 444] width 275 height 32
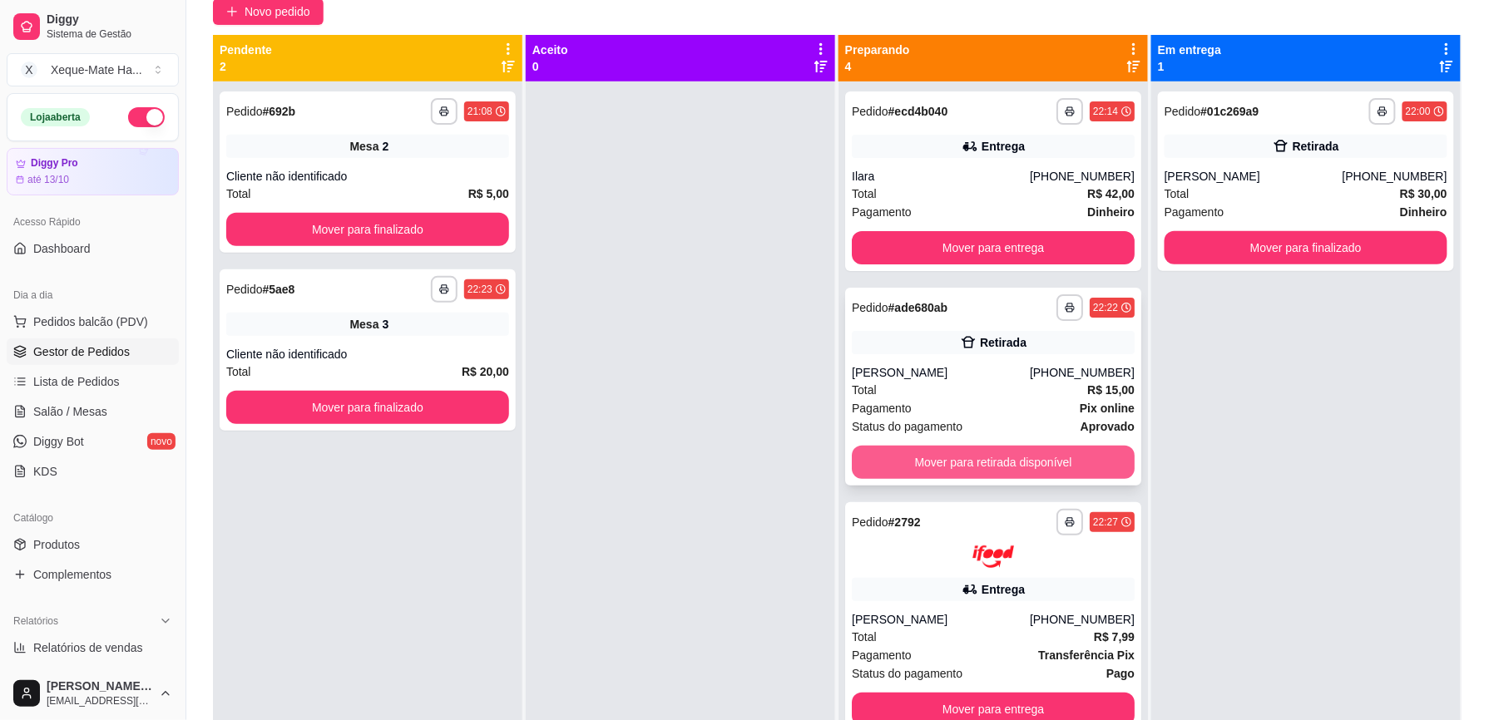
click at [1052, 473] on button "Mover para retirada disponível" at bounding box center [993, 462] width 283 height 33
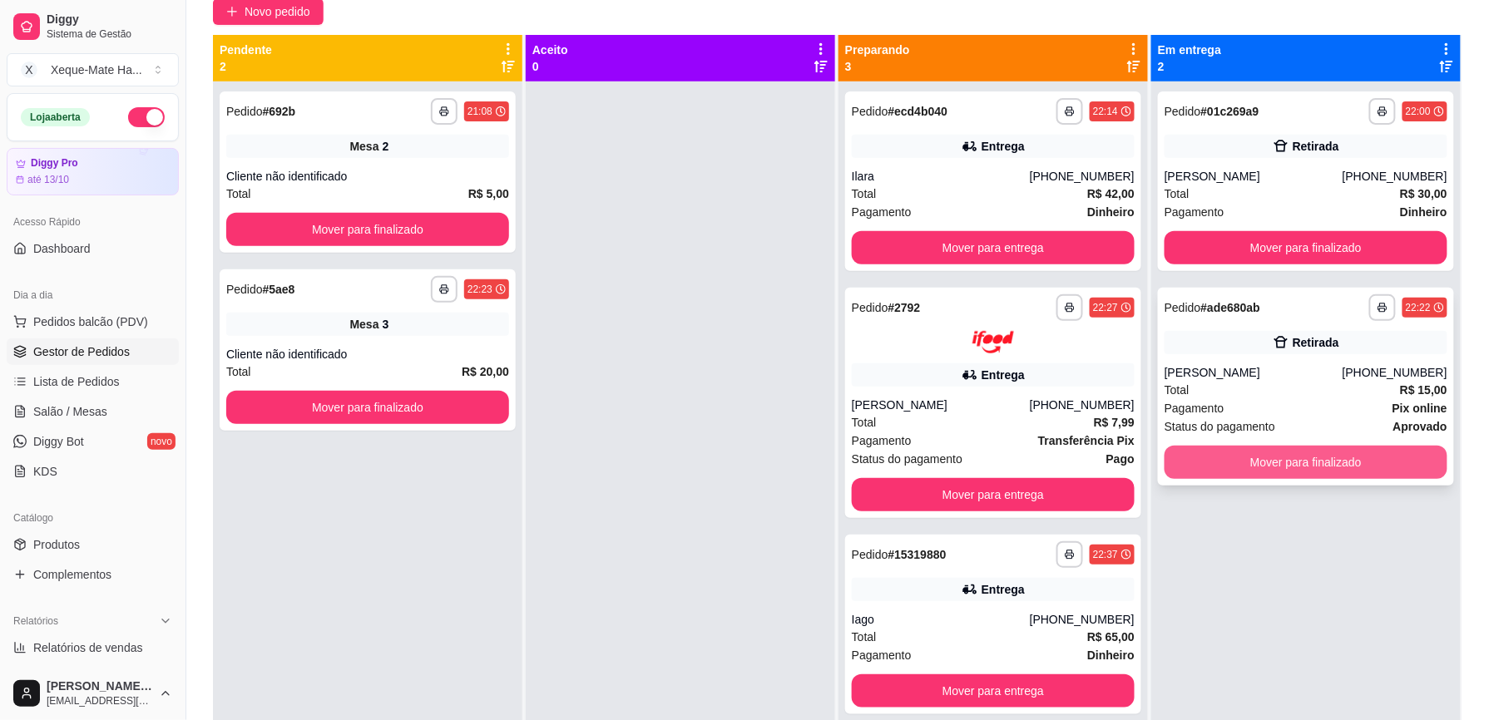
click at [1349, 461] on button "Mover para finalizado" at bounding box center [1306, 462] width 283 height 33
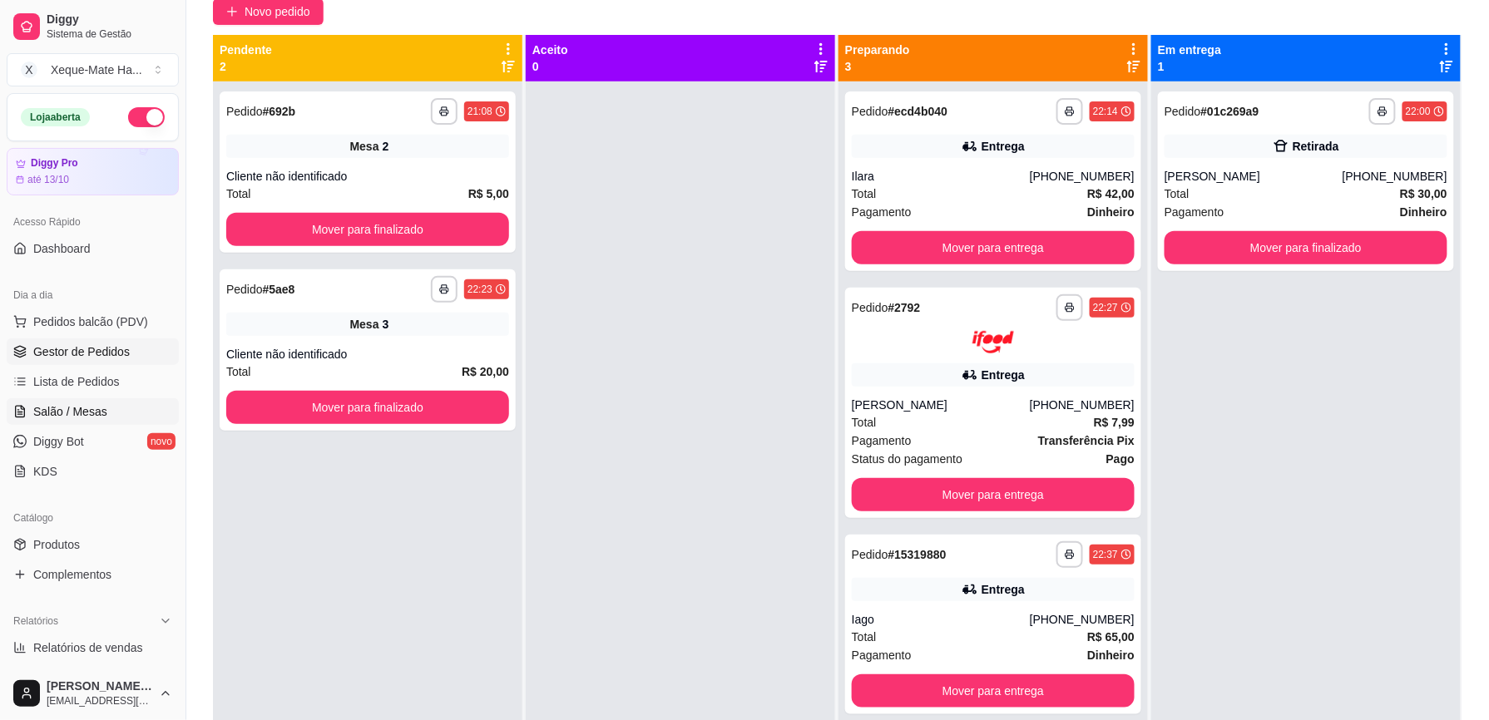
click at [125, 413] on link "Salão / Mesas" at bounding box center [93, 412] width 172 height 27
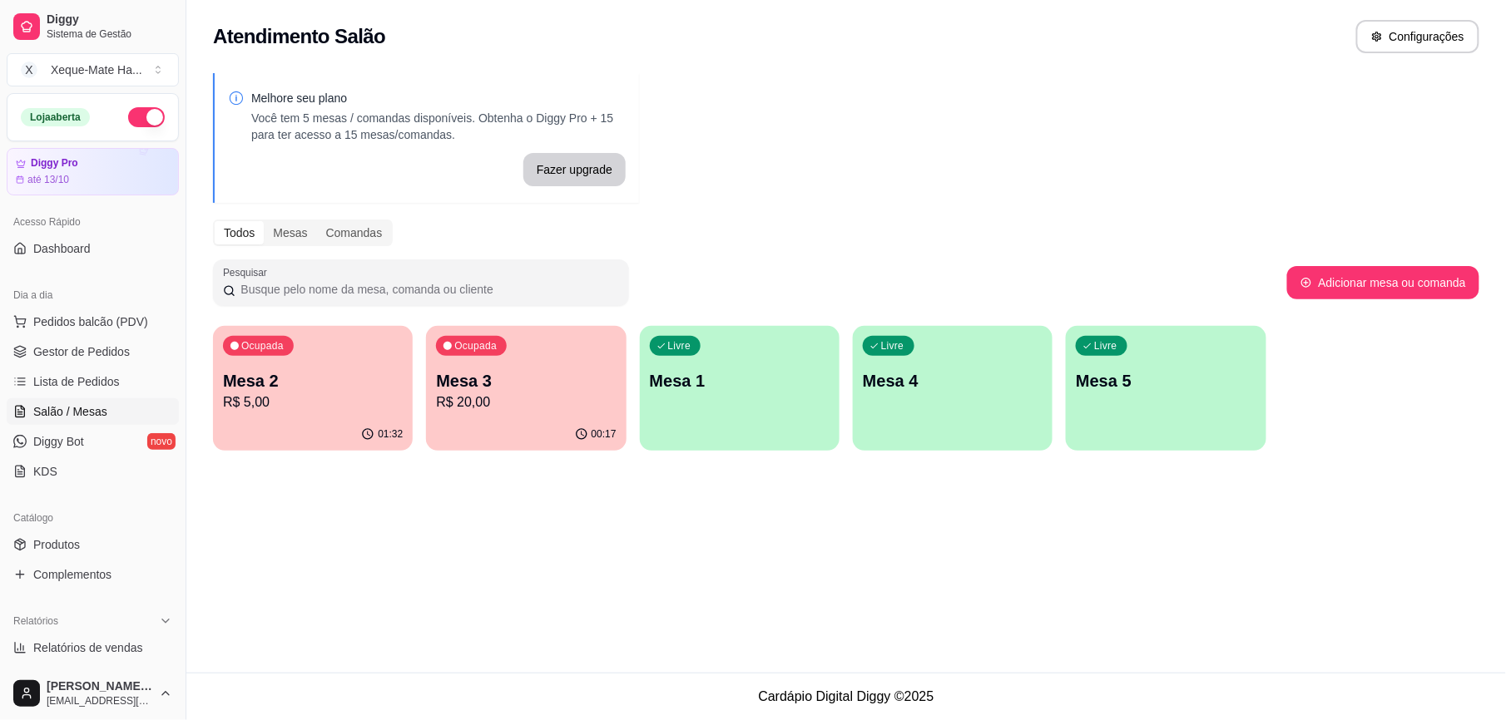
click at [314, 389] on p "Mesa 2" at bounding box center [313, 380] width 180 height 23
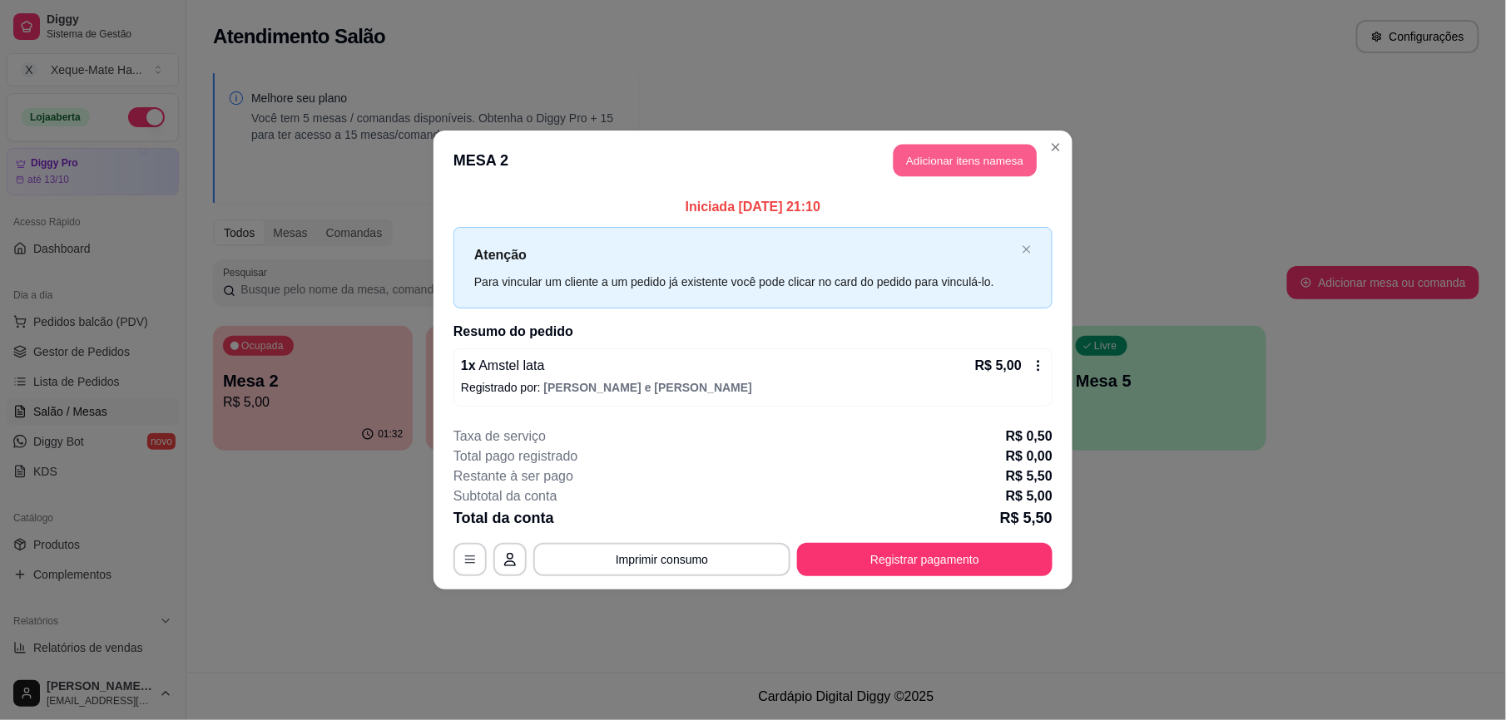
click at [969, 156] on button "Adicionar itens na mesa" at bounding box center [965, 161] width 143 height 32
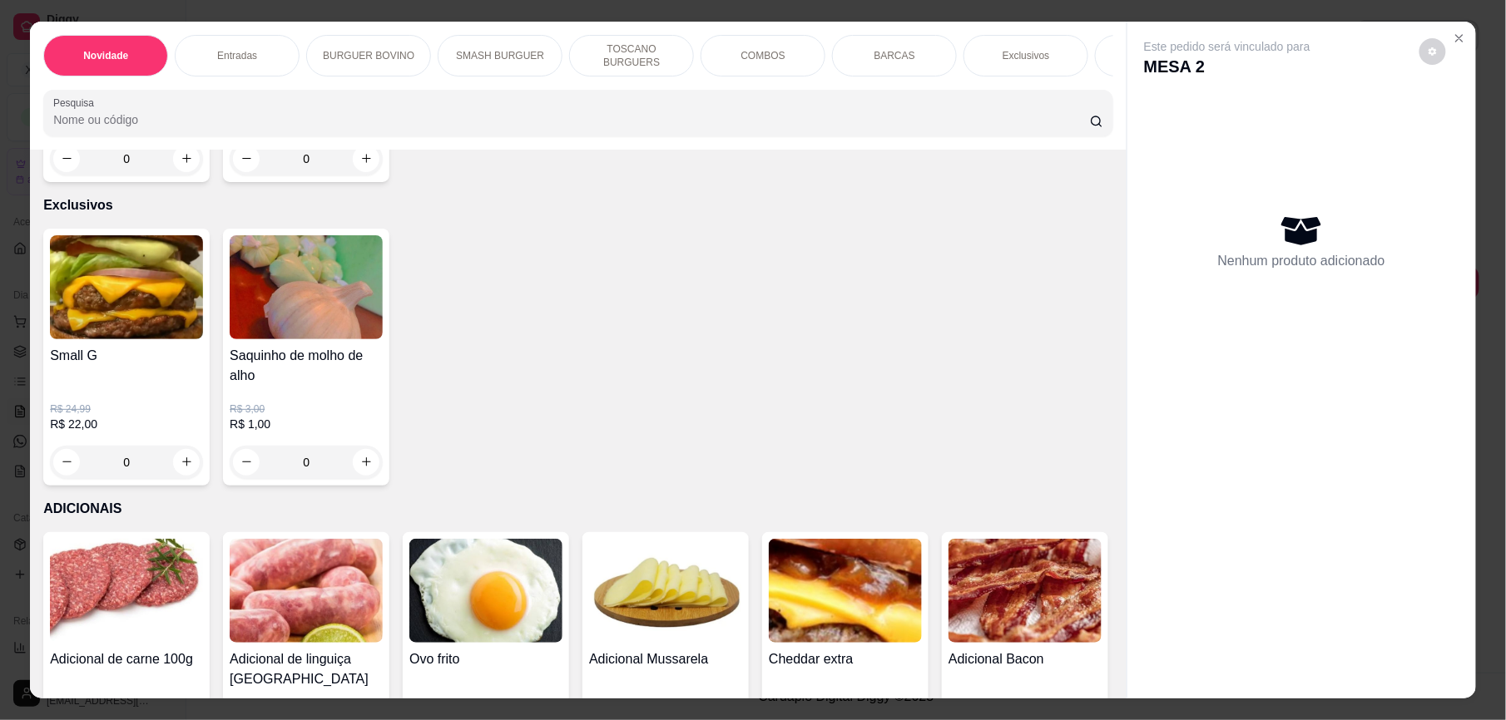
scroll to position [3067, 0]
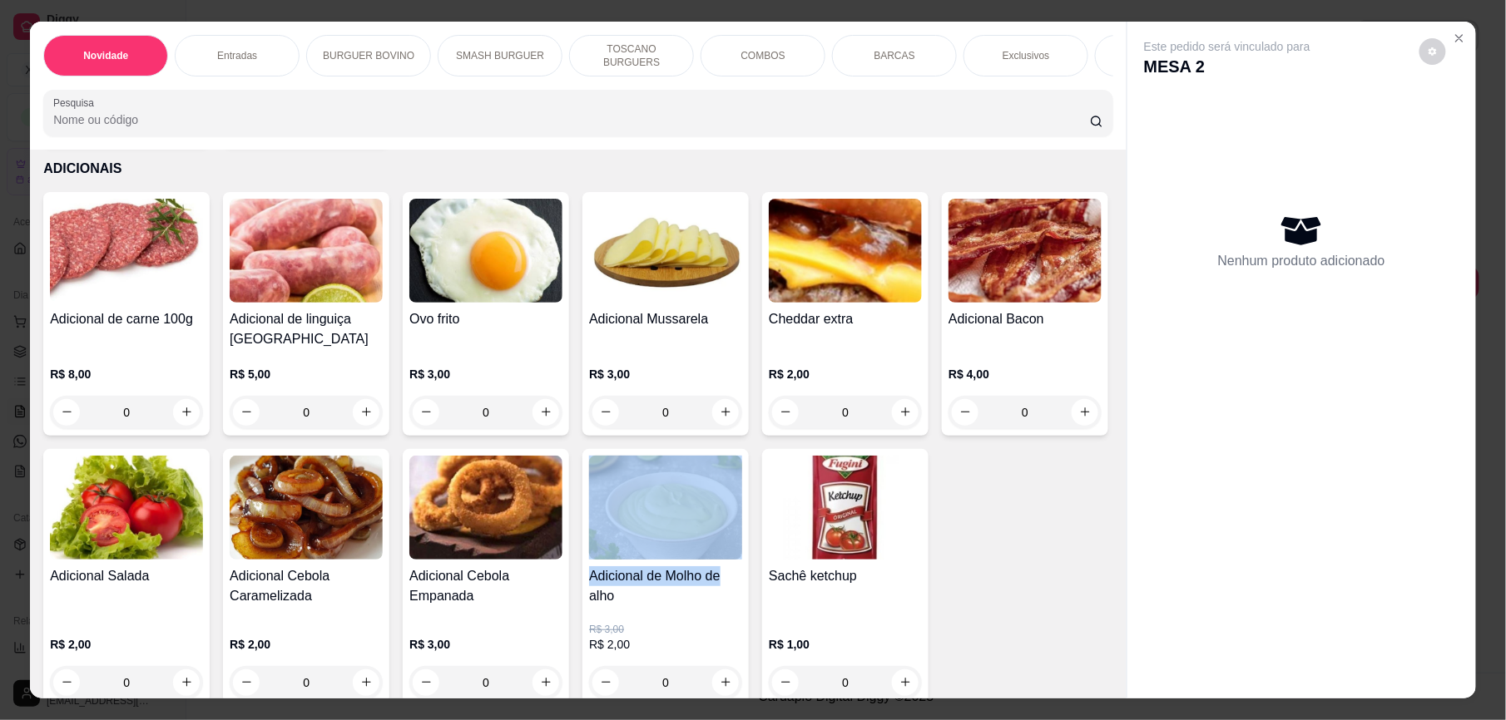
drag, startPoint x: 1092, startPoint y: 486, endPoint x: 1123, endPoint y: 533, distance: 56.5
click at [1102, 579] on div "Item avulso Novidade Clássico Xeque R$ 20,00 R$ 17,00 0 Supremo smash R$ 18,00 …" at bounding box center [578, 424] width 1097 height 549
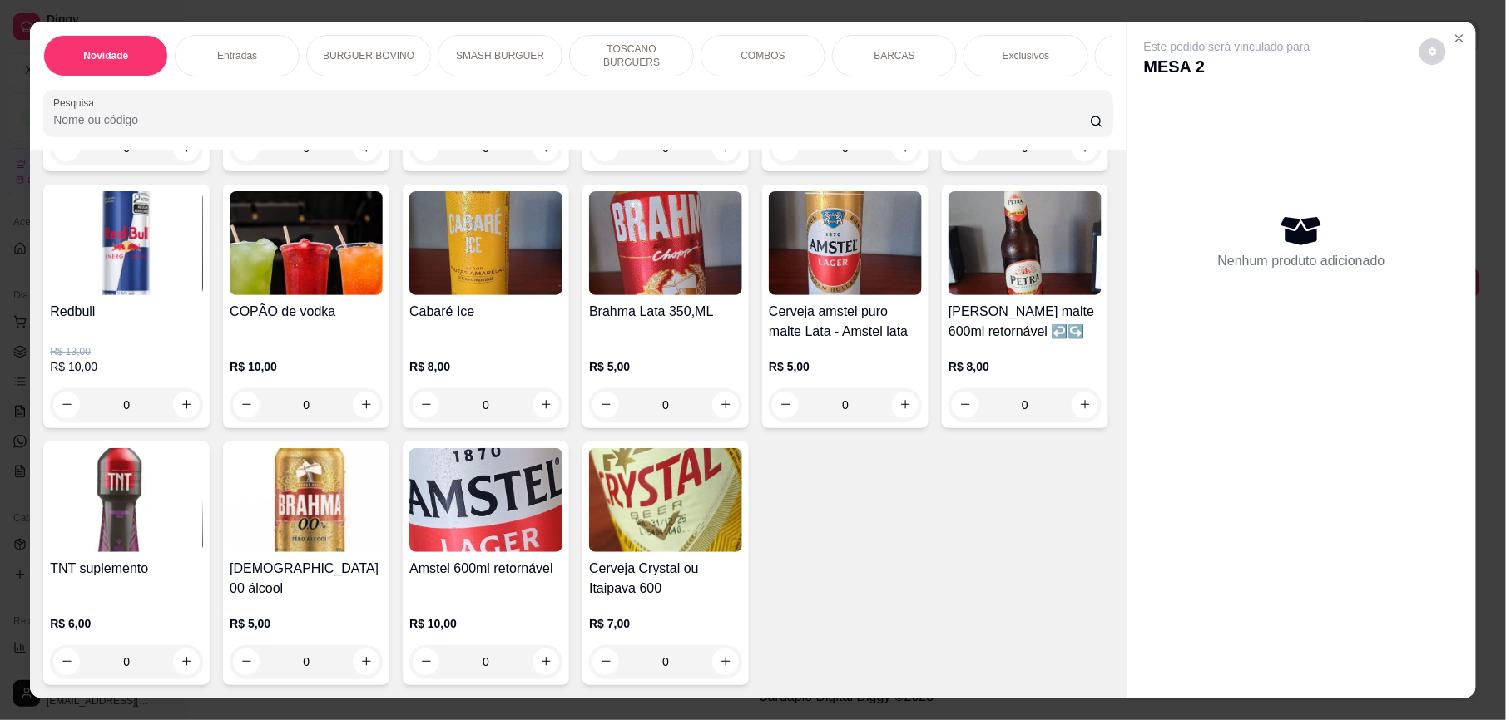
scroll to position [5345, 0]
click at [799, 422] on input "0" at bounding box center [845, 405] width 93 height 33
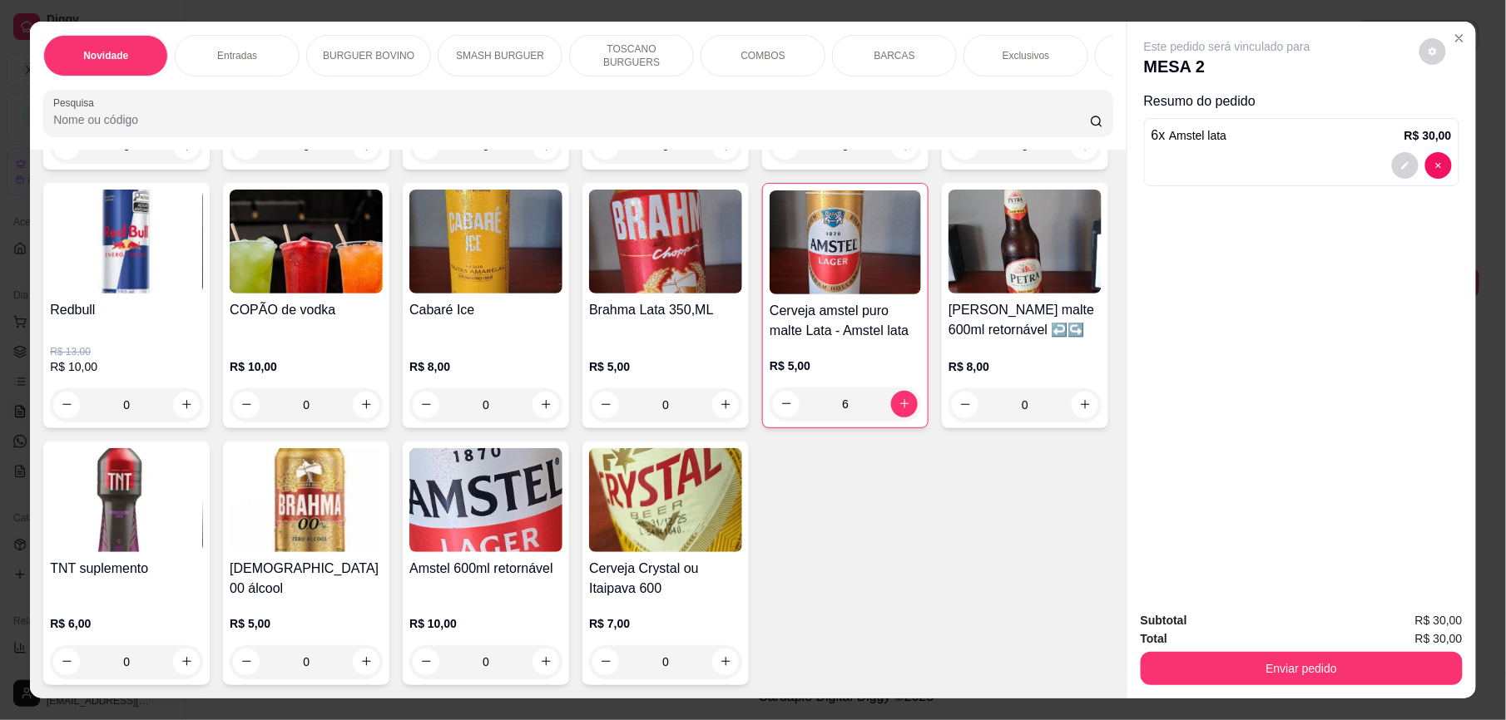
type input "6"
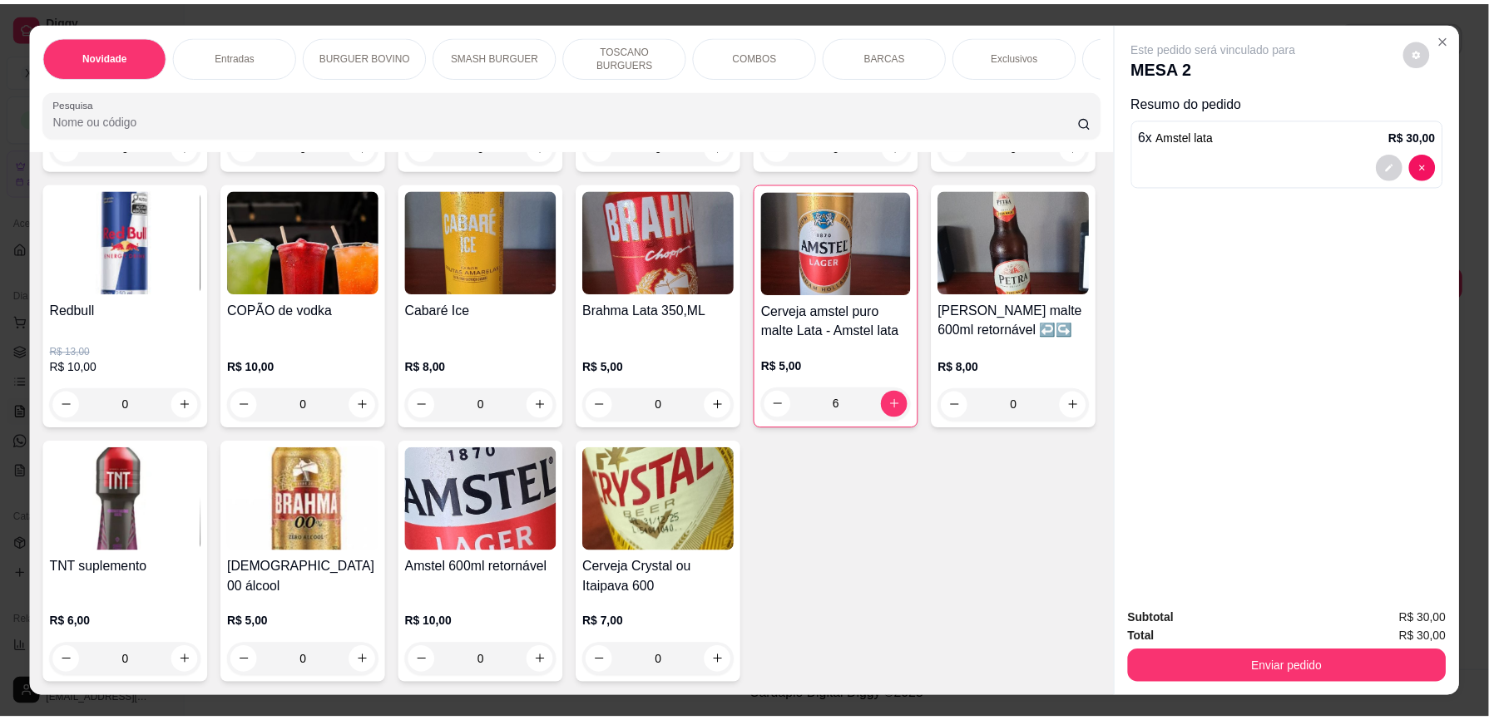
scroll to position [4814, 0]
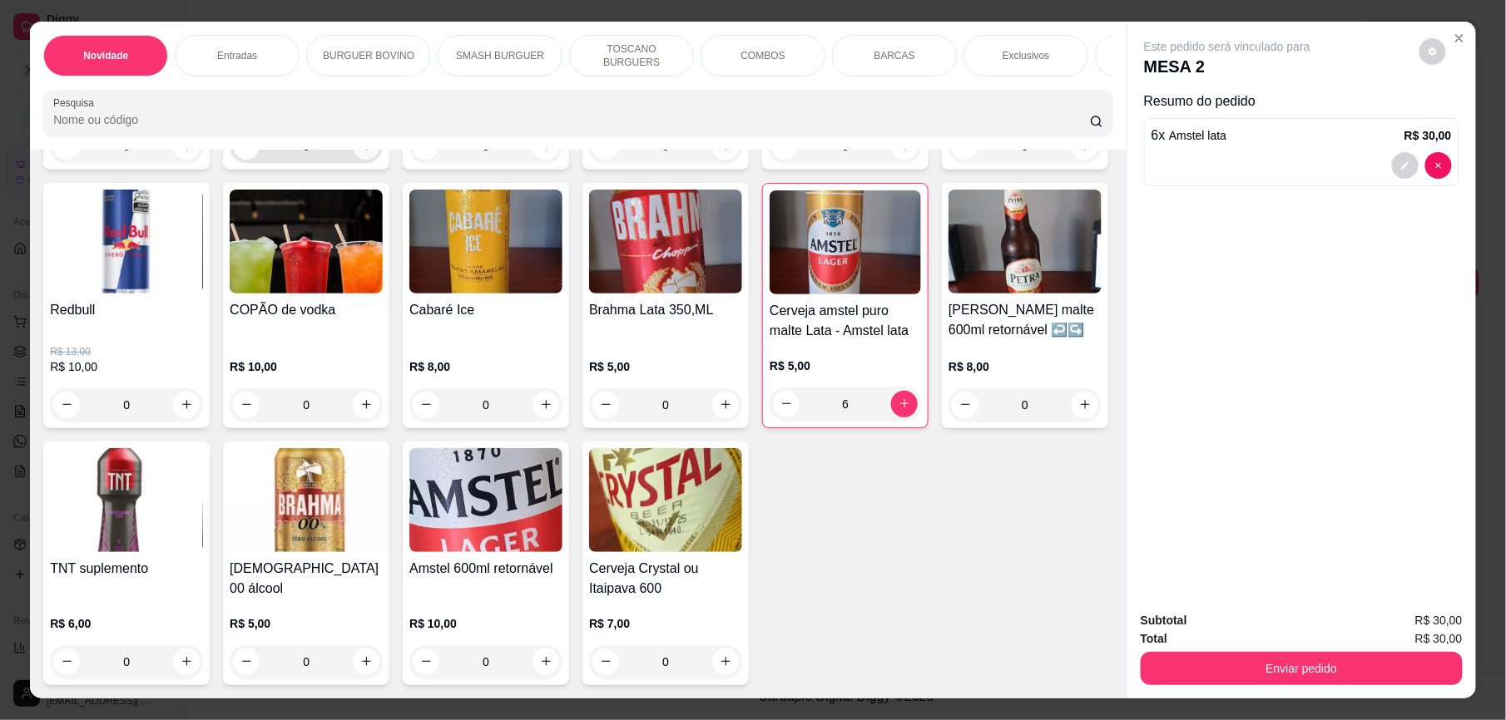
click at [364, 160] on button "increase-product-quantity" at bounding box center [366, 146] width 27 height 27
click at [364, 159] on button "increase-product-quantity" at bounding box center [365, 145] width 27 height 27
type input "2"
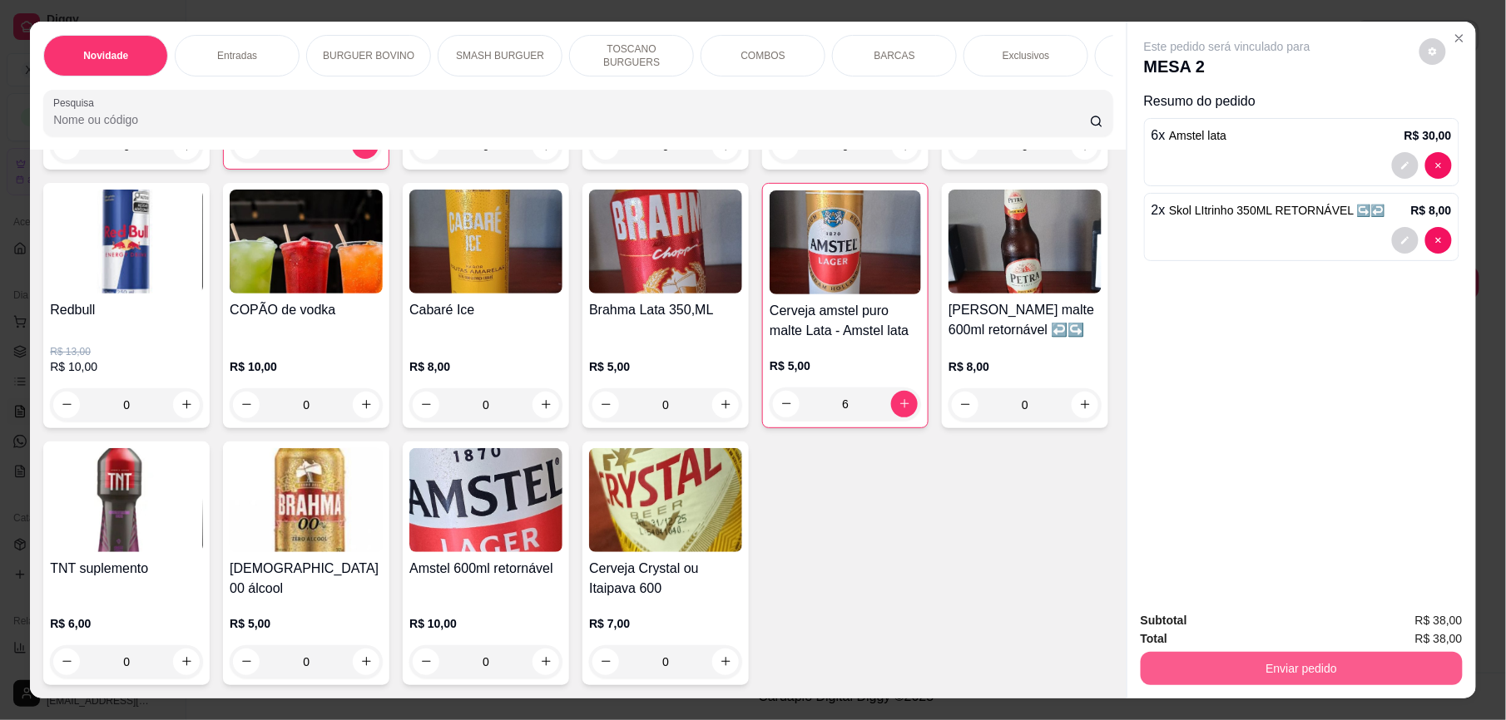
click at [1348, 660] on button "Enviar pedido" at bounding box center [1302, 668] width 322 height 33
click at [1453, 630] on button "Enviar pedido" at bounding box center [1418, 629] width 94 height 32
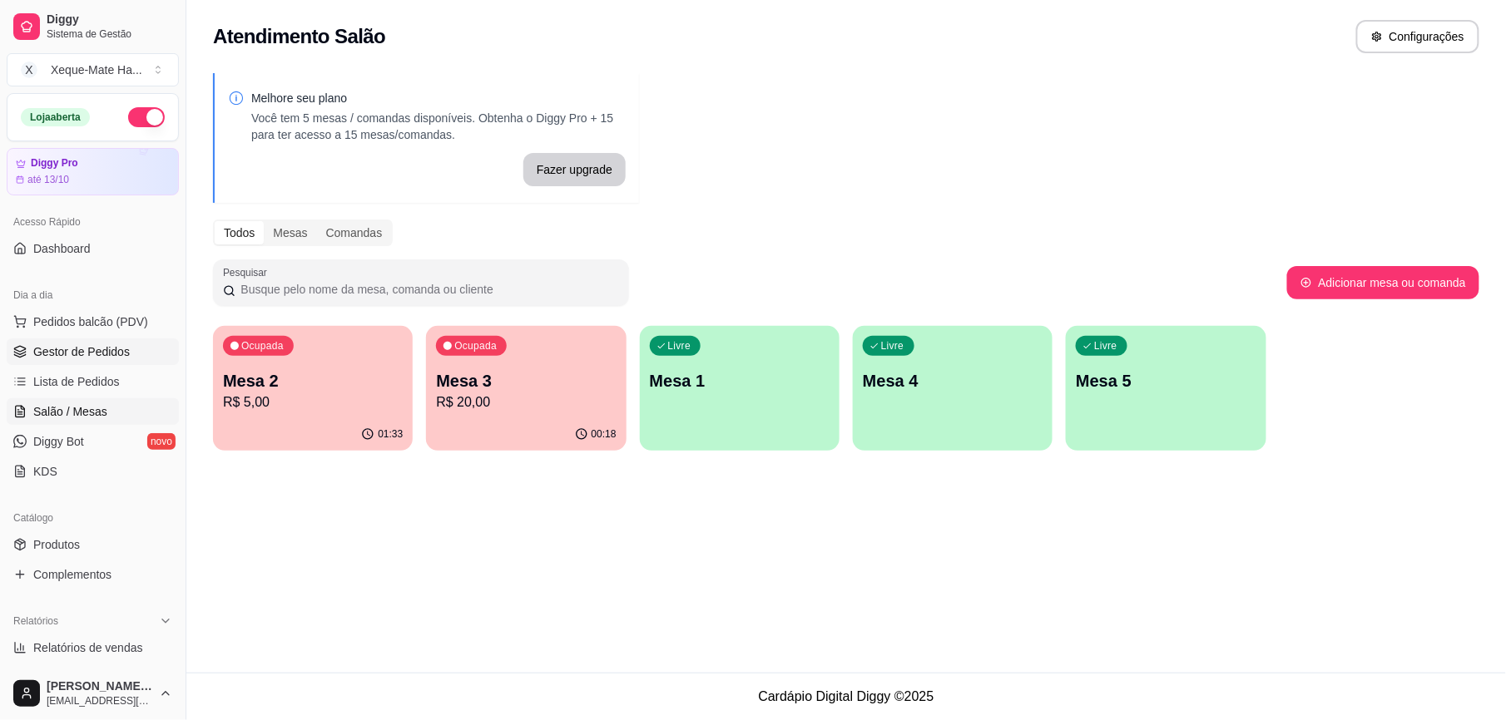
click at [113, 354] on span "Gestor de Pedidos" at bounding box center [81, 352] width 97 height 17
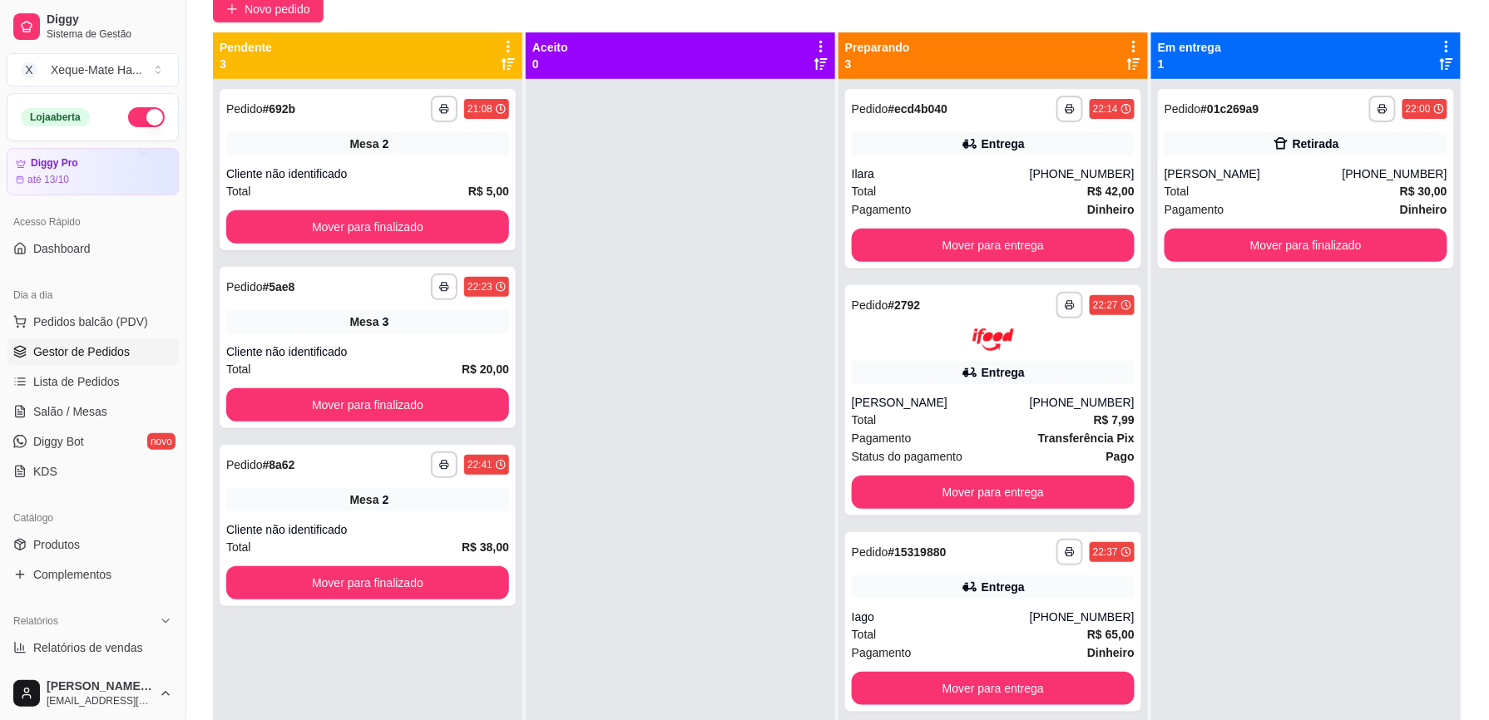
scroll to position [158, 0]
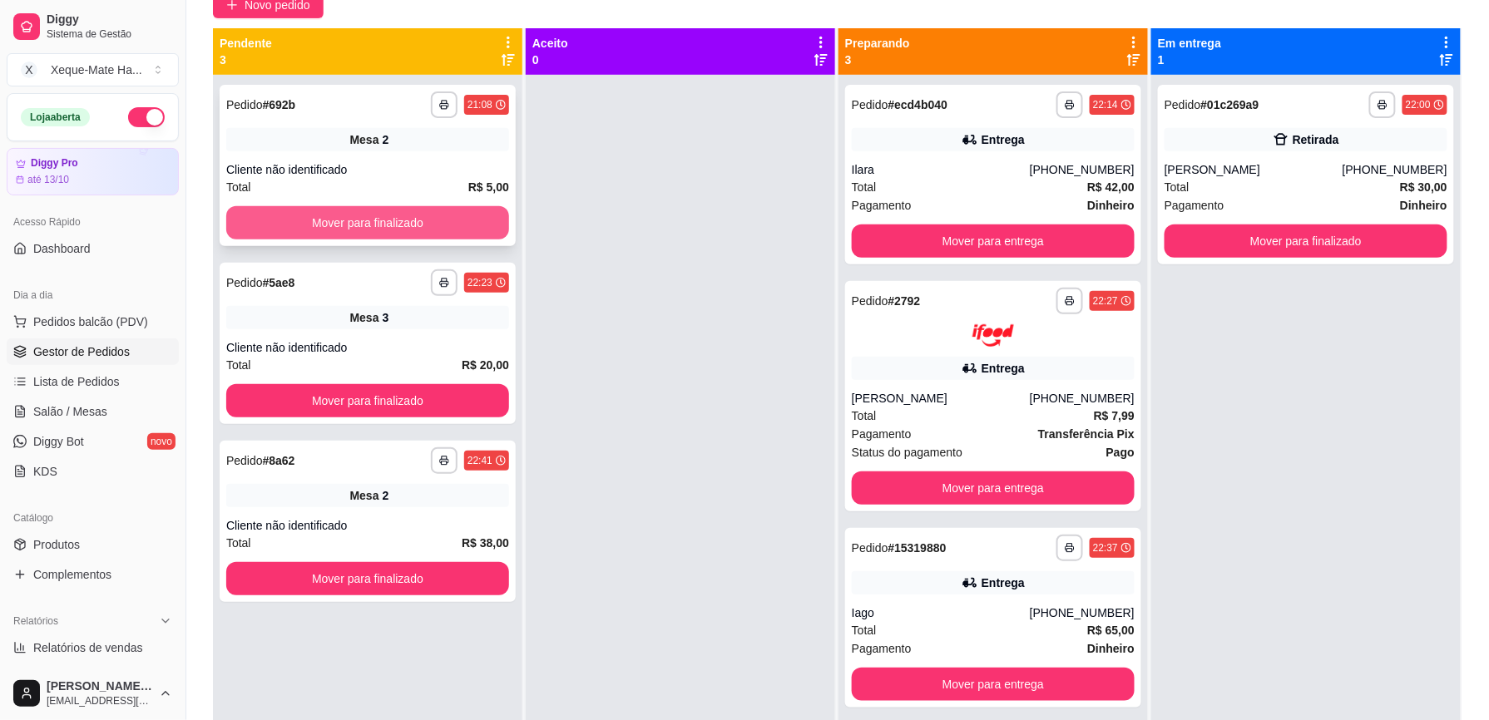
click at [470, 210] on button "Mover para finalizado" at bounding box center [367, 222] width 283 height 33
click at [470, 210] on div "Mover para finalizado" at bounding box center [367, 222] width 283 height 33
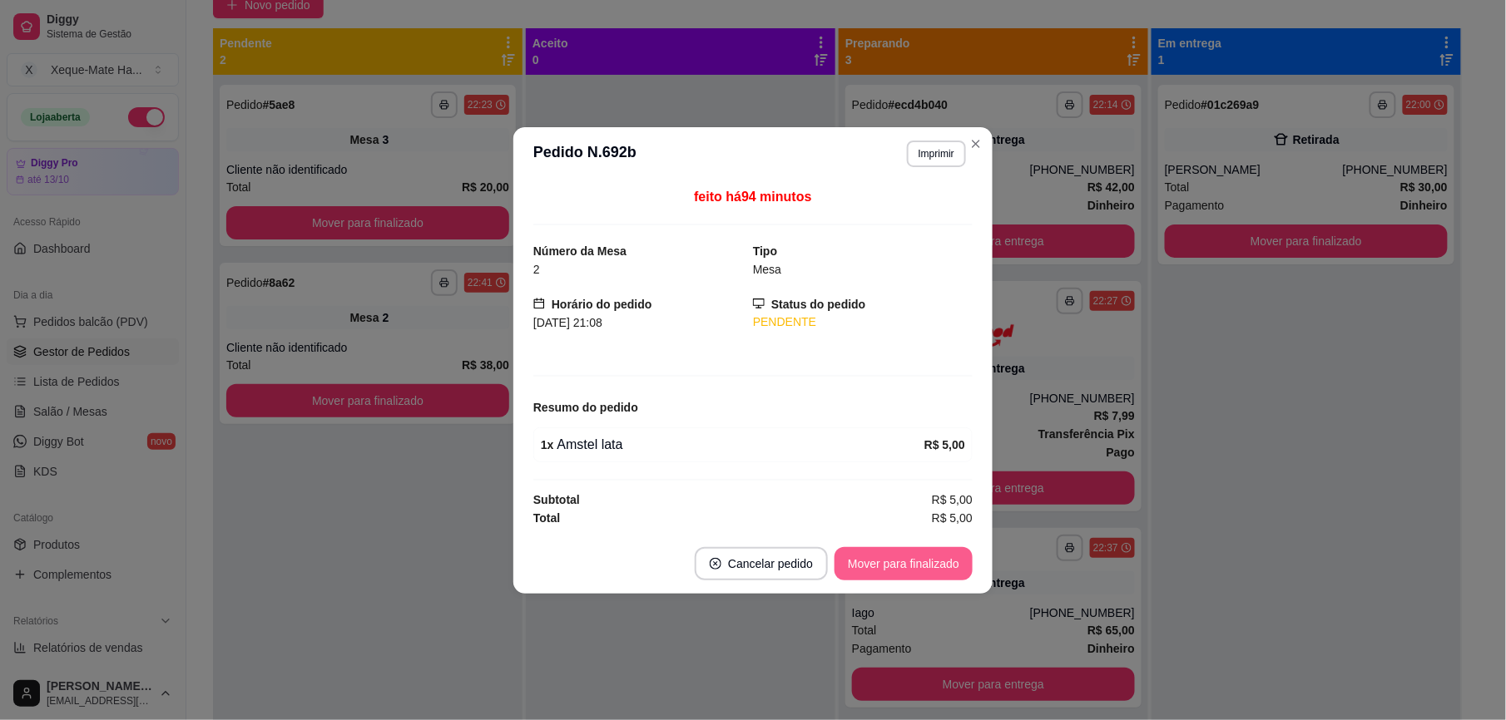
click at [904, 571] on button "Mover para finalizado" at bounding box center [903, 563] width 138 height 33
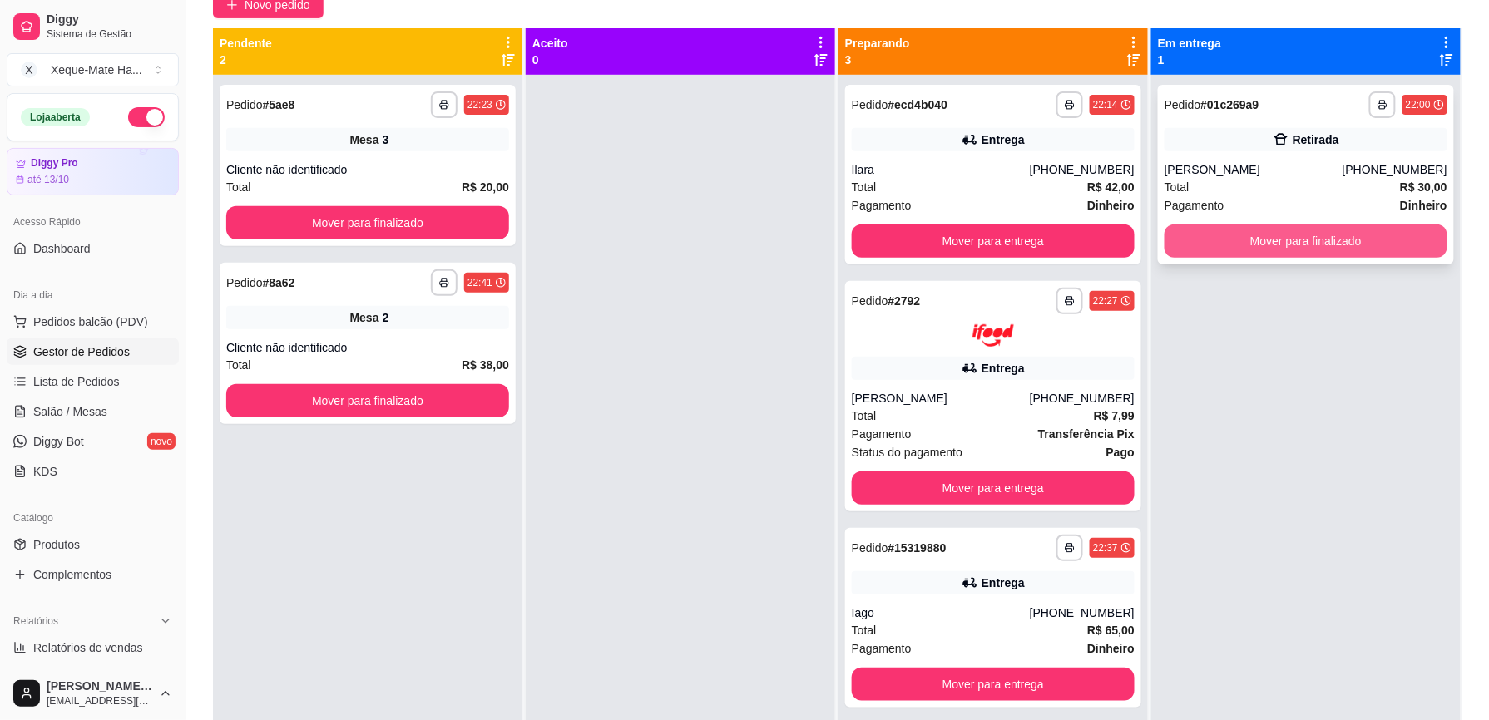
click at [1342, 235] on button "Mover para finalizado" at bounding box center [1306, 241] width 283 height 33
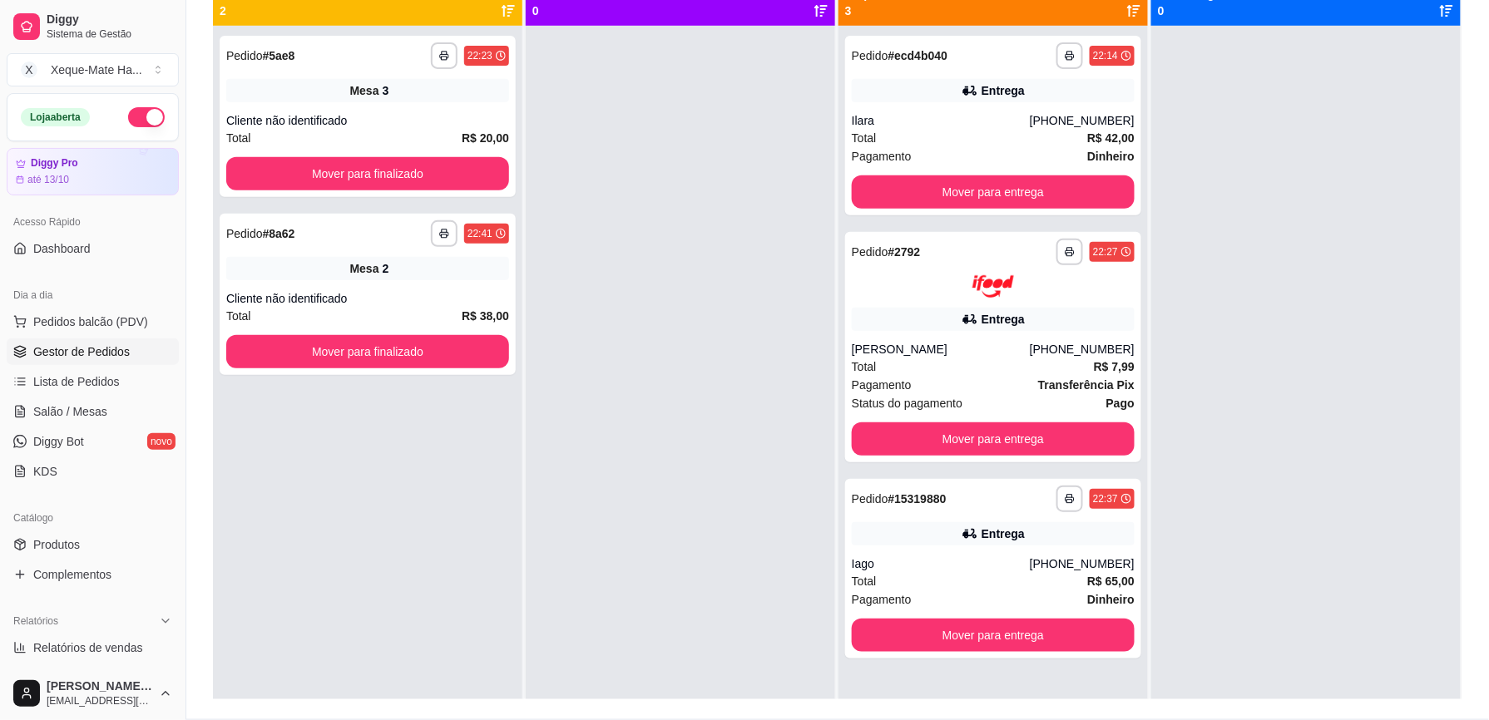
scroll to position [201, 0]
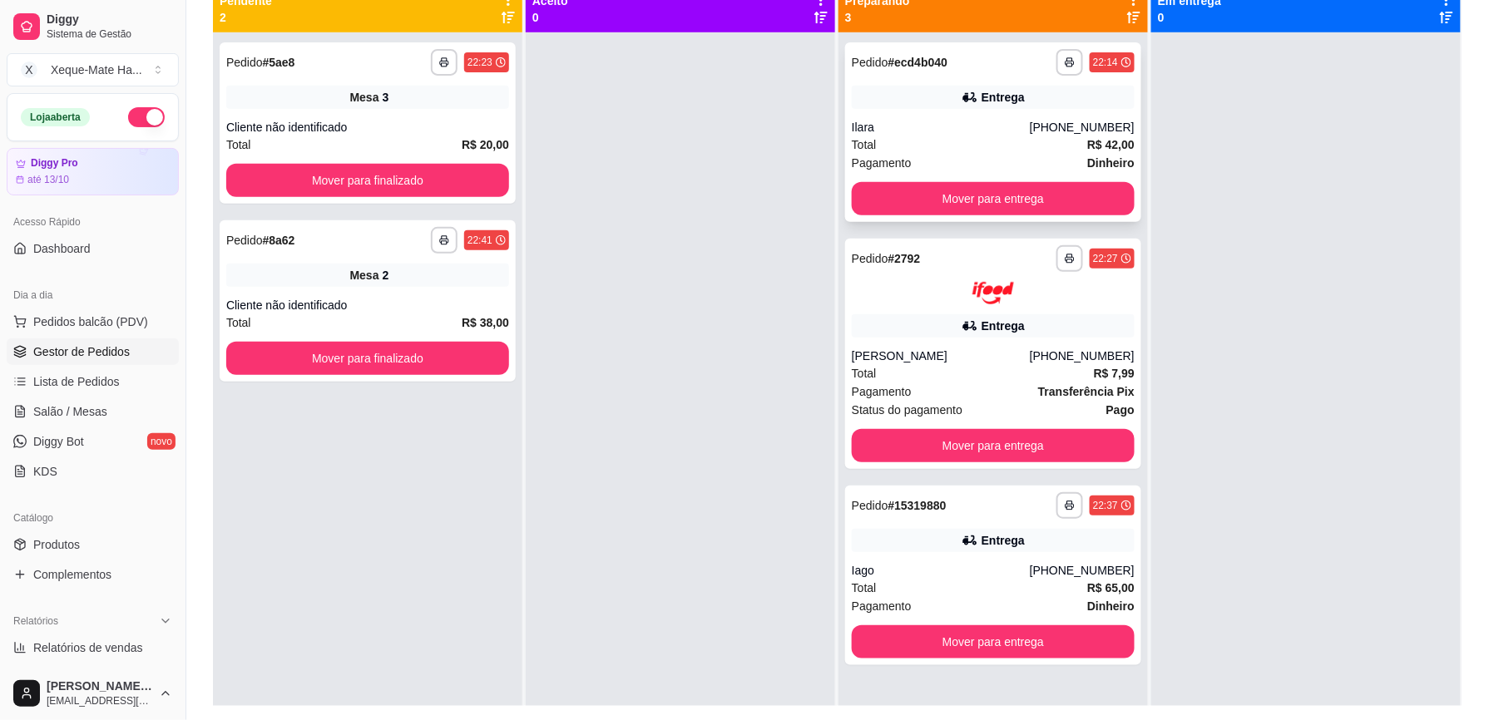
click at [1087, 141] on strong "R$ 42,00" at bounding box center [1110, 144] width 47 height 13
click at [948, 117] on div "**********" at bounding box center [993, 132] width 296 height 180
click at [1007, 367] on div "Total R$ 7,99" at bounding box center [993, 373] width 283 height 18
click at [916, 359] on div "Lorena Aguiar" at bounding box center [941, 356] width 178 height 17
click at [1008, 567] on div "Iago" at bounding box center [941, 570] width 178 height 17
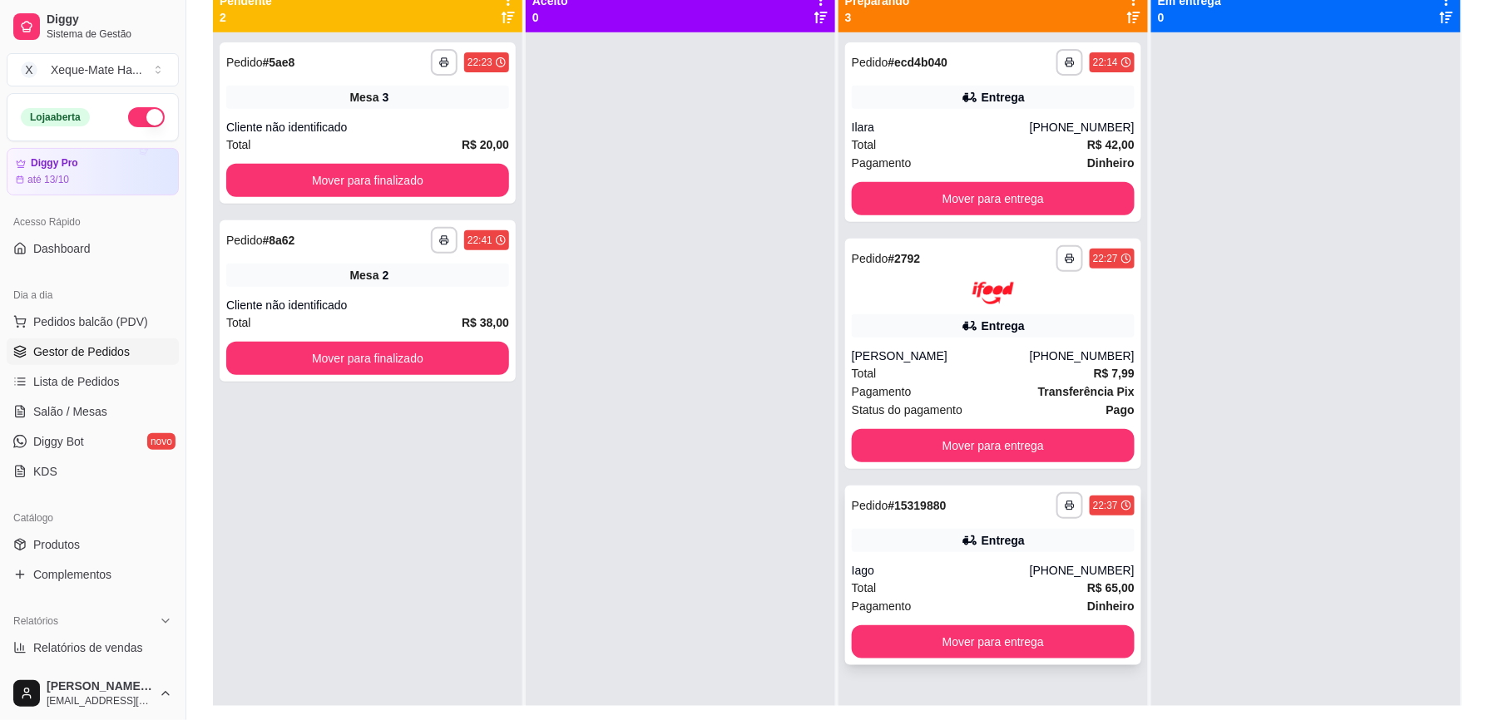
click at [940, 541] on div "Entrega" at bounding box center [993, 540] width 283 height 23
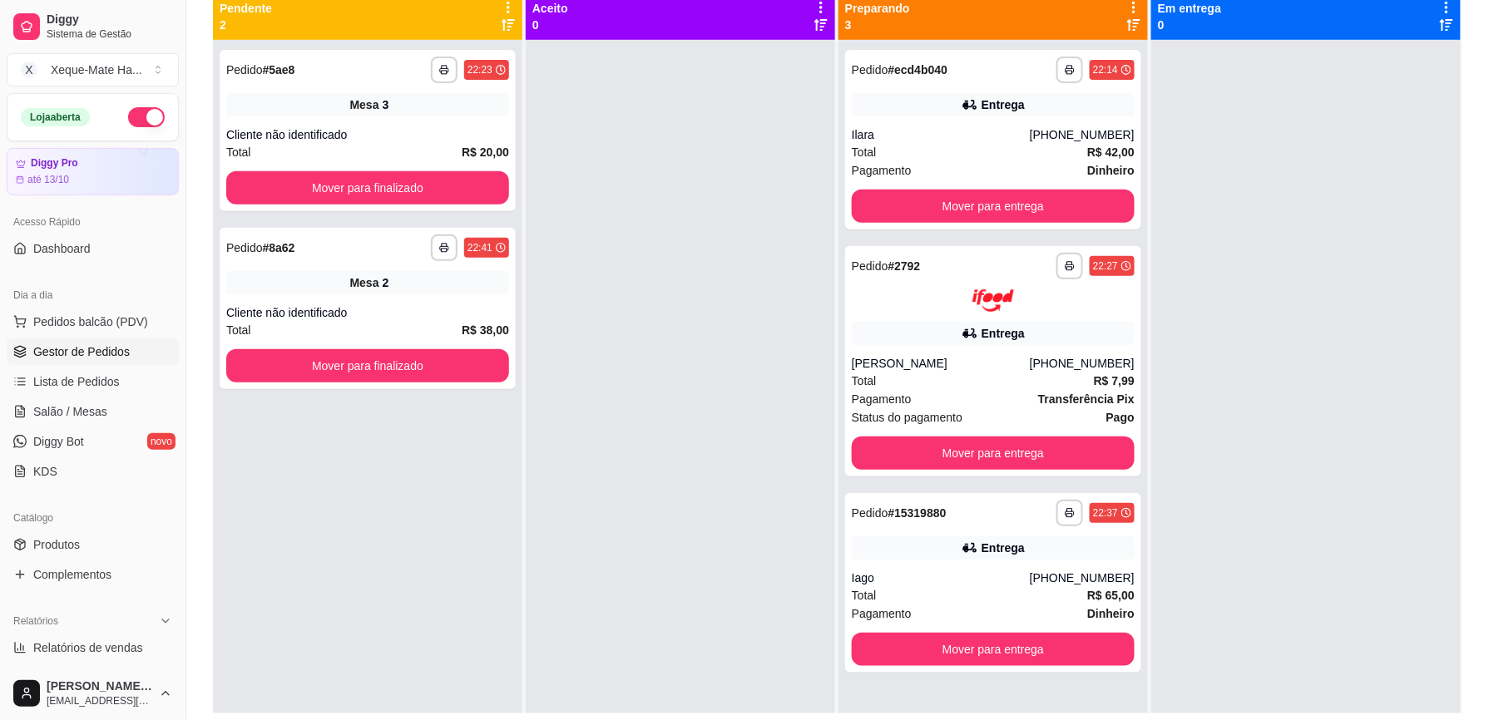
scroll to position [201, 0]
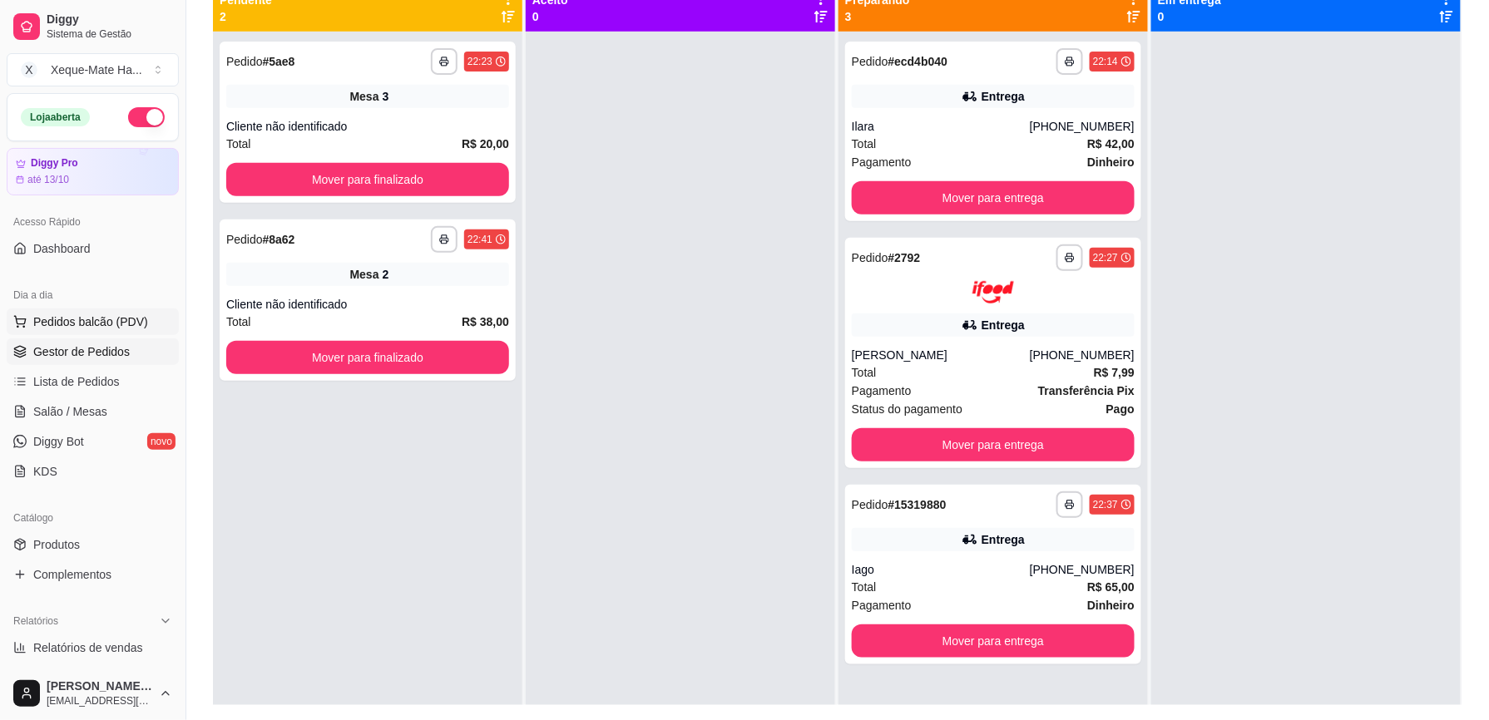
click at [83, 328] on span "Pedidos balcão (PDV)" at bounding box center [90, 322] width 115 height 17
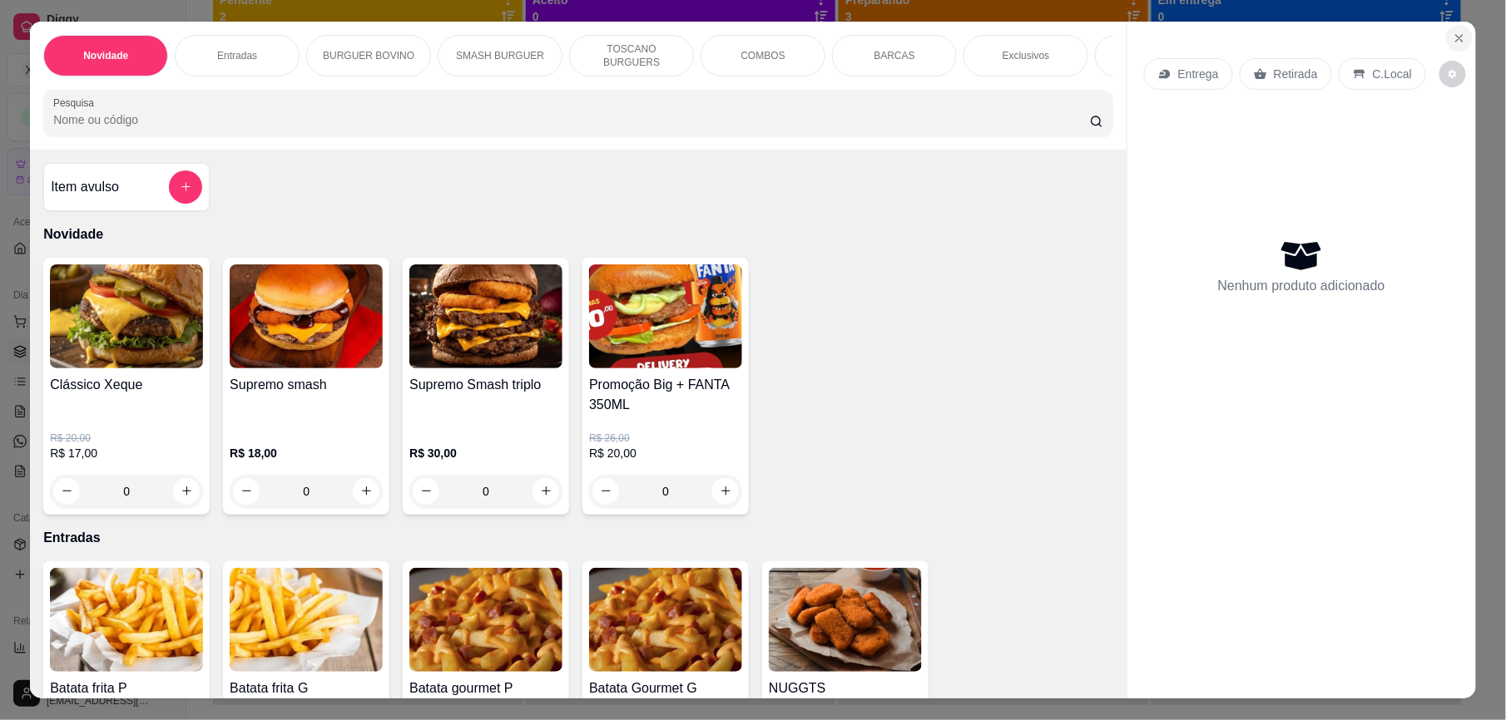
click at [1458, 42] on icon "Close" at bounding box center [1459, 38] width 13 height 13
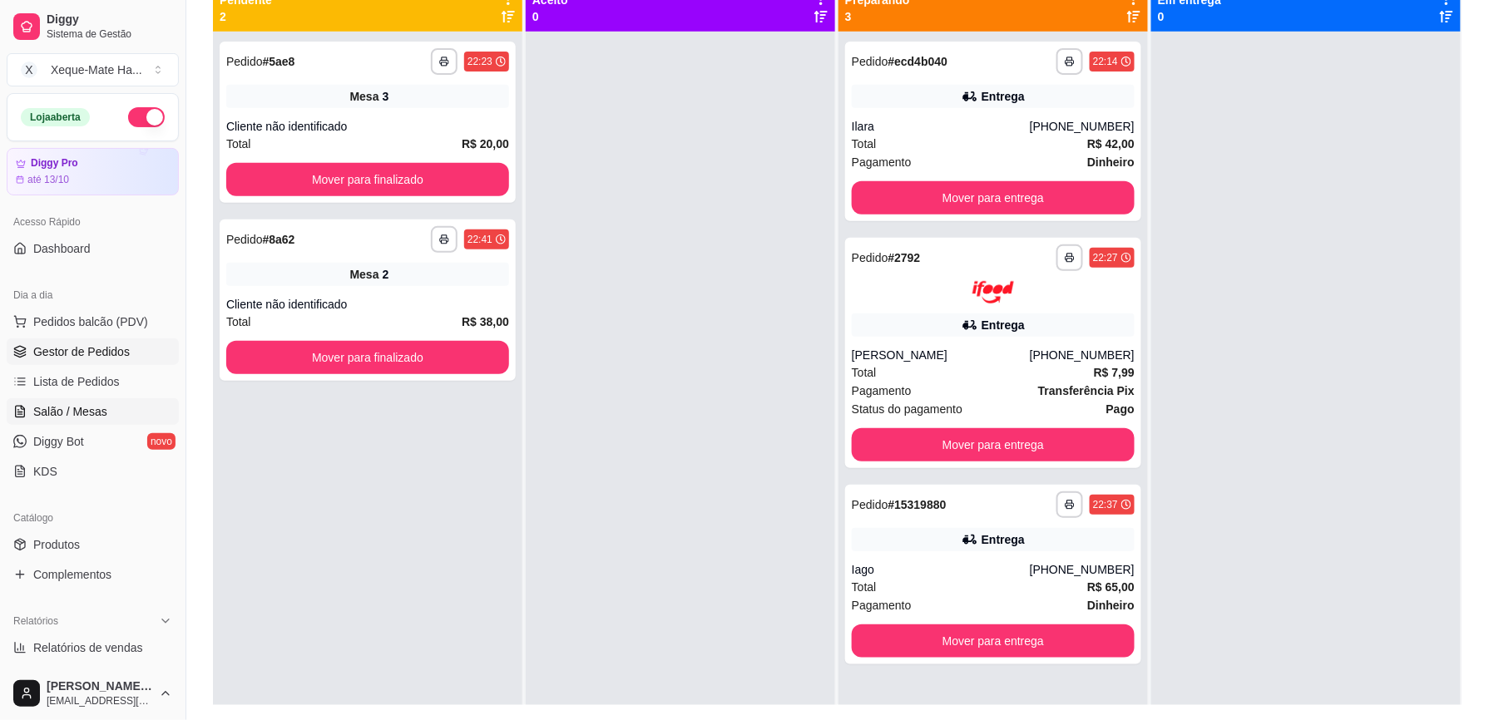
click at [113, 413] on link "Salão / Mesas" at bounding box center [93, 412] width 172 height 27
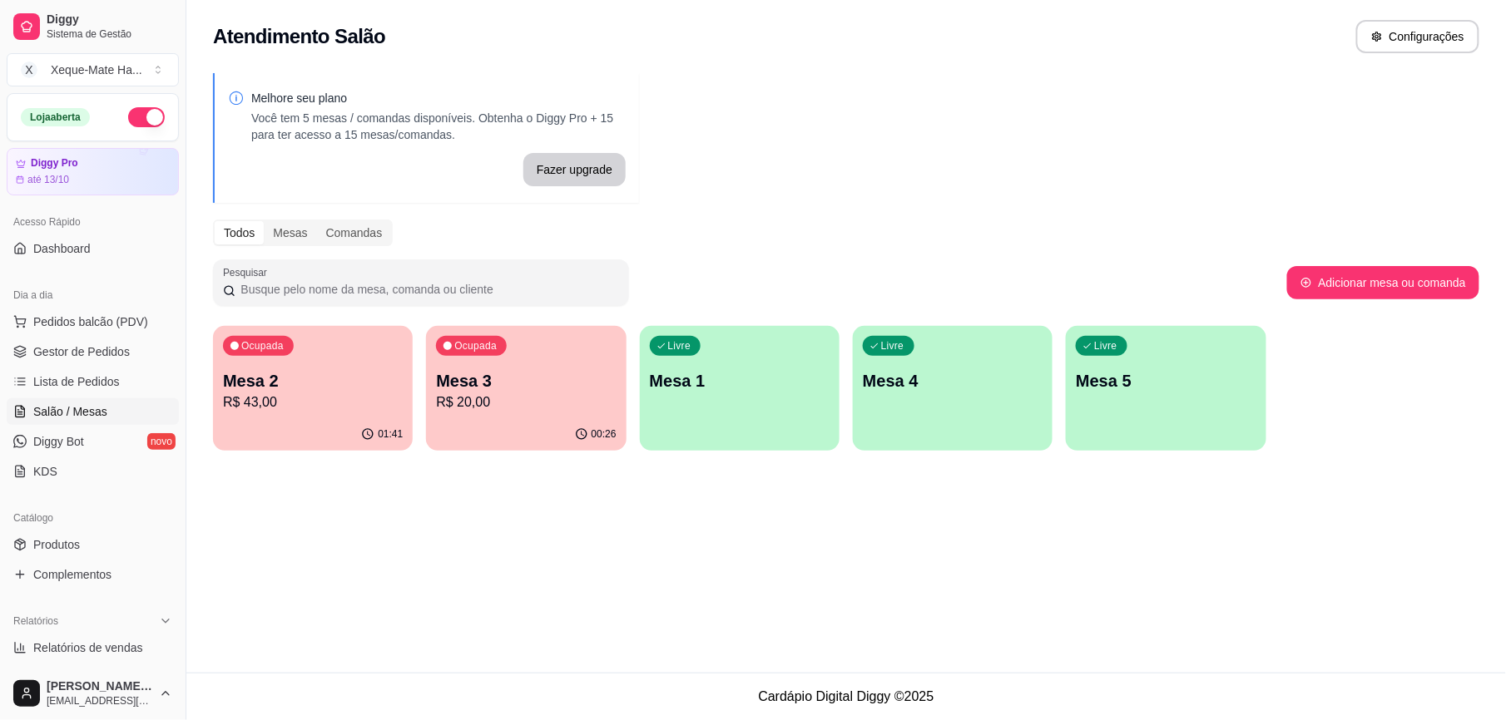
click at [713, 420] on div "Livre Mesa 1" at bounding box center [740, 378] width 200 height 105
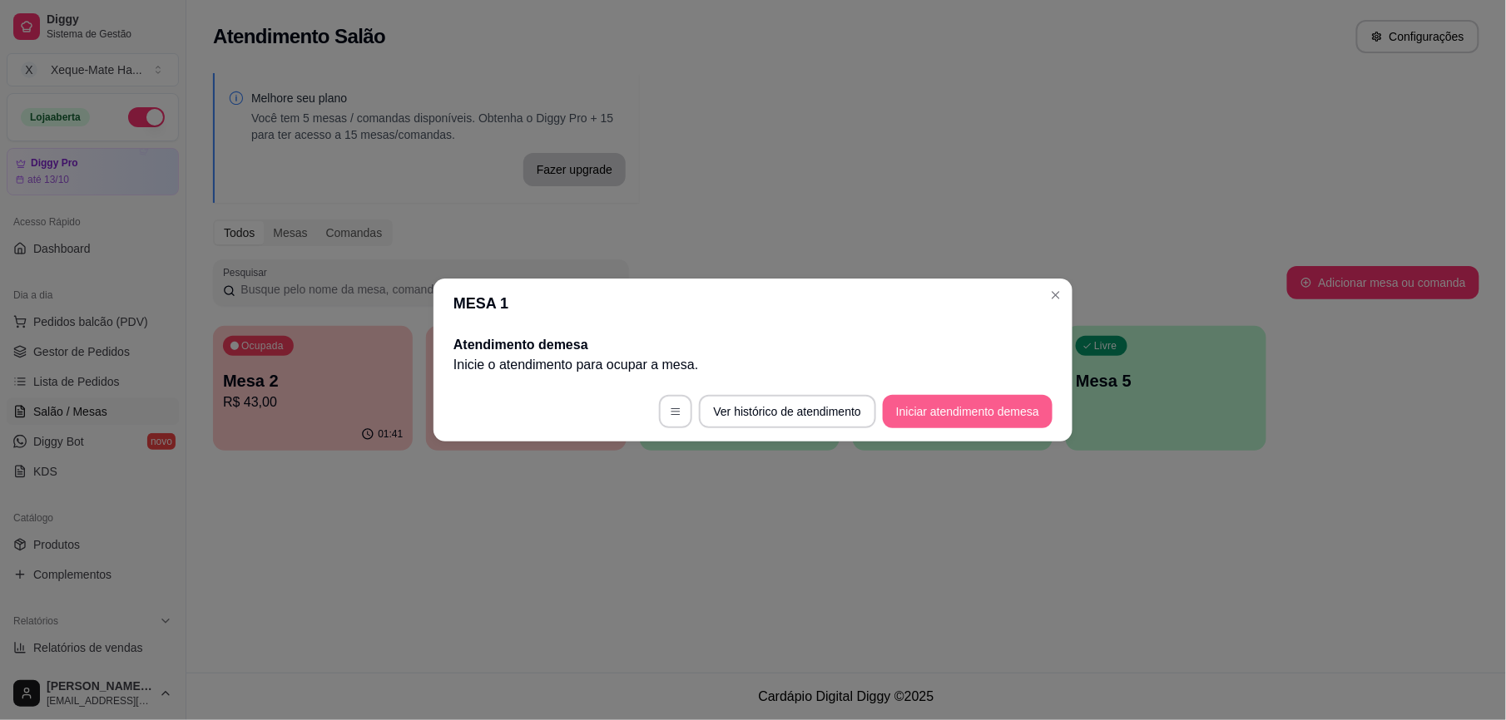
click at [950, 413] on button "Iniciar atendimento de mesa" at bounding box center [968, 411] width 170 height 33
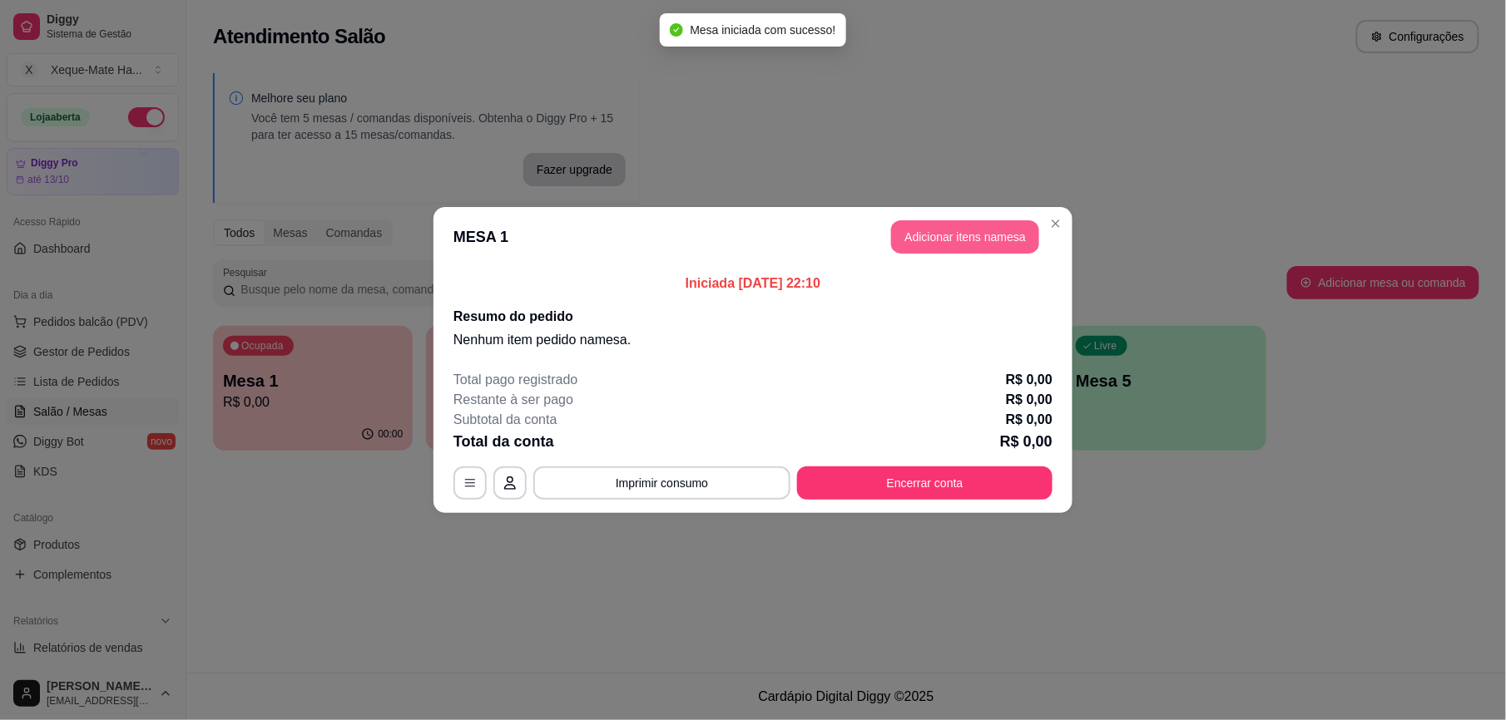
click at [963, 236] on button "Adicionar itens na mesa" at bounding box center [965, 236] width 148 height 33
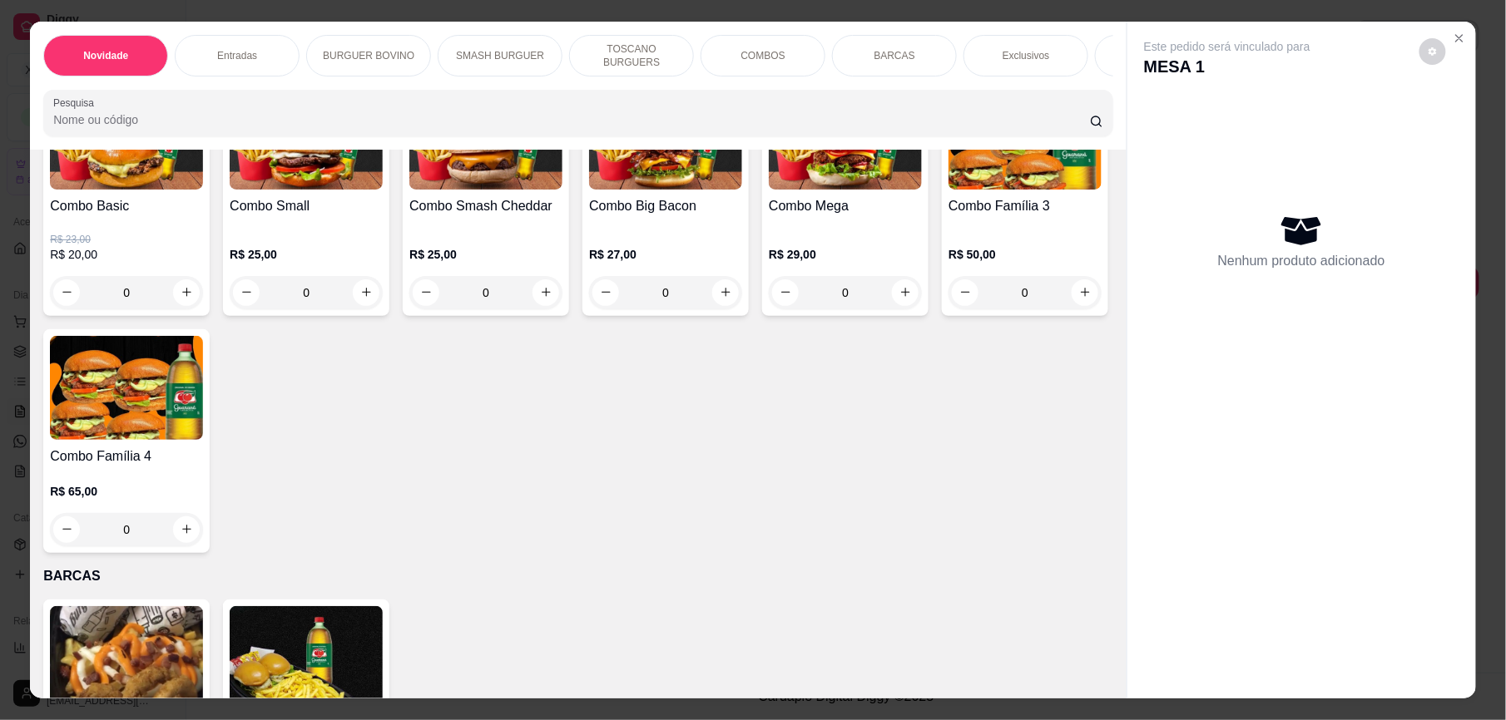
scroll to position [2263, 0]
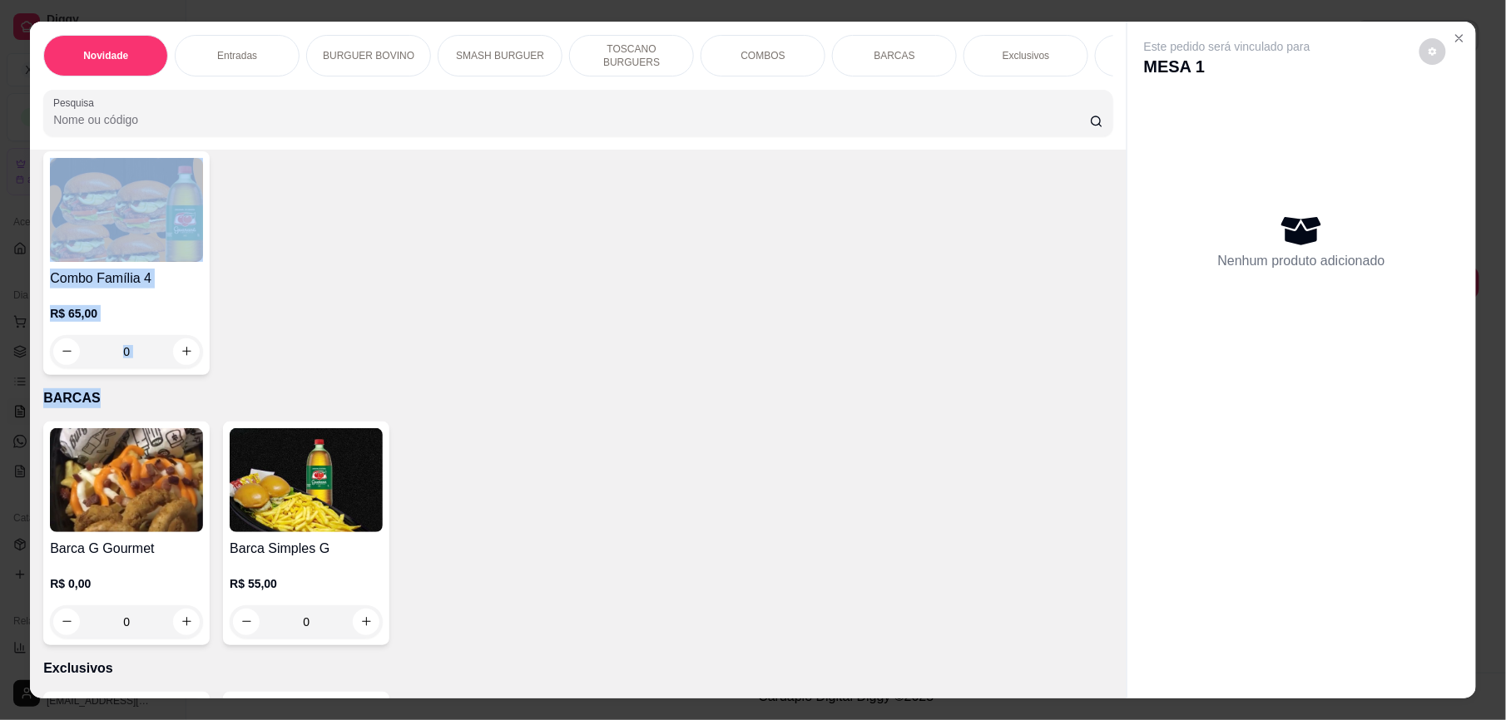
drag, startPoint x: 1097, startPoint y: 400, endPoint x: 1099, endPoint y: 366, distance: 34.2
click at [1099, 366] on div "Item avulso Novidade Clássico Xeque R$ 20,00 R$ 17,00 0 Supremo smash R$ 18,00 …" at bounding box center [578, 424] width 1097 height 549
drag, startPoint x: 1099, startPoint y: 366, endPoint x: 997, endPoint y: 370, distance: 102.4
click at [997, 370] on div "Combo Basic R$ 23,00 R$ 20,00 0 Combo Small R$ 25,00 0 Combo Smash Cheddar R$ 2…" at bounding box center [578, 138] width 1070 height 474
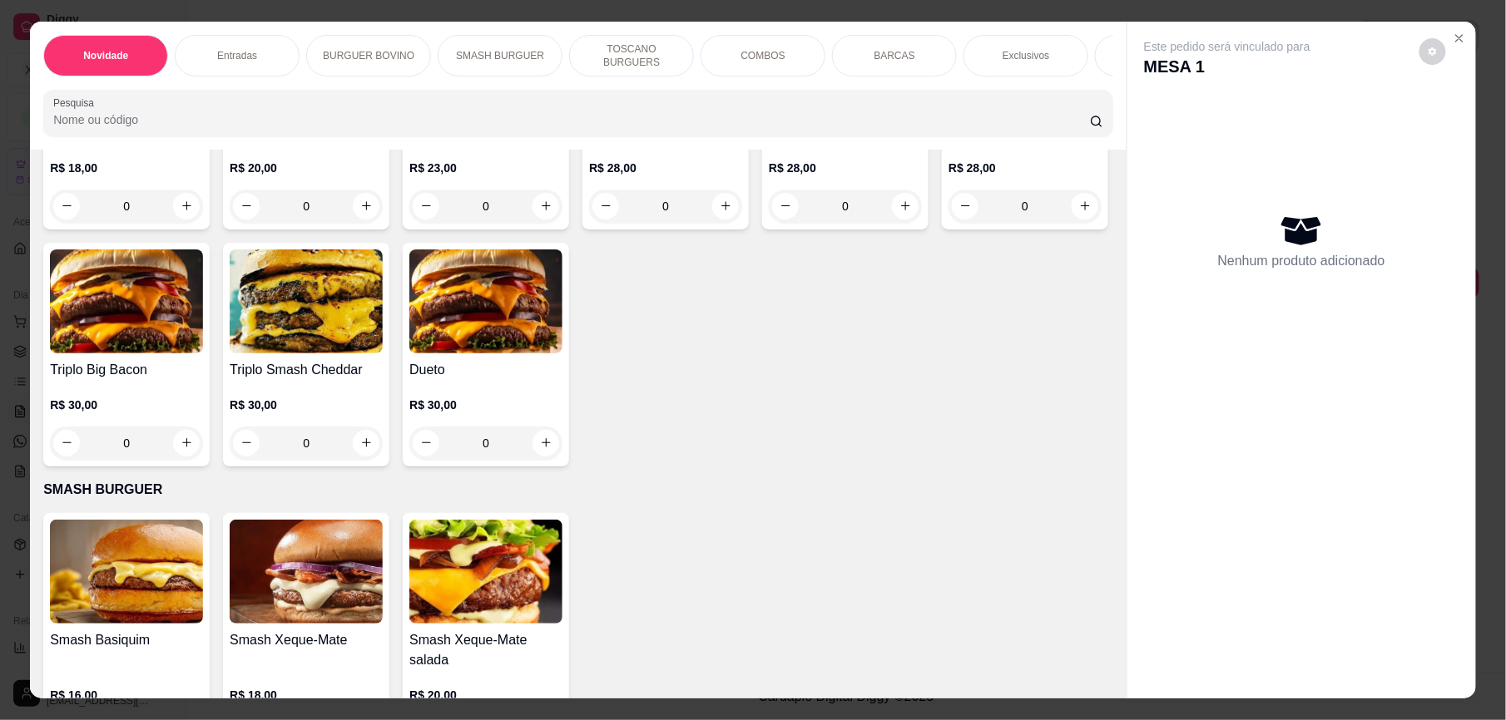
scroll to position [1036, 0]
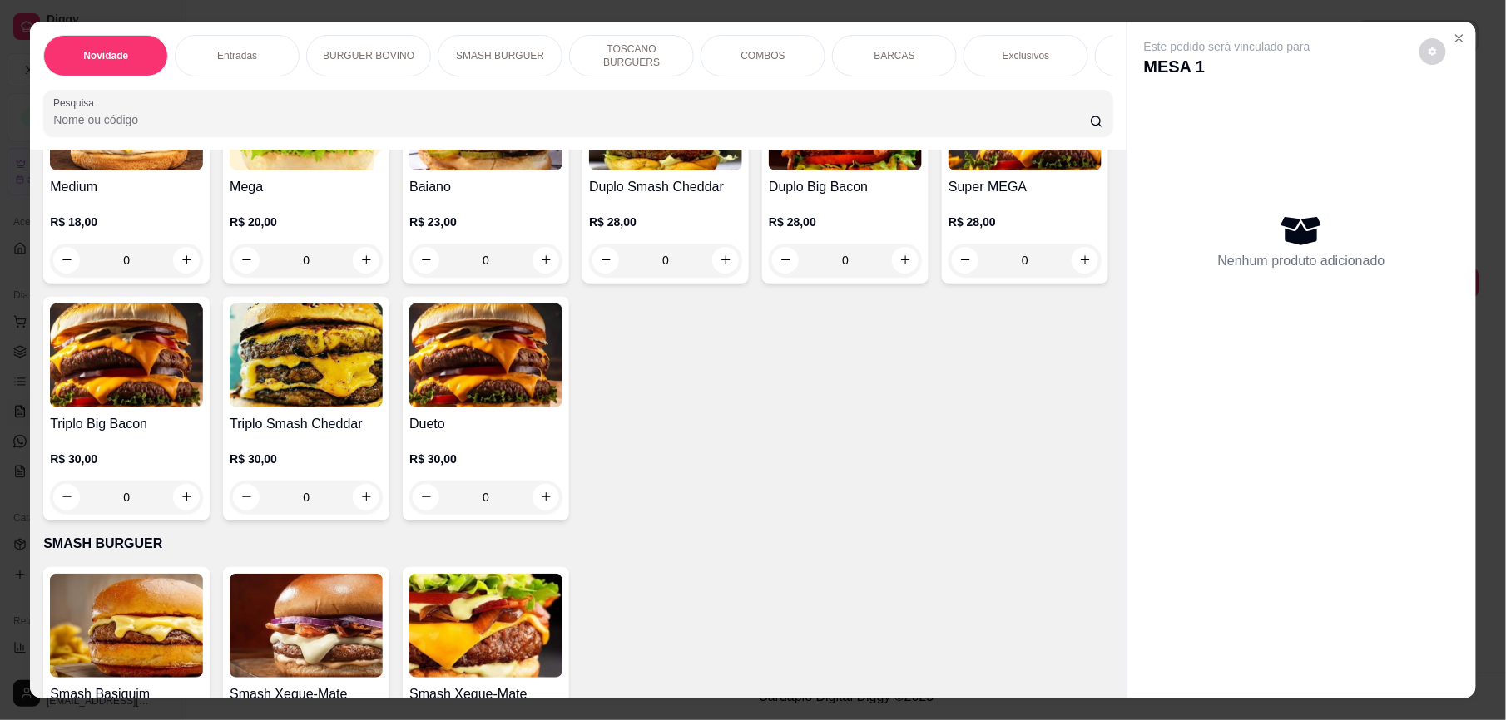
click at [978, 40] on input "0" at bounding box center [1024, 23] width 93 height 33
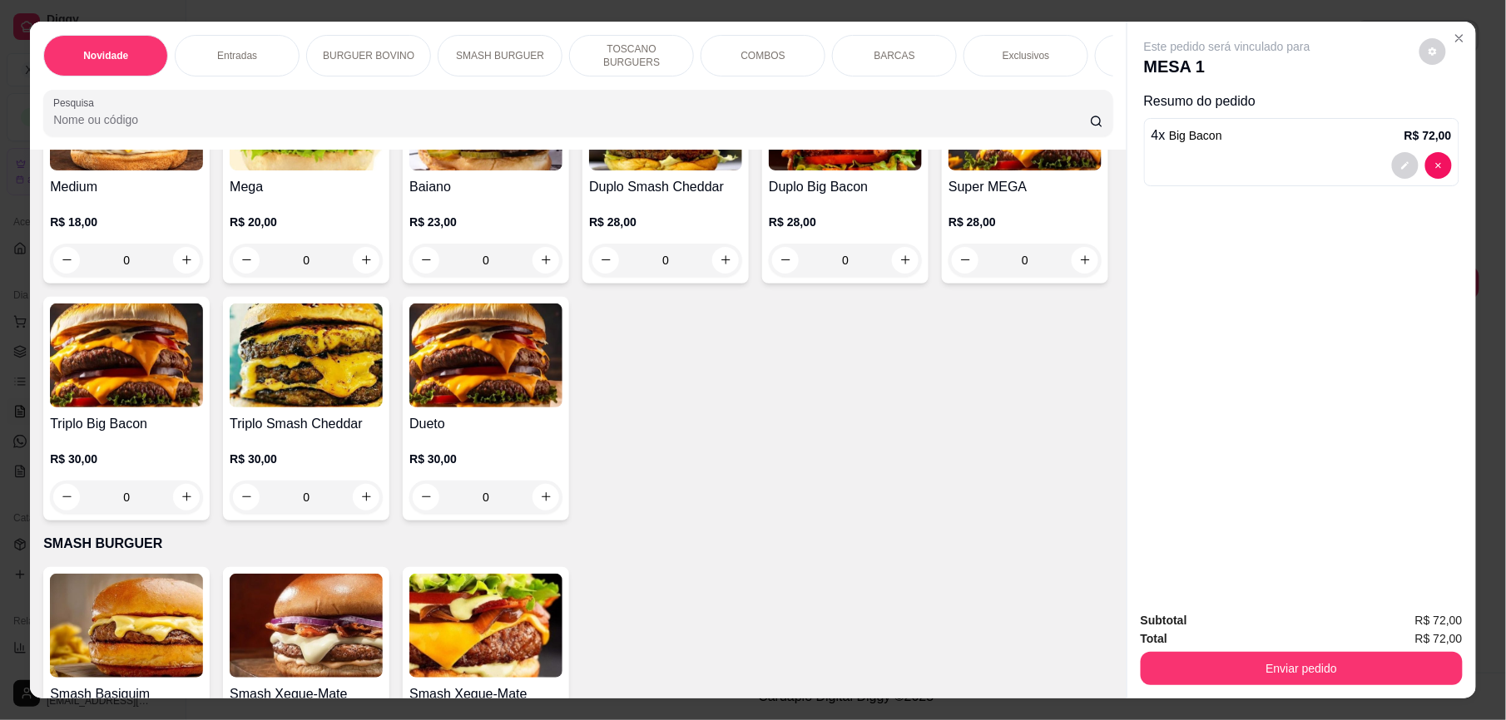
scroll to position [1037, 0]
type input "4"
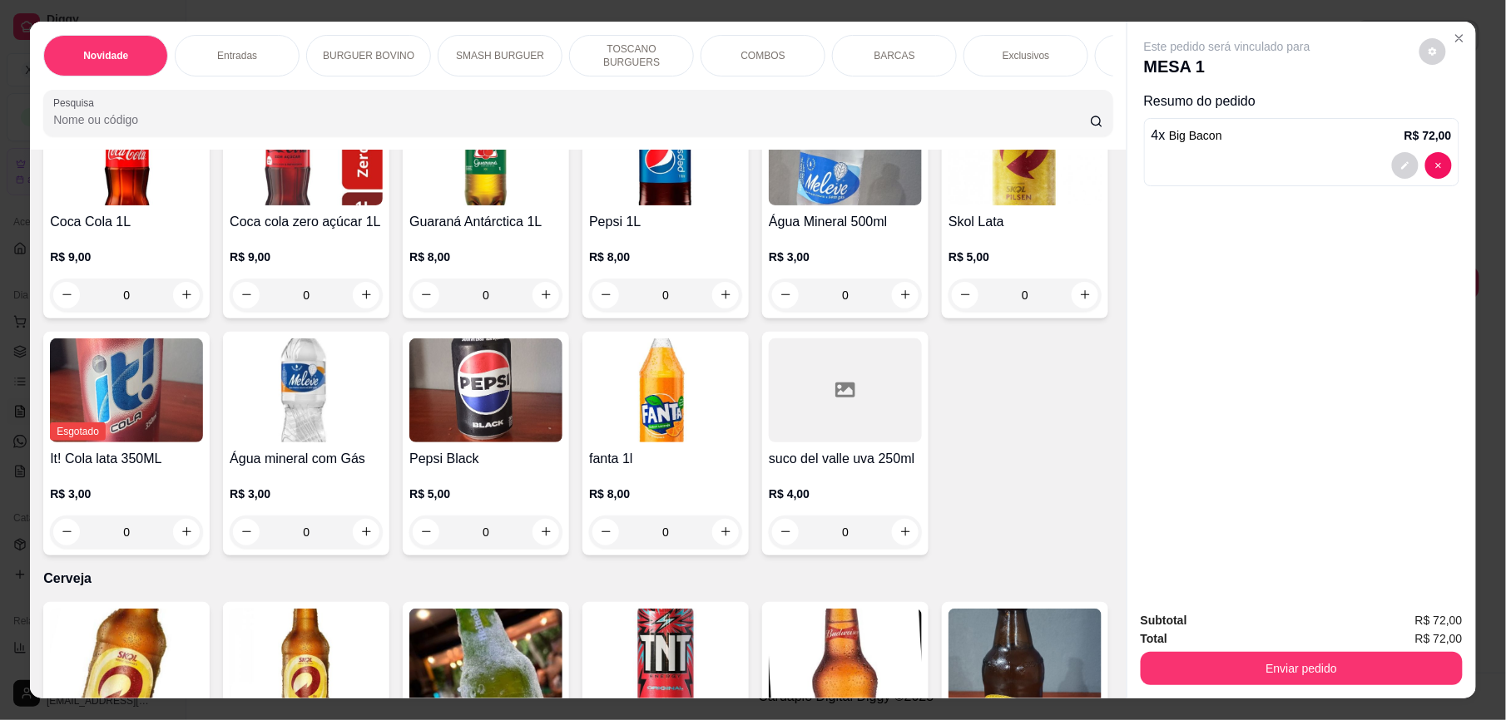
scroll to position [4024, 0]
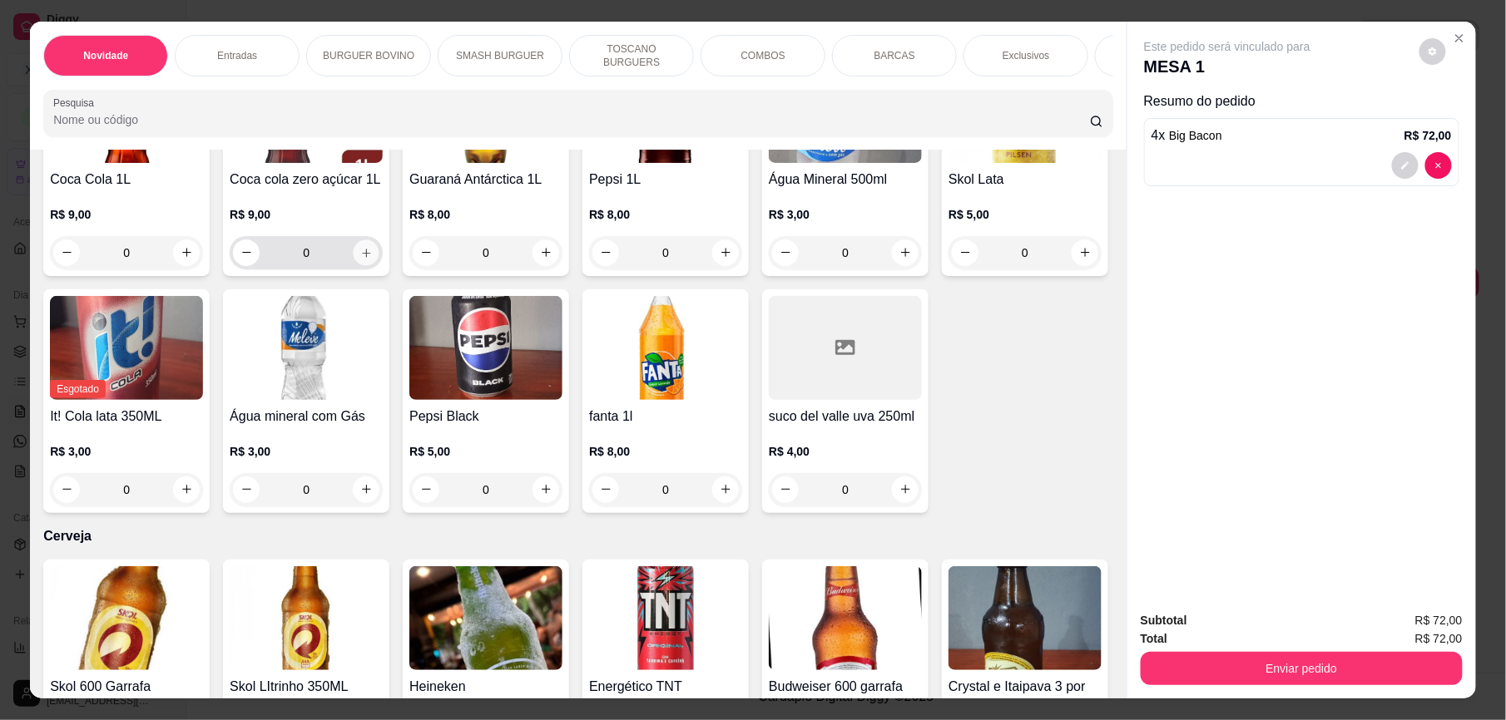
click at [379, 265] on button "increase-product-quantity" at bounding box center [367, 253] width 26 height 26
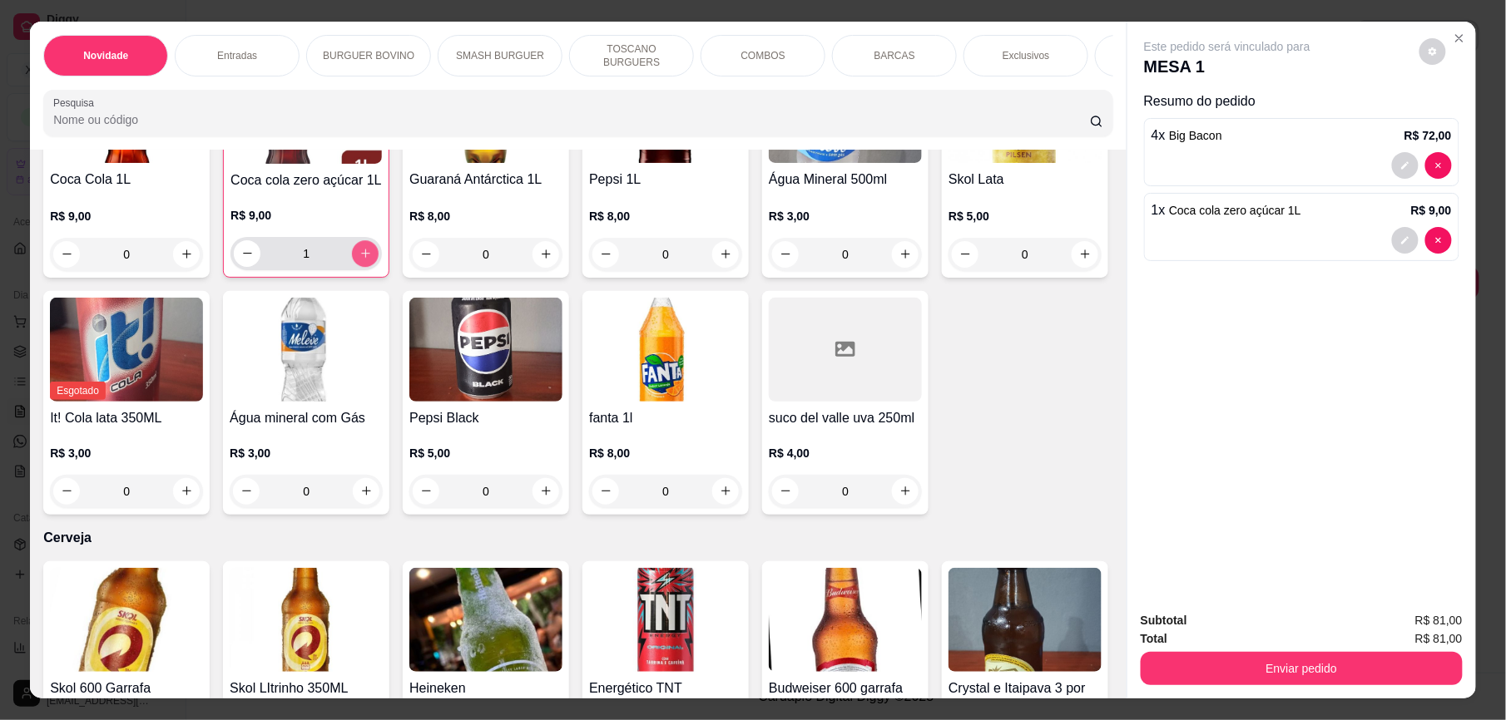
type input "1"
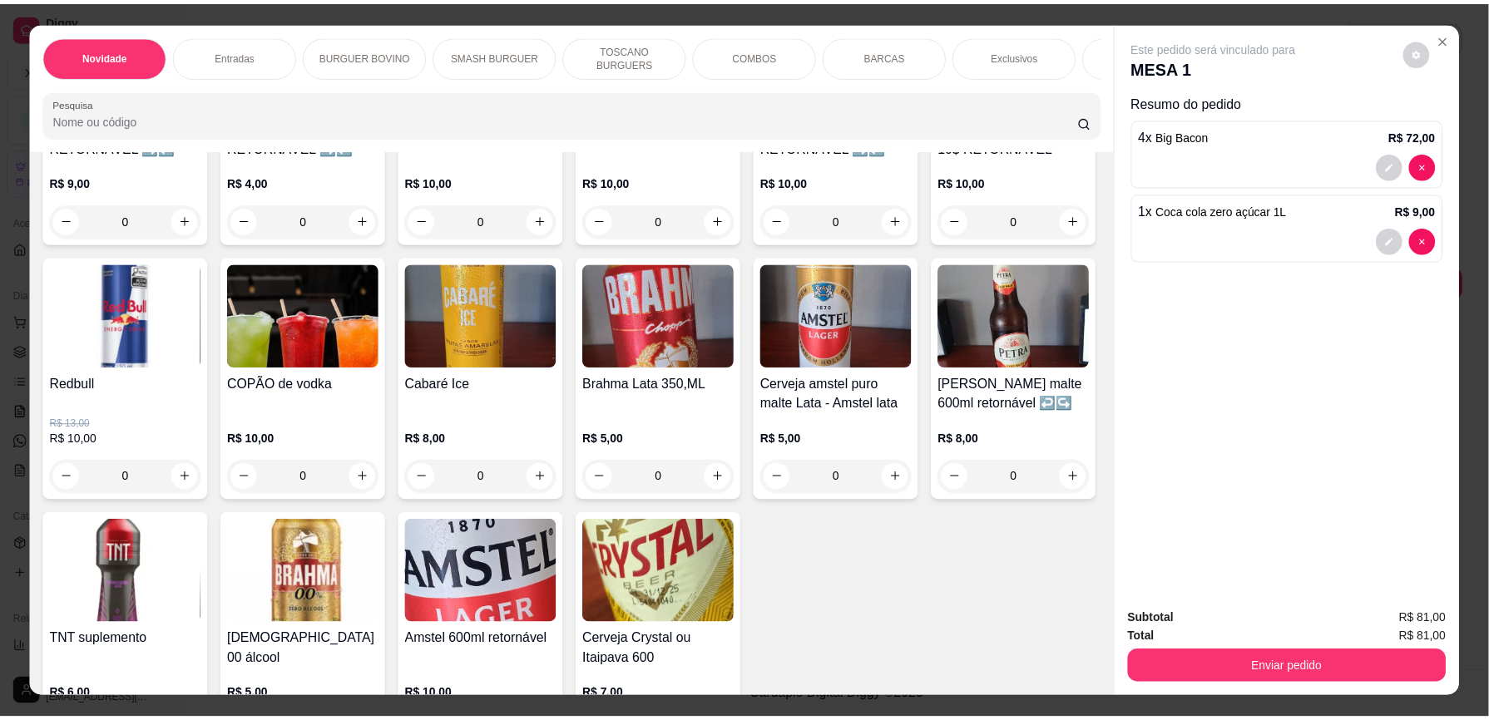
scroll to position [4626, 0]
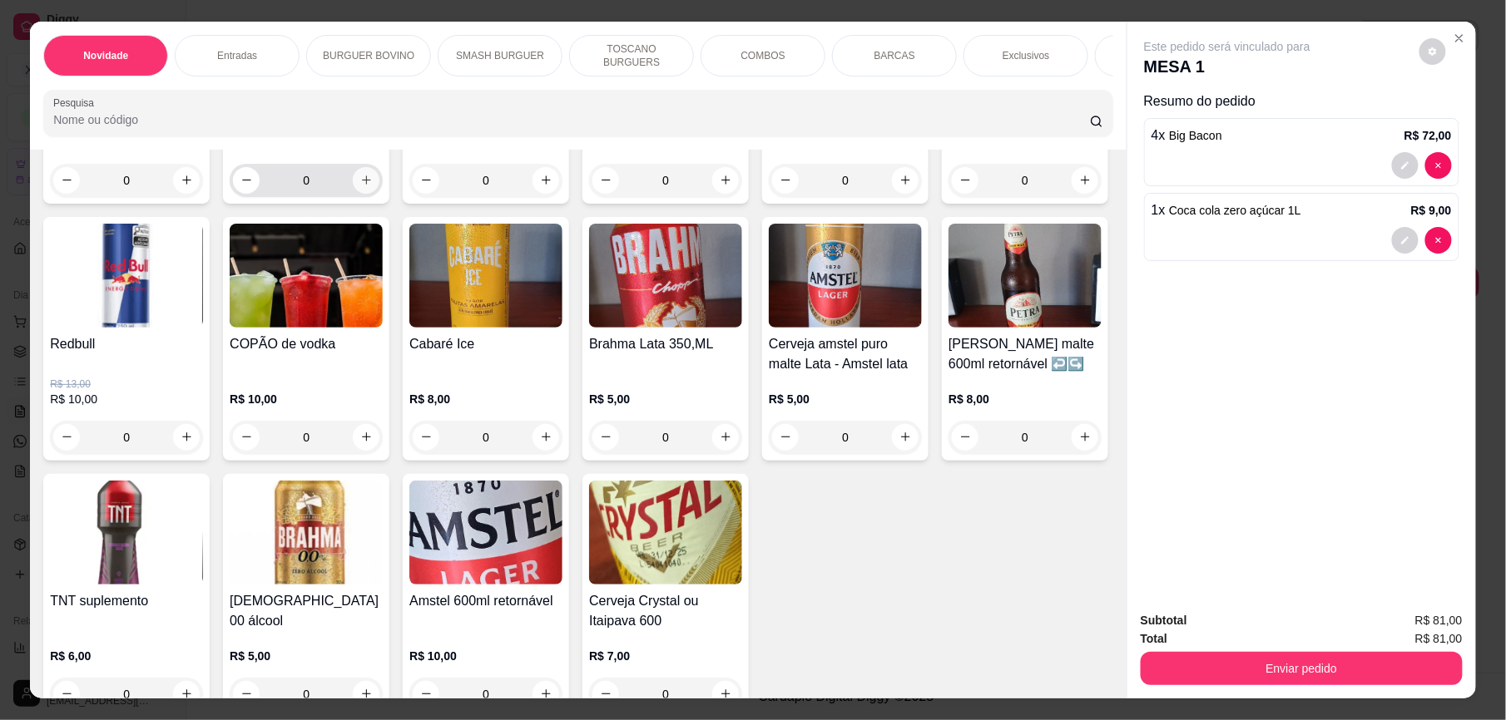
click at [361, 186] on icon "increase-product-quantity" at bounding box center [366, 180] width 12 height 12
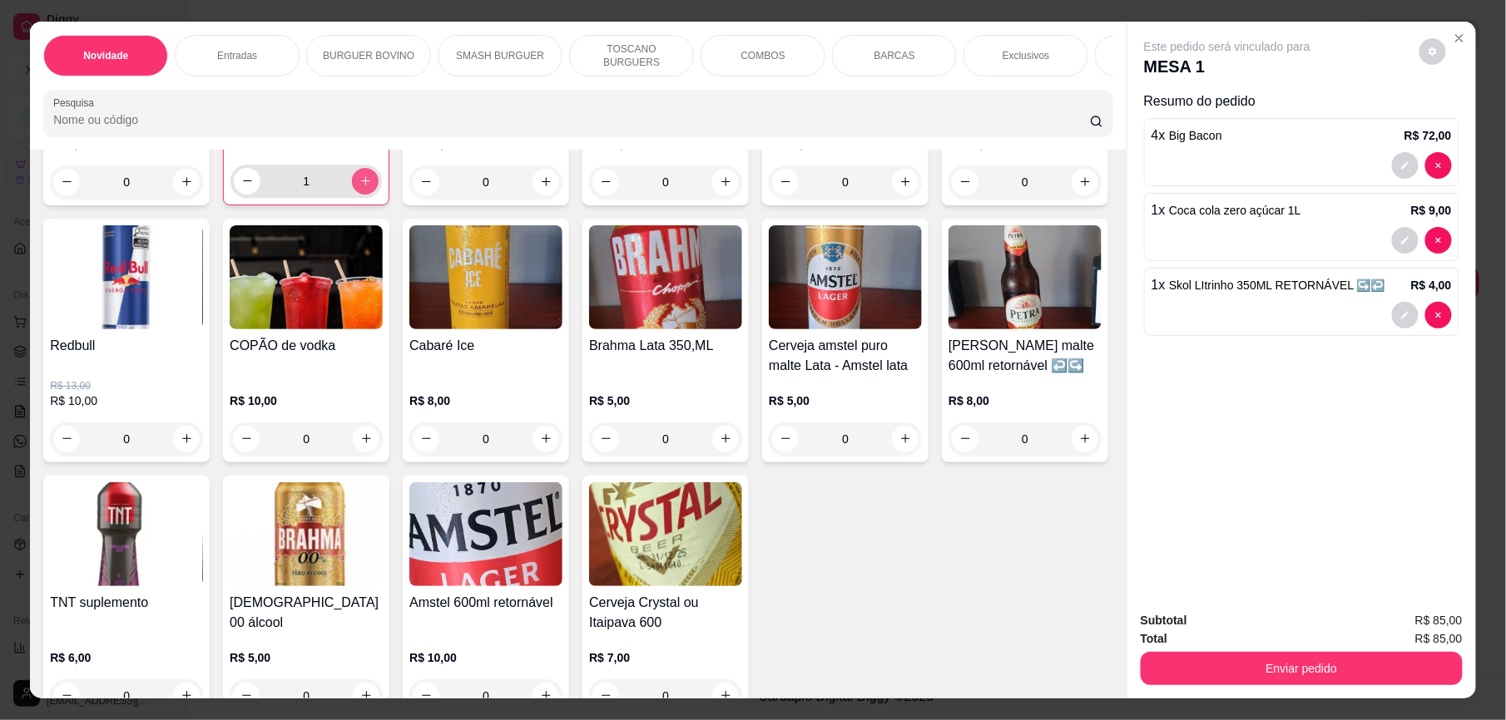
click at [359, 187] on icon "increase-product-quantity" at bounding box center [365, 181] width 12 height 12
type input "2"
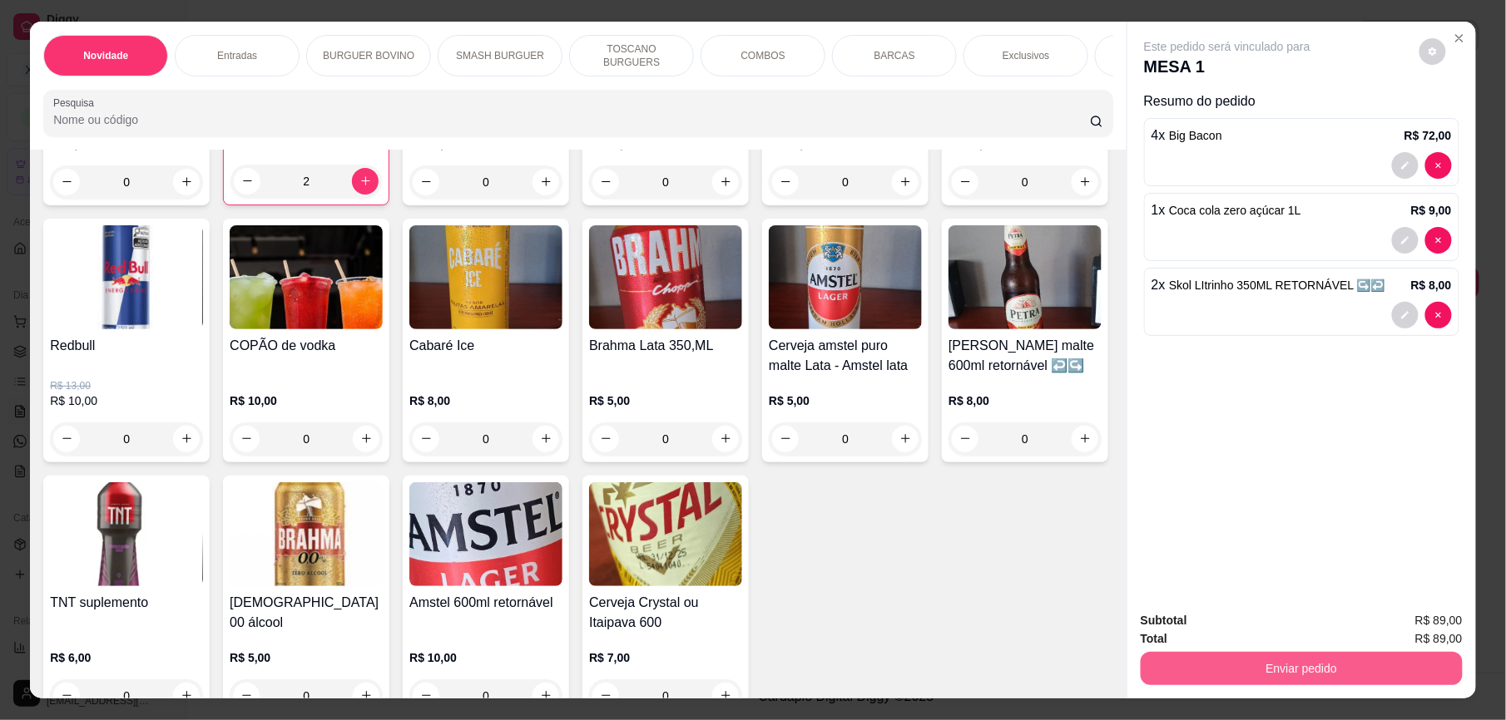
click at [1311, 670] on button "Enviar pedido" at bounding box center [1302, 668] width 322 height 33
click at [1448, 629] on button "Enviar pedido" at bounding box center [1418, 628] width 92 height 31
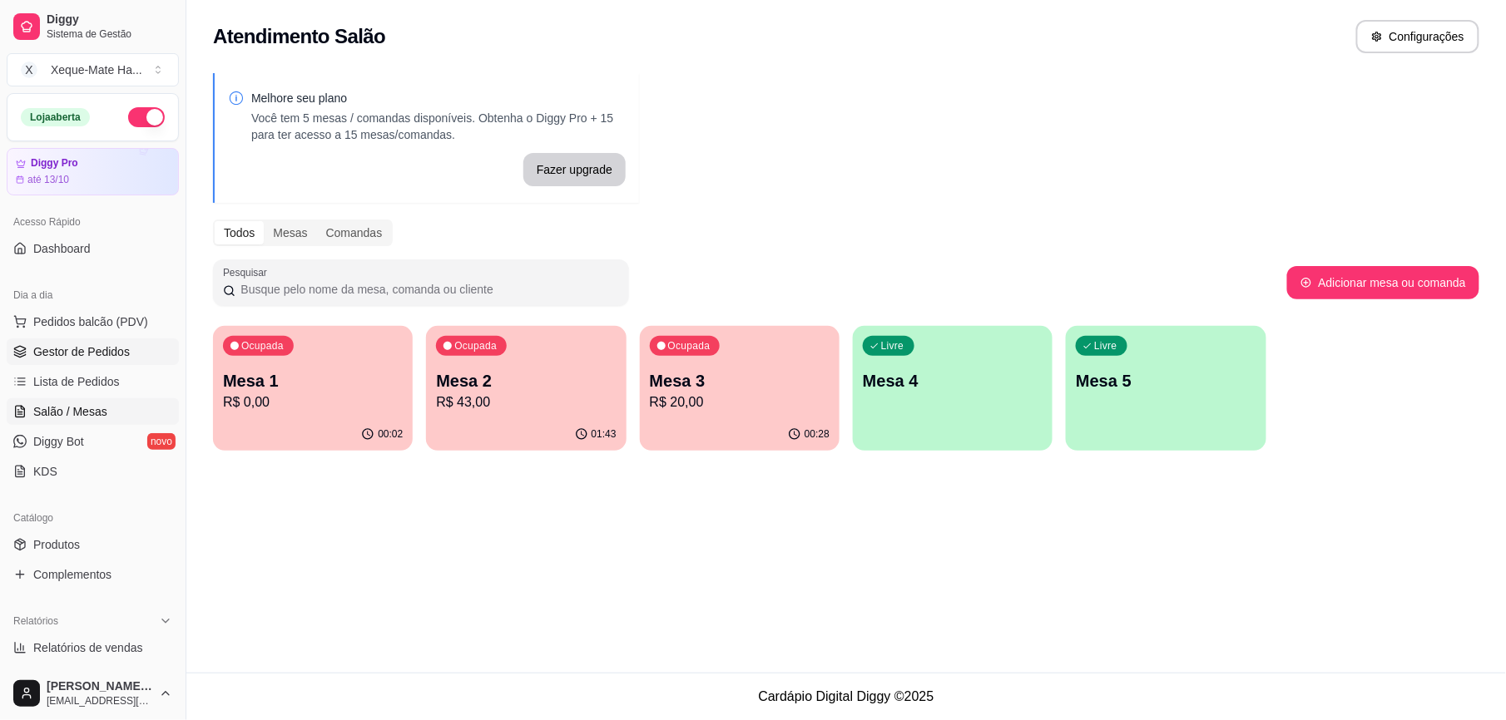
click at [127, 357] on link "Gestor de Pedidos" at bounding box center [93, 352] width 172 height 27
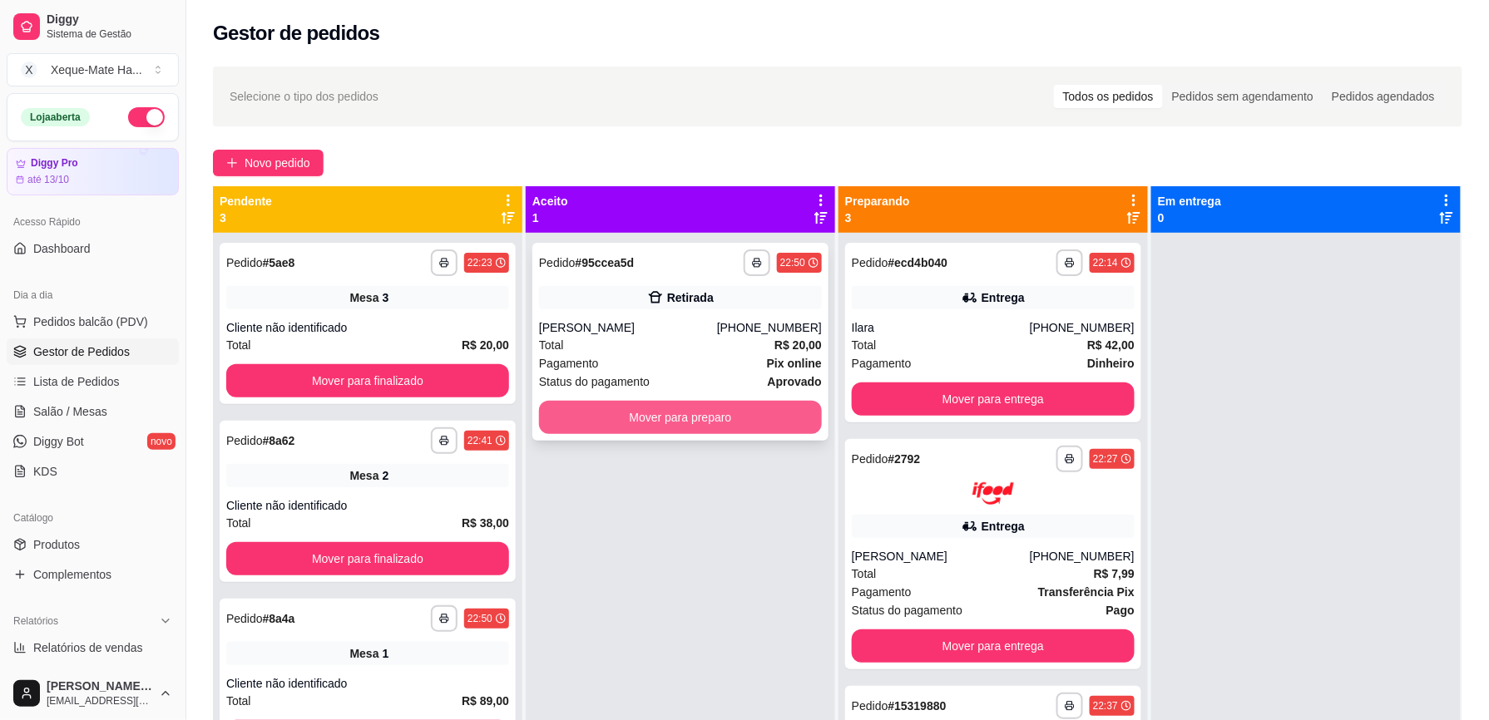
click at [654, 417] on button "Mover para preparo" at bounding box center [680, 417] width 283 height 33
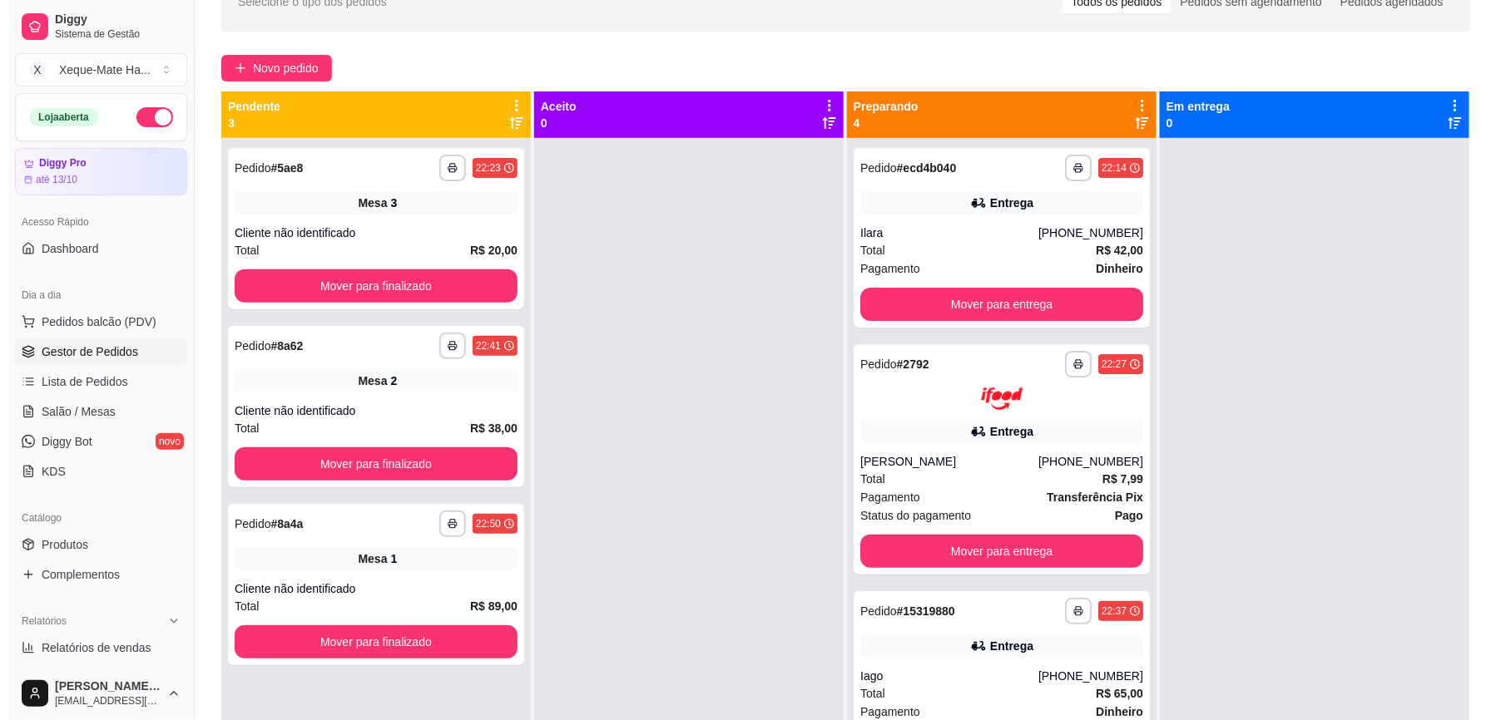
scroll to position [102, 0]
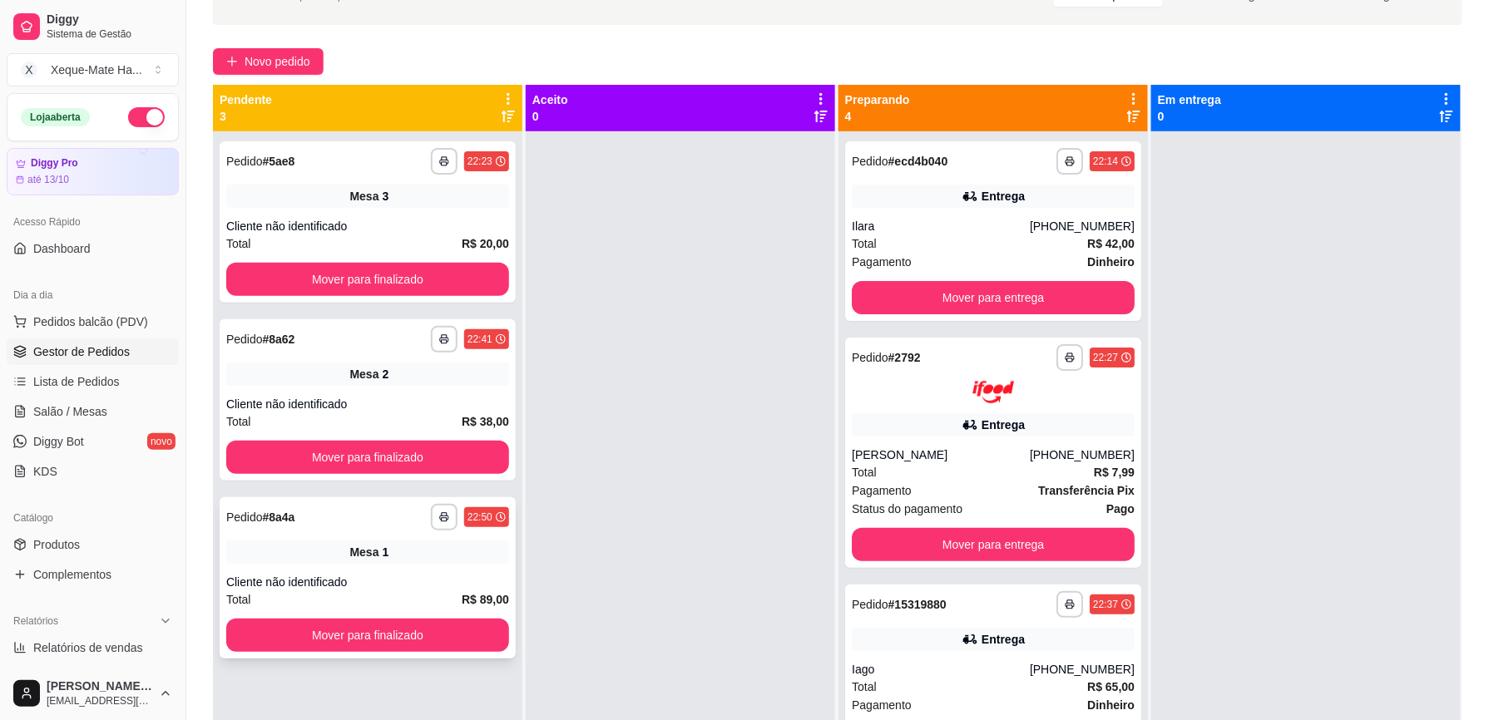
click at [389, 584] on div "Cliente não identificado" at bounding box center [367, 582] width 283 height 17
click at [1019, 290] on button "Mover para entrega" at bounding box center [993, 297] width 283 height 33
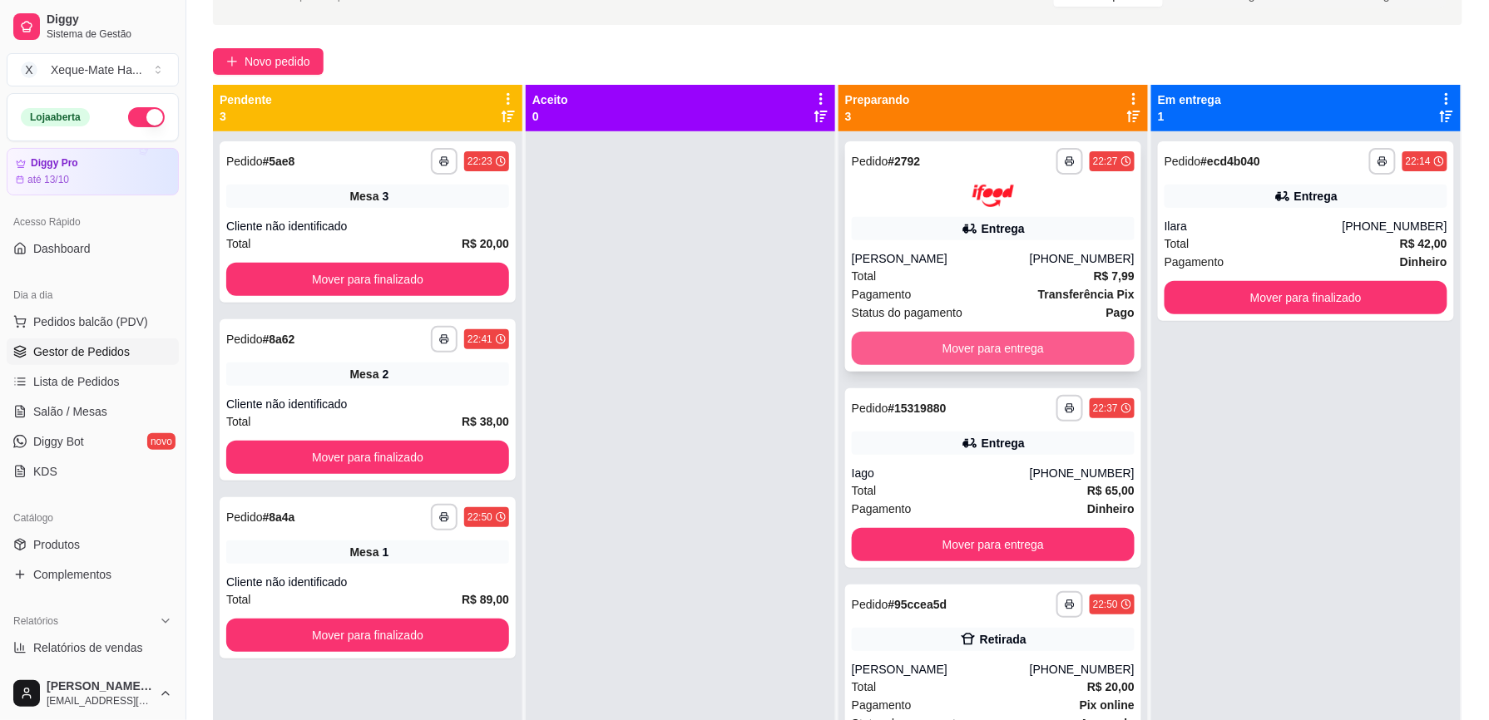
click at [1048, 341] on button "Mover para entrega" at bounding box center [993, 348] width 283 height 33
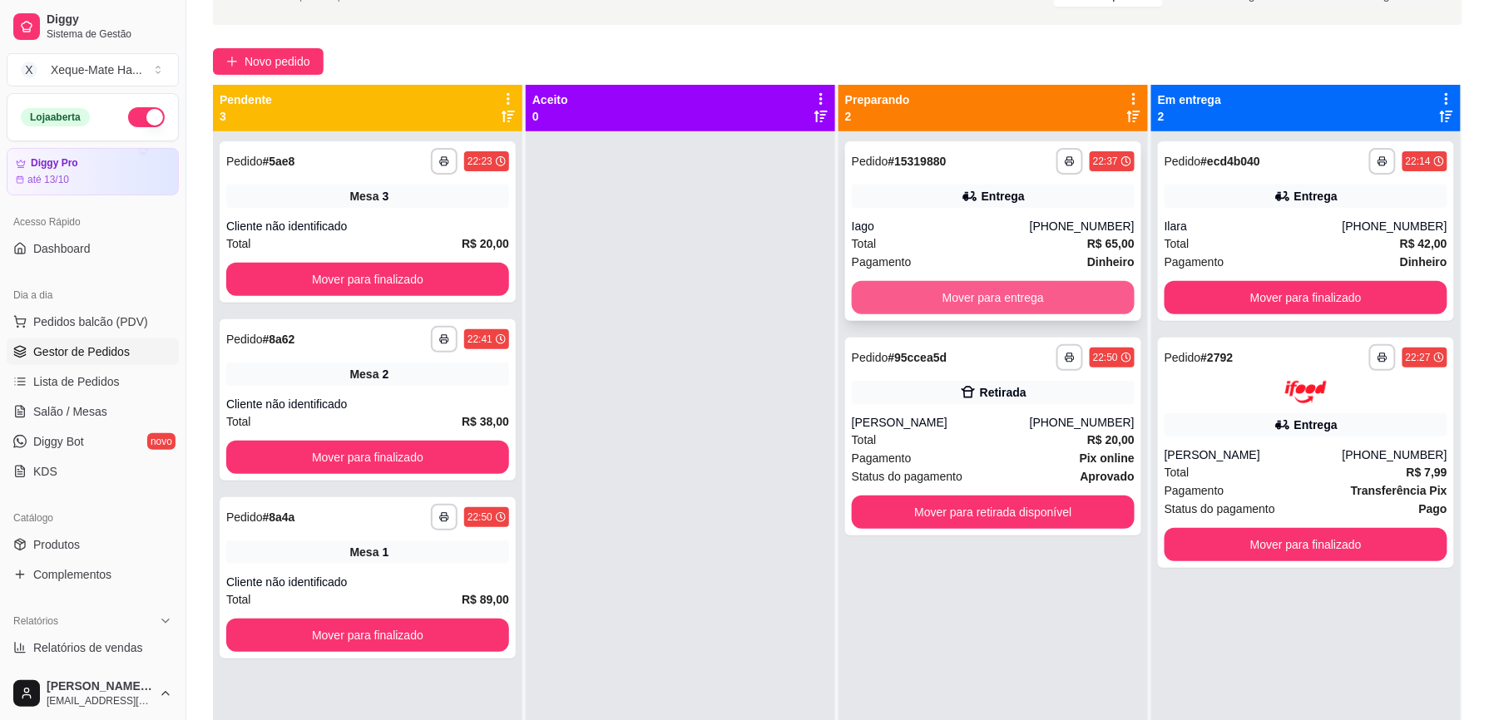
click at [1019, 296] on button "Mover para entrega" at bounding box center [993, 297] width 283 height 33
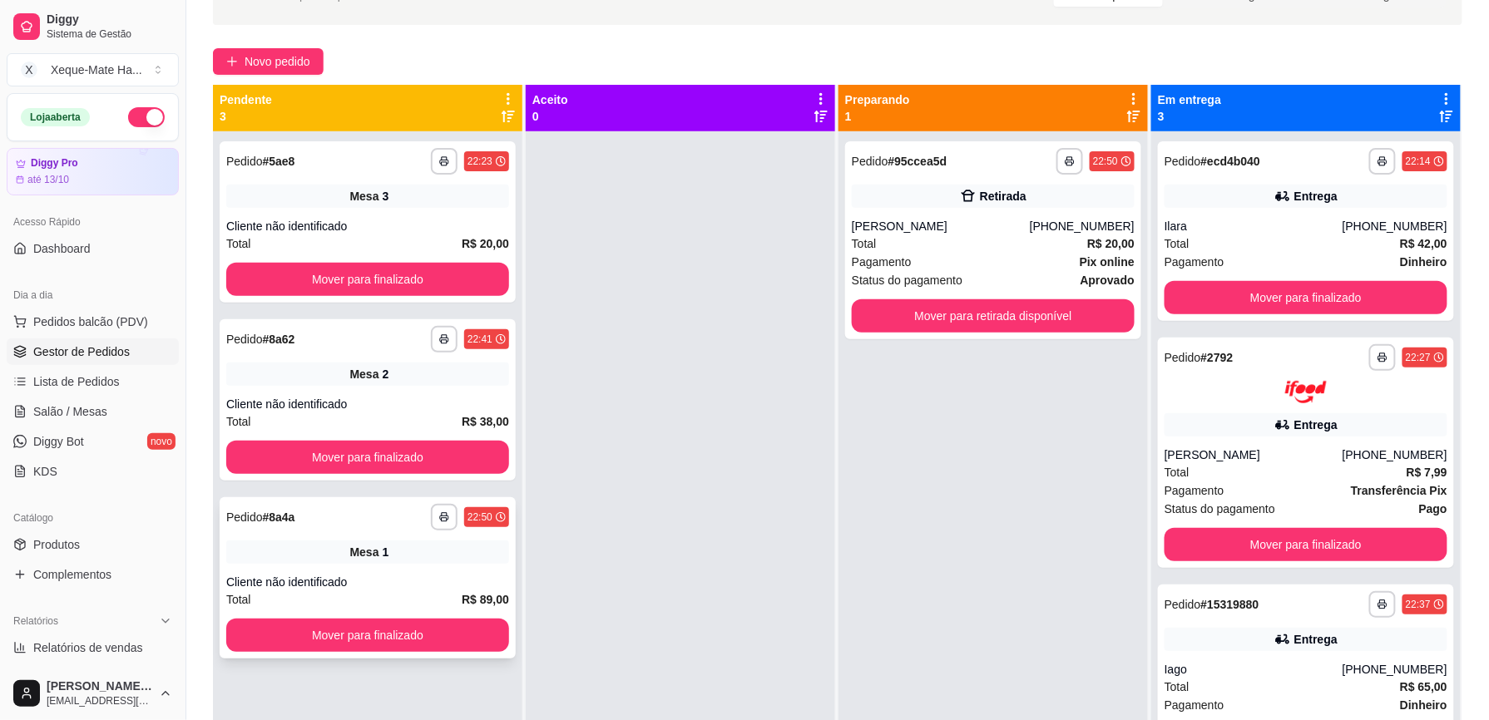
click at [330, 572] on div "**********" at bounding box center [368, 578] width 296 height 161
click at [291, 60] on span "Novo pedido" at bounding box center [278, 61] width 66 height 18
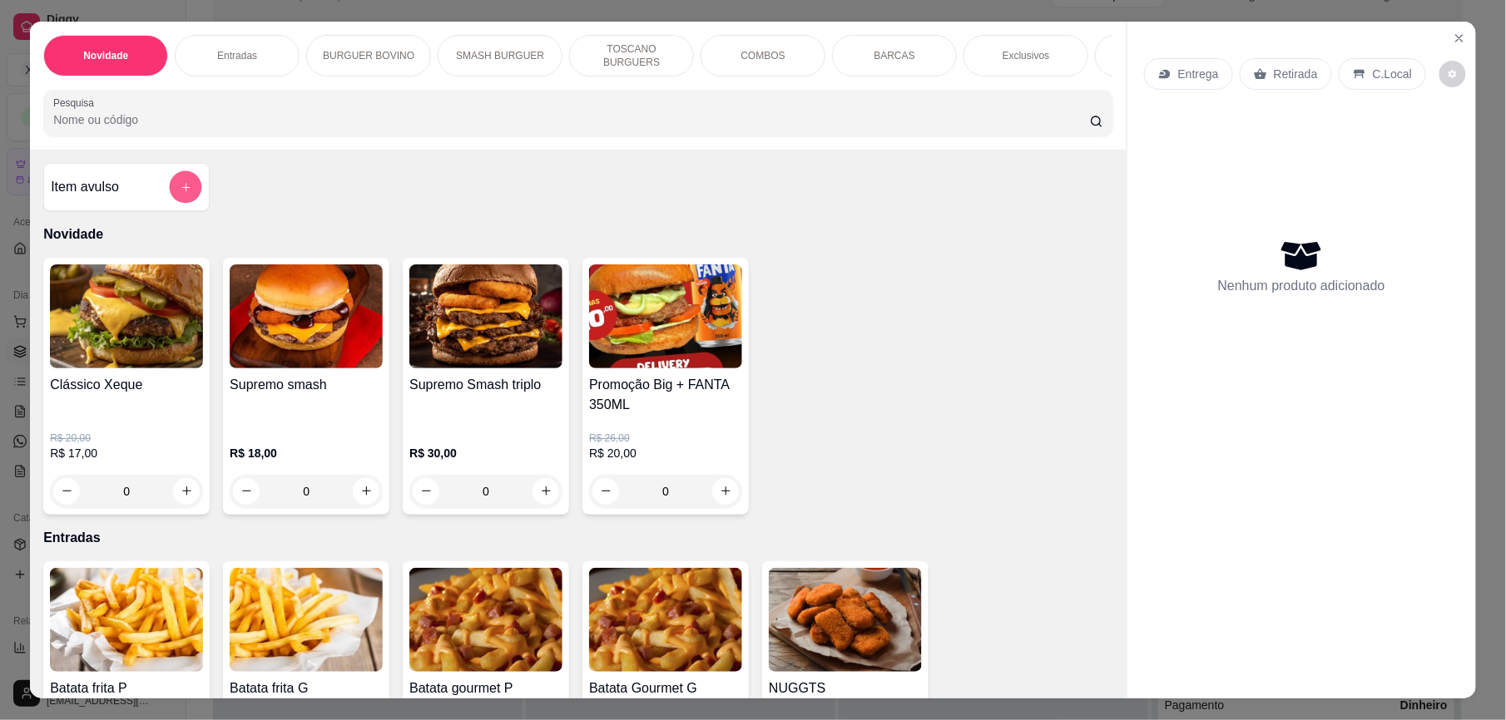
click at [180, 194] on icon "add-separate-item" at bounding box center [186, 187] width 12 height 12
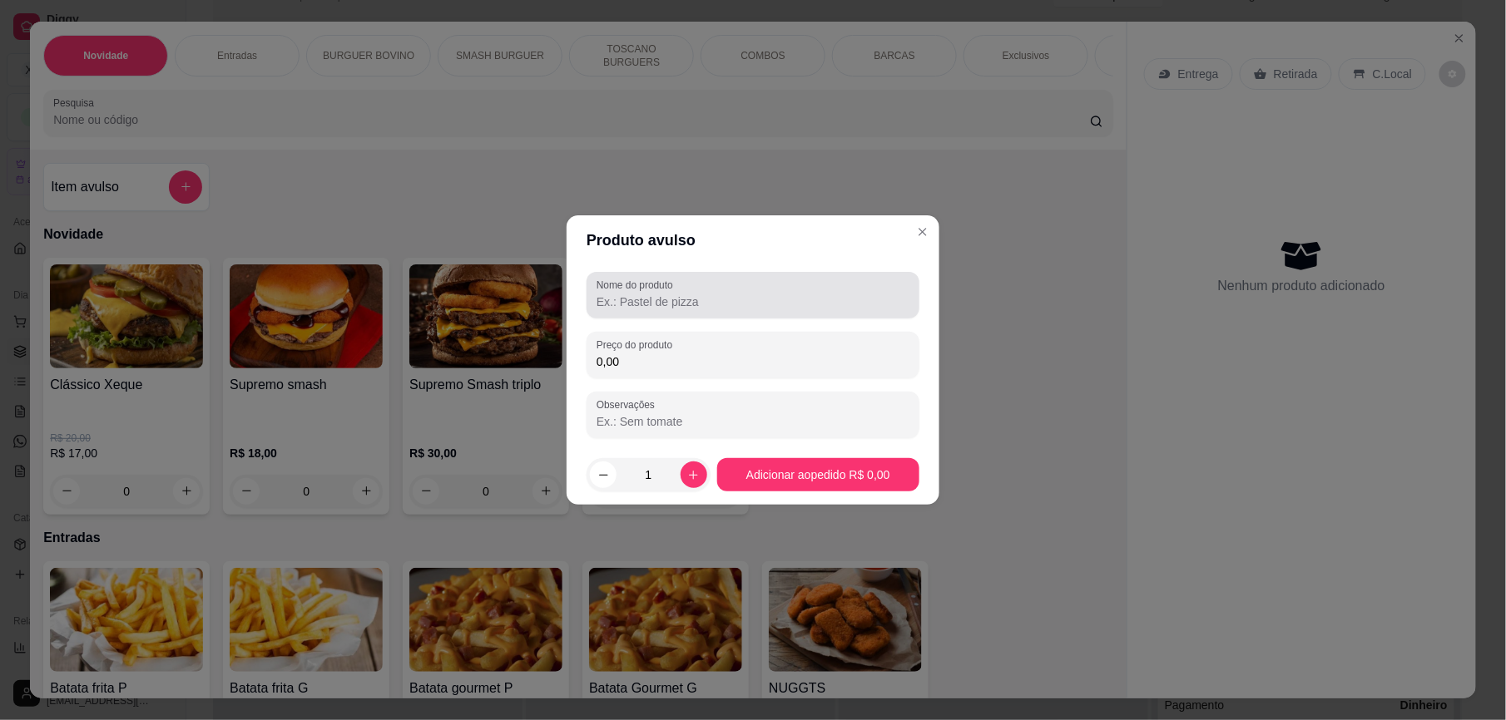
click at [687, 291] on div at bounding box center [753, 295] width 313 height 33
paste input "1"
paste input "a"
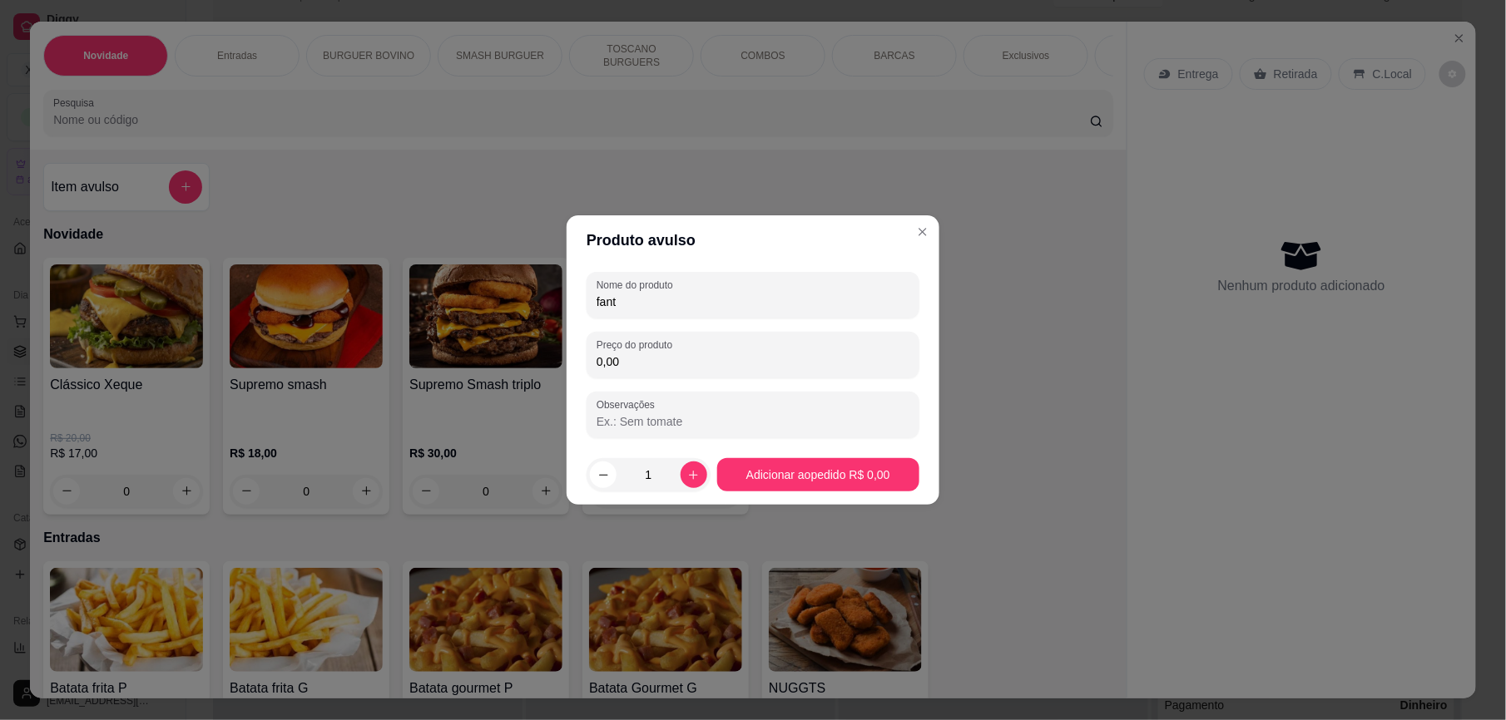
paste input "a"
type input "fanta litro"
click at [667, 374] on div "Preço do produto 0,00" at bounding box center [753, 355] width 333 height 47
type input "8,00"
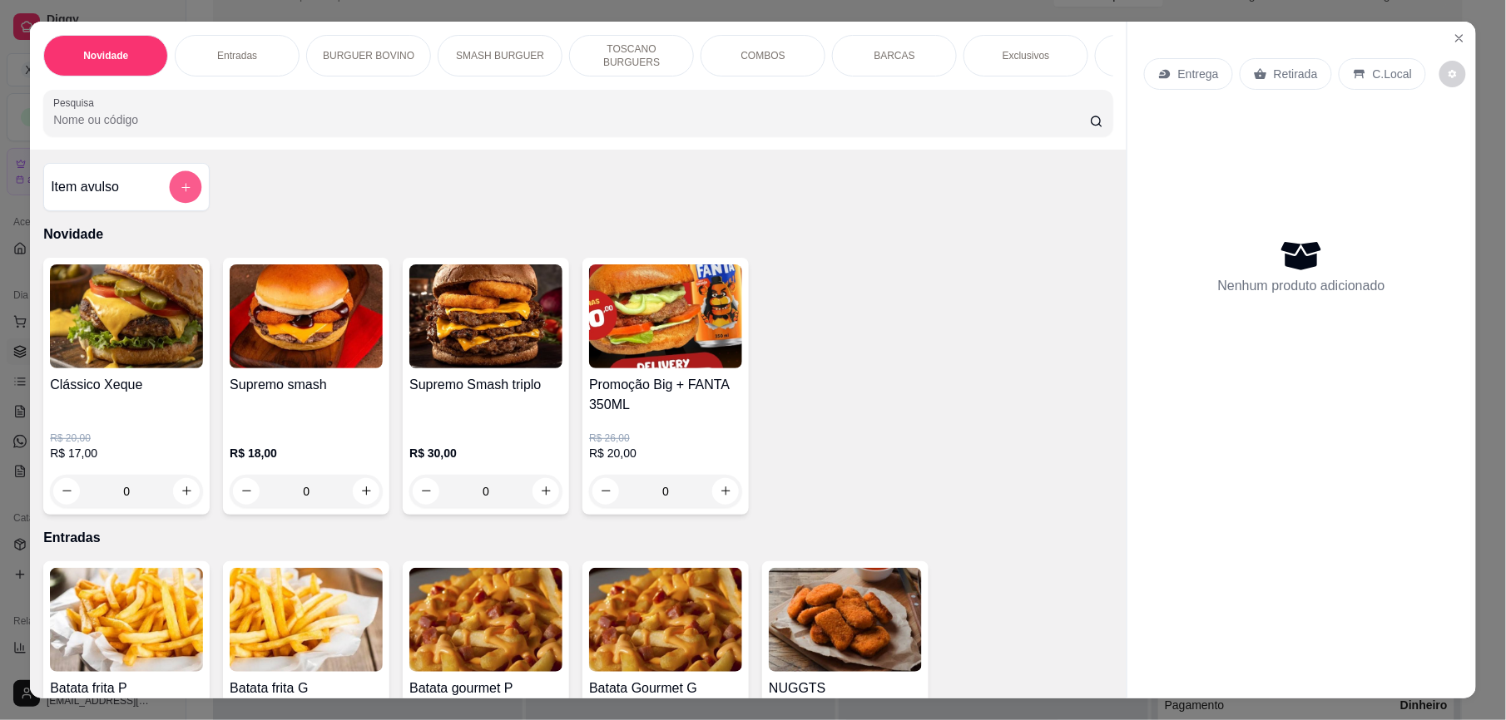
click at [180, 194] on icon "add-separate-item" at bounding box center [186, 187] width 12 height 12
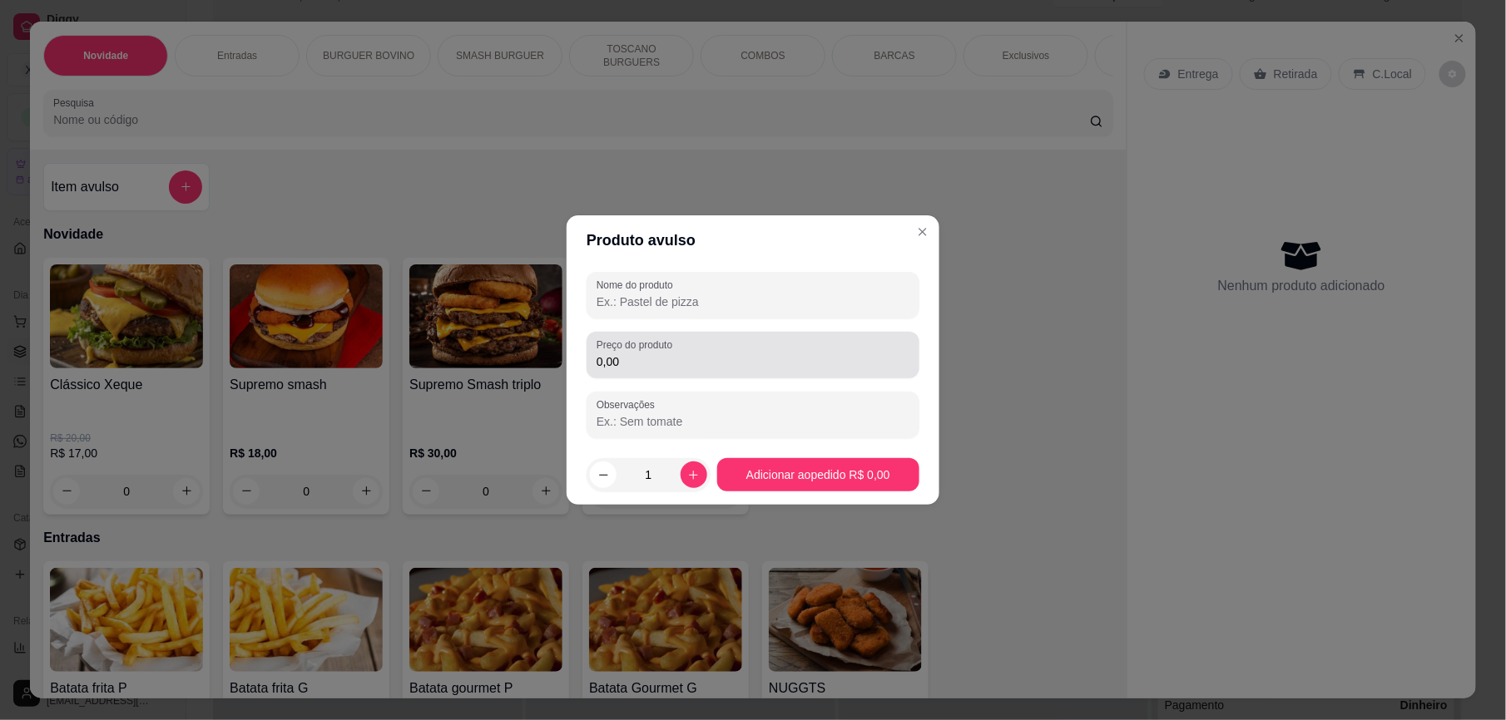
click at [780, 303] on input "Nome do produto" at bounding box center [753, 302] width 313 height 17
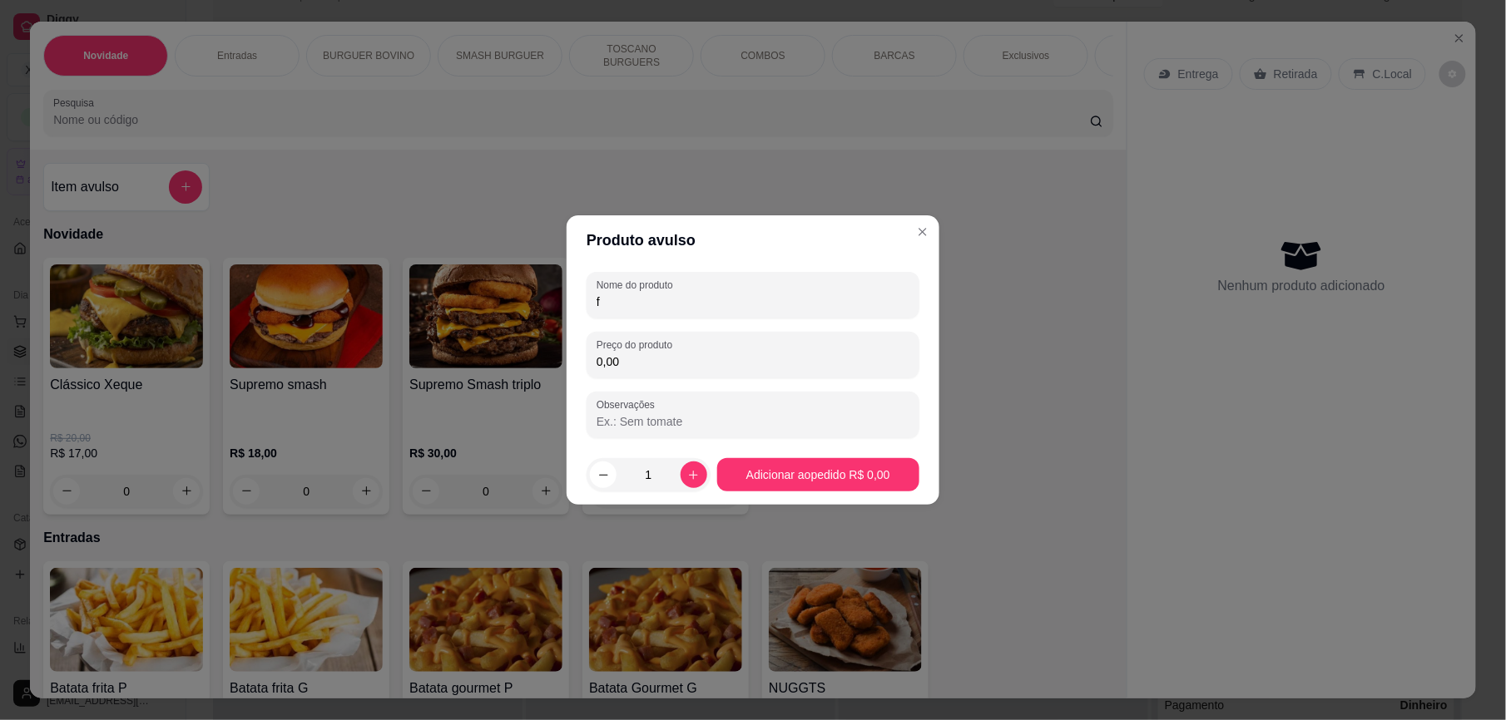
paste input "a"
click at [780, 303] on input "fantv" at bounding box center [753, 302] width 313 height 17
paste input "a"
type input "fanta litro"
click at [762, 354] on input "0,00" at bounding box center [753, 362] width 313 height 17
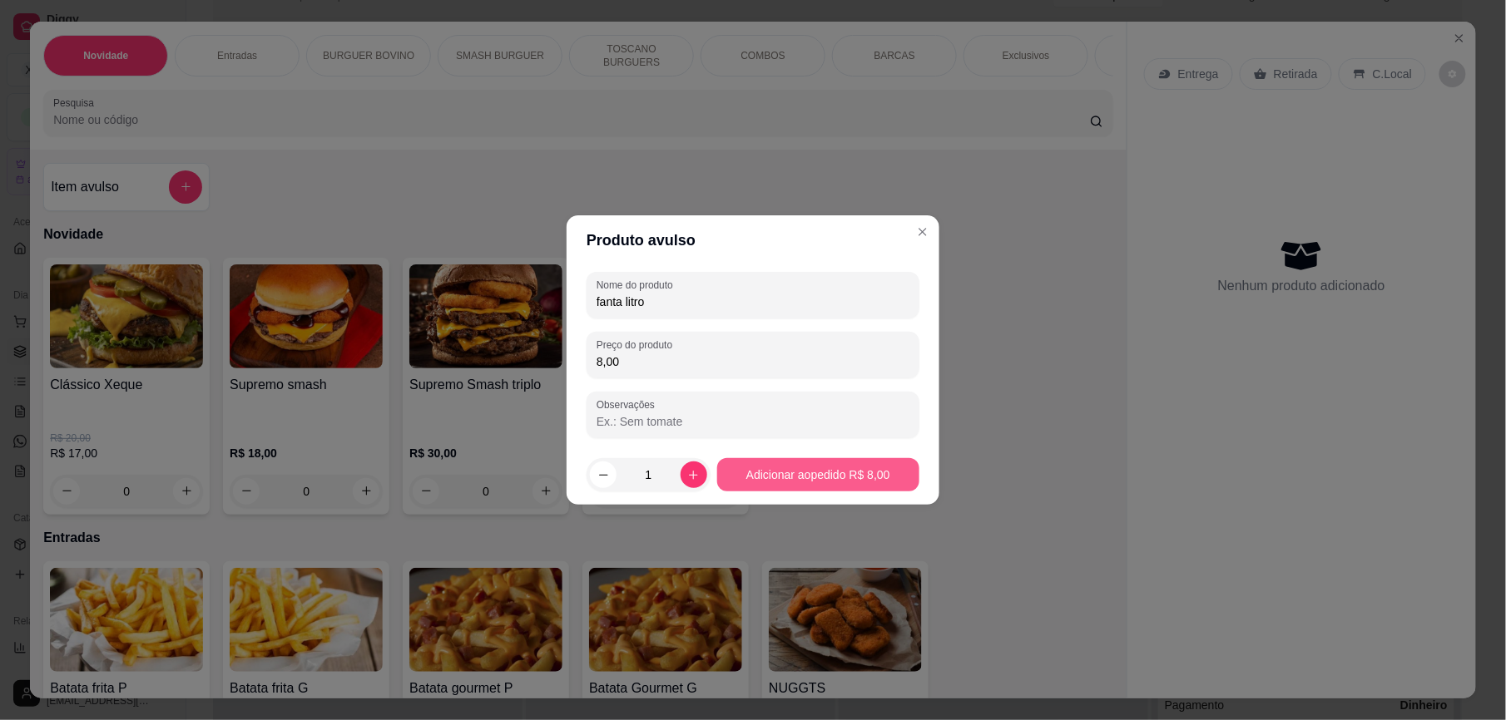
type input "8,00"
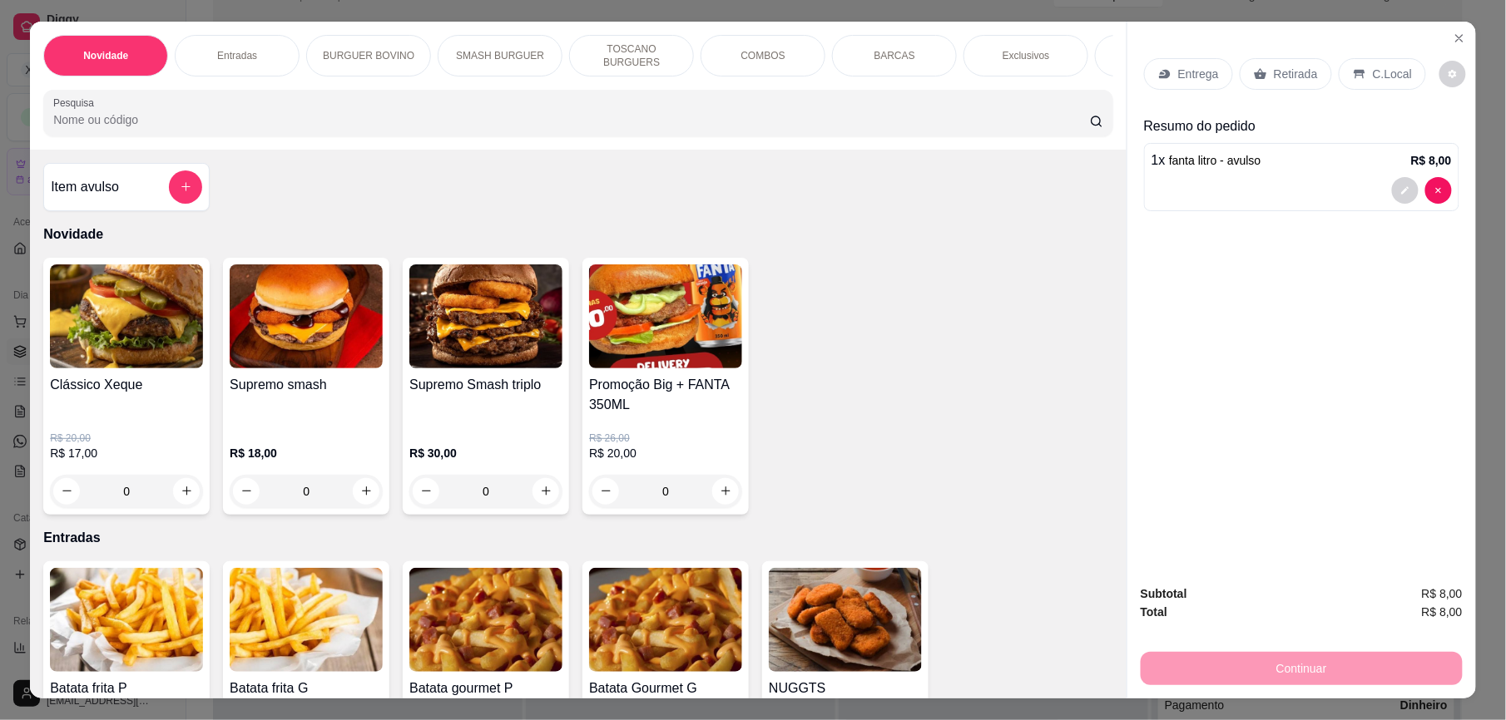
click at [1376, 75] on p "C.Local" at bounding box center [1392, 74] width 39 height 17
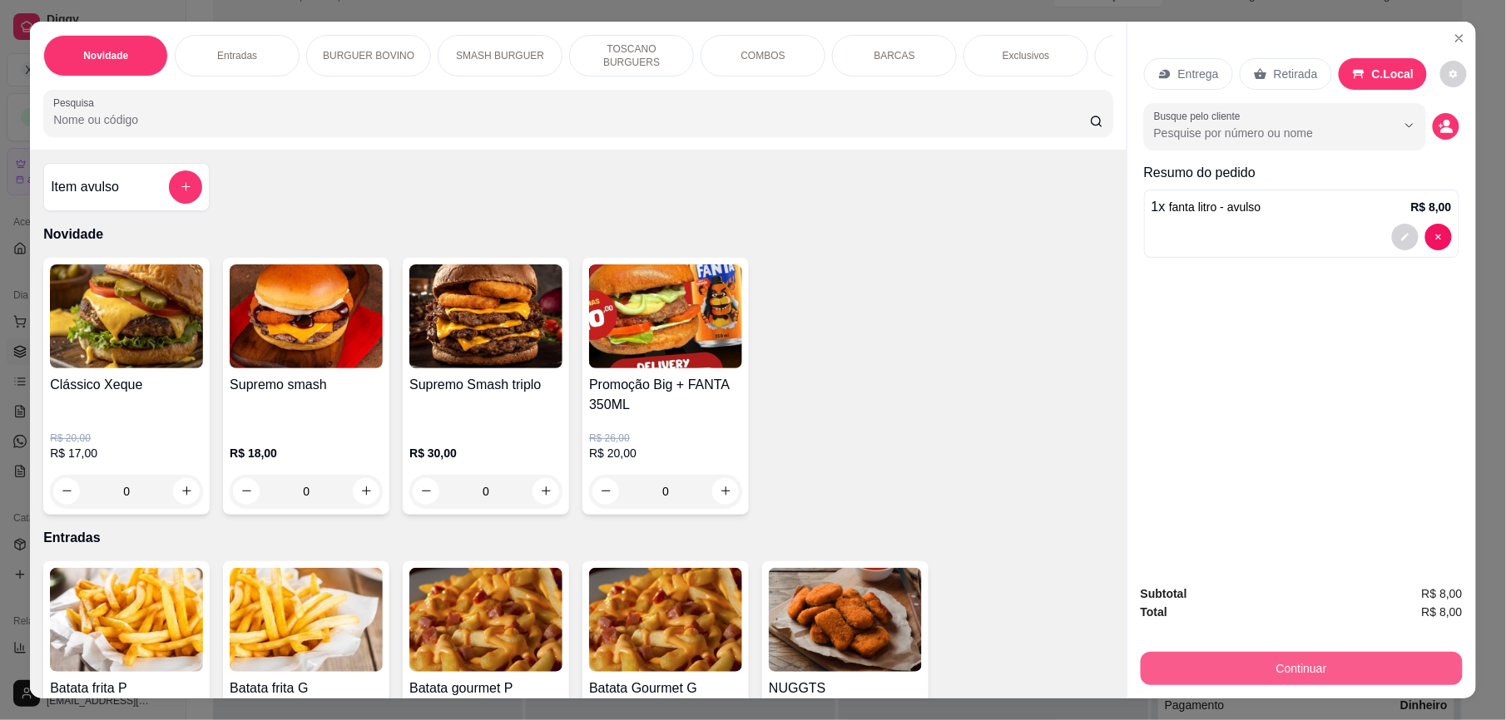
click at [1320, 672] on button "Continuar" at bounding box center [1302, 668] width 322 height 33
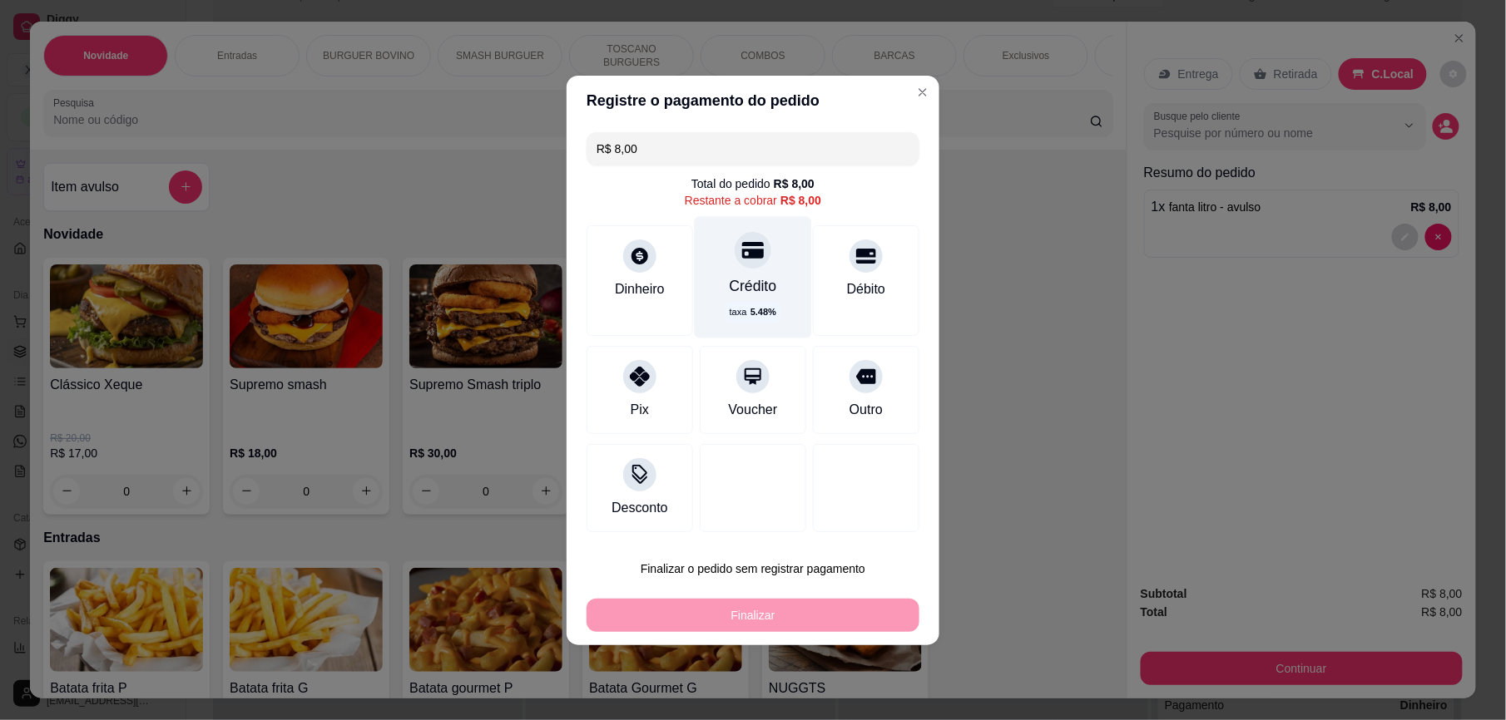
click at [739, 301] on div "taxa 5.48 %" at bounding box center [752, 311] width 54 height 21
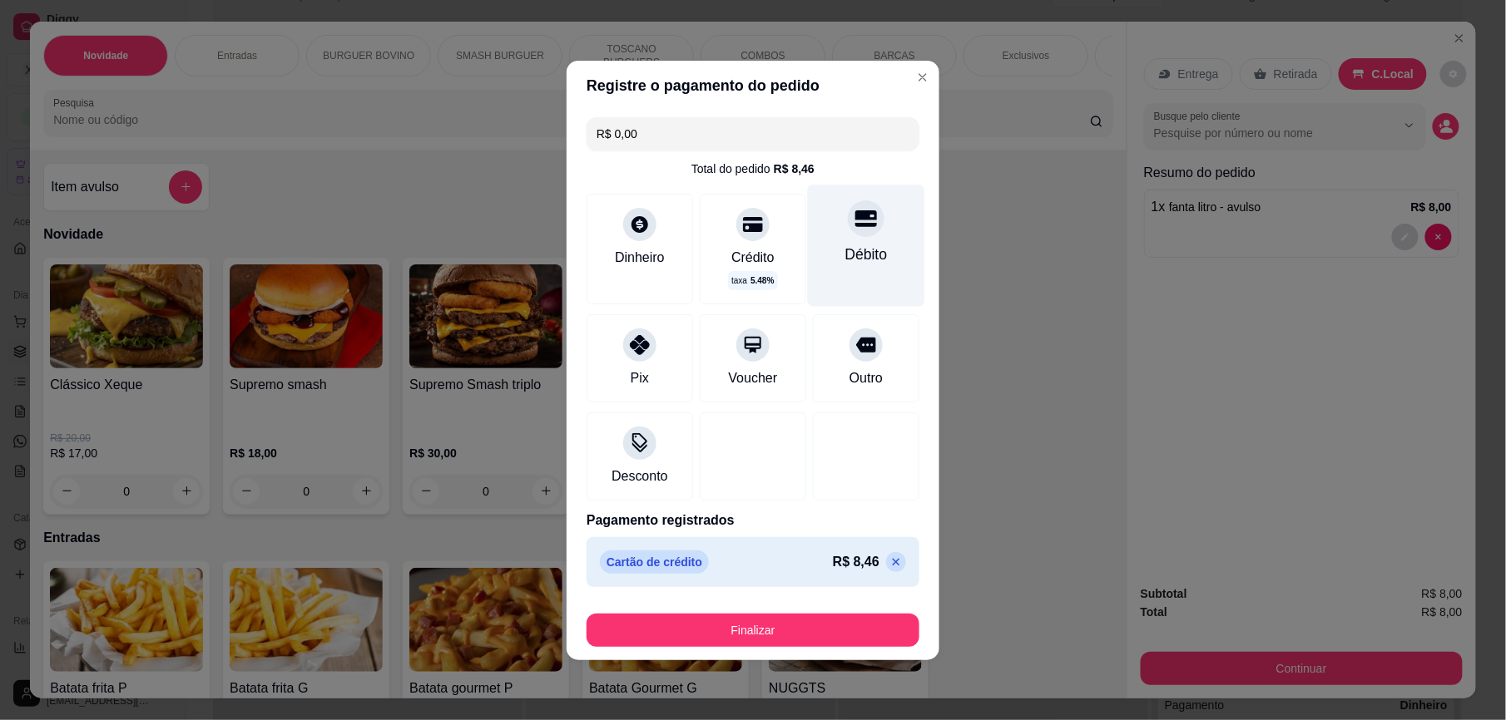
click at [845, 245] on div "Débito" at bounding box center [866, 255] width 42 height 22
click at [893, 562] on icon at bounding box center [896, 561] width 7 height 7
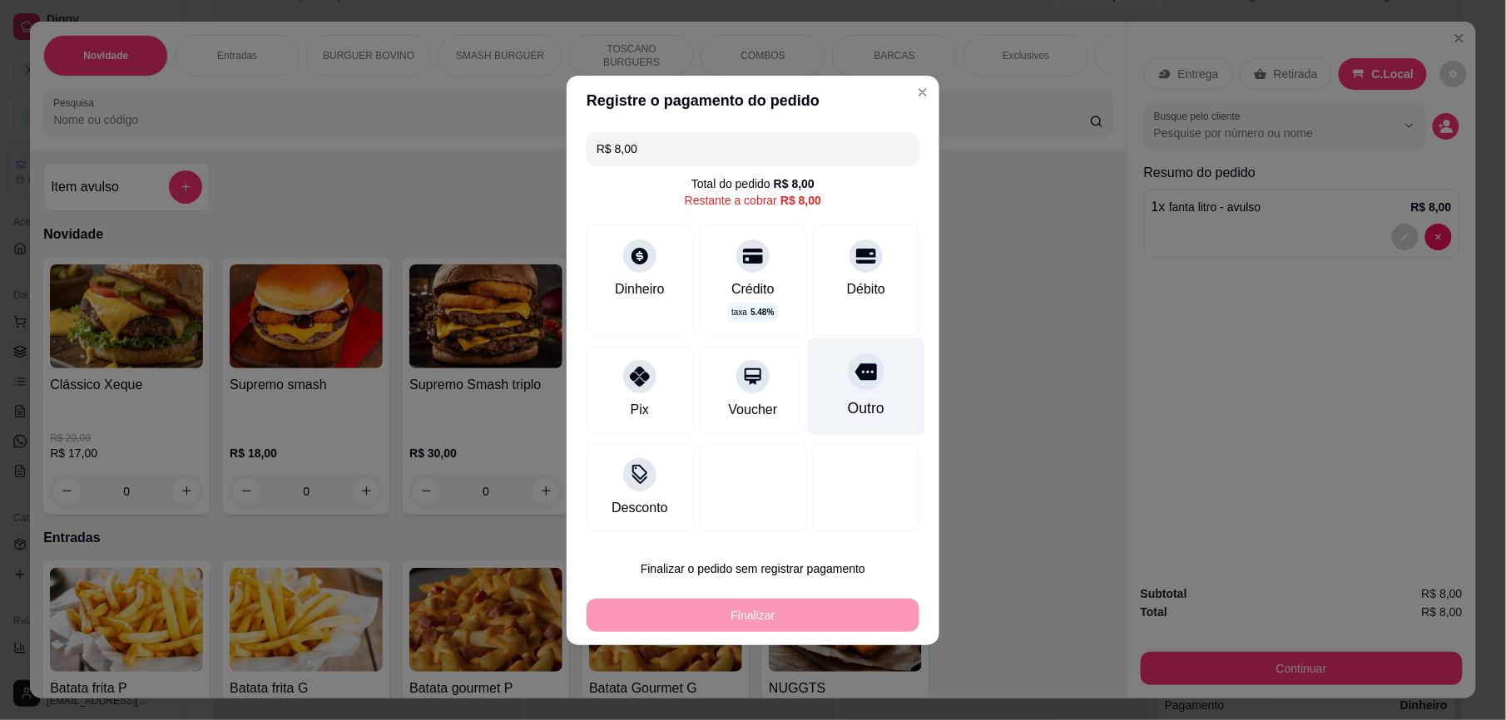
click at [866, 408] on div "Outro" at bounding box center [866, 409] width 37 height 22
type input "R$ 0,00"
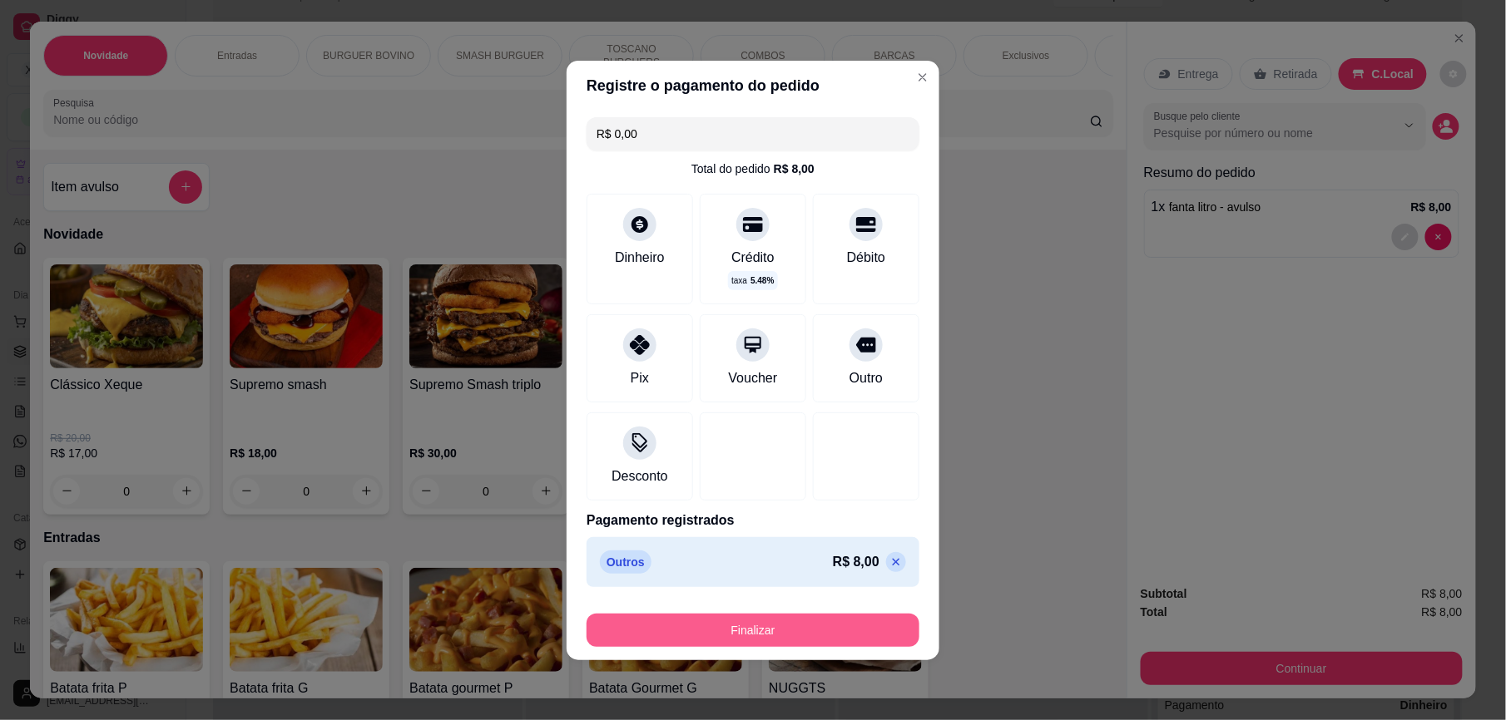
click at [827, 629] on button "Finalizar" at bounding box center [753, 630] width 333 height 33
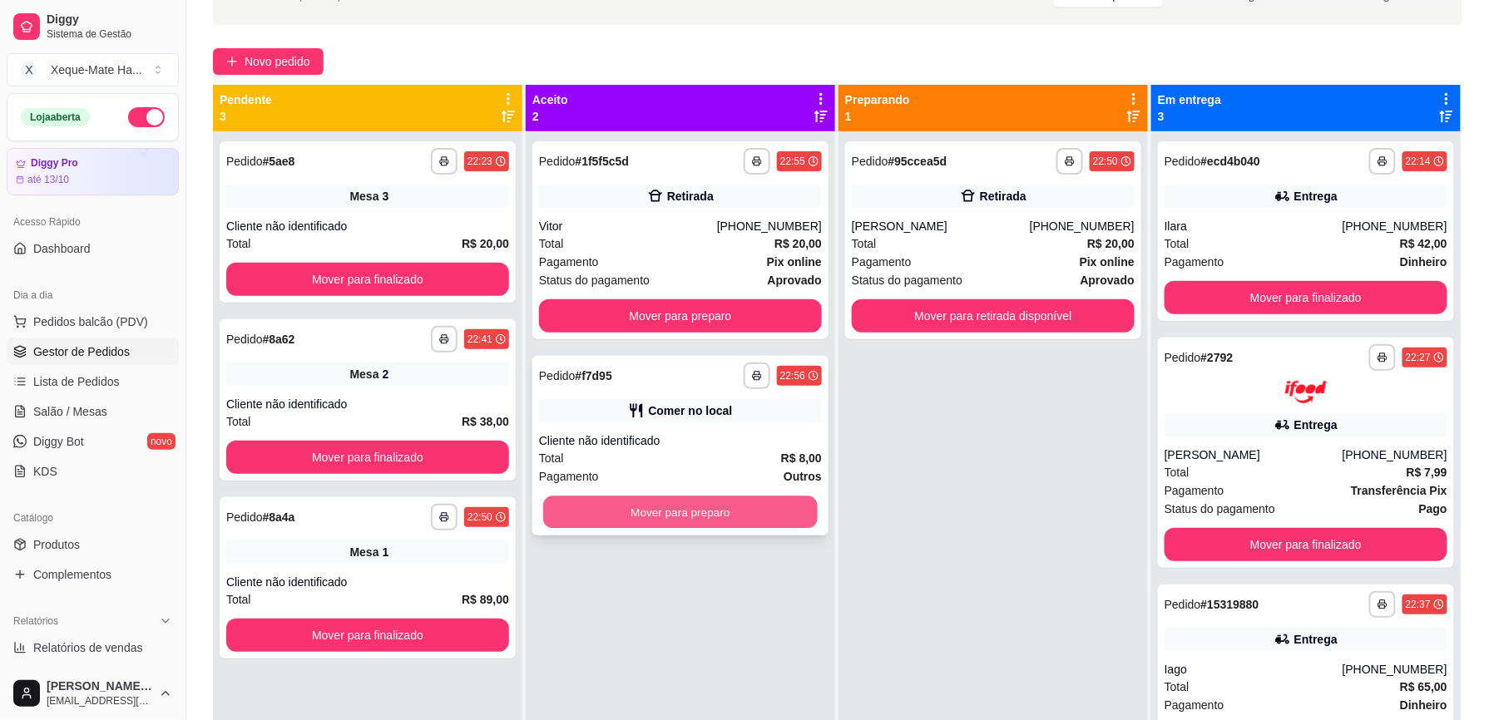
click at [735, 517] on button "Mover para preparo" at bounding box center [680, 513] width 275 height 32
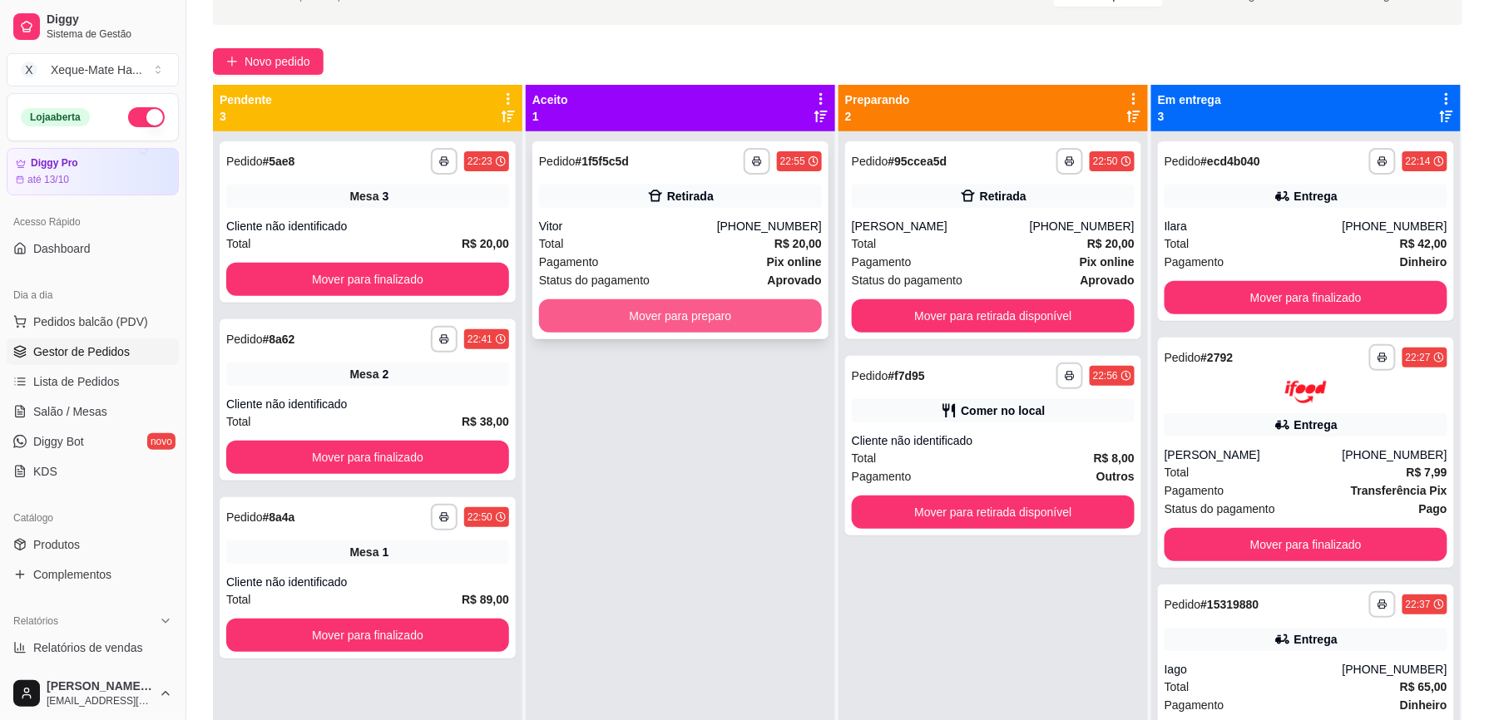
click at [743, 316] on button "Mover para preparo" at bounding box center [680, 316] width 283 height 33
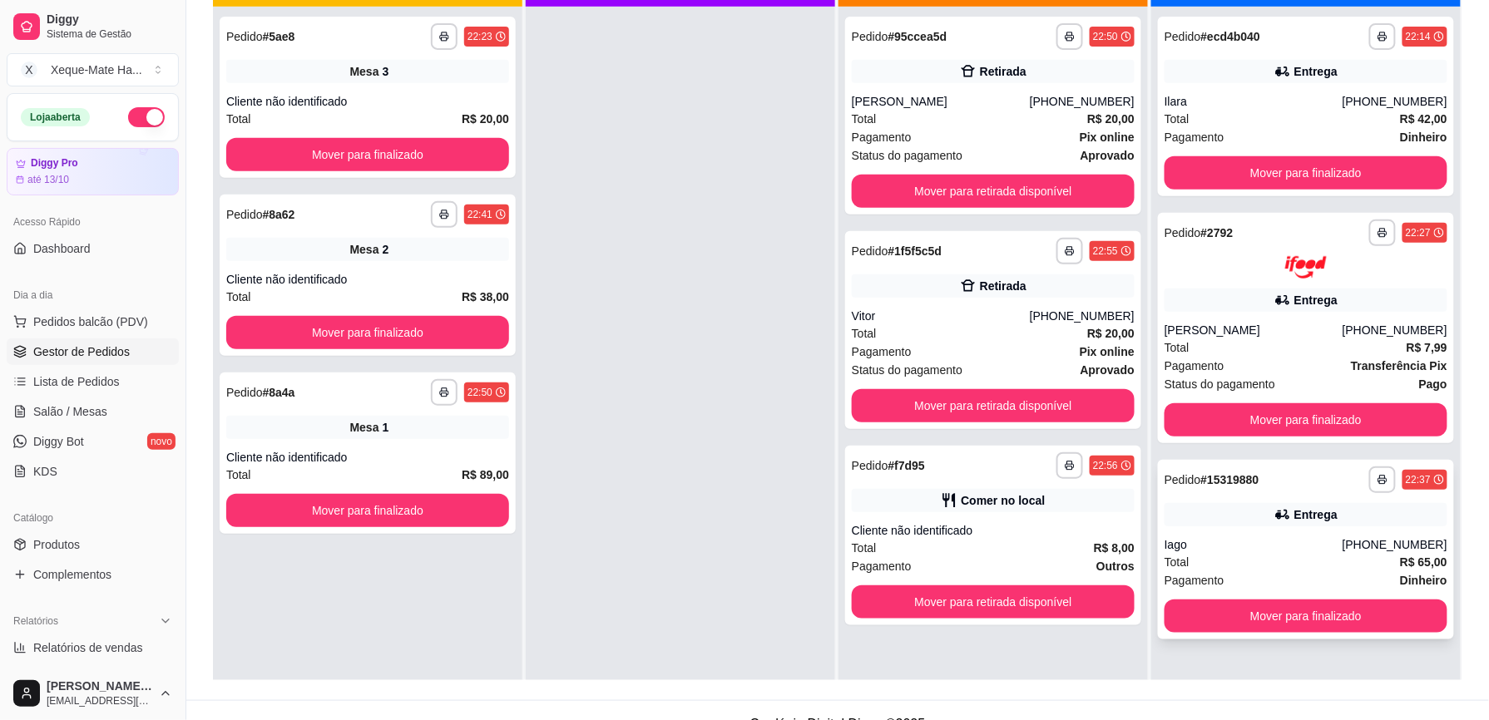
scroll to position [254, 0]
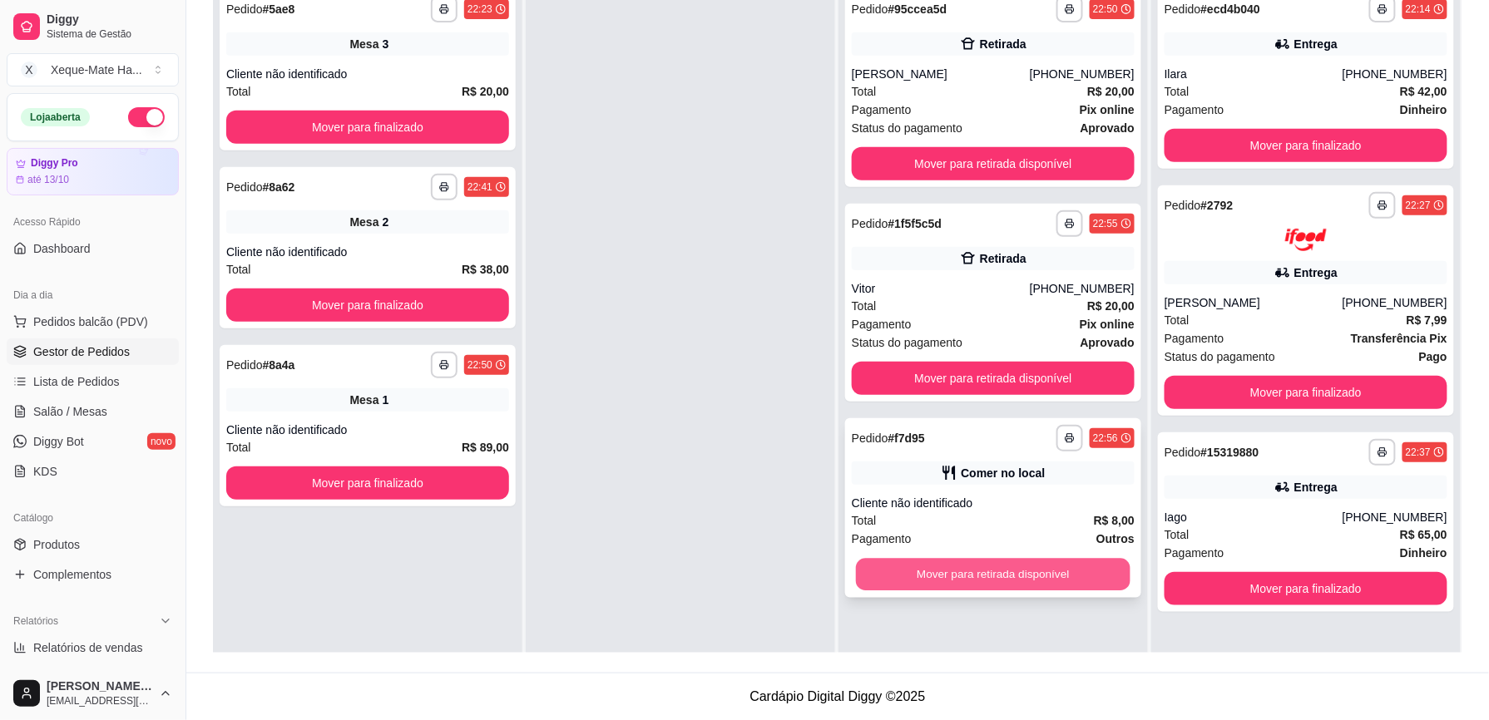
click at [919, 574] on button "Mover para retirada disponível" at bounding box center [993, 575] width 275 height 32
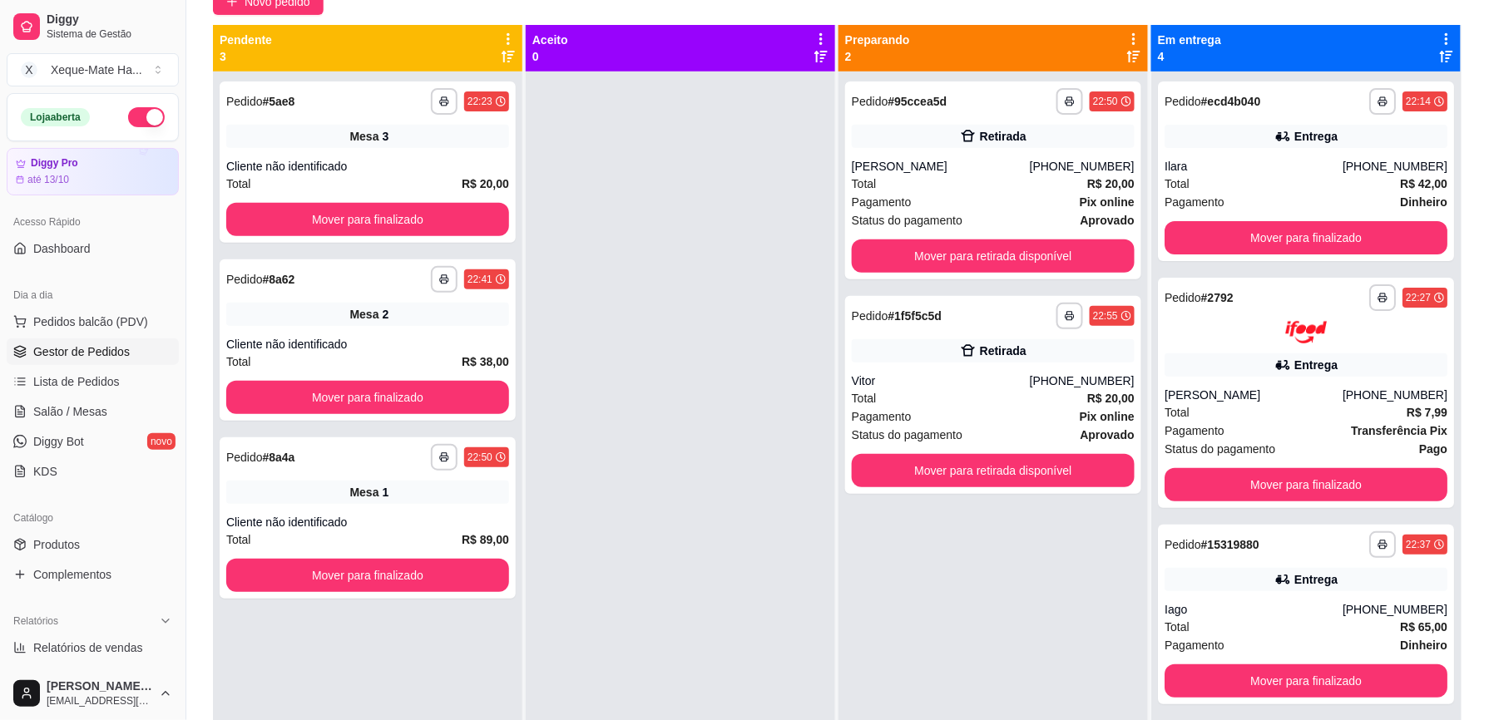
scroll to position [160, 0]
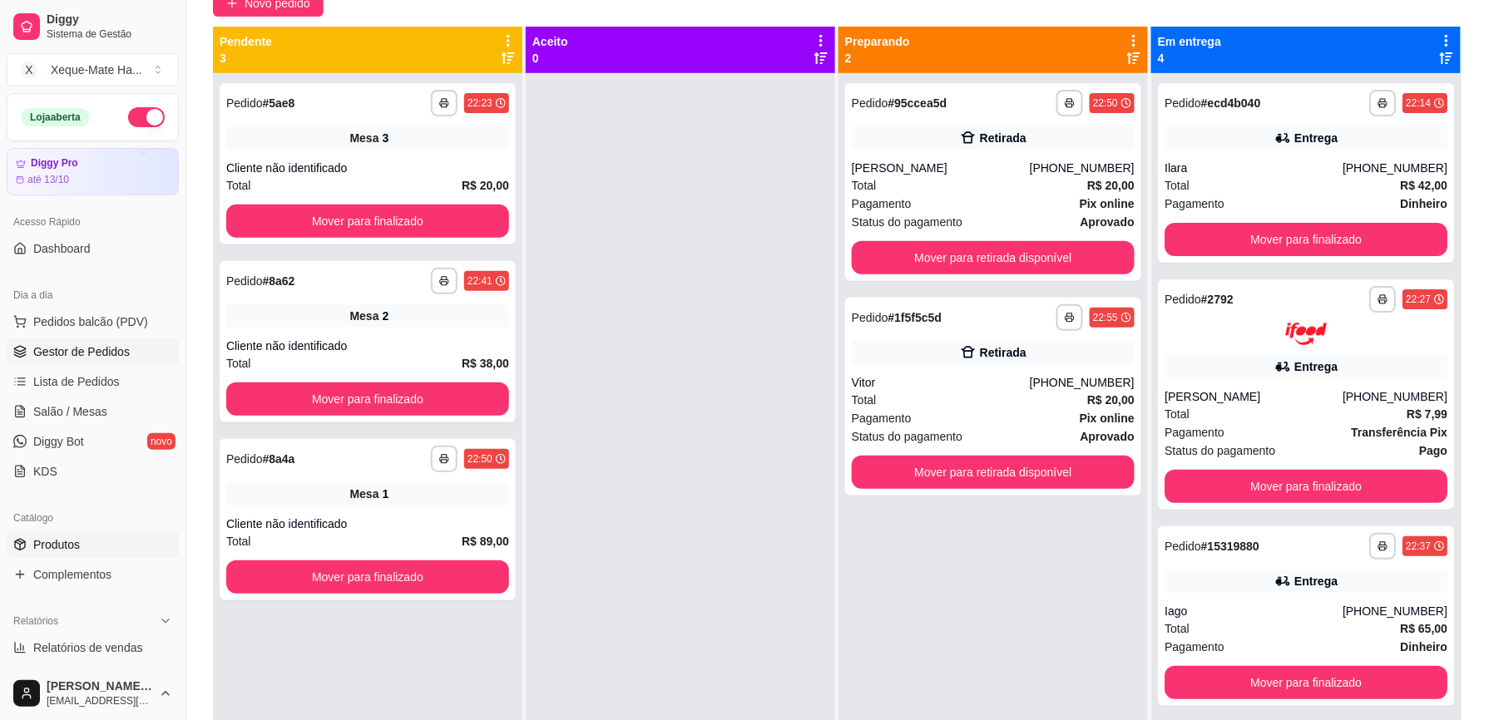
click at [75, 547] on span "Produtos" at bounding box center [56, 545] width 47 height 17
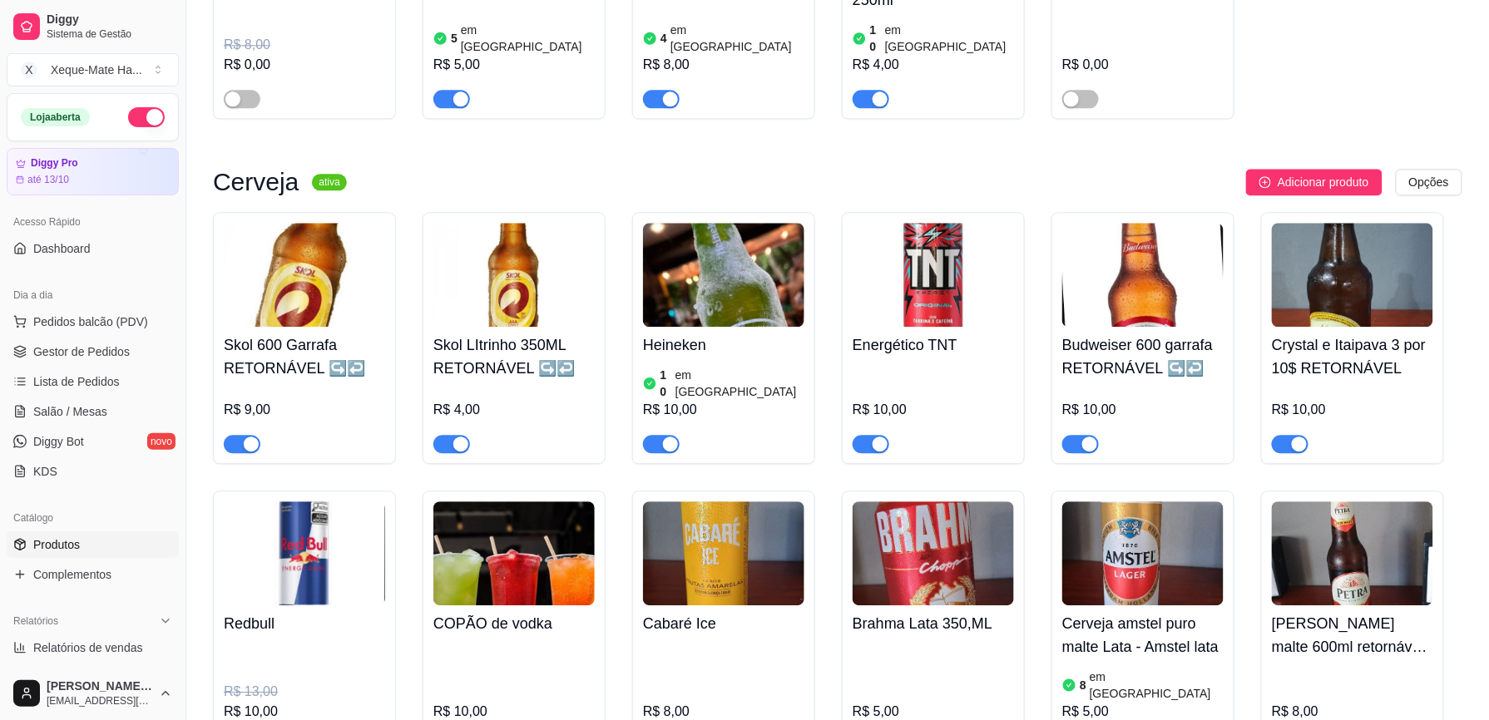
scroll to position [5895, 0]
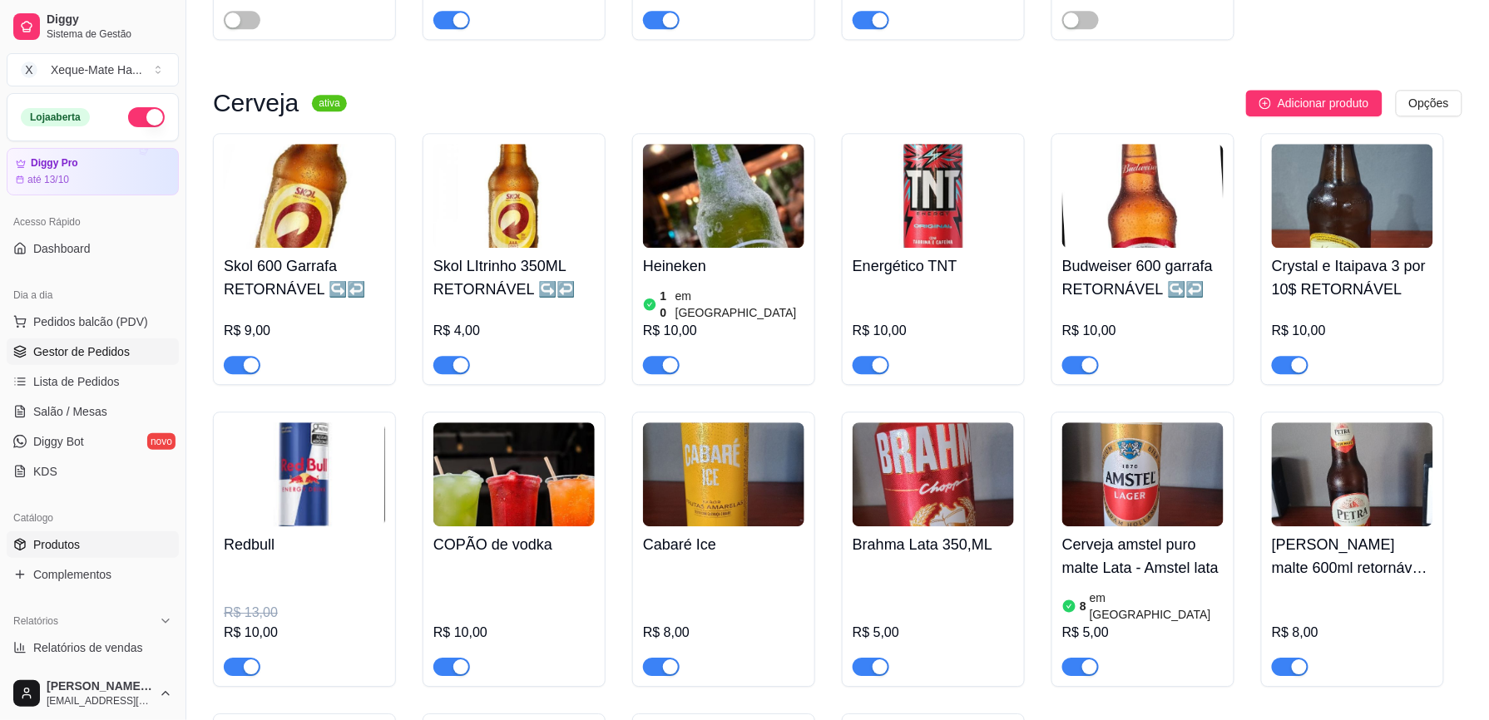
click at [110, 350] on span "Gestor de Pedidos" at bounding box center [81, 352] width 97 height 17
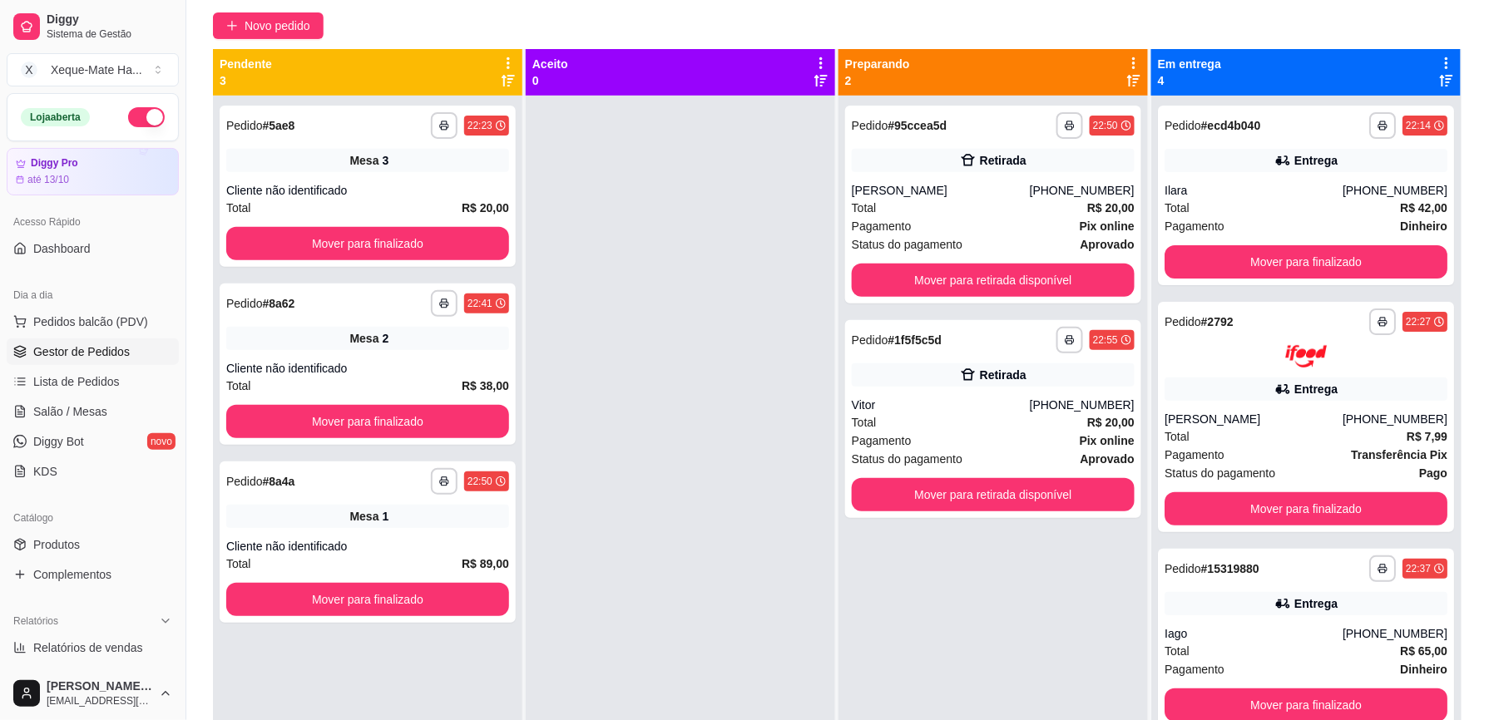
scroll to position [140, 0]
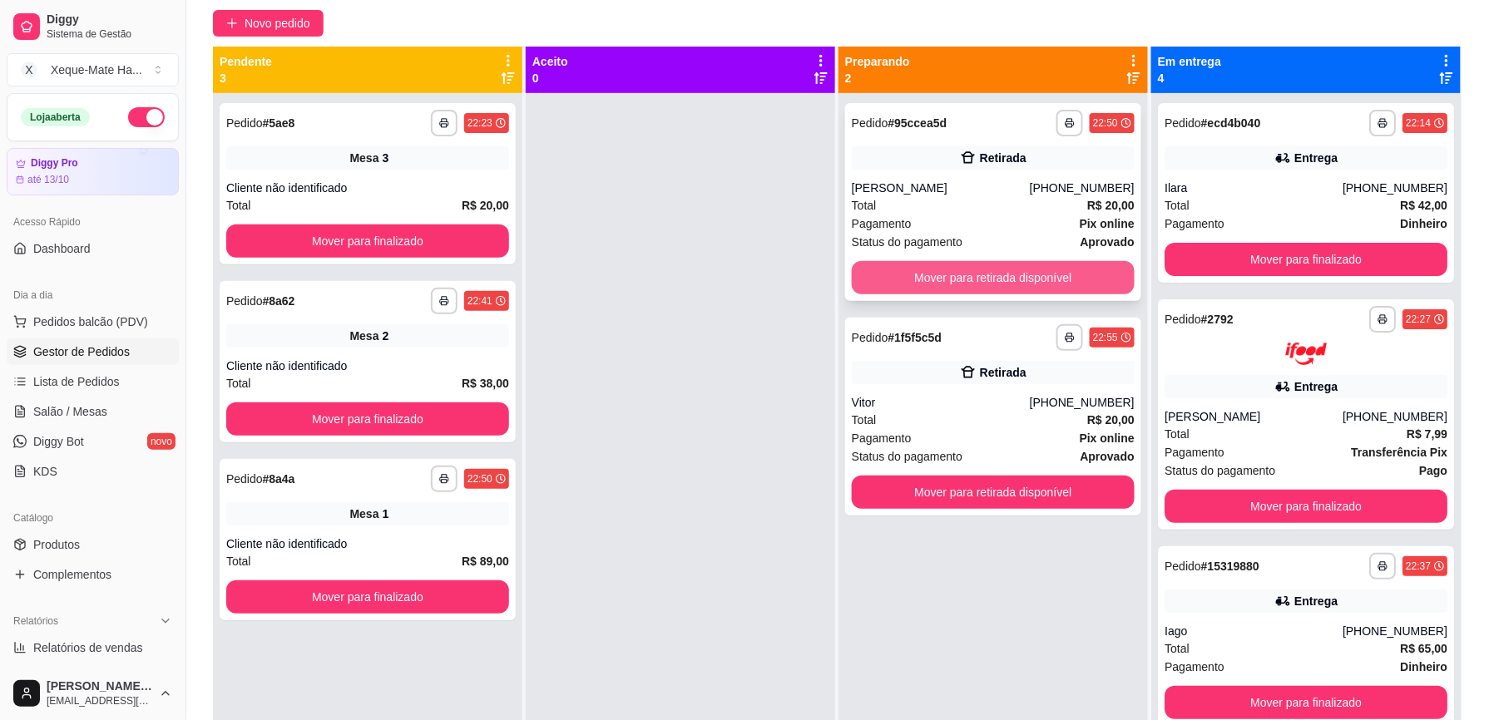
click at [1059, 283] on button "Mover para retirada disponível" at bounding box center [993, 277] width 283 height 33
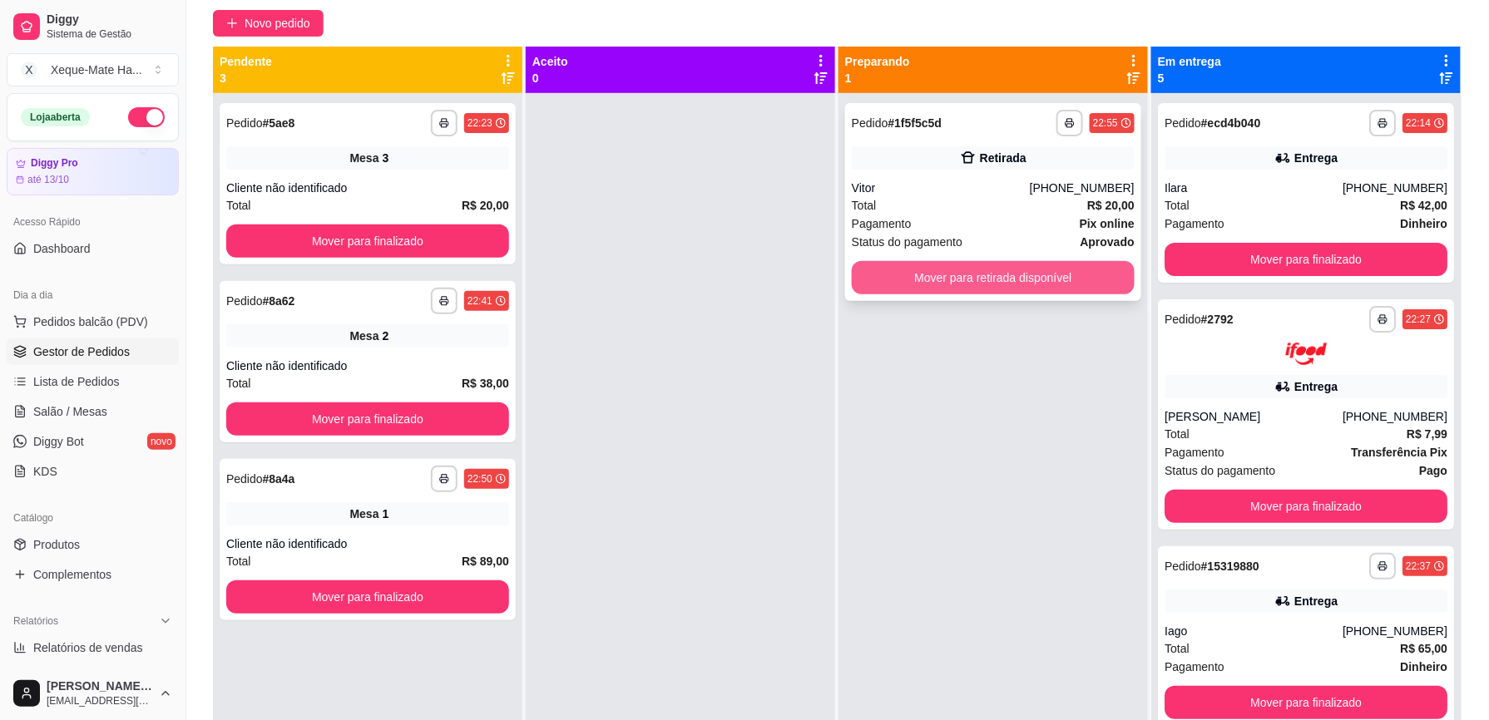
click at [1026, 285] on button "Mover para retirada disponível" at bounding box center [993, 277] width 283 height 33
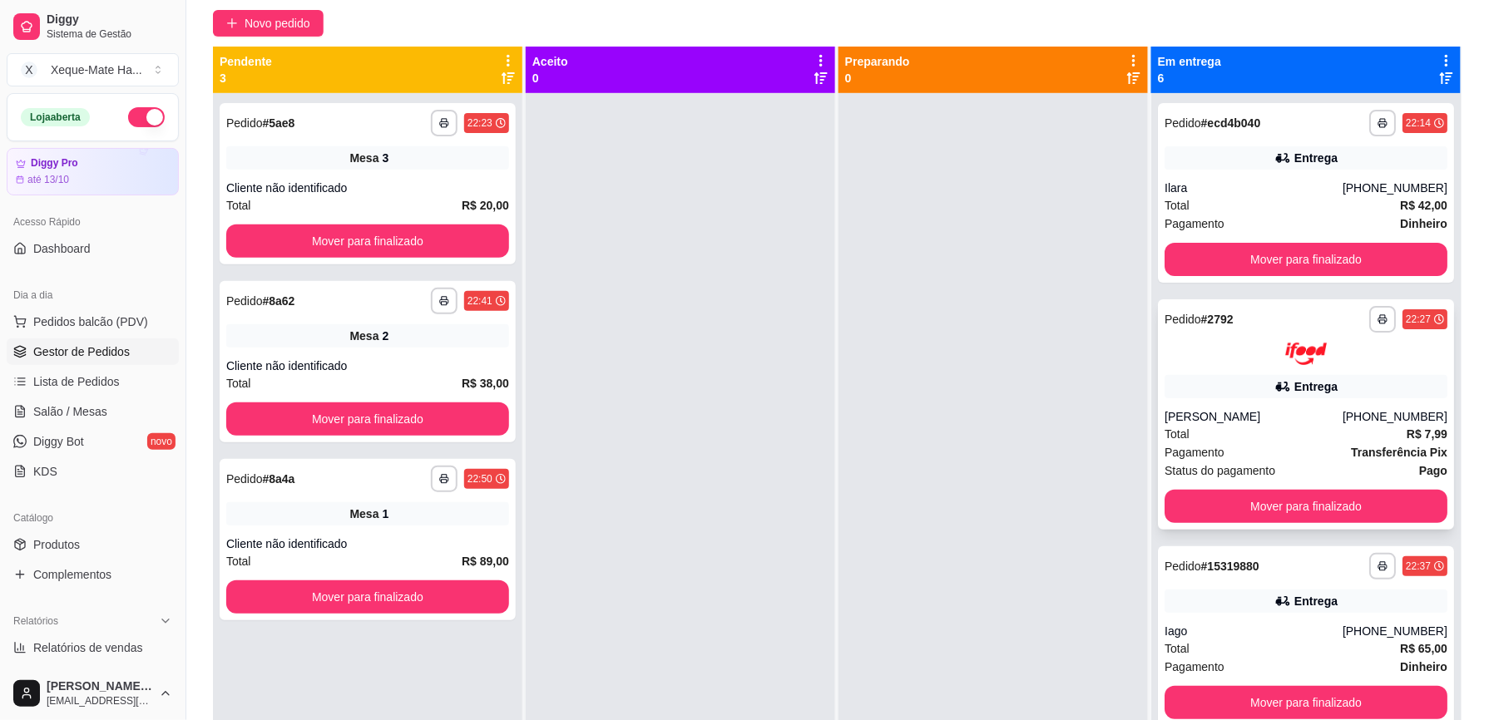
click at [1231, 443] on div "Pagamento Transferência Pix" at bounding box center [1306, 452] width 283 height 18
click at [1265, 433] on div "Total R$ 7,99" at bounding box center [1306, 434] width 283 height 18
click at [1295, 196] on div "Total R$ 42,00" at bounding box center [1306, 205] width 283 height 18
click at [1333, 607] on div "Entrega" at bounding box center [1306, 601] width 283 height 23
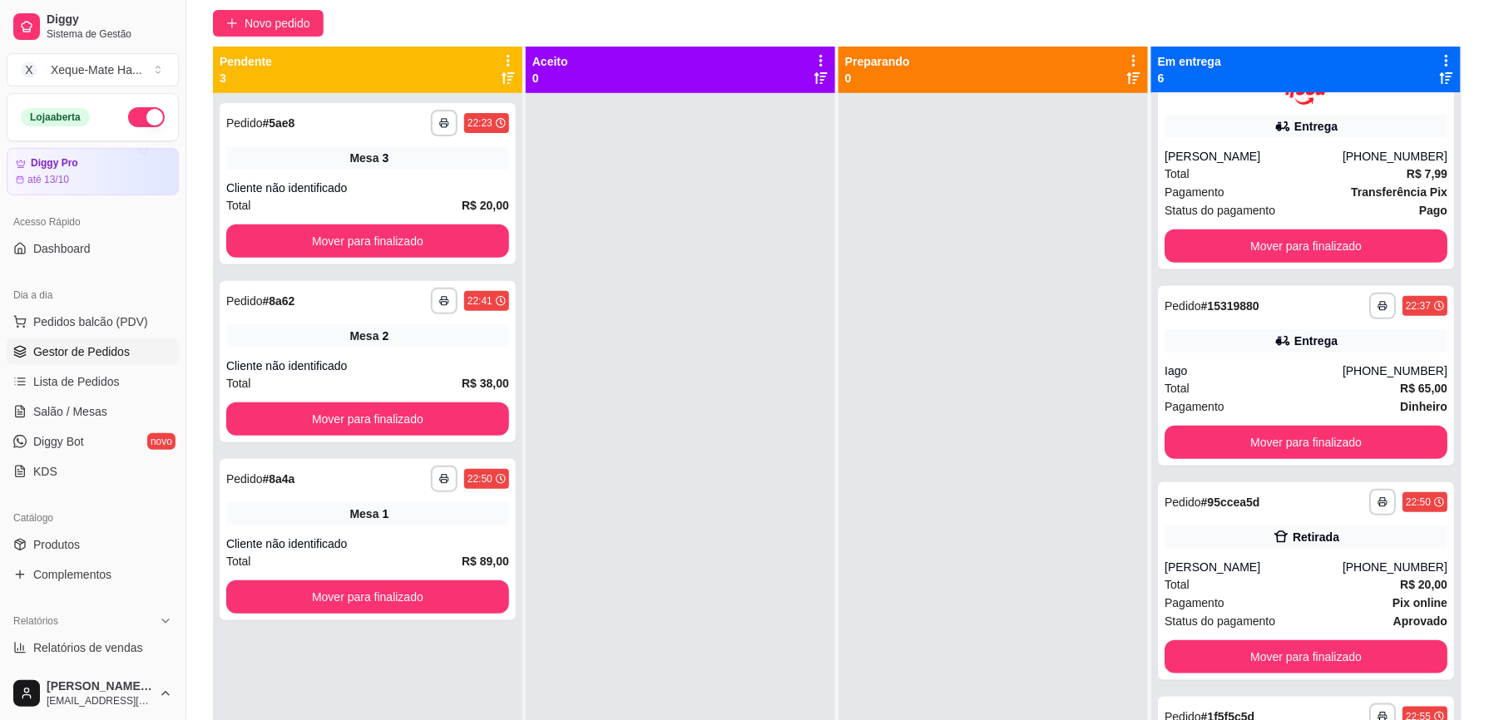
scroll to position [271, 0]
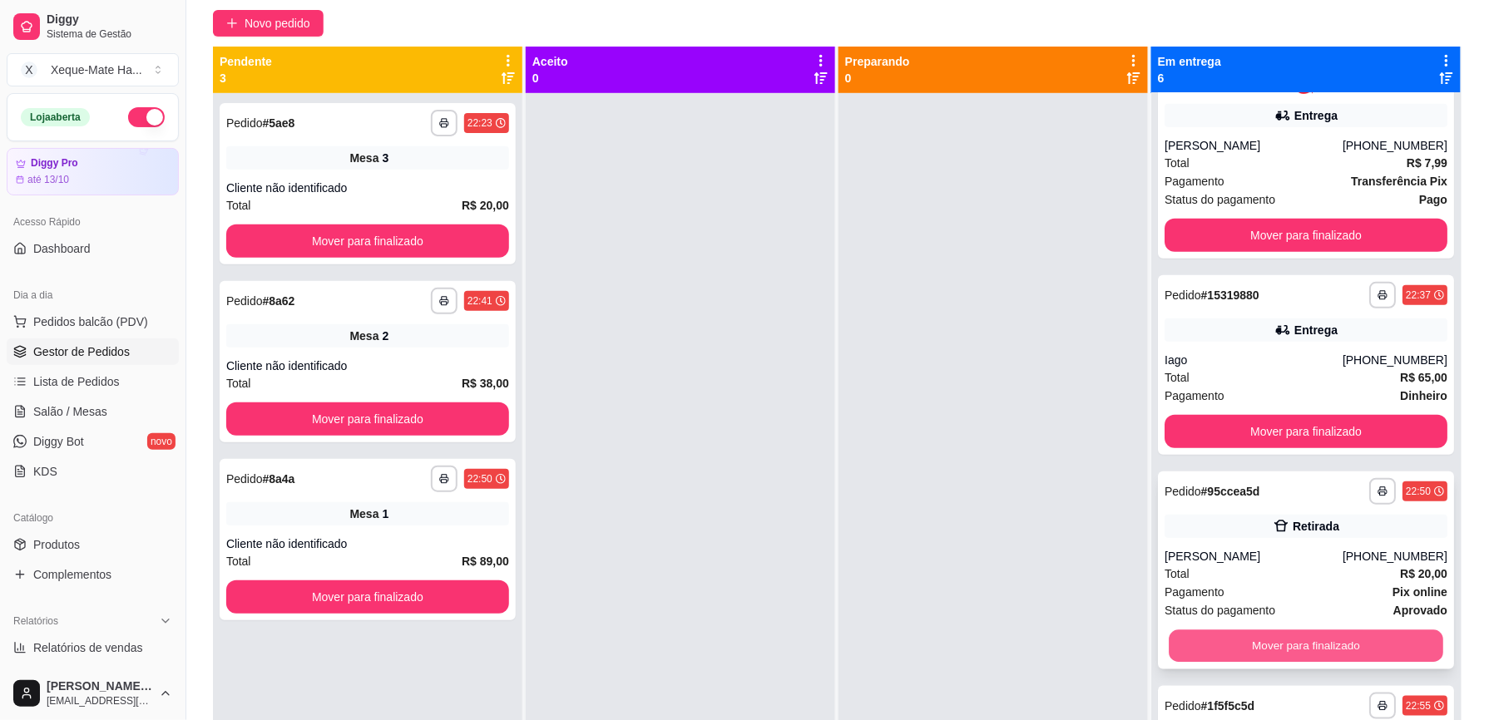
click at [1346, 646] on button "Mover para finalizado" at bounding box center [1306, 646] width 275 height 32
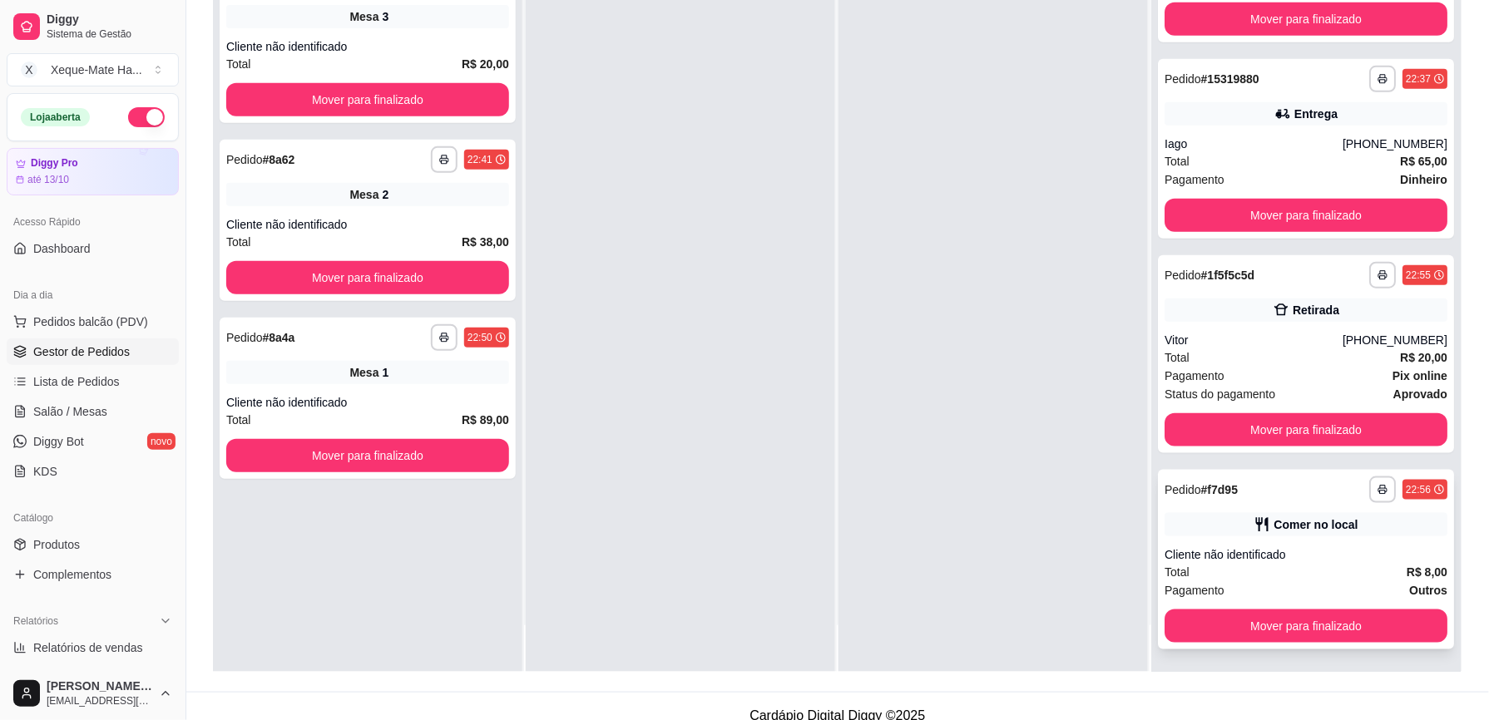
scroll to position [236, 0]
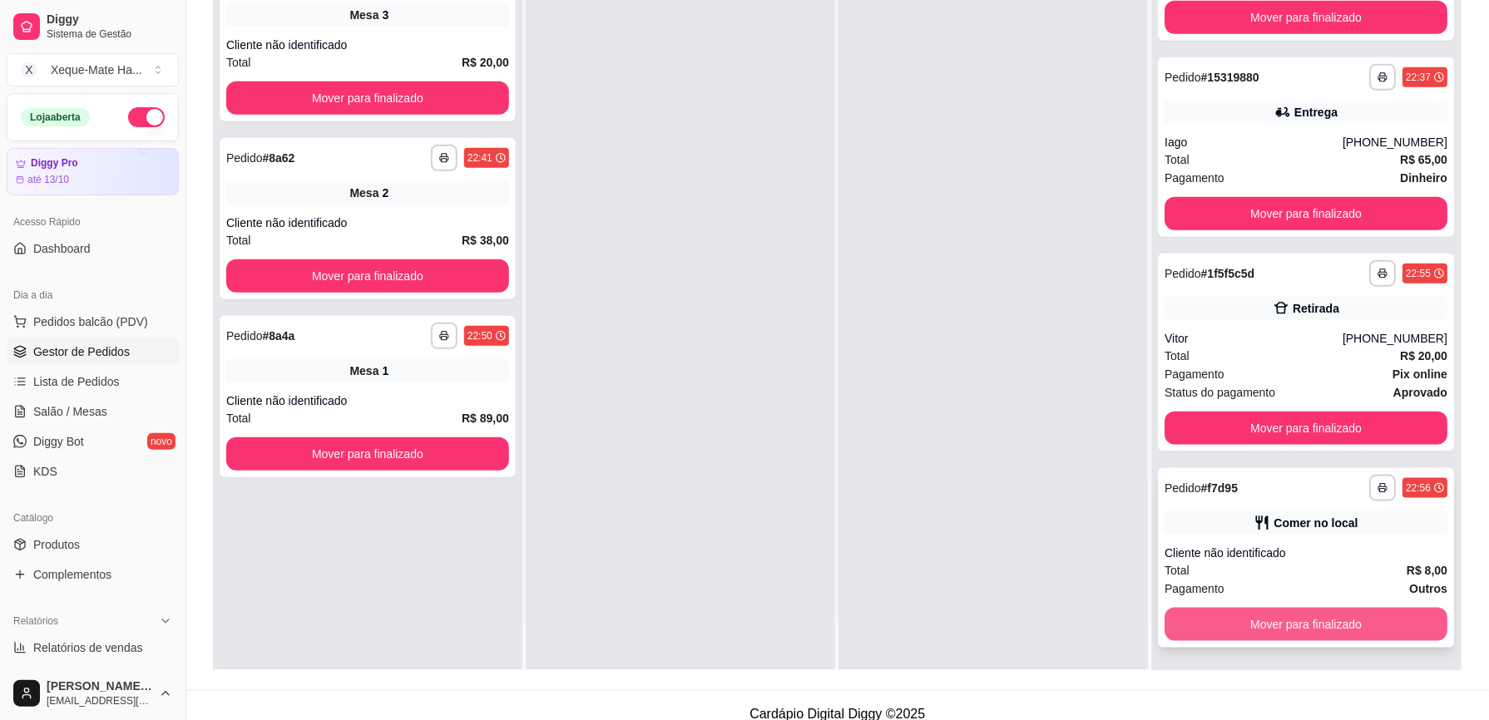
click at [1289, 624] on button "Mover para finalizado" at bounding box center [1306, 624] width 283 height 33
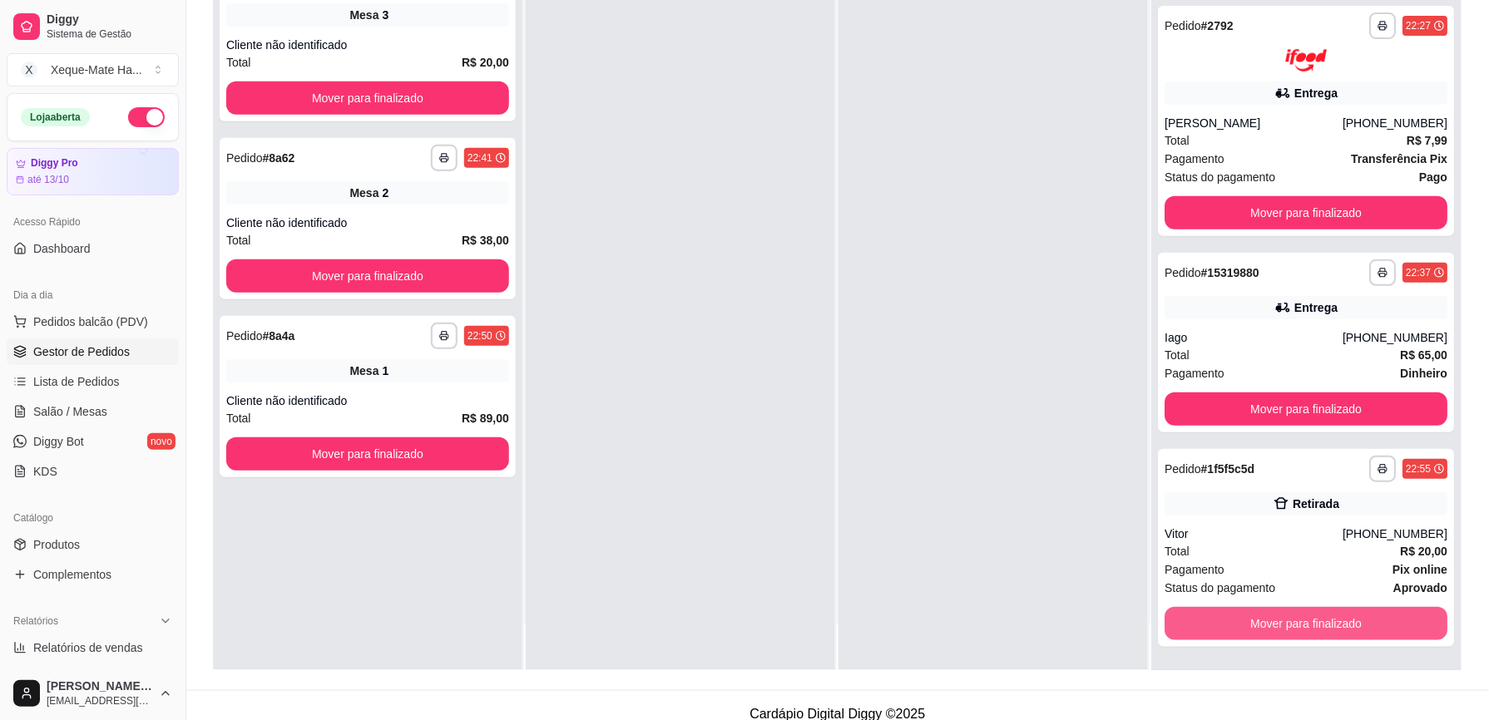
scroll to position [150, 0]
click at [1359, 621] on button "Mover para finalizado" at bounding box center [1306, 624] width 275 height 32
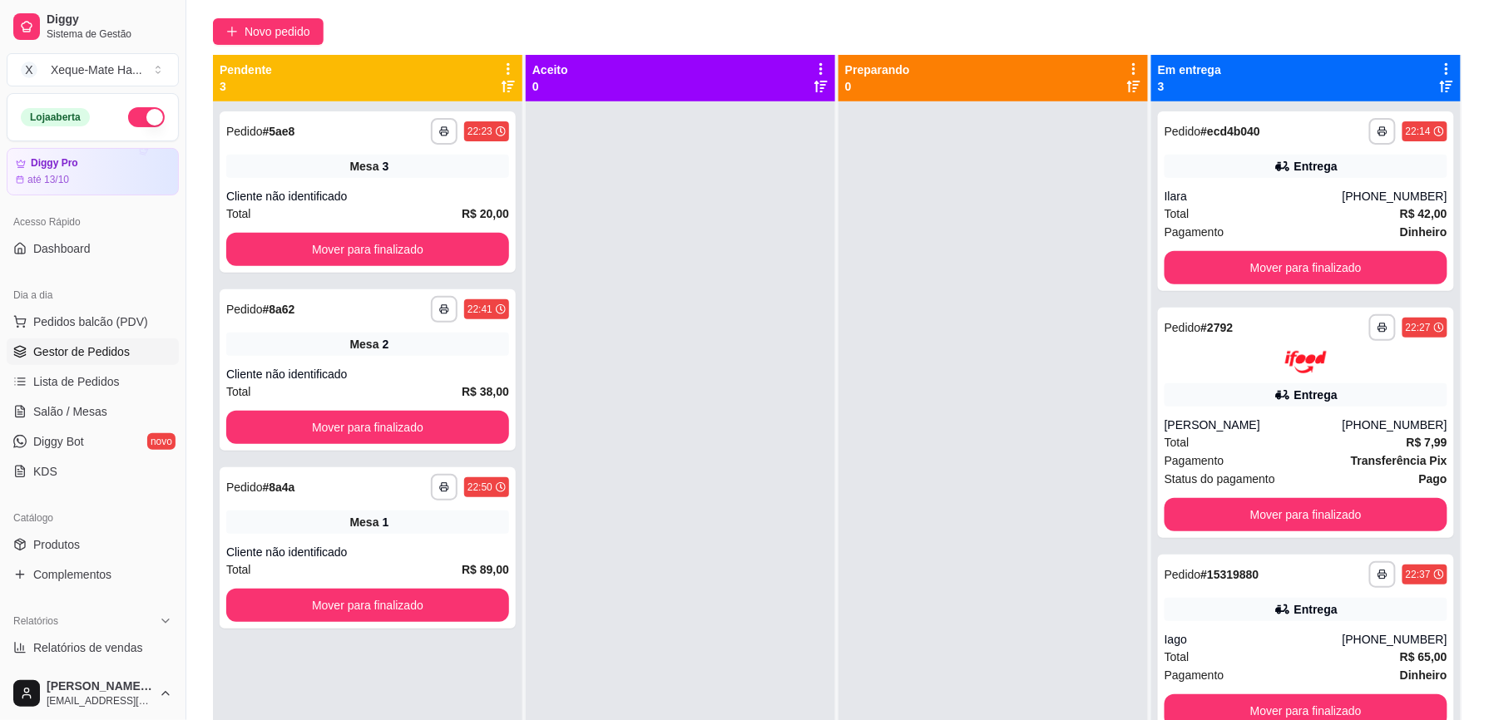
scroll to position [107, 0]
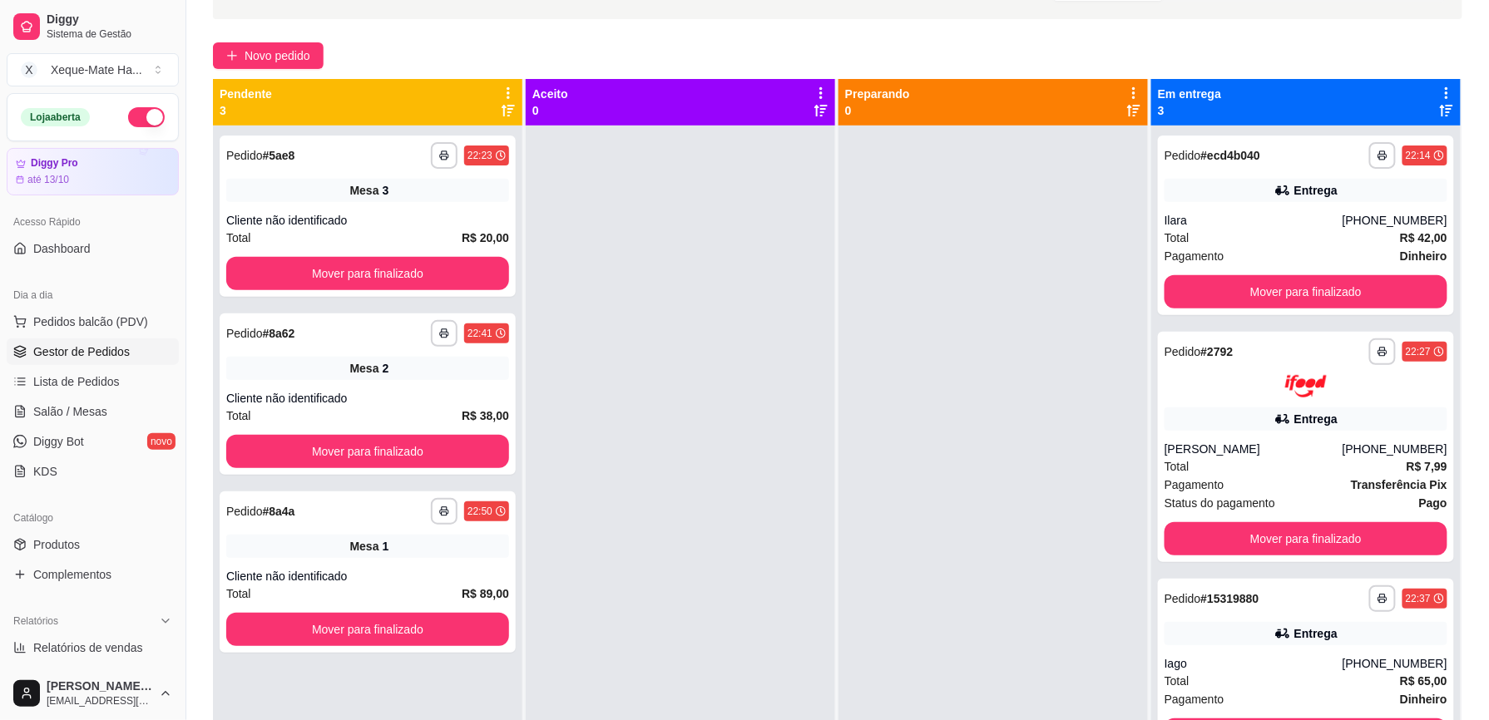
click at [909, 504] on div at bounding box center [993, 486] width 309 height 720
click at [93, 326] on span "Pedidos balcão (PDV)" at bounding box center [90, 322] width 115 height 17
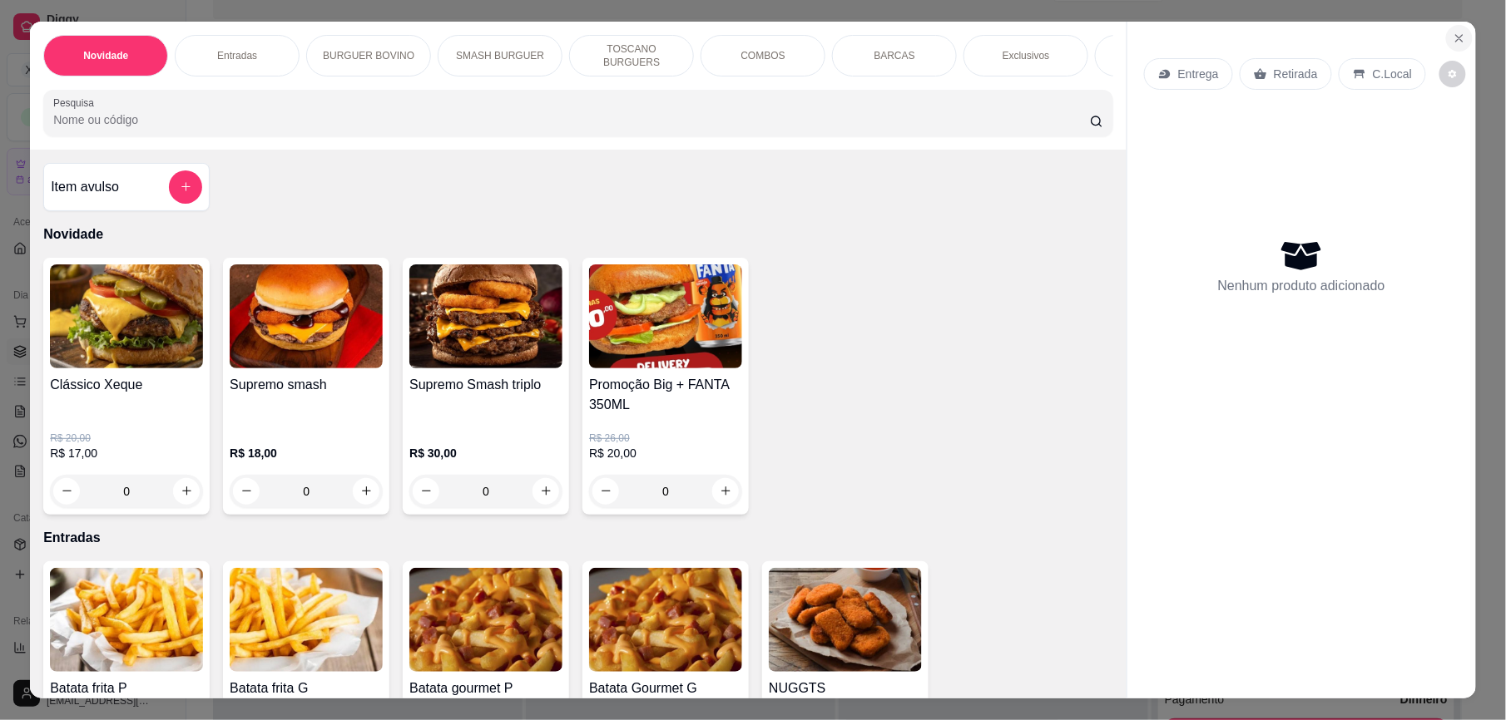
click at [1454, 37] on icon "Close" at bounding box center [1459, 38] width 13 height 13
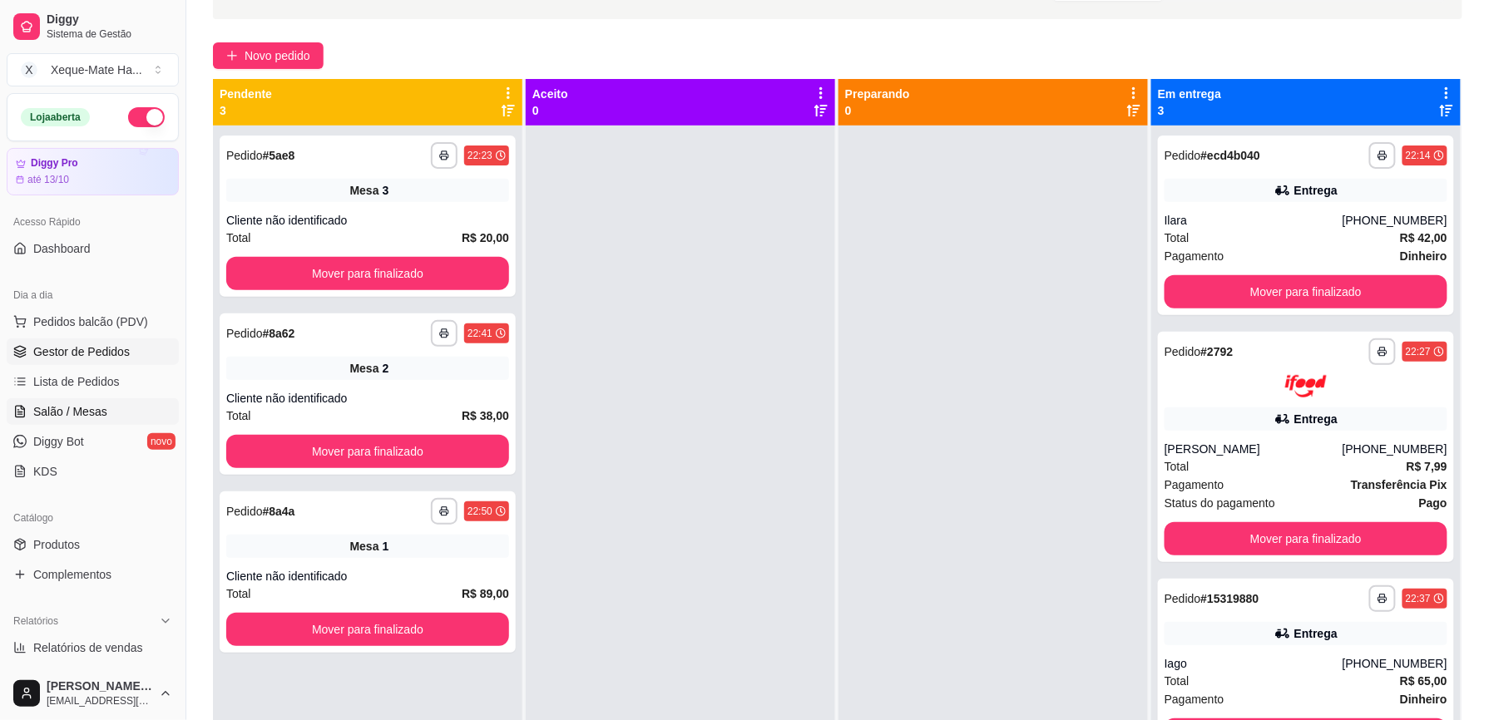
click at [108, 407] on link "Salão / Mesas" at bounding box center [93, 412] width 172 height 27
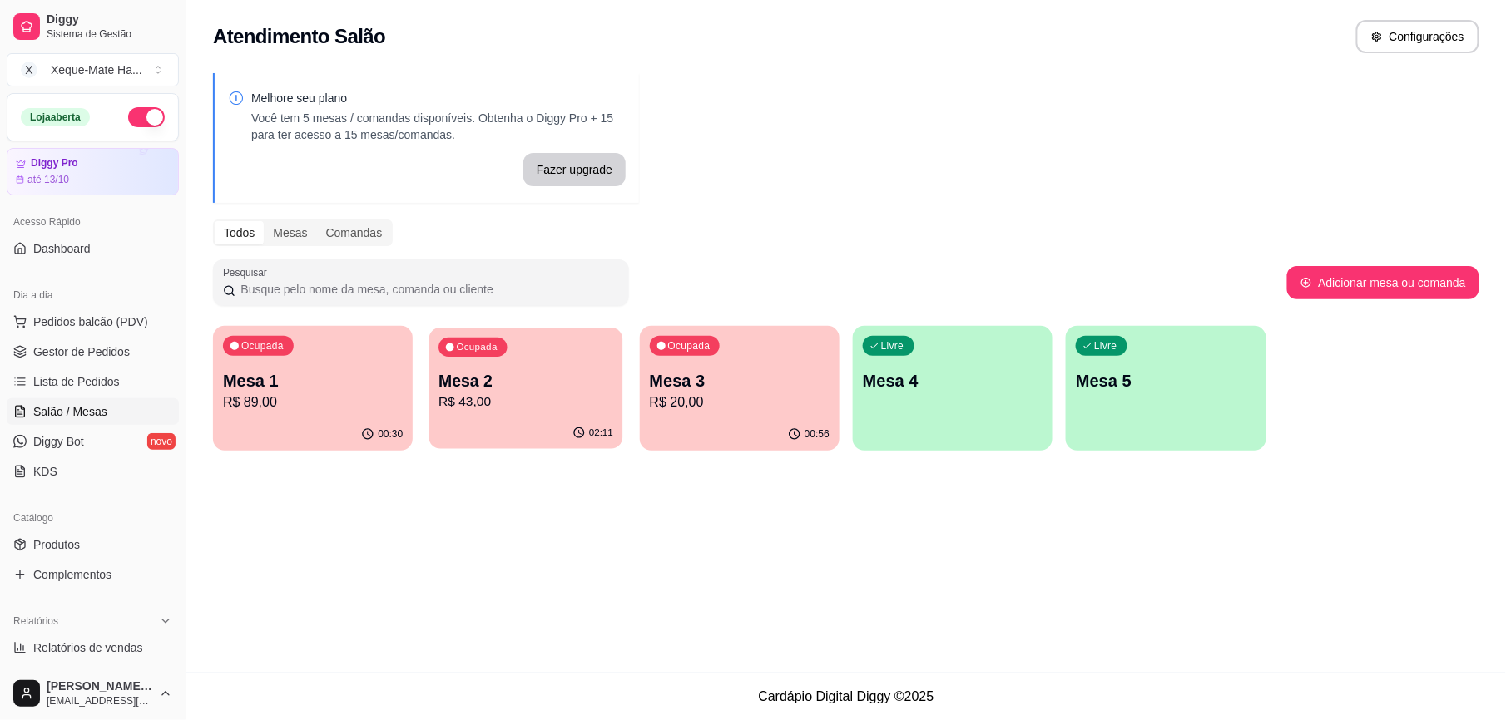
click at [563, 404] on p "R$ 43,00" at bounding box center [526, 402] width 175 height 19
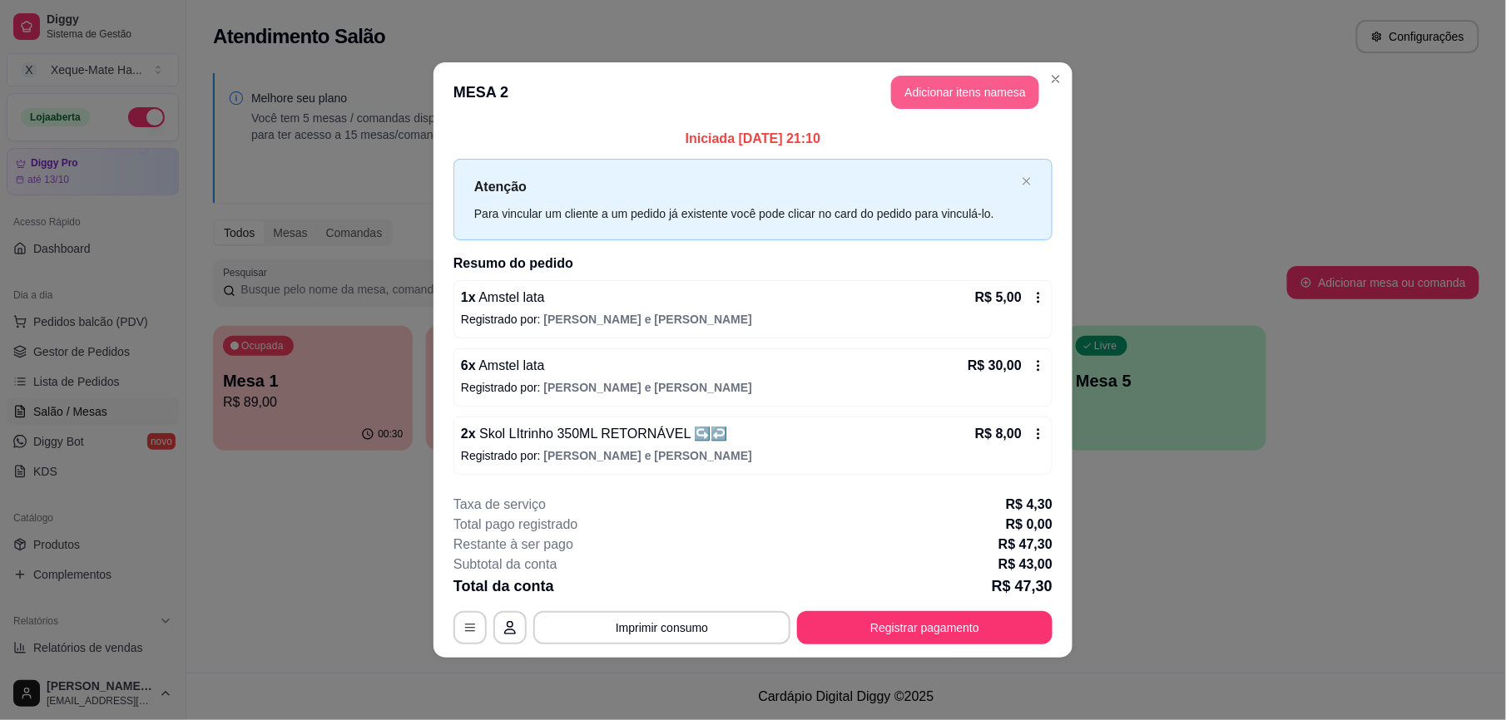
click at [992, 94] on button "Adicionar itens na mesa" at bounding box center [965, 92] width 148 height 33
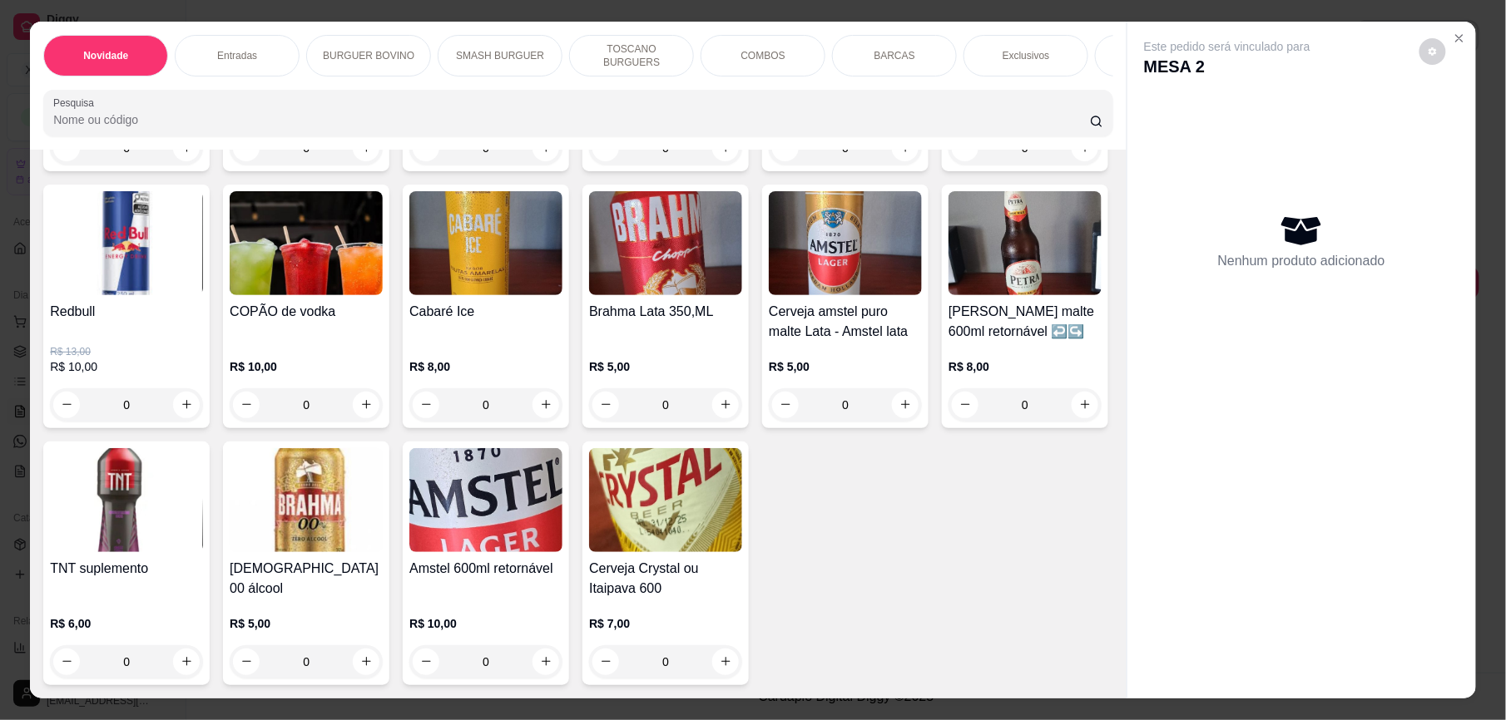
scroll to position [5385, 0]
click at [899, 404] on icon "increase-product-quantity" at bounding box center [905, 405] width 12 height 12
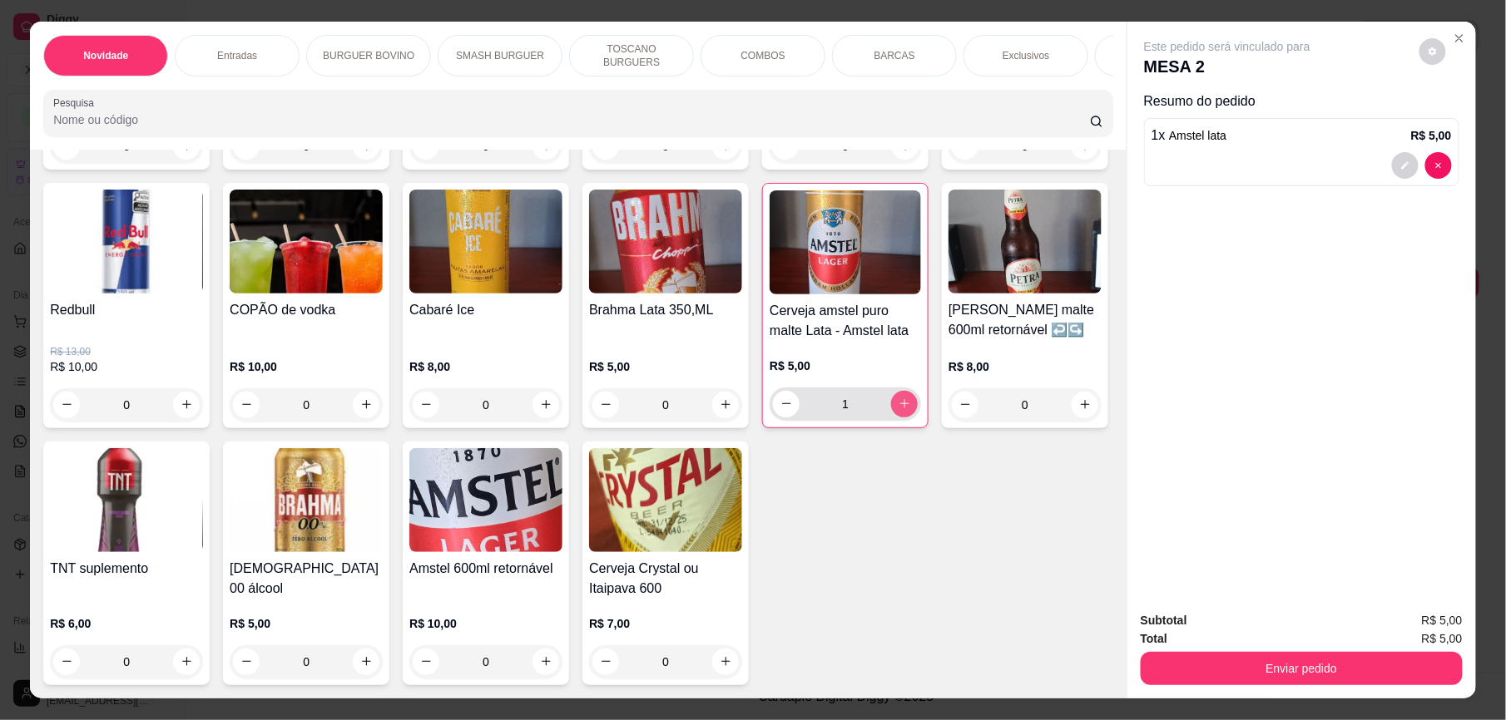
type input "1"
click at [1453, 37] on icon "Close" at bounding box center [1459, 38] width 13 height 13
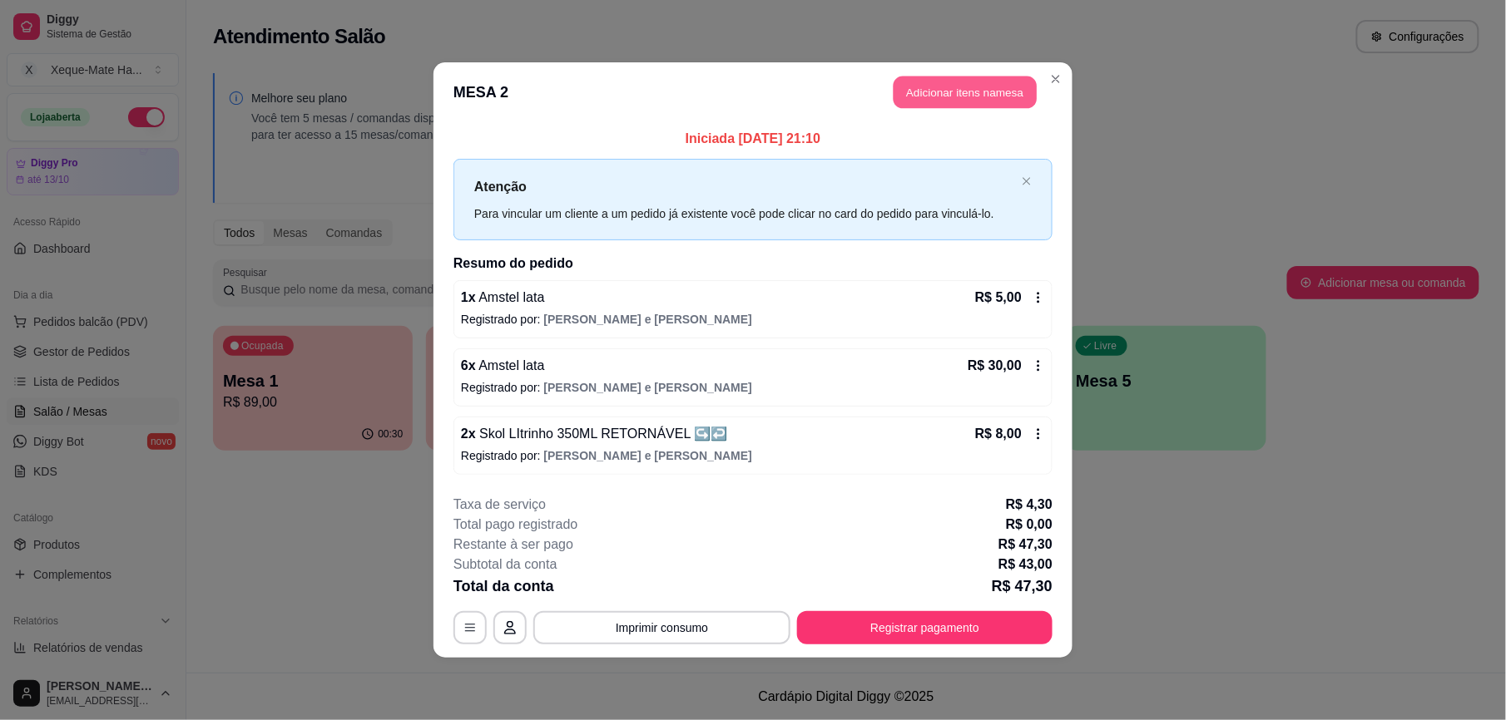
click at [983, 87] on button "Adicionar itens na mesa" at bounding box center [965, 93] width 143 height 32
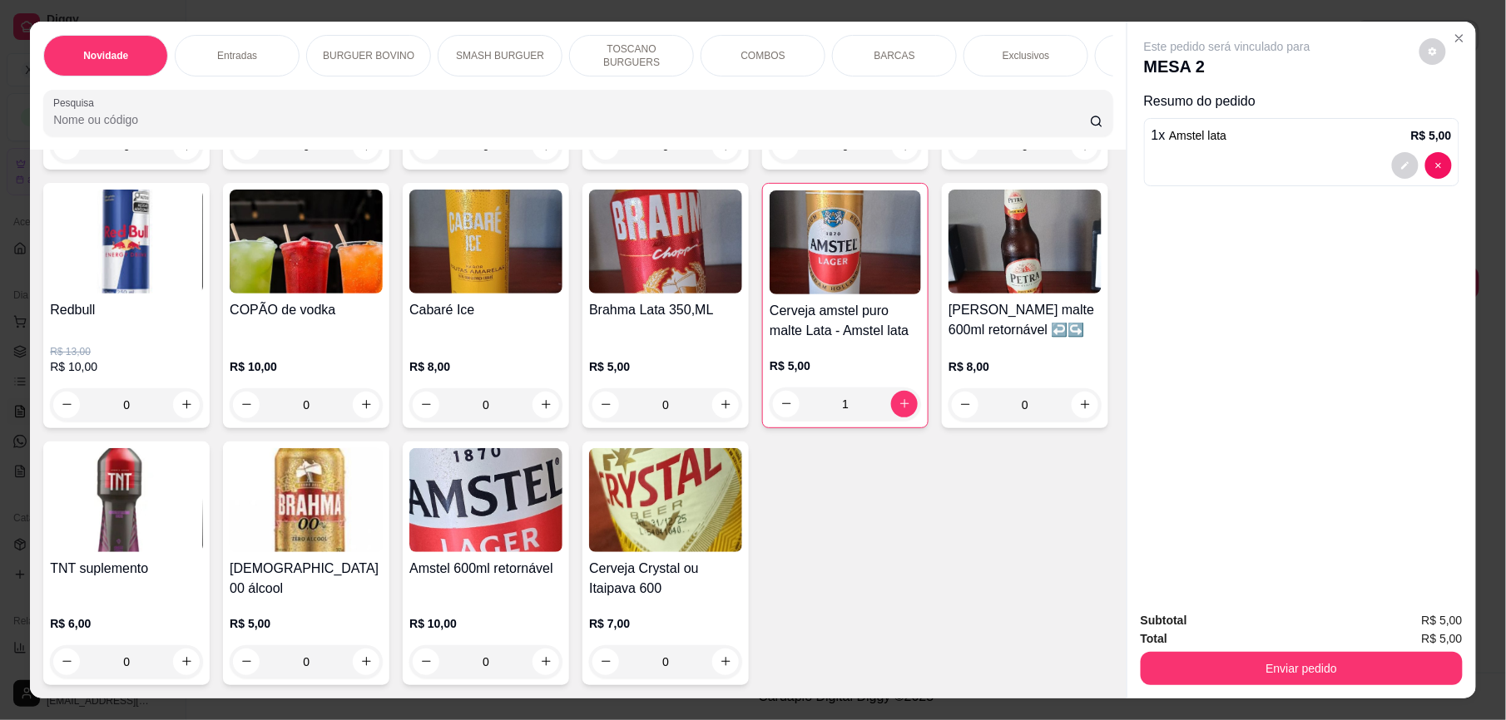
scroll to position [5102, 0]
click at [899, 410] on icon "increase-product-quantity" at bounding box center [905, 404] width 12 height 12
type input "2"
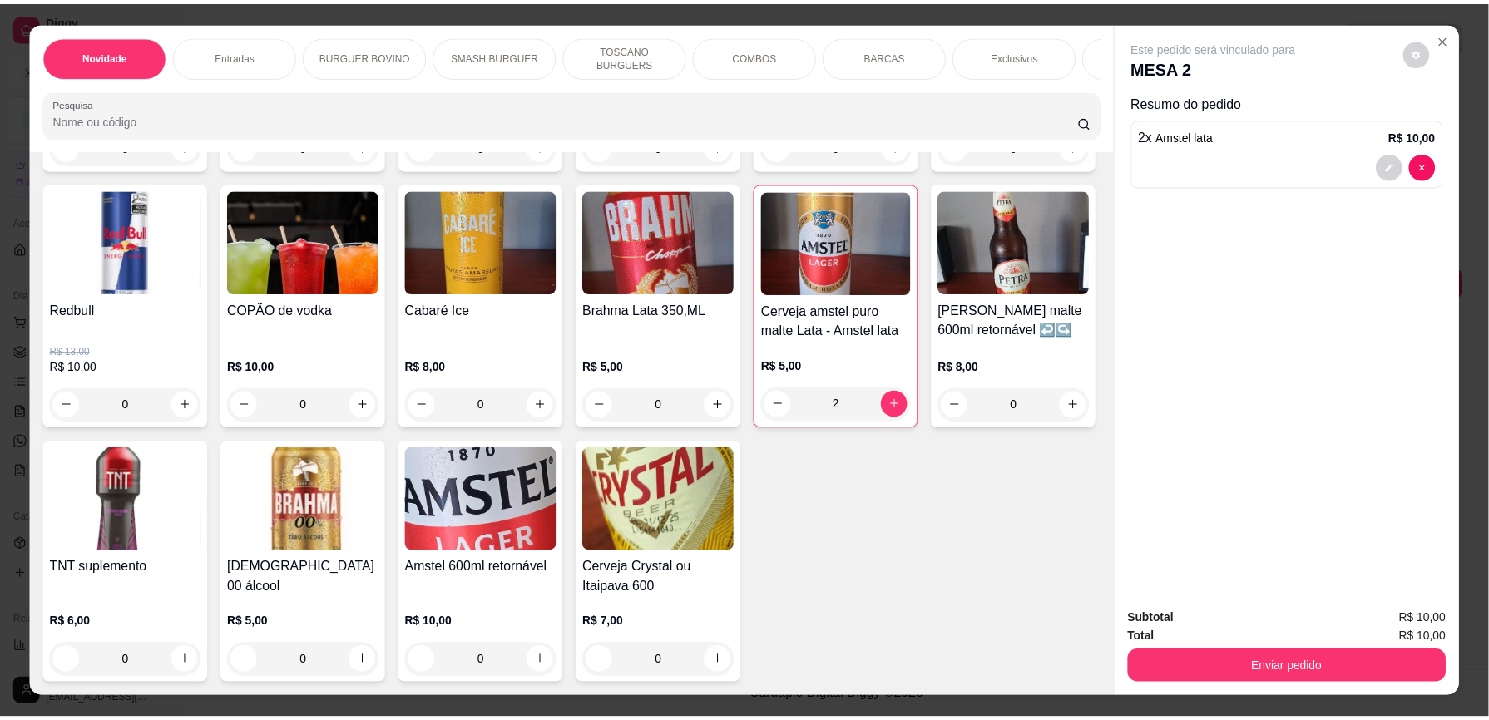
scroll to position [4761, 0]
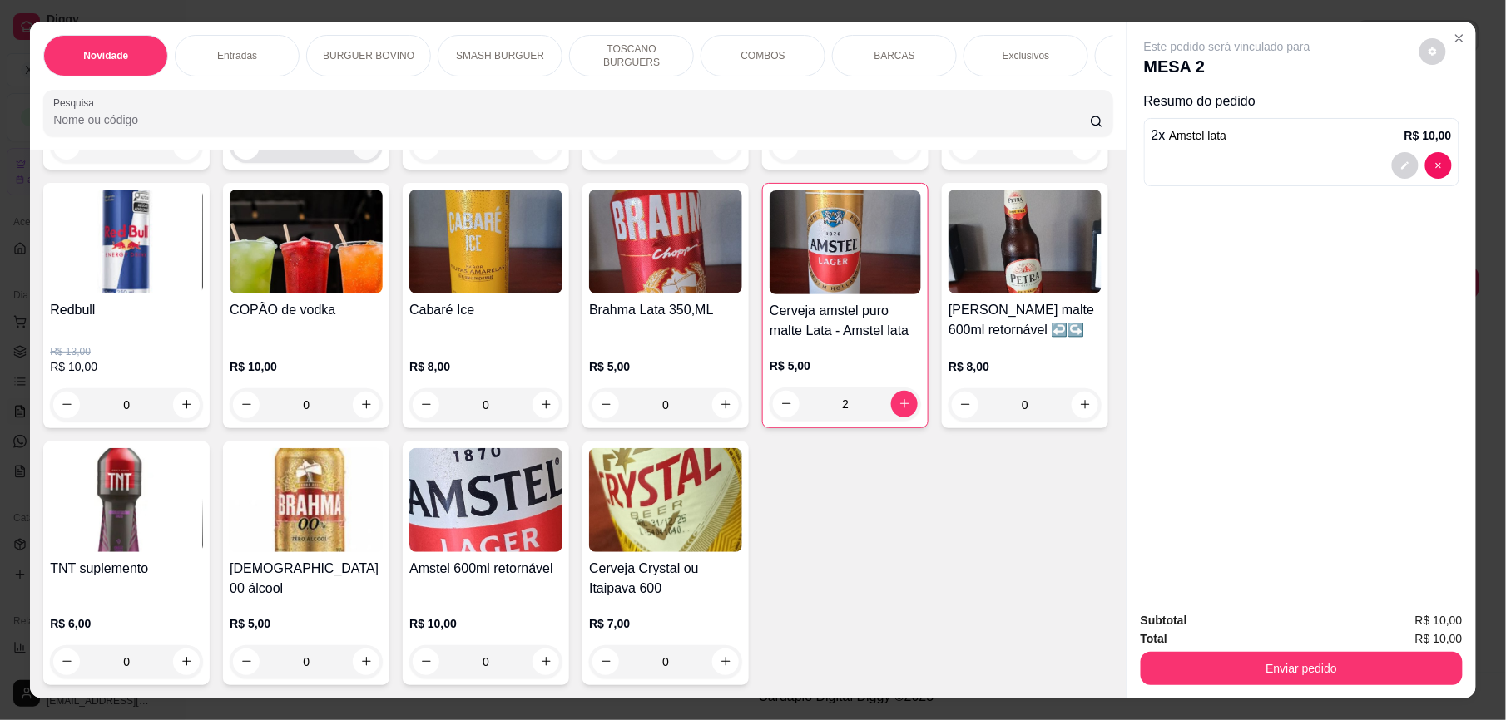
click at [364, 152] on icon "increase-product-quantity" at bounding box center [366, 146] width 12 height 12
click at [364, 159] on button "increase-product-quantity" at bounding box center [365, 145] width 27 height 27
type input "4"
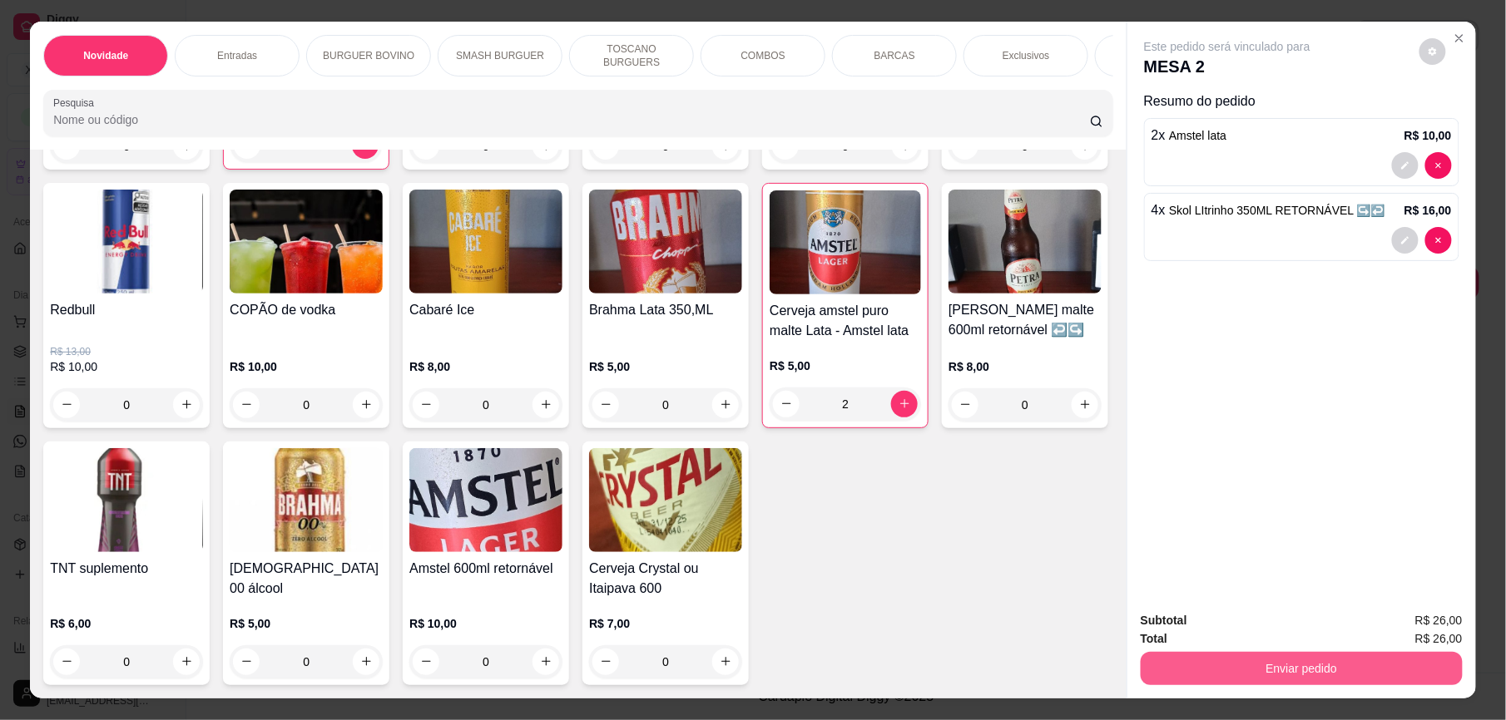
click at [1349, 683] on button "Enviar pedido" at bounding box center [1302, 668] width 322 height 33
click at [1446, 629] on button "Enviar pedido" at bounding box center [1418, 629] width 94 height 32
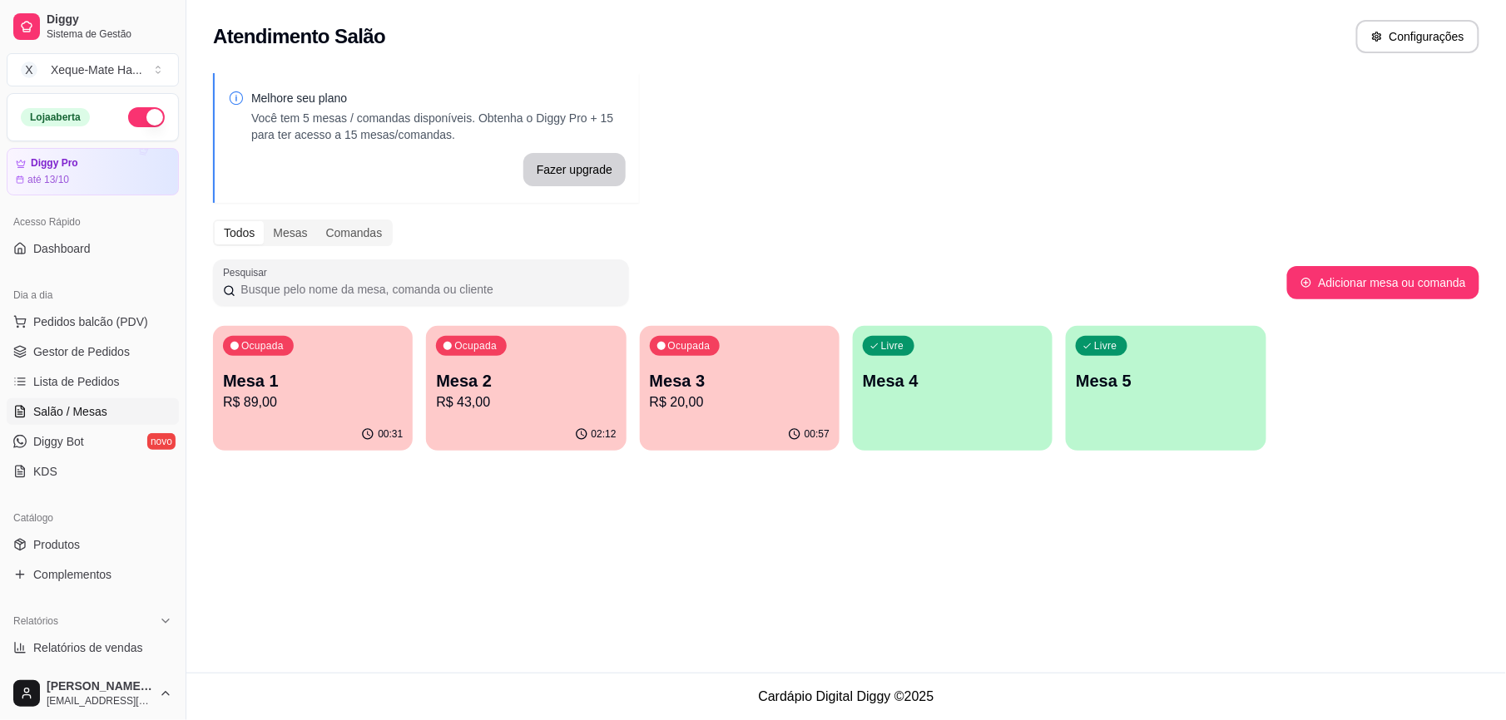
click at [101, 409] on span "Salão / Mesas" at bounding box center [70, 412] width 74 height 17
click at [117, 358] on span "Gestor de Pedidos" at bounding box center [81, 352] width 97 height 17
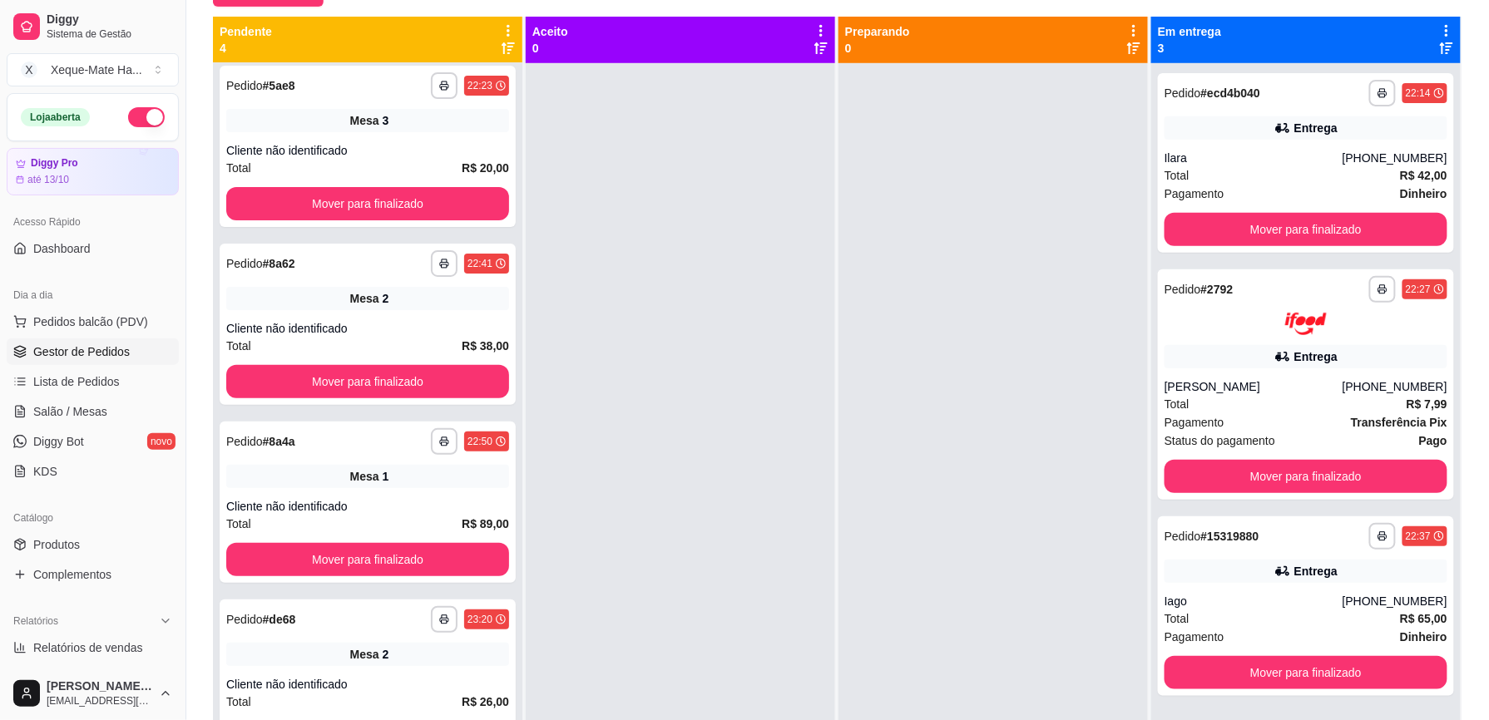
scroll to position [193, 0]
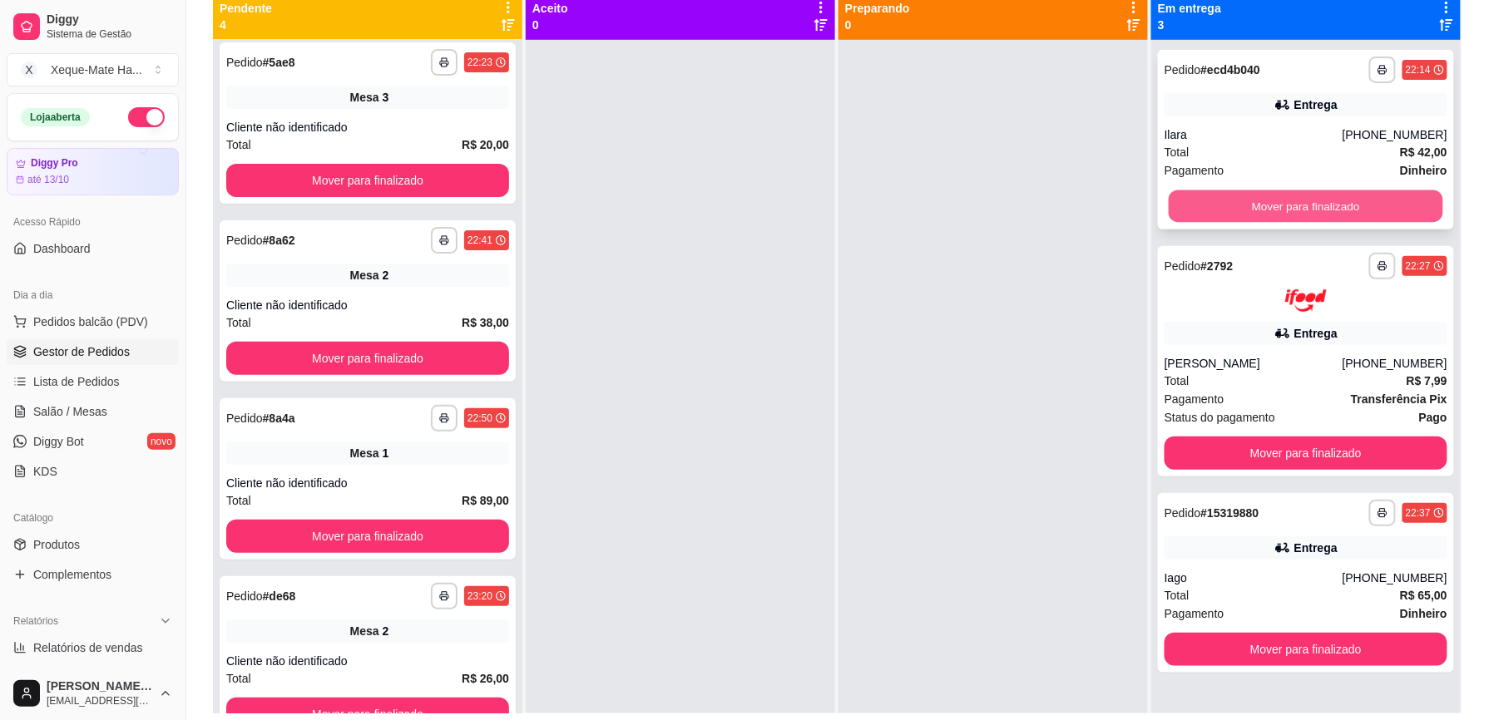
click at [1333, 206] on button "Mover para finalizado" at bounding box center [1306, 207] width 275 height 32
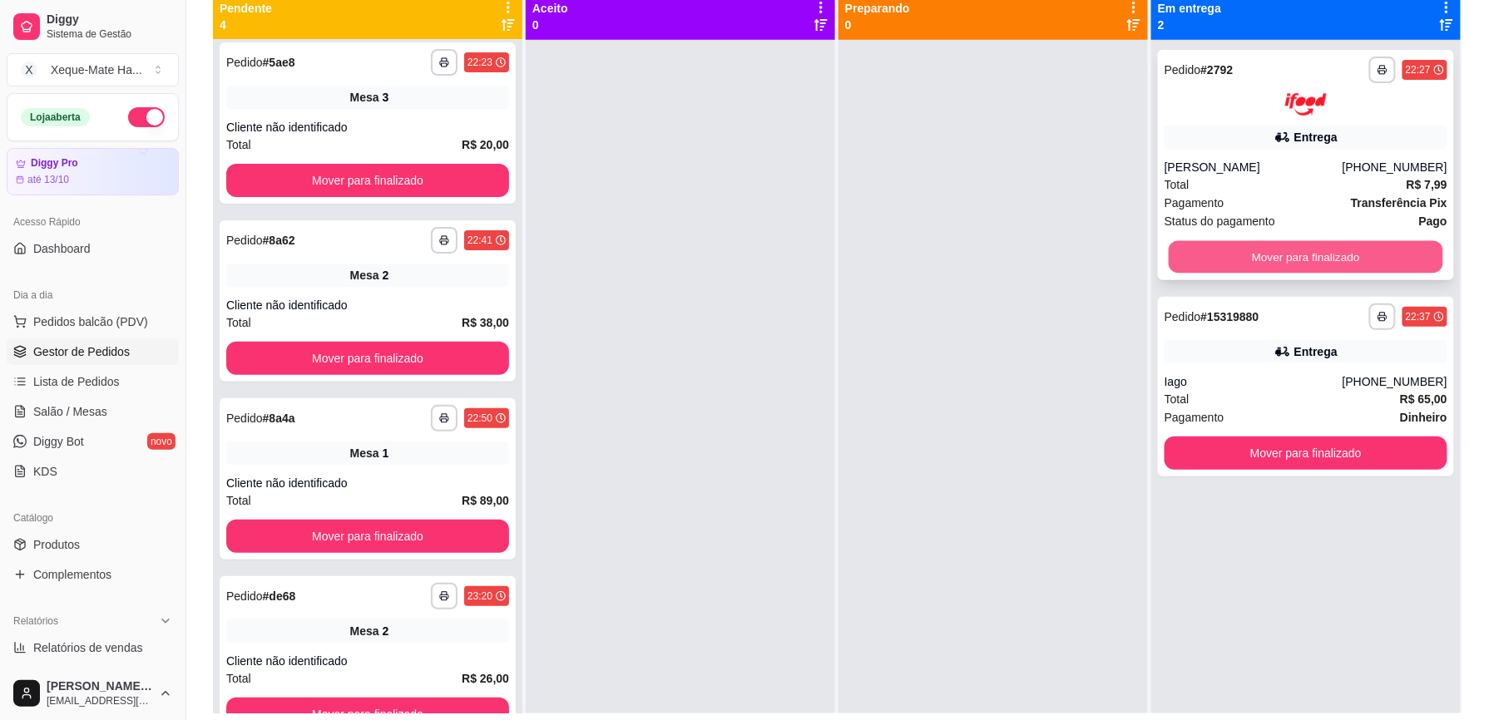
click at [1351, 255] on button "Mover para finalizado" at bounding box center [1306, 256] width 275 height 32
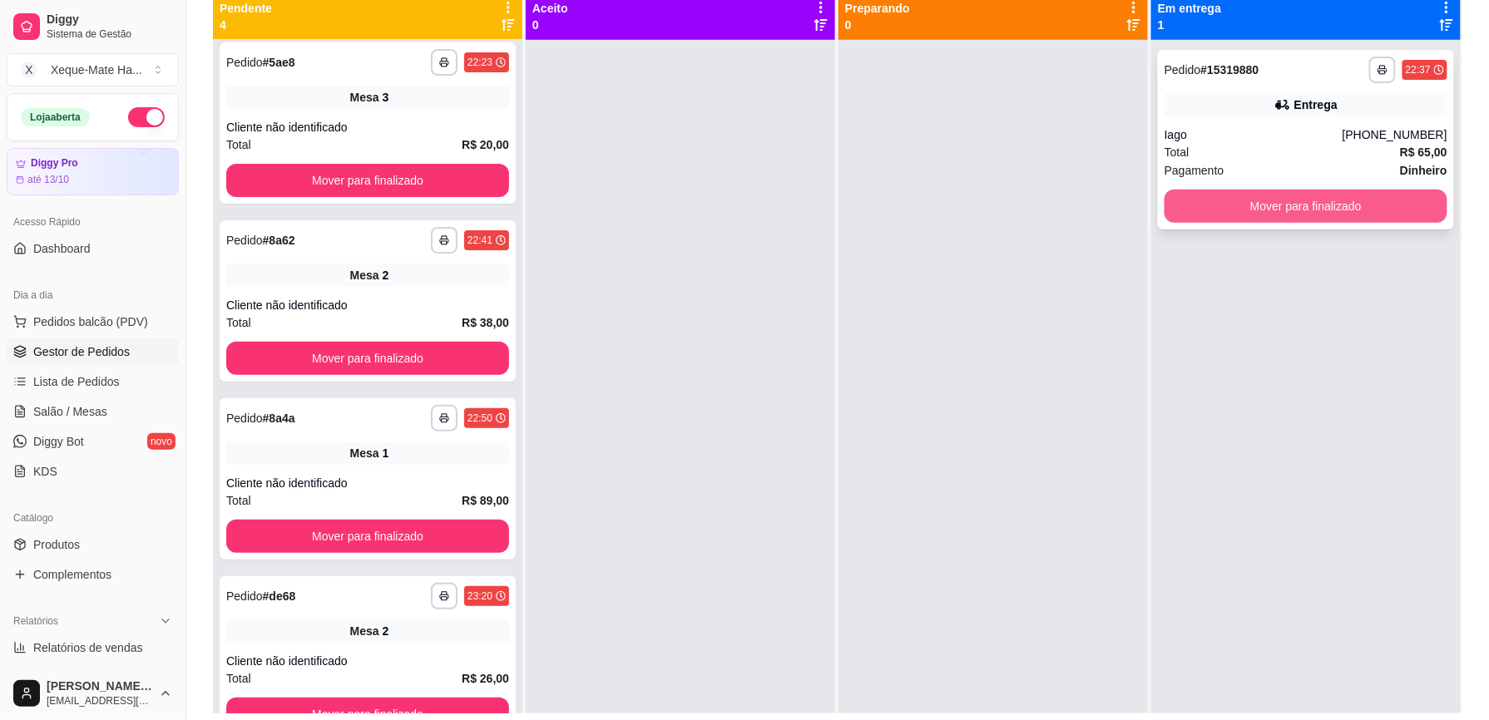
click at [1362, 210] on button "Mover para finalizado" at bounding box center [1306, 206] width 283 height 33
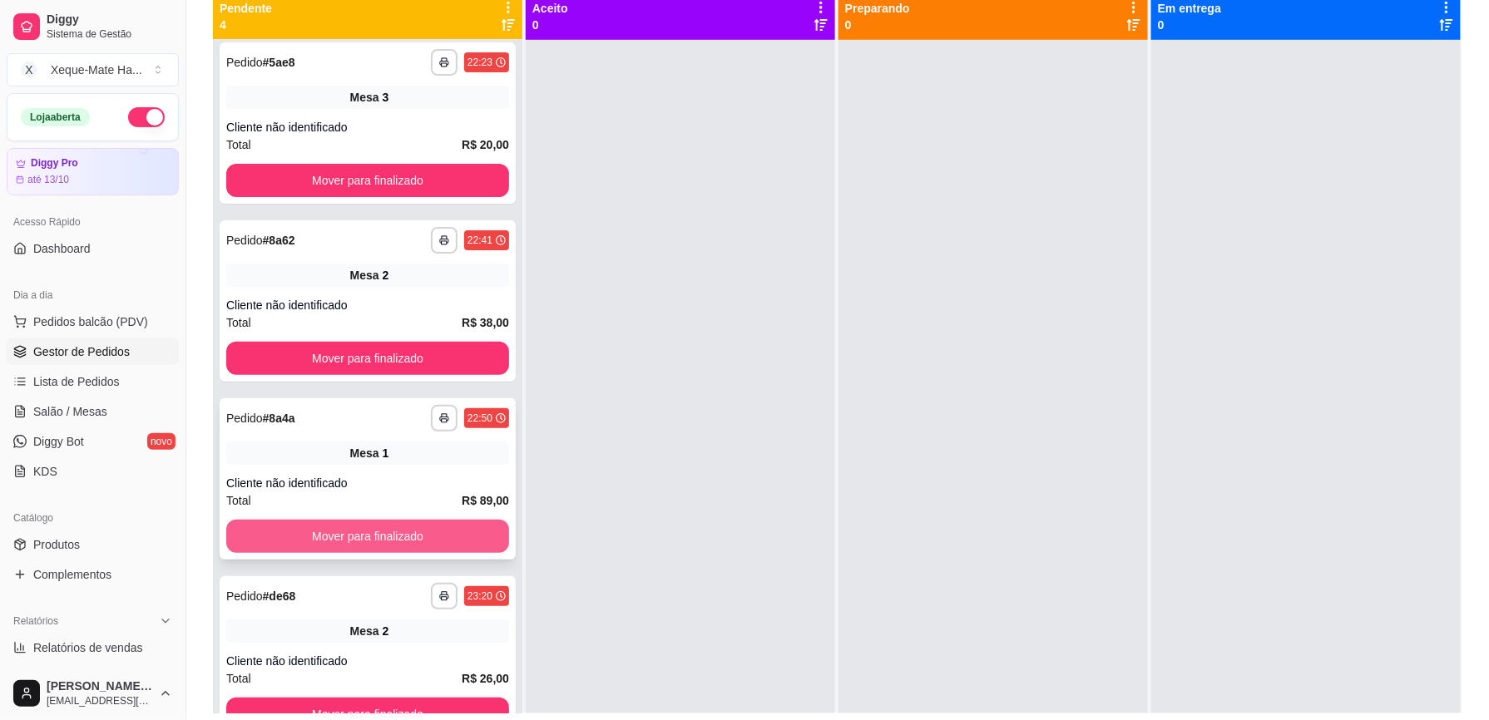
click at [448, 526] on button "Mover para finalizado" at bounding box center [367, 536] width 283 height 33
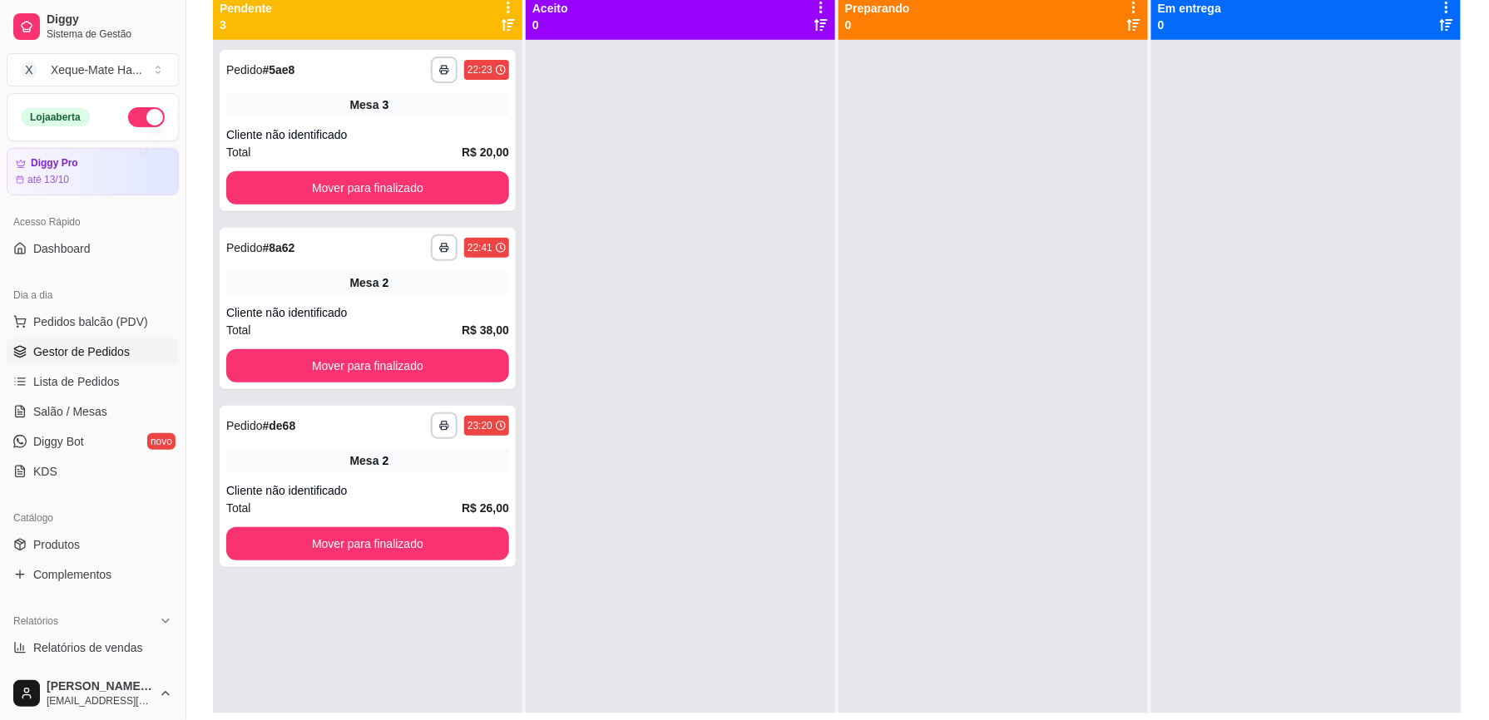
scroll to position [0, 0]
click at [329, 544] on button "Mover para finalizado" at bounding box center [367, 543] width 283 height 33
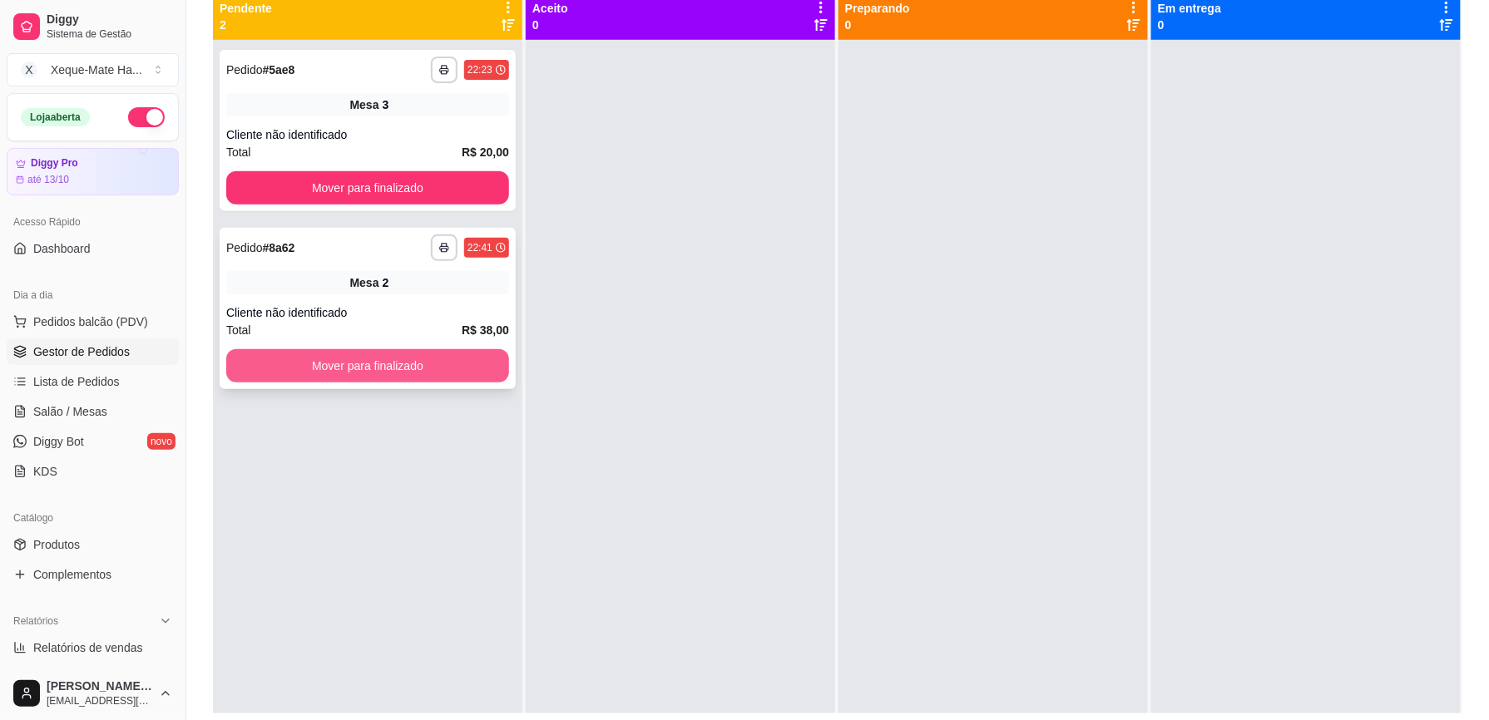
click at [369, 367] on button "Mover para finalizado" at bounding box center [367, 365] width 283 height 33
click at [369, 367] on div "Mover para finalizado" at bounding box center [367, 365] width 283 height 33
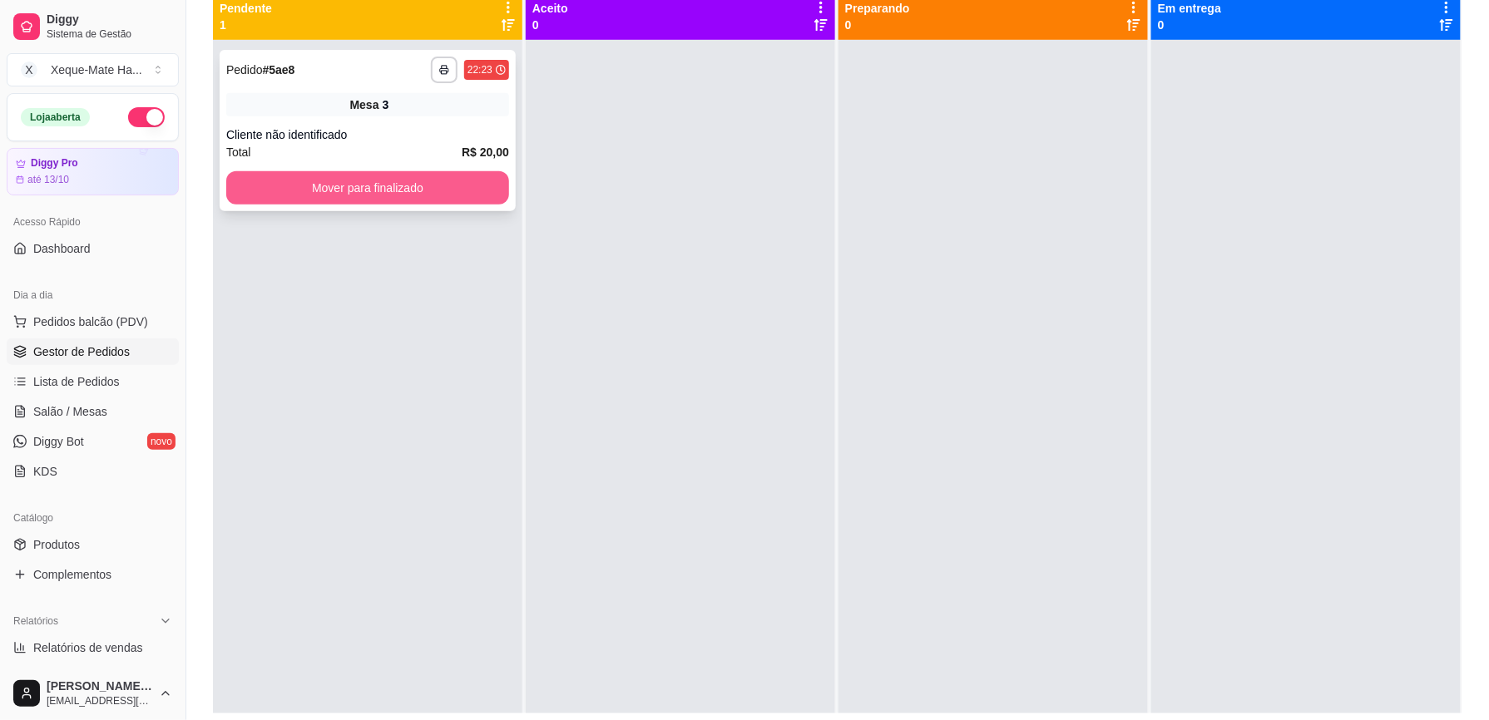
click at [449, 198] on button "Mover para finalizado" at bounding box center [367, 187] width 283 height 33
click at [449, 198] on div "Mover para finalizado" at bounding box center [367, 187] width 283 height 33
